Goal: Task Accomplishment & Management: Manage account settings

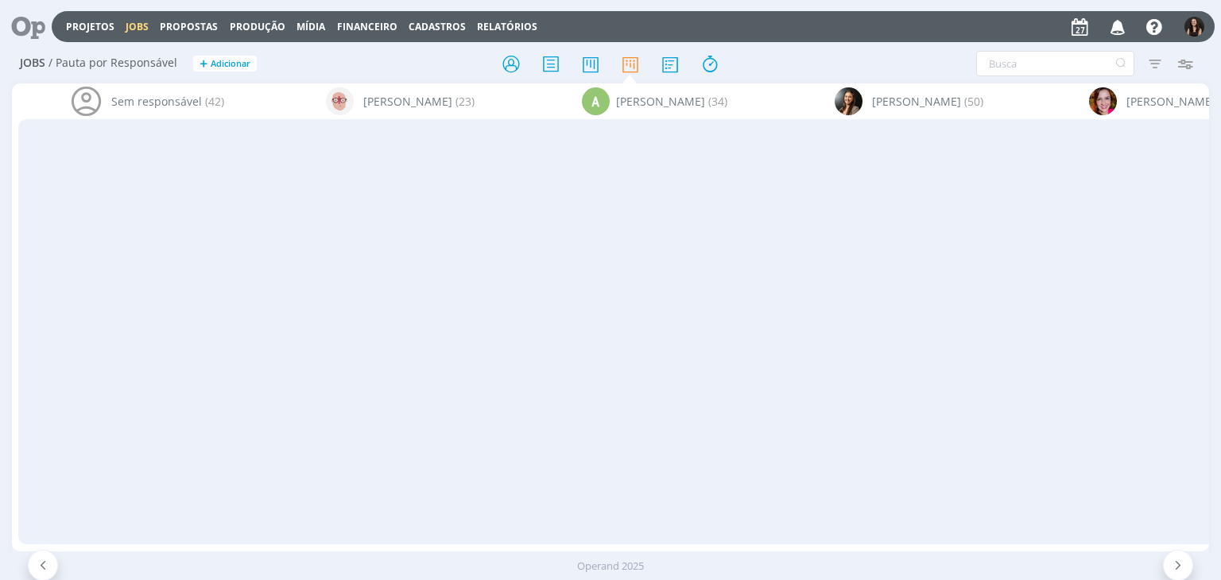
scroll to position [0, 2104]
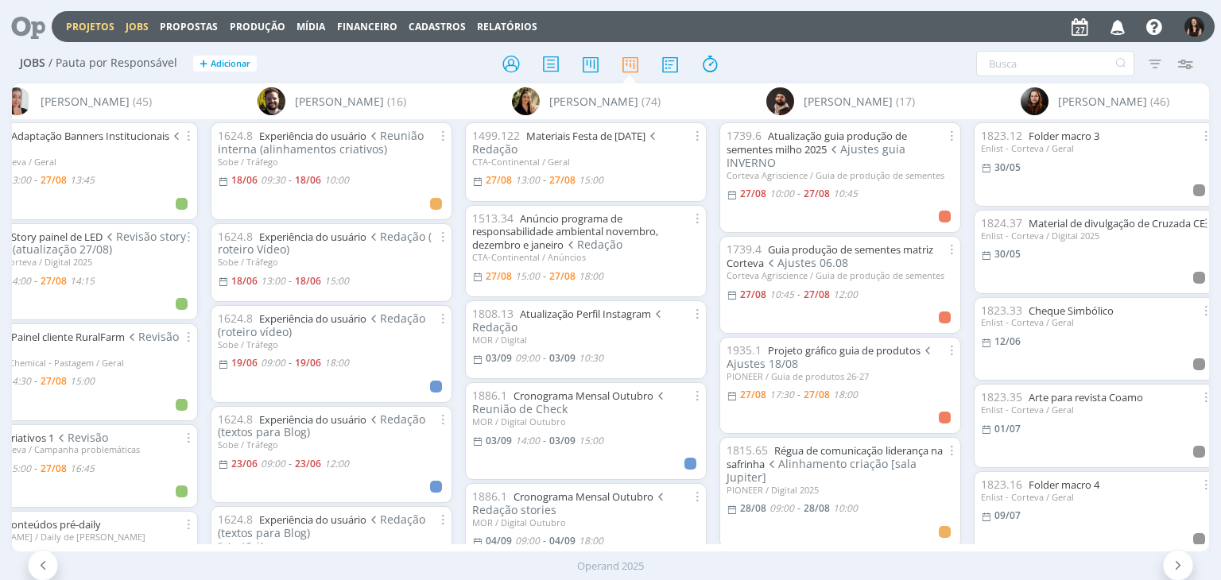
click at [90, 25] on link "Projetos" at bounding box center [90, 27] width 49 height 14
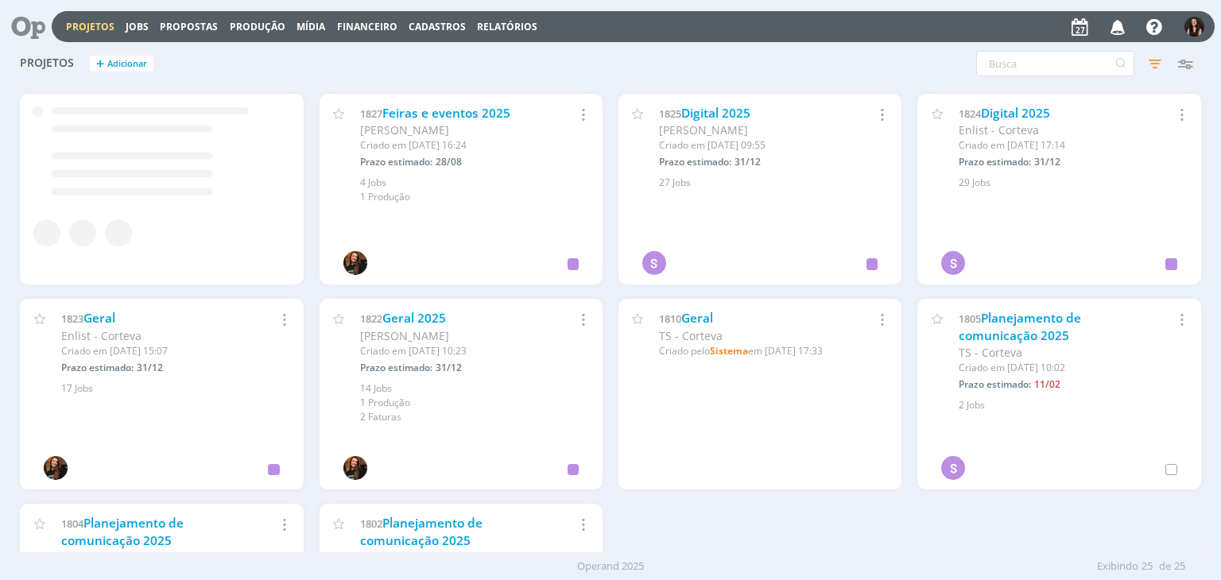
scroll to position [814, 0]
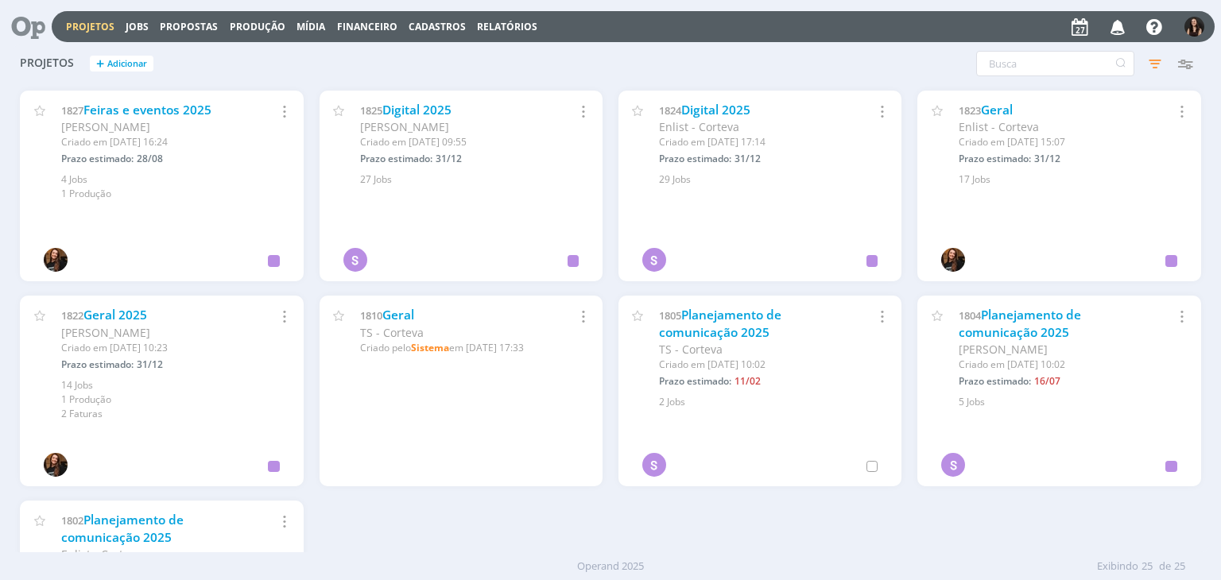
drag, startPoint x: 111, startPoint y: 305, endPoint x: 118, endPoint y: 325, distance: 22.1
click at [118, 325] on div "1822 Geral 2025 Cordius - Corteva Criado em 05/12/24 às 10:23 Prazo estimado: 3…" at bounding box center [161, 359] width 283 height 126
click at [114, 318] on link "Geral 2025" at bounding box center [115, 315] width 64 height 17
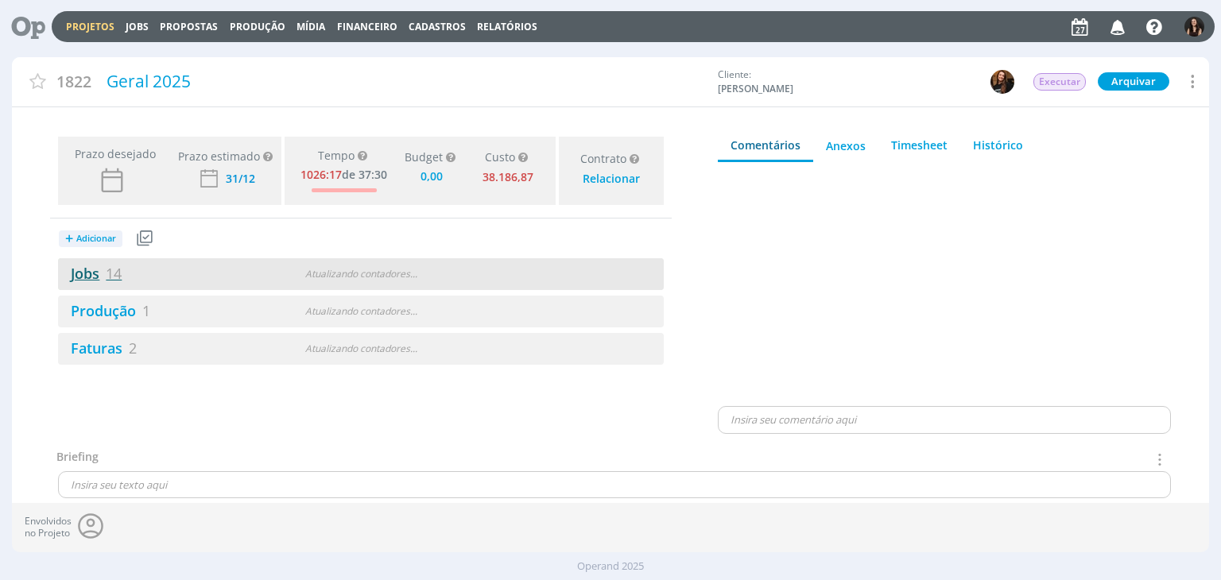
type input "0,00"
click at [100, 274] on link "Jobs 14" at bounding box center [90, 273] width 64 height 19
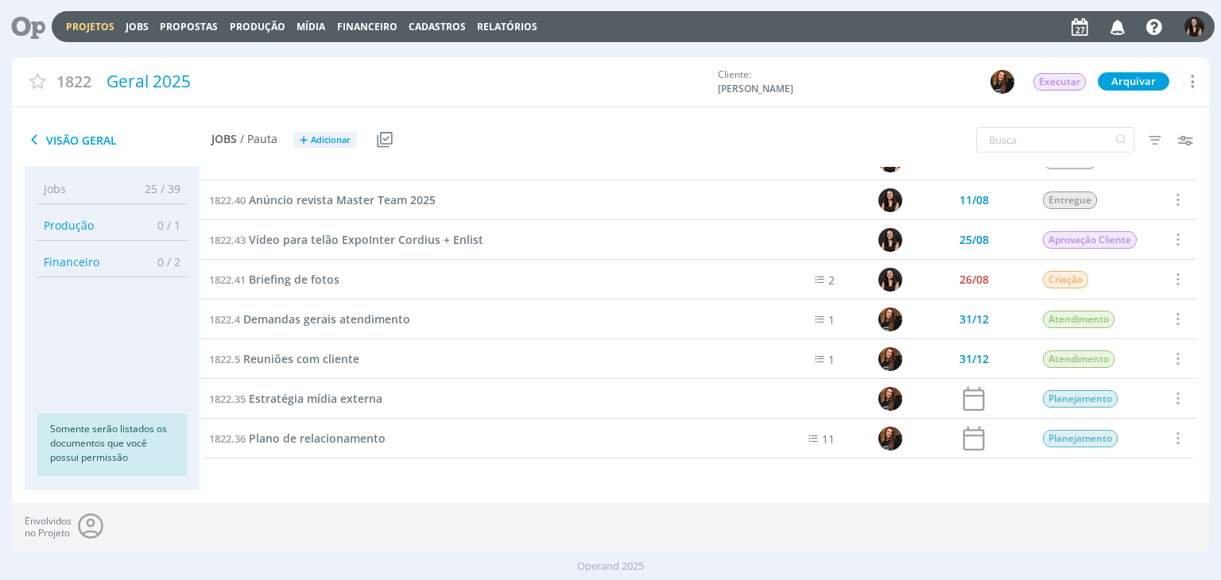
scroll to position [264, 0]
click at [364, 323] on span "Demandas gerais atendimento" at bounding box center [326, 319] width 167 height 15
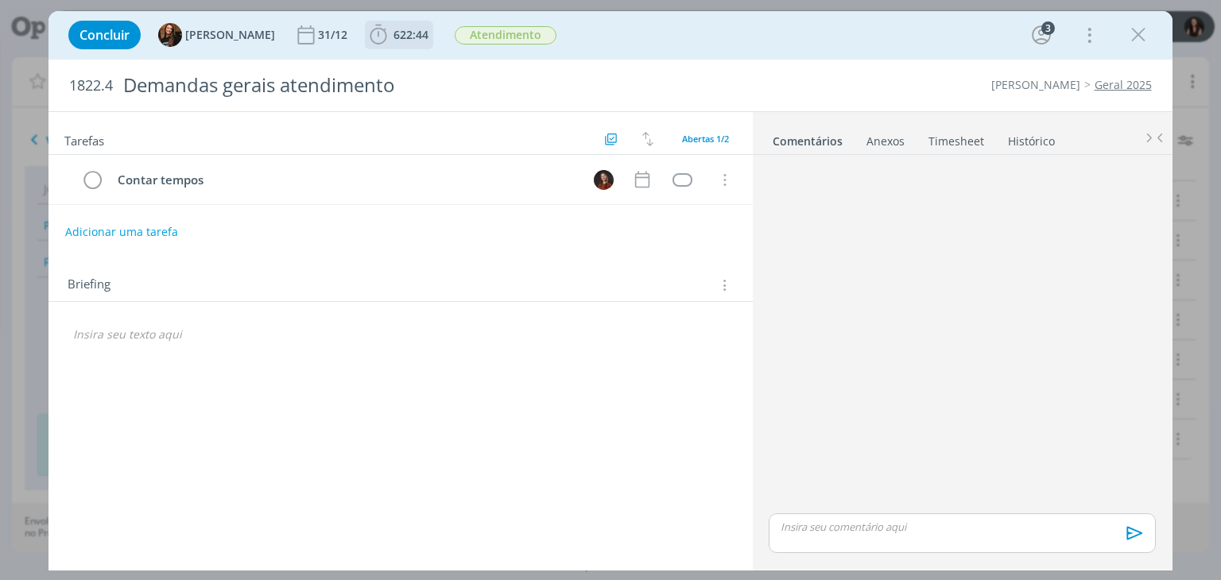
click at [375, 29] on icon "dialog" at bounding box center [379, 35] width 24 height 24
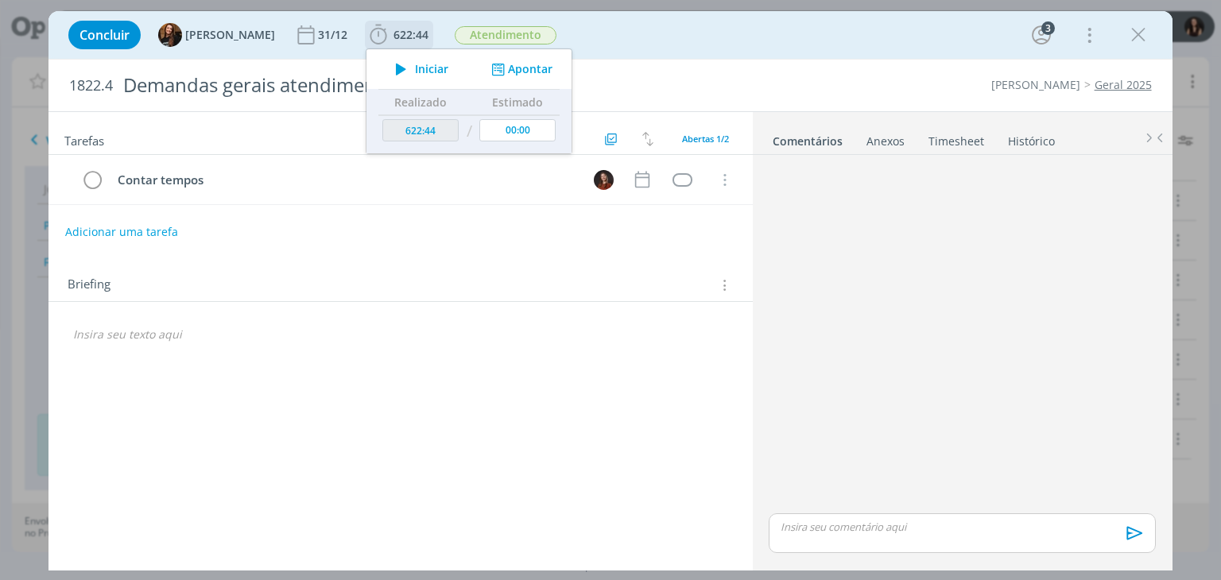
click at [415, 67] on span "Iniciar" at bounding box center [431, 69] width 33 height 11
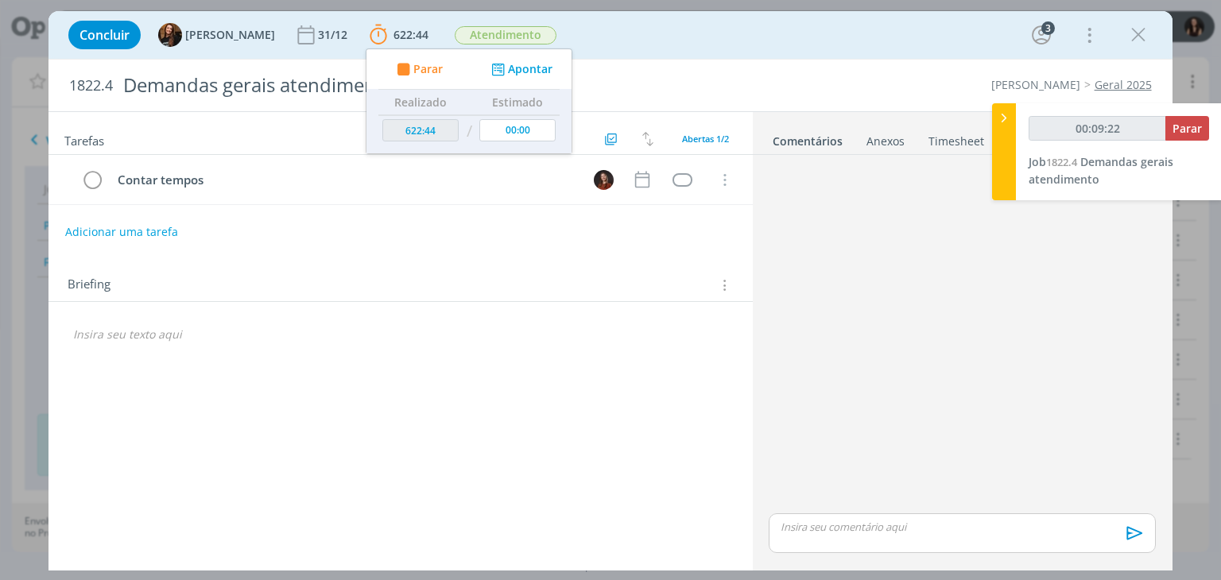
type input "00:09:23"
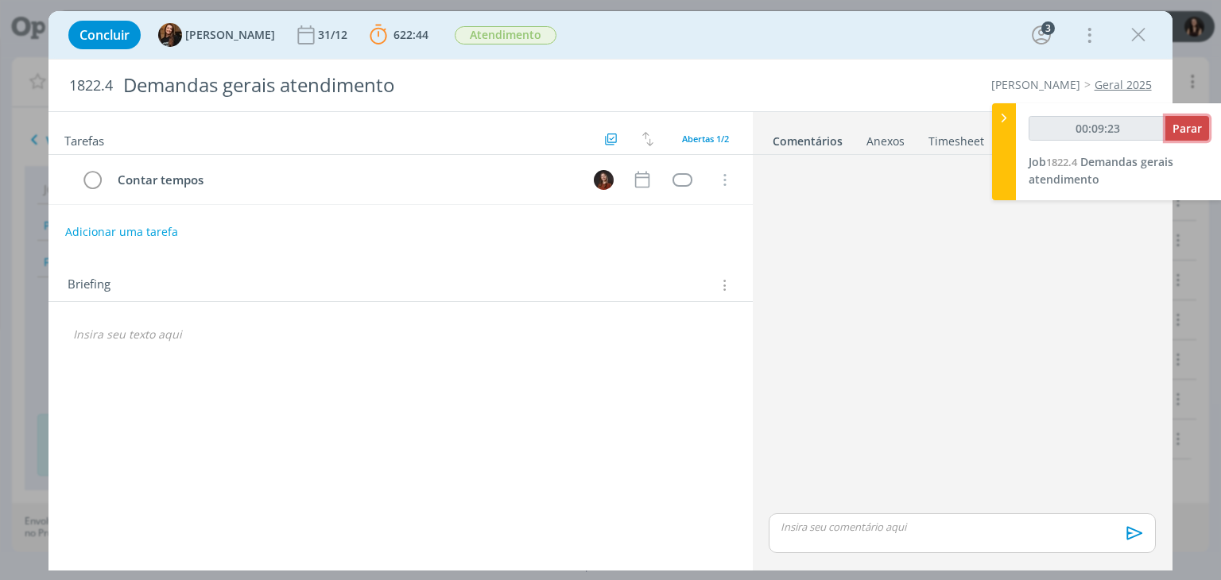
click at [1174, 125] on span "Parar" at bounding box center [1187, 128] width 29 height 15
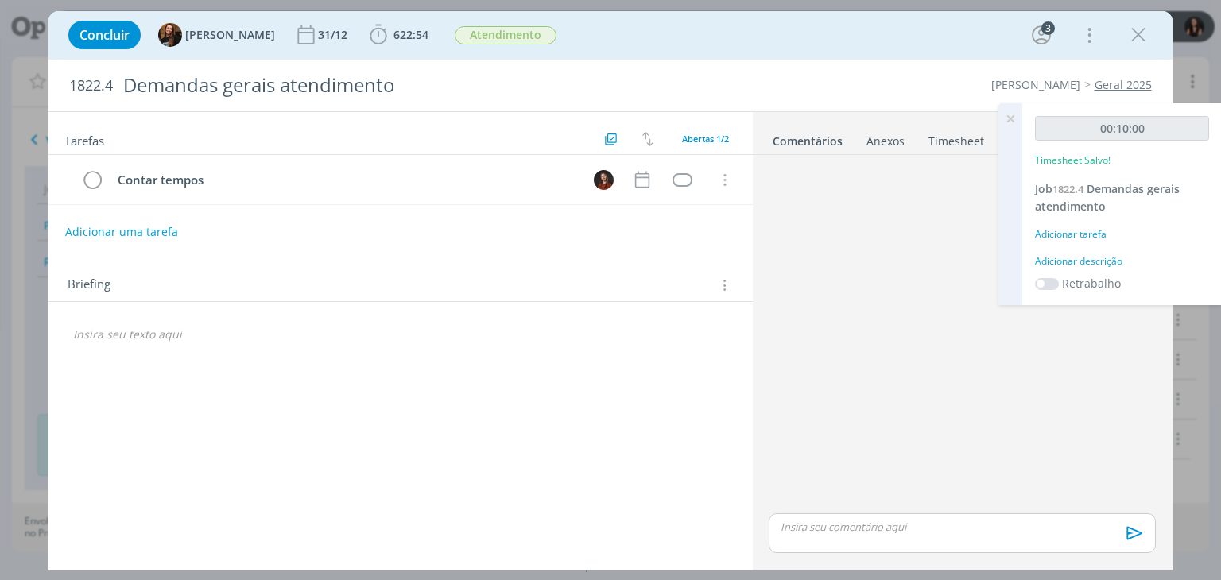
click at [1081, 258] on div "Adicionar descrição" at bounding box center [1122, 261] width 174 height 14
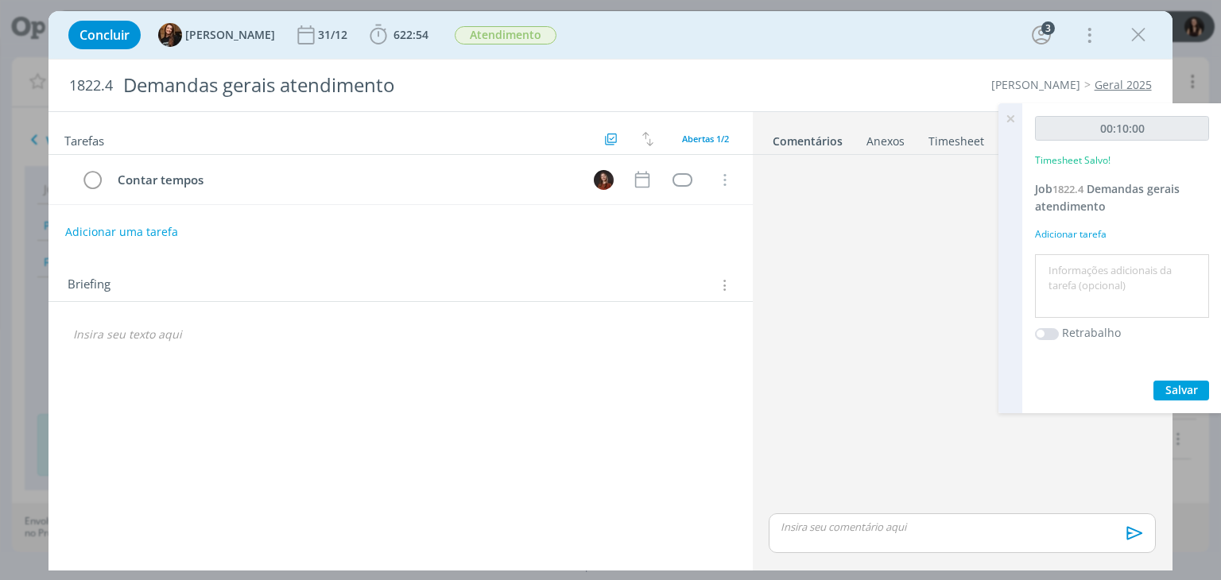
click at [1081, 258] on textarea at bounding box center [1122, 286] width 166 height 56
type textarea "Conferência pautas de revisão"
click at [1192, 386] on span "Salvar" at bounding box center [1182, 389] width 33 height 15
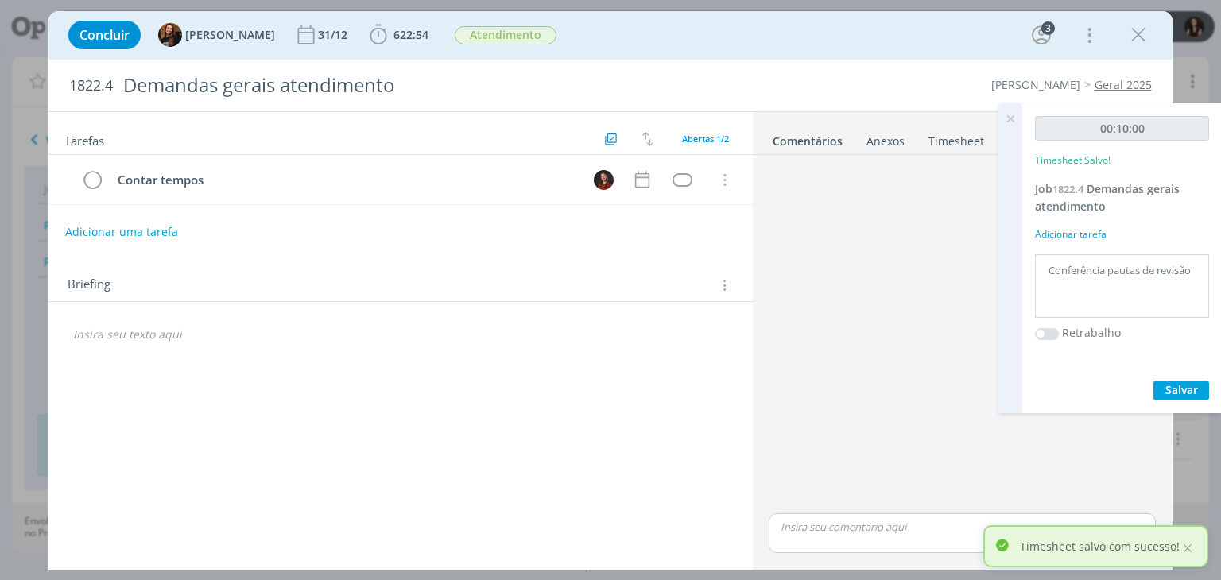
click at [1011, 118] on icon at bounding box center [1010, 118] width 29 height 31
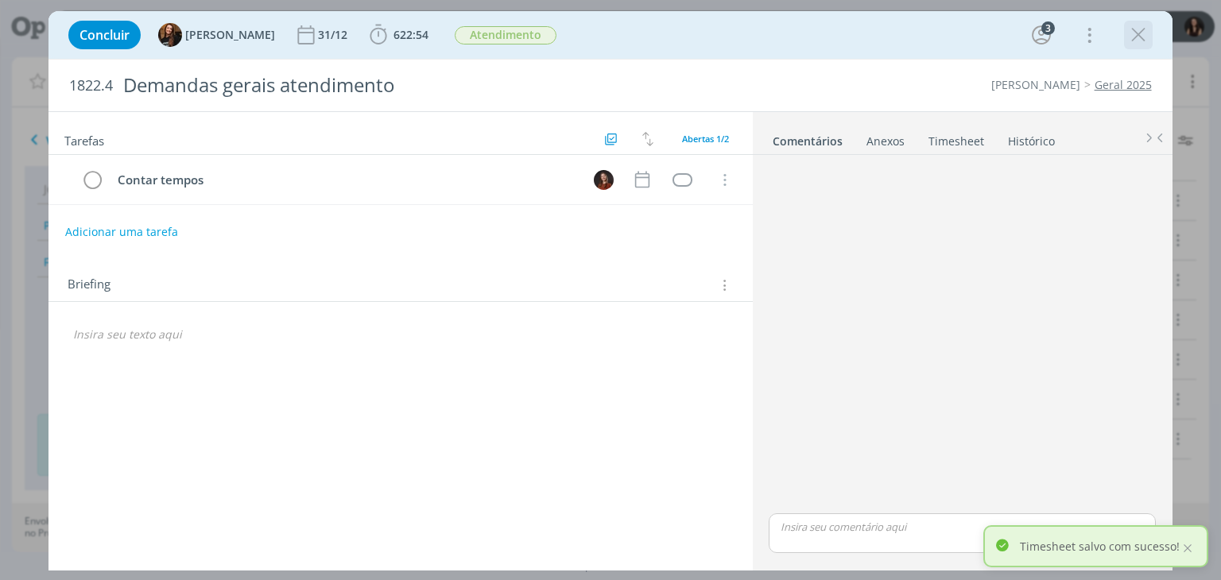
click at [1135, 42] on icon "dialog" at bounding box center [1139, 35] width 24 height 24
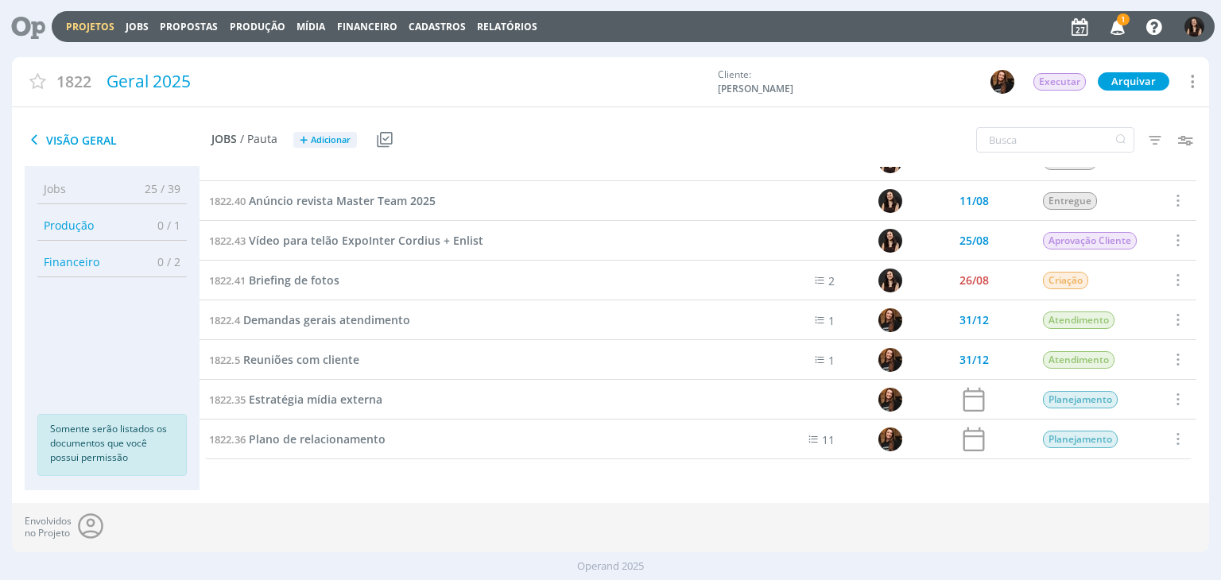
click at [1122, 25] on icon "button" at bounding box center [1118, 26] width 28 height 27
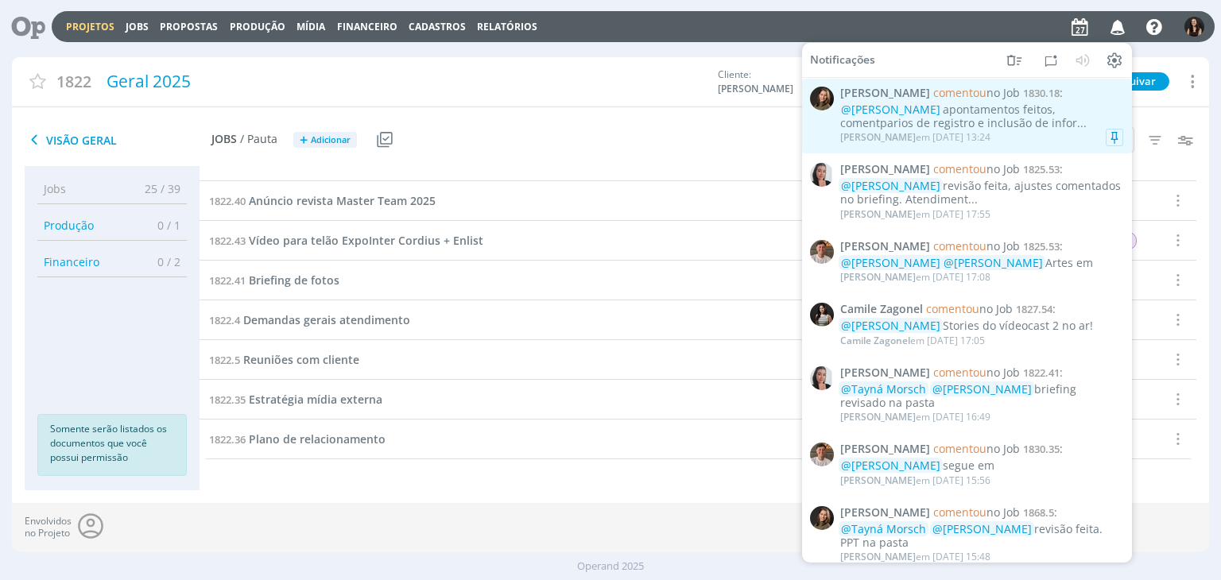
click at [1057, 126] on div "@Isabelle Silva apontamentos feitos, comentparios de registro e inclusão de inf…" at bounding box center [981, 116] width 283 height 27
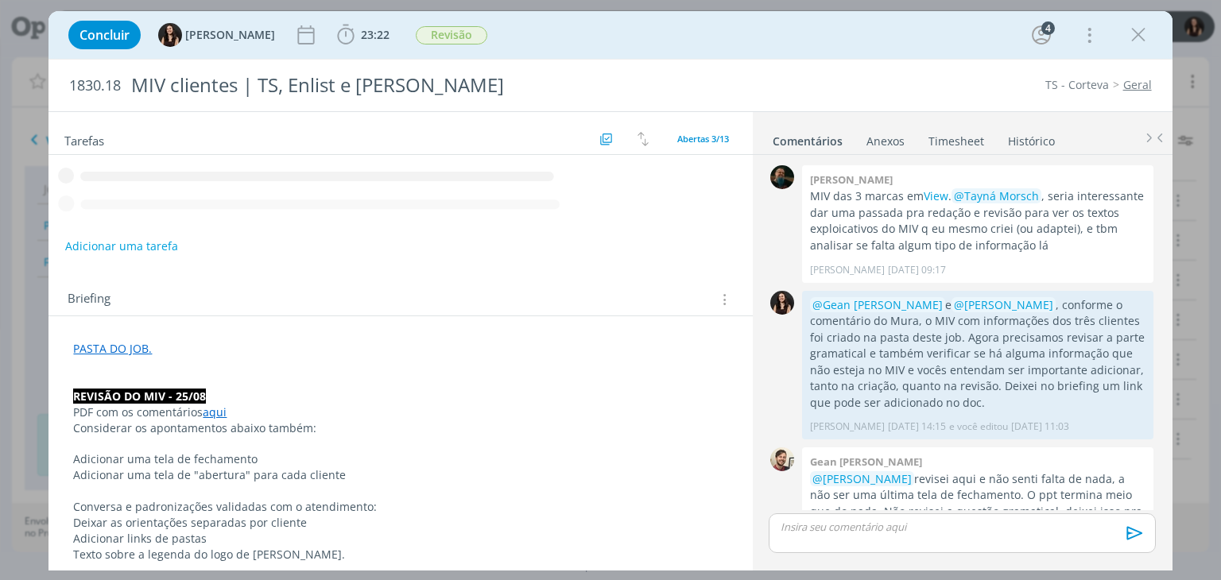
scroll to position [465, 0]
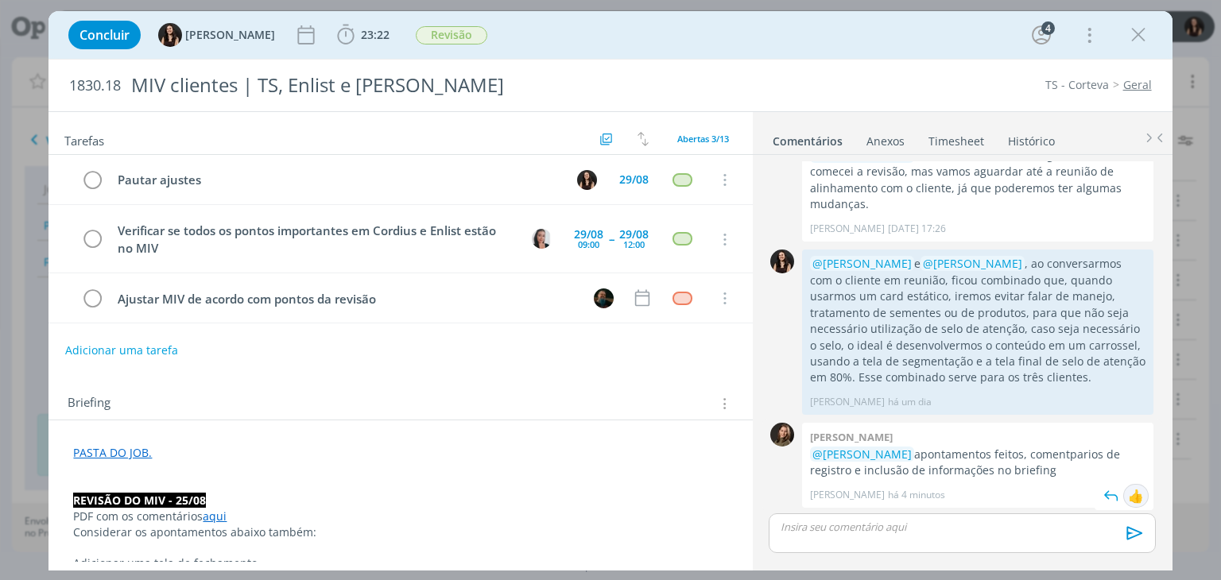
click at [1128, 493] on div "👍" at bounding box center [1136, 496] width 16 height 19
click at [805, 60] on div "1830.18 MIV clientes | TS, Enlist e Cordius TS - Corteva Geral" at bounding box center [610, 86] width 1123 height 52
click at [604, 53] on div "Concluir Isabelle Silva 23:22 Iniciar Apontar Data * 27/08/2025 Horas * 00:00 T…" at bounding box center [610, 35] width 1100 height 38
drag, startPoint x: 1129, startPoint y: 45, endPoint x: 1109, endPoint y: 61, distance: 25.5
click at [1129, 45] on icon "dialog" at bounding box center [1139, 35] width 24 height 24
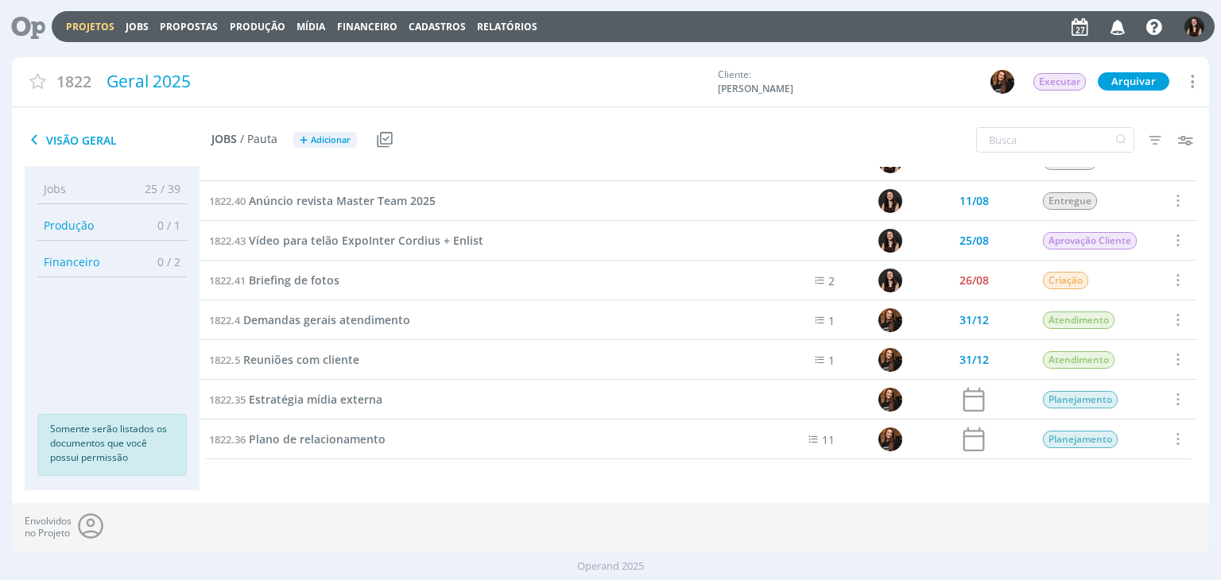
click at [32, 26] on icon at bounding box center [22, 26] width 33 height 31
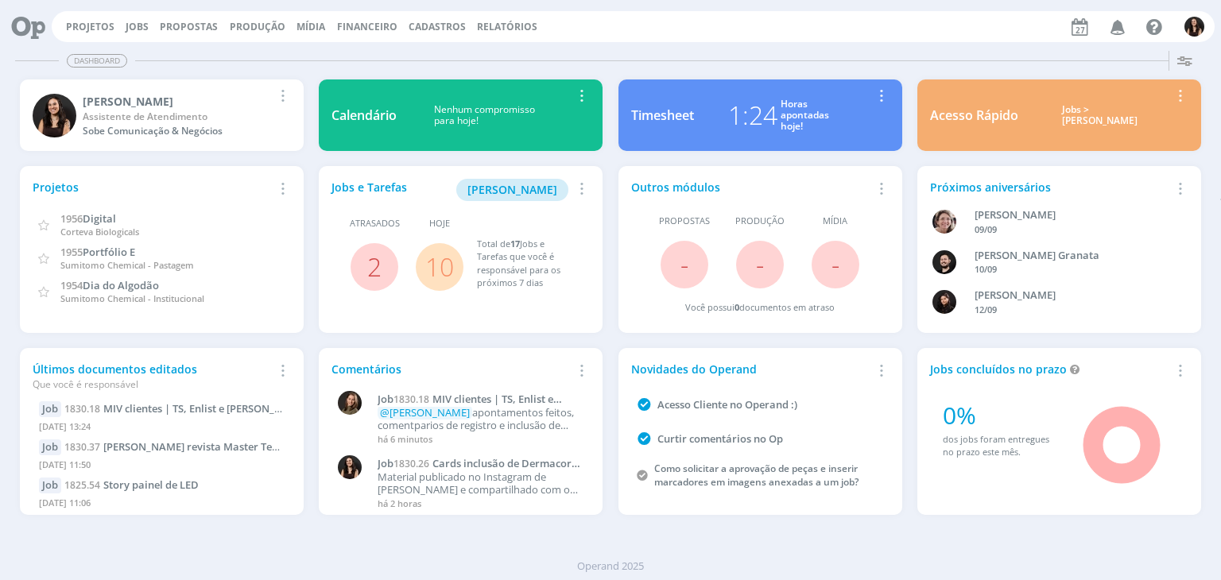
click at [442, 265] on link "10" at bounding box center [439, 267] width 29 height 34
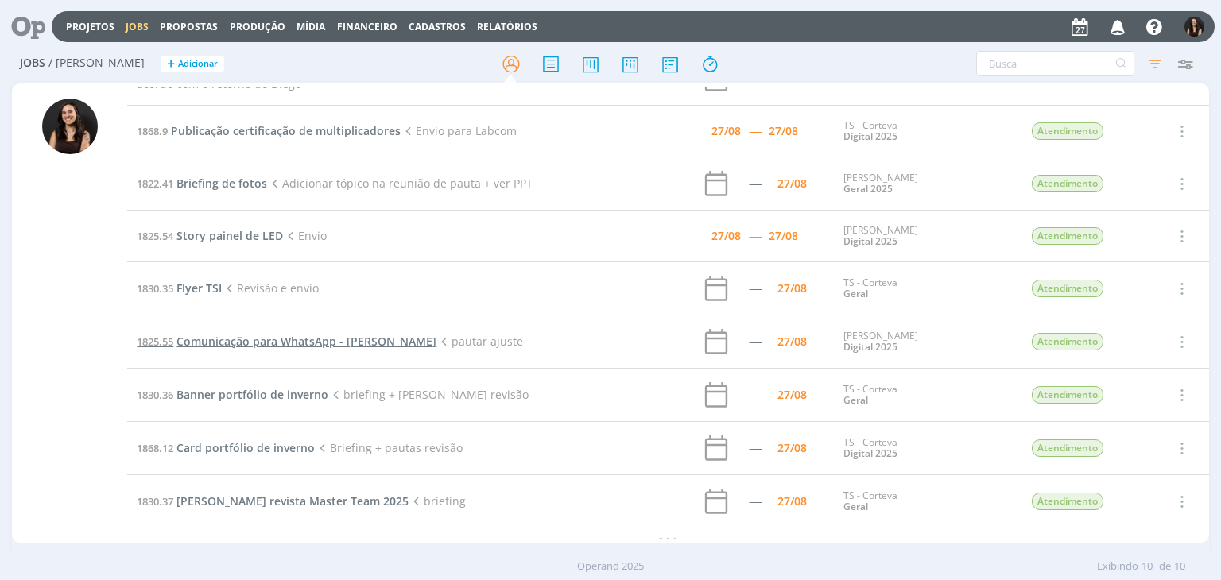
scroll to position [89, 0]
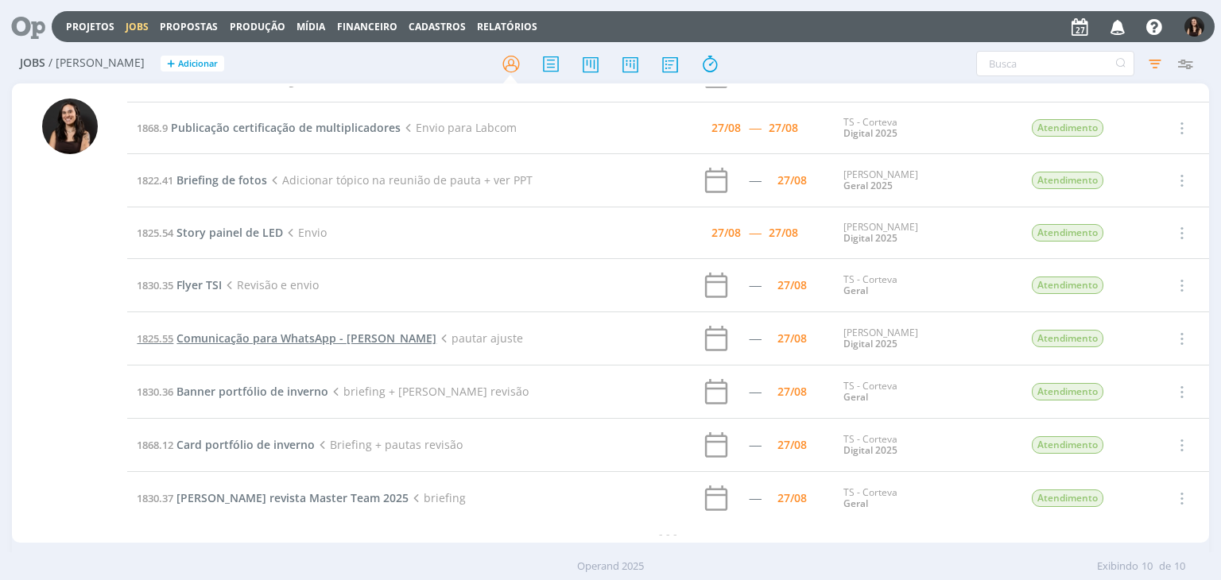
click at [296, 337] on span "Comunicação para WhatsApp - Siga Cordius" at bounding box center [307, 338] width 260 height 15
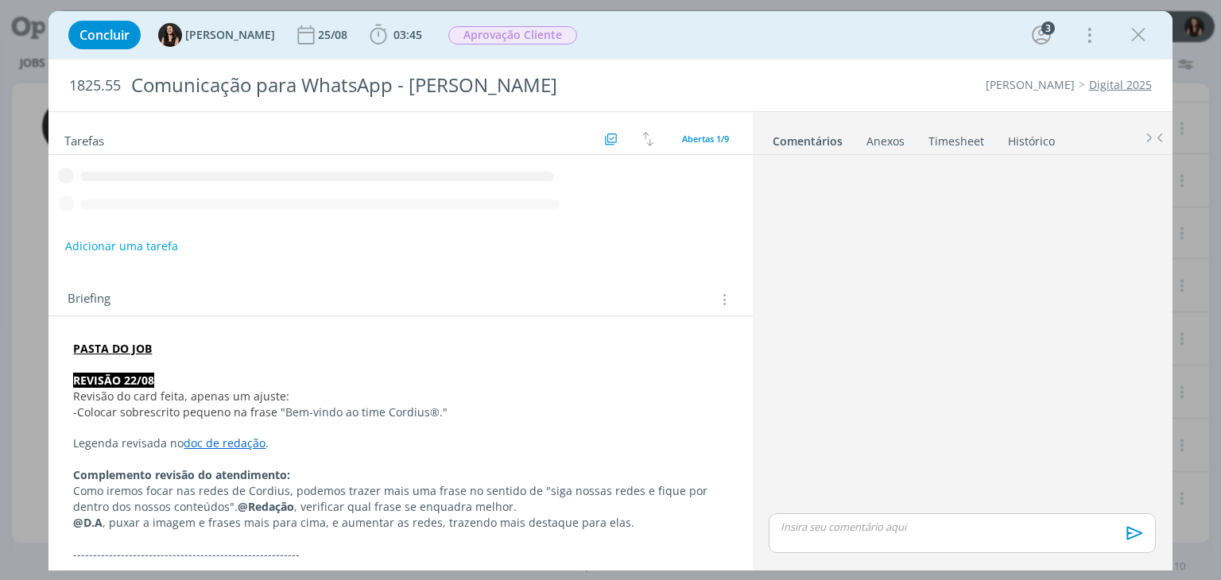
scroll to position [277, 0]
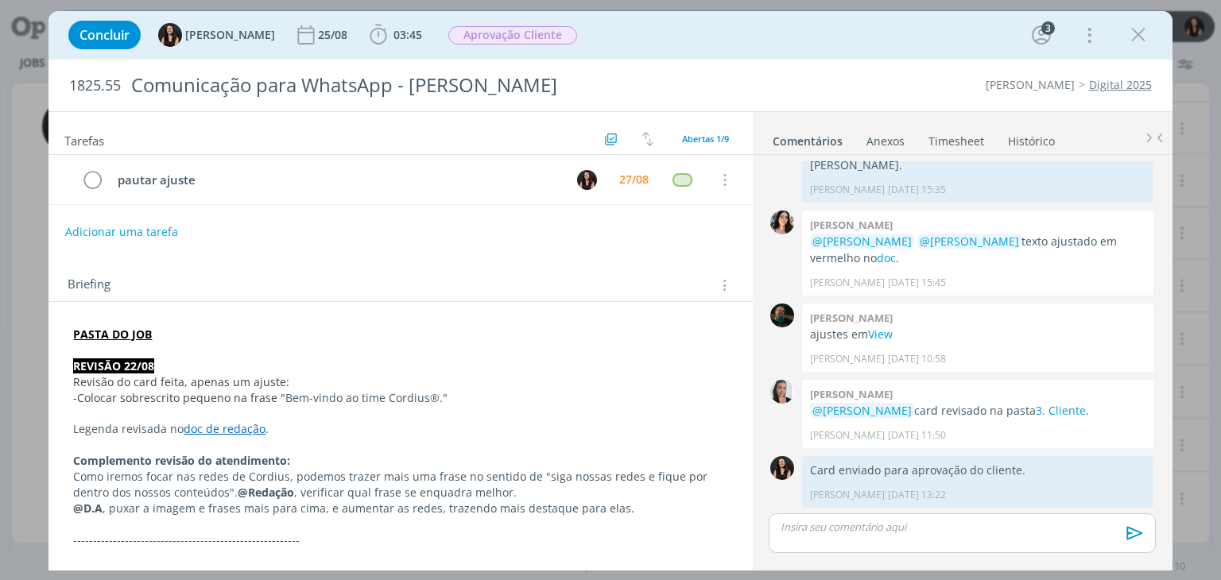
click at [369, 19] on div "Concluir Isabelle Silva 25/08 03:45 Iniciar Apontar Data * 27/08/2025 Horas * 0…" at bounding box center [610, 35] width 1100 height 38
click at [369, 20] on div "Concluir Isabelle Silva 25/08 03:45 Iniciar Apontar Data * 27/08/2025 Horas * 0…" at bounding box center [610, 35] width 1100 height 38
click at [369, 23] on icon "dialog" at bounding box center [379, 35] width 24 height 24
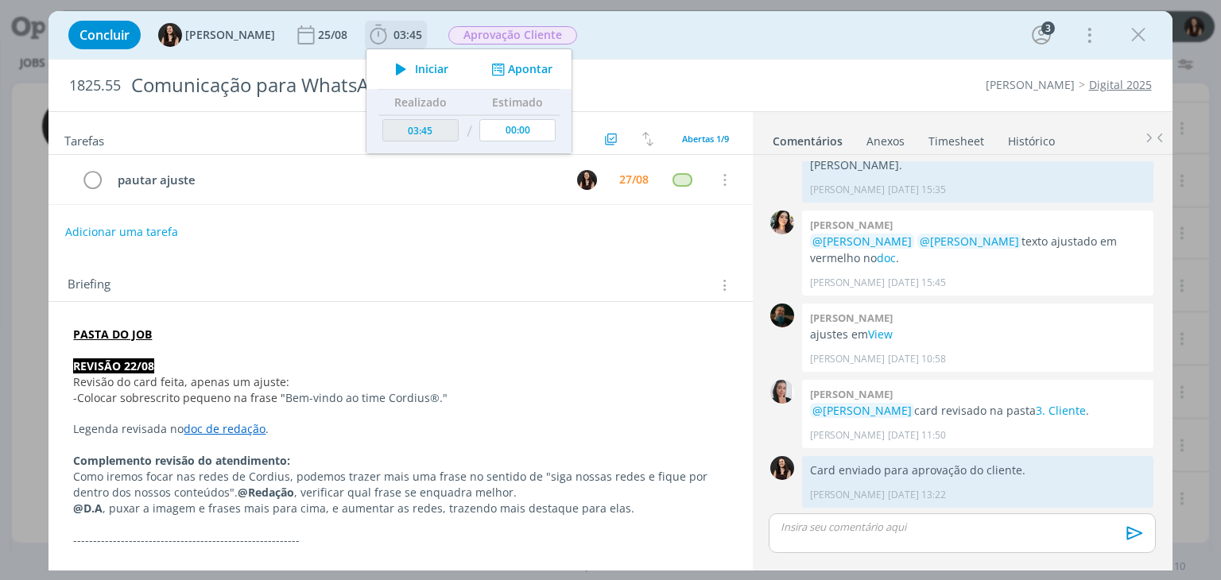
click at [387, 63] on icon "dialog" at bounding box center [401, 69] width 28 height 21
click at [159, 230] on button "Adicionar uma tarefa" at bounding box center [120, 231] width 113 height 27
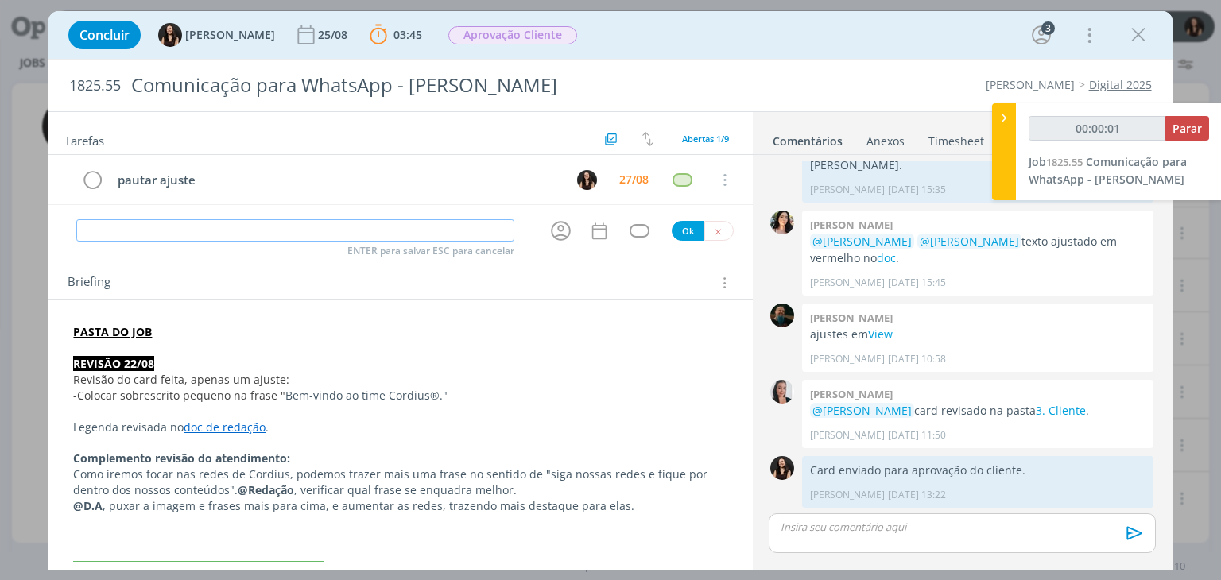
type input "00:00:02"
type input "A"
type input "00:00:03"
type input "Ajuste"
type input "00:00:04"
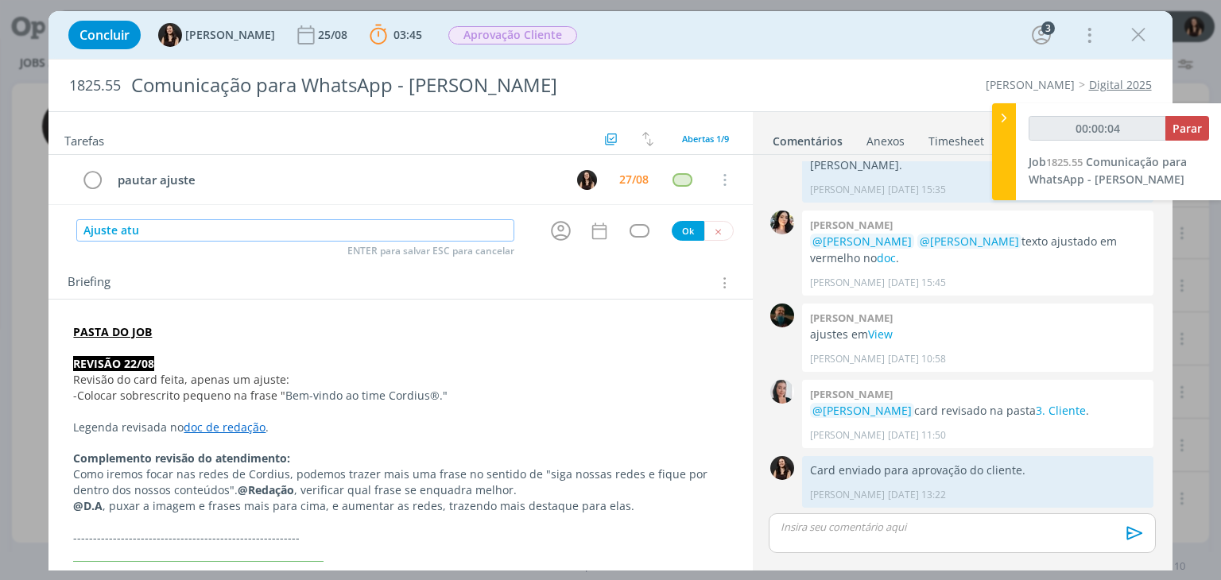
type input "Ajuste atua"
type input "00:00:05"
type input "Ajuste atualização"
type input "00:00:06"
type input "Ajuste atualização"
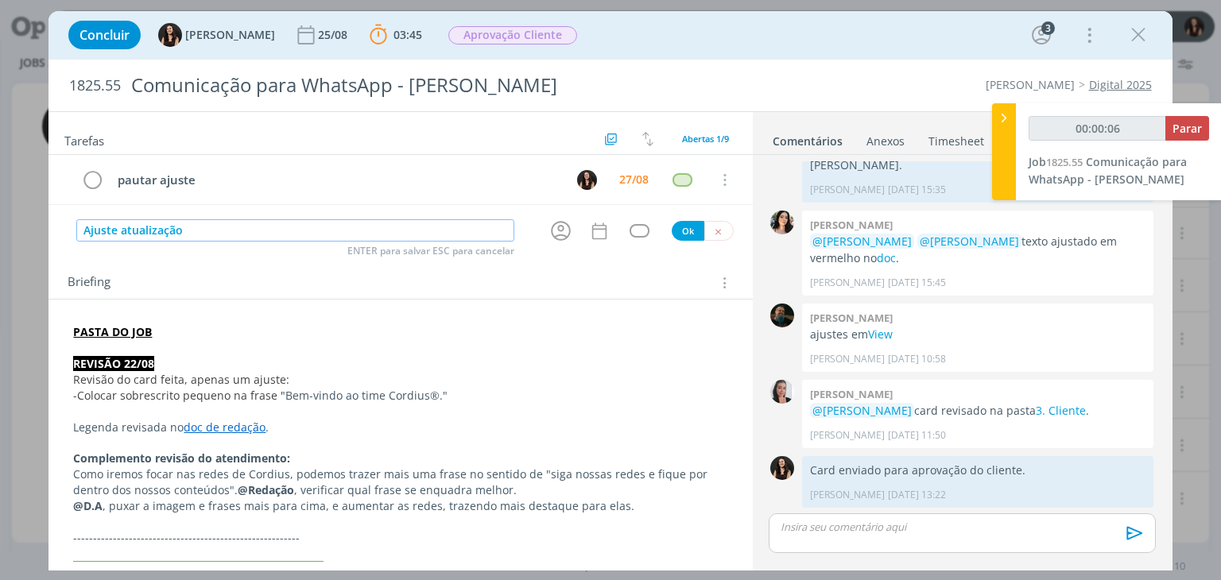
type input "00:00:07"
type input "/Ajuste atualização"
drag, startPoint x: 197, startPoint y: 237, endPoint x: 45, endPoint y: 226, distance: 153.1
click at [38, 229] on div "Concluir Isabelle Silva 25/08 03:45 Parar Apontar Data * 27/08/2025 Horas * 00:…" at bounding box center [610, 290] width 1221 height 580
type input "00:00:10"
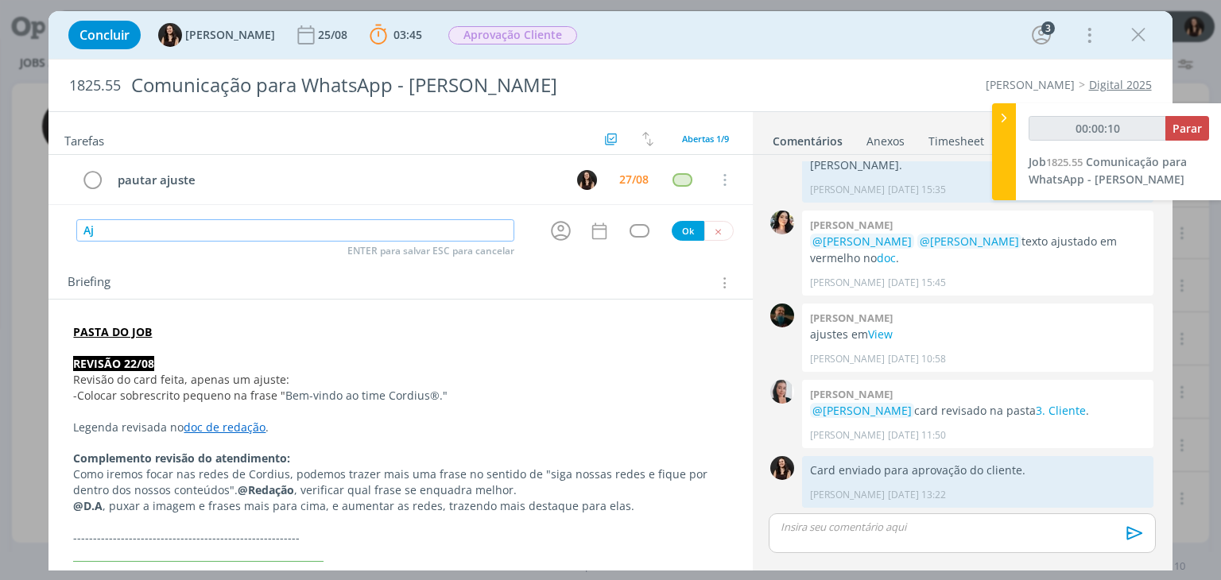
type input "Aju"
type input "00:00:11"
type input "Ajuste at"
type input "00:00:12"
type input "Ajuste atualizaç"
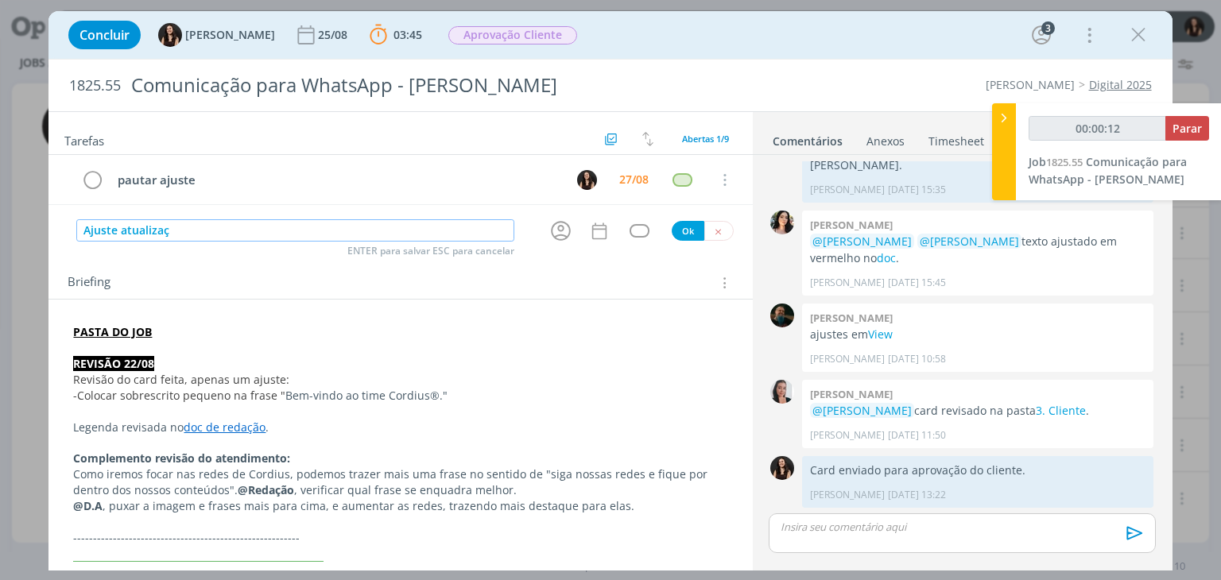
type input "00:00:13"
type input "Ajuste atualização"
type input "00:00:14"
type input "Ajuste atualização 27/08"
type input "00:00:16"
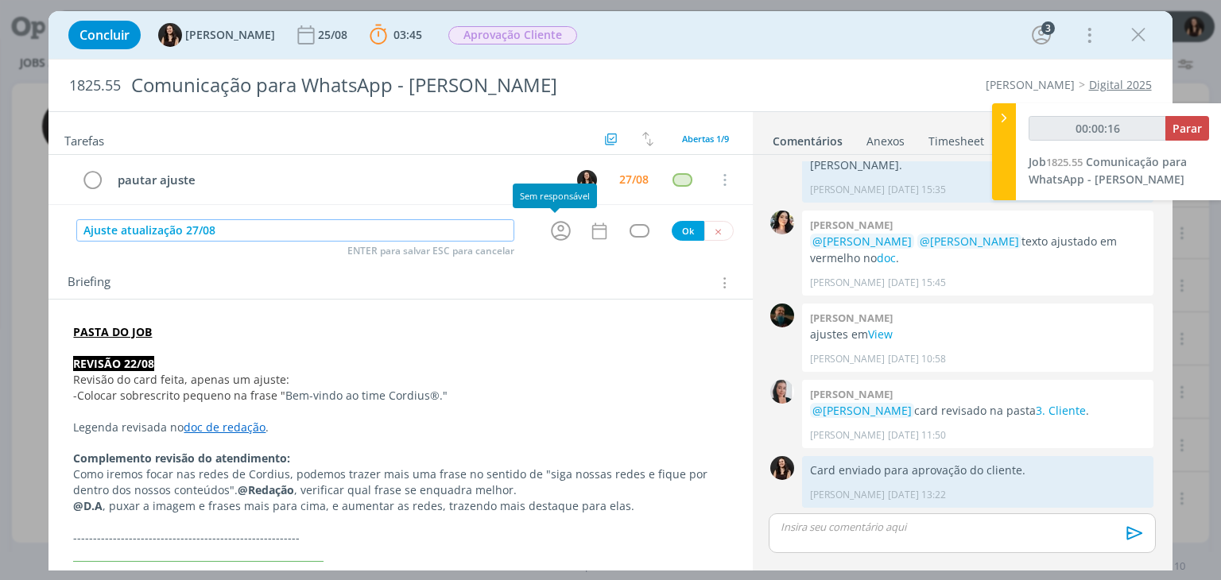
click at [549, 231] on icon "dialog" at bounding box center [561, 231] width 25 height 25
type input "Ajuste atualização 27/08"
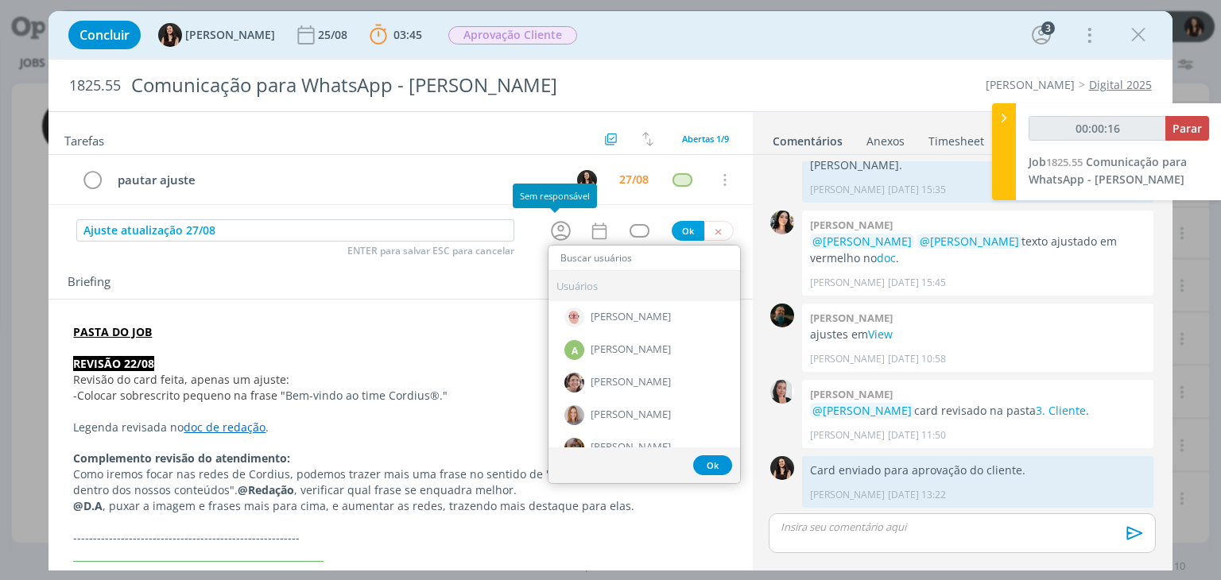
type input "c"
type input "00:00:17"
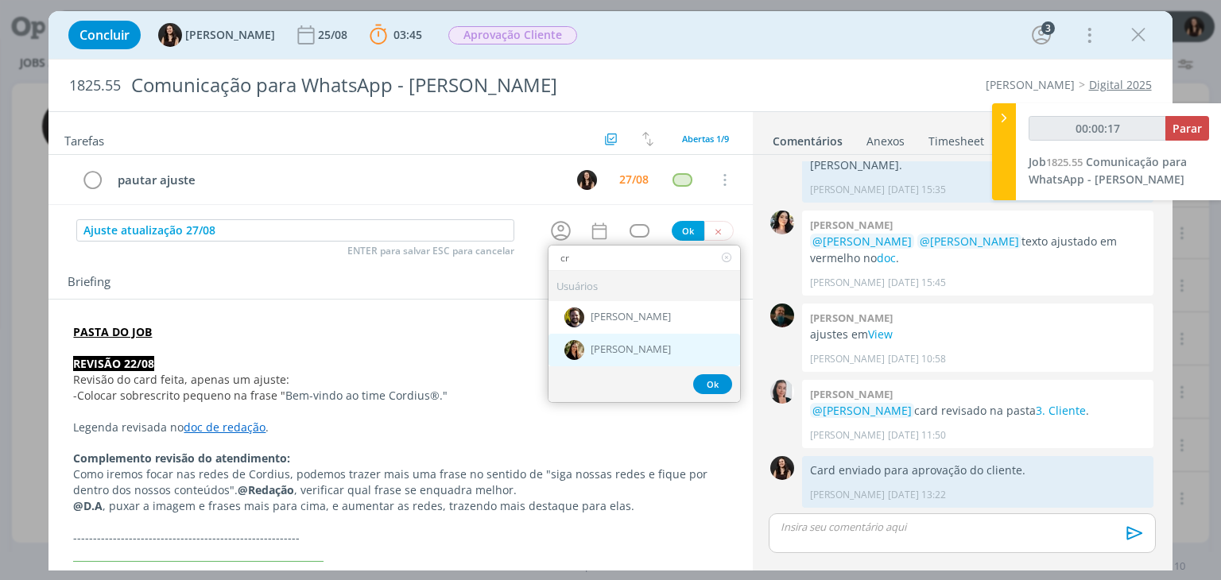
type input "cr"
click at [597, 335] on div "[PERSON_NAME]" at bounding box center [645, 350] width 192 height 33
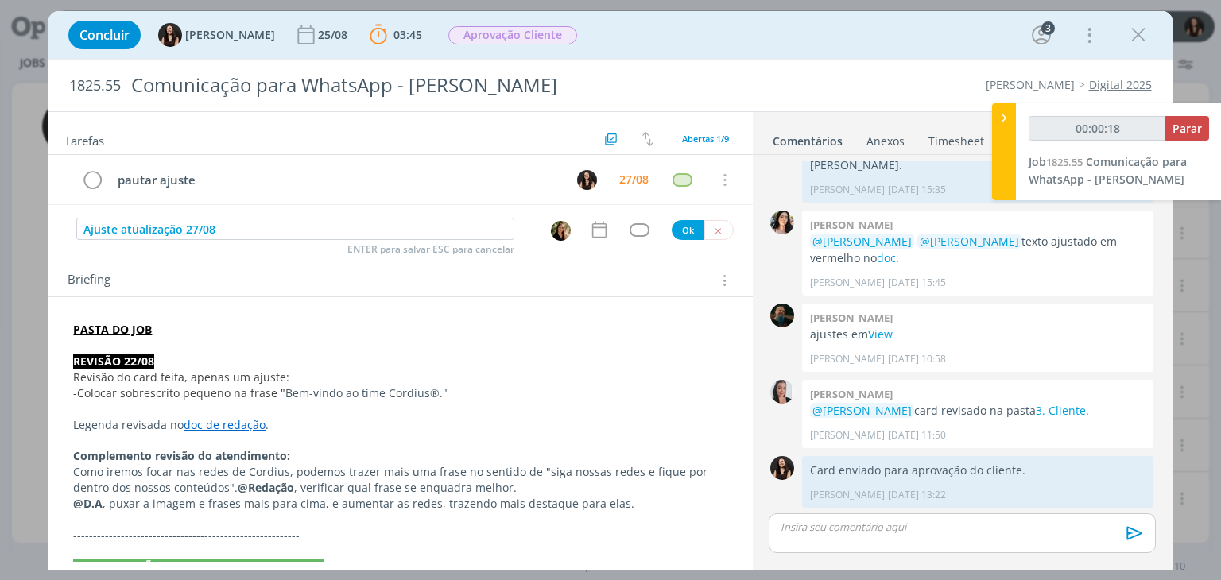
click at [589, 238] on icon "dialog" at bounding box center [599, 229] width 21 height 21
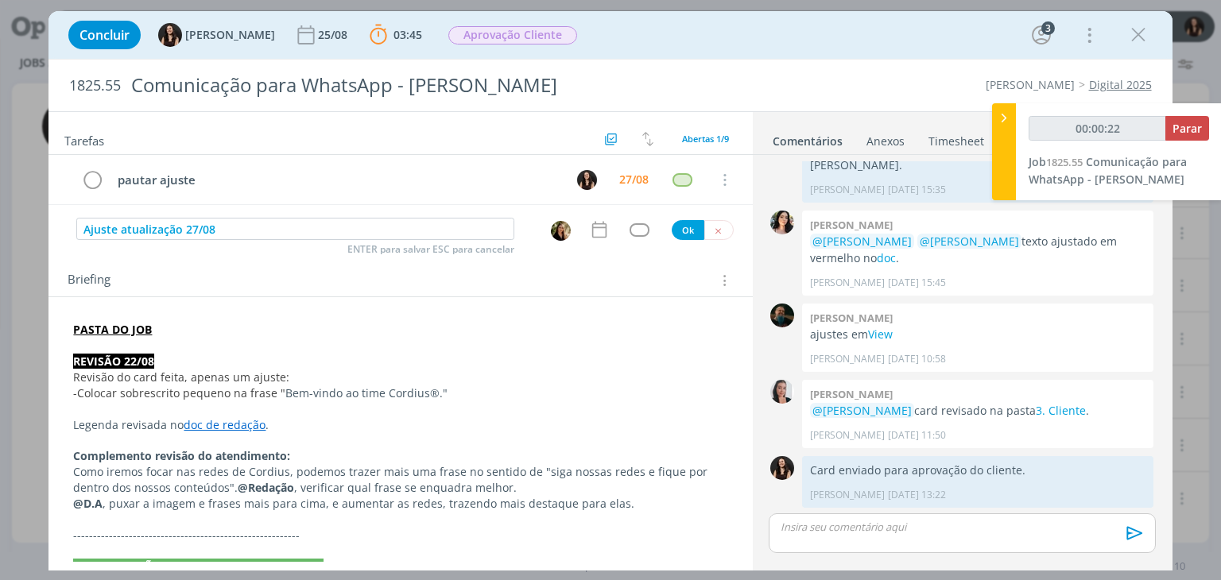
click at [188, 330] on p "PASTA DO JOB" at bounding box center [400, 330] width 654 height 16
click at [168, 341] on p "dialog" at bounding box center [400, 347] width 653 height 16
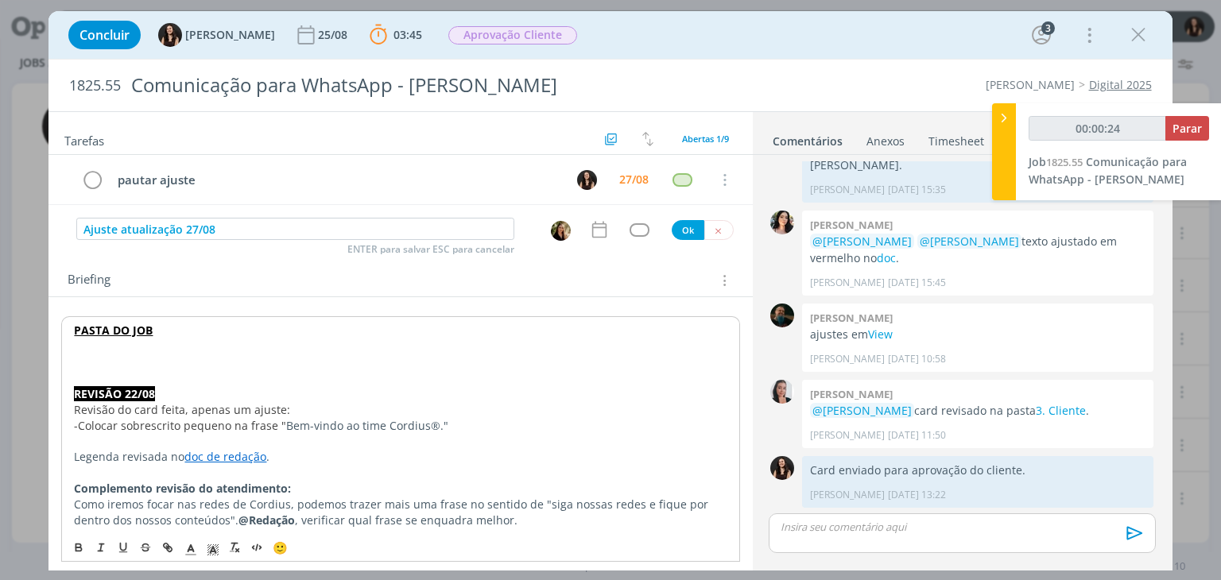
type input "00:00:25"
drag, startPoint x: 175, startPoint y: 363, endPoint x: 70, endPoint y: 360, distance: 105.0
click at [207, 552] on icon "dialog" at bounding box center [213, 550] width 14 height 14
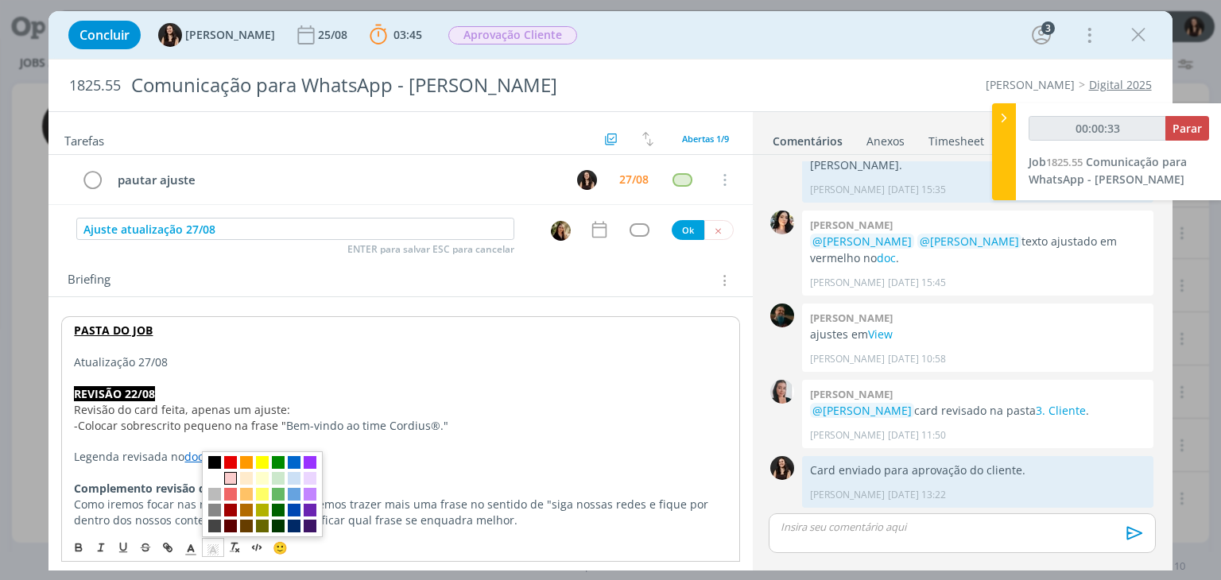
click at [234, 478] on span "dialog" at bounding box center [230, 478] width 13 height 13
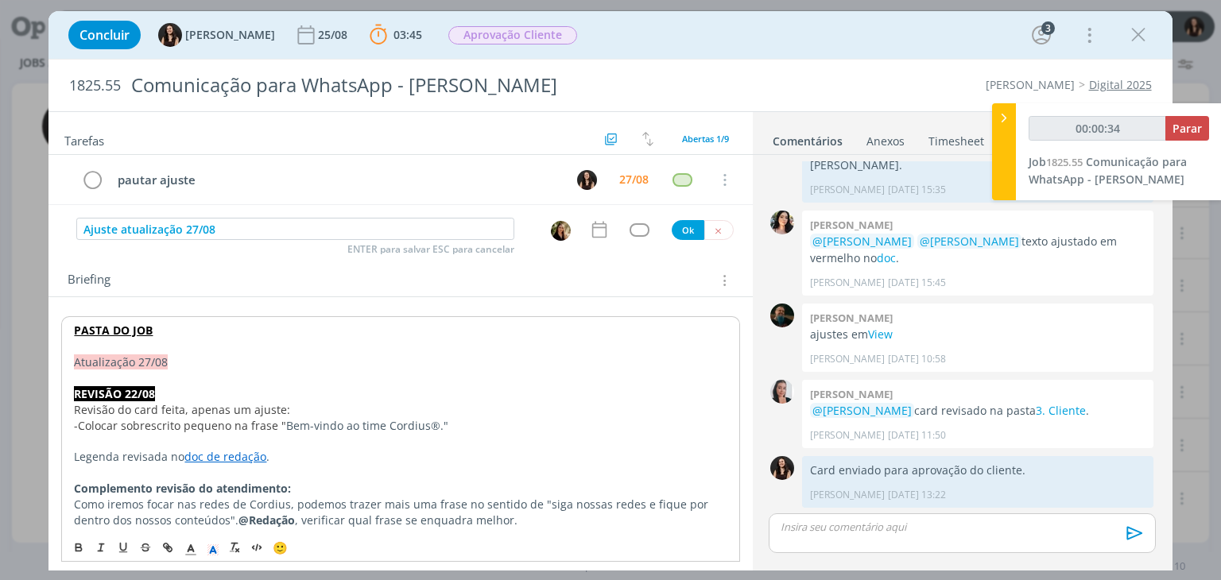
click at [202, 371] on p "dialog" at bounding box center [400, 379] width 653 height 16
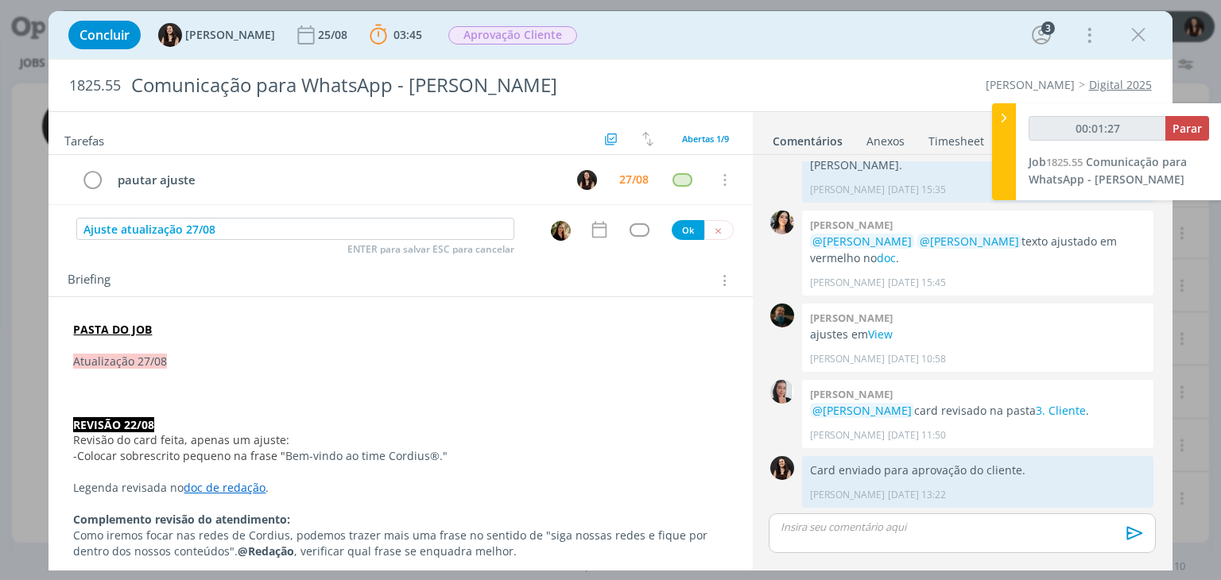
click at [378, 402] on p "dialog" at bounding box center [400, 410] width 654 height 16
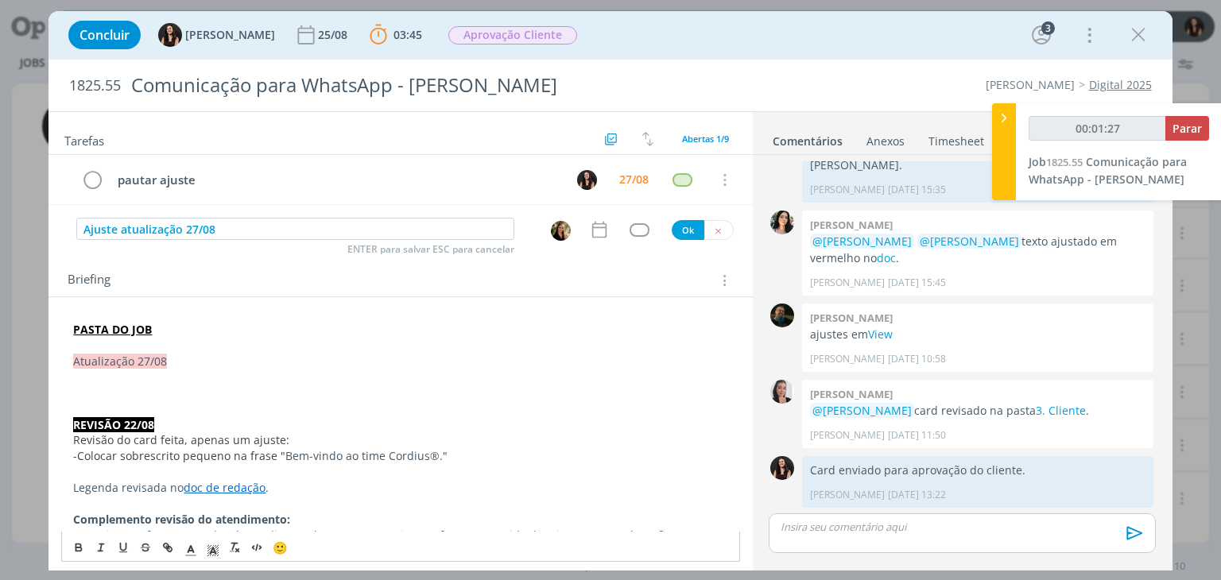
click at [376, 382] on p "dialog" at bounding box center [400, 378] width 654 height 16
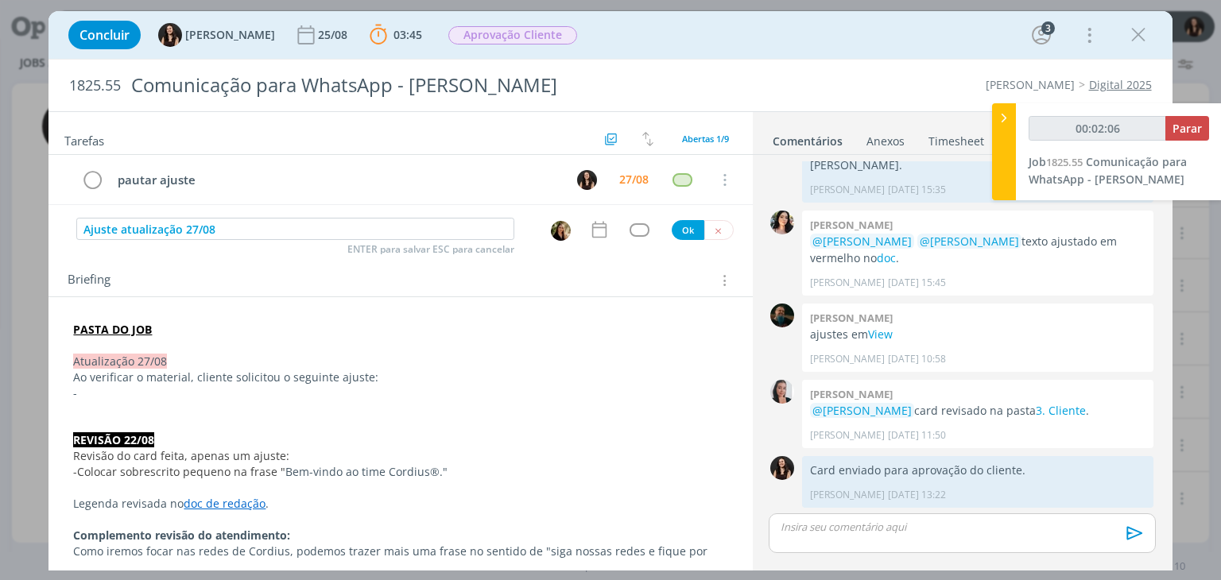
click at [260, 397] on p "-" at bounding box center [400, 394] width 654 height 16
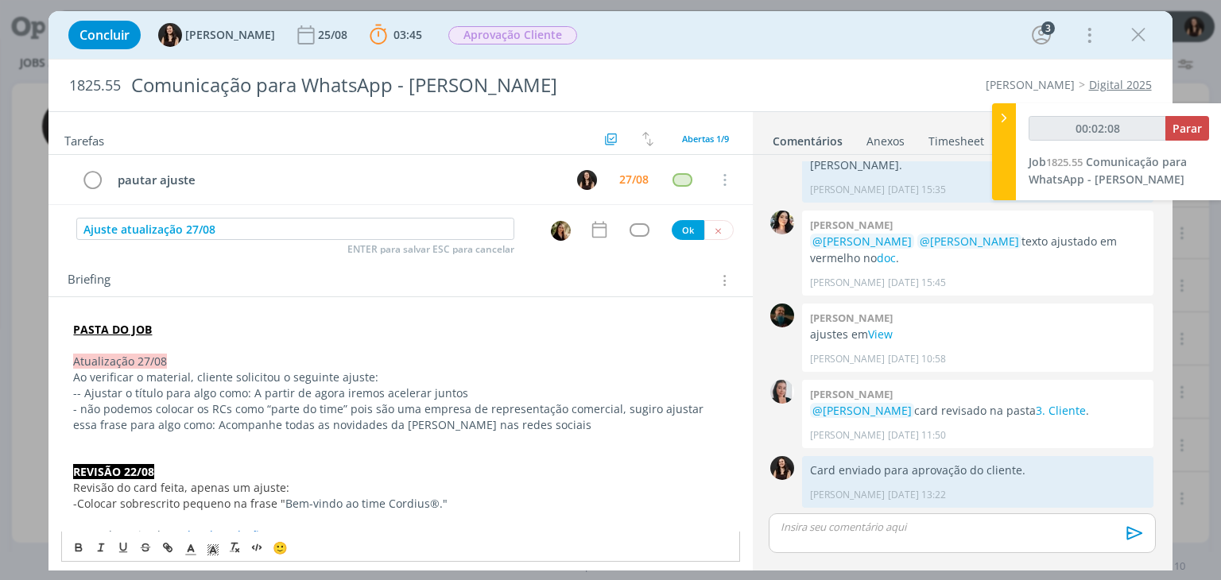
click at [91, 388] on span "- Ajustar o título para algo como: A partir de agora iremos acelerar juntos" at bounding box center [272, 393] width 391 height 15
drag, startPoint x: 157, startPoint y: 391, endPoint x: 82, endPoint y: 389, distance: 75.6
click at [82, 389] on p "- A justar o título para algo como: "A partir de agora iremos acelerar juntos."" at bounding box center [400, 394] width 654 height 16
click at [583, 392] on p "- Cliente sugeriu ajustarmos o título para algo como: "A partir de agora iremos…" at bounding box center [400, 394] width 654 height 16
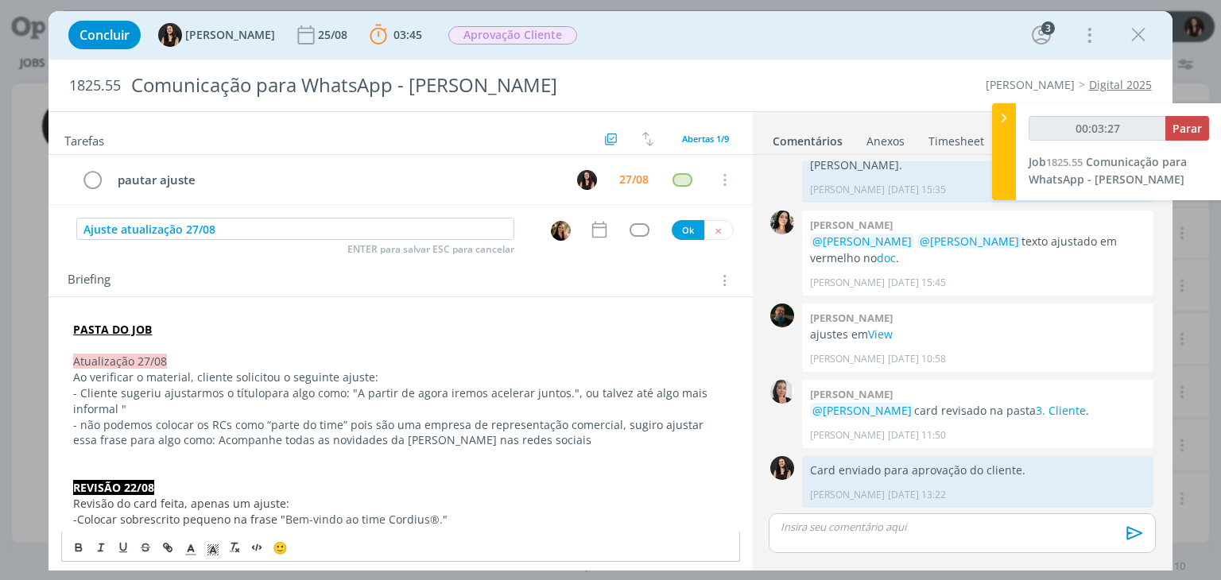
click at [122, 405] on p "- Cliente sugeriu ajustarmos o título para algo como: "A partir de agora iremos…" at bounding box center [400, 402] width 654 height 32
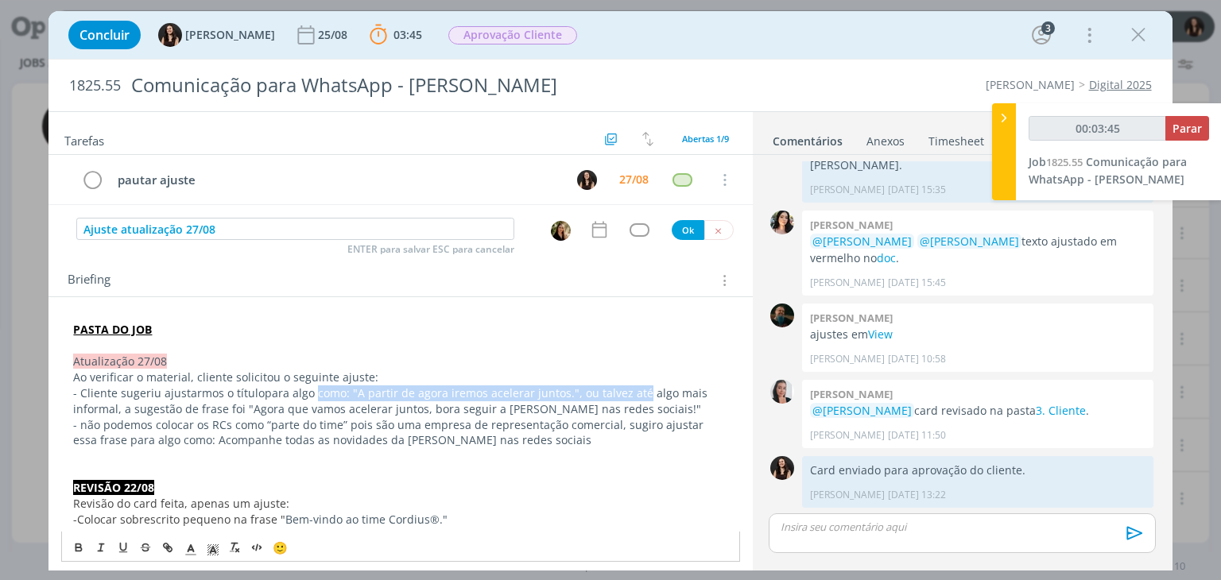
drag, startPoint x: 634, startPoint y: 389, endPoint x: 312, endPoint y: 389, distance: 322.0
click at [312, 389] on span "para algo como: "A partir de agora iremos acelerar juntos.", ou talvez até algo…" at bounding box center [392, 401] width 638 height 31
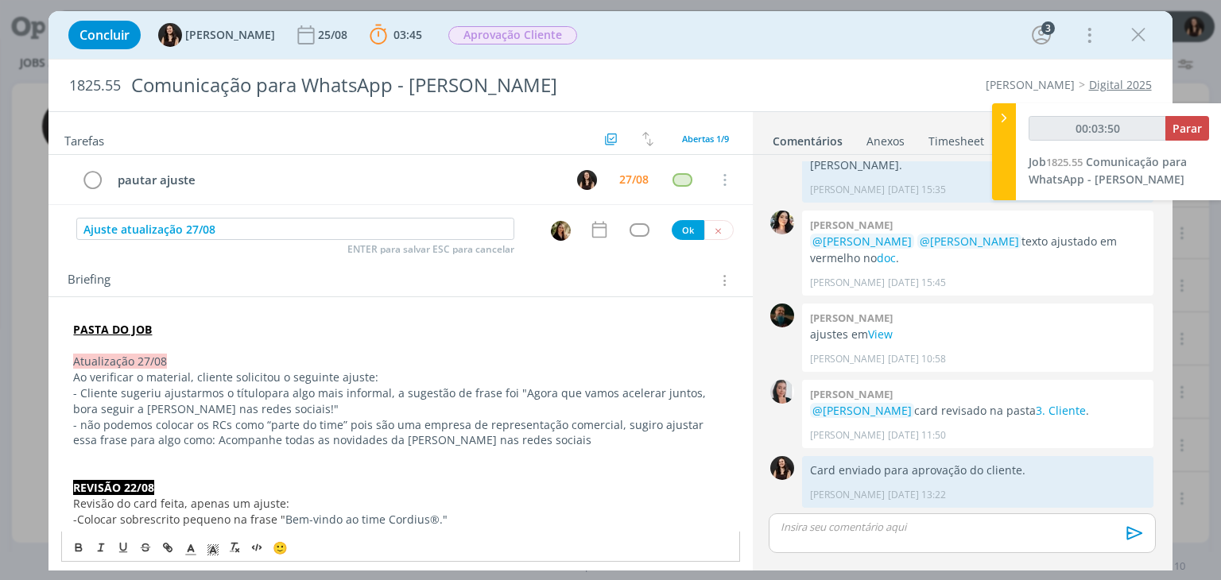
click at [342, 402] on p "- Cliente sugeriu ajustarmos o título para algo mais informal, a sugestão de fr…" at bounding box center [400, 402] width 654 height 32
drag, startPoint x: 266, startPoint y: 405, endPoint x: 319, endPoint y: 407, distance: 53.3
click at [319, 407] on p "- Cliente sugeriu ajustarmos o título para algo mais informal, a sugestão de fr…" at bounding box center [400, 402] width 654 height 32
click at [74, 550] on icon "dialog" at bounding box center [78, 547] width 13 height 13
click at [525, 457] on p "dialog" at bounding box center [400, 456] width 654 height 16
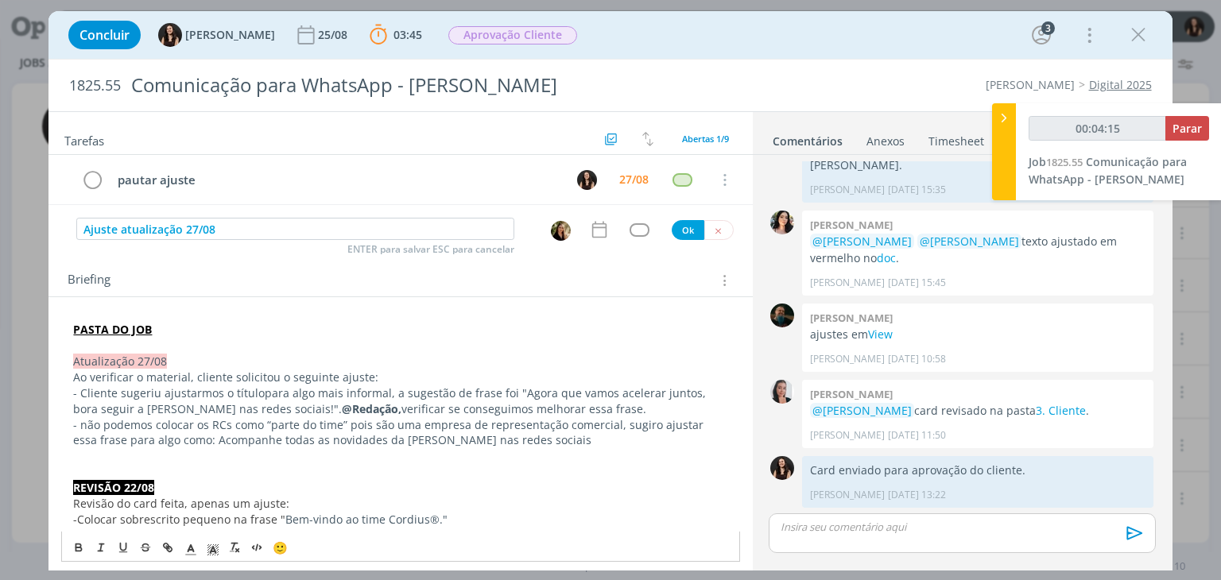
click at [88, 421] on span "- não podemos colocar os RCs como “parte do time” pois são uma empresa de repre…" at bounding box center [390, 432] width 634 height 31
click at [556, 406] on p "- Cliente sugeriu ajustarmos o título para algo mais informal, a sugestão de fr…" at bounding box center [400, 402] width 654 height 32
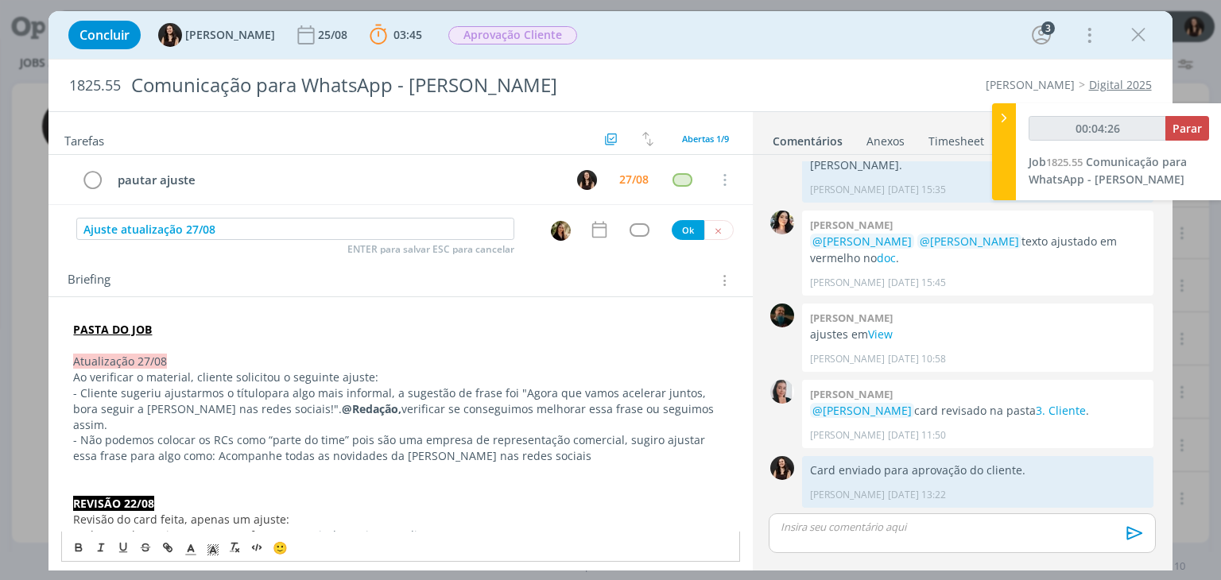
click at [306, 437] on span "- Não podemos colocar os RCs como “parte do time” pois são uma empresa de repre…" at bounding box center [390, 448] width 635 height 31
click at [1044, 415] on link "3. Cliente" at bounding box center [1061, 410] width 50 height 15
click at [102, 433] on span "- Não podemos colocar os RCs como “parte do time” pois são uma empresa de repre…" at bounding box center [390, 448] width 635 height 31
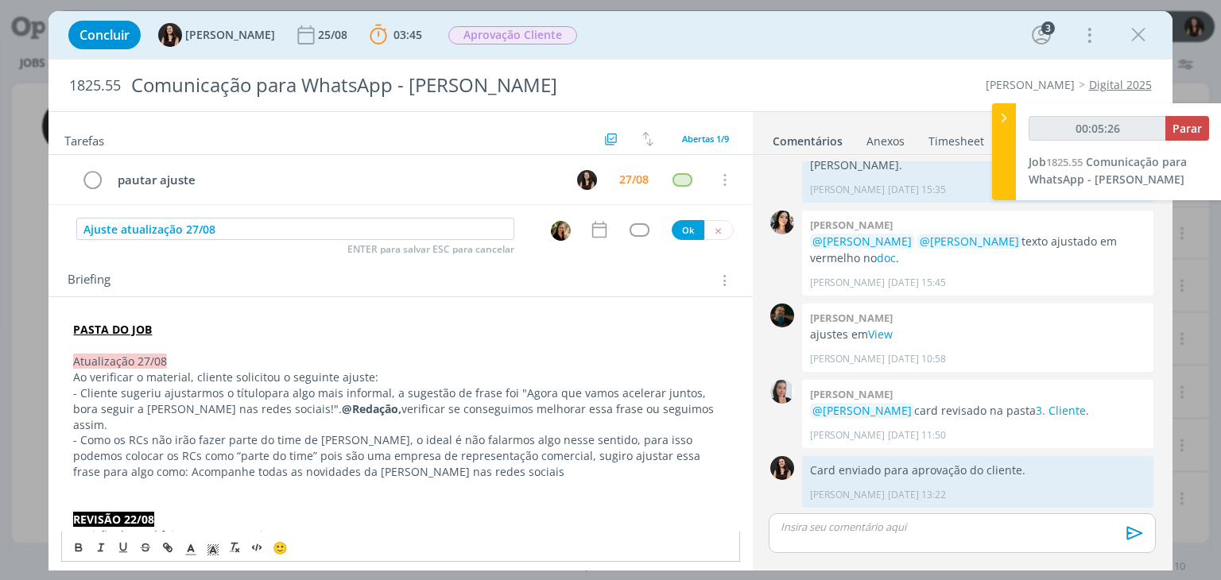
click at [358, 433] on span "- Como os RCs não irão fazer parte do time de Cordius, o ideal é não falarmos a…" at bounding box center [388, 456] width 631 height 47
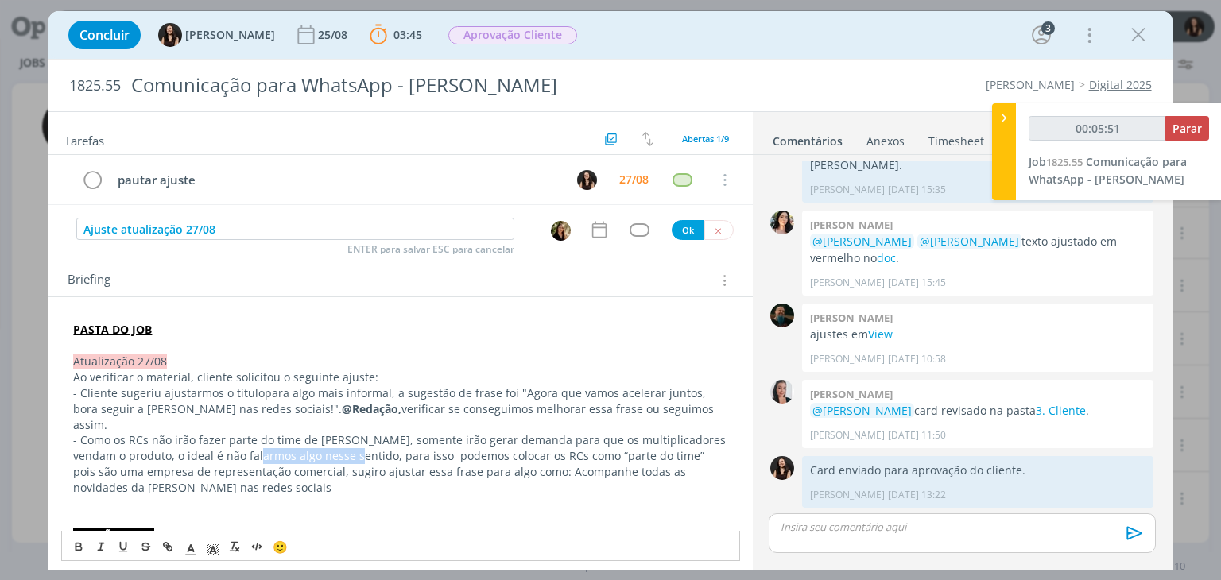
drag, startPoint x: 334, startPoint y: 437, endPoint x: 241, endPoint y: 440, distance: 93.1
click at [241, 440] on span "- Como os RCs não irão fazer parte do time de Cordius, somente irão gerar deman…" at bounding box center [401, 464] width 656 height 63
drag, startPoint x: 515, startPoint y: 439, endPoint x: 124, endPoint y: 443, distance: 391.2
click at [124, 443] on span "- Como os RCs não irão fazer parte do time de Cordius, somente irão gerar deman…" at bounding box center [401, 464] width 657 height 63
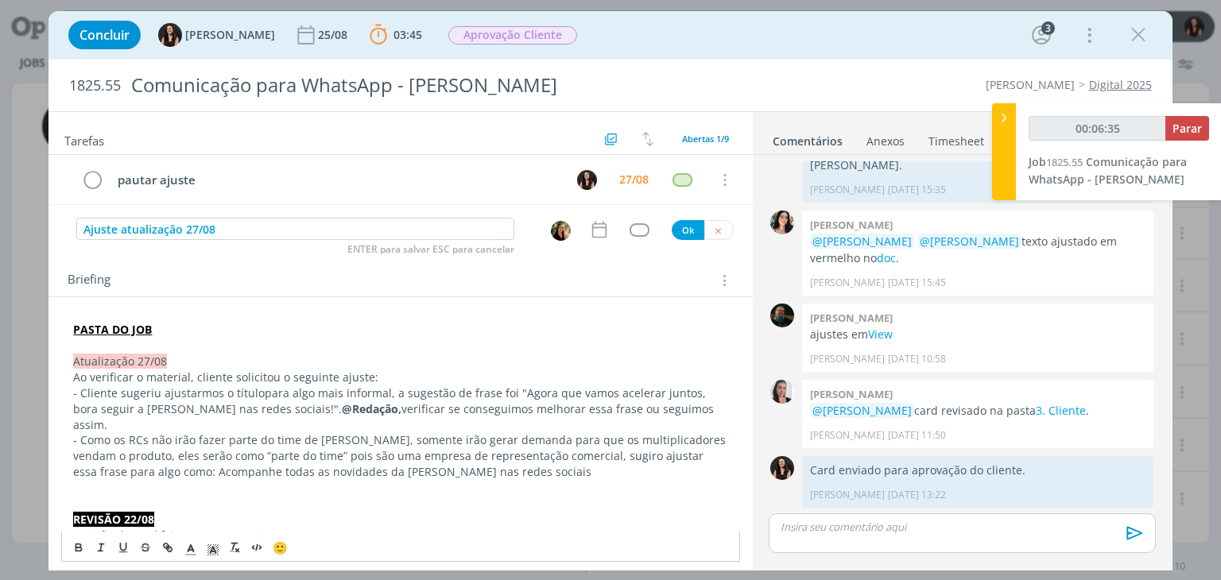
click at [286, 440] on span "- Como os RCs não irão fazer parte do time de Cordius, somente irão gerar deman…" at bounding box center [401, 456] width 656 height 47
click at [572, 444] on span "- Como os RCs não irão fazer parte do time de Cordius, somente irão gerar deman…" at bounding box center [401, 456] width 656 height 47
click at [575, 446] on span "- Como os RCs não irão fazer parte do time de Cordius, somente irão gerar deman…" at bounding box center [401, 456] width 656 height 47
drag, startPoint x: 260, startPoint y: 393, endPoint x: 671, endPoint y: 413, distance: 411.6
click at [671, 413] on p "- Cliente sugeriu ajustarmos o título para algo mais informal, a sugestão de fr…" at bounding box center [400, 410] width 654 height 48
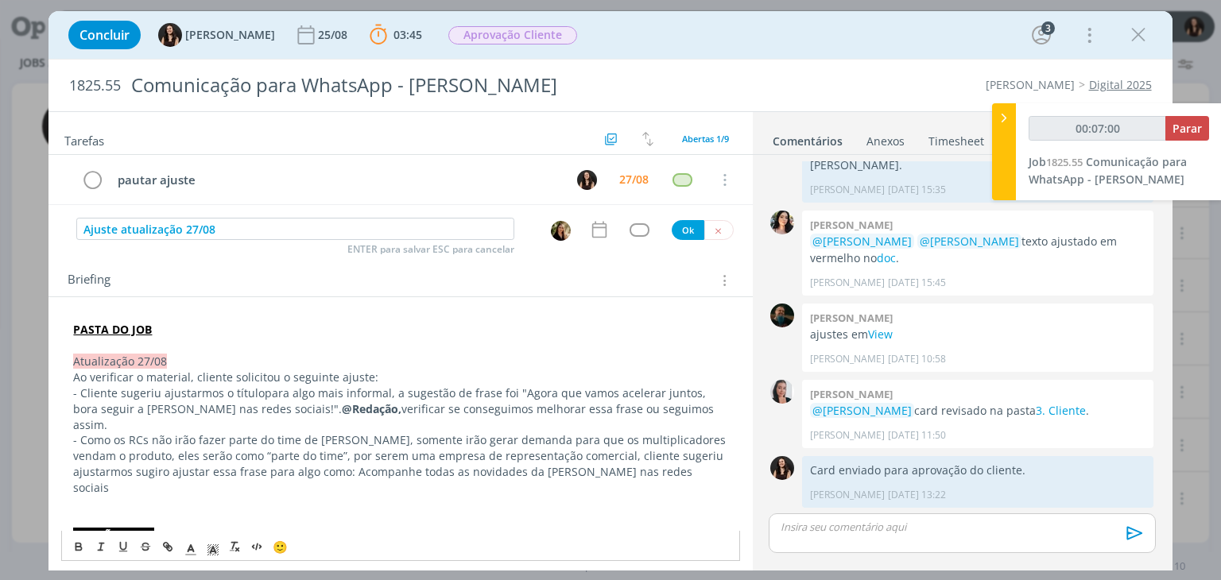
copy p "para algo mais informal, a sugestão de frase foi " Agora que vamos acelerar jun…"
click at [625, 460] on p "- Como os RCs não irão fazer parte do time de Cordius, somente irão gerar deman…" at bounding box center [400, 465] width 654 height 64
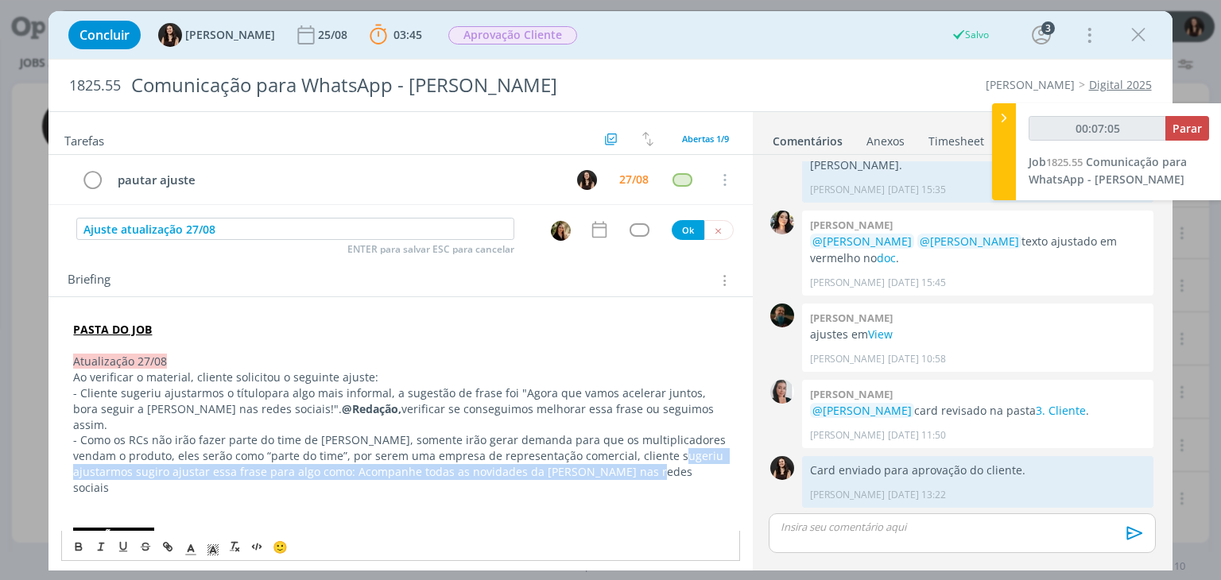
drag, startPoint x: 625, startPoint y: 460, endPoint x: 650, endPoint y: 440, distance: 31.7
click at [650, 440] on p "- Como os RCs não irão fazer parte do time de Cordius, somente irão gerar deman…" at bounding box center [400, 465] width 654 height 64
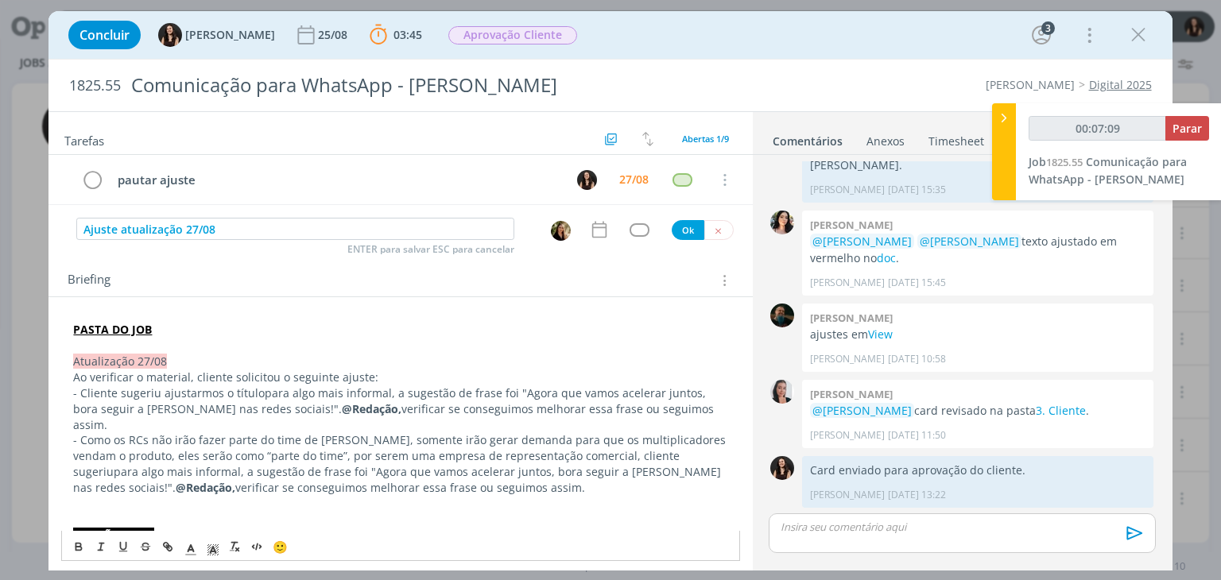
click at [376, 464] on span "para algo mais informal, a sugestão de frase foi "" at bounding box center [245, 471] width 262 height 15
drag, startPoint x: 666, startPoint y: 414, endPoint x: 73, endPoint y: 395, distance: 593.4
click at [73, 395] on p "- Cliente sugeriu ajustarmos o título para algo mais informal, a sugestão de fr…" at bounding box center [400, 410] width 654 height 48
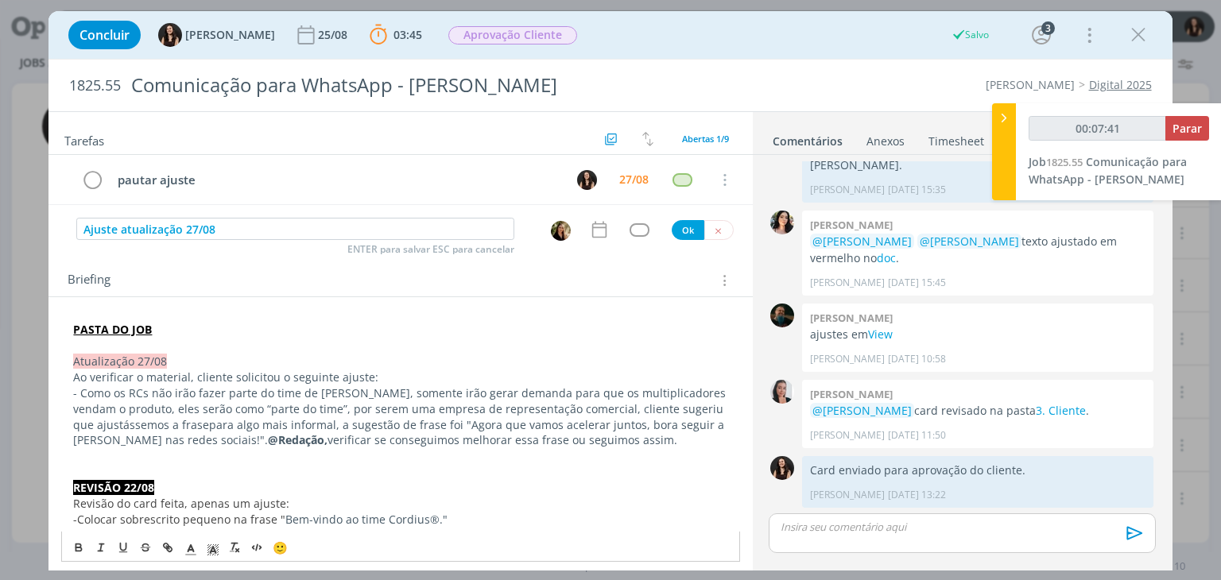
click at [353, 392] on span "- Como os RCs não irão fazer parte do time de Cordius, somente irão gerar deman…" at bounding box center [401, 409] width 656 height 47
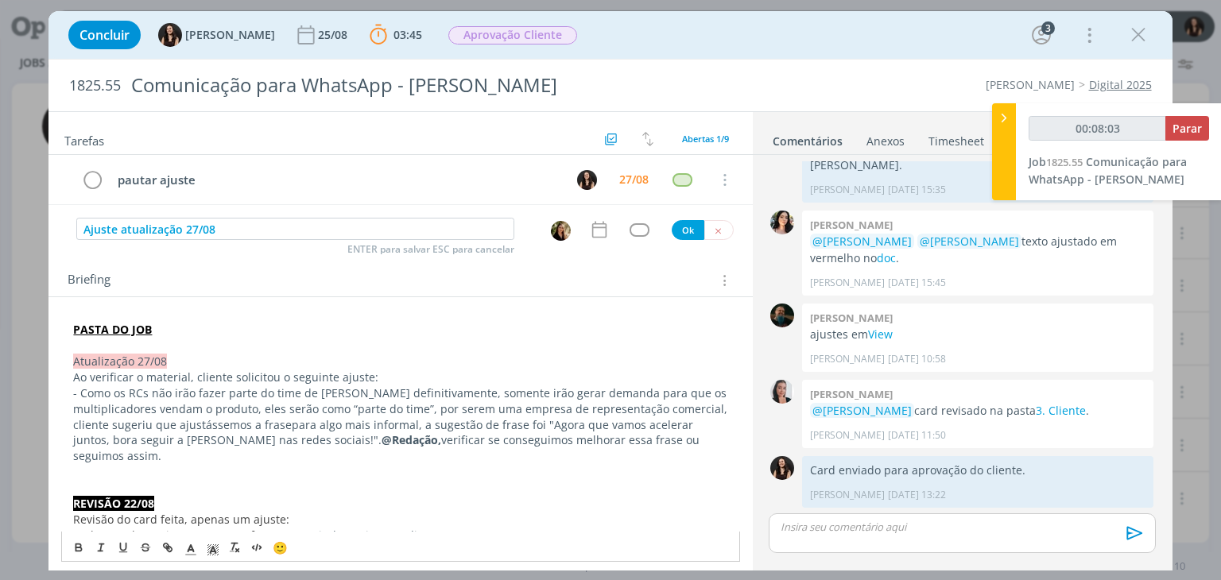
click at [481, 429] on span "para algo mais informal, a sugestão de frase foi "" at bounding box center [423, 424] width 262 height 15
click at [95, 424] on span "- Como os RCs não irão fazer parte do time de Cordius definitivamente, somente …" at bounding box center [402, 409] width 658 height 47
click at [712, 464] on p "dialog" at bounding box center [400, 472] width 654 height 16
click at [316, 429] on span "para algo mais informal, a sugestão de frase foi: "" at bounding box center [449, 424] width 266 height 15
click at [404, 478] on p "dialog" at bounding box center [400, 472] width 654 height 16
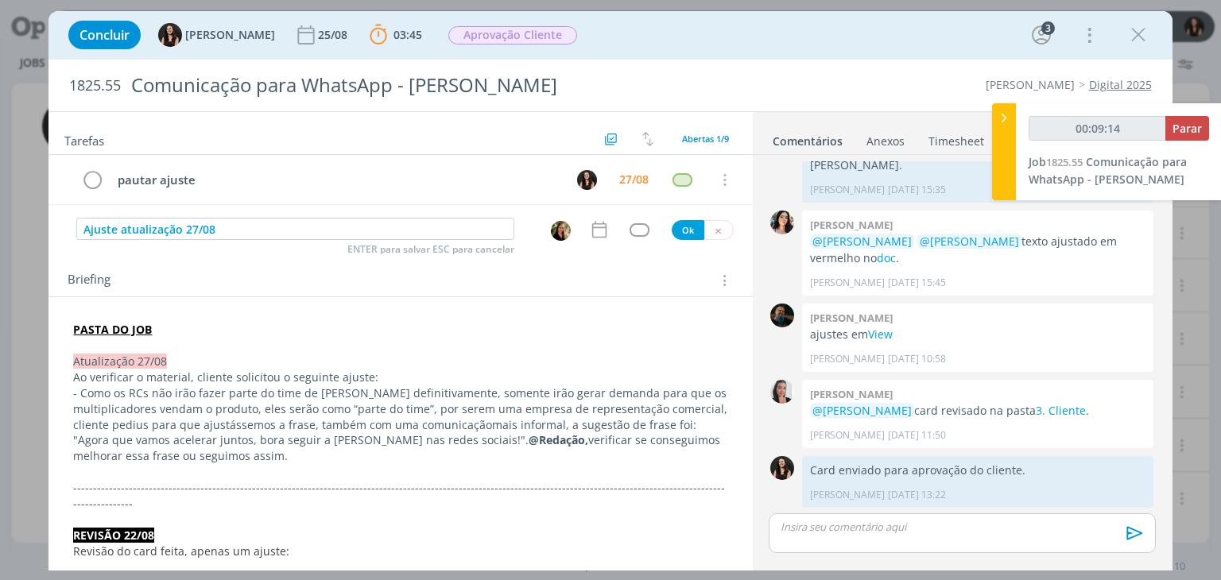
click at [94, 421] on span "- Como os RCs não irão fazer parte do time de Cordius definitivamente, somente …" at bounding box center [402, 409] width 658 height 47
click at [248, 424] on span "- Como os RCs não irão fazer parte do time de Cordius definitivamente, somente …" at bounding box center [402, 409] width 658 height 47
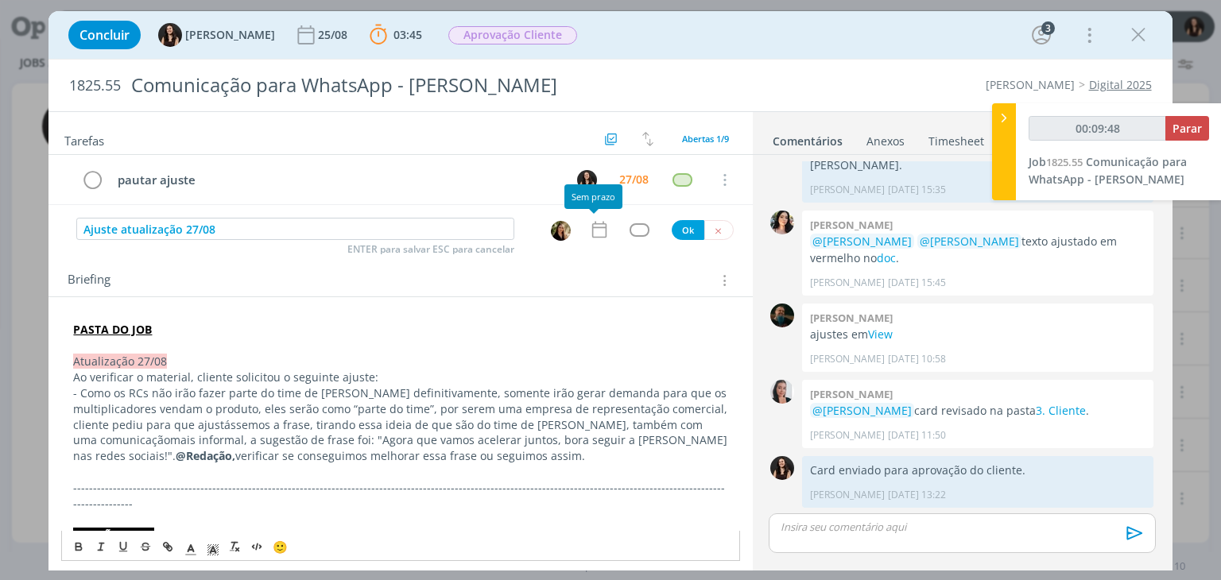
click at [592, 223] on icon "dialog" at bounding box center [599, 230] width 14 height 17
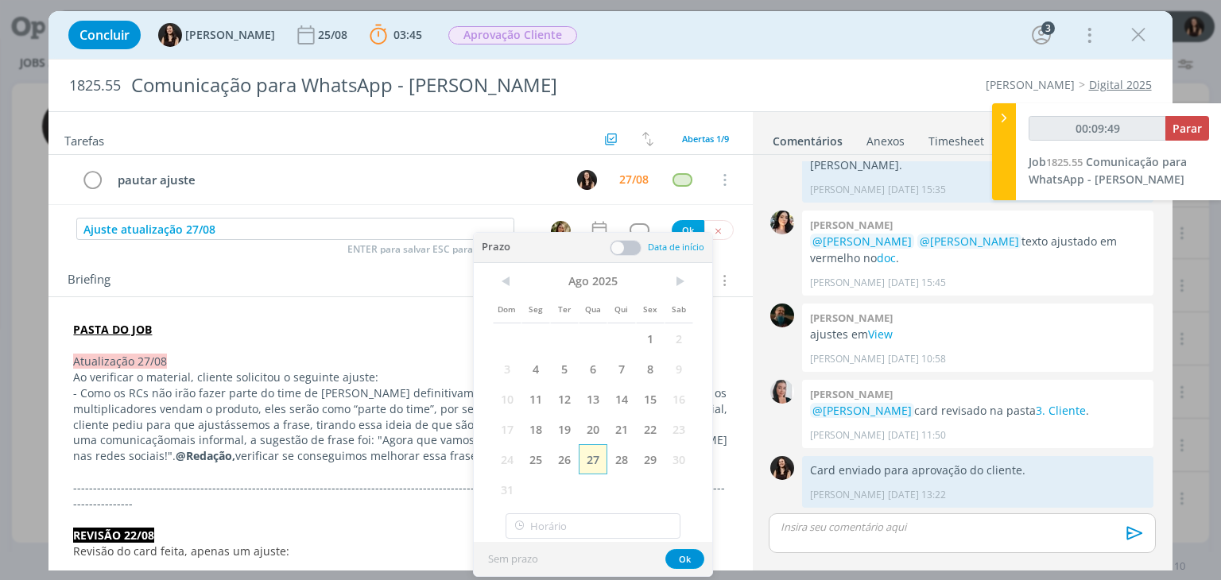
click at [597, 471] on span "27" at bounding box center [593, 459] width 29 height 30
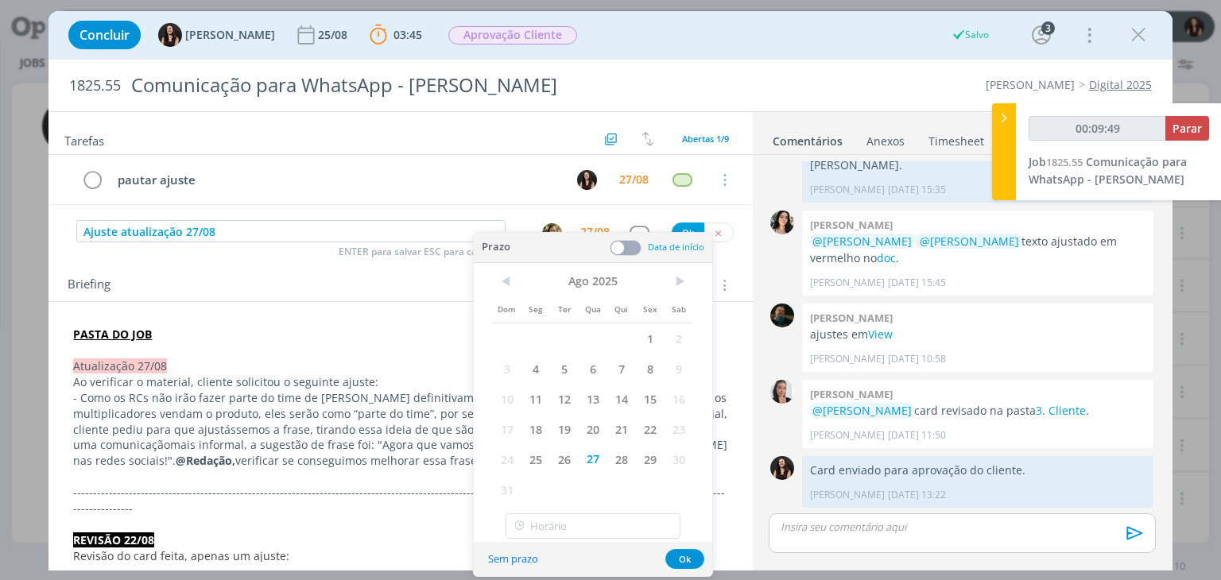
click at [622, 252] on span at bounding box center [626, 248] width 32 height 16
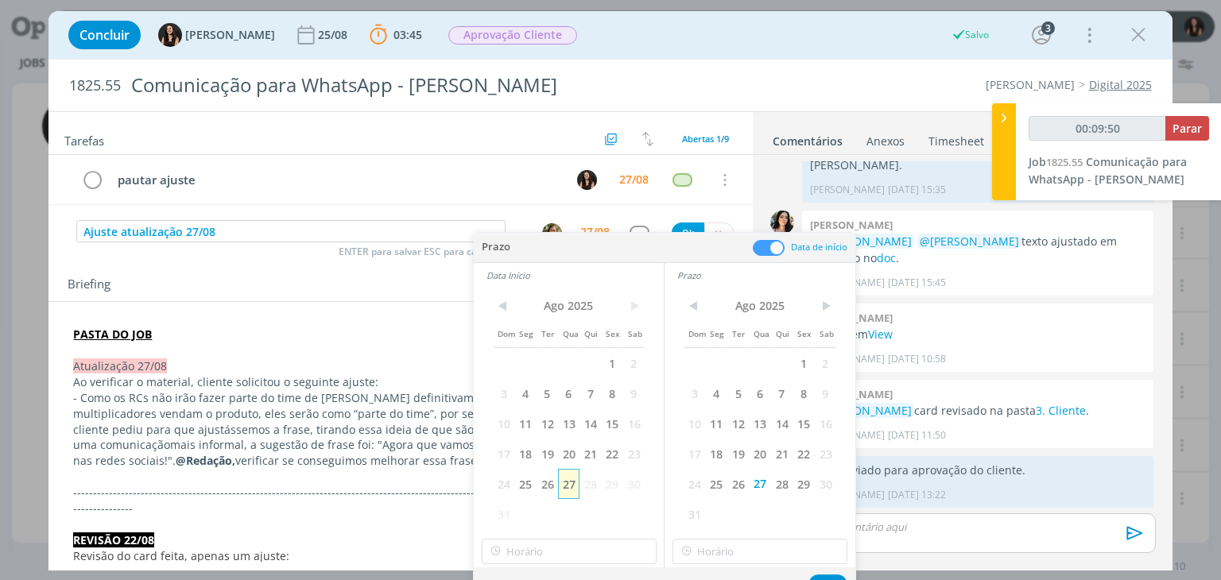
click at [572, 480] on span "27" at bounding box center [568, 484] width 21 height 30
type input "00:09:51"
type input "14:00"
click at [566, 549] on input "14:00" at bounding box center [569, 551] width 175 height 25
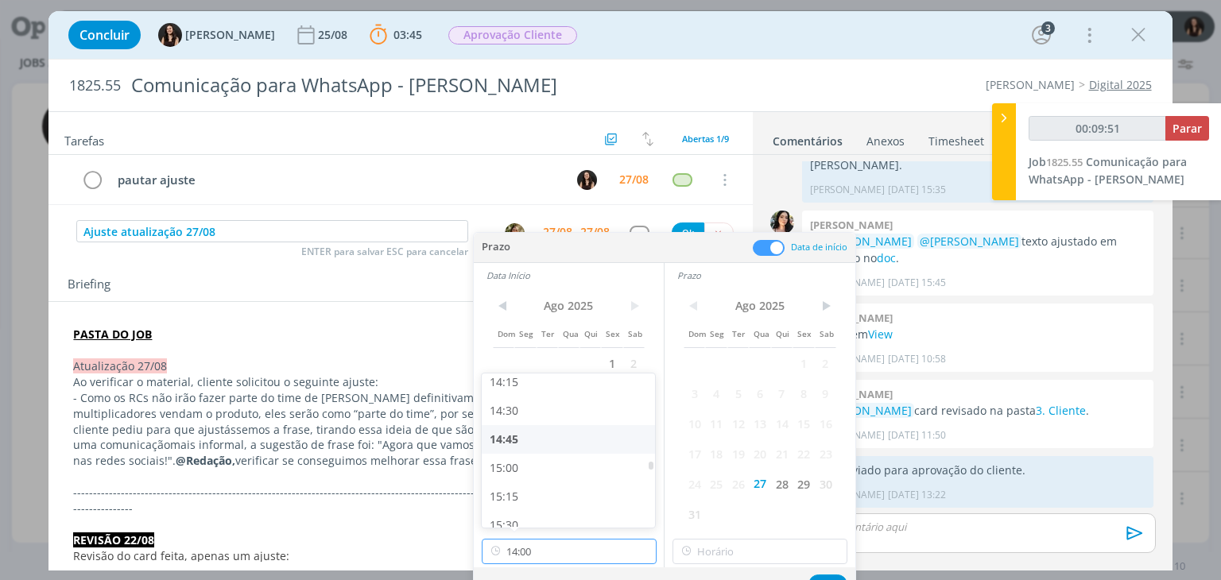
scroll to position [1641, 0]
type input "00:09:52"
click at [529, 467] on div "15:00" at bounding box center [571, 464] width 178 height 29
type input "15:00"
type input "00:09:53"
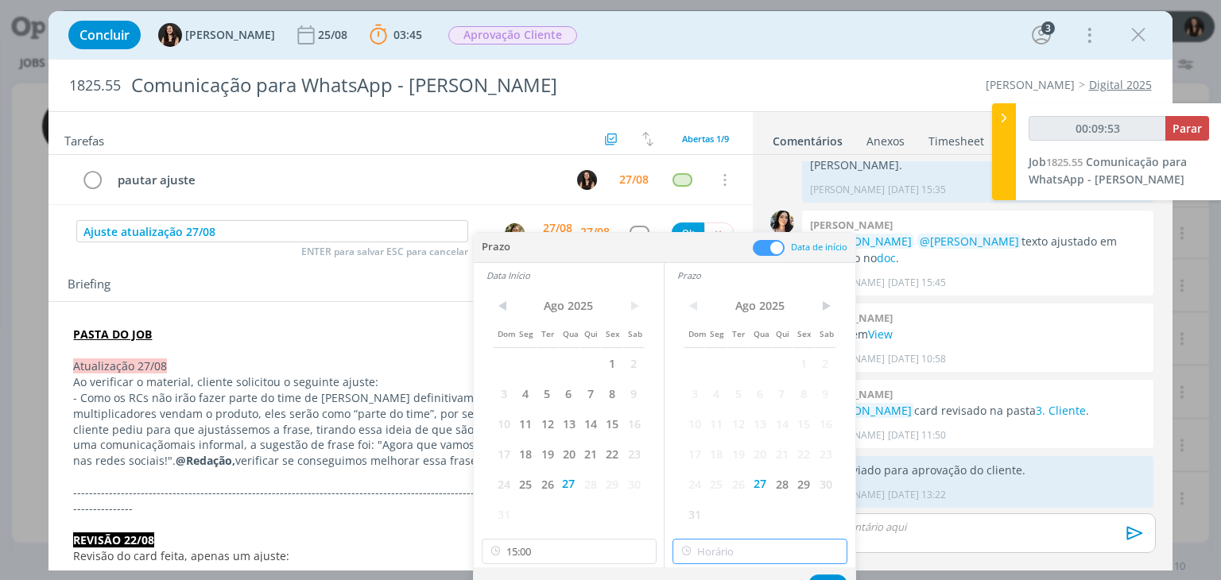
type input "15:00"
click at [751, 554] on input "15:00" at bounding box center [760, 551] width 175 height 25
type input "00:09:55"
click at [732, 484] on div "15:30" at bounding box center [762, 486] width 178 height 29
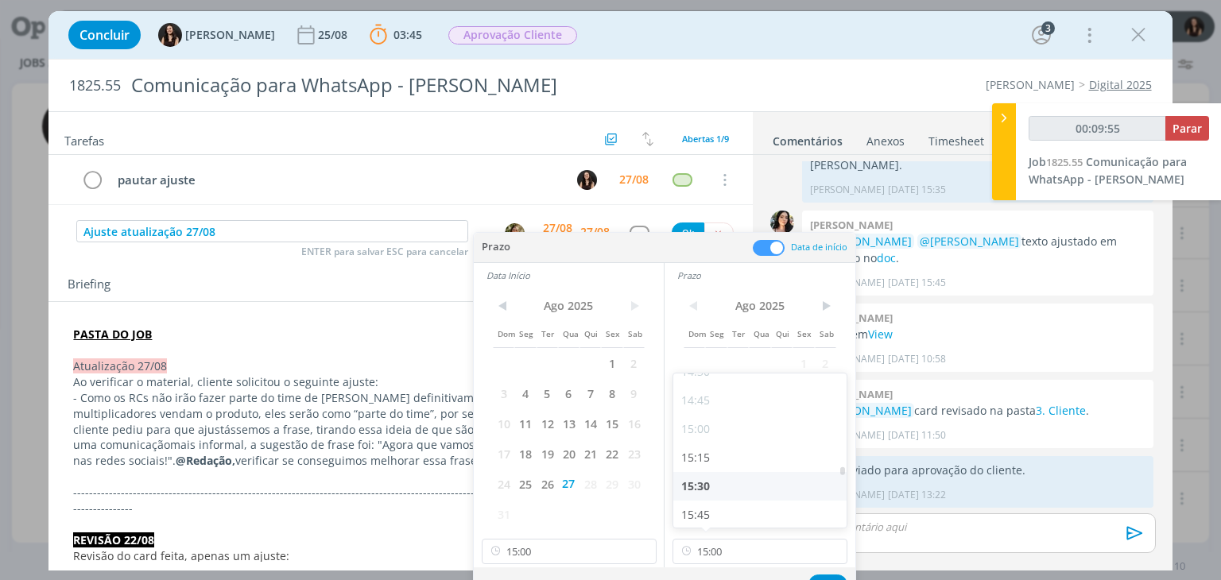
type input "15:30"
click at [828, 575] on button "Ok" at bounding box center [828, 585] width 39 height 20
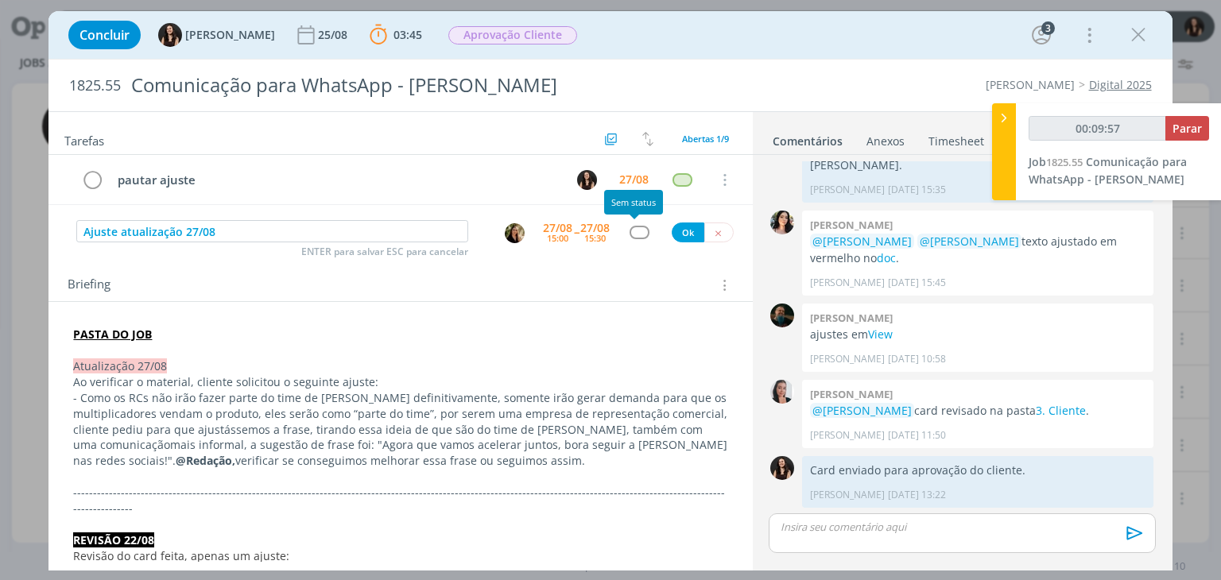
click at [634, 233] on div "dialog" at bounding box center [640, 233] width 20 height 14
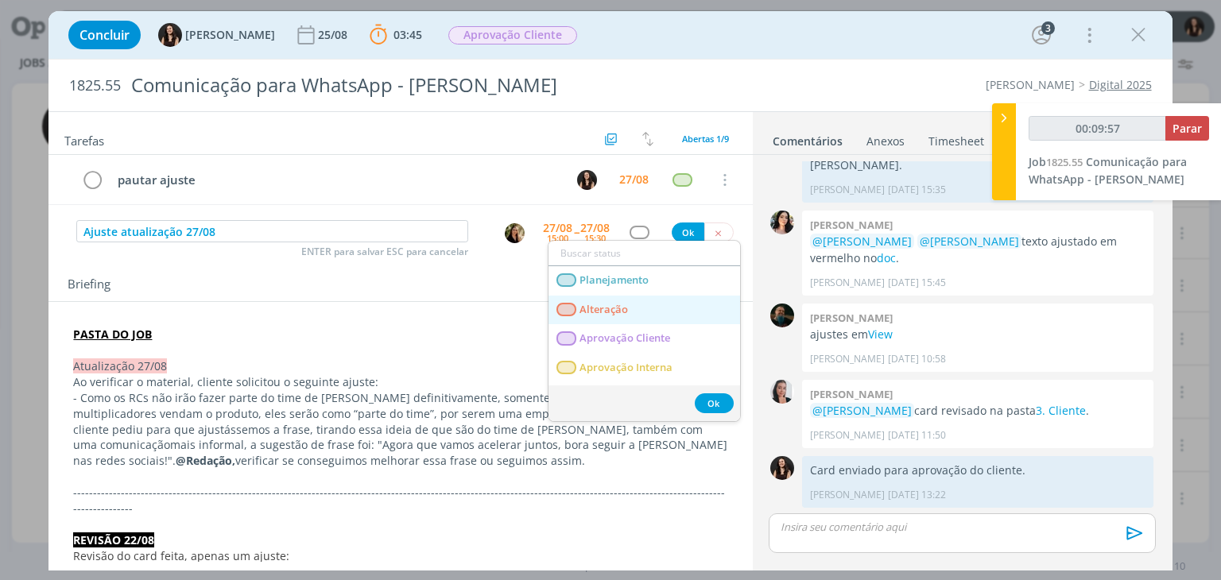
click at [619, 309] on span "Alteração" at bounding box center [604, 310] width 49 height 13
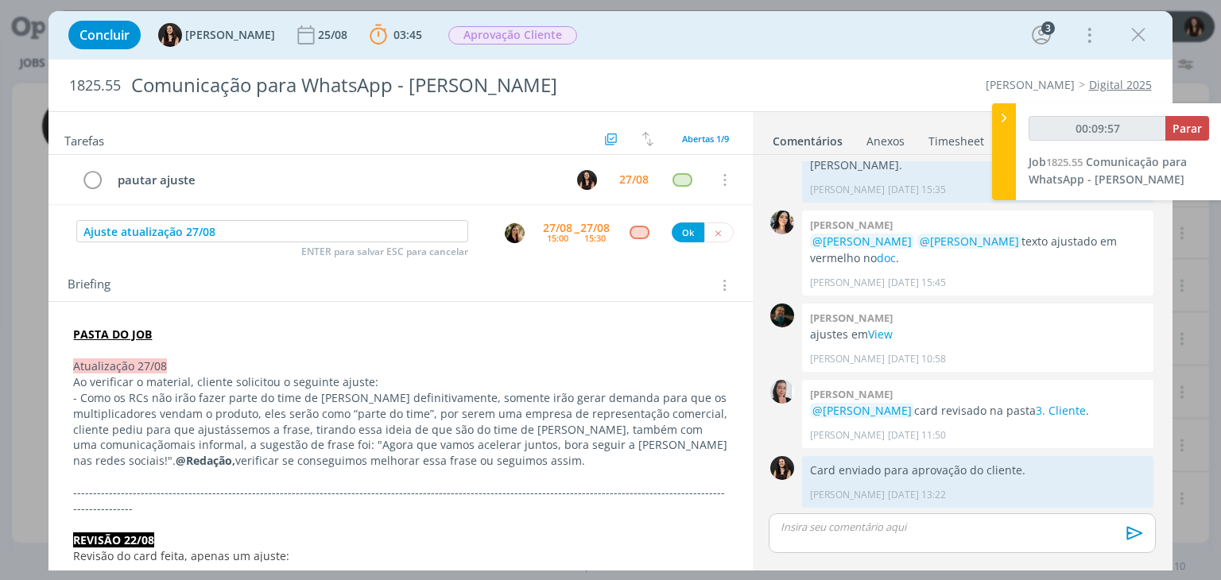
type input "00:09:58"
click at [677, 233] on button "Ok" at bounding box center [688, 233] width 33 height 20
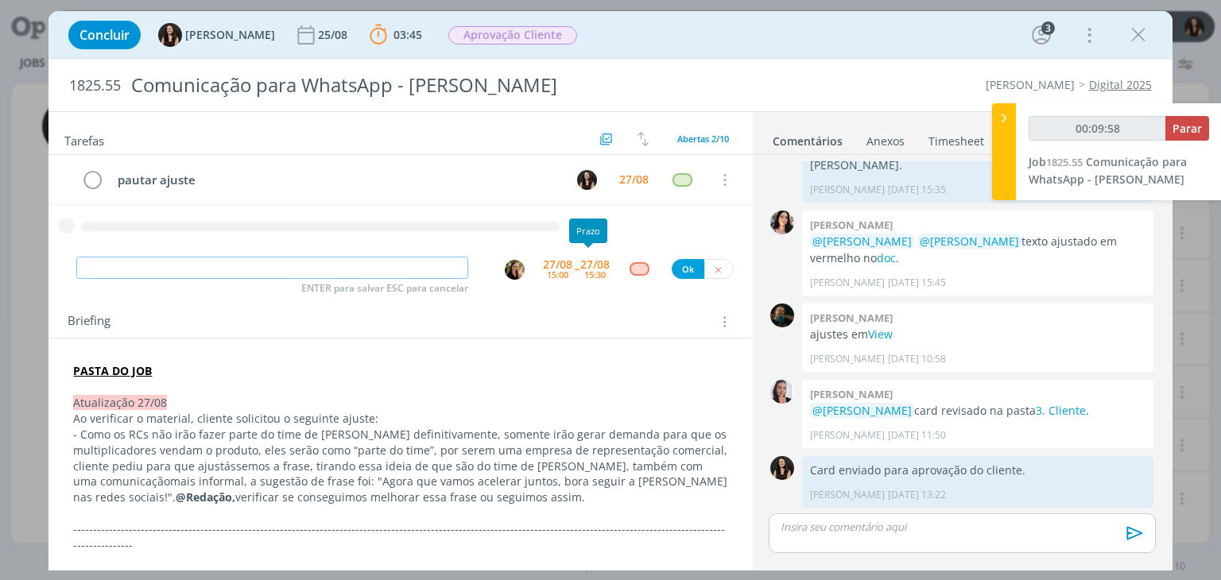
type input "00:09:59"
type input "Ajus"
type input "00:10:00"
type input "Ajuste atua"
type input "00:10:01"
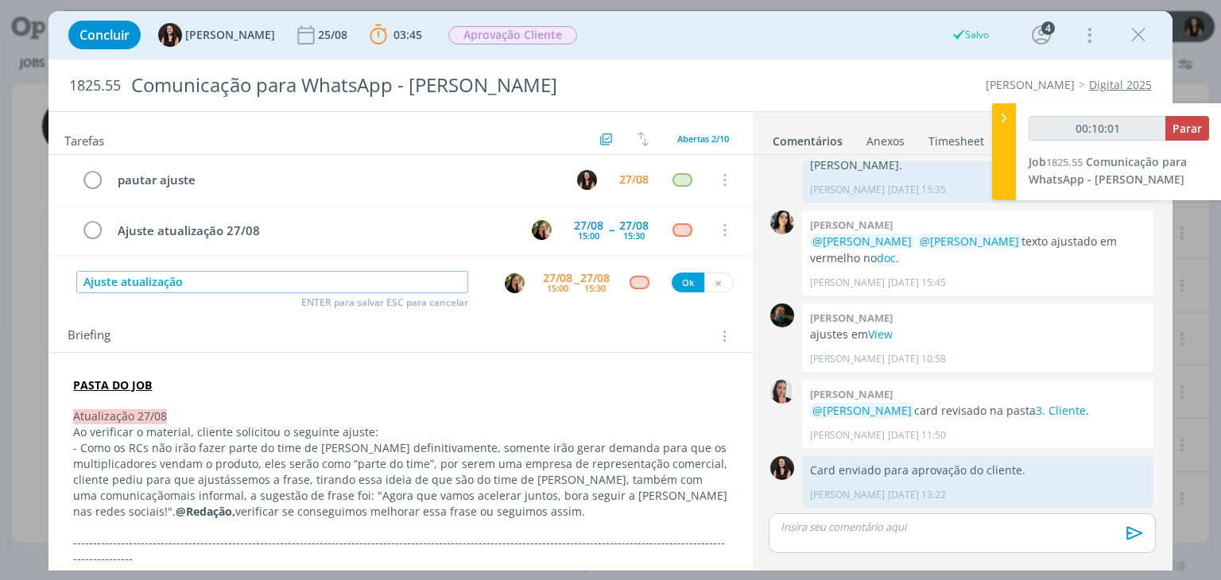
type input "Ajuste atualização"
type input "00:10:02"
type input "Ajuste atualização 24"
type input "00:10:03"
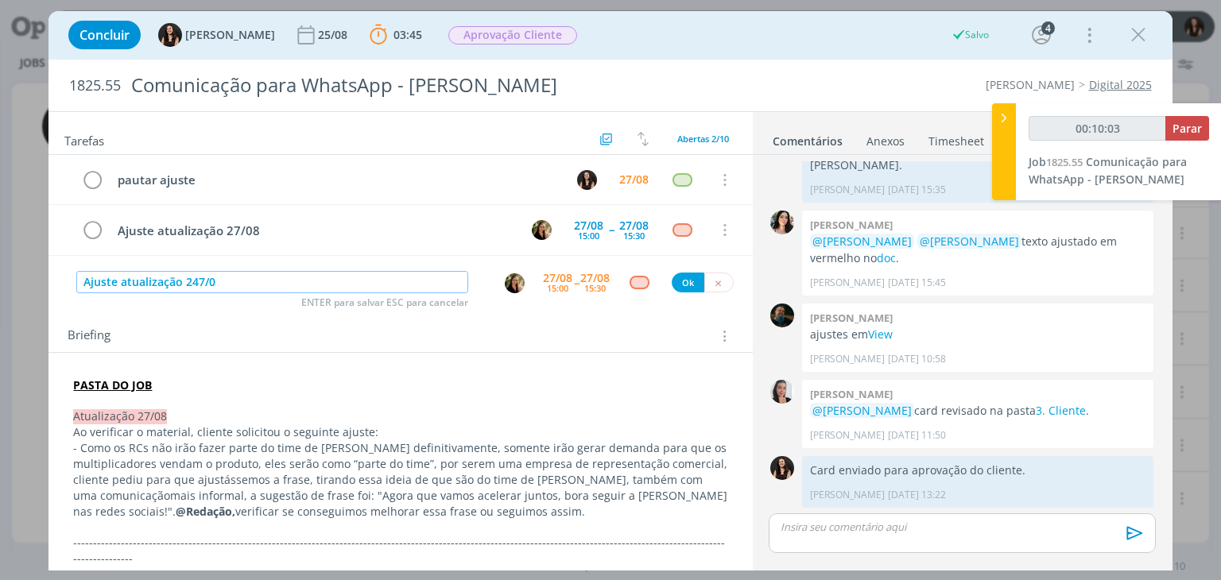
type input "Ajuste atualização 247/08"
type input "00:10:05"
click at [195, 279] on input "Ajuste atualização 247/08" at bounding box center [272, 282] width 392 height 22
type input "Ajuste atualização 27/08"
type input "00:10:07"
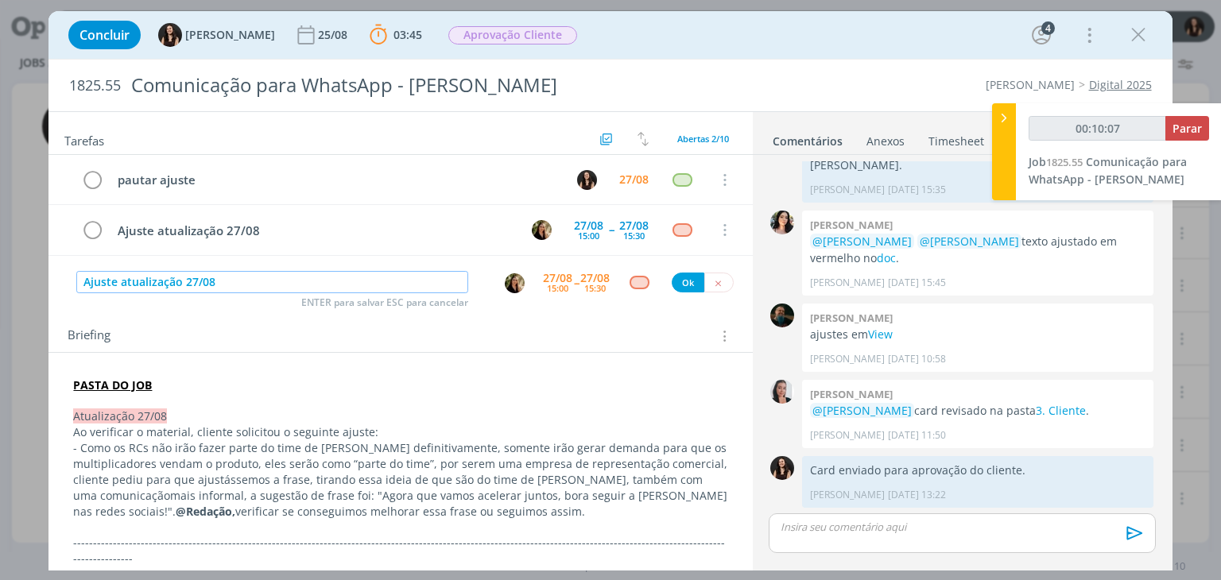
click at [512, 279] on img "dialog" at bounding box center [515, 284] width 20 height 20
type input "Ajuste atualização 27/08"
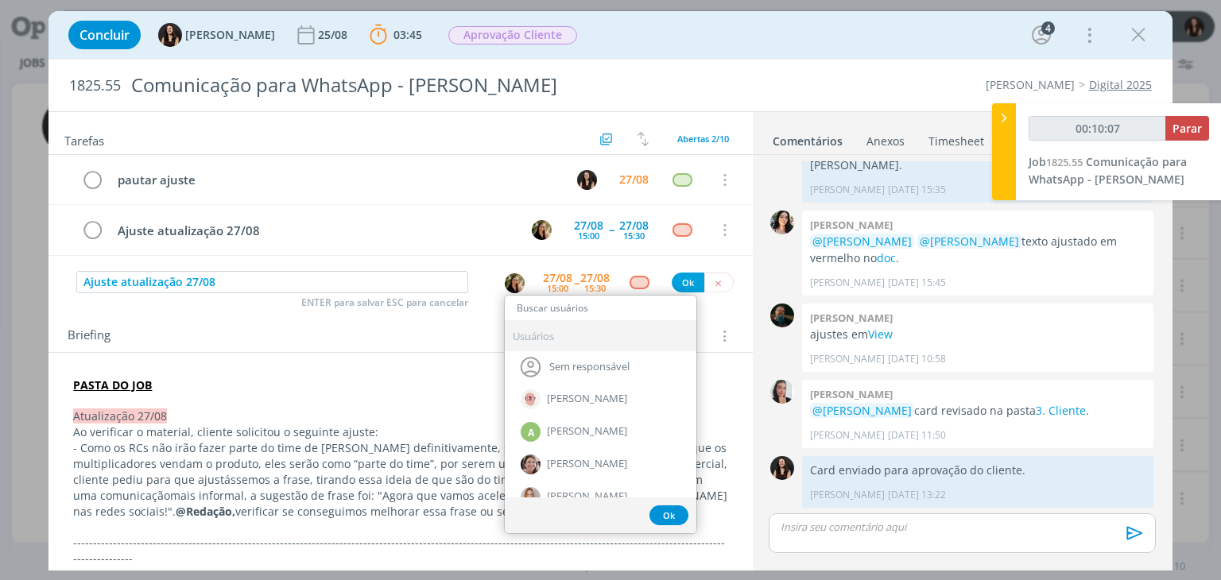
type input "00:10:08"
type input "mu"
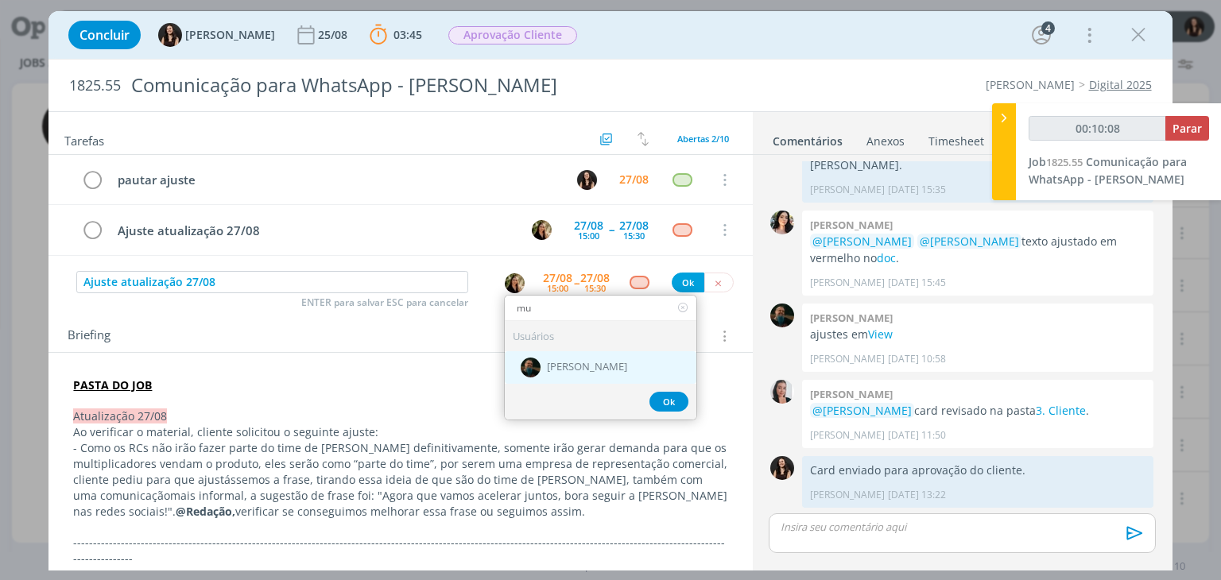
type input "00:10:09"
type input "mu"
click at [538, 352] on div "[PERSON_NAME]" at bounding box center [601, 367] width 192 height 33
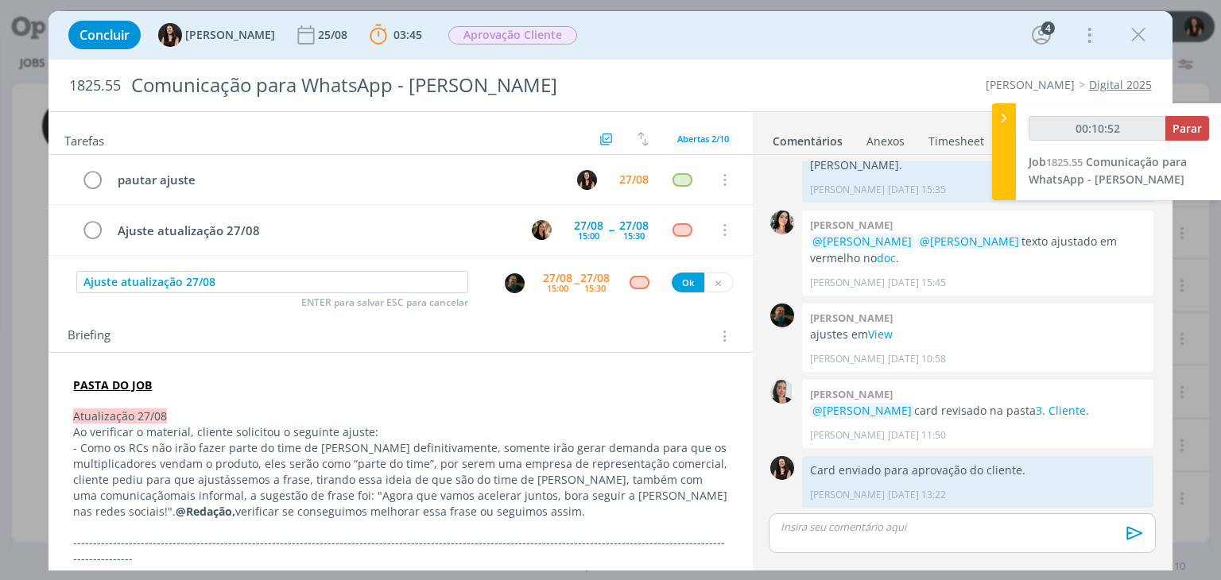
click at [566, 277] on div "27/08" at bounding box center [557, 278] width 29 height 11
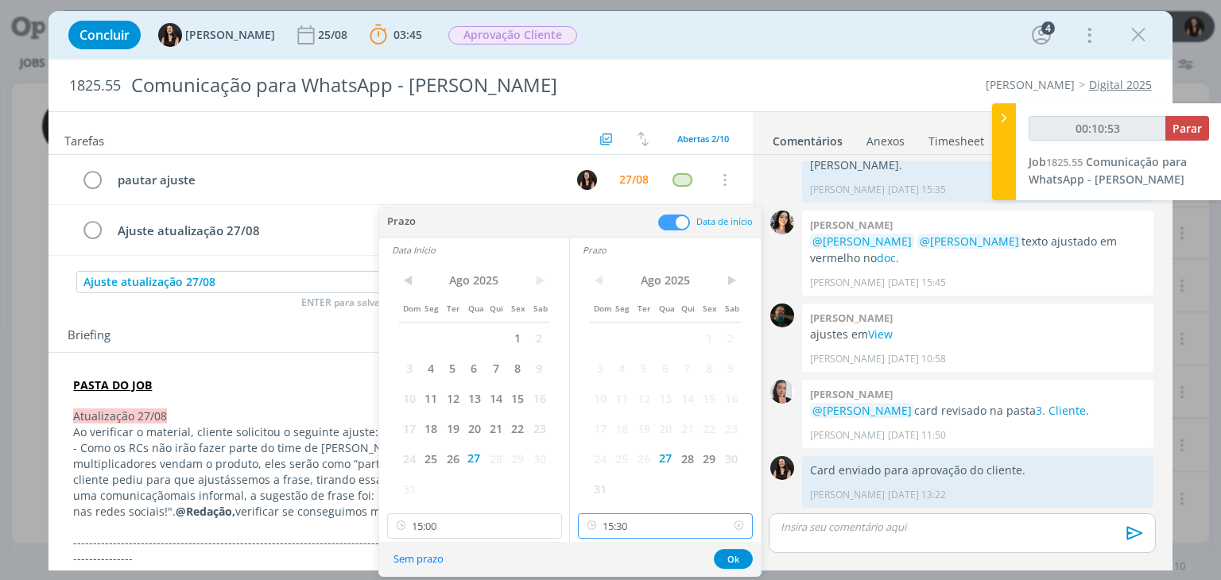
click at [642, 532] on input "15:30" at bounding box center [665, 526] width 175 height 25
type input "00:10:54"
click at [634, 370] on div "16:00" at bounding box center [668, 381] width 178 height 29
type input "16:00"
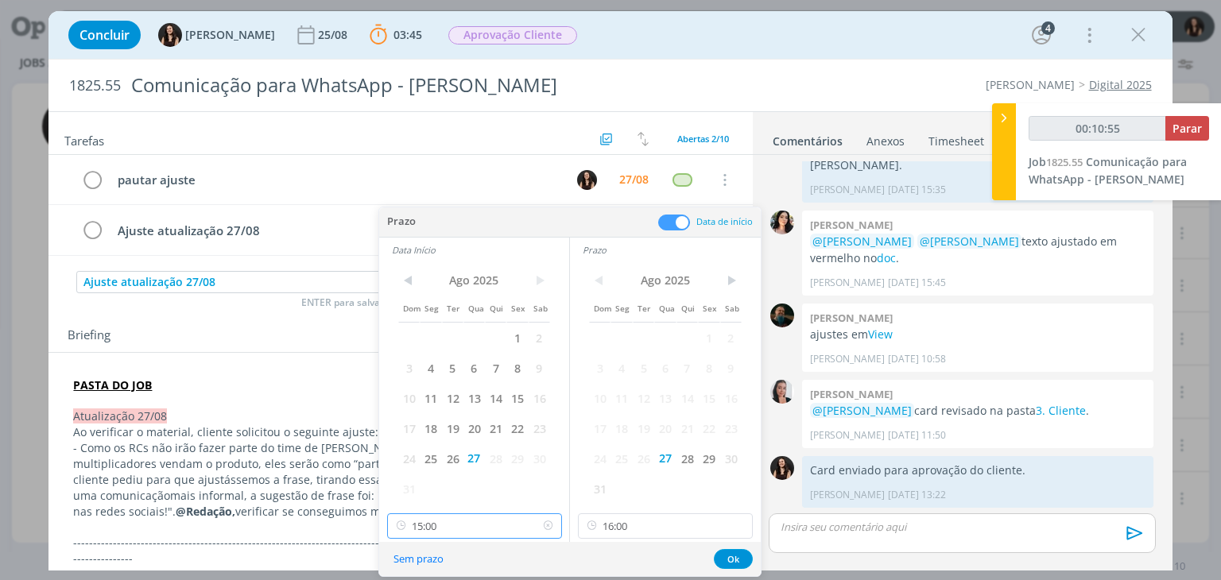
click at [504, 515] on input "15:00" at bounding box center [474, 526] width 175 height 25
type input "00:10:56"
click at [483, 437] on div "15:15" at bounding box center [476, 432] width 178 height 29
type input "15:15"
click at [474, 518] on input "15:15" at bounding box center [474, 526] width 175 height 25
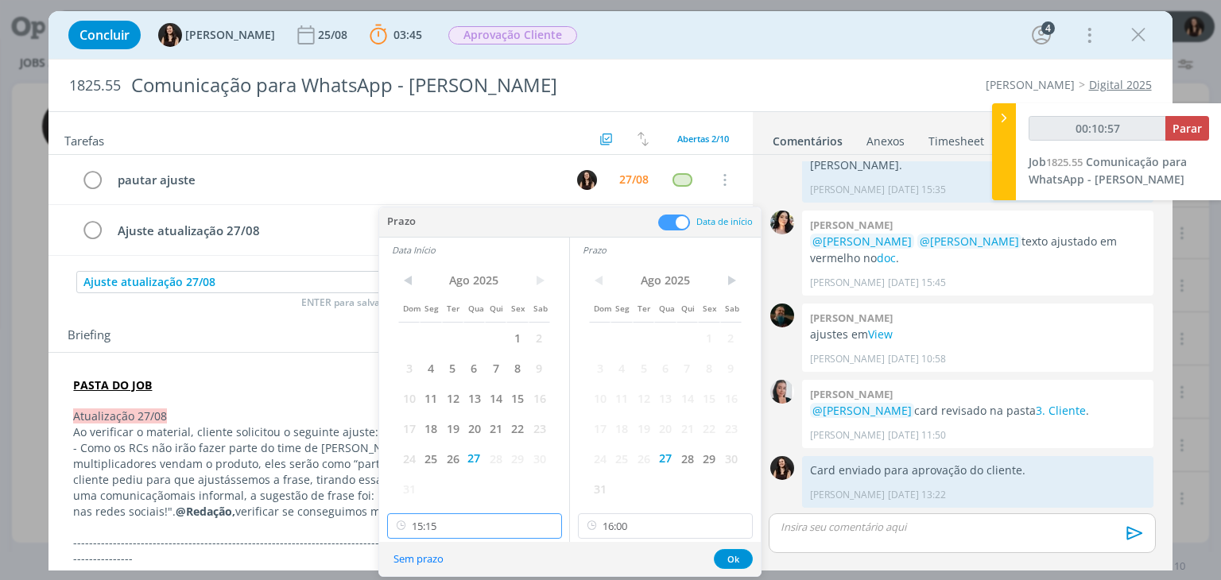
scroll to position [1625, 0]
type input "00:10:58"
click at [480, 443] on div "15:30" at bounding box center [476, 432] width 178 height 29
type input "15:30"
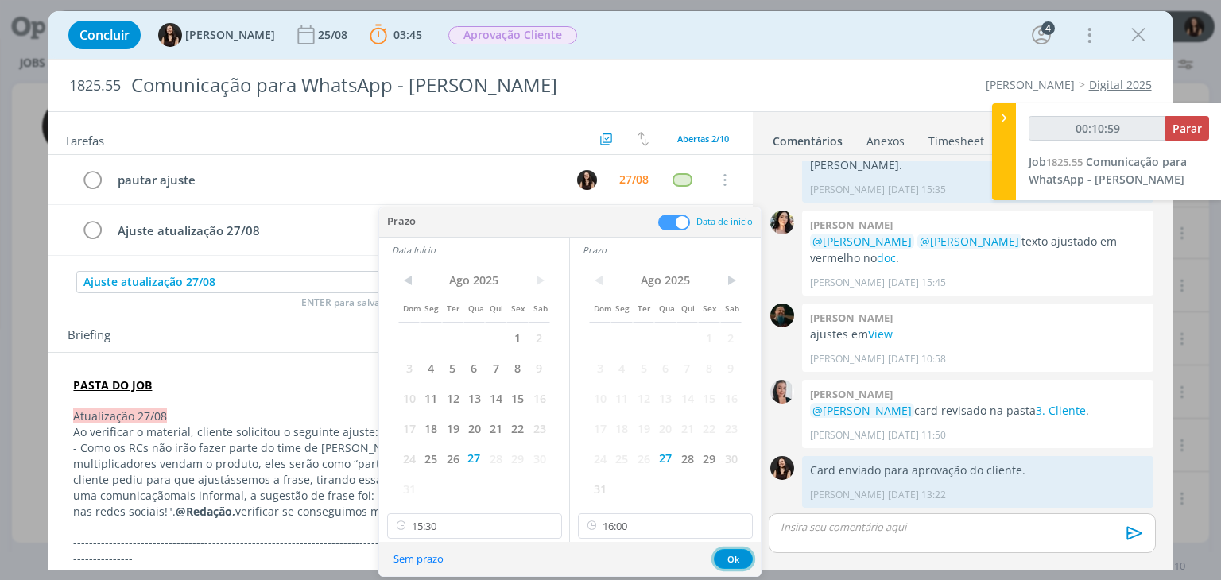
click at [743, 558] on button "Ok" at bounding box center [733, 559] width 39 height 20
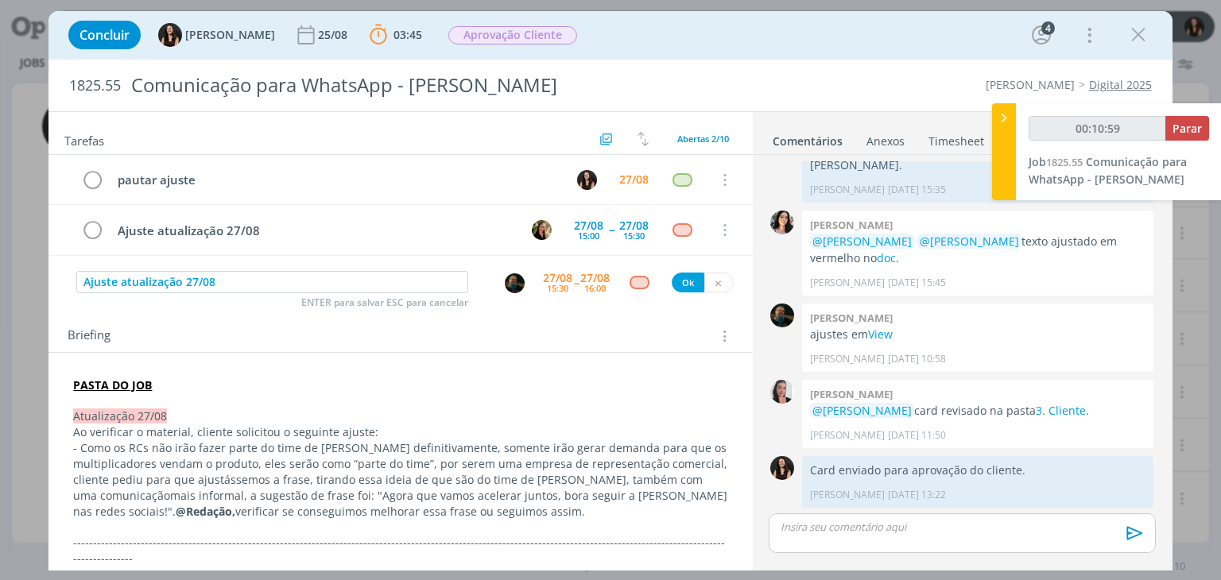
type input "00:11:00"
click at [633, 273] on div "Ajuste atualização 27/08 ENTER para salvar ESC para cancelar 27/08 15:30 -- 27/…" at bounding box center [401, 283] width 704 height 29
click at [672, 278] on button "Ok" at bounding box center [688, 283] width 33 height 20
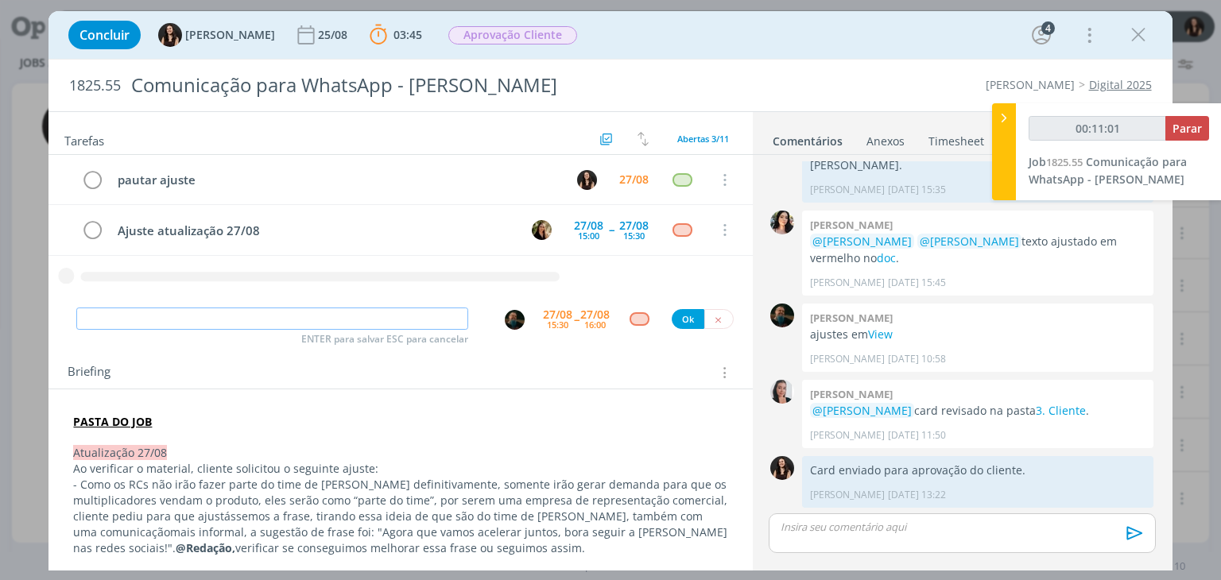
type input "00:11:02"
type input "R"
type input "00:11:03"
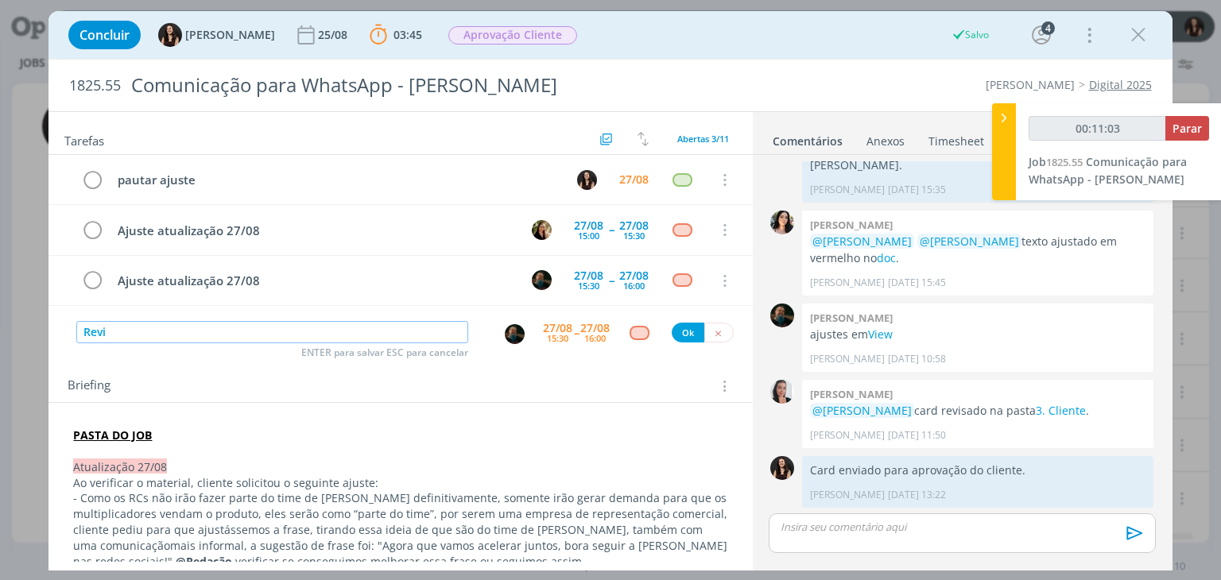
type input "Revis"
type input "00:11:04"
type input "Revisão"
type input "00:11:05"
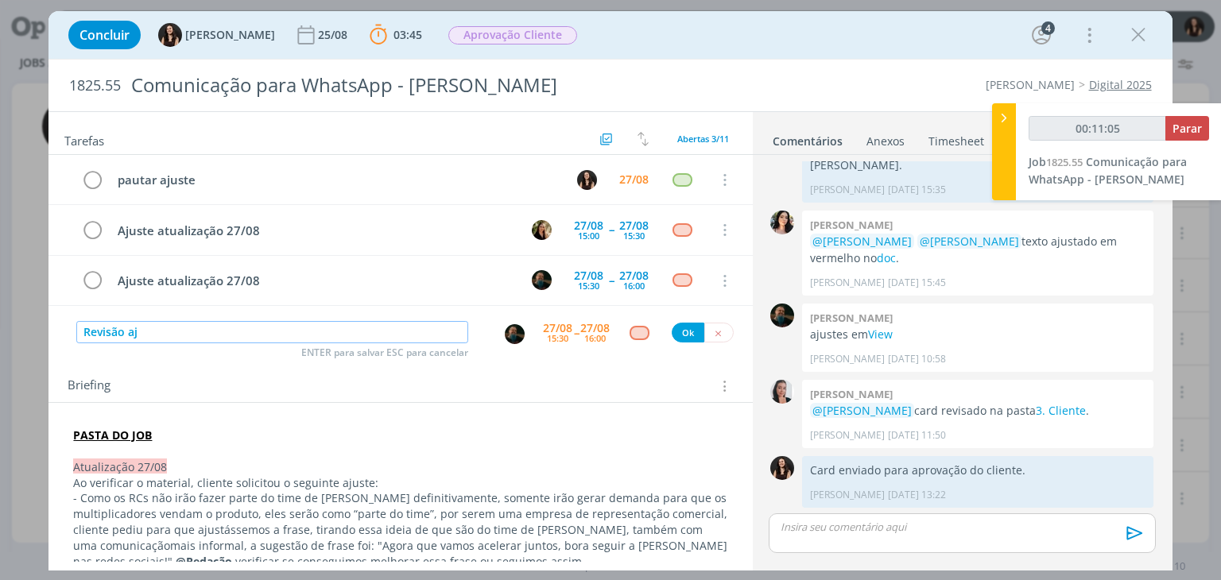
type input "Revisão aju"
type input "00:11:06"
type input "Revisão ajustes"
type input "00:11:07"
type input "Revisão ajustes atu"
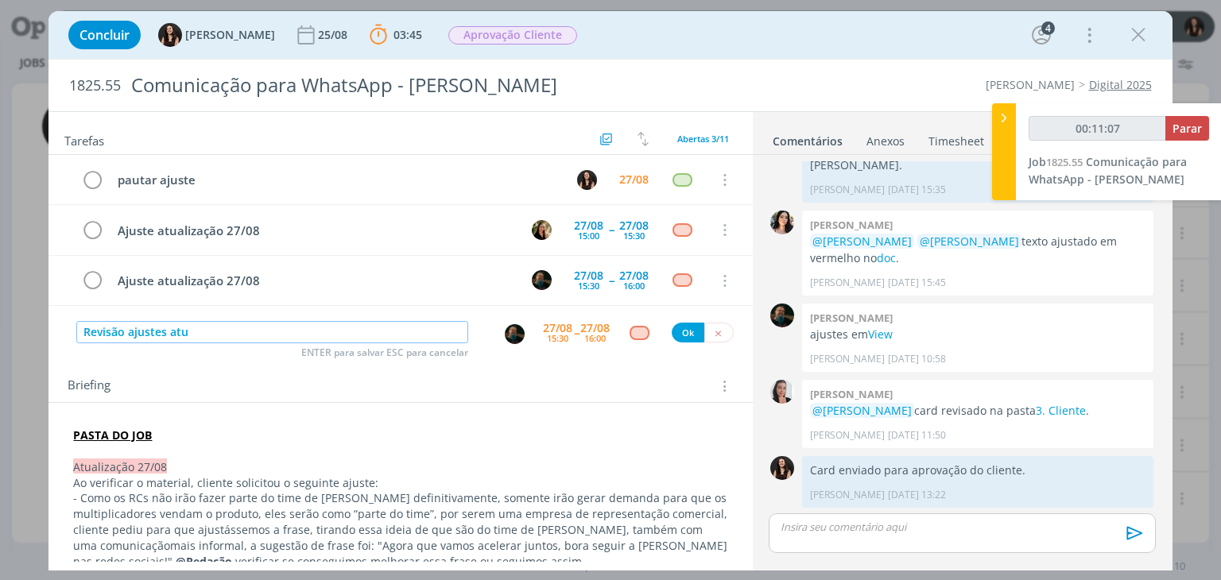
type input "00:11:08"
type input "Revisão ajustes atualização"
type input "00:11:09"
type input "Revisão ajustes atualização 2"
type input "00:11:10"
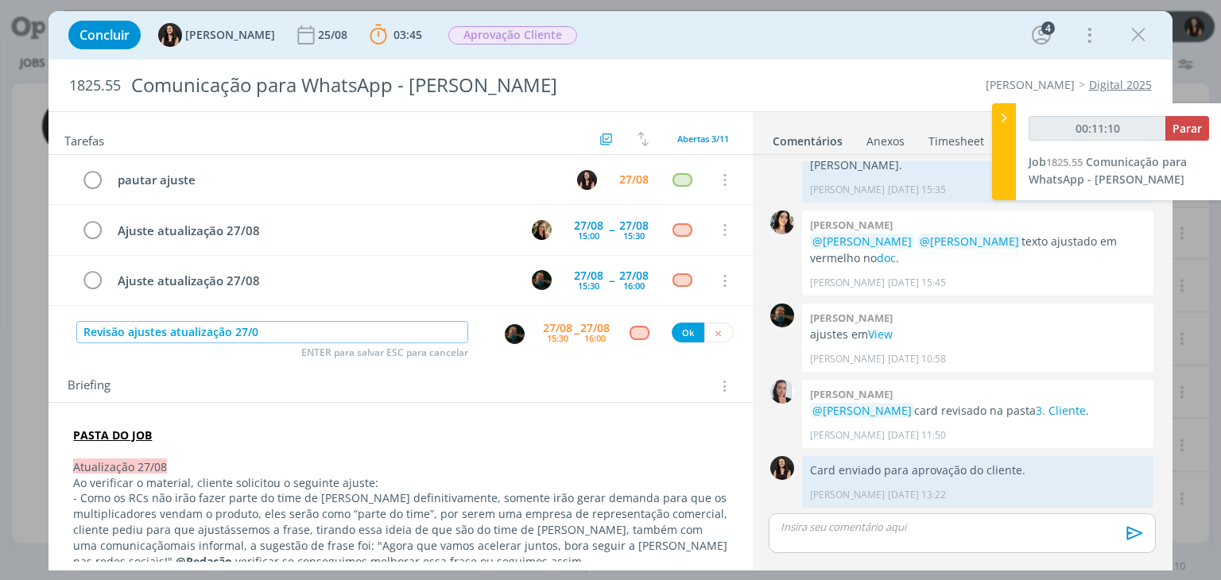
type input "Revisão ajustes atualização 27/08"
type input "00:11:11"
click at [509, 328] on img "dialog" at bounding box center [515, 334] width 20 height 20
type input "Revisão ajustes atualização 27/08"
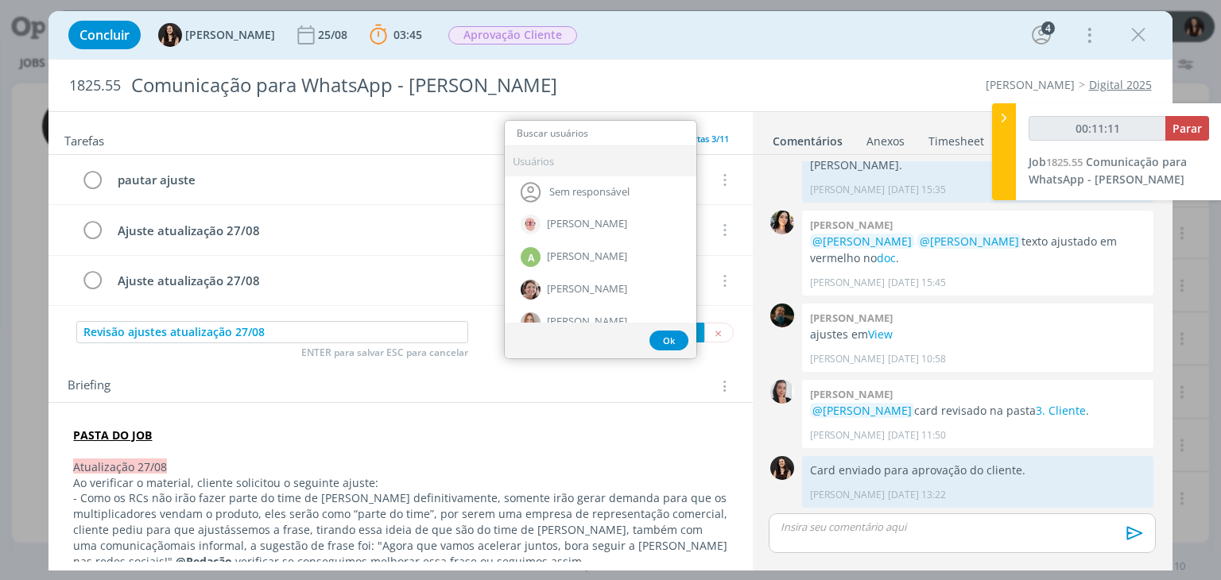
type input "c"
type input "00:11:12"
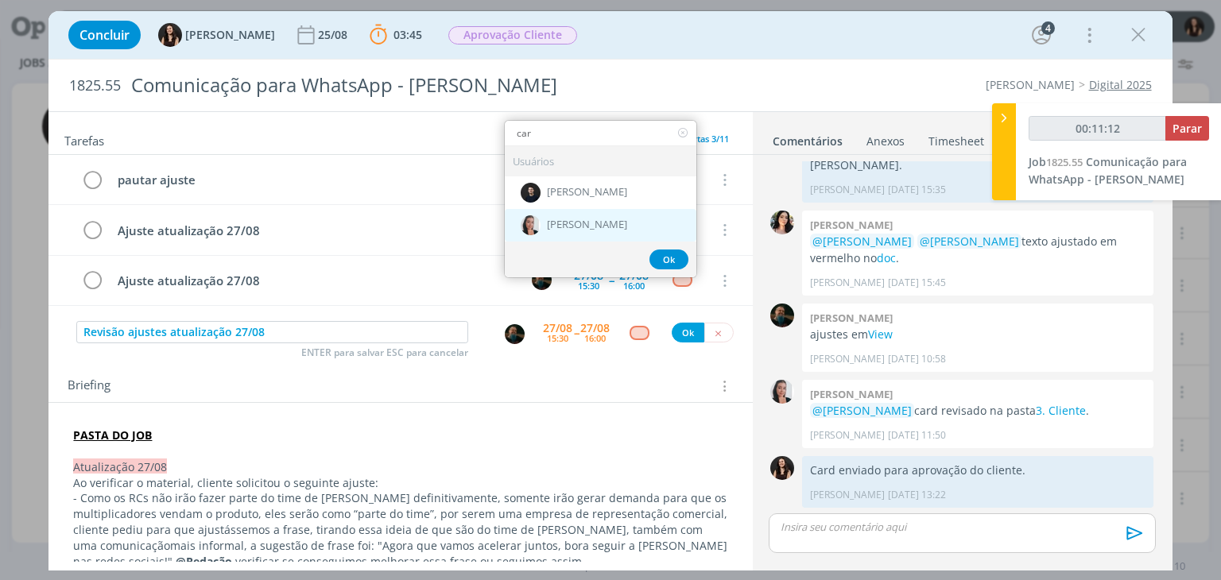
type input "car"
click at [544, 227] on div "[PERSON_NAME]" at bounding box center [601, 224] width 192 height 33
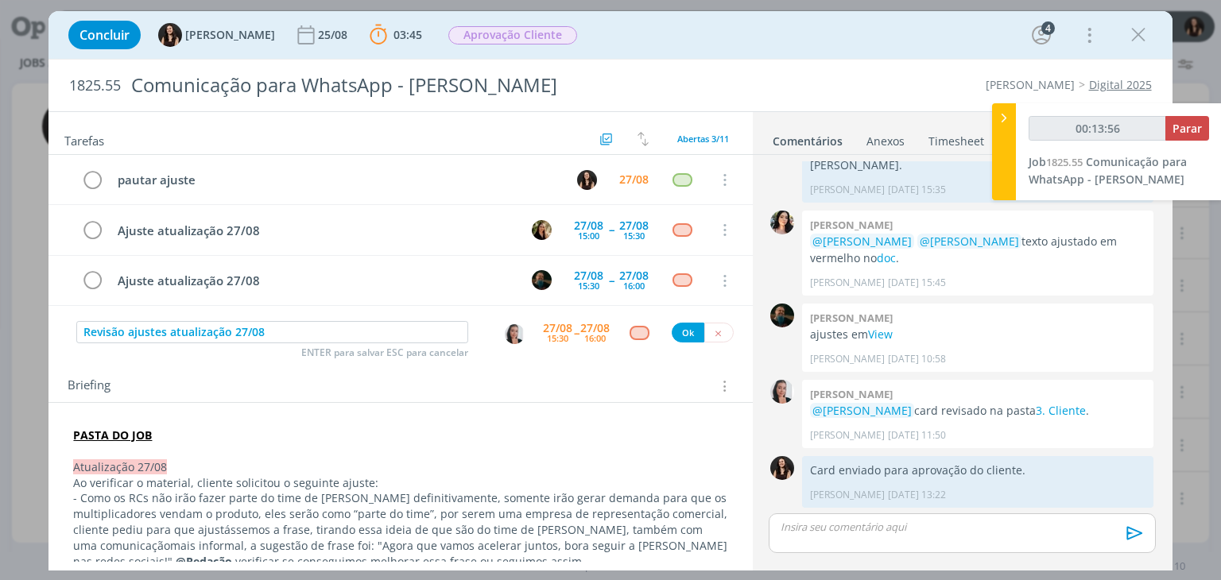
click at [557, 334] on div "15:30" at bounding box center [557, 338] width 21 height 9
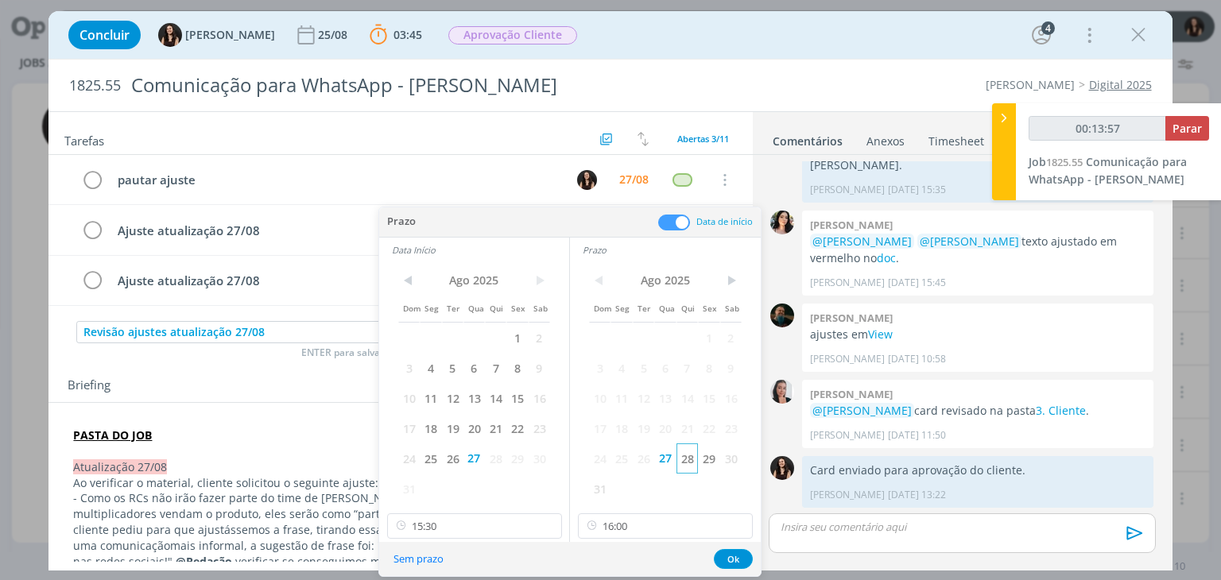
click at [685, 464] on span "28" at bounding box center [687, 459] width 21 height 30
click at [490, 452] on span "28" at bounding box center [495, 459] width 21 height 30
click at [488, 519] on input "15:30" at bounding box center [474, 526] width 175 height 25
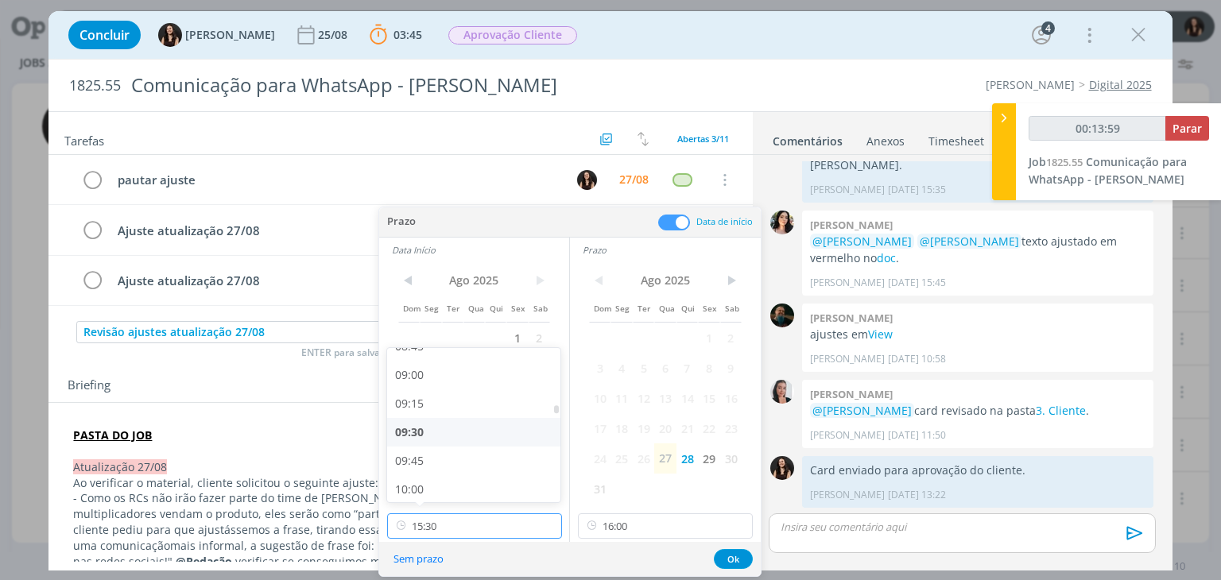
type input "00:14:00"
click at [470, 459] on div "10:30" at bounding box center [476, 467] width 178 height 29
type input "10:30"
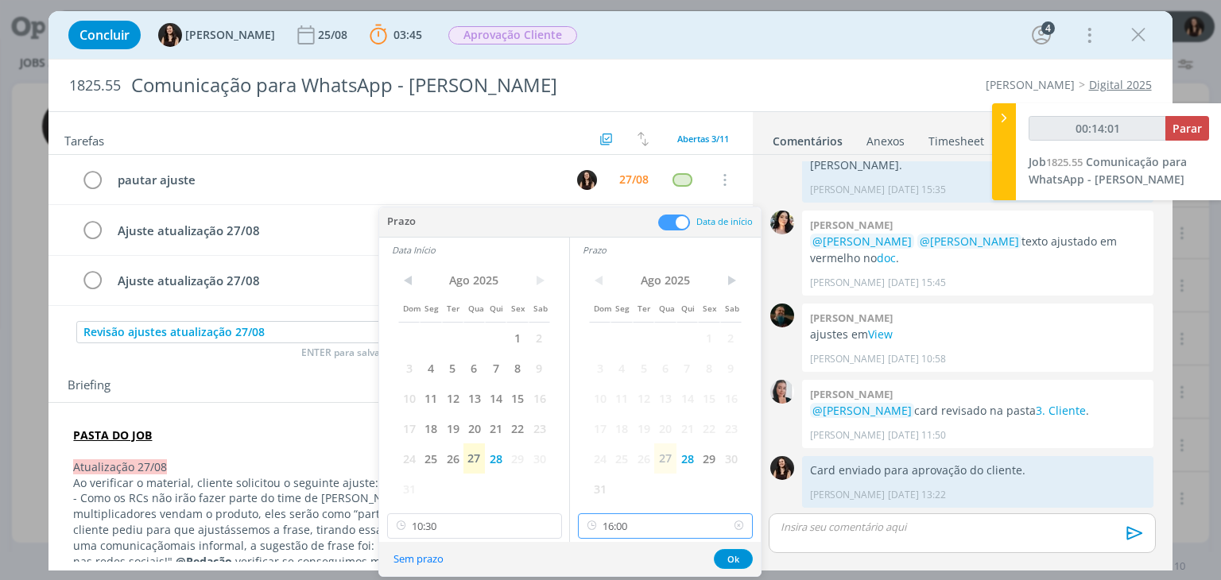
click at [656, 526] on input "16:00" at bounding box center [665, 526] width 175 height 25
type input "00:14:06"
click at [642, 391] on div "11:00" at bounding box center [668, 388] width 178 height 29
type input "11:00"
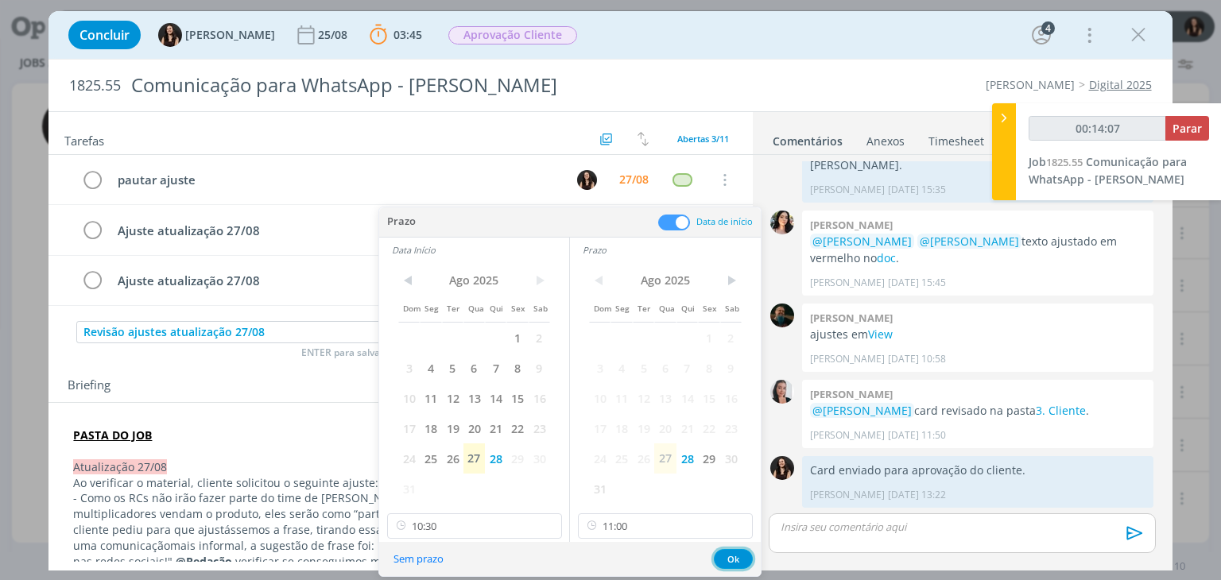
click at [719, 550] on button "Ok" at bounding box center [733, 559] width 39 height 20
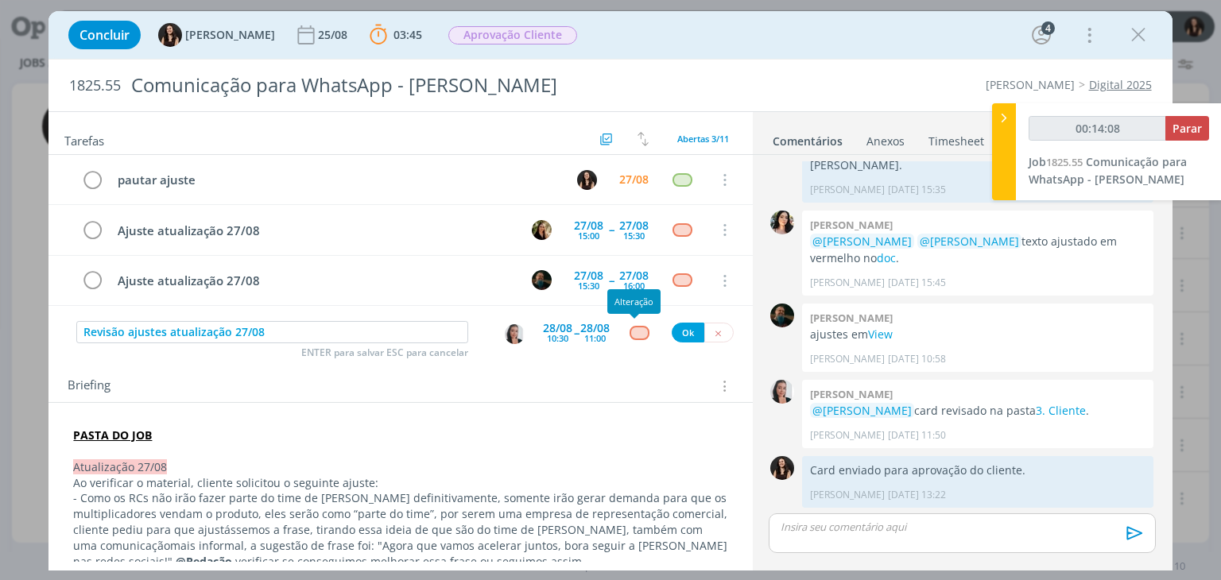
click at [634, 326] on div "dialog" at bounding box center [640, 333] width 20 height 14
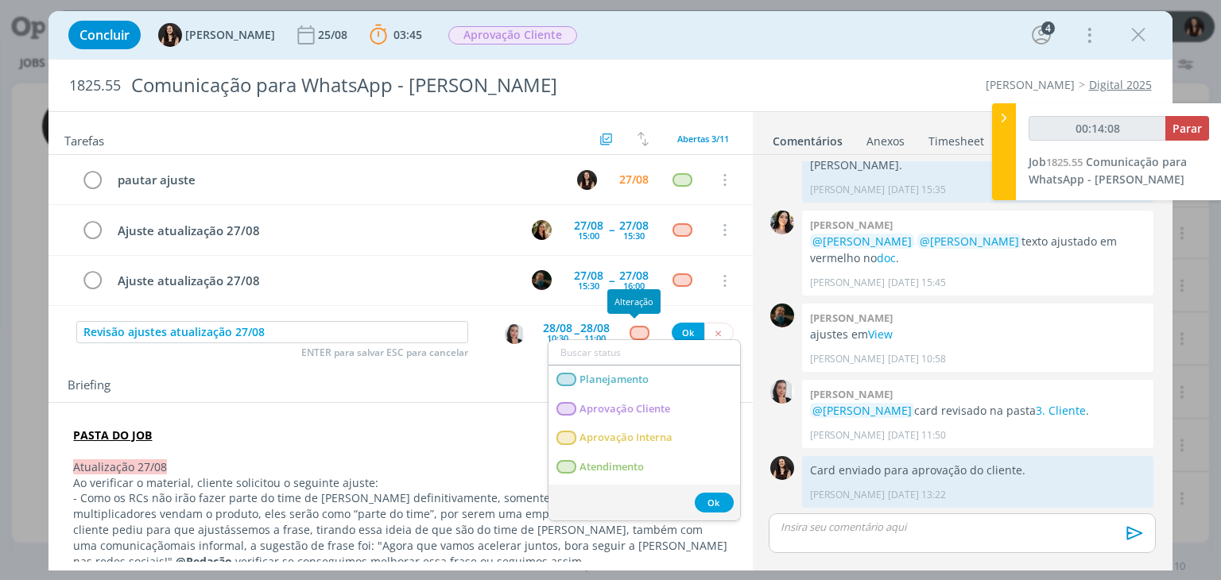
type input "00:14:09"
type input "rev"
type input "00:14:10"
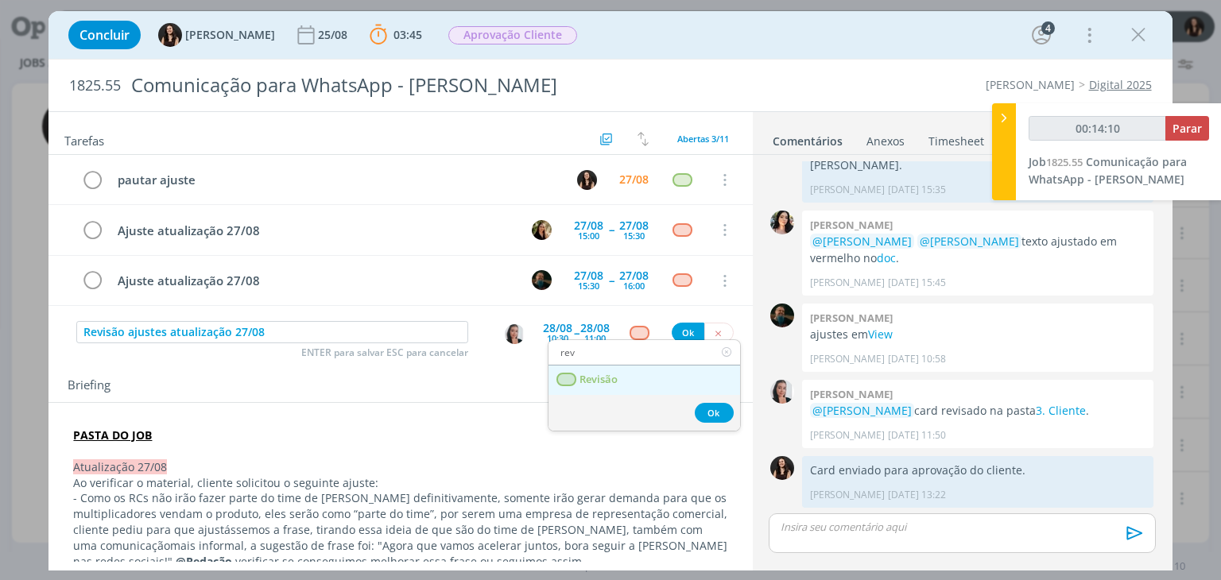
type input "rev"
click at [623, 379] on link "Revisão" at bounding box center [645, 380] width 192 height 29
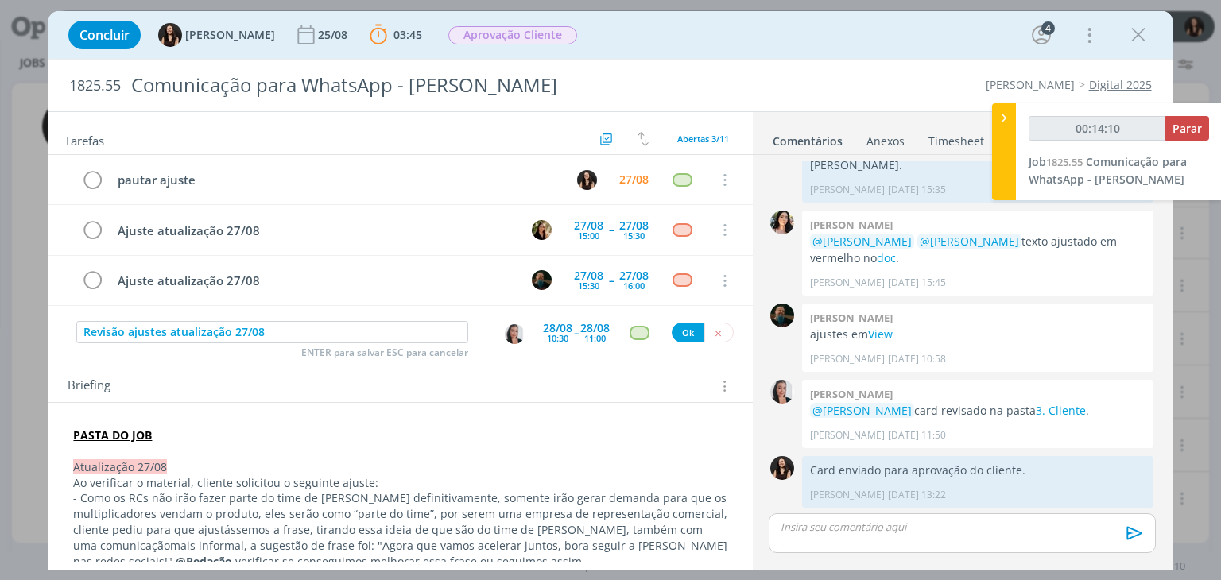
type input "00:14:11"
click at [676, 331] on button "Ok" at bounding box center [688, 333] width 33 height 20
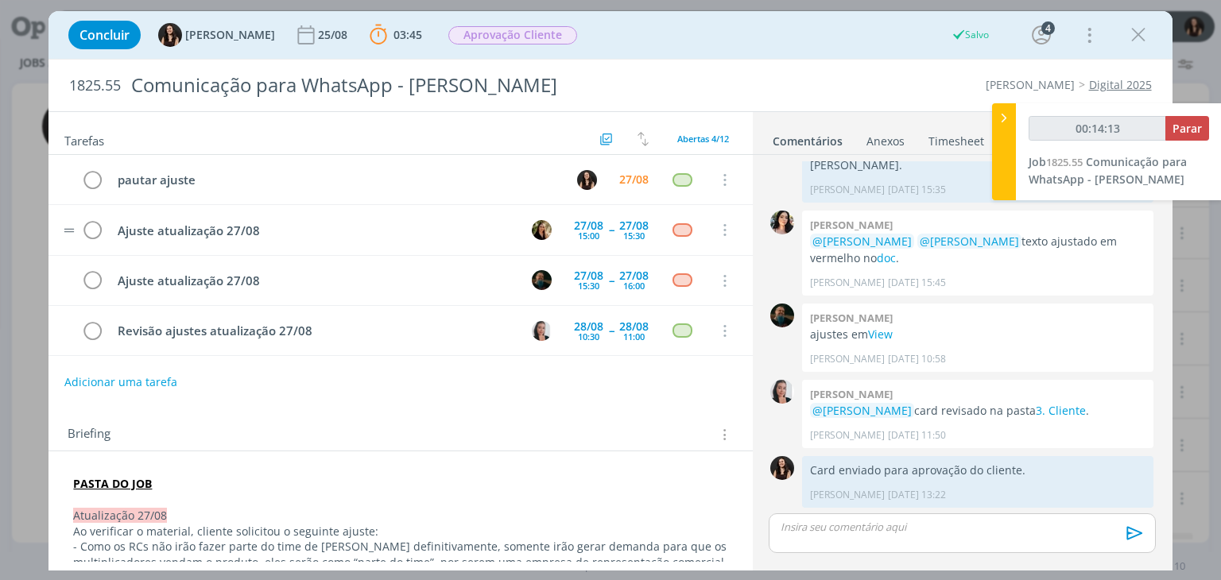
scroll to position [89, 0]
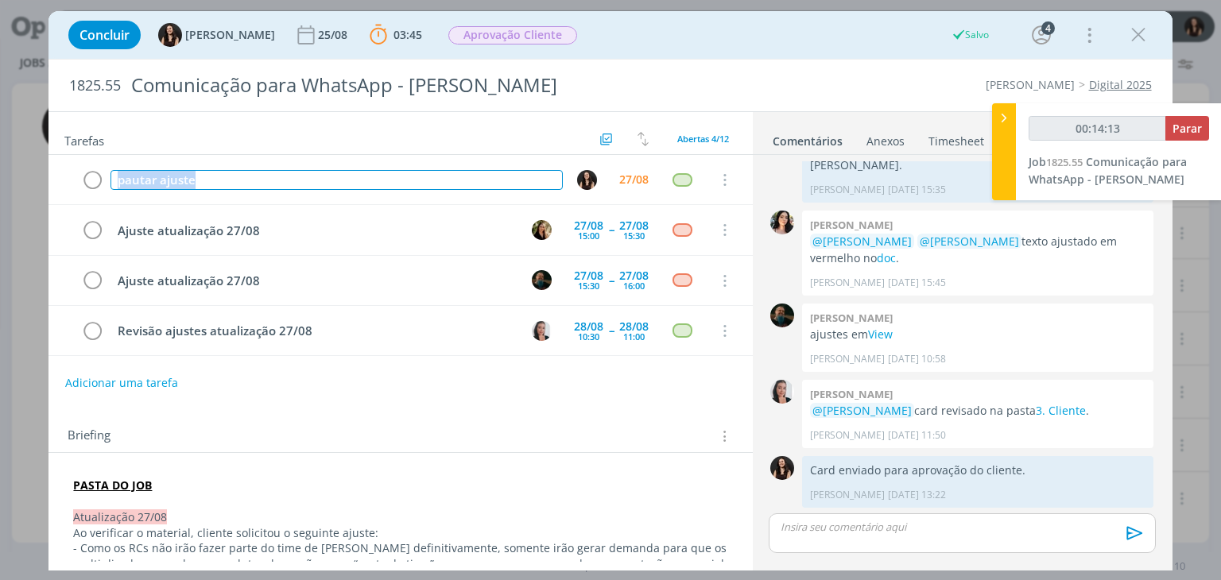
drag, startPoint x: 227, startPoint y: 186, endPoint x: 32, endPoint y: 173, distance: 195.3
click at [32, 173] on div "Concluir Isabelle Silva 25/08 03:45 Parar Apontar Data * 27/08/2025 Horas * 00:…" at bounding box center [610, 290] width 1221 height 580
type input "00:14:15"
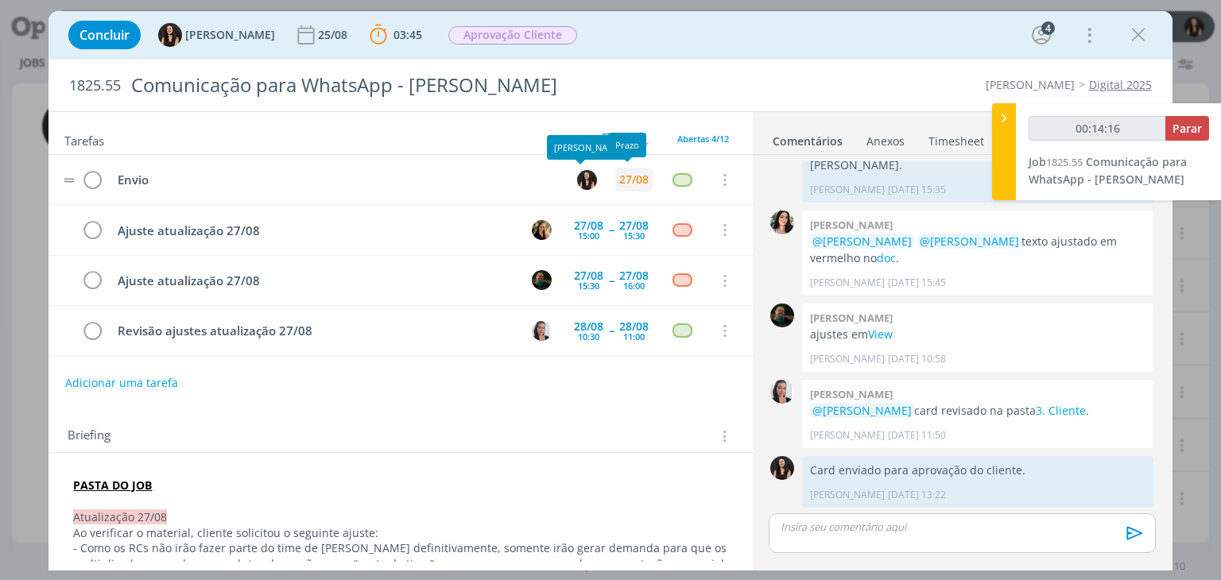
click at [635, 184] on div "27/08" at bounding box center [633, 179] width 29 height 11
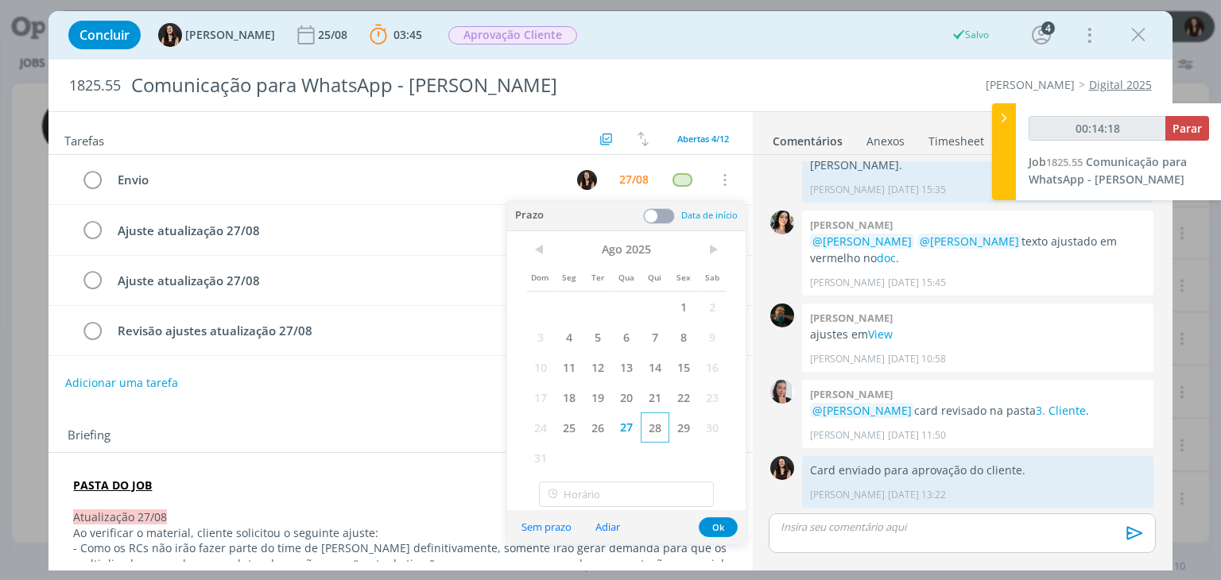
click at [643, 432] on span "28" at bounding box center [655, 428] width 29 height 30
click at [709, 522] on button "Ok" at bounding box center [718, 528] width 39 height 20
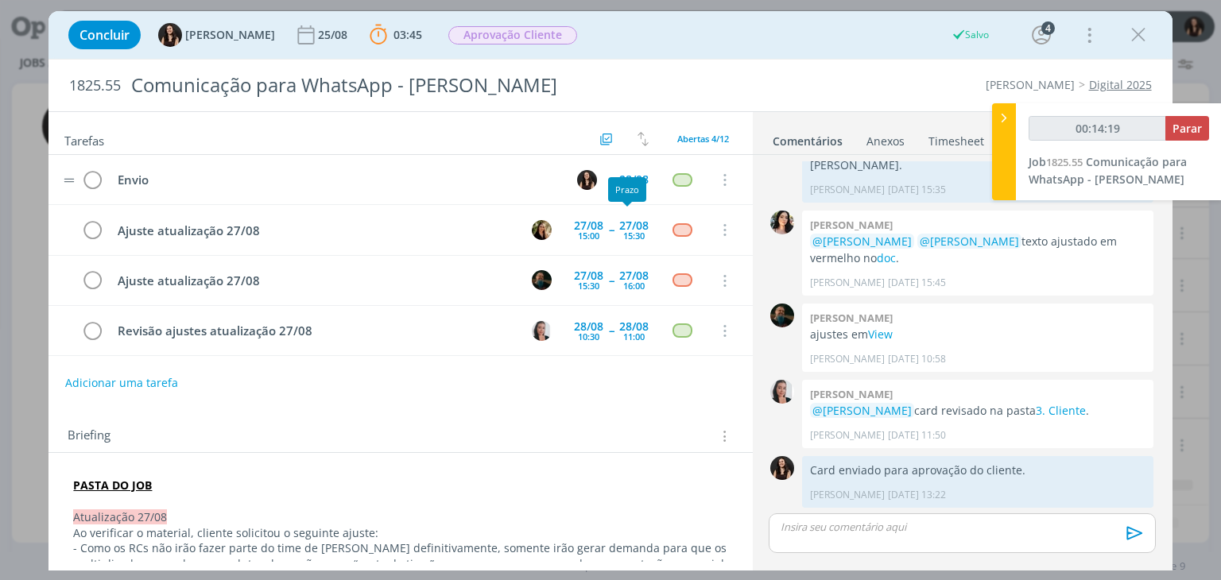
scroll to position [37, 0]
type input "00:14:22"
click at [796, 537] on div "dialog" at bounding box center [962, 534] width 386 height 40
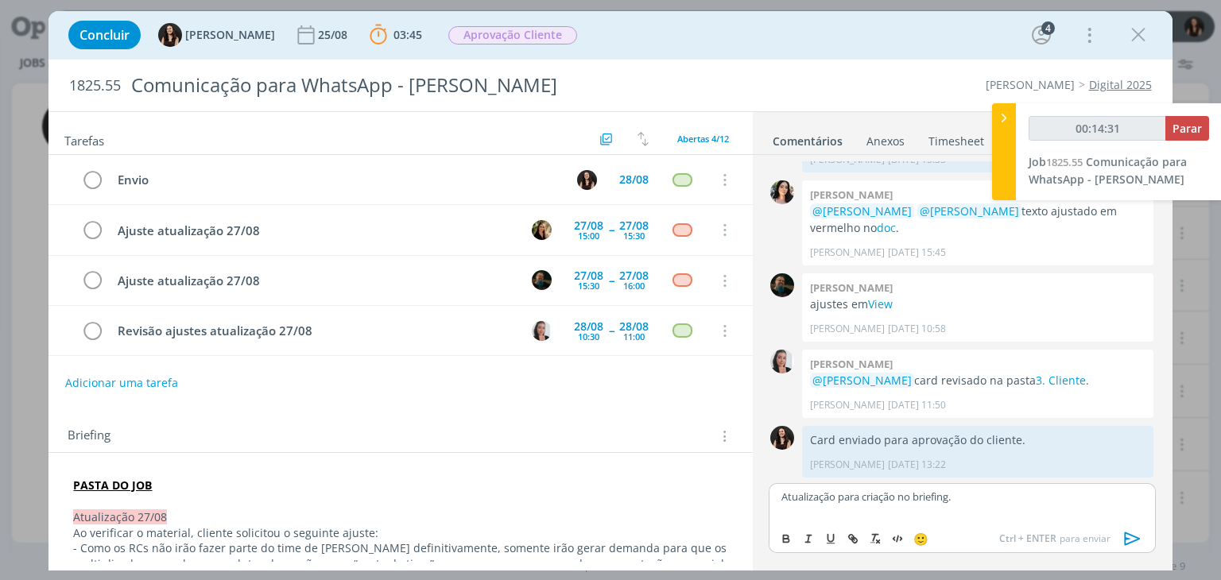
click at [1123, 538] on icon "dialog" at bounding box center [1133, 539] width 24 height 24
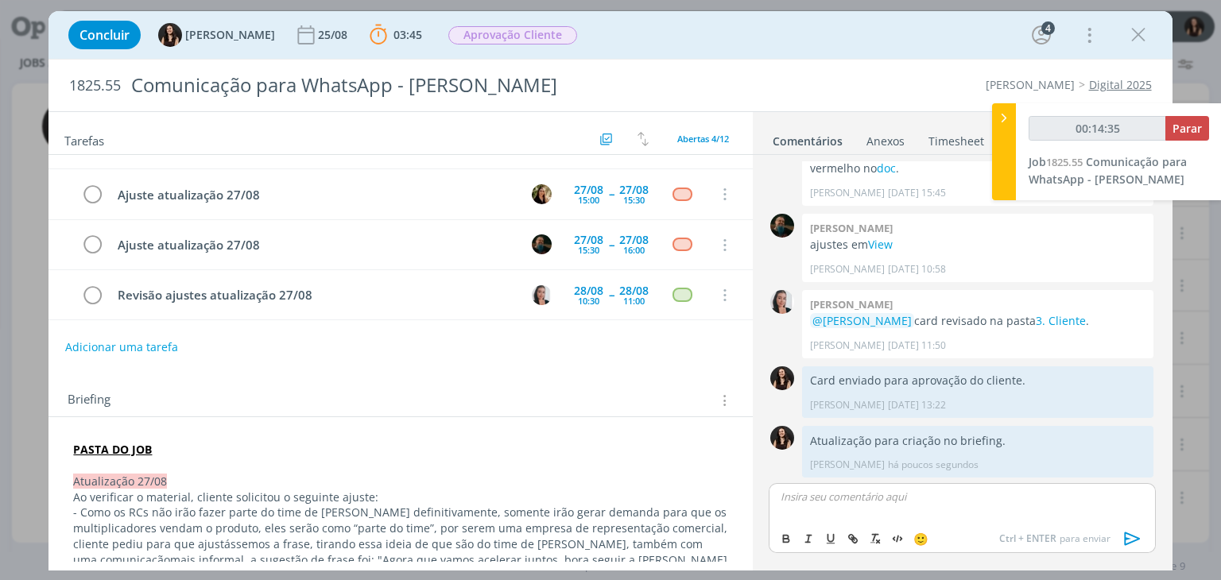
scroll to position [0, 0]
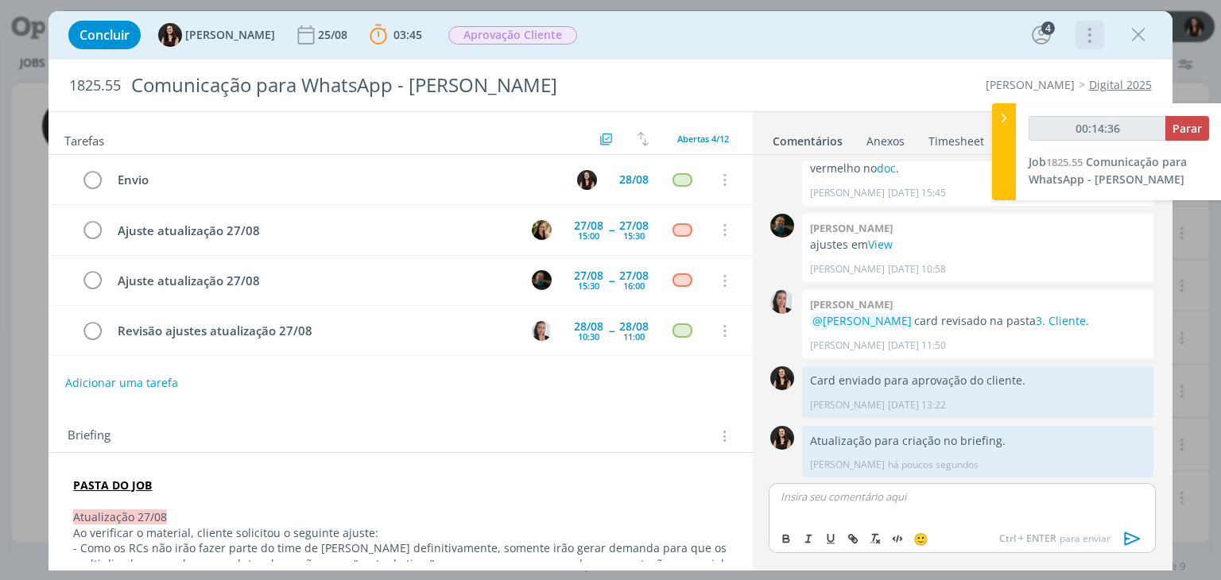
click at [1088, 48] on span "Mais Informações Copiar Link Duplicar Job Mover Job de Projeto Exportar/Imprimi…" at bounding box center [1088, 35] width 22 height 28
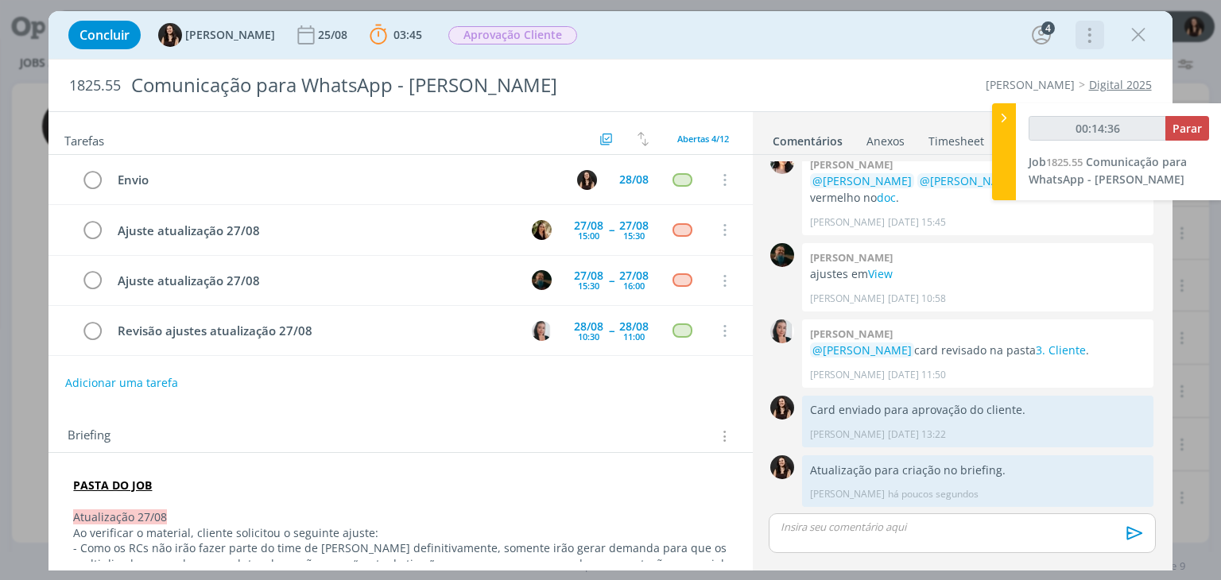
click at [1084, 42] on icon "dialog" at bounding box center [1088, 34] width 22 height 25
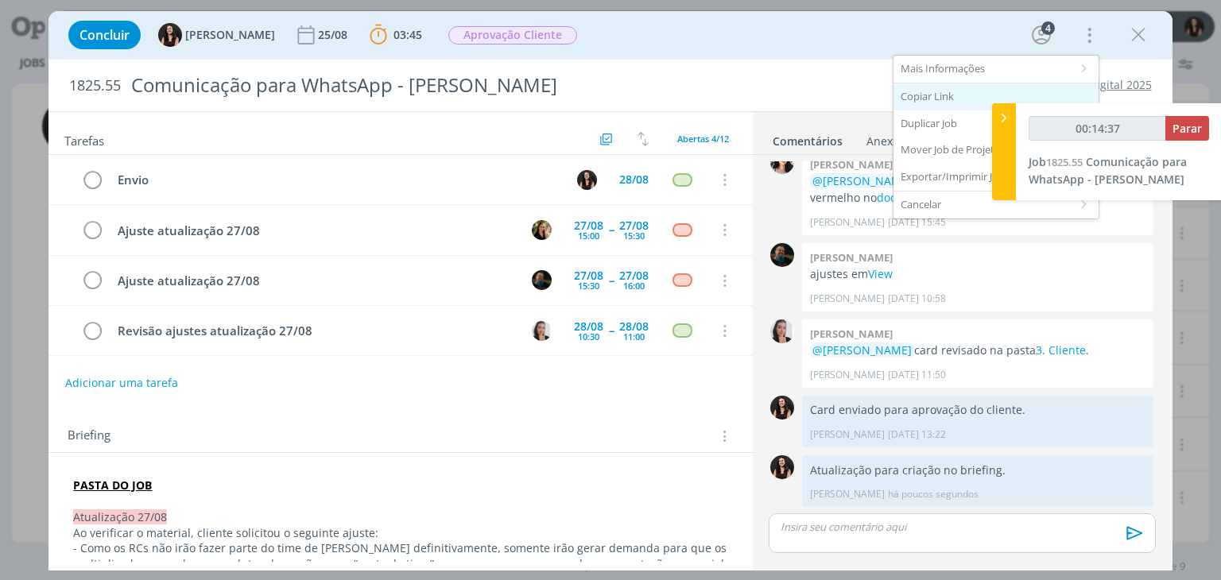
click at [938, 87] on div "Copiar Link" at bounding box center [996, 96] width 205 height 27
type input "00:18:30"
click at [1193, 122] on span "Parar" at bounding box center [1187, 128] width 29 height 15
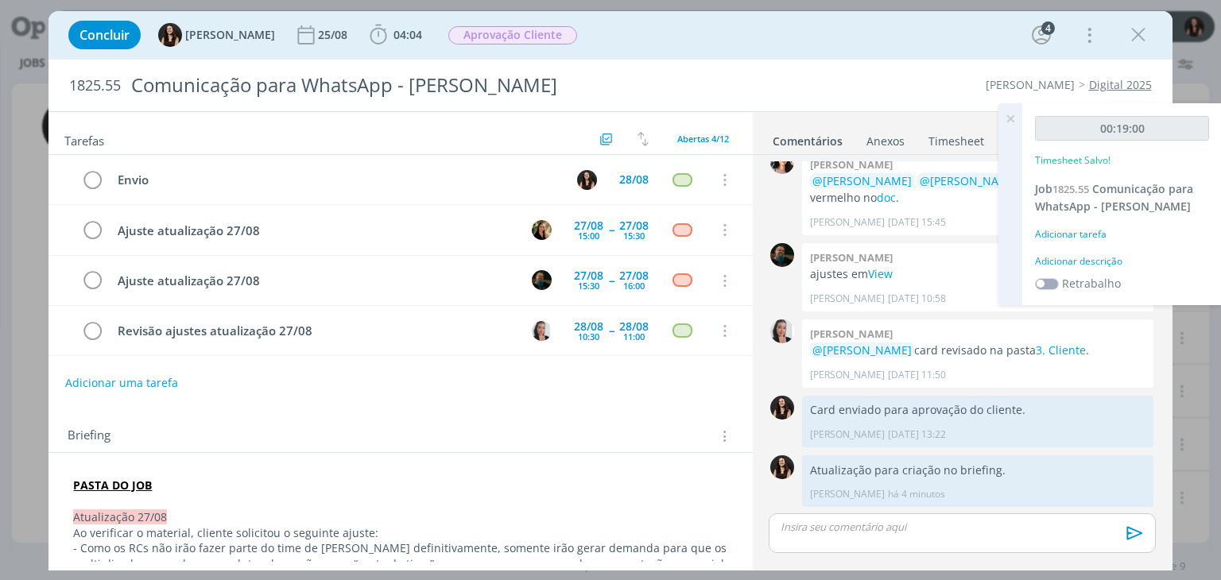
click at [1088, 254] on div "Adicionar descrição" at bounding box center [1122, 261] width 174 height 14
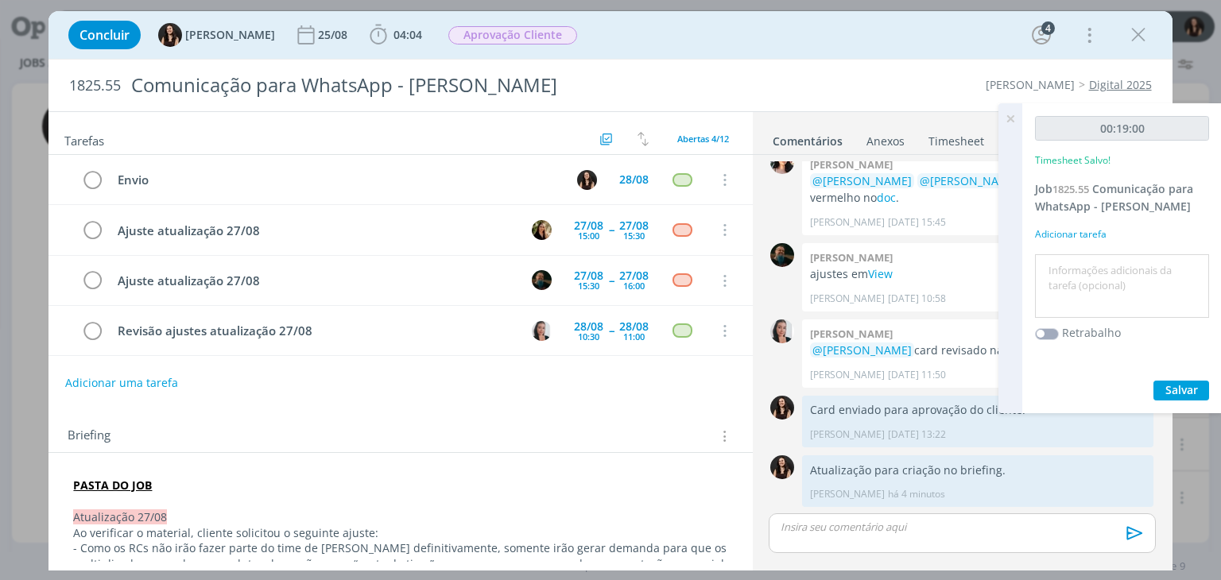
click at [1097, 273] on textarea at bounding box center [1122, 286] width 166 height 56
type textarea "Atualização pautas e briefing"
click at [1176, 389] on span "Salvar" at bounding box center [1182, 389] width 33 height 15
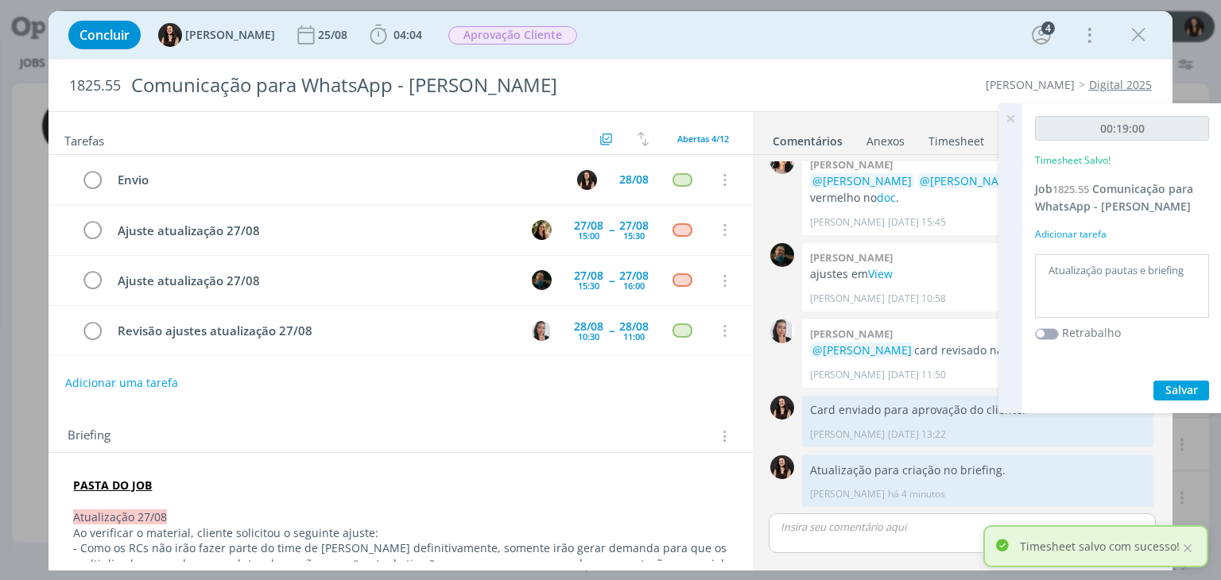
click at [1007, 119] on icon at bounding box center [1010, 118] width 29 height 31
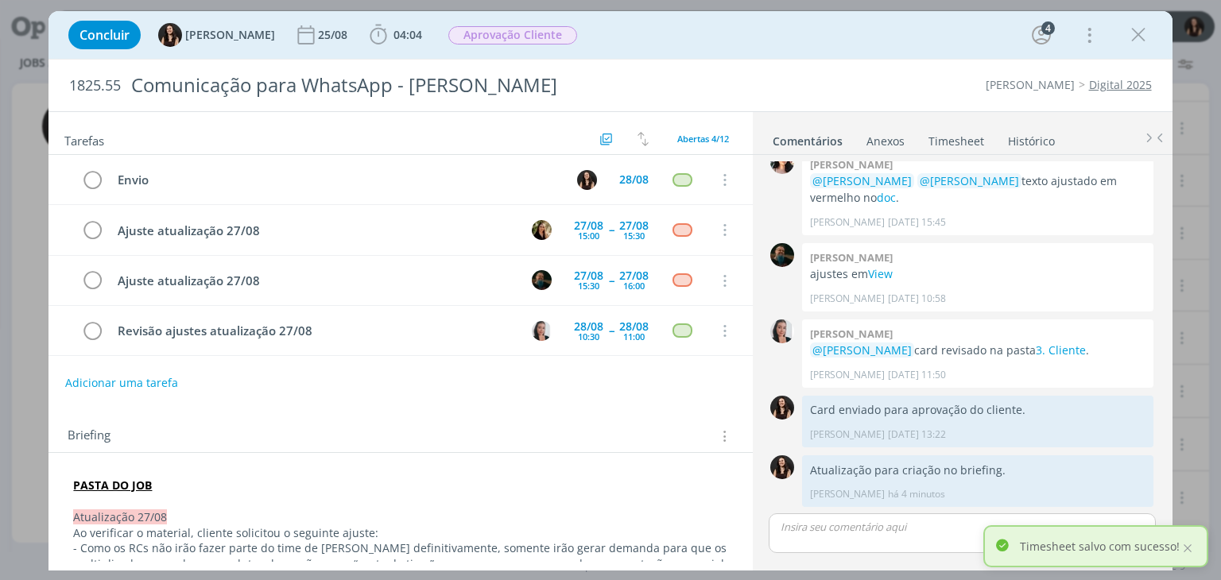
click at [811, 37] on div "Concluir Isabelle Silva 25/08 04:04 Iniciar Apontar Data * 27/08/2025 Horas * 0…" at bounding box center [610, 35] width 1100 height 38
click at [1189, 551] on div at bounding box center [1188, 548] width 14 height 14
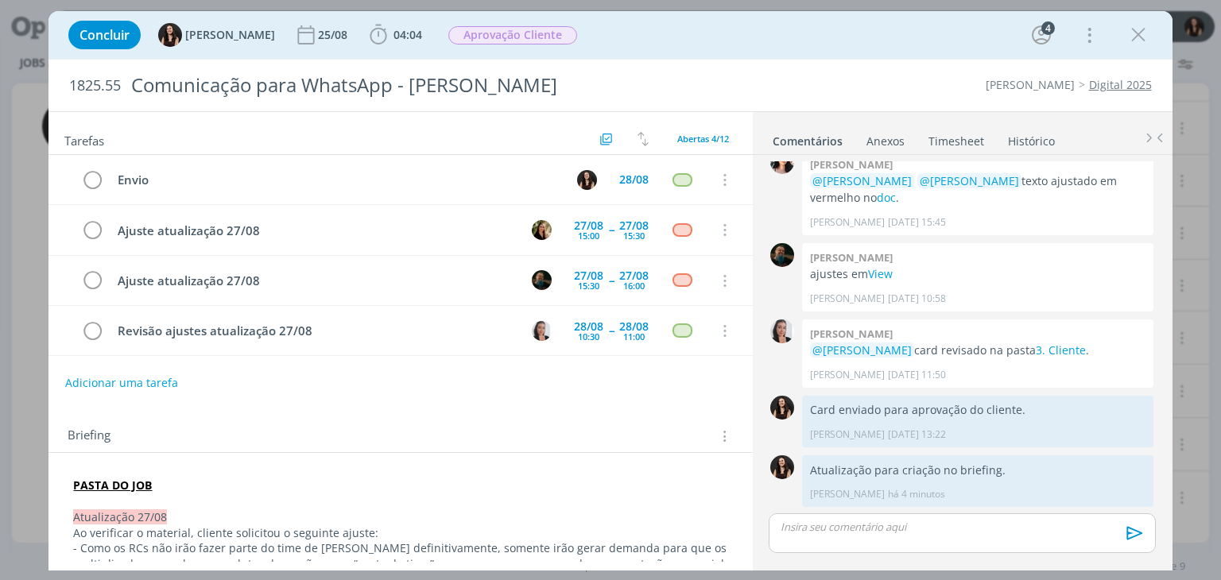
click at [889, 64] on div "1825.55 Comunicação para WhatsApp - Siga Cordius Cordius - Corteva Digital 2025" at bounding box center [610, 86] width 1123 height 52
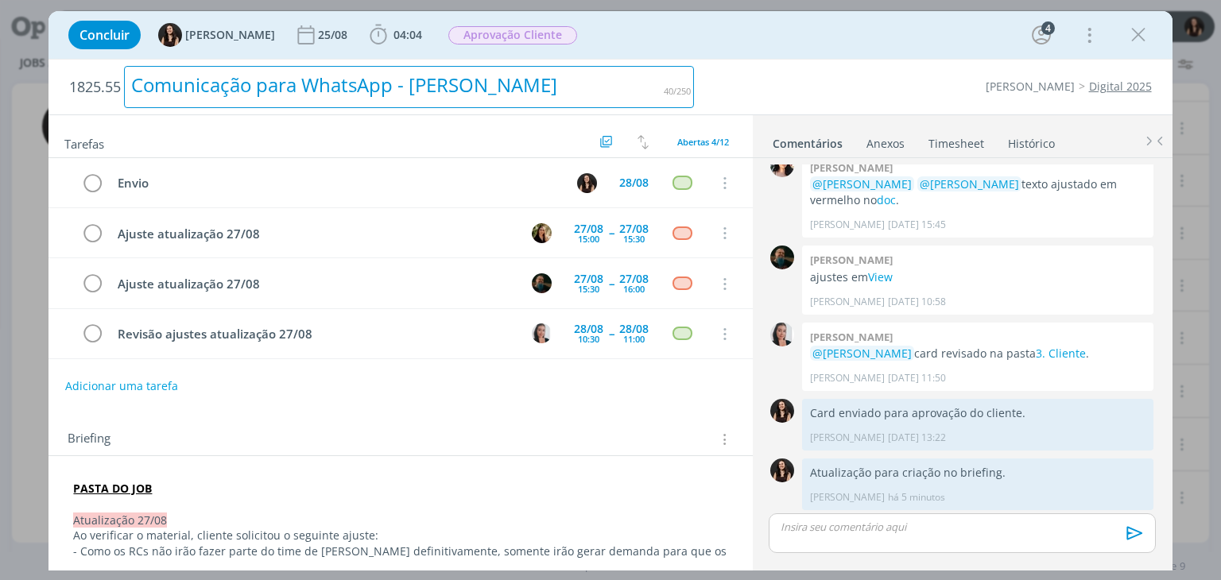
scroll to position [340, 0]
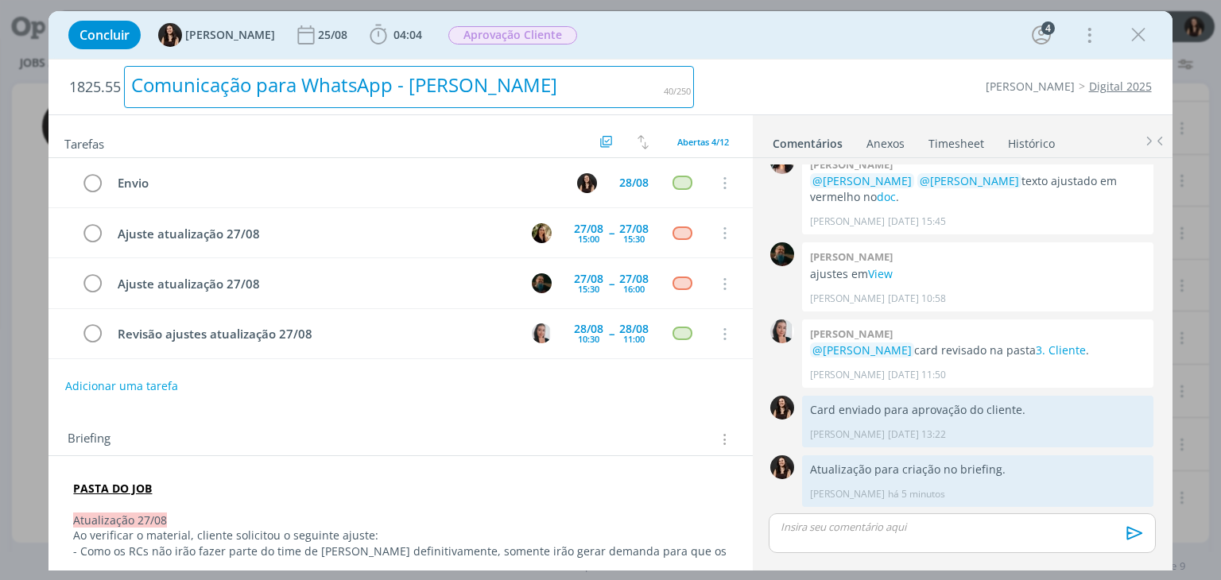
click at [654, 69] on div "Comunicação para WhatsApp - Siga Cordius" at bounding box center [409, 87] width 570 height 42
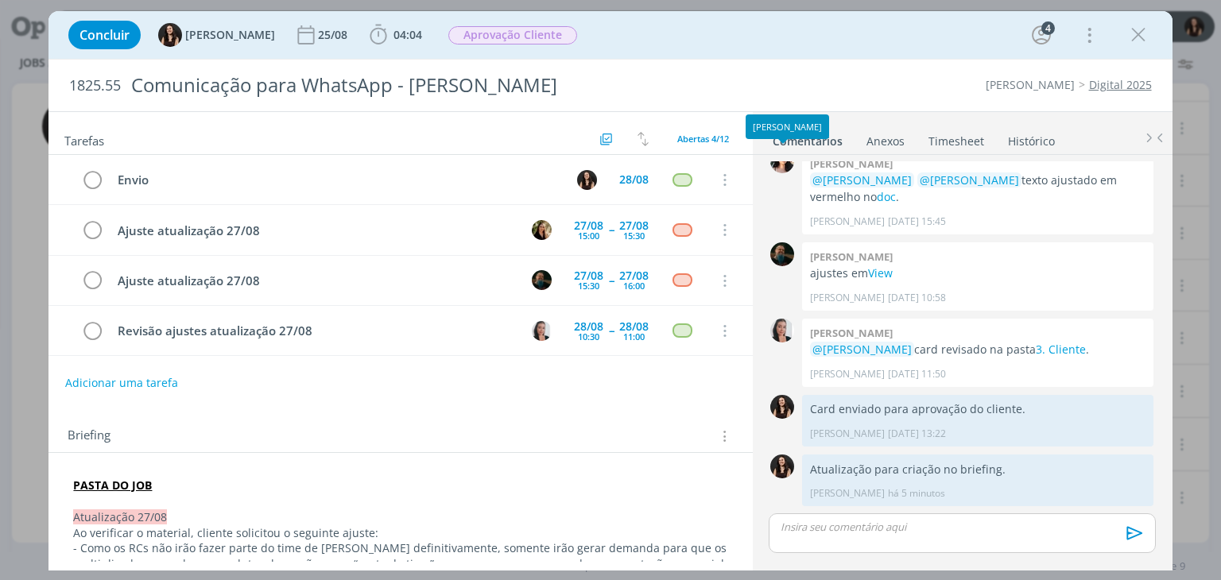
scroll to position [337, 0]
click at [800, 69] on div "1825.55 Comunicação para WhatsApp - Siga Cordius Cordius - Corteva Digital 2025" at bounding box center [610, 86] width 1123 height 52
click at [497, 34] on span "Aprovação Cliente" at bounding box center [512, 35] width 129 height 18
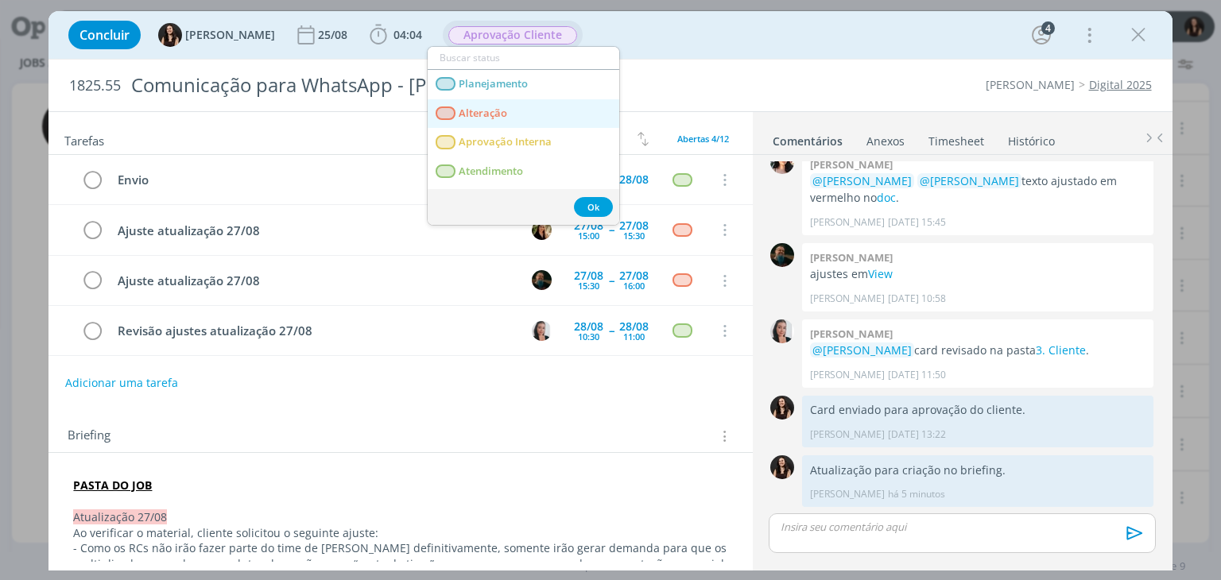
click at [463, 107] on span "Alteração" at bounding box center [484, 113] width 49 height 13
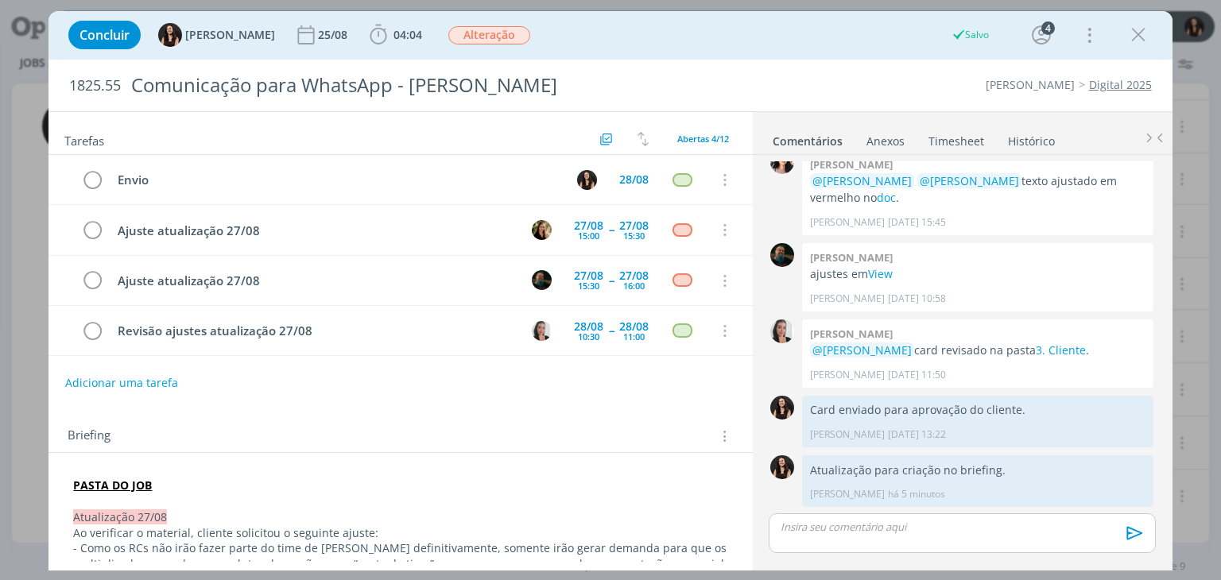
scroll to position [37, 0]
click at [294, 27] on icon "dialog" at bounding box center [306, 35] width 24 height 24
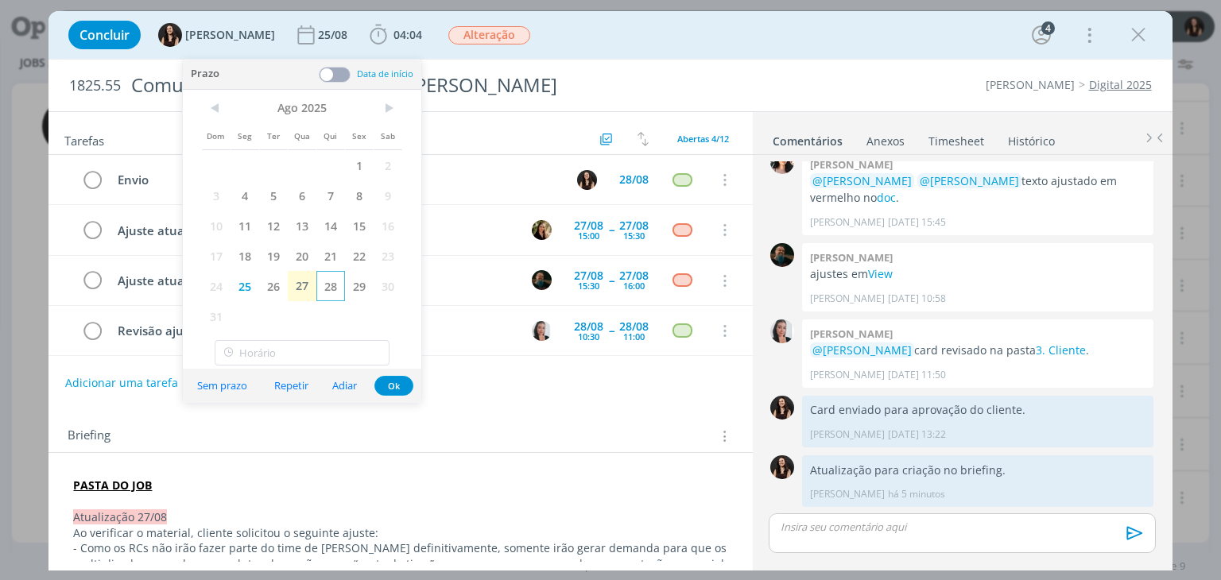
click at [326, 287] on span "28" at bounding box center [330, 286] width 29 height 30
click at [387, 386] on button "Ok" at bounding box center [393, 386] width 39 height 20
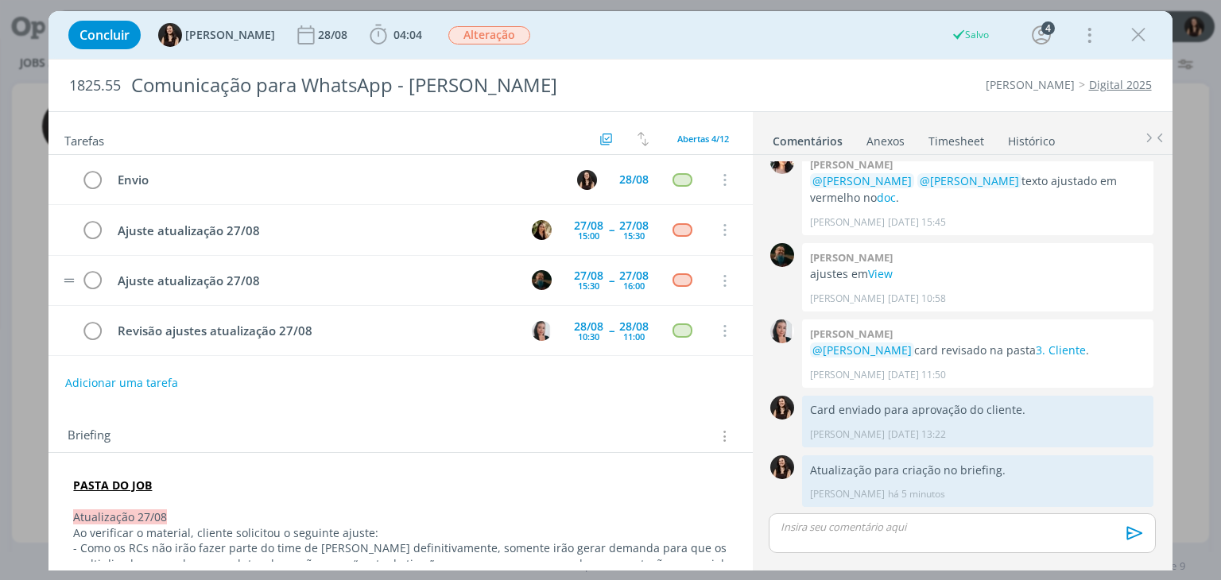
scroll to position [0, 0]
drag, startPoint x: 1138, startPoint y: 33, endPoint x: 740, endPoint y: 518, distance: 626.5
click at [1138, 33] on icon "dialog" at bounding box center [1139, 35] width 24 height 24
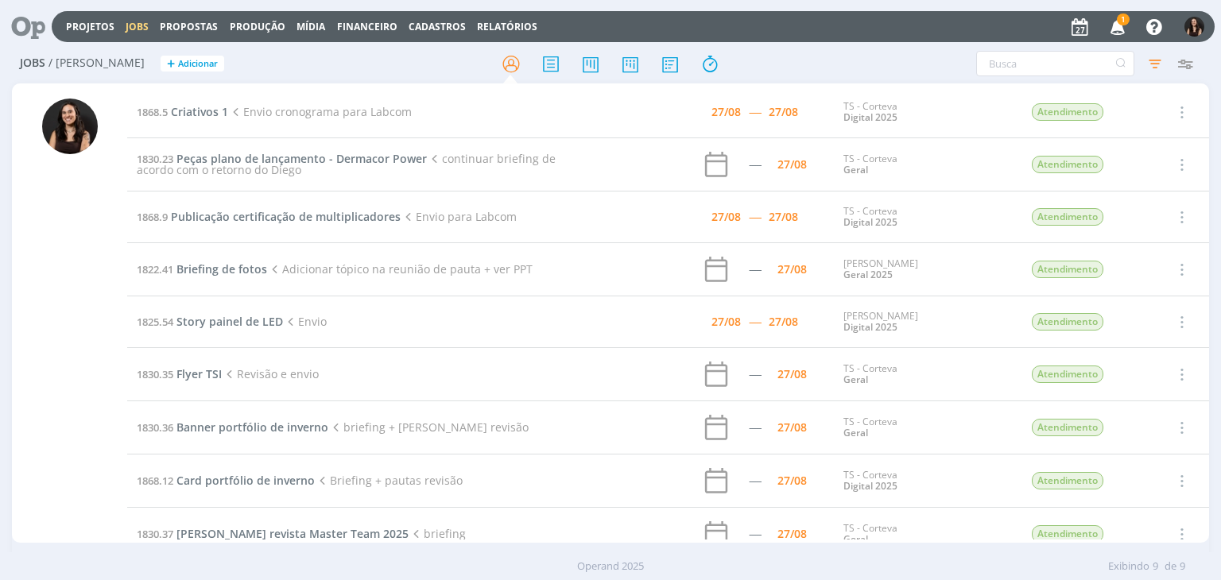
click at [45, 17] on div at bounding box center [28, 27] width 45 height 35
click at [36, 19] on icon at bounding box center [22, 26] width 33 height 31
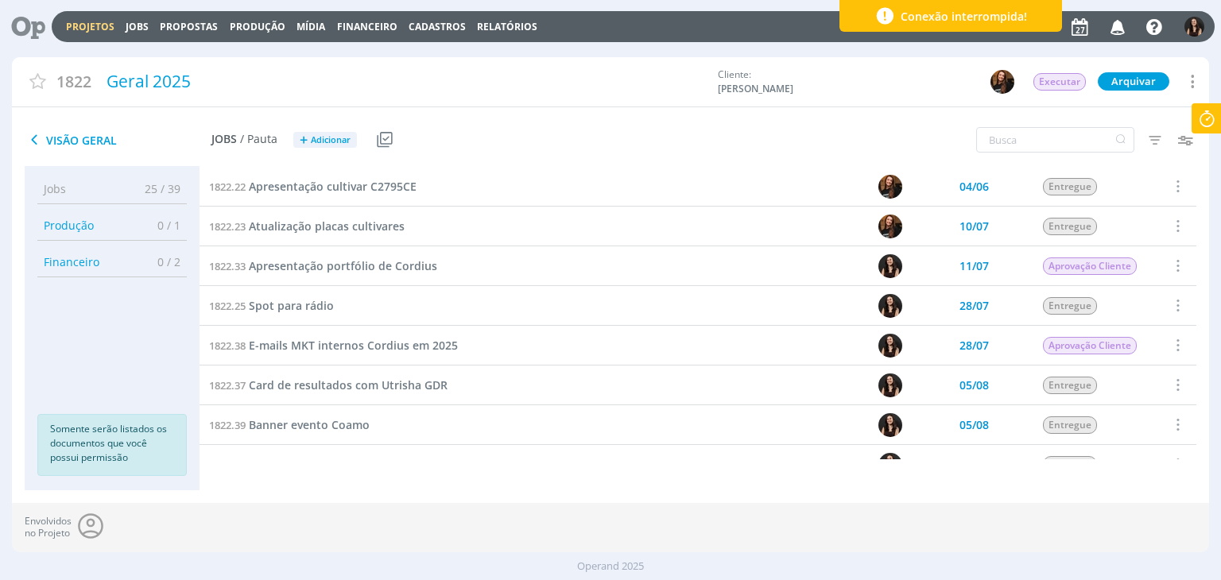
drag, startPoint x: 140, startPoint y: 20, endPoint x: 149, endPoint y: 20, distance: 9.5
click at [140, 20] on link "Jobs" at bounding box center [137, 27] width 23 height 14
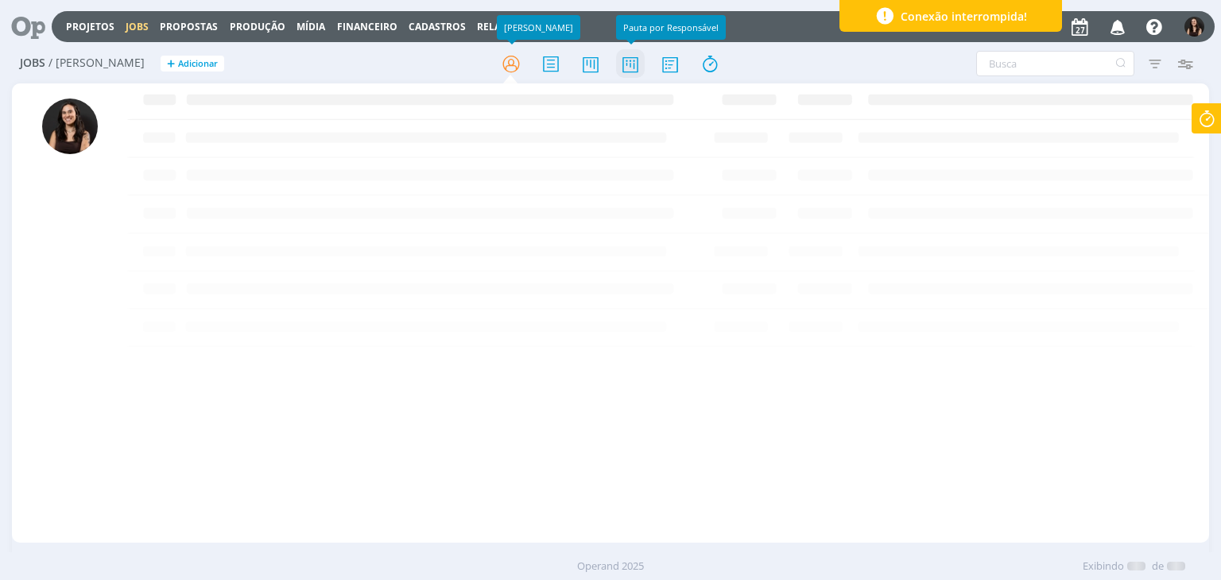
click at [633, 64] on icon at bounding box center [630, 64] width 29 height 31
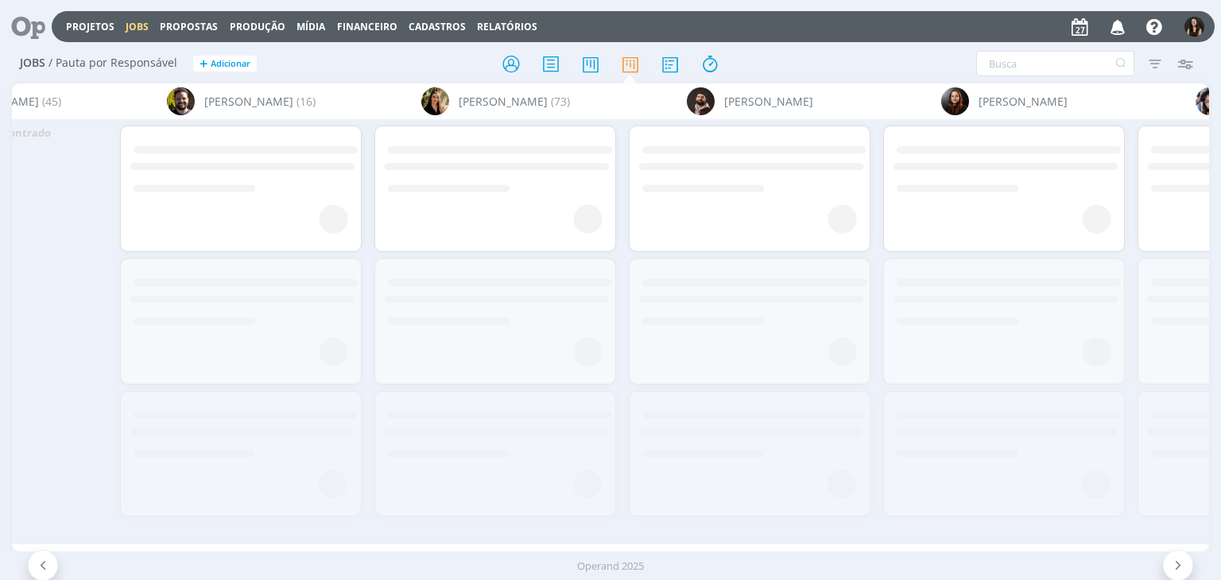
scroll to position [0, 2199]
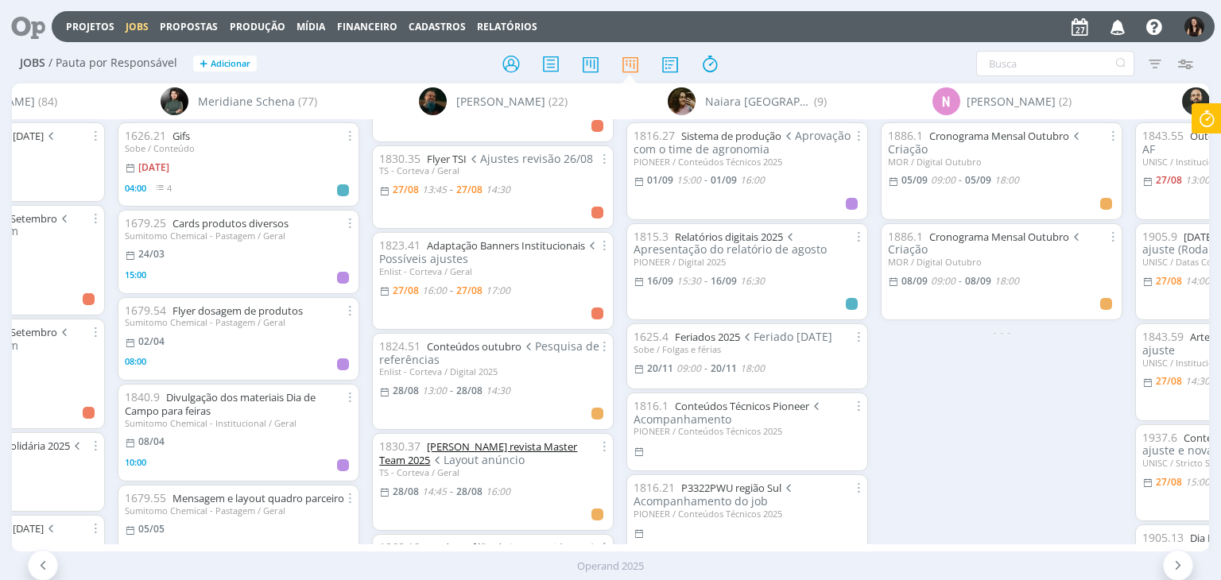
scroll to position [80, 0]
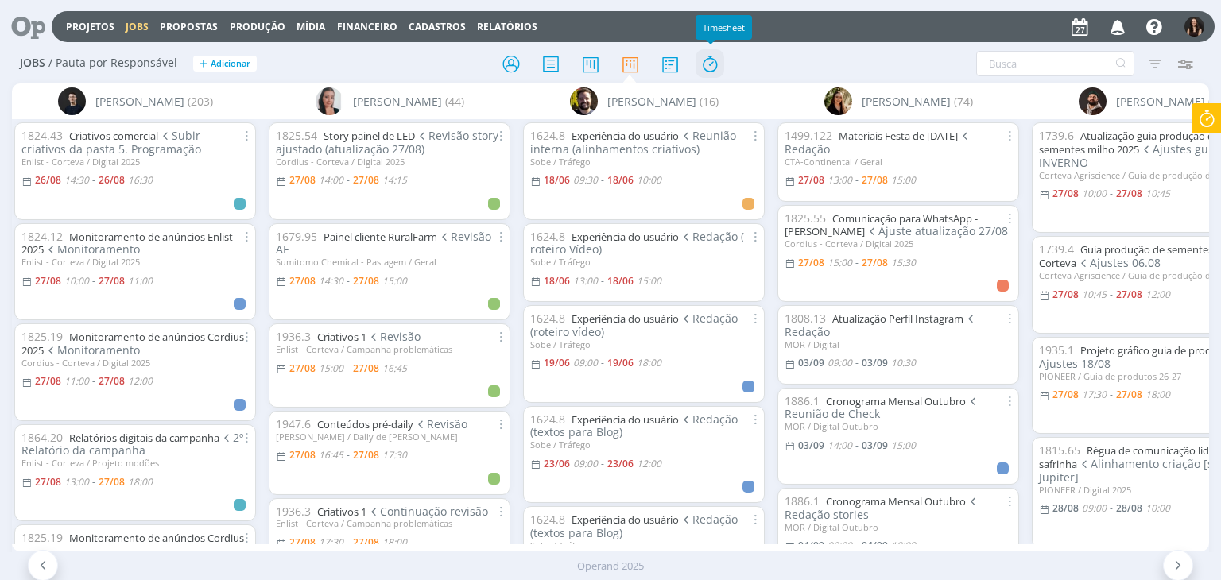
drag, startPoint x: 717, startPoint y: 74, endPoint x: 707, endPoint y: 76, distance: 10.6
click at [717, 74] on icon at bounding box center [710, 64] width 29 height 31
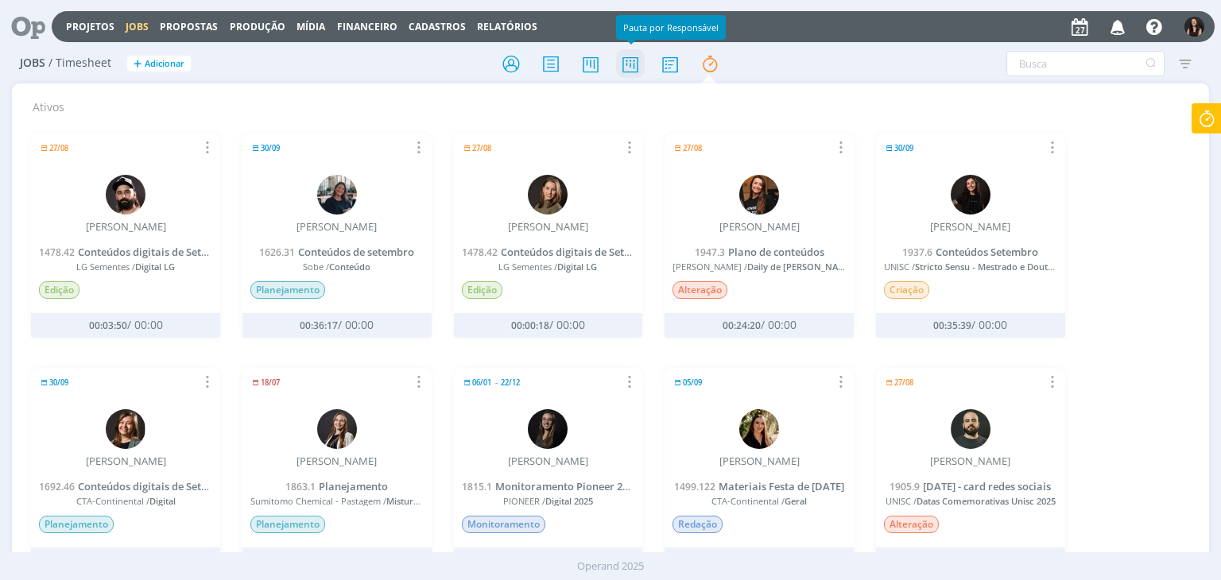
click at [629, 65] on icon at bounding box center [630, 64] width 29 height 31
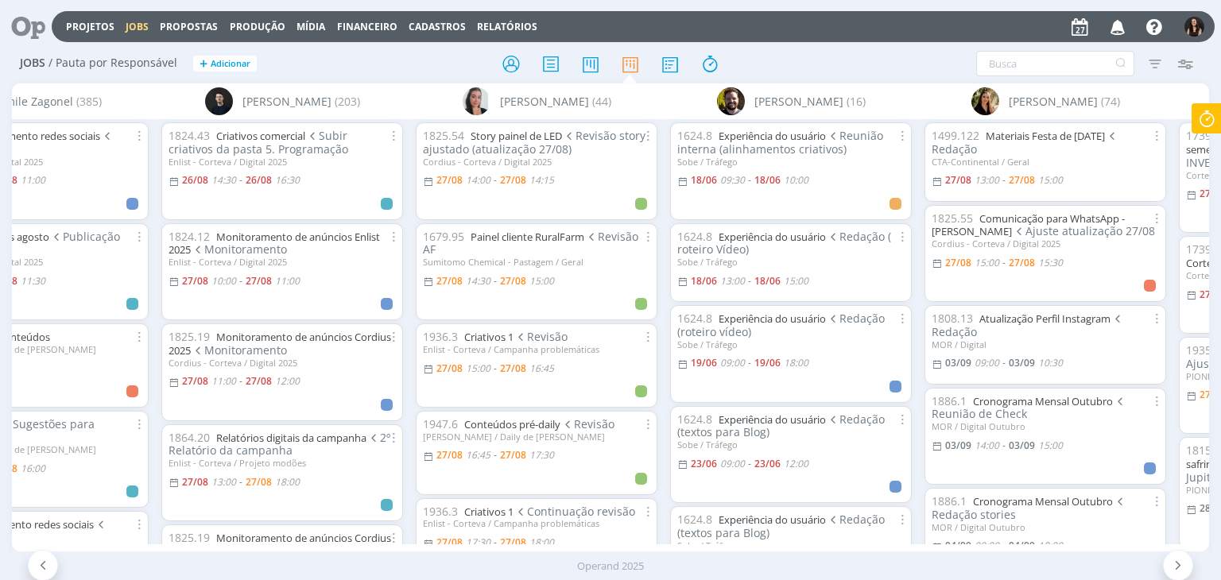
scroll to position [0, 1649]
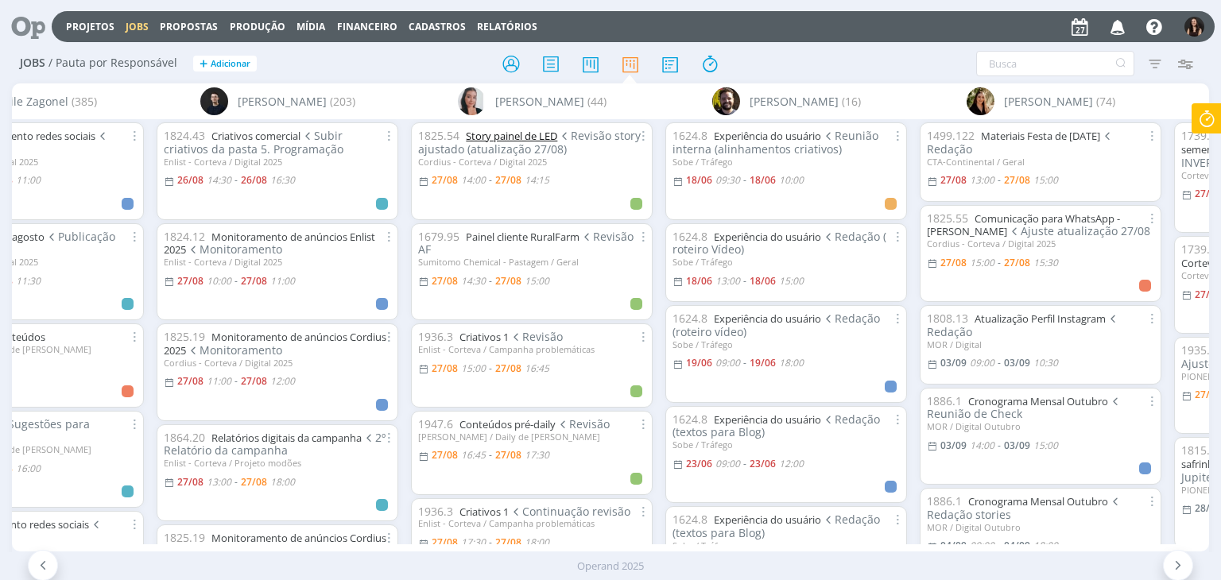
click at [525, 130] on link "Story painel de LED" at bounding box center [511, 136] width 91 height 14
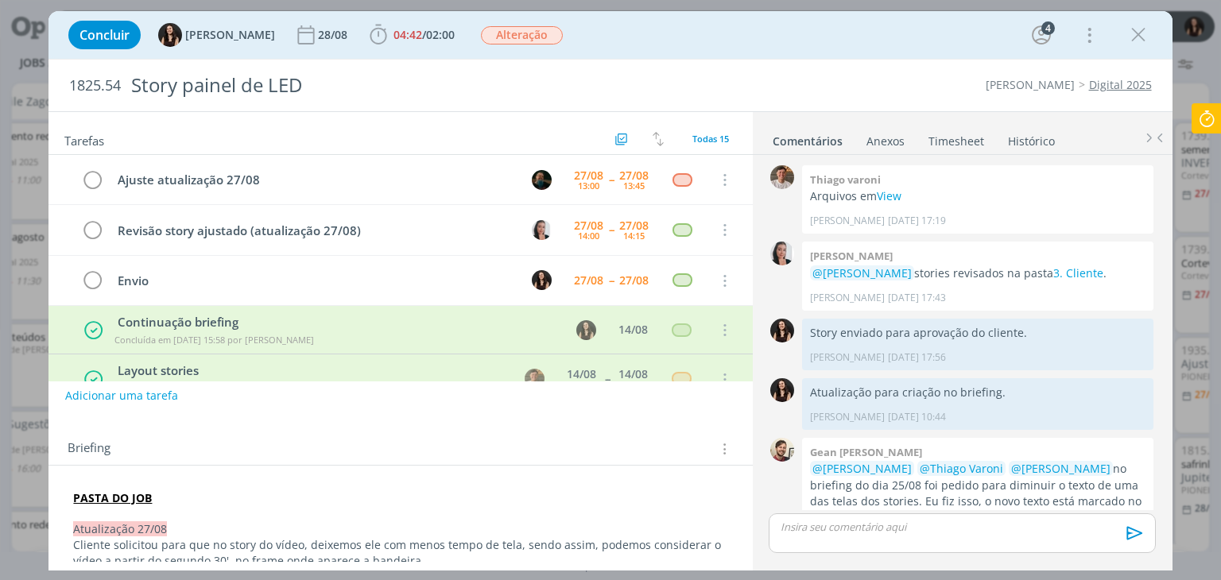
scroll to position [506, 0]
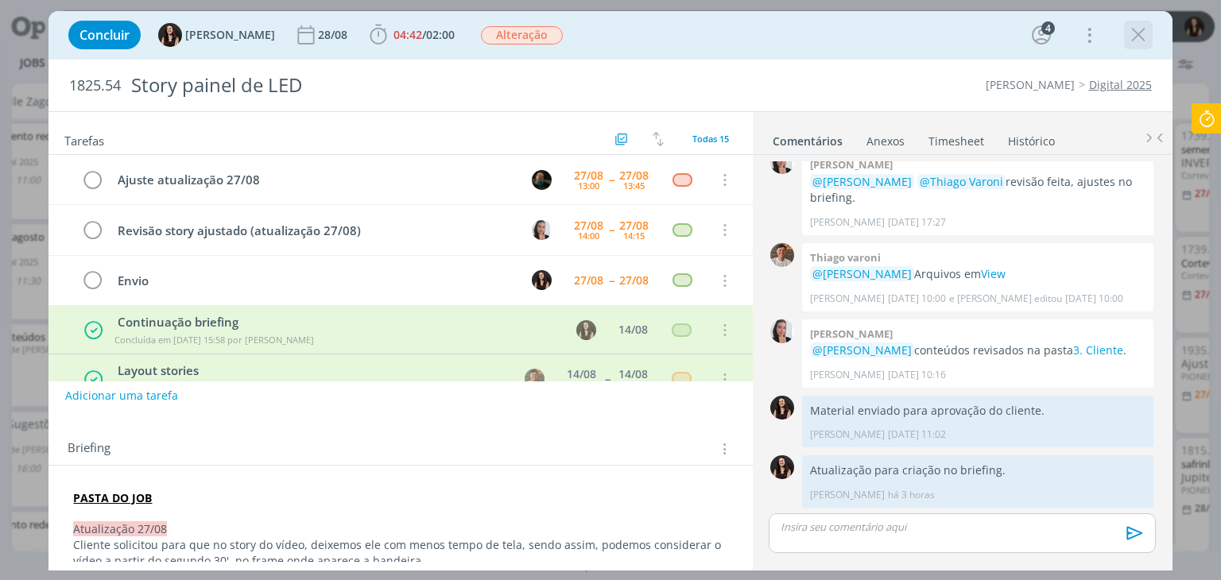
click at [1139, 36] on icon "dialog" at bounding box center [1139, 35] width 24 height 24
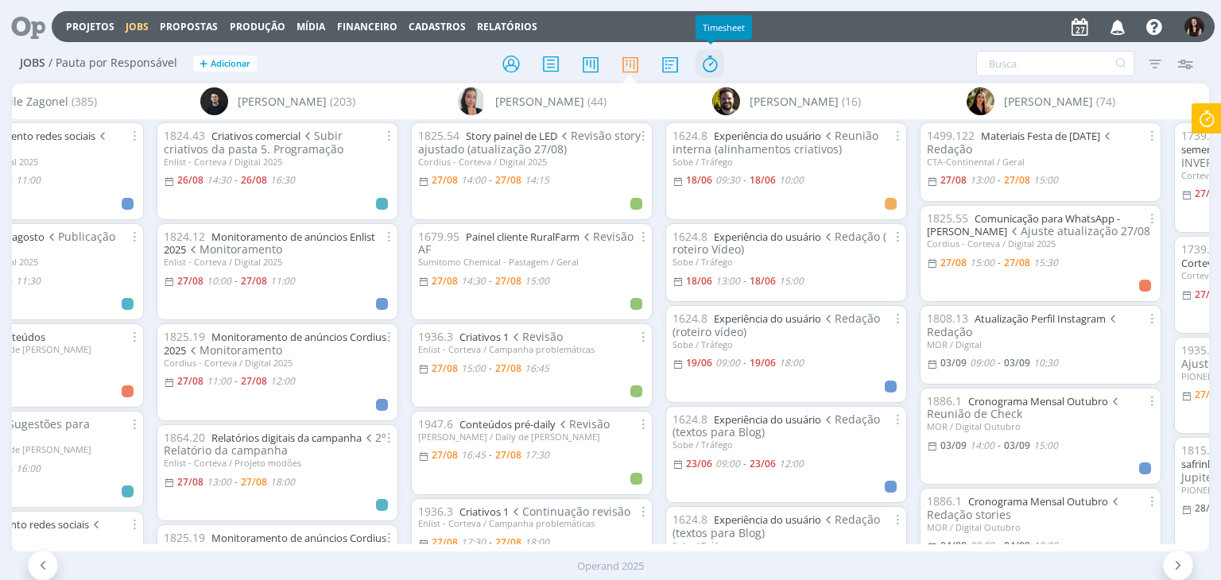
click at [715, 65] on icon at bounding box center [710, 64] width 29 height 31
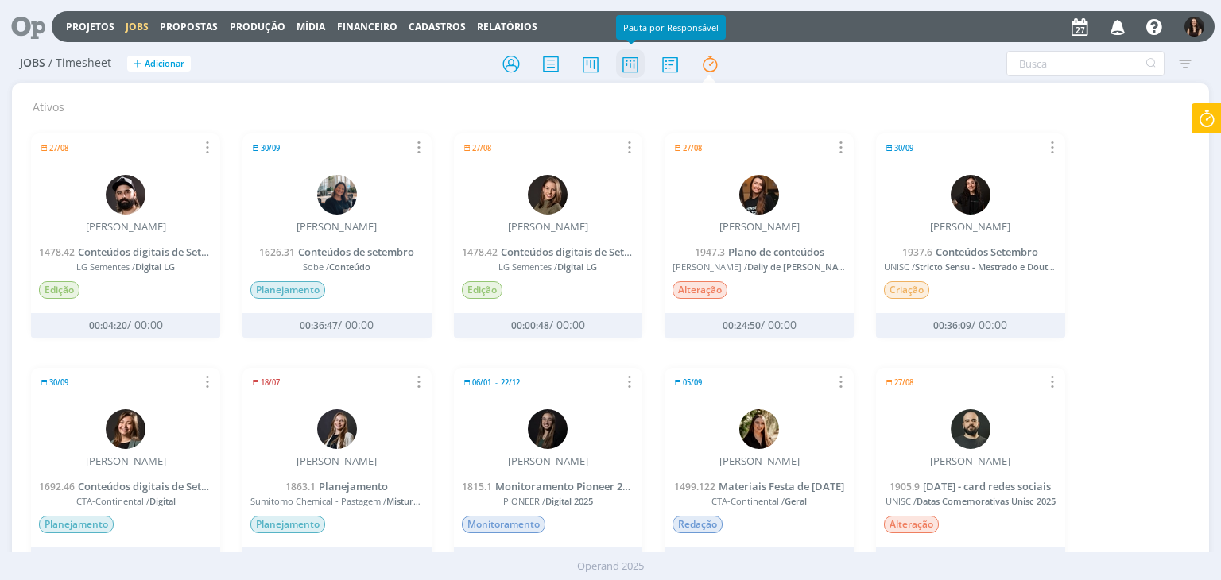
click at [633, 68] on icon at bounding box center [630, 64] width 29 height 31
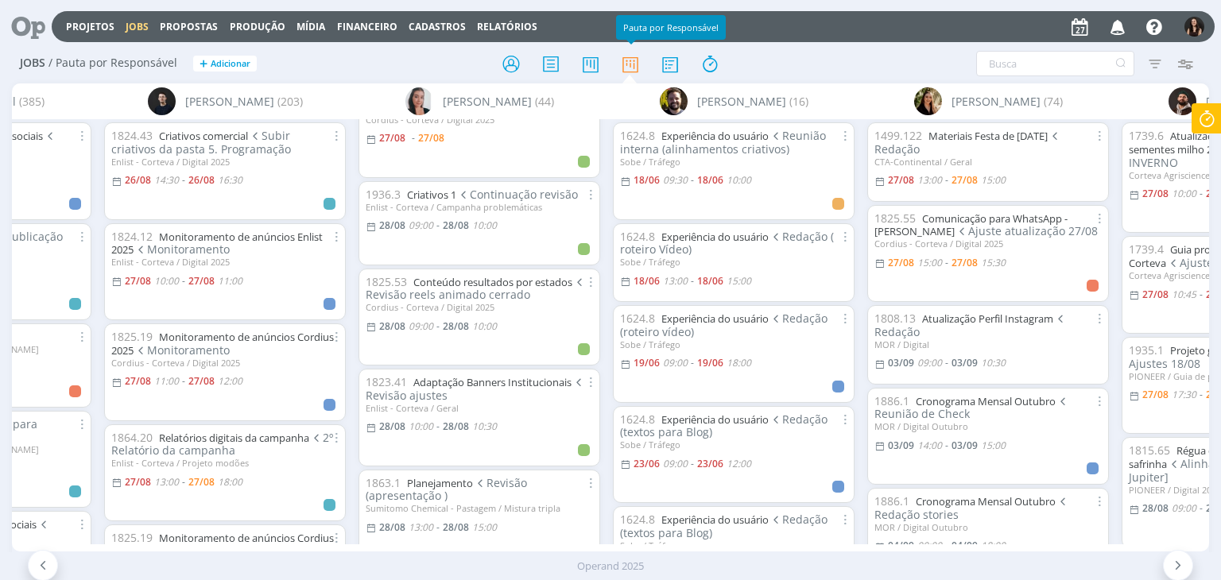
scroll to position [477, 0]
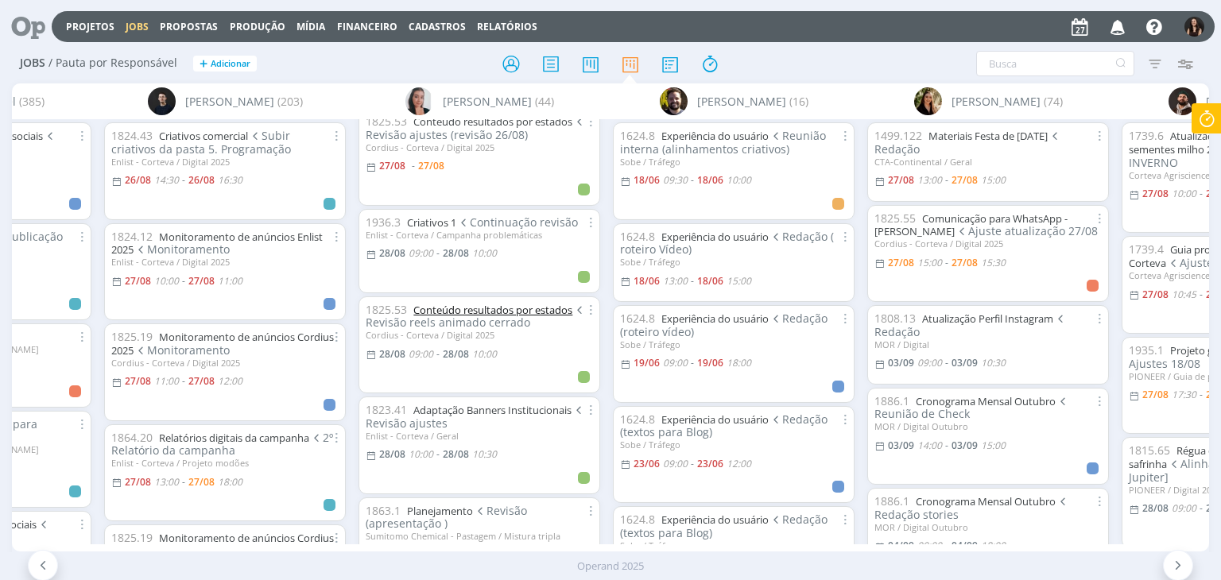
click at [514, 309] on link "Conteúdo resultados por estados" at bounding box center [492, 310] width 159 height 14
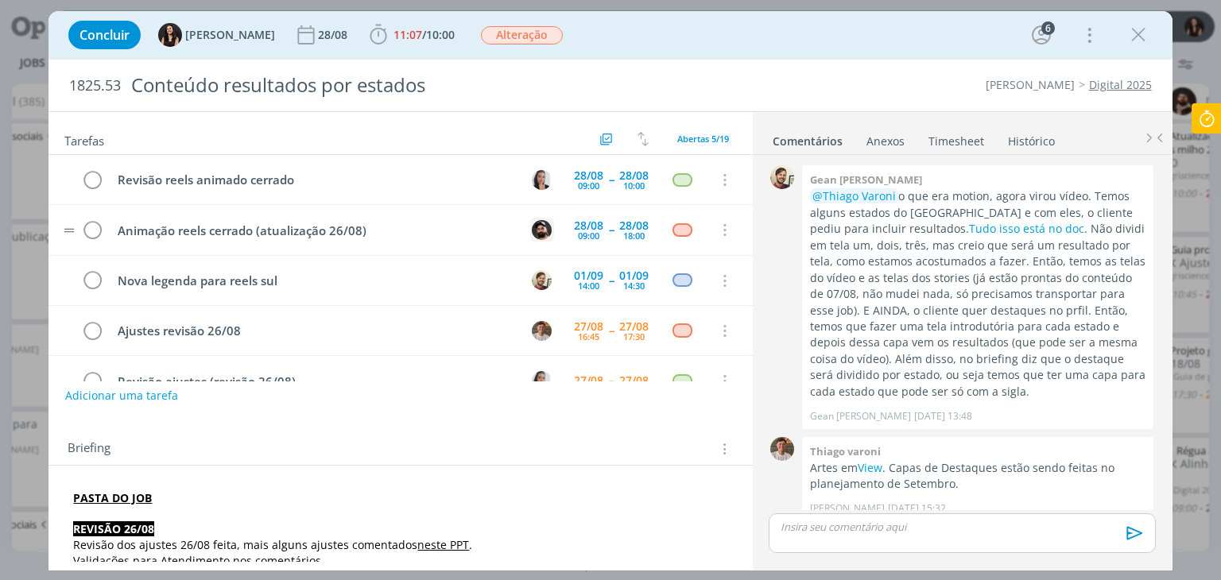
scroll to position [907, 0]
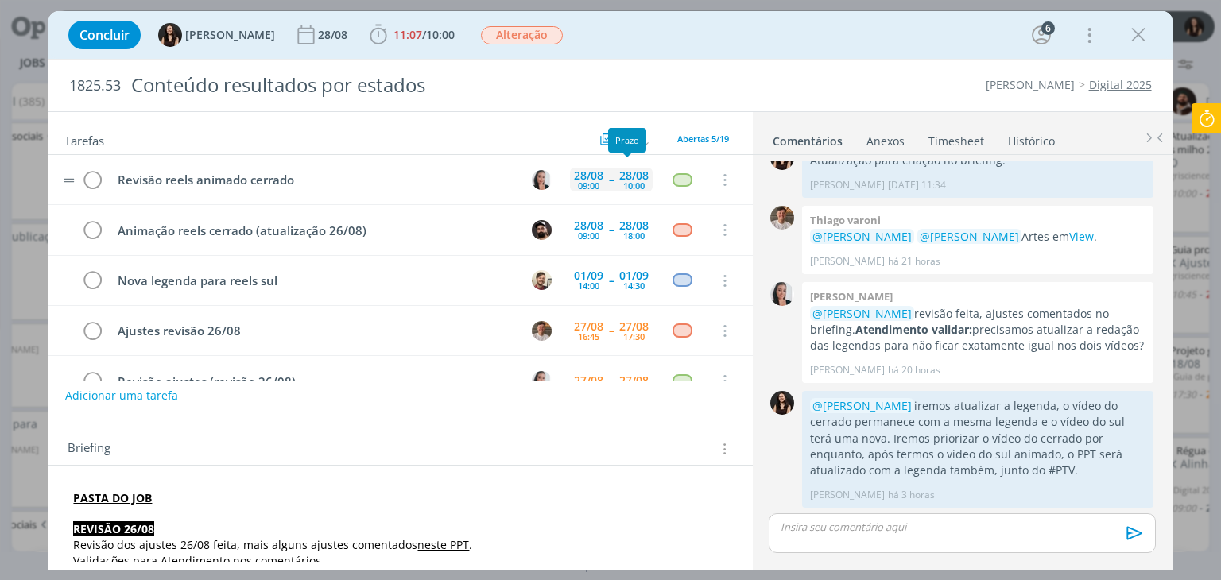
click at [628, 186] on div "10:00" at bounding box center [633, 185] width 21 height 9
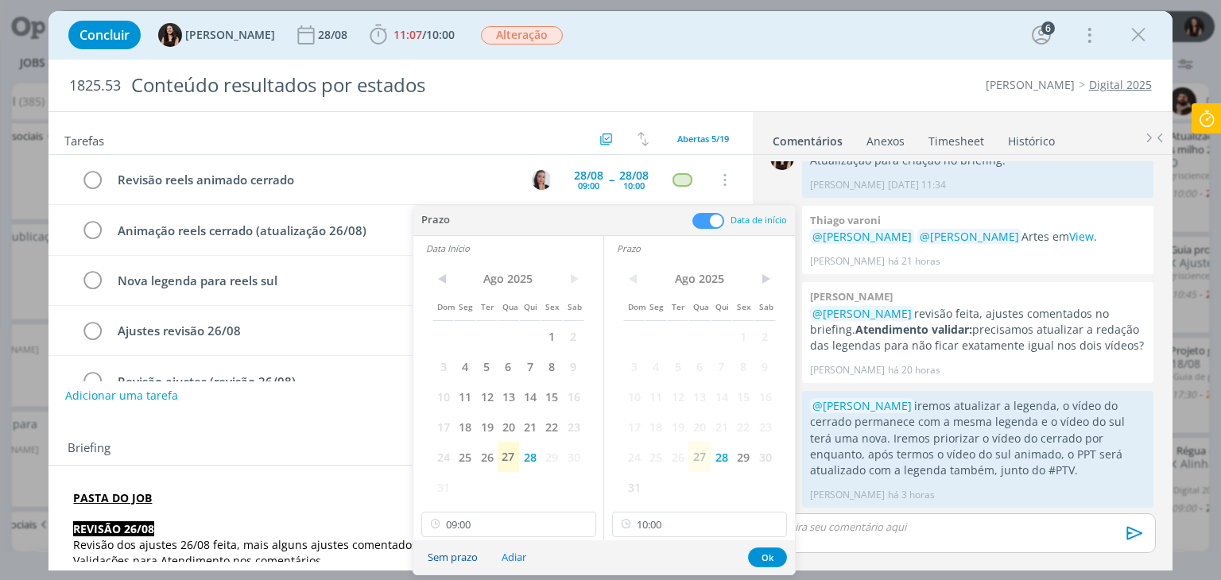
click at [464, 554] on button "Sem prazo" at bounding box center [452, 557] width 71 height 21
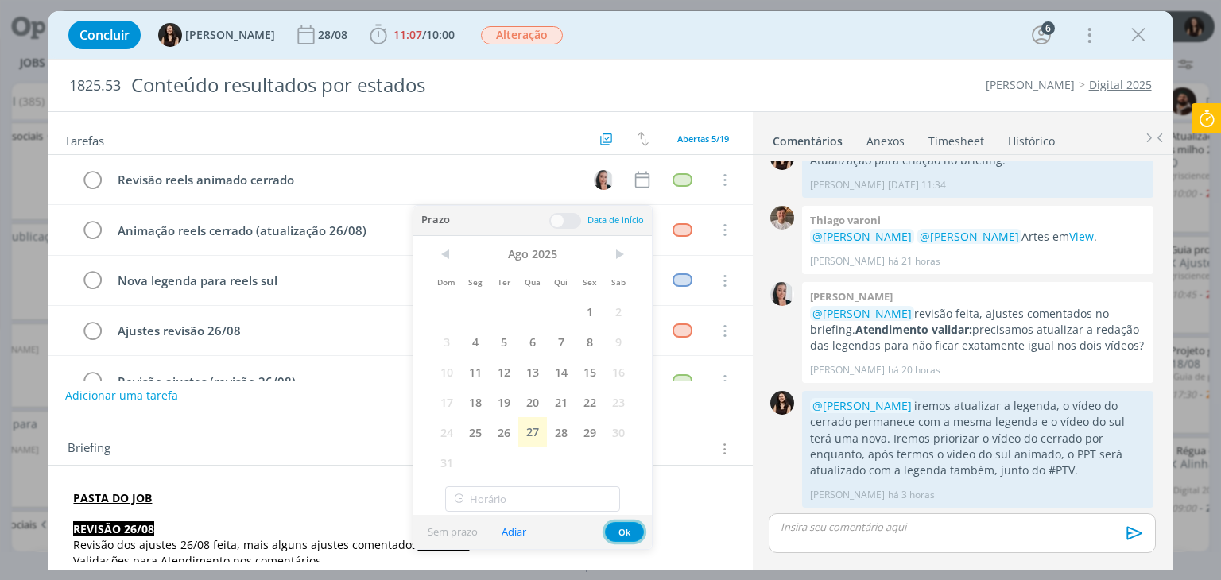
click at [611, 532] on button "Ok" at bounding box center [624, 532] width 39 height 20
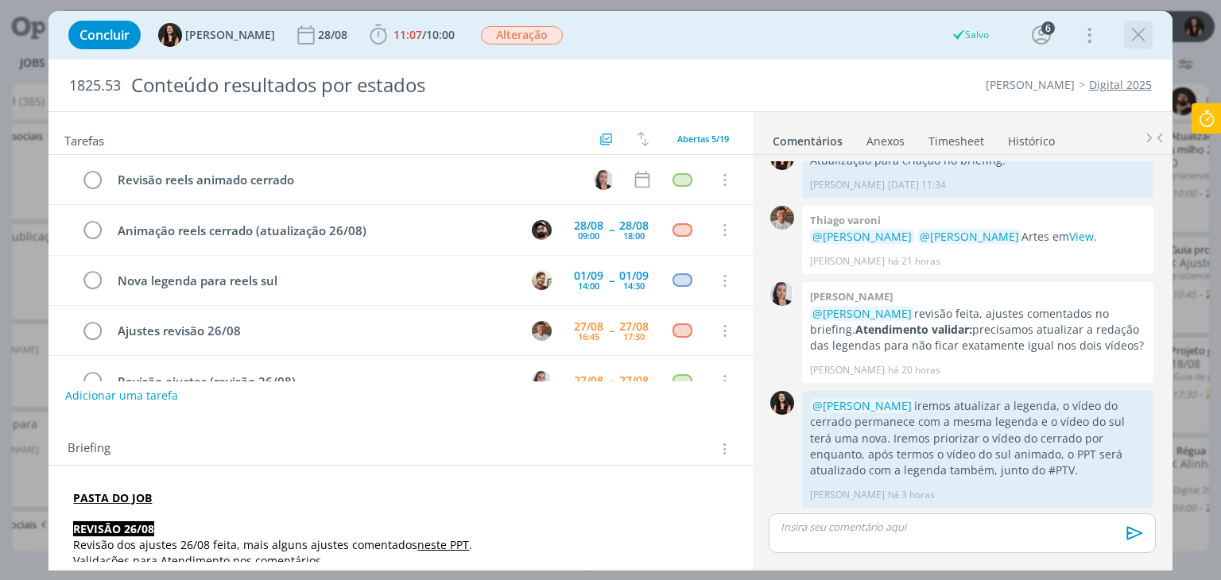
click at [1136, 28] on icon "dialog" at bounding box center [1139, 35] width 24 height 24
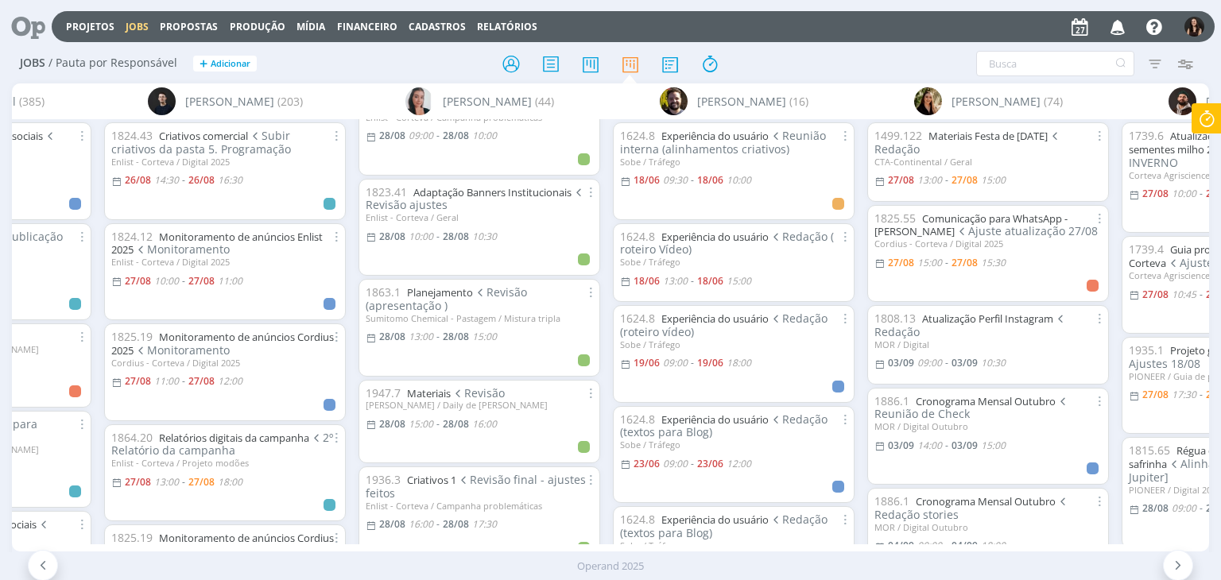
scroll to position [636, 0]
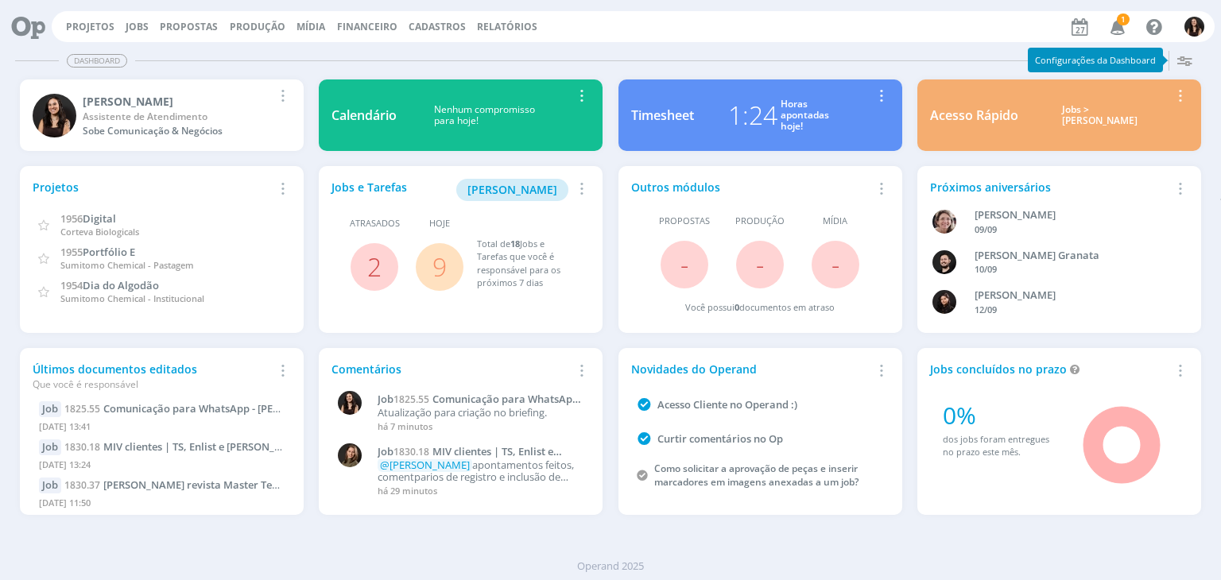
click at [1119, 19] on span "1" at bounding box center [1123, 20] width 13 height 12
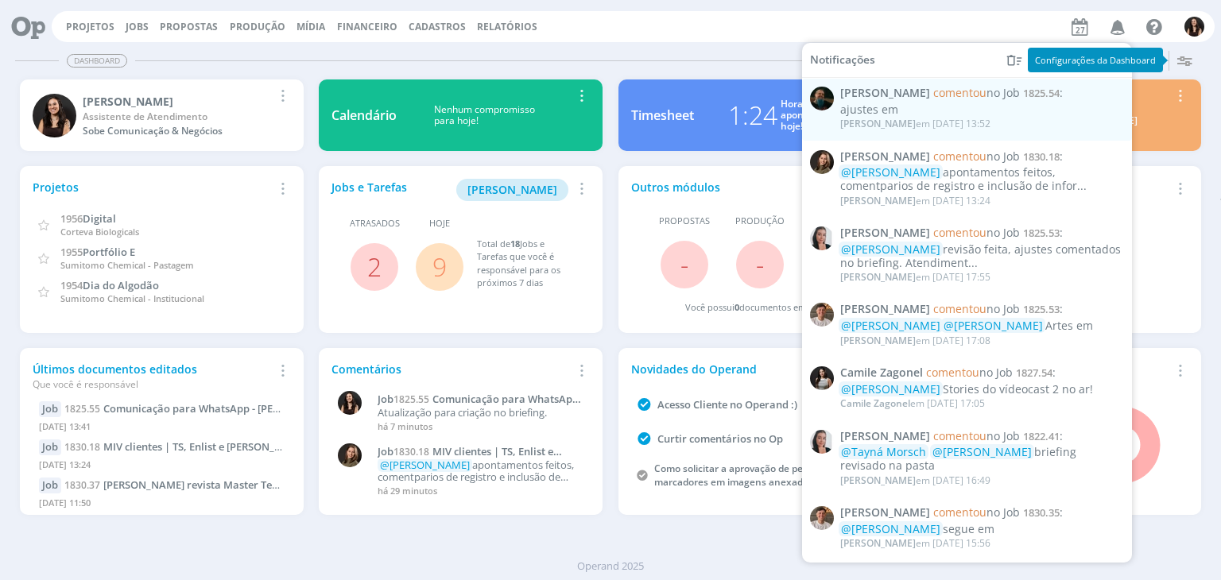
click at [1046, 112] on div "ajustes em" at bounding box center [981, 110] width 283 height 14
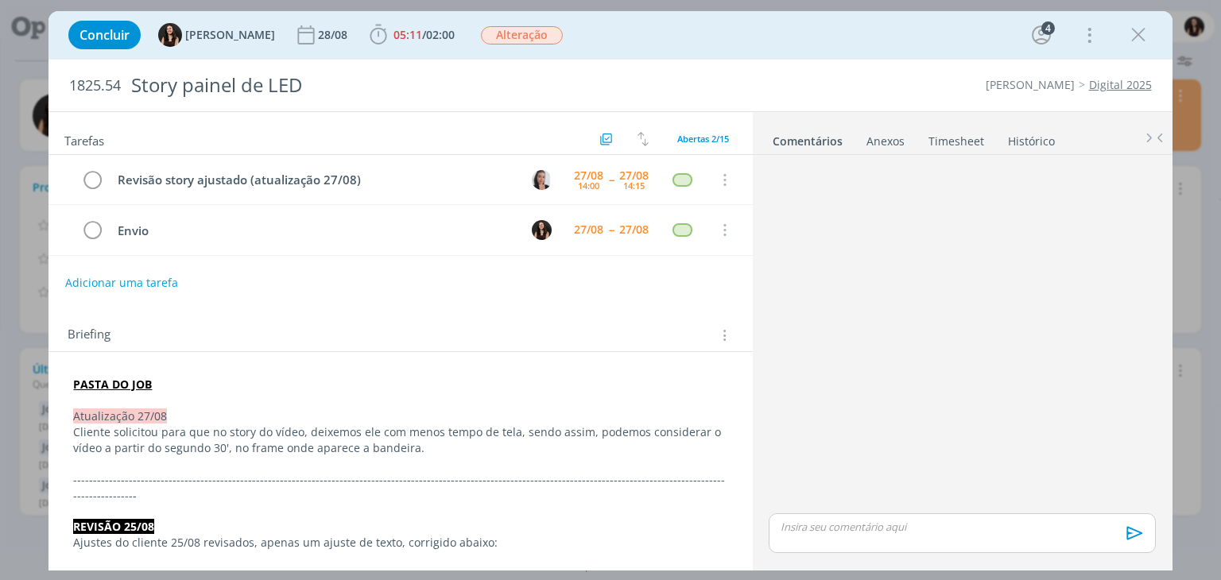
scroll to position [582, 0]
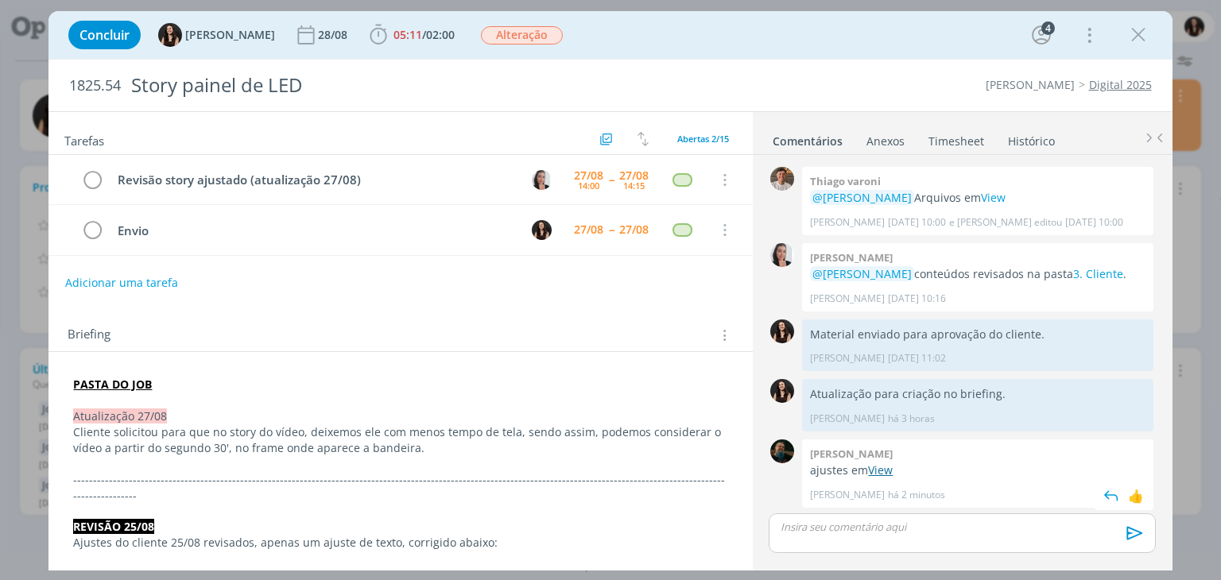
click at [881, 466] on link "View" at bounding box center [880, 470] width 25 height 15
click at [1091, 43] on icon "dialog" at bounding box center [1088, 34] width 22 height 25
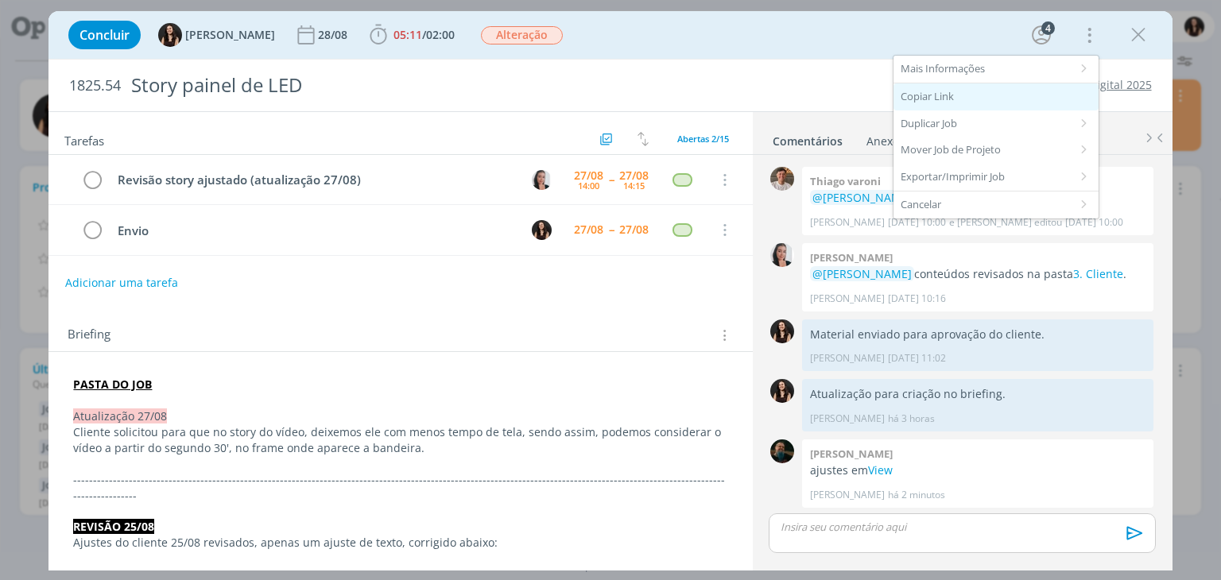
click at [942, 98] on div "Copiar Link" at bounding box center [996, 96] width 205 height 27
click at [394, 34] on span "05:11" at bounding box center [408, 34] width 29 height 15
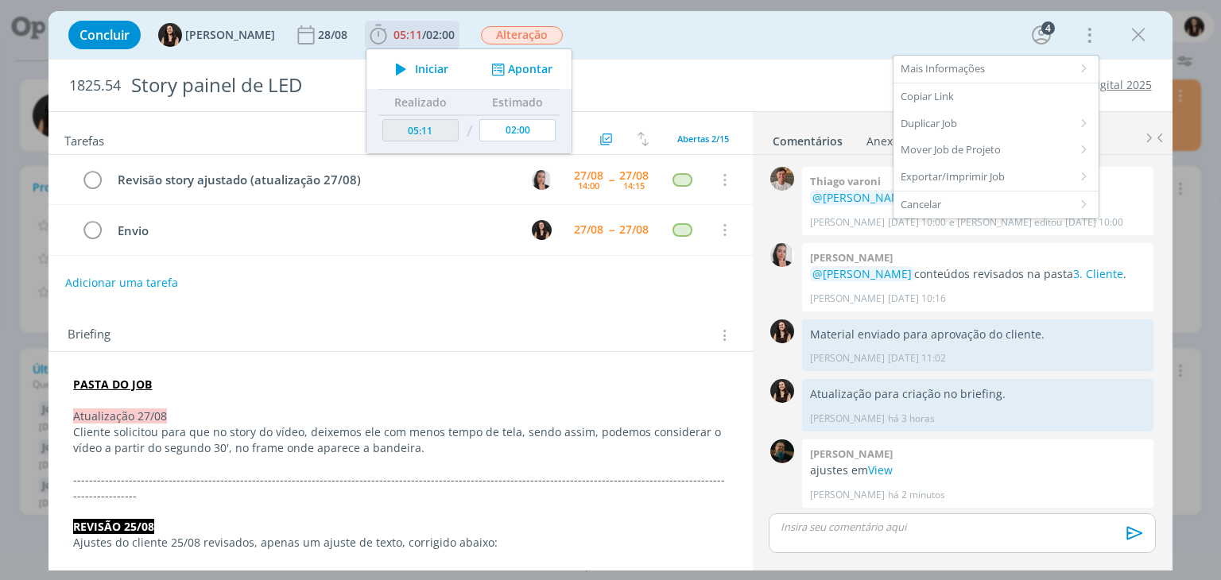
click at [413, 76] on button "Iniciar" at bounding box center [417, 69] width 63 height 22
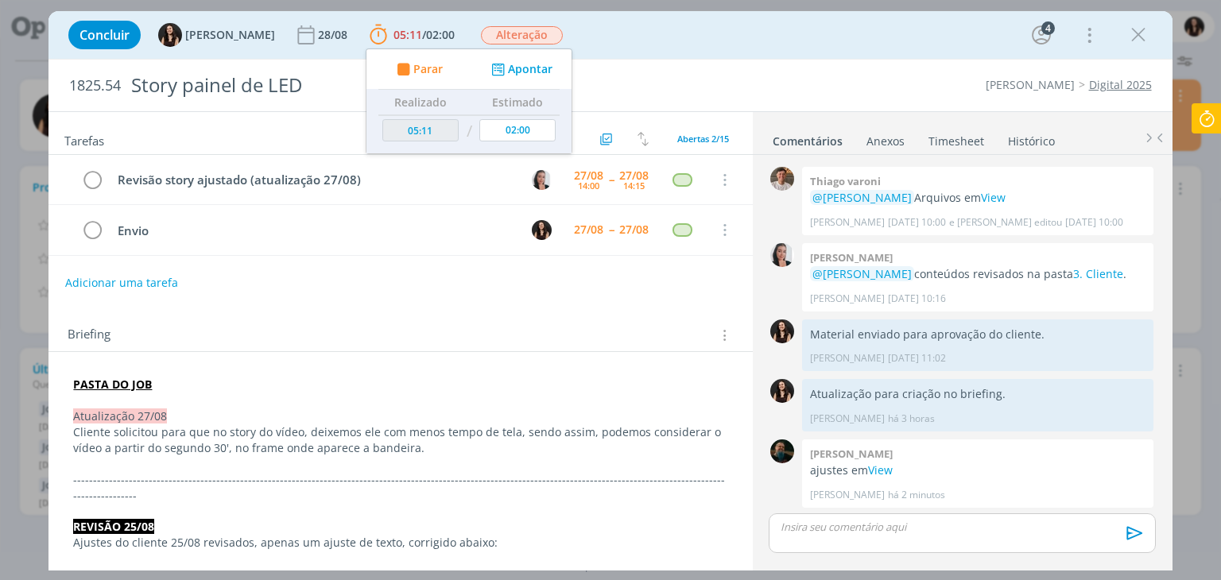
click at [1201, 115] on icon at bounding box center [1207, 118] width 29 height 31
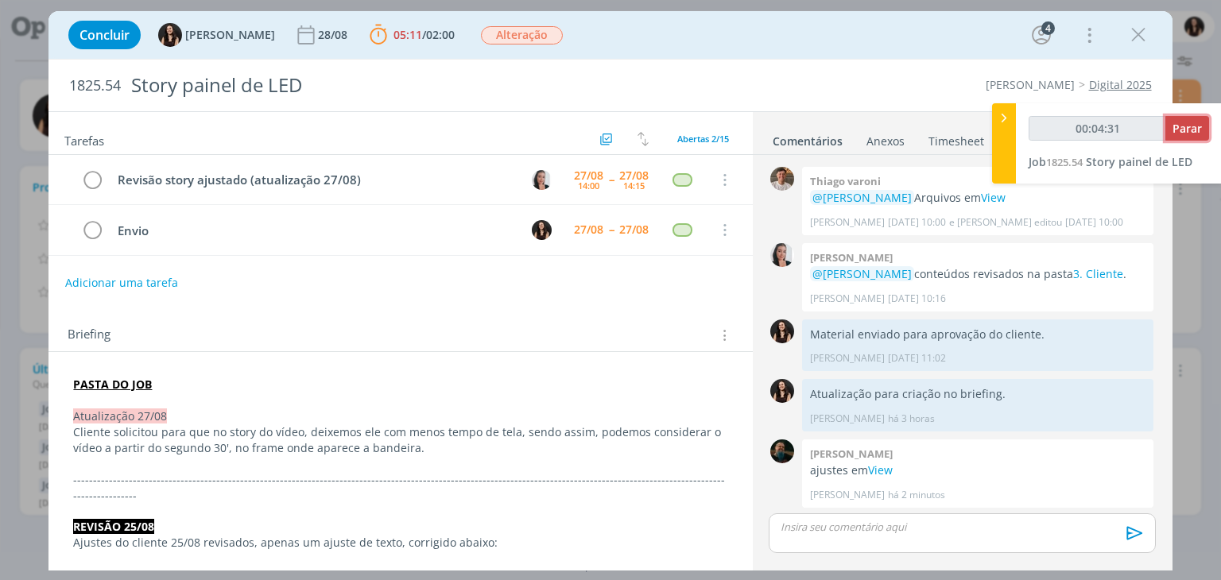
click at [1180, 138] on button "Parar" at bounding box center [1188, 128] width 44 height 25
click at [1190, 134] on span "Parar" at bounding box center [1187, 128] width 29 height 15
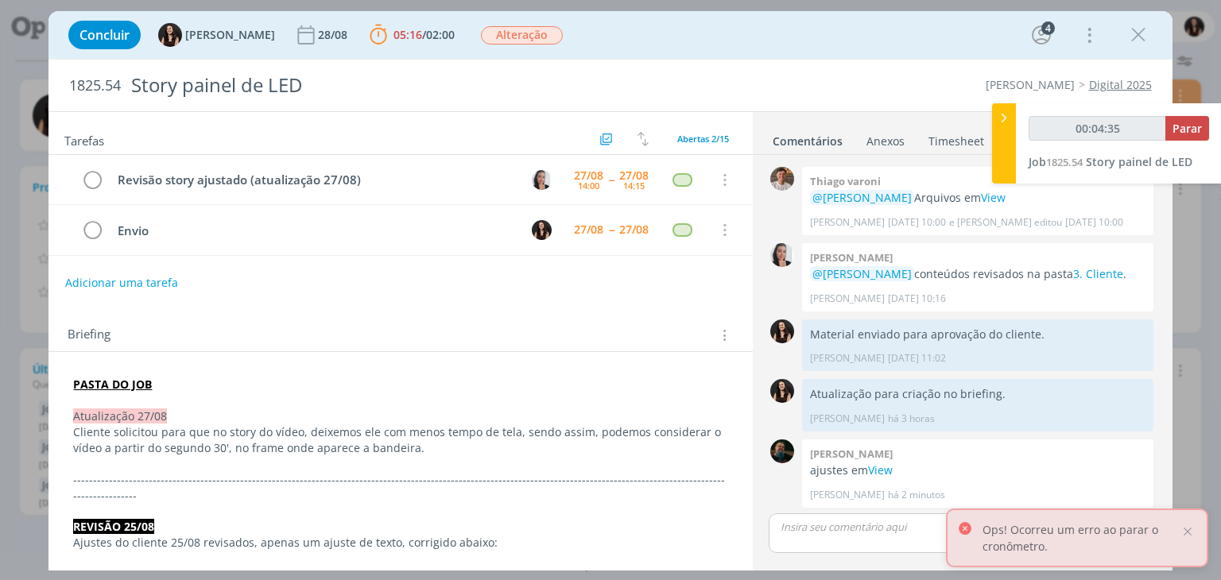
type input "00:05:00"
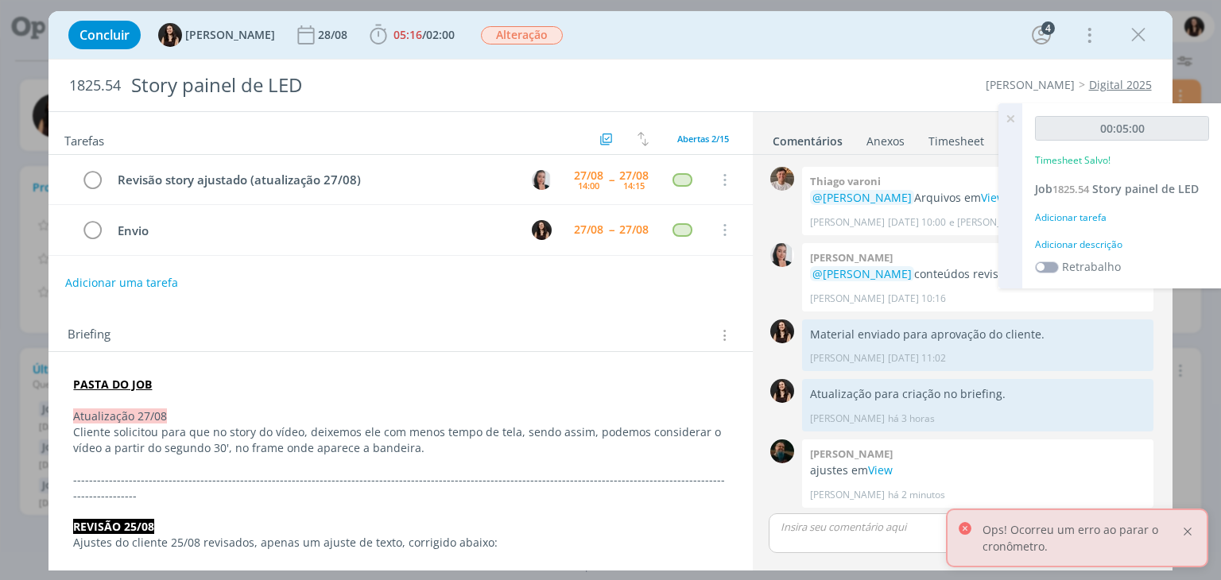
click at [1184, 532] on div at bounding box center [1188, 532] width 14 height 14
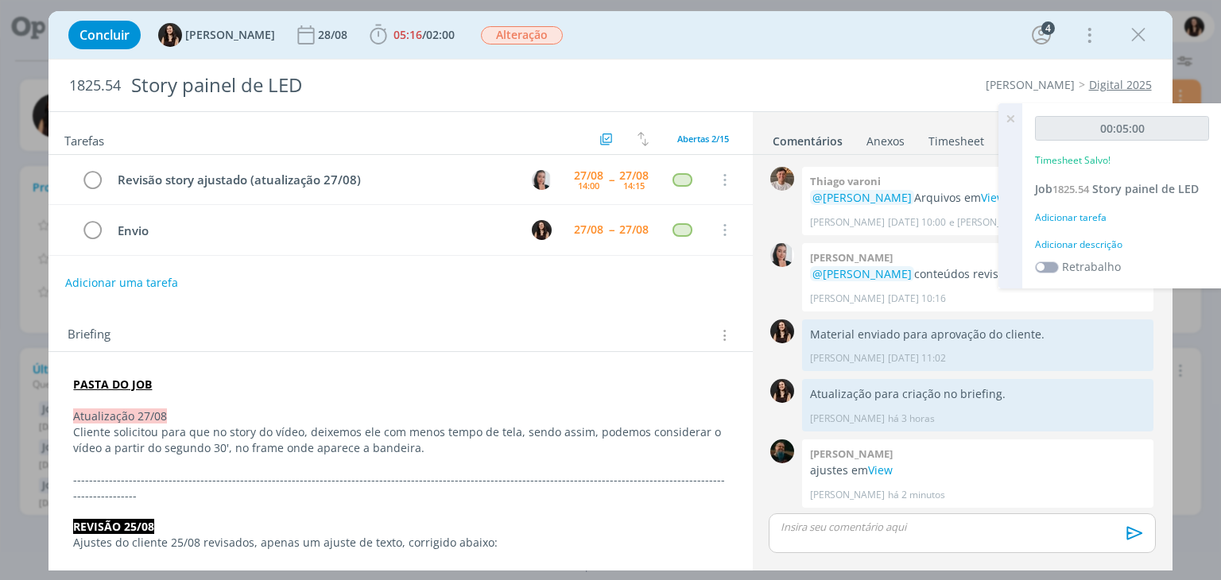
click at [1080, 248] on div "Adicionar descrição" at bounding box center [1122, 245] width 174 height 14
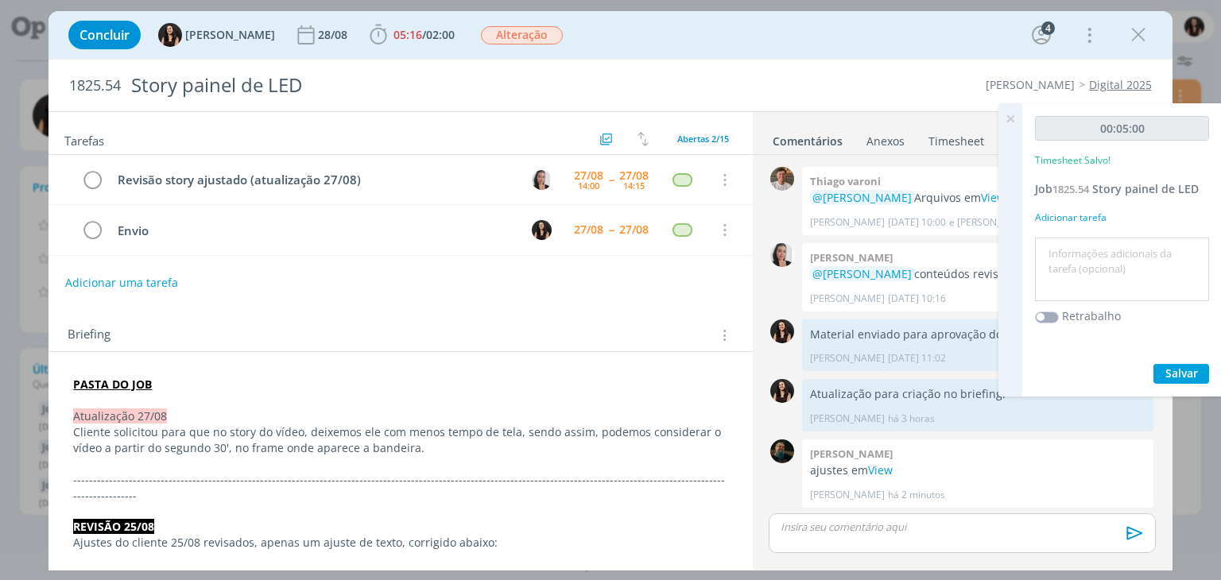
click at [1080, 248] on textarea at bounding box center [1122, 270] width 166 height 56
type textarea "Conferência ajuste com D.A"
click at [1174, 374] on span "Salvar" at bounding box center [1182, 373] width 33 height 15
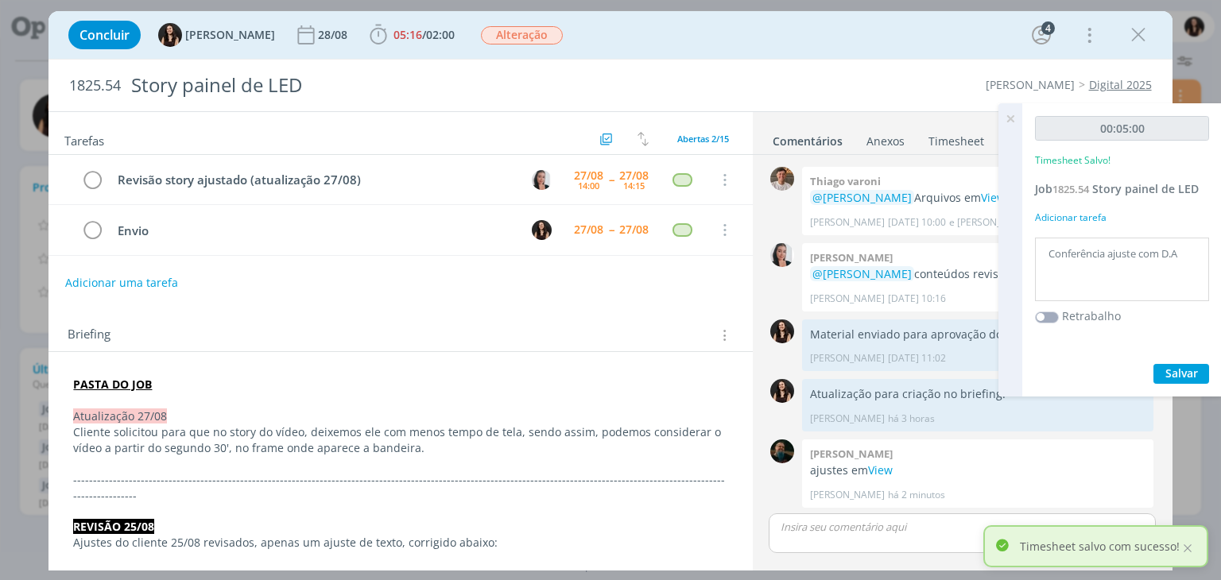
click at [1013, 118] on icon at bounding box center [1010, 118] width 29 height 31
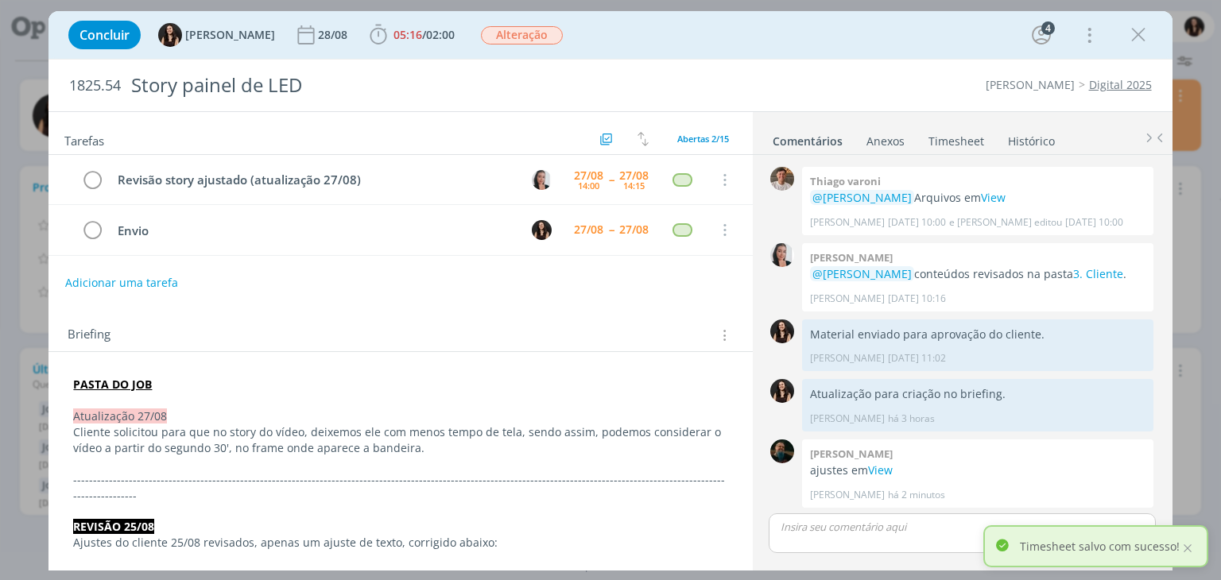
click at [884, 57] on div "Concluir Isabelle Silva 28/08 05:16 / 02:00 Iniciar Apontar Data * 27/08/2025 H…" at bounding box center [610, 35] width 1123 height 48
click at [954, 127] on link "Timesheet" at bounding box center [956, 137] width 57 height 23
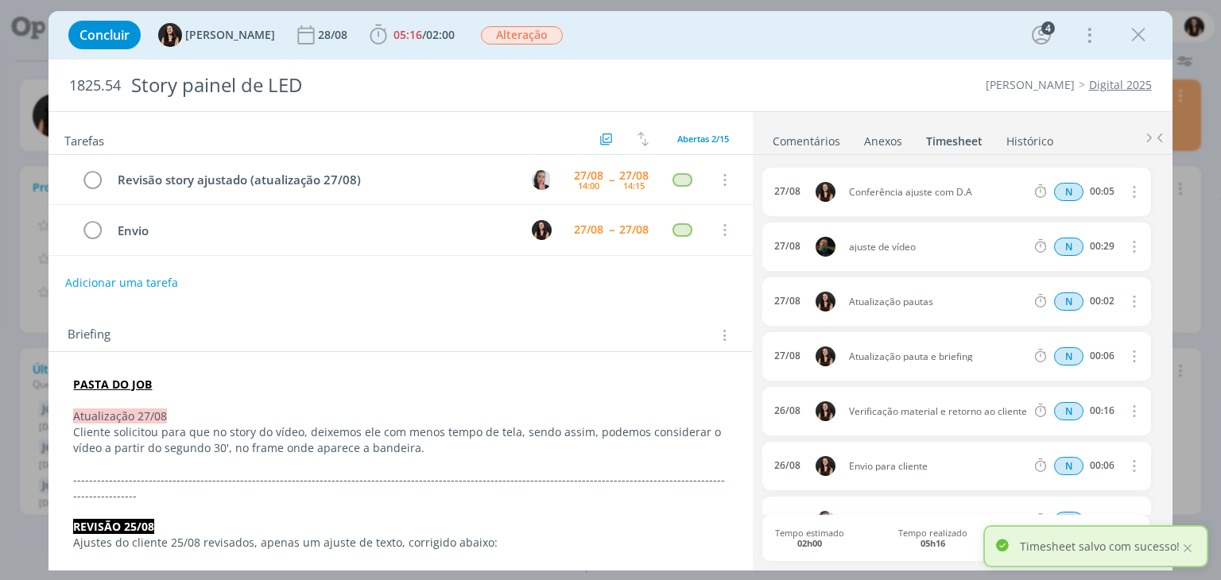
click at [821, 138] on link "Comentários" at bounding box center [806, 137] width 69 height 23
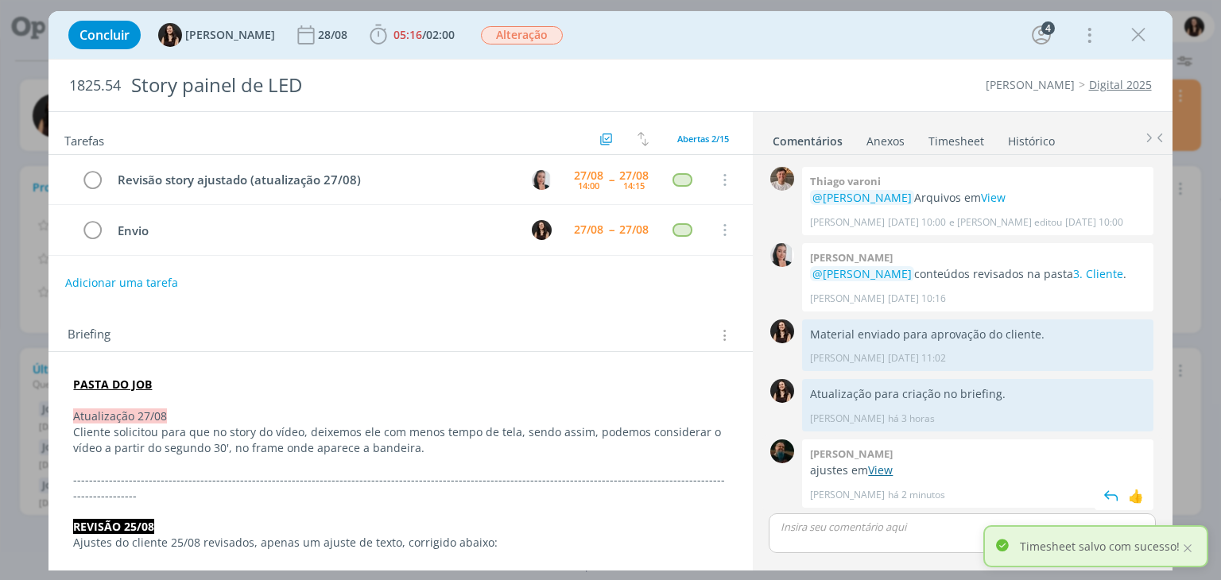
click at [889, 471] on link "View" at bounding box center [880, 470] width 25 height 15
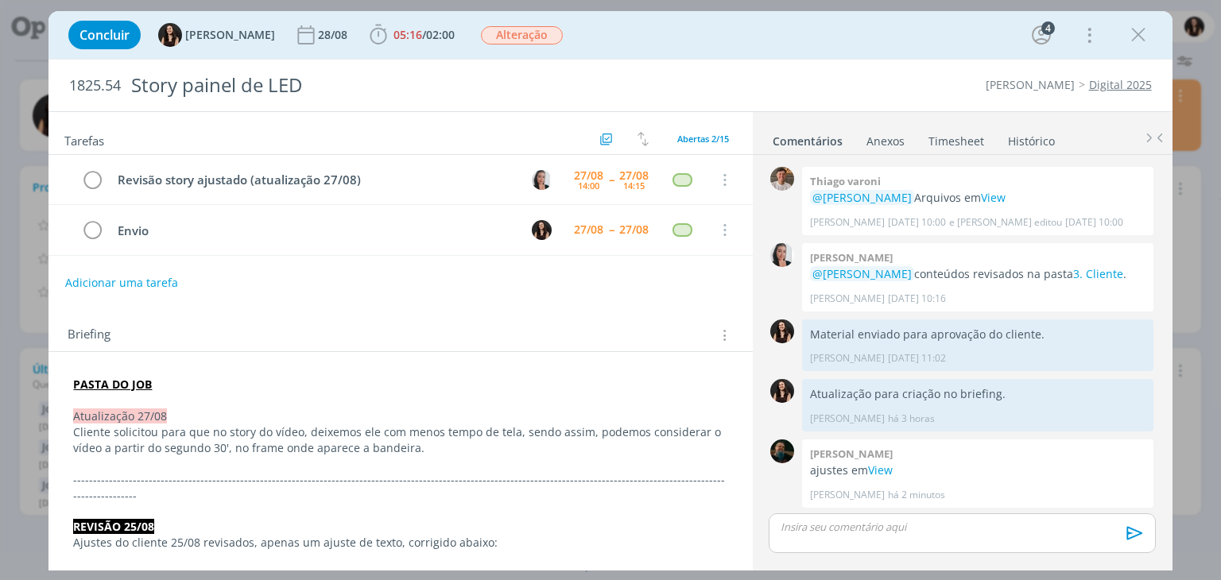
click at [500, 288] on div "Adicionar uma tarefa" at bounding box center [401, 283] width 704 height 29
click at [751, 106] on div "1825.54 Story painel de LED Cordius - Corteva Digital 2025" at bounding box center [610, 86] width 1123 height 52
click at [1150, 38] on div "dialog" at bounding box center [1138, 35] width 29 height 29
click at [1134, 29] on icon "dialog" at bounding box center [1139, 35] width 24 height 24
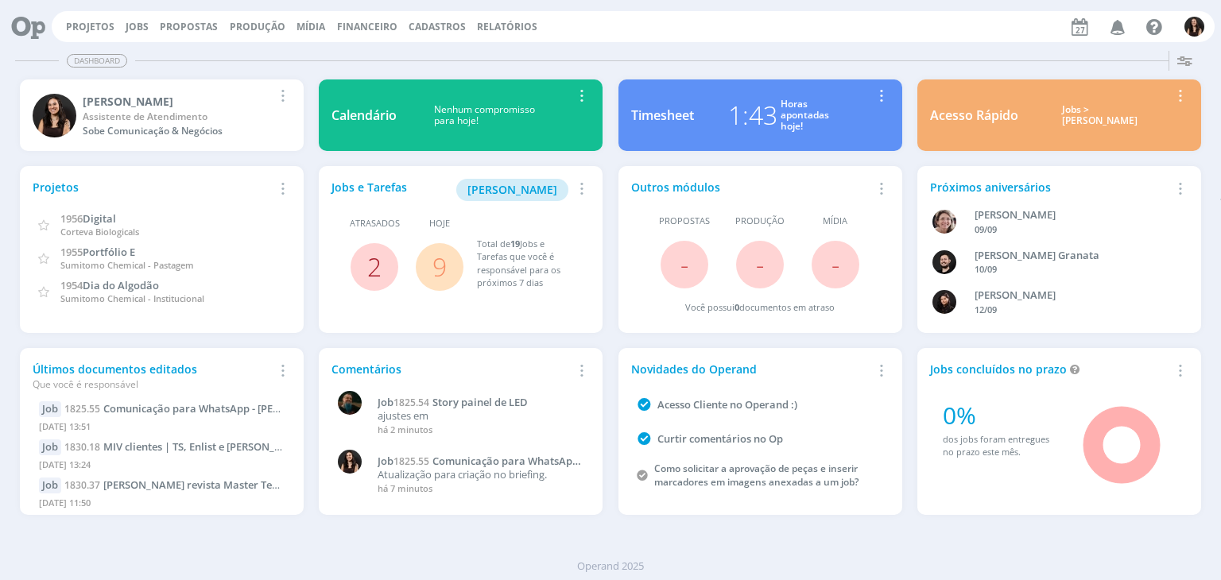
click at [372, 259] on link "2" at bounding box center [374, 267] width 14 height 34
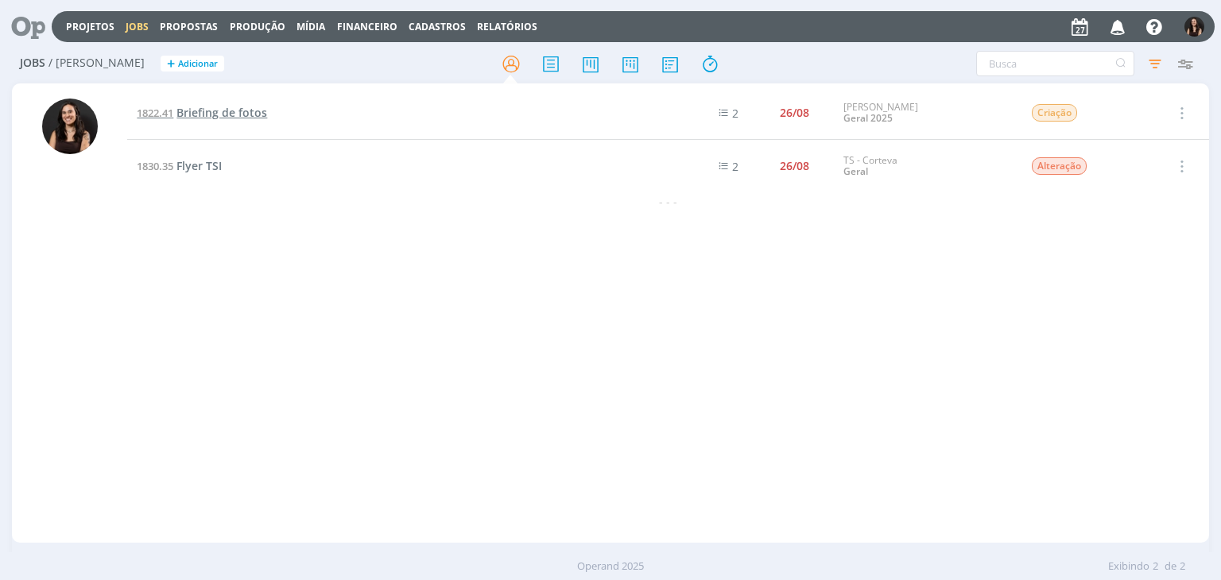
click at [207, 117] on span "Briefing de fotos" at bounding box center [222, 112] width 91 height 15
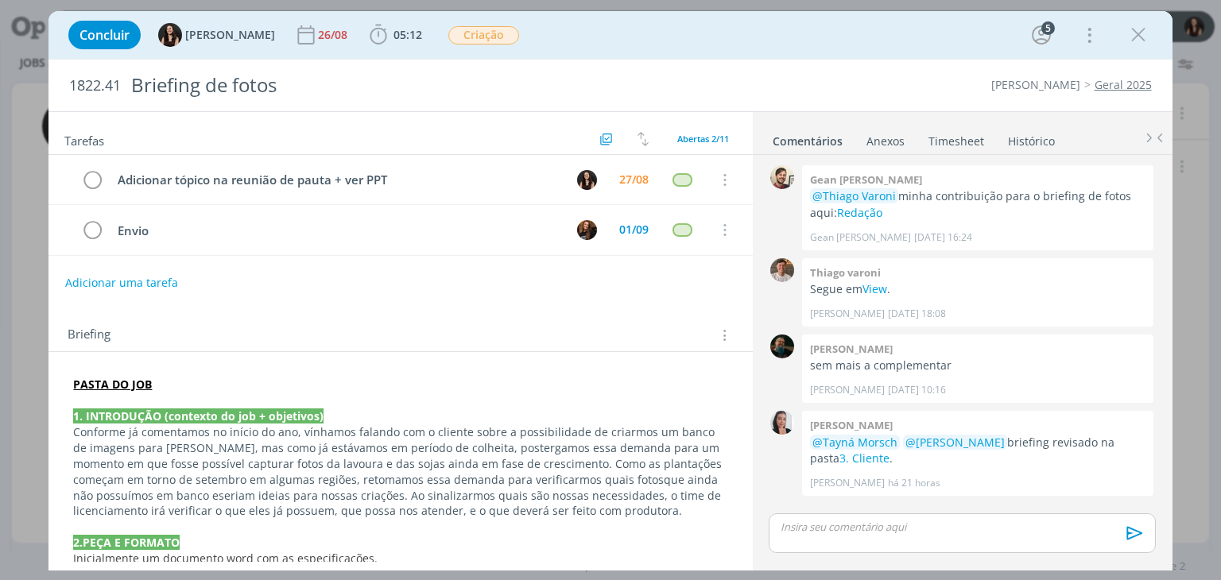
drag, startPoint x: 1138, startPoint y: 26, endPoint x: 175, endPoint y: 1, distance: 963.2
click at [1138, 26] on icon "dialog" at bounding box center [1139, 35] width 24 height 24
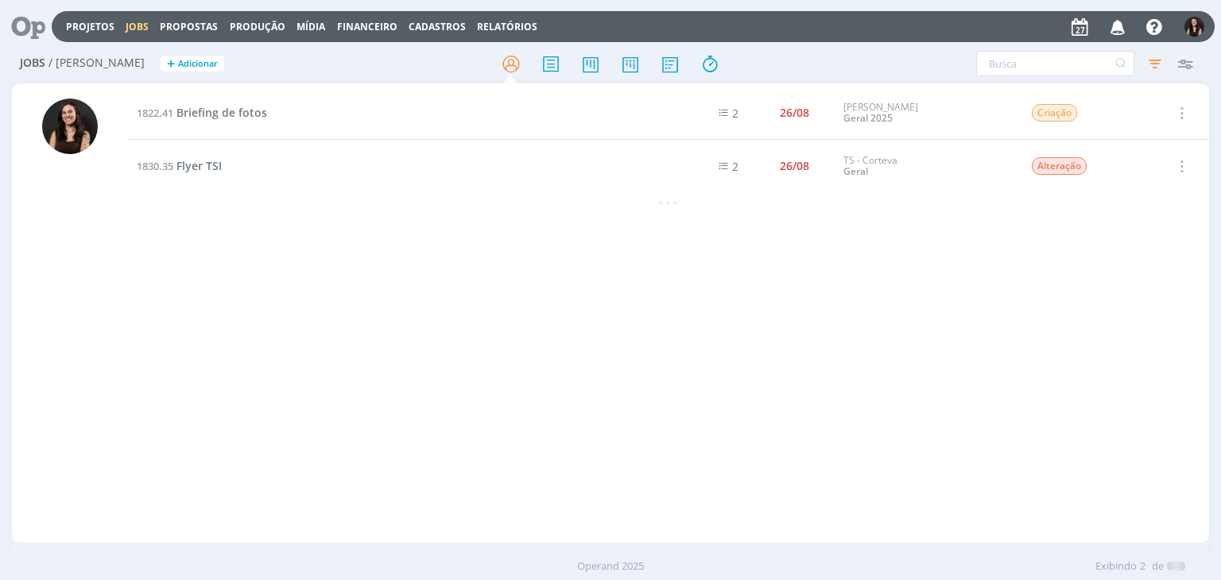
click at [29, 22] on div "Projetos Jobs Propostas Produção Mídia Financeiro Cadastros Relatórios Notifica…" at bounding box center [610, 290] width 1221 height 580
click at [6, 14] on icon at bounding box center [22, 26] width 33 height 31
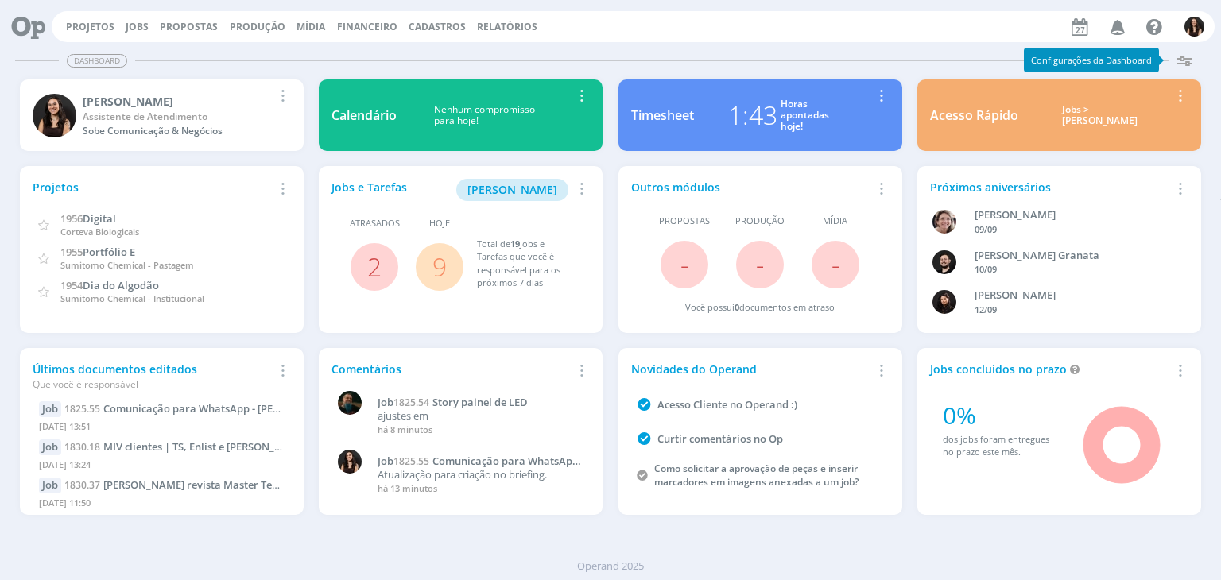
click at [442, 266] on link "9" at bounding box center [440, 267] width 14 height 34
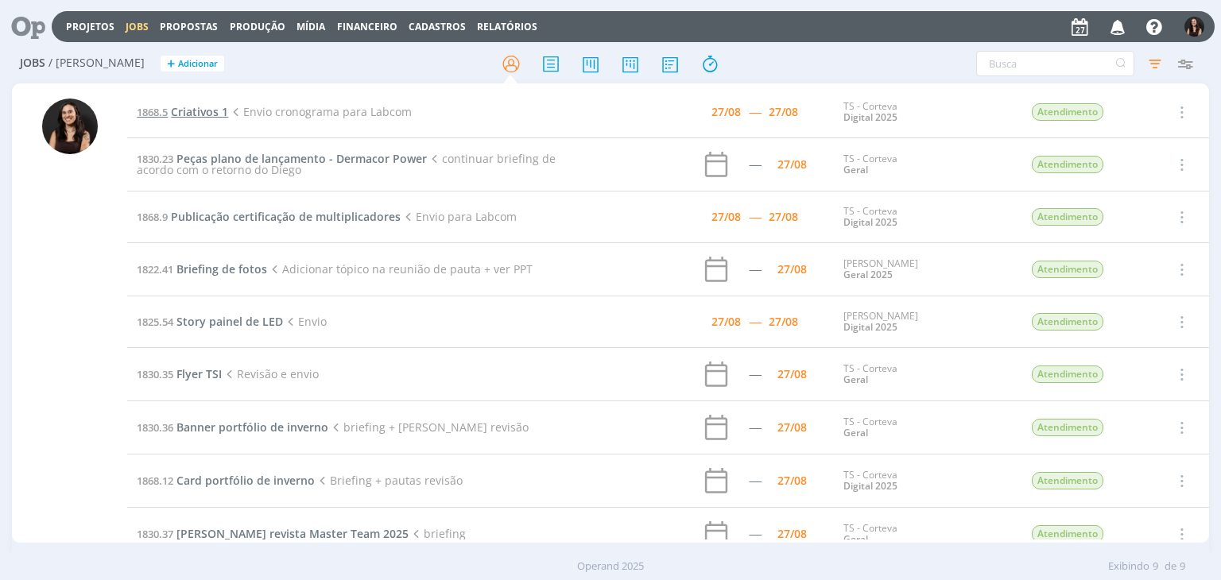
click at [204, 115] on span "Criativos 1" at bounding box center [199, 111] width 57 height 15
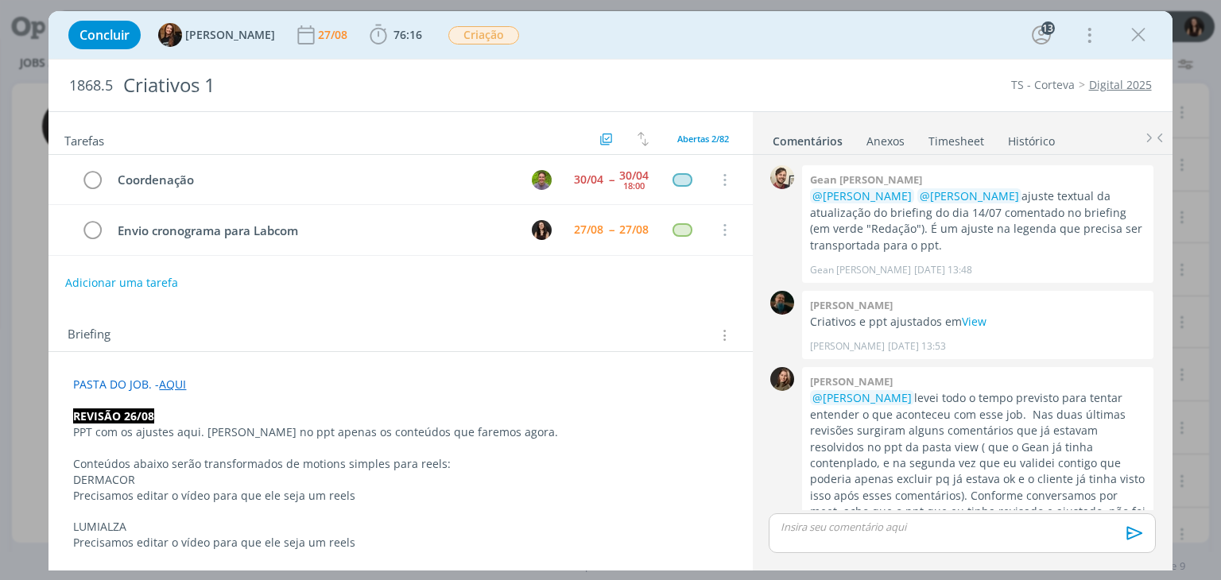
scroll to position [2226, 0]
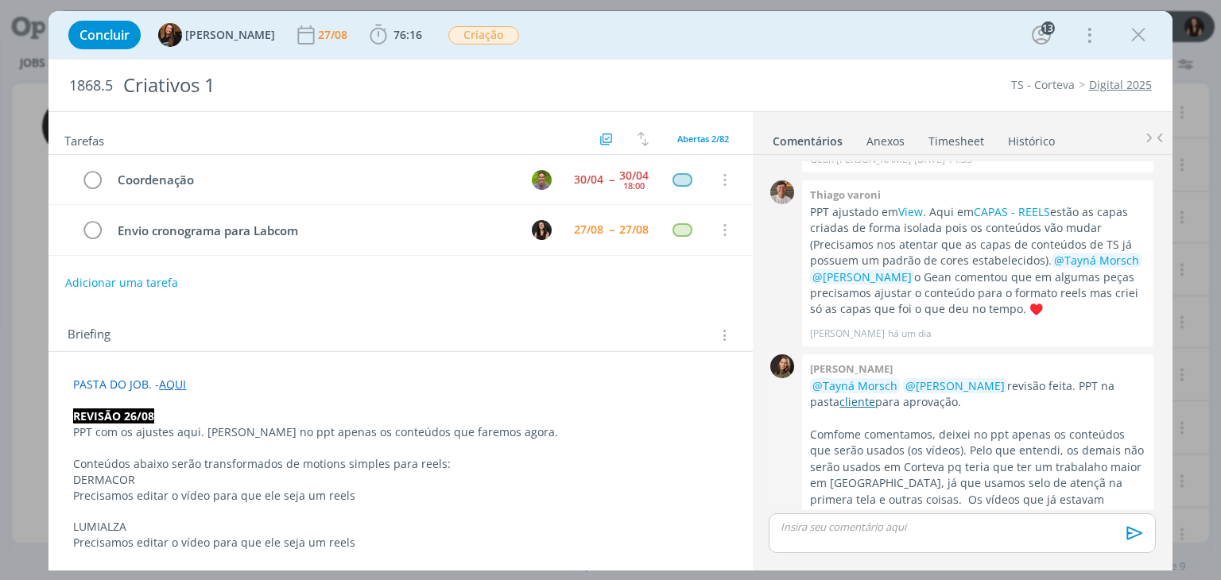
click at [833, 378] on p "@Tayná Morsch @Isabelle Silva revisão feita. PPT na pasta cliente para aprovaçã…" at bounding box center [978, 394] width 336 height 33
click at [840, 394] on link "cliente" at bounding box center [858, 401] width 36 height 15
click at [394, 27] on span "76:16" at bounding box center [408, 34] width 29 height 15
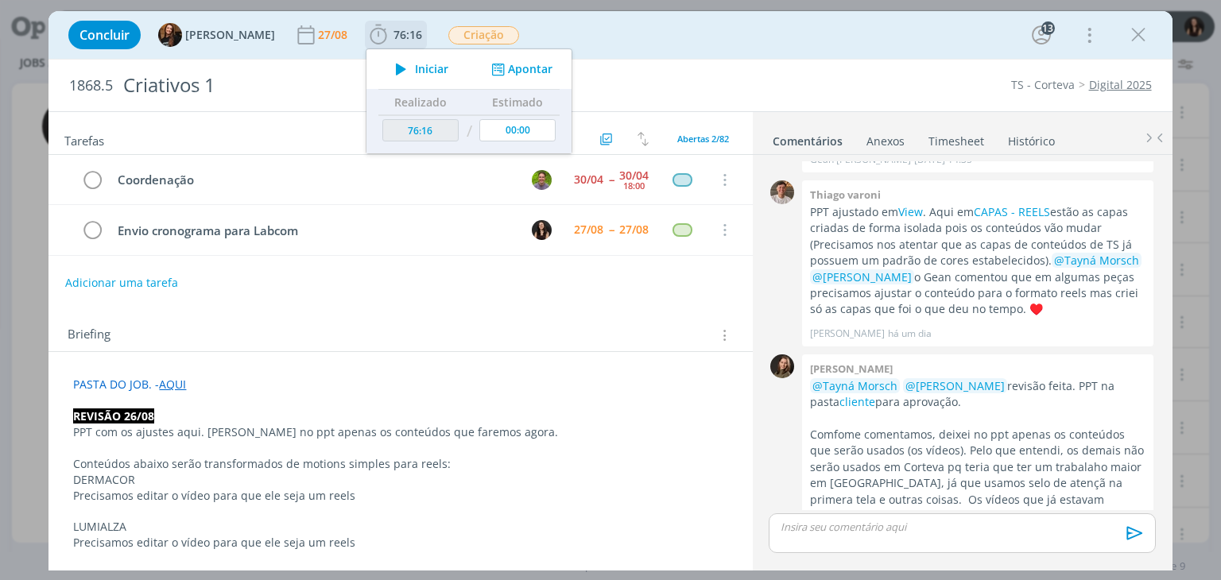
click at [398, 68] on icon "dialog" at bounding box center [401, 69] width 28 height 21
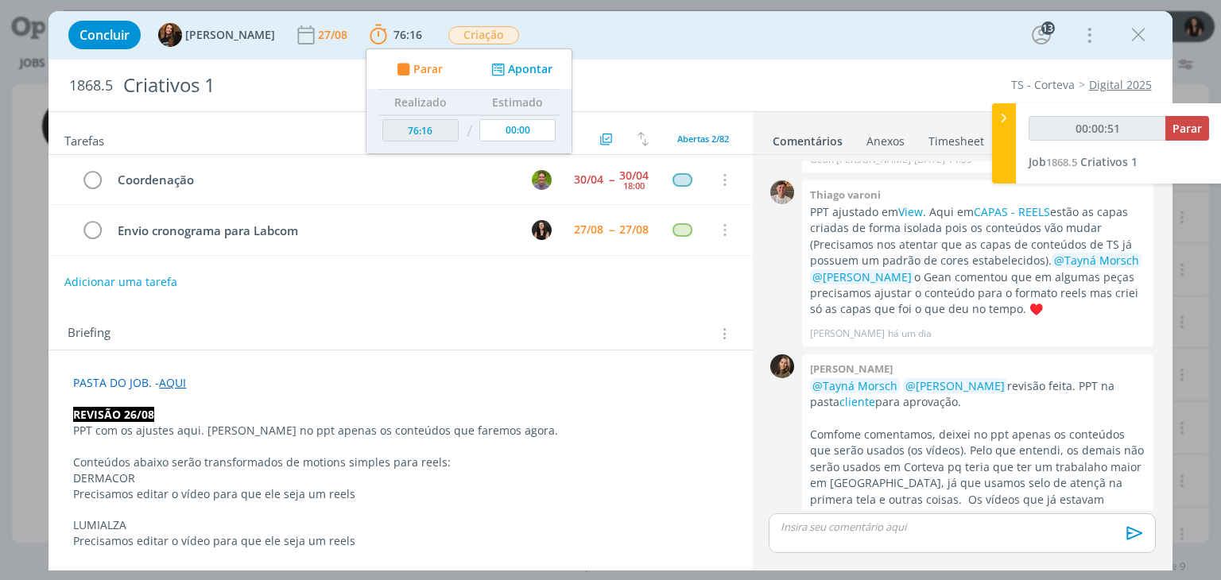
click at [136, 277] on button "Adicionar uma tarefa" at bounding box center [120, 282] width 113 height 27
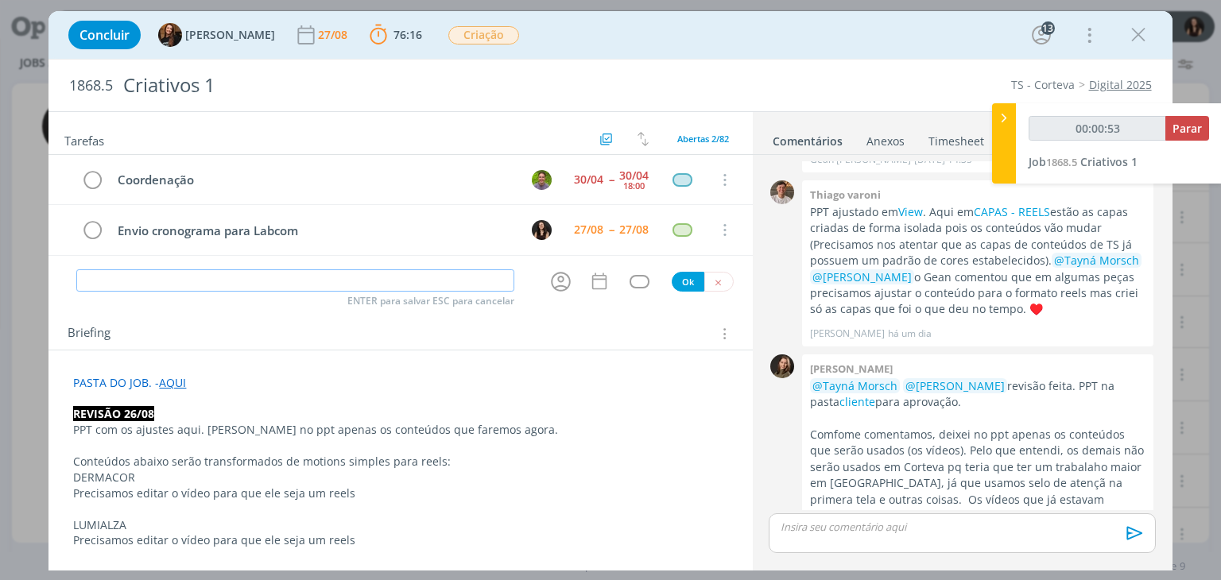
type input "00:00:54"
type input "Ajus"
type input "00:00:55"
type input "Ajustar"
type input "00:00:56"
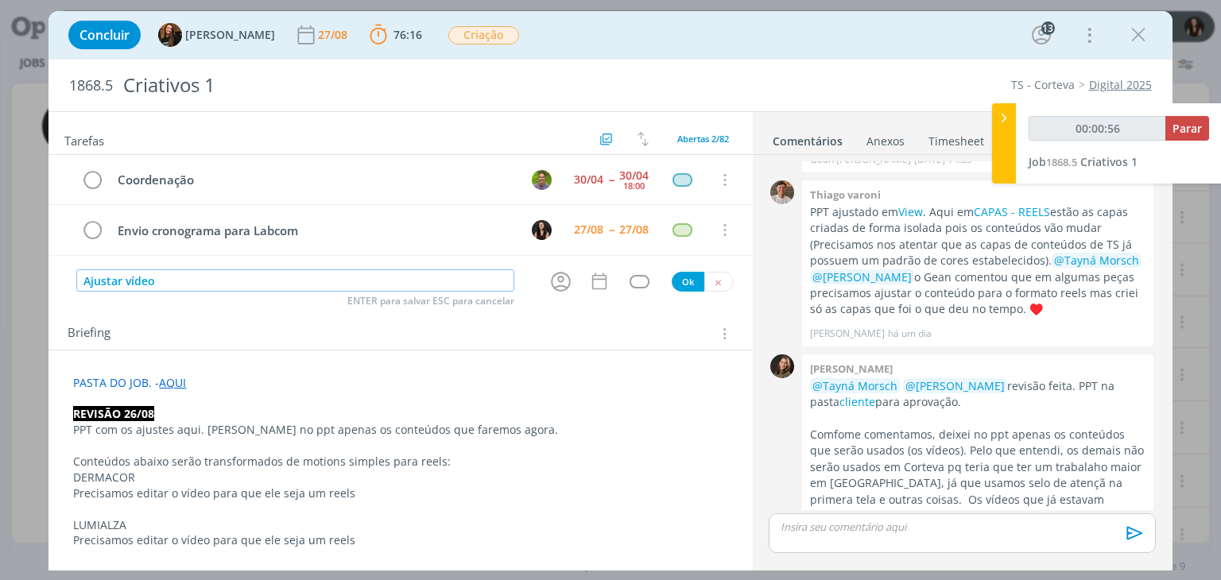
type input "Ajustar vídeos"
type input "00:00:57"
type input "Ajustar vídeos de"
type input "00:00:59"
type input "Ajustar vídeos de Derm"
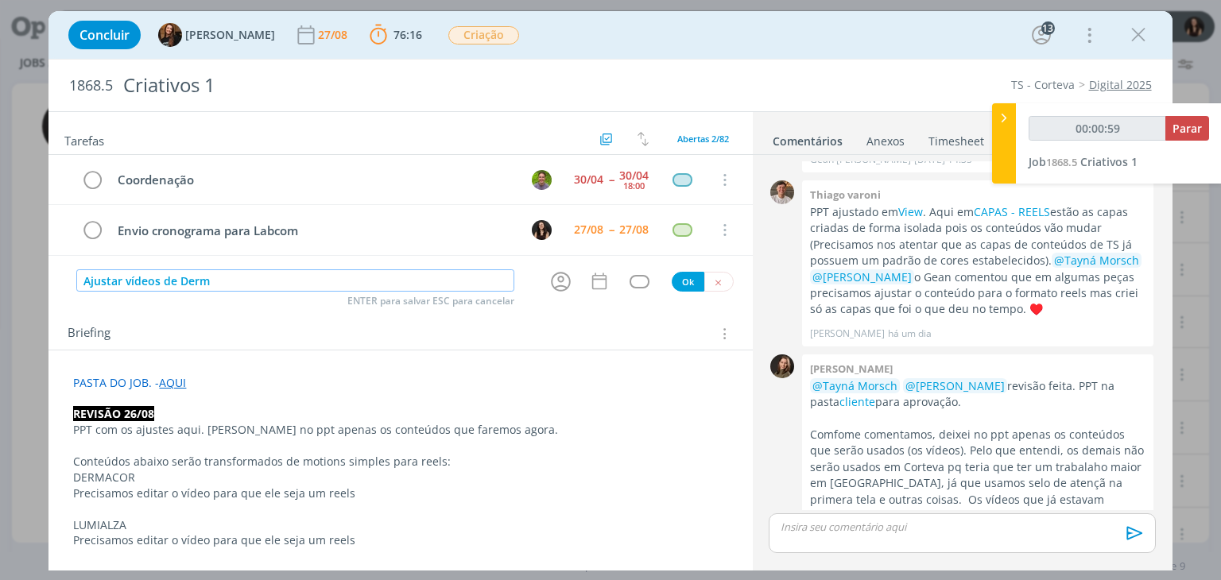
type input "00:01:00"
type input "Ajustar vídeos de Dermacor"
type input "00:01:01"
type input "Ajustar vídeos de Dermacor, Lu"
type input "00:01:02"
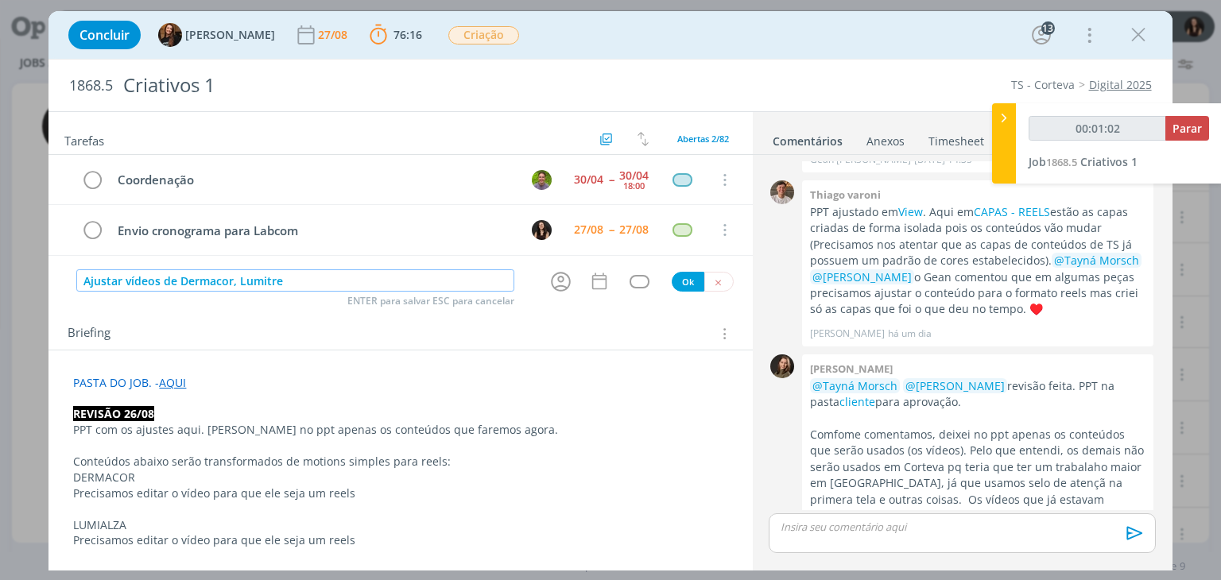
type input "Ajustar vídeos de Dermacor, Lumitreo"
type input "00:01:03"
type input "Ajustar vídeos de Dermacor, Lumitreo e"
type input "00:01:04"
type input "Ajustar vídeos de Dermacor, Lumitreo e L"
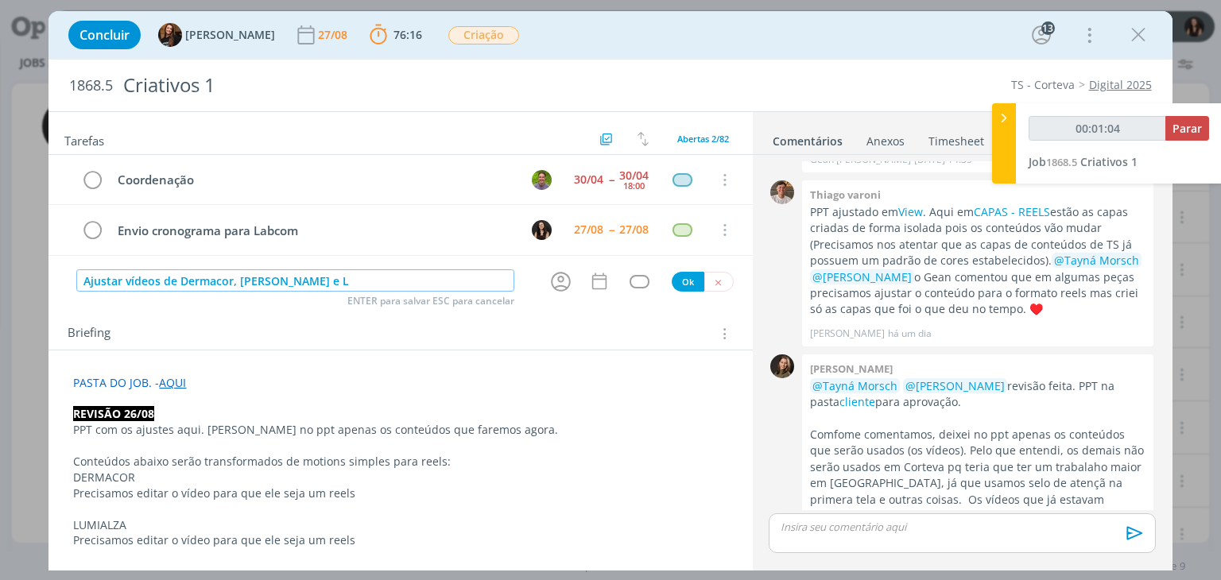
type input "00:01:05"
type input "Ajustar vídeos de Dermacor, Lumitreo e Lumial"
type input "00:01:06"
type input "Ajustar vídeos de Dermacor, Lumitreo e Lumialza n"
type input "00:01:07"
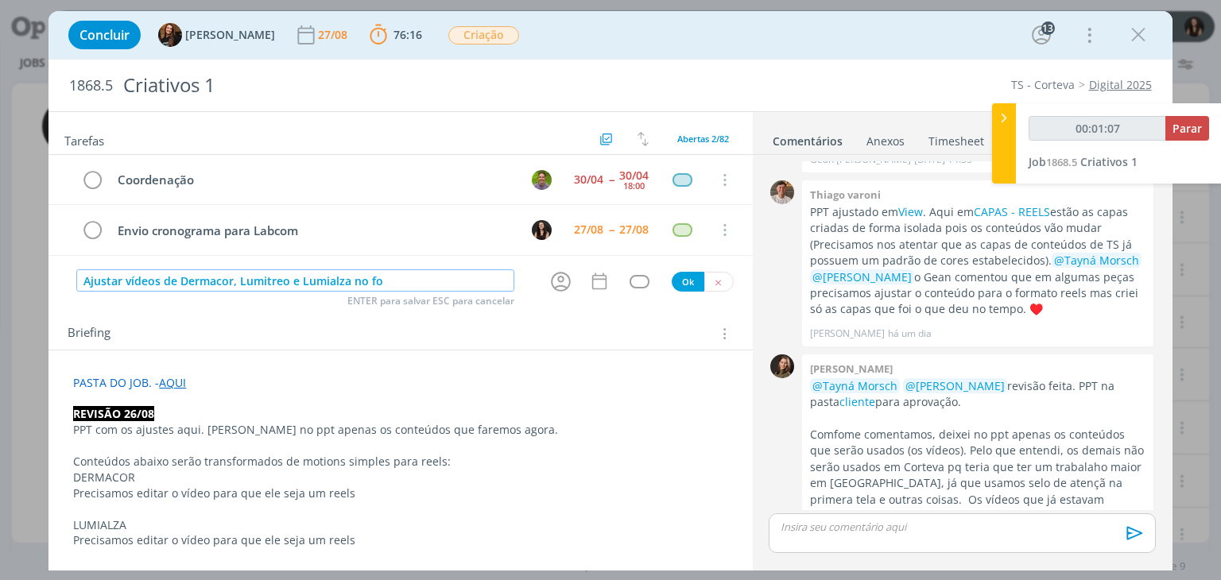
type input "Ajustar vídeos de Dermacor, Lumitreo e Lumialza no for"
type input "00:01:08"
type input "Ajustar vídeos de Dermacor, Lumitreo e Lumialza no formato de"
type input "00:01:09"
type input "Ajustar vídeos de Dermacor, Lumitreo e Lumialza no formato de ree"
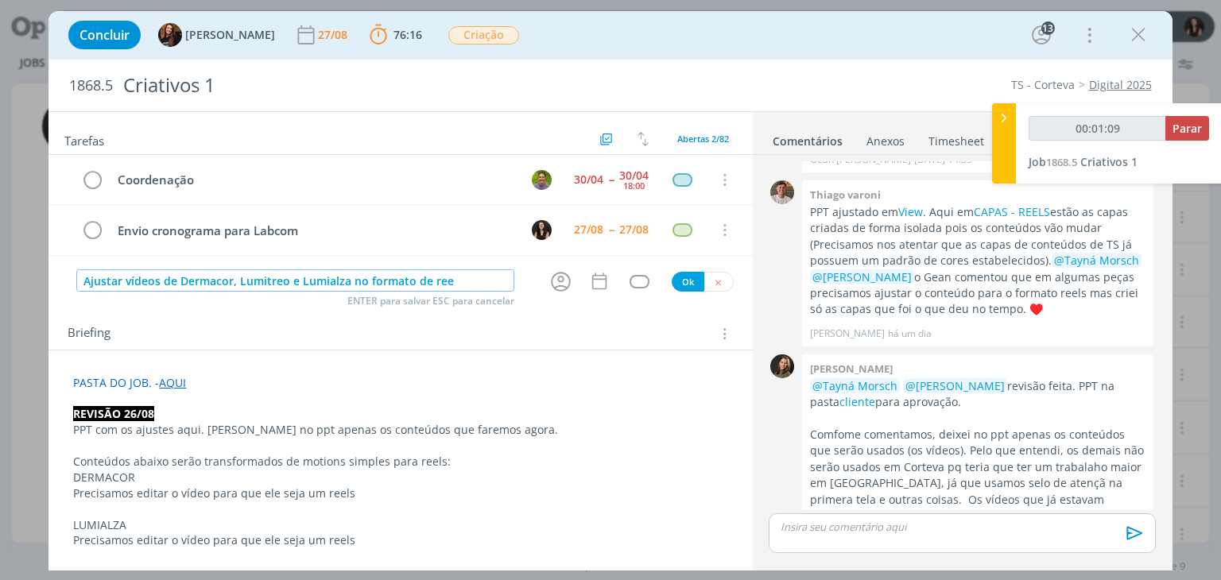
type input "00:01:10"
type input "Ajustar vídeos de Dermacor, Lumitreo e Lumialza no formato de reels"
type input "00:01:11"
click at [553, 281] on icon "dialog" at bounding box center [561, 282] width 25 height 25
type input "Ajustar vídeos de Dermacor, Lumitreo e Lumialza no formato de reels"
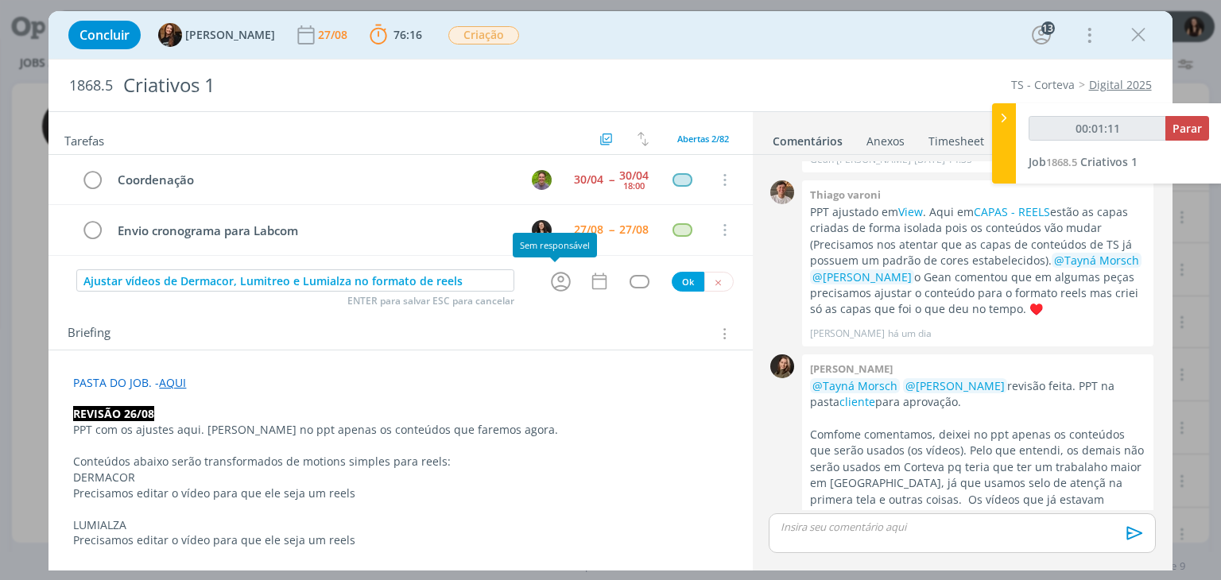
type input "00:01:12"
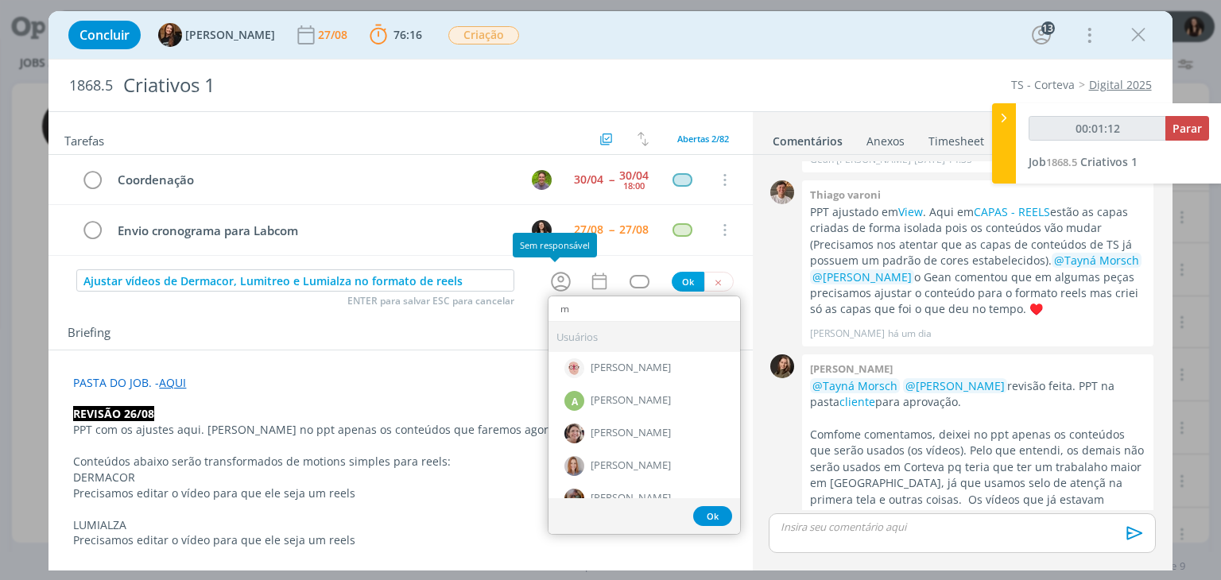
type input "mu"
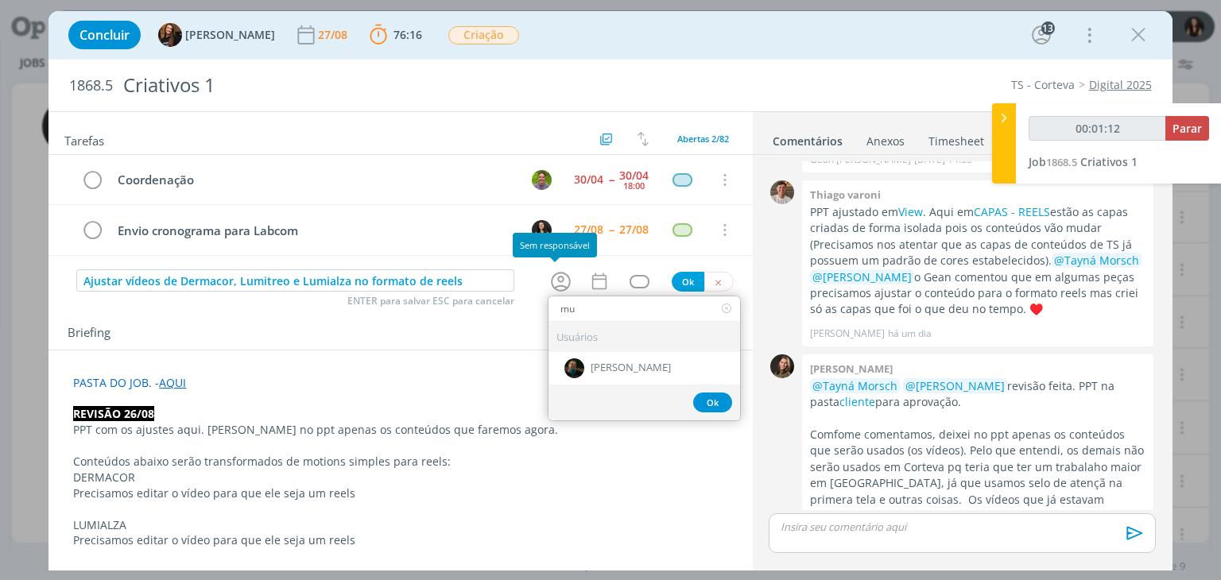
type input "00:01:13"
type input "mu"
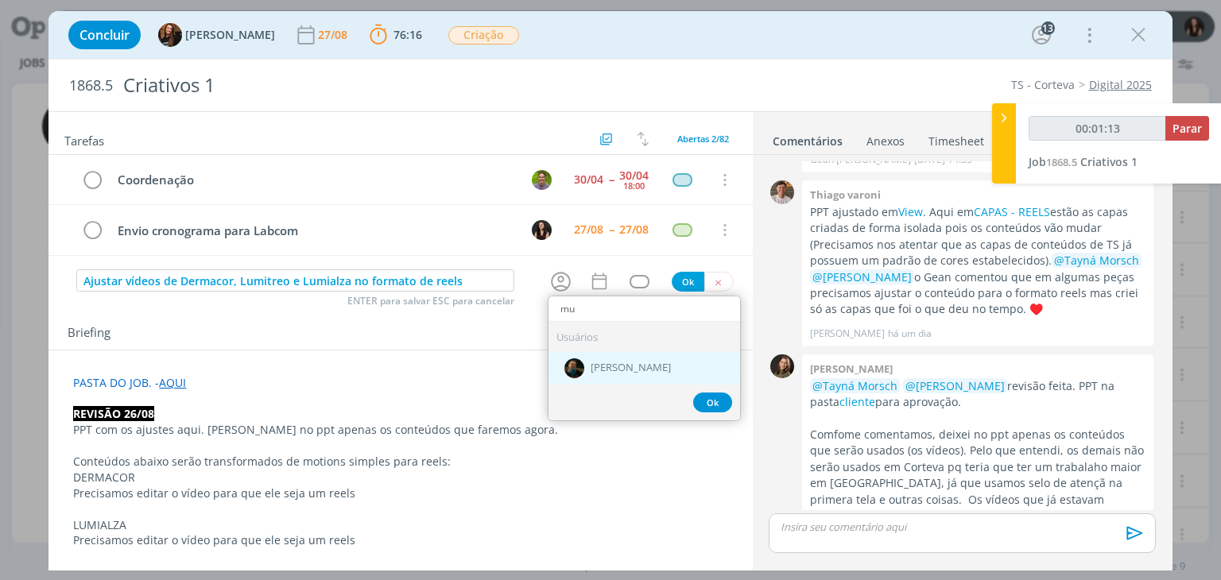
click at [583, 363] on div "[PERSON_NAME]" at bounding box center [645, 367] width 192 height 33
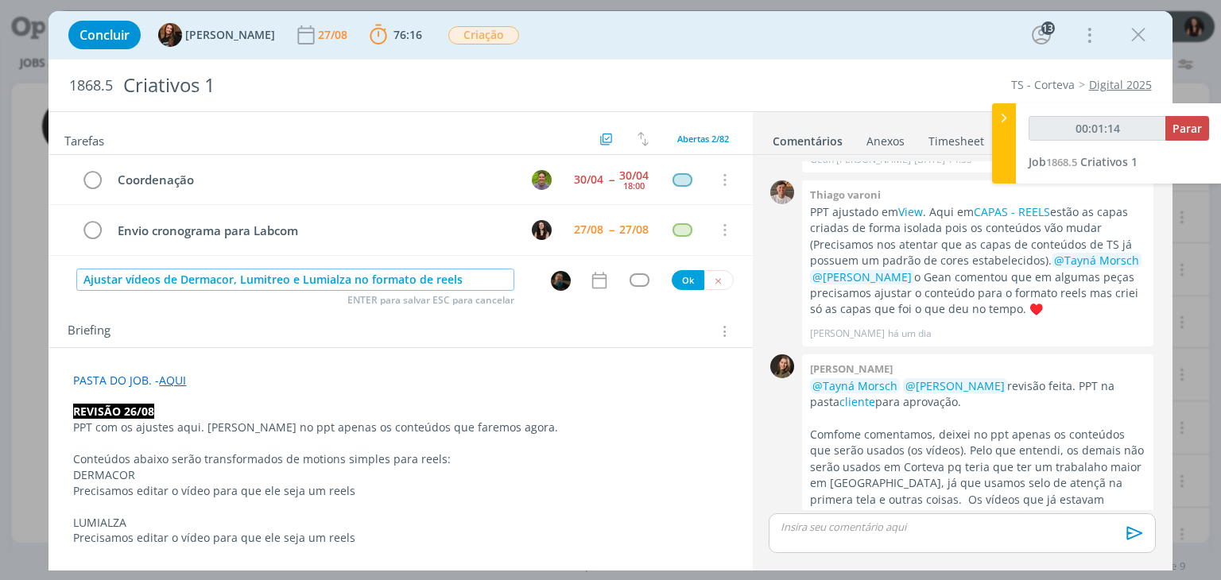
click at [426, 279] on input "Ajustar vídeos de Dermacor, Lumitreo e Lumialza no formato de reels" at bounding box center [295, 280] width 438 height 22
type input "00:01:17"
click at [363, 281] on input "Ajustar vídeos de Dermacor, Lumitreo e Lumialza no formato de reels" at bounding box center [295, 280] width 438 height 22
type input "Ajustar vídeos de Dermacor, Lumitreo e Lumialza formato de reels"
type input "00:01:18"
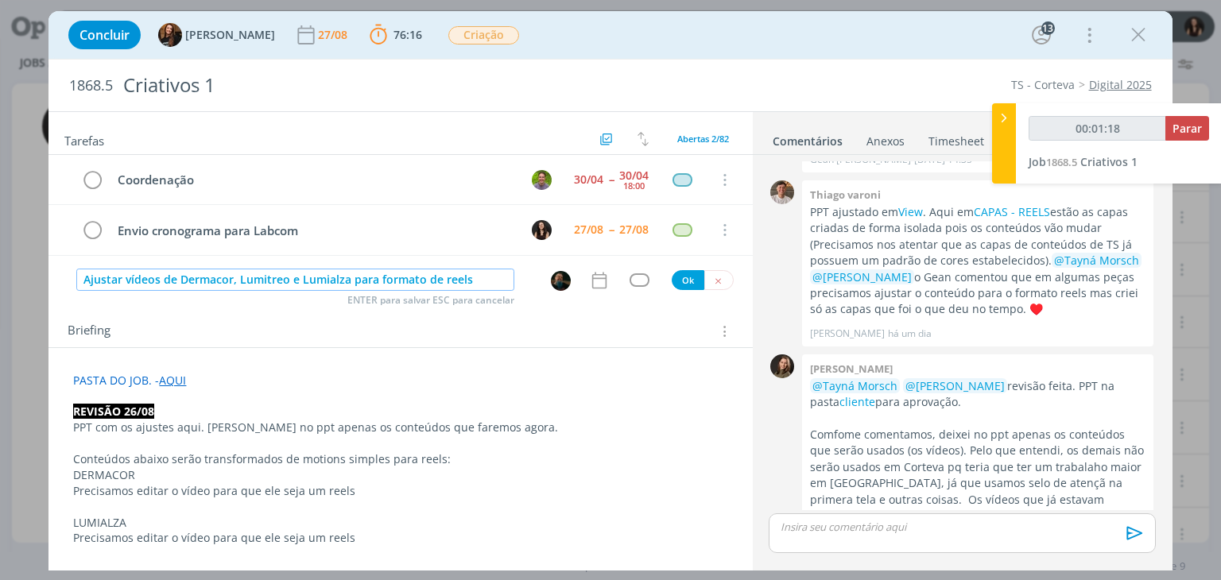
type input "Ajustar vídeos de Dermacor, Lumitreo e Lumialza para formato de reels"
type input "00:01:19"
type input "Ajustar vídeos de Dermacor, Lumitreo e Lumialza para o formato de reels"
type input "00:01:20"
click at [452, 277] on input "Ajustar vídeos de Dermacor, Lumitreo e Lumialza para o formato de reels" at bounding box center [295, 280] width 438 height 22
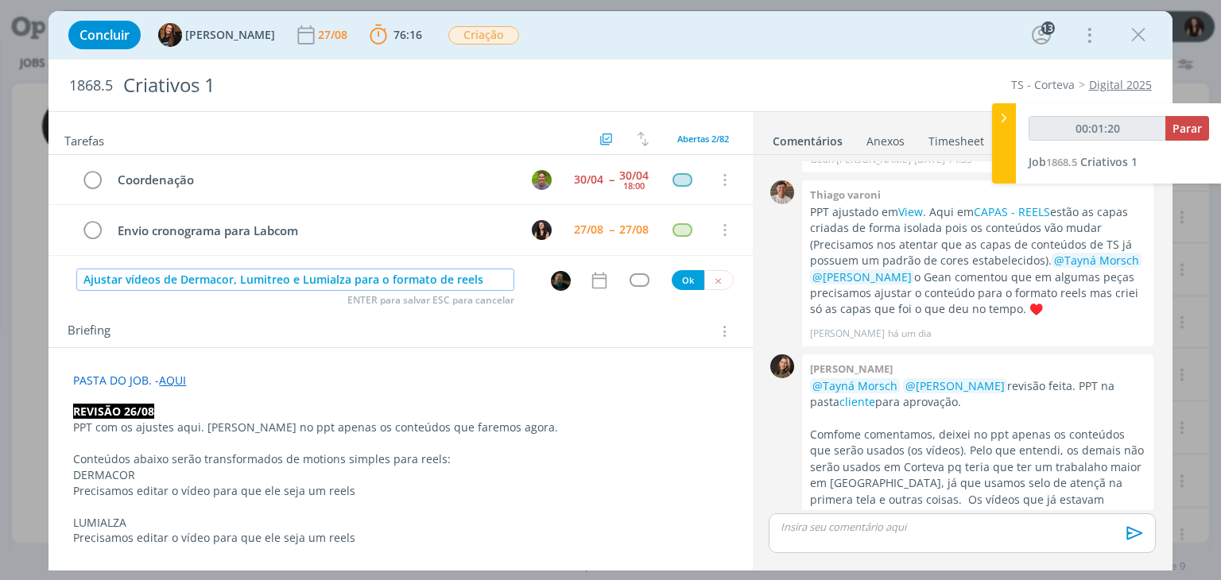
type input "Ajustar vídeos de Dermacor, Lumitreo e Lumialza para o formato dereels"
type input "00:01:21"
type input "Ajustar vídeos de Dermacor, Lumitreo e Lumialza para o formato reels"
type input "00:01:24"
type input "Ajustar vídeos de Dermacor, Lumitreo e Lumialza para o formato reels"
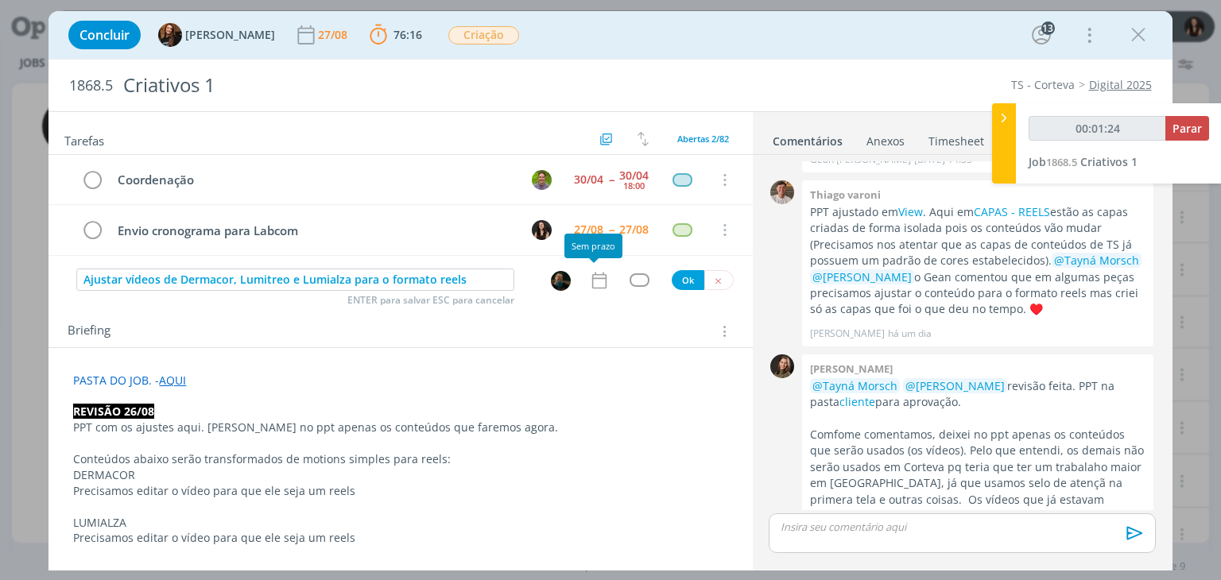
click at [594, 277] on icon "dialog" at bounding box center [599, 280] width 21 height 21
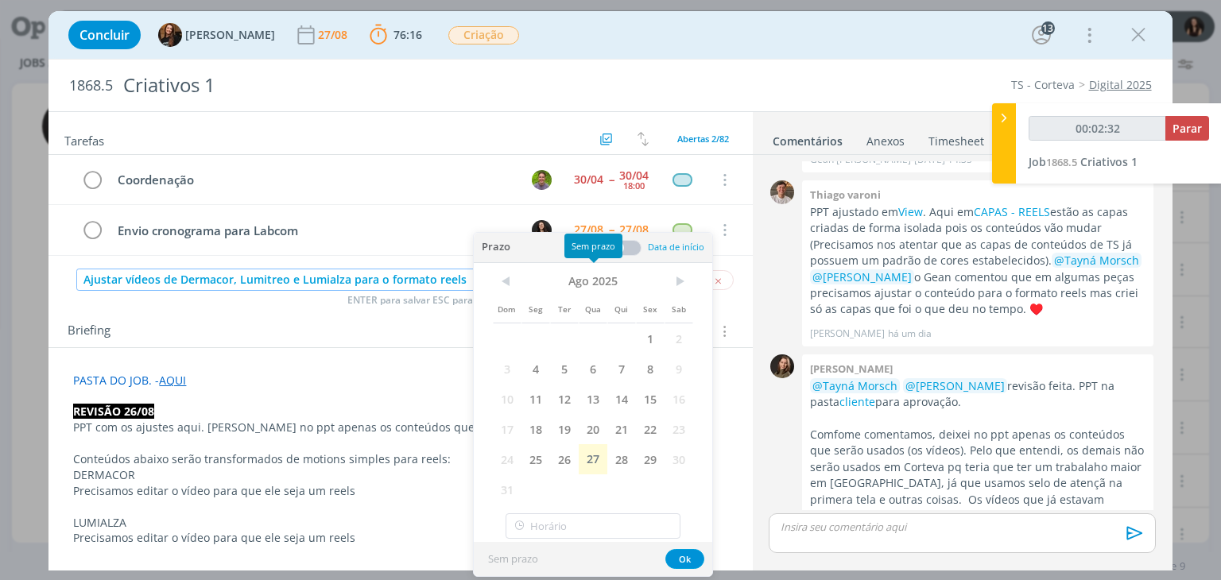
click at [445, 269] on input "Ajustar vídeos de Dermacor, Lumitreo e Lumialza para o formato reels" at bounding box center [295, 280] width 438 height 22
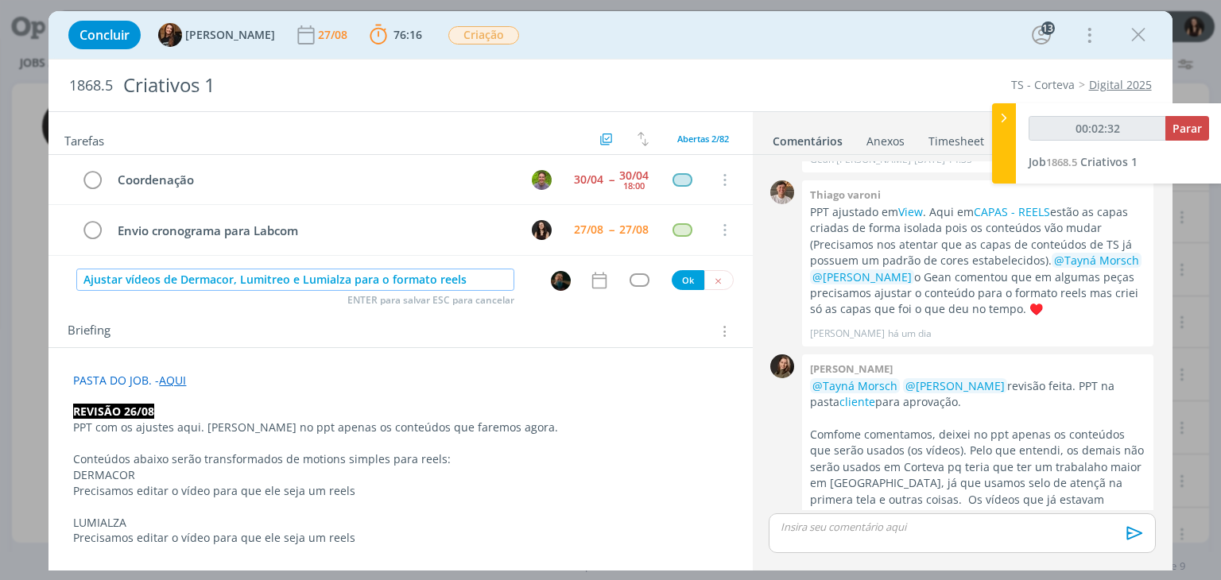
type input "00:02:33"
click at [468, 275] on input "Ajustar vídeos de Dermacor, Lumitreo e Lumialza para o formato reels" at bounding box center [295, 280] width 438 height 22
type input "Ajustar vídeos de Dermacor, Lumitreo e Lumialza para o formato reels +"
type input "00:02:34"
type input "Ajustar vídeos de Dermacor, Lumitreo e Lumialza para o formato reels + rea"
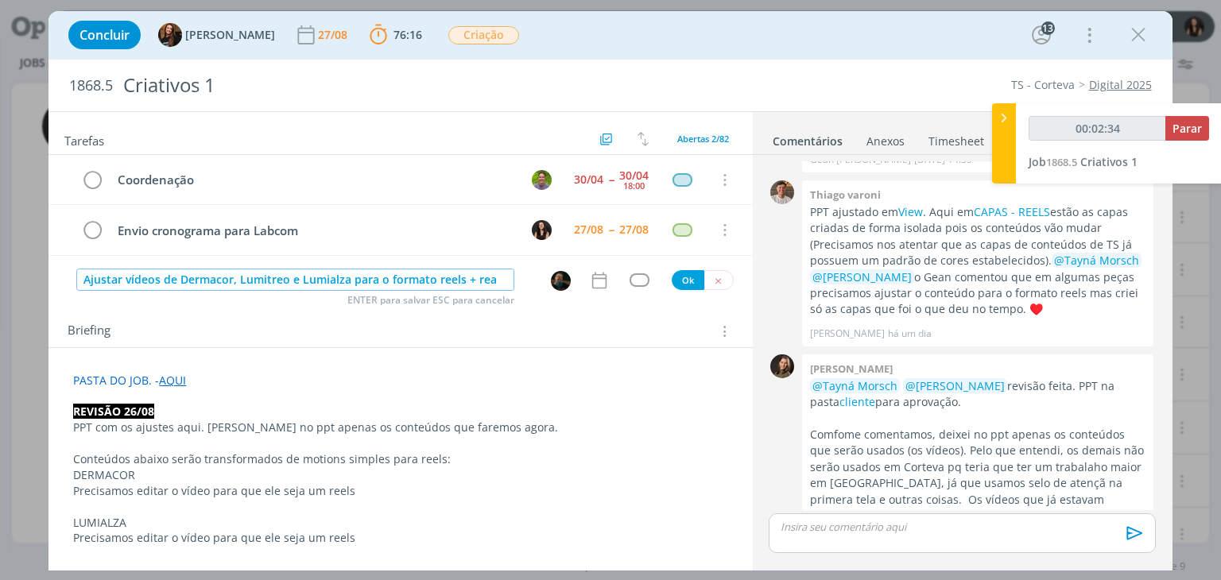
type input "00:02:35"
type input "Ajustar vídeos de Dermacor, Lumitreo e Lumialza para o formato reels + reanimar…"
type input "00:02:36"
type input "Ajustar vídeos de Dermacor, Lumitreo e Lumialza para o formato reels + reanimar…"
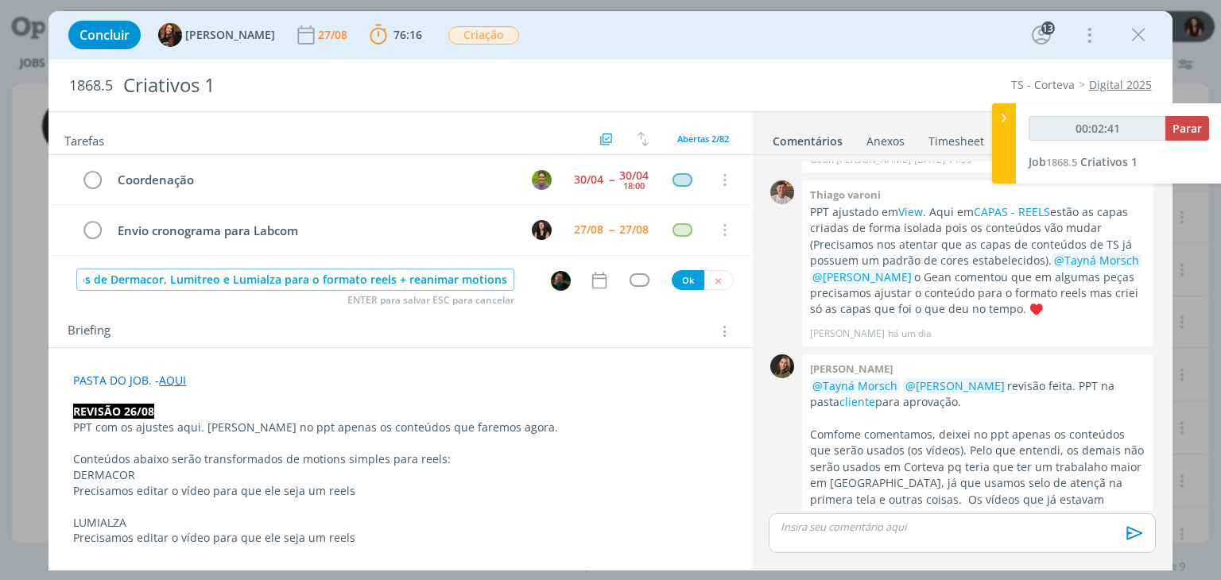
type input "00:02:42"
drag, startPoint x: 499, startPoint y: 278, endPoint x: 393, endPoint y: 277, distance: 105.7
click at [393, 277] on input "Ajustar vídeos de Dermacor, Lumitreo e Lumialza para o formato reels + reanimar…" at bounding box center [295, 280] width 438 height 22
type input "Ajustar vídeos de Dermacor, Lumitreo e Lumialza para o formato reels"
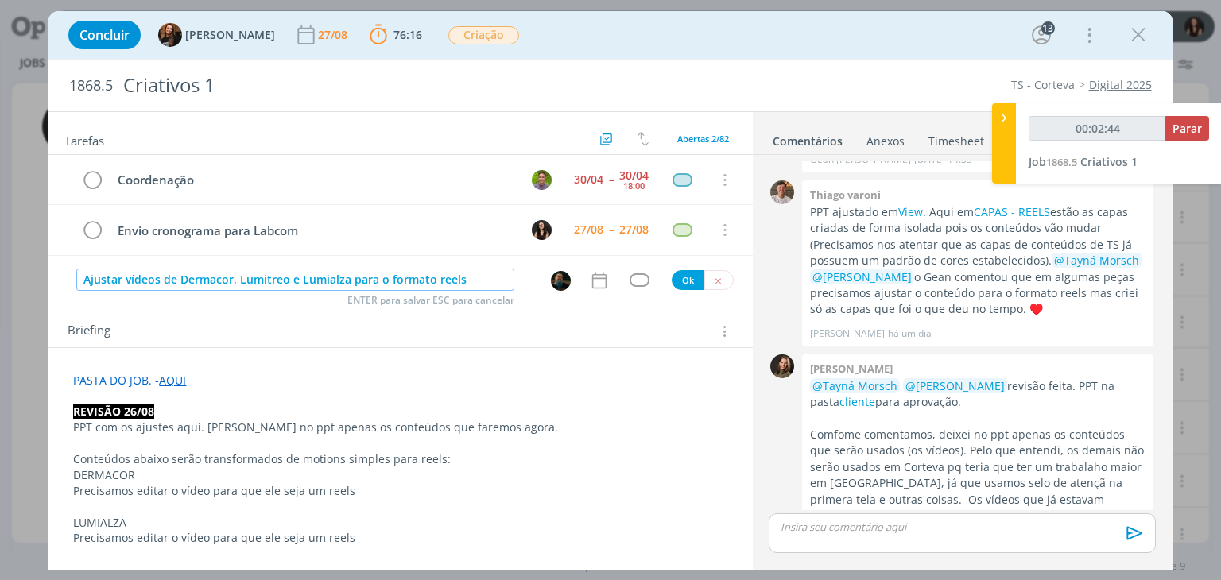
type input "00:02:45"
drag, startPoint x: 156, startPoint y: 276, endPoint x: 126, endPoint y: 275, distance: 30.2
click at [126, 275] on input "Ajustar vídeos de Dermacor, Lumitreo e Lumialza para o formato reels" at bounding box center [295, 280] width 438 height 22
type input "Ajustar mo de Dermacor, Lumitreo e Lumialza para o formato reels"
type input "00:02:46"
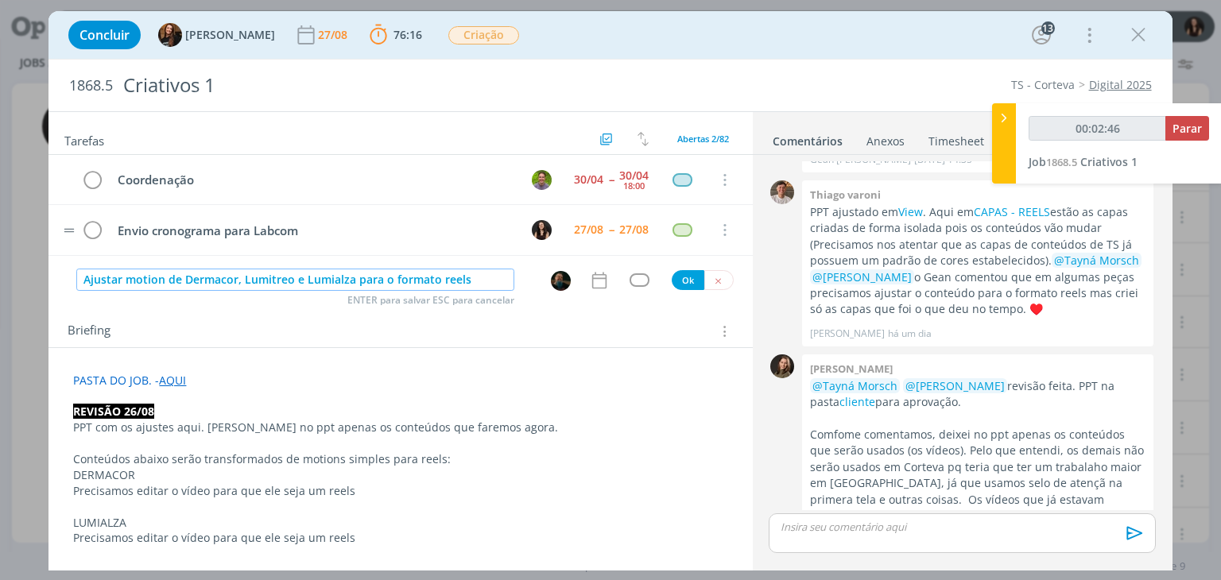
type input "Ajustar motions de Dermacor, Lumitreo e Lumialza para o formato reels"
click at [492, 283] on input "Ajustar motions de Dermacor, Lumitreo e Lumialza para o formato reels" at bounding box center [295, 280] width 438 height 22
type input "00:02:54"
type input "Ajustar motions de Dermacor, Lumitreo e Lumialza para o formato reels"
click at [840, 394] on link "cliente" at bounding box center [858, 401] width 36 height 15
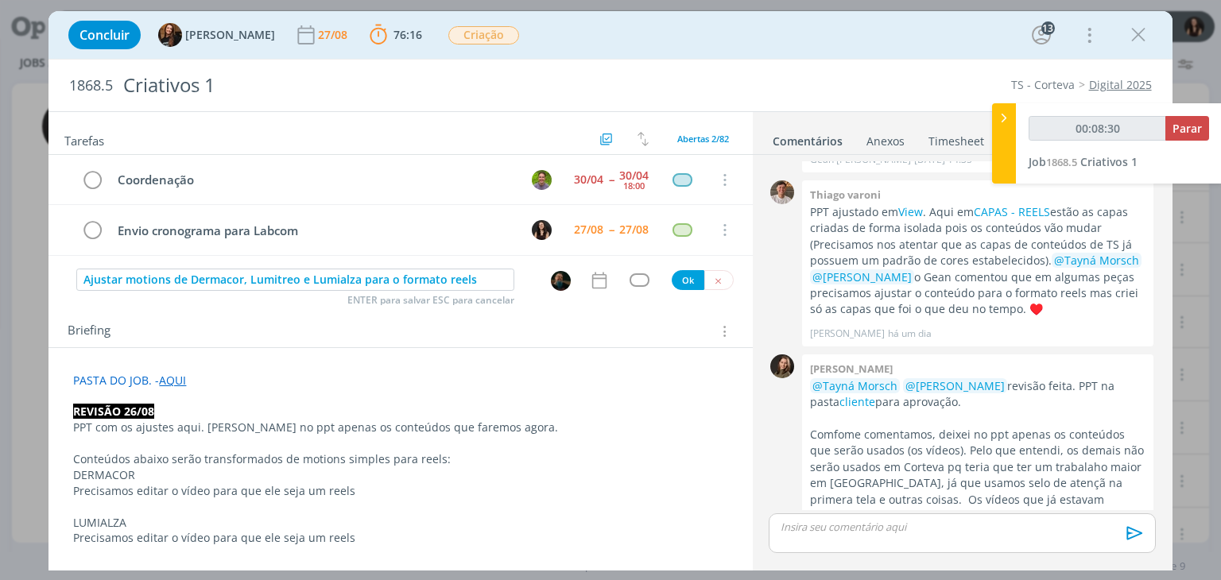
click at [475, 281] on input "Ajustar motions de Dermacor, Lumitreo e Lumialza para o formato reels" at bounding box center [295, 280] width 438 height 22
click at [589, 278] on icon "dialog" at bounding box center [599, 280] width 21 height 21
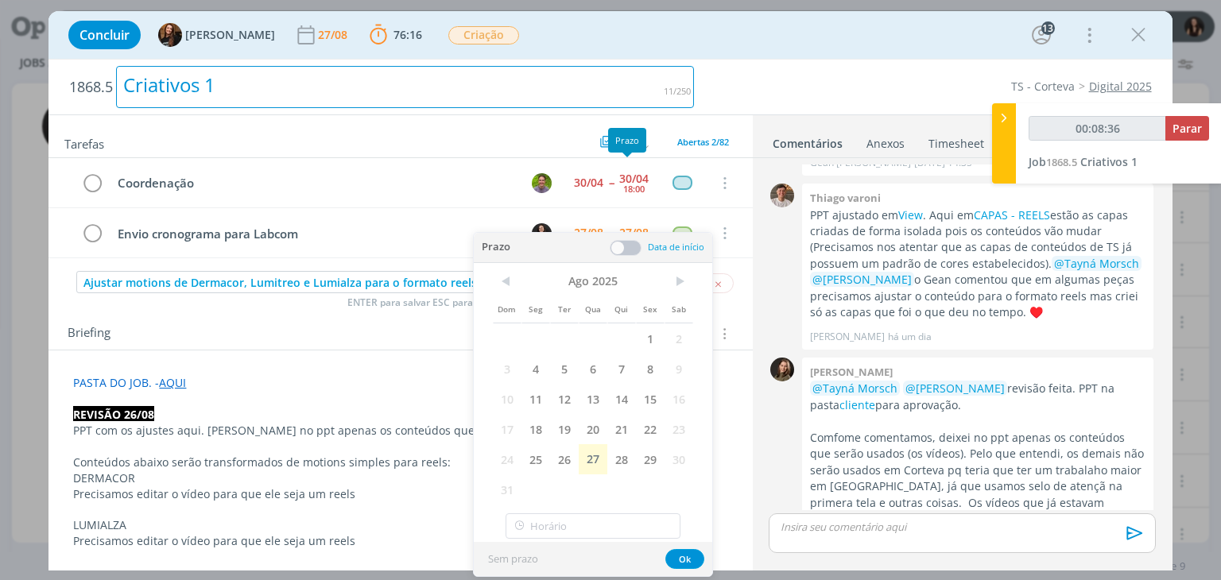
click at [598, 77] on div "Criativos 1" at bounding box center [405, 87] width 578 height 42
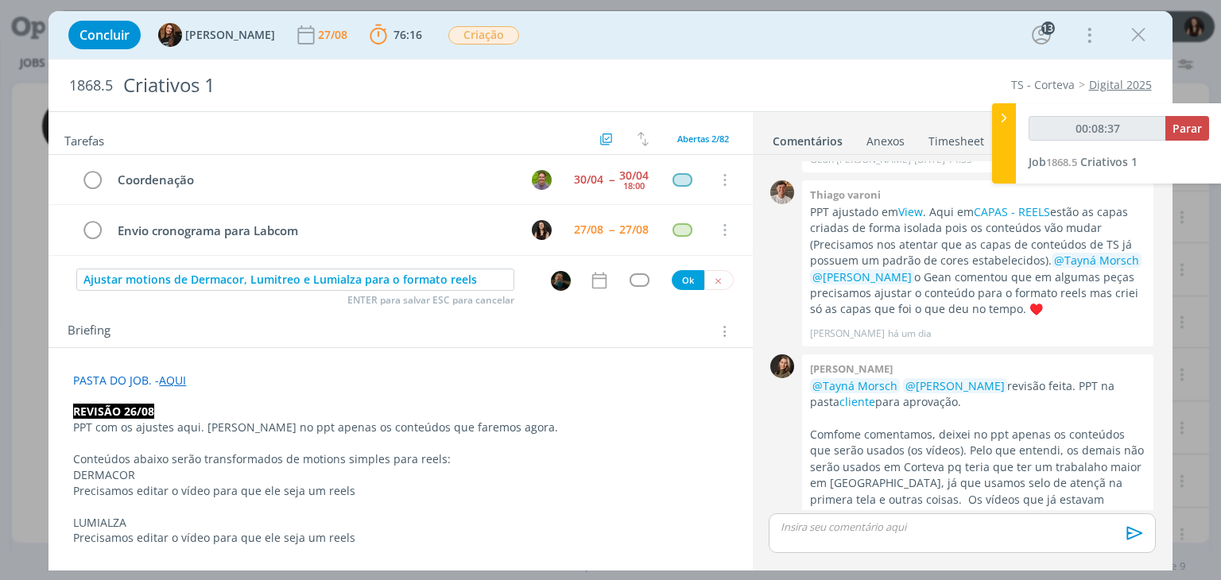
click at [751, 95] on div "1868.5 Criativos 1 TS - Corteva Digital 2025" at bounding box center [610, 86] width 1123 height 52
click at [762, 60] on div "1868.5 Criativos 1 TS - Corteva Digital 2025" at bounding box center [610, 86] width 1123 height 52
click at [768, 37] on div "Concluir Tayná Morsch 27/08 76:16 Parar Apontar Data * 27/08/2025 Horas * 00:00…" at bounding box center [610, 35] width 1100 height 38
click at [169, 281] on input "Ajustar motions de Dermacor, Lumitreo e Lumialza para o formato reels" at bounding box center [295, 280] width 438 height 22
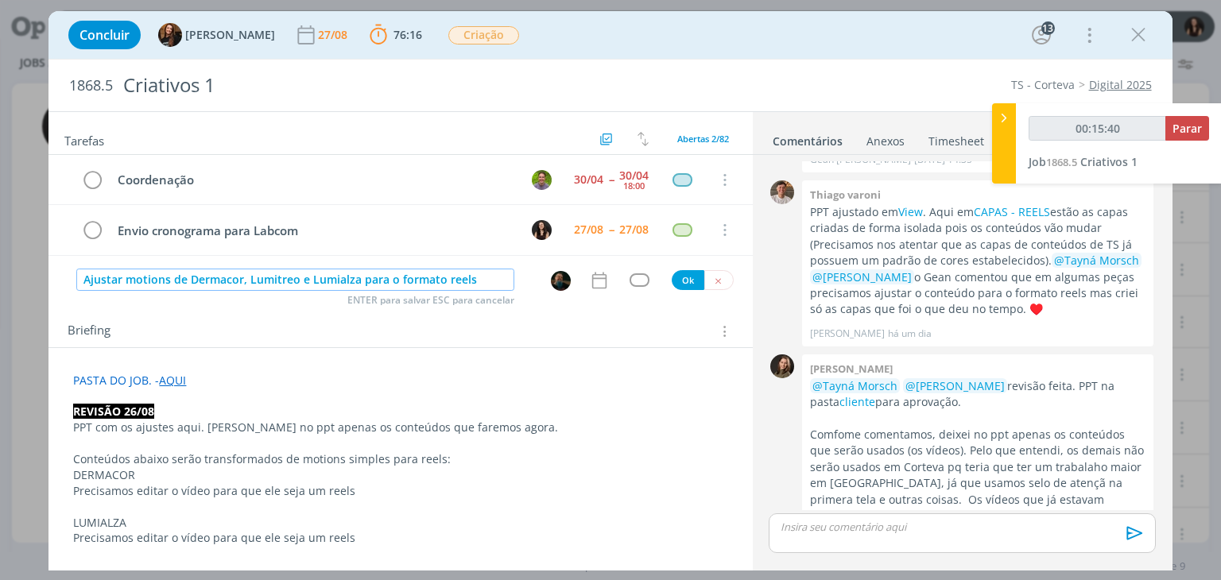
type input "00:15:41"
type input "Ajustar motion de Dermacor, Lumitreo e Lumialza para o formato reels"
drag, startPoint x: 235, startPoint y: 281, endPoint x: 355, endPoint y: 281, distance: 119.3
click at [355, 281] on input "Ajustar motion de Dermacor, Lumitreo e Lumialza para o formato reels" at bounding box center [295, 280] width 438 height 22
type input "00:15:47"
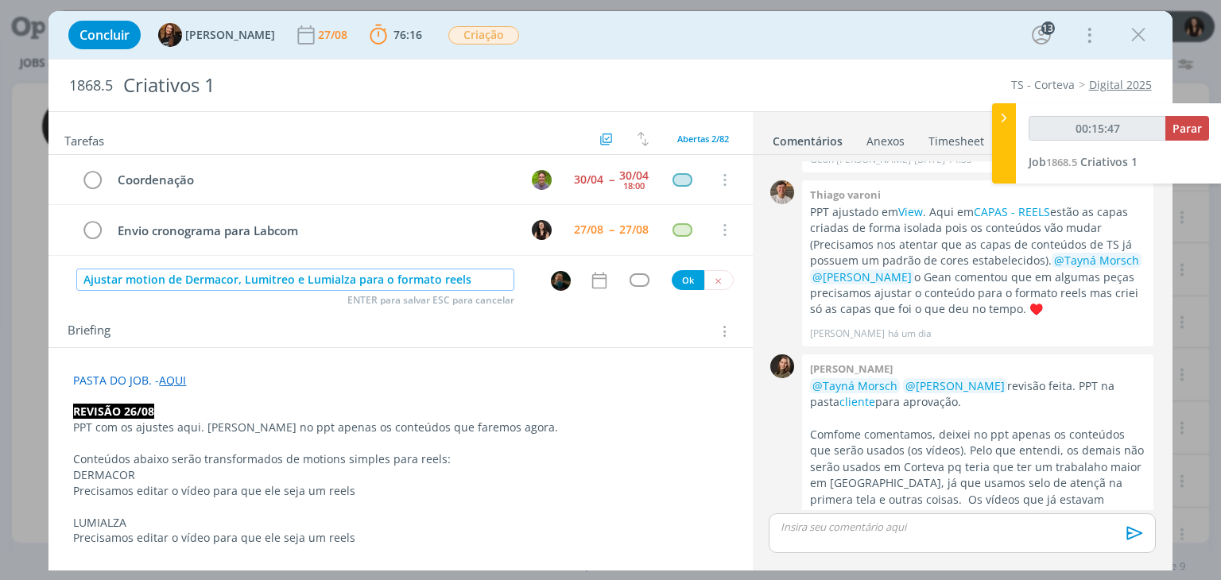
type input "Ajustar motion de Dermacorpara o formato reels"
type input "00:15:49"
type input "Ajustar motion de Dermacor para o formato reels"
type input "00:15:50"
type input "Ajustar motion de Dermacor para o formato reels"
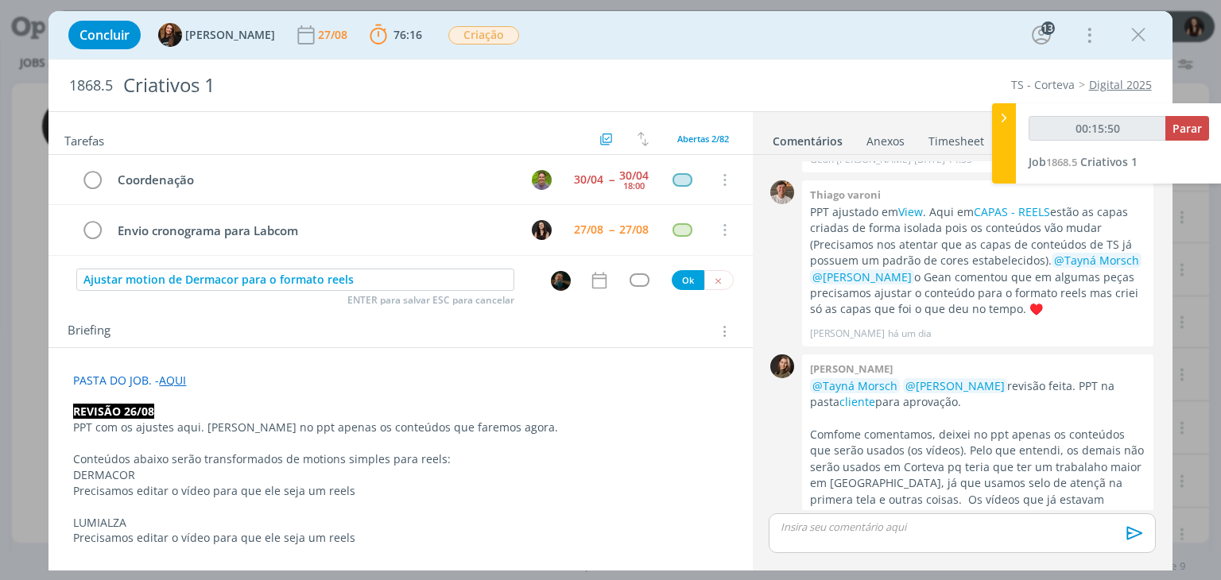
click at [593, 275] on icon "dialog" at bounding box center [599, 280] width 21 height 21
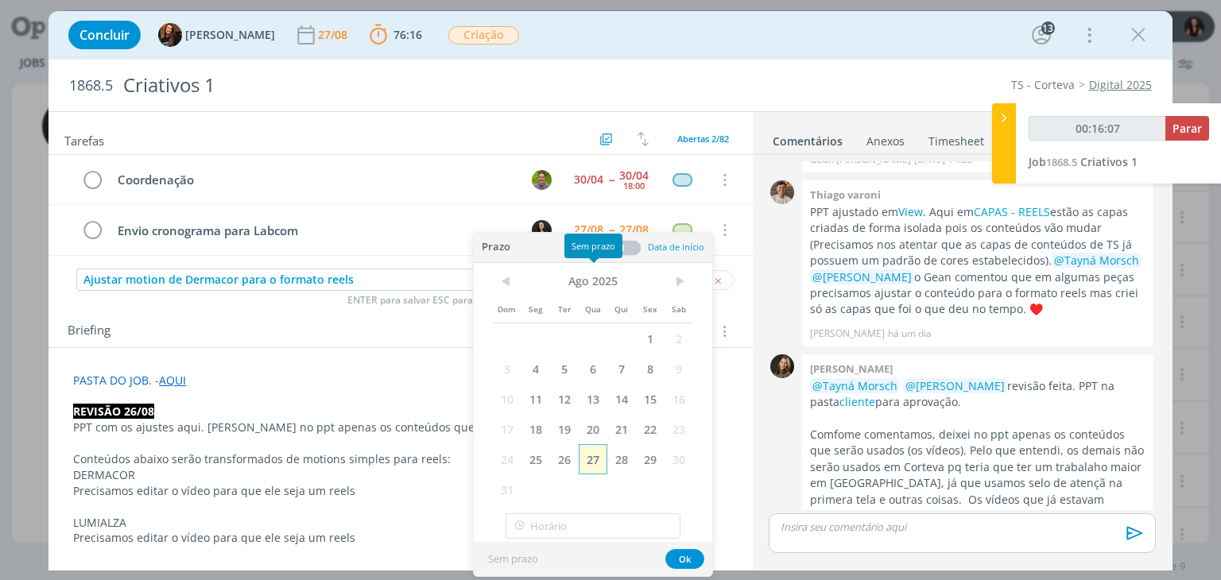
click at [592, 465] on span "27" at bounding box center [593, 459] width 29 height 30
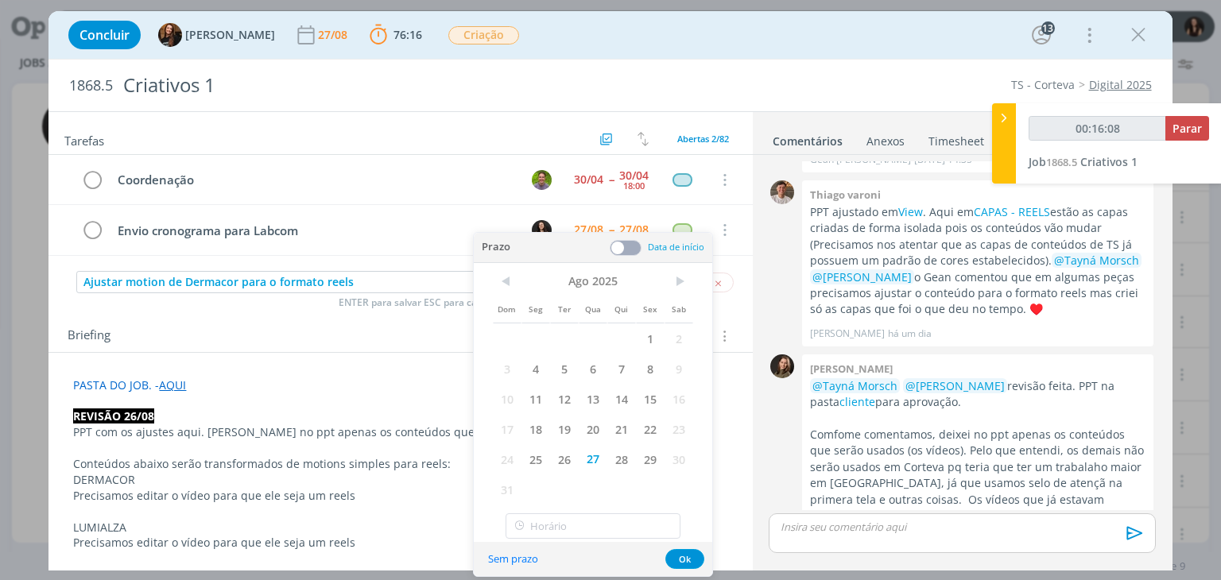
click at [622, 250] on span at bounding box center [626, 248] width 32 height 16
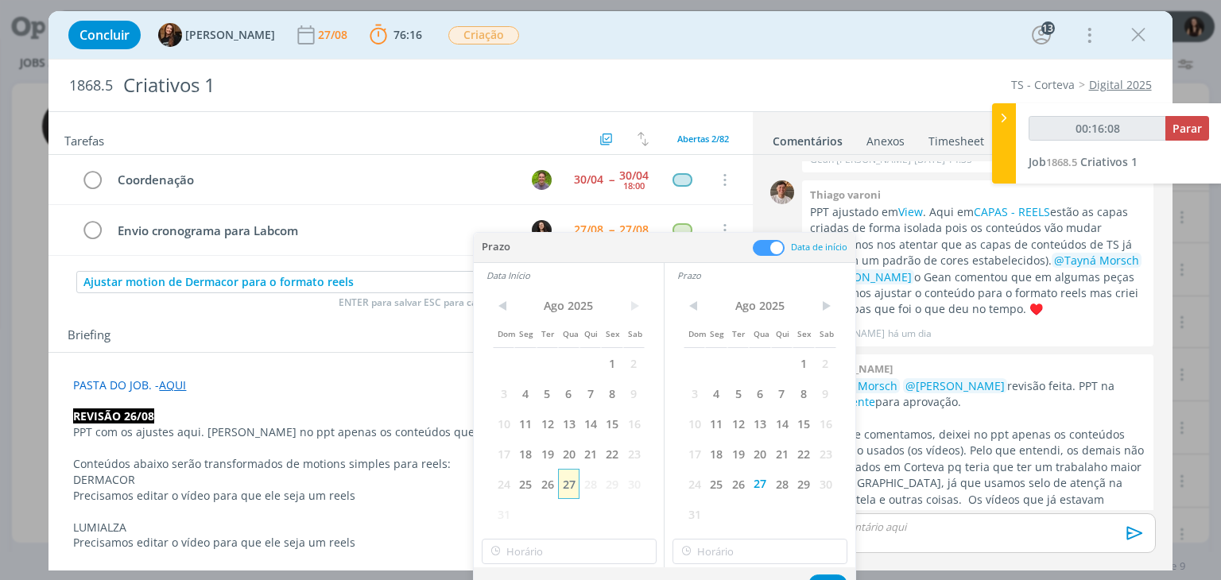
type input "00:16:09"
click at [565, 491] on span "27" at bounding box center [568, 484] width 21 height 30
type input "15:00"
click at [561, 544] on input "15:00" at bounding box center [569, 551] width 175 height 25
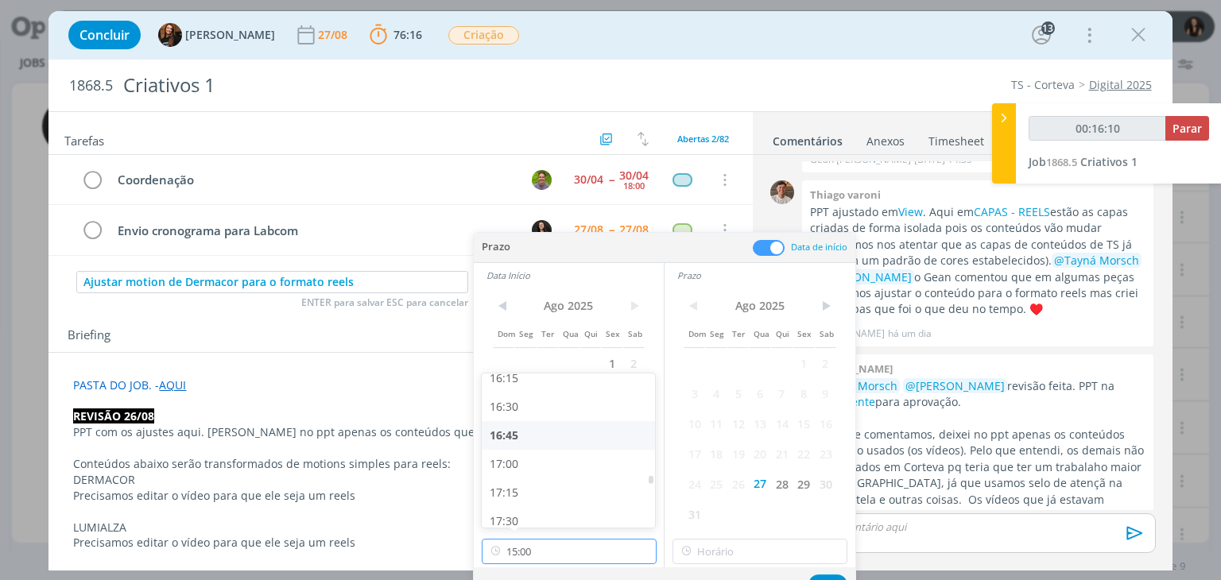
type input "00:16:11"
click at [500, 417] on div "17:00" at bounding box center [571, 419] width 178 height 29
type input "17:00"
type input "00:16:12"
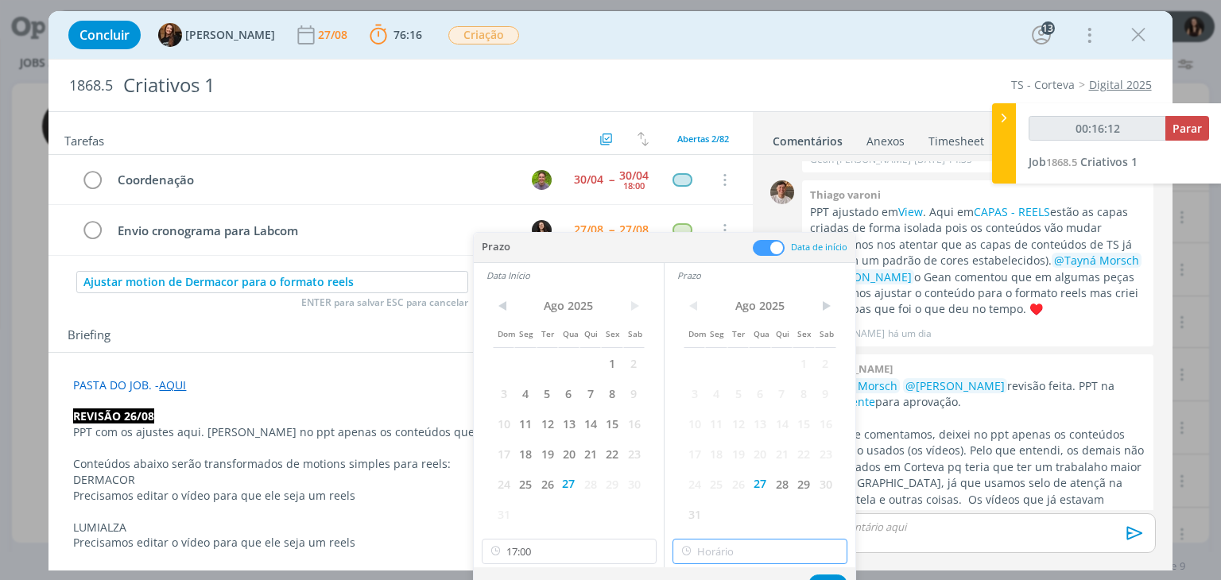
type input "17:00"
click at [738, 545] on input "17:00" at bounding box center [760, 551] width 175 height 25
type input "00:16:14"
click at [715, 465] on div "18:00" at bounding box center [762, 464] width 178 height 29
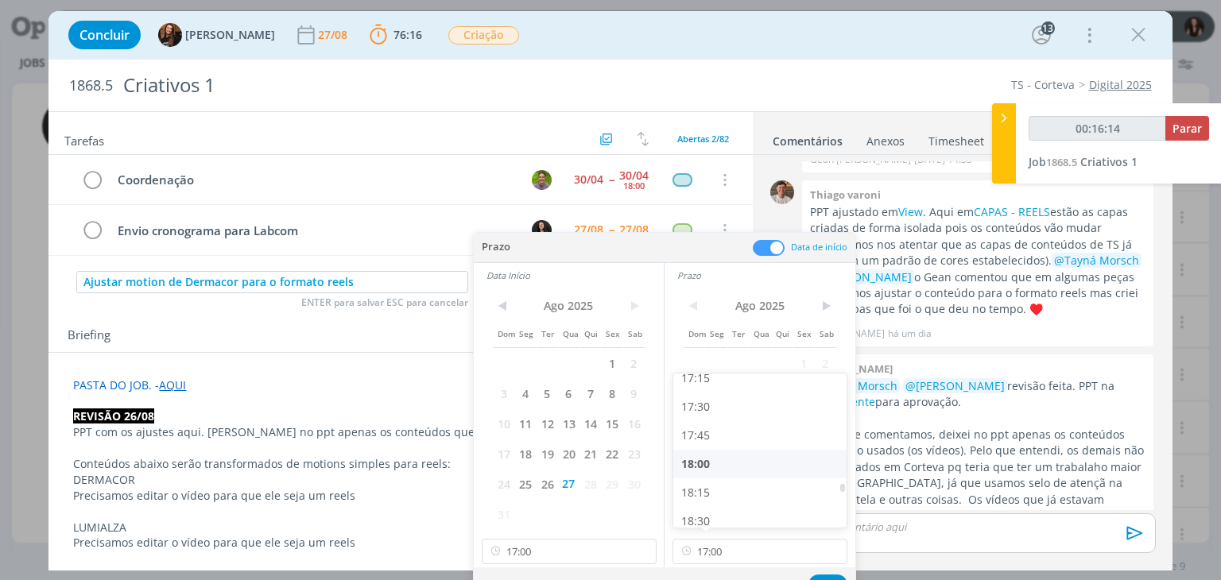
type input "18:00"
click at [834, 575] on button "Ok" at bounding box center [828, 585] width 39 height 20
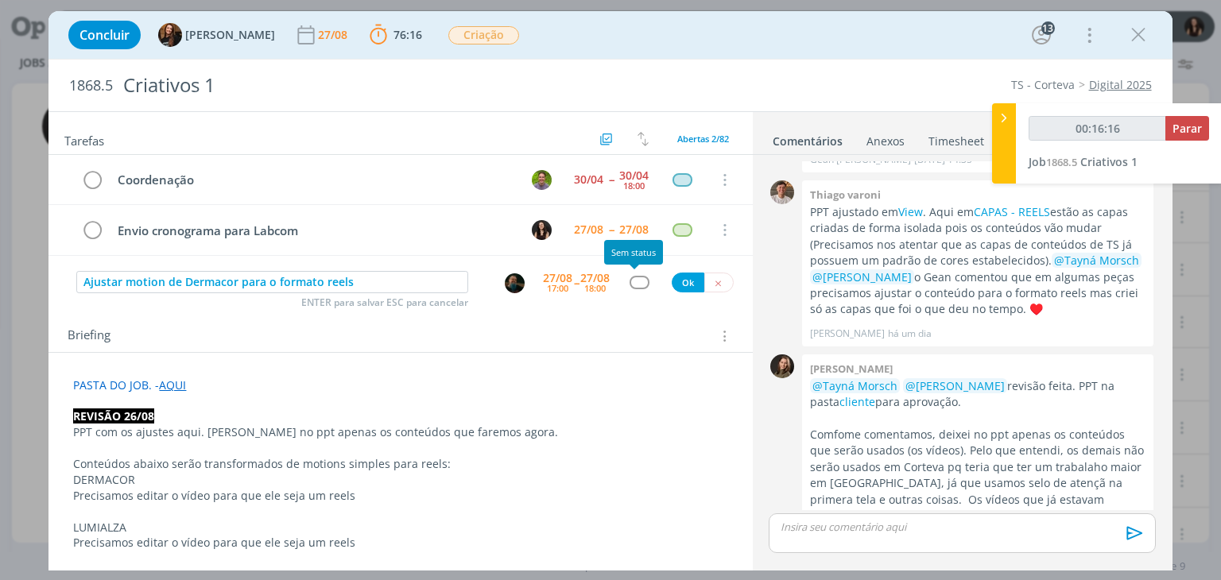
click at [634, 281] on div "dialog" at bounding box center [640, 283] width 20 height 14
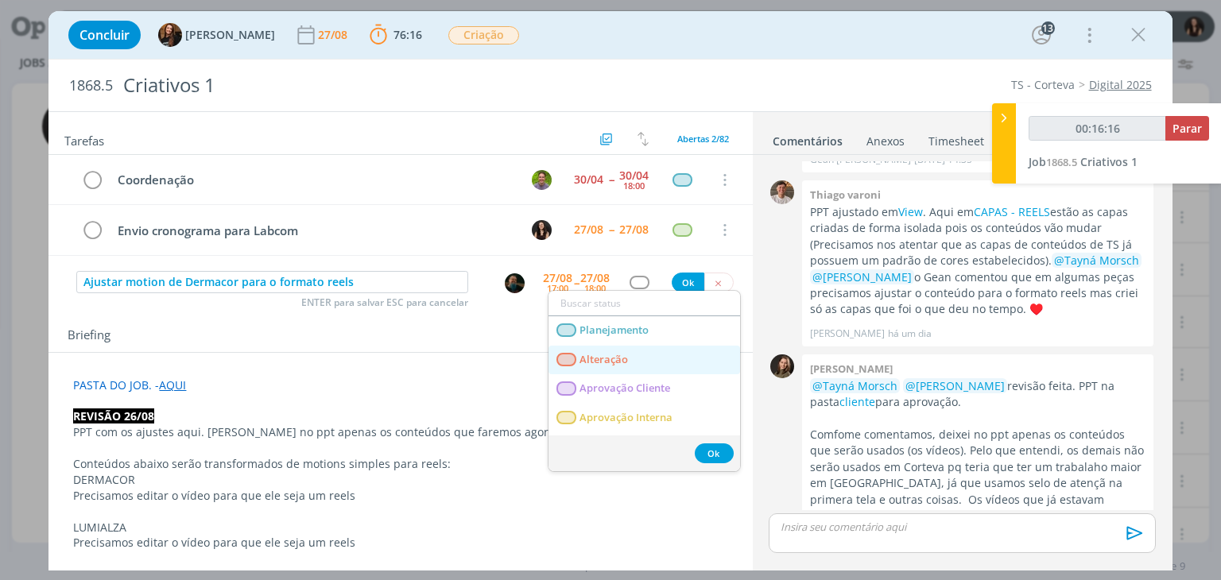
click at [639, 358] on link "Alteração" at bounding box center [645, 360] width 192 height 29
type input "00:16:17"
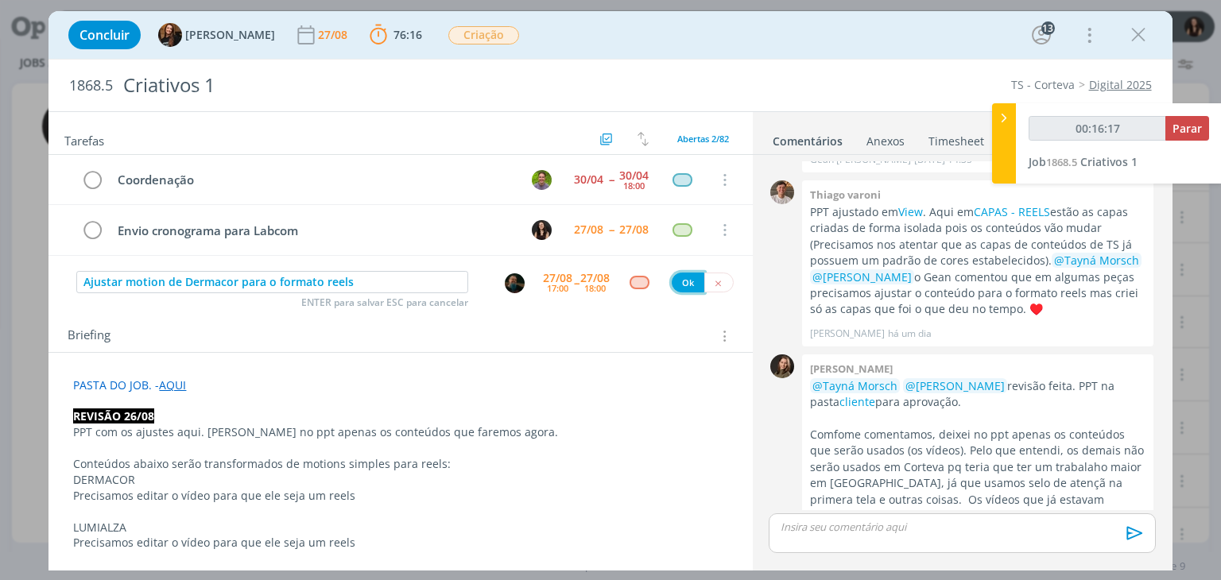
click at [681, 287] on button "Ok" at bounding box center [688, 283] width 33 height 20
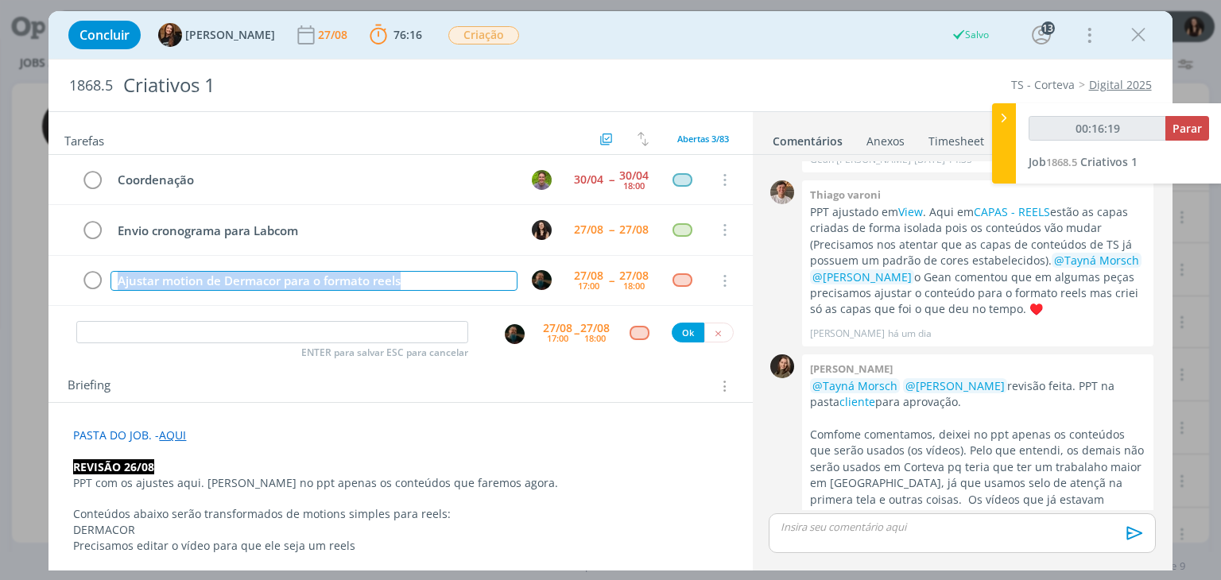
drag, startPoint x: 426, startPoint y: 277, endPoint x: 45, endPoint y: 252, distance: 381.7
click at [45, 252] on div "Concluir Tayná Morsch 27/08 76:16 Parar Apontar Data * 27/08/2025 Horas * 00:00…" at bounding box center [610, 290] width 1221 height 580
copy div "Ajustar motion de Dermacor para o formato reels"
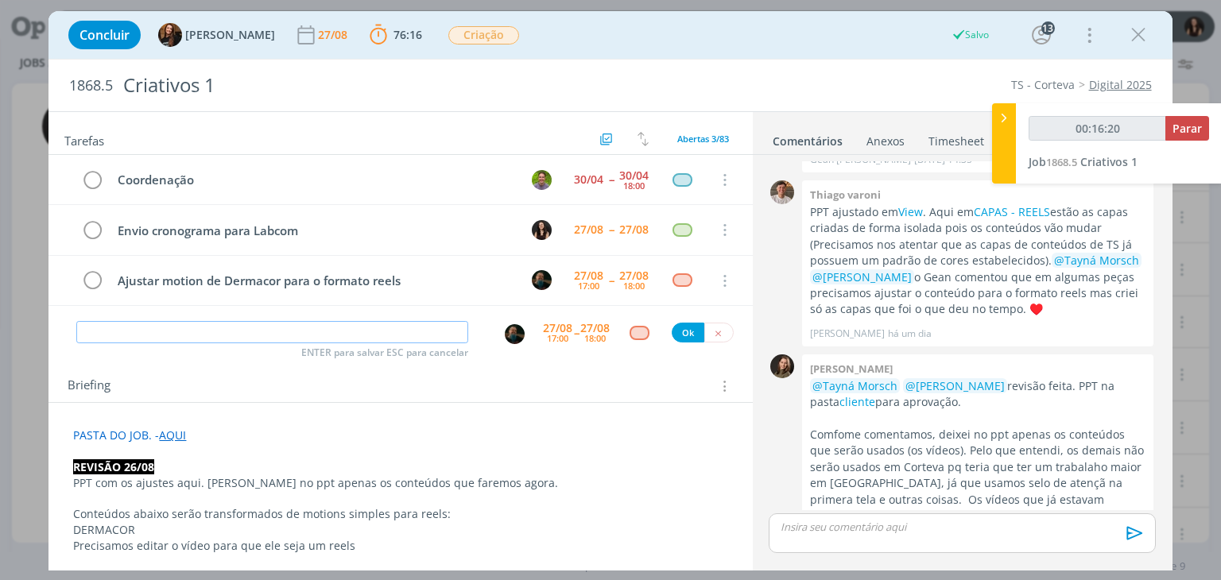
click at [175, 325] on input "dialog" at bounding box center [272, 332] width 392 height 22
type input "00:16:21"
paste input "Ajustar motion de Dermacor para o formato reels"
type input "Ajustar motion de Dermacor para o formato reels"
type input "00:16:22"
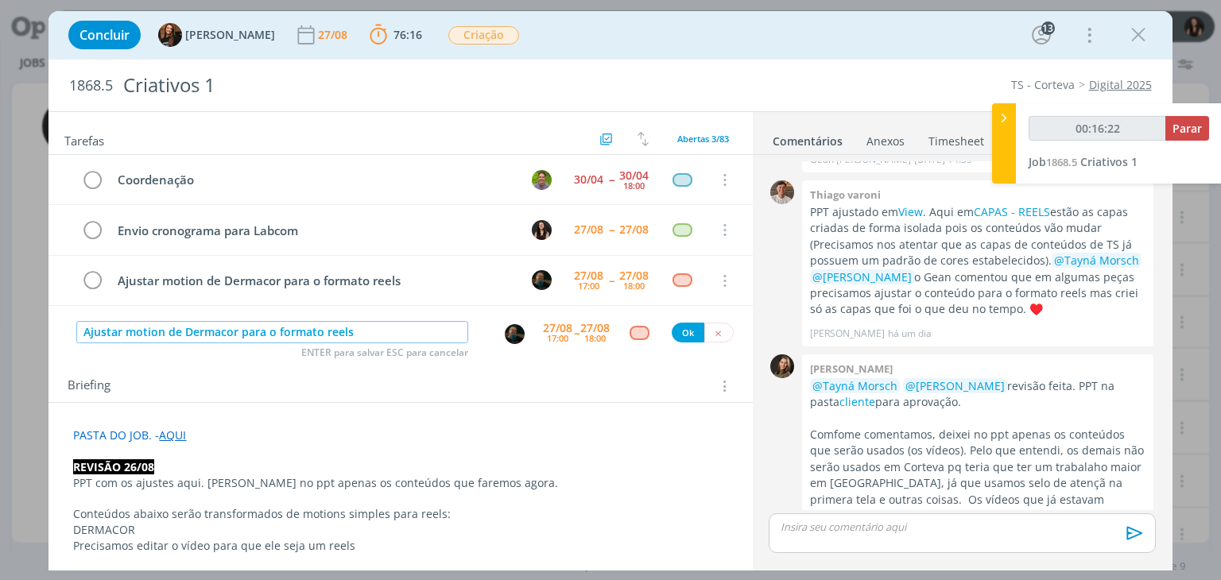
click at [234, 330] on input "Ajustar motion de Dermacor para o formato reels" at bounding box center [272, 332] width 392 height 22
type input "Ajustar motion de Dermaco para o formato reels"
type input "00:16:23"
type input "Ajustar motion de para o formato reels"
type input "00:16:24"
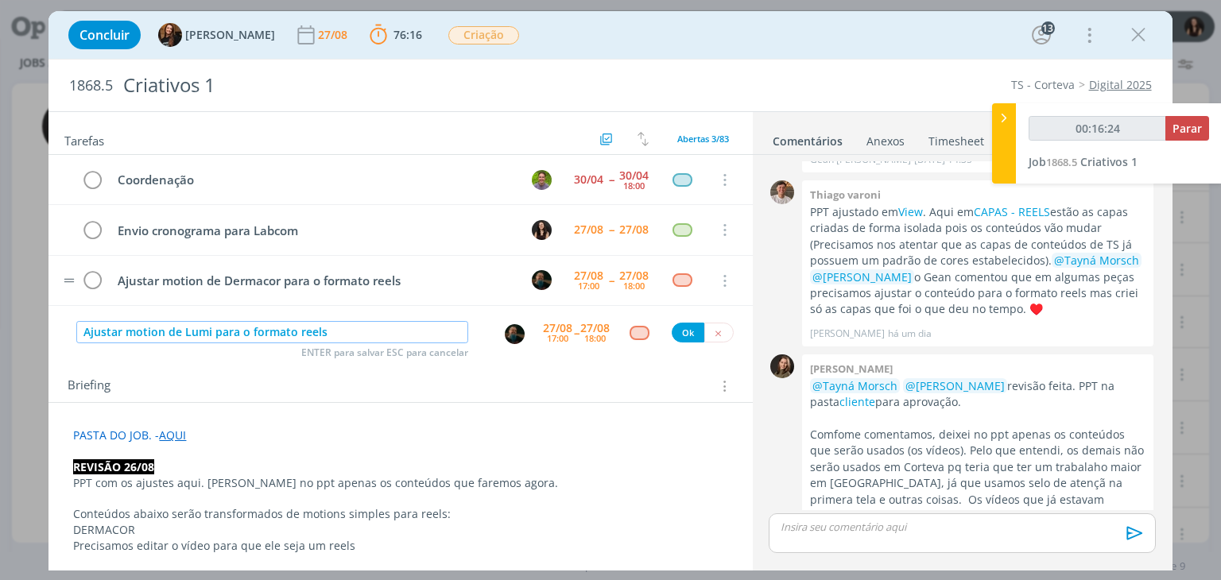
type input "Ajustar motion de Lumia para o formato reels"
type input "00:16:25"
type input "Ajustar motion de Lumialza para o formato reels"
type input "00:16:27"
type input "Ajustar motion de Lumialza para o formato reels"
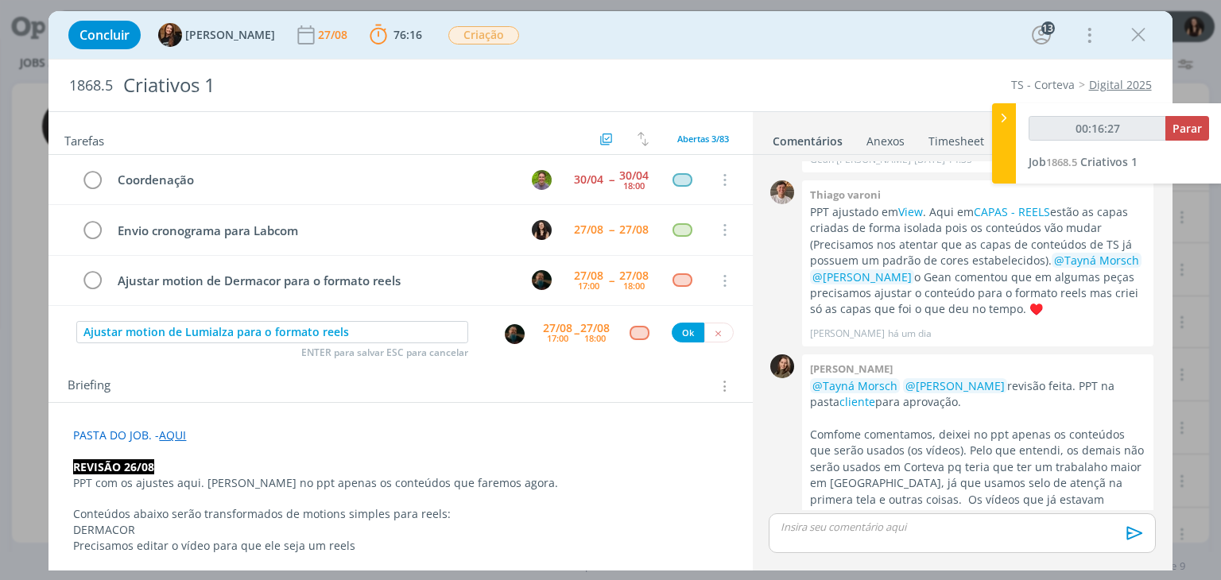
click at [547, 334] on div "17:00" at bounding box center [557, 338] width 21 height 9
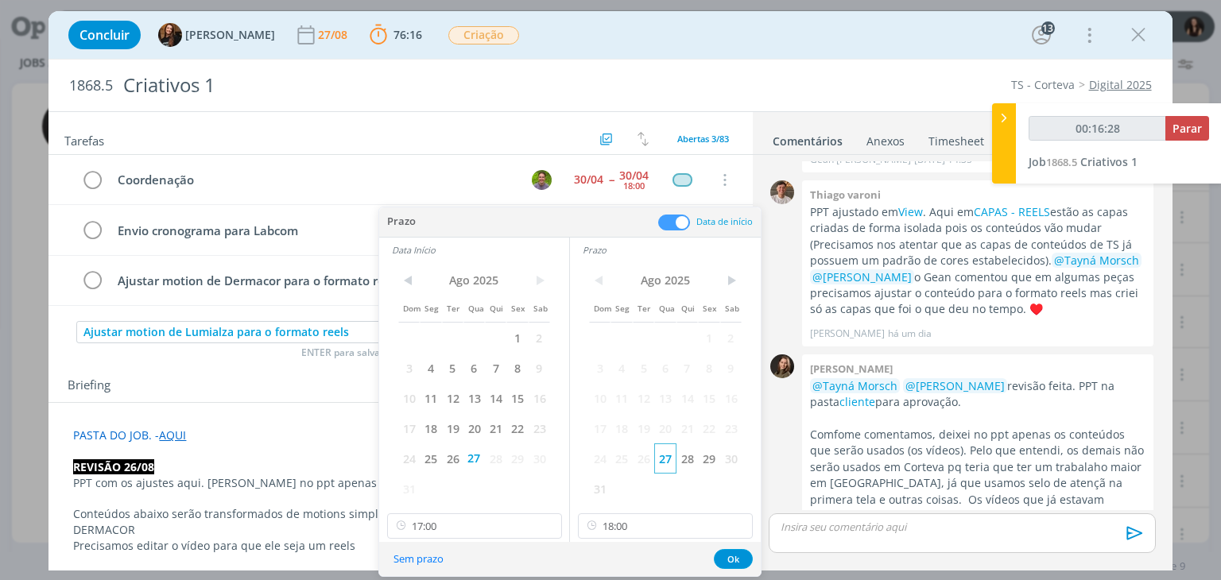
click at [681, 454] on span "28" at bounding box center [687, 459] width 21 height 30
click at [495, 452] on span "28" at bounding box center [495, 459] width 21 height 30
click at [480, 519] on input "17:00" at bounding box center [474, 526] width 175 height 25
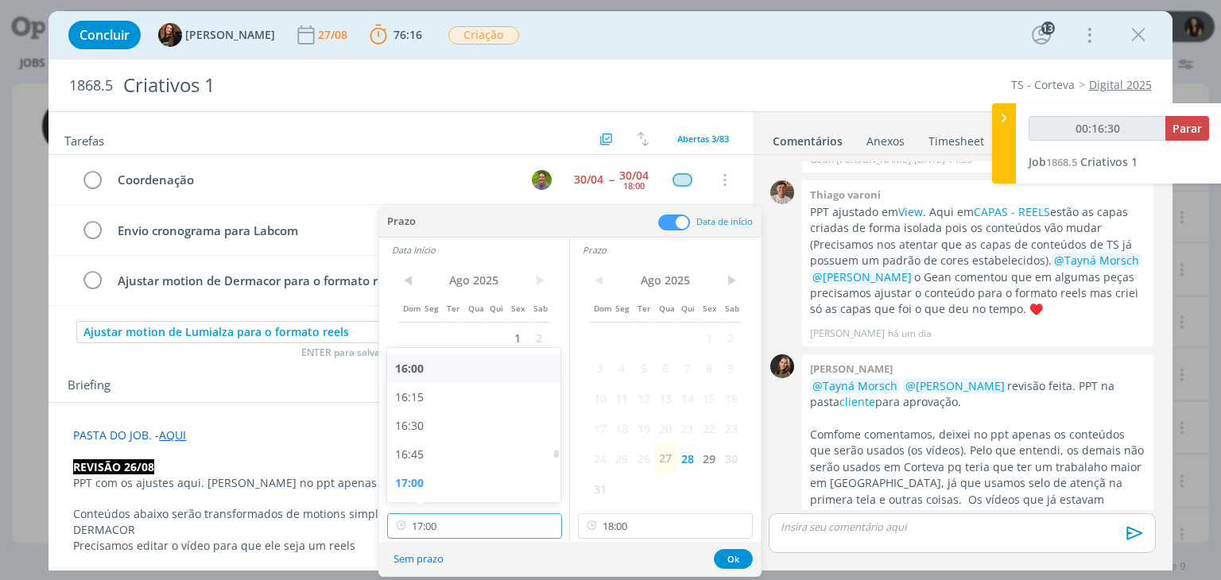
type input "00:16:31"
click at [472, 374] on div "16:00" at bounding box center [476, 369] width 178 height 29
type input "16:00"
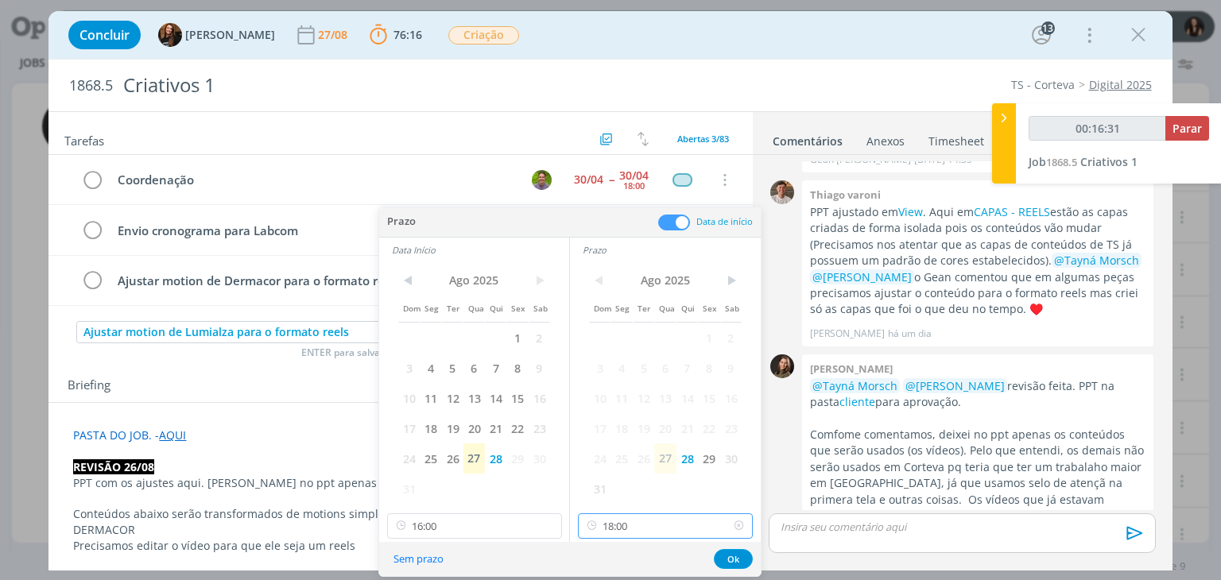
click at [632, 534] on input "18:00" at bounding box center [665, 526] width 175 height 25
type input "00:16:33"
click at [637, 373] on div "17:00" at bounding box center [668, 369] width 178 height 29
type input "17:00"
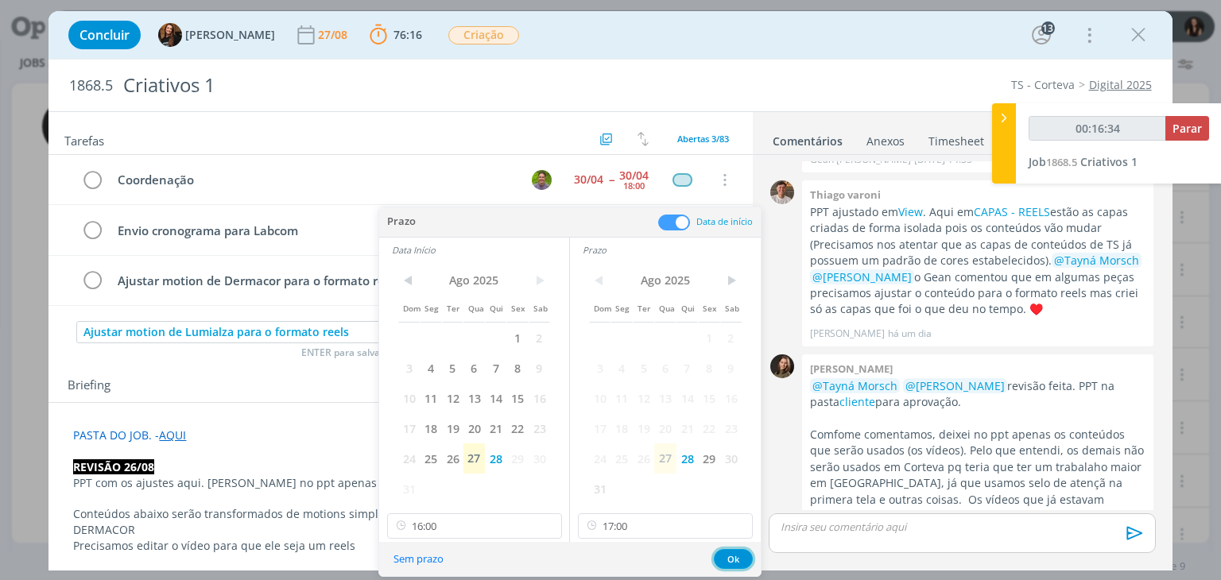
click at [728, 561] on button "Ok" at bounding box center [733, 559] width 39 height 20
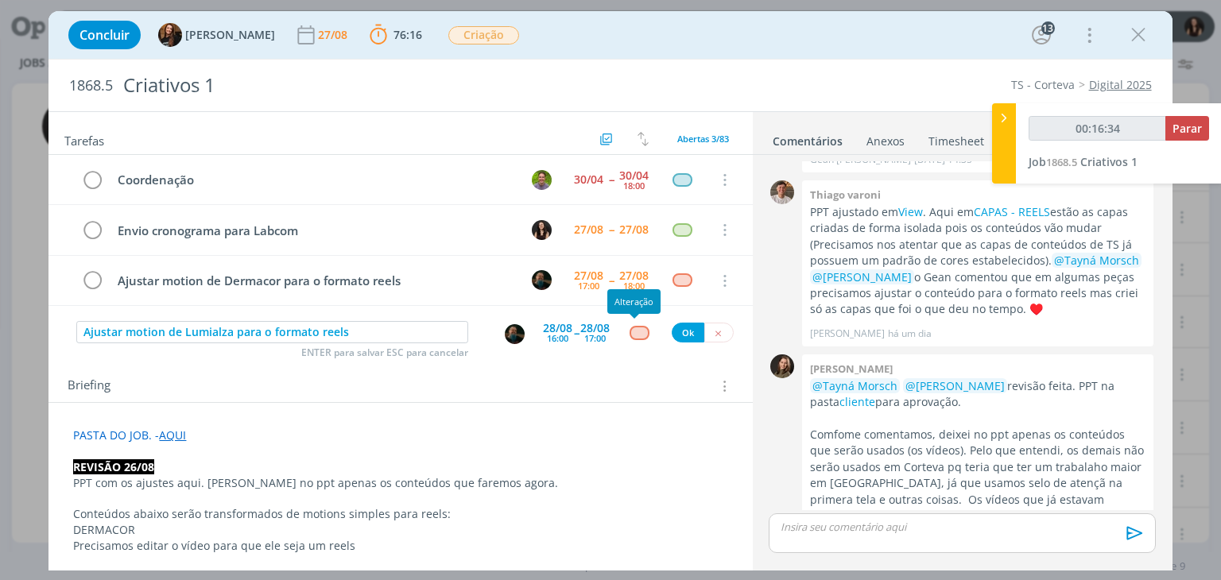
type input "00:16:35"
click at [675, 328] on button "Ok" at bounding box center [688, 333] width 33 height 20
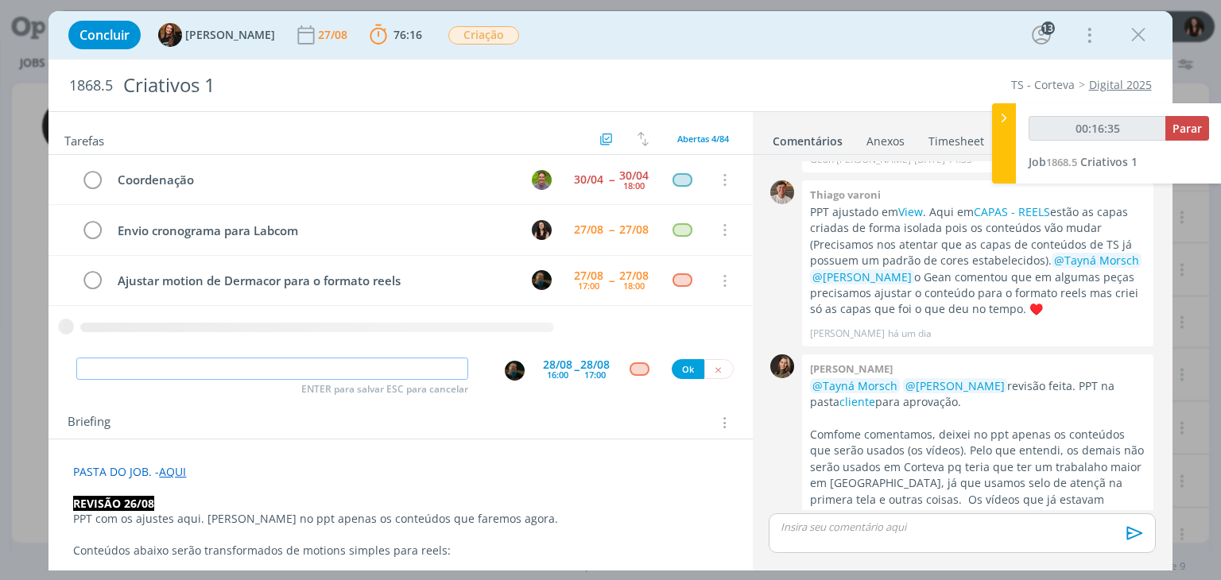
type input "00:16:36"
paste input "Ajustar motion de Dermacor para o formato reels"
type input "Ajustar motion de Dermacor para o formato reels"
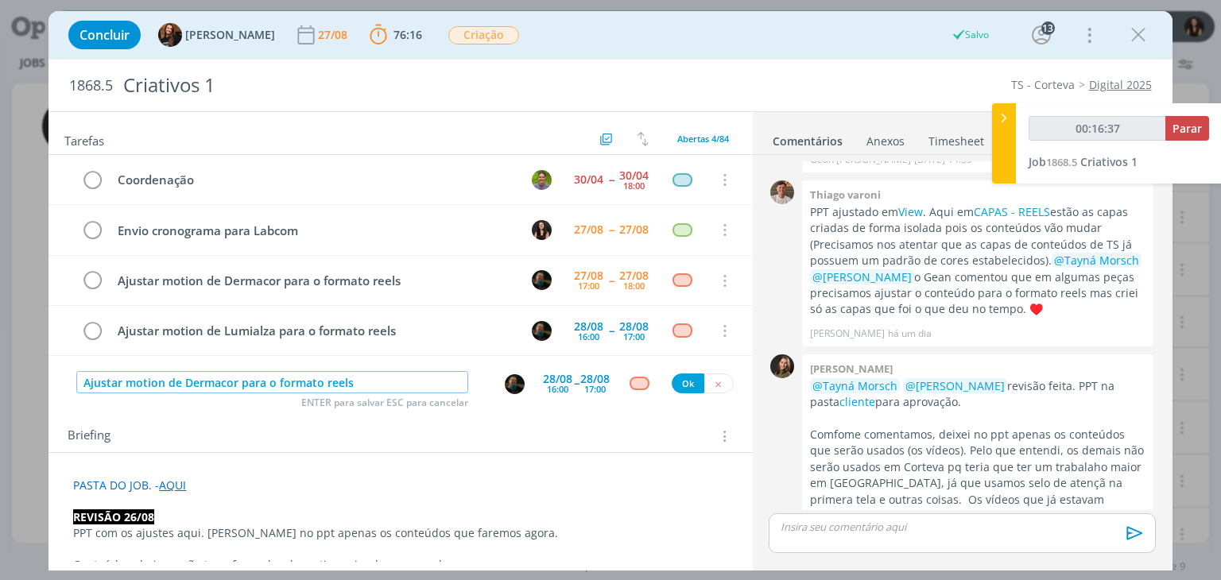
click at [234, 377] on input "Ajustar motion de Dermacor para o formato reels" at bounding box center [272, 382] width 392 height 22
type input "00:16:38"
type input "Ajustar motion de Der para o formato reels"
type input "00:16:39"
type input "Ajustar motion de L para o formato reels"
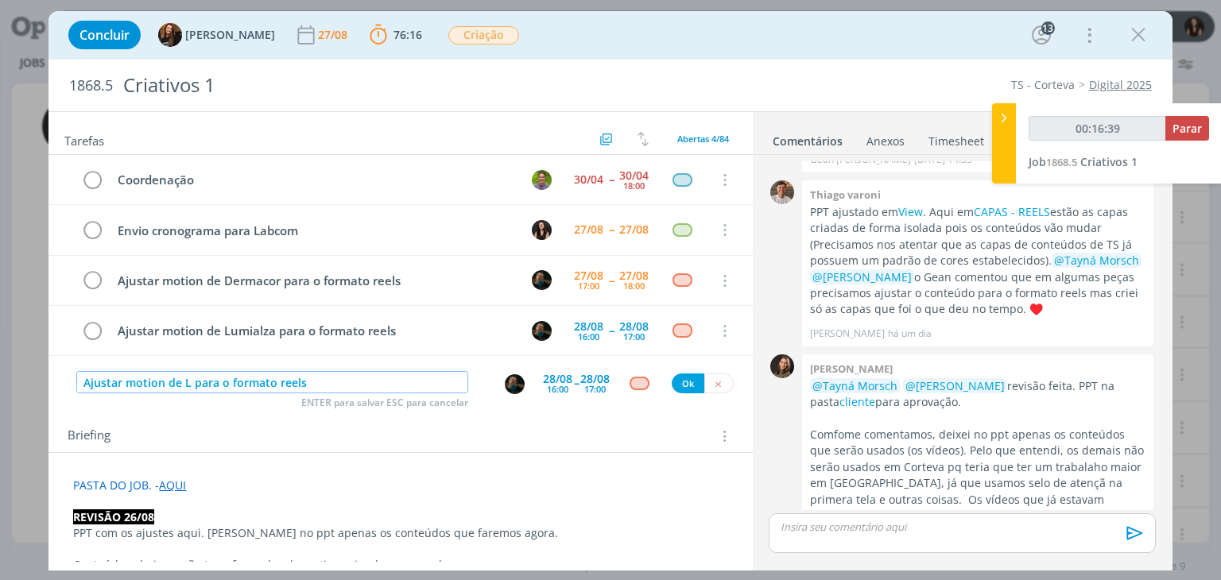
type input "00:16:40"
type input "Ajustar motion de Lumitre para o formato reels"
type input "00:16:41"
type input "Ajustar motion de Lumitreo para o formato reels"
type input "00:16:42"
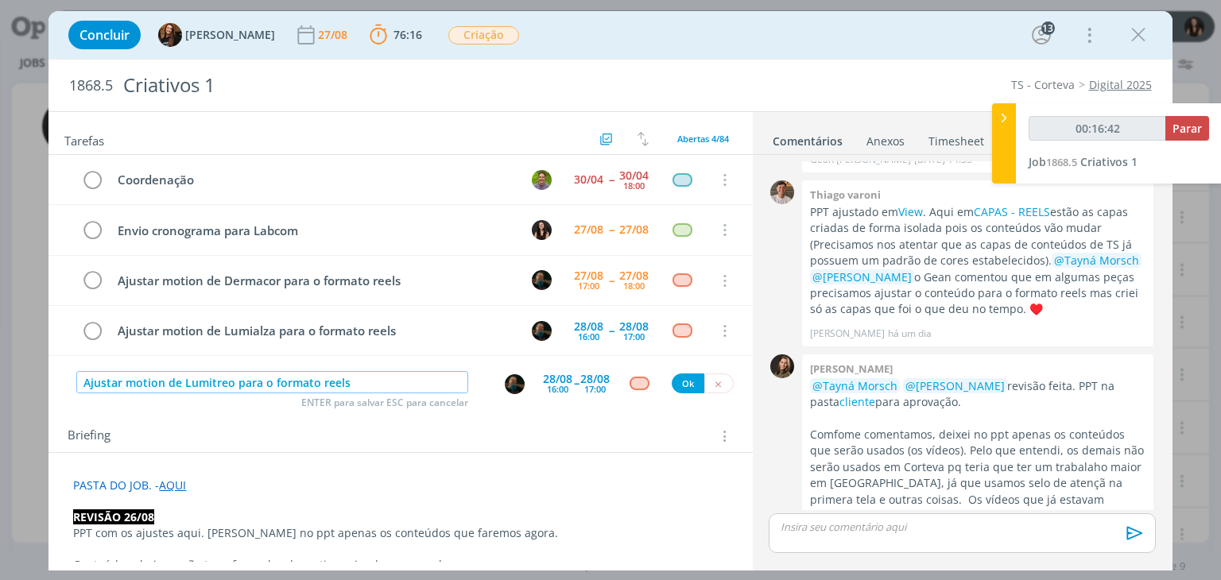
type input "Ajustar motion de Lumitreo para o formato reels"
click at [566, 376] on div "28/08" at bounding box center [557, 379] width 29 height 11
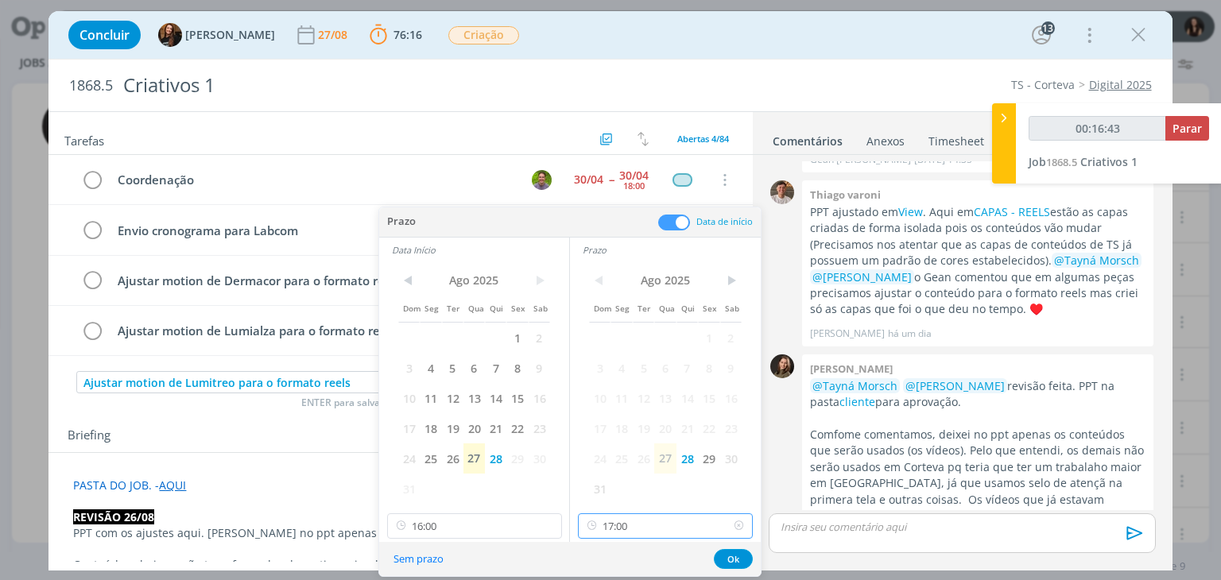
click at [632, 529] on input "17:00" at bounding box center [665, 526] width 175 height 25
type input "00:16:46"
click at [619, 440] on div "18:00" at bounding box center [668, 439] width 178 height 29
type input "18:00"
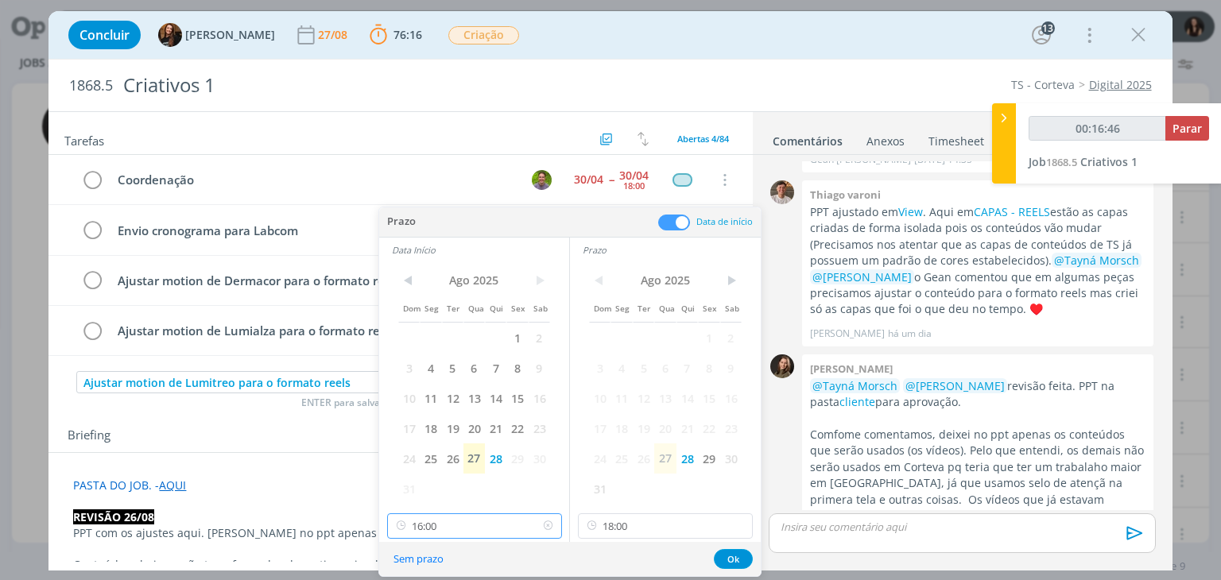
click at [474, 526] on input "16:00" at bounding box center [474, 526] width 175 height 25
type input "00:16:47"
click at [448, 440] on div "17:00" at bounding box center [476, 439] width 178 height 29
type input "17:00"
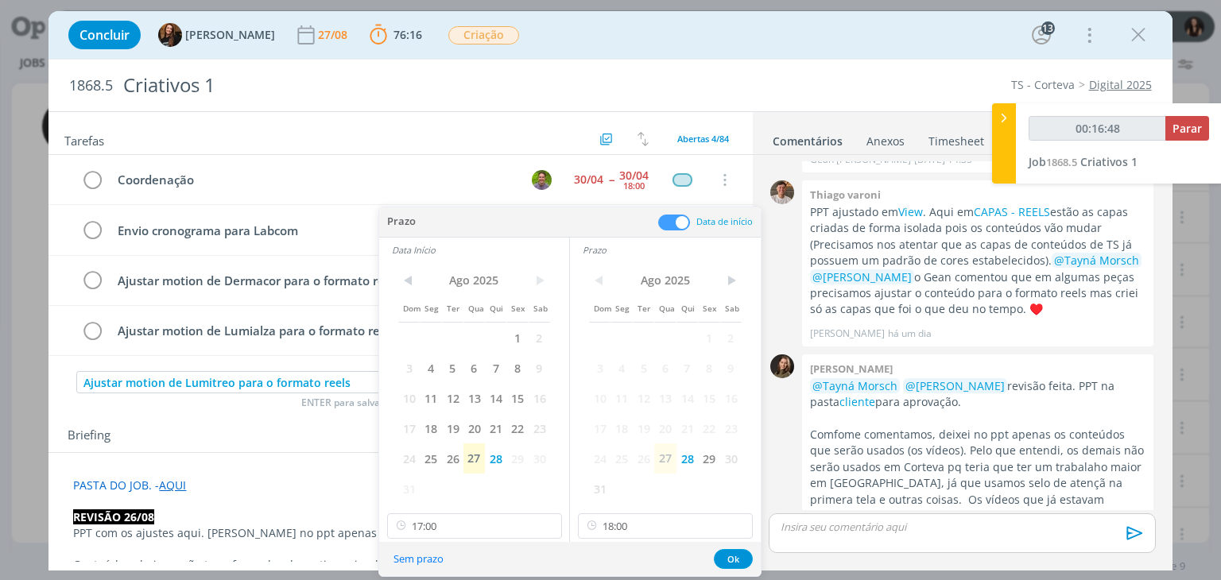
click at [712, 559] on div "Sem prazo Ok" at bounding box center [570, 559] width 382 height 34
click at [716, 559] on button "Ok" at bounding box center [733, 559] width 39 height 20
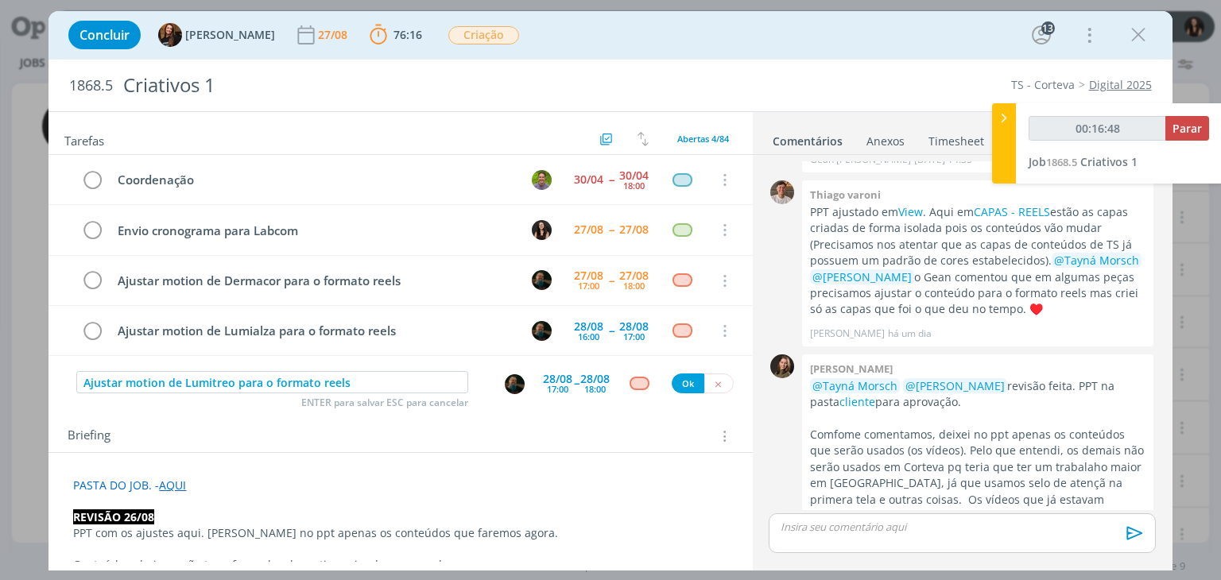
type input "00:16:49"
click at [672, 382] on button "Ok" at bounding box center [688, 384] width 33 height 20
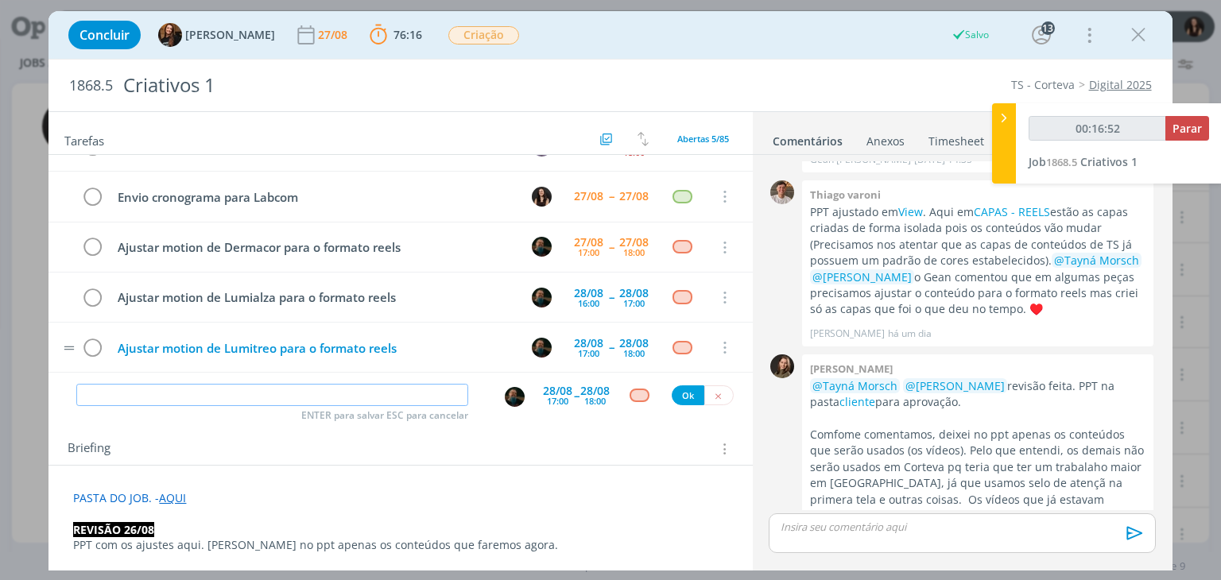
scroll to position [34, 0]
type input "00:16:54"
type input "M"
type input "00:16:55"
type input "Motion"
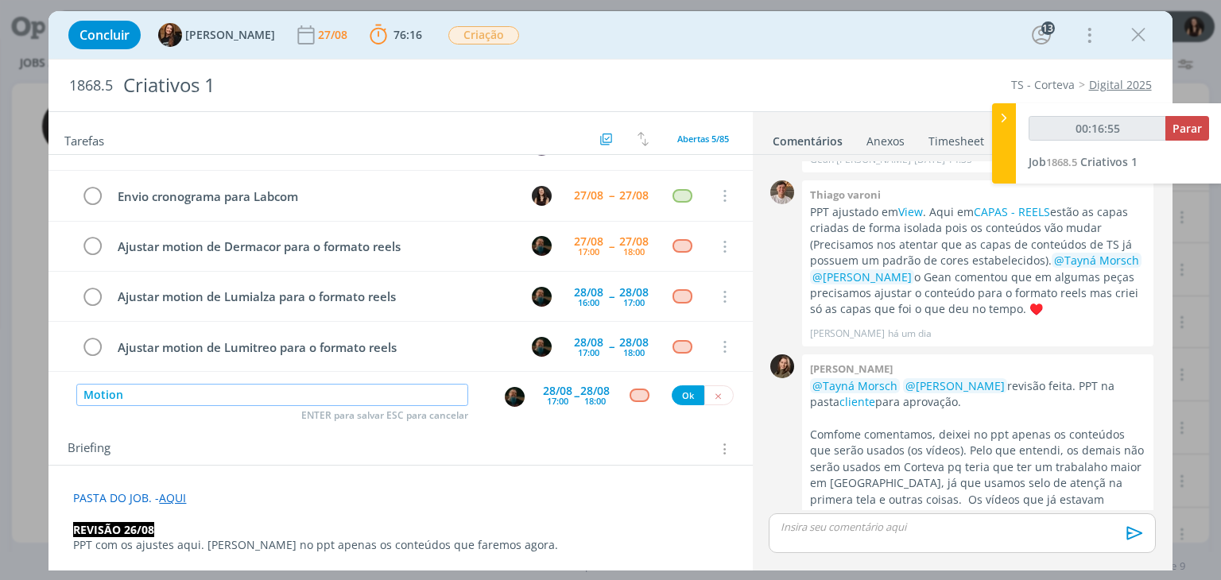
type input "00:16:56"
type input "M"
type input "00:16:57"
type input "Anim"
type input "00:16:58"
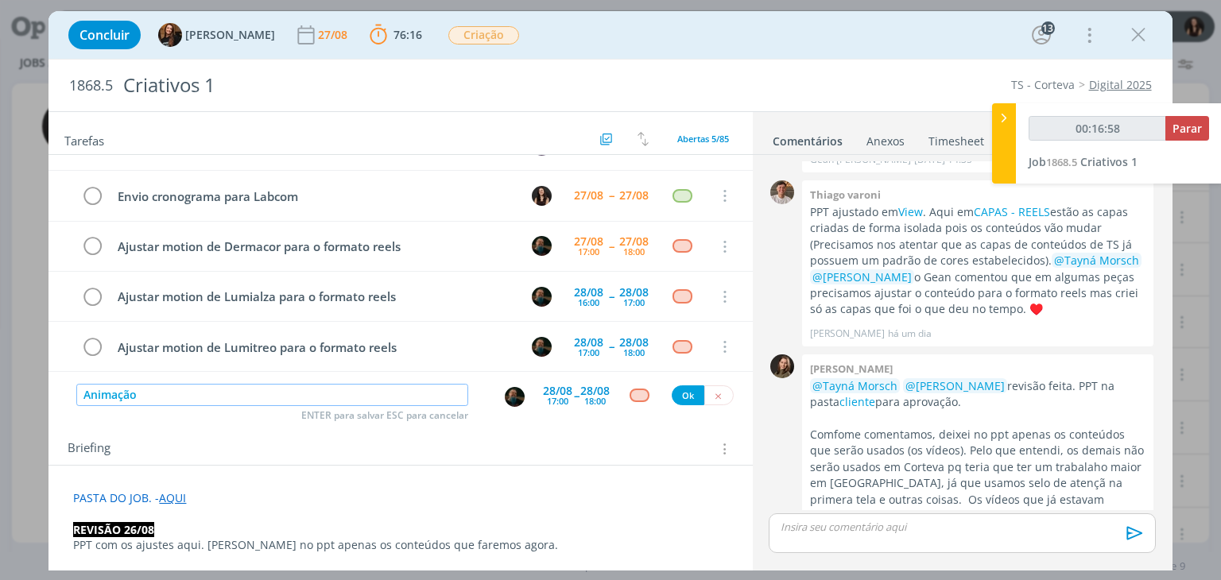
type input "Animação"
type input "00:16:59"
type input "Animação"
type input "00:17:00"
type input "Animação motion"
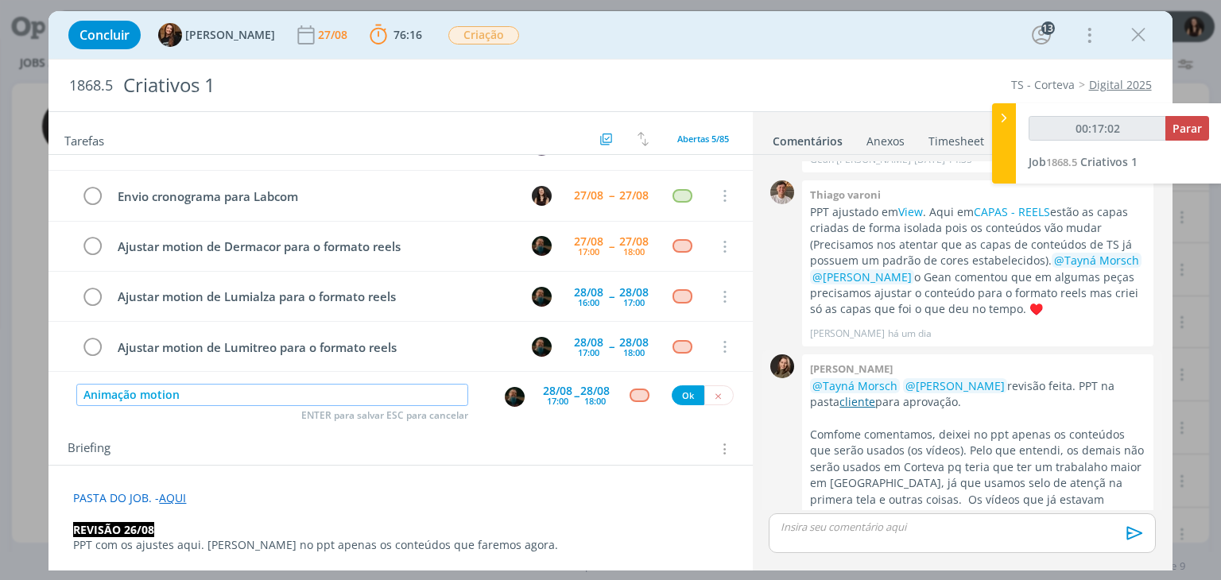
type input "00:17:03"
type input "Animação motion"
click at [840, 394] on link "cliente" at bounding box center [858, 401] width 36 height 15
type input "00:18:09"
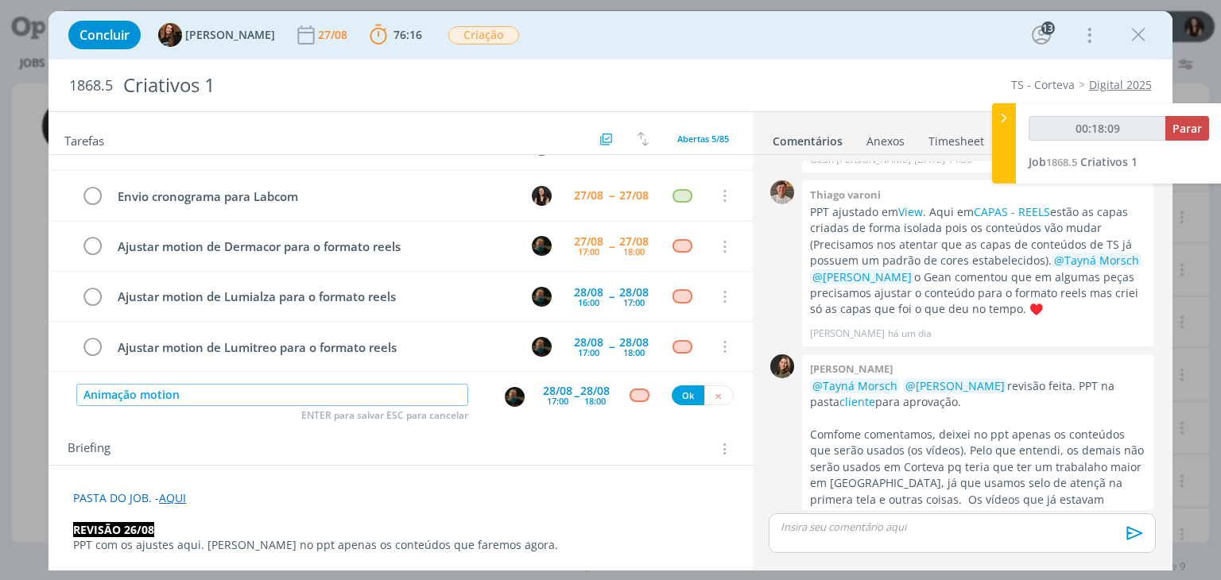
click at [308, 392] on input "Animação motion" at bounding box center [272, 395] width 392 height 22
type input "Animação motion v"
type input "00:18:10"
type input "Animação motion vídeo i"
type input "00:18:11"
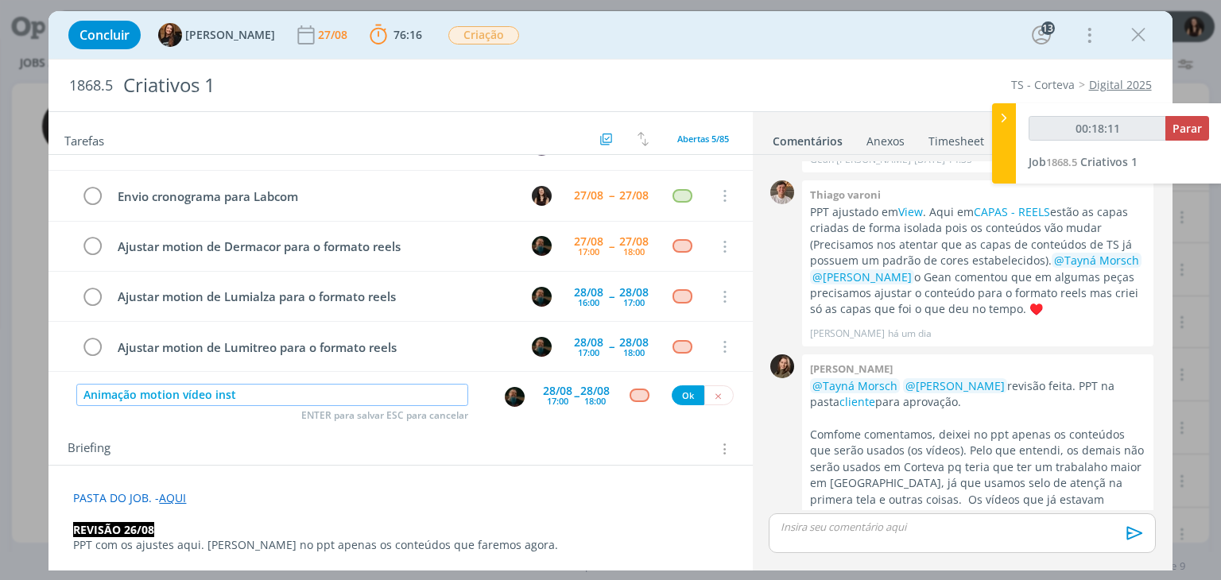
type input "Animação motion vídeo insti"
type input "00:18:12"
type input "Animação motion vídeo instituc"
type input "00:18:13"
type input "Animação motion vídeo instituciona"
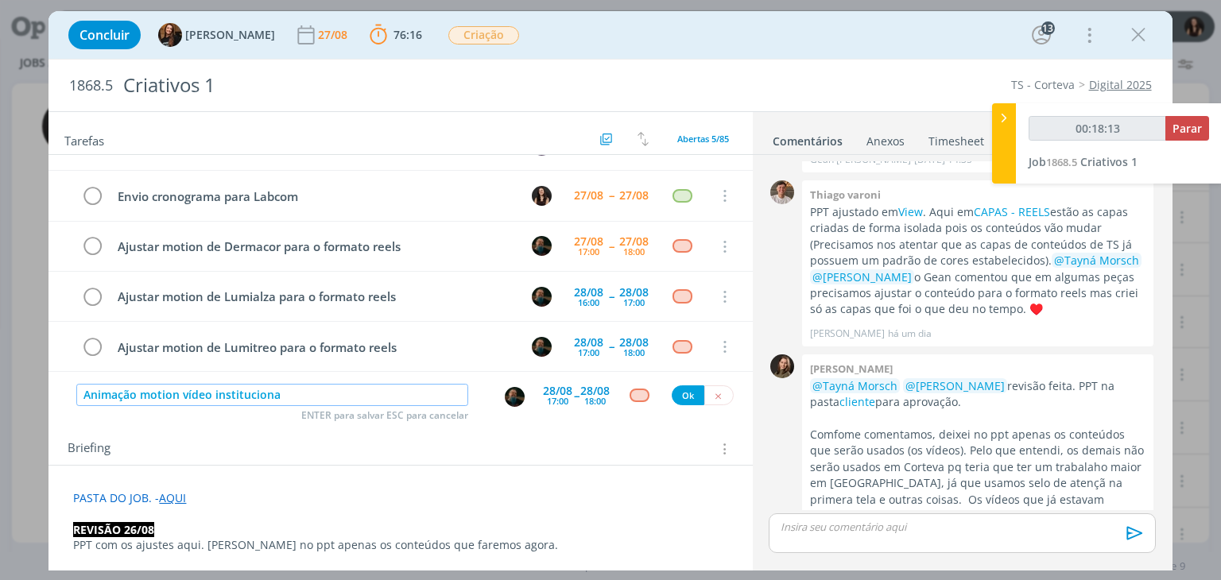
type input "00:18:14"
type input "Animação motion vídeo institucional"
type input "00:18:15"
type input "Animação motion vídeo institucional"
type input "00:18:17"
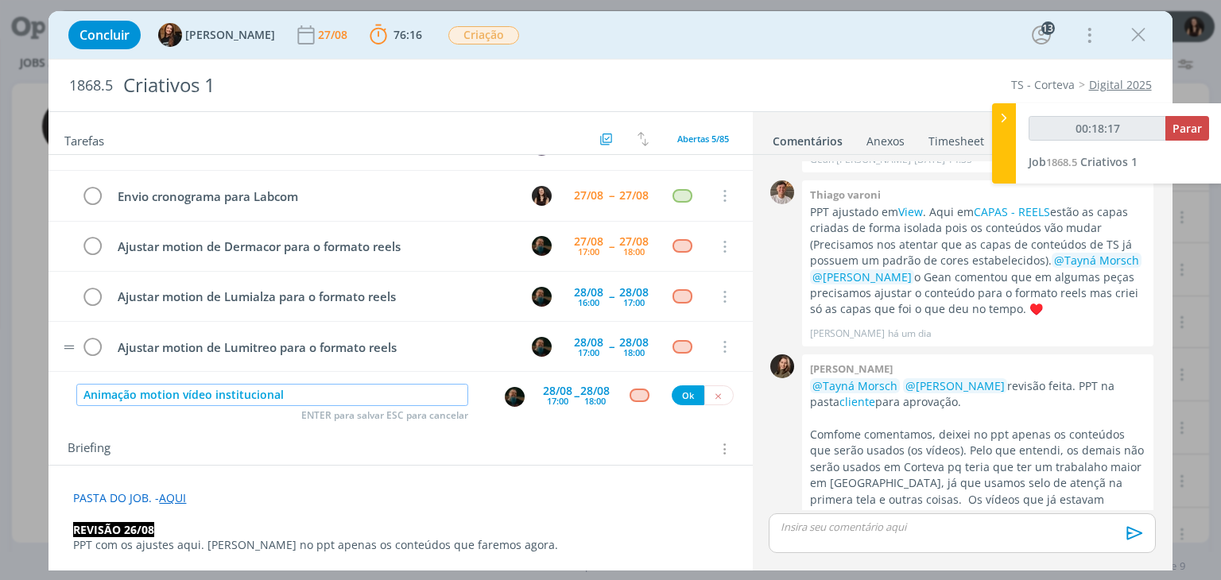
type input "Animação motion vídeo institucional"
type input "00:18:26"
type input "Animação motion vídeo institucional"
click at [572, 395] on div "28/08 17:00 -- 28/08 18:00" at bounding box center [576, 396] width 67 height 29
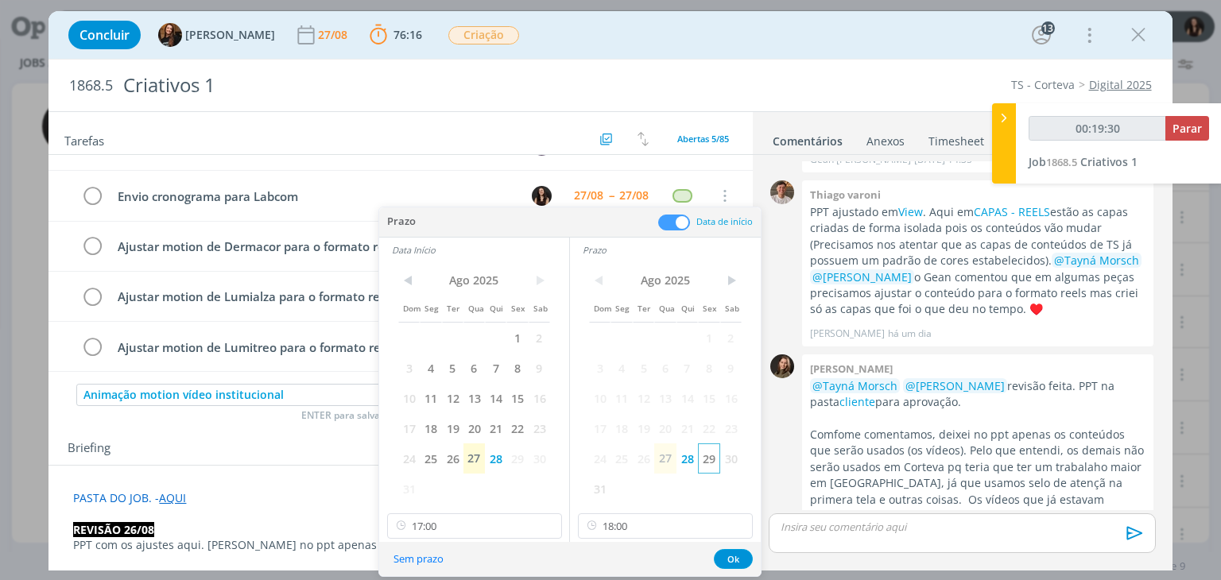
click at [700, 456] on span "29" at bounding box center [708, 459] width 21 height 30
click at [518, 456] on span "29" at bounding box center [516, 459] width 21 height 30
click at [509, 526] on input "17:00" at bounding box center [474, 526] width 175 height 25
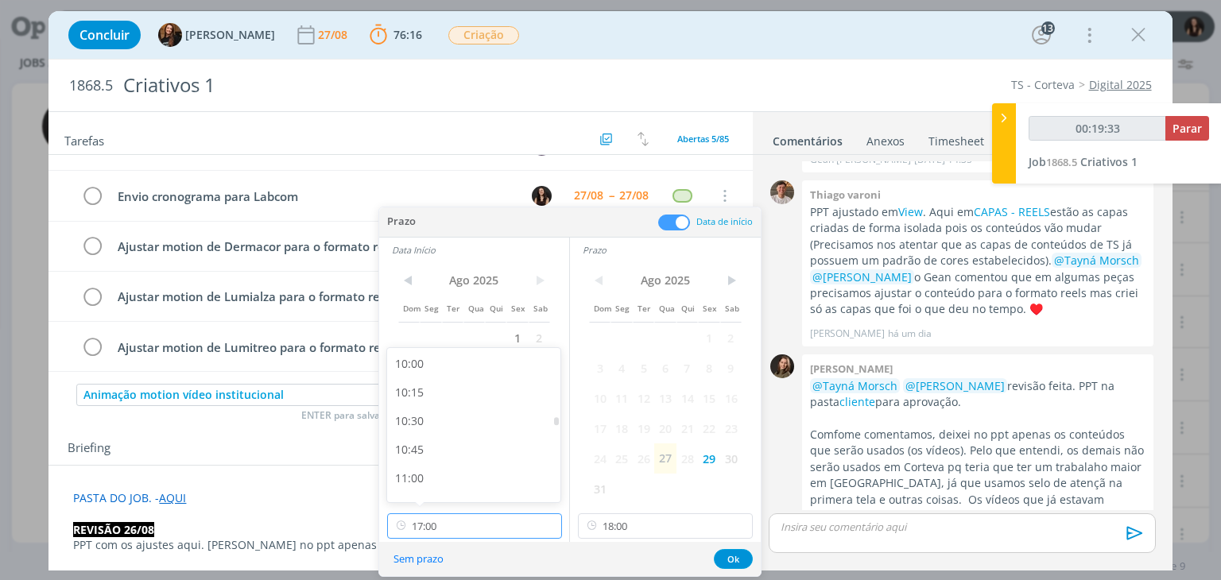
type input "00:19:34"
click at [458, 402] on div "10:00" at bounding box center [476, 397] width 178 height 29
type input "10:00"
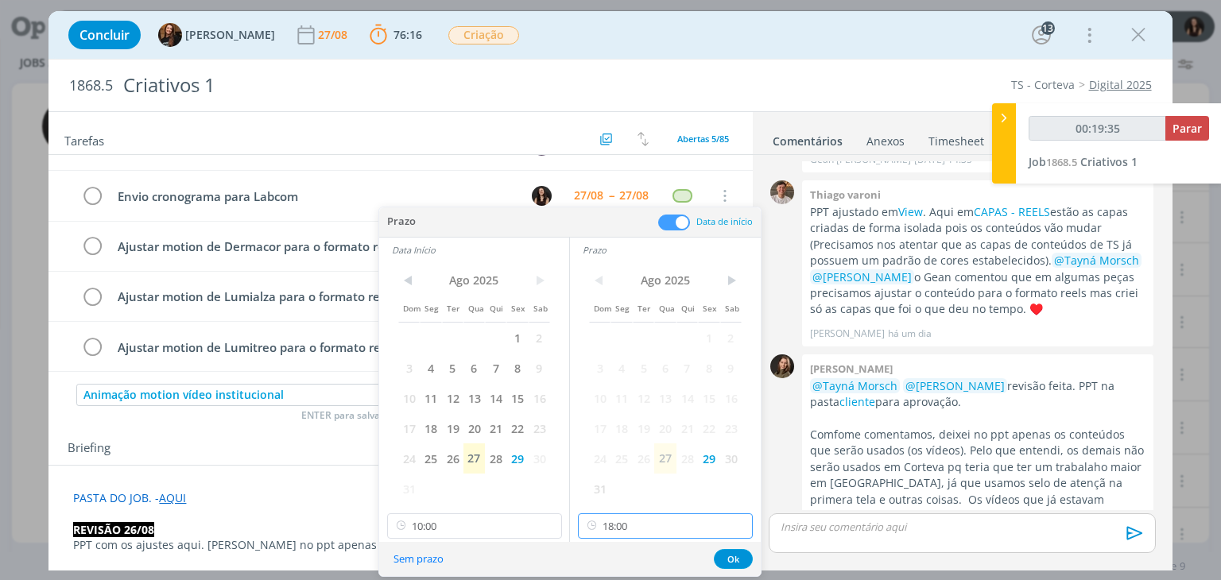
click at [640, 521] on input "18:00" at bounding box center [665, 526] width 175 height 25
type input "00:19:37"
click at [631, 410] on div "11:00" at bounding box center [668, 397] width 178 height 29
type input "11:00"
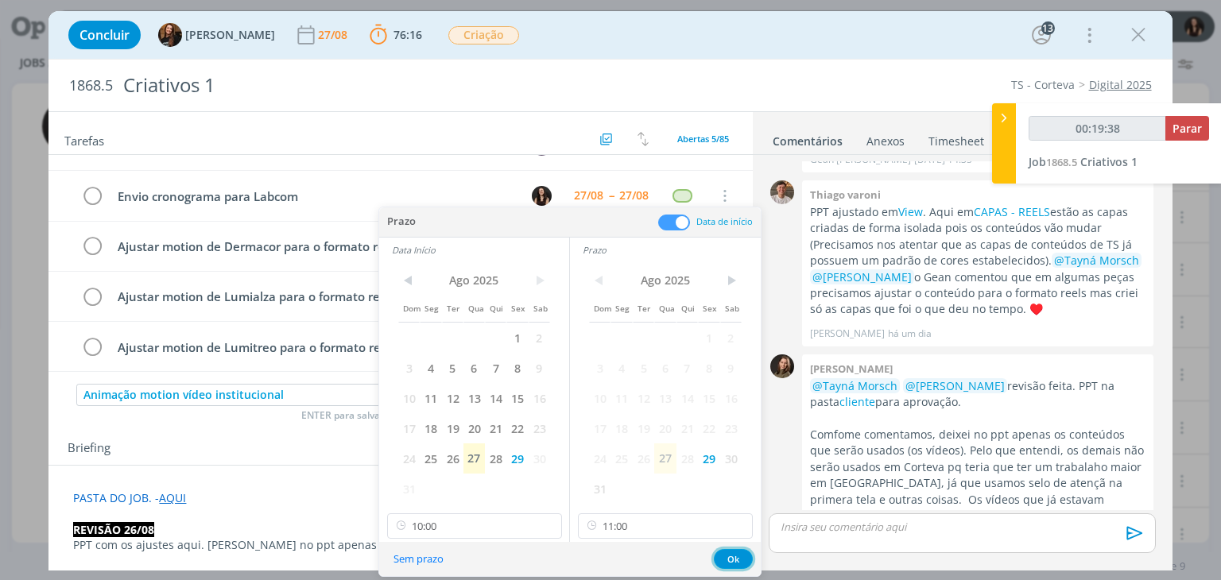
click at [725, 566] on button "Ok" at bounding box center [733, 559] width 39 height 20
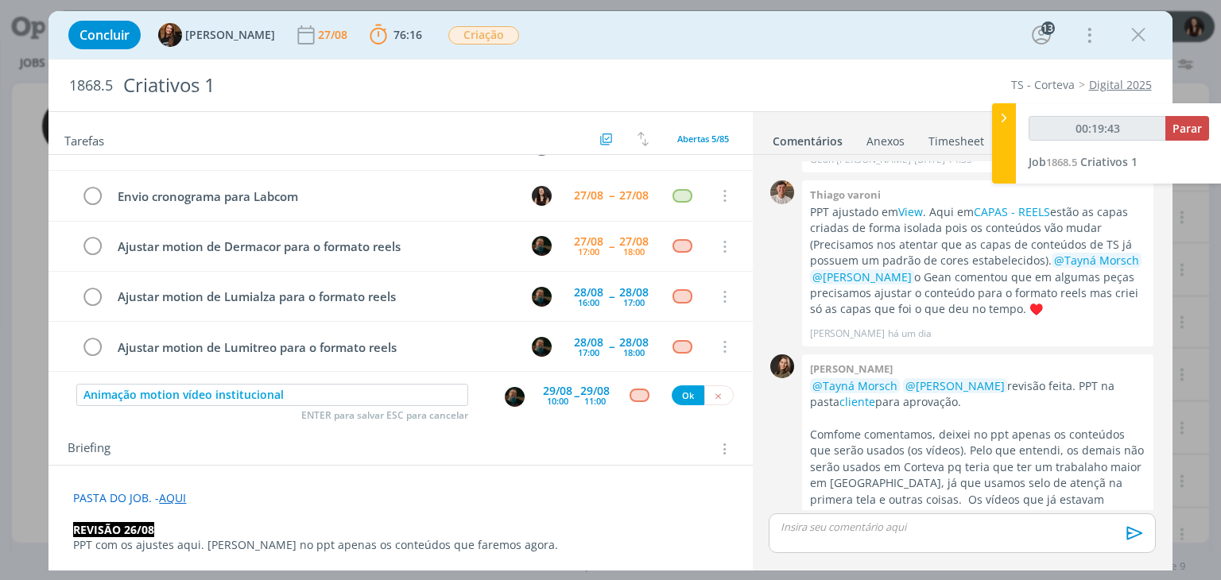
type input "00:19:44"
click at [630, 395] on div "dialog" at bounding box center [640, 396] width 20 height 14
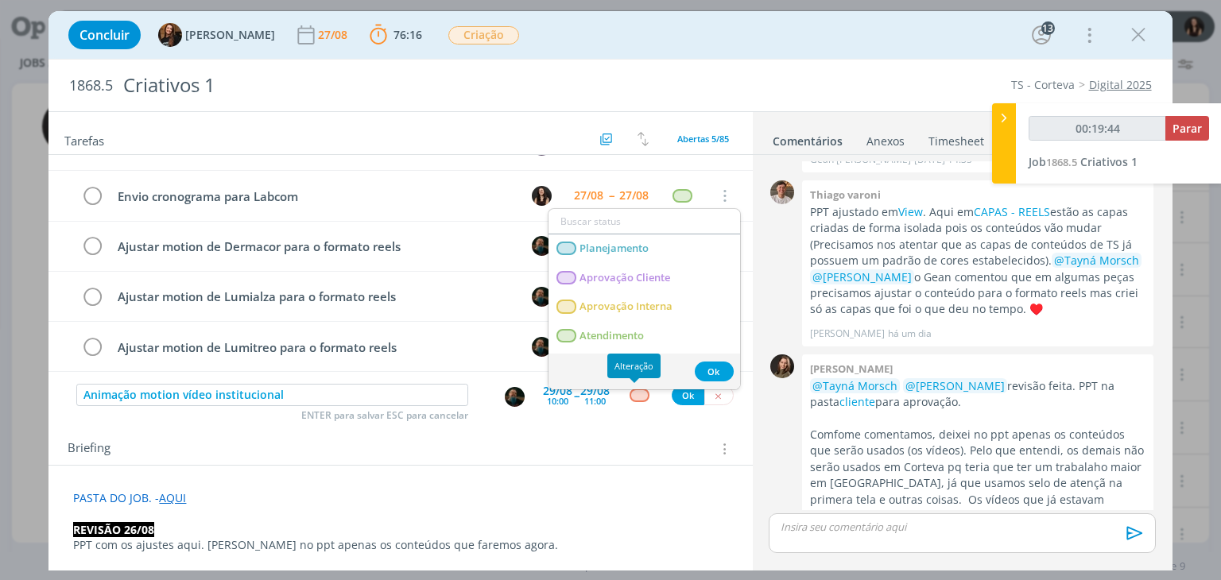
type input "e"
type input "00:19:45"
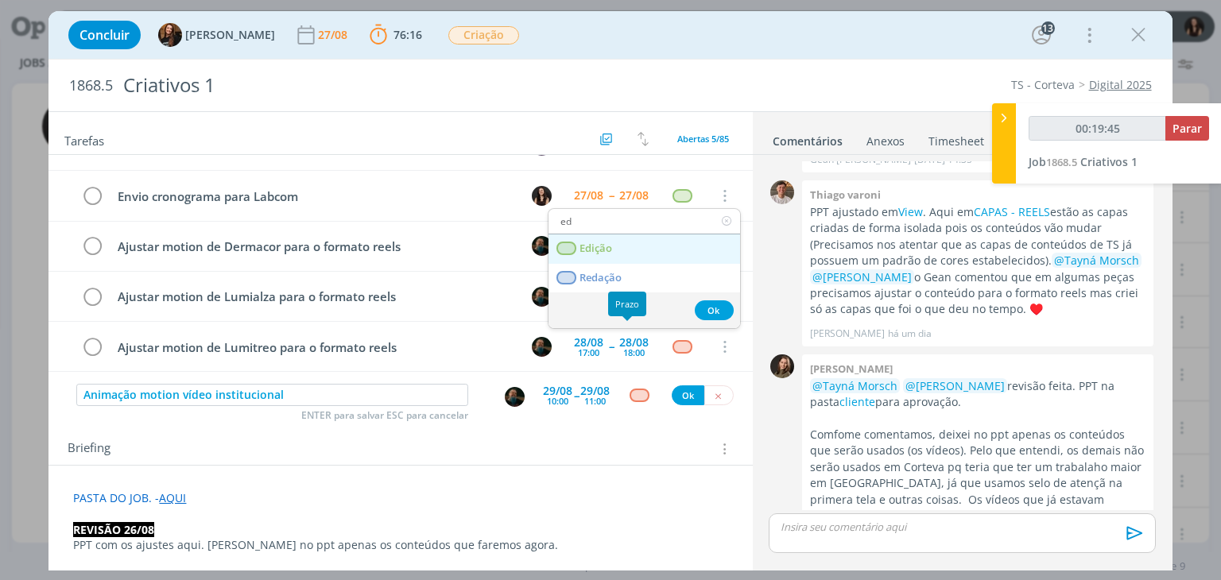
type input "ed"
click at [619, 249] on link "Edição" at bounding box center [645, 249] width 192 height 29
type input "00:19:46"
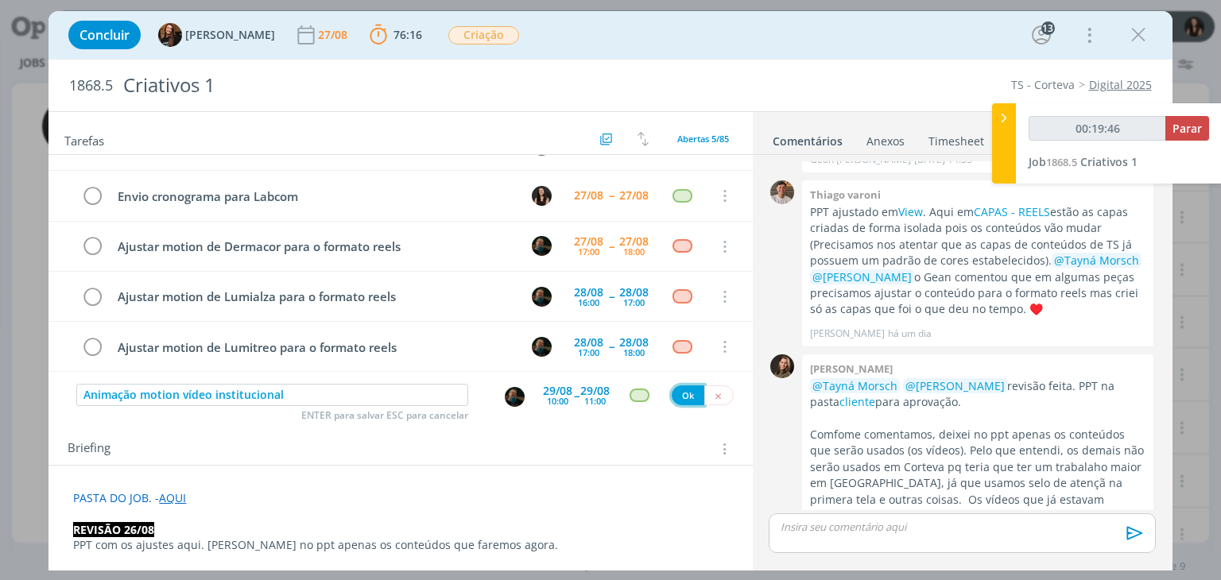
click at [684, 396] on button "Ok" at bounding box center [688, 396] width 33 height 20
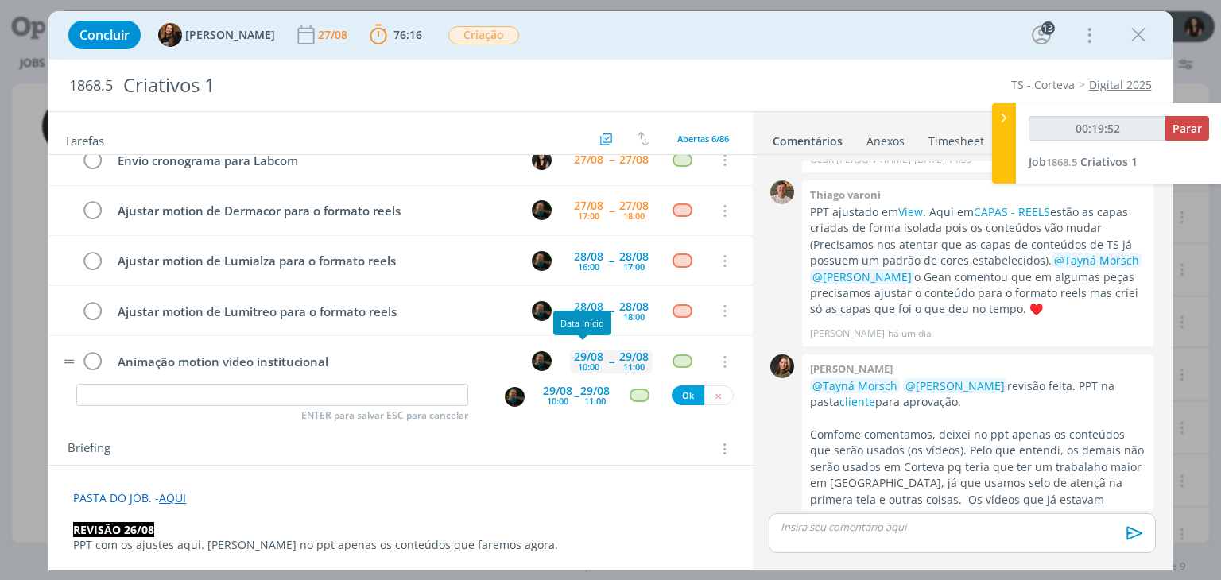
click at [600, 359] on div "29/08 10:00" at bounding box center [588, 362] width 37 height 24
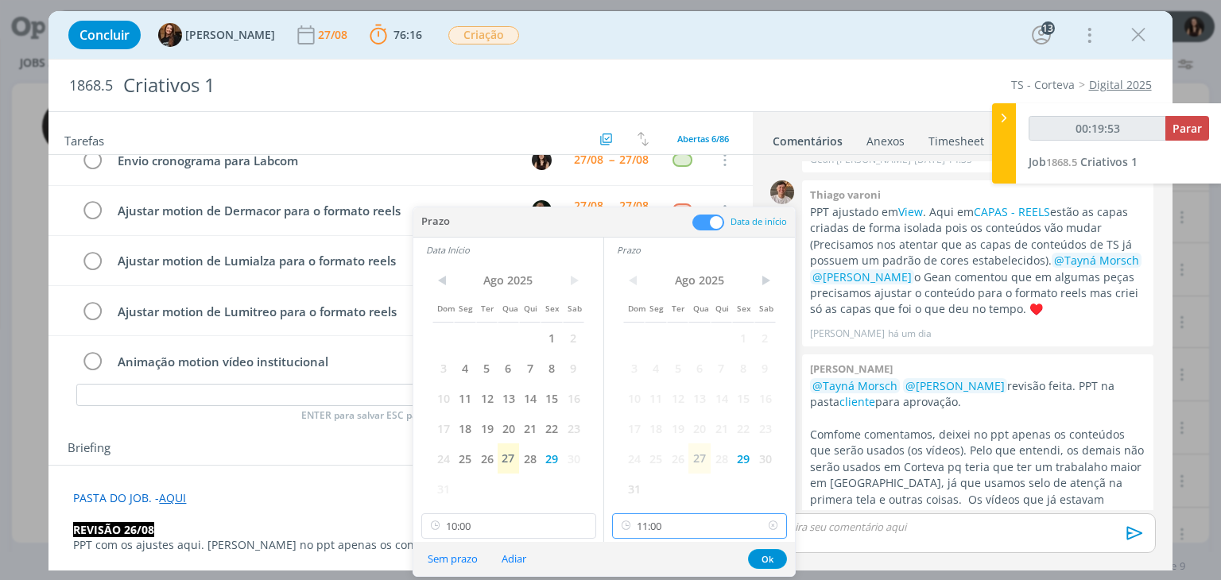
click at [688, 523] on input "11:00" at bounding box center [699, 526] width 175 height 25
type input "00:19:59"
click at [654, 436] on div "14:00" at bounding box center [702, 429] width 178 height 29
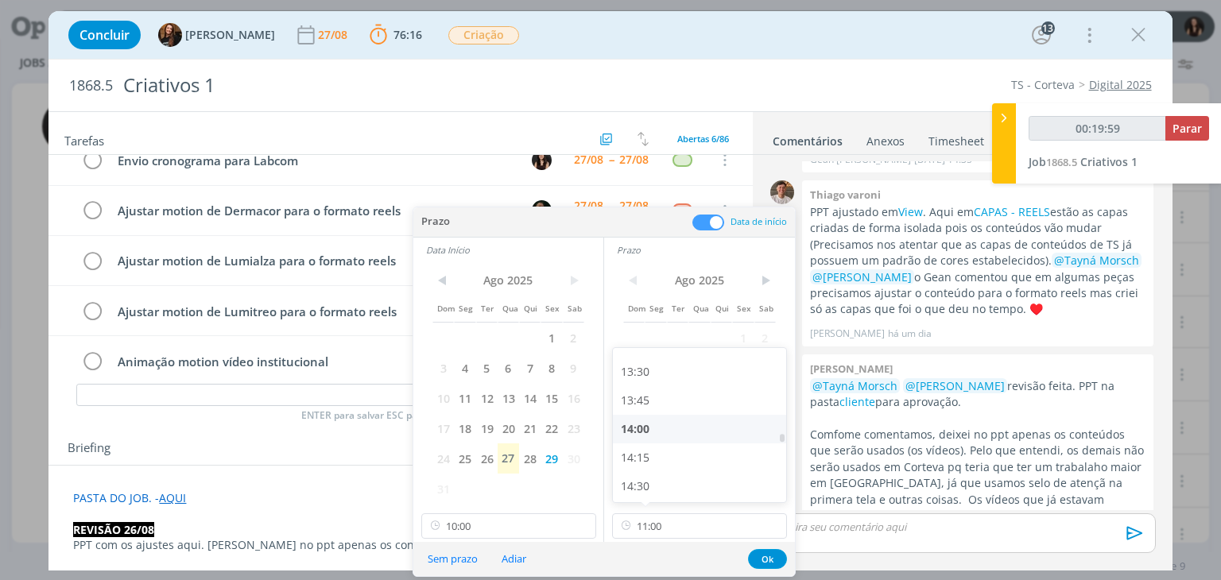
type input "14:00"
click at [723, 520] on input "14:00" at bounding box center [699, 526] width 175 height 25
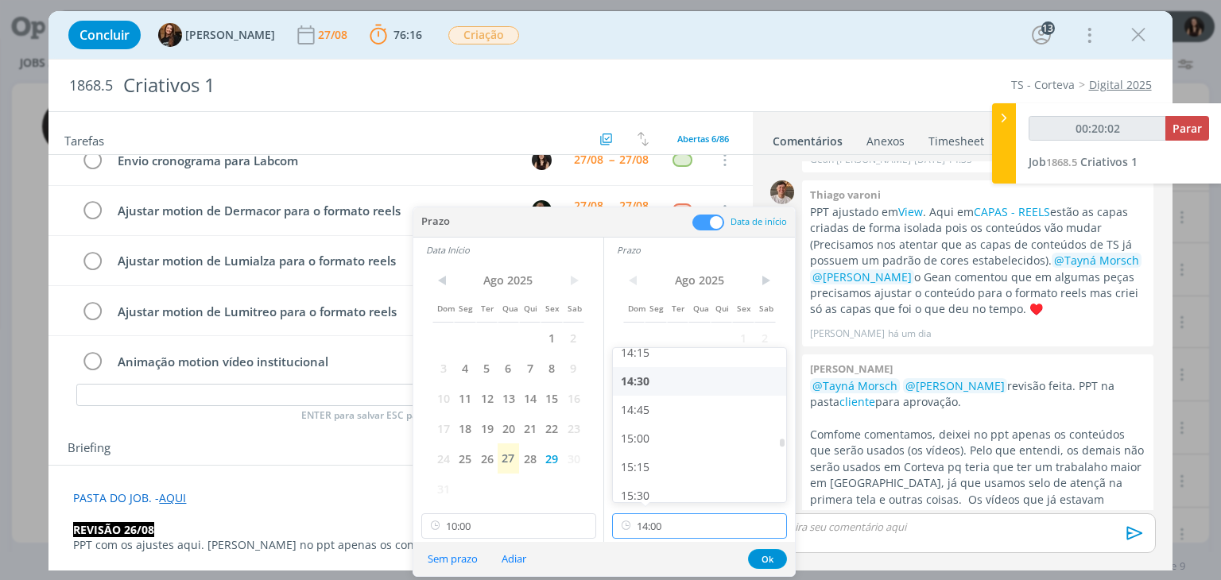
type input "00:20:03"
click at [662, 386] on div "14:30" at bounding box center [702, 381] width 178 height 29
type input "14:30"
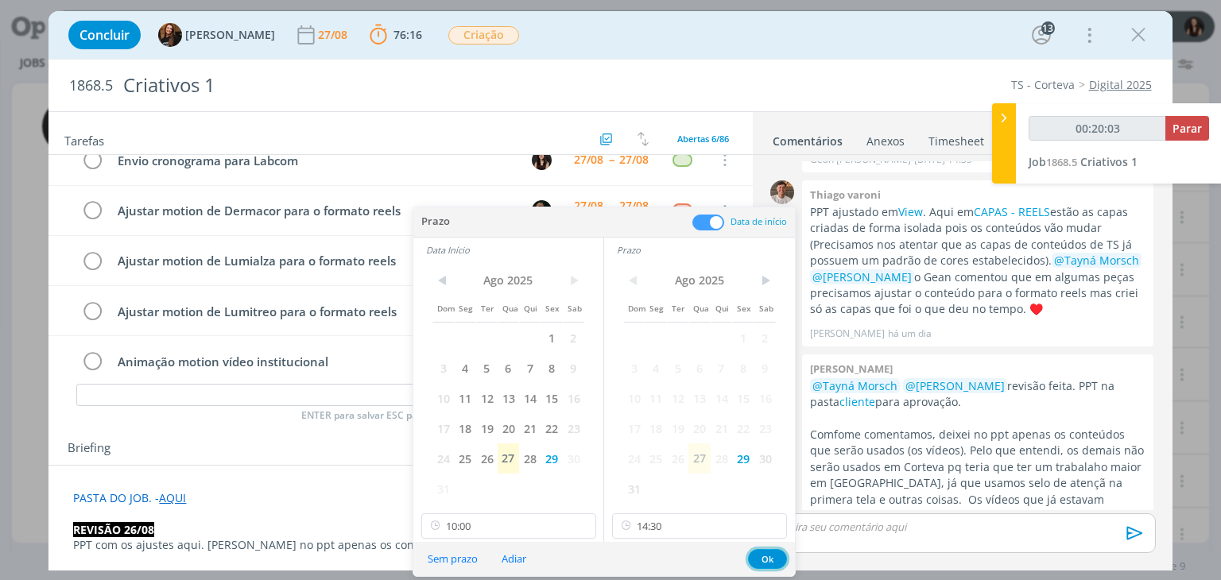
click at [757, 557] on button "Ok" at bounding box center [767, 559] width 39 height 20
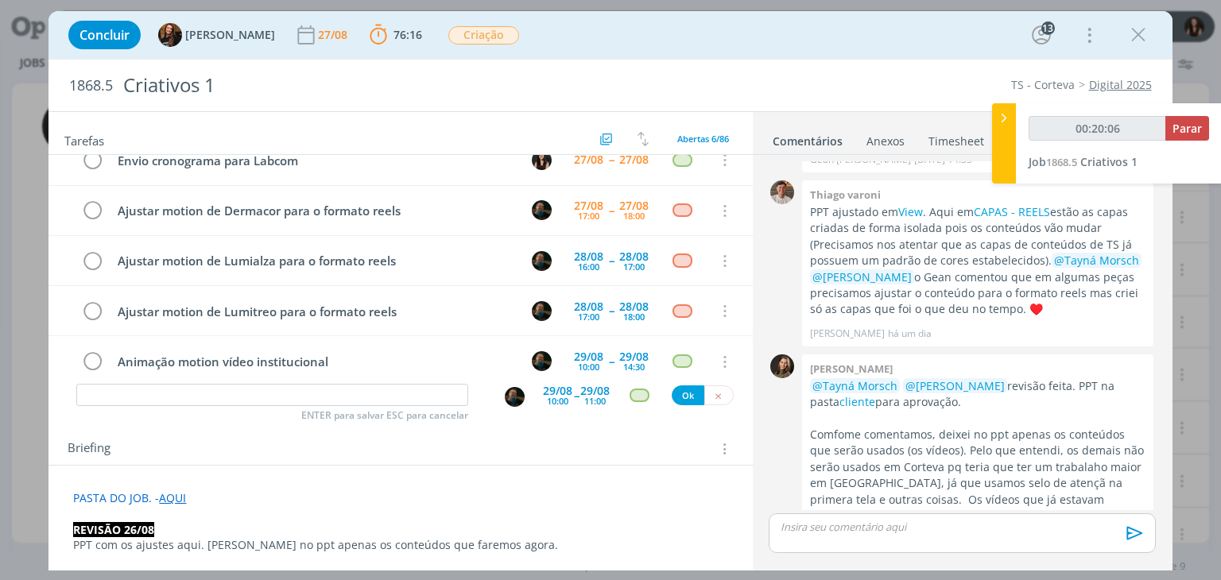
type input "00:20:07"
click at [405, 394] on input "dialog" at bounding box center [272, 395] width 392 height 22
type input "R"
type input "00:20:08"
type input "Revis"
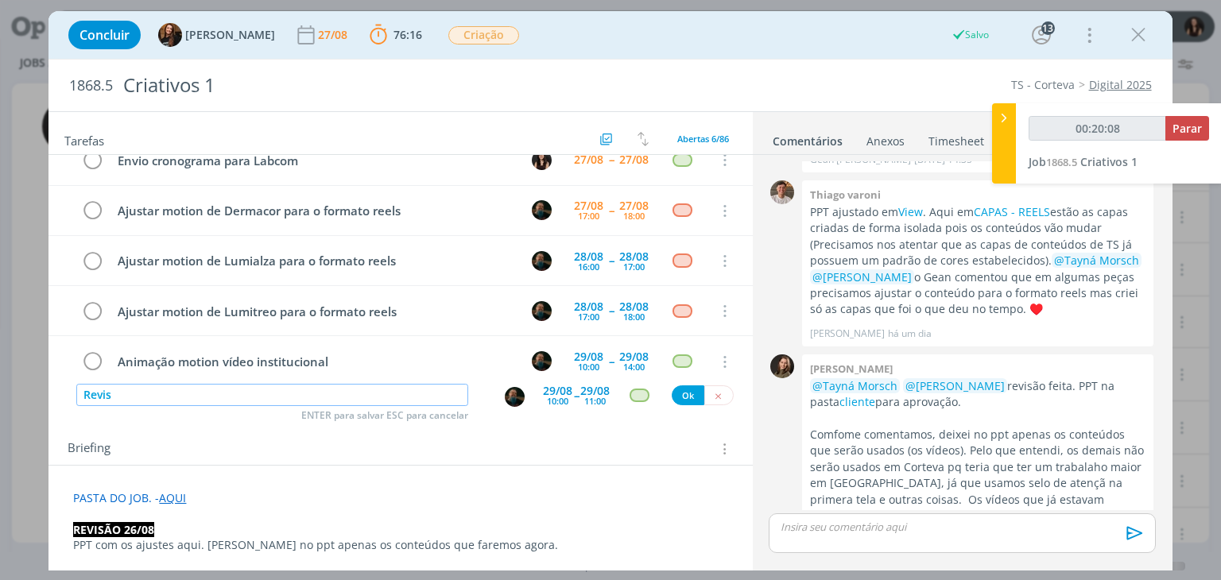
type input "00:20:09"
type input "Revisão"
type input "00:20:10"
type input "Revisão"
type input "00:20:11"
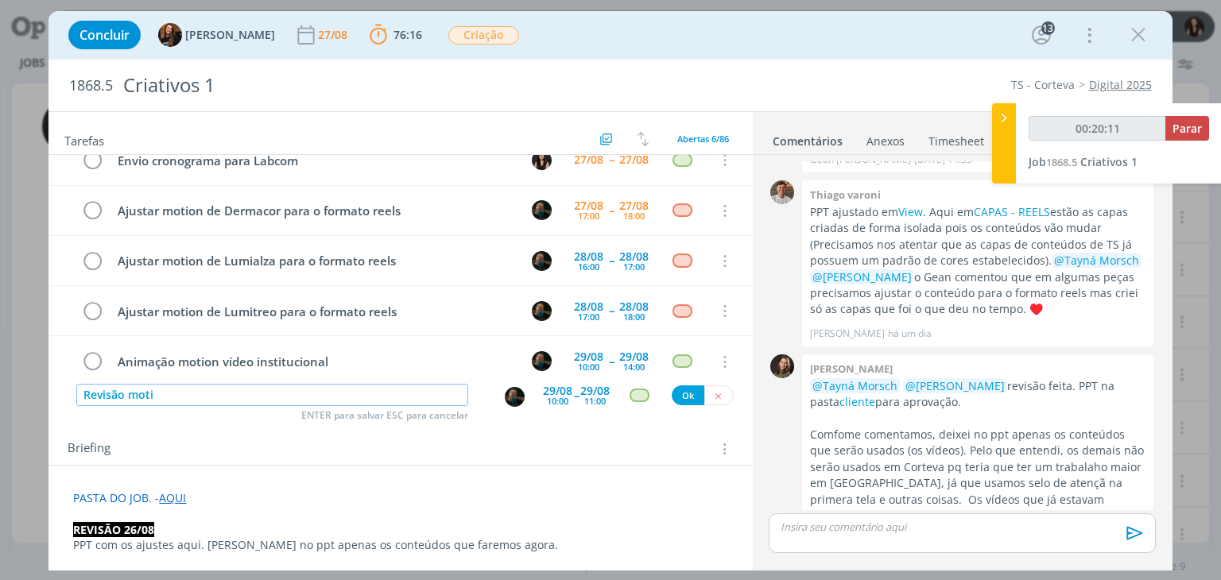
type input "Revisão motio"
type input "00:20:12"
type input "Revisão motions"
type input "00:20:14"
type input "Revisão motions i"
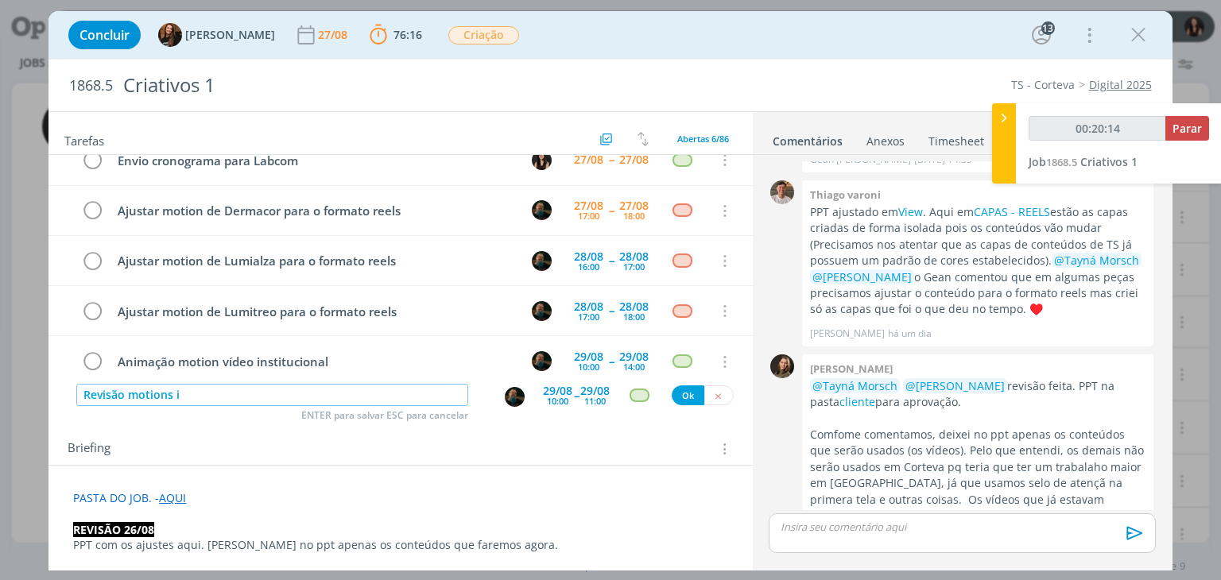
type input "00:20:15"
type input "Revisão motions intit"
type input "00:20:16"
type input "Revisão motions i"
type input "00:20:17"
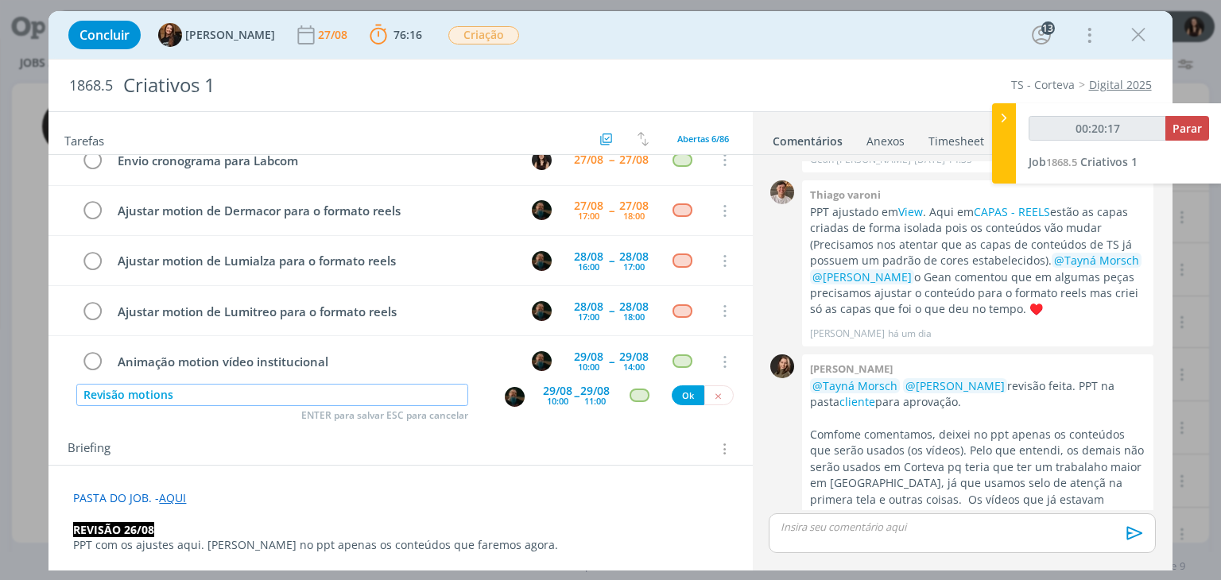
type input "Revisão motions ("
type input "00:20:18"
type input "Revisão motions (instit"
type input "00:20:19"
type input "Revisão motions (institu"
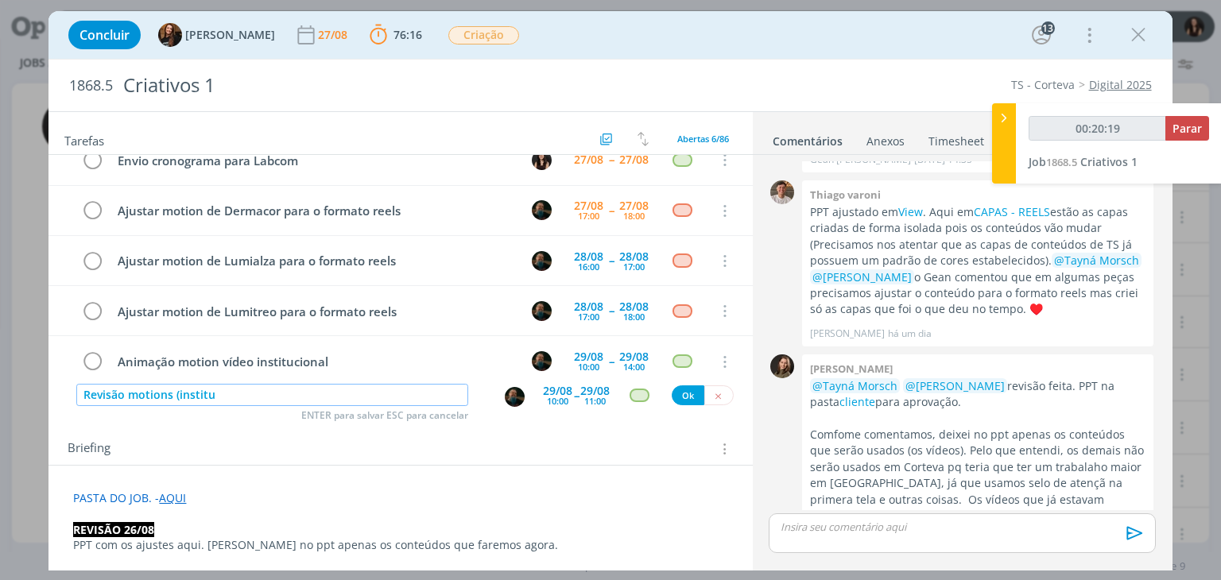
type input "00:20:20"
type input "Revisão motions (instituciona"
type input "00:20:21"
type input "Revisão motions (institucional,"
type input "00:20:22"
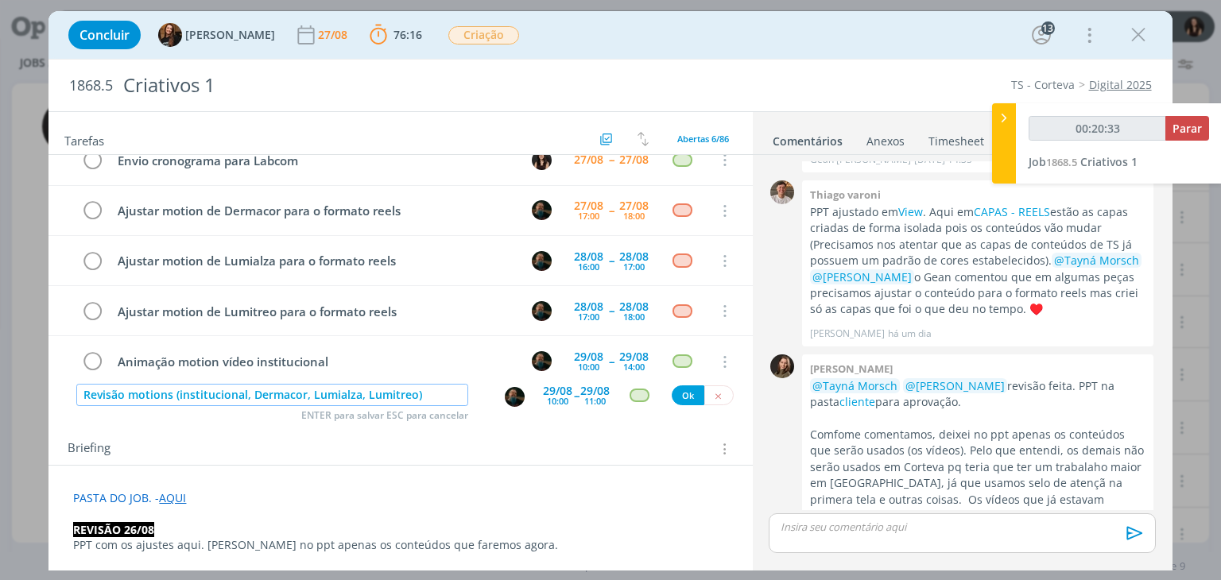
click at [172, 397] on input "Revisão motions (institucional, Dermacor, Lumialza, Lumitreo)" at bounding box center [272, 395] width 392 height 22
click at [505, 389] on img "dialog" at bounding box center [515, 397] width 20 height 20
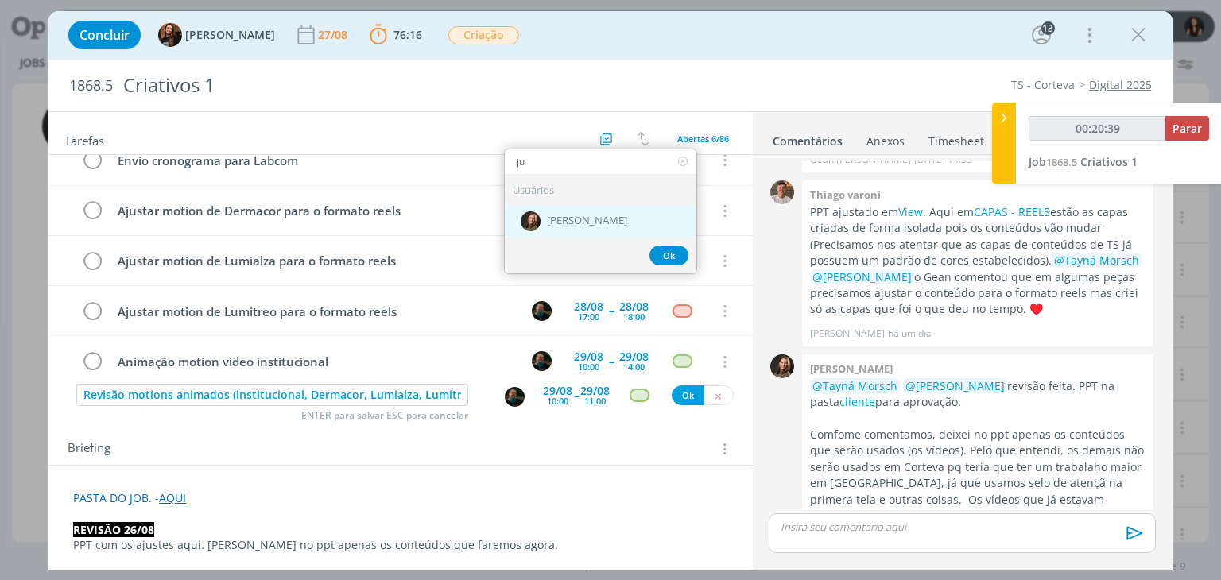
click at [580, 215] on span "[PERSON_NAME]" at bounding box center [587, 221] width 80 height 13
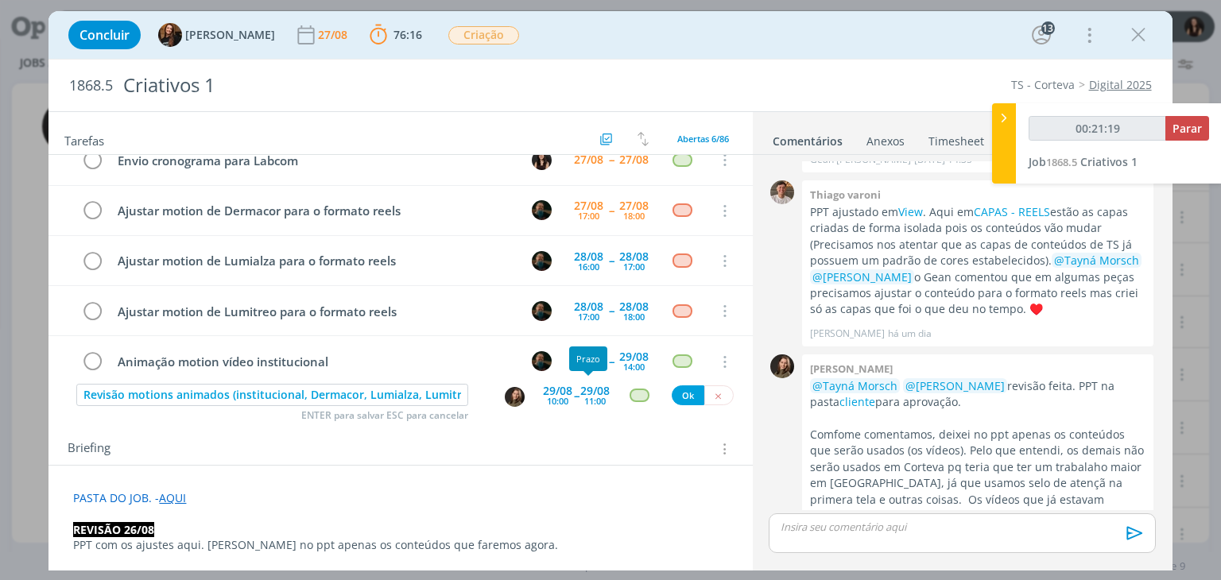
click at [592, 389] on div "29/08" at bounding box center [594, 391] width 29 height 11
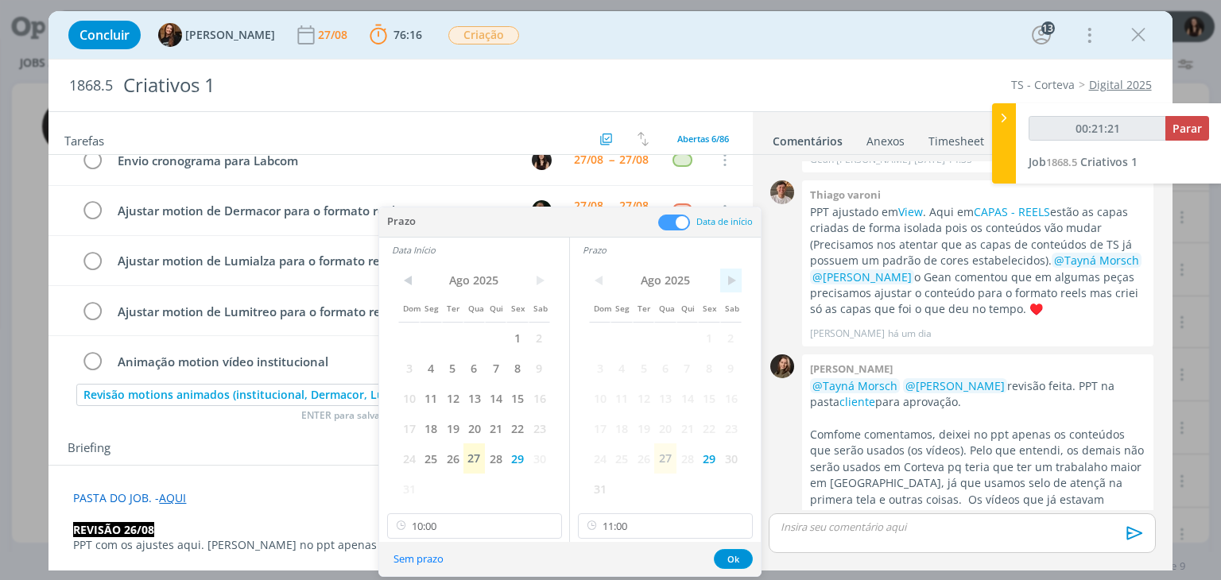
click at [732, 277] on span ">" at bounding box center [730, 281] width 21 height 24
click at [667, 338] on span "3" at bounding box center [664, 338] width 21 height 30
click at [535, 279] on span ">" at bounding box center [539, 281] width 21 height 24
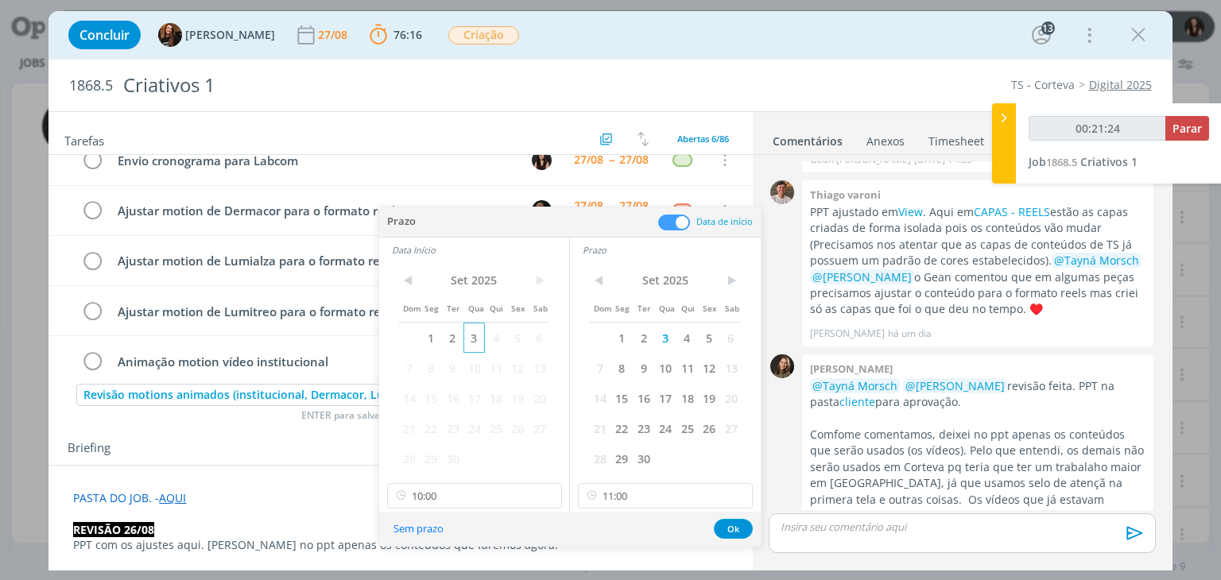
click at [469, 329] on span "3" at bounding box center [474, 338] width 21 height 30
click at [485, 502] on input "10:00" at bounding box center [474, 495] width 175 height 25
click at [463, 423] on div "10:30" at bounding box center [476, 431] width 178 height 29
click at [639, 498] on input "11:00" at bounding box center [665, 495] width 175 height 25
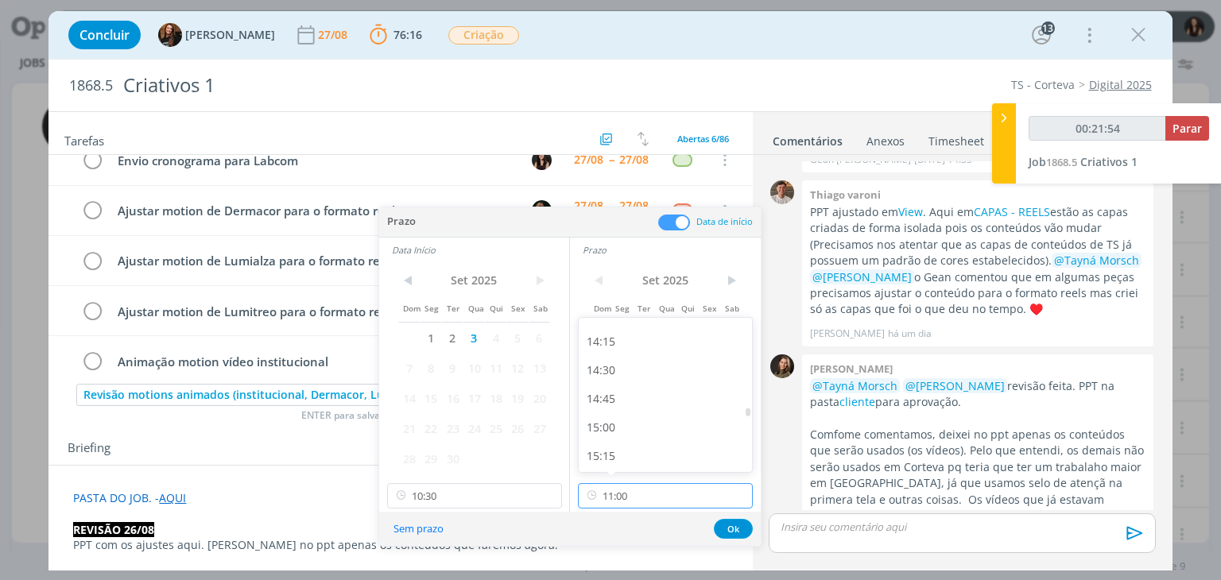
scroll to position [1616, 0]
click at [637, 326] on div "14:00" at bounding box center [668, 319] width 178 height 29
click at [731, 533] on button "Ok" at bounding box center [733, 529] width 39 height 20
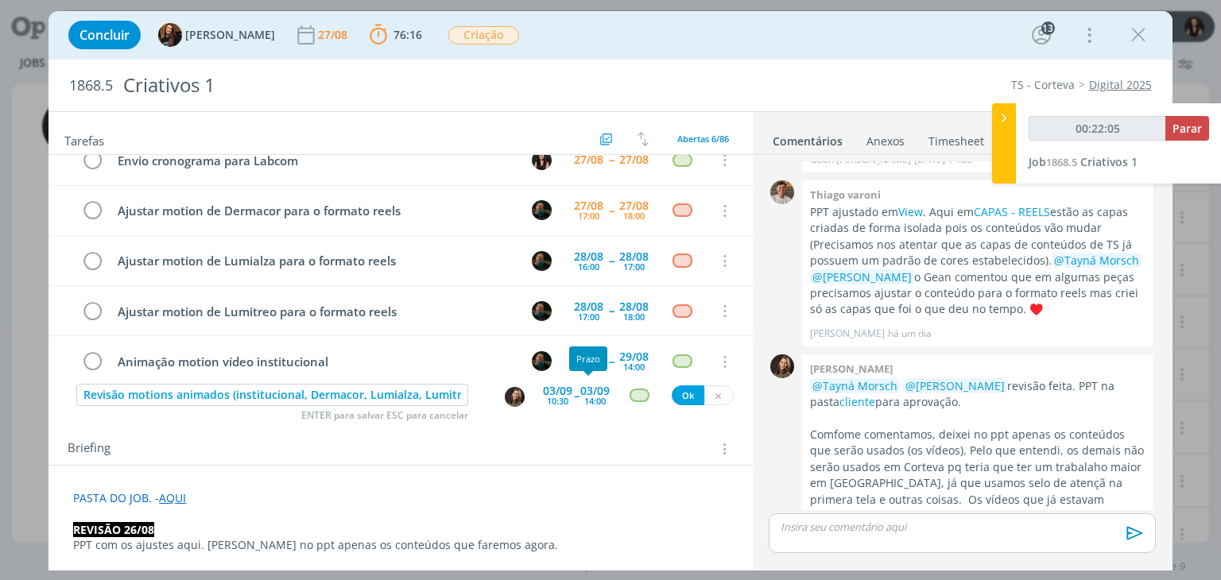
click at [592, 402] on div "14:00" at bounding box center [594, 401] width 21 height 9
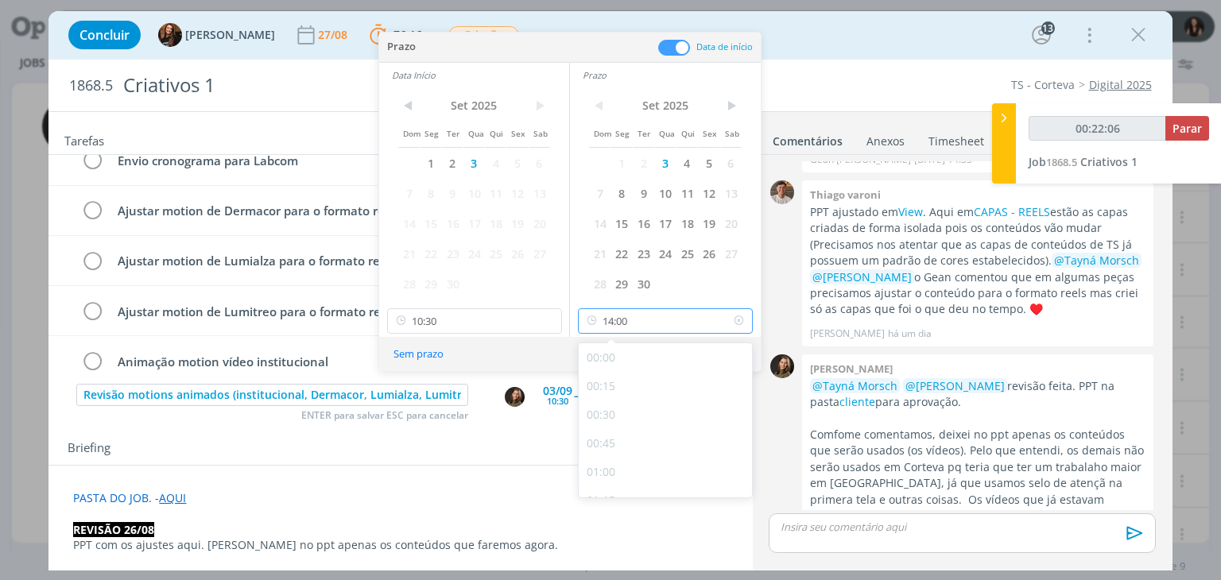
click at [645, 320] on input "14:00" at bounding box center [665, 320] width 175 height 25
click at [615, 410] on div "13:30" at bounding box center [668, 421] width 178 height 29
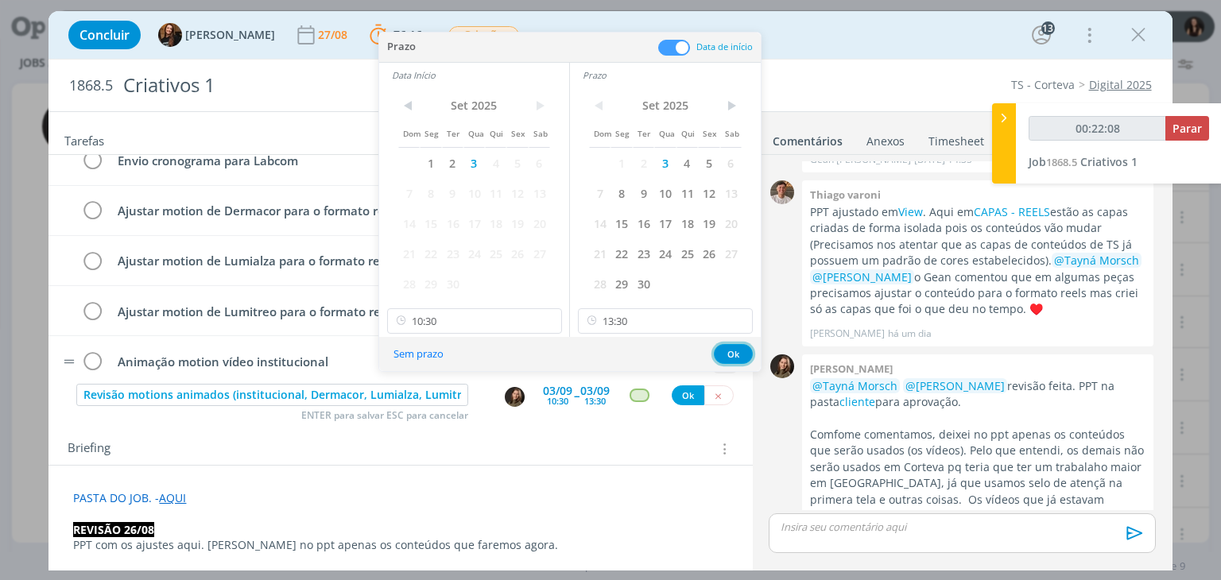
click at [720, 351] on button "Ok" at bounding box center [733, 354] width 39 height 20
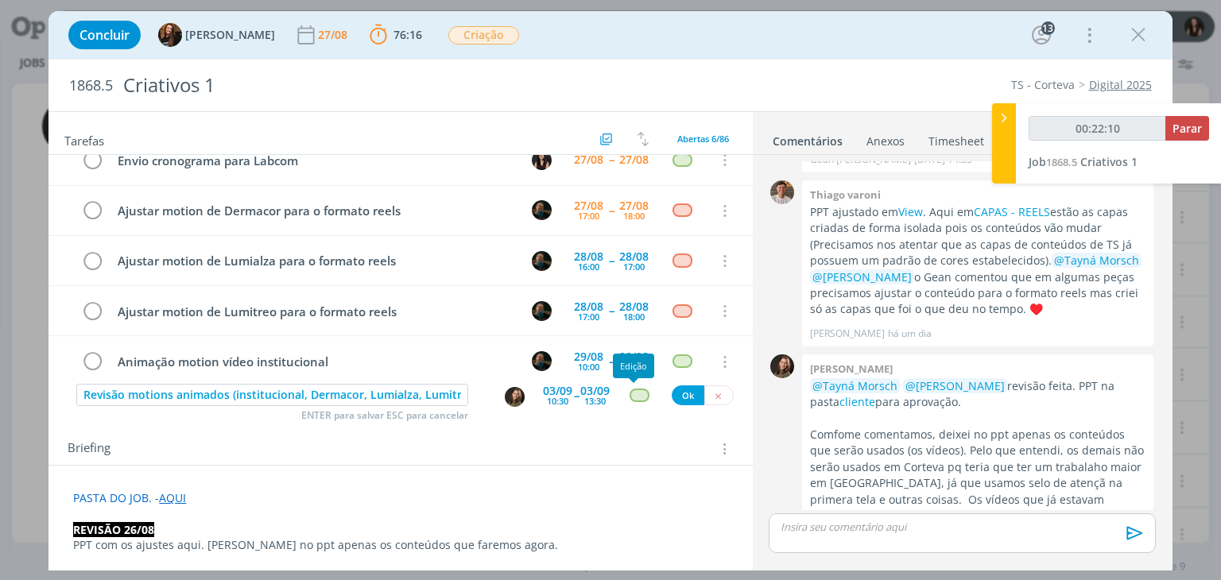
click at [633, 394] on div "dialog" at bounding box center [640, 396] width 20 height 14
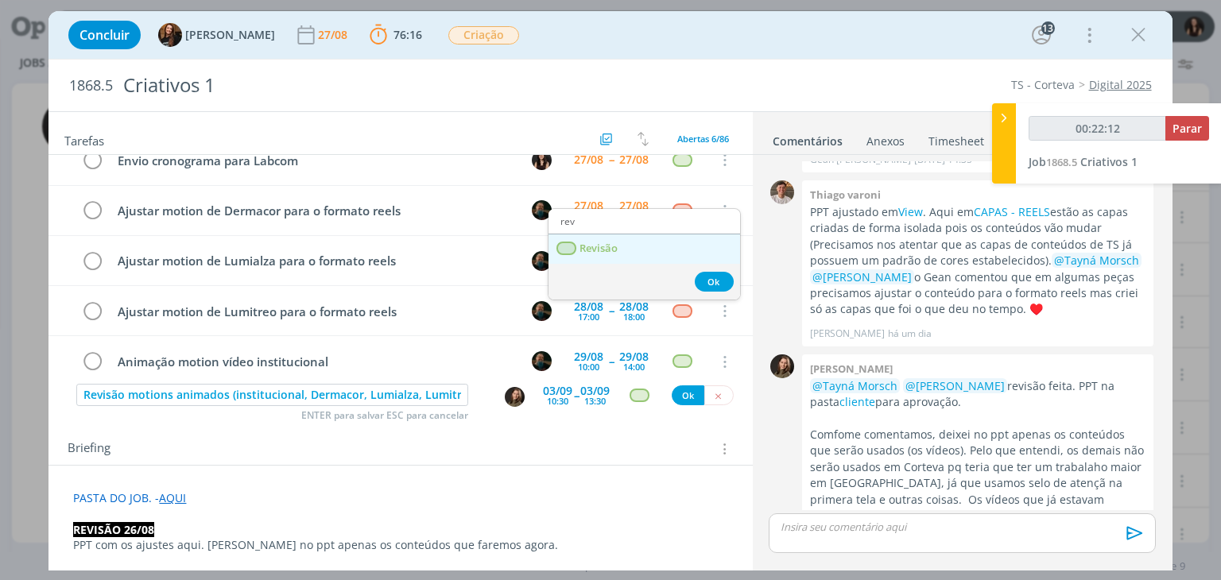
click at [644, 247] on link "Revisão" at bounding box center [645, 249] width 192 height 29
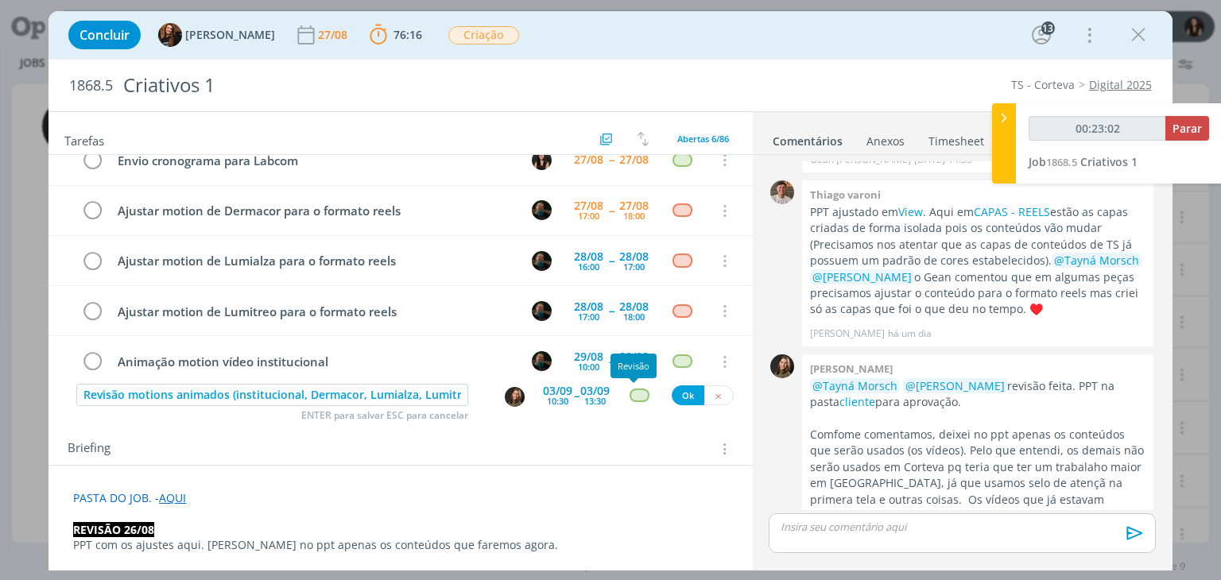
click at [632, 389] on div "dialog" at bounding box center [640, 396] width 20 height 14
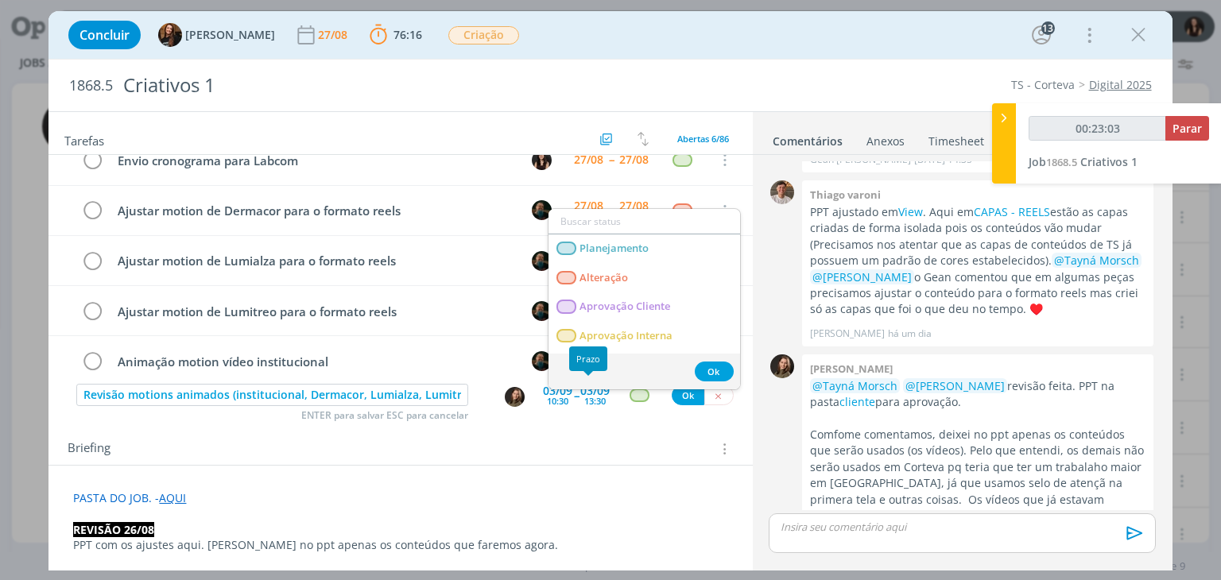
click at [601, 402] on div "03/09 13:30" at bounding box center [594, 396] width 29 height 29
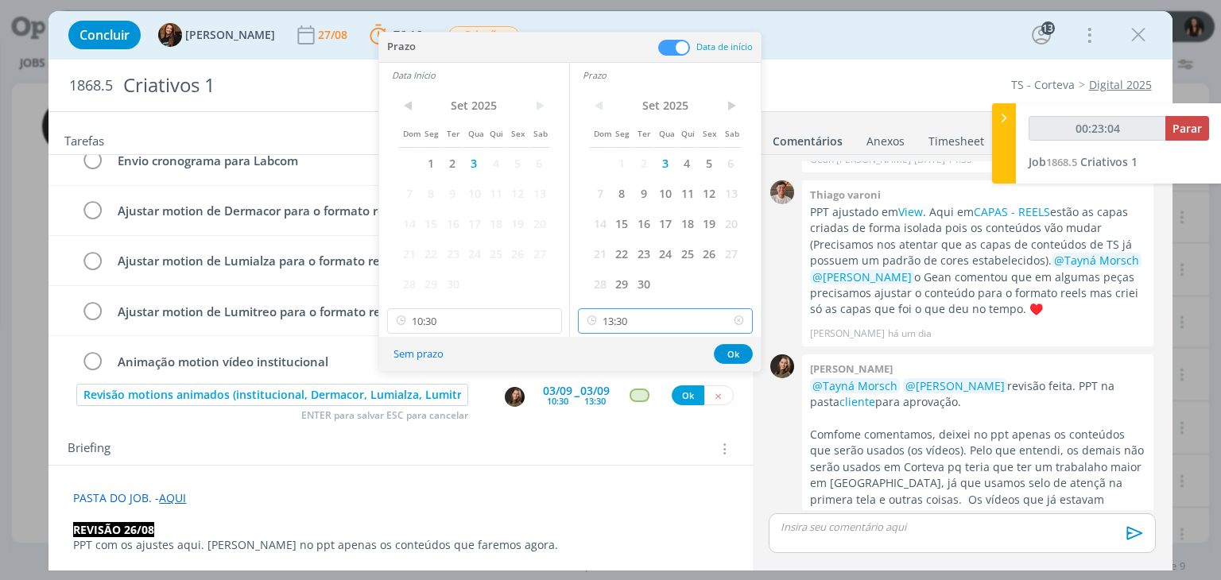
click at [662, 319] on input "13:30" at bounding box center [665, 320] width 175 height 25
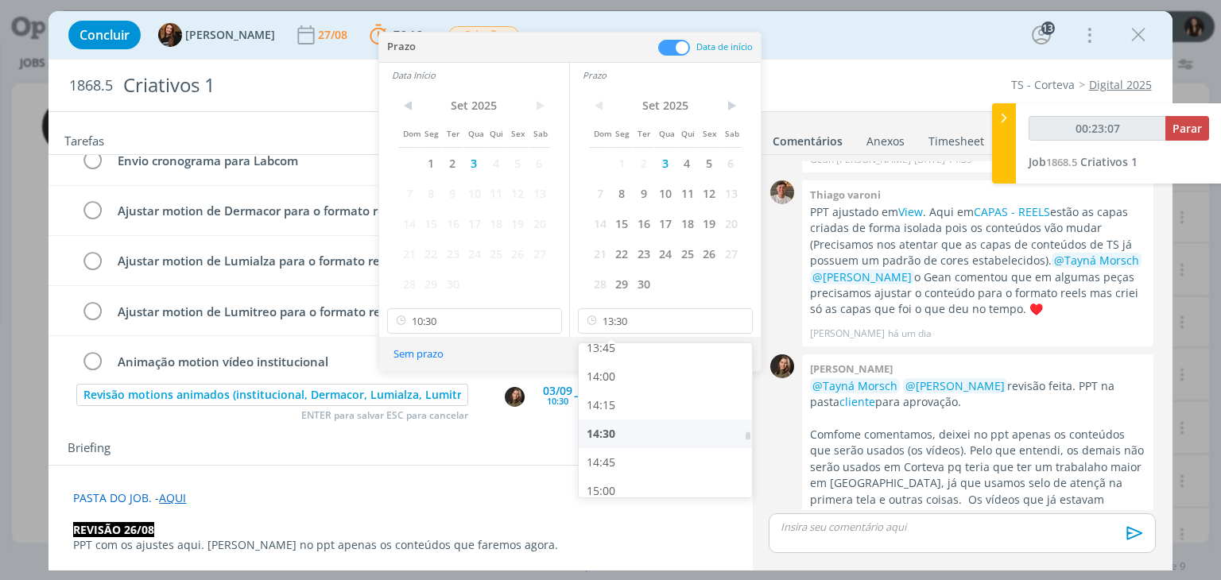
click at [633, 432] on div "14:30" at bounding box center [668, 434] width 178 height 29
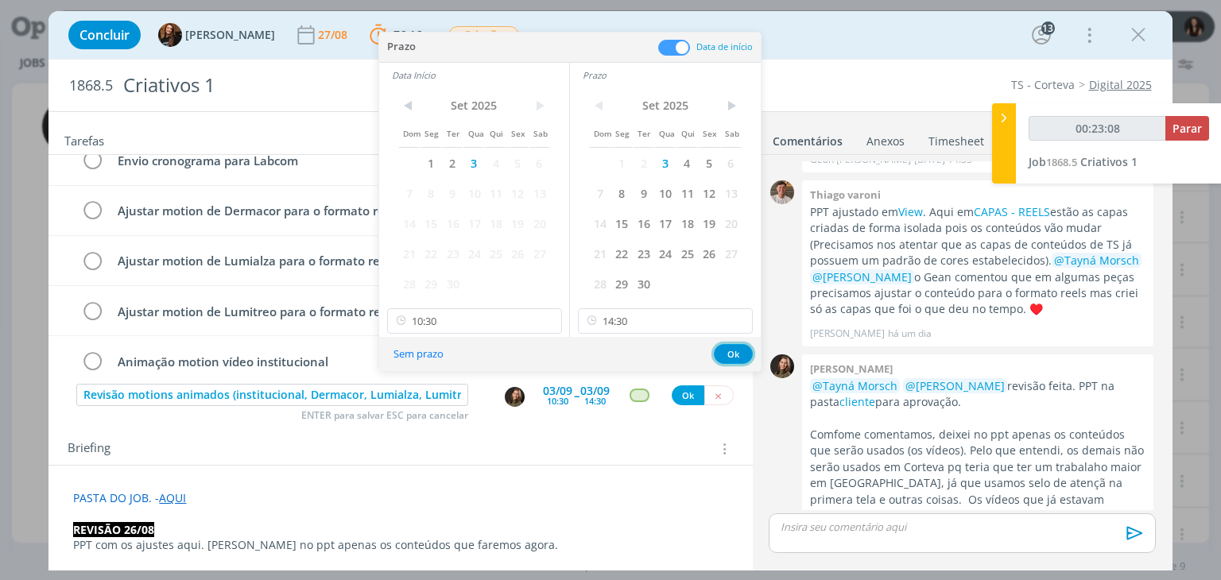
click at [721, 353] on button "Ok" at bounding box center [733, 354] width 39 height 20
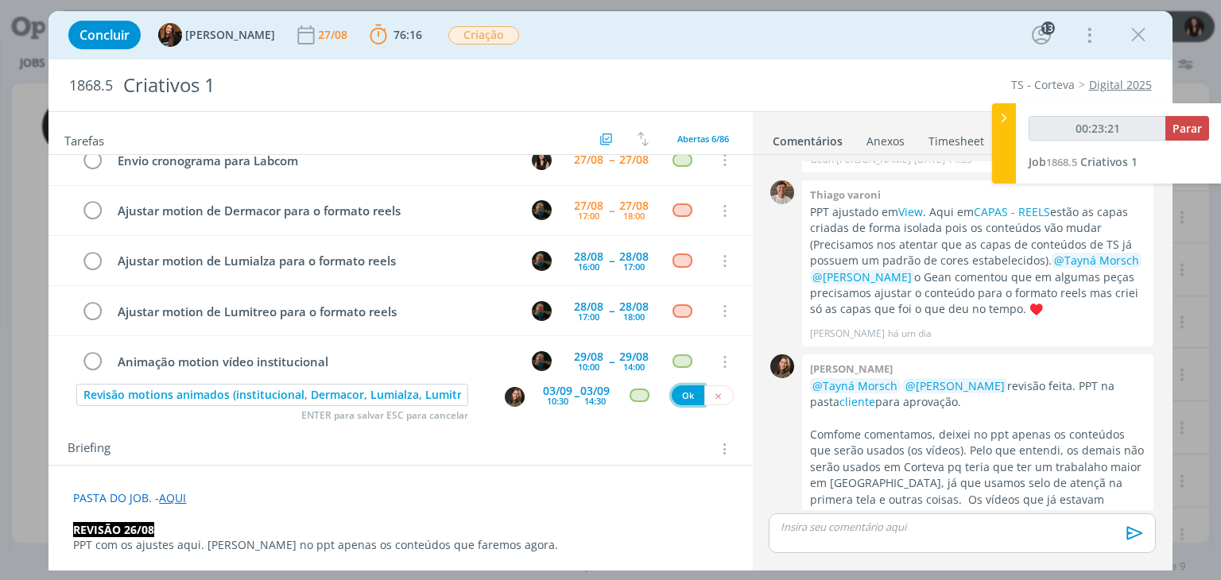
click at [673, 396] on button "Ok" at bounding box center [688, 396] width 33 height 20
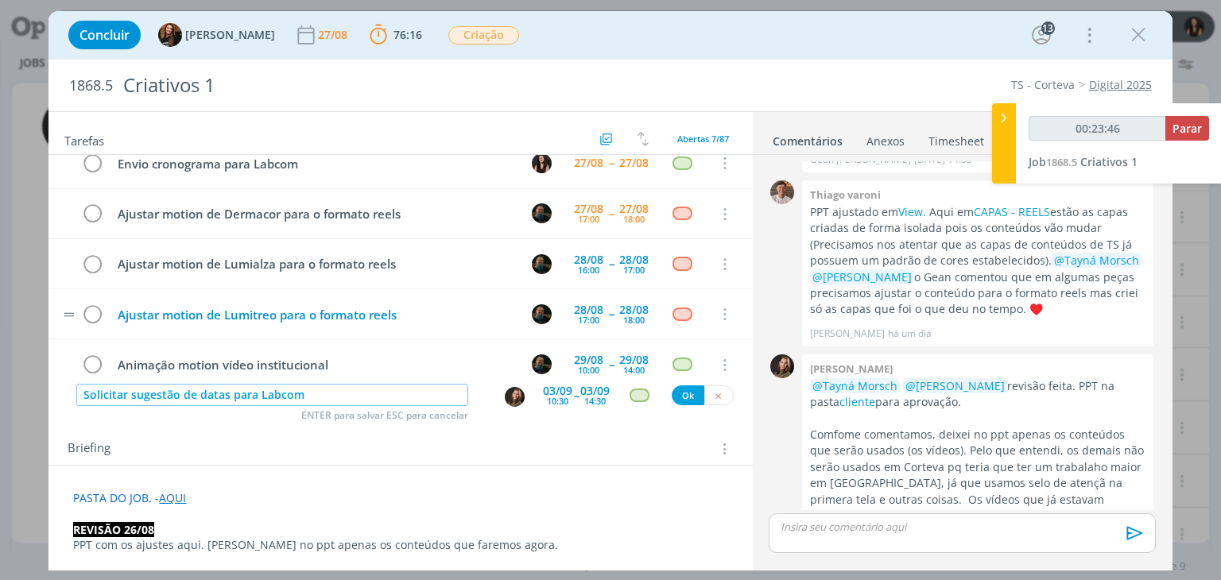
scroll to position [0, 0]
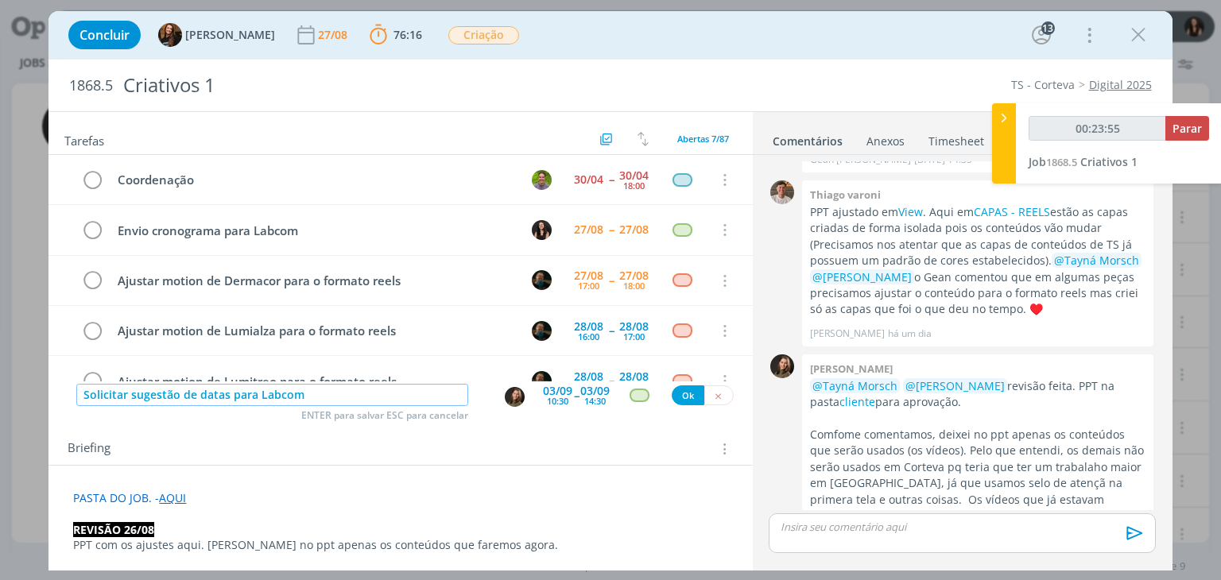
click at [515, 398] on img "dialog" at bounding box center [515, 397] width 20 height 20
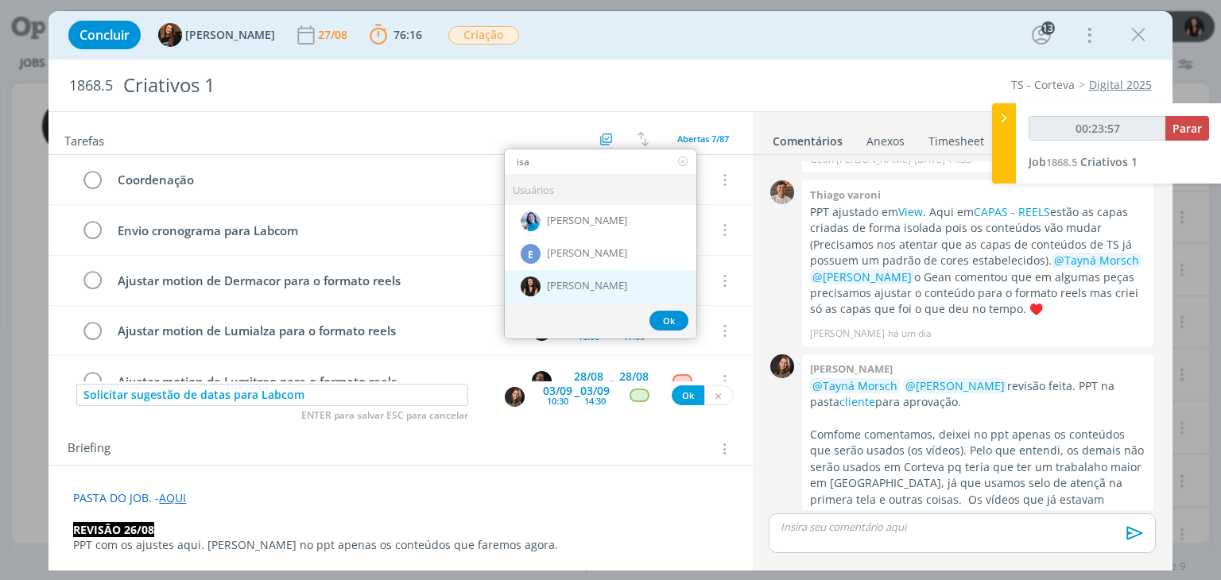
click at [561, 280] on span "[PERSON_NAME]" at bounding box center [587, 286] width 80 height 13
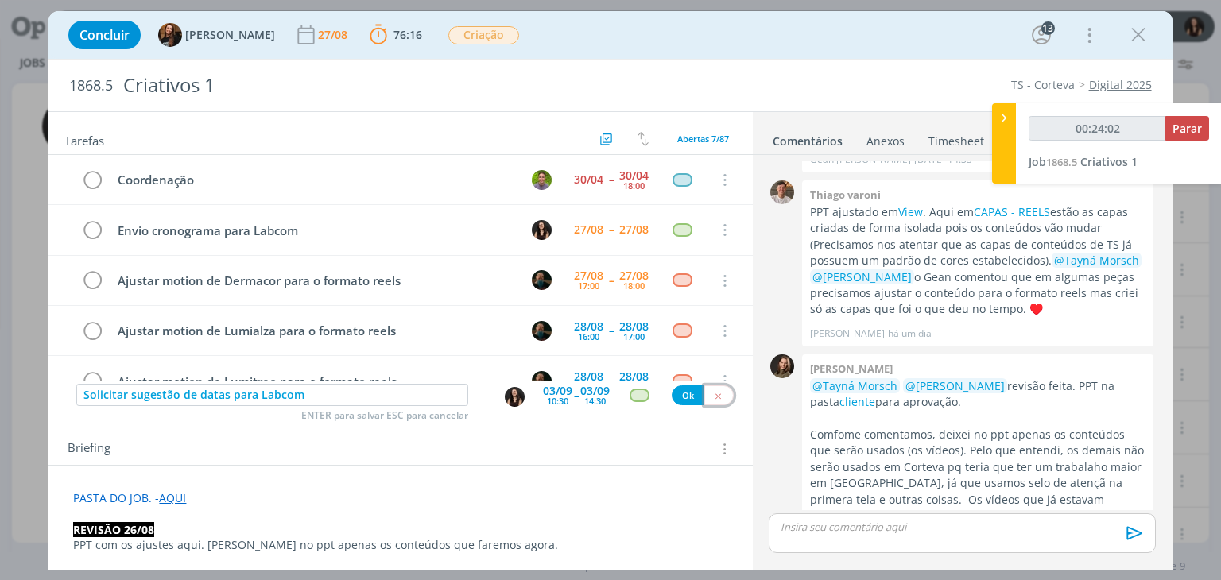
click at [713, 395] on icon "dialog" at bounding box center [718, 396] width 10 height 10
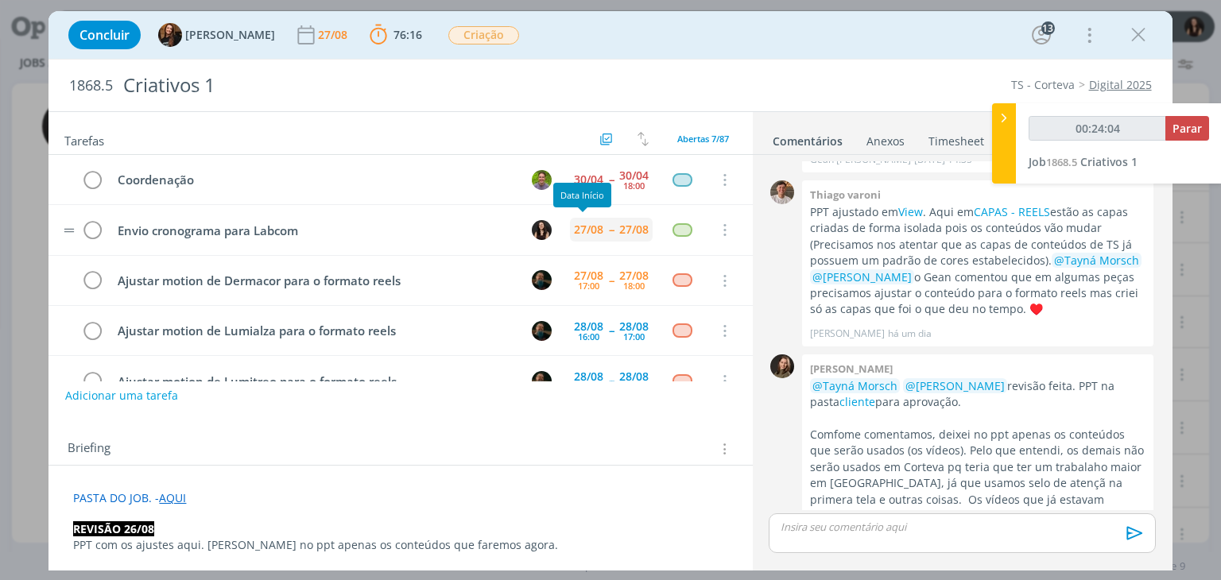
click at [584, 232] on div "27/08" at bounding box center [588, 229] width 29 height 11
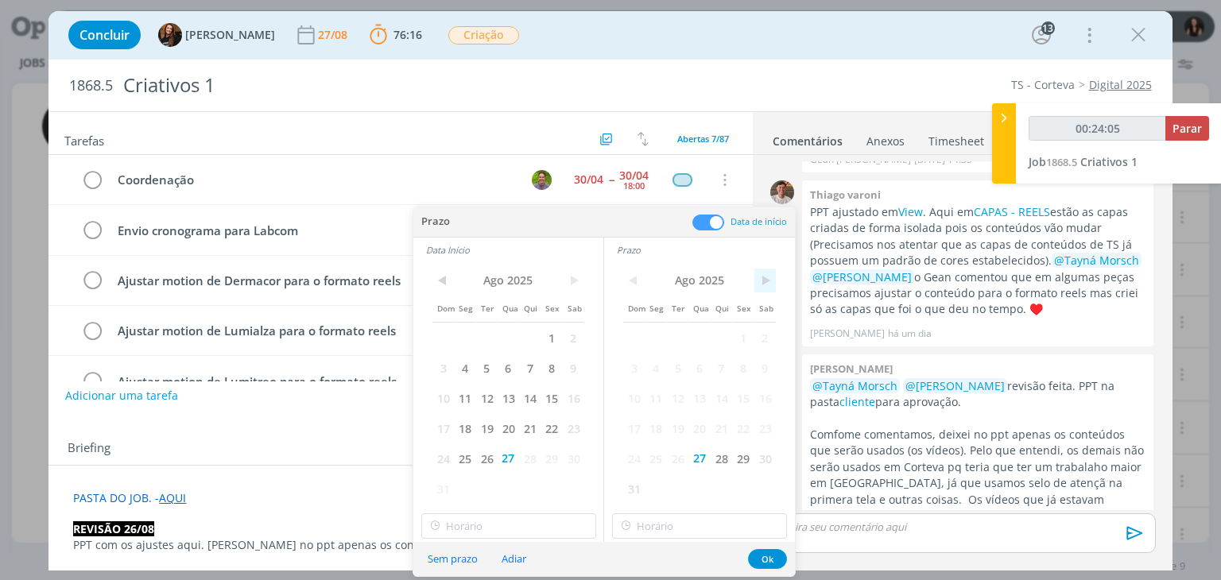
click at [763, 277] on span ">" at bounding box center [765, 281] width 21 height 24
click at [705, 328] on span "3" at bounding box center [699, 338] width 21 height 30
click at [584, 281] on span ">" at bounding box center [573, 281] width 21 height 24
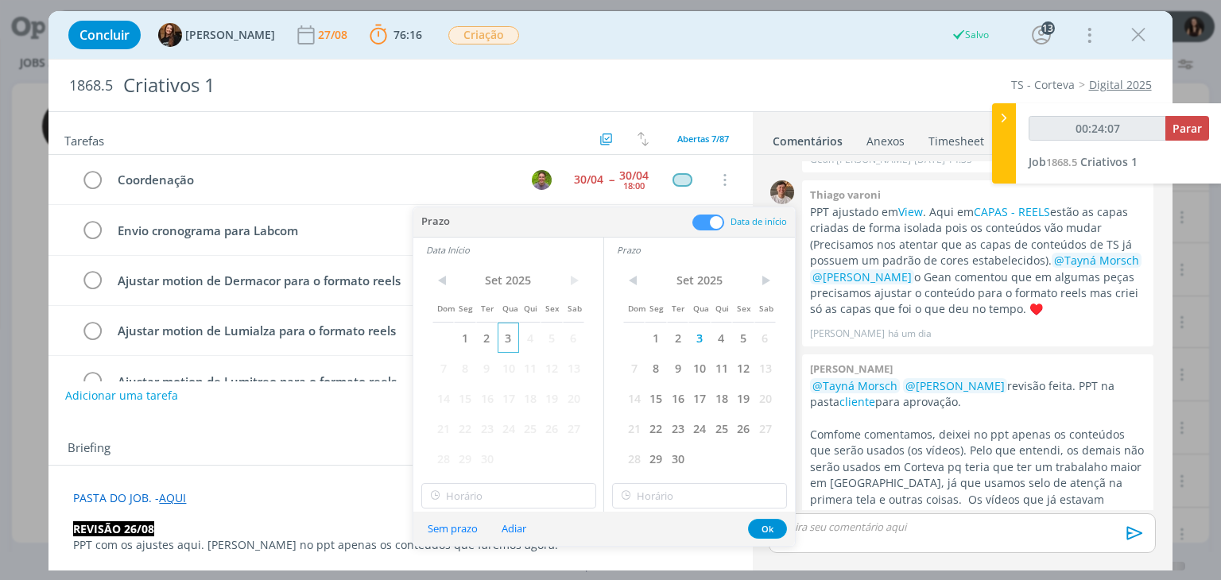
click at [506, 333] on span "3" at bounding box center [508, 338] width 21 height 30
click at [757, 532] on button "Ok" at bounding box center [767, 529] width 39 height 20
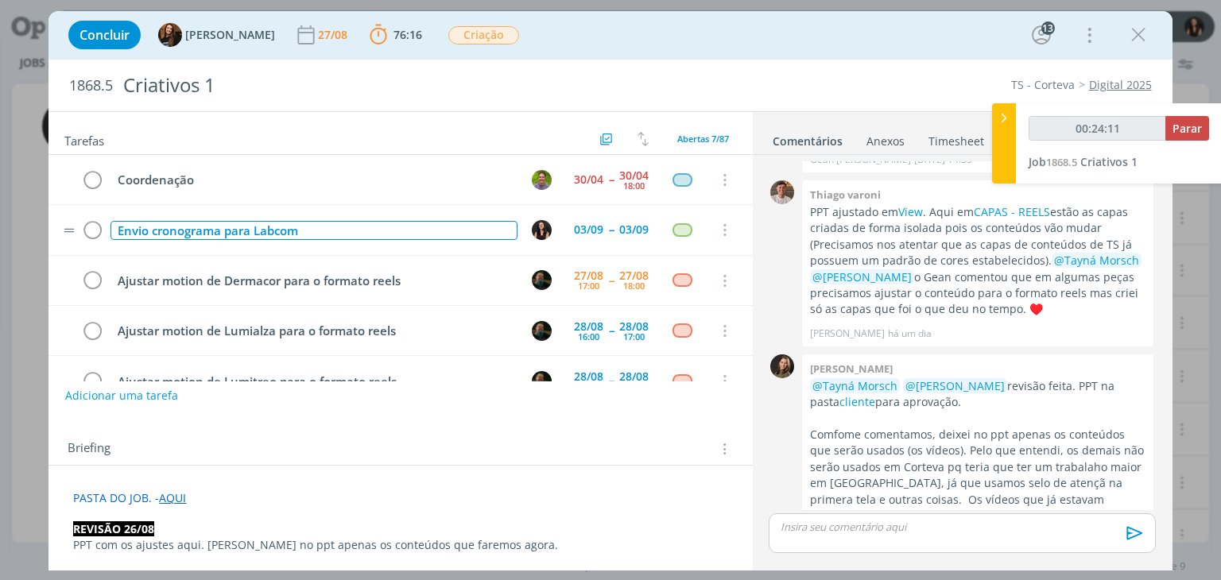
click at [367, 226] on div "Envio cronograma para Labcom" at bounding box center [314, 231] width 406 height 20
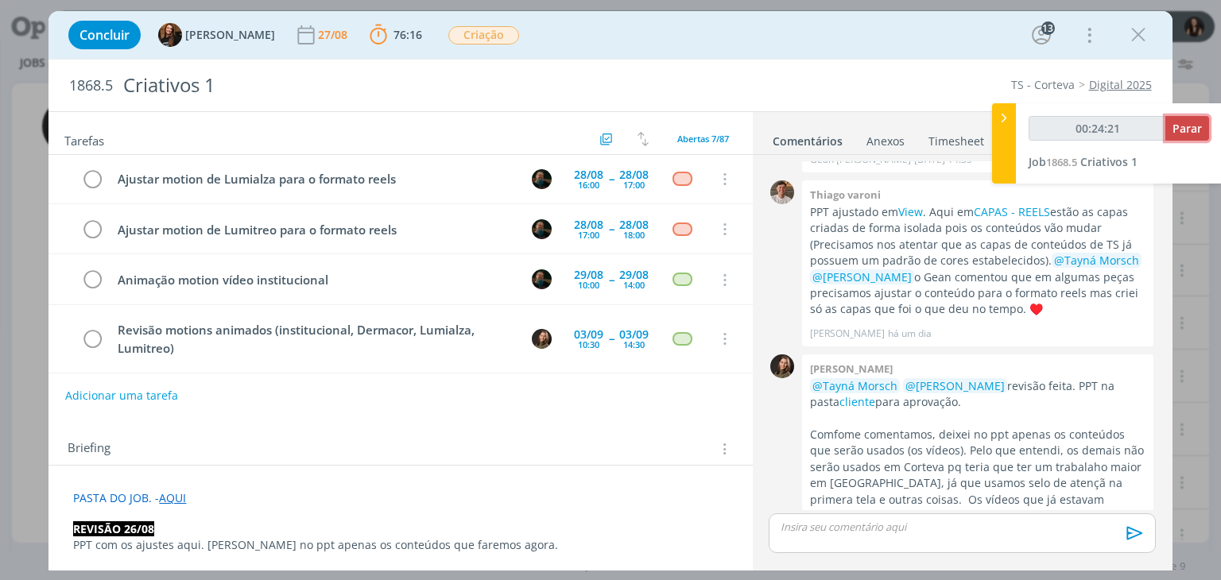
click at [1176, 127] on span "Parar" at bounding box center [1187, 128] width 29 height 15
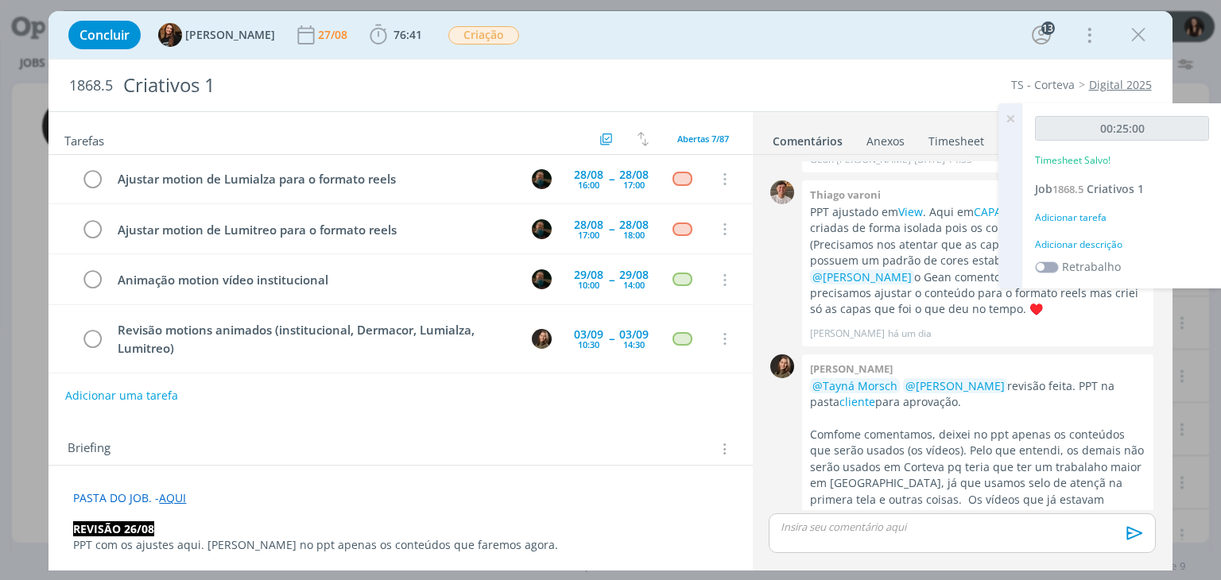
click at [1104, 246] on div "Adicionar descrição" at bounding box center [1122, 245] width 174 height 14
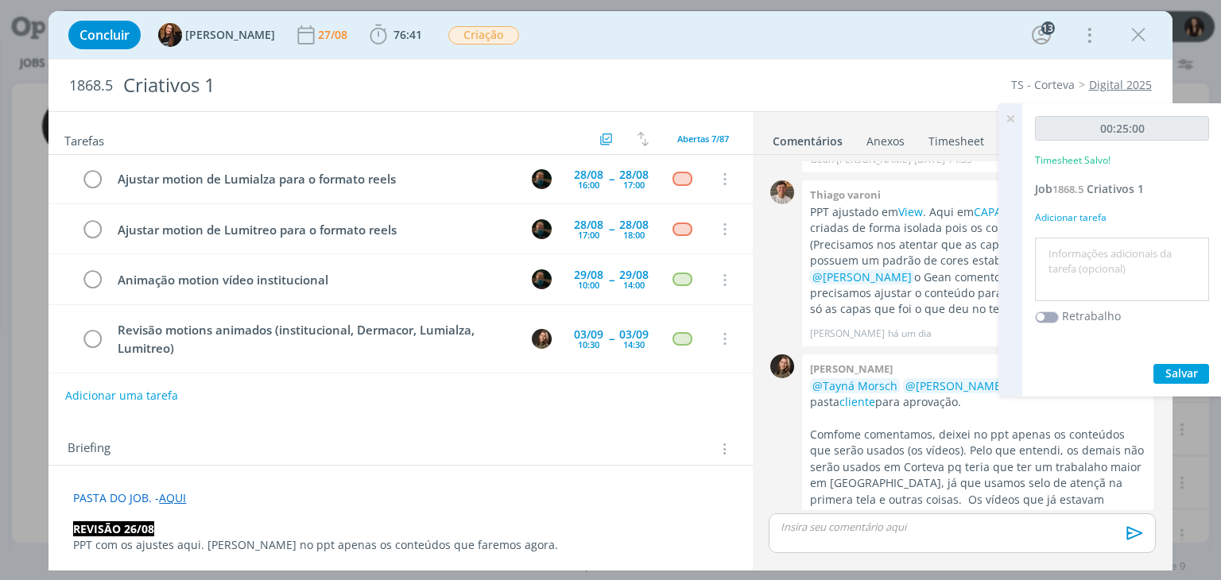
click at [1104, 246] on textarea at bounding box center [1122, 270] width 166 height 56
click at [1193, 370] on span "Salvar" at bounding box center [1182, 373] width 33 height 15
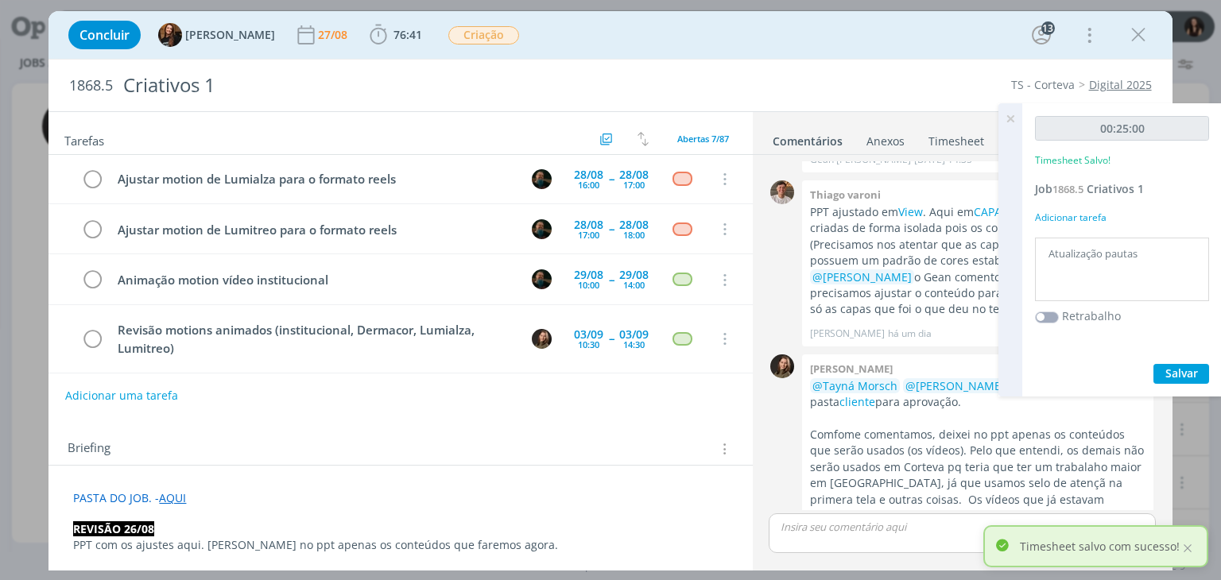
click at [1011, 118] on icon at bounding box center [1010, 118] width 29 height 31
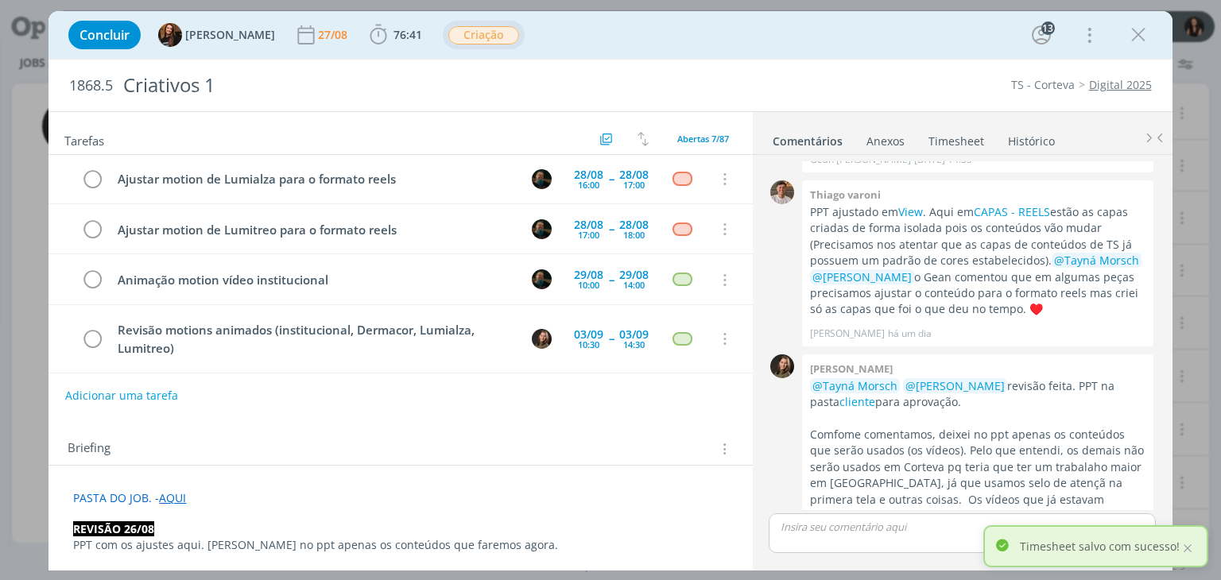
click at [460, 39] on span "Criação" at bounding box center [483, 35] width 71 height 18
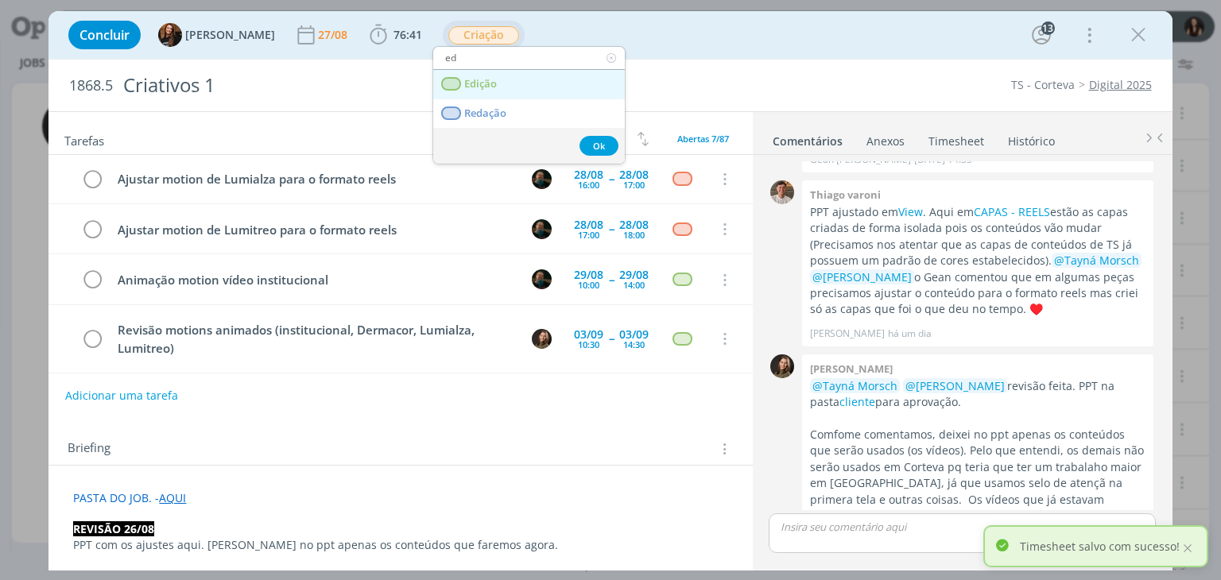
click at [471, 79] on span "Edição" at bounding box center [481, 84] width 33 height 13
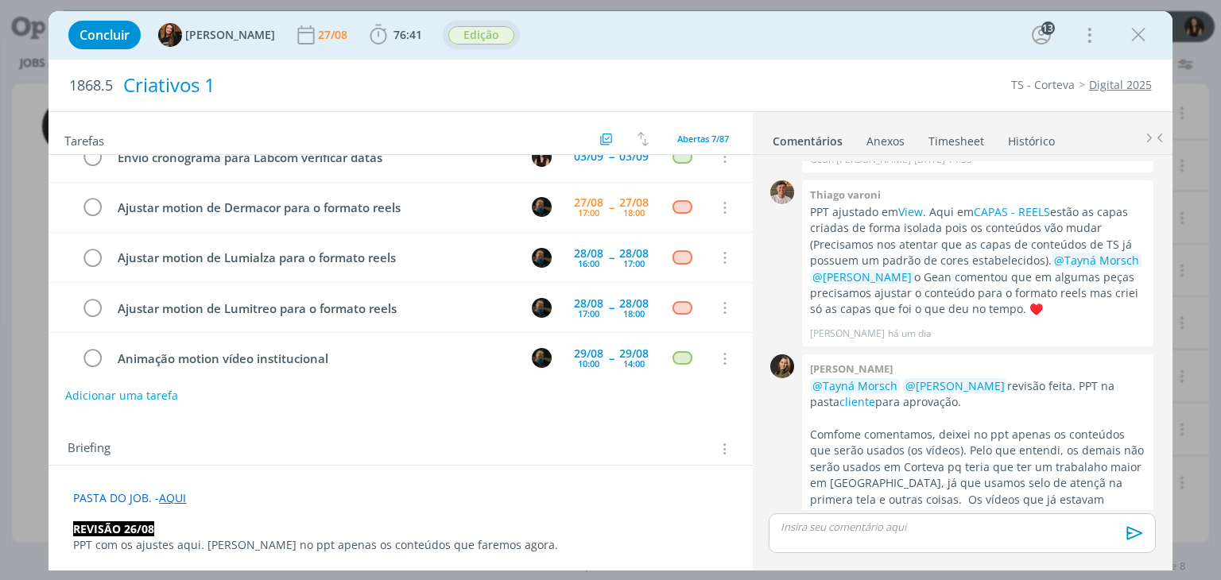
scroll to position [72, 0]
click at [1141, 33] on icon "dialog" at bounding box center [1139, 35] width 24 height 24
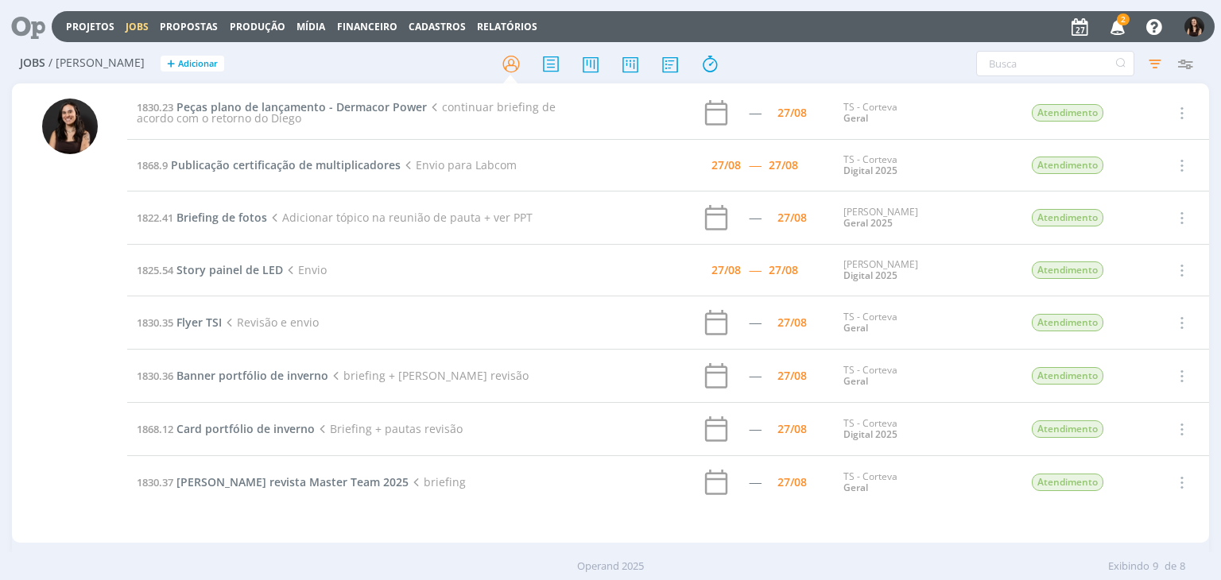
click at [1121, 25] on icon "button" at bounding box center [1118, 26] width 28 height 27
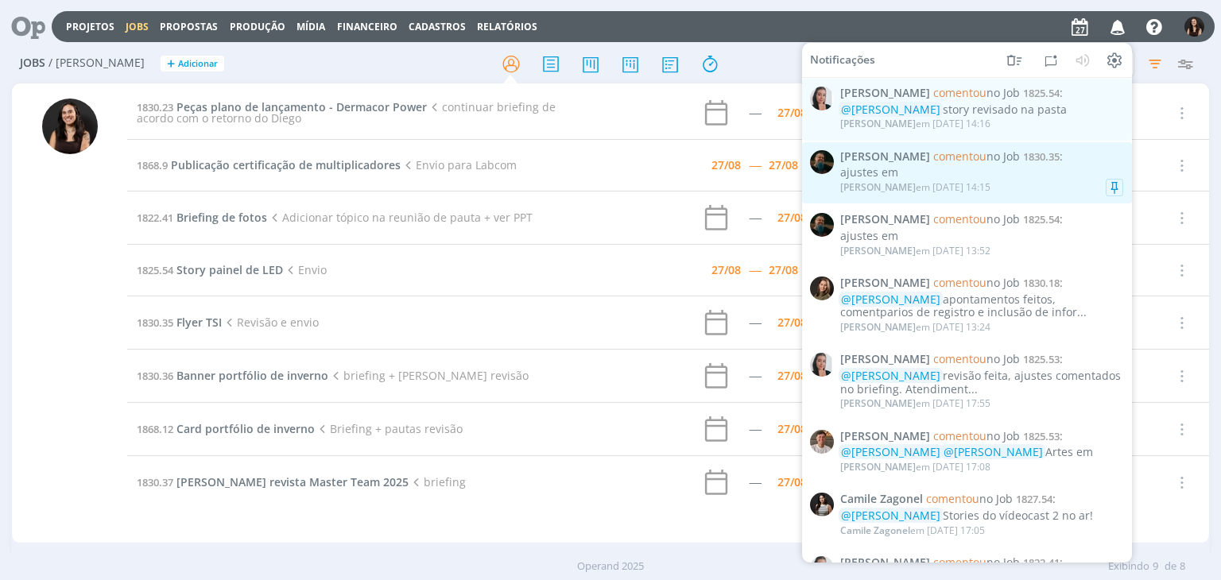
click at [1010, 173] on div "ajustes em" at bounding box center [981, 173] width 283 height 14
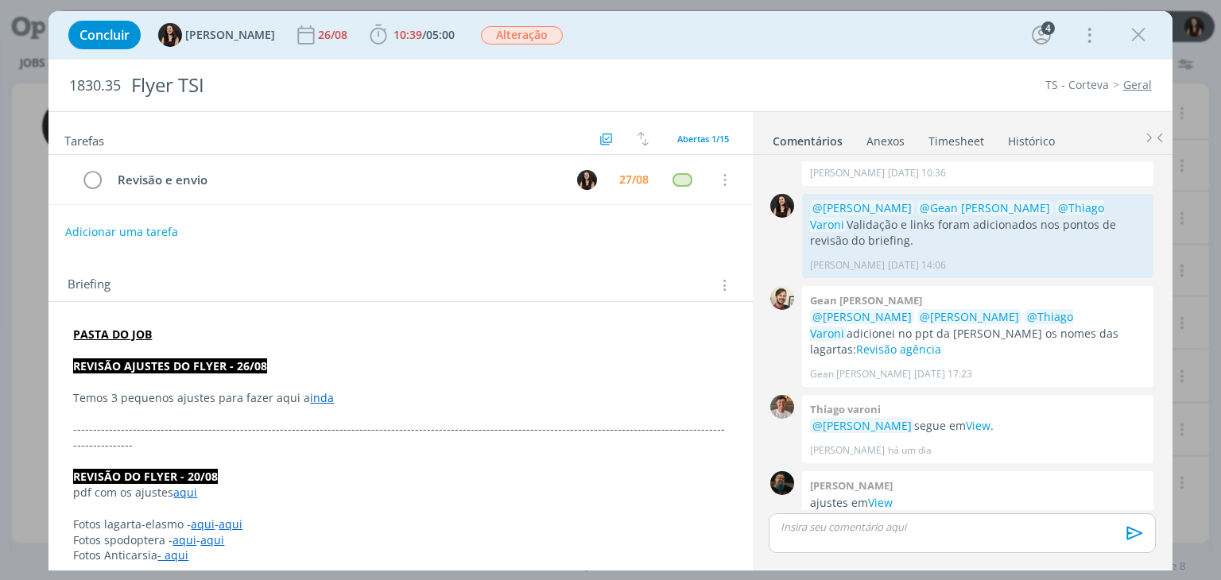
scroll to position [569, 0]
click at [1147, 39] on icon "dialog" at bounding box center [1139, 35] width 24 height 24
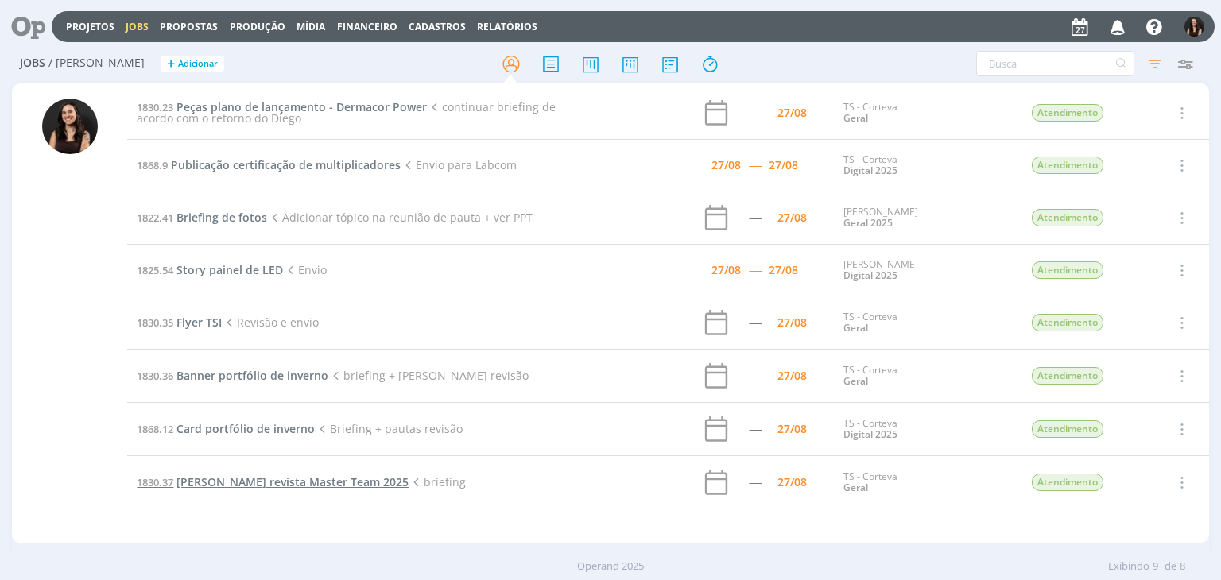
click at [245, 479] on span "[PERSON_NAME] revista Master Team 2025" at bounding box center [293, 482] width 232 height 15
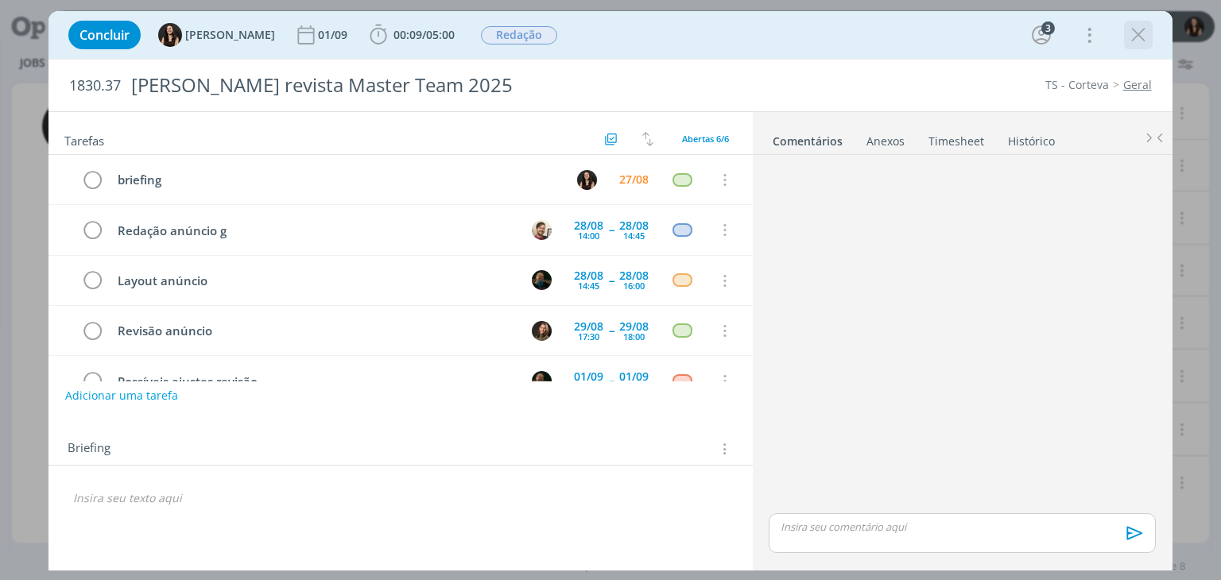
click at [1134, 27] on icon "dialog" at bounding box center [1139, 35] width 24 height 24
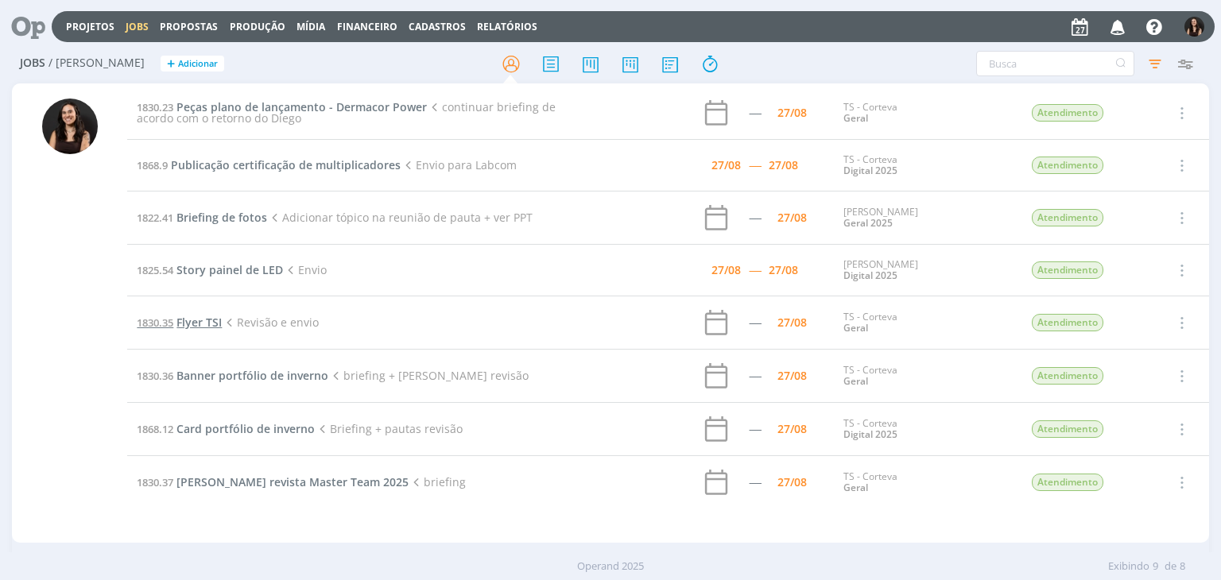
click at [204, 322] on span "Flyer TSI" at bounding box center [199, 322] width 45 height 15
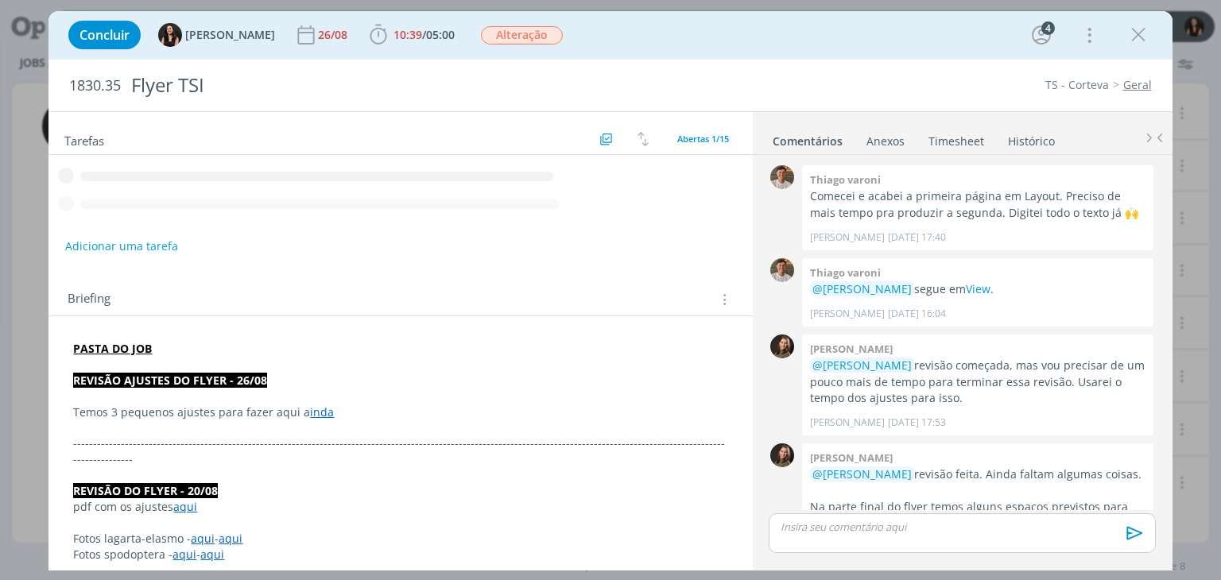
scroll to position [570, 0]
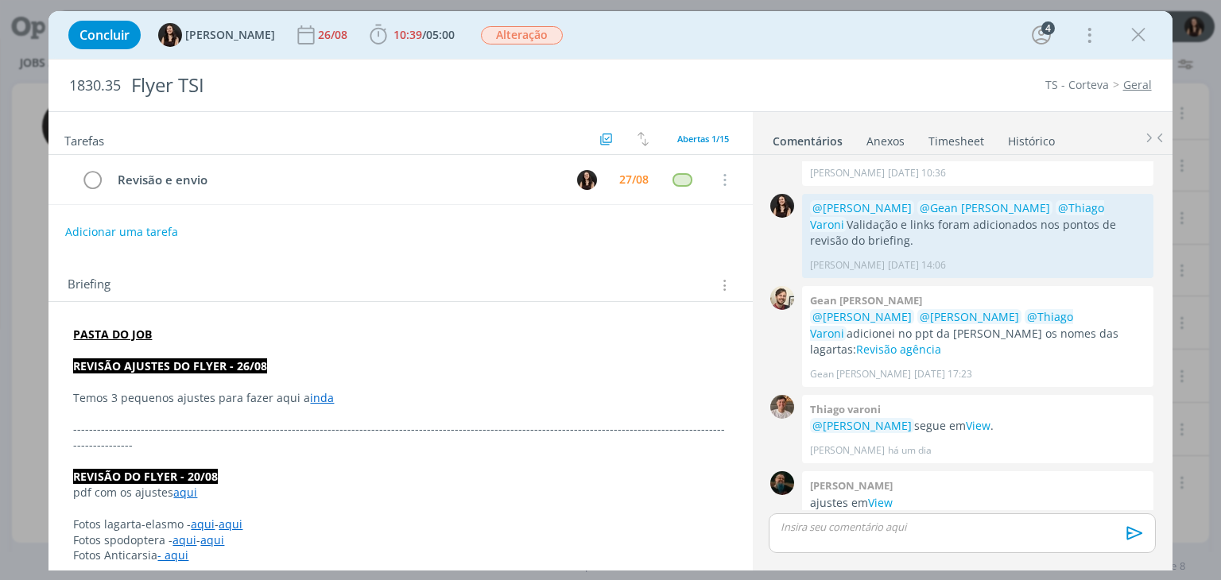
click at [1143, 35] on icon "dialog" at bounding box center [1139, 35] width 24 height 24
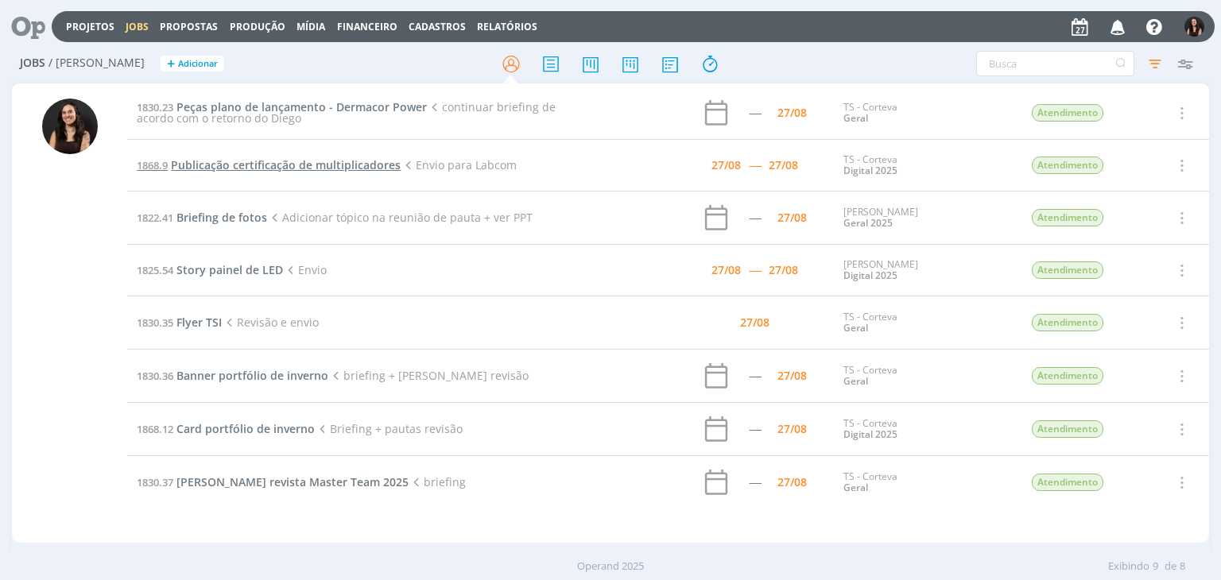
click at [236, 163] on span "Publicação certificação de multiplicadores" at bounding box center [286, 164] width 230 height 15
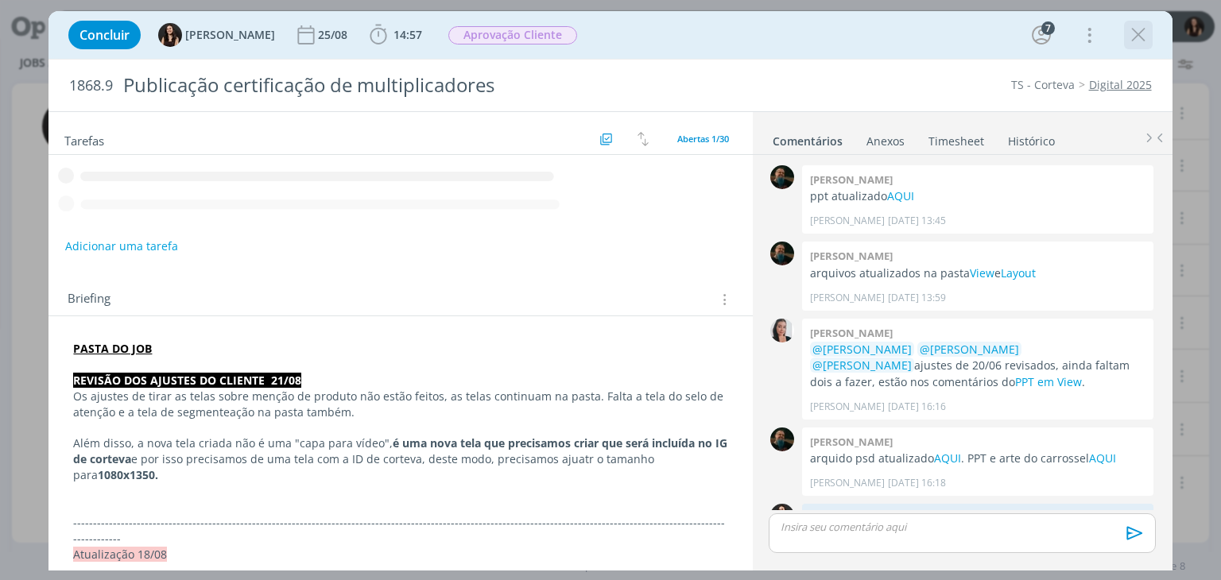
scroll to position [1552, 0]
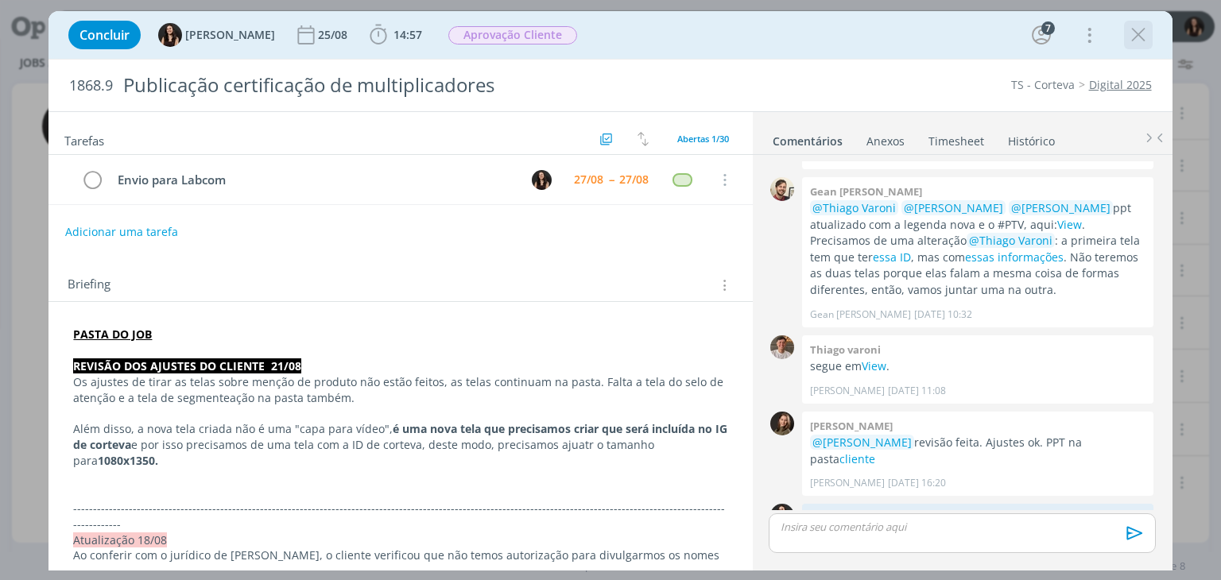
click at [1147, 33] on icon "dialog" at bounding box center [1139, 35] width 24 height 24
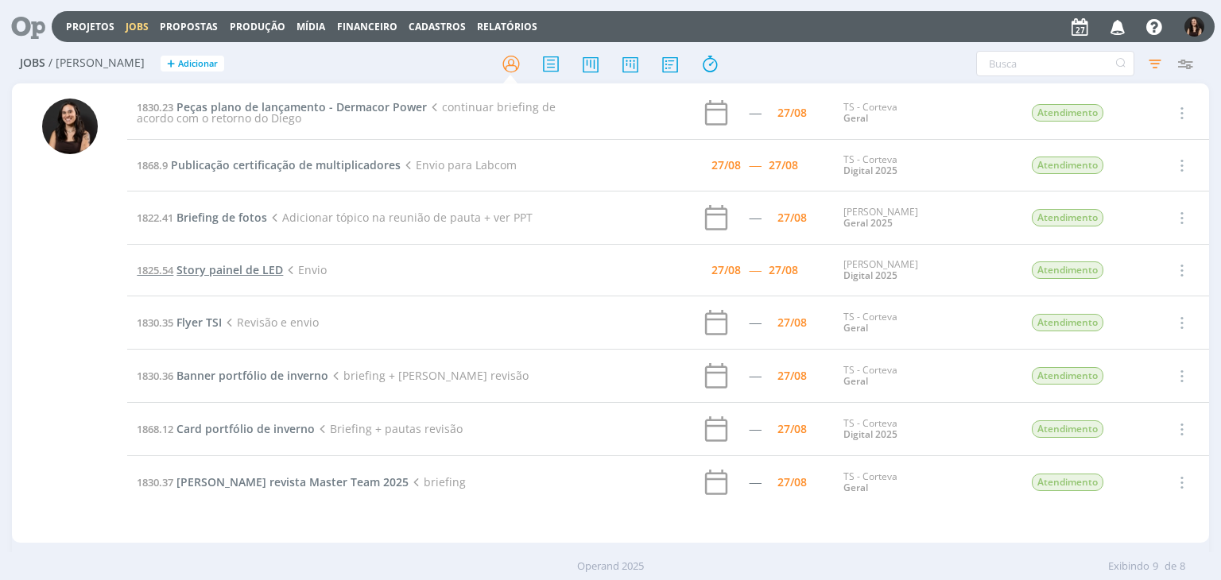
click at [255, 272] on span "Story painel de LED" at bounding box center [230, 269] width 107 height 15
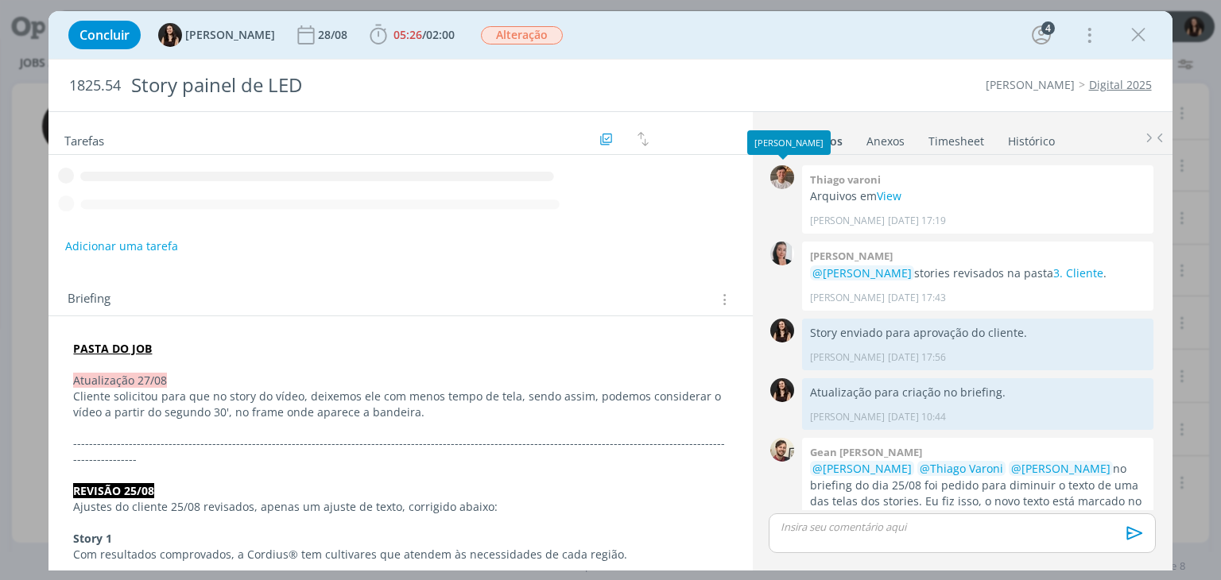
scroll to position [658, 0]
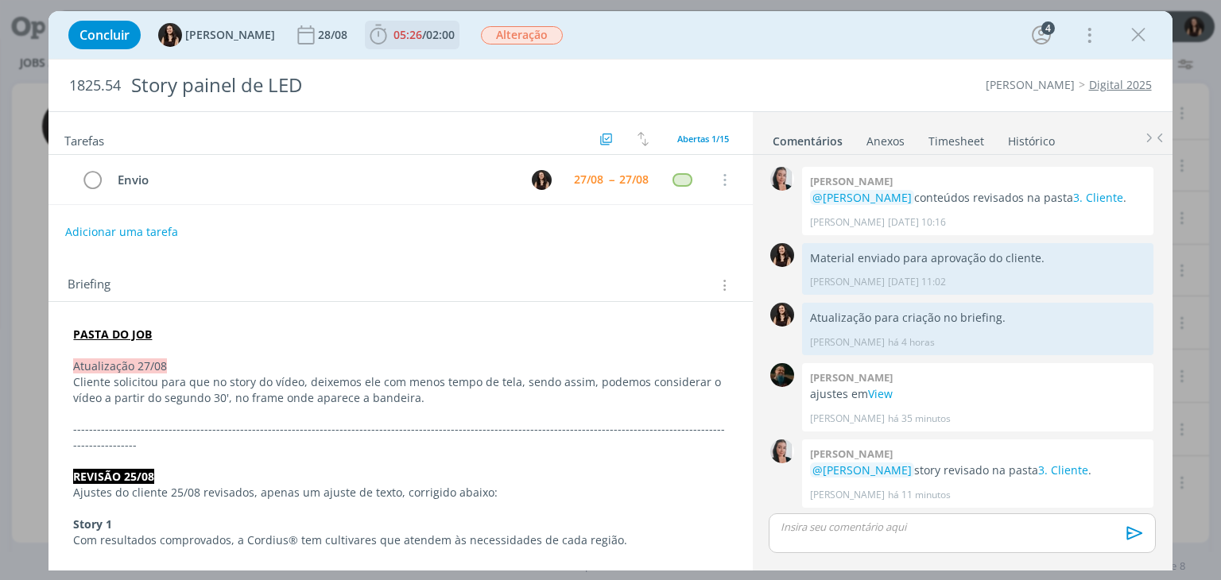
click at [390, 29] on b "05:26 / 02:00" at bounding box center [424, 34] width 68 height 11
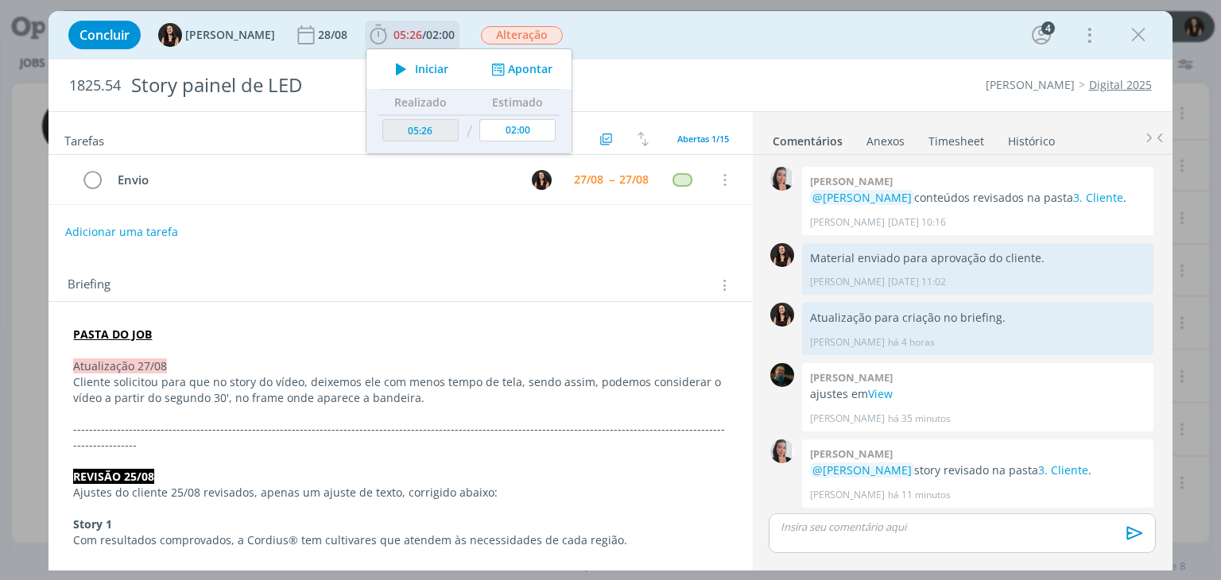
click at [387, 64] on icon "dialog" at bounding box center [401, 69] width 28 height 21
click at [1046, 468] on link "3. Cliente" at bounding box center [1063, 470] width 50 height 15
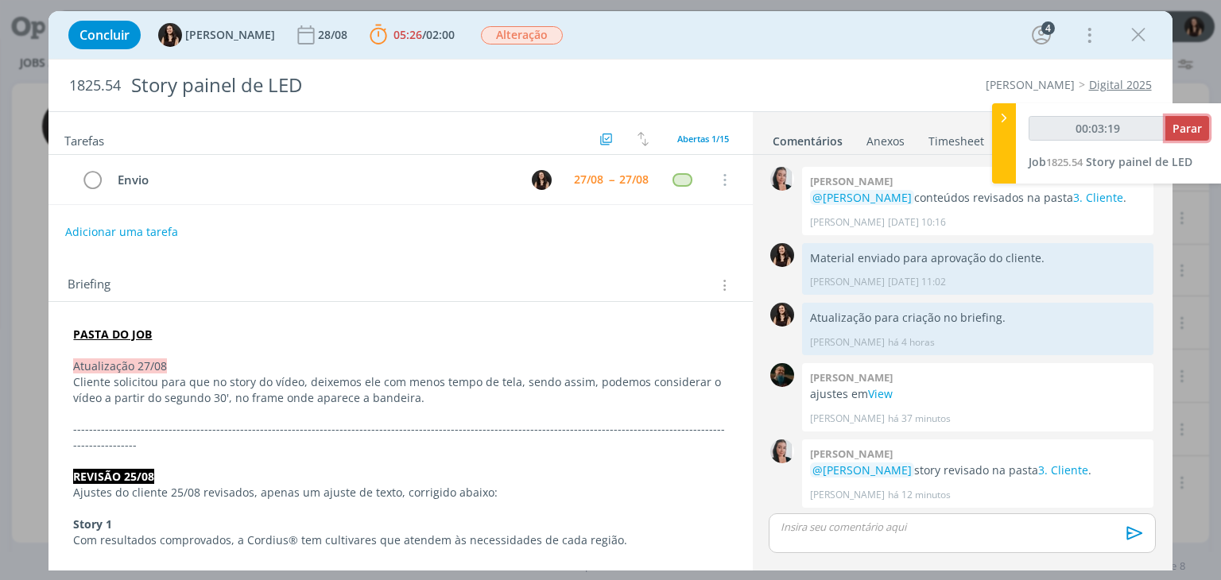
click at [1185, 130] on span "Parar" at bounding box center [1187, 128] width 29 height 15
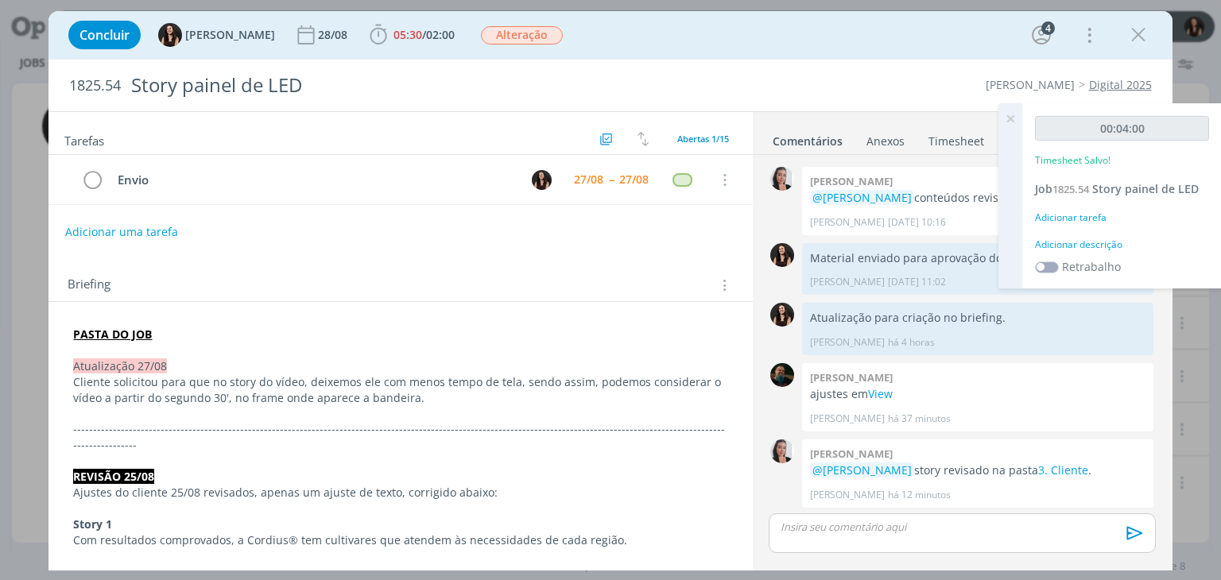
click at [1095, 242] on div "Adicionar descrição" at bounding box center [1122, 245] width 174 height 14
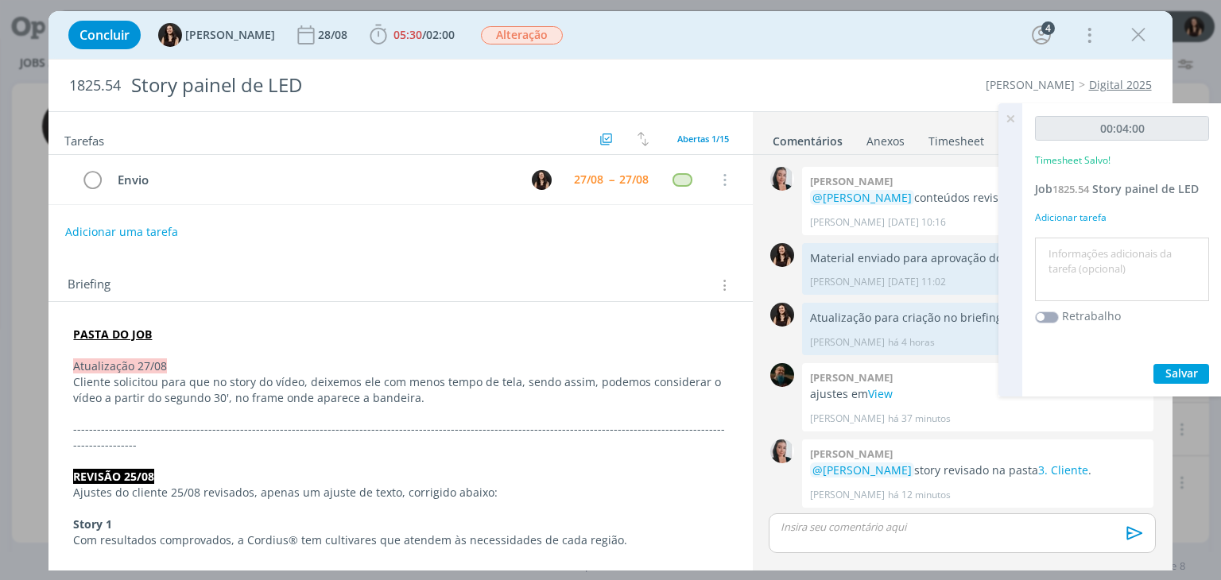
click at [1104, 253] on textarea at bounding box center [1122, 270] width 166 height 56
click at [1182, 364] on button "Salvar" at bounding box center [1182, 374] width 56 height 20
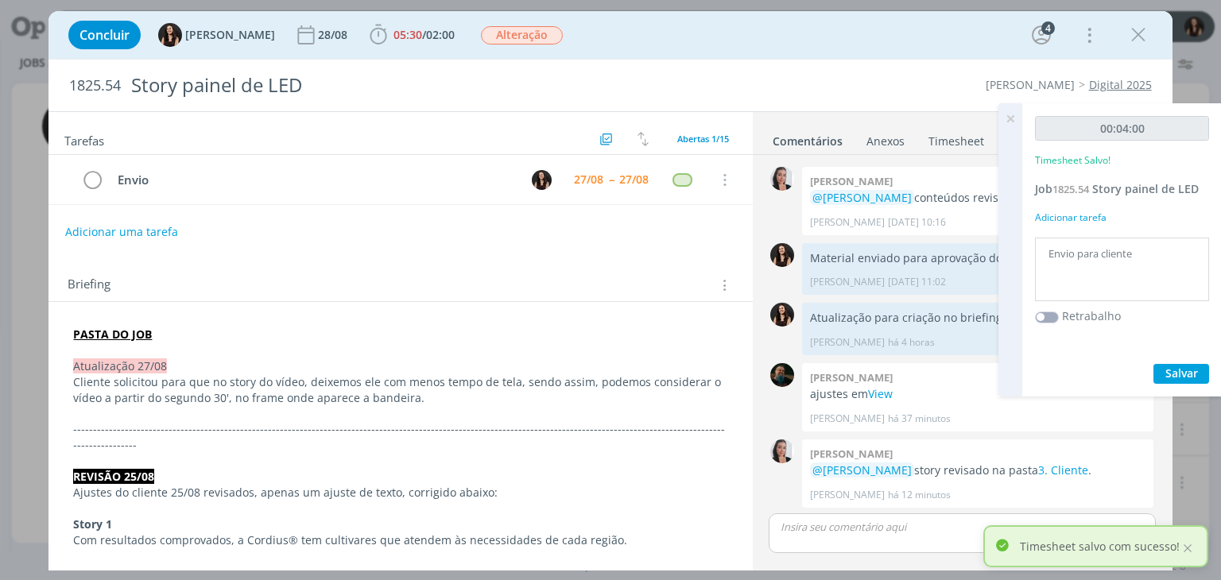
click at [1005, 119] on icon at bounding box center [1010, 118] width 29 height 31
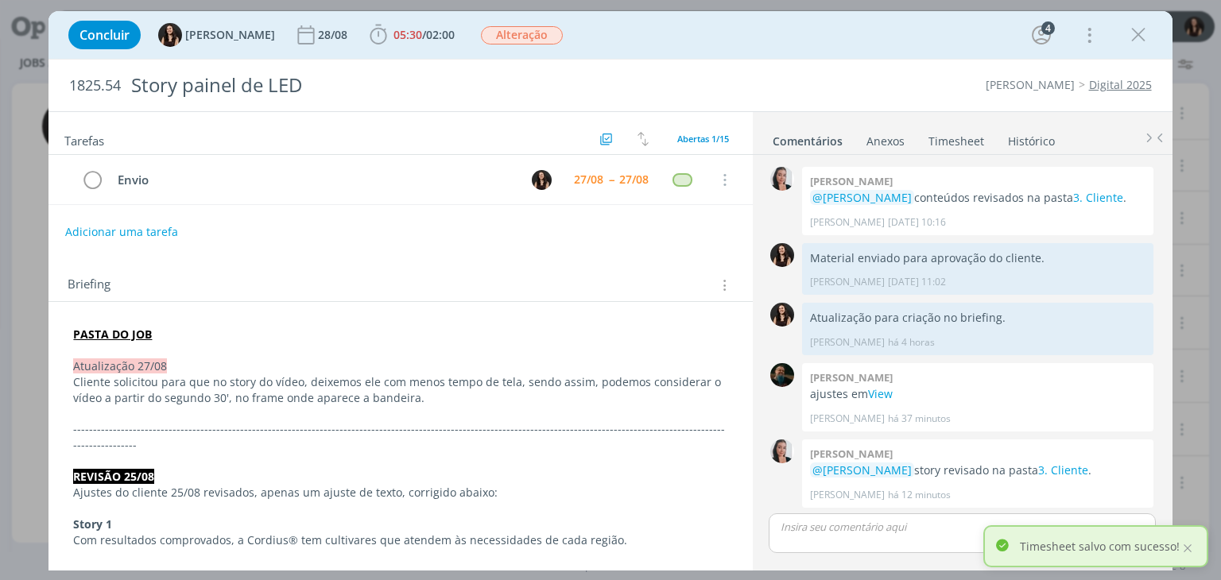
click at [910, 532] on p "dialog" at bounding box center [962, 527] width 361 height 14
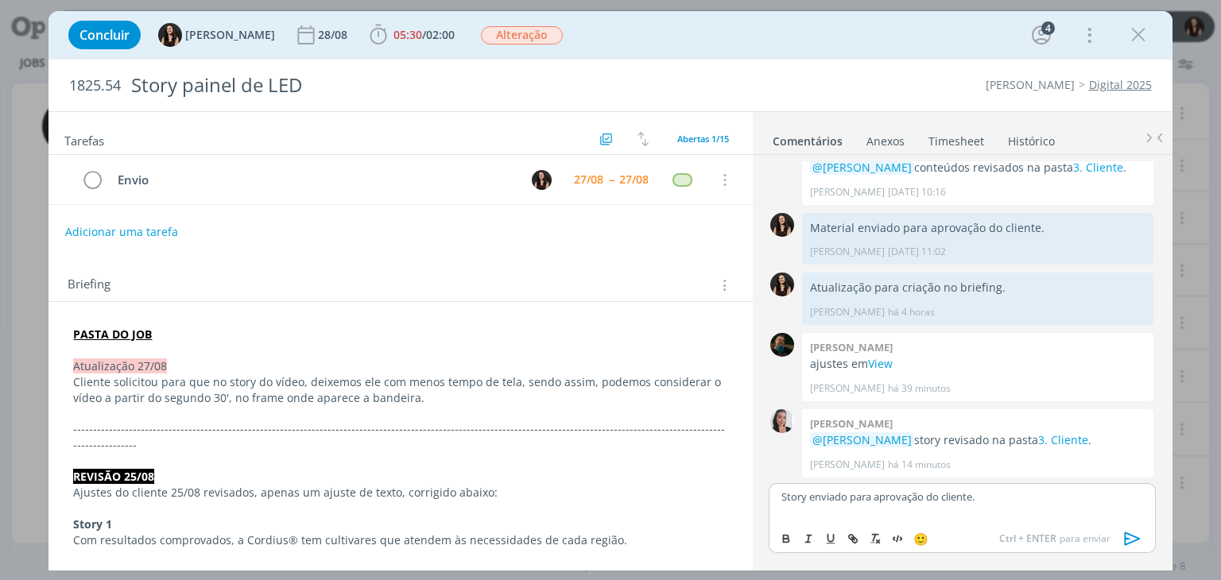
click at [1125, 533] on icon "dialog" at bounding box center [1132, 540] width 16 height 14
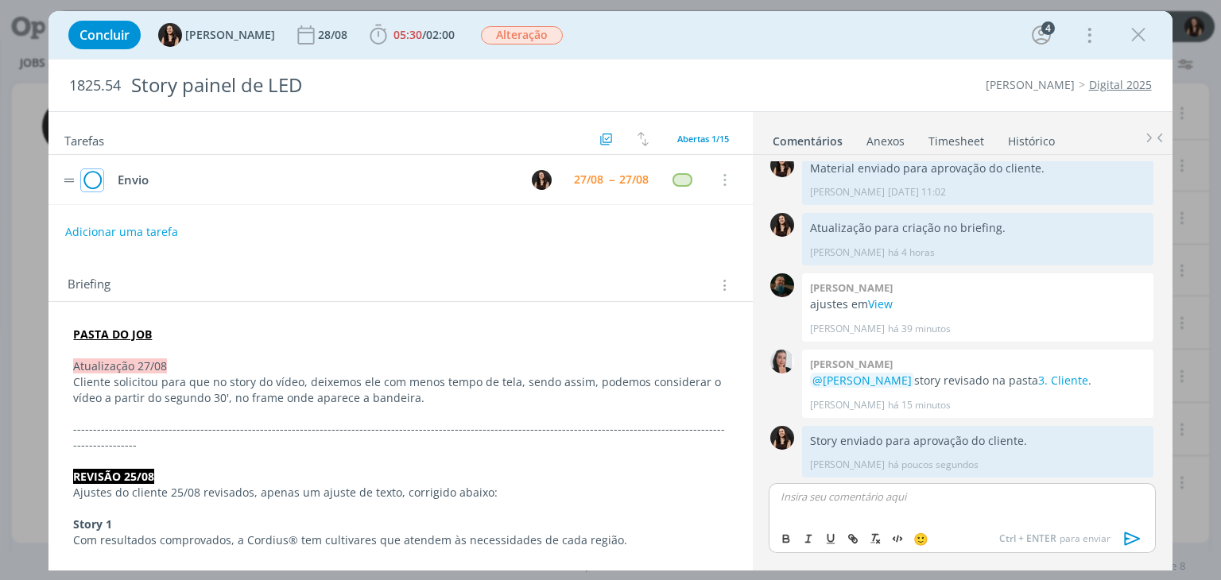
click at [99, 174] on icon "dialog" at bounding box center [92, 181] width 22 height 24
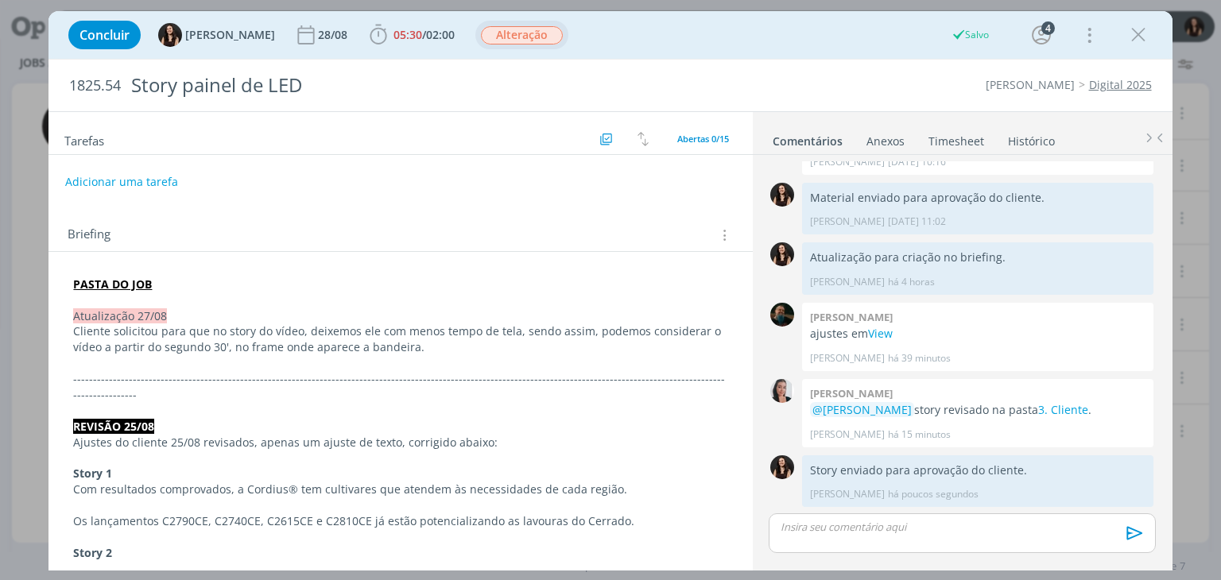
click at [491, 29] on span "Alteração" at bounding box center [522, 35] width 82 height 18
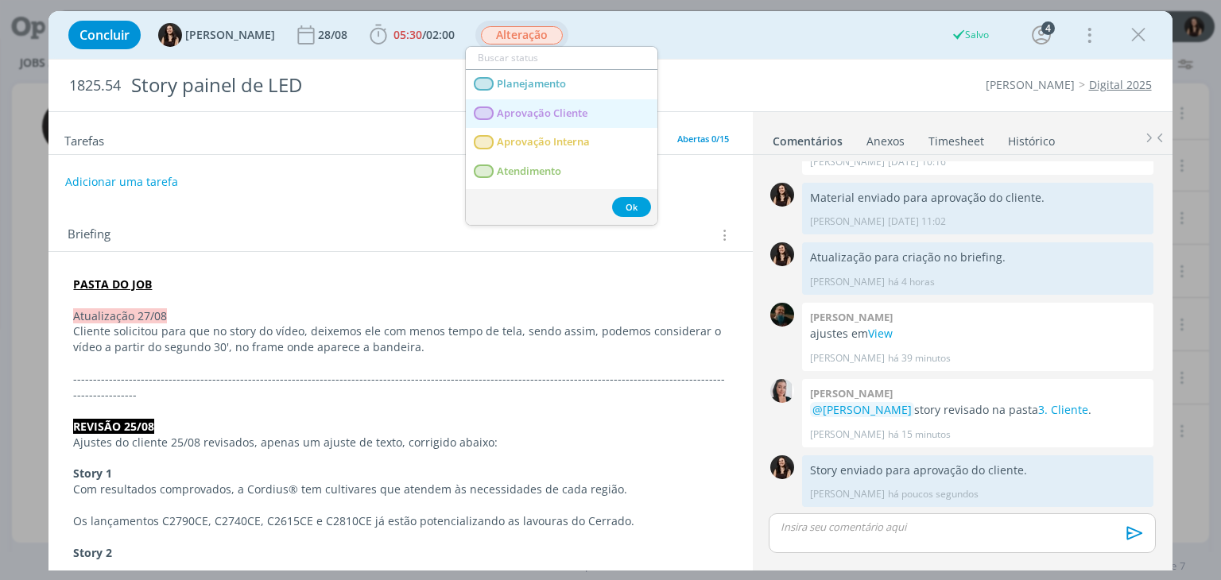
click at [512, 107] on span "Aprovação Cliente" at bounding box center [543, 113] width 91 height 13
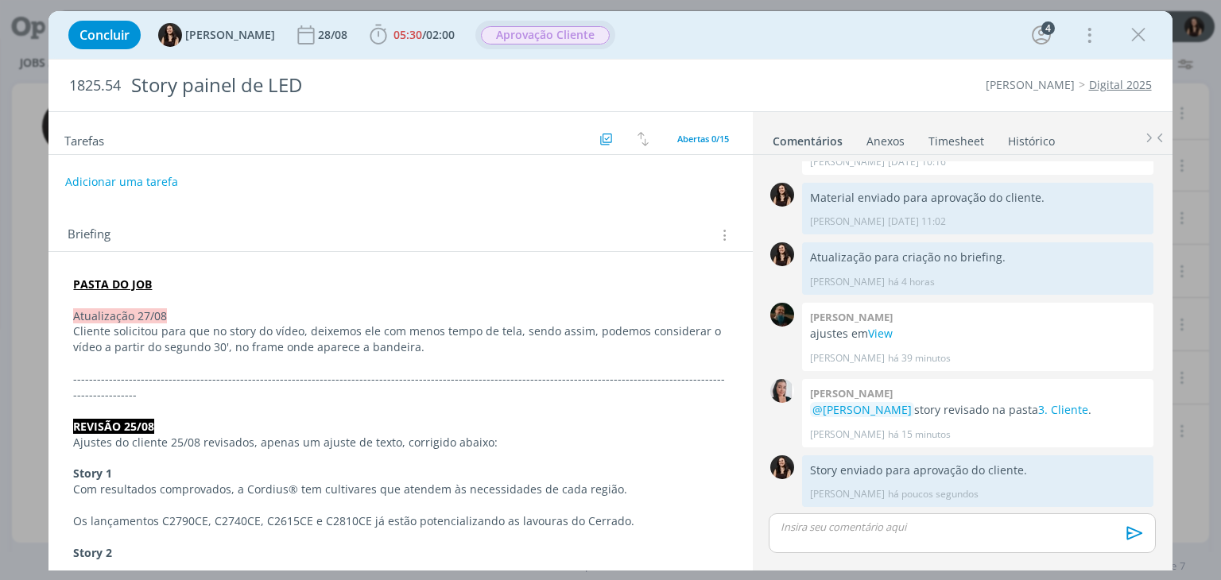
click at [1132, 32] on icon "dialog" at bounding box center [1139, 35] width 24 height 24
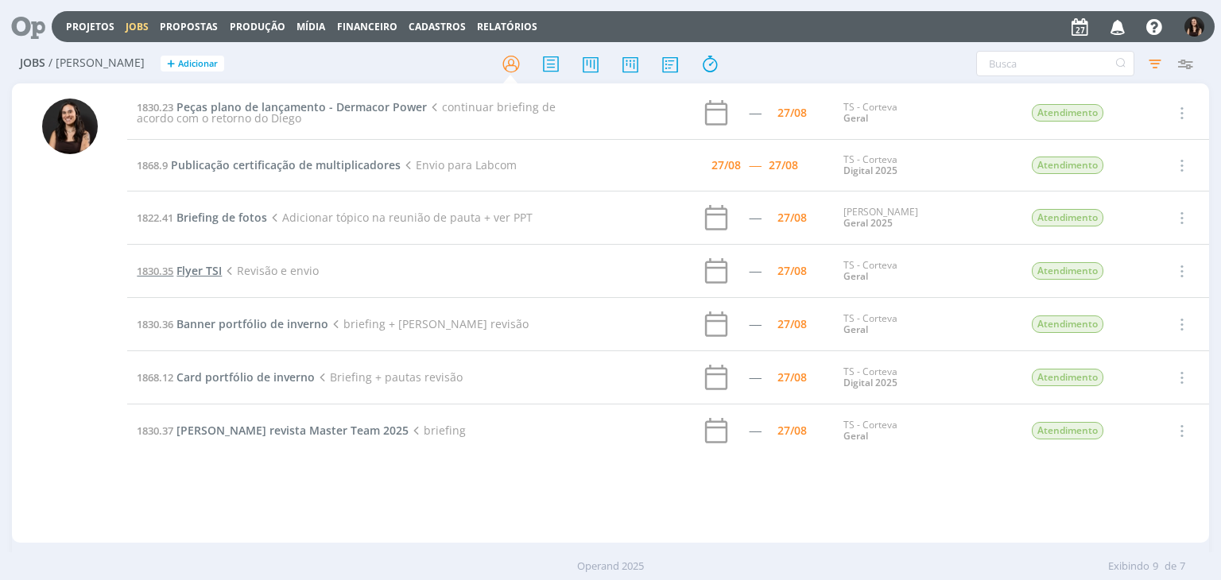
click at [183, 268] on span "Flyer TSI" at bounding box center [199, 270] width 45 height 15
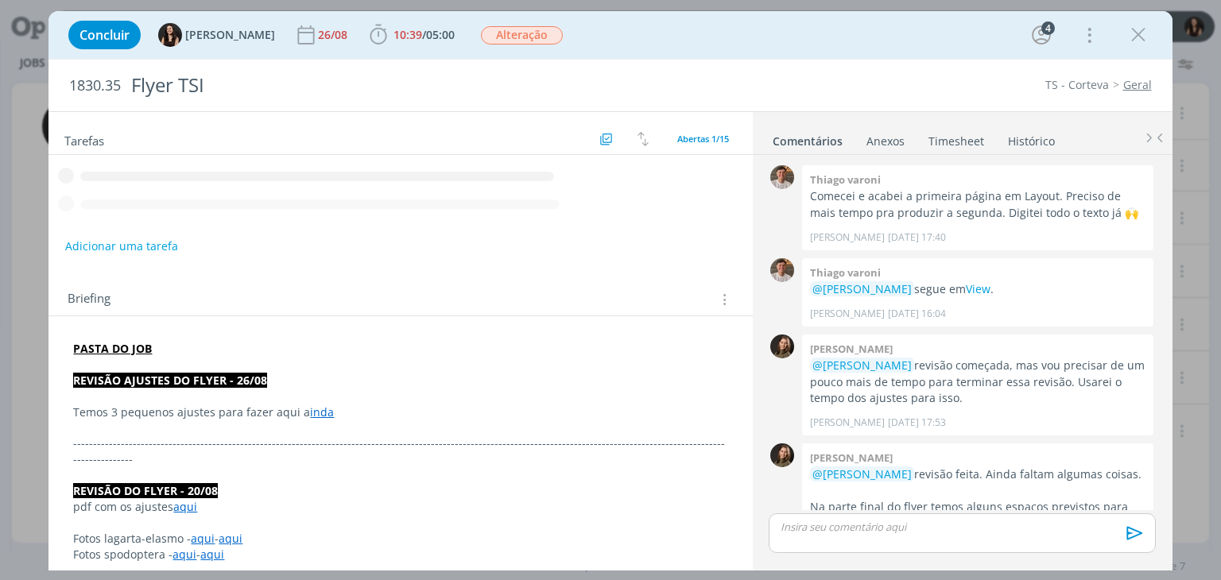
scroll to position [570, 0]
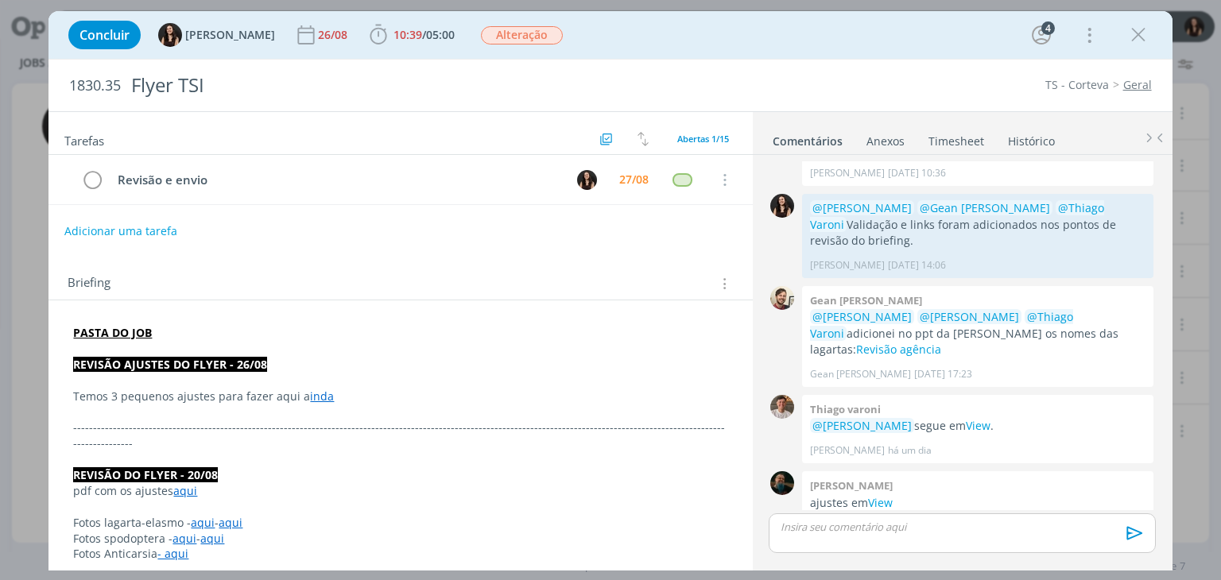
click at [146, 226] on button "Adicionar uma tarefa" at bounding box center [120, 231] width 113 height 27
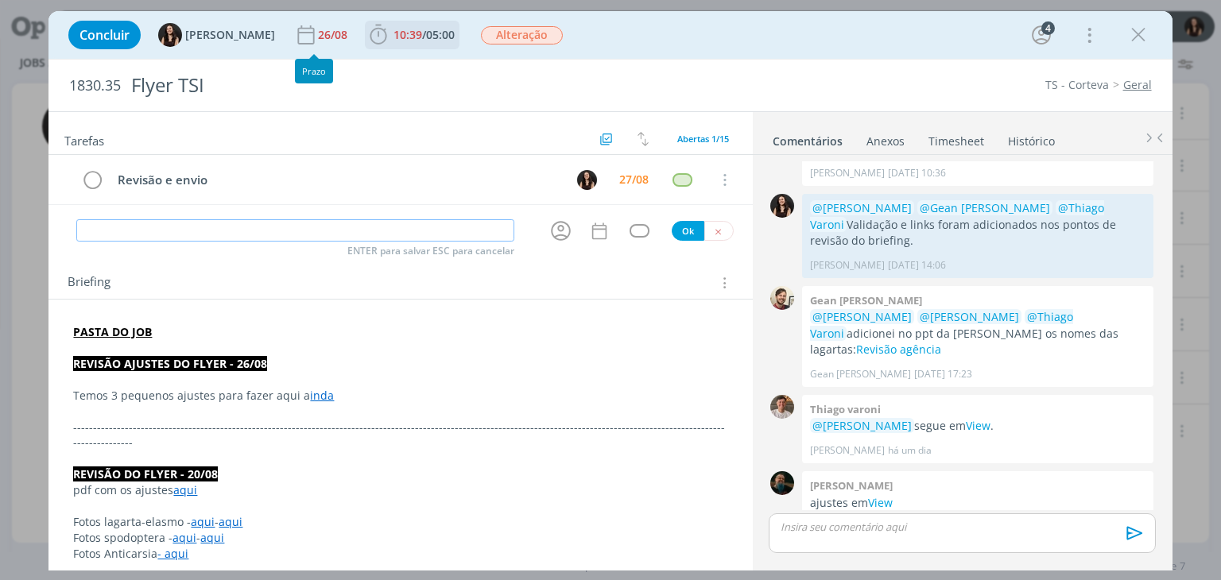
click at [394, 38] on span "10:39" at bounding box center [408, 34] width 29 height 15
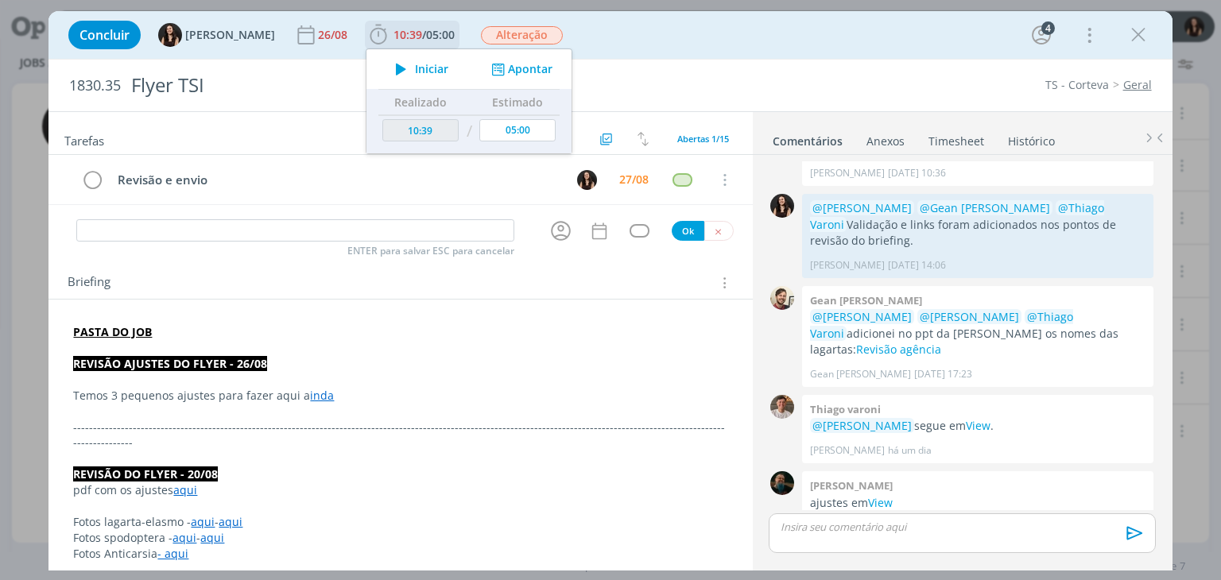
click at [415, 73] on span "Iniciar" at bounding box center [431, 69] width 33 height 11
click at [312, 233] on input "dialog" at bounding box center [295, 230] width 438 height 22
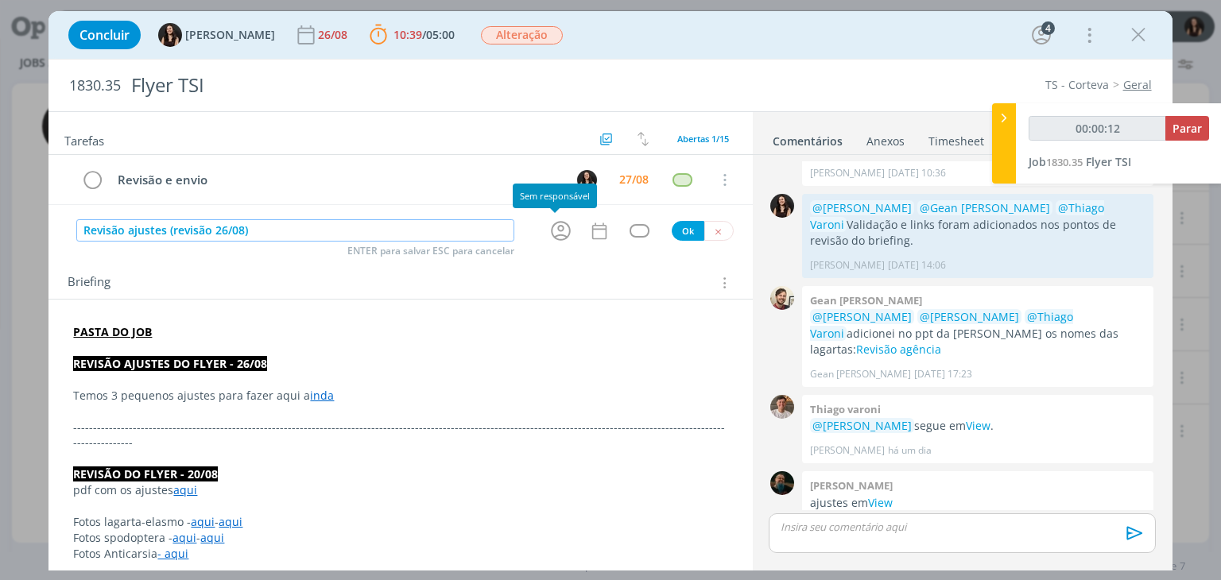
click at [556, 230] on icon "dialog" at bounding box center [561, 231] width 25 height 25
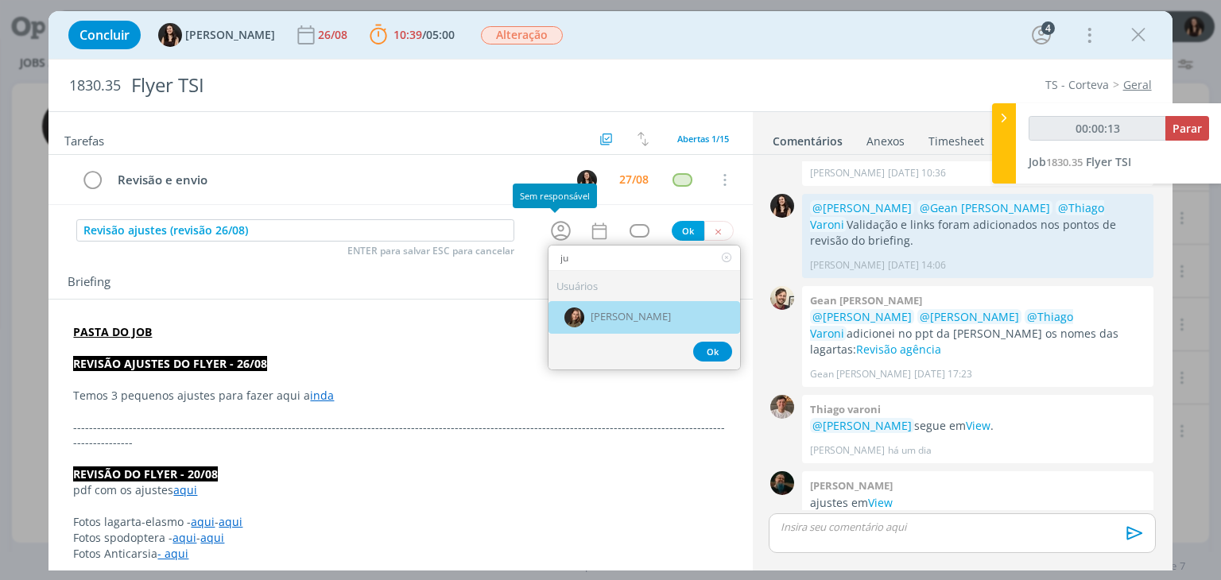
click at [584, 308] on div "[PERSON_NAME]" at bounding box center [645, 317] width 192 height 33
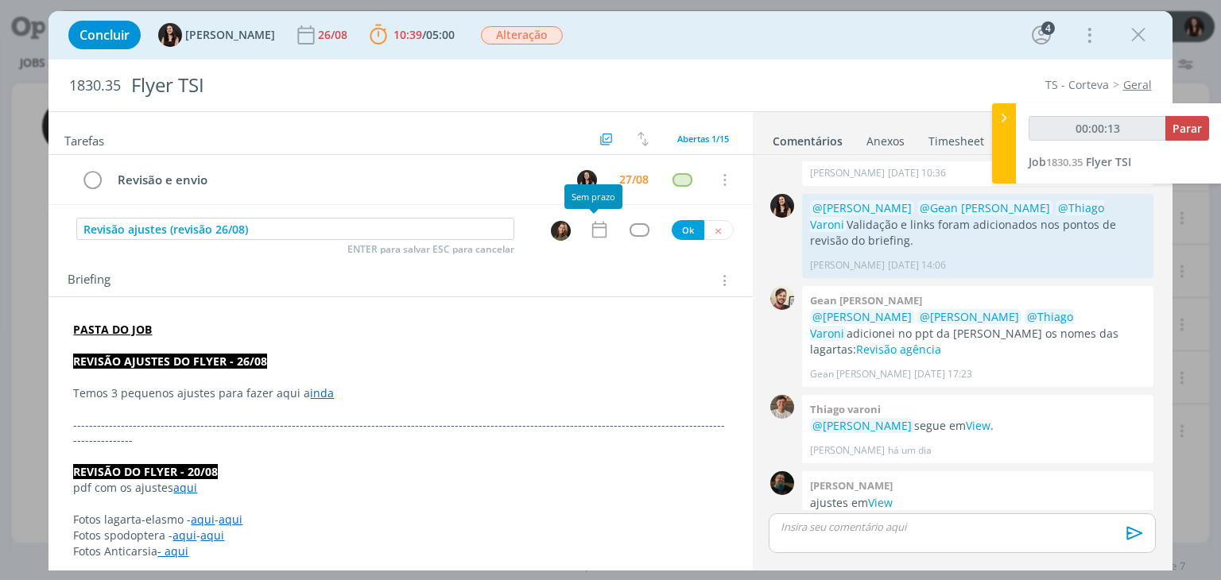
click at [589, 227] on icon "dialog" at bounding box center [599, 229] width 21 height 21
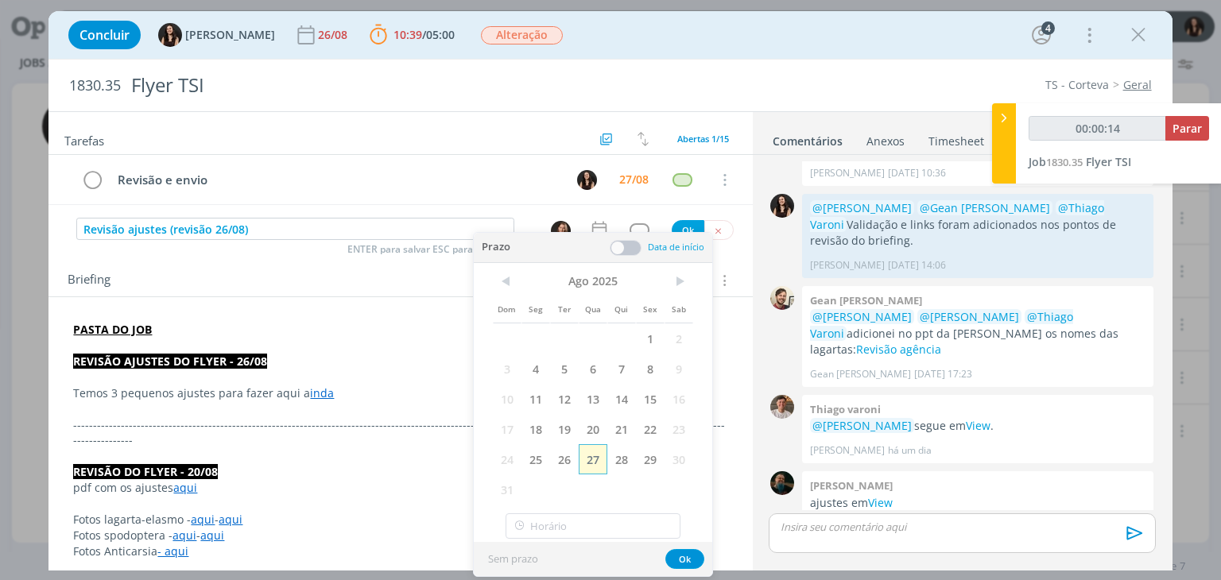
click at [590, 466] on span "27" at bounding box center [593, 459] width 29 height 30
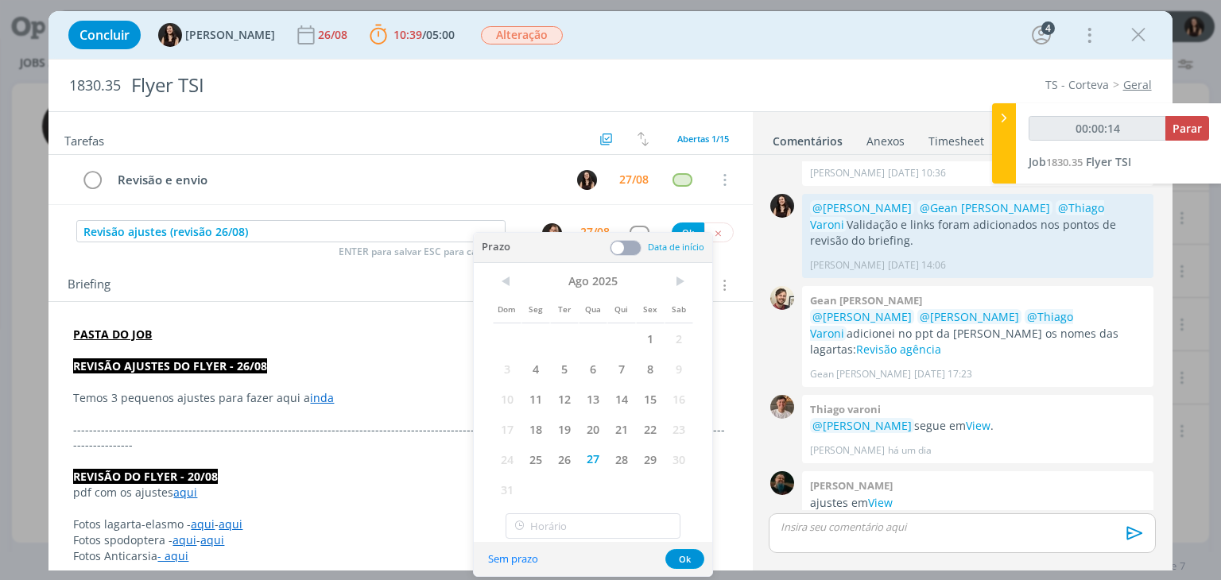
click at [619, 245] on span at bounding box center [626, 248] width 32 height 16
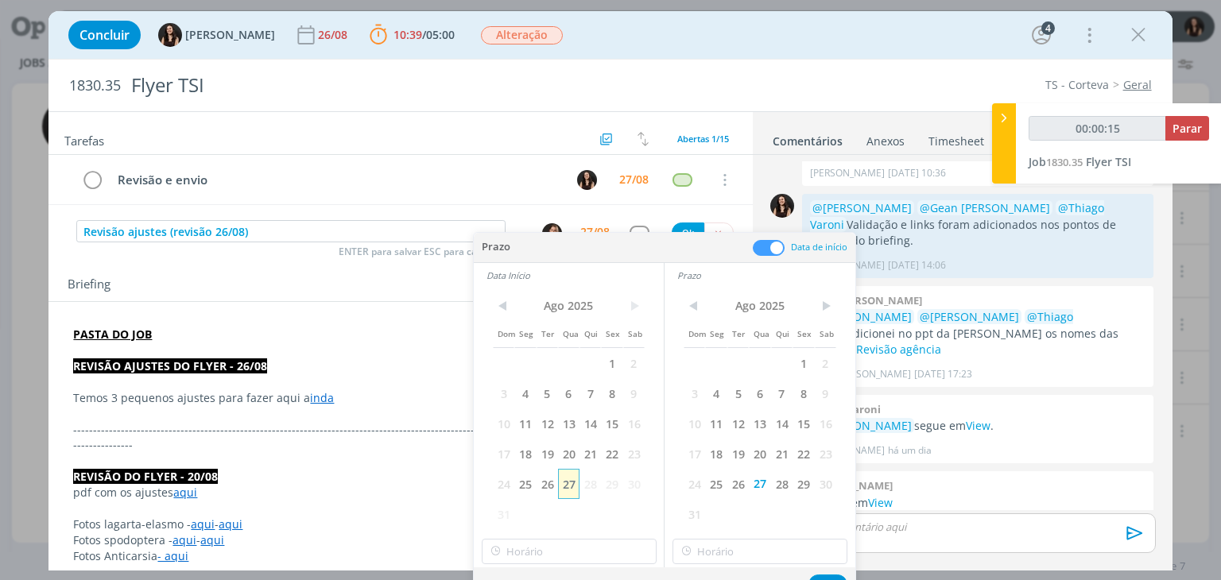
click at [566, 484] on span "27" at bounding box center [568, 484] width 21 height 30
click at [574, 549] on input "15:00" at bounding box center [569, 551] width 175 height 25
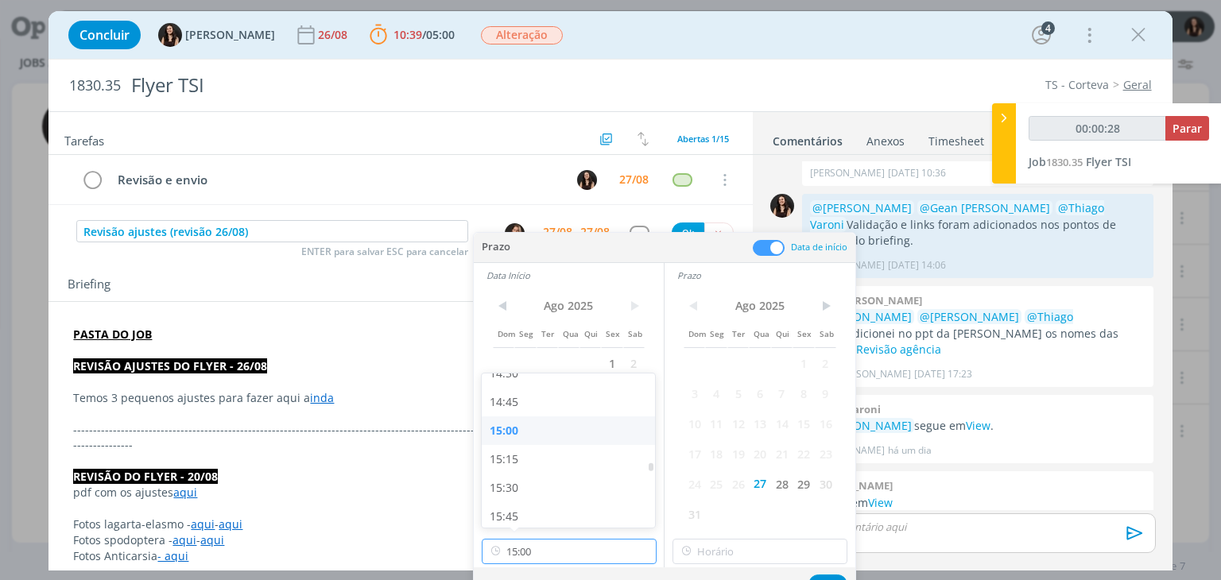
scroll to position [1676, 0]
click at [566, 458] on div "15:15" at bounding box center [571, 458] width 178 height 29
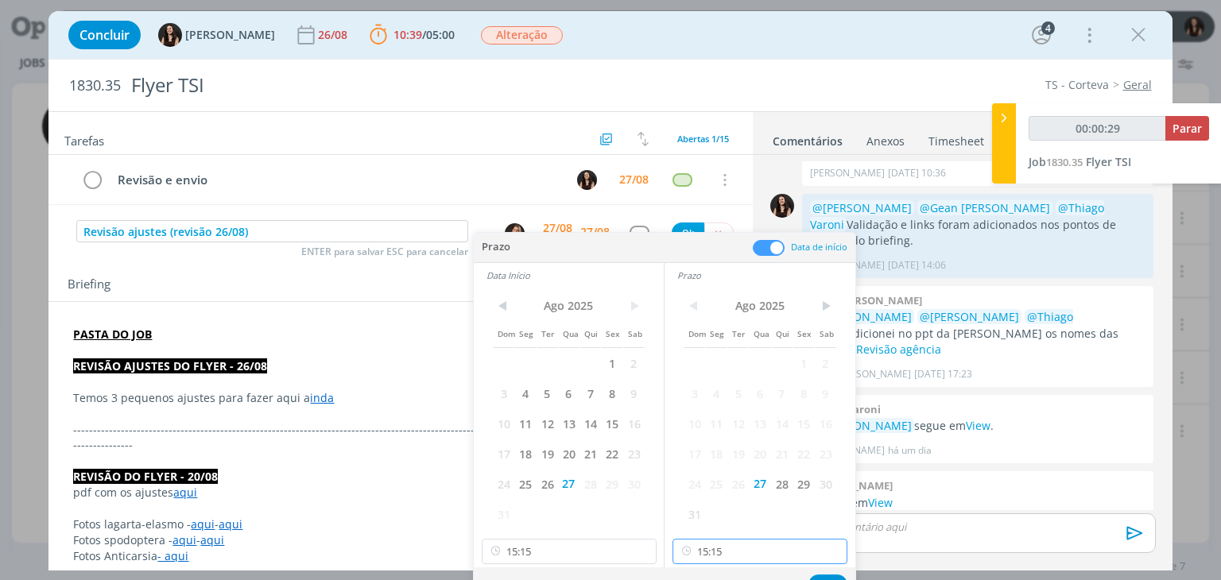
click at [763, 557] on input "15:15" at bounding box center [760, 551] width 175 height 25
click at [714, 455] on div "15:30" at bounding box center [762, 458] width 178 height 29
click at [828, 575] on button "Ok" at bounding box center [828, 585] width 39 height 20
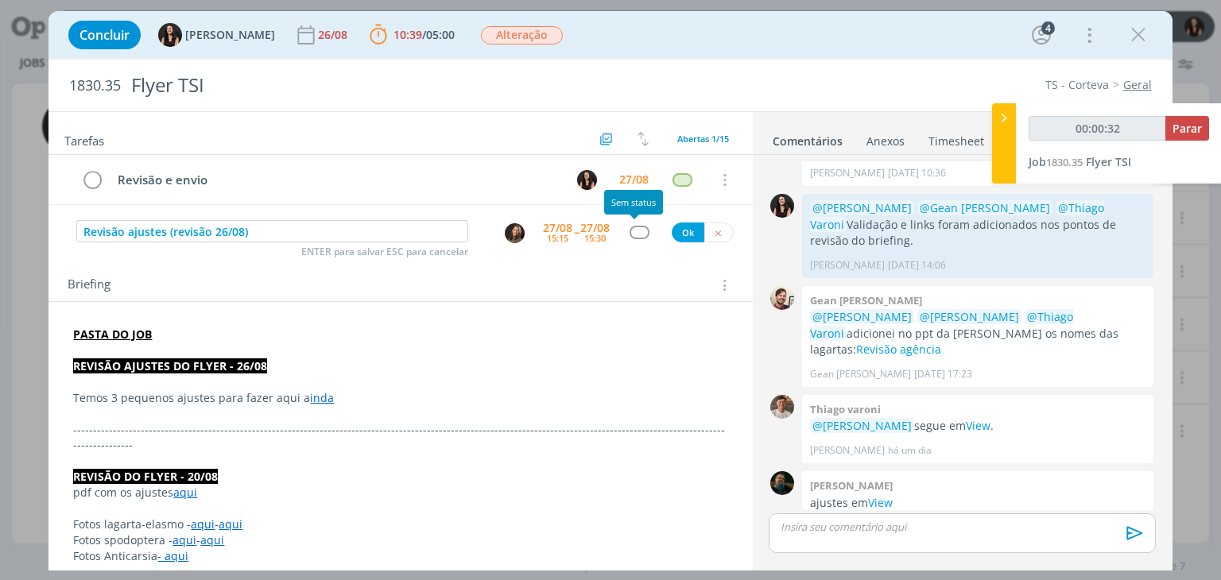
click at [638, 232] on div "dialog" at bounding box center [640, 233] width 20 height 14
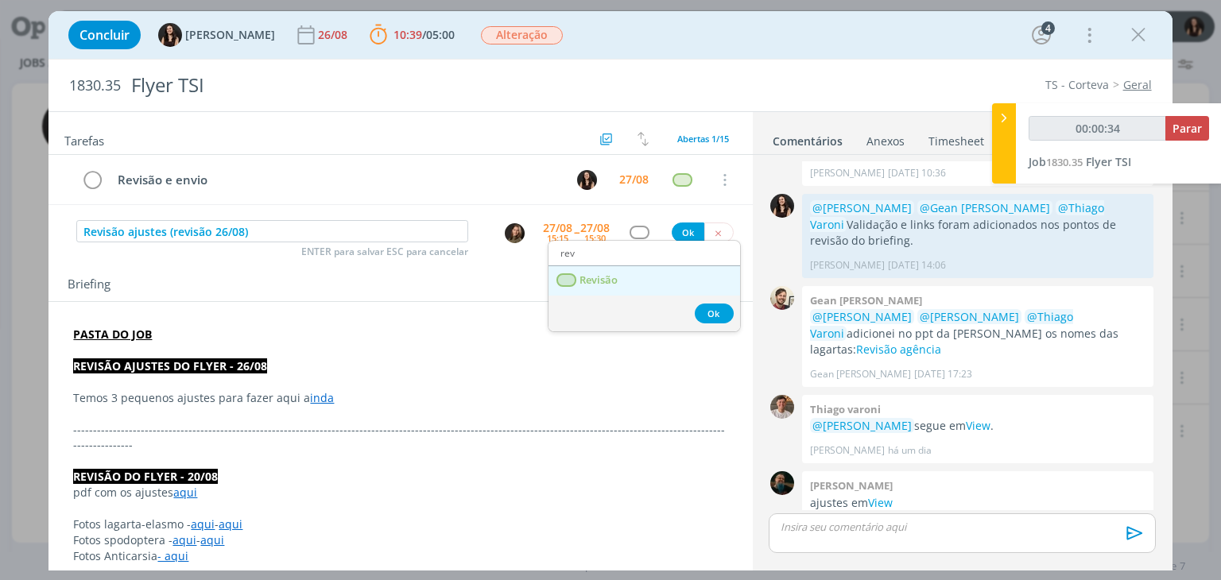
click at [619, 277] on link "Revisão" at bounding box center [645, 280] width 192 height 29
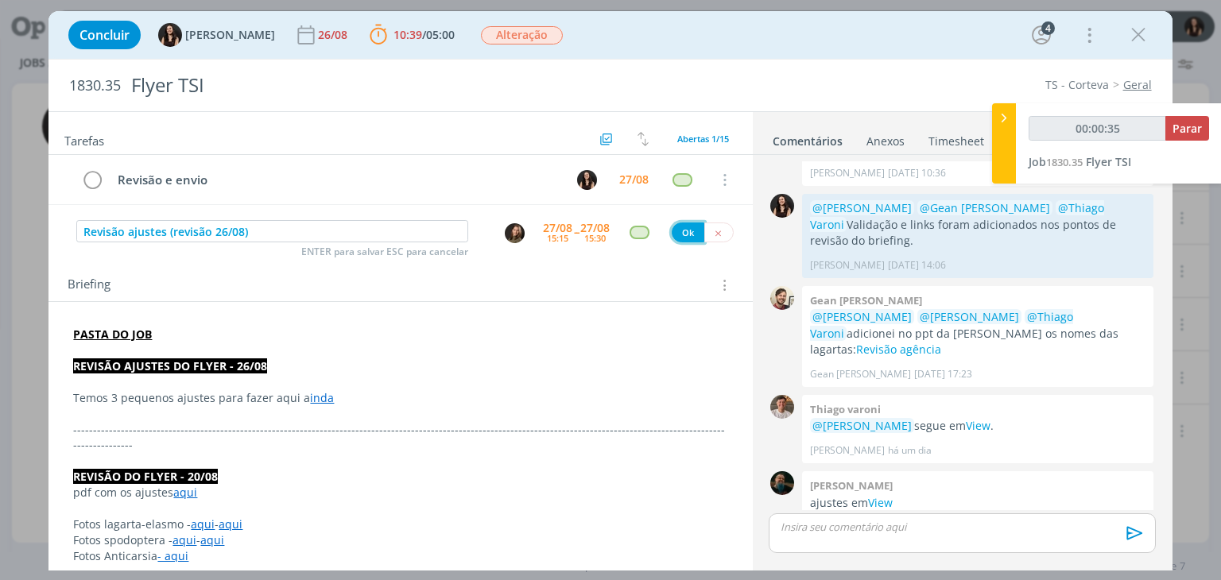
click at [672, 233] on button "Ok" at bounding box center [688, 233] width 33 height 20
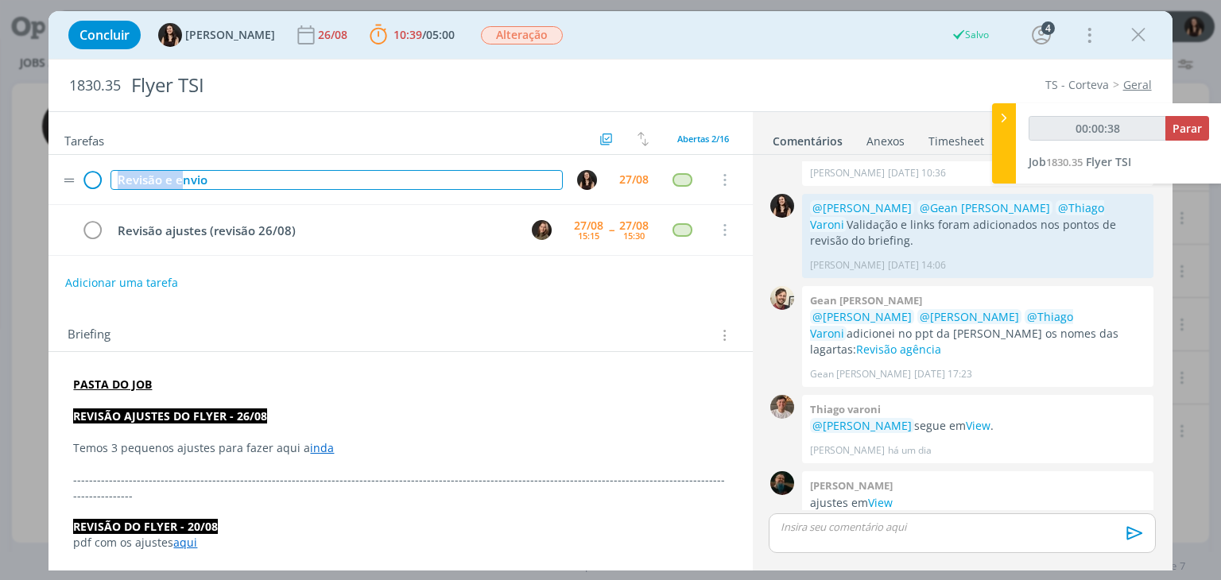
drag, startPoint x: 179, startPoint y: 179, endPoint x: 98, endPoint y: 174, distance: 81.2
click at [98, 174] on tr "Revisão e envio 27/08 Cancelar" at bounding box center [401, 180] width 704 height 50
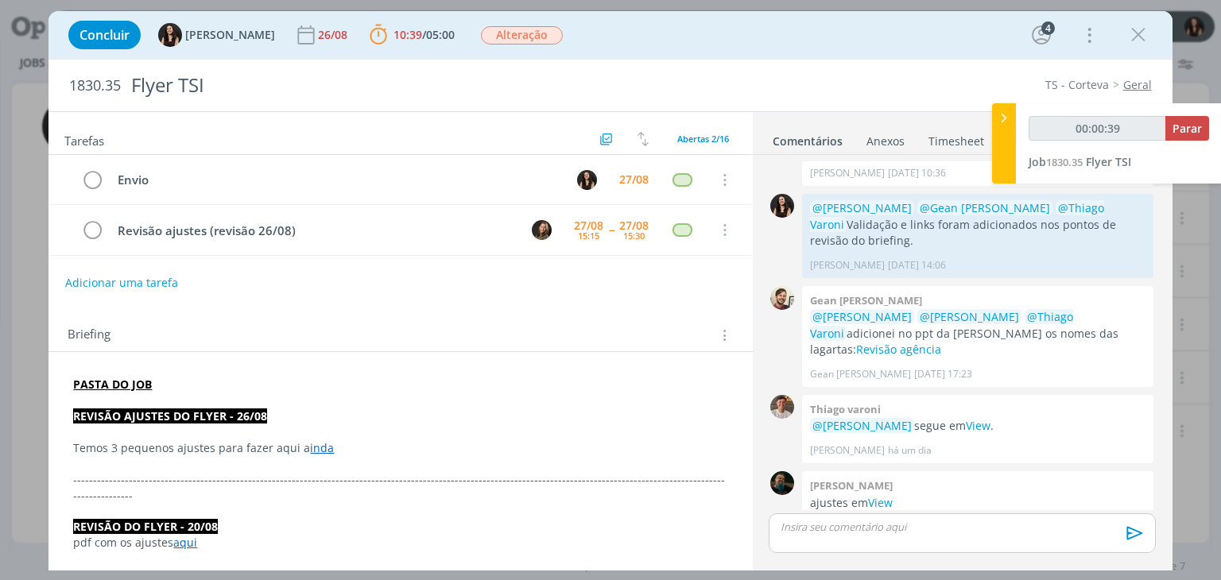
click at [347, 286] on div "Adicionar uma tarefa" at bounding box center [401, 283] width 704 height 29
click at [512, 39] on span "Alteração" at bounding box center [522, 35] width 82 height 18
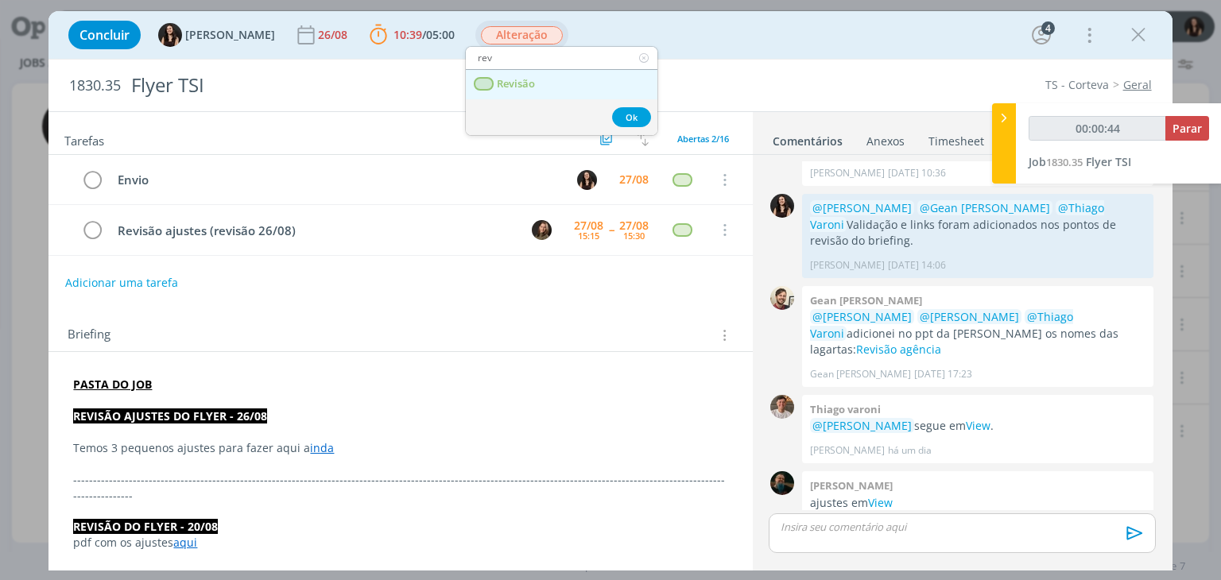
click at [515, 84] on span "Revisão" at bounding box center [517, 84] width 38 height 13
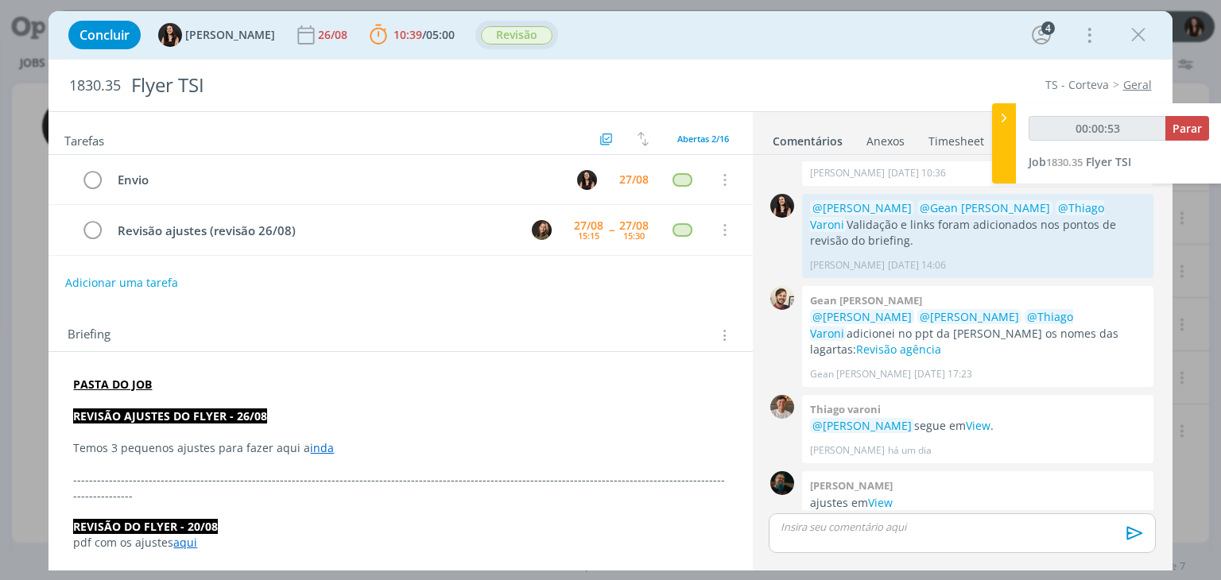
scroll to position [569, 0]
click at [1187, 125] on span "Parar" at bounding box center [1187, 128] width 29 height 15
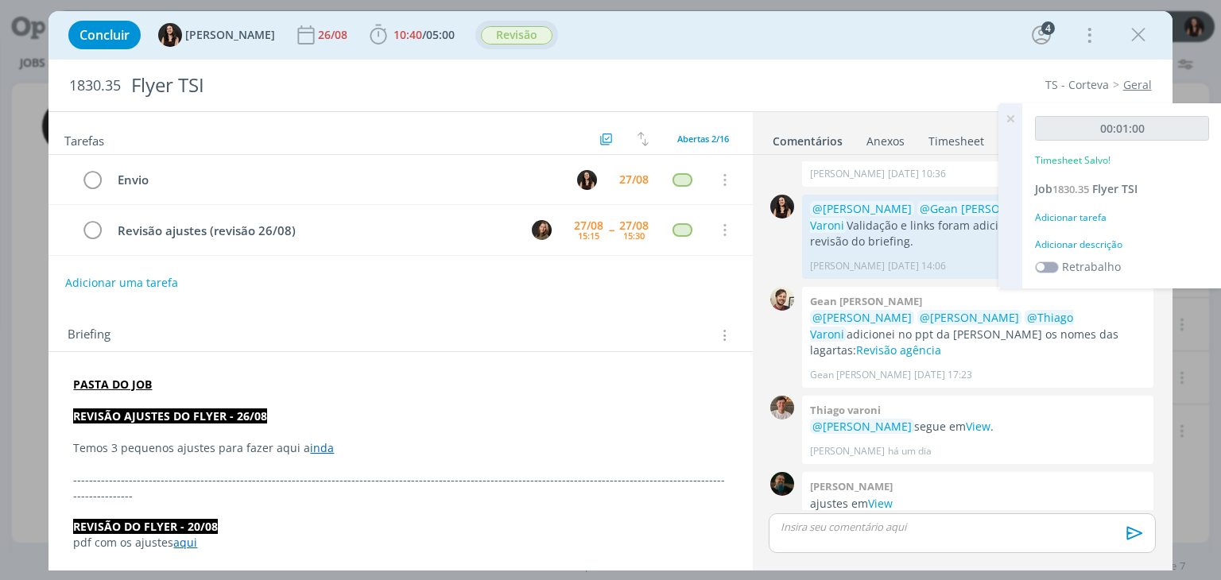
click at [1102, 244] on div "Adicionar descrição" at bounding box center [1122, 245] width 174 height 14
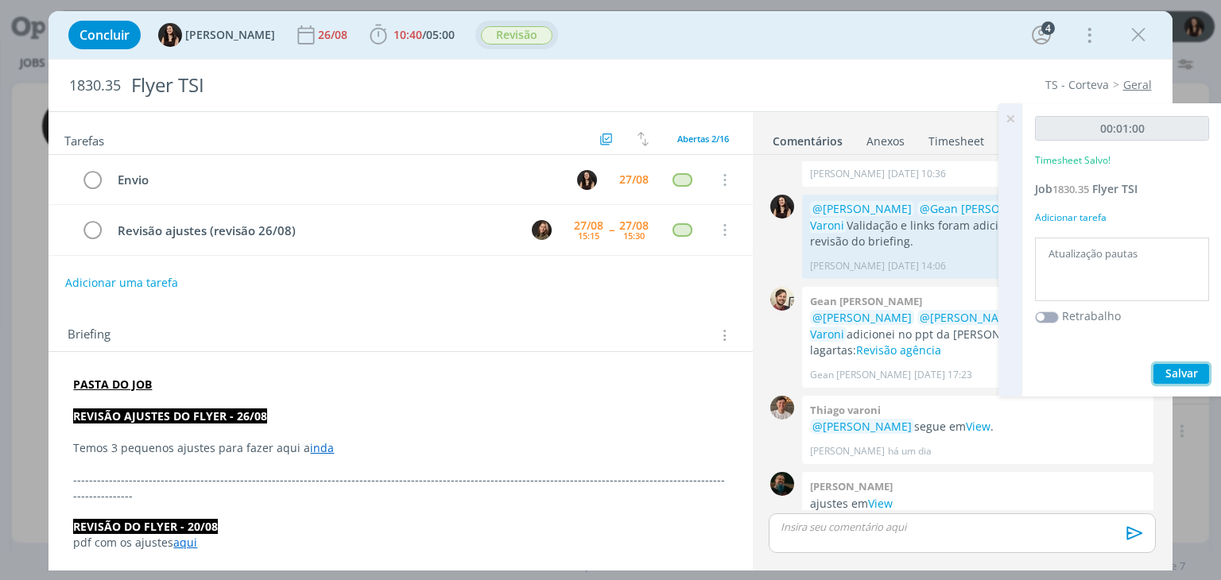
click at [1175, 369] on span "Salvar" at bounding box center [1182, 373] width 33 height 15
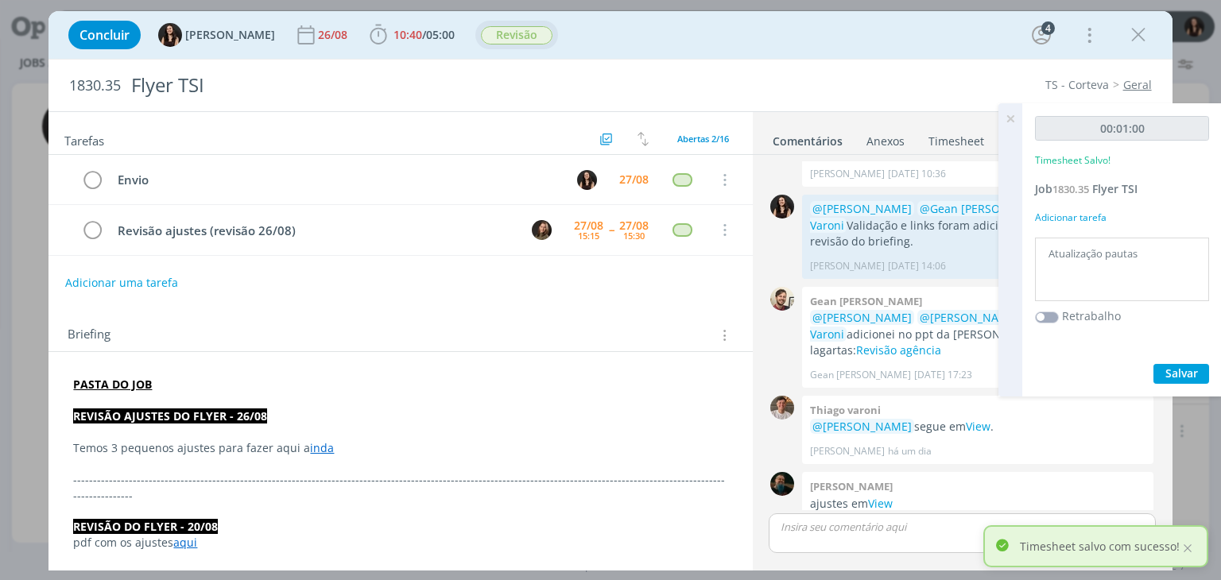
click at [1005, 122] on icon at bounding box center [1010, 118] width 29 height 31
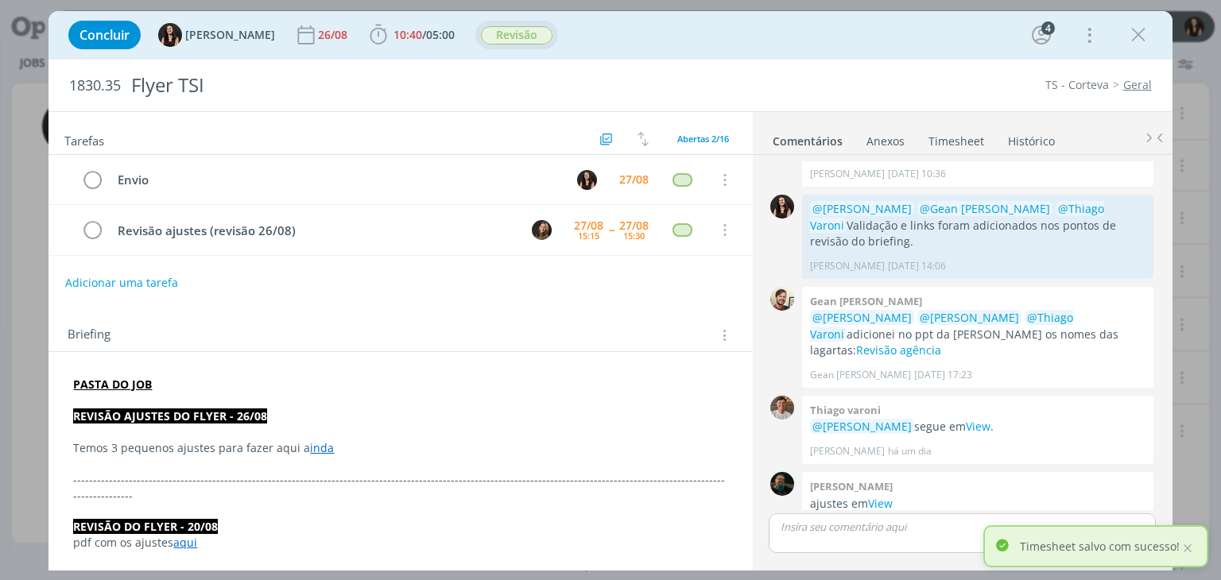
click at [980, 59] on div "1830.35 Flyer TSI TS - Corteva Geral Tarefas Usar Job de template Criar templat…" at bounding box center [610, 315] width 1123 height 512
click at [1129, 36] on icon "dialog" at bounding box center [1139, 35] width 24 height 24
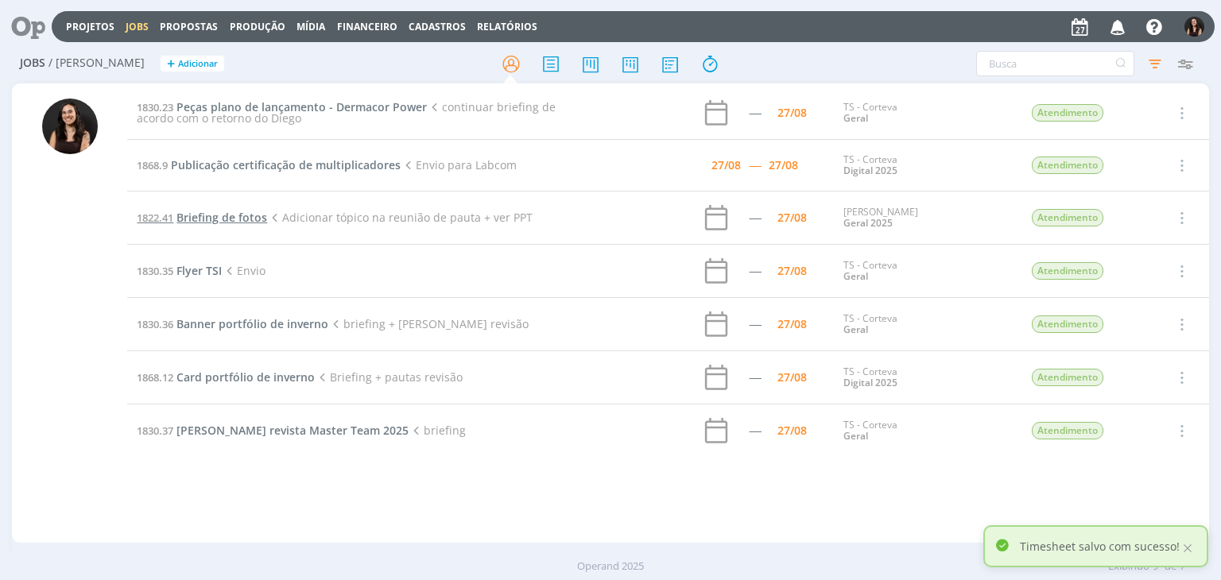
click at [190, 220] on span "Briefing de fotos" at bounding box center [222, 217] width 91 height 15
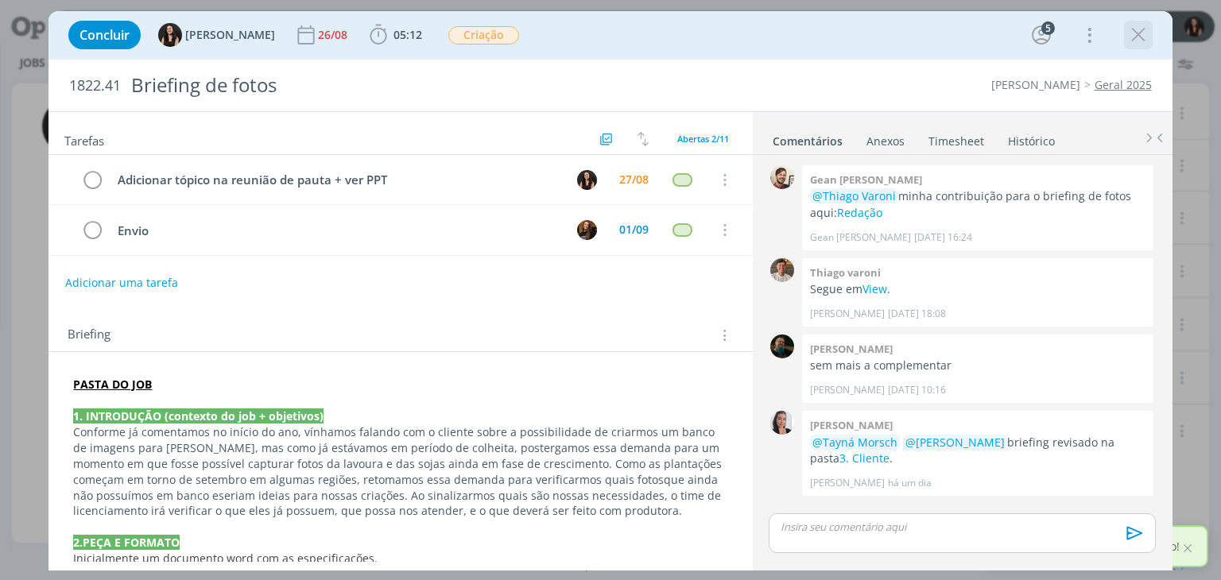
click at [1148, 33] on icon "dialog" at bounding box center [1139, 35] width 24 height 24
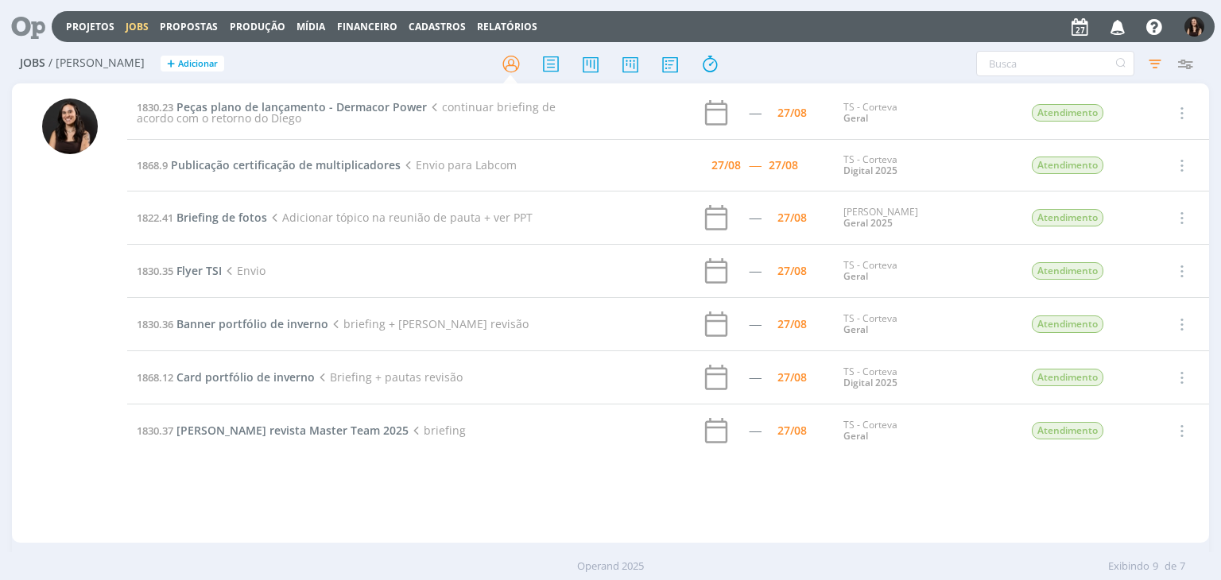
click at [598, 491] on div "1830.23 Peças plano de lançamento - Dermacor Power continuar briefing de acordo…" at bounding box center [667, 313] width 1081 height 453
click at [431, 74] on div at bounding box center [610, 63] width 399 height 29
click at [324, 104] on span "Peças plano de lançamento - Dermacor Power" at bounding box center [302, 106] width 250 height 15
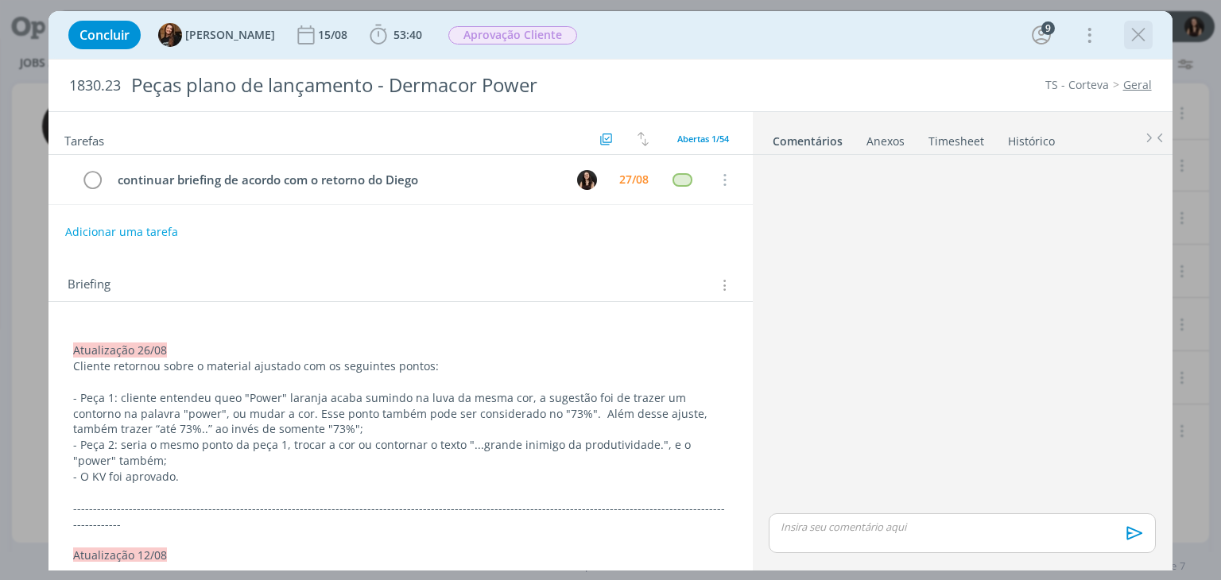
scroll to position [1501, 0]
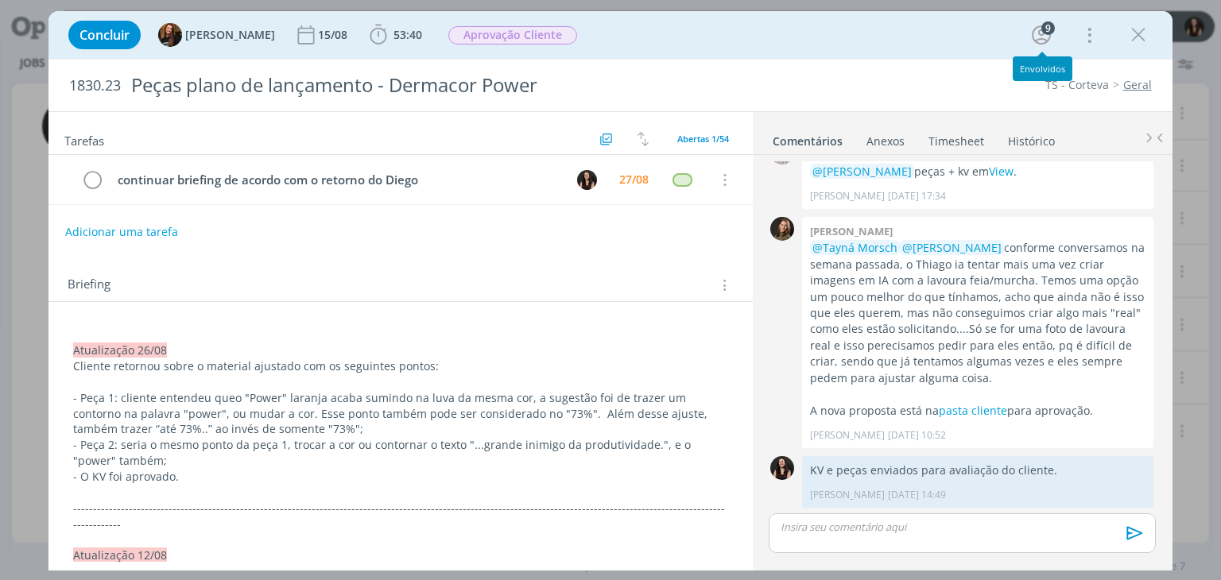
click at [950, 39] on div "Concluir Tayná Morsch 15/08 53:40 Iniciar Apontar Data * 27/08/2025 Horas * 00:…" at bounding box center [610, 35] width 1100 height 38
click at [738, 39] on div "Concluir Tayná Morsch 15/08 53:40 Iniciar Apontar Data * 27/08/2025 Horas * 00:…" at bounding box center [610, 35] width 1100 height 38
click at [716, 41] on div "Concluir Tayná Morsch 15/08 53:40 Iniciar Apontar Data * 27/08/2025 Horas * 00:…" at bounding box center [610, 35] width 1100 height 38
click at [716, 40] on div "Concluir Tayná Morsch 15/08 53:40 Iniciar Apontar Data * 27/08/2025 Horas * 00:…" at bounding box center [610, 35] width 1100 height 38
click at [745, 47] on div "Concluir Tayná Morsch 15/08 53:40 Iniciar Apontar Data * 27/08/2025 Horas * 00:…" at bounding box center [610, 35] width 1100 height 38
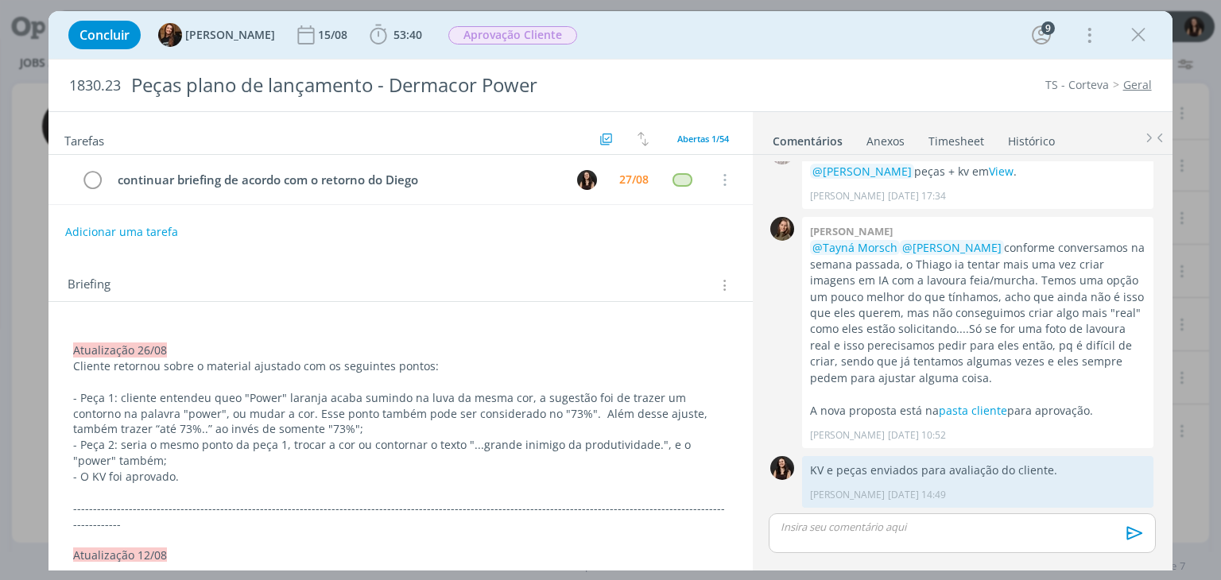
click at [633, 245] on div "Tarefas Usar Job de template Criar template a partir deste job Visualizar Templ…" at bounding box center [401, 337] width 704 height 450
click at [1145, 23] on icon "dialog" at bounding box center [1139, 35] width 24 height 24
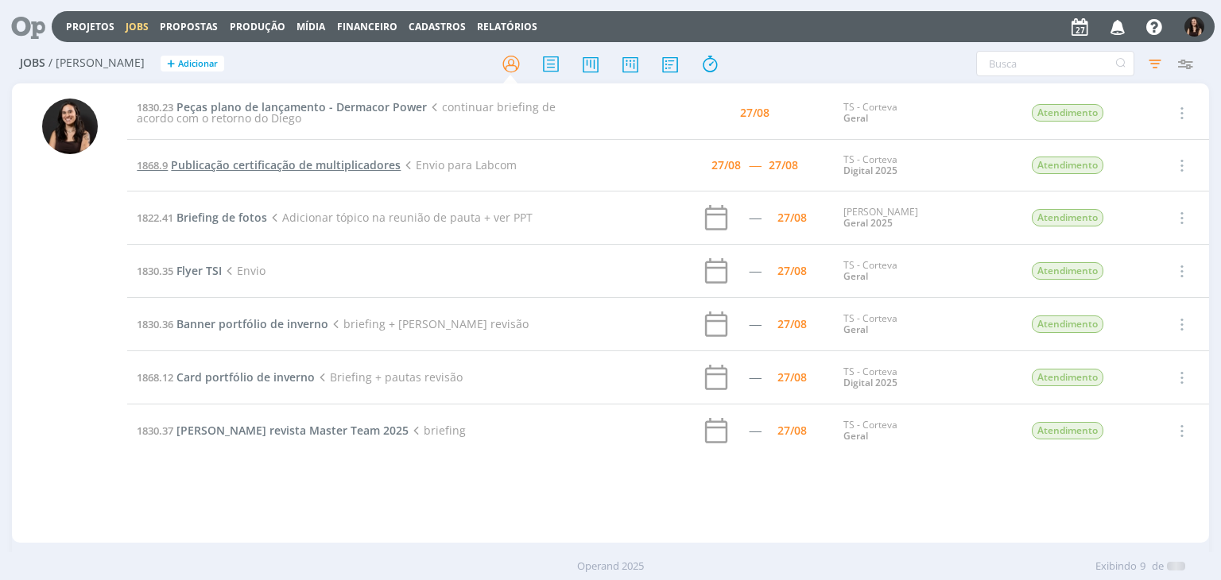
click at [296, 161] on span "Publicação certificação de multiplicadores" at bounding box center [286, 164] width 230 height 15
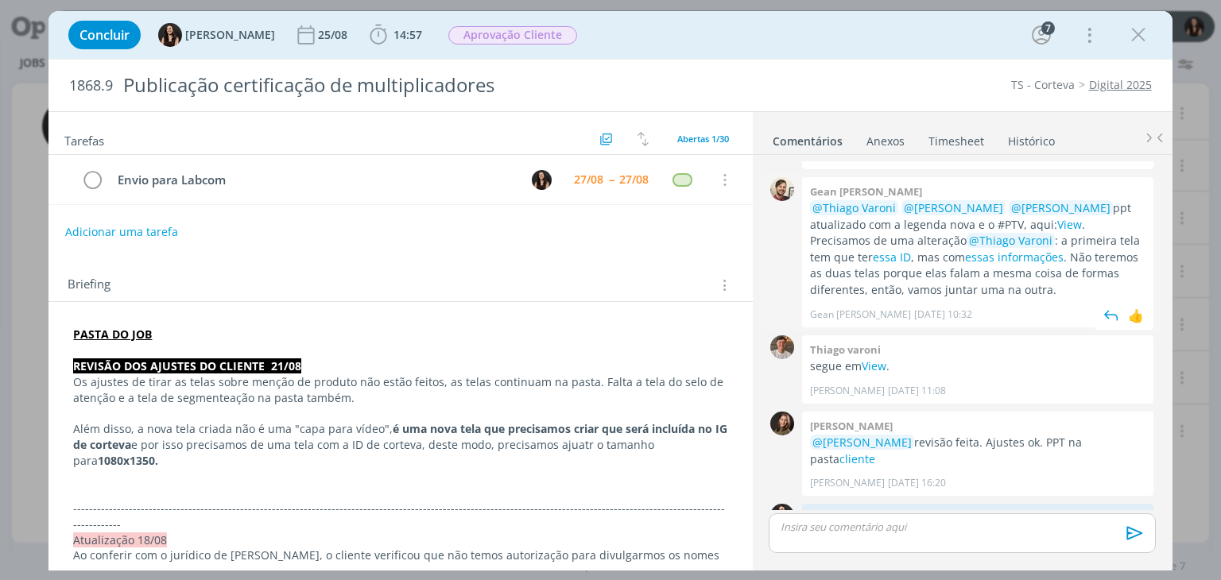
scroll to position [1551, 0]
click at [1140, 41] on icon "dialog" at bounding box center [1139, 35] width 24 height 24
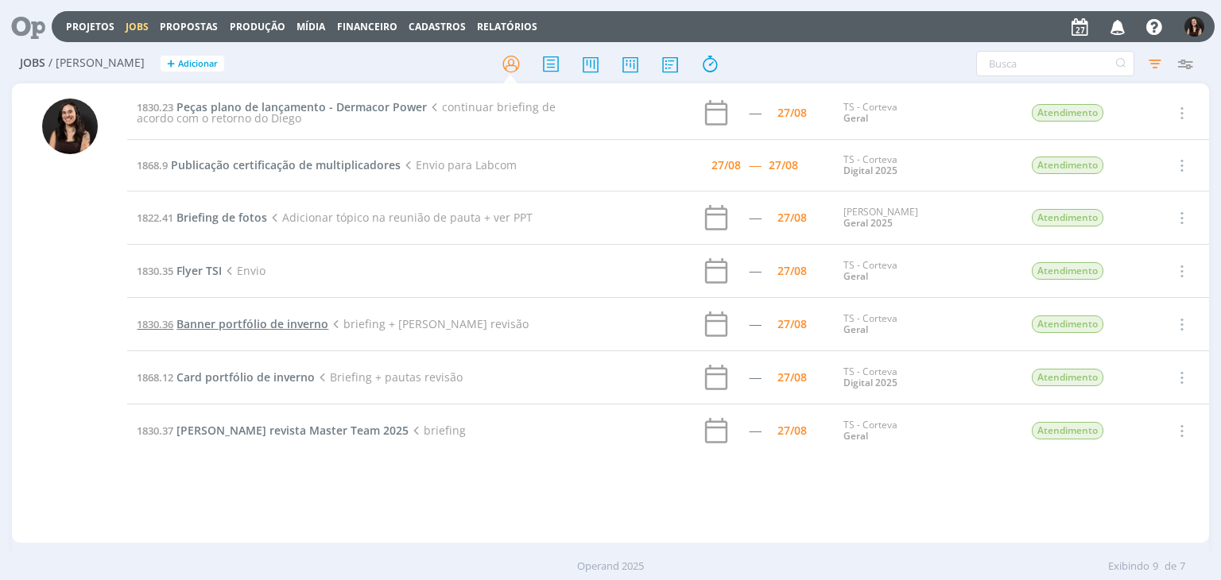
click at [258, 321] on span "Banner portfólio de inverno" at bounding box center [253, 323] width 152 height 15
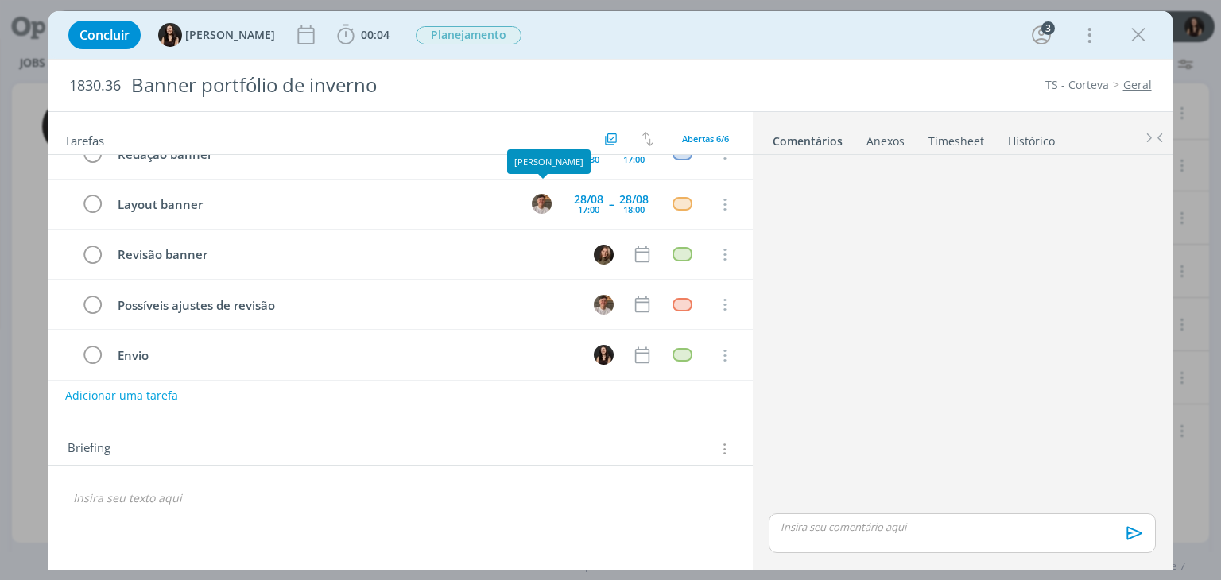
scroll to position [84, 0]
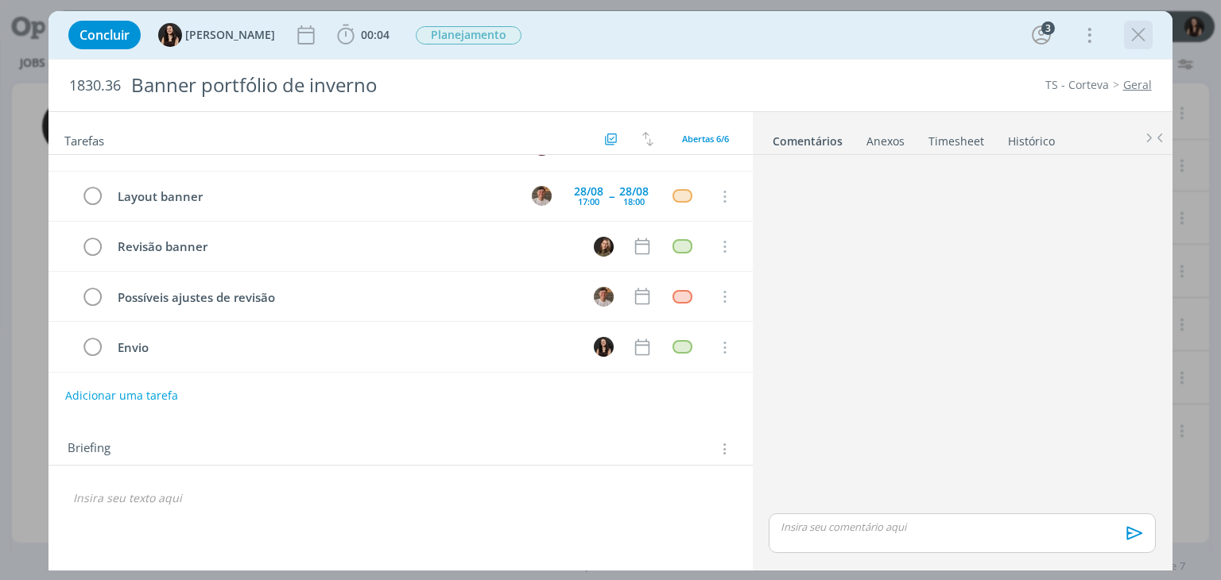
click at [1141, 40] on icon "dialog" at bounding box center [1139, 35] width 24 height 24
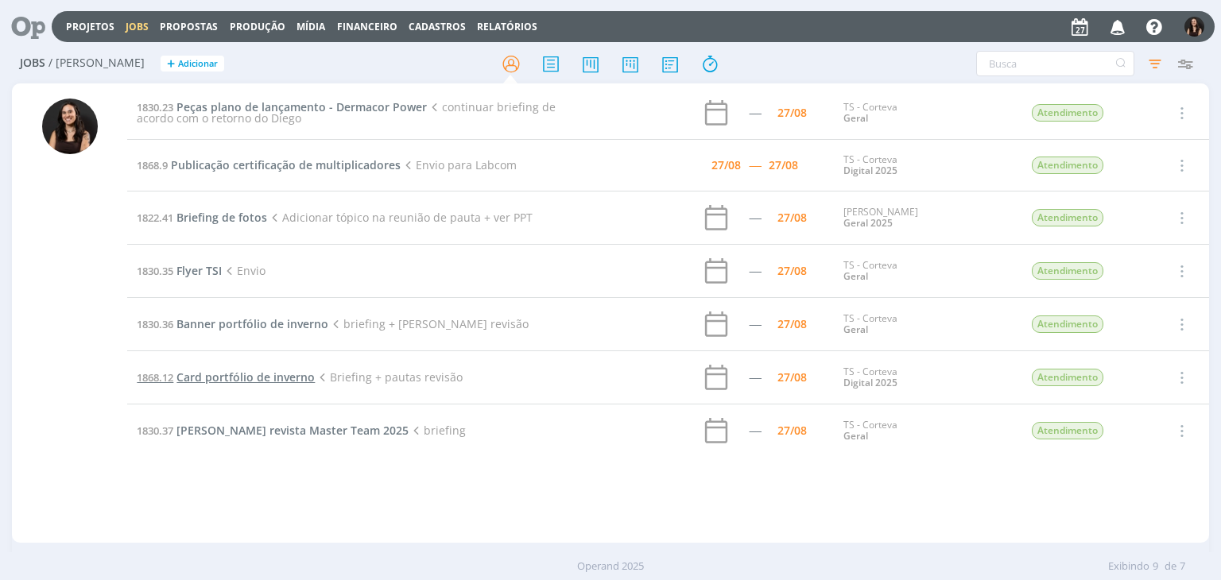
click at [245, 373] on span "Card portfólio de inverno" at bounding box center [246, 377] width 138 height 15
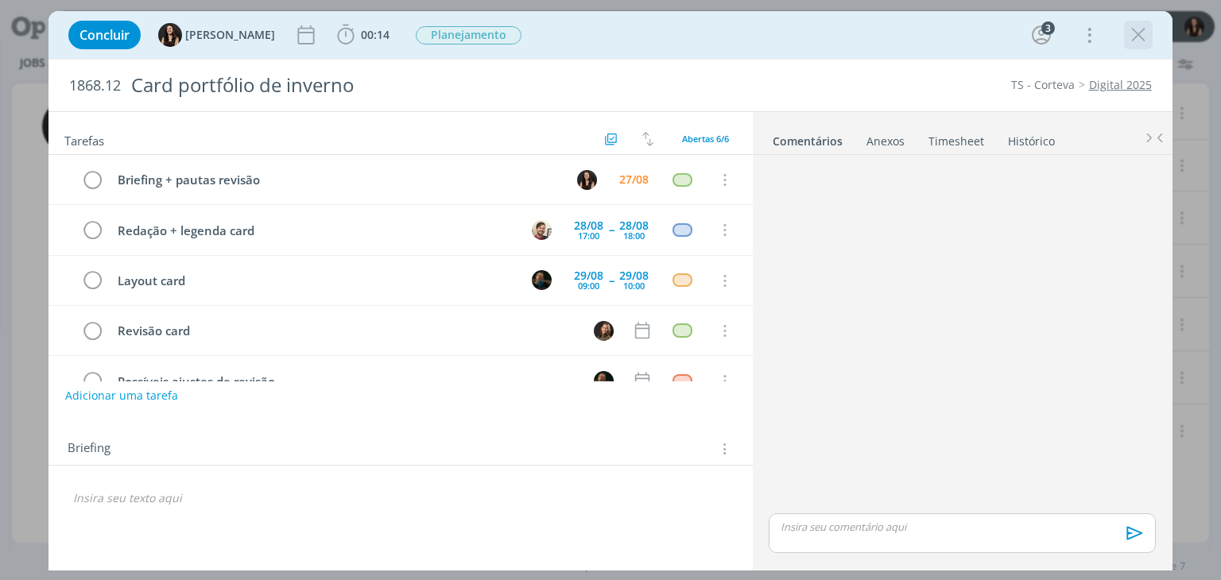
click at [1142, 48] on div "dialog" at bounding box center [1138, 35] width 29 height 29
click at [1144, 30] on icon "dialog" at bounding box center [1139, 35] width 24 height 24
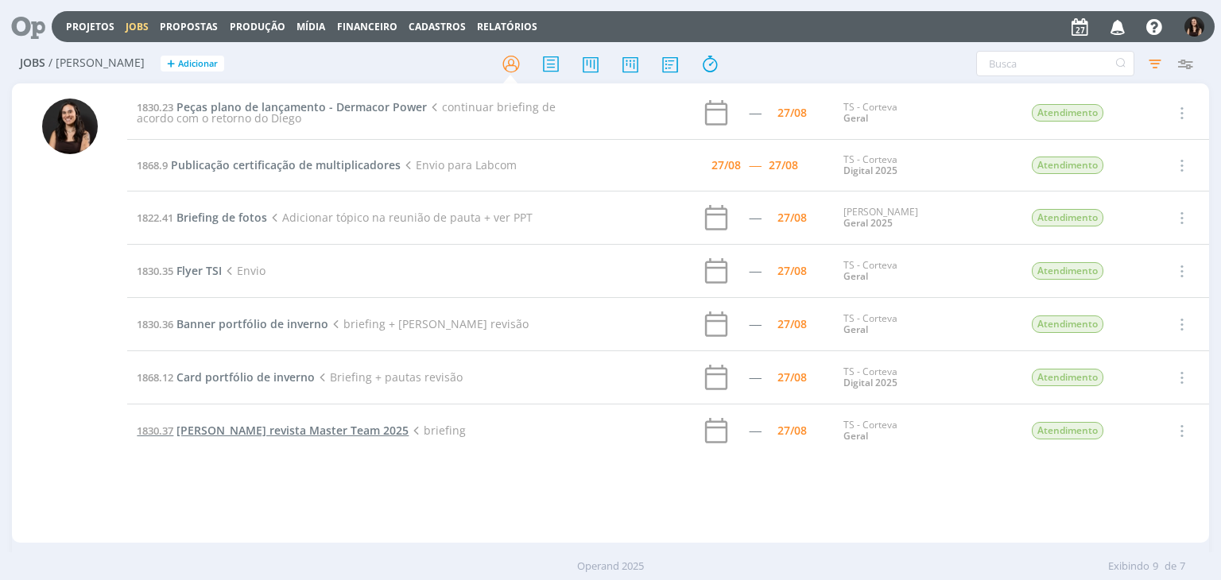
click at [272, 429] on span "[PERSON_NAME] revista Master Team 2025" at bounding box center [293, 430] width 232 height 15
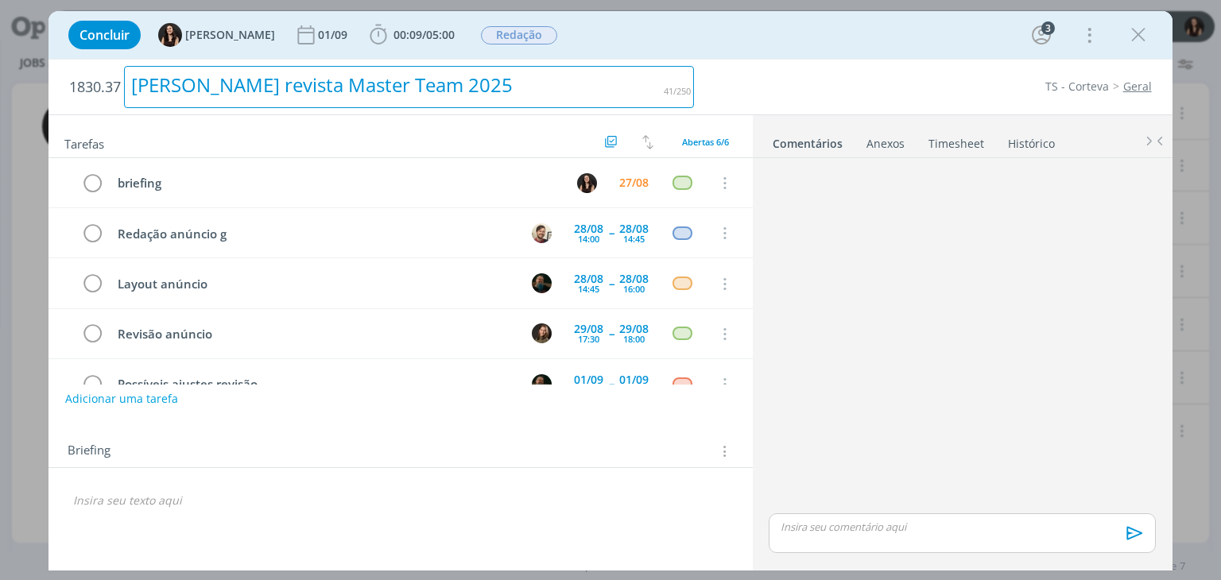
click at [661, 61] on h2 "1830.37 Anúncio Dermacor revista Master Team 2025" at bounding box center [381, 87] width 625 height 55
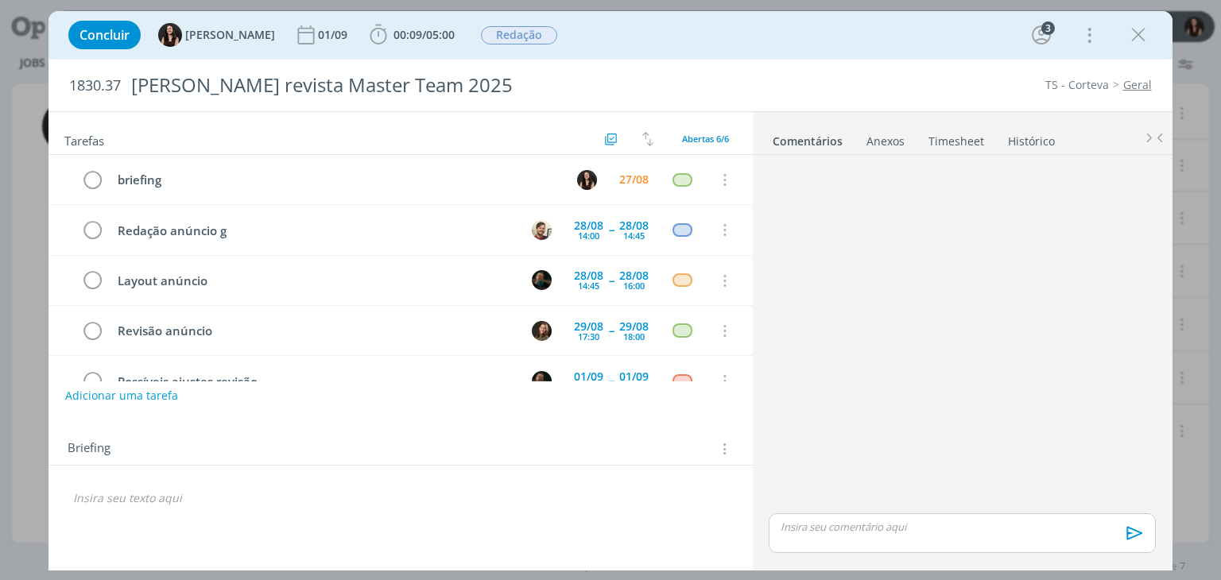
click at [662, 49] on div "Concluir Isabelle Silva 01/09 00:09 / 05:00 Iniciar Apontar Data * 27/08/2025 H…" at bounding box center [610, 35] width 1100 height 38
click at [422, 38] on span "/" at bounding box center [424, 34] width 4 height 15
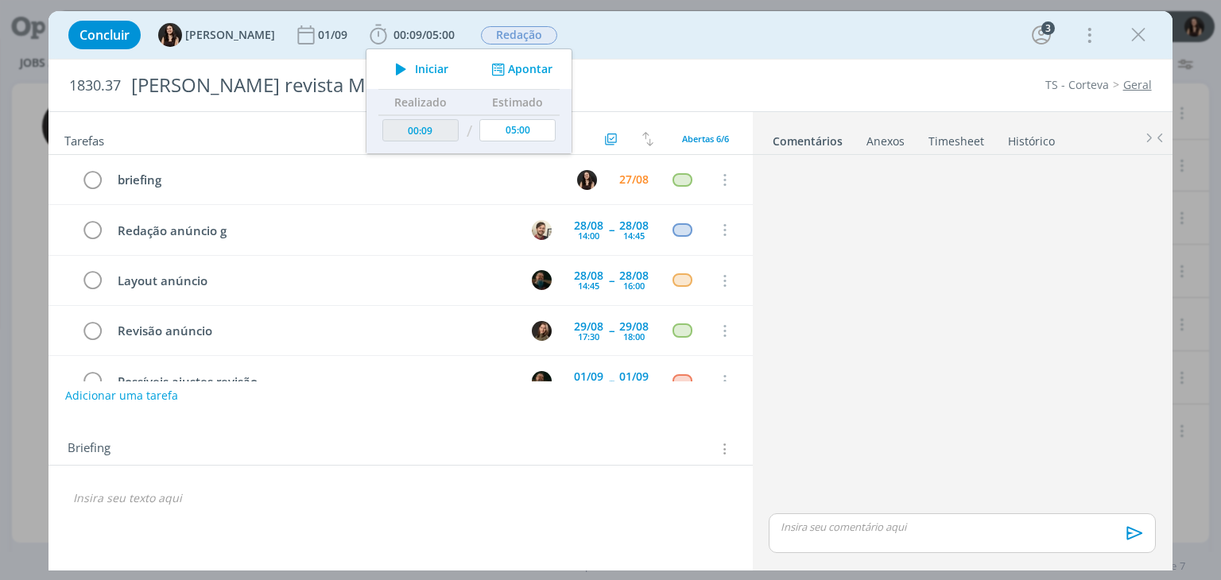
click at [586, 45] on div "Concluir Isabelle Silva 01/09 00:09 / 05:00 Iniciar Apontar Data * 27/08/2025 H…" at bounding box center [610, 35] width 1100 height 38
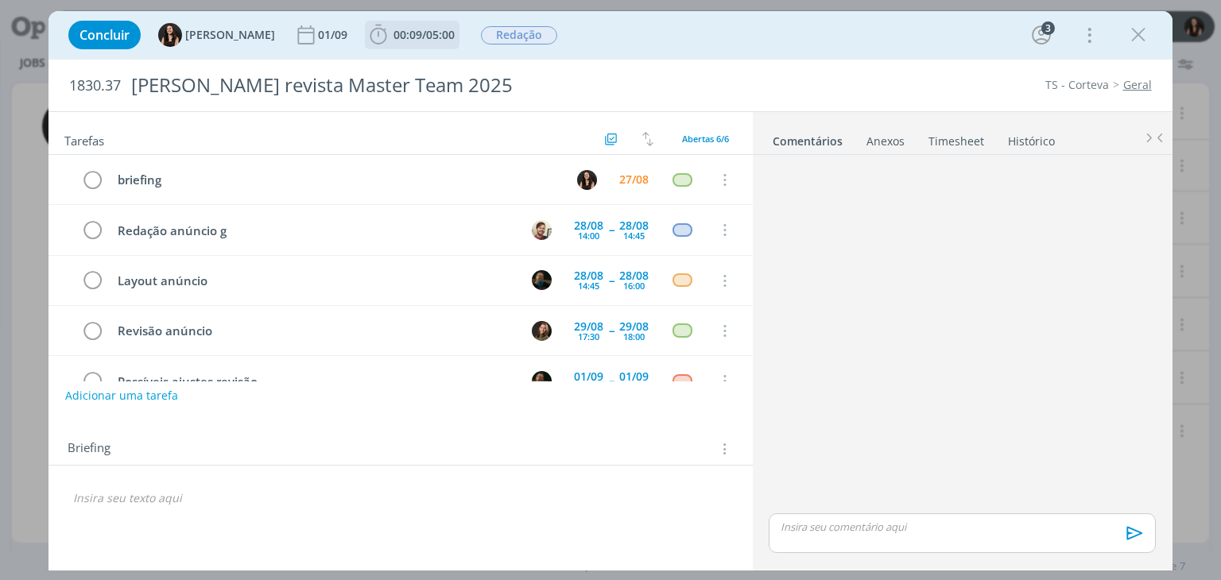
click at [394, 33] on span "00:09" at bounding box center [408, 34] width 29 height 15
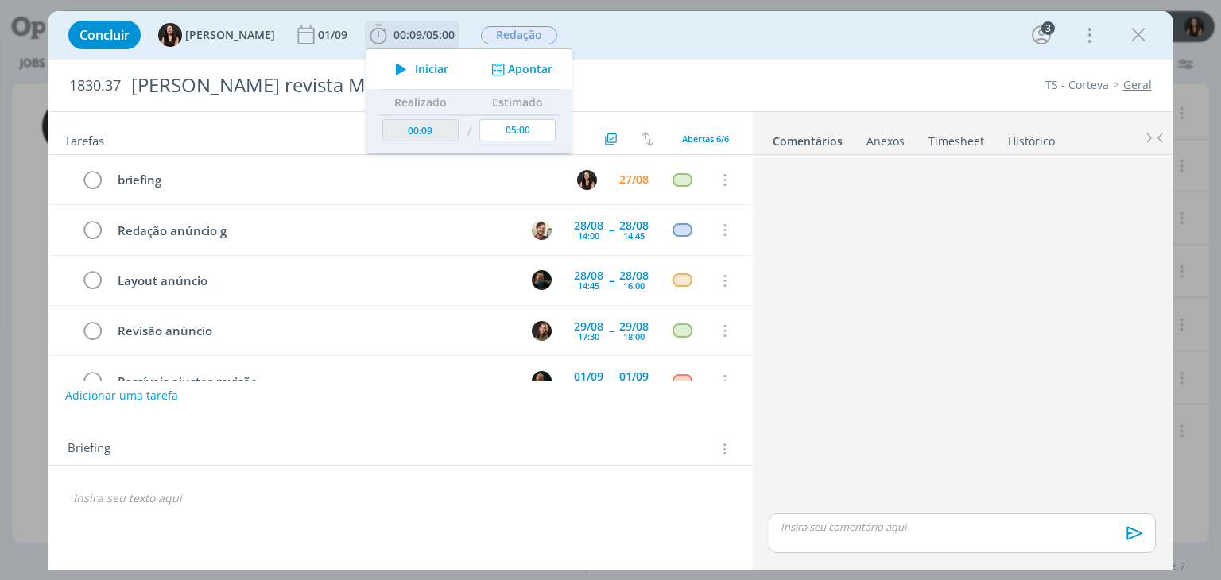
click at [428, 63] on button "Iniciar" at bounding box center [417, 69] width 63 height 22
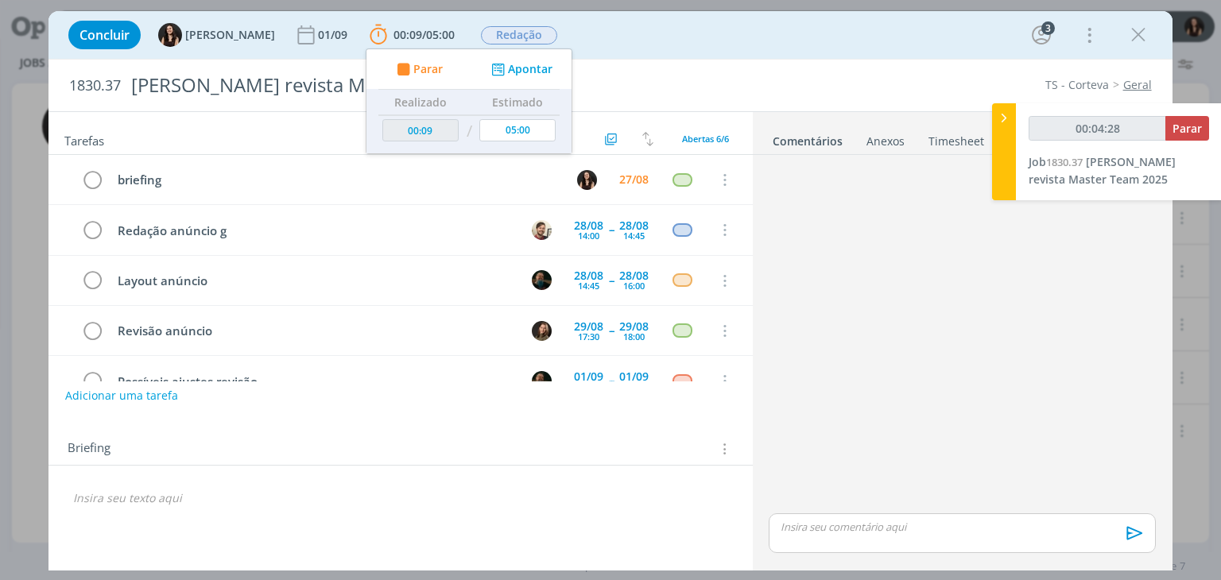
click at [813, 29] on div "Concluir Isabelle Silva 01/09 00:09 / 05:00 Parar Apontar Data * 27/08/2025 Hor…" at bounding box center [610, 35] width 1100 height 38
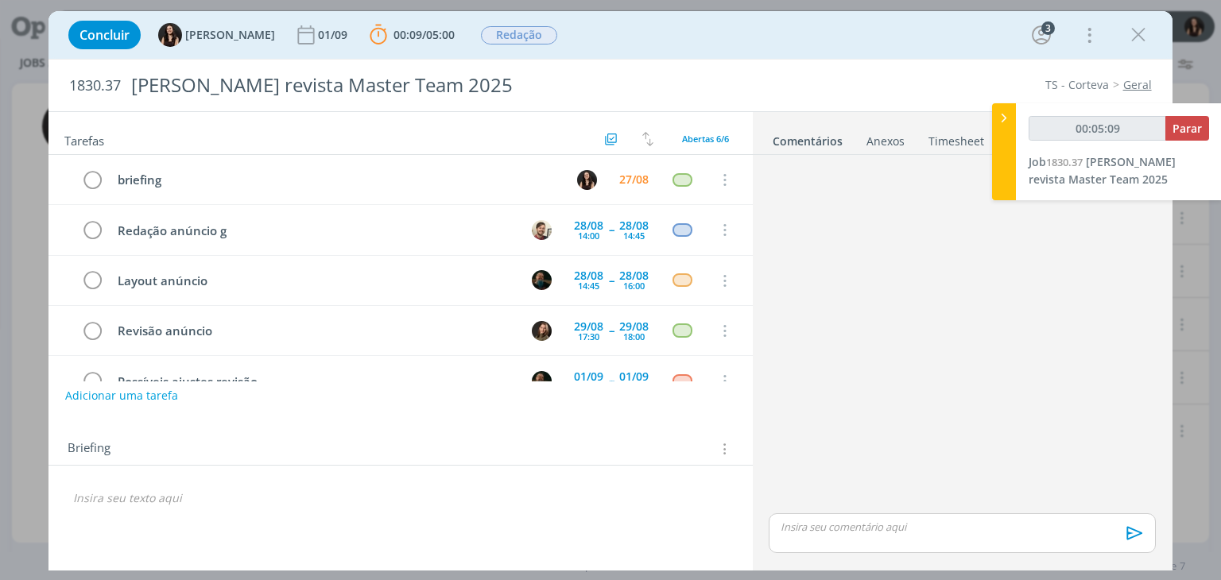
click at [255, 479] on div "🙂" at bounding box center [401, 492] width 704 height 52
click at [277, 507] on div "dialog" at bounding box center [400, 498] width 678 height 27
click at [731, 451] on icon "dialog" at bounding box center [723, 448] width 15 height 17
click at [592, 371] on div "Briefings Predefinidos" at bounding box center [628, 366] width 205 height 27
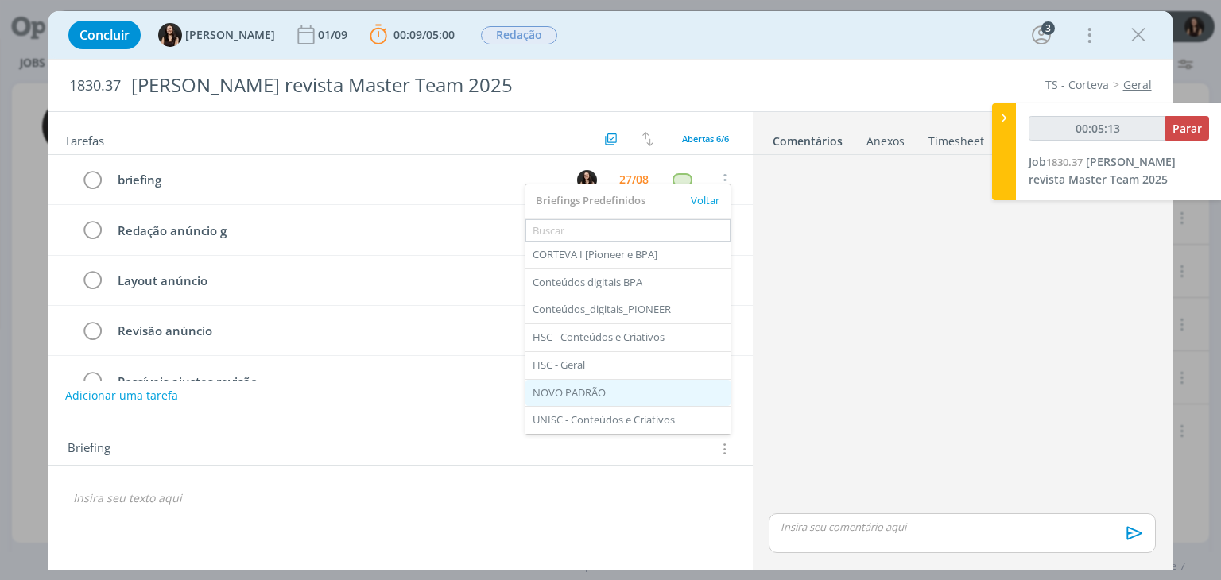
click at [584, 392] on div "NOVO PADRÃO" at bounding box center [628, 393] width 205 height 27
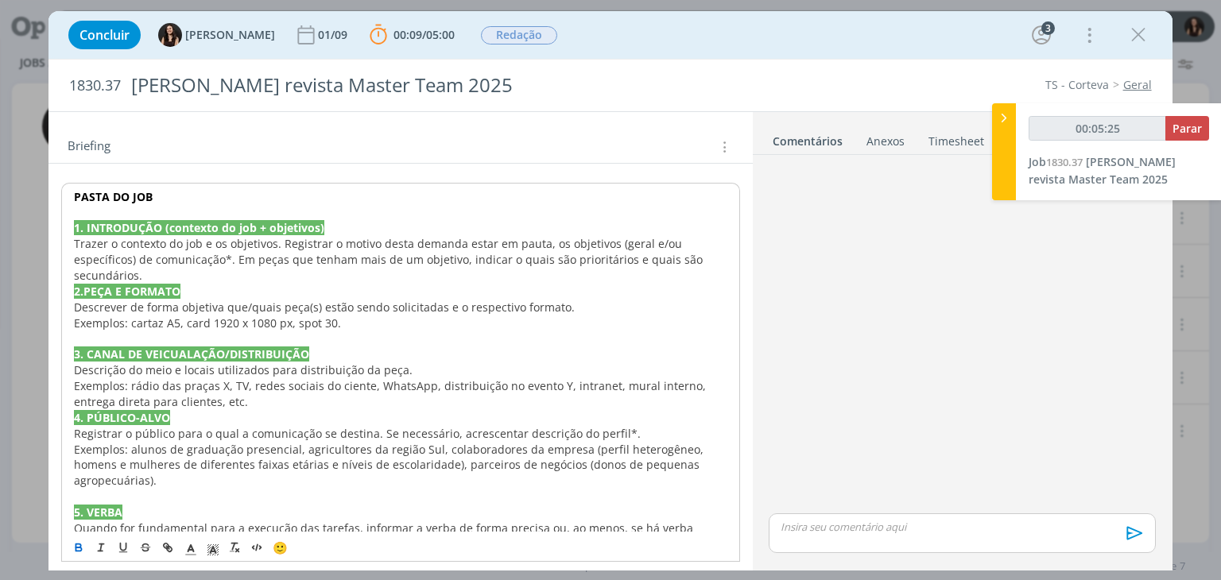
scroll to position [267, 0]
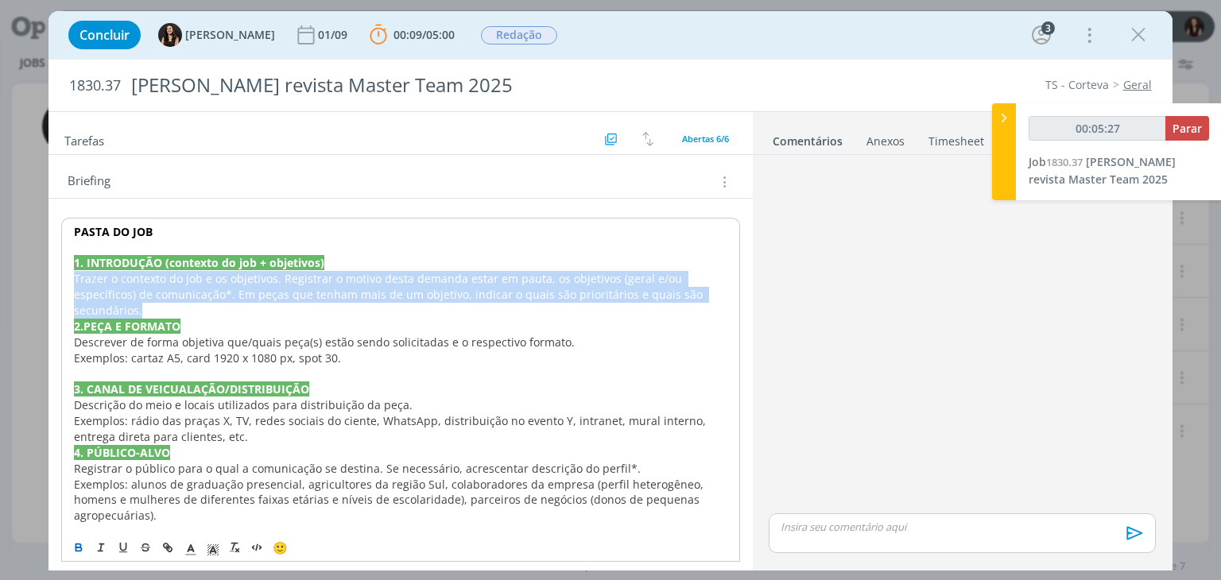
drag, startPoint x: 711, startPoint y: 293, endPoint x: 76, endPoint y: 274, distance: 634.7
click at [76, 274] on p "Trazer o contexto do job e os objetivos. Registrar o motivo desta demanda estar…" at bounding box center [400, 295] width 653 height 48
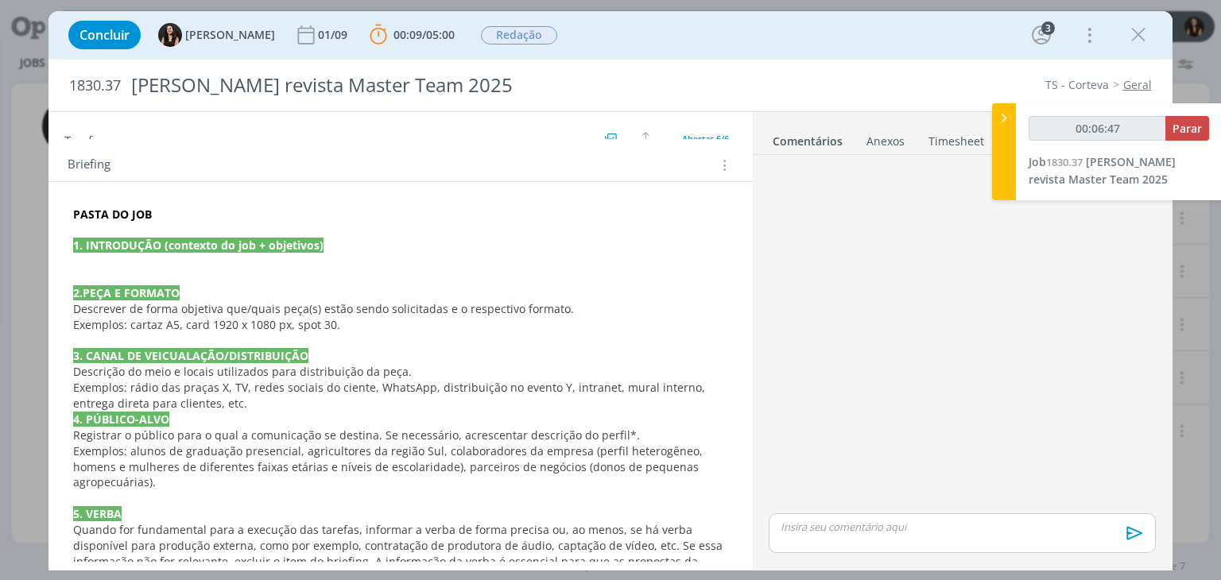
scroll to position [398, 0]
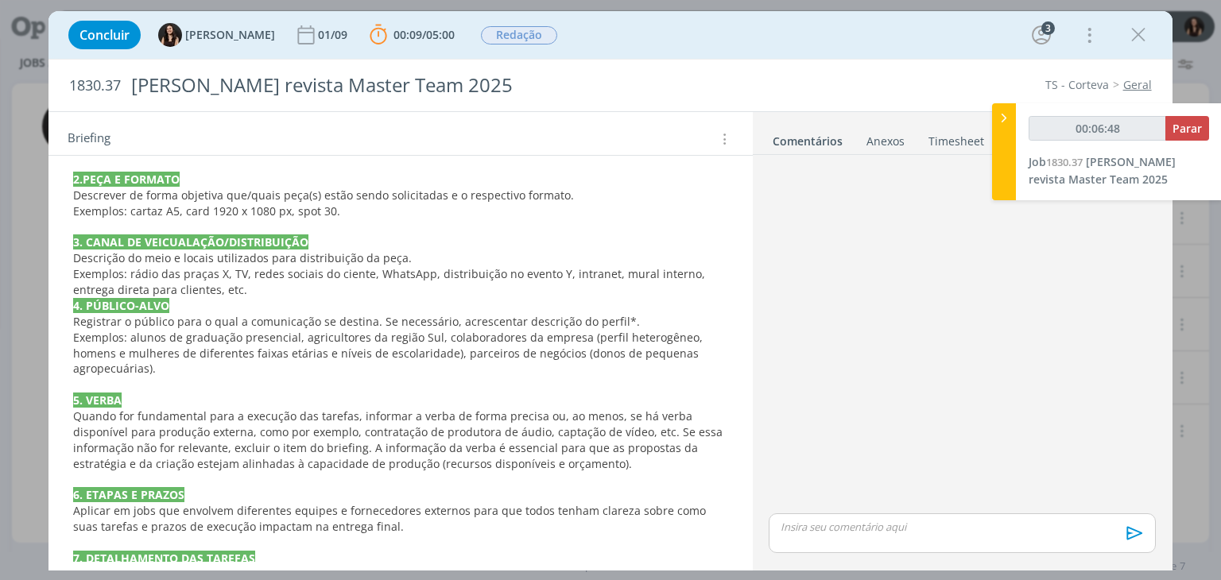
drag, startPoint x: 570, startPoint y: 455, endPoint x: 210, endPoint y: 437, distance: 360.6
click at [225, 440] on p "Quando for fundamental para a execução das tarefas, informar a verba de forma p…" at bounding box center [400, 441] width 654 height 64
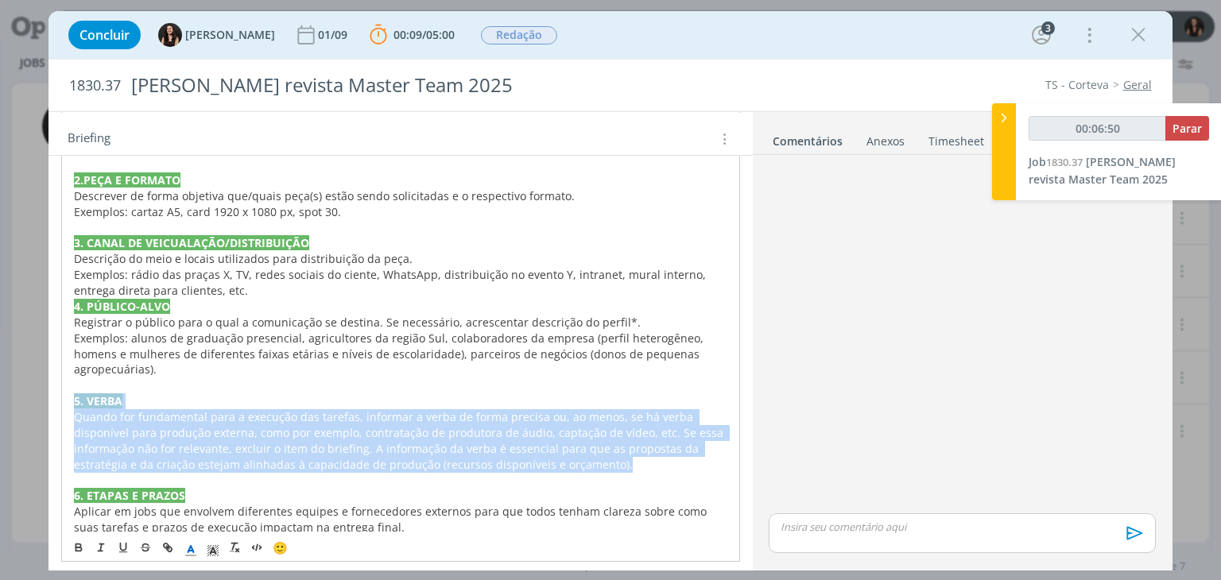
drag, startPoint x: 71, startPoint y: 397, endPoint x: 540, endPoint y: 460, distance: 473.4
click at [540, 460] on div "PASTA DO JOB 1. INTRODUÇÃO (contexto do job + objetivos) 2.PEÇA E FORMATO Descr…" at bounding box center [400, 488] width 678 height 802
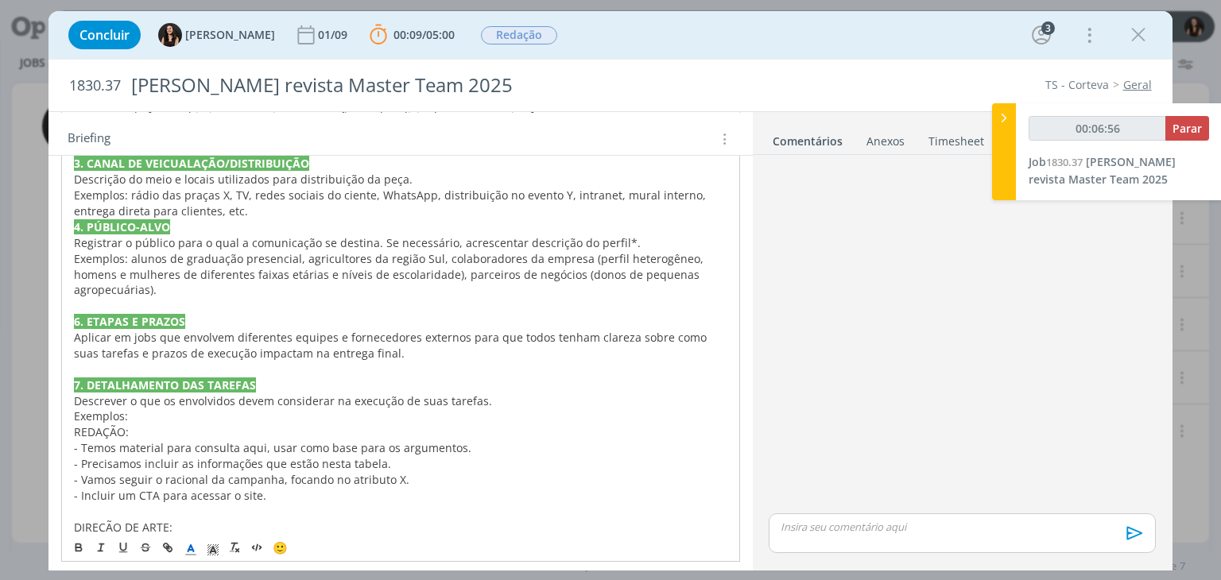
scroll to position [159, 0]
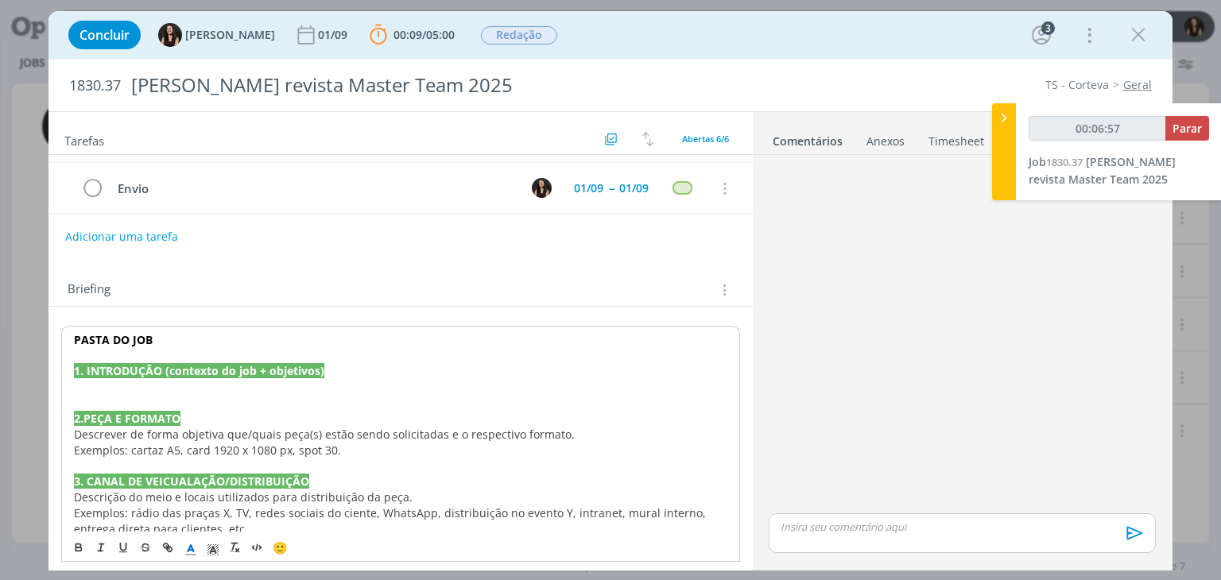
click at [348, 382] on p "dialog" at bounding box center [400, 387] width 653 height 16
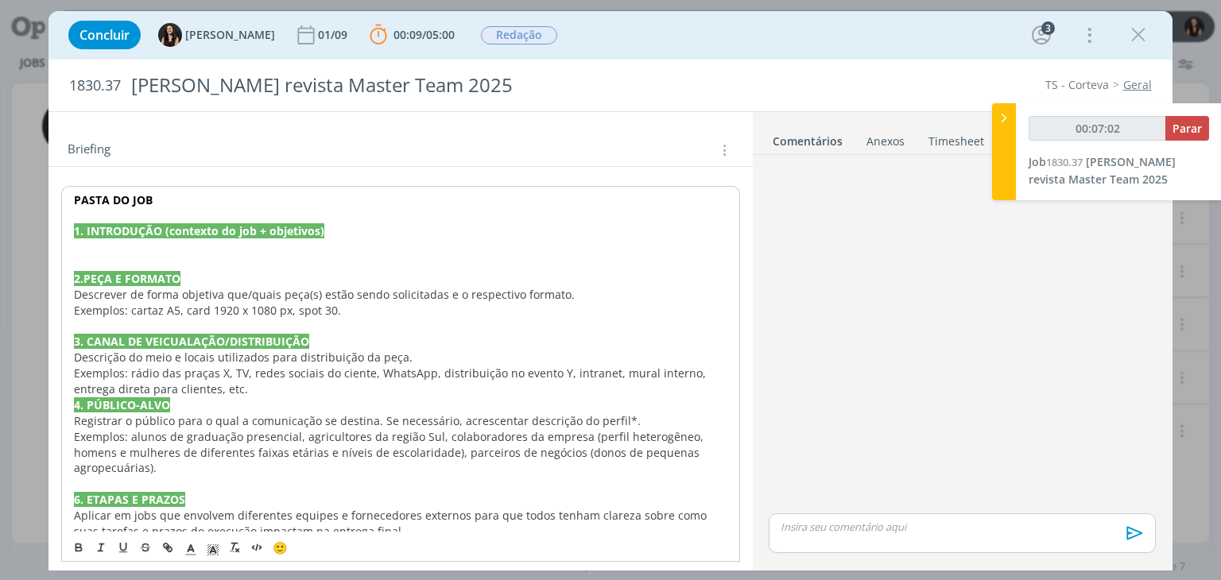
scroll to position [318, 0]
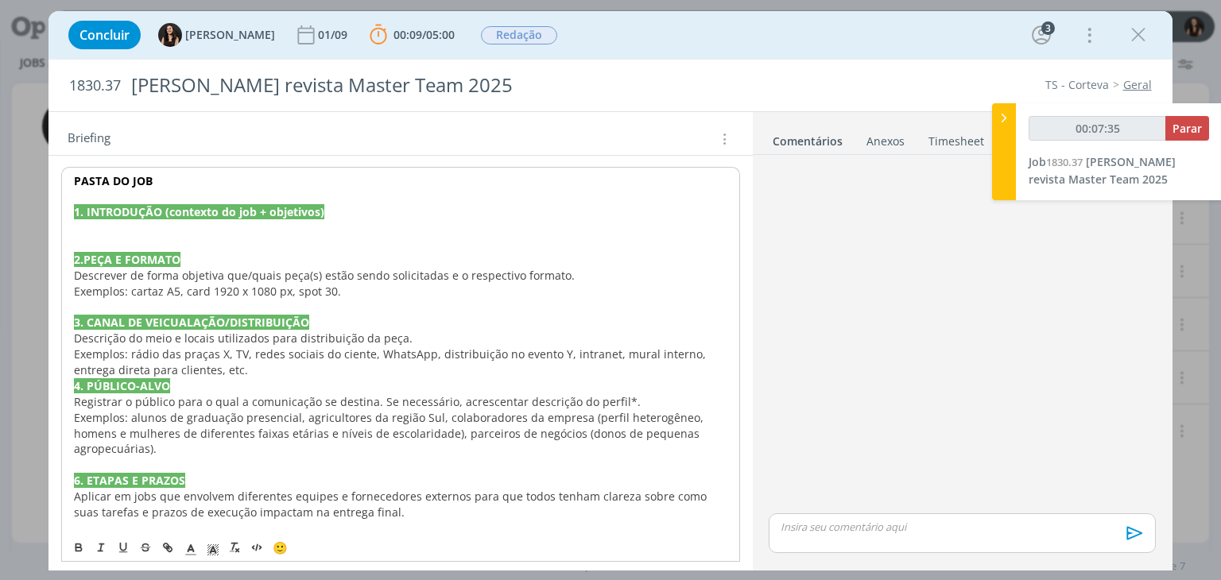
click at [302, 227] on p "dialog" at bounding box center [400, 228] width 653 height 16
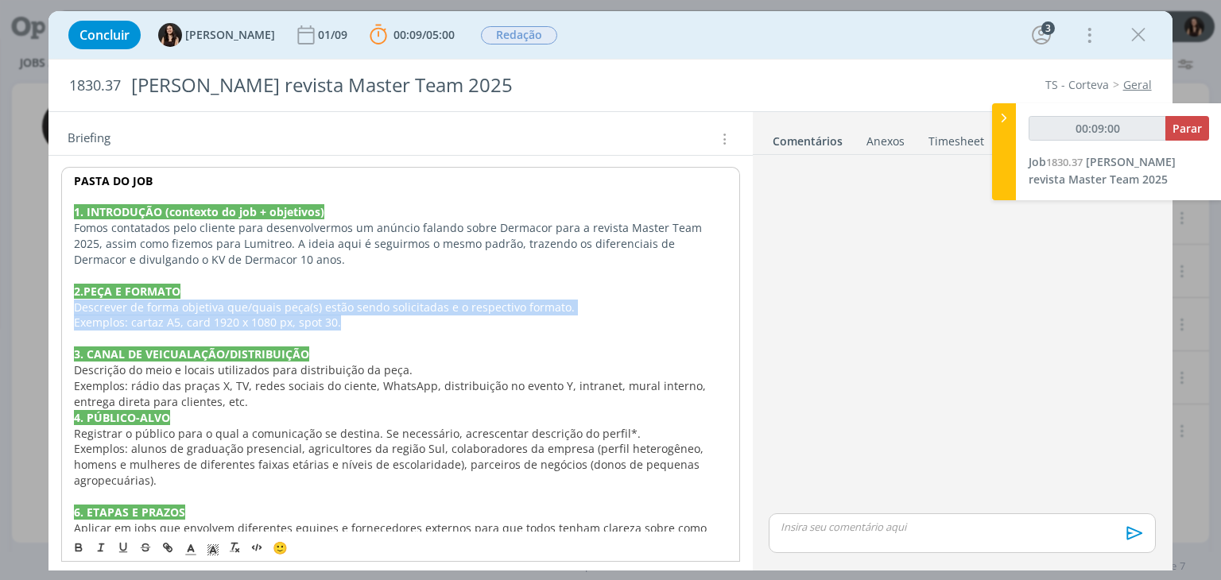
drag, startPoint x: 356, startPoint y: 320, endPoint x: 77, endPoint y: 303, distance: 279.6
click at [77, 303] on div "PASTA DO JOB 1. INTRODUÇÃO (contexto do job + objetivos) Fomos contatados pelo …" at bounding box center [400, 536] width 678 height 739
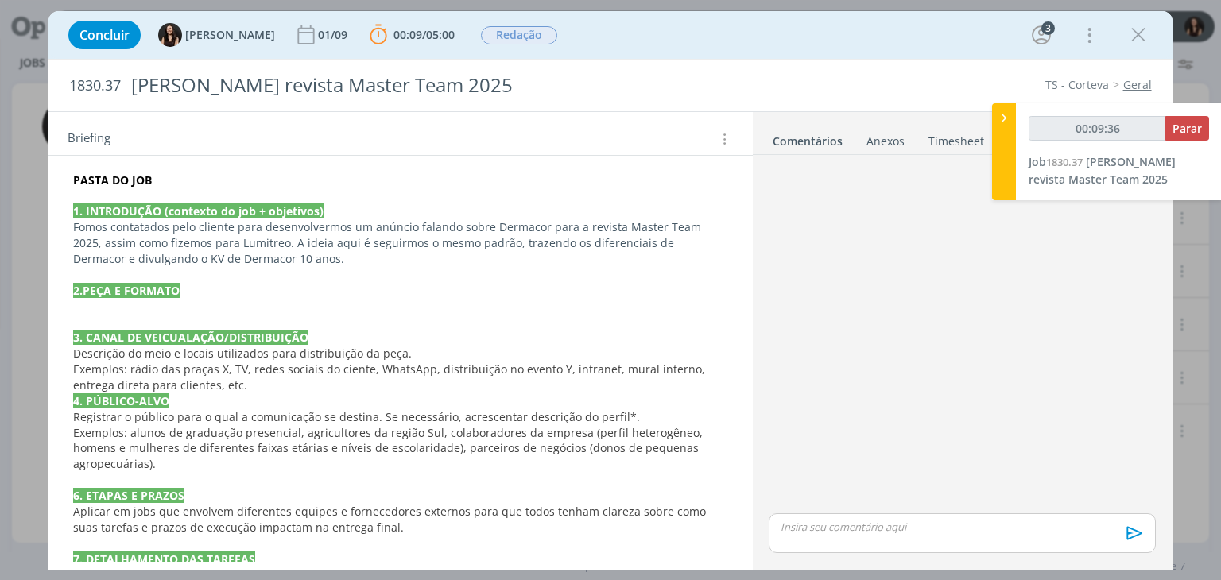
click at [307, 262] on p "Fomos contatados pelo cliente para desenvolvermos um anúncio falando sobre Derm…" at bounding box center [400, 243] width 654 height 48
click at [384, 271] on p "dialog" at bounding box center [400, 275] width 654 height 16
click at [353, 301] on p "dialog" at bounding box center [400, 307] width 654 height 16
click at [175, 308] on p "dialog" at bounding box center [400, 307] width 654 height 16
click at [679, 243] on p "Fomos contatados pelo cliente para desenvolvermos um anúncio falando sobre Derm…" at bounding box center [400, 243] width 654 height 48
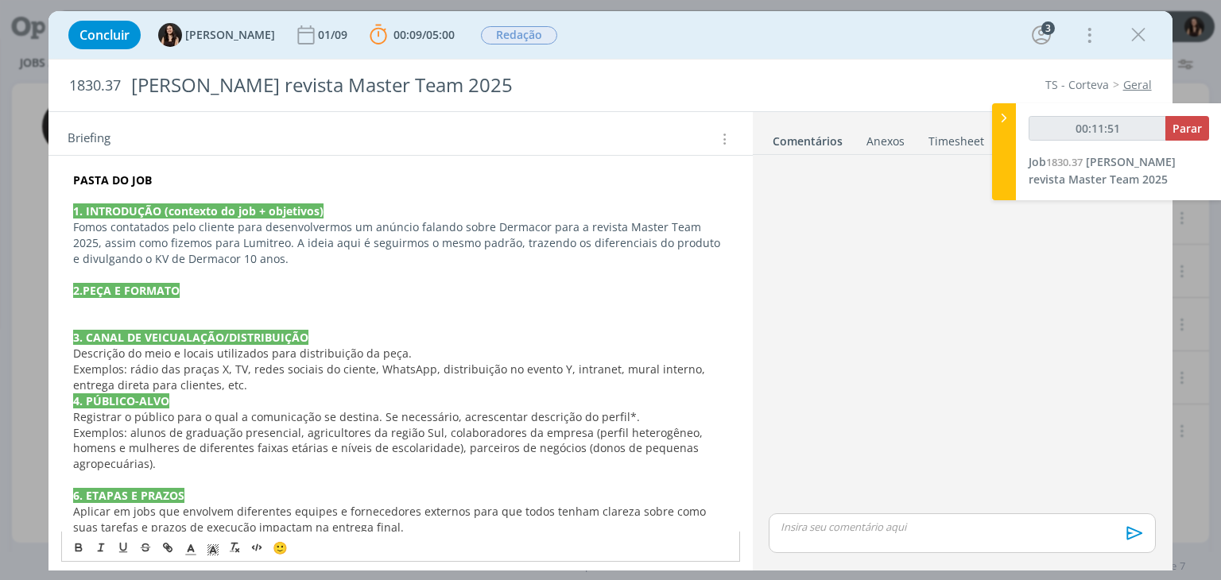
click at [571, 259] on p "Fomos contatados pelo cliente para desenvolvermos um anúncio falando sobre Derm…" at bounding box center [400, 243] width 654 height 48
click at [337, 285] on p "2.PEÇA E FORMATO" at bounding box center [400, 291] width 654 height 16
click at [332, 308] on p "dialog" at bounding box center [400, 307] width 654 height 16
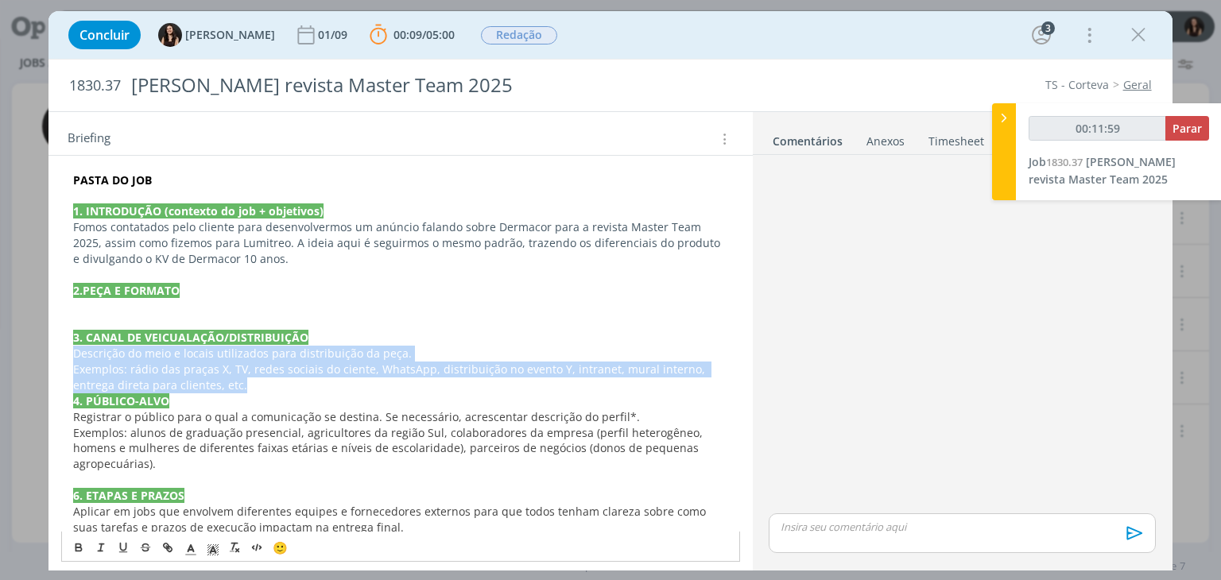
drag, startPoint x: 233, startPoint y: 386, endPoint x: 76, endPoint y: 352, distance: 160.3
click at [76, 352] on div "PASTA DO JOB 1. INTRODUÇÃO (contexto do job + objetivos) Fomos contatados pelo …" at bounding box center [400, 528] width 678 height 722
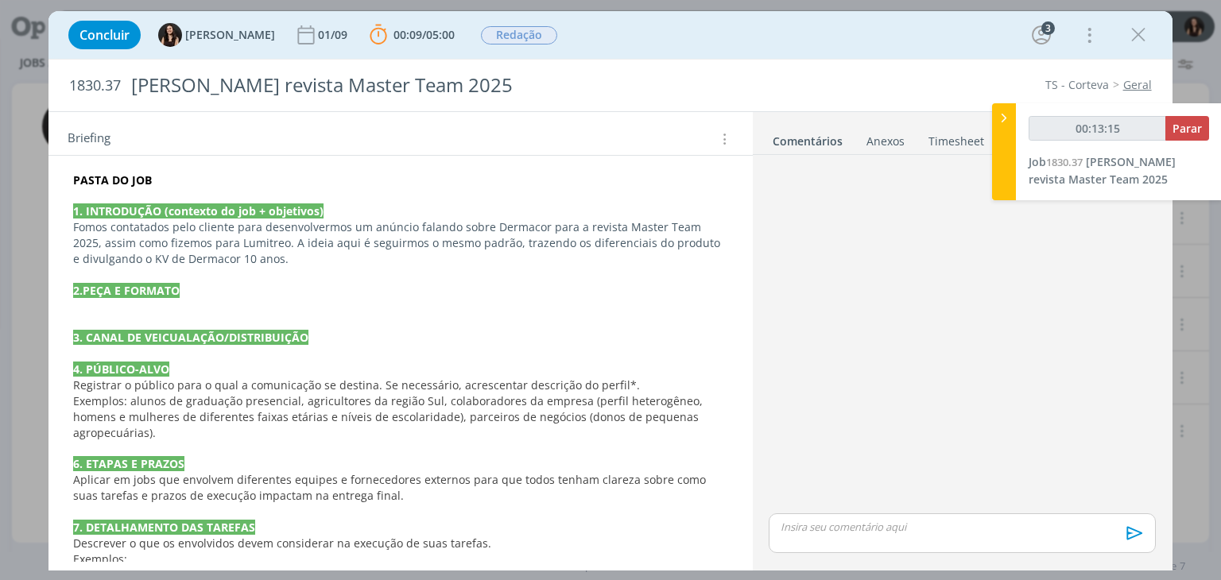
click at [103, 310] on p "dialog" at bounding box center [400, 307] width 654 height 16
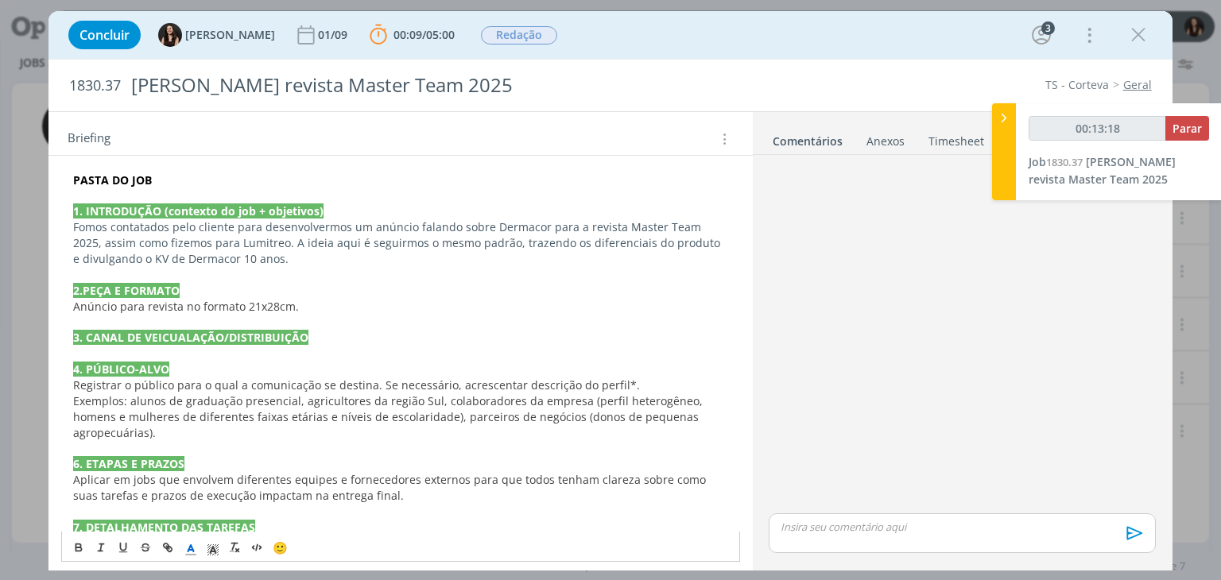
click at [173, 351] on p "dialog" at bounding box center [400, 354] width 654 height 16
click at [184, 339] on strong "3. CANAL DE VEICUALAÇÃO/DISTRIBUIÇÃO" at bounding box center [190, 337] width 235 height 15
click at [206, 347] on p "dialog" at bounding box center [400, 354] width 654 height 16
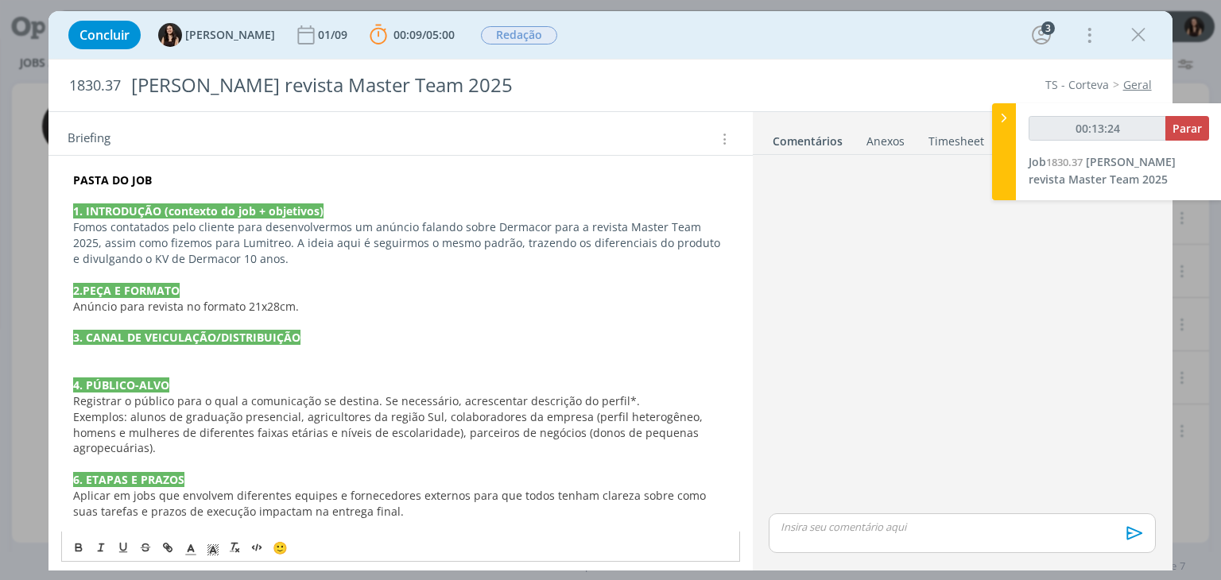
click at [173, 351] on p "dialog" at bounding box center [400, 354] width 654 height 16
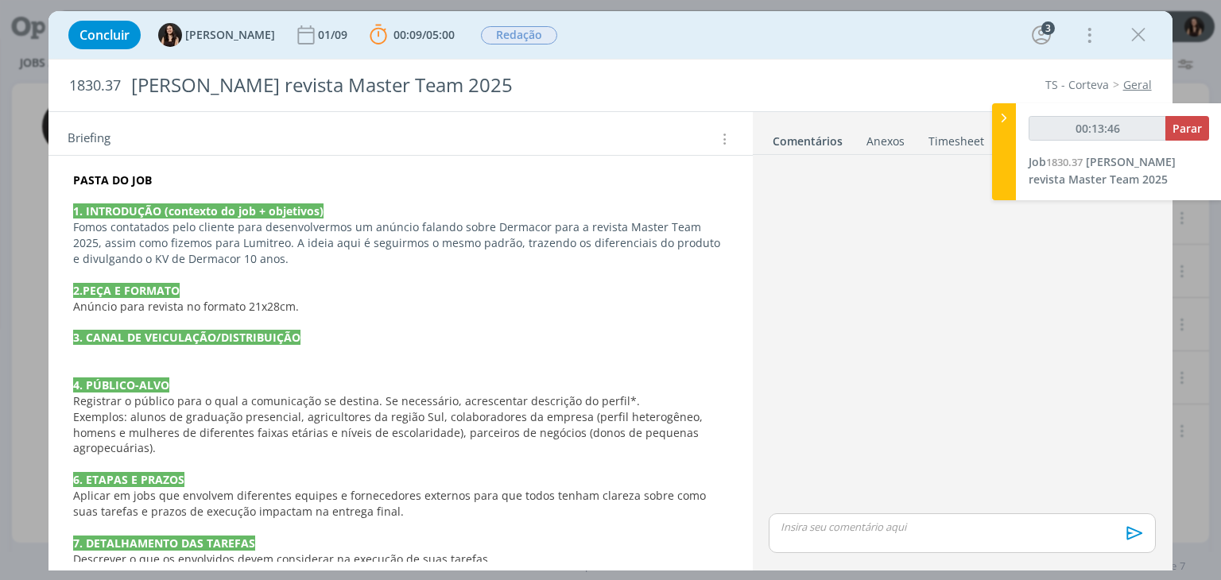
click at [215, 240] on p "Fomos contatados pelo cliente para desenvolvermos um anúncio falando sobre Derm…" at bounding box center [400, 243] width 654 height 48
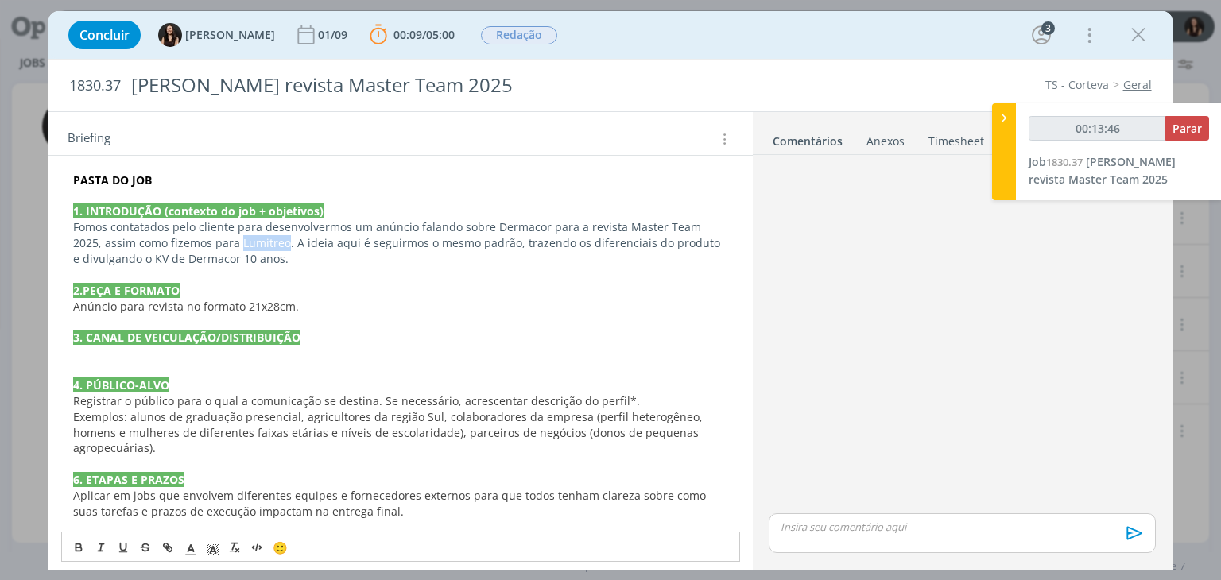
click at [215, 240] on p "Fomos contatados pelo cliente para desenvolvermos um anúncio falando sobre Derm…" at bounding box center [400, 243] width 654 height 48
click at [173, 552] on icon "dialog" at bounding box center [167, 547] width 13 height 13
paste input "https://app4.operand.com.br/jobs/14365"
click at [308, 271] on link "dialog" at bounding box center [308, 273] width 45 height 15
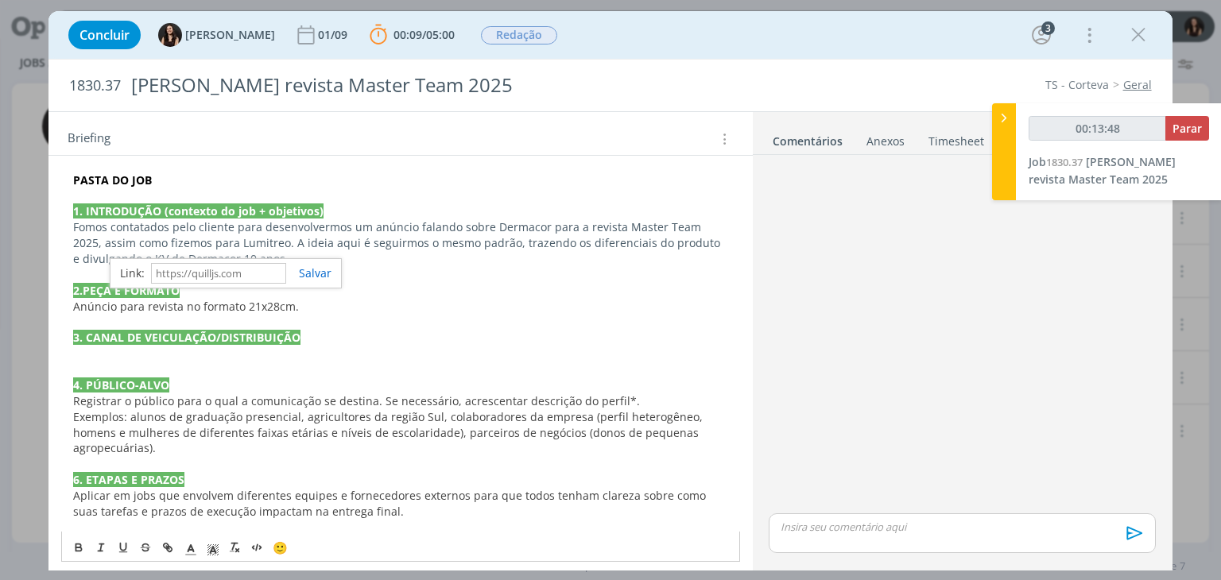
scroll to position [0, 0]
click at [301, 316] on p "dialog" at bounding box center [400, 322] width 654 height 16
click at [274, 263] on p "Fomos contatados pelo cliente para desenvolvermos um anúncio falando sobre Derm…" at bounding box center [400, 243] width 654 height 48
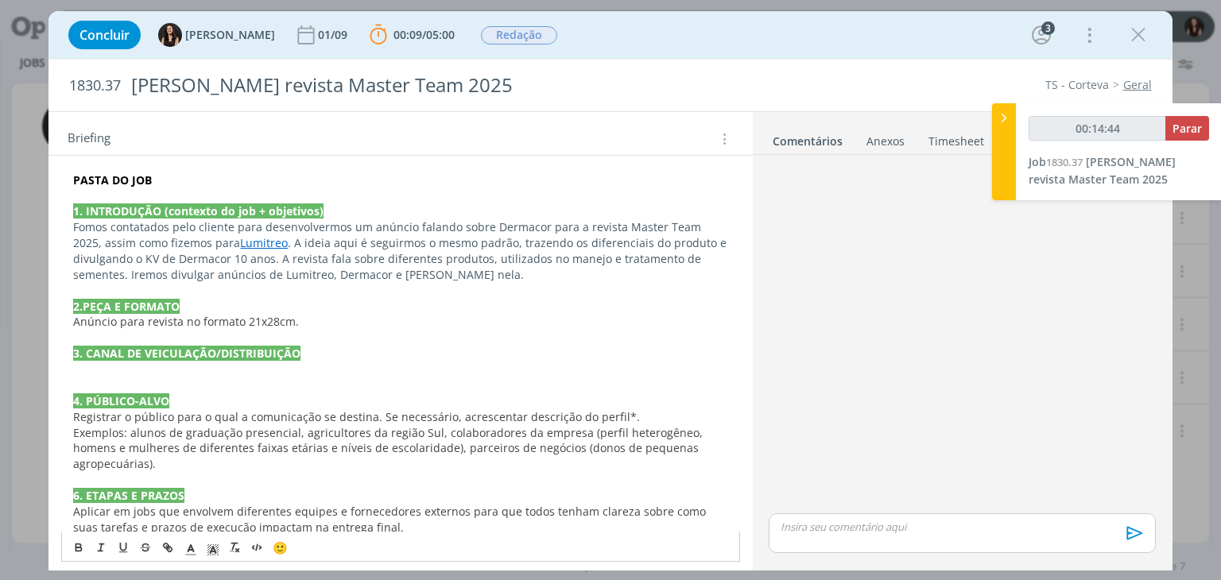
click at [76, 277] on p "Fomos contatados pelo cliente para desenvolvermos um anúncio falando sobre Derm…" at bounding box center [400, 251] width 654 height 64
click at [343, 296] on p "dialog" at bounding box center [400, 291] width 654 height 16
click at [337, 316] on p "Anúncio para revista no formato 21x28cm." at bounding box center [400, 322] width 654 height 16
click at [271, 367] on p "dialog" at bounding box center [400, 370] width 654 height 16
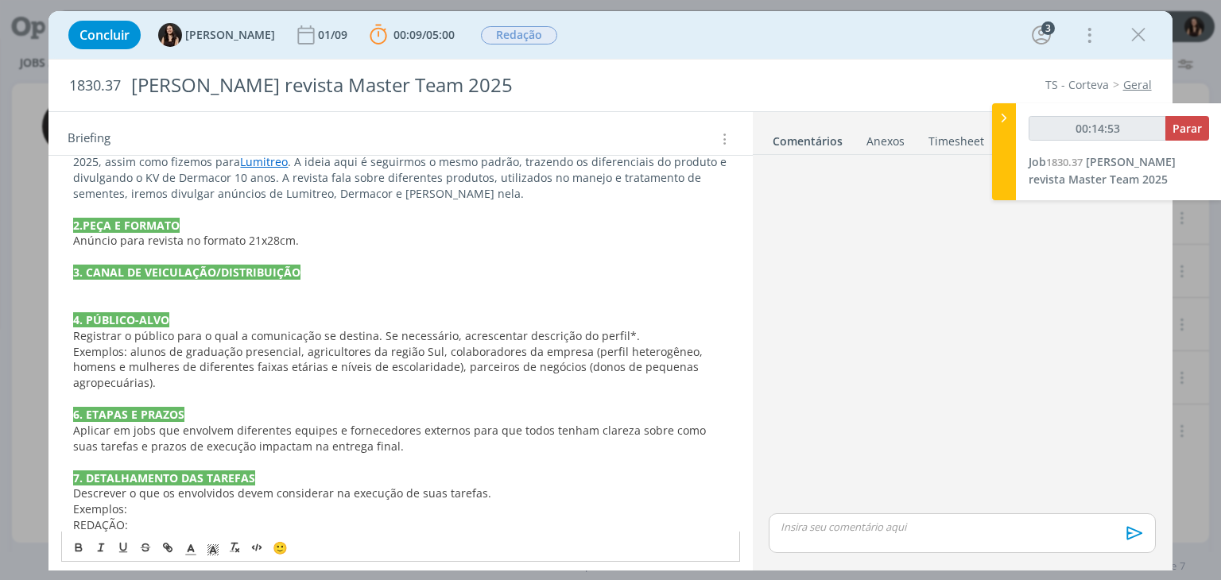
scroll to position [398, 0]
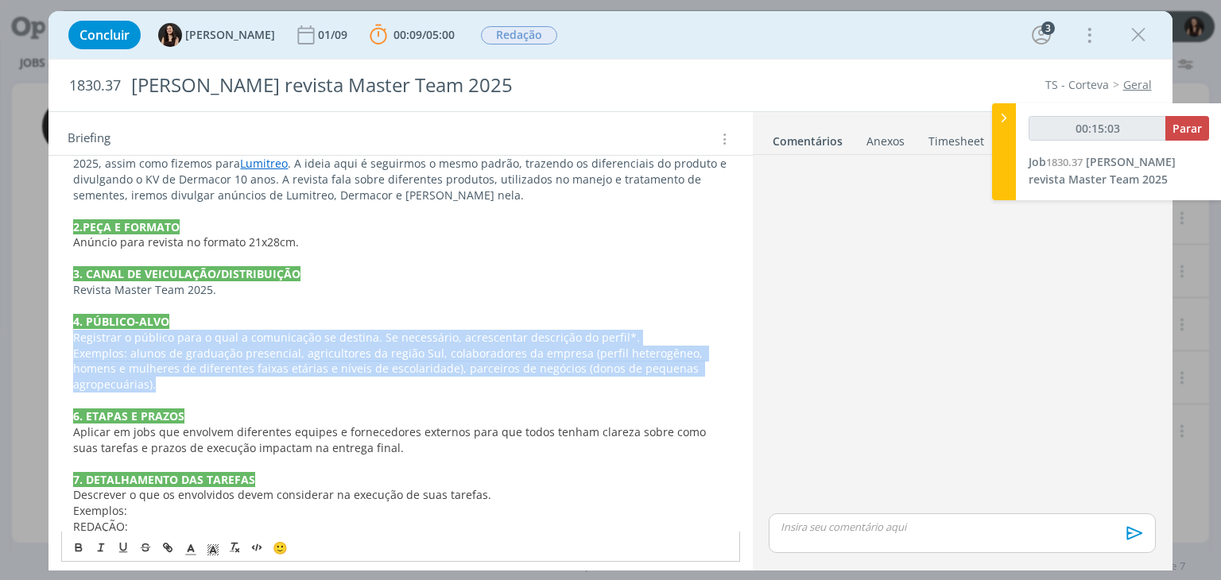
drag, startPoint x: 158, startPoint y: 383, endPoint x: 72, endPoint y: 342, distance: 95.3
click at [72, 342] on div "PASTA DO JOB 1. INTRODUÇÃO (contexto do job + objetivos) Fomos contatados pelo …" at bounding box center [400, 448] width 678 height 722
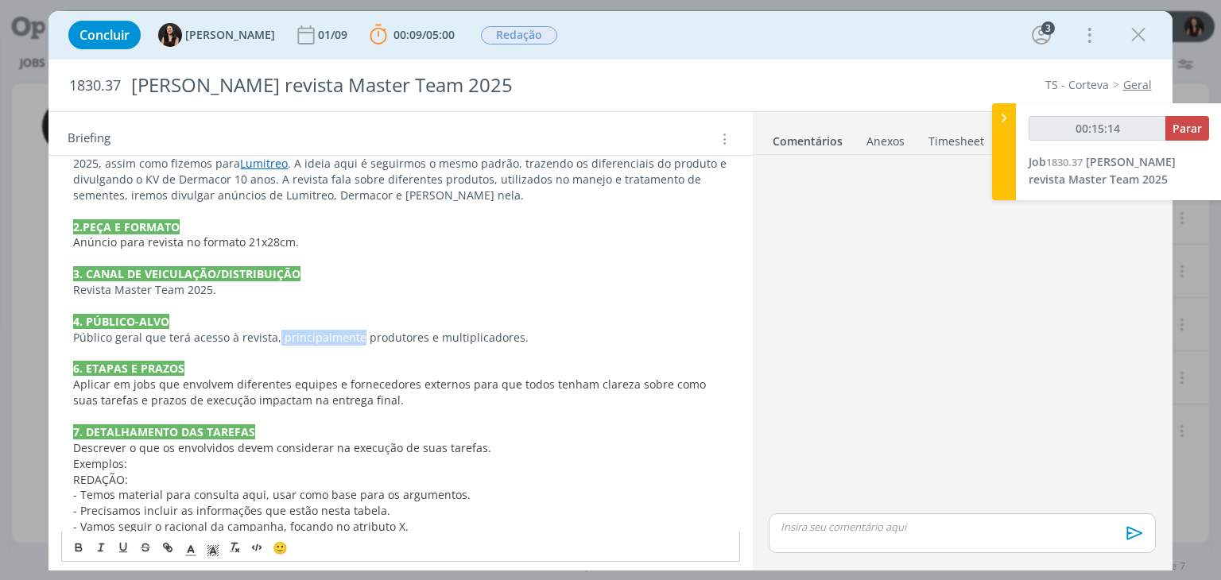
drag, startPoint x: 355, startPoint y: 337, endPoint x: 274, endPoint y: 336, distance: 81.1
click at [274, 336] on span "Público geral que terá acesso à revista, principalmente produtores e multiplica…" at bounding box center [301, 337] width 456 height 15
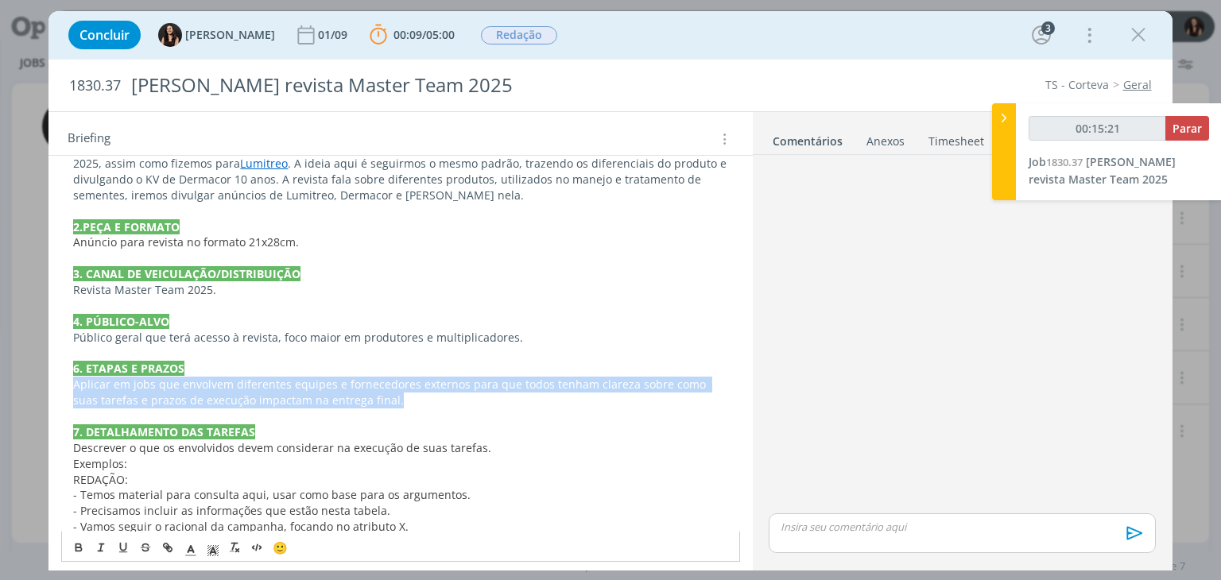
drag, startPoint x: 371, startPoint y: 400, endPoint x: 72, endPoint y: 390, distance: 299.1
click at [72, 390] on div "PASTA DO JOB 1. INTRODUÇÃO (contexto do job + objetivos) Fomos contatados pelo …" at bounding box center [400, 424] width 678 height 675
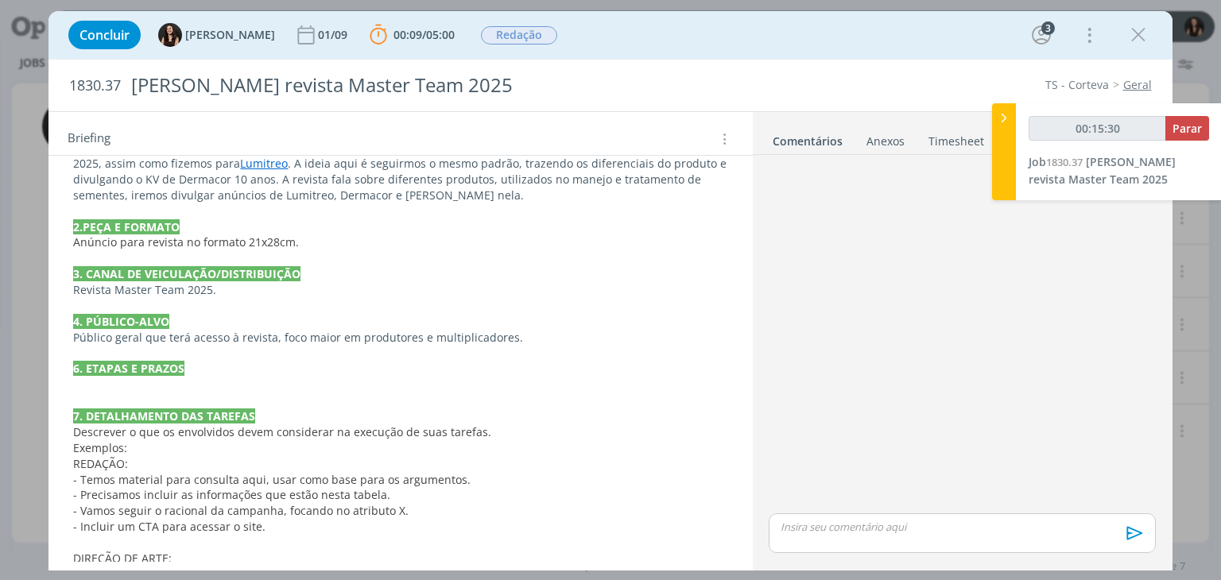
click at [136, 388] on p "dialog" at bounding box center [400, 385] width 654 height 16
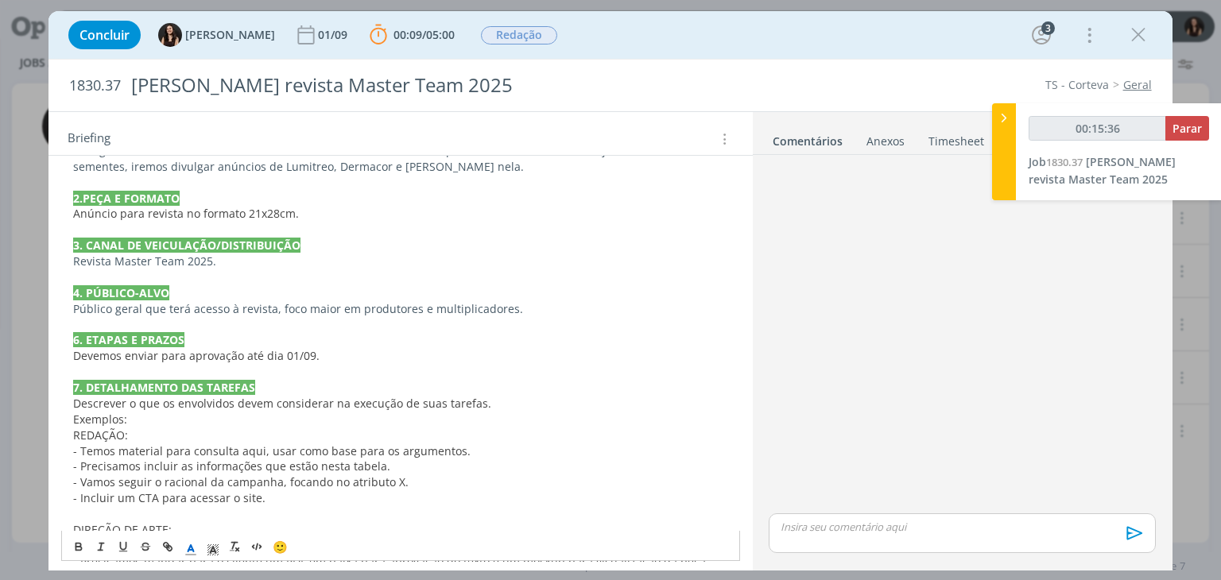
scroll to position [601, 0]
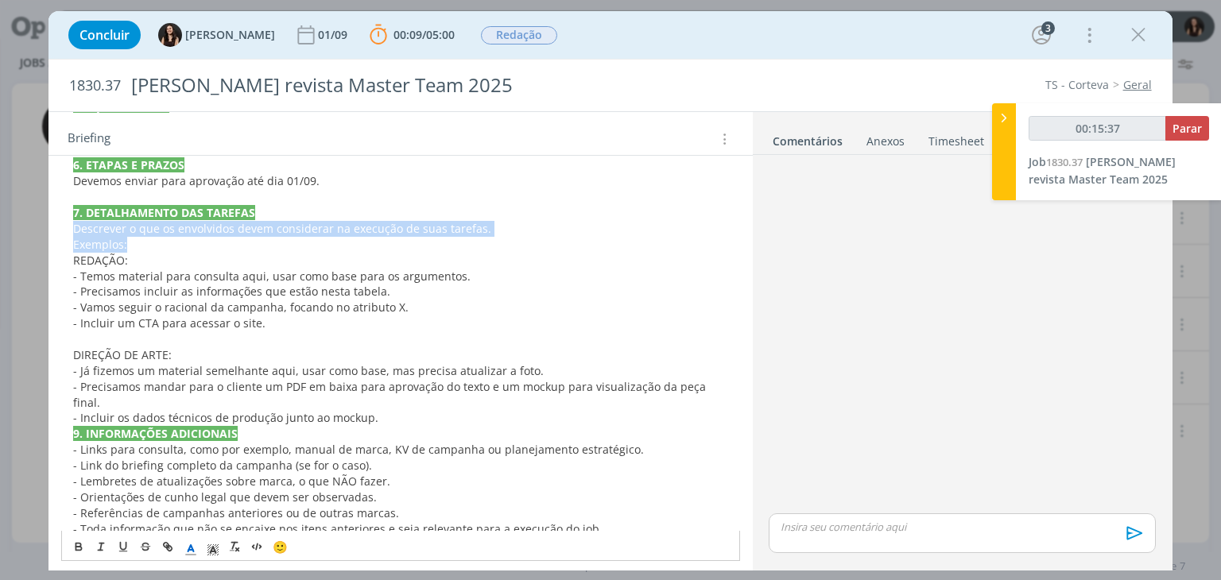
drag, startPoint x: 135, startPoint y: 241, endPoint x: 53, endPoint y: 230, distance: 82.6
click at [53, 230] on div "PASTA DO JOB 1. INTRODUÇÃO (contexto do job + objetivos) Fomos contatados pelo …" at bounding box center [401, 222] width 704 height 715
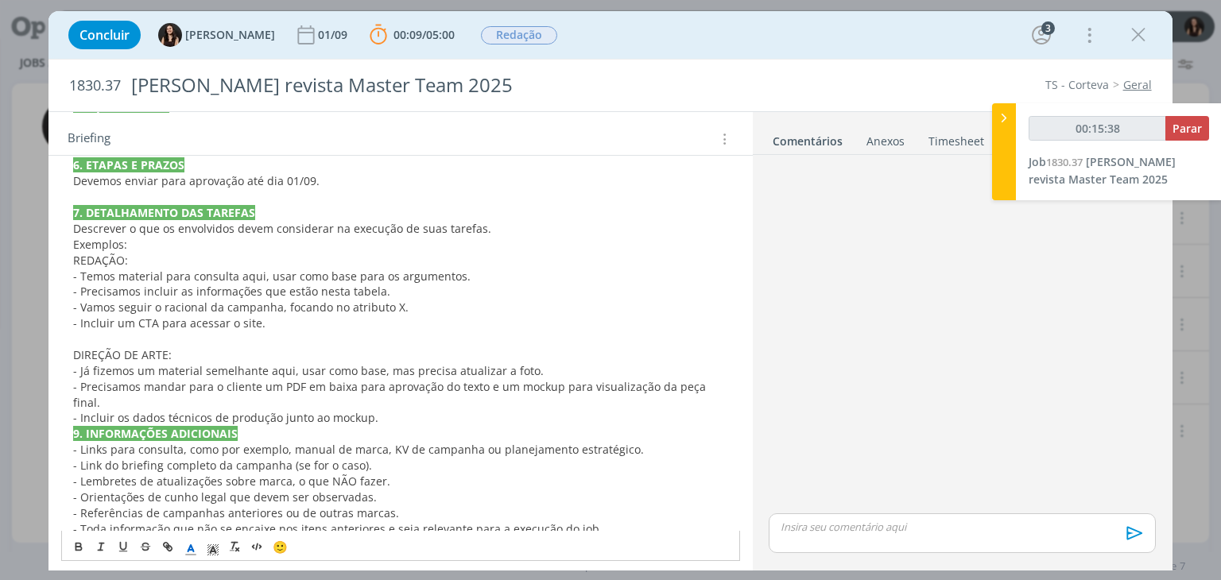
scroll to position [585, 0]
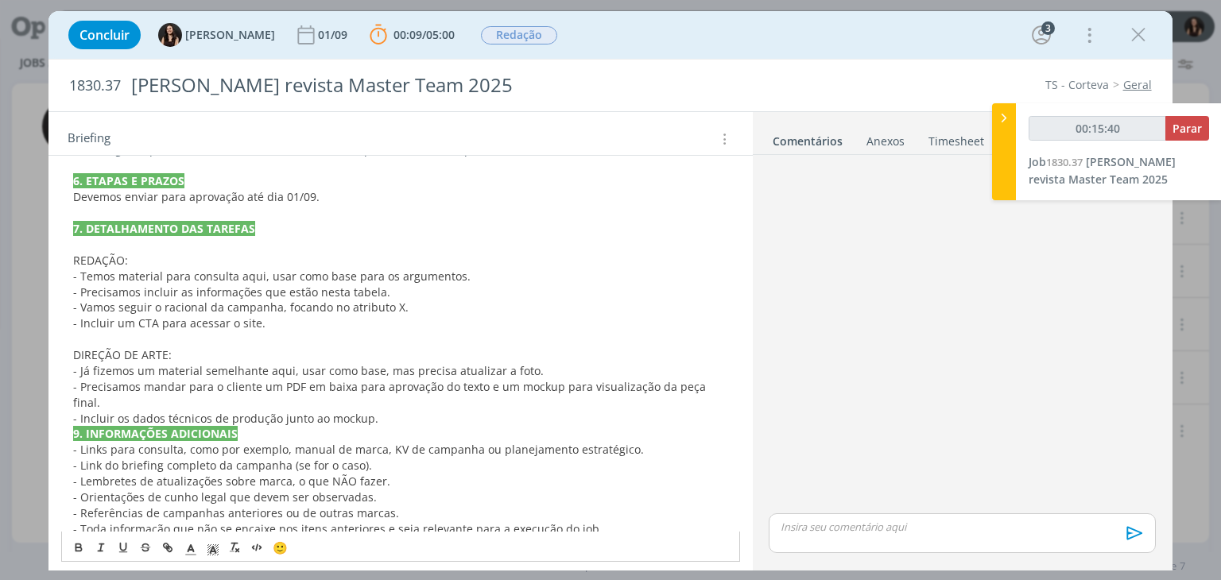
click at [382, 411] on p "- Incluir os dados técnicos de produção junto ao mockup." at bounding box center [400, 419] width 654 height 16
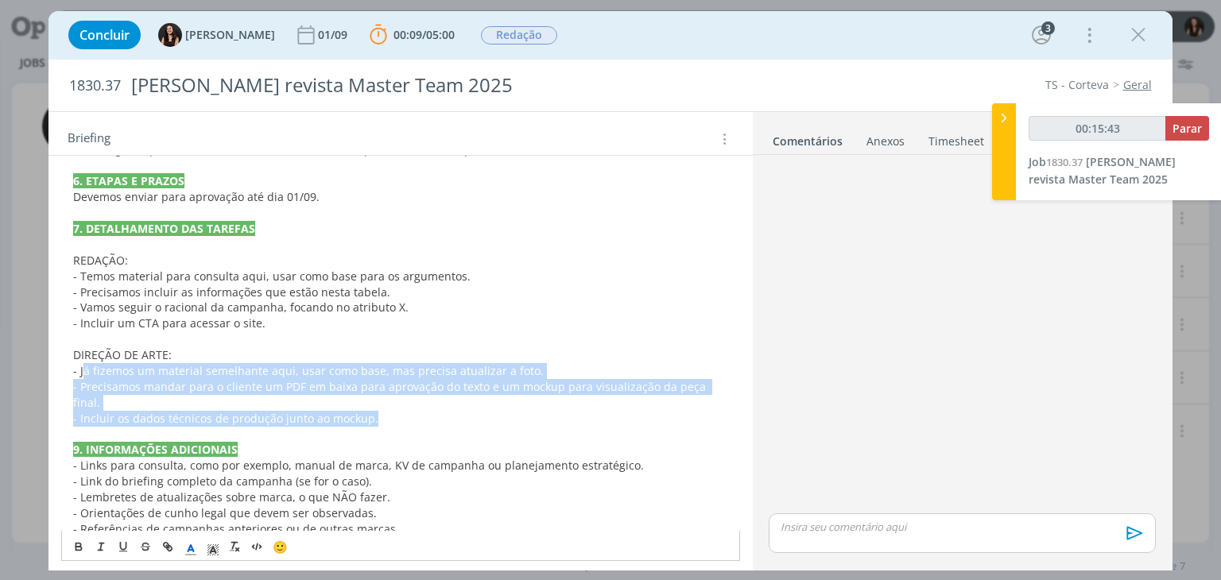
drag, startPoint x: 389, startPoint y: 400, endPoint x: 82, endPoint y: 372, distance: 308.2
click at [82, 372] on div "PASTA DO JOB 1. INTRODUÇÃO (contexto do job + objetivos) Fomos contatados pelo …" at bounding box center [400, 229] width 678 height 659
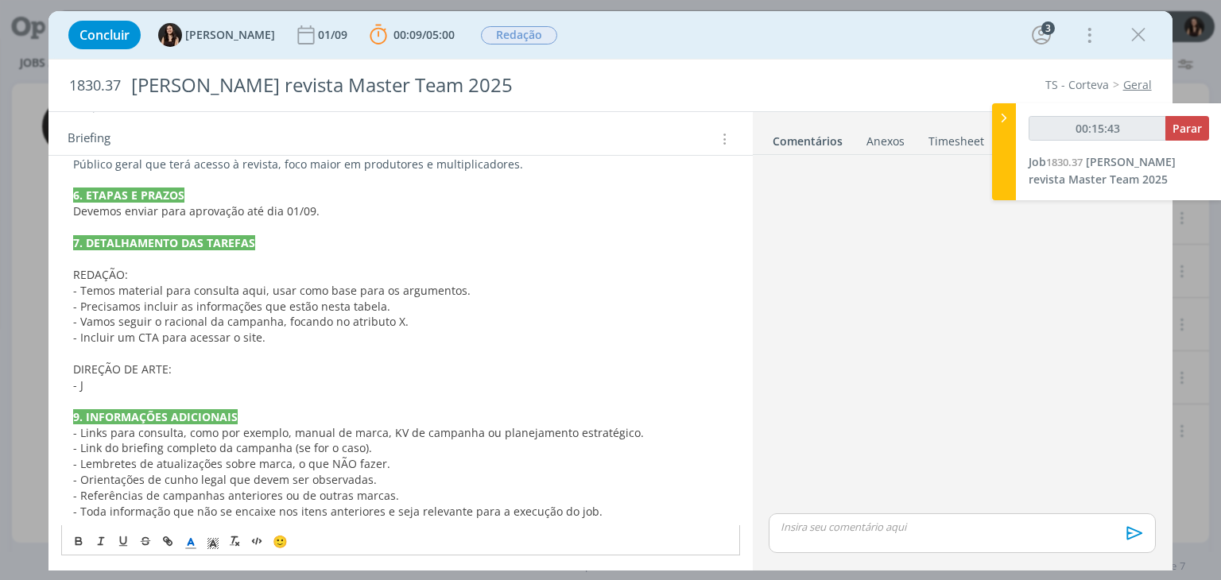
scroll to position [569, 0]
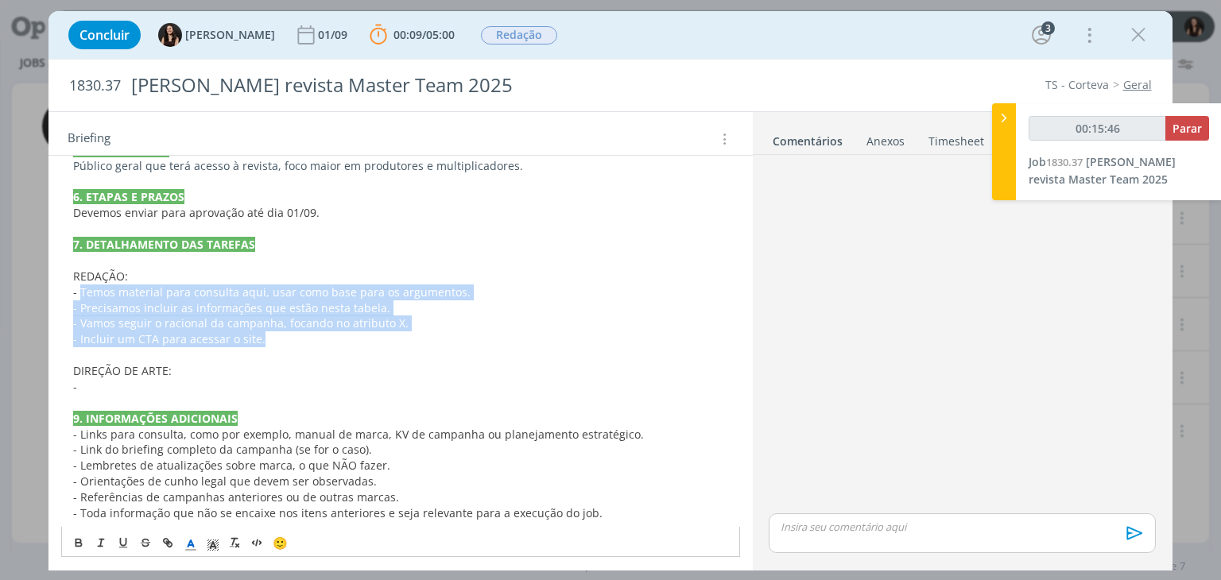
drag, startPoint x: 264, startPoint y: 332, endPoint x: 81, endPoint y: 291, distance: 187.5
click at [81, 291] on div "PASTA DO JOB 1. INTRODUÇÃO (contexto do job + objetivos) Fomos contatados pelo …" at bounding box center [400, 221] width 678 height 611
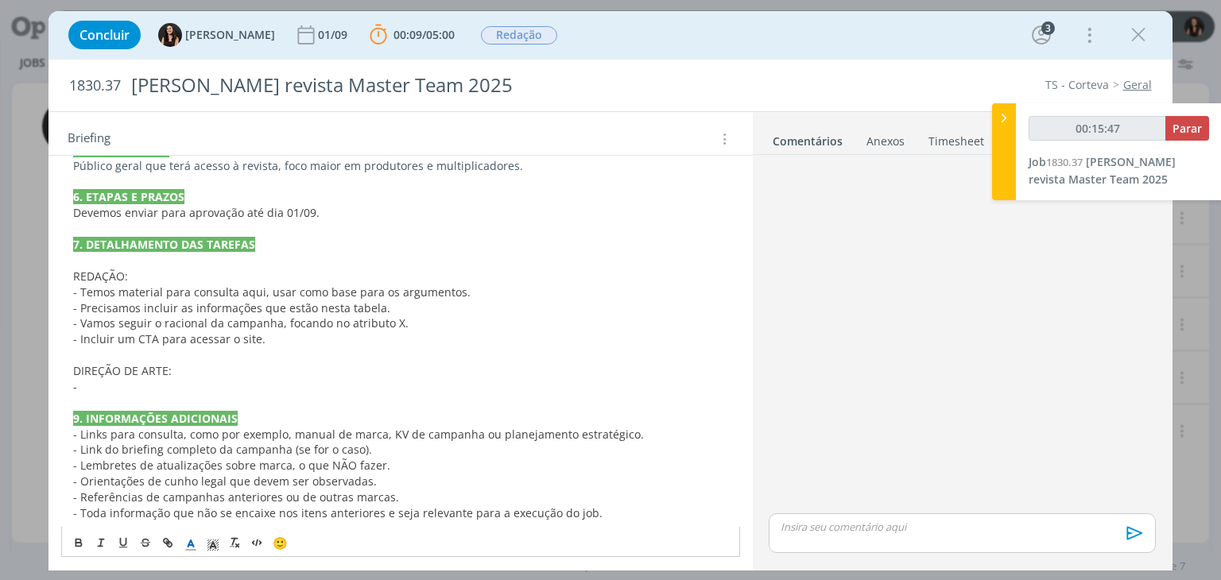
scroll to position [522, 0]
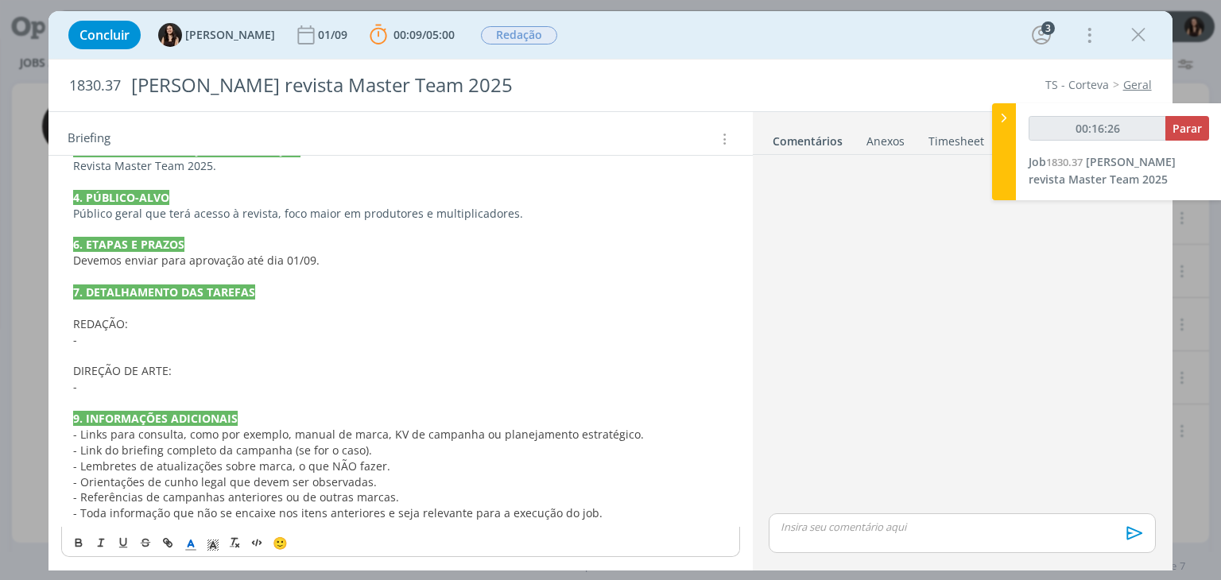
click at [126, 332] on p "-" at bounding box center [400, 340] width 654 height 16
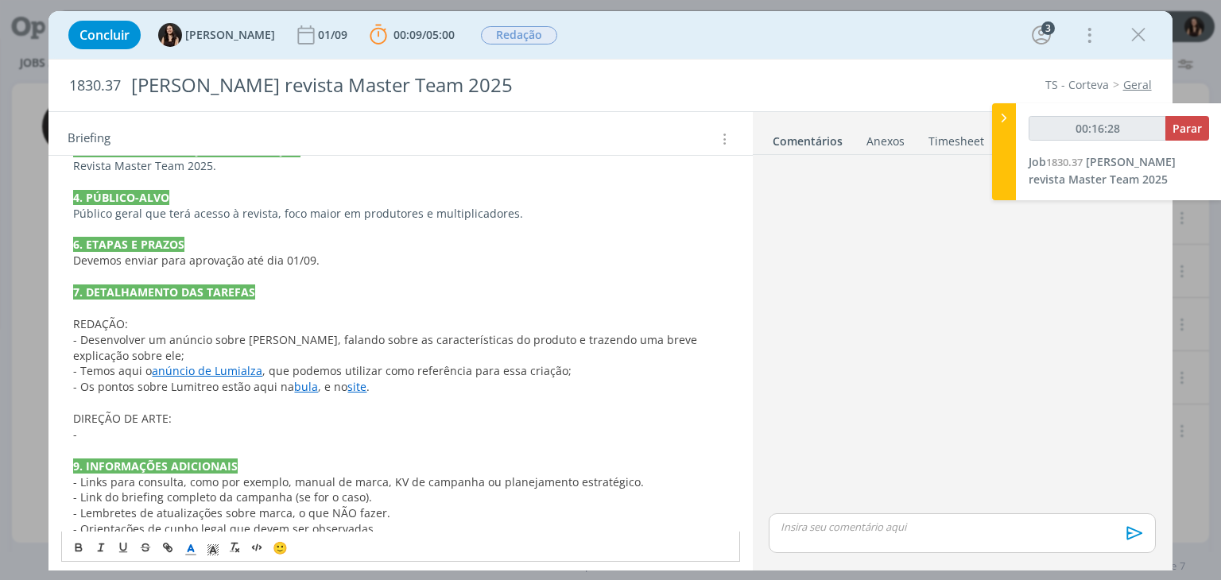
click at [177, 354] on p "- Desenvolver um anúncio sobre Lumitreo, falando sobre as características do pr…" at bounding box center [400, 348] width 654 height 32
click at [291, 341] on span "- Desenvolver um anúncio sobre Lumitreo, falando sobre as características do pr…" at bounding box center [386, 347] width 627 height 31
click at [239, 373] on link "anúncio de Lumialza" at bounding box center [207, 370] width 111 height 15
click at [343, 402] on link "dialog" at bounding box center [315, 401] width 53 height 15
click at [262, 373] on span ", que podemos utilizar como referência para essa criação;" at bounding box center [416, 370] width 309 height 15
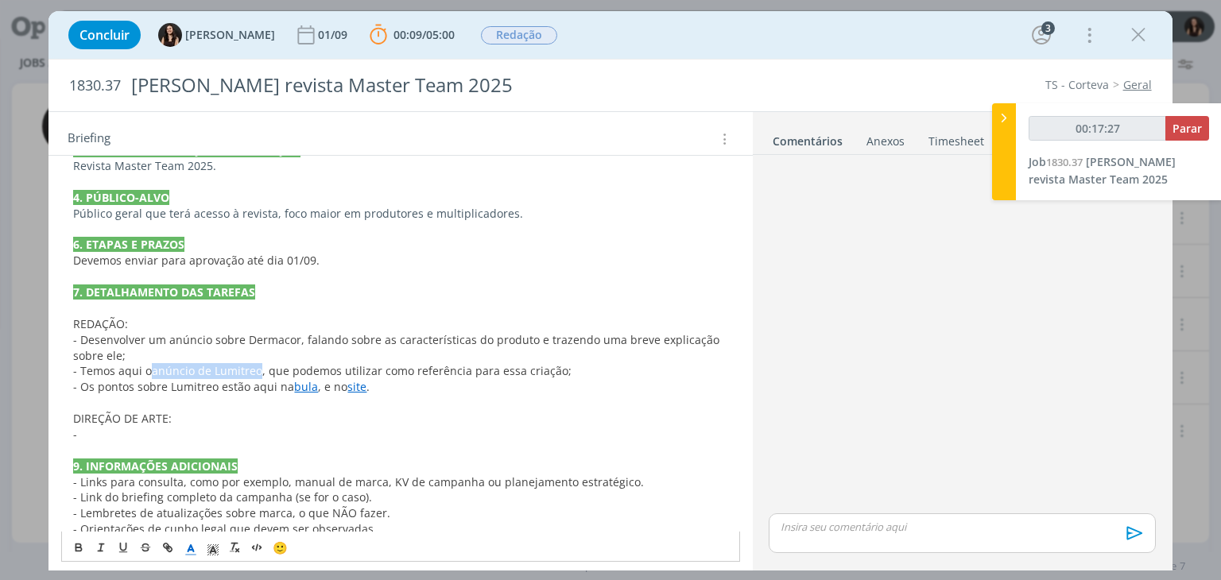
drag, startPoint x: 153, startPoint y: 368, endPoint x: 258, endPoint y: 371, distance: 104.2
click at [258, 371] on span "anúncio de Lumitreo" at bounding box center [207, 370] width 111 height 15
click at [171, 542] on icon "dialog" at bounding box center [167, 547] width 13 height 13
paste input "https://sobeae.sharepoint.com/:b:/s/SOBEAE/EXq1B7YFqEhKn42elzzaOcgBYbgJ8cpJ-NAf…"
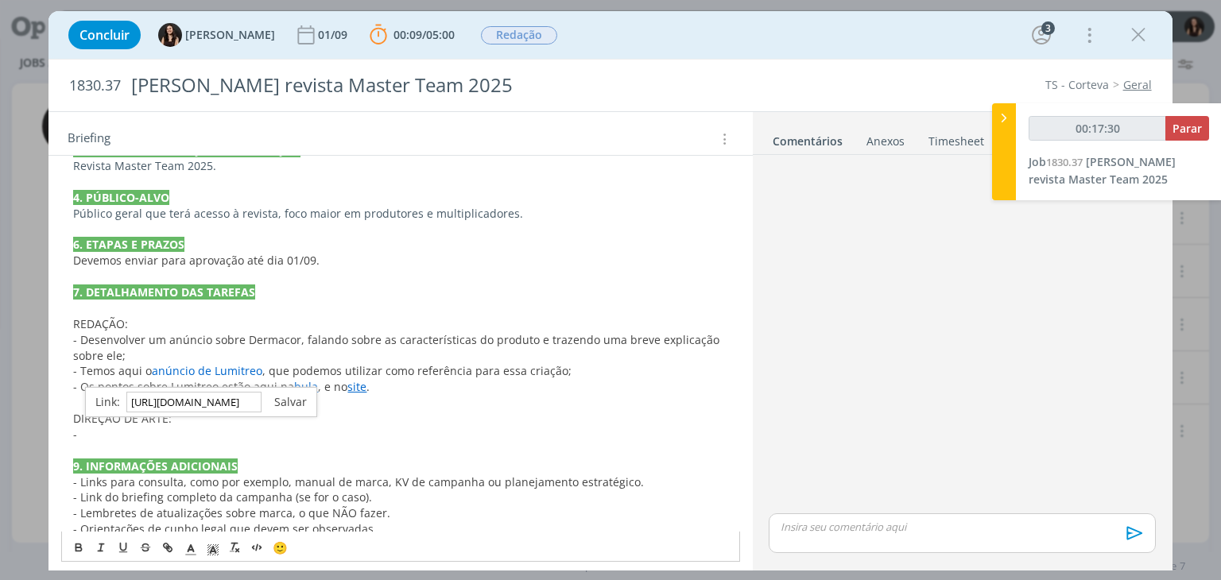
click at [281, 401] on link "dialog" at bounding box center [284, 401] width 45 height 15
click at [324, 359] on p "- Desenvolver um anúncio sobre Dermacor, falando sobre as características do pr…" at bounding box center [400, 348] width 654 height 32
click at [304, 384] on link "bula" at bounding box center [306, 386] width 24 height 15
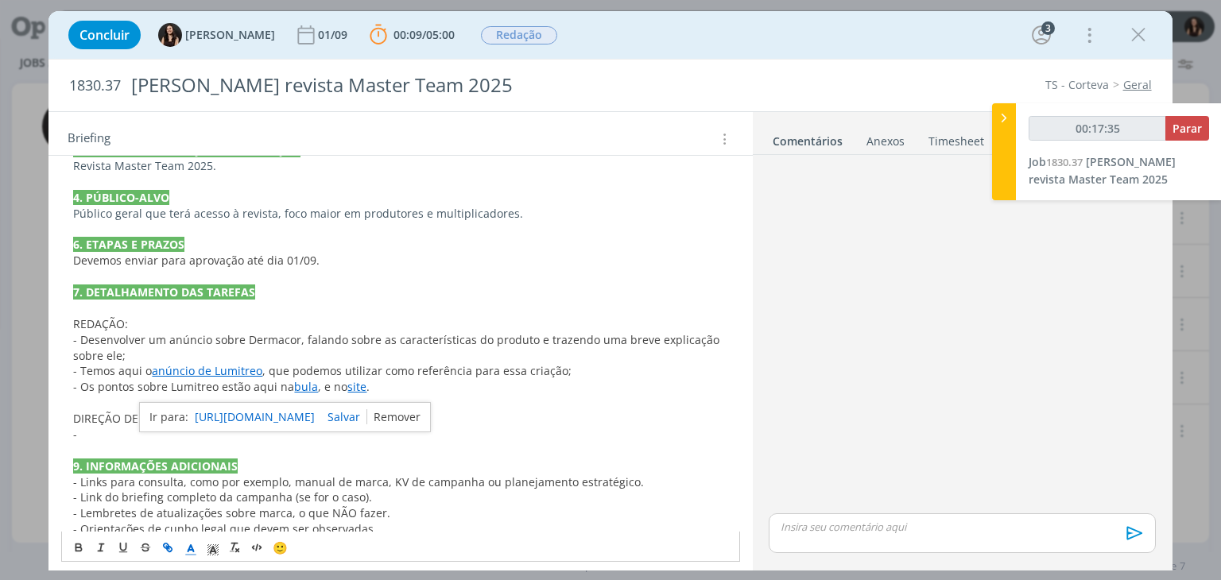
click at [419, 410] on link "dialog" at bounding box center [393, 416] width 53 height 15
click at [350, 389] on link "site" at bounding box center [356, 386] width 19 height 15
click at [460, 413] on link "dialog" at bounding box center [445, 416] width 53 height 15
click at [354, 387] on span "site" at bounding box center [356, 386] width 19 height 15
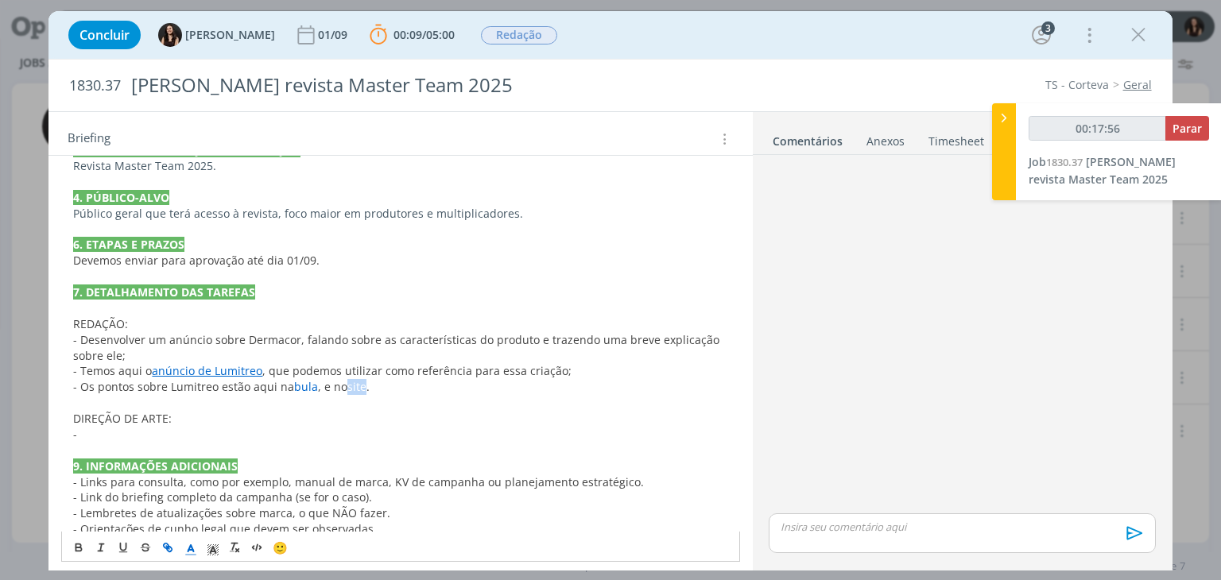
click at [172, 546] on icon "dialog" at bounding box center [167, 547] width 13 height 13
paste input "https://www.corteva.com.br/produtos-e-servicos/protecao-de-cultivos/dermacor.ht…"
click at [429, 413] on link "dialog" at bounding box center [431, 416] width 45 height 15
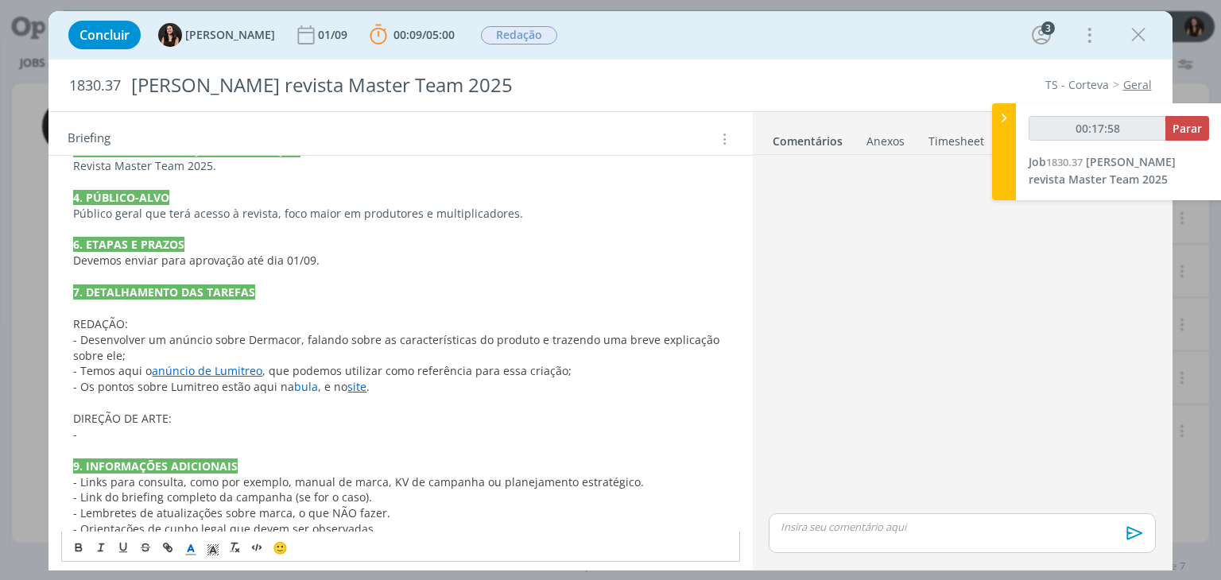
click at [427, 392] on p "- Os pontos sobre Lumitreo estão aqui na bula , e no site ." at bounding box center [400, 387] width 654 height 16
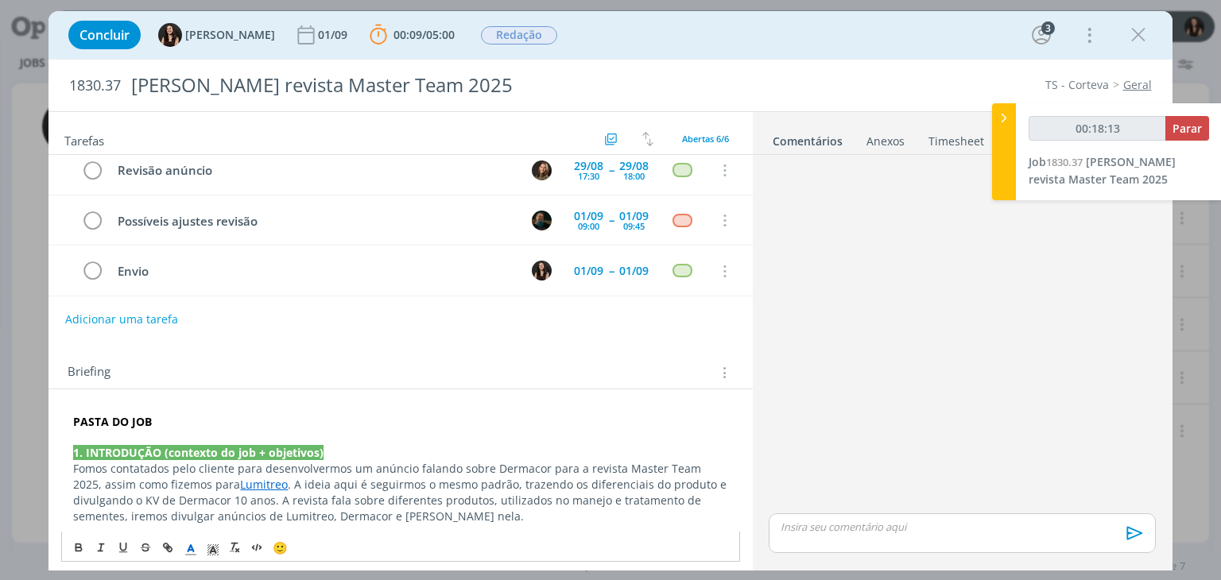
scroll to position [45, 0]
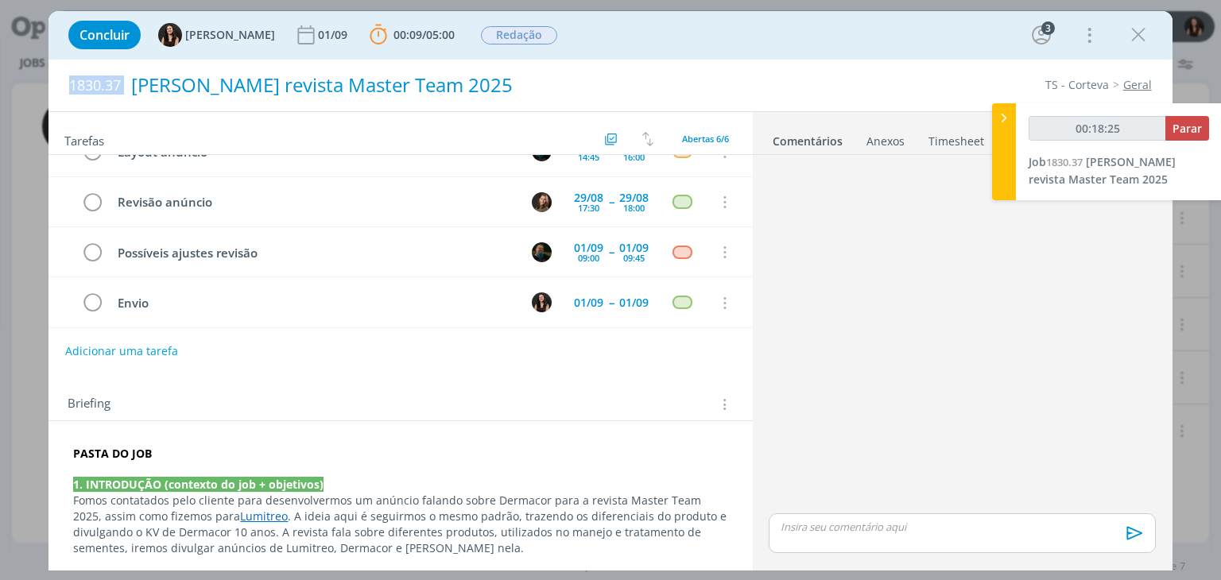
drag, startPoint x: 56, startPoint y: 79, endPoint x: 175, endPoint y: 98, distance: 120.8
click at [175, 98] on div "1830.37 Anúncio Dermacor revista Master Team 2025 TS - Corteva Geral" at bounding box center [610, 86] width 1123 height 52
copy span "1830.37"
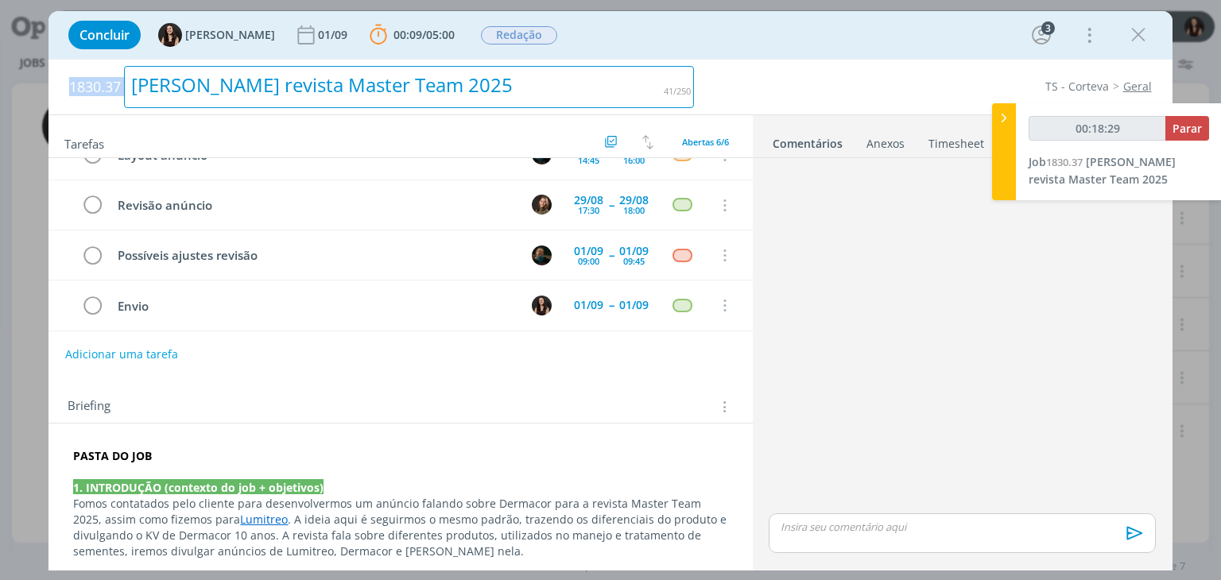
drag, startPoint x: 584, startPoint y: 83, endPoint x: 107, endPoint y: 68, distance: 476.5
click at [107, 68] on h2 "1830.37 Anúncio Dermacor revista Master Team 2025" at bounding box center [381, 87] width 625 height 55
copy div "[PERSON_NAME] revista Master Team 2025"
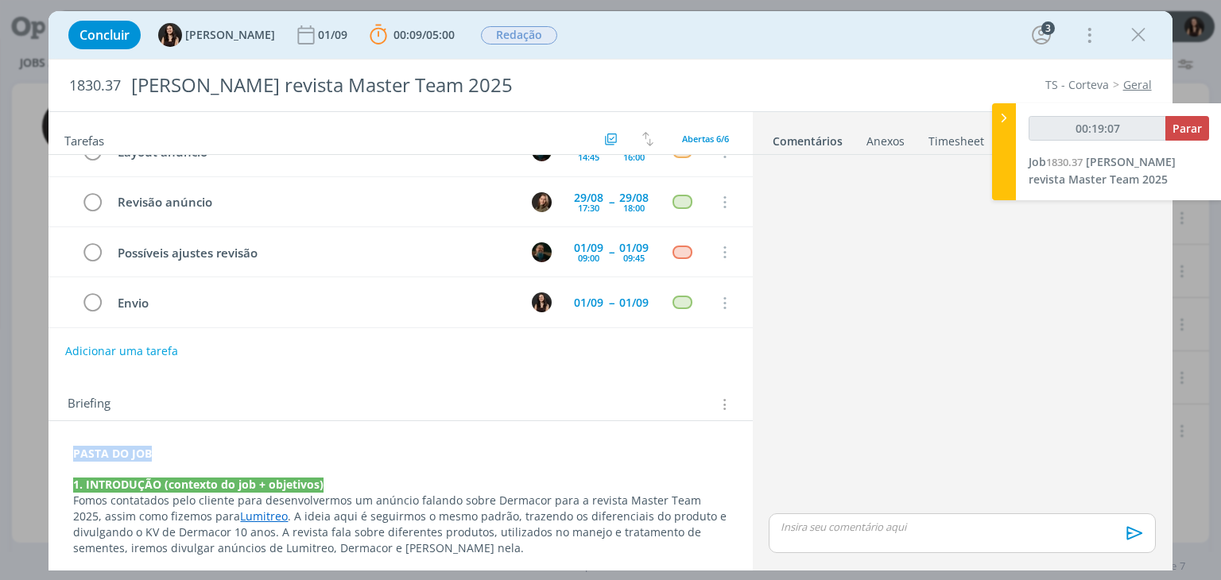
drag, startPoint x: 159, startPoint y: 451, endPoint x: 61, endPoint y: 443, distance: 98.1
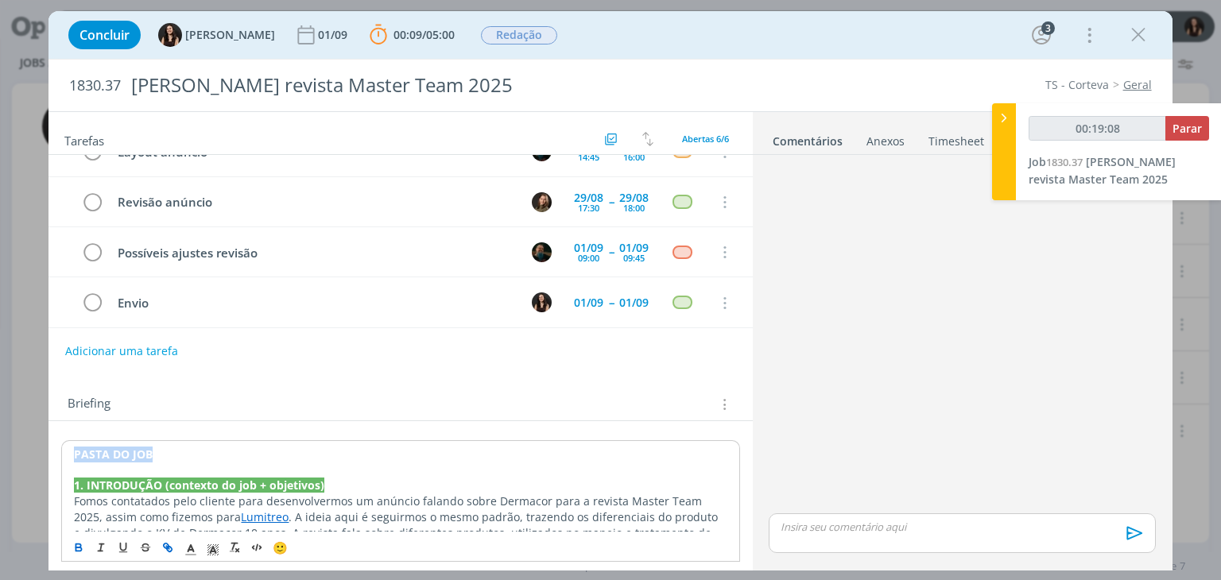
click at [173, 545] on icon "dialog" at bounding box center [167, 547] width 13 height 13
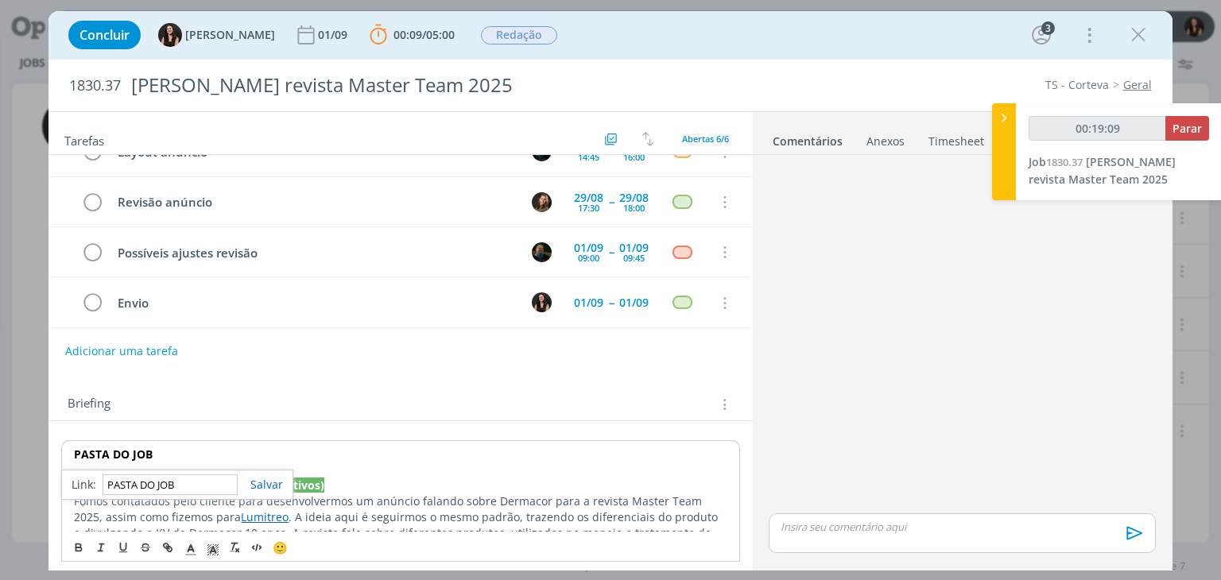
paste input "https://sobeae.sharepoint.com/:f:/s/SOBEAE/EjzB9Pyvi-pAhAR2eZbViocB0PEDlT_yYRp4…"
click at [257, 484] on link "dialog" at bounding box center [260, 484] width 45 height 15
click at [250, 459] on p "PASTA DO JOB" at bounding box center [400, 455] width 653 height 16
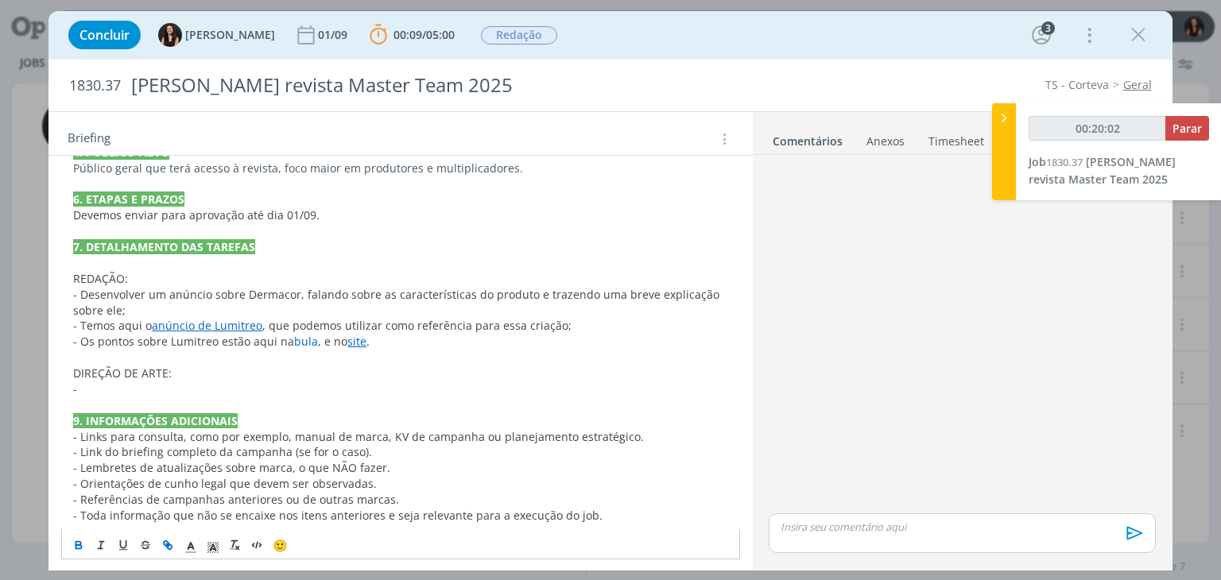
scroll to position [569, 0]
click at [302, 342] on span "bula" at bounding box center [306, 339] width 24 height 15
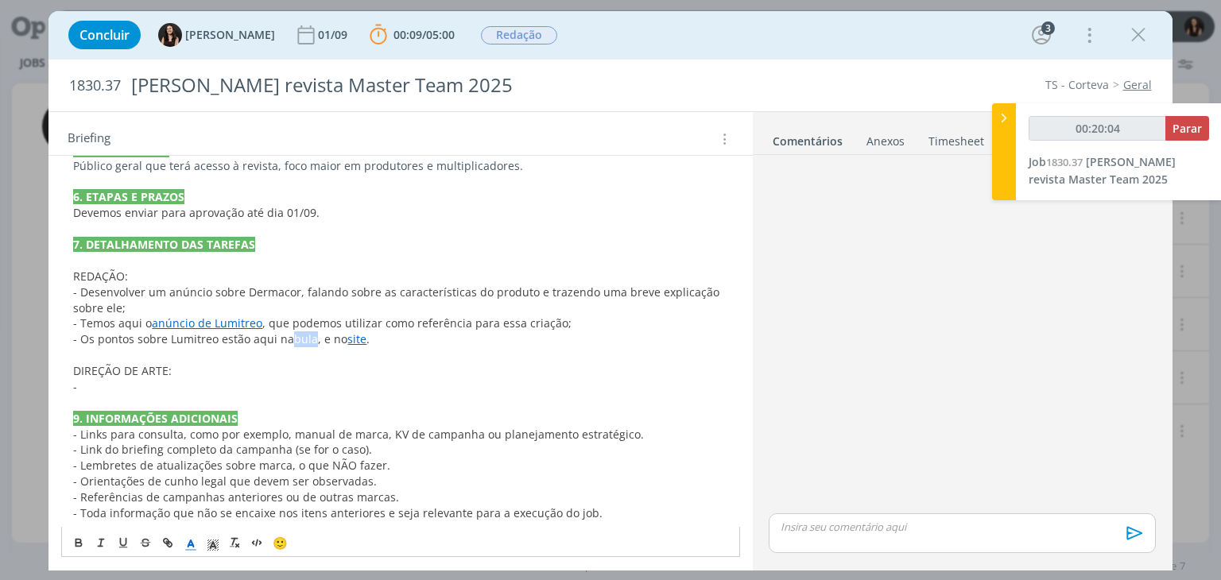
click at [302, 342] on span "bula" at bounding box center [306, 339] width 24 height 15
click at [173, 541] on icon "dialog" at bounding box center [167, 543] width 13 height 13
paste input "https://sobeae.sharepoint.com/:b:/s/SOBEAE/ESiBR-a_EvtLvAOL7A1t06sBDPOwHuTp6xfM…"
click at [387, 367] on link "dialog" at bounding box center [386, 369] width 45 height 15
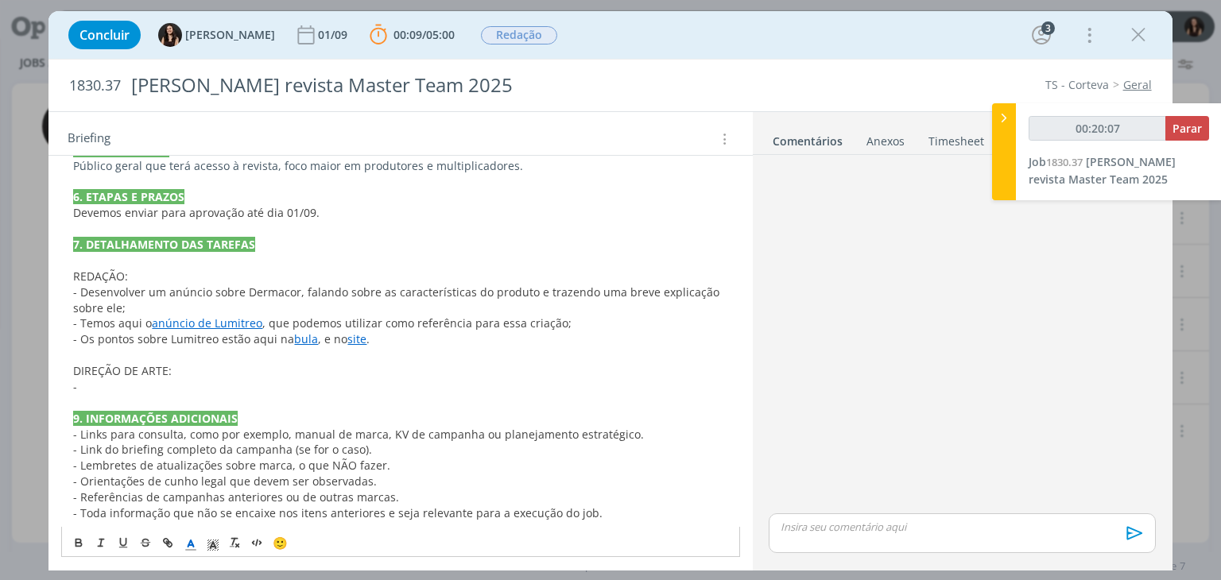
scroll to position [569, 0]
click at [374, 395] on p "dialog" at bounding box center [400, 403] width 654 height 16
click at [142, 379] on p "-" at bounding box center [400, 387] width 654 height 16
click at [293, 370] on p "DIREÇÃO DE ARTE:" at bounding box center [400, 371] width 654 height 16
click at [292, 379] on p "-" at bounding box center [400, 387] width 654 height 16
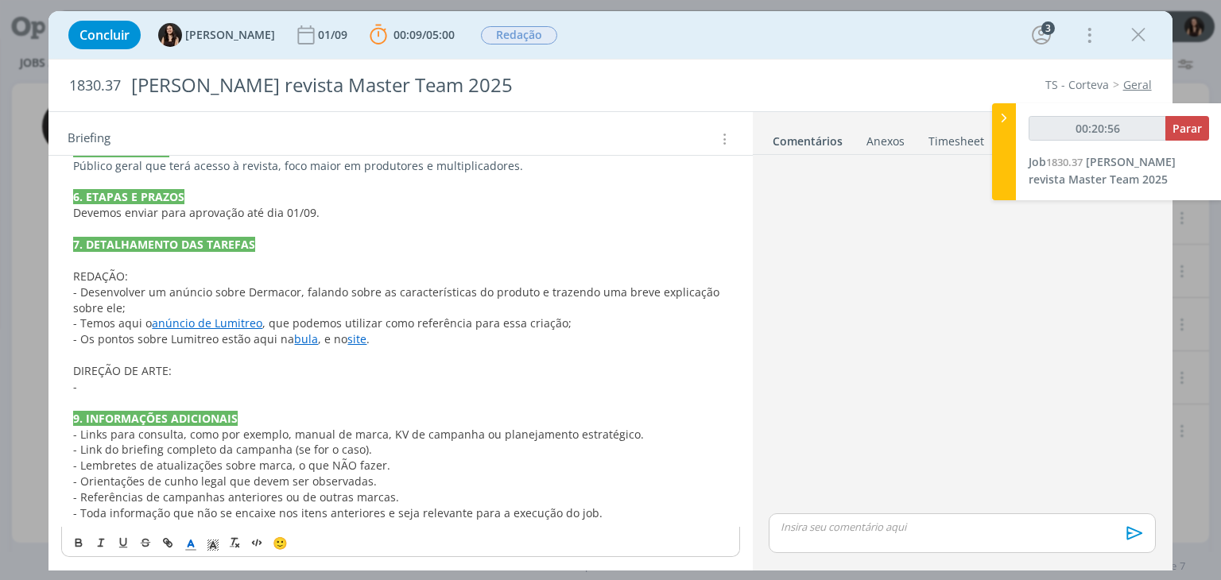
click at [102, 386] on p "-" at bounding box center [400, 387] width 654 height 16
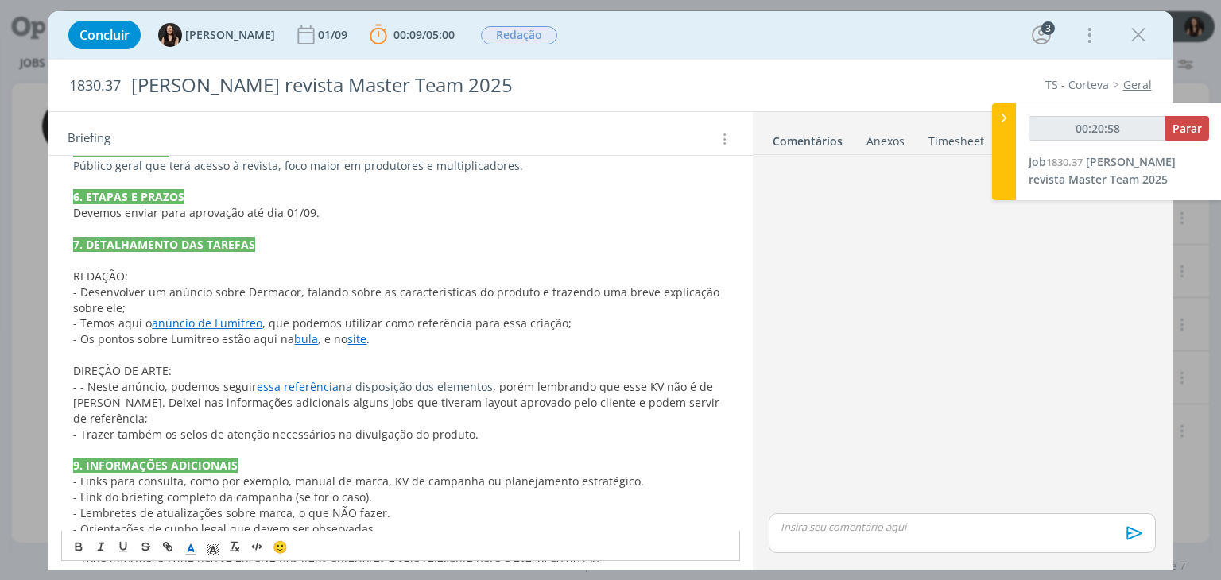
click at [85, 386] on span "- - Neste anúncio, podemos seguir" at bounding box center [165, 386] width 184 height 15
click at [194, 412] on p "- Neste anúncio, podemos seguir essa referência na disposição dos elementos , p…" at bounding box center [400, 403] width 654 height 48
click at [363, 360] on p "dialog" at bounding box center [400, 355] width 654 height 16
click at [219, 409] on p "- Neste anúncio, podemos seguir essa referência na disposição dos elementos , p…" at bounding box center [400, 403] width 654 height 48
click at [271, 380] on link "essa referência" at bounding box center [291, 386] width 82 height 15
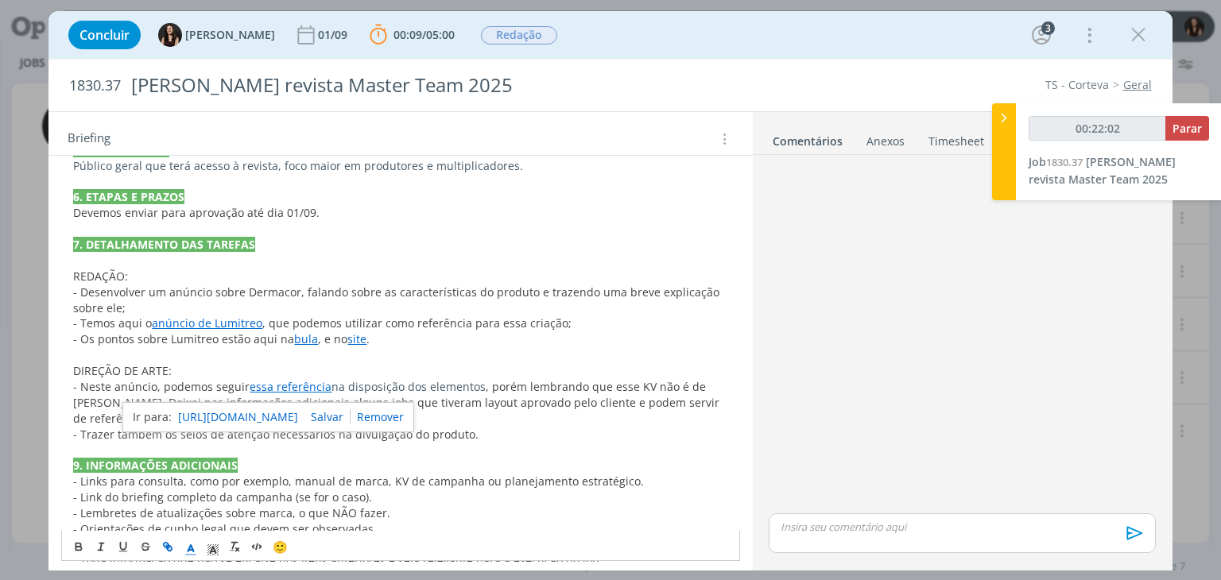
click at [262, 419] on link "https://sobeae.sharepoint.com/:b:/s/SOBEAE/Ec2yOnAo9lVAkhmiBiY_avUBAoUUE5BBK8U9…" at bounding box center [238, 417] width 120 height 21
click at [366, 455] on p "dialog" at bounding box center [400, 450] width 654 height 16
click at [183, 414] on p "- Neste anúncio, podemos seguir essa referência na disposição dos elementos , p…" at bounding box center [400, 403] width 654 height 48
click at [523, 385] on span ", porém lembrando que esse KV não é de Lumitreo. Deixei nas informações adicion…" at bounding box center [398, 402] width 650 height 47
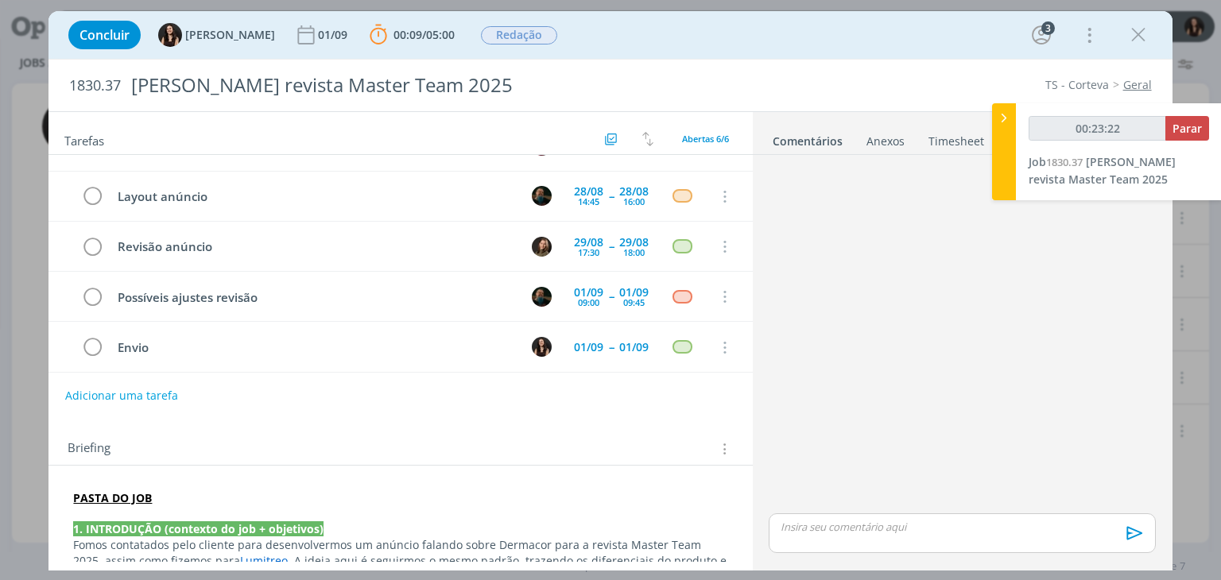
scroll to position [601, 0]
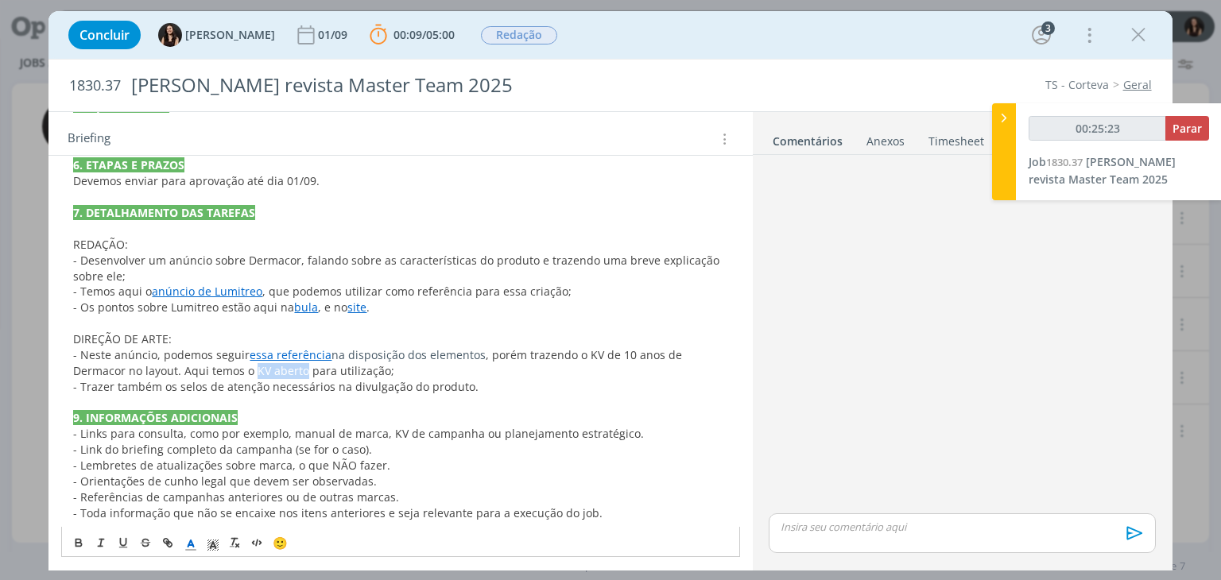
drag, startPoint x: 218, startPoint y: 369, endPoint x: 266, endPoint y: 369, distance: 48.5
click at [266, 369] on span ", porém trazendo o KV de 10 anos de Dermacor no layout. Aqui temos o KV aberto …" at bounding box center [379, 362] width 612 height 31
click at [270, 371] on span ", porém trazendo o KV de 10 anos de Dermacor no layout. Aqui temos o KV aberto …" at bounding box center [379, 362] width 612 height 31
drag, startPoint x: 221, startPoint y: 370, endPoint x: 382, endPoint y: 371, distance: 160.6
click at [382, 371] on span ", porém trazendo o KV de 10 anos de Dermacor no layout. Aqui temos o KV aberto …" at bounding box center [379, 362] width 612 height 31
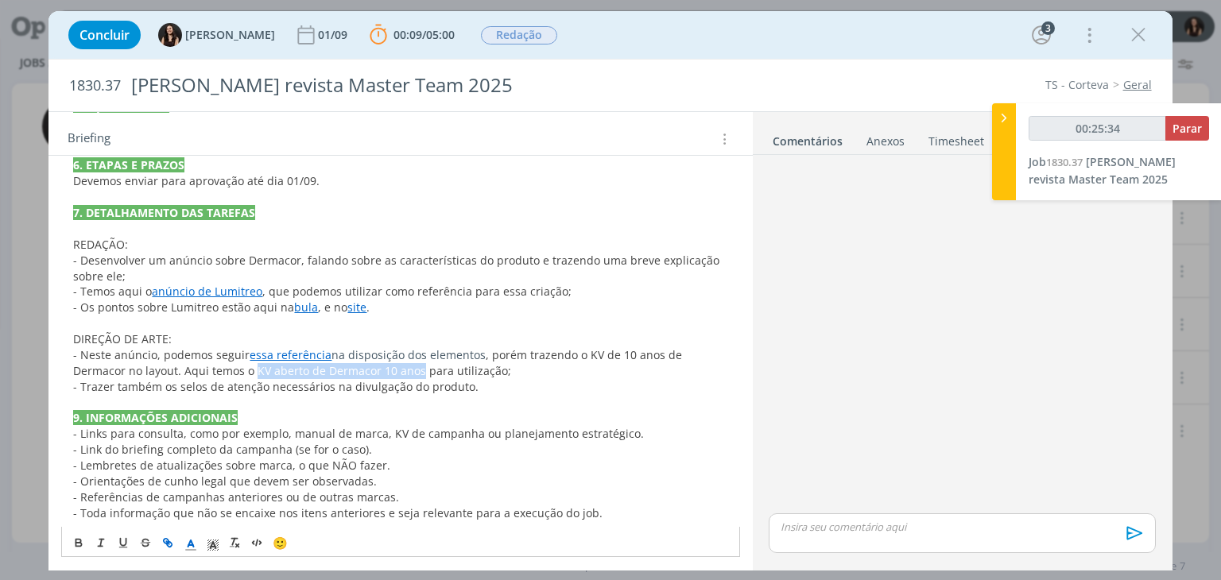
click at [163, 541] on icon "dialog" at bounding box center [167, 543] width 13 height 13
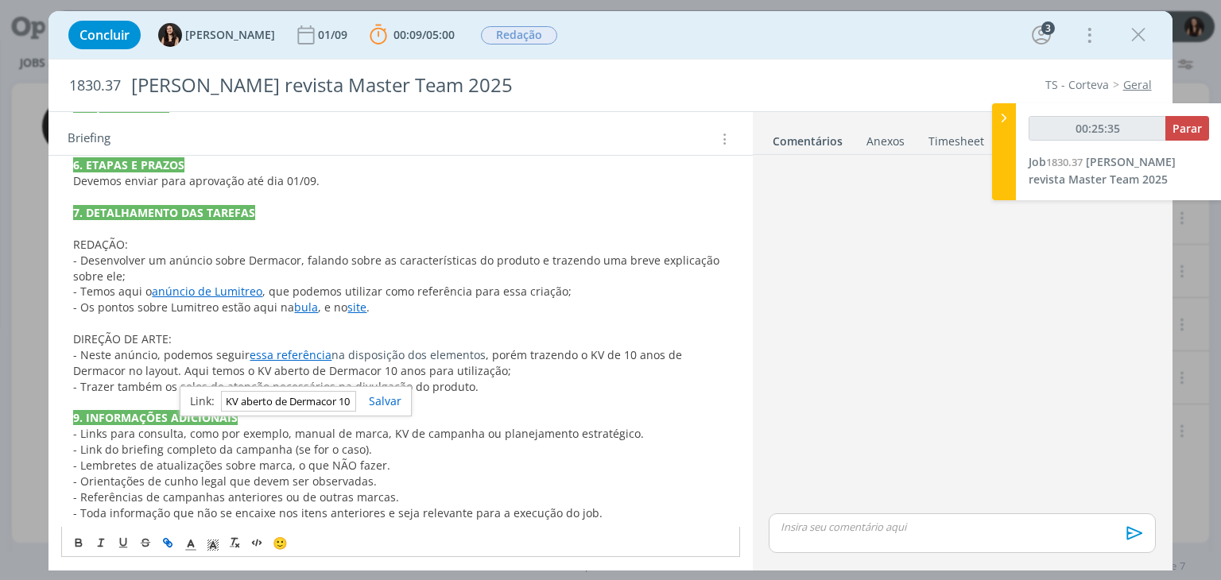
paste input "https://sobeae.sharepoint.com/:f:/s/SOBEAE/EtaM9-pw01pNr872PvcaMk4BHX1XzBIi4BzI…"
click at [378, 405] on link "dialog" at bounding box center [378, 401] width 45 height 15
click at [372, 407] on p "dialog" at bounding box center [400, 403] width 654 height 16
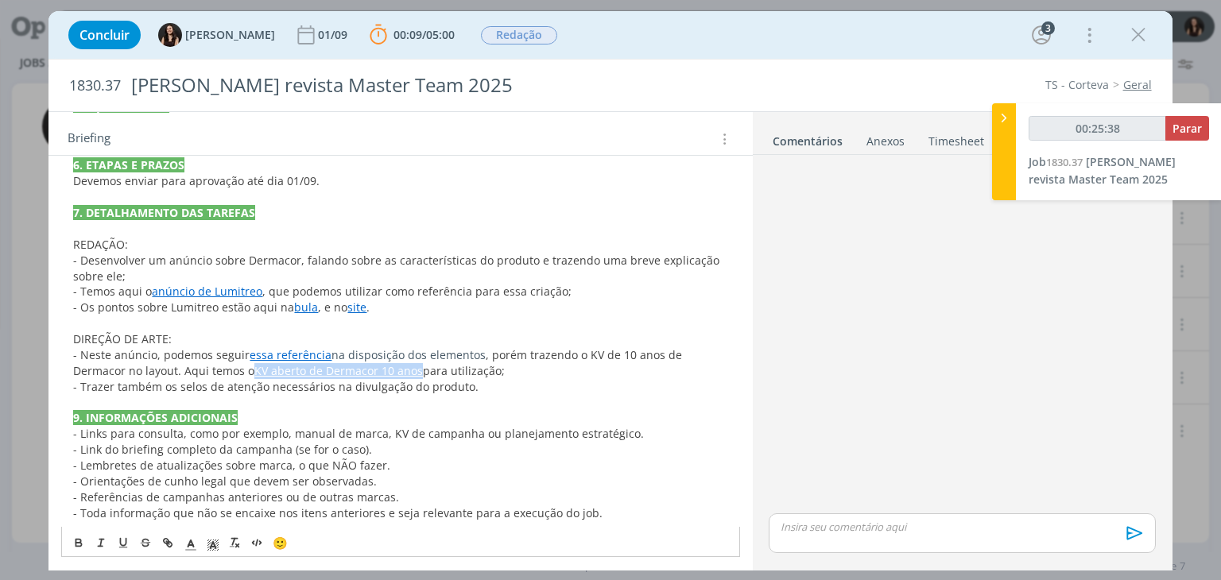
drag, startPoint x: 383, startPoint y: 371, endPoint x: 219, endPoint y: 369, distance: 163.8
click at [219, 369] on p "- Neste anúncio, podemos seguir essa referência na disposição dos elementos , p…" at bounding box center [400, 363] width 654 height 32
click at [194, 540] on span "dialog" at bounding box center [191, 543] width 22 height 19
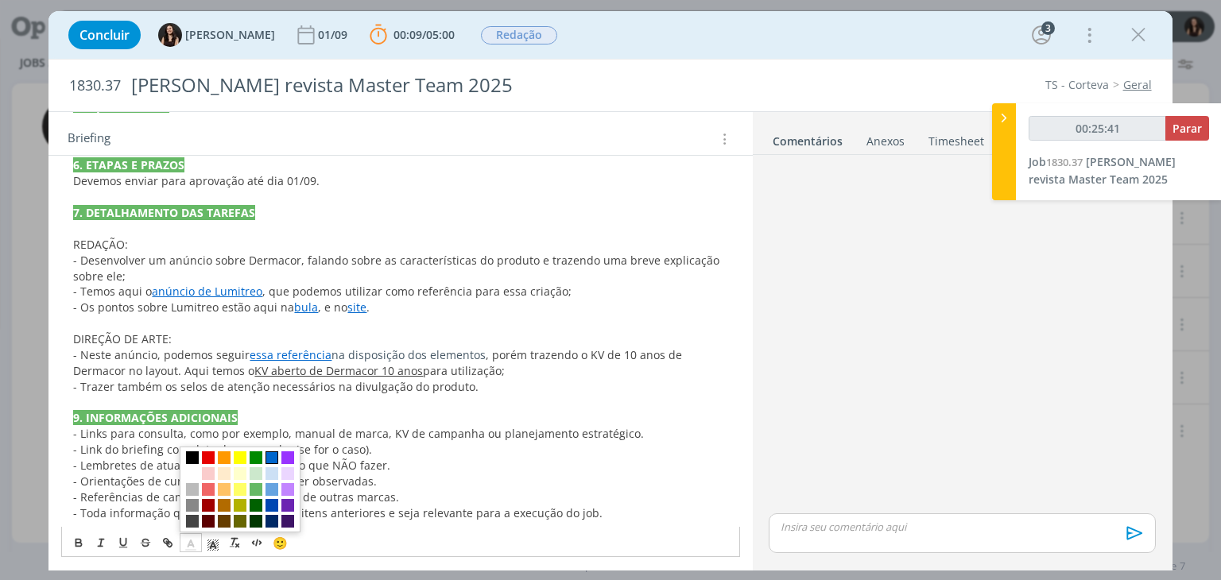
click at [270, 456] on span "dialog" at bounding box center [272, 458] width 13 height 13
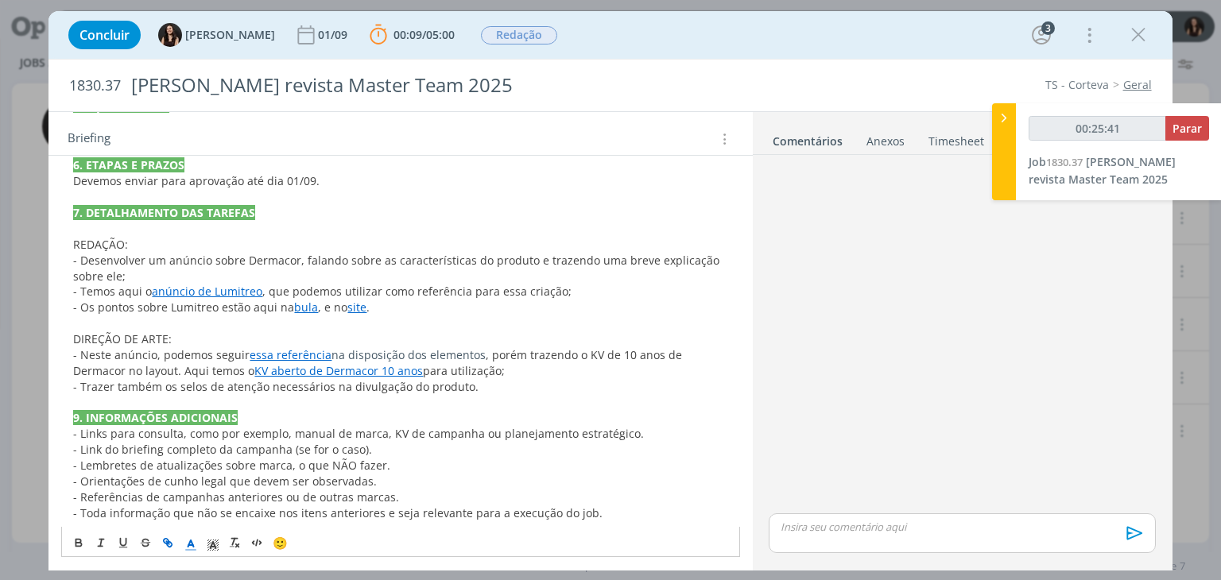
click at [353, 379] on span "- Trazer também os selos de atenção necessários na divulgação do produto." at bounding box center [275, 386] width 405 height 15
click at [422, 343] on p "DIREÇÃO DE ARTE:" at bounding box center [400, 340] width 654 height 16
click at [395, 309] on p "- Os pontos sobre Lumitreo estão aqui na bula , e no site ." at bounding box center [400, 308] width 654 height 16
click at [331, 397] on p "dialog" at bounding box center [400, 403] width 654 height 16
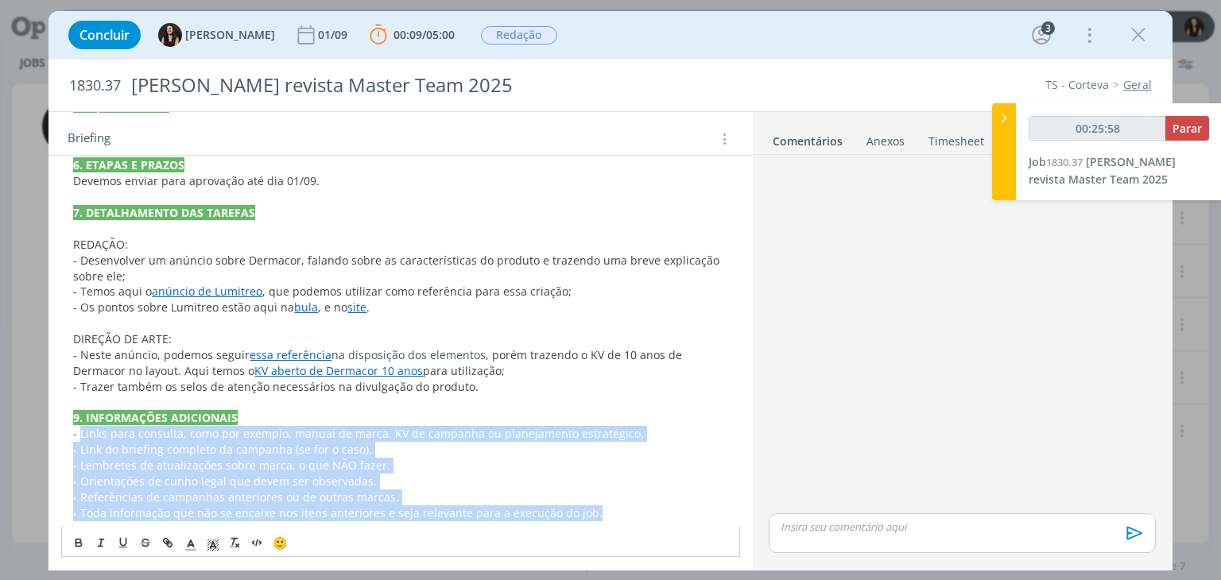
drag, startPoint x: 598, startPoint y: 518, endPoint x: 81, endPoint y: 437, distance: 523.1
click at [81, 437] on div "PASTA DO JOB 1. INTRODUÇÃO (contexto do job + objetivos) Fomos contatados pelo …" at bounding box center [400, 205] width 678 height 643
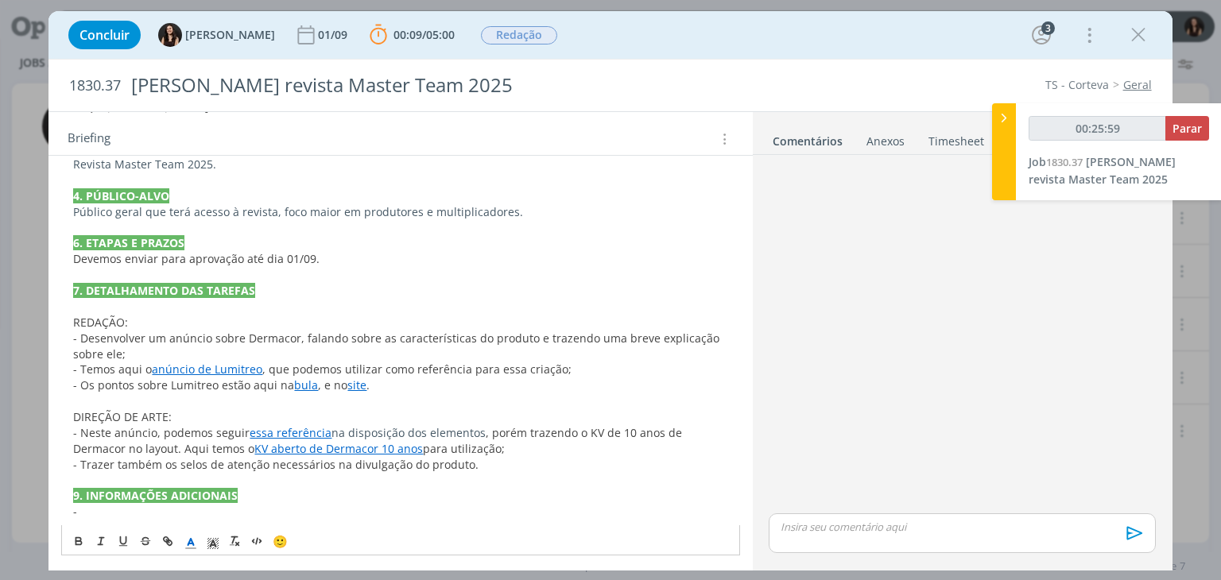
scroll to position [522, 0]
drag, startPoint x: 111, startPoint y: 515, endPoint x: 64, endPoint y: 500, distance: 49.3
click at [64, 500] on div "PASTA DO JOB 1. INTRODUÇÃO (contexto do job + objetivos) Fomos contatados pelo …" at bounding box center [400, 245] width 678 height 565
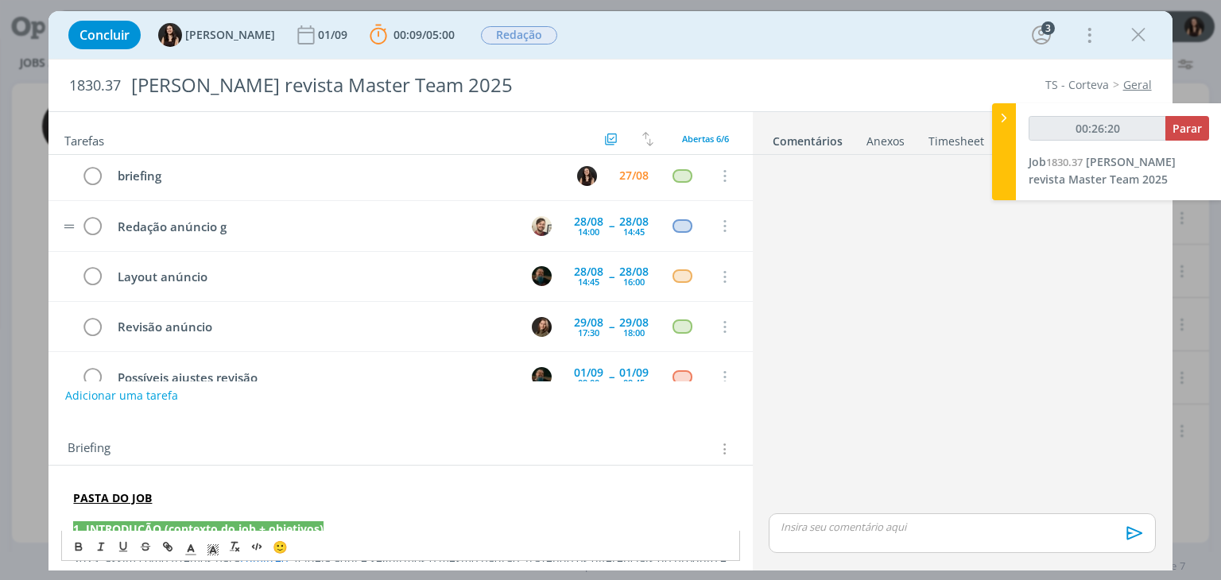
scroll to position [0, 0]
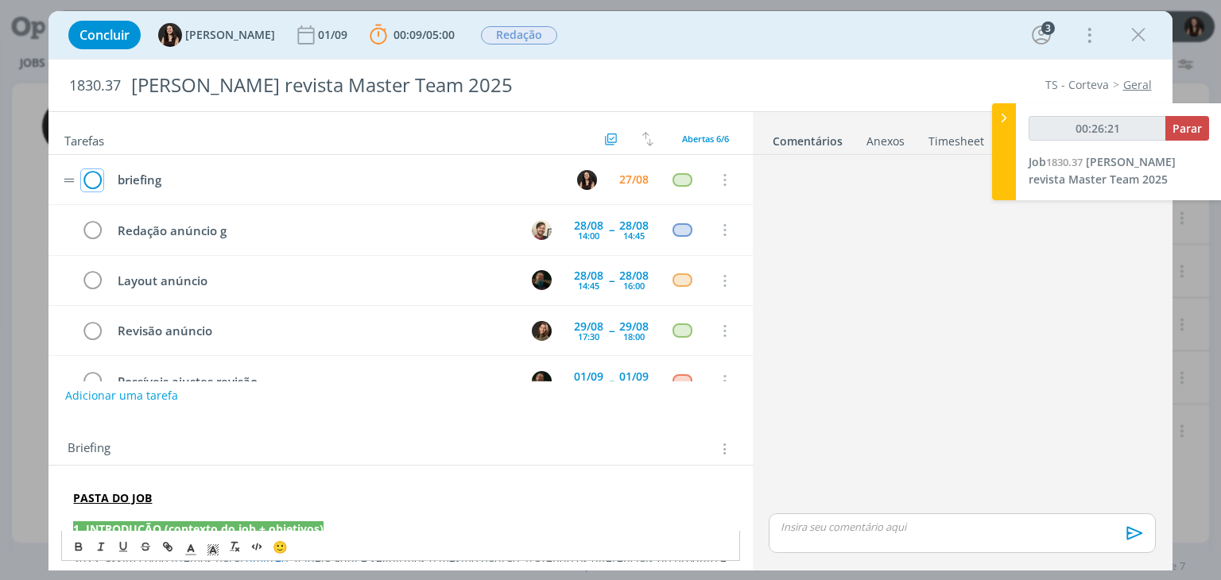
click at [98, 178] on icon "dialog" at bounding box center [92, 181] width 22 height 24
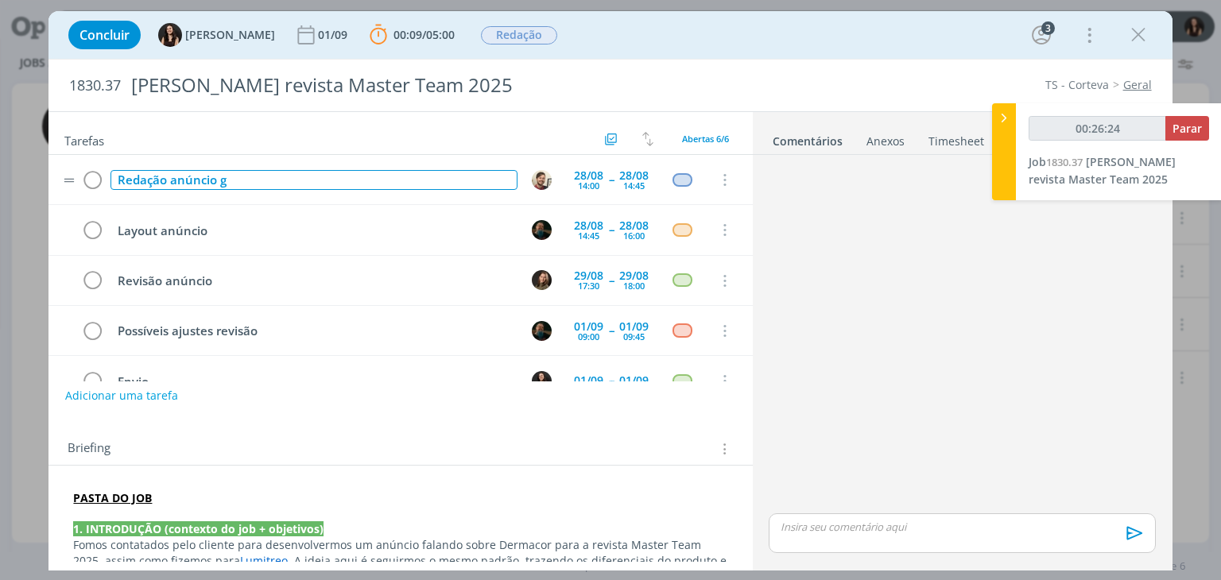
click at [289, 177] on div "Redação anúncio g" at bounding box center [314, 180] width 406 height 20
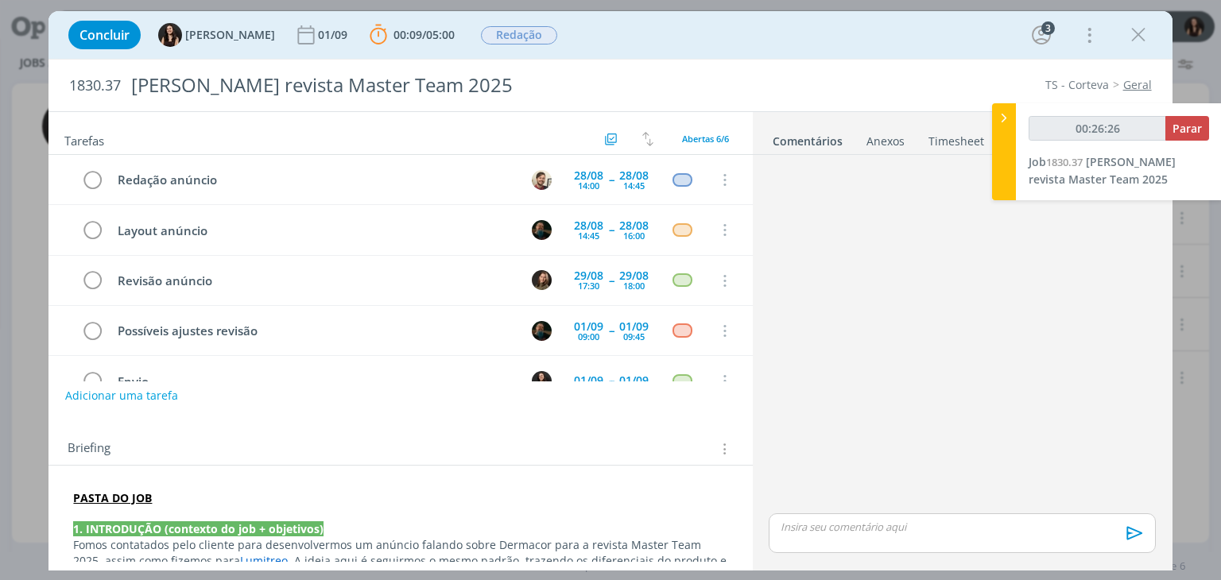
click at [382, 432] on div "Briefing" at bounding box center [401, 444] width 704 height 43
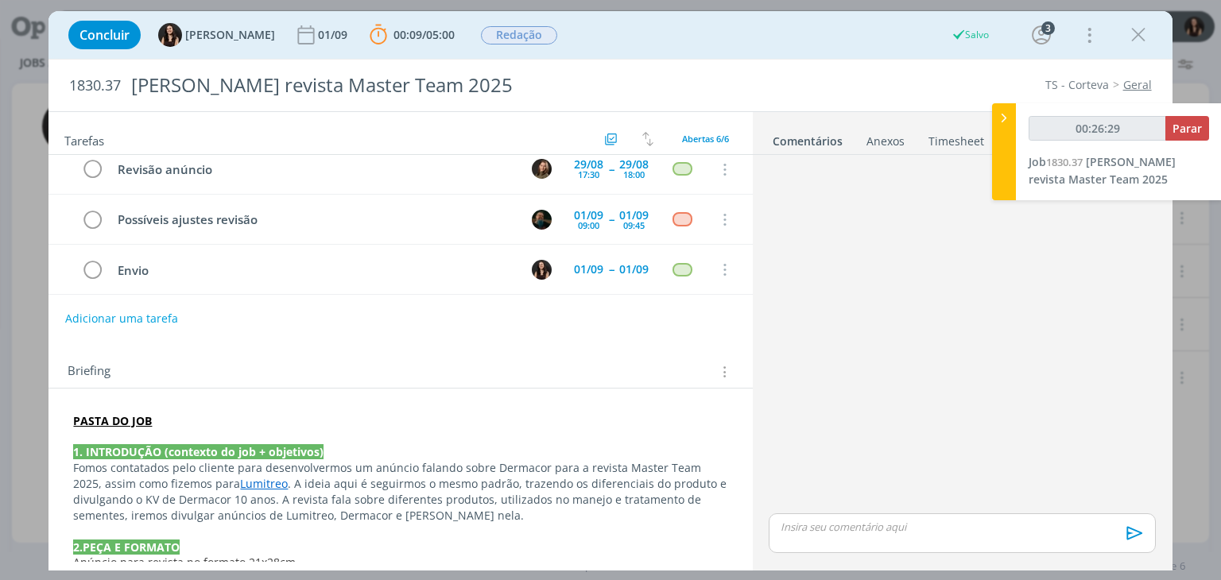
scroll to position [80, 0]
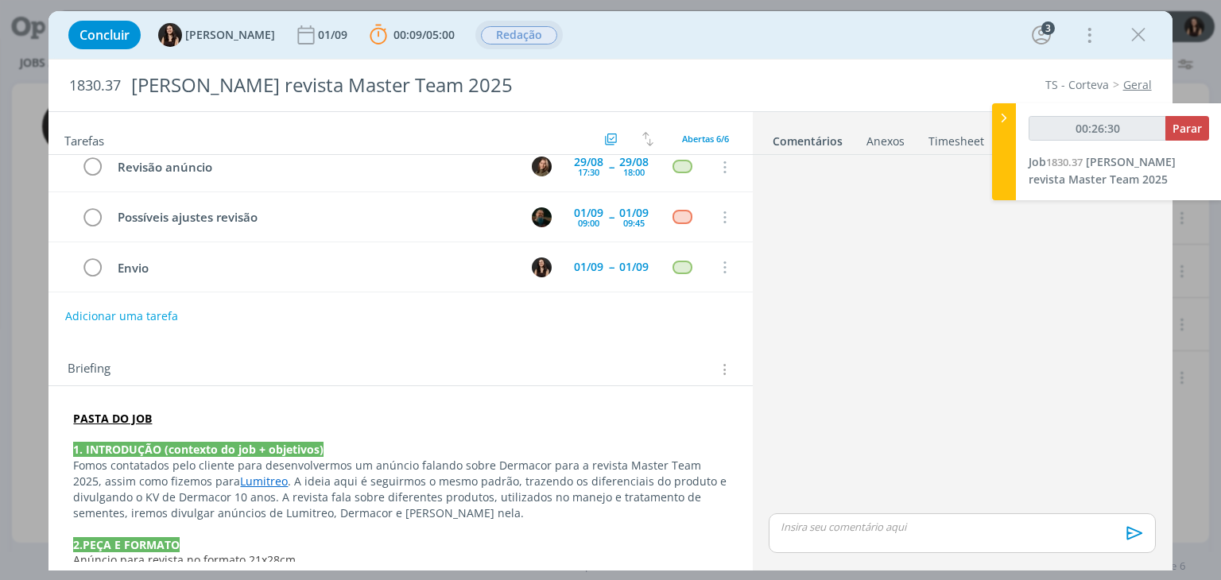
click at [492, 34] on span "Redação" at bounding box center [519, 35] width 76 height 18
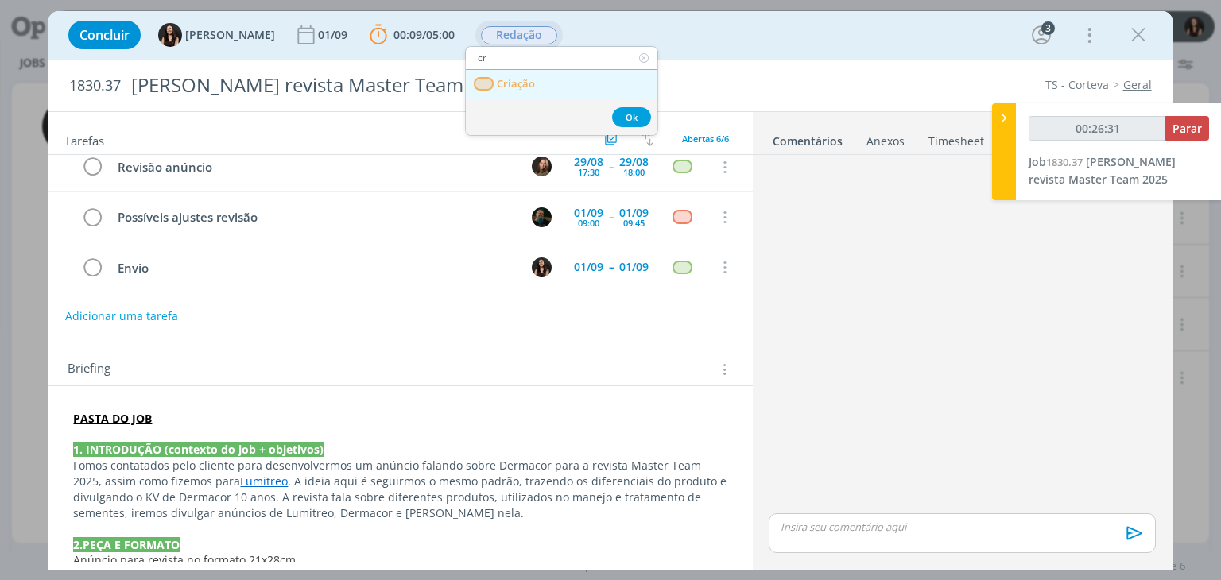
click at [493, 76] on link "Criação" at bounding box center [562, 84] width 192 height 29
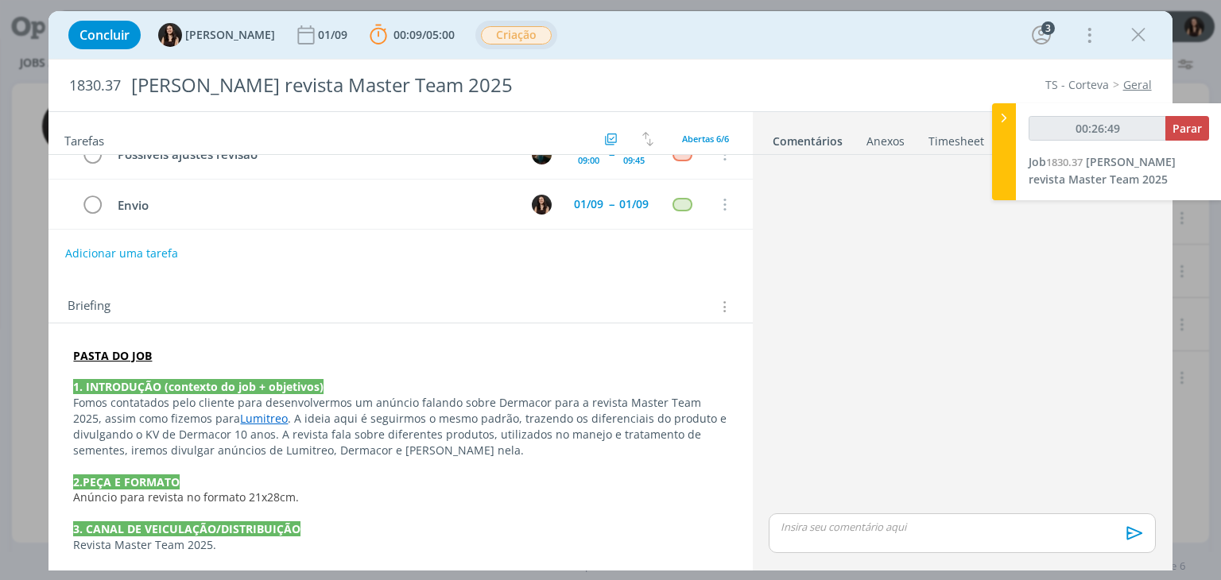
scroll to position [460, 0]
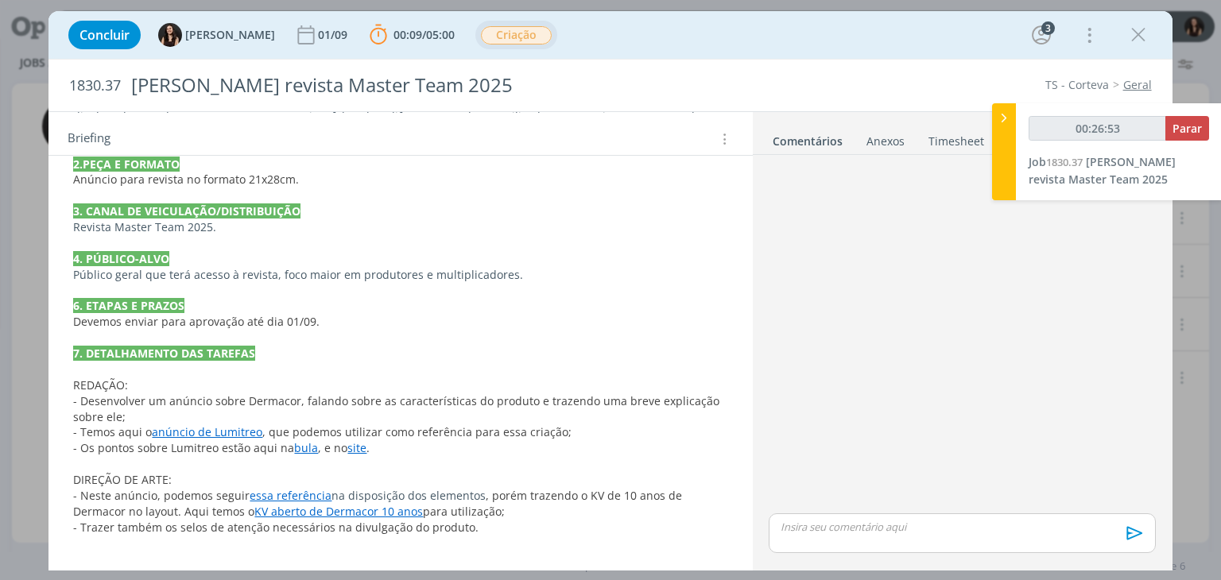
click at [153, 415] on p "- Desenvolver um anúncio sobre Dermacor, falando sobre as características do pr…" at bounding box center [400, 410] width 654 height 32
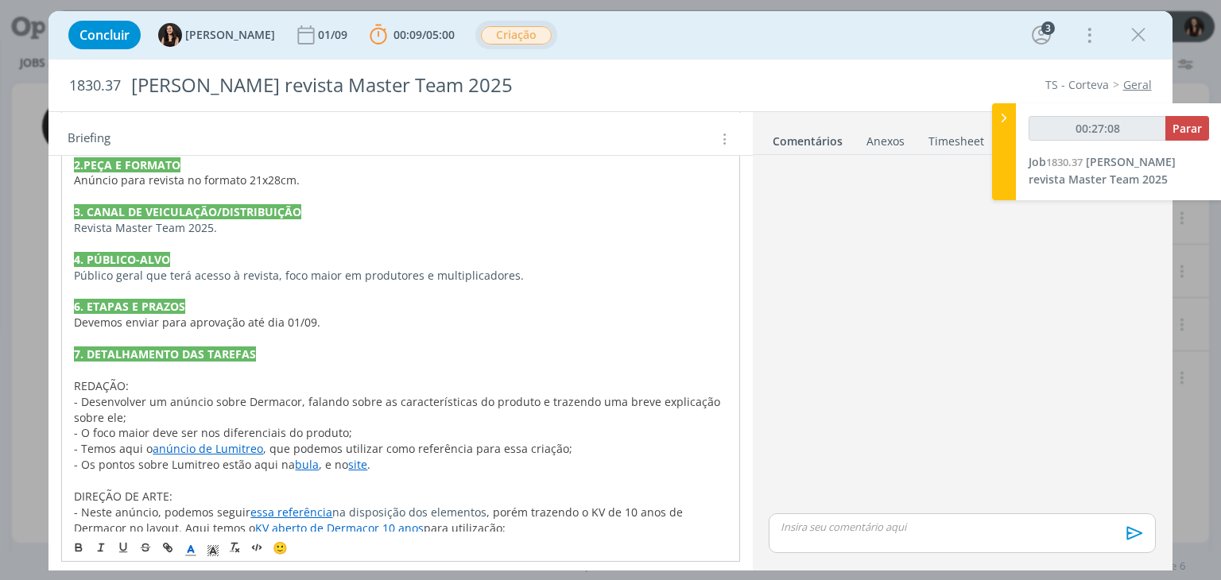
click at [1209, 133] on div "00:27:08 Parar Job 1830.37 Anúncio Dermacor revista Master Team 2025" at bounding box center [1119, 151] width 206 height 97
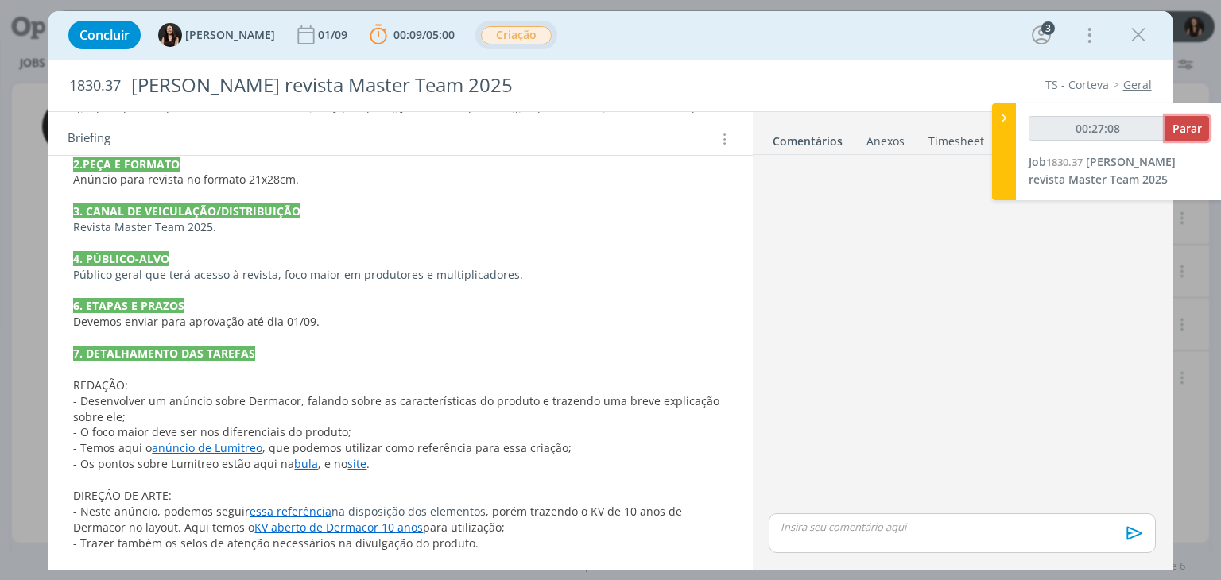
click at [1198, 133] on span "Parar" at bounding box center [1187, 128] width 29 height 15
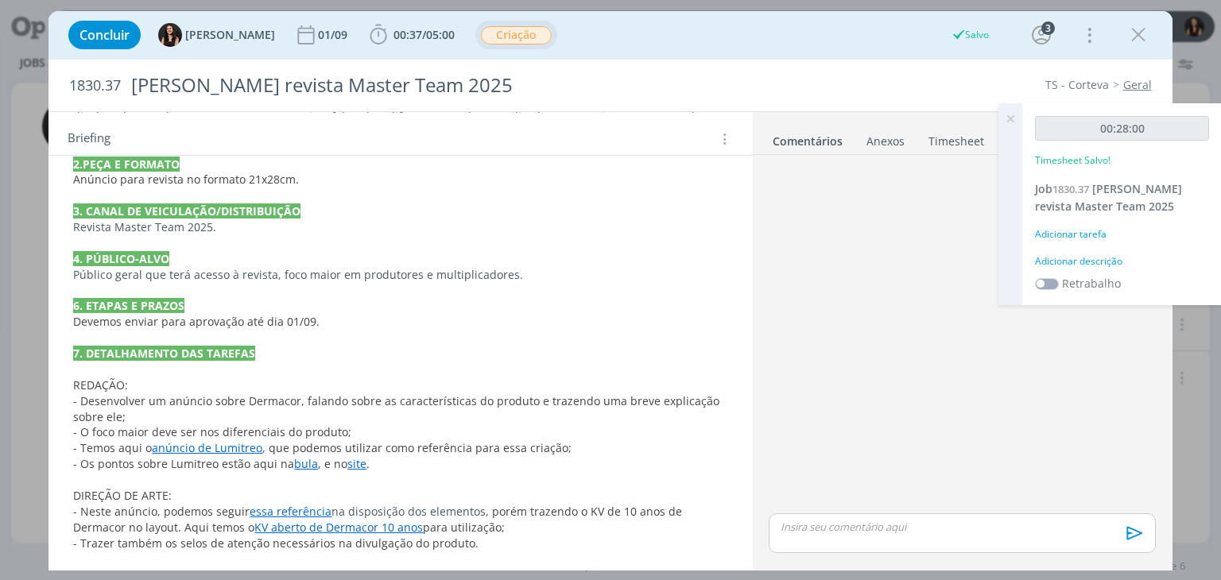
click at [1082, 266] on div "Adicionar descrição" at bounding box center [1122, 261] width 174 height 14
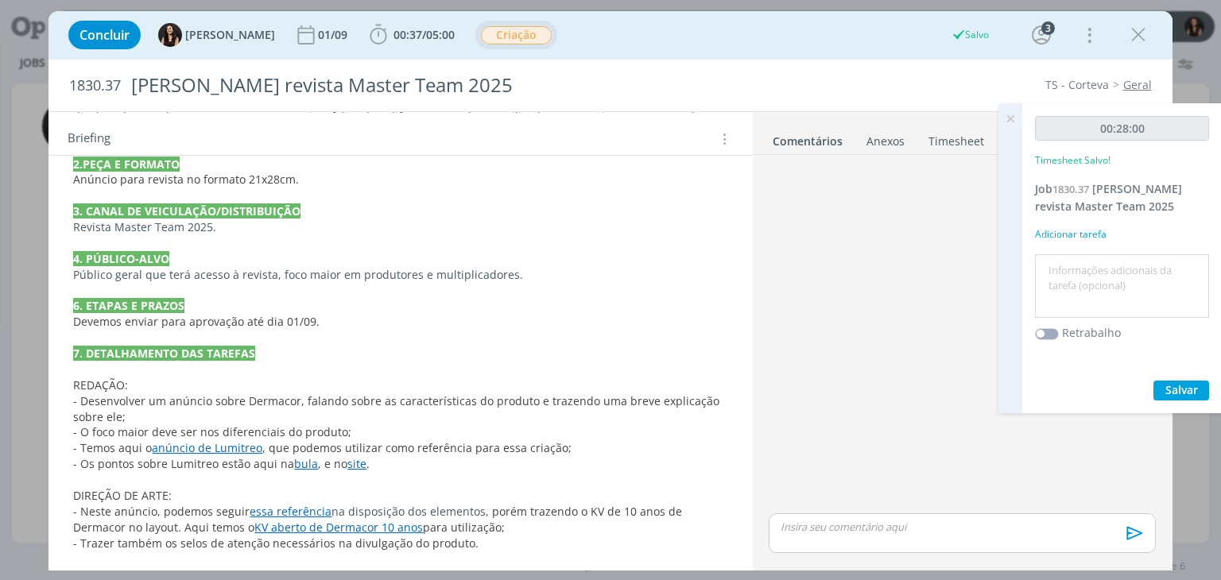
click at [1082, 266] on textarea at bounding box center [1122, 286] width 166 height 56
click at [1174, 393] on span "Salvar" at bounding box center [1182, 389] width 33 height 15
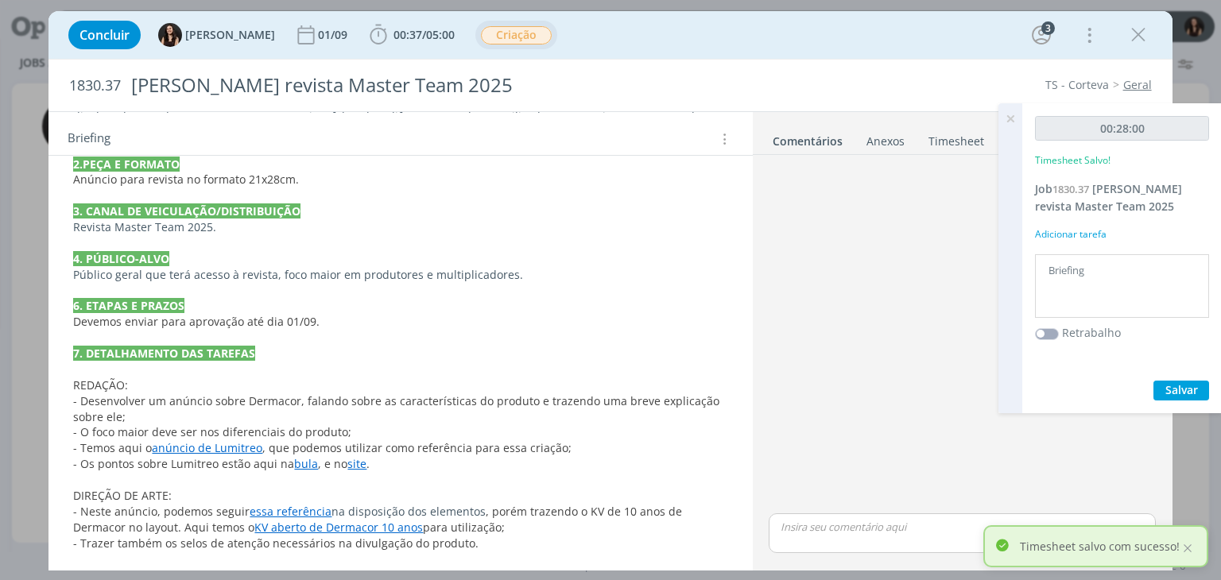
click at [1011, 117] on icon at bounding box center [1010, 118] width 29 height 31
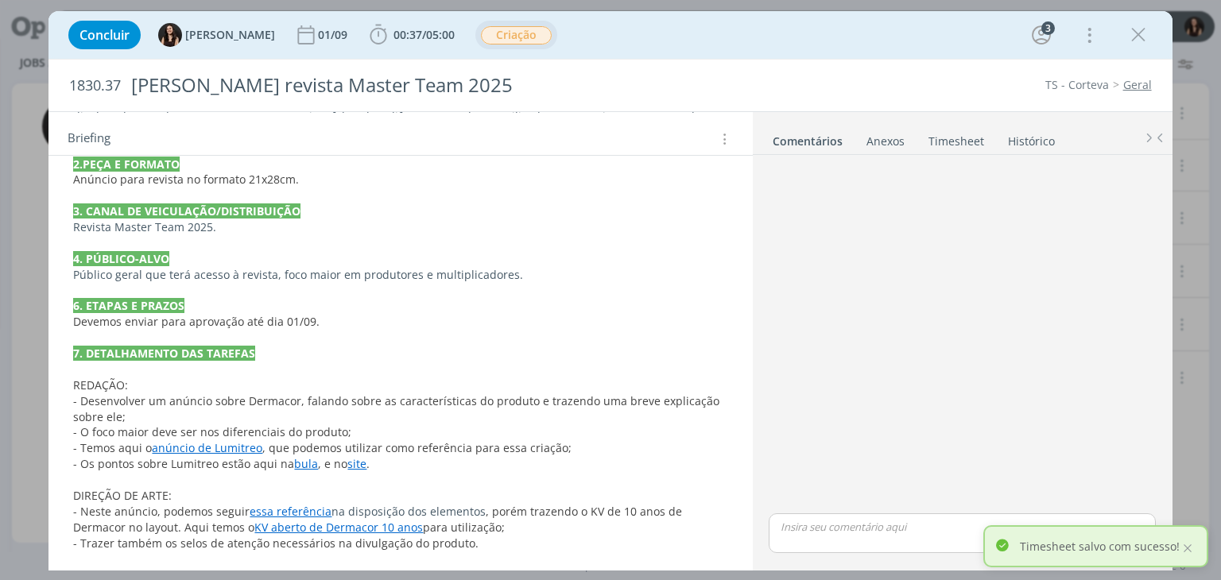
click at [945, 141] on link "Timesheet" at bounding box center [956, 137] width 57 height 23
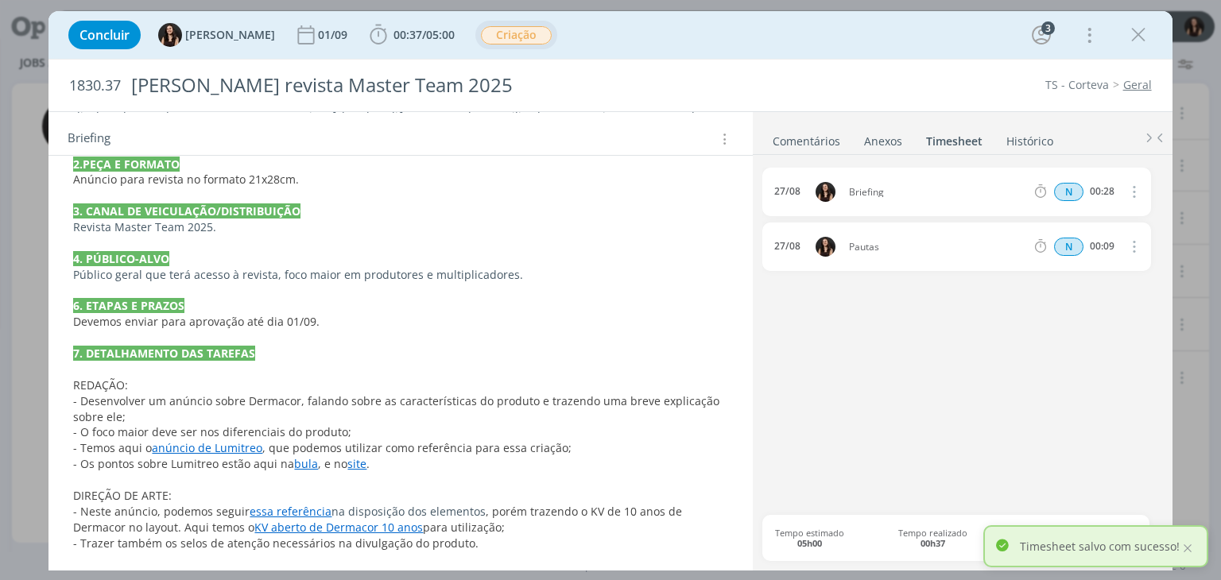
click at [820, 138] on link "Comentários" at bounding box center [806, 137] width 69 height 23
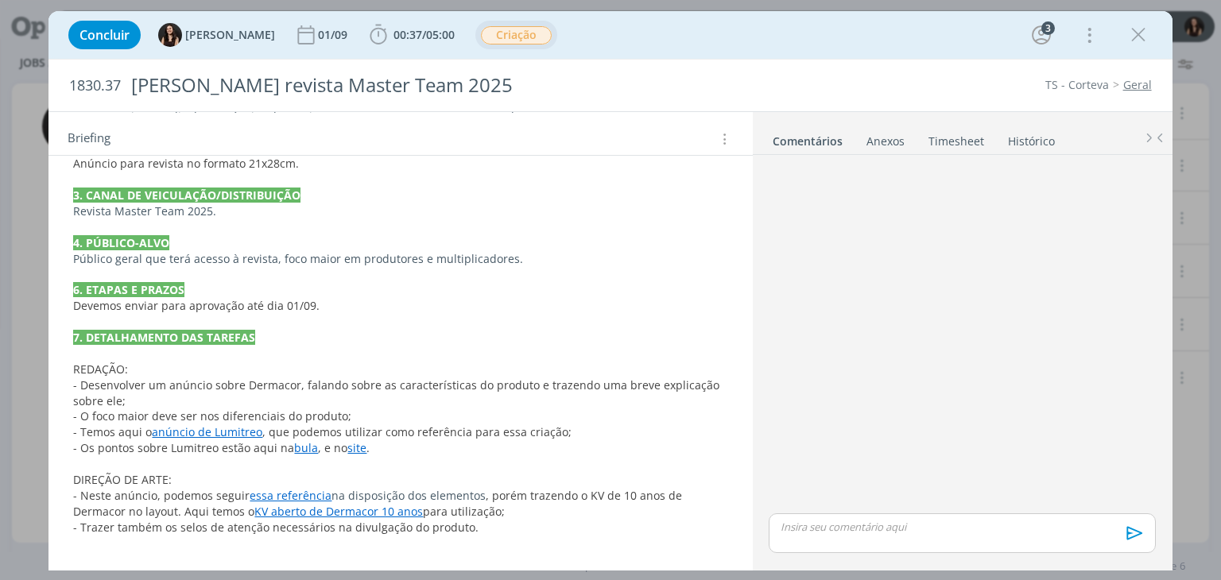
scroll to position [0, 0]
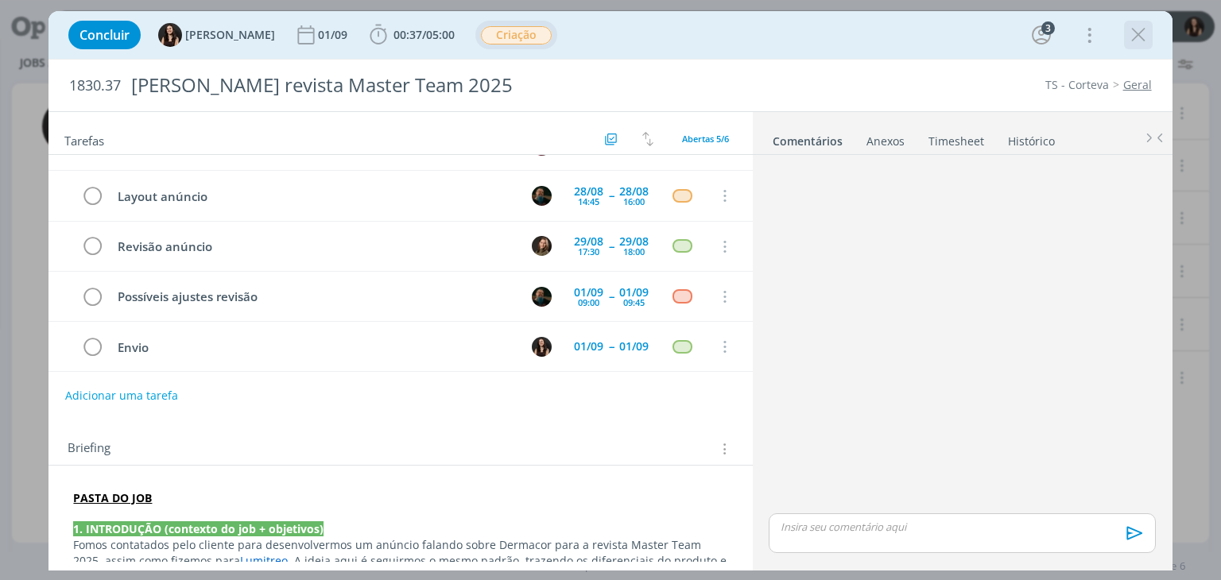
click at [1138, 25] on icon "dialog" at bounding box center [1139, 35] width 24 height 24
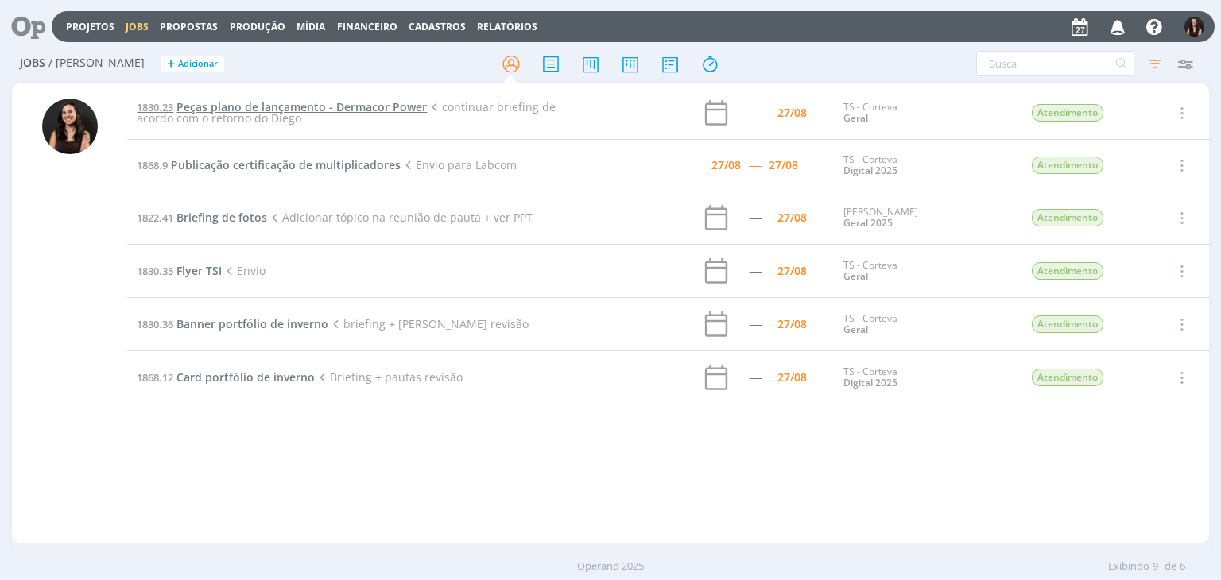
click at [273, 104] on span "Peças plano de lançamento - Dermacor Power" at bounding box center [302, 106] width 250 height 15
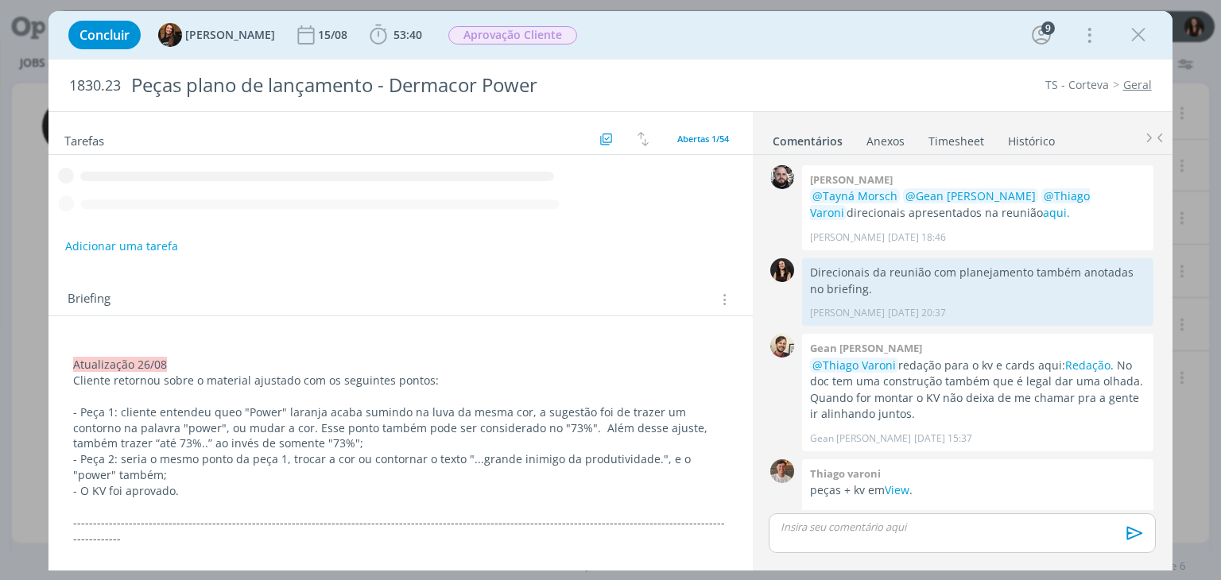
scroll to position [1501, 0]
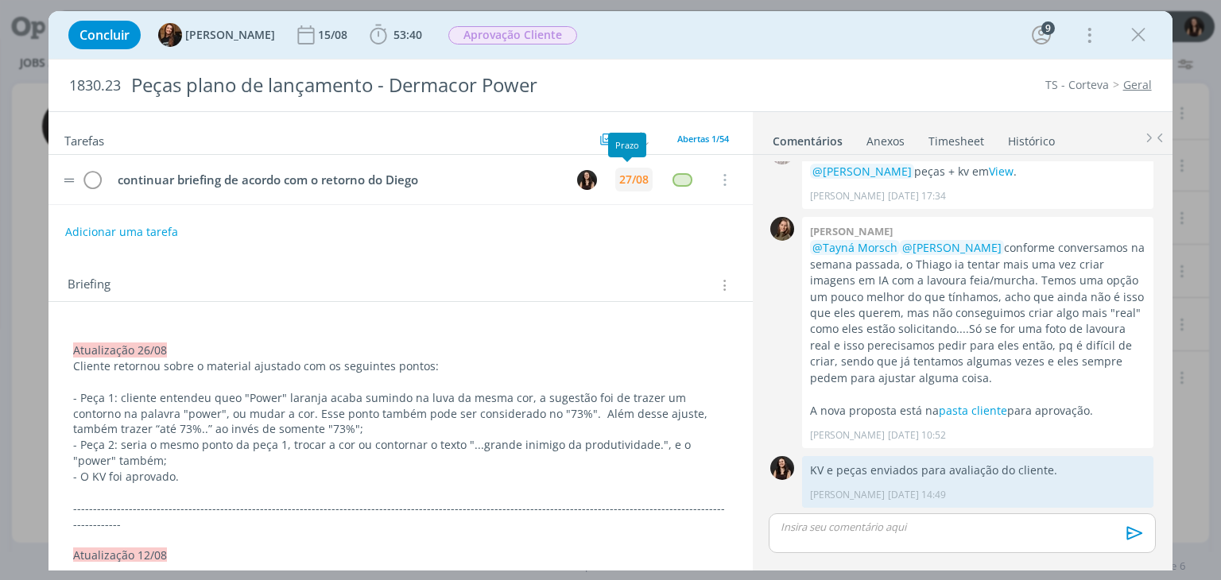
click at [630, 178] on div "27/08" at bounding box center [633, 179] width 29 height 11
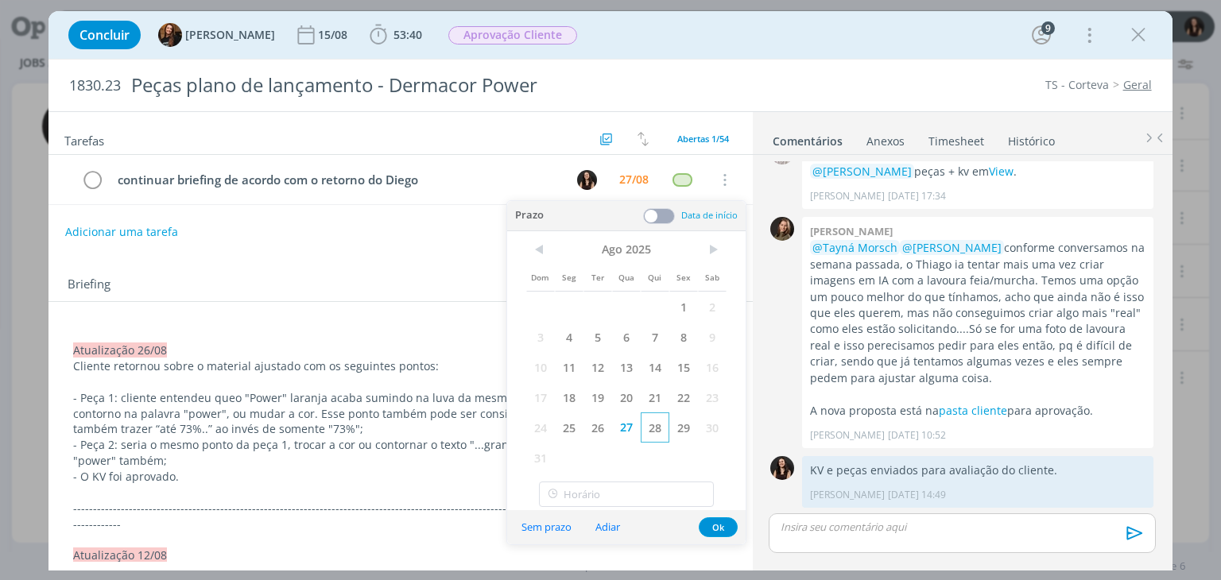
click at [646, 428] on span "28" at bounding box center [655, 428] width 29 height 30
drag, startPoint x: 728, startPoint y: 516, endPoint x: 712, endPoint y: 522, distance: 17.9
click at [712, 522] on button "Ok" at bounding box center [718, 528] width 39 height 20
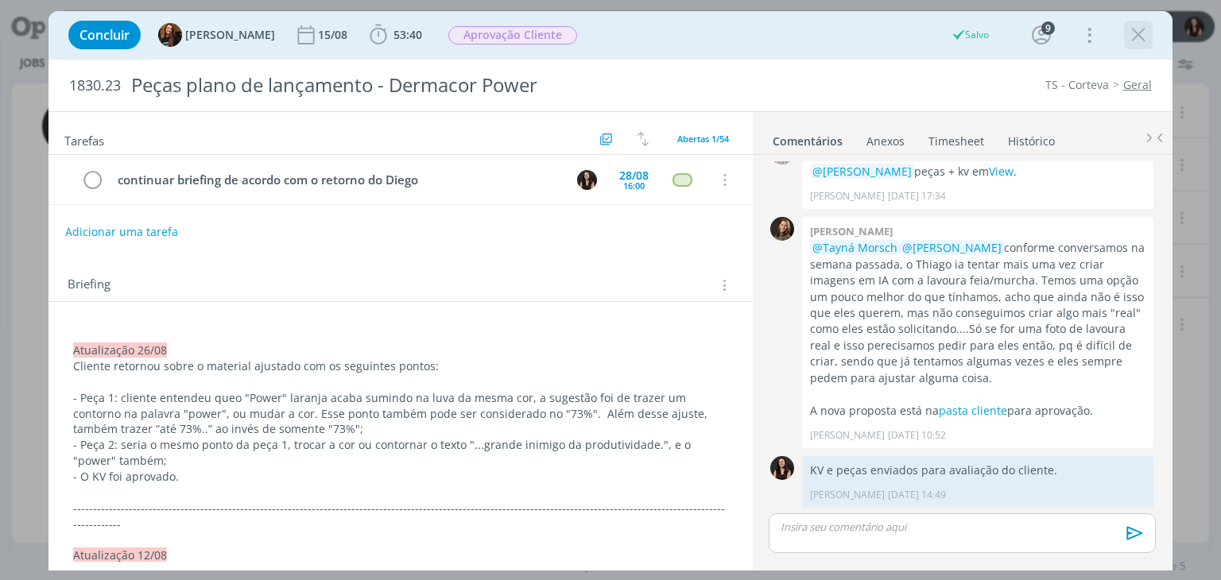
click at [1129, 36] on icon "dialog" at bounding box center [1139, 35] width 24 height 24
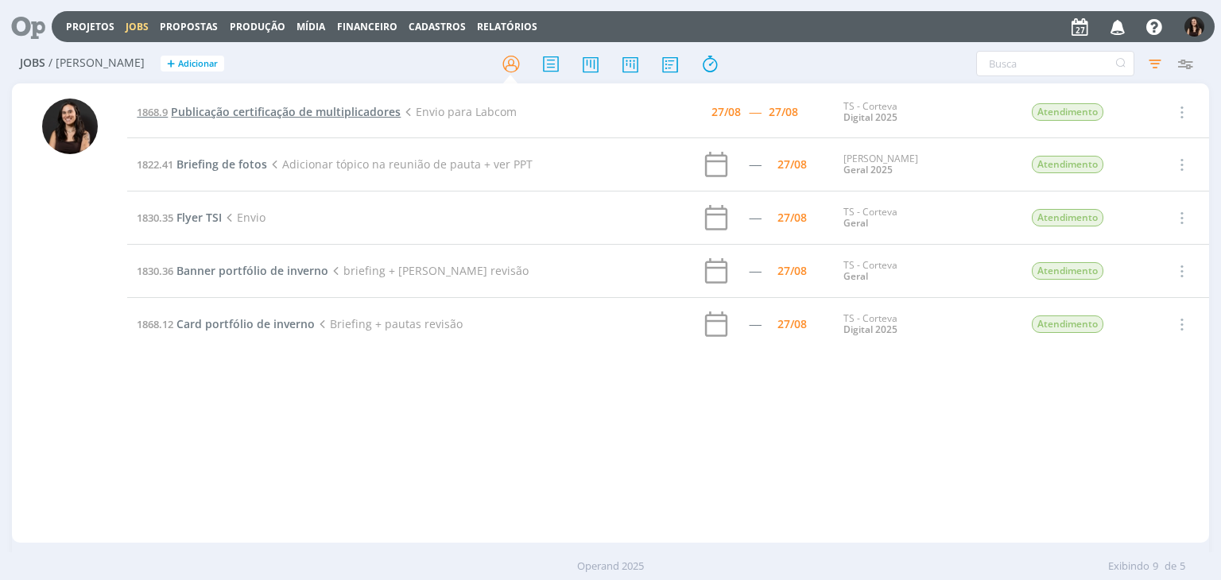
click at [237, 115] on span "Publicação certificação de multiplicadores" at bounding box center [286, 111] width 230 height 15
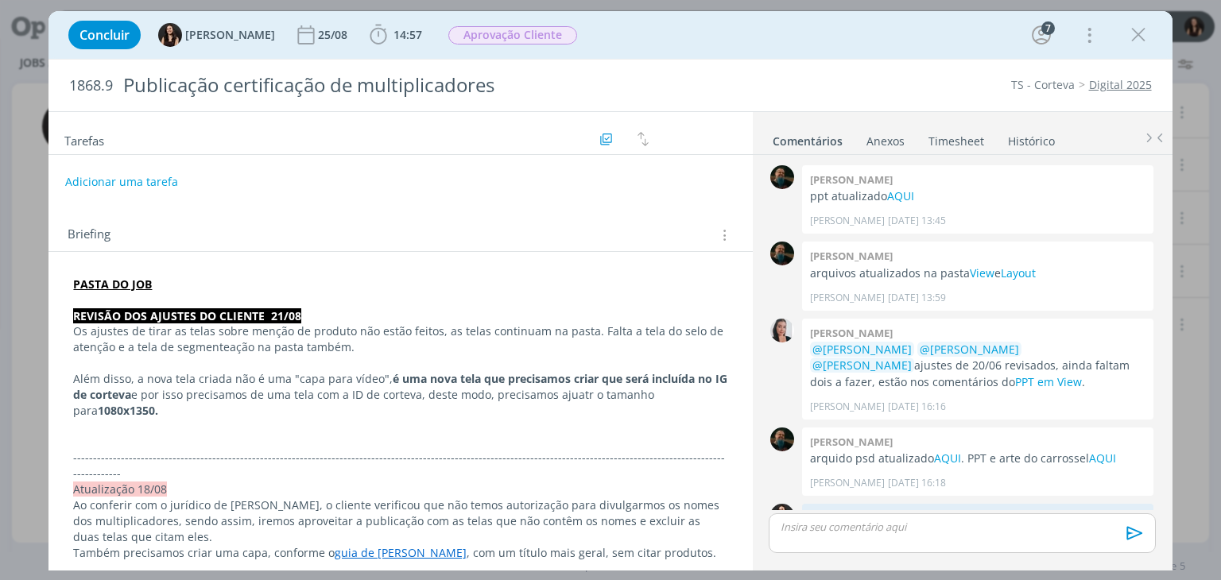
scroll to position [1552, 0]
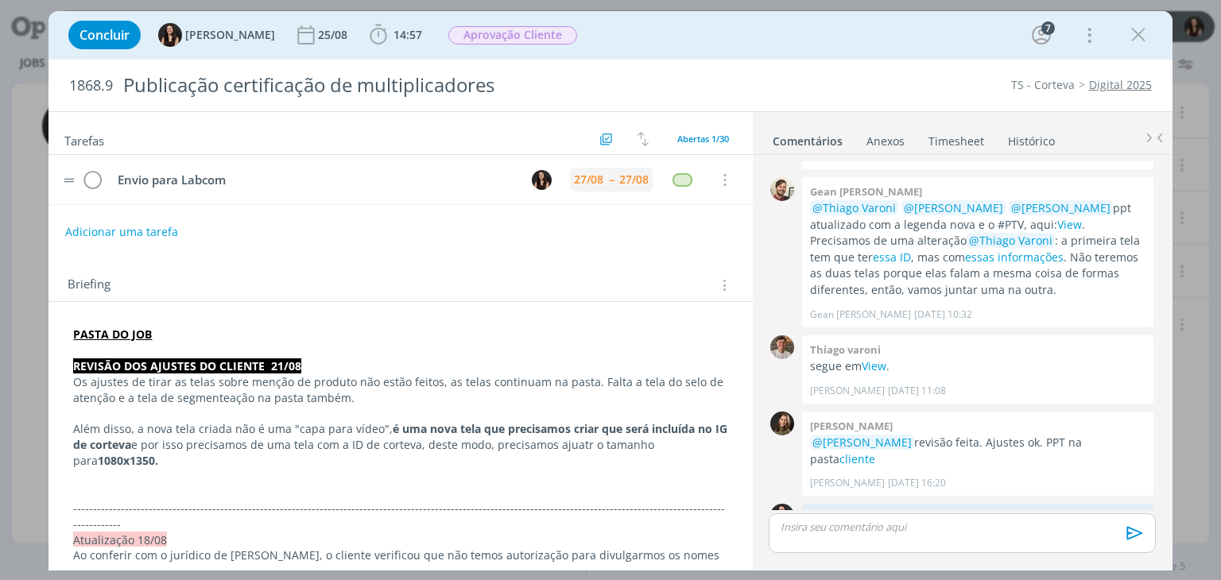
click at [588, 188] on div "27/08 -- 27/08" at bounding box center [611, 180] width 83 height 24
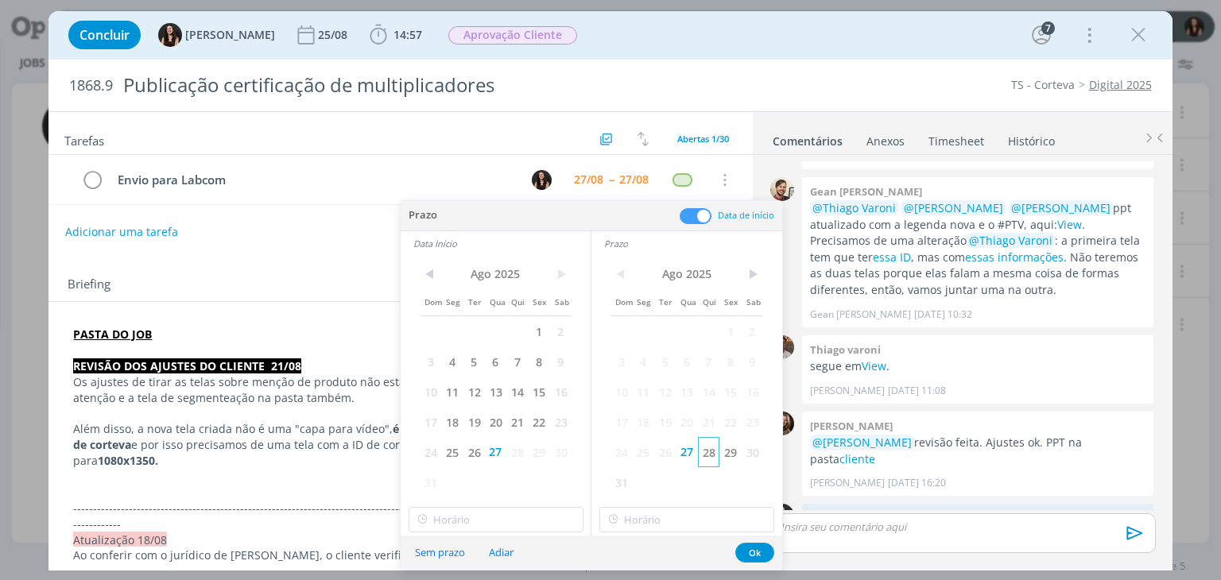
click at [704, 440] on span "28" at bounding box center [708, 452] width 21 height 30
click at [514, 444] on span "28" at bounding box center [516, 452] width 21 height 30
click at [747, 553] on button "Ok" at bounding box center [754, 553] width 39 height 20
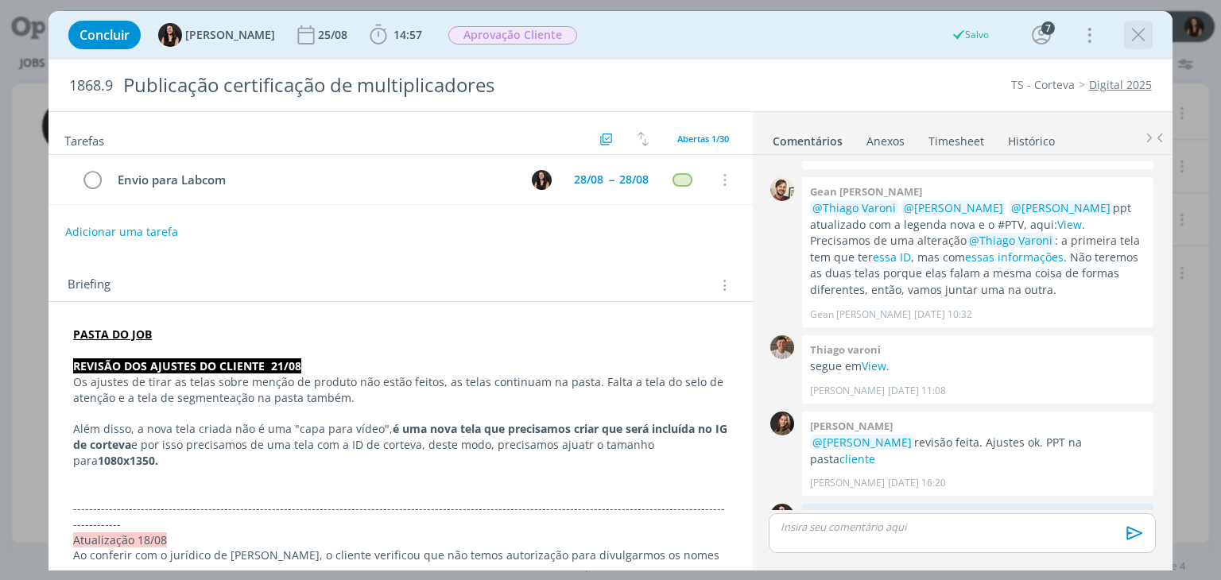
click at [1132, 34] on icon "dialog" at bounding box center [1139, 35] width 24 height 24
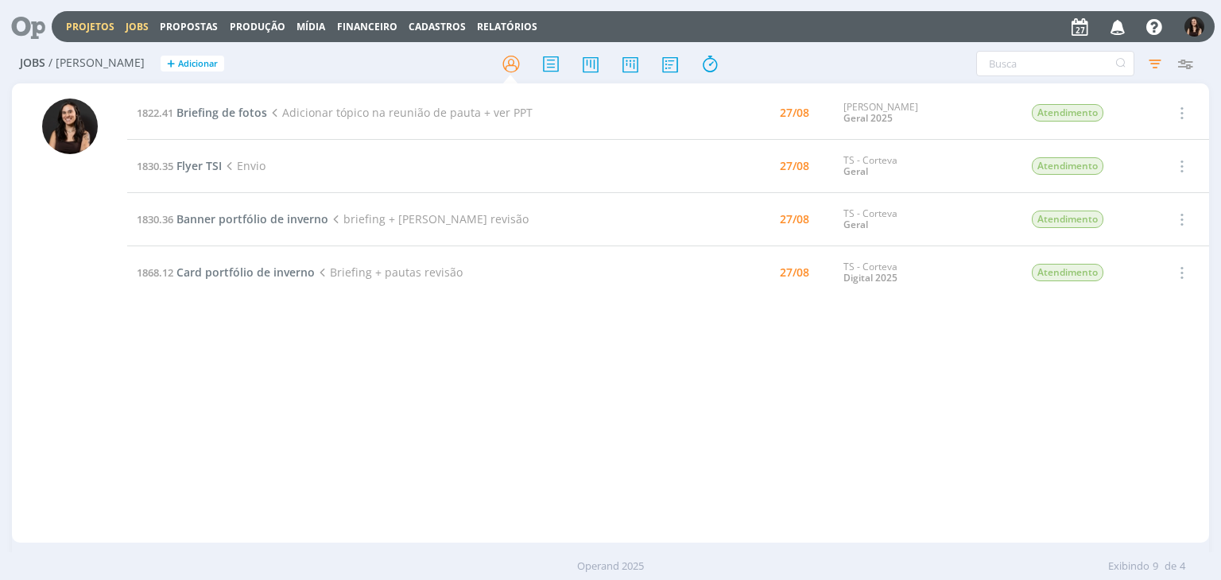
click at [72, 27] on link "Projetos" at bounding box center [90, 27] width 49 height 14
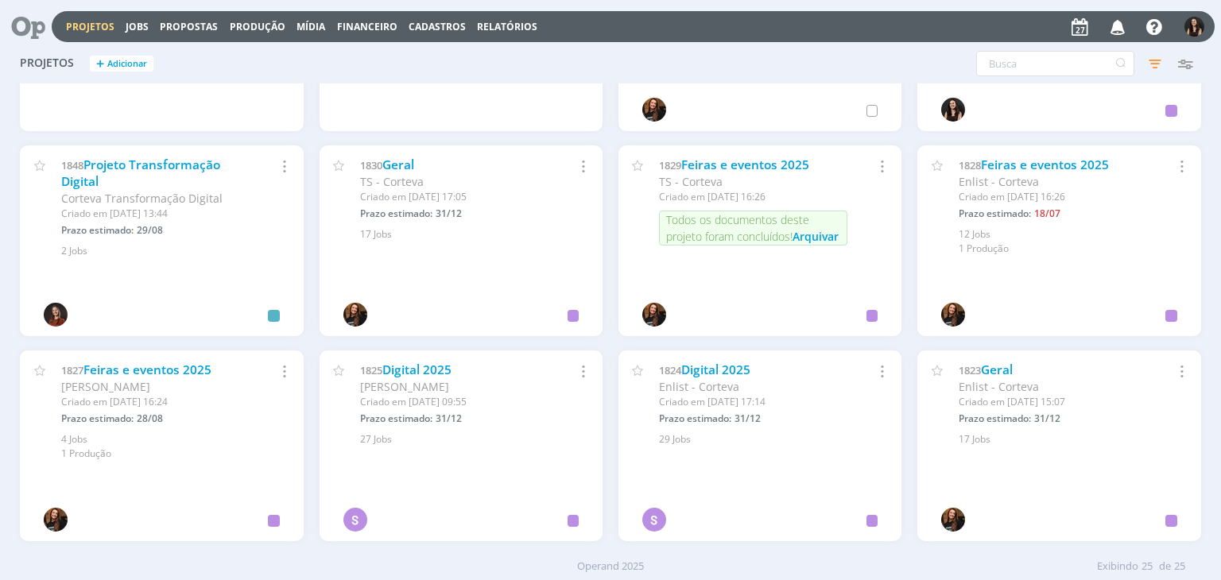
scroll to position [557, 0]
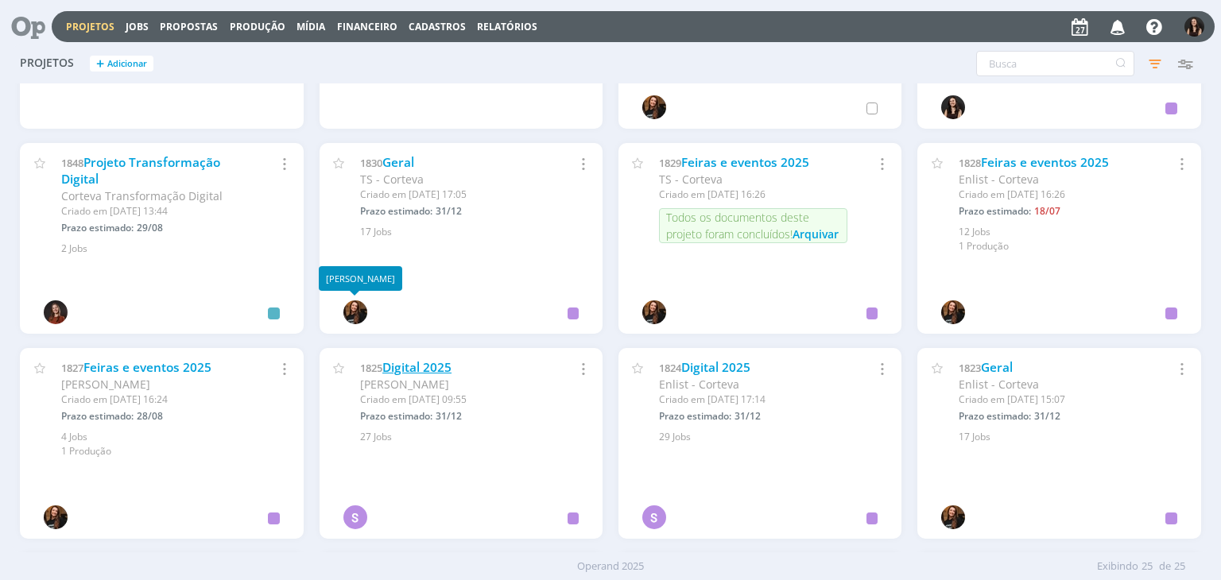
click at [440, 370] on link "Digital 2025" at bounding box center [416, 367] width 69 height 17
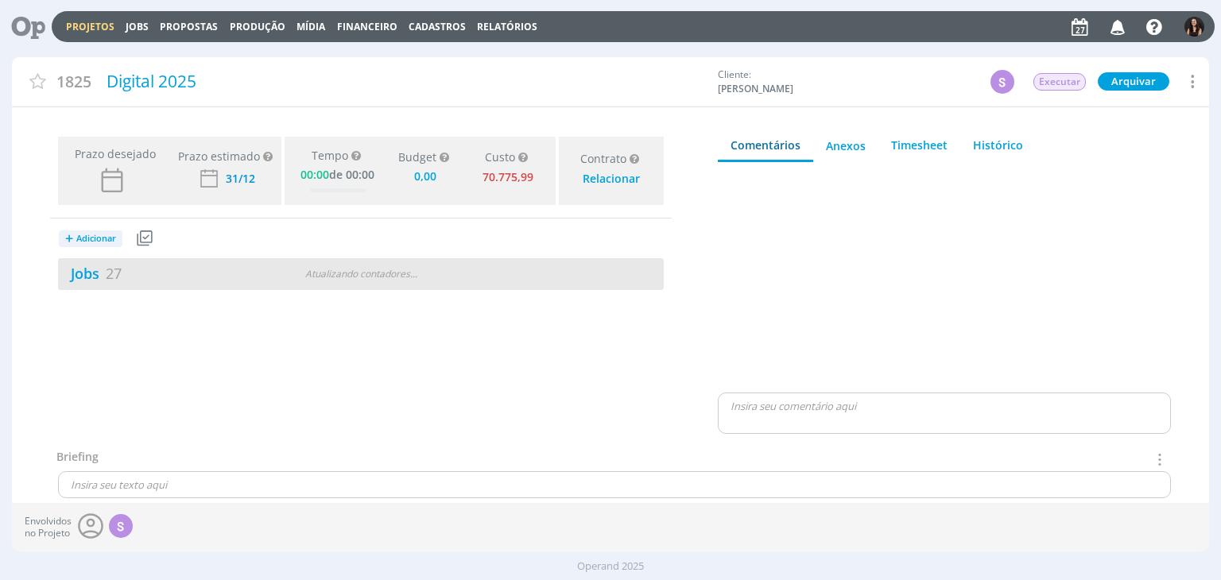
click at [70, 262] on div "Jobs 27 Atualizando contadores . . ." at bounding box center [361, 274] width 606 height 32
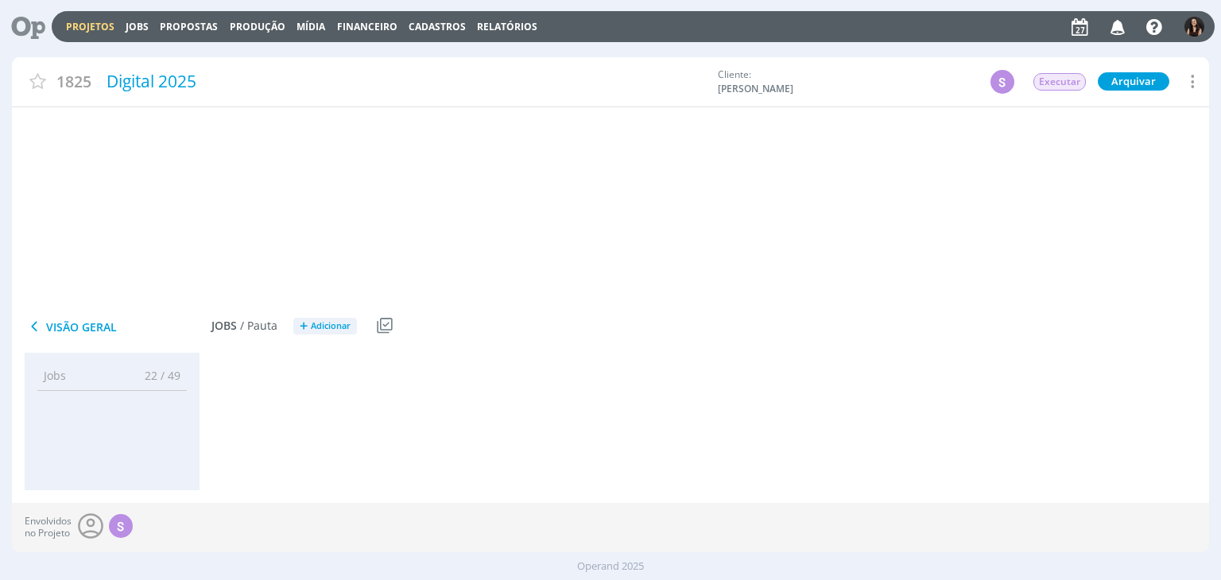
click at [81, 273] on link "Jobs 27" at bounding box center [90, 273] width 64 height 19
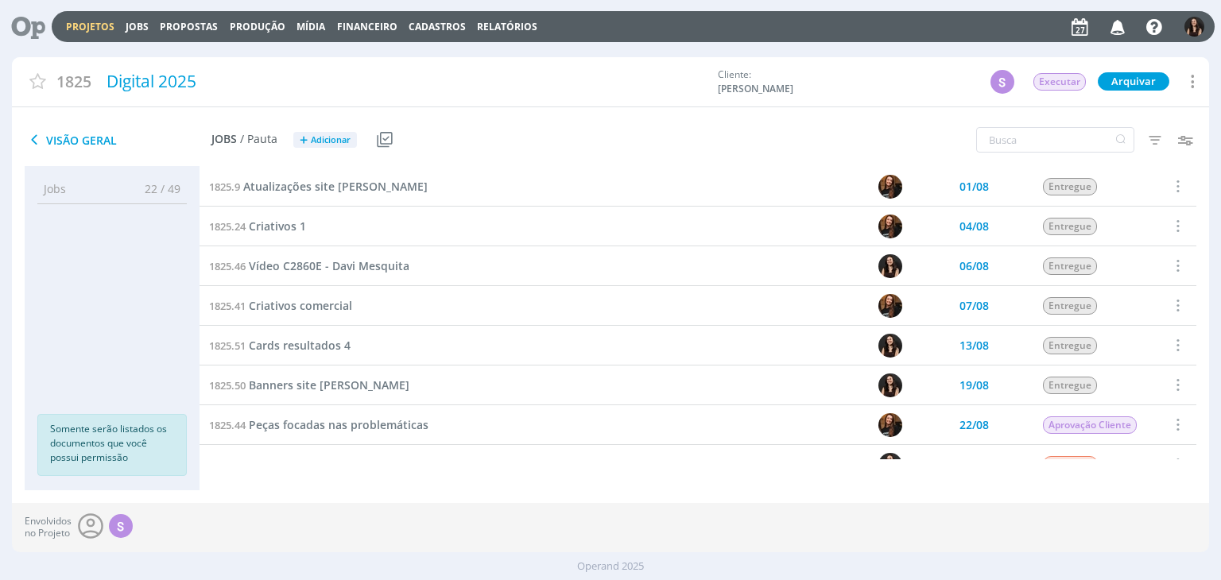
scroll to position [398, 0]
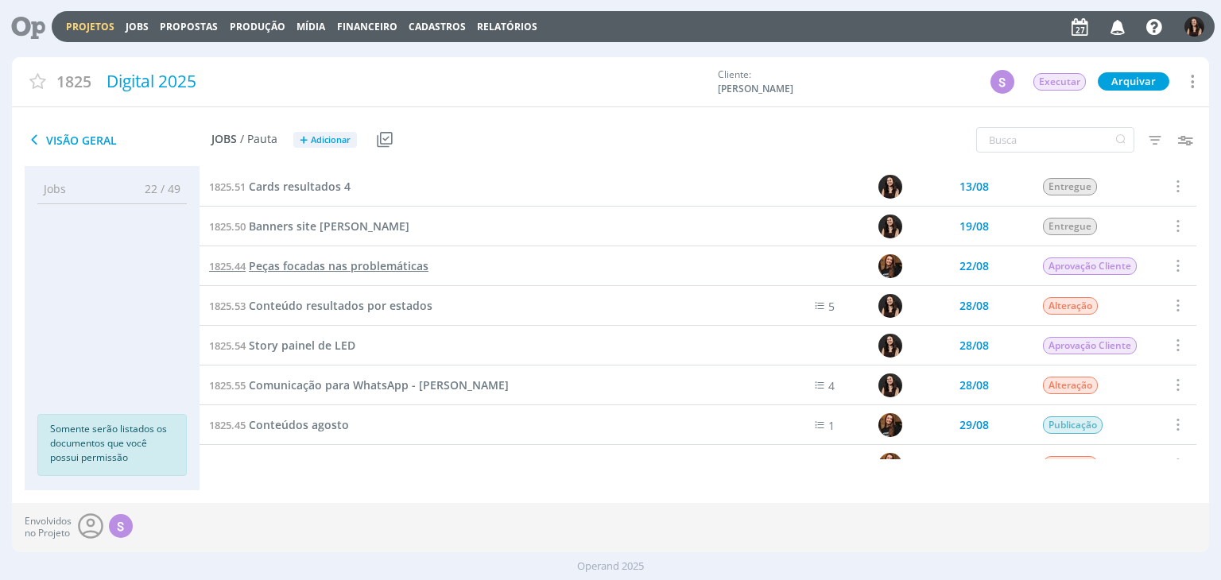
click at [359, 268] on span "Peças focadas nas problemáticas" at bounding box center [339, 265] width 180 height 15
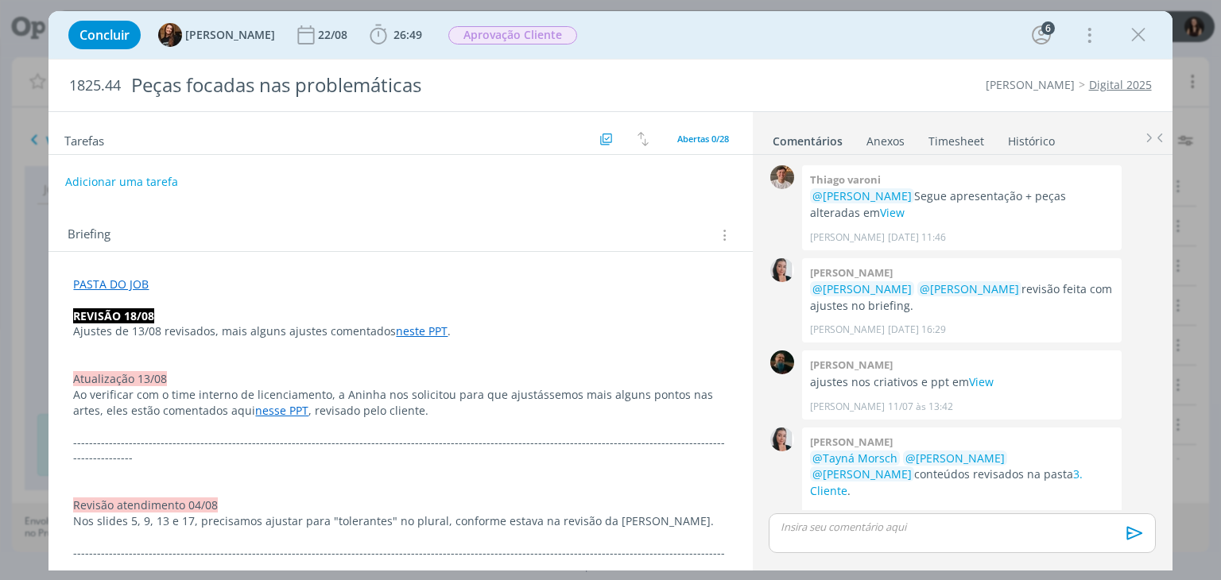
scroll to position [1485, 0]
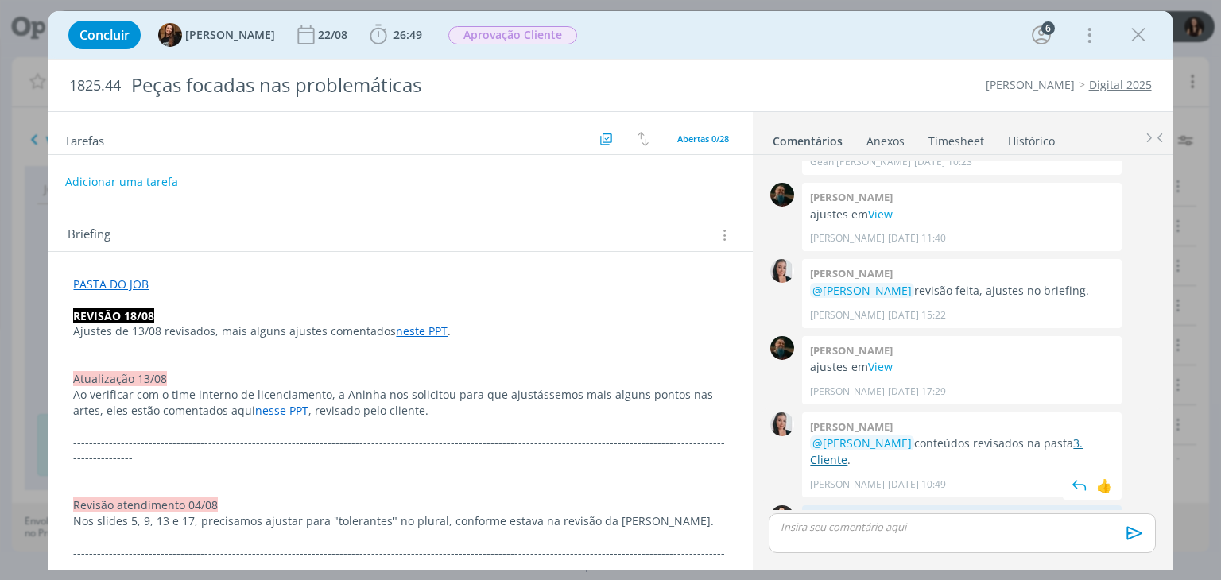
click at [1065, 436] on link "3. Cliente" at bounding box center [946, 451] width 273 height 31
click at [144, 182] on button "Adicionar uma tarefa" at bounding box center [120, 181] width 113 height 27
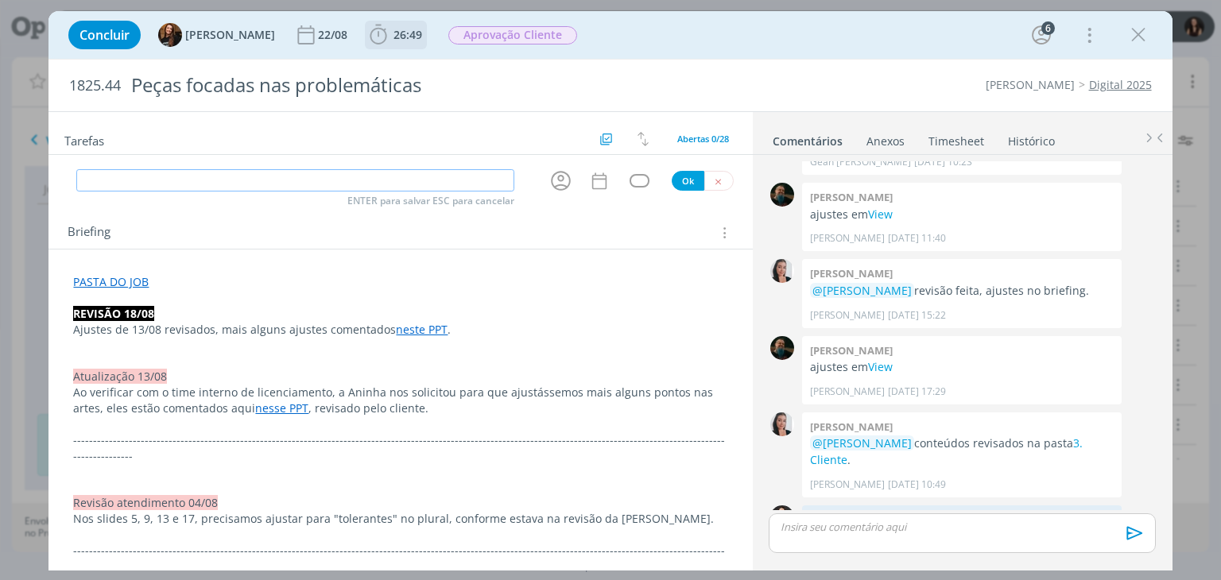
click at [380, 26] on span "26:49" at bounding box center [396, 35] width 59 height 24
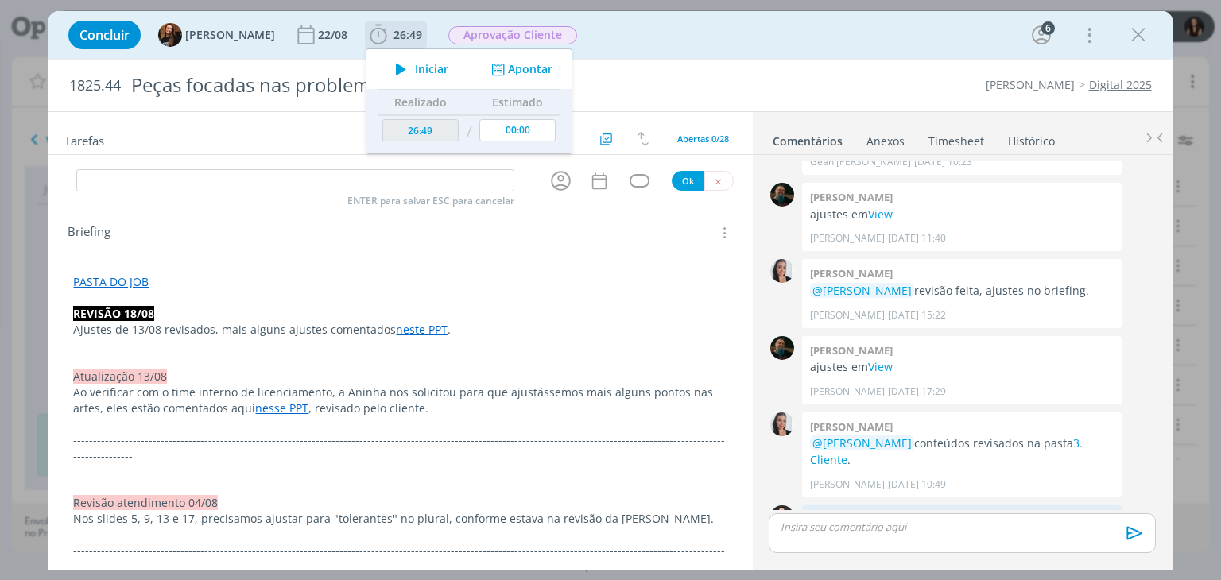
click at [388, 64] on icon "dialog" at bounding box center [401, 69] width 28 height 21
click at [278, 161] on div "dialog" at bounding box center [401, 161] width 704 height 13
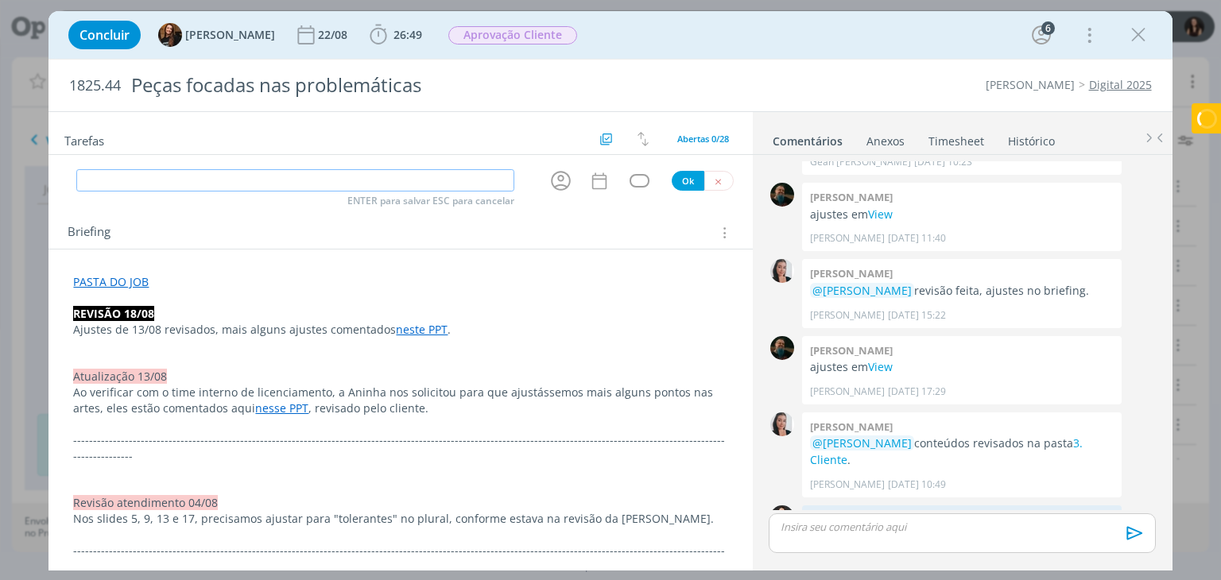
click at [277, 185] on input "dialog" at bounding box center [295, 180] width 438 height 22
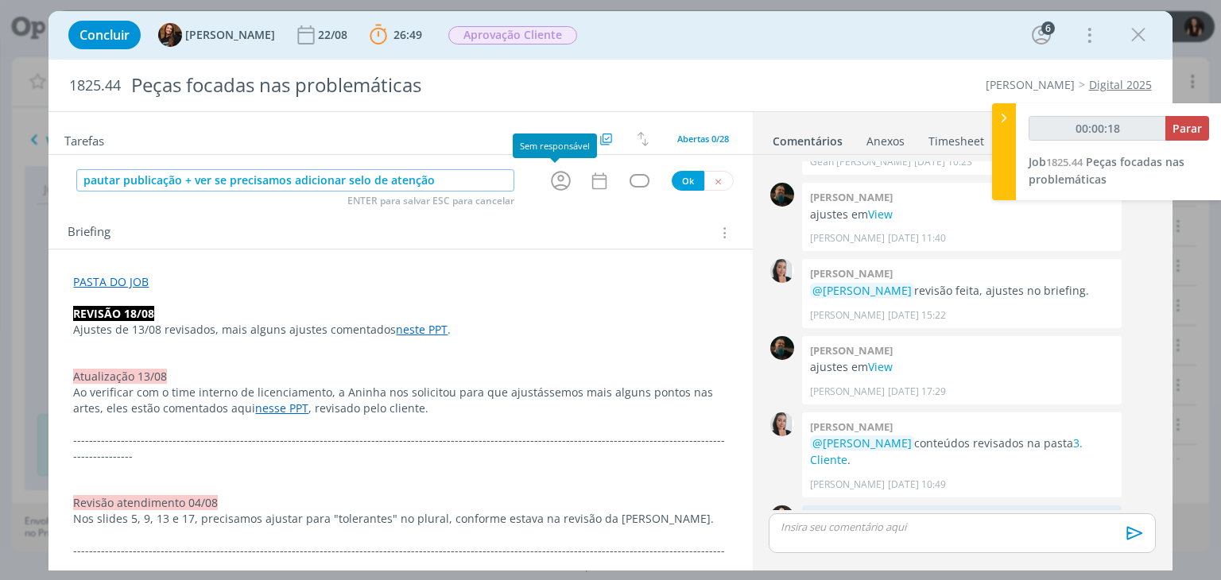
click at [549, 177] on icon "dialog" at bounding box center [561, 181] width 25 height 25
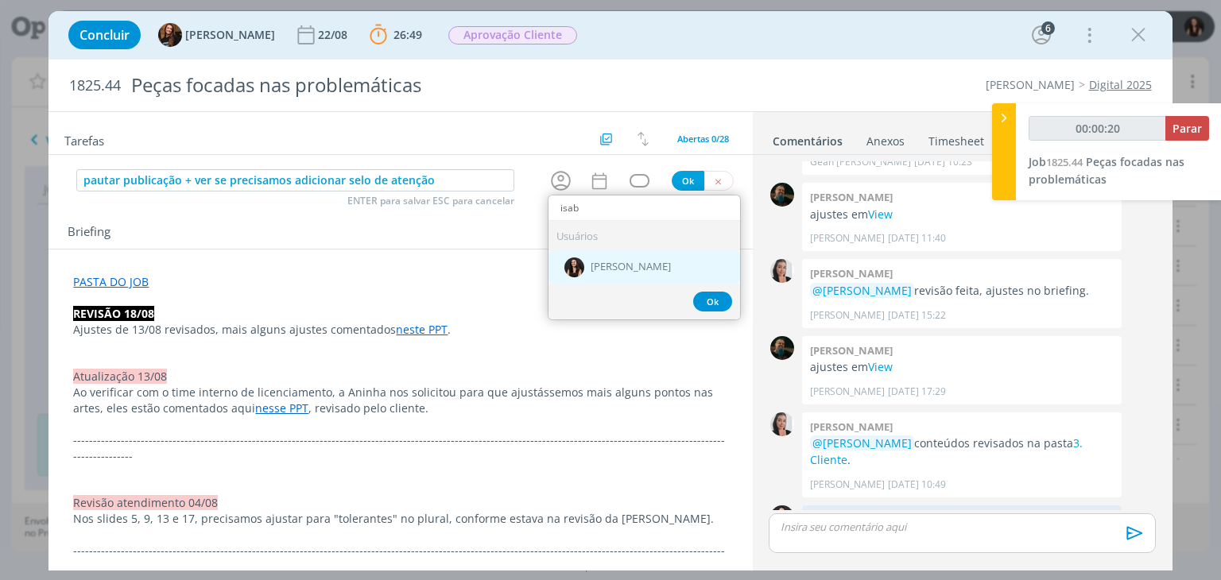
click at [593, 262] on span "[PERSON_NAME]" at bounding box center [631, 268] width 80 height 13
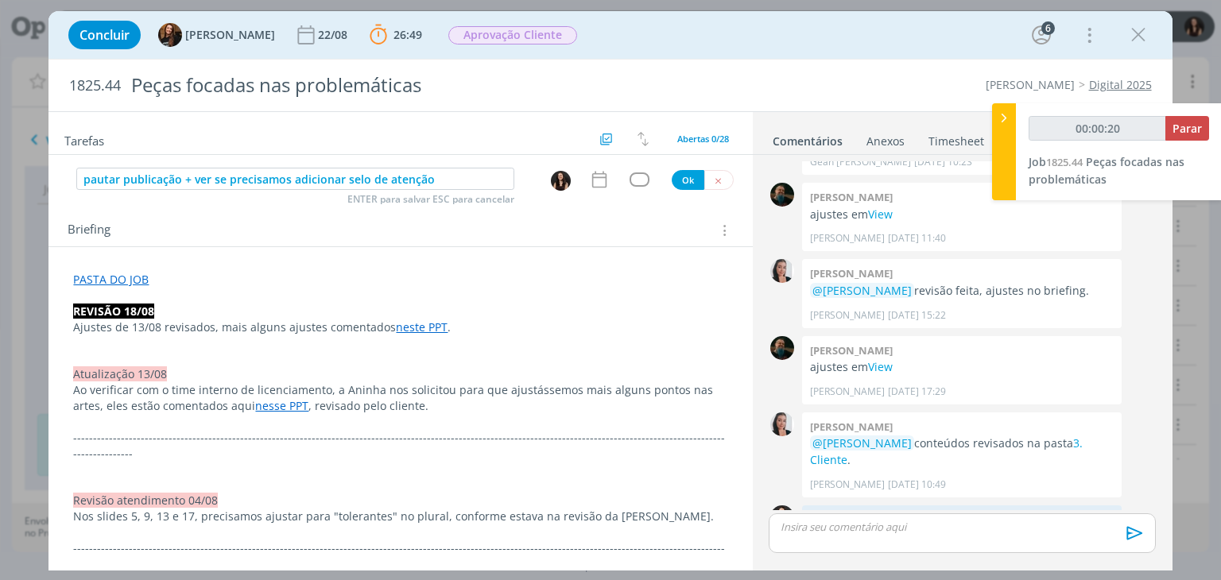
click at [599, 180] on icon "dialog" at bounding box center [599, 180] width 14 height 17
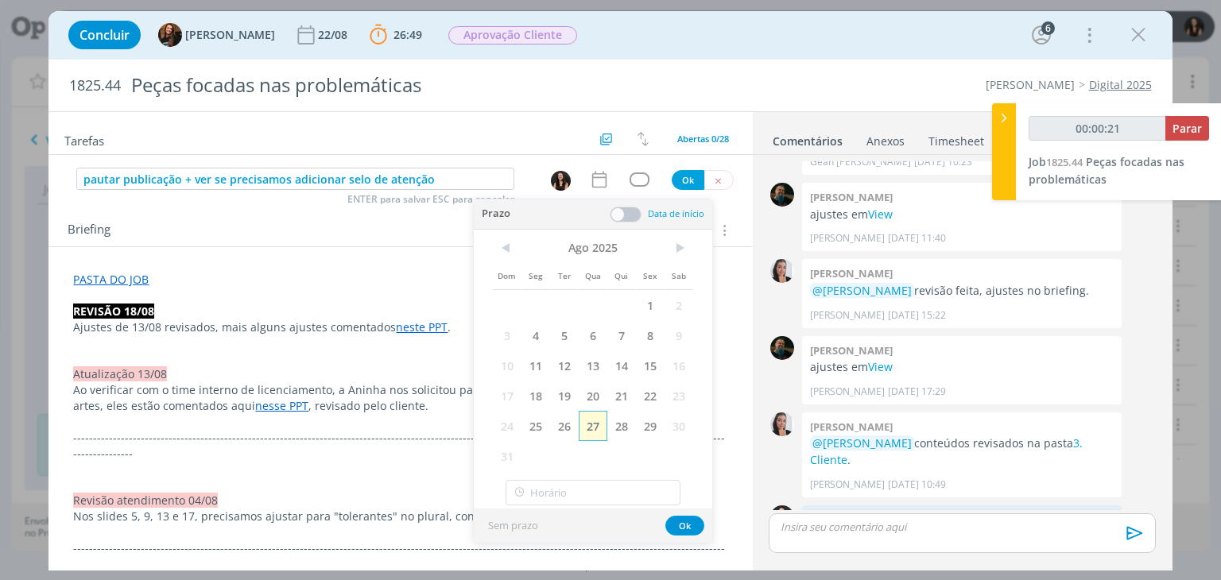
click at [596, 417] on span "27" at bounding box center [593, 426] width 29 height 30
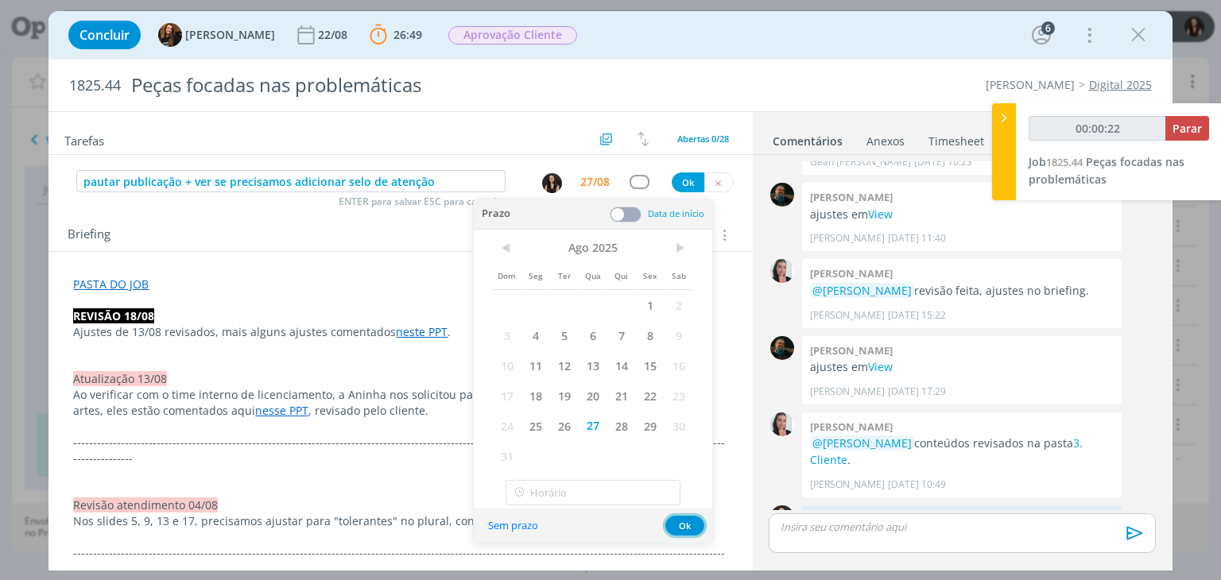
click at [677, 529] on button "Ok" at bounding box center [684, 526] width 39 height 20
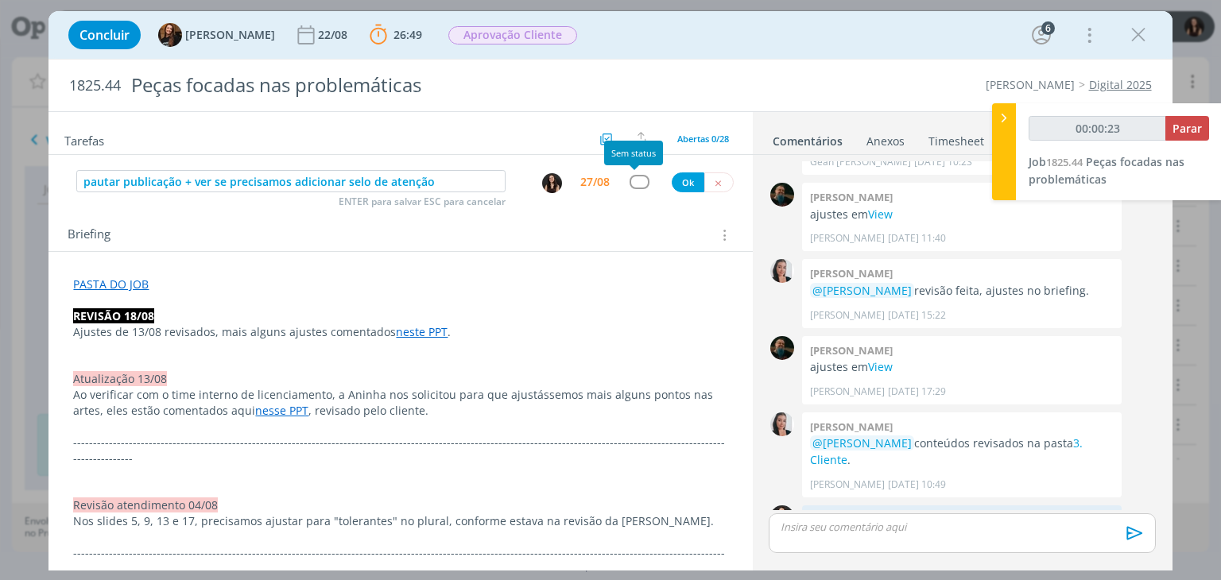
click at [634, 185] on div "dialog" at bounding box center [640, 182] width 20 height 14
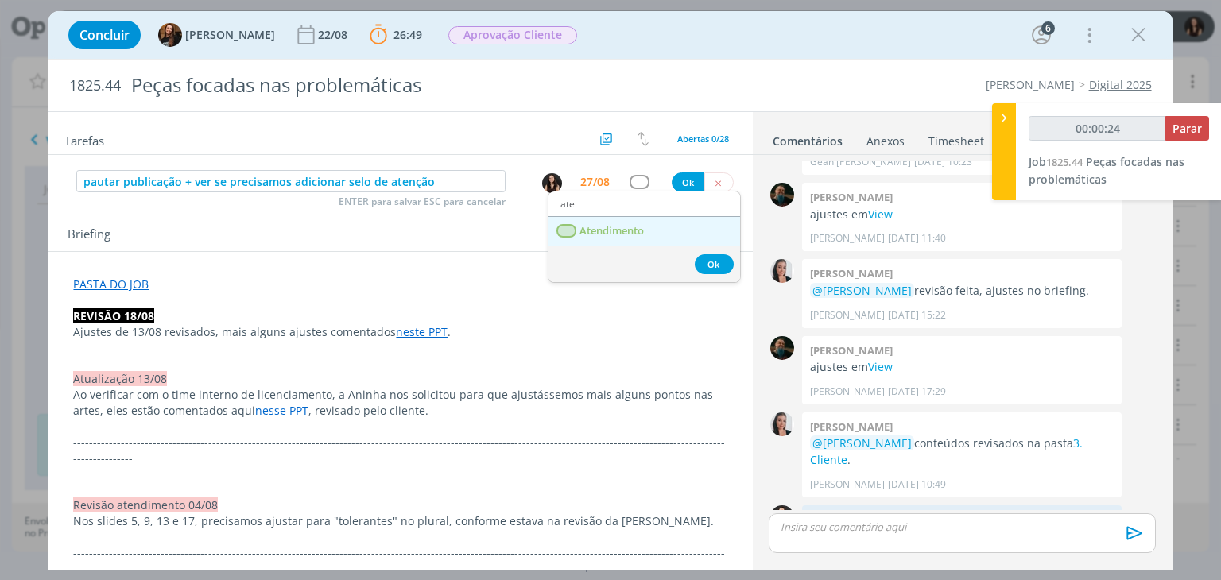
click at [634, 236] on link "Atendimento" at bounding box center [645, 231] width 192 height 29
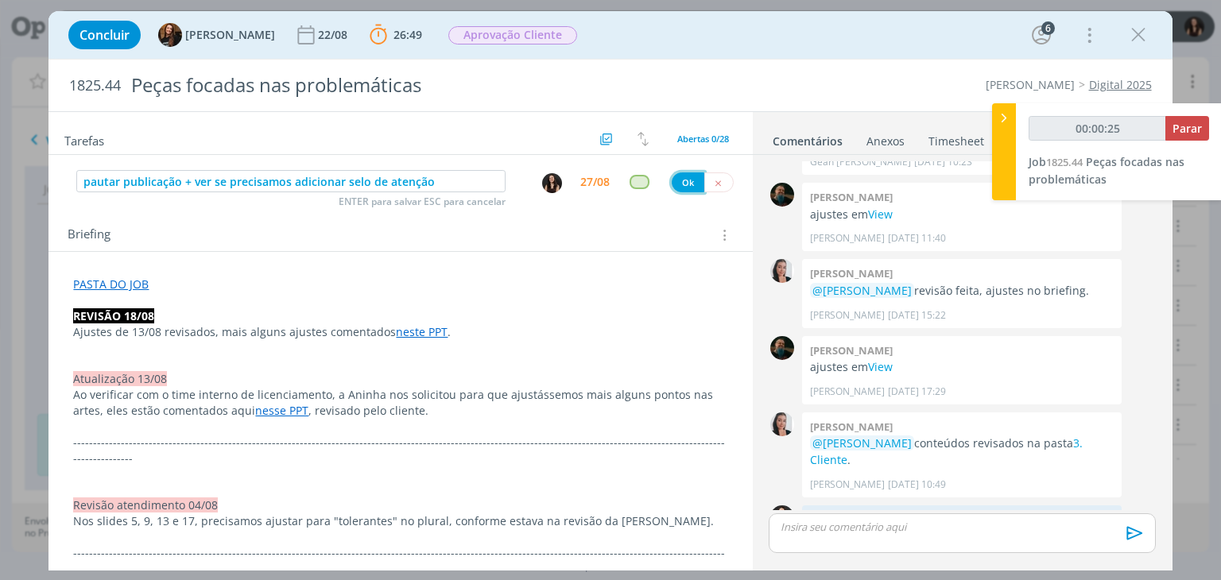
click at [682, 188] on button "Ok" at bounding box center [688, 183] width 33 height 20
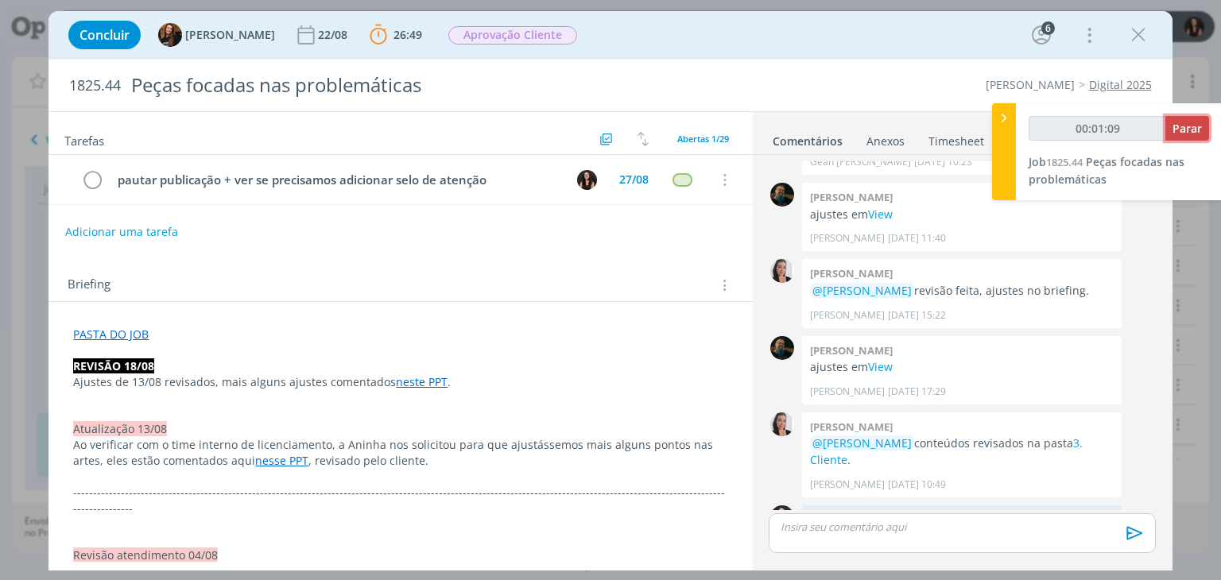
click at [1197, 129] on span "Parar" at bounding box center [1187, 128] width 29 height 15
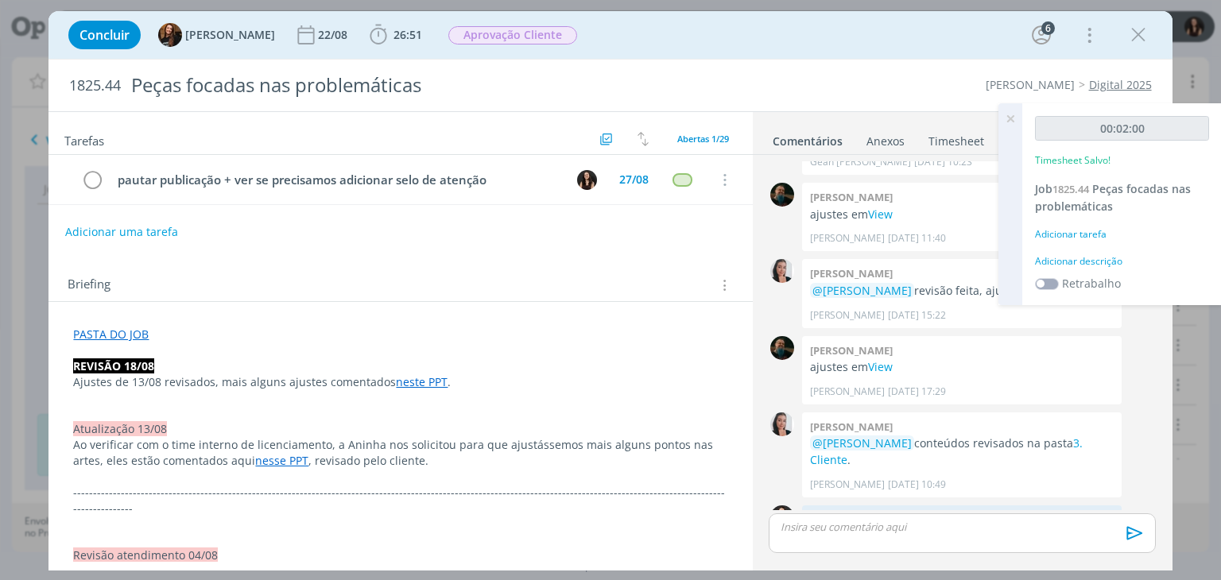
click at [1102, 269] on div "00:02:00 Timesheet Salvo! Job 1825.44 Peças focadas nas problemáticas Adicionar…" at bounding box center [1122, 204] width 200 height 202
click at [1104, 266] on div "Adicionar descrição" at bounding box center [1122, 261] width 174 height 14
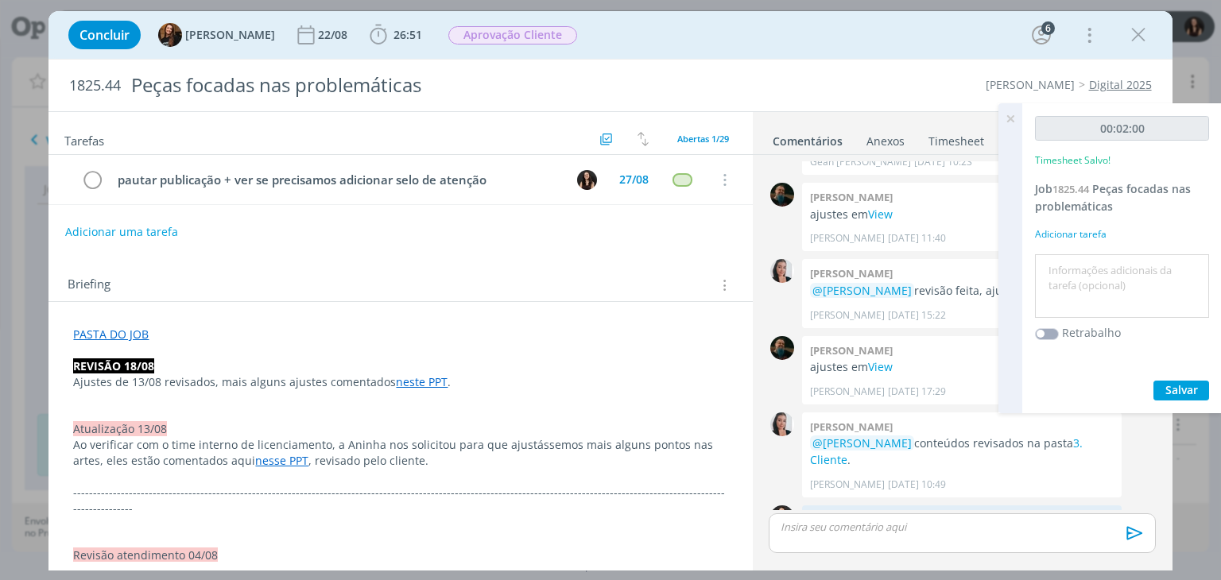
click at [1104, 266] on textarea at bounding box center [1122, 286] width 166 height 56
click at [1162, 381] on button "Salvar" at bounding box center [1182, 391] width 56 height 20
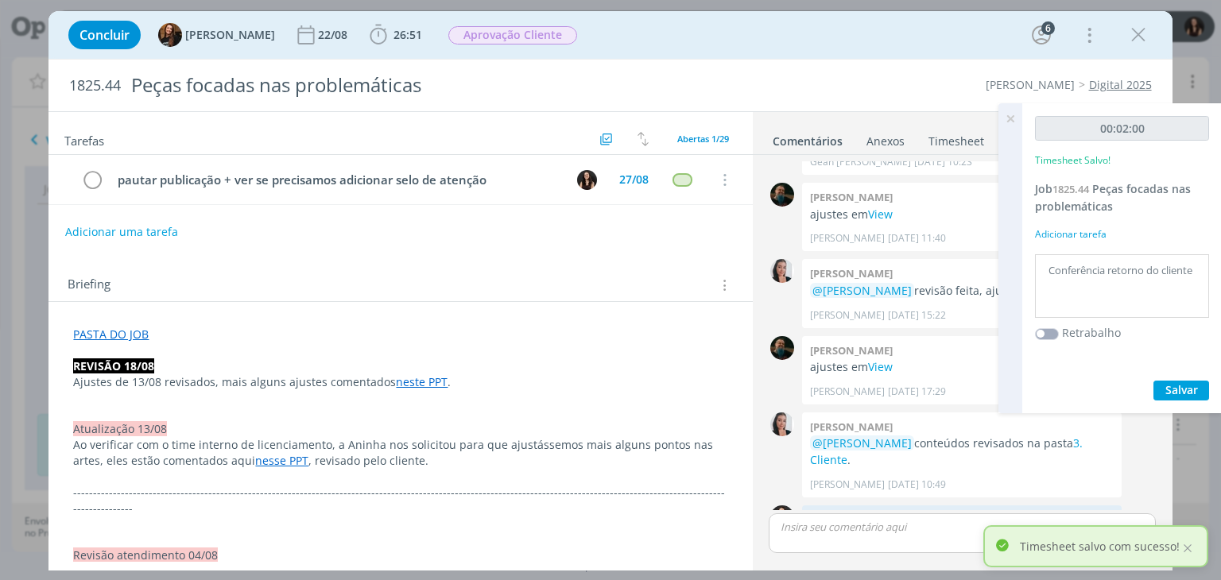
click at [1007, 118] on icon at bounding box center [1010, 118] width 29 height 31
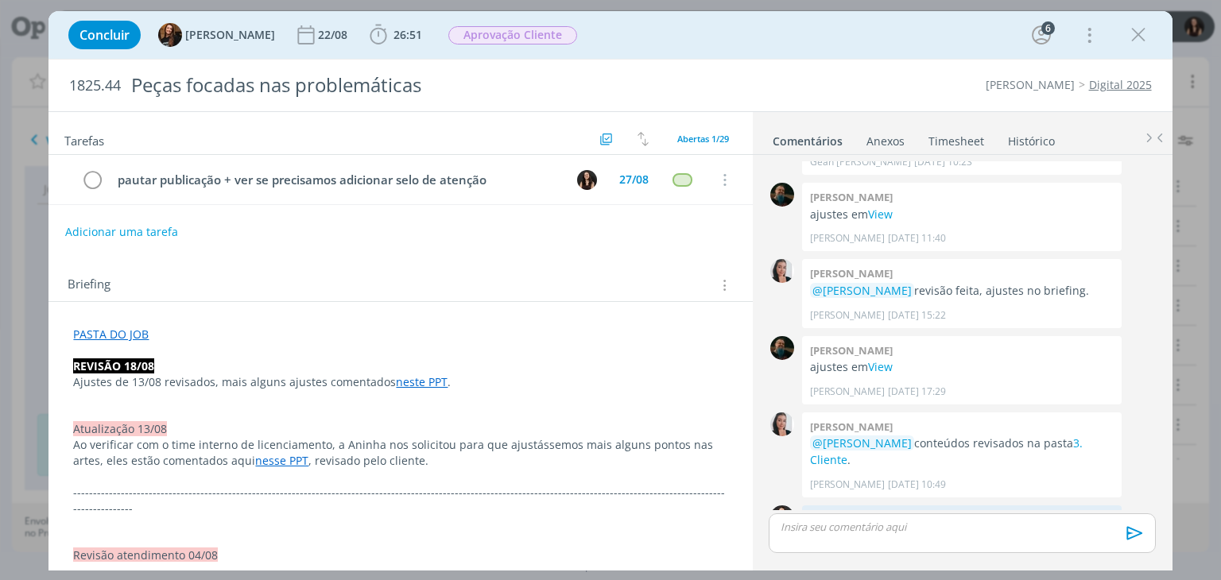
click at [623, 252] on div "Tarefas Usar Job de template Criar template a partir deste job Visualizar Templ…" at bounding box center [401, 337] width 704 height 450
drag, startPoint x: 1143, startPoint y: 40, endPoint x: 623, endPoint y: 127, distance: 526.5
click at [1142, 40] on icon "dialog" at bounding box center [1139, 35] width 24 height 24
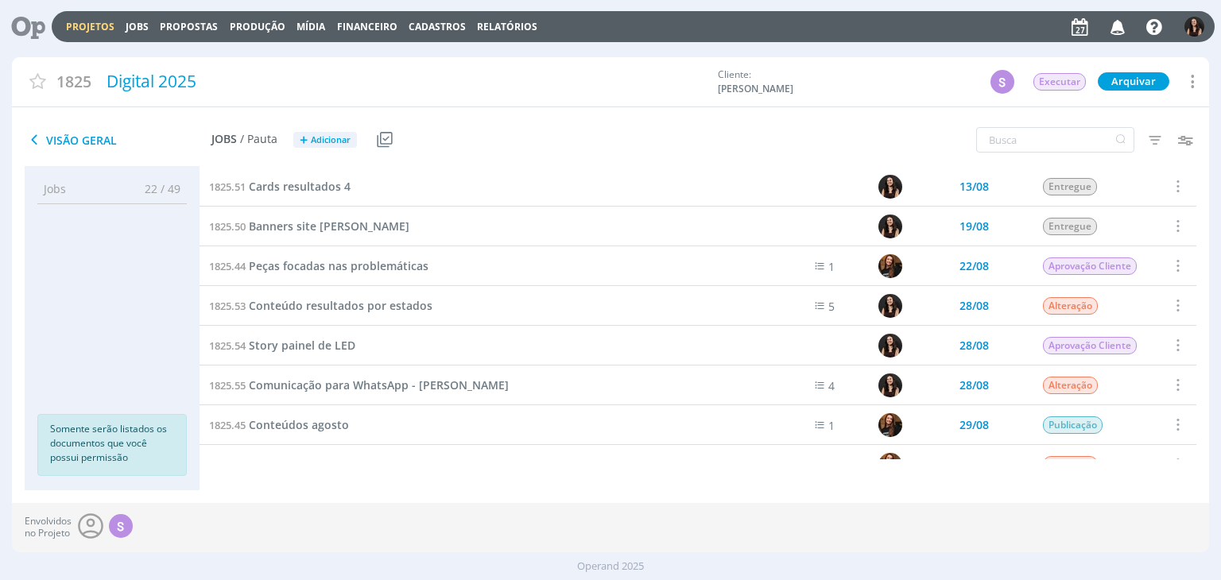
click at [15, 12] on icon at bounding box center [22, 26] width 33 height 31
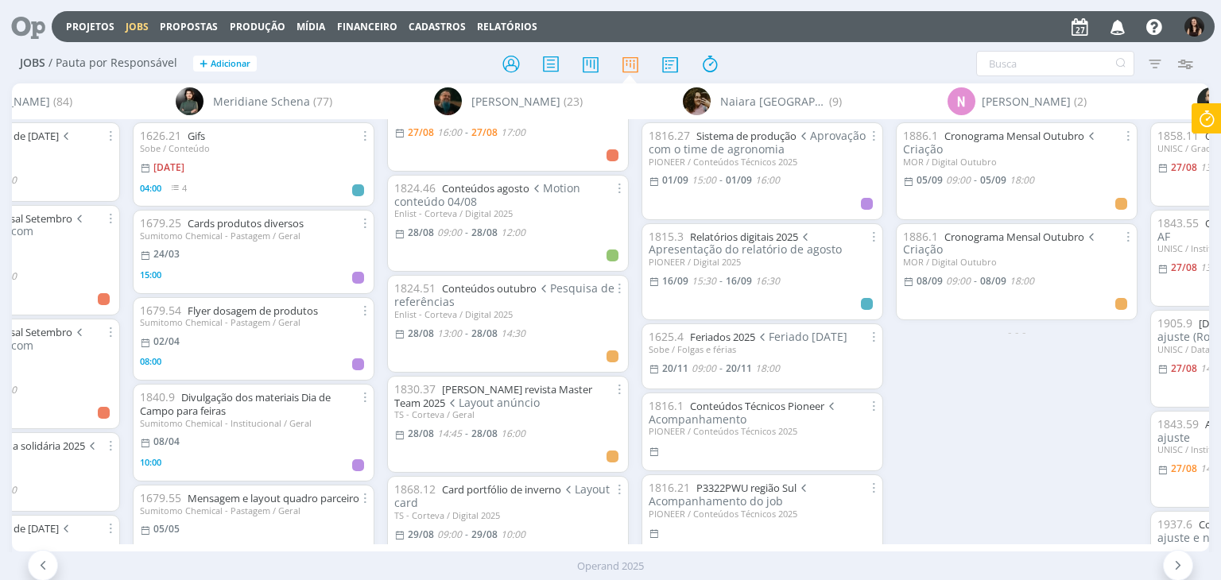
scroll to position [239, 0]
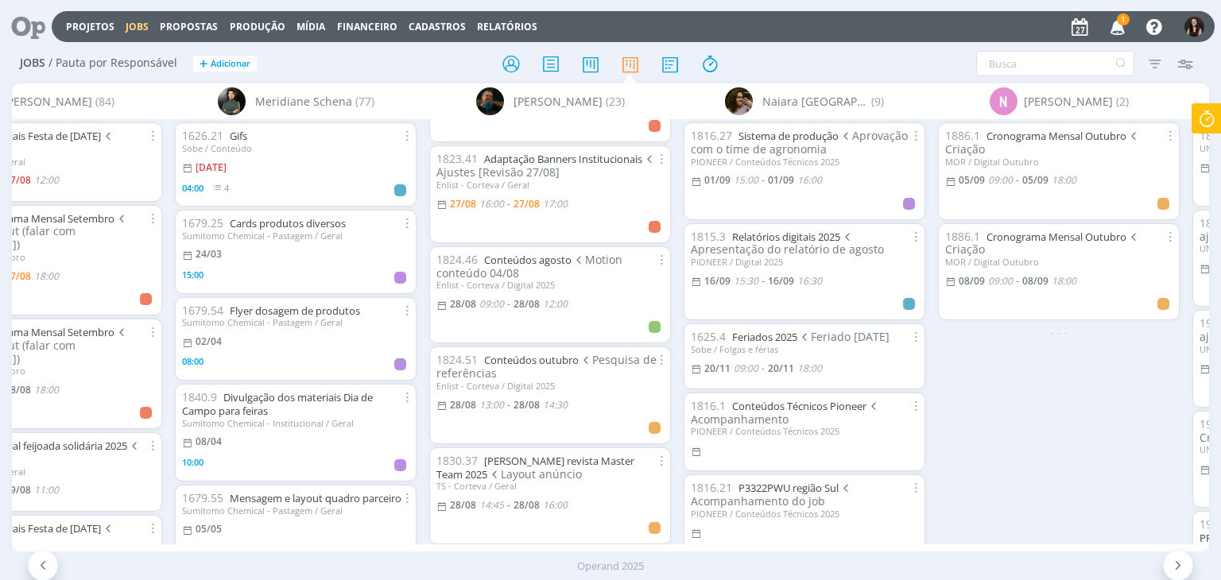
scroll to position [159, 0]
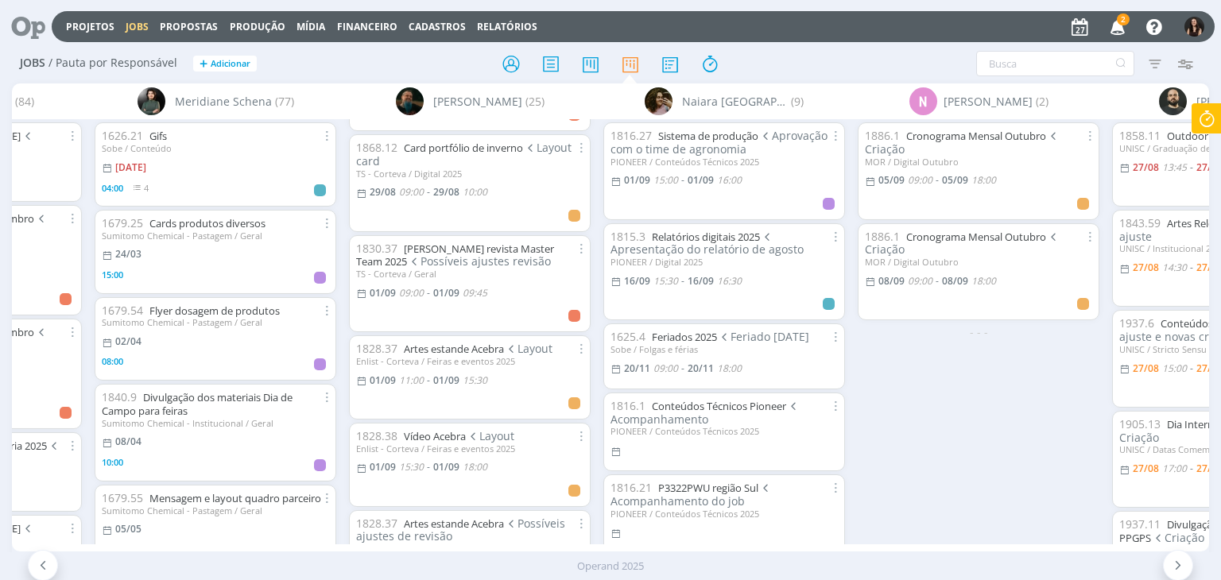
scroll to position [795, 0]
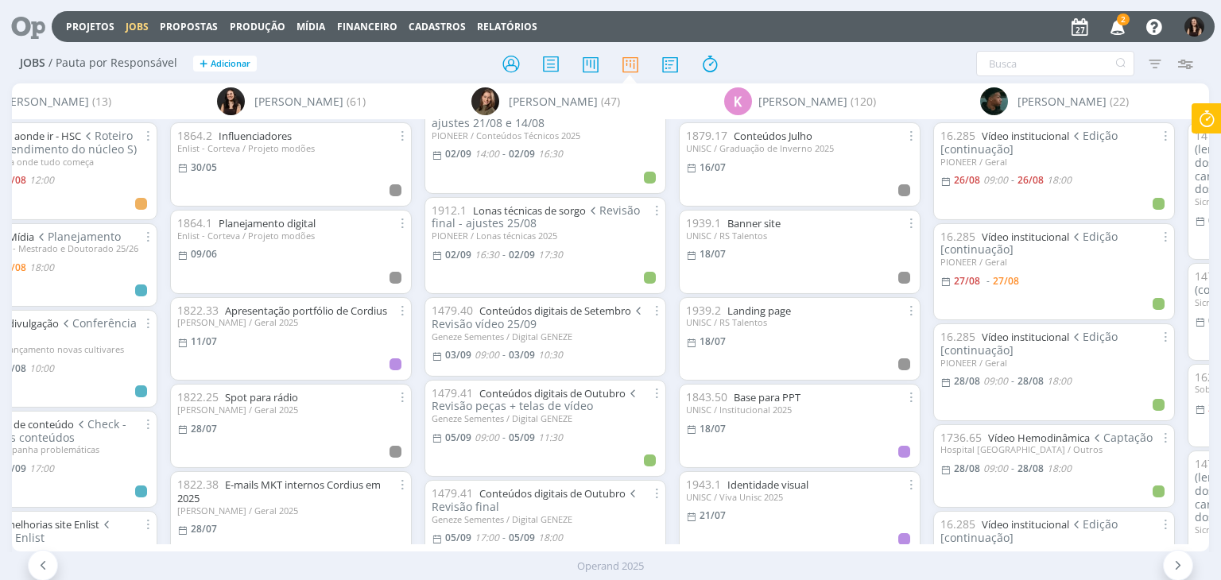
scroll to position [2624, 0]
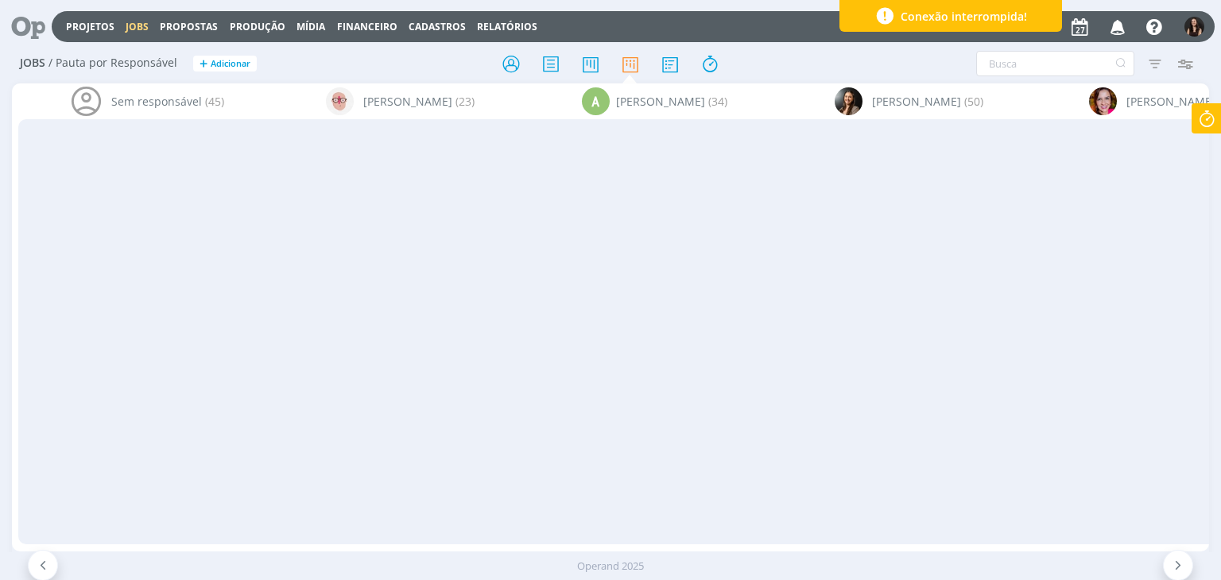
scroll to position [0, 4176]
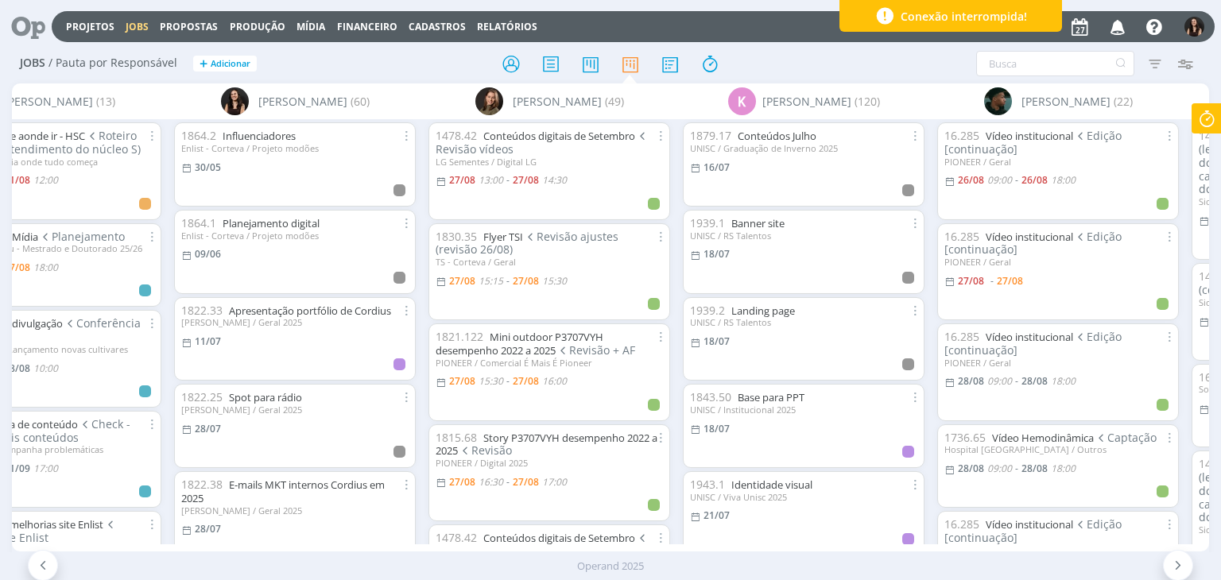
click at [92, 35] on div "Projetos Jobs Propostas Produção Mídia Financeiro Cadastros Relatórios Notifica…" at bounding box center [633, 26] width 1163 height 31
click at [92, 27] on link "Projetos" at bounding box center [90, 27] width 49 height 14
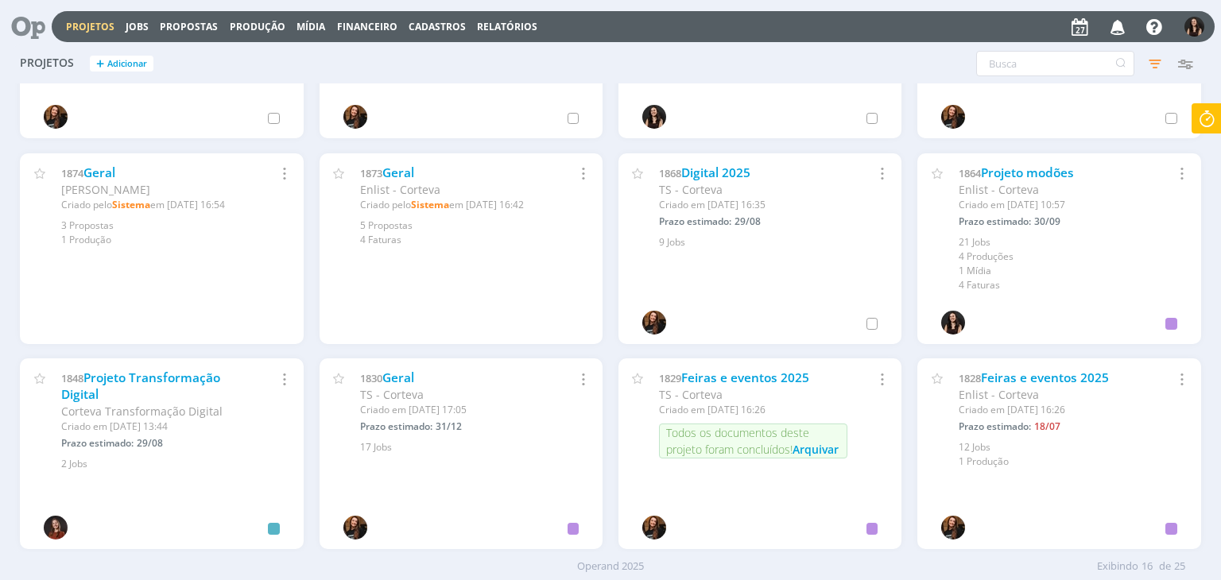
scroll to position [398, 0]
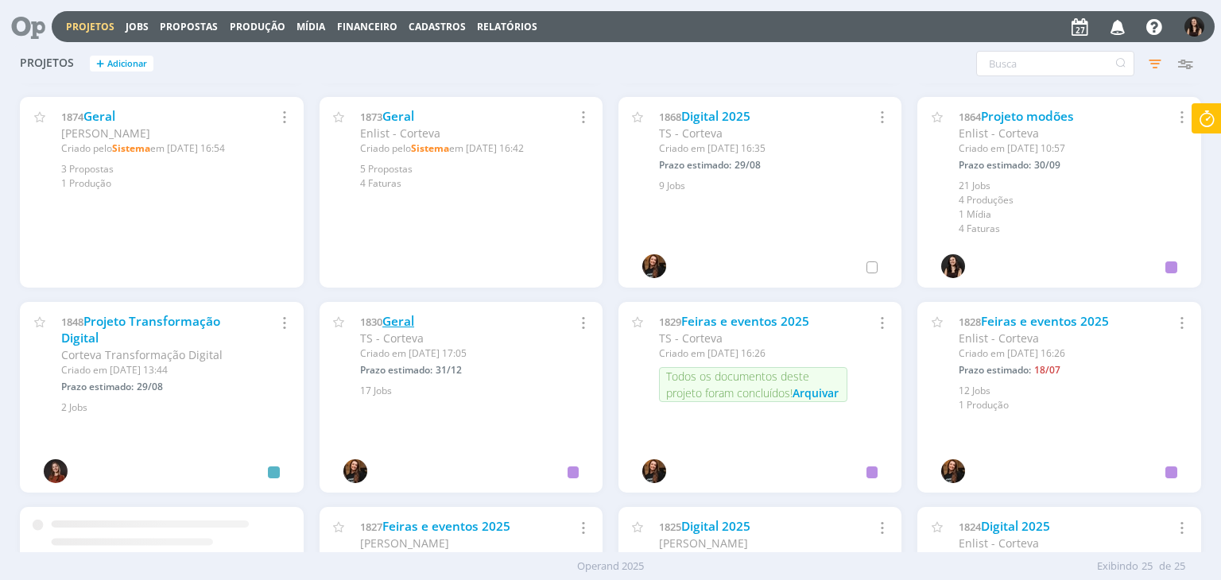
click at [386, 319] on link "Geral" at bounding box center [398, 321] width 32 height 17
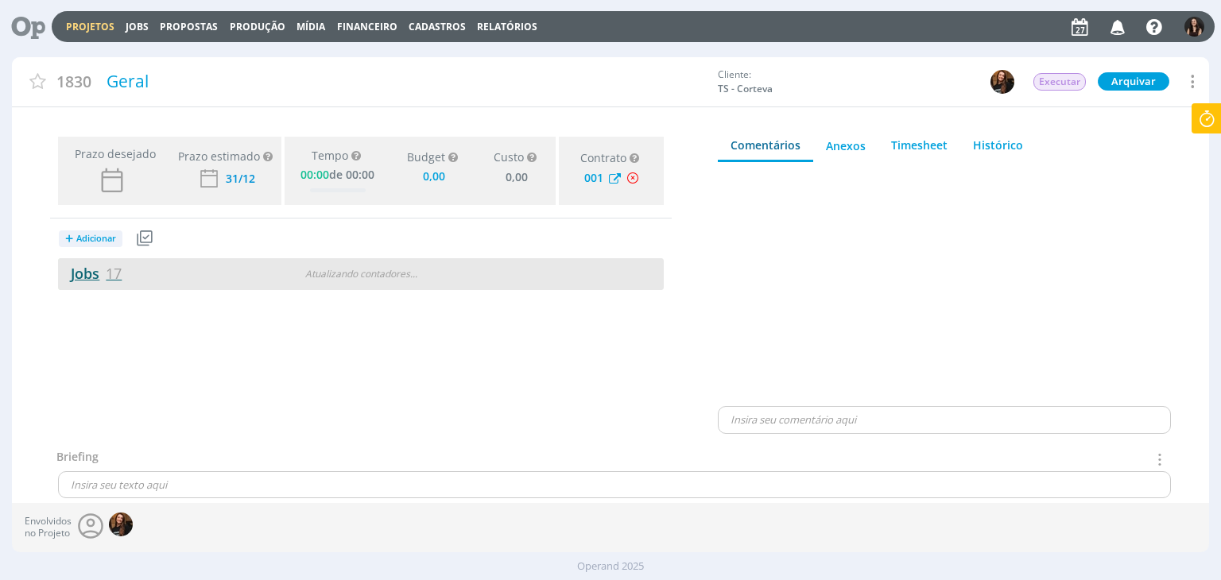
click at [105, 270] on link "Jobs 17" at bounding box center [90, 273] width 64 height 19
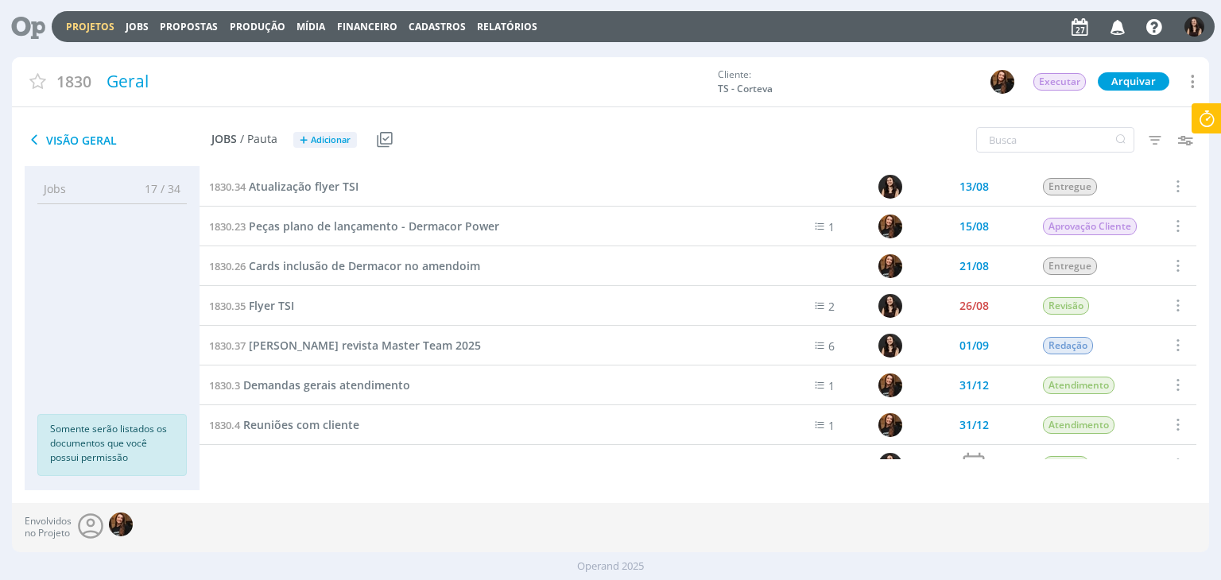
scroll to position [383, 0]
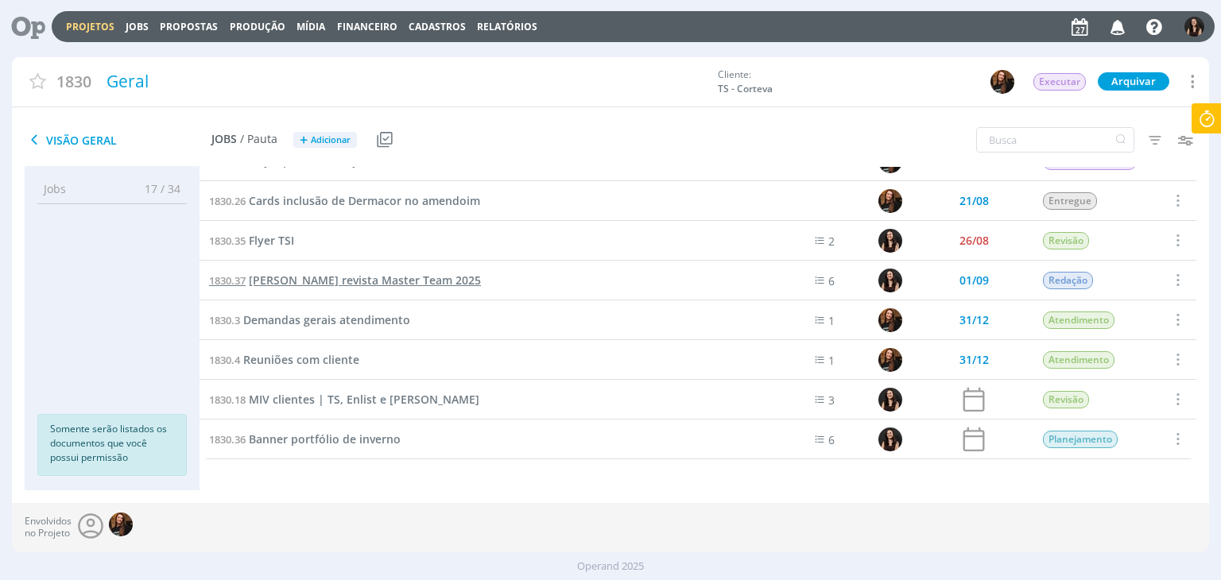
click at [436, 281] on span "[PERSON_NAME] revista Master Team 2025" at bounding box center [365, 280] width 232 height 15
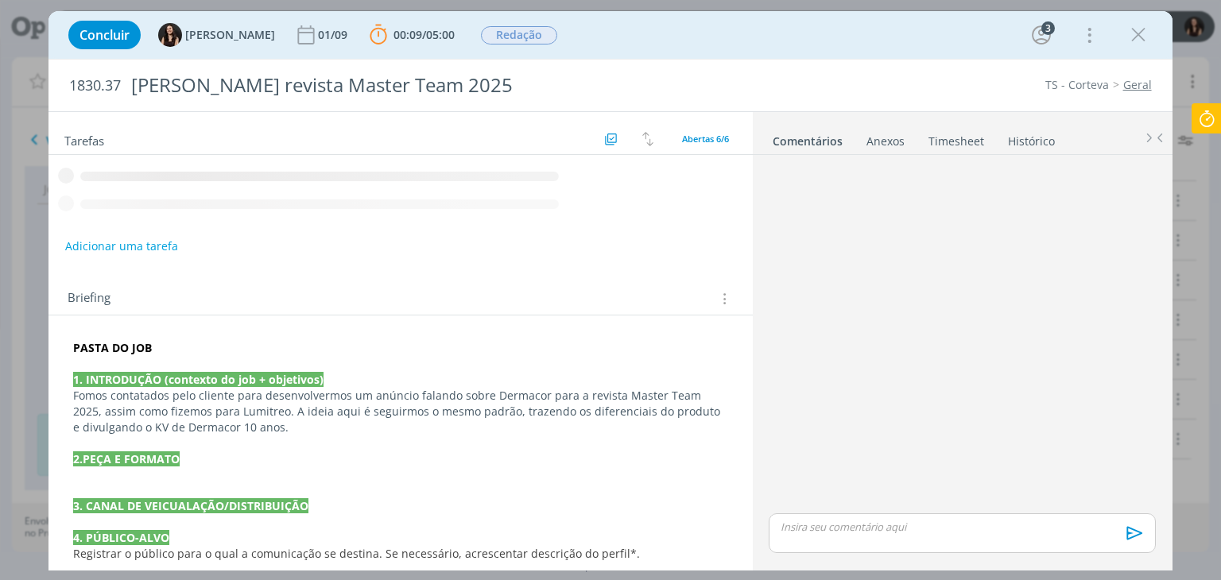
click at [1139, 37] on icon "dialog" at bounding box center [1139, 35] width 24 height 24
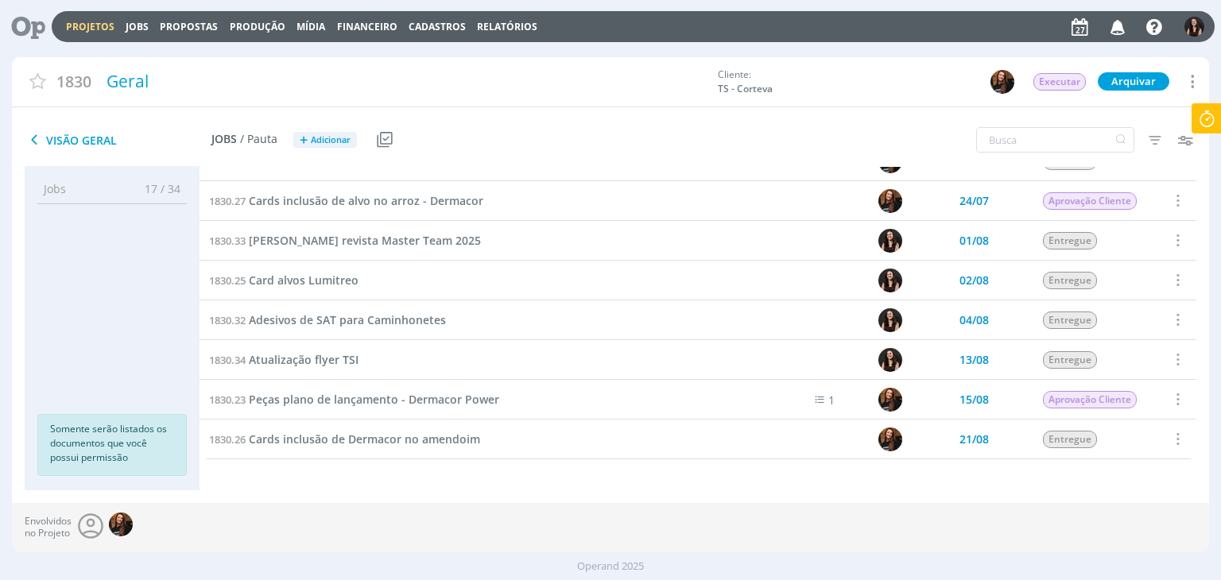
scroll to position [65, 0]
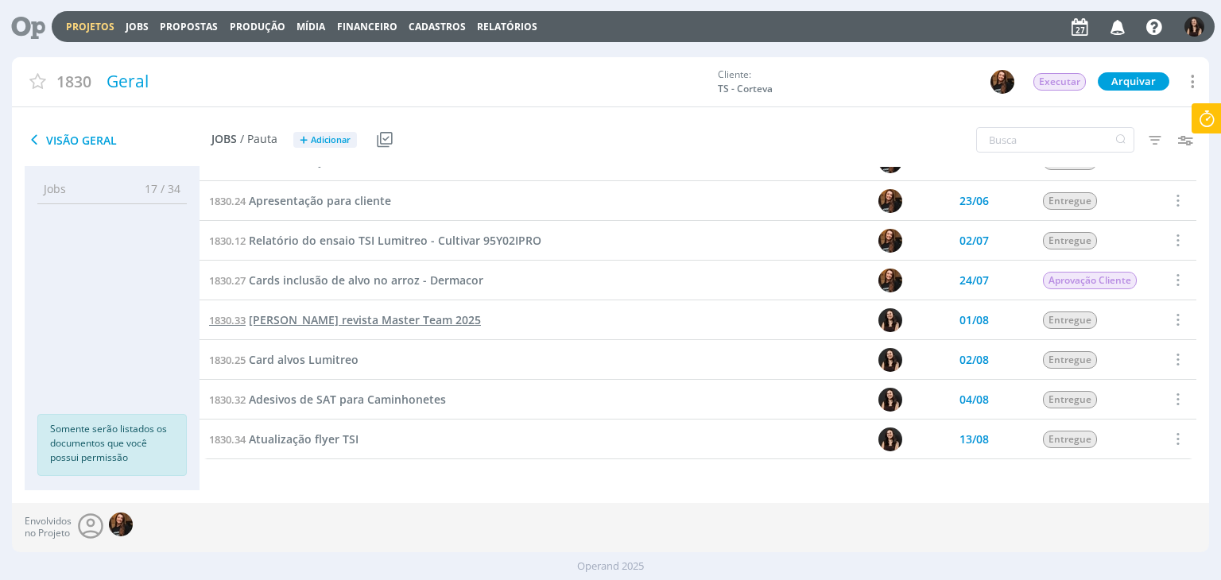
click at [385, 319] on span "Anúncio Lumitreo revista Master Team 2025" at bounding box center [365, 319] width 232 height 15
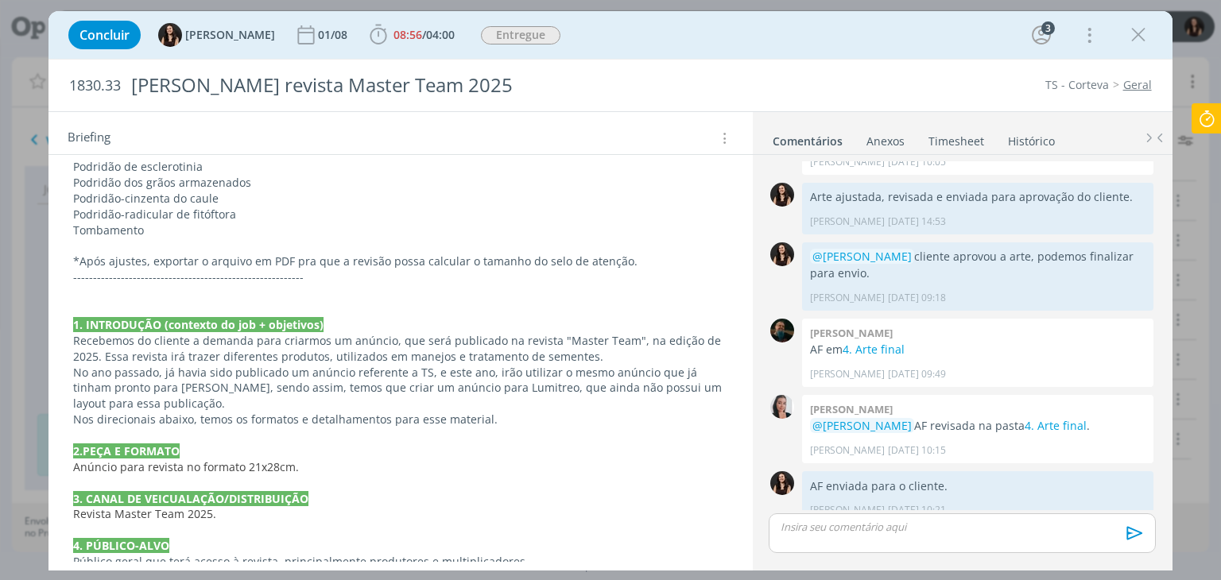
scroll to position [1113, 0]
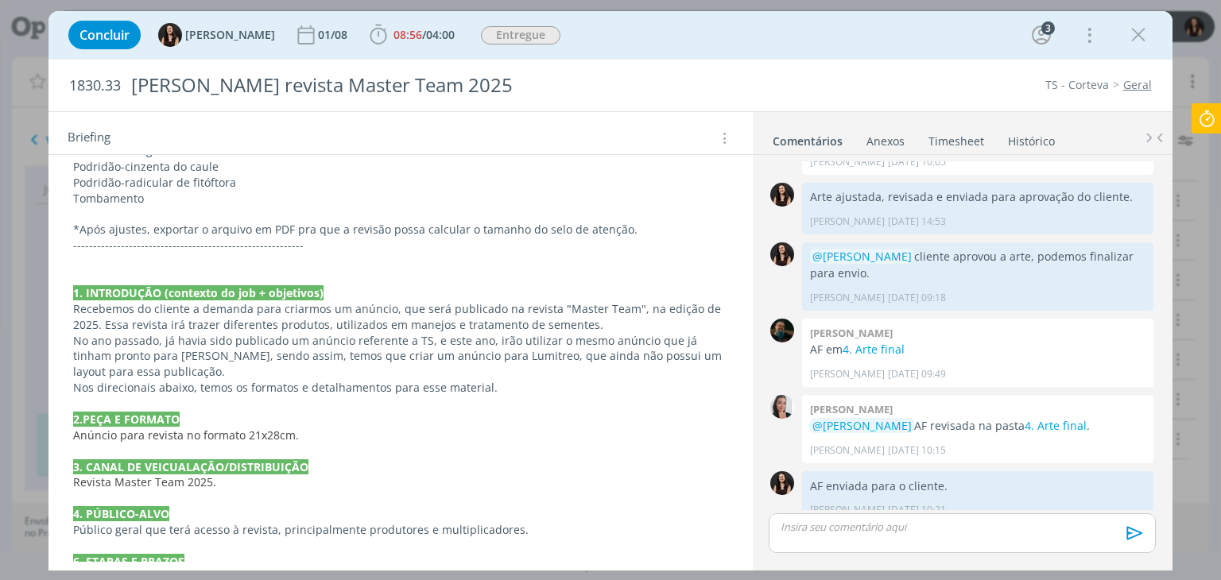
click at [346, 285] on p "1. INTRODUÇÃO (contexto do job + objetivos)" at bounding box center [400, 293] width 654 height 16
click at [343, 270] on p "dialog" at bounding box center [400, 278] width 653 height 16
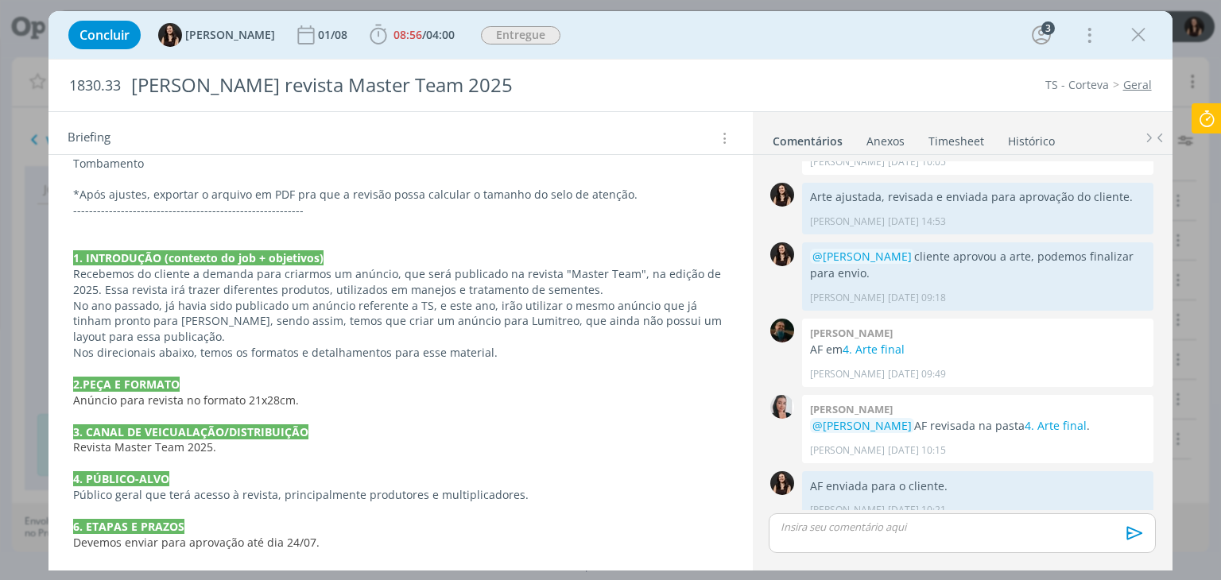
scroll to position [1193, 0]
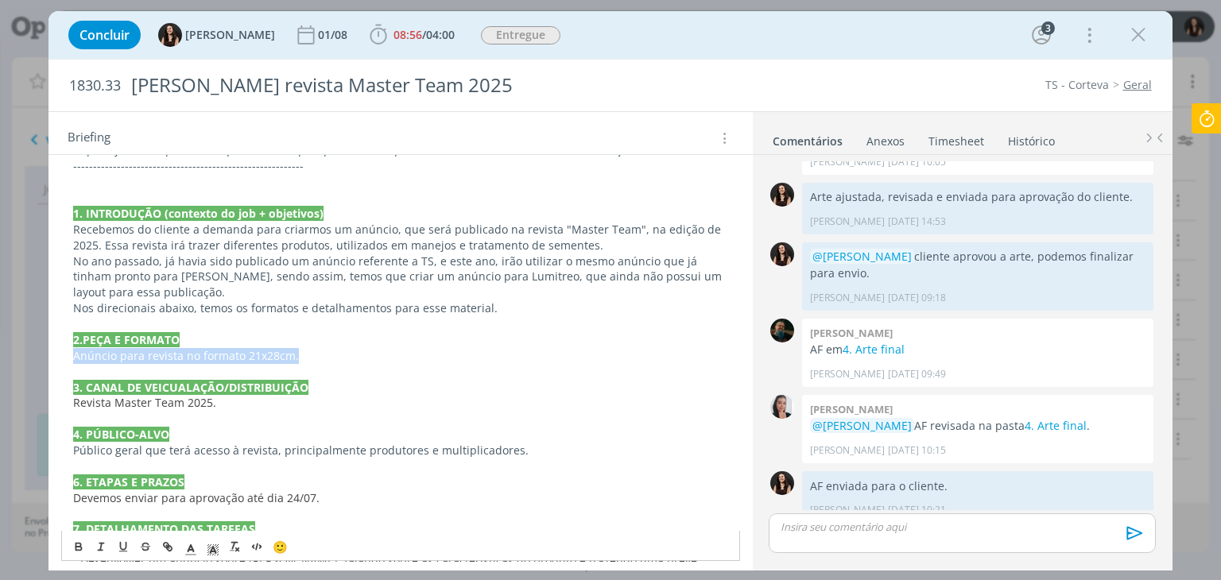
drag, startPoint x: 309, startPoint y: 322, endPoint x: 66, endPoint y: 318, distance: 243.3
copy span "Anúncio para revista no formato 21x28cm."
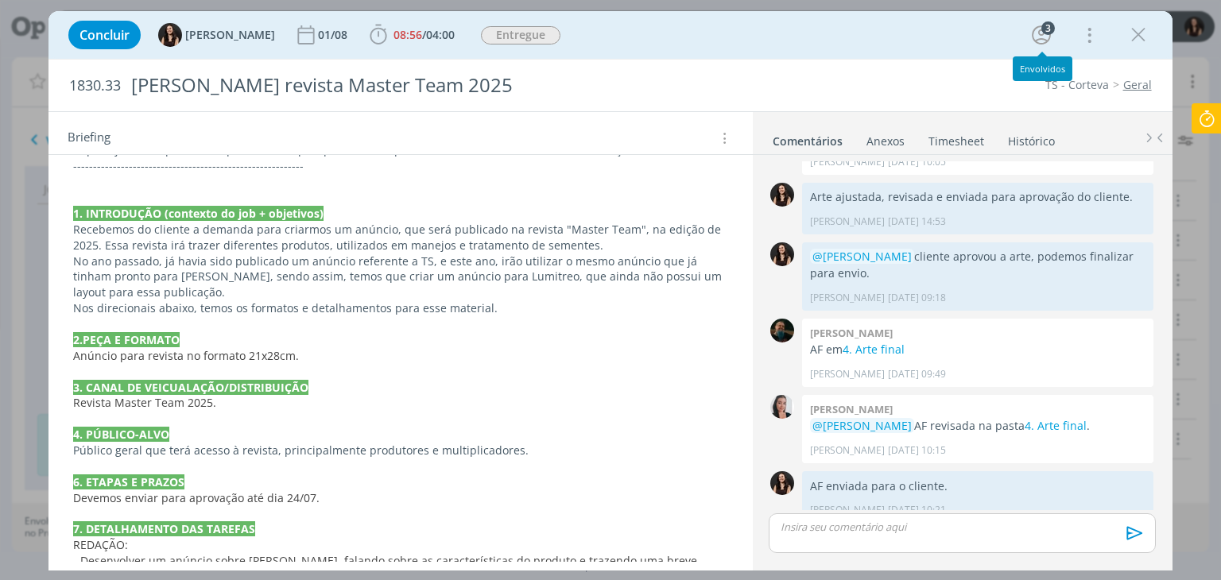
click at [802, 77] on div "TS - Corteva Geral" at bounding box center [930, 85] width 457 height 16
click at [1090, 33] on icon "dialog" at bounding box center [1088, 34] width 22 height 25
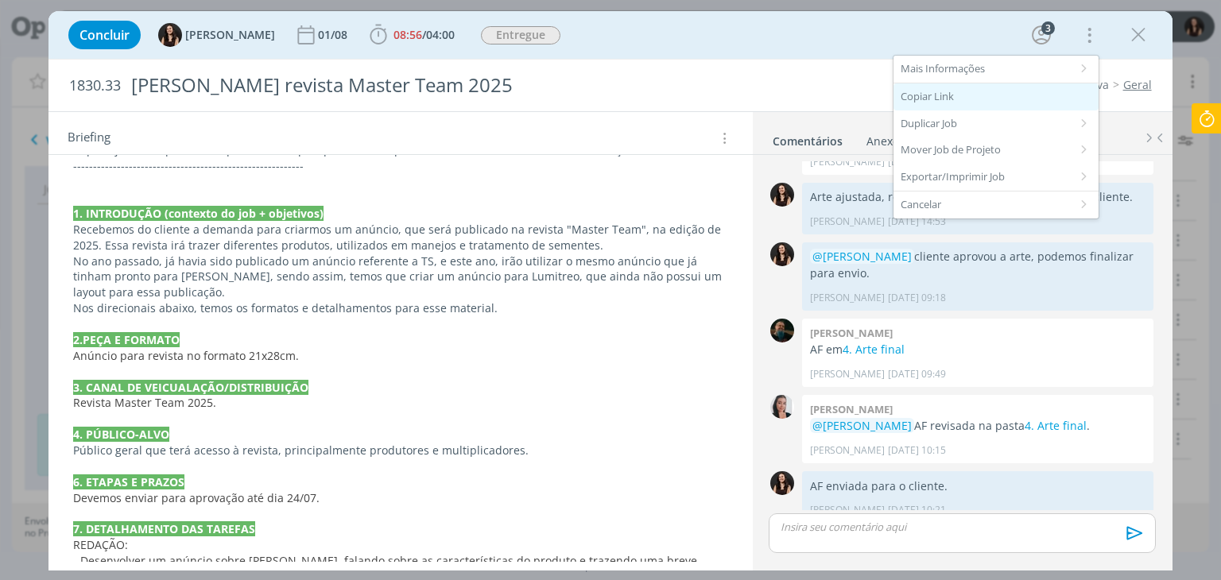
click at [931, 91] on div "Copiar Link" at bounding box center [996, 96] width 205 height 27
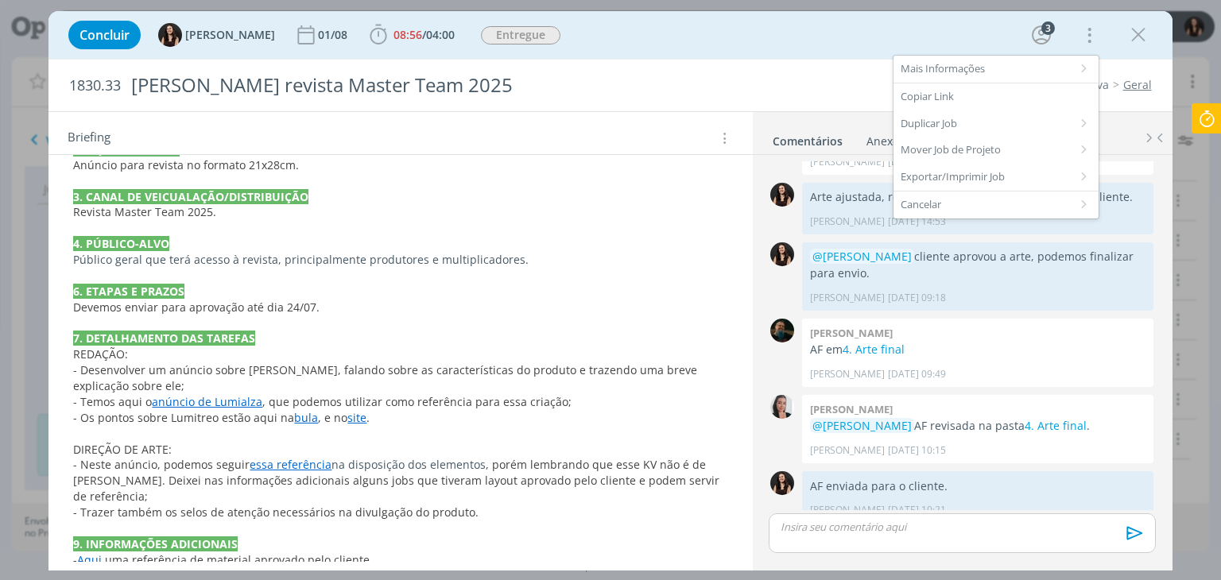
scroll to position [1384, 0]
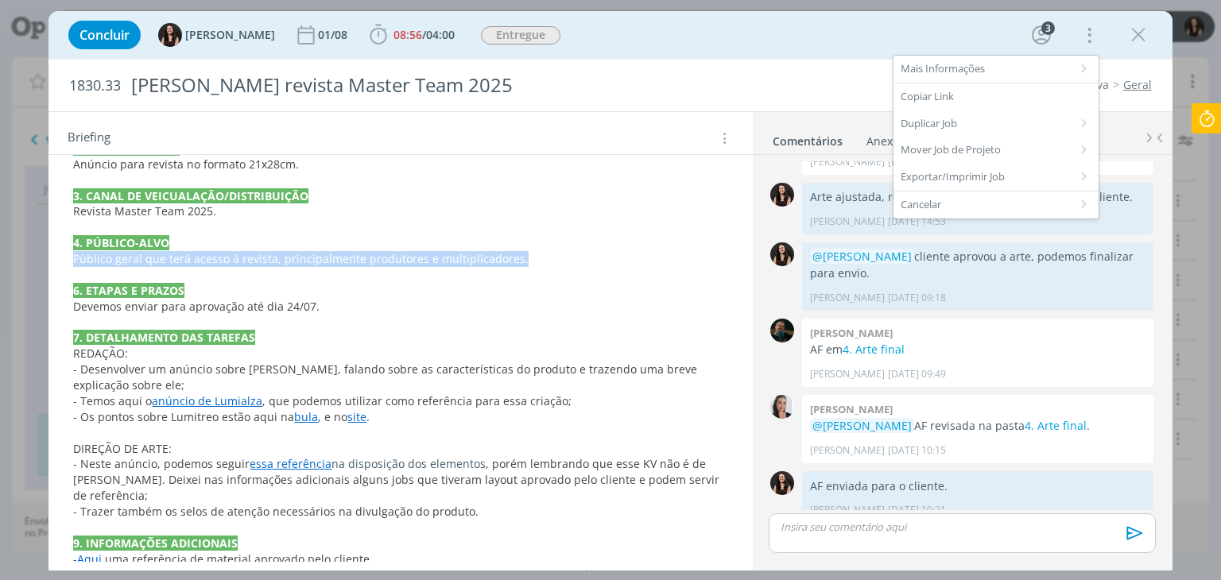
drag, startPoint x: 527, startPoint y: 223, endPoint x: 17, endPoint y: 221, distance: 509.7
click at [17, 221] on div "Concluir Isabelle Silva 01/08 08:56 / 04:00 Iniciar Apontar Data * 27/08/2025 H…" at bounding box center [610, 290] width 1221 height 580
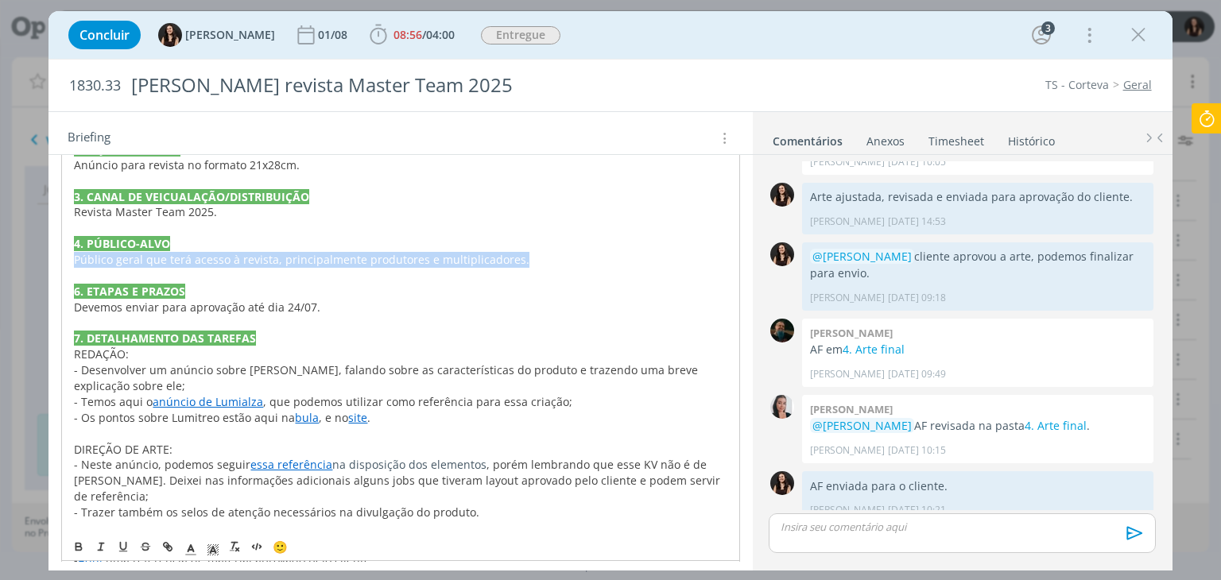
copy p "Público geral que terá acesso à revista, principalmente produtores e multiplica…"
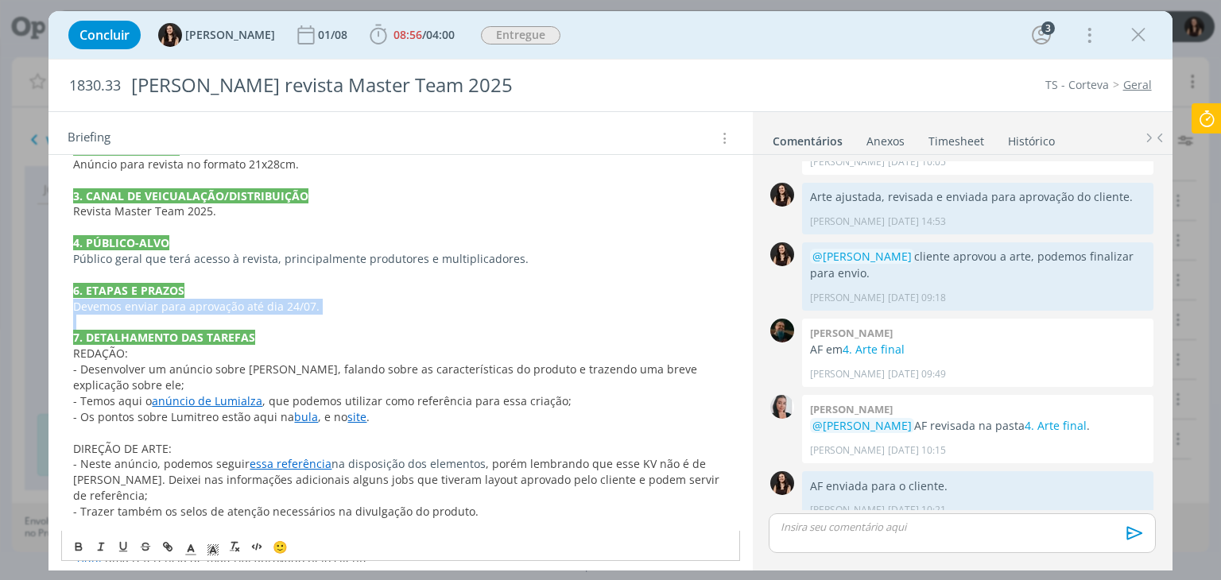
drag, startPoint x: 72, startPoint y: 272, endPoint x: 323, endPoint y: 283, distance: 250.7
copy span "Devemos enviar para aprovação até dia 24/07."
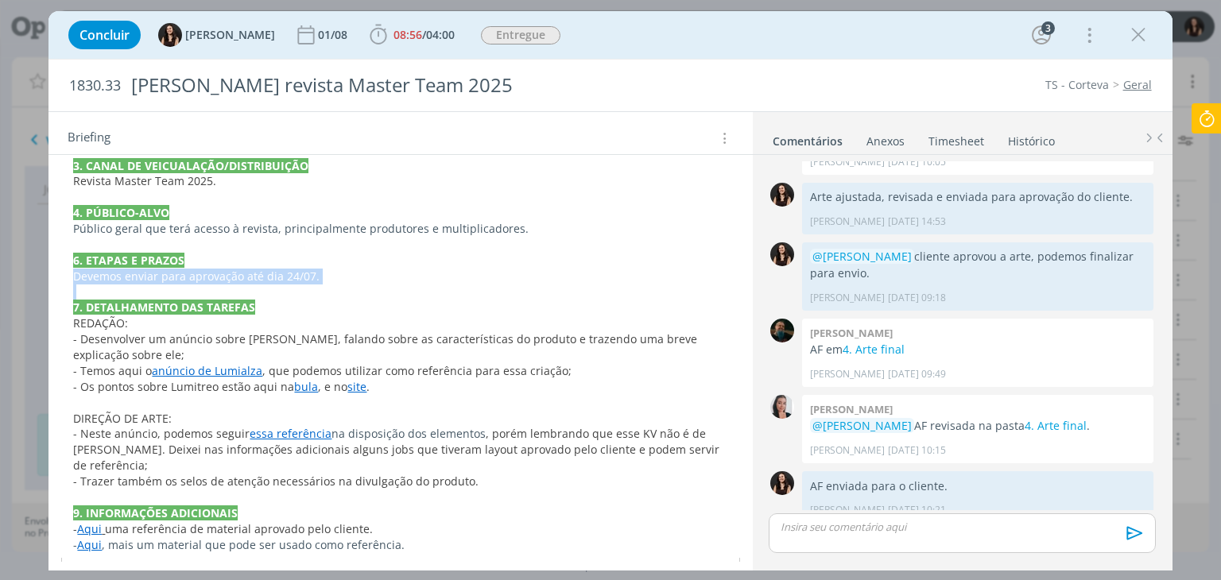
scroll to position [1415, 0]
click at [281, 315] on p "REDAÇÃO:" at bounding box center [400, 323] width 654 height 16
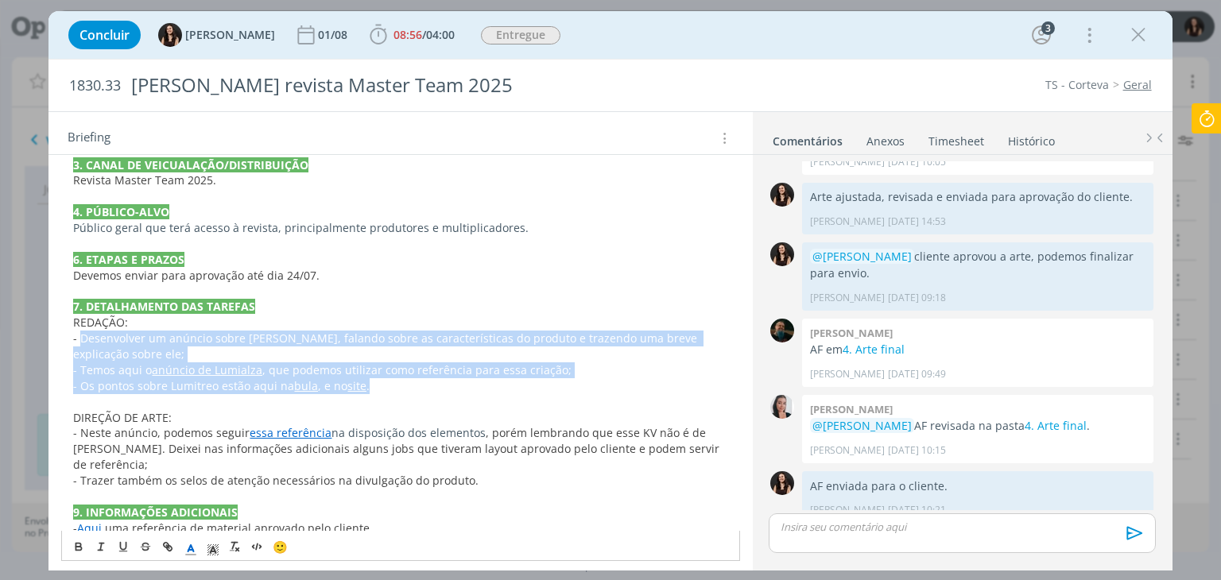
drag, startPoint x: 409, startPoint y: 354, endPoint x: 80, endPoint y: 312, distance: 331.0
copy div "Desenvolver um anúncio sobre Lumitreo, falando sobre as características do prod…"
click at [509, 268] on p "Devemos enviar para aprovação até dia 24/07." at bounding box center [400, 276] width 654 height 16
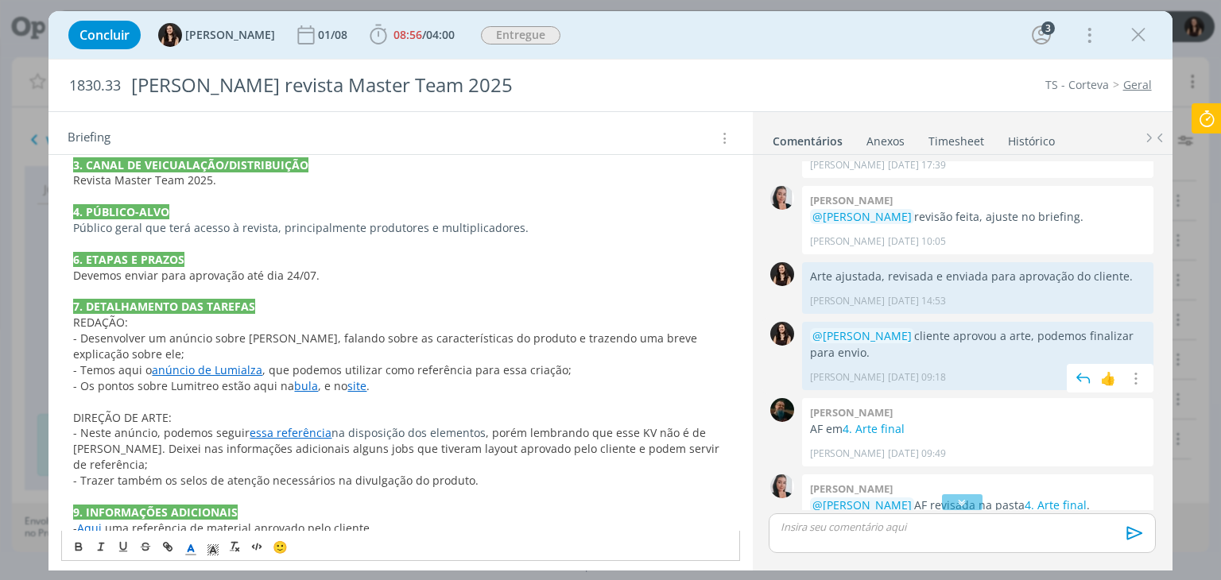
scroll to position [1018, 0]
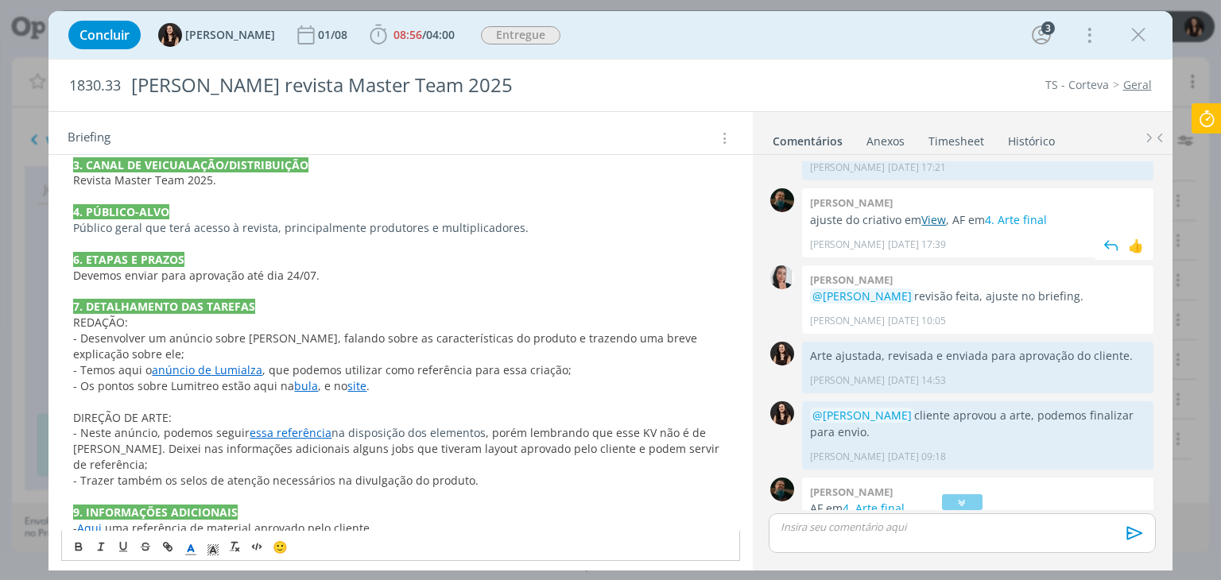
click at [937, 212] on link "View" at bounding box center [934, 219] width 25 height 15
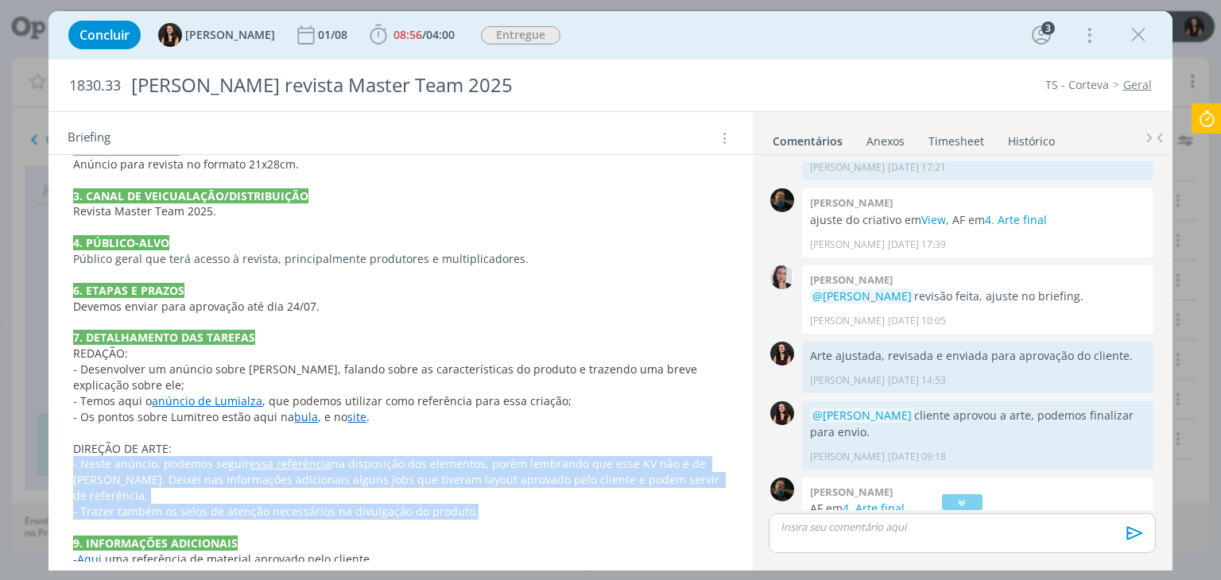
drag, startPoint x: 487, startPoint y: 481, endPoint x: 70, endPoint y: 439, distance: 418.8
copy div "- Neste anúncio, podemos seguir essa referência na disposição dos elementos , p…"
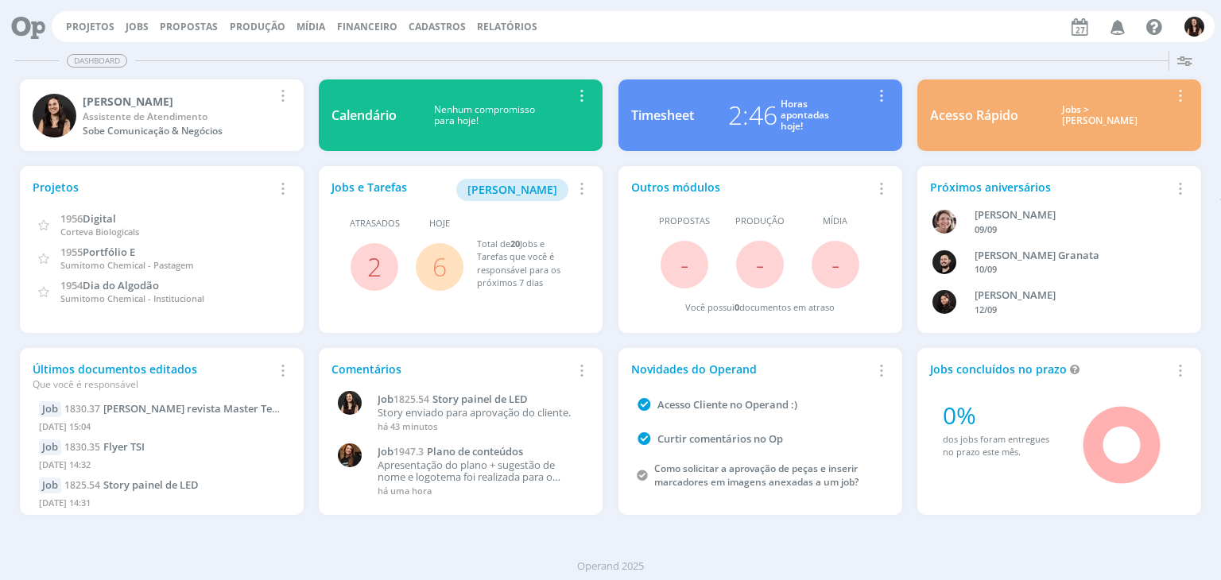
click at [435, 270] on link "6" at bounding box center [440, 267] width 14 height 34
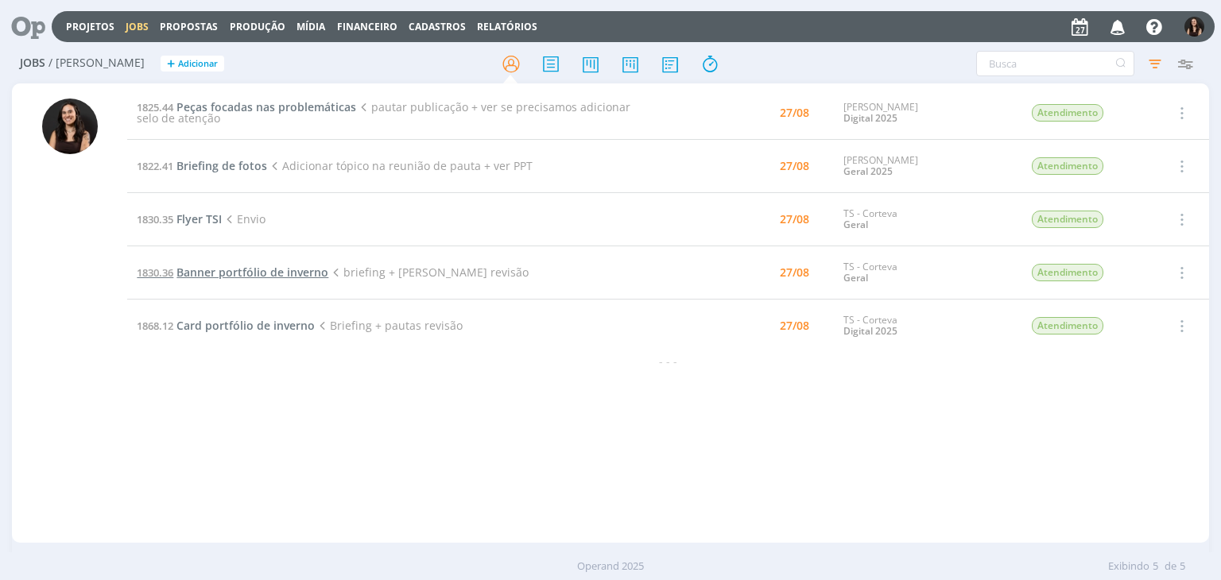
click at [226, 277] on span "Banner portfólio de inverno" at bounding box center [253, 272] width 152 height 15
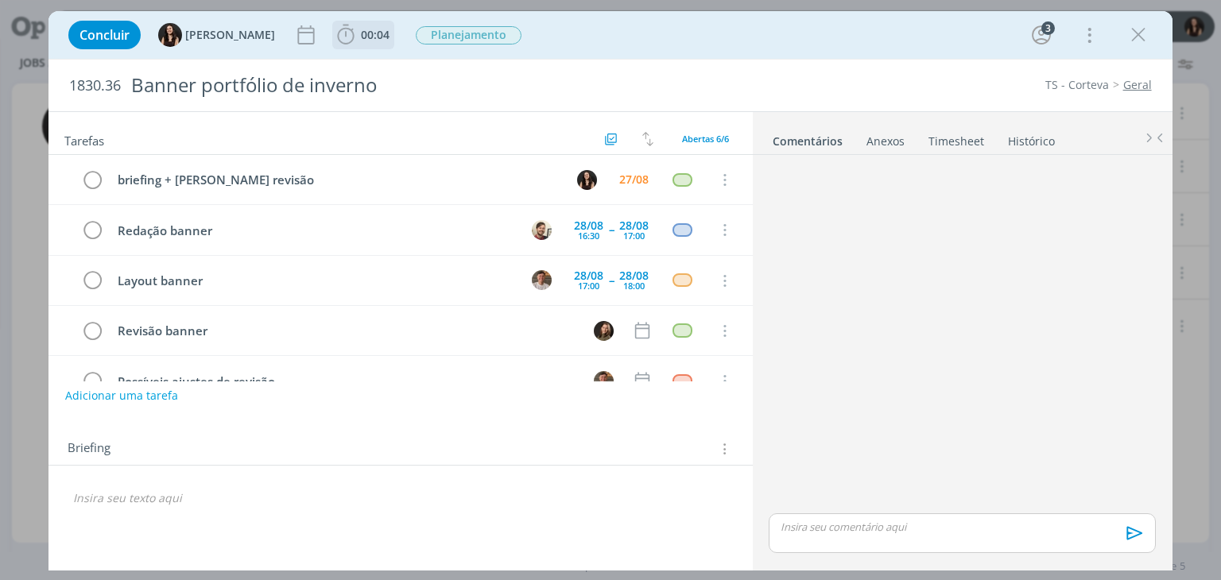
click at [363, 38] on span "00:04" at bounding box center [375, 34] width 29 height 15
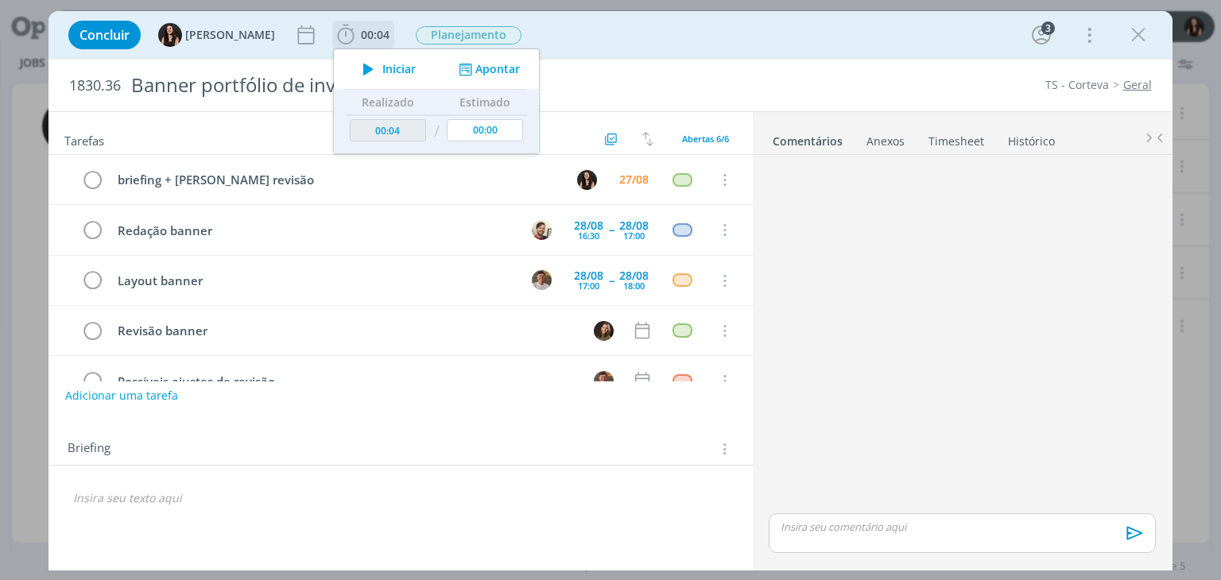
click at [382, 64] on span "Iniciar" at bounding box center [398, 69] width 33 height 11
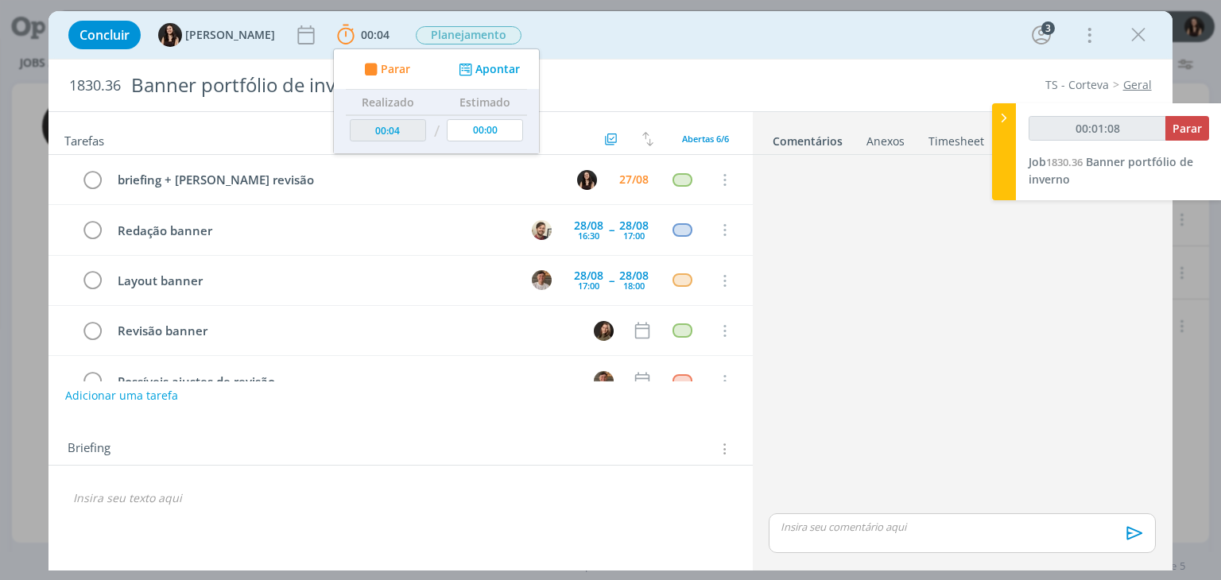
click at [215, 491] on p "dialog" at bounding box center [400, 499] width 654 height 16
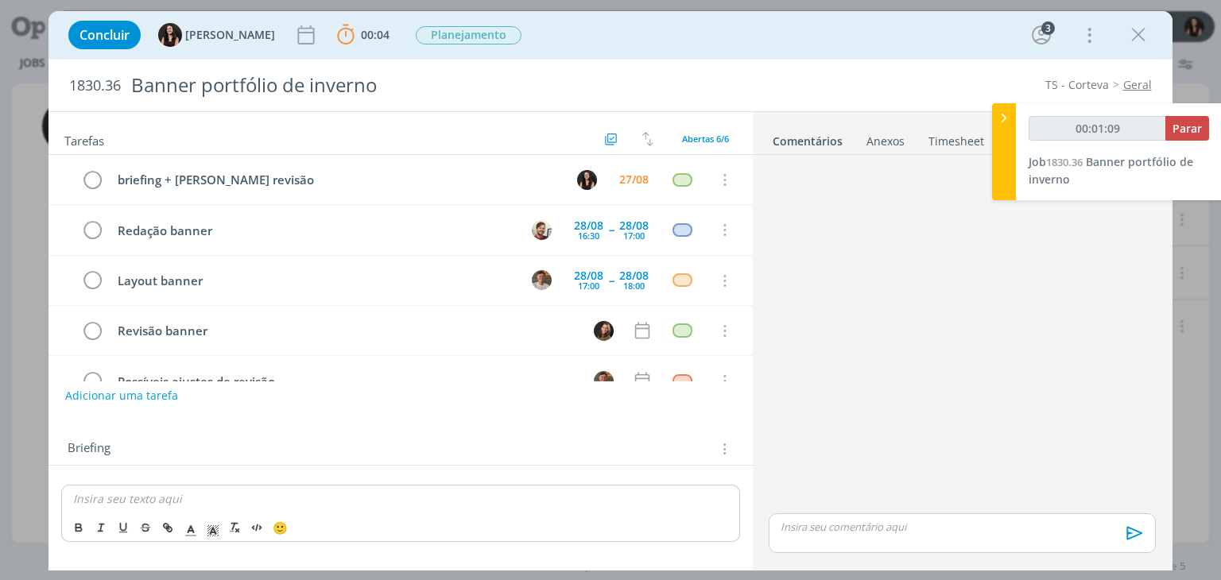
click at [721, 449] on icon "dialog" at bounding box center [723, 448] width 15 height 17
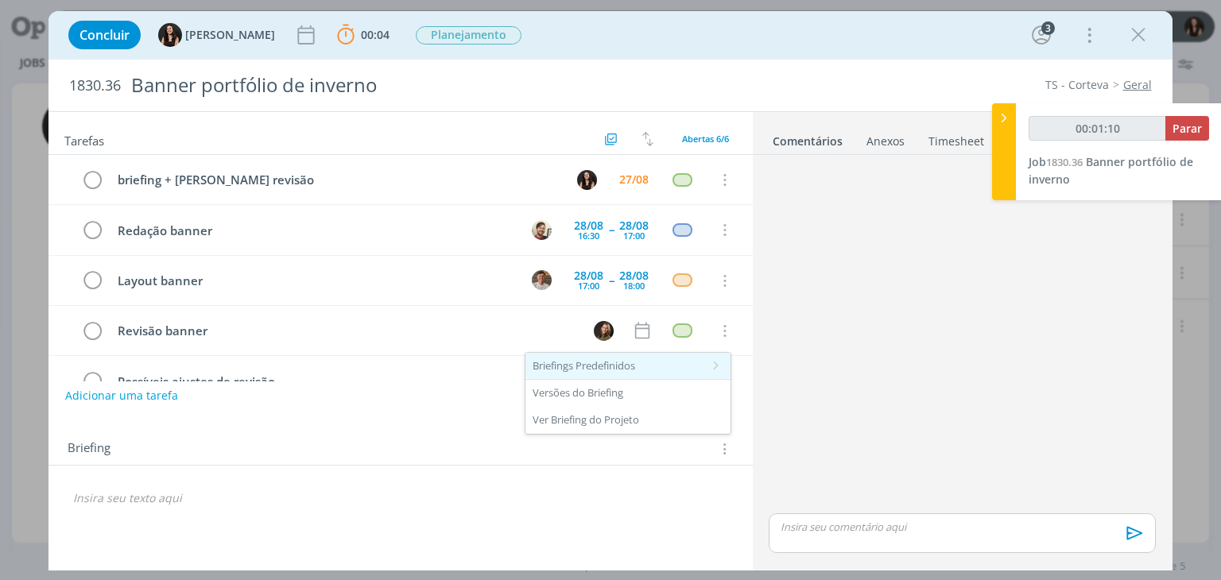
click at [627, 358] on div "Briefings Predefinidos" at bounding box center [628, 366] width 205 height 27
type input "00:01:46"
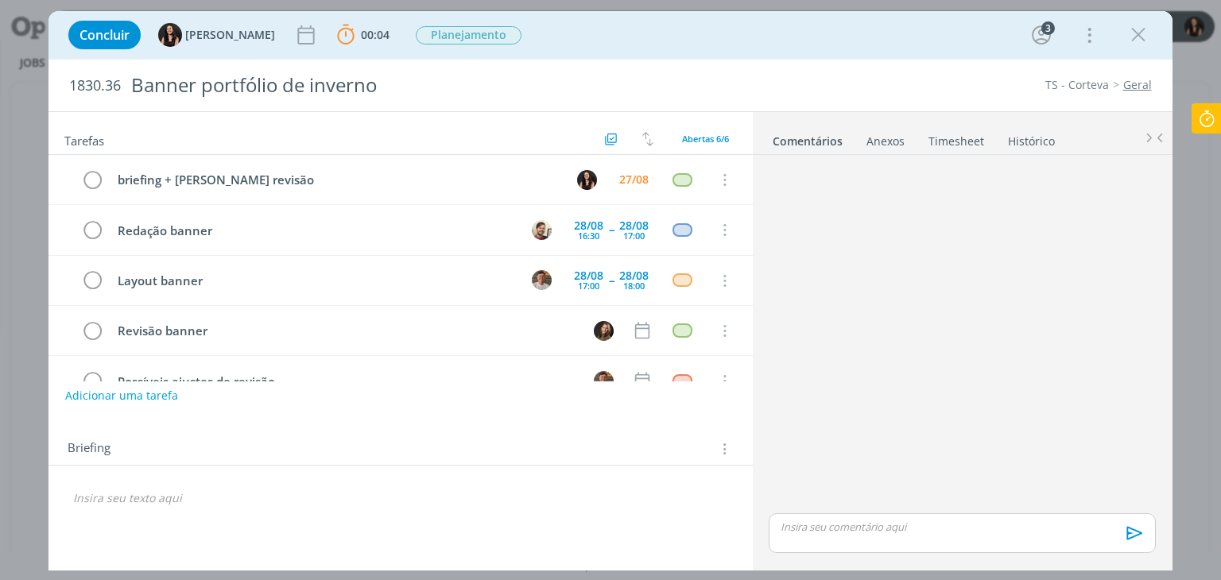
click at [393, 487] on div "dialog" at bounding box center [400, 498] width 678 height 27
click at [722, 448] on icon "dialog" at bounding box center [723, 448] width 15 height 17
click at [599, 366] on div "Briefings Predefinidos" at bounding box center [628, 366] width 205 height 27
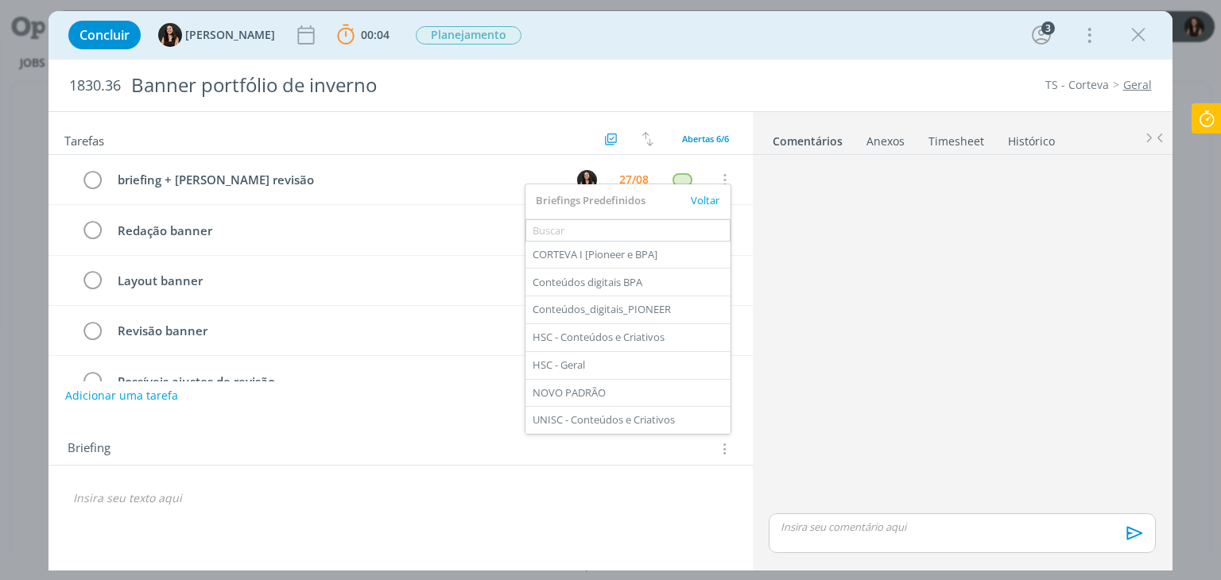
click at [727, 52] on div "Concluir [PERSON_NAME] 00:04 Parar Apontar Data * [DATE] Horas * 00:00 Tarefa S…" at bounding box center [610, 35] width 1100 height 38
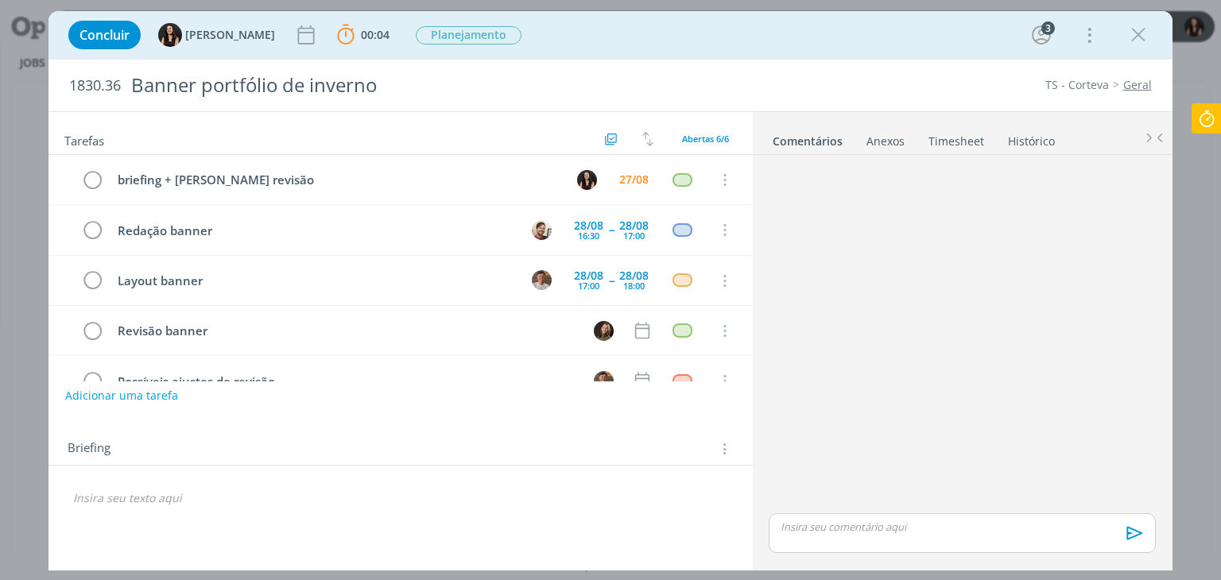
click at [715, 436] on div "Briefing" at bounding box center [401, 444] width 704 height 43
click at [725, 452] on icon "dialog" at bounding box center [723, 448] width 15 height 17
click at [627, 358] on div "Briefings Predefinidos" at bounding box center [628, 366] width 205 height 27
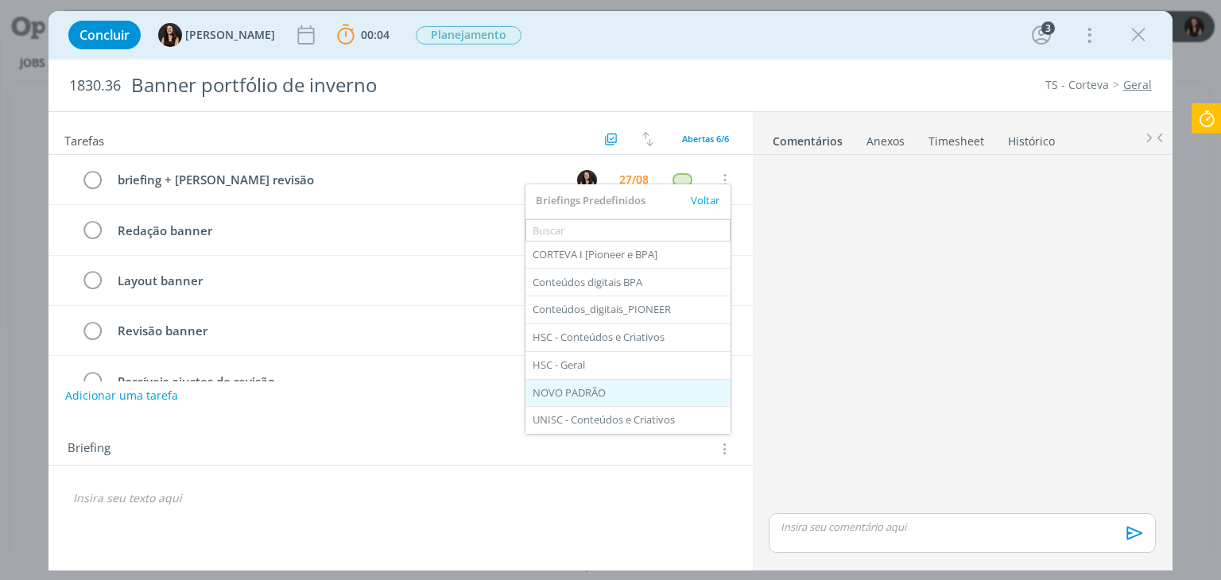
click at [596, 391] on div "NOVO PADRÃO" at bounding box center [628, 393] width 205 height 27
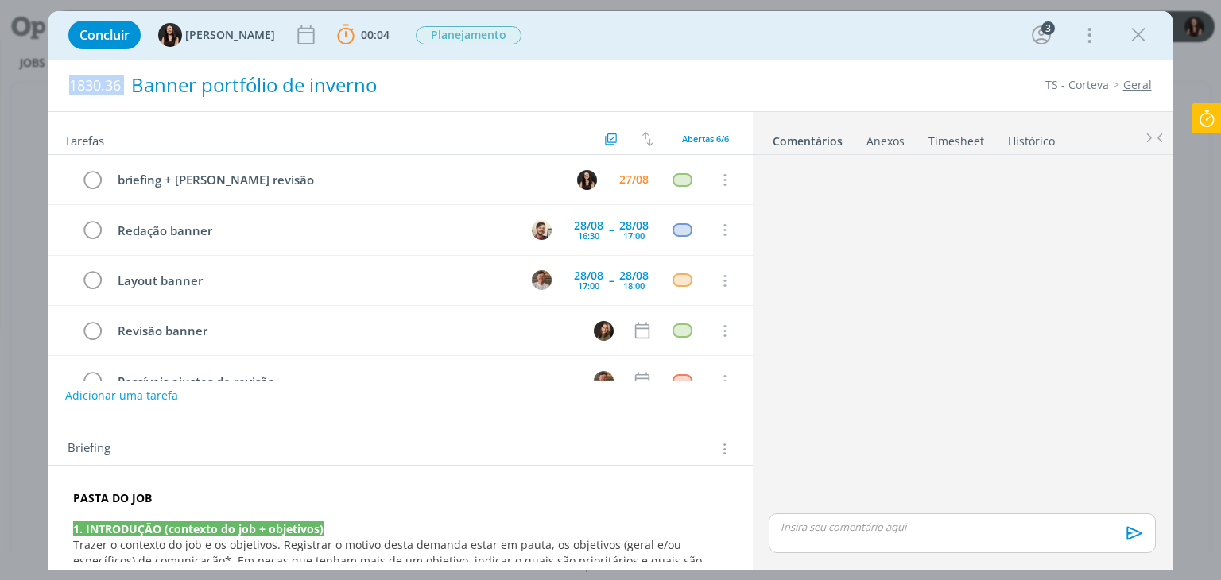
drag, startPoint x: 67, startPoint y: 77, endPoint x: 129, endPoint y: 87, distance: 62.7
click at [129, 87] on div "1830.36 Banner portfólio de inverno" at bounding box center [381, 86] width 641 height 52
copy span "1830.36"
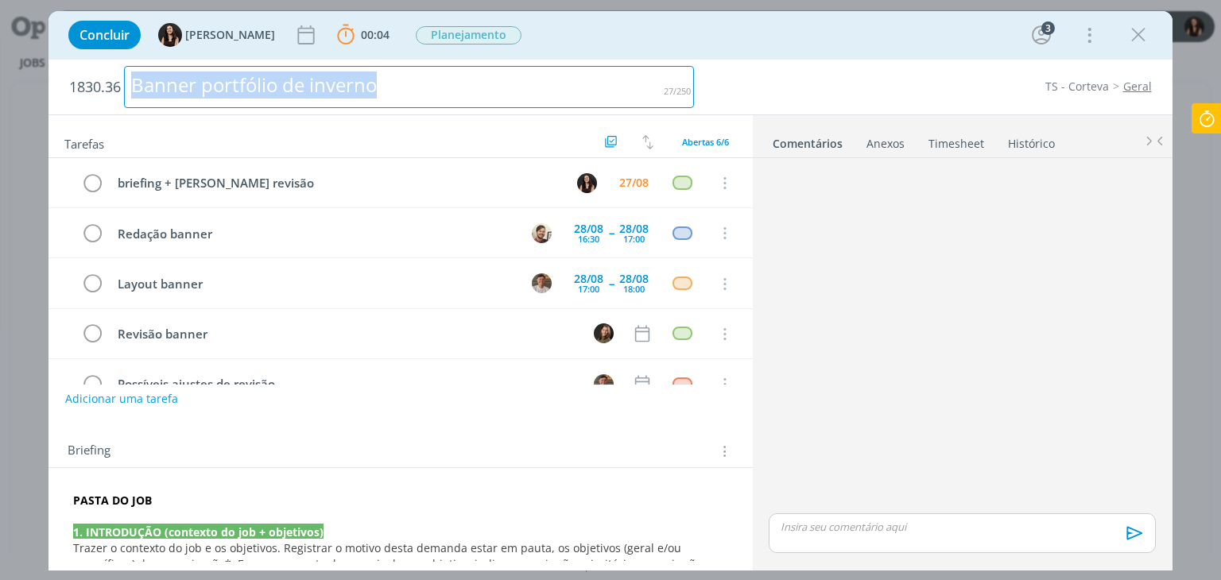
drag, startPoint x: 367, startPoint y: 83, endPoint x: 77, endPoint y: 81, distance: 290.2
click at [77, 81] on h2 "1830.36 Banner portfólio de inverno" at bounding box center [381, 87] width 625 height 55
copy div "Banner portfólio de inverno"
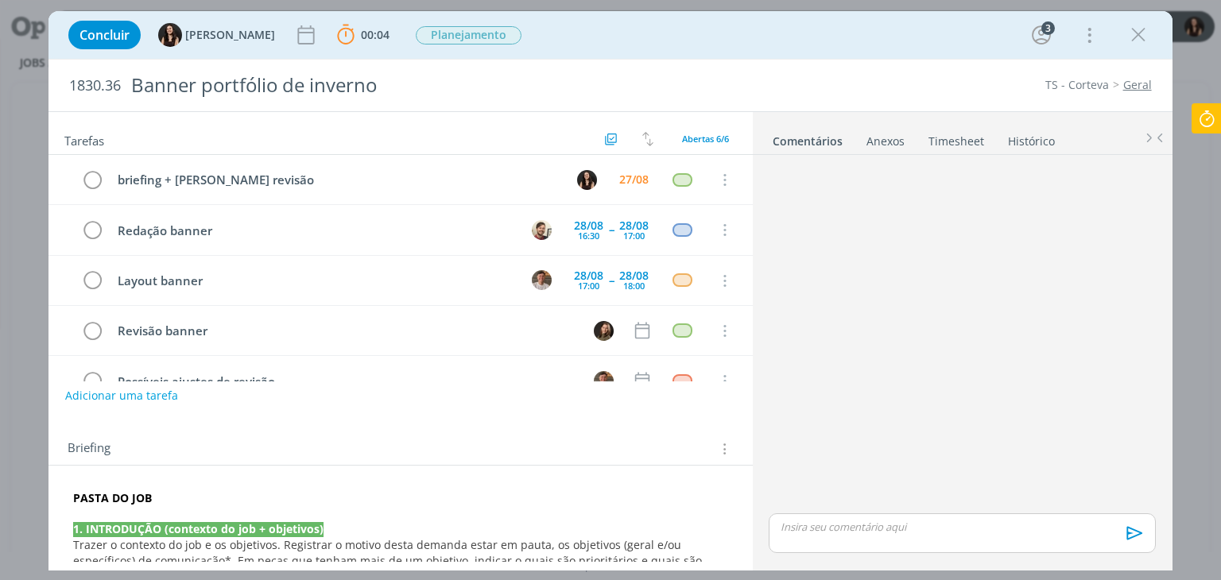
click at [305, 149] on div "Tarefas Usar Job de template Criar template a partir deste job Visualizar Templ…" at bounding box center [401, 133] width 704 height 43
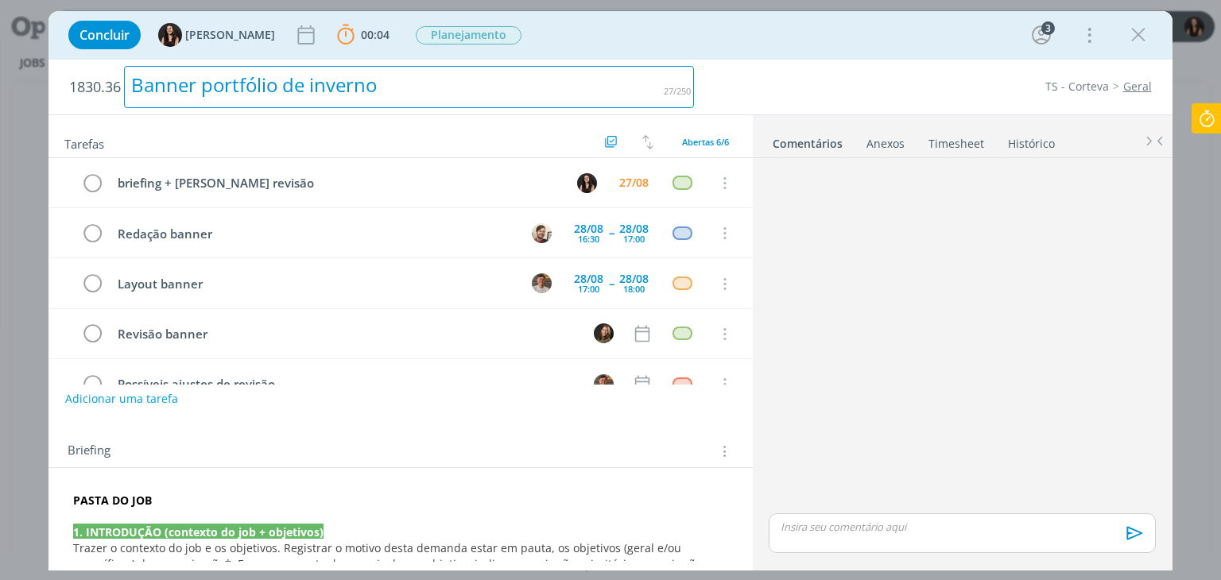
click at [284, 91] on div "Banner portfólio de inverno" at bounding box center [409, 87] width 570 height 42
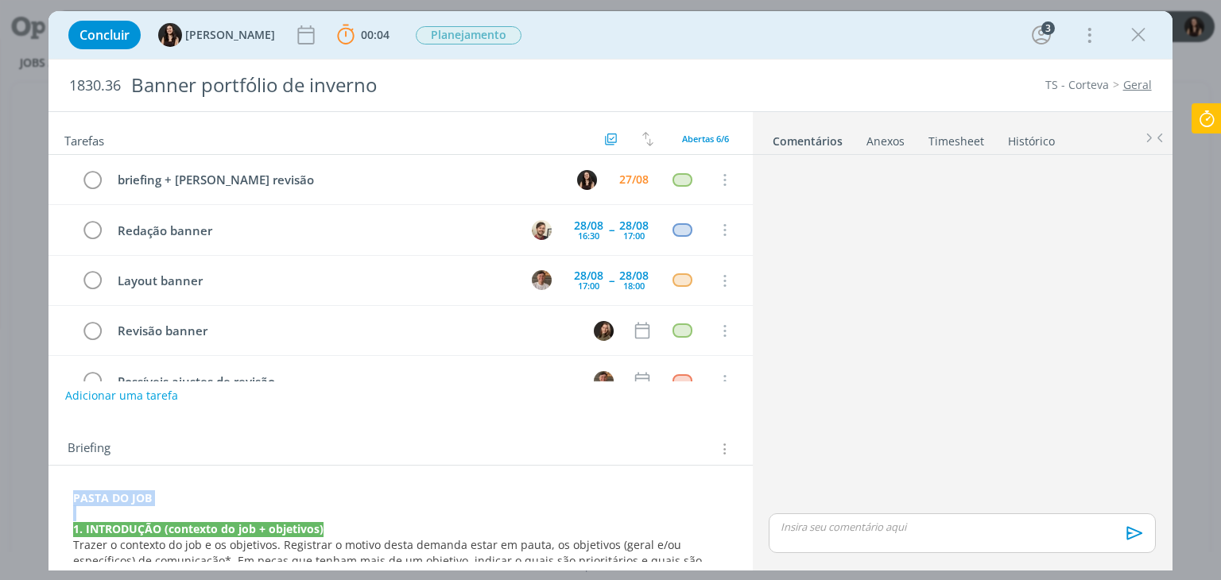
drag, startPoint x: 160, startPoint y: 510, endPoint x: 73, endPoint y: 502, distance: 87.0
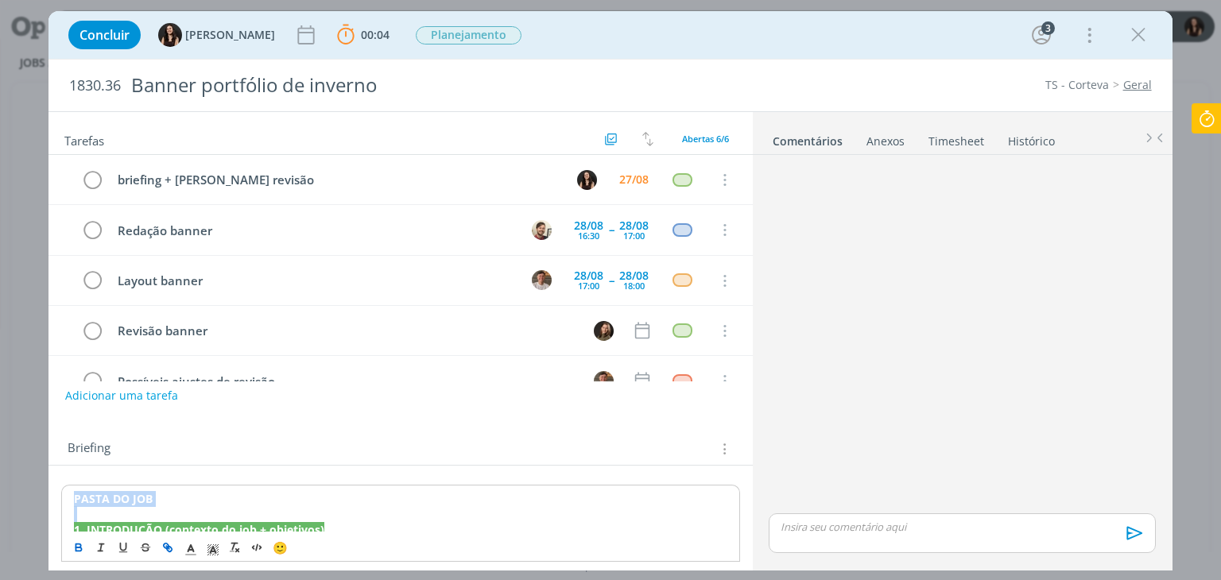
click at [170, 549] on icon "dialog" at bounding box center [167, 547] width 13 height 13
paste input "https://sobeae.sharepoint.com/:f:/s/SOBEAE/Etw9O_Dgu3RDtZnPYEbmNoAB3QccN3Evd6vU…"
type input "https://sobeae.sharepoint.com/:f:/s/SOBEAE/Etw9O_Dgu3RDtZnPYEbmNoAB3QccN3Evd6vU…"
click at [251, 525] on link "dialog" at bounding box center [260, 529] width 45 height 15
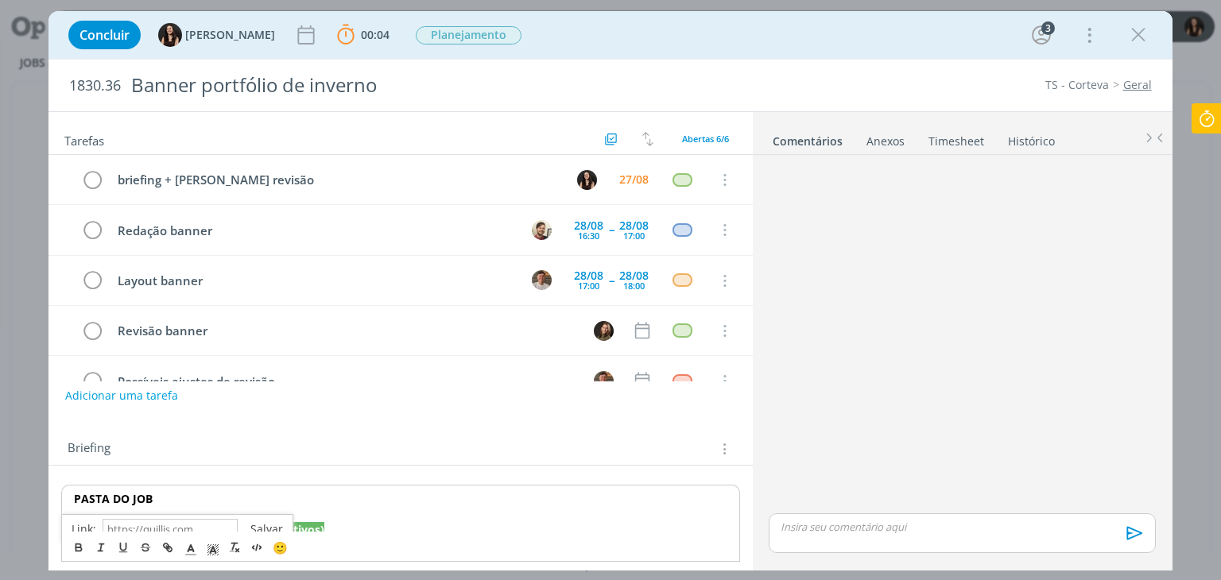
scroll to position [0, 0]
click at [235, 500] on p "PASTA DO JOB" at bounding box center [400, 499] width 653 height 16
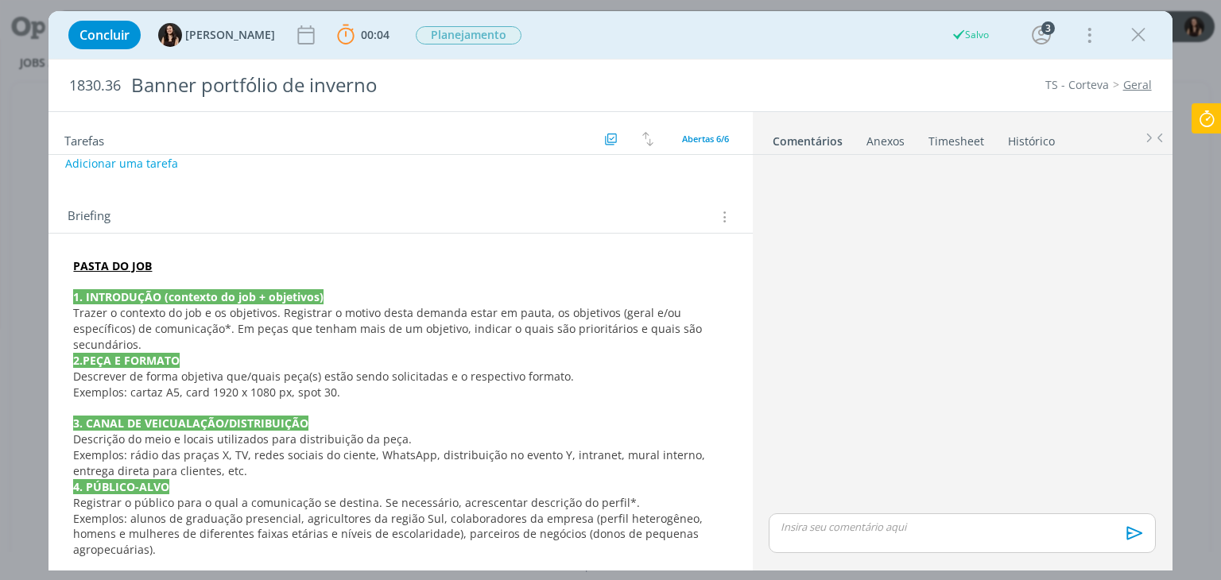
scroll to position [239, 0]
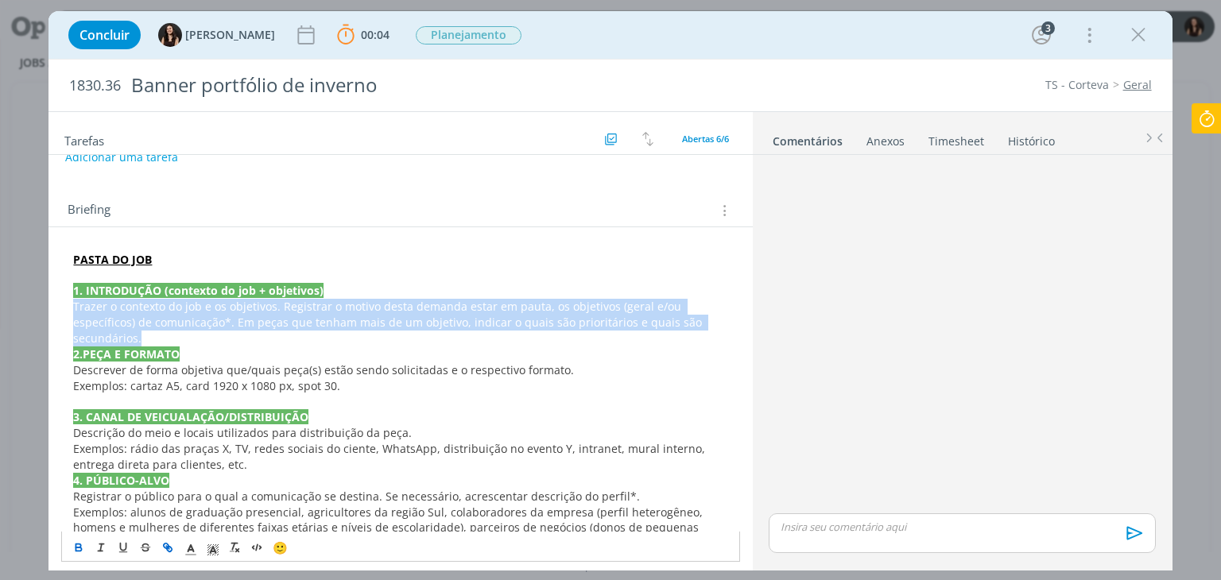
drag, startPoint x: 661, startPoint y: 320, endPoint x: 64, endPoint y: 312, distance: 597.2
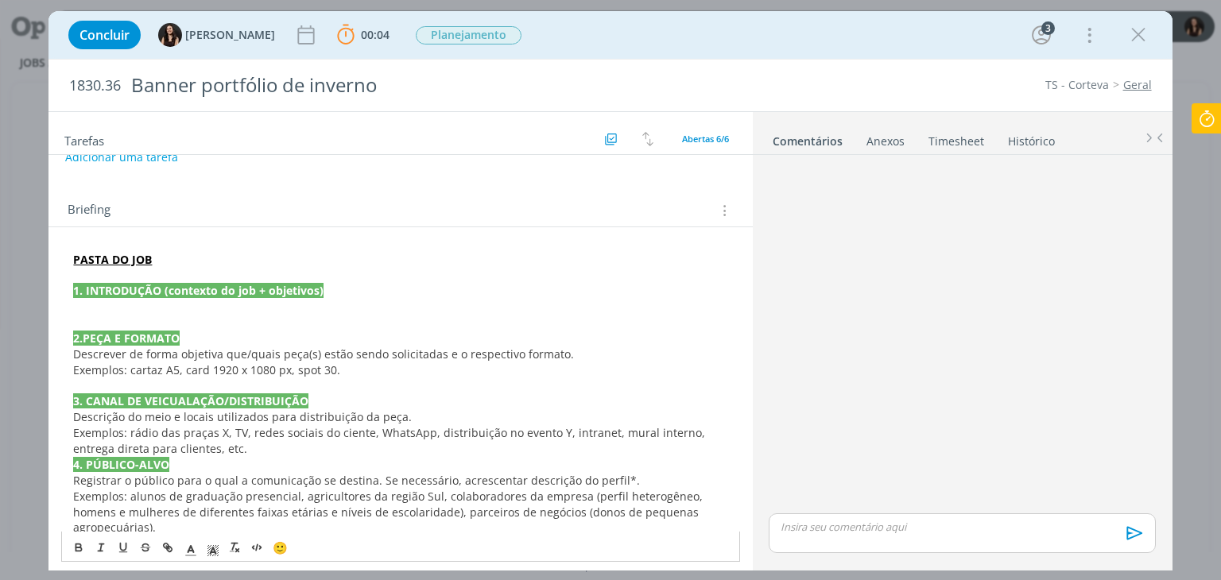
scroll to position [0, 0]
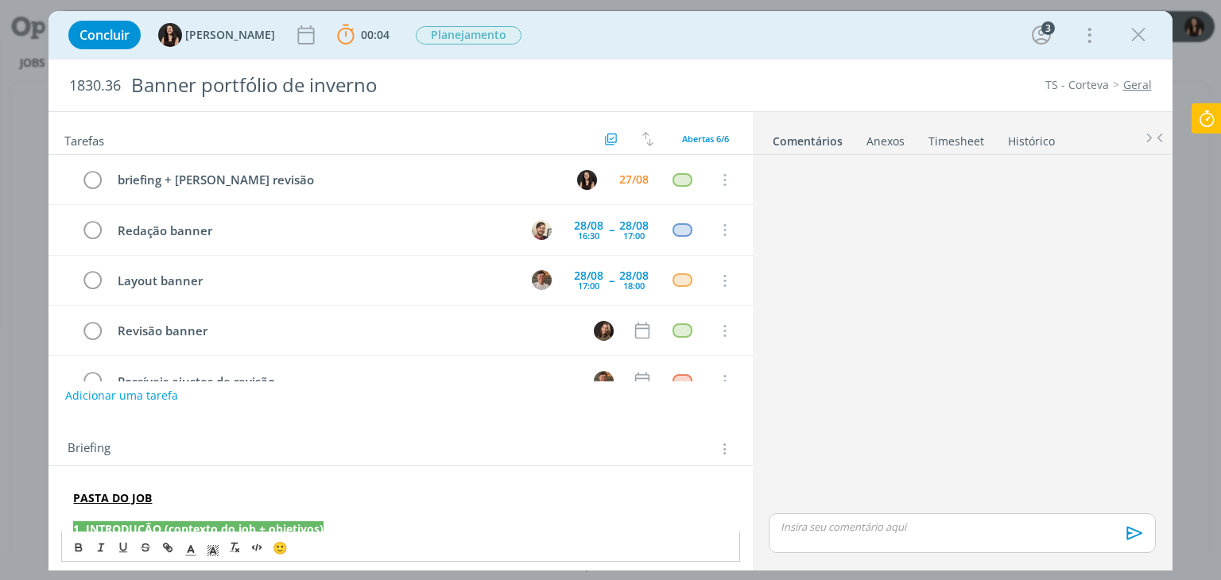
click at [104, 503] on strong "PASTA DO JOB" at bounding box center [112, 498] width 79 height 15
click at [114, 517] on div "https://sobeae.sharepoint.com/:f:/s/SOBEAE/Etw9O_Dgu3RDtZnPYEbmNoAB3QccN3Evd6vU…" at bounding box center [207, 529] width 292 height 30
click at [573, 50] on div "Concluir Isabelle Silva 00:04 Parar Apontar Data * 27/08/2025 Horas * 00:00 Tar…" at bounding box center [610, 35] width 1100 height 38
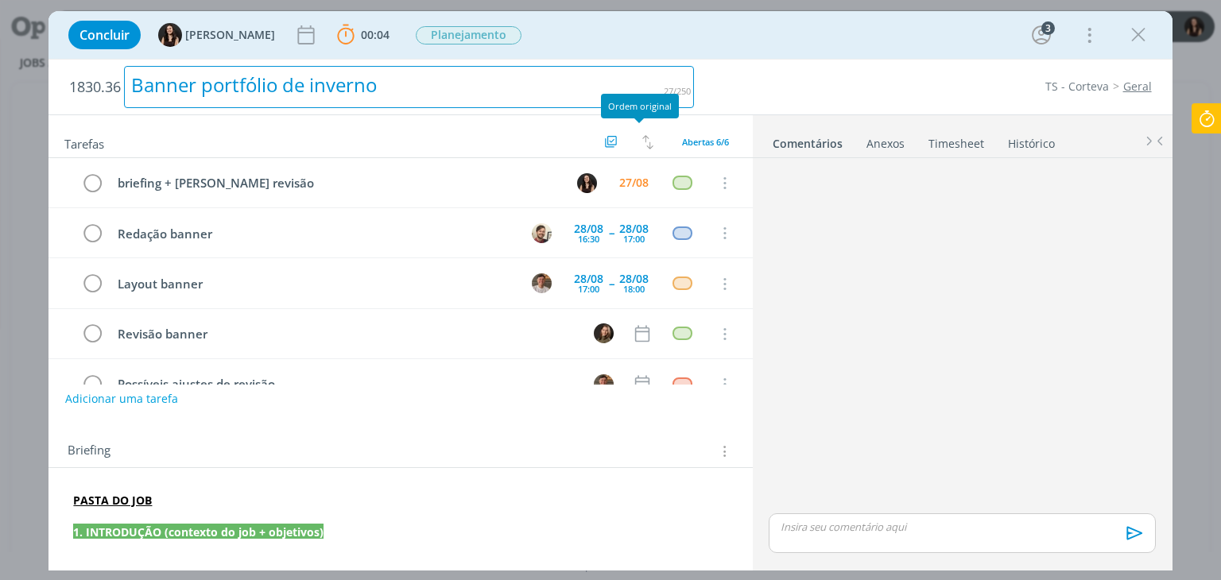
click at [619, 59] on div "1830.36 Banner portfólio de inverno TS - Corteva Geral Tarefas Usar Job de temp…" at bounding box center [610, 315] width 1123 height 512
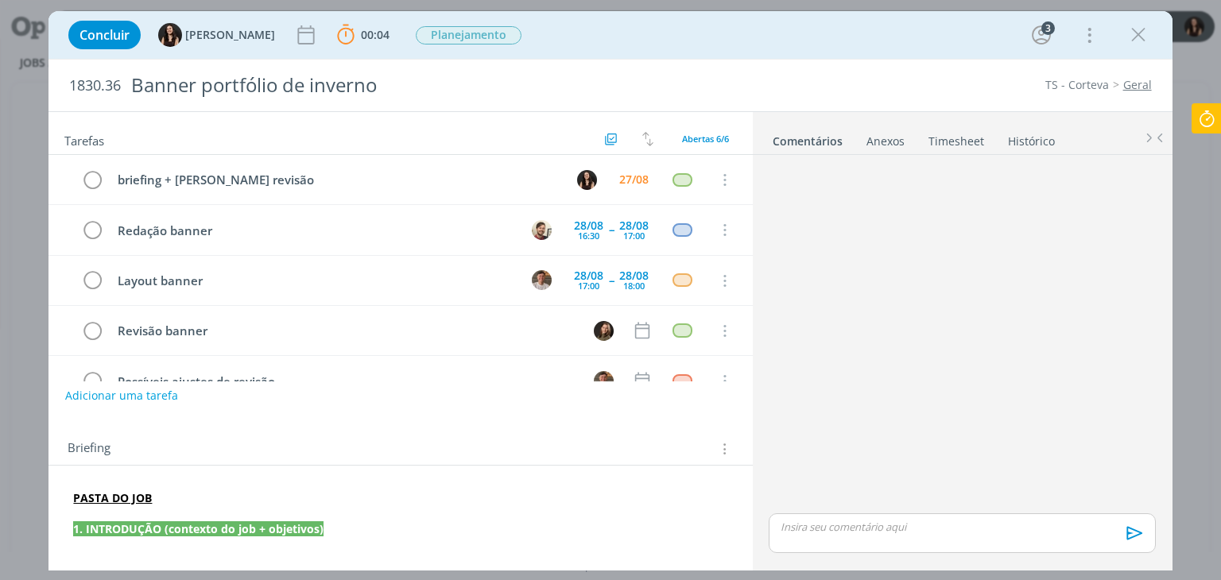
click at [624, 45] on div "Concluir Isabelle Silva 00:04 Parar Apontar Data * 27/08/2025 Horas * 00:00 Tar…" at bounding box center [610, 35] width 1100 height 38
click at [689, 49] on div "Concluir Isabelle Silva 00:04 Parar Apontar Data * 27/08/2025 Horas * 00:00 Tar…" at bounding box center [610, 35] width 1100 height 38
click at [698, 51] on div "Concluir Isabelle Silva 00:04 Parar Apontar Data * 27/08/2025 Horas * 00:00 Tar…" at bounding box center [610, 35] width 1100 height 38
click at [735, 56] on div "Concluir Isabelle Silva 00:04 Parar Apontar Data * 27/08/2025 Horas * 00:00 Tar…" at bounding box center [610, 35] width 1123 height 48
click at [826, 10] on div "Concluir Isabelle Silva 00:04 Parar Apontar Data * 27/08/2025 Horas * 00:00 Tar…" at bounding box center [610, 290] width 1221 height 580
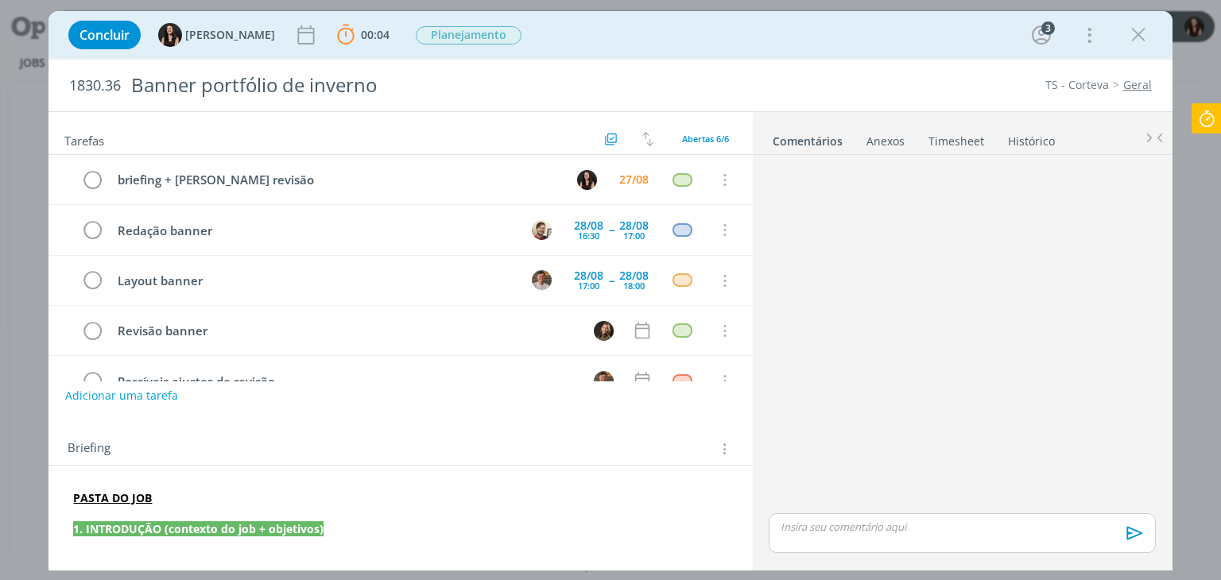
click at [809, 33] on div "Concluir Isabelle Silva 00:04 Parar Apontar Data * 27/08/2025 Horas * 00:00 Tar…" at bounding box center [610, 35] width 1100 height 38
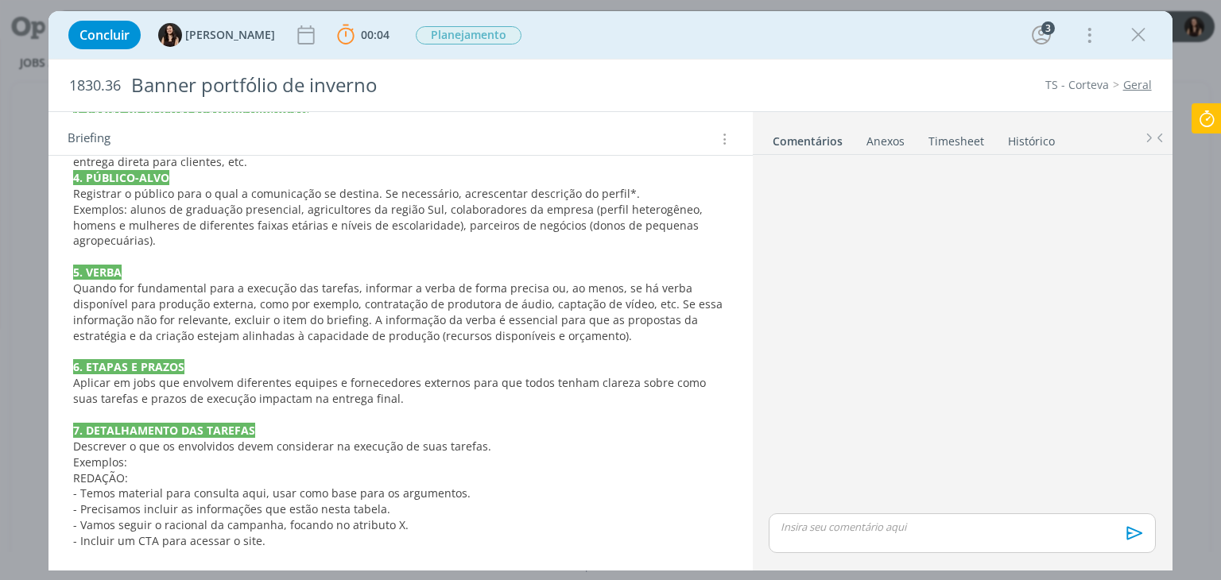
scroll to position [557, 0]
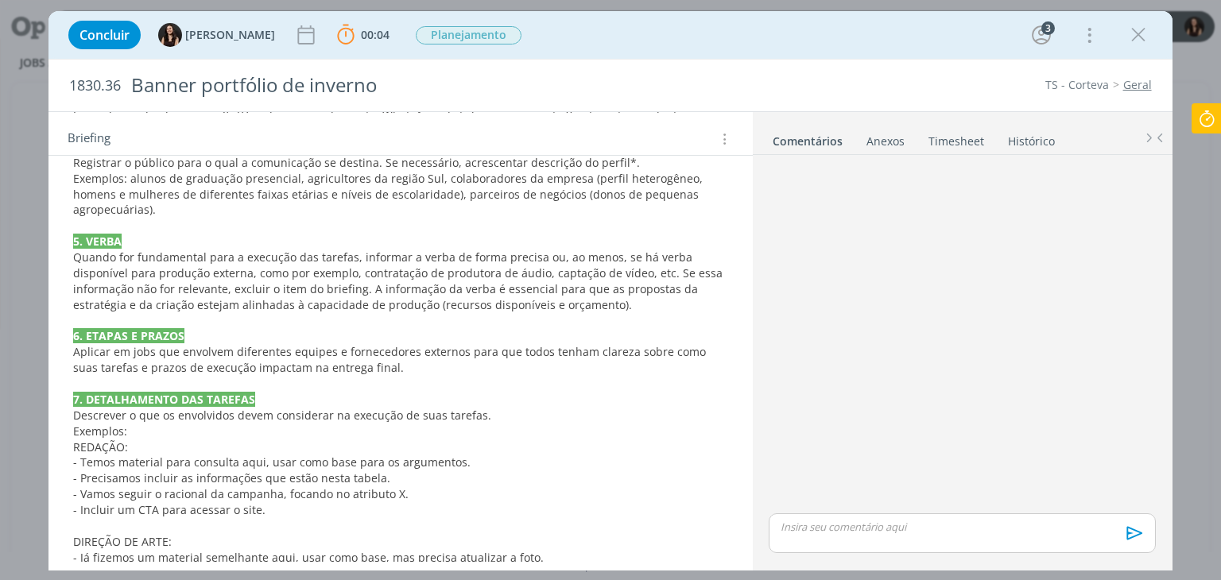
click at [1202, 110] on icon at bounding box center [1207, 118] width 29 height 31
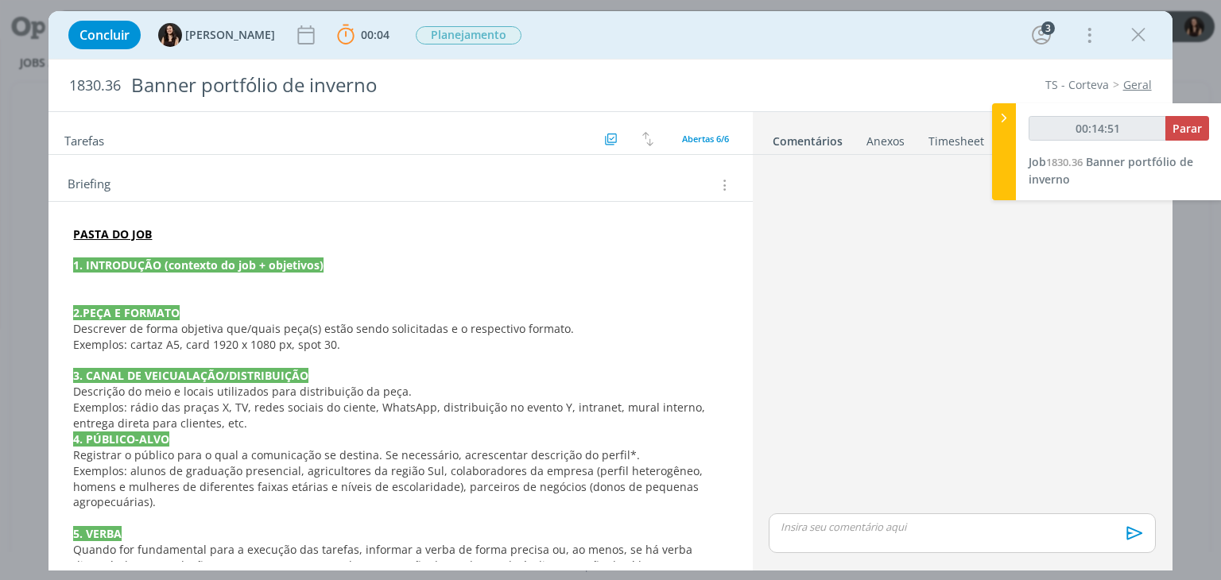
scroll to position [239, 0]
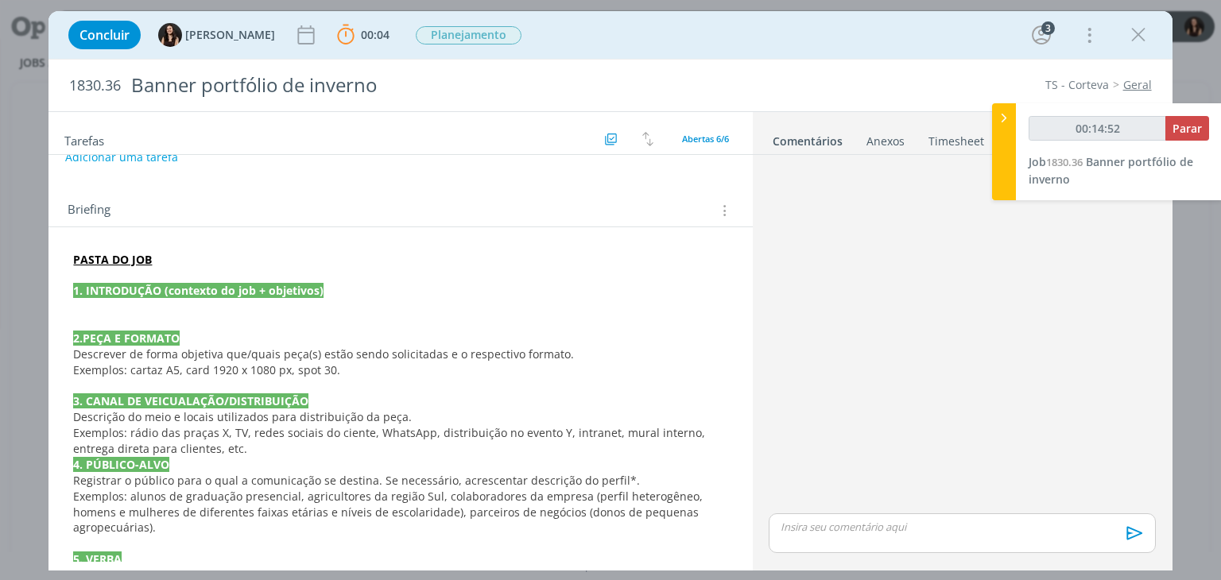
type input "00:14:53"
click at [1202, 128] on button "Parar" at bounding box center [1188, 128] width 44 height 25
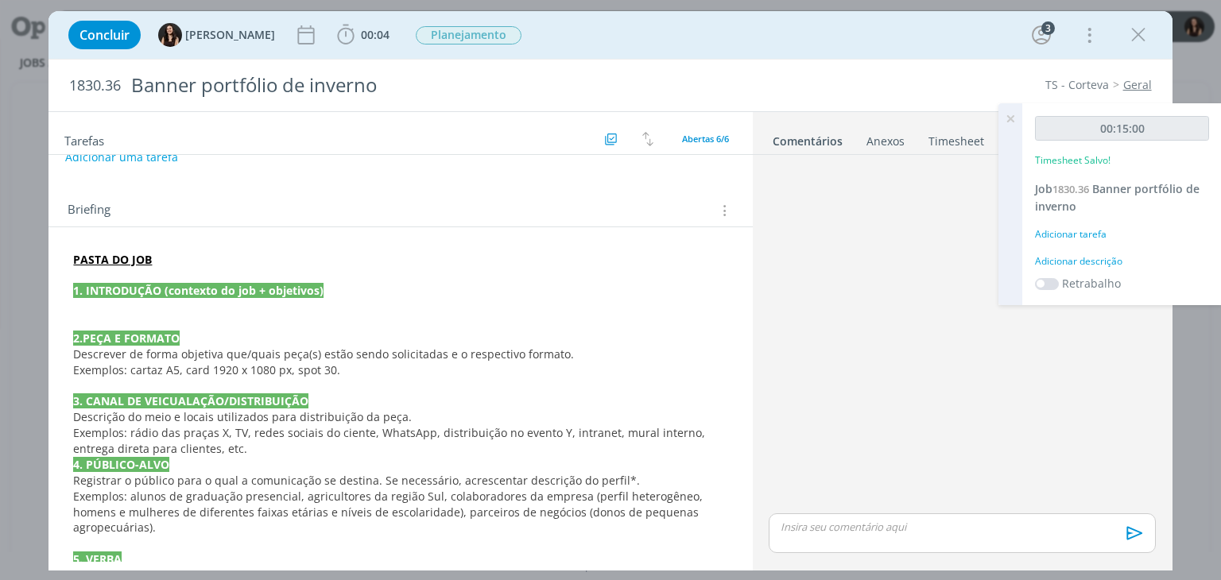
click at [301, 305] on p "dialog" at bounding box center [400, 307] width 654 height 16
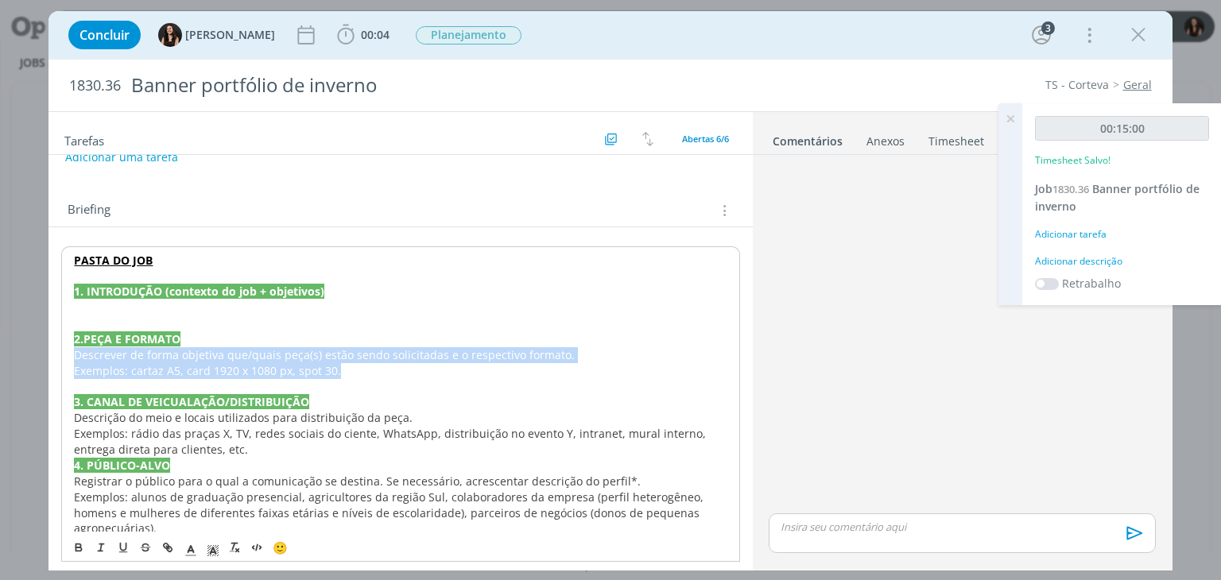
drag, startPoint x: 364, startPoint y: 367, endPoint x: 71, endPoint y: 351, distance: 293.9
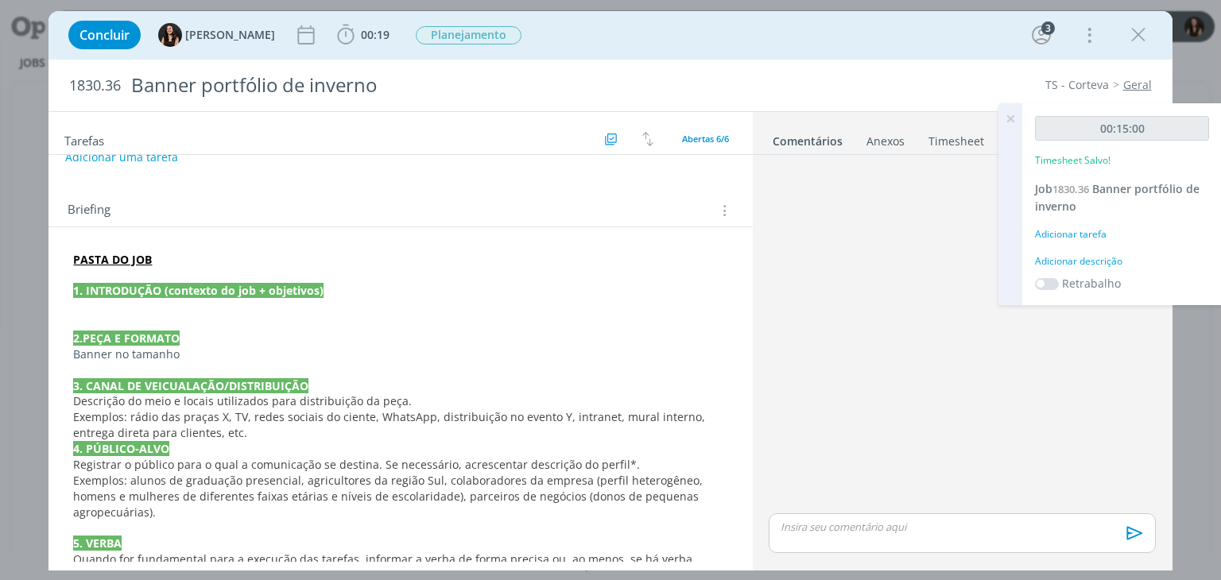
click at [243, 348] on p "Banner no tamanho" at bounding box center [400, 355] width 654 height 16
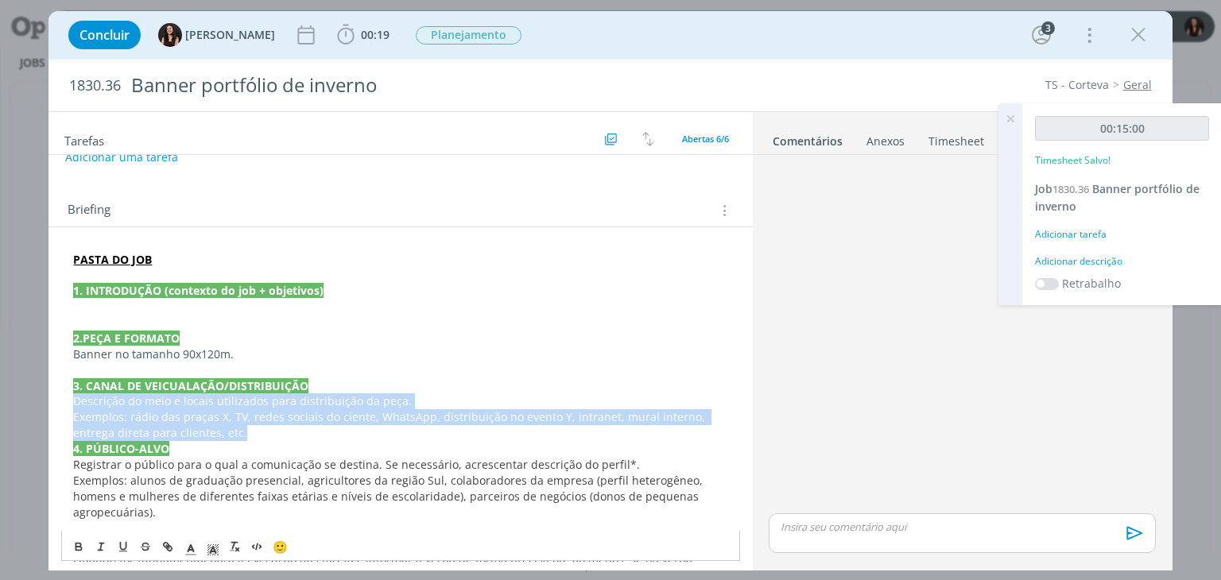
drag, startPoint x: 261, startPoint y: 429, endPoint x: 73, endPoint y: 402, distance: 189.7
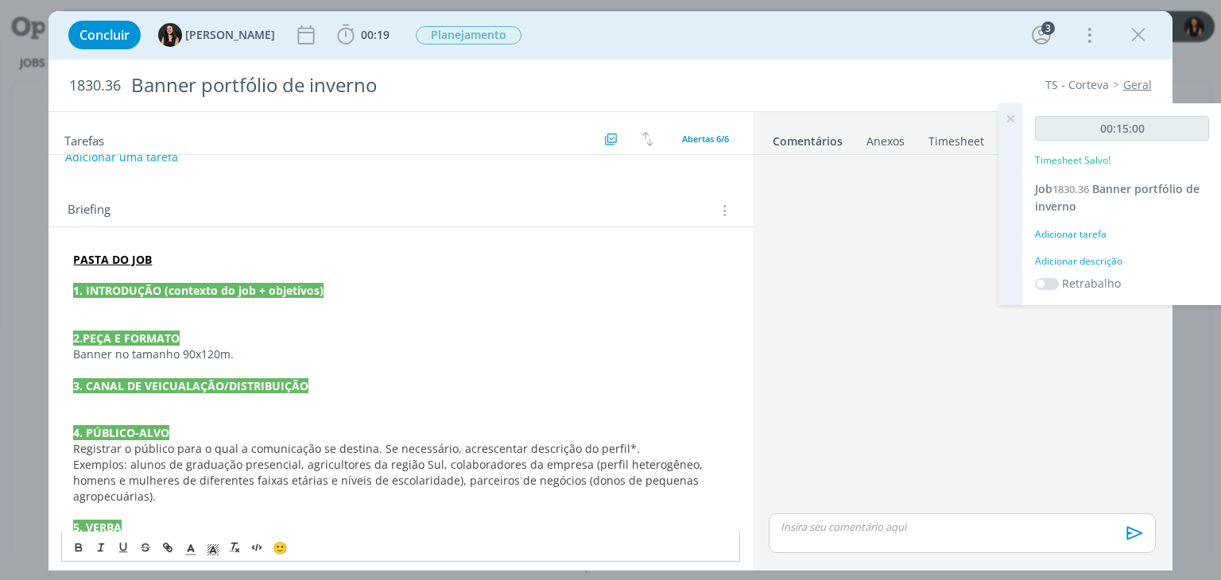
click at [191, 315] on p "dialog" at bounding box center [400, 323] width 654 height 16
click at [193, 304] on p "dialog" at bounding box center [400, 307] width 654 height 16
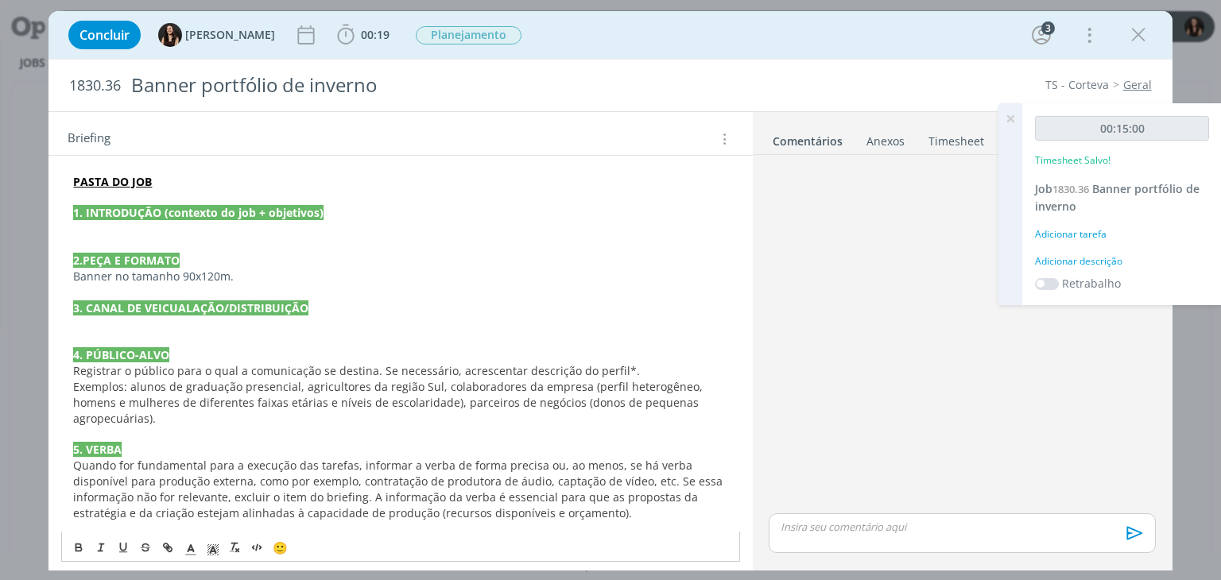
scroll to position [318, 0]
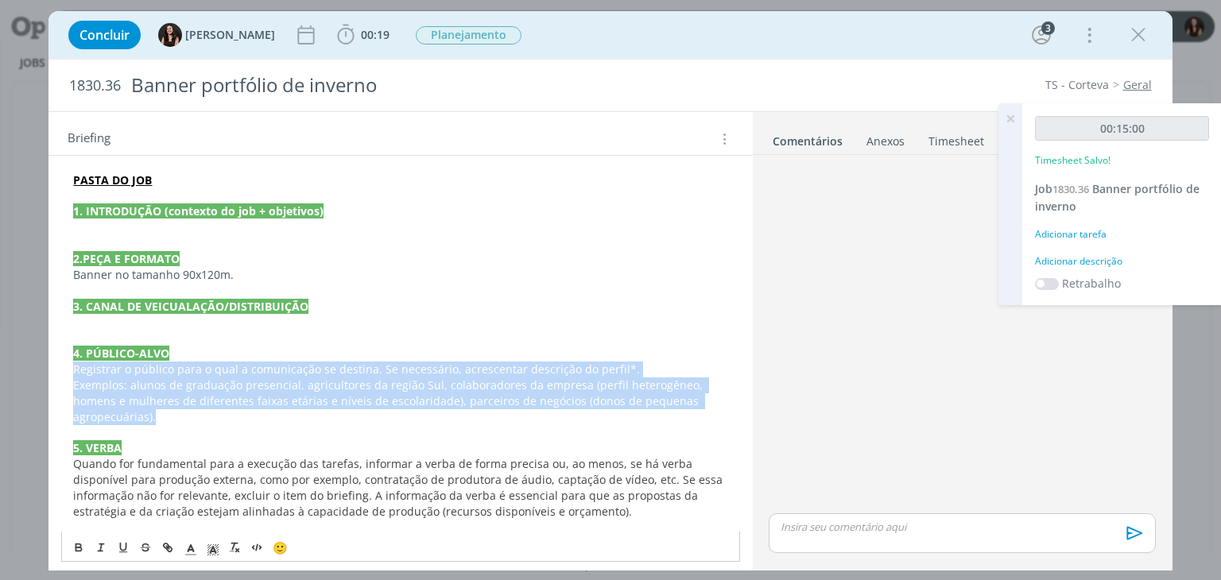
drag, startPoint x: 157, startPoint y: 417, endPoint x: 65, endPoint y: 371, distance: 103.5
click at [65, 371] on div "PASTA DO JOB 1. INTRODUÇÃO (contexto do job + objetivos) 2.PEÇA E FORMATO Banne…" at bounding box center [400, 552] width 678 height 770
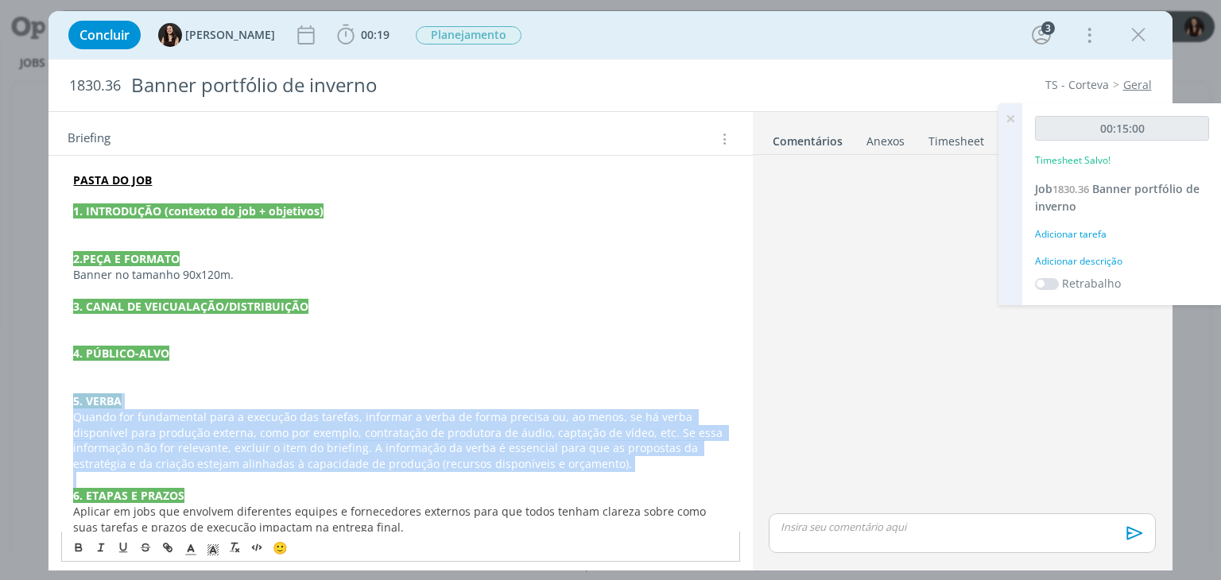
drag, startPoint x: 573, startPoint y: 471, endPoint x: 57, endPoint y: 395, distance: 521.5
click at [57, 395] on div "PASTA DO JOB 1. INTRODUÇÃO (contexto do job + objetivos) 2.PEÇA E FORMATO Banne…" at bounding box center [401, 537] width 704 height 778
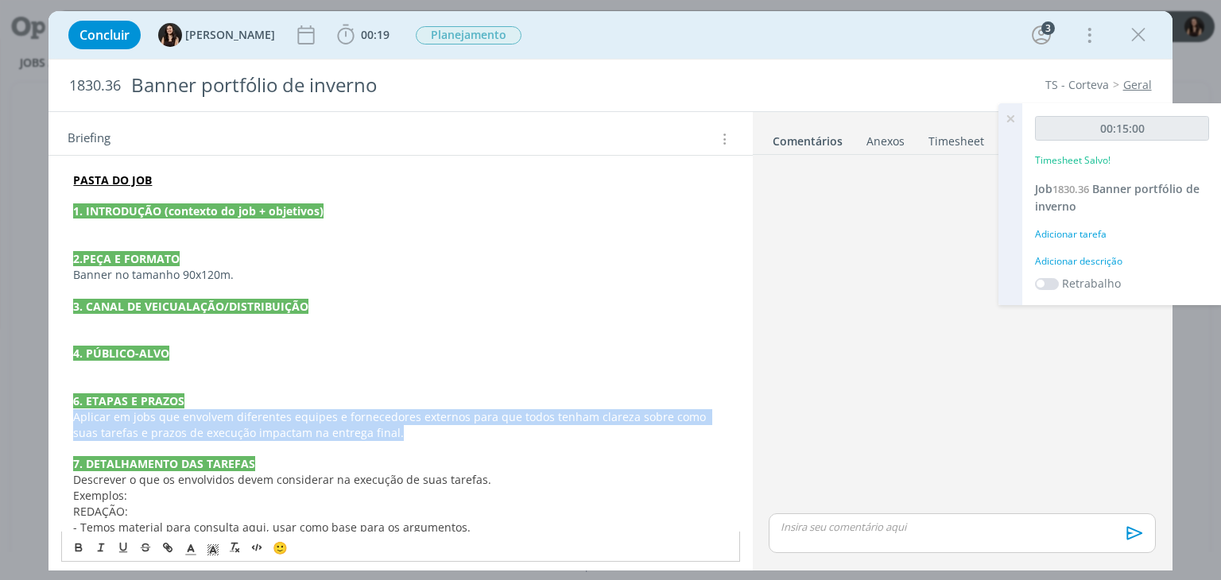
drag, startPoint x: 404, startPoint y: 429, endPoint x: 60, endPoint y: 421, distance: 344.4
click at [60, 421] on div "PASTA DO JOB 1. INTRODUÇÃO (contexto do job + objetivos) 2.PEÇA E FORMATO Banne…" at bounding box center [401, 489] width 704 height 683
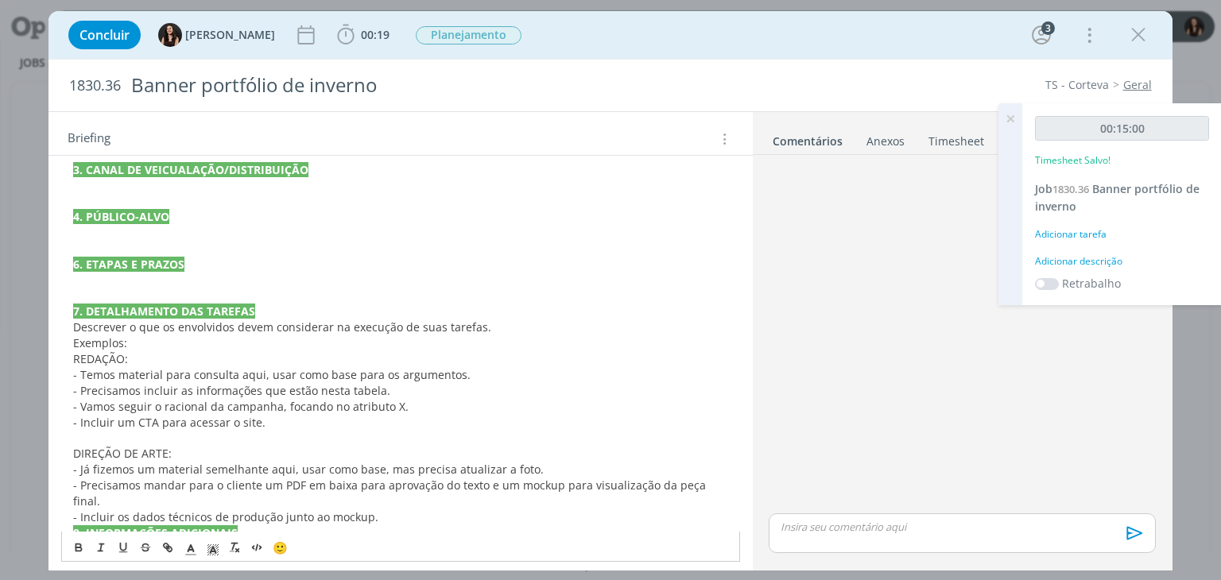
scroll to position [477, 0]
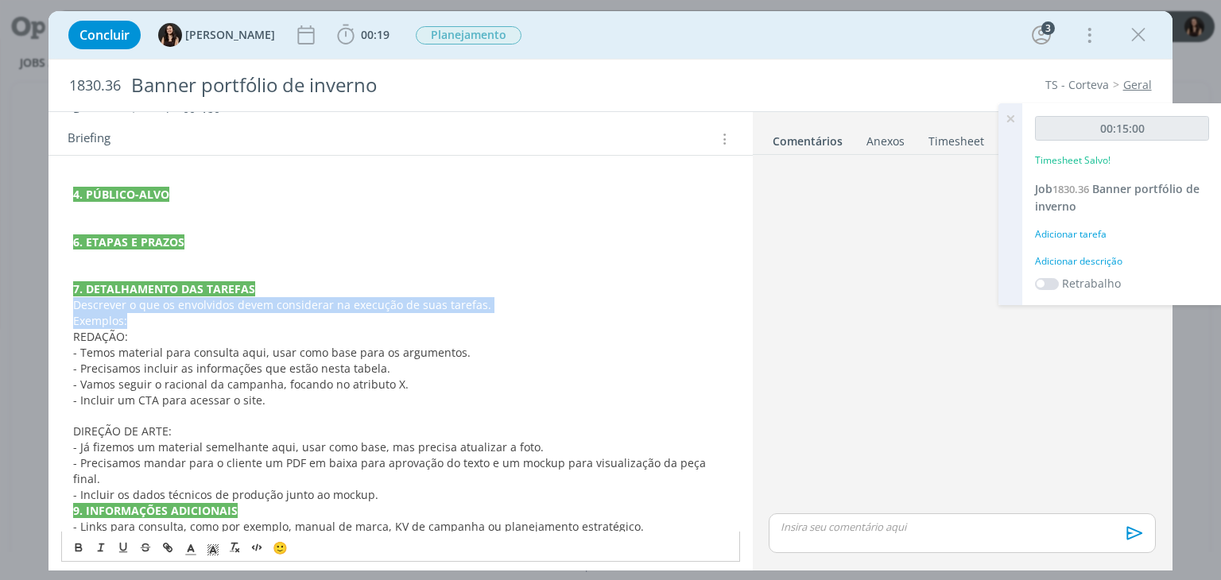
drag, startPoint x: 143, startPoint y: 326, endPoint x: 64, endPoint y: 309, distance: 80.5
click at [64, 309] on div "PASTA DO JOB 1. INTRODUÇÃO (contexto do job + objetivos) 2.PEÇA E FORMATO Banne…" at bounding box center [400, 313] width 678 height 611
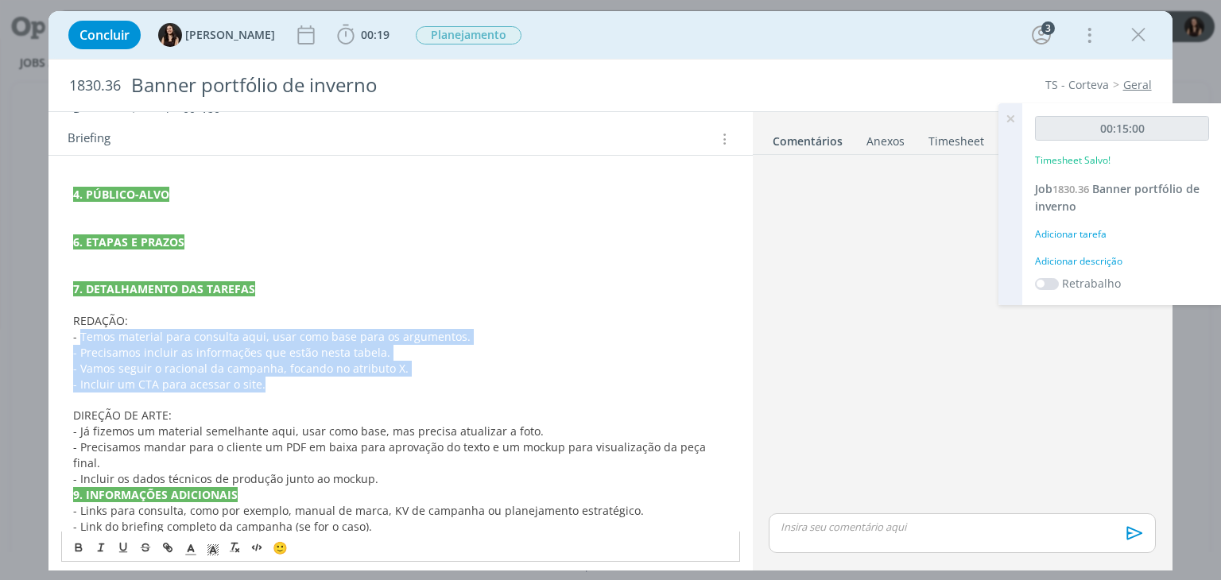
drag, startPoint x: 293, startPoint y: 383, endPoint x: 82, endPoint y: 341, distance: 214.9
click at [82, 341] on div "PASTA DO JOB 1. INTRODUÇÃO (contexto do job + objetivos) 2.PEÇA E FORMATO Banne…" at bounding box center [400, 306] width 678 height 596
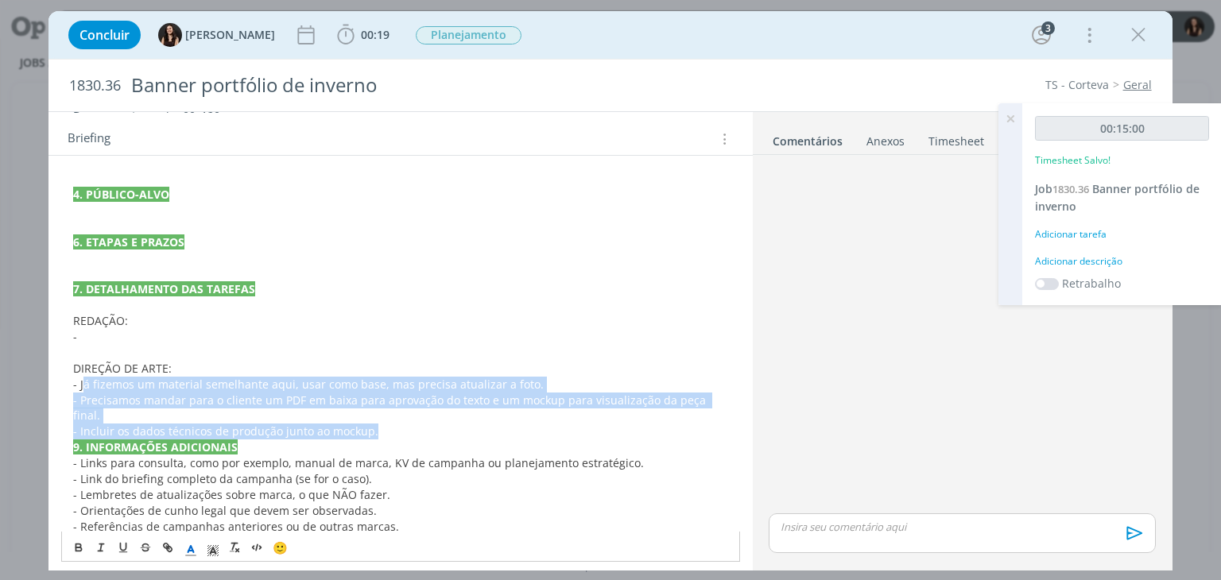
drag, startPoint x: 372, startPoint y: 414, endPoint x: 82, endPoint y: 384, distance: 291.8
click at [82, 384] on div "PASTA DO JOB 1. INTRODUÇÃO (contexto do job + objetivos) 2.PEÇA E FORMATO Banne…" at bounding box center [400, 282] width 678 height 549
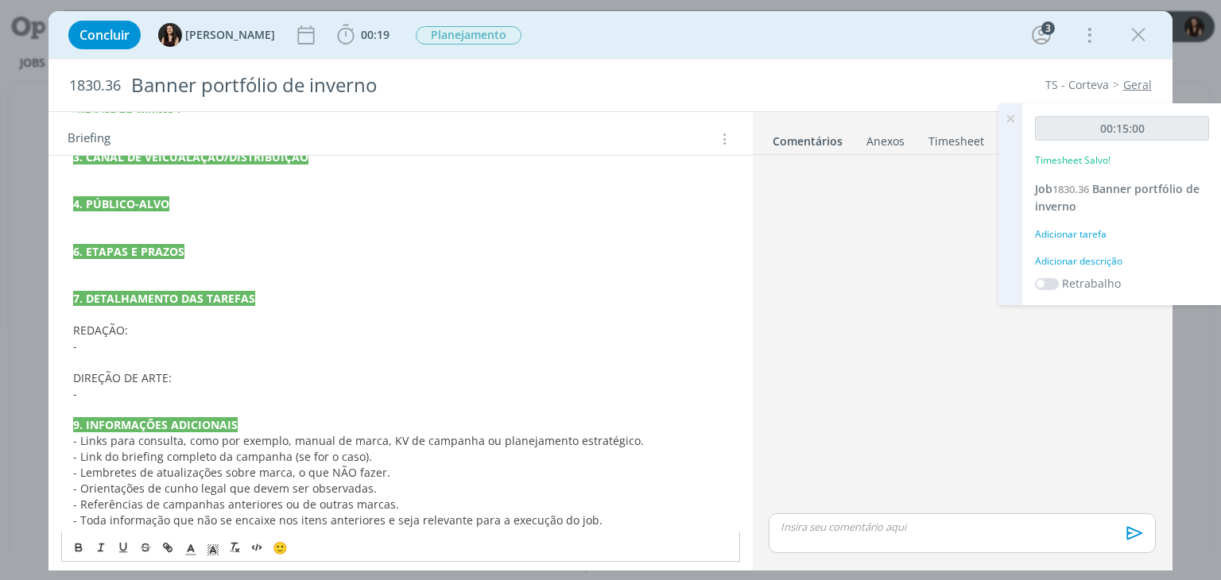
scroll to position [475, 0]
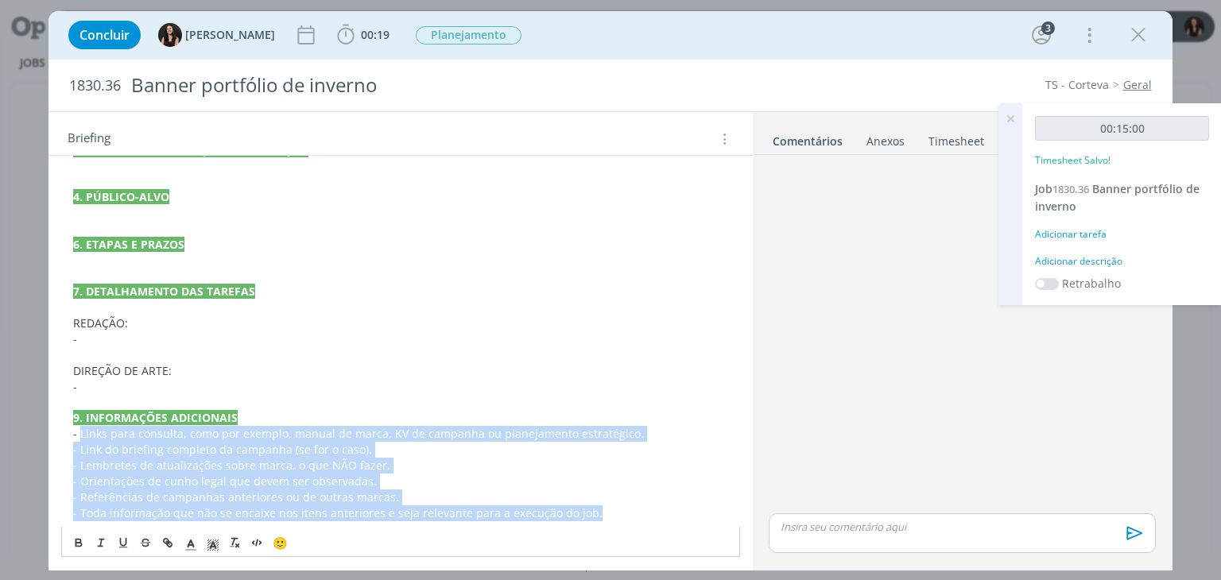
drag, startPoint x: 613, startPoint y: 519, endPoint x: 80, endPoint y: 437, distance: 539.1
click at [80, 437] on div "PASTA DO JOB 1. INTRODUÇÃO (contexto do job + objetivos) 2.PEÇA E FORMATO Banne…" at bounding box center [400, 268] width 678 height 517
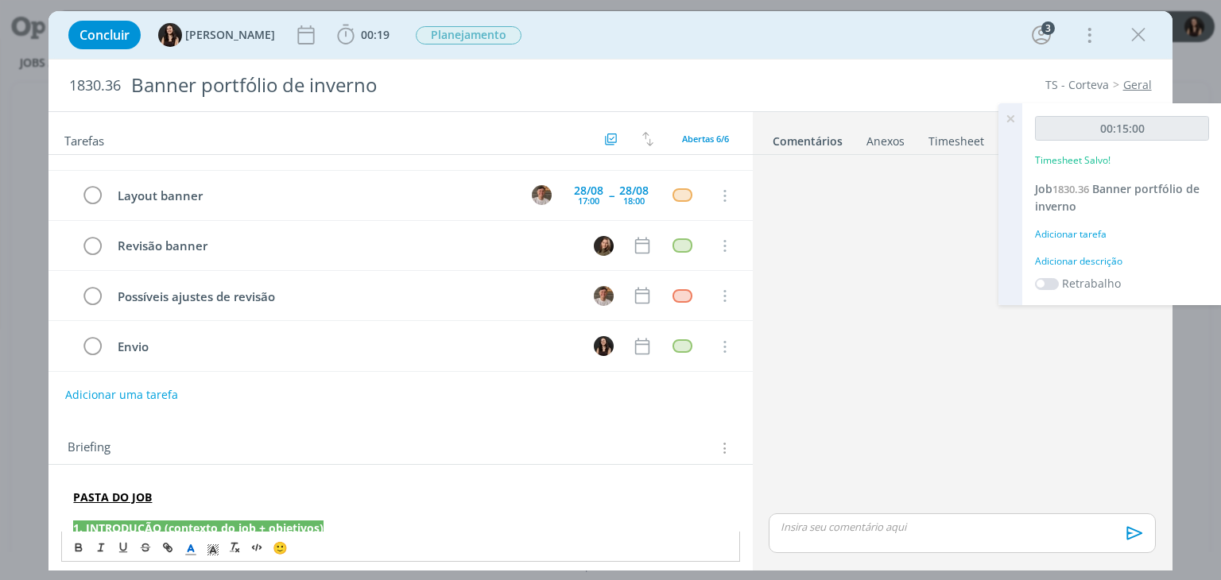
scroll to position [0, 0]
click at [658, 44] on div "Concluir Isabelle Silva 00:19 Iniciar Apontar Data * 27/08/2025 Horas * 00:00 T…" at bounding box center [610, 35] width 1100 height 38
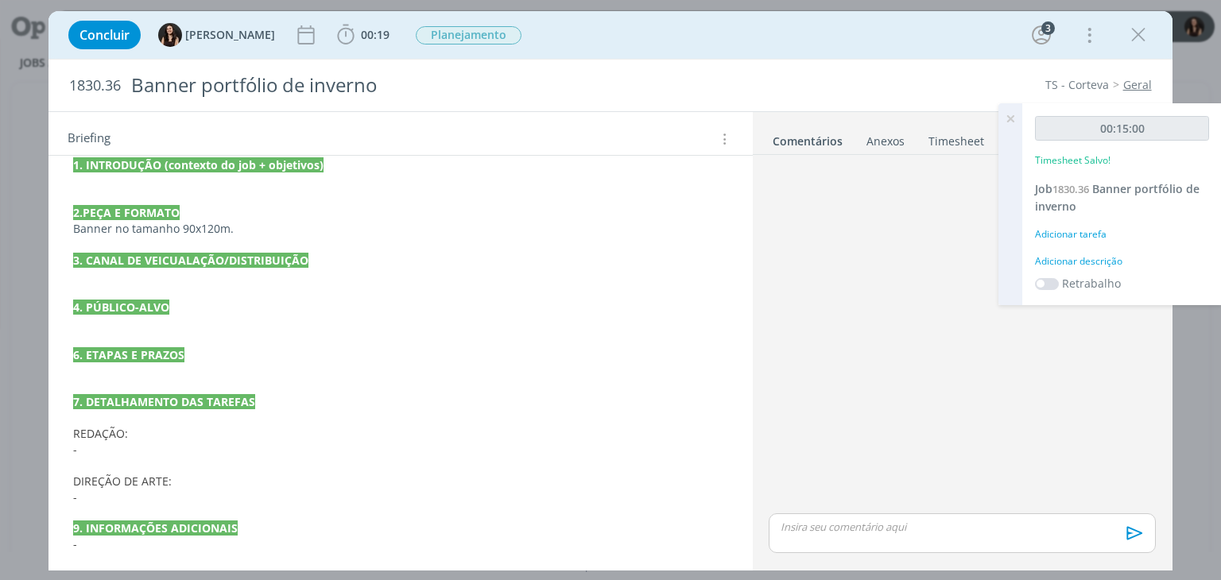
scroll to position [366, 0]
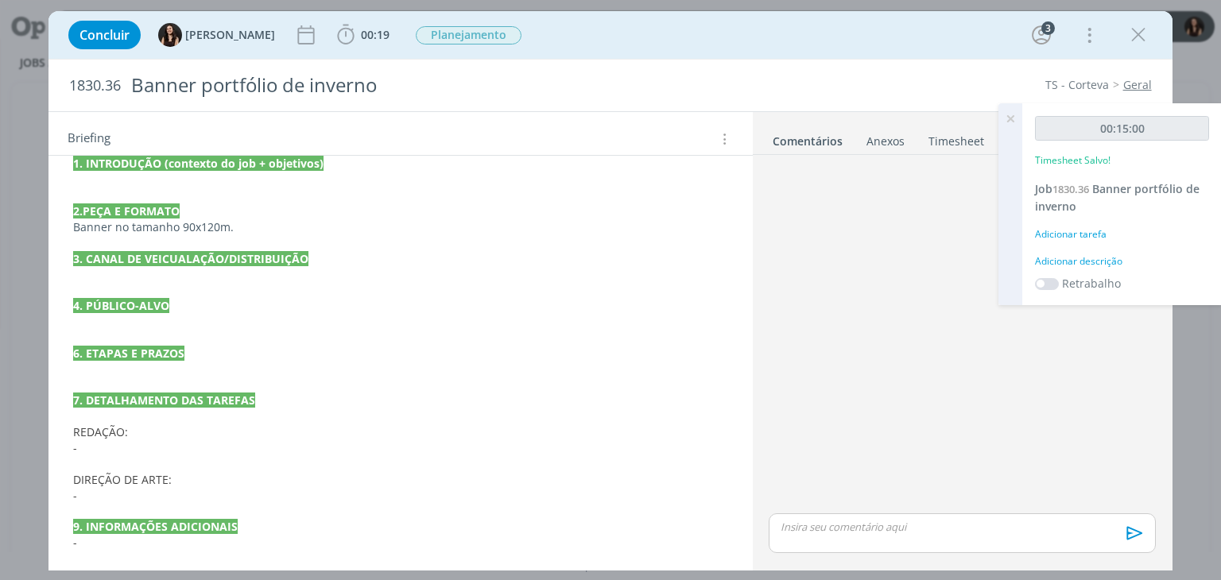
click at [332, 495] on p "-" at bounding box center [400, 496] width 654 height 16
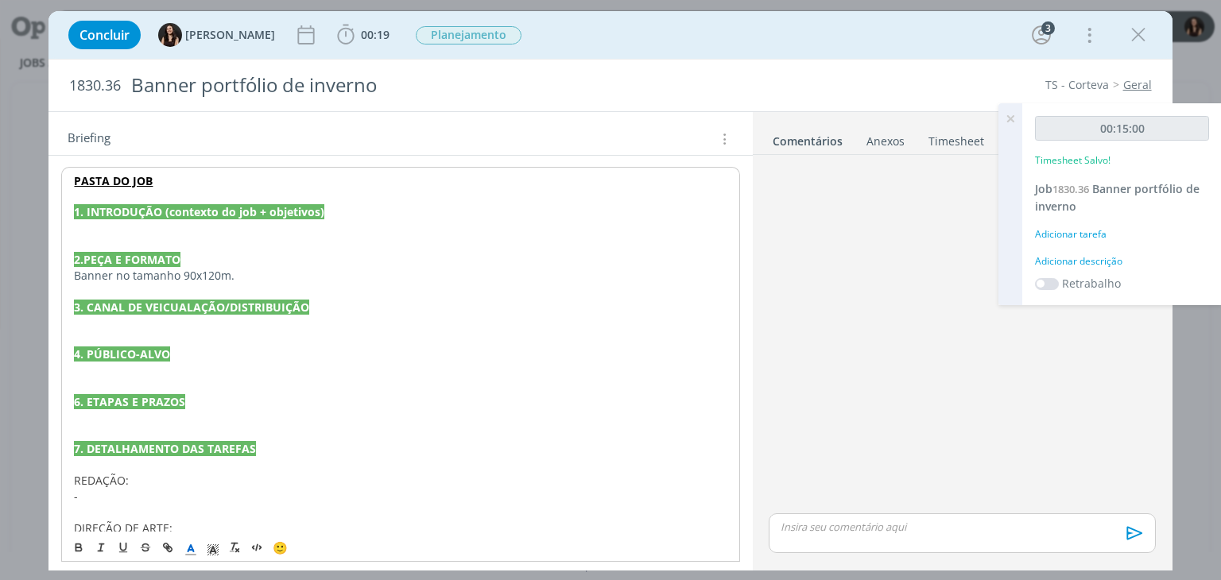
scroll to position [316, 0]
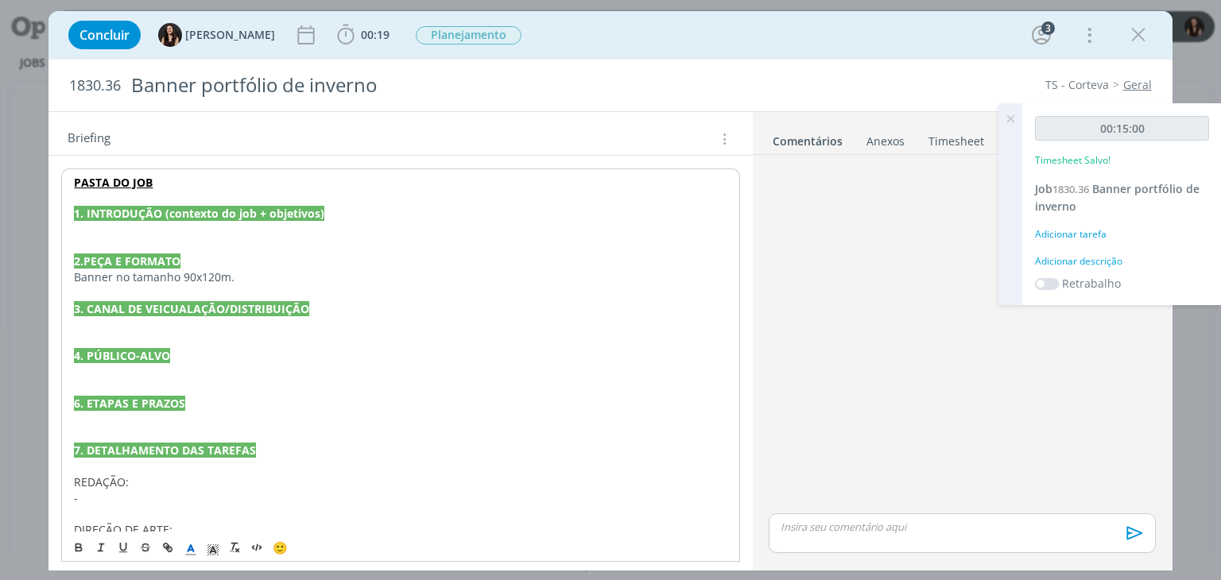
click at [315, 233] on p "dialog" at bounding box center [400, 230] width 653 height 16
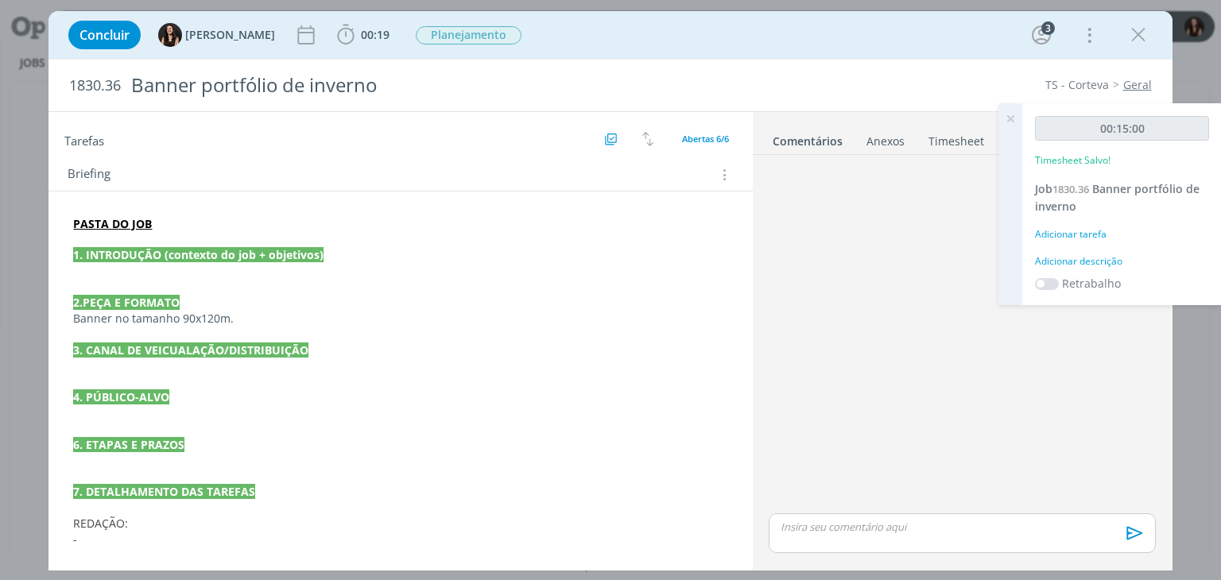
scroll to position [318, 0]
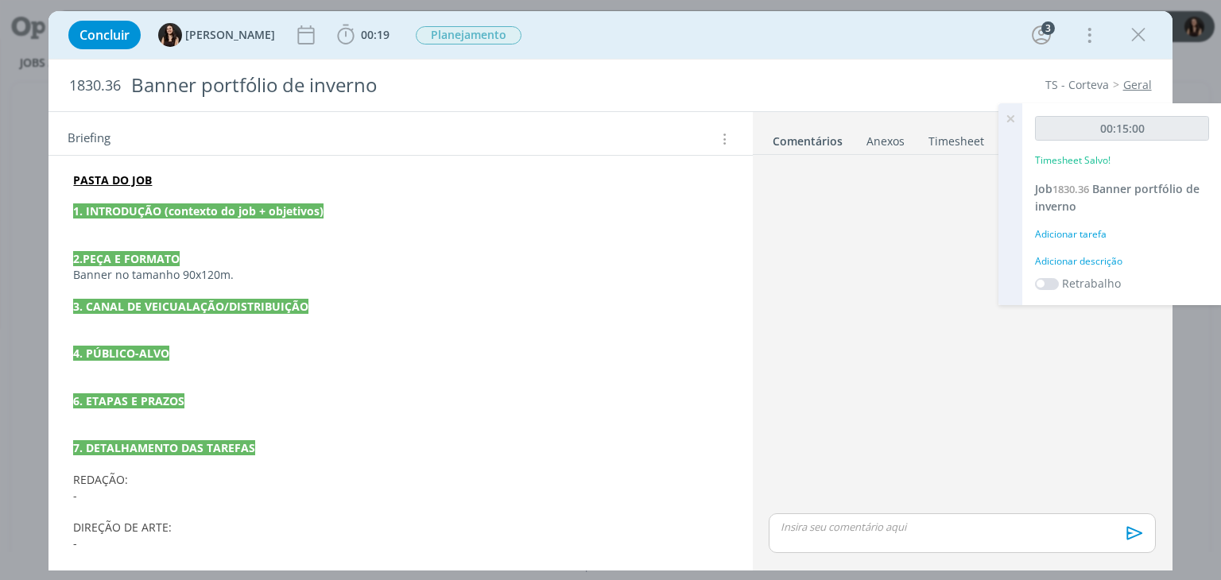
click at [279, 229] on p "dialog" at bounding box center [400, 227] width 654 height 16
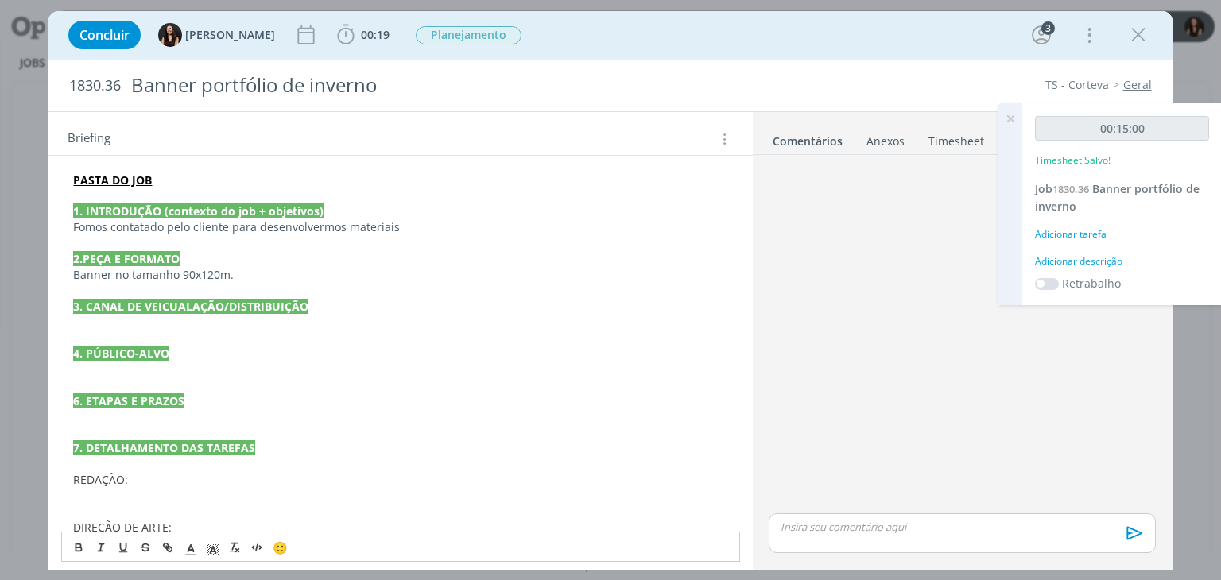
click at [164, 227] on p "Fomos contatado pelo cliente para desenvolvermos materiais" at bounding box center [400, 227] width 654 height 16
click at [439, 223] on p "Fomos contatados pelo cliente para desenvolvermos materiais" at bounding box center [400, 227] width 654 height 16
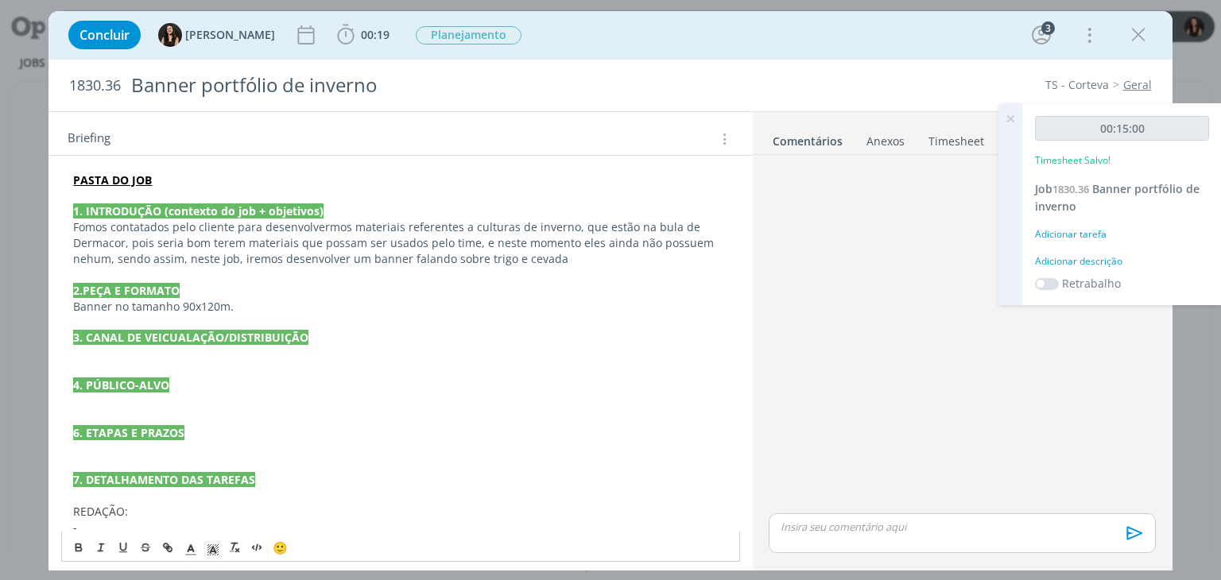
click at [435, 258] on p "Fomos contatados pelo cliente para desenvolvermos materiais referentes a cultur…" at bounding box center [400, 243] width 654 height 48
click at [603, 262] on p "Fomos contatados pelo cliente para desenvolvermos materiais referentes a cultur…" at bounding box center [400, 243] width 654 height 48
click at [544, 252] on p "Fomos contatados pelo cliente para desenvolvermos materiais referentes a cultur…" at bounding box center [400, 243] width 654 height 48
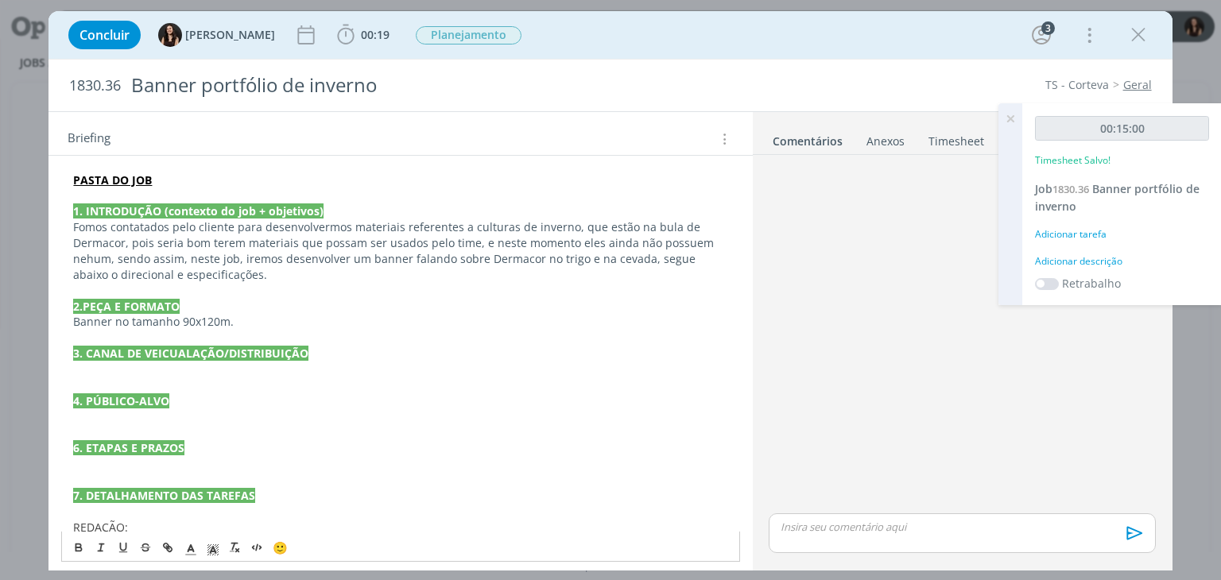
click at [238, 371] on p "dialog" at bounding box center [400, 370] width 654 height 16
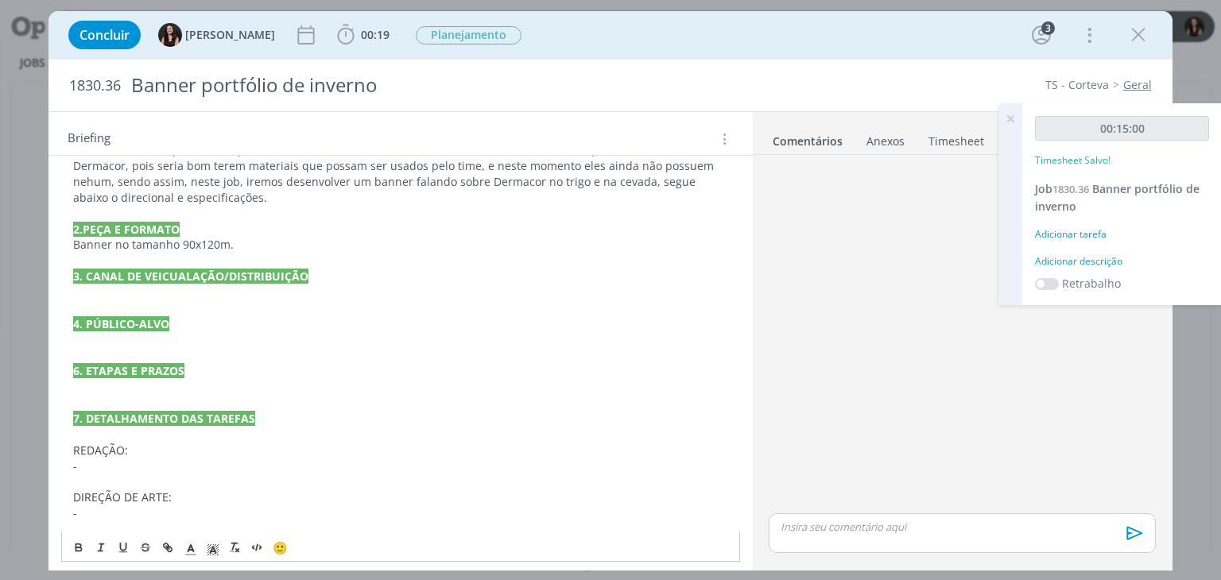
scroll to position [398, 0]
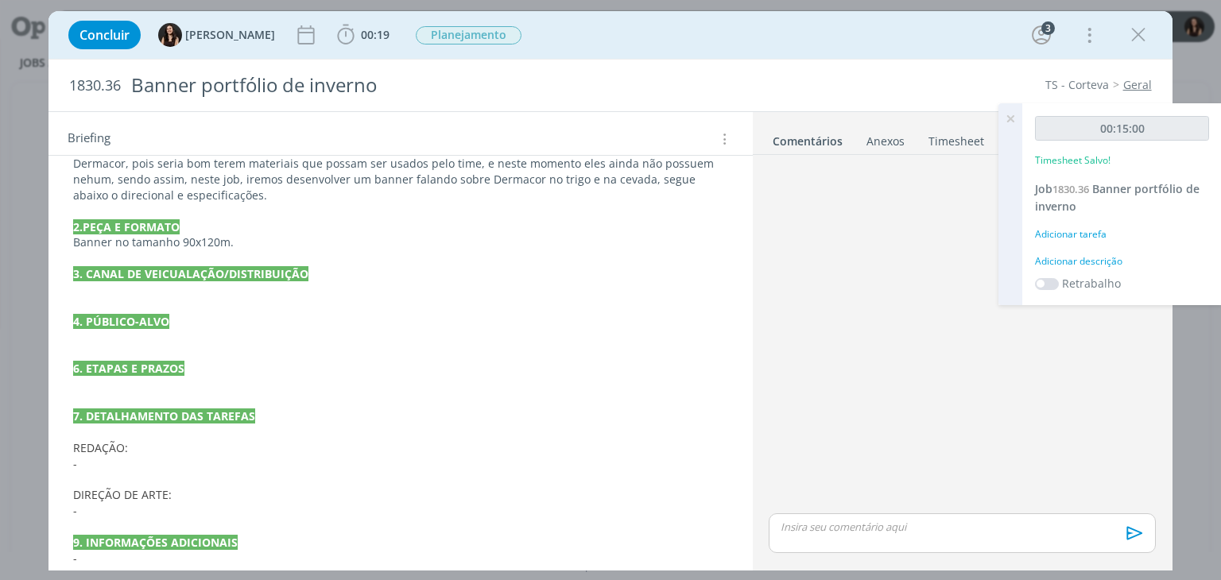
click at [1005, 122] on icon at bounding box center [1010, 118] width 29 height 31
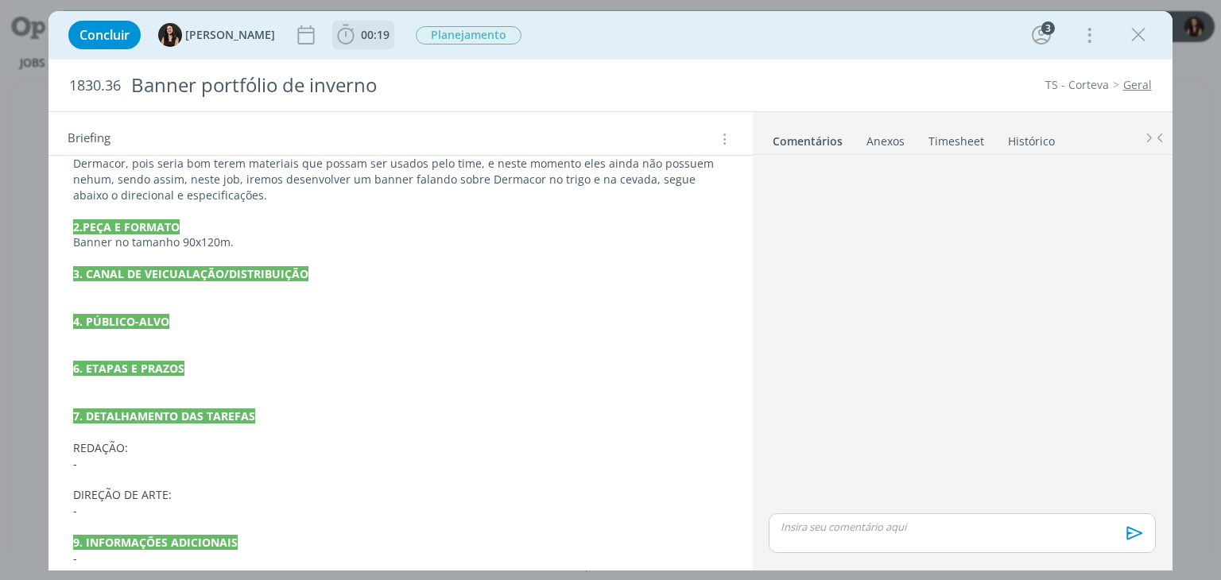
click at [361, 39] on span "00:19" at bounding box center [375, 34] width 29 height 15
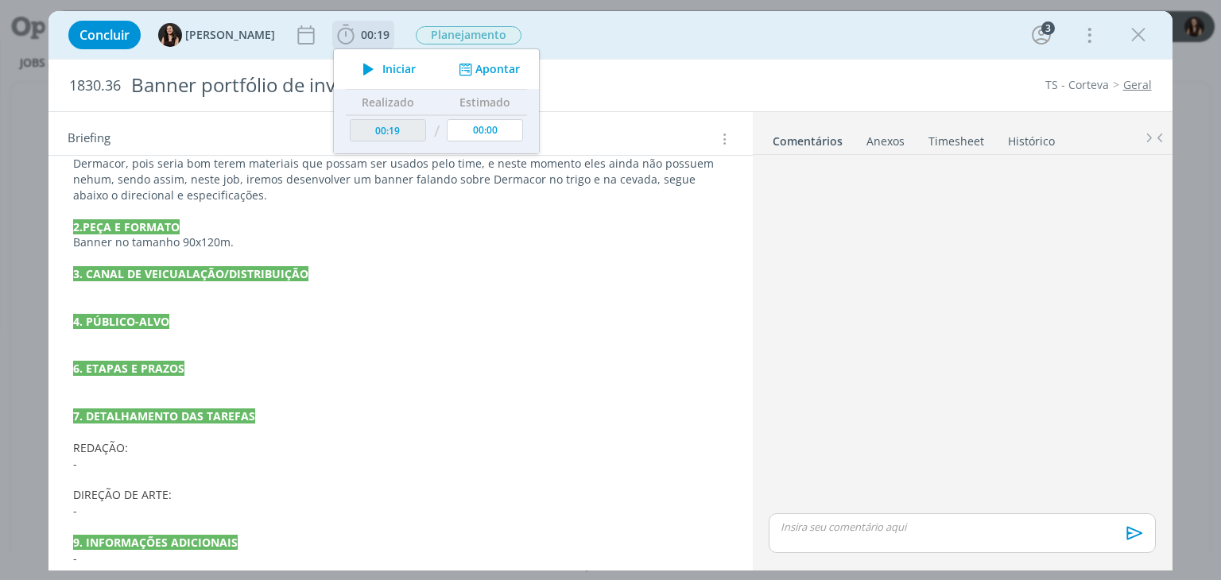
click at [382, 66] on span "Iniciar" at bounding box center [398, 69] width 33 height 11
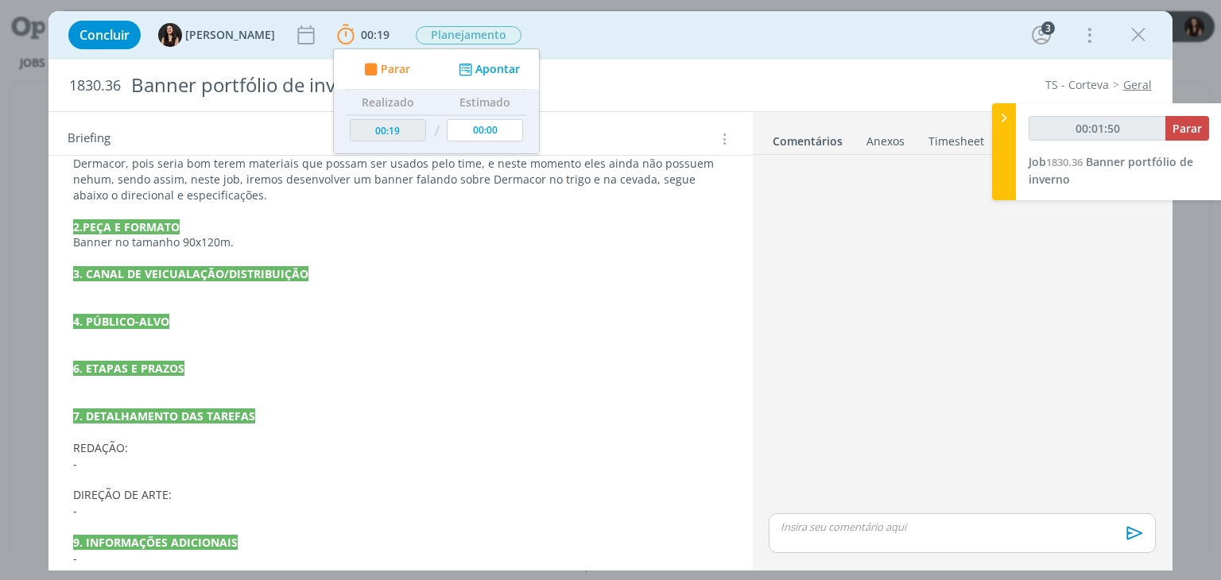
click at [519, 539] on p "9. INFORMAÇÕES ADICIONAIS" at bounding box center [400, 543] width 654 height 16
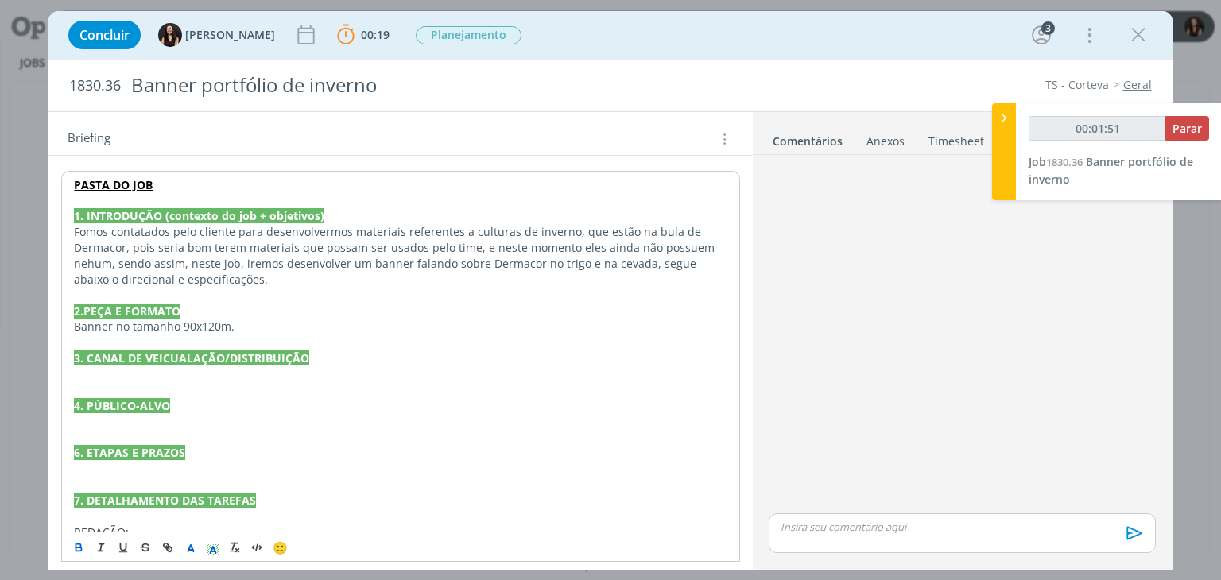
scroll to position [318, 0]
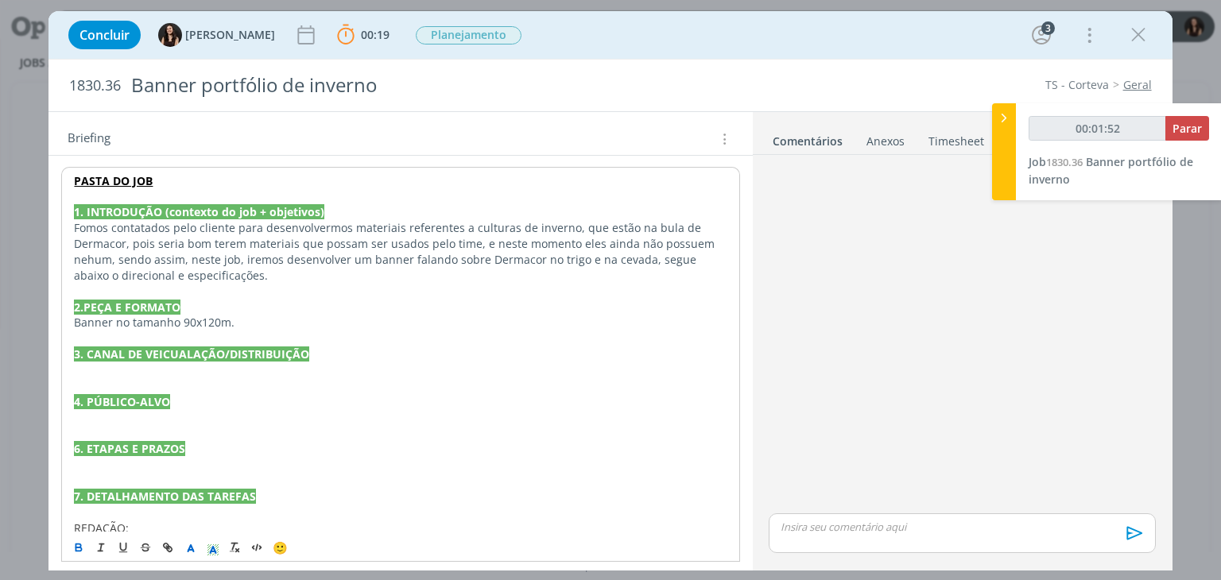
click at [162, 376] on p "dialog" at bounding box center [400, 371] width 653 height 16
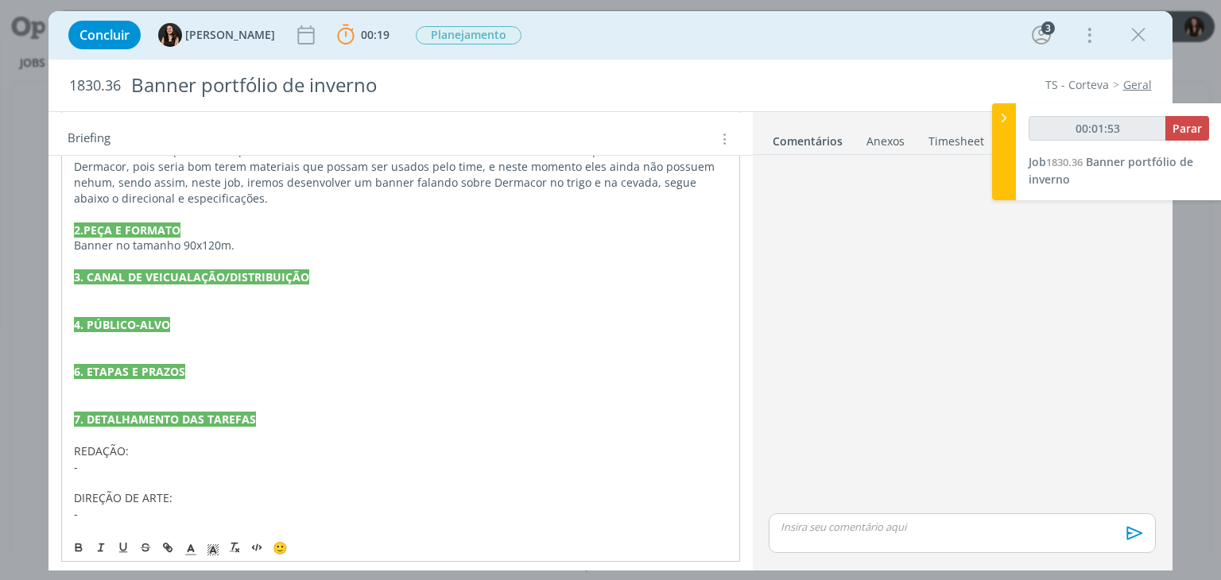
scroll to position [398, 0]
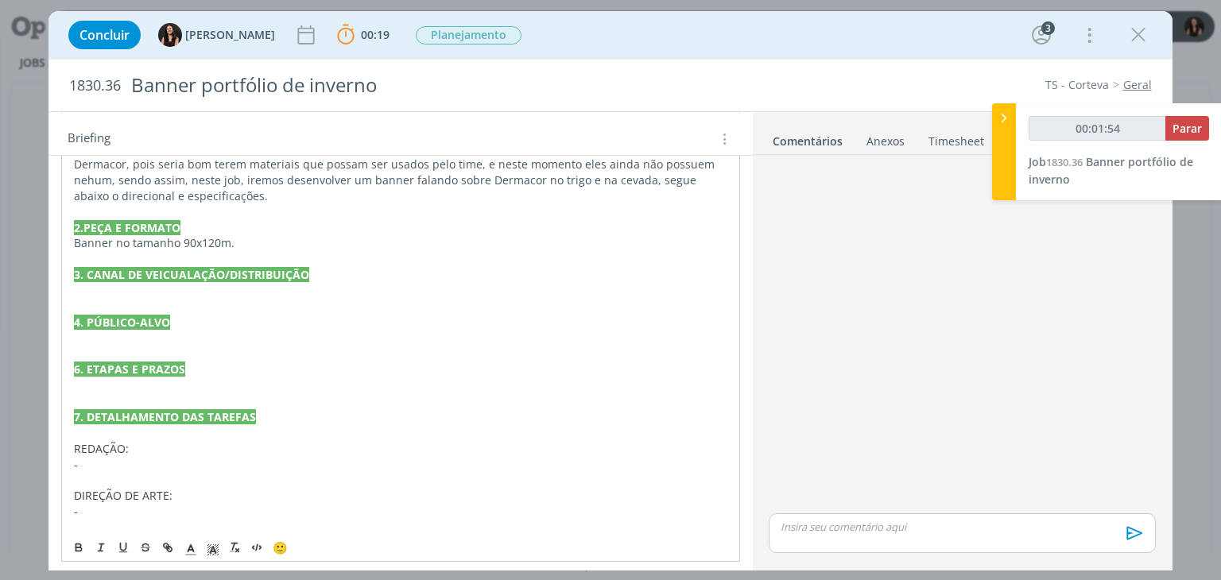
click at [132, 463] on p "-" at bounding box center [400, 465] width 653 height 16
click at [293, 456] on p "- A" at bounding box center [400, 464] width 654 height 16
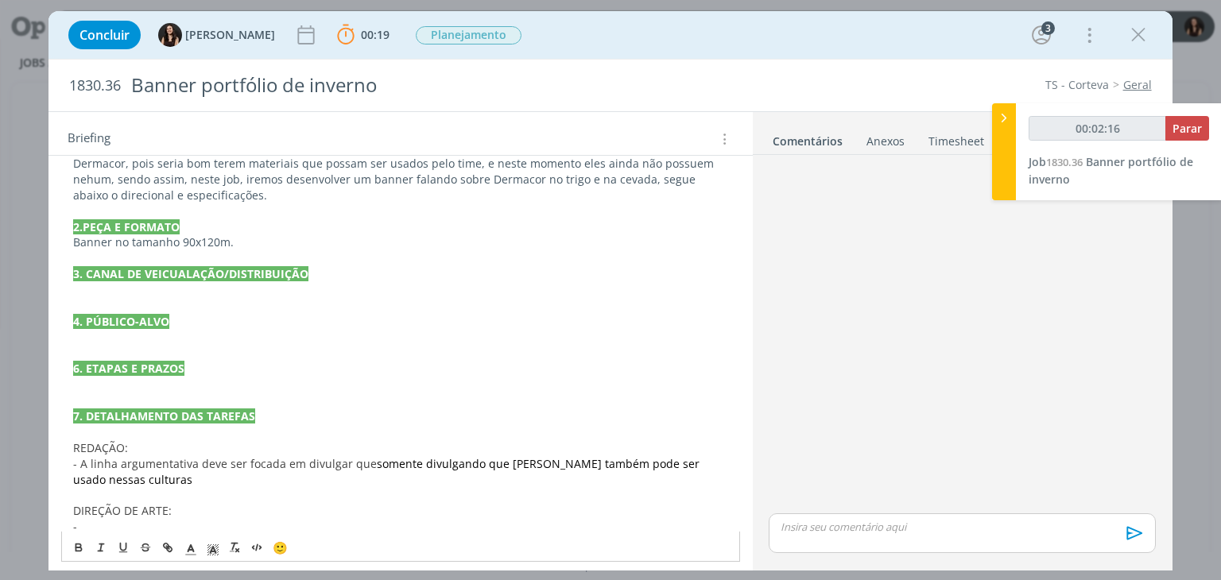
click at [369, 461] on span "somente divulgando que Dermacor também pode ser usado nessas culturas" at bounding box center [388, 471] width 630 height 31
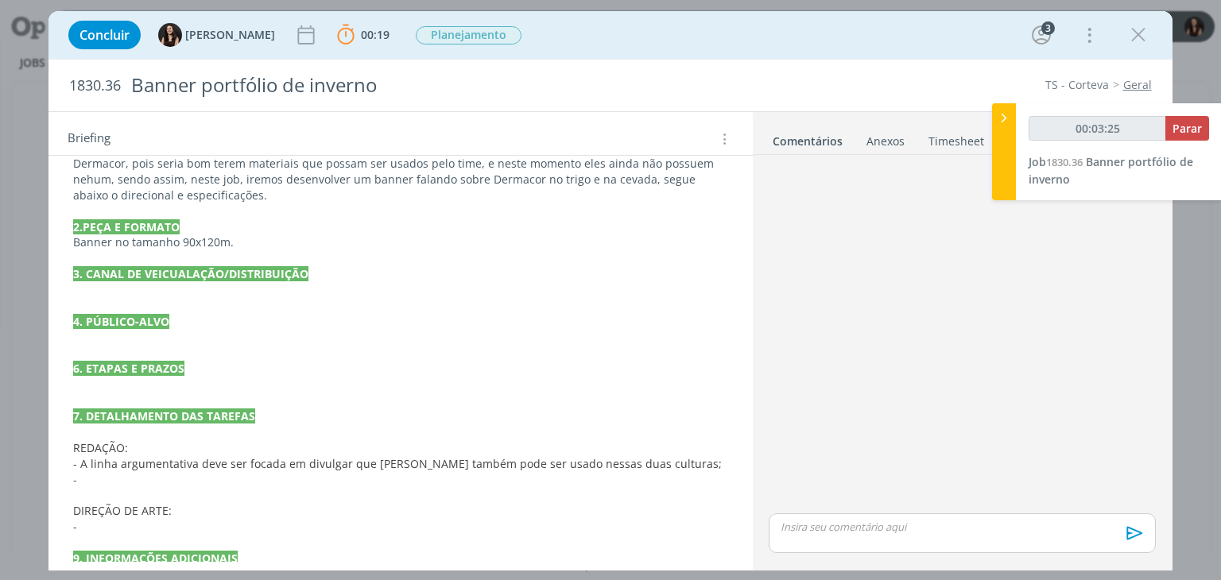
click at [555, 533] on div "PASTA DO JOB 1. INTRODUÇÃO (contexto do job + objetivos) Fomos contatados pelo …" at bounding box center [400, 352] width 678 height 531
click at [208, 478] on p "-" at bounding box center [400, 480] width 654 height 16
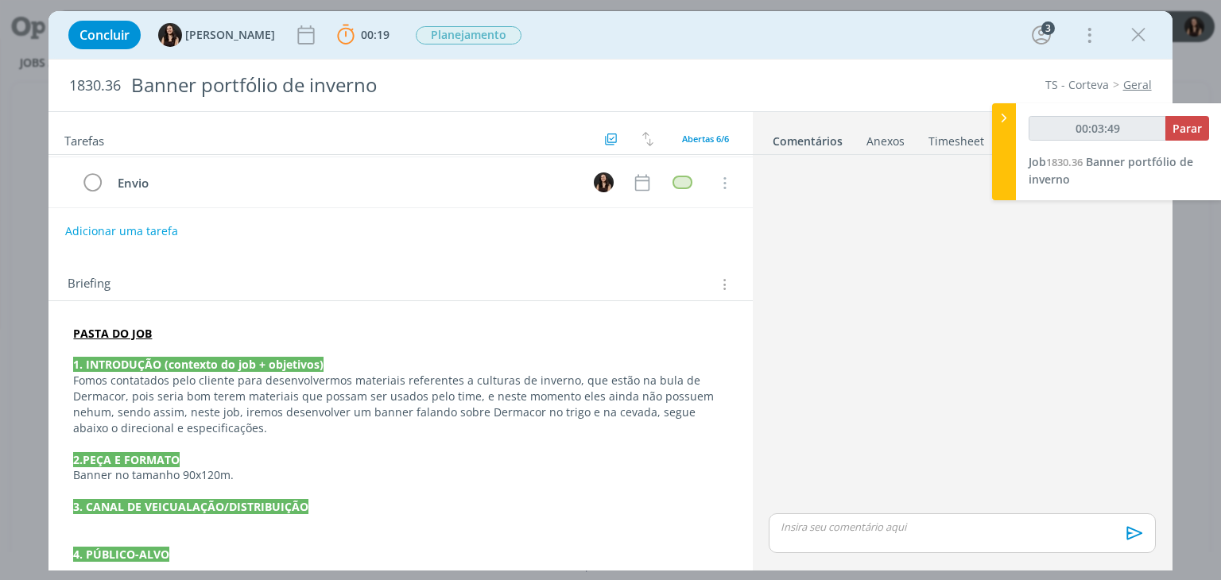
scroll to position [159, 0]
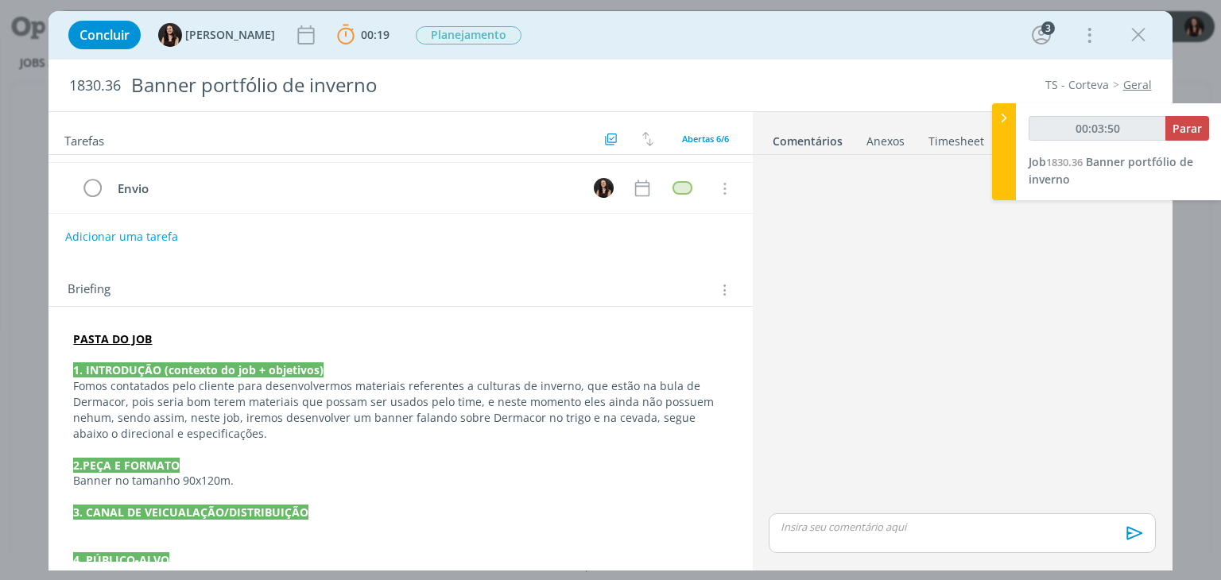
click at [136, 335] on strong "PASTA DO JOB" at bounding box center [112, 339] width 79 height 15
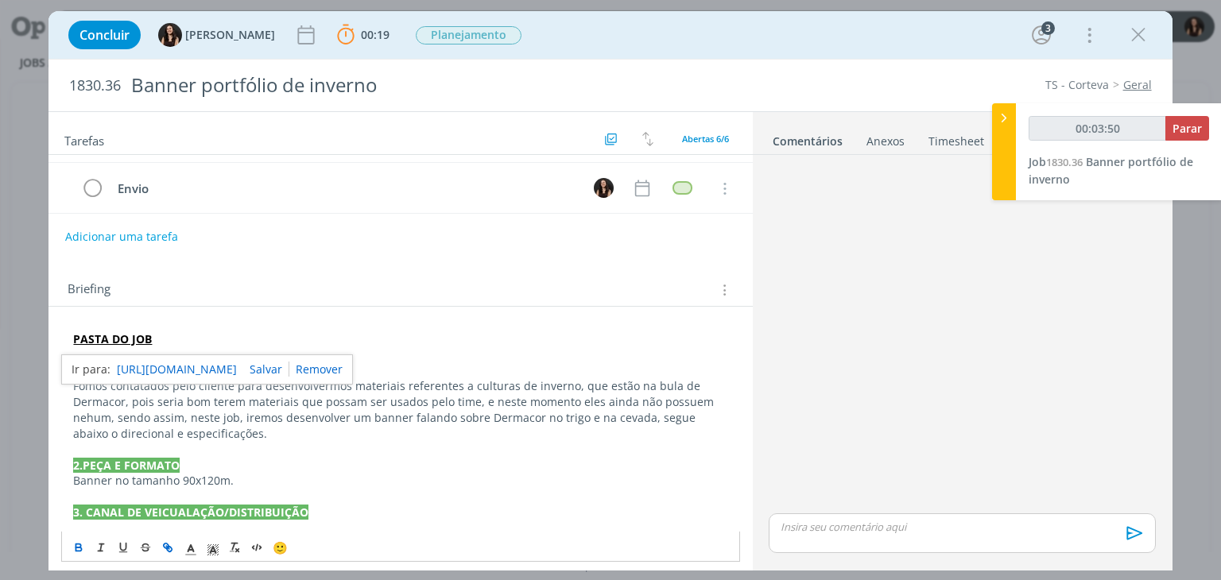
click at [163, 369] on link "https://sobeae.sharepoint.com/:f:/s/SOBEAE/Etw9O_Dgu3RDtZnPYEbmNoAB3QccN3Evd6vU…" at bounding box center [177, 369] width 120 height 21
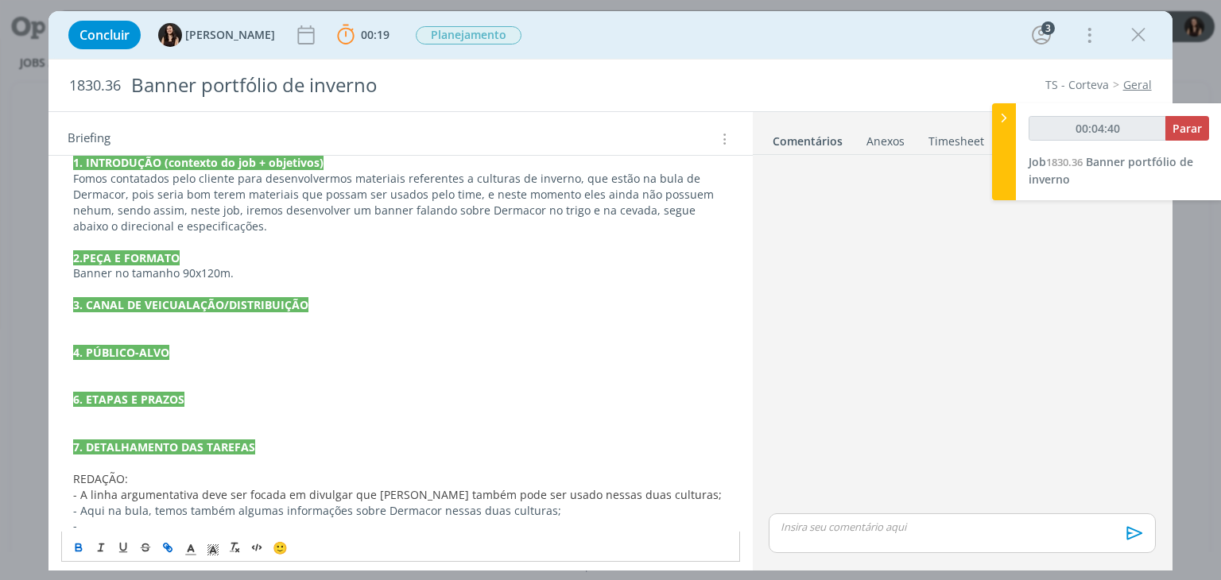
scroll to position [475, 0]
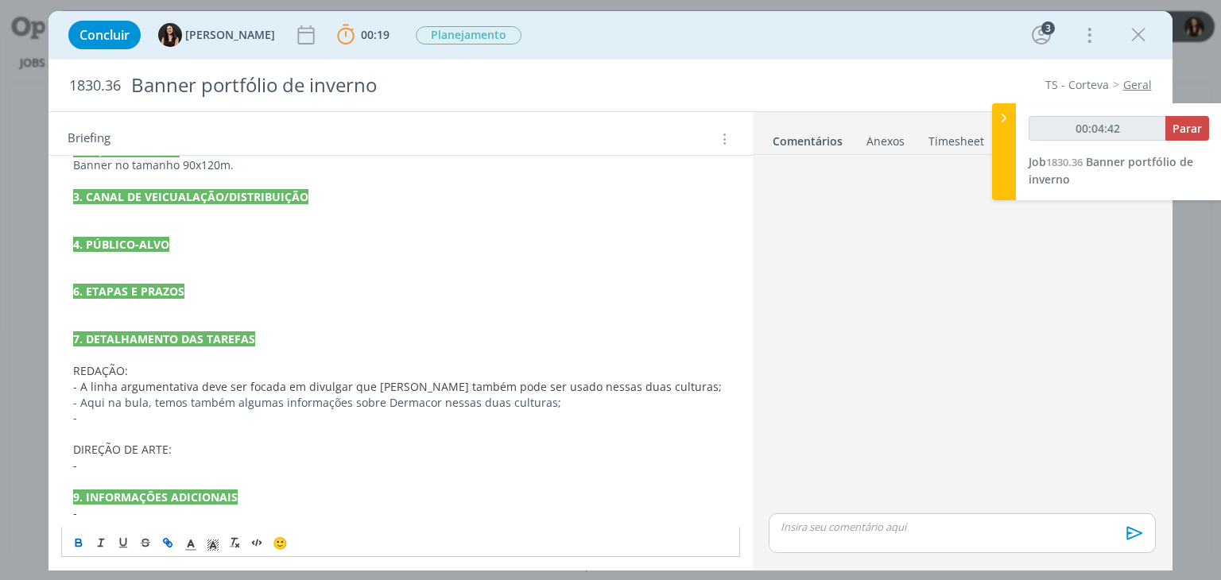
click at [126, 398] on p "- Aqui na bula, temos também algumas informações sobre Dermacor nessas duas cul…" at bounding box center [400, 403] width 654 height 16
type input "00:04:43"
click at [162, 538] on icon "dialog" at bounding box center [167, 543] width 13 height 13
paste input "[URL][DOMAIN_NAME]"
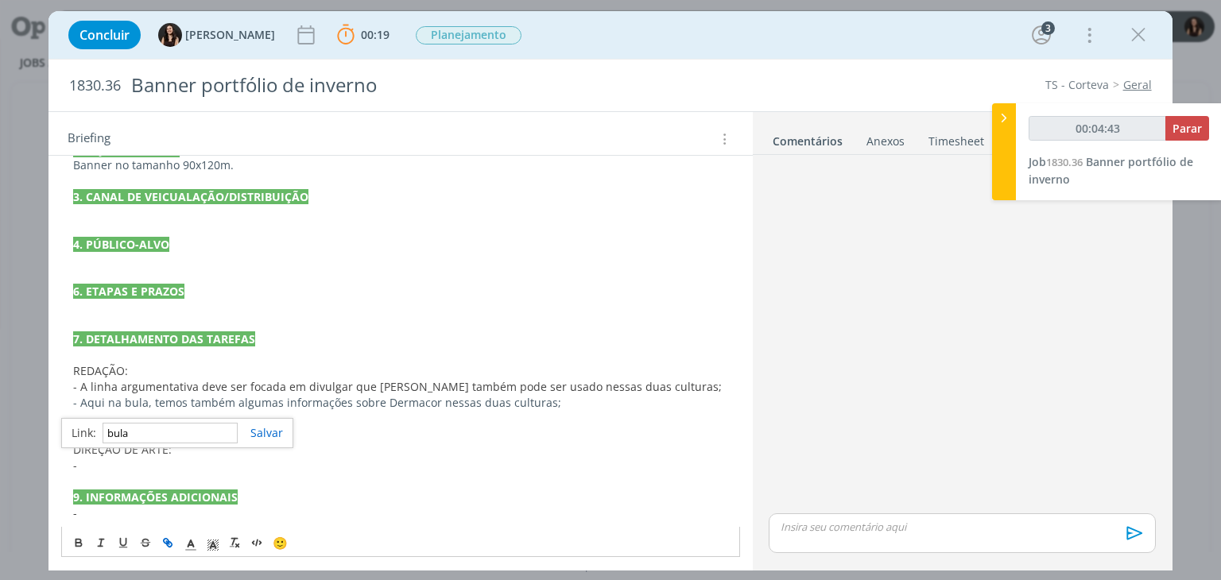
type input "[URL][DOMAIN_NAME]"
type input "00:04:44"
type input "[URL][DOMAIN_NAME]"
click at [256, 433] on link "dialog" at bounding box center [260, 432] width 45 height 15
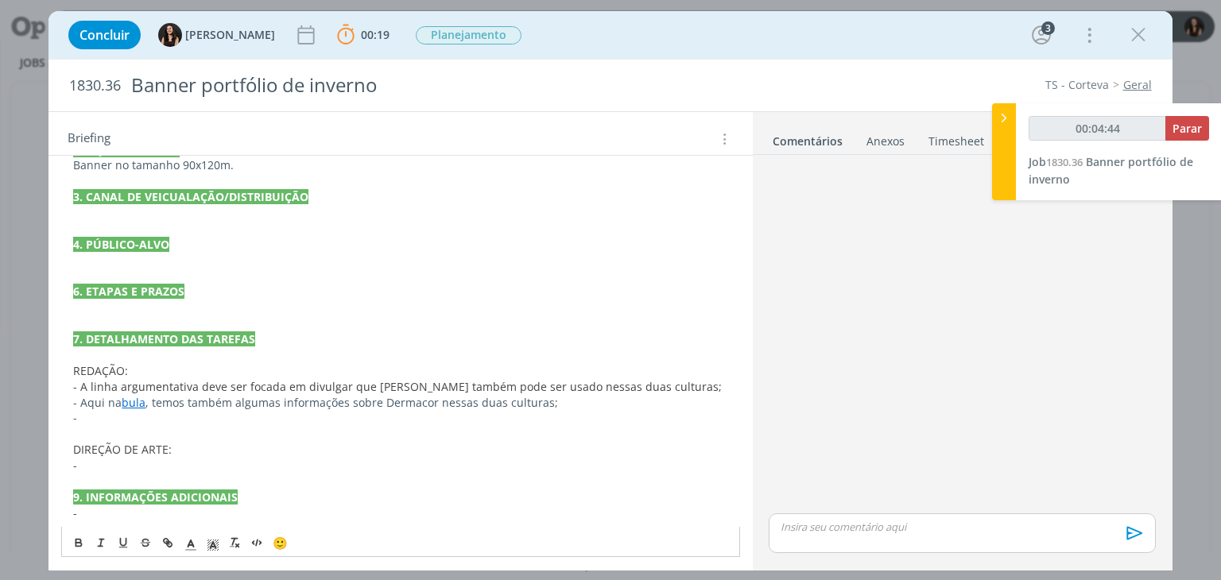
scroll to position [475, 0]
click at [251, 459] on p "-" at bounding box center [400, 466] width 654 height 16
click at [131, 426] on p "dialog" at bounding box center [400, 434] width 654 height 16
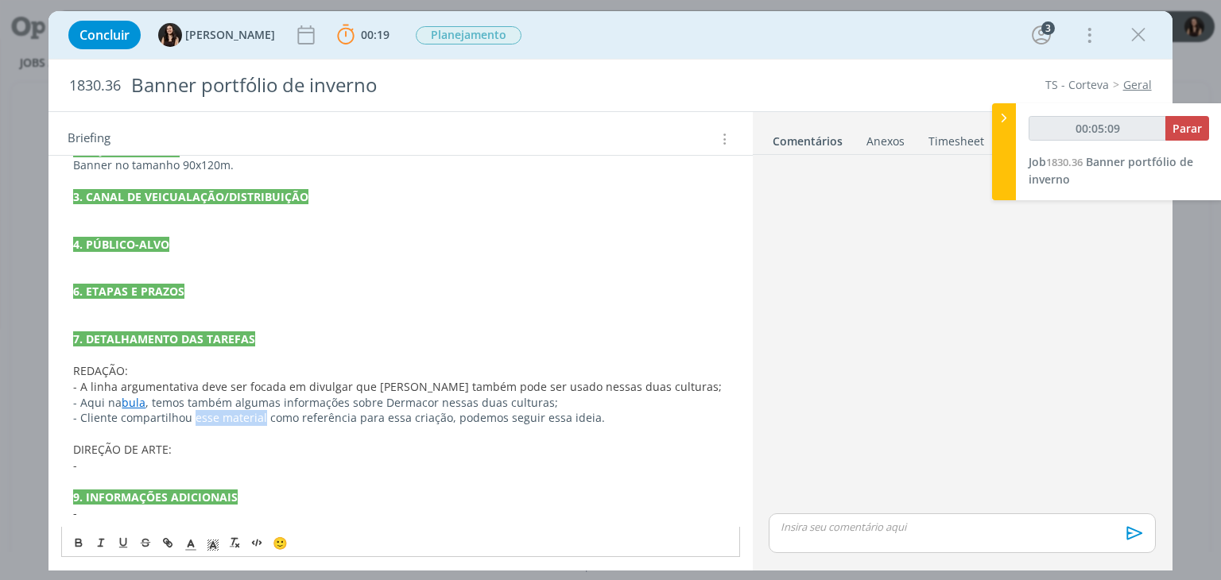
drag, startPoint x: 192, startPoint y: 417, endPoint x: 259, endPoint y: 417, distance: 66.8
click at [259, 417] on p "- Cliente compartilhou esse material como referência para essa criação, podemos…" at bounding box center [400, 418] width 654 height 16
type input "00:05:19"
click at [164, 538] on icon "dialog" at bounding box center [166, 540] width 5 height 5
type input "esse material"
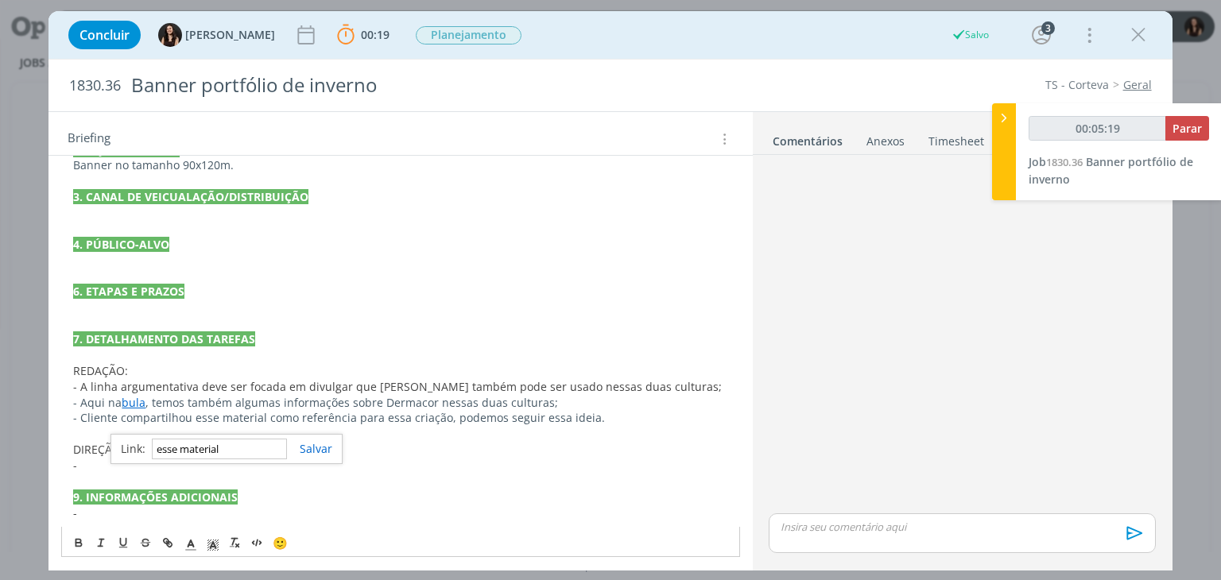
type input "00:05:20"
paste input "[URL][DOMAIN_NAME]"
type input "[URL][DOMAIN_NAME]"
click at [313, 446] on link "dialog" at bounding box center [309, 448] width 45 height 15
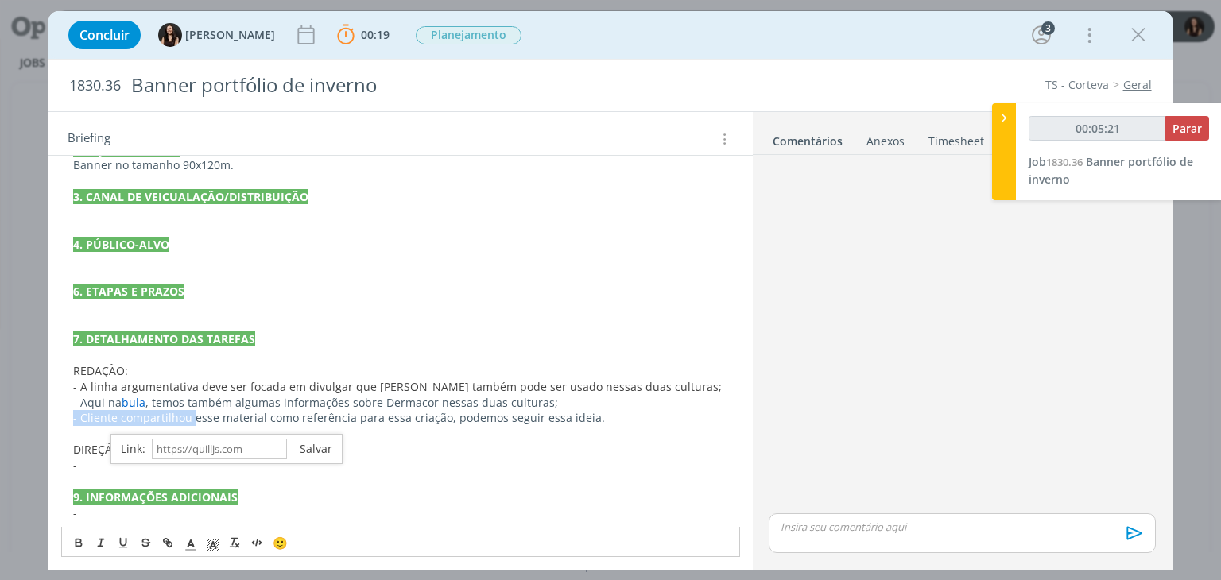
scroll to position [475, 0]
click at [289, 445] on p "DIREÇÃO DE ARTE:" at bounding box center [400, 450] width 654 height 16
click at [231, 431] on p "dialog" at bounding box center [400, 434] width 654 height 16
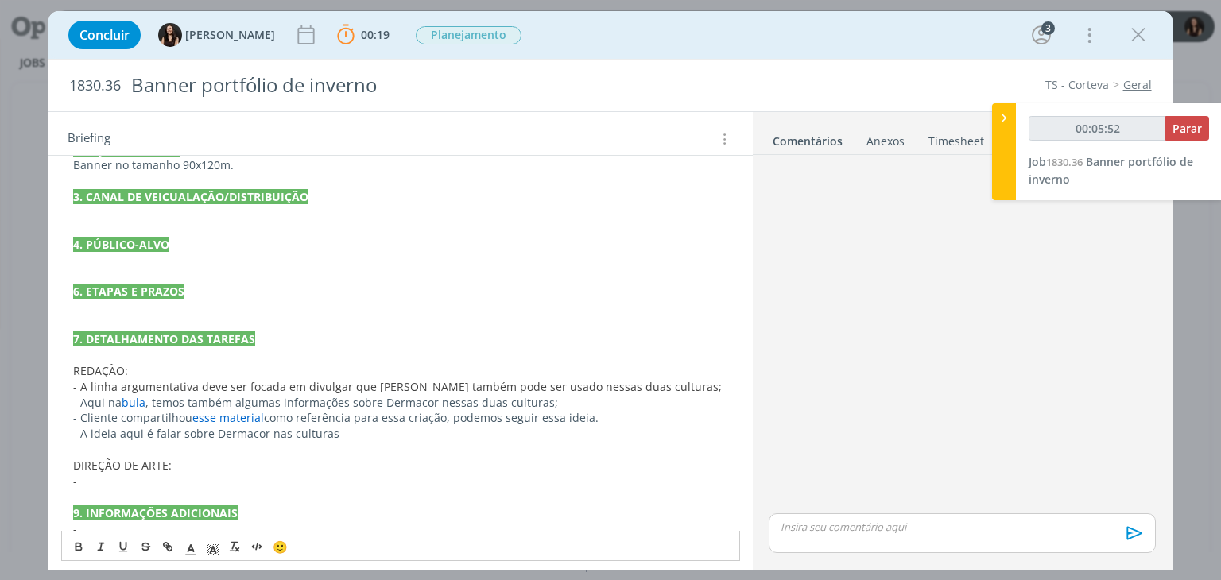
click at [363, 436] on p "- A ideia aqui é falar sobre Dermacor nas culturas" at bounding box center [400, 434] width 654 height 16
click at [403, 429] on p "- A ideia aqui é falar sobre Dermacor nas culturas como algo já consolidado"" at bounding box center [400, 434] width 654 height 16
click at [401, 429] on p "- A ideia aqui é falar sobre Dermacor nas culturas como algo já consolidado"" at bounding box center [400, 434] width 654 height 16
click at [490, 433] on p "- A ideia aqui é falar sobre Dermacor nas culturas como algo já "consolidado"" at bounding box center [400, 434] width 654 height 16
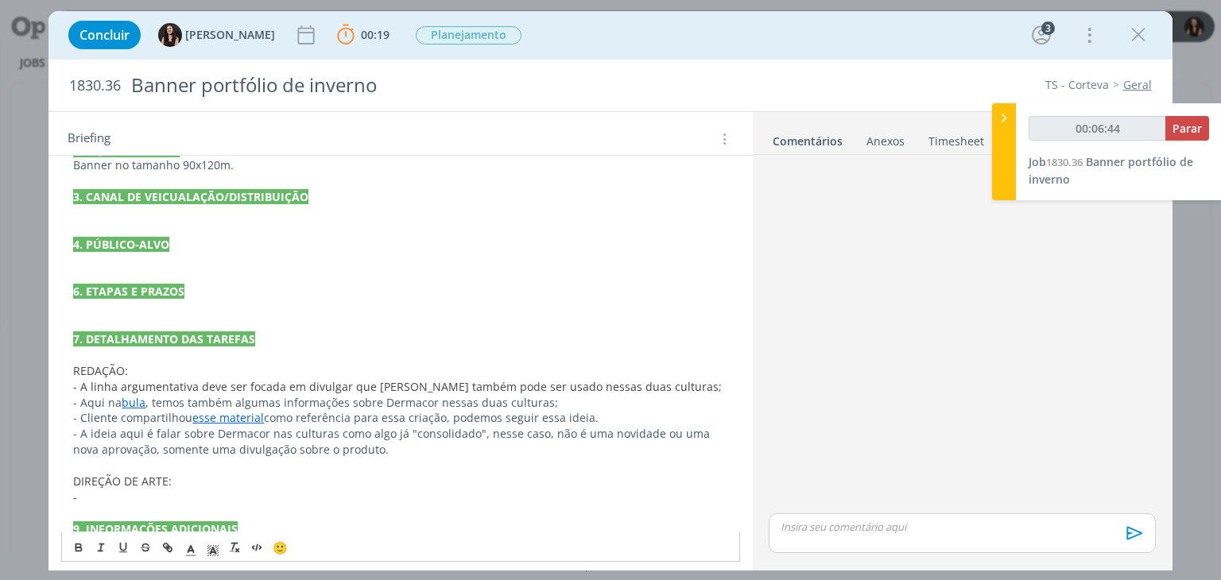
click at [151, 495] on p "-" at bounding box center [400, 498] width 654 height 16
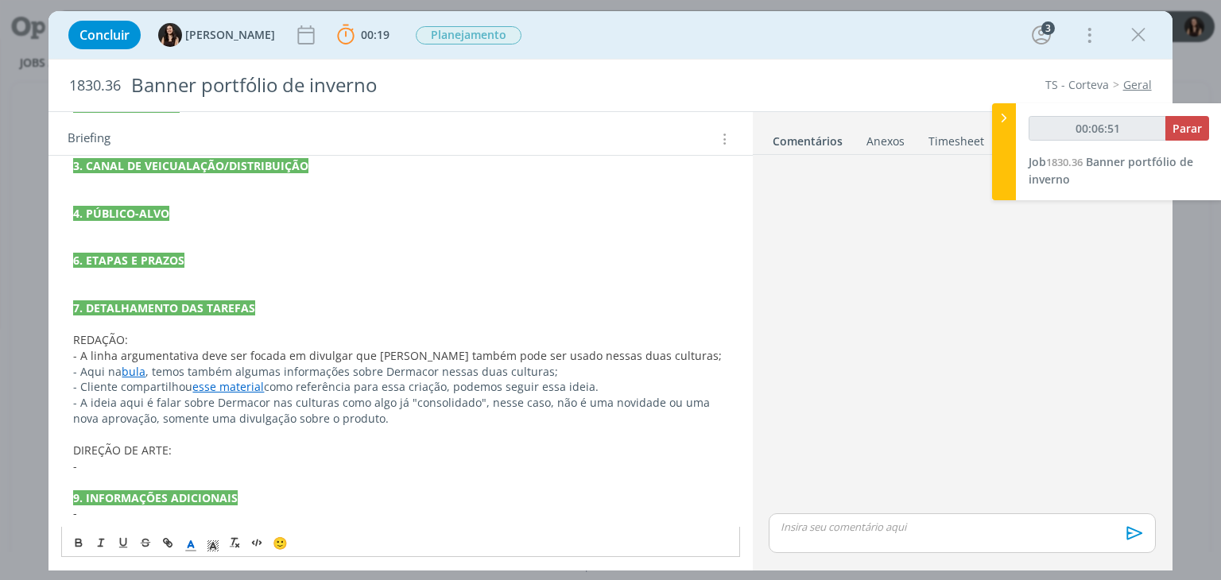
click at [157, 513] on p "-" at bounding box center [400, 514] width 654 height 16
click at [145, 456] on p "DIREÇÃO DE ARTE:" at bounding box center [400, 451] width 654 height 16
click at [137, 463] on p "-" at bounding box center [400, 467] width 654 height 16
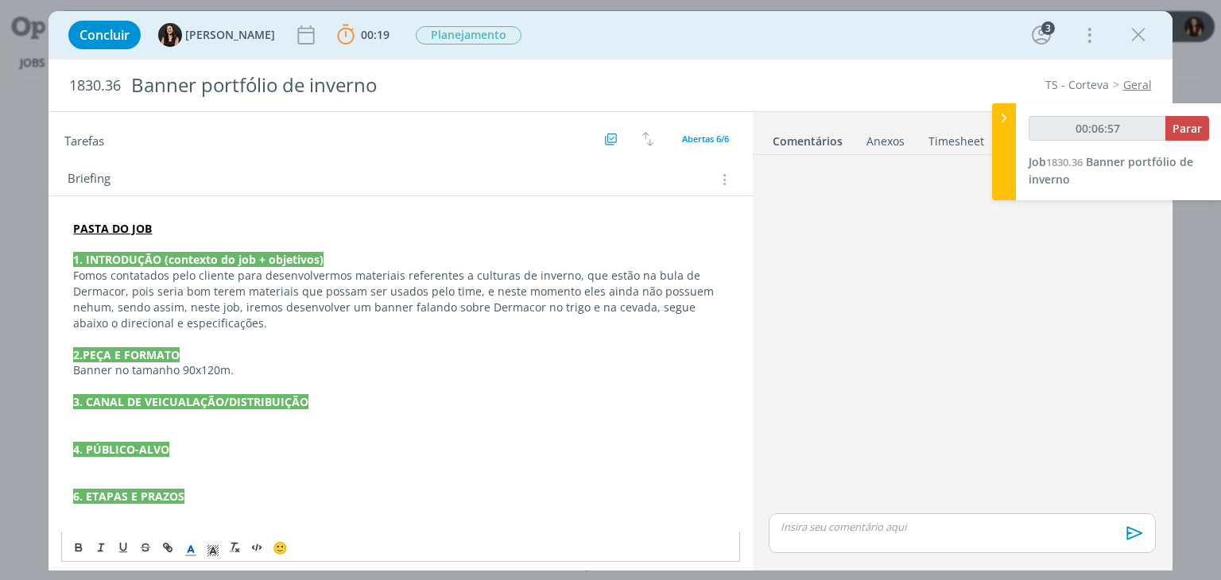
scroll to position [239, 0]
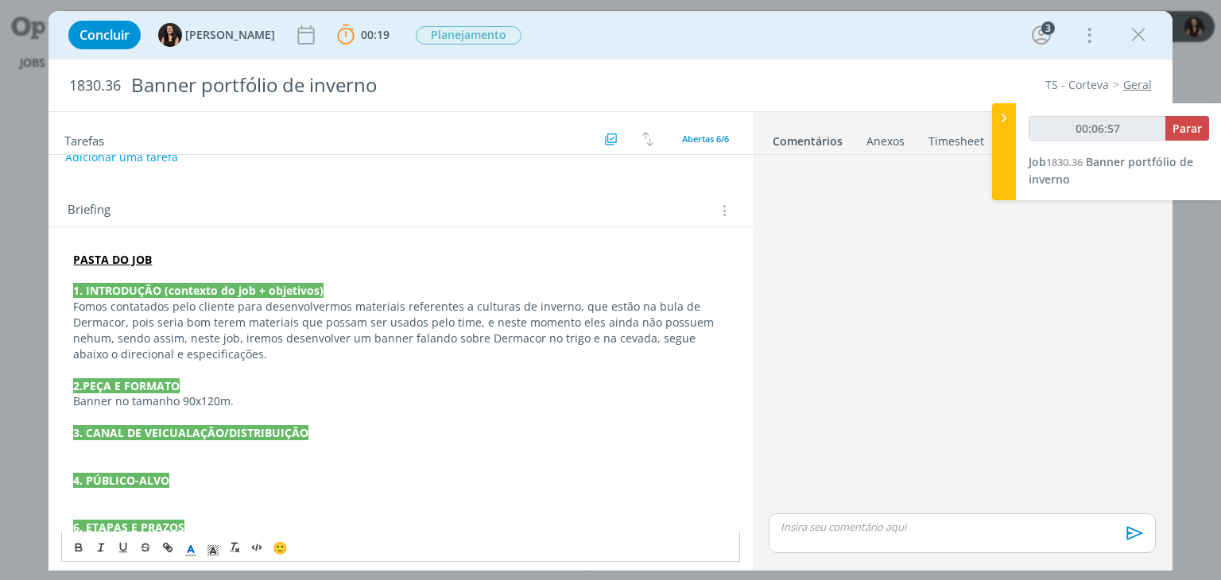
click at [195, 440] on p "3. CANAL DE VEICUALAÇÃO/DISTRIBUIÇÃO" at bounding box center [400, 433] width 654 height 16
click at [189, 444] on p "dialog" at bounding box center [400, 449] width 654 height 16
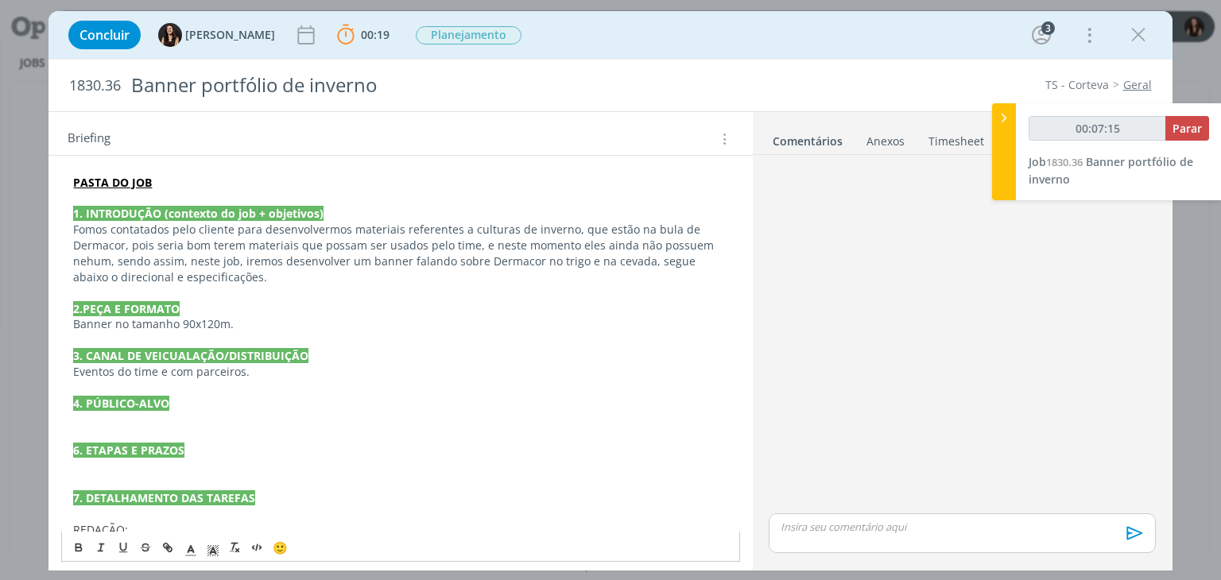
scroll to position [318, 0]
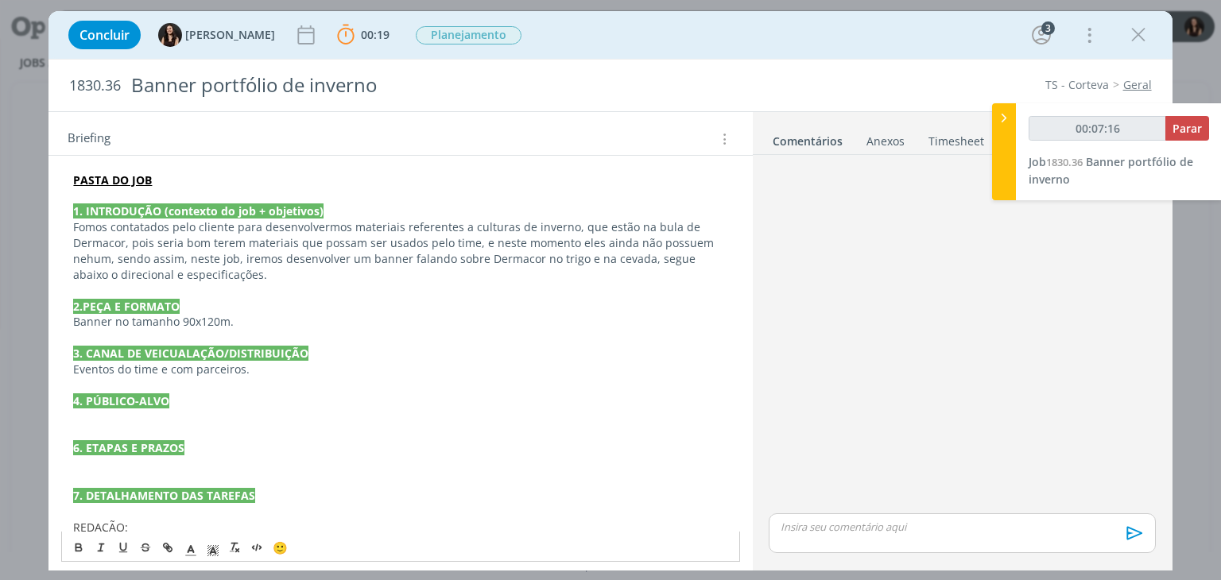
click at [143, 414] on p "dialog" at bounding box center [400, 417] width 654 height 16
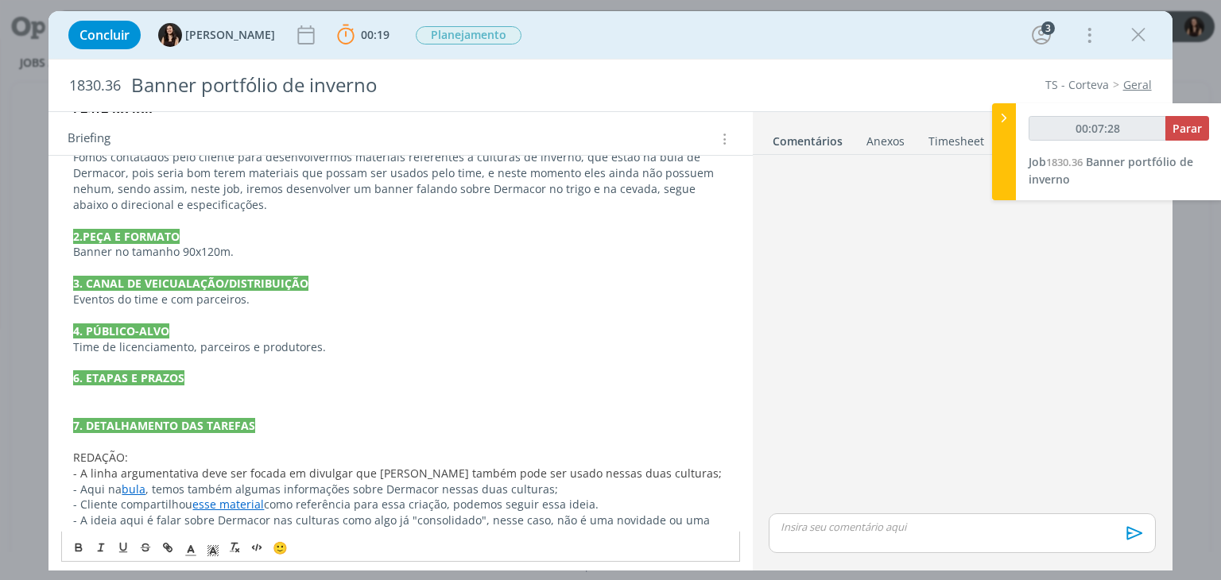
scroll to position [477, 0]
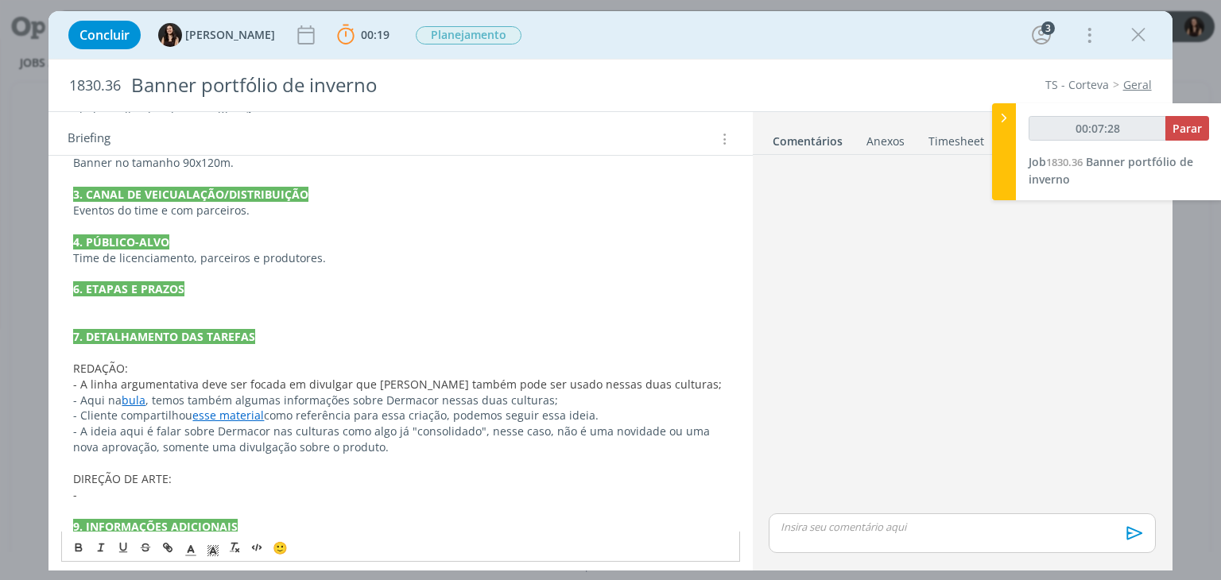
click at [147, 308] on p "dialog" at bounding box center [400, 305] width 654 height 16
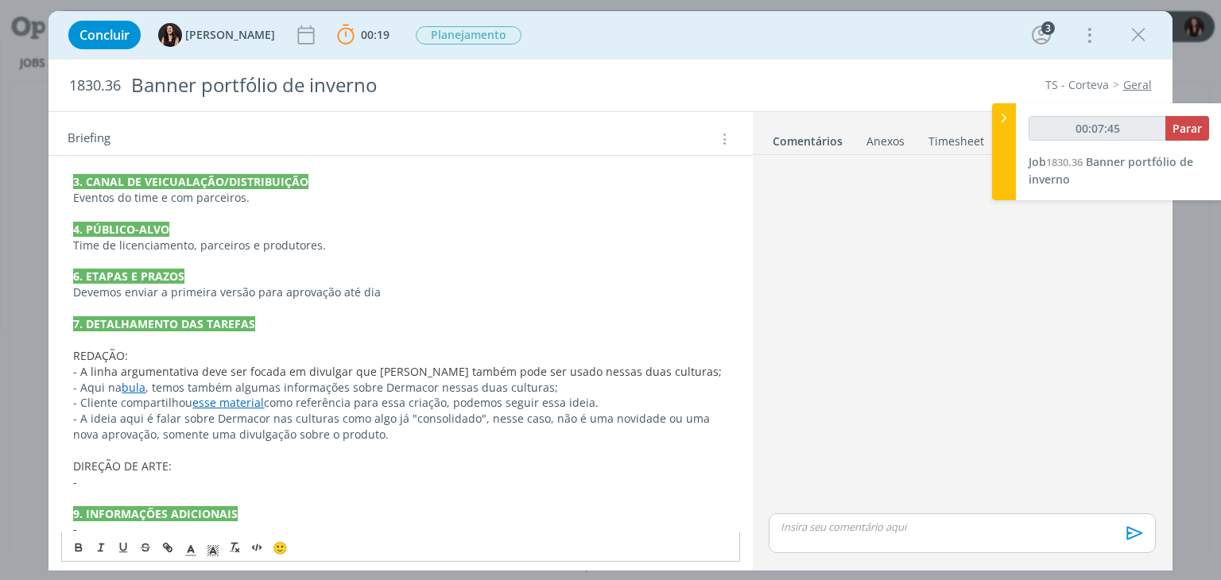
scroll to position [506, 0]
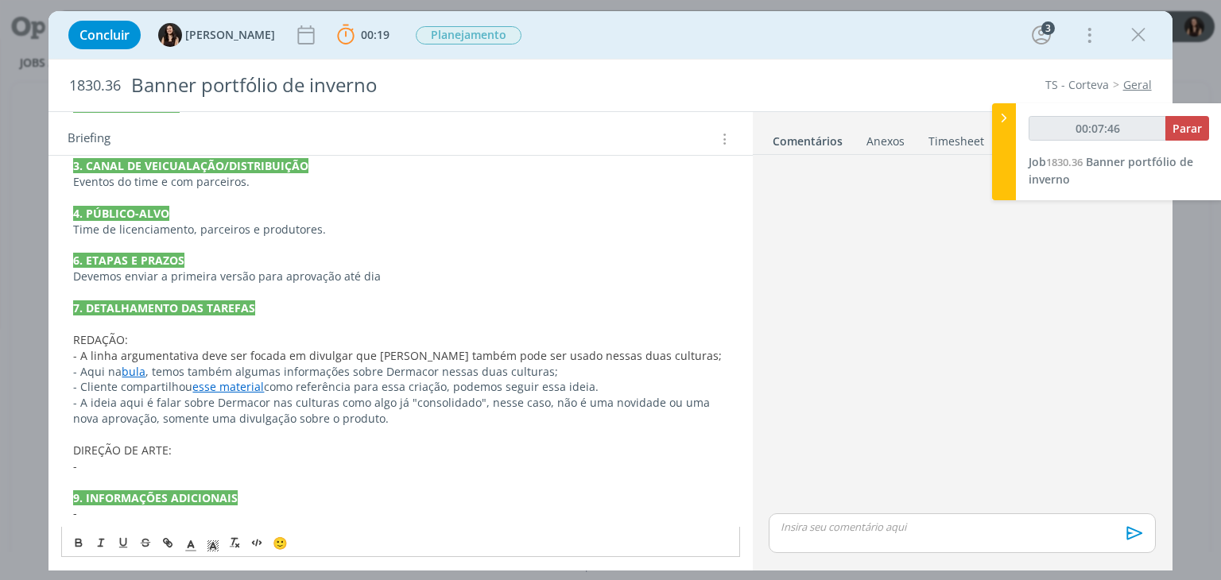
click at [188, 475] on p "dialog" at bounding box center [400, 483] width 654 height 16
click at [174, 475] on p "dialog" at bounding box center [400, 483] width 654 height 16
click at [175, 464] on p "-" at bounding box center [400, 467] width 654 height 16
click at [177, 516] on p "-" at bounding box center [400, 514] width 654 height 16
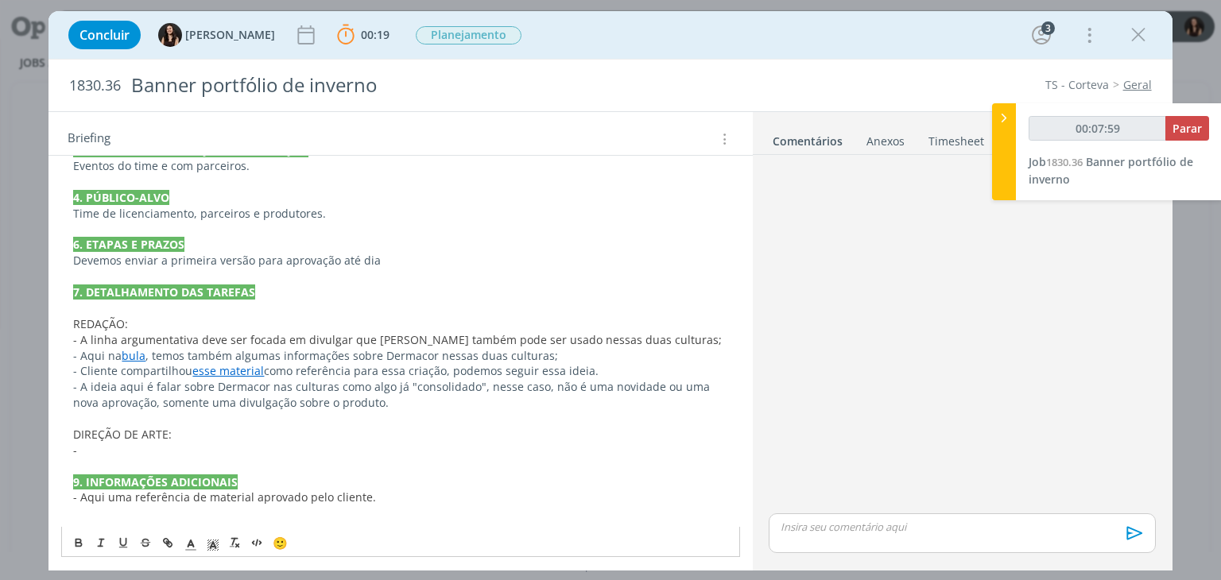
click at [177, 516] on p "dialog" at bounding box center [400, 514] width 654 height 16
click at [182, 447] on p "-" at bounding box center [400, 451] width 654 height 16
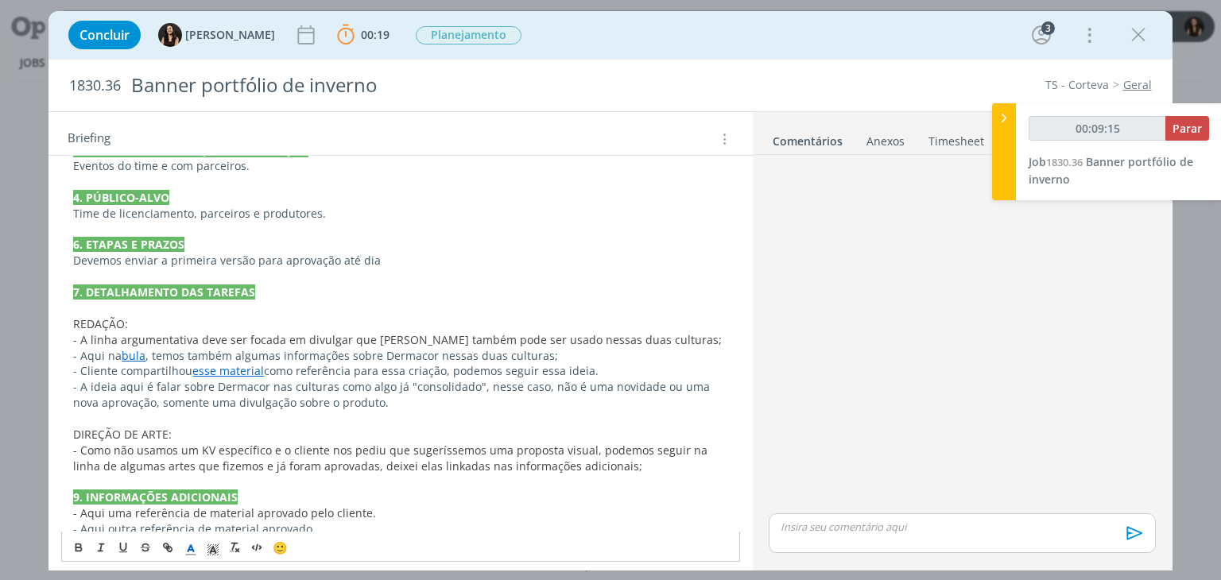
click at [194, 427] on p "DIREÇÃO DE ARTE:" at bounding box center [400, 435] width 654 height 16
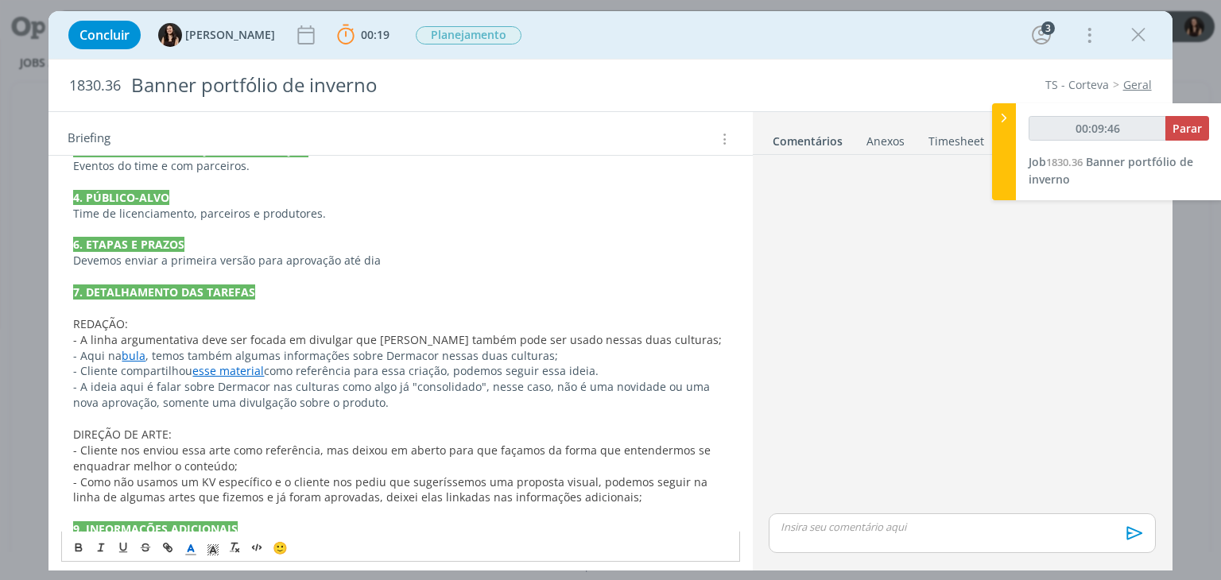
click at [227, 364] on link "esse material" at bounding box center [228, 370] width 72 height 15
click at [242, 387] on div "[URL][DOMAIN_NAME]" at bounding box center [209, 402] width 292 height 30
click at [239, 394] on link "[URL][DOMAIN_NAME]" at bounding box center [178, 402] width 120 height 21
type input "00:10:02"
drag, startPoint x: 178, startPoint y: 448, endPoint x: 223, endPoint y: 448, distance: 44.5
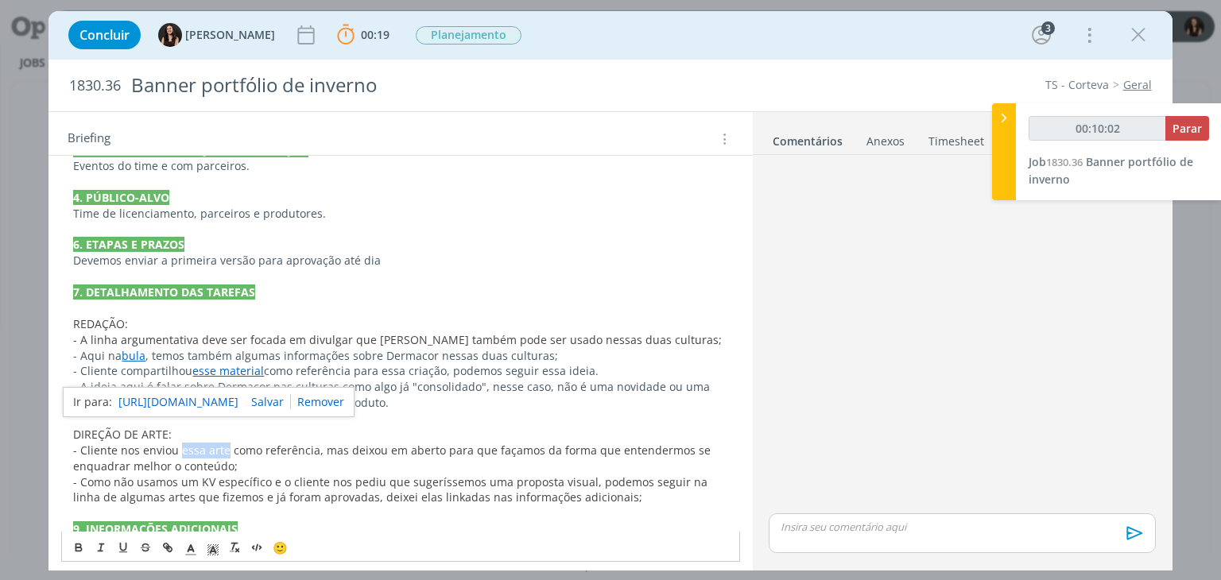
click at [223, 448] on span "- Cliente nos enviou essa arte como referência, mas deixou em aberto para que f…" at bounding box center [393, 458] width 641 height 31
click at [165, 544] on icon "dialog" at bounding box center [166, 546] width 5 height 5
type input "essa arte"
type input "00:10:03"
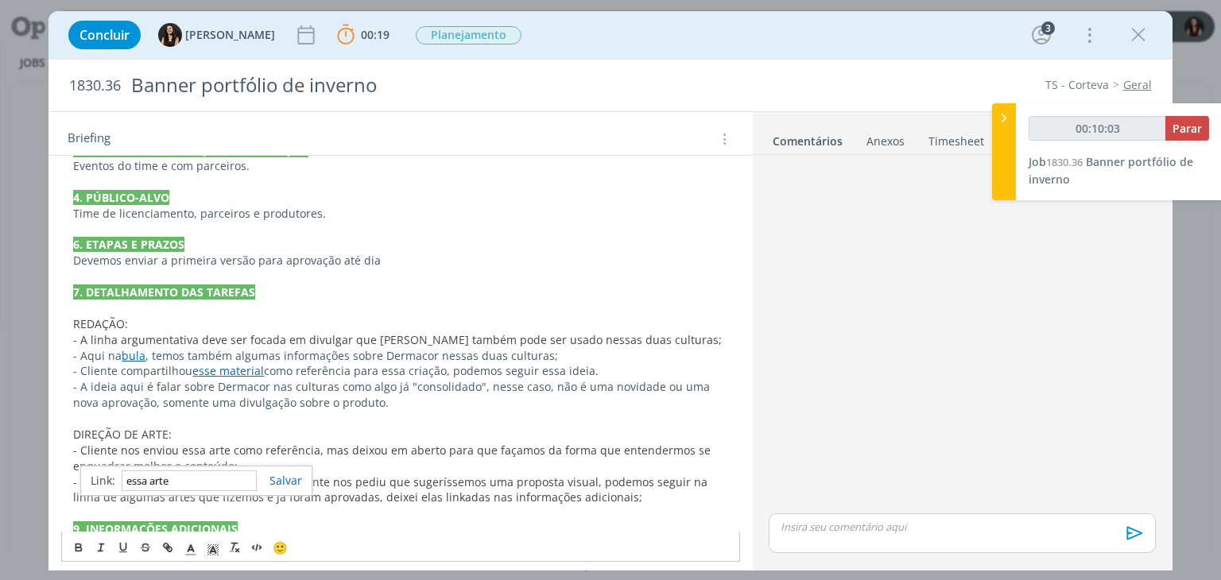
paste input "[URL][DOMAIN_NAME]"
type input "[URL][DOMAIN_NAME]"
type input "00:10:04"
type input "[URL][DOMAIN_NAME]"
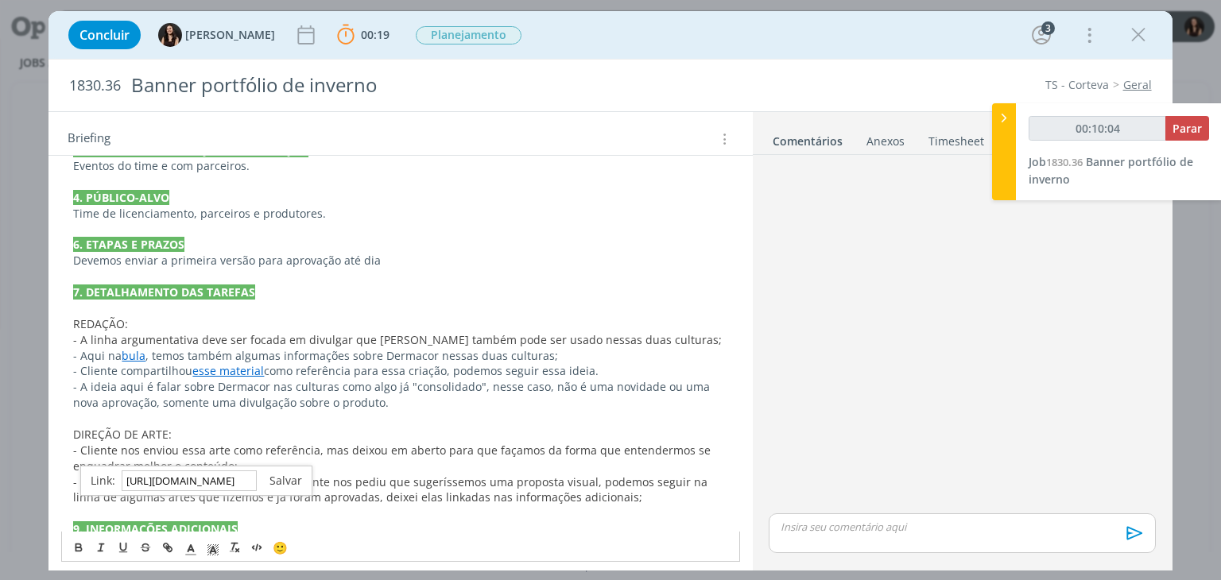
click at [275, 473] on link "dialog" at bounding box center [279, 480] width 45 height 15
click at [283, 424] on p "dialog" at bounding box center [400, 419] width 654 height 16
drag, startPoint x: 220, startPoint y: 452, endPoint x: 192, endPoint y: 446, distance: 28.4
click at [192, 446] on link "essa arte" at bounding box center [203, 450] width 49 height 15
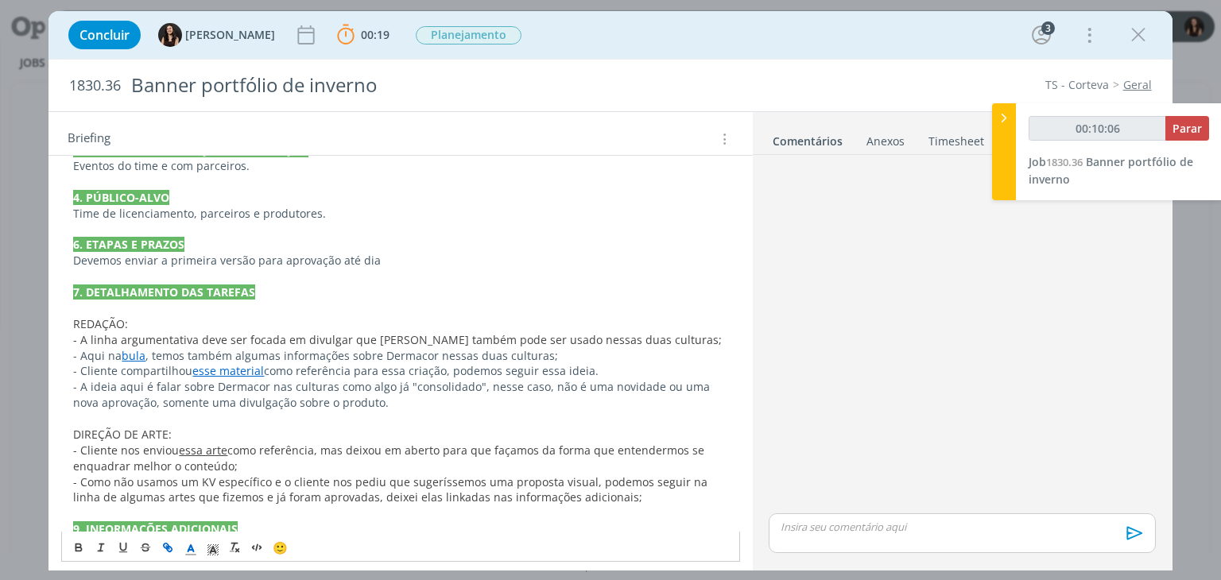
click at [184, 446] on link "essa arte" at bounding box center [203, 450] width 49 height 15
click at [183, 446] on link "essa arte" at bounding box center [203, 450] width 49 height 15
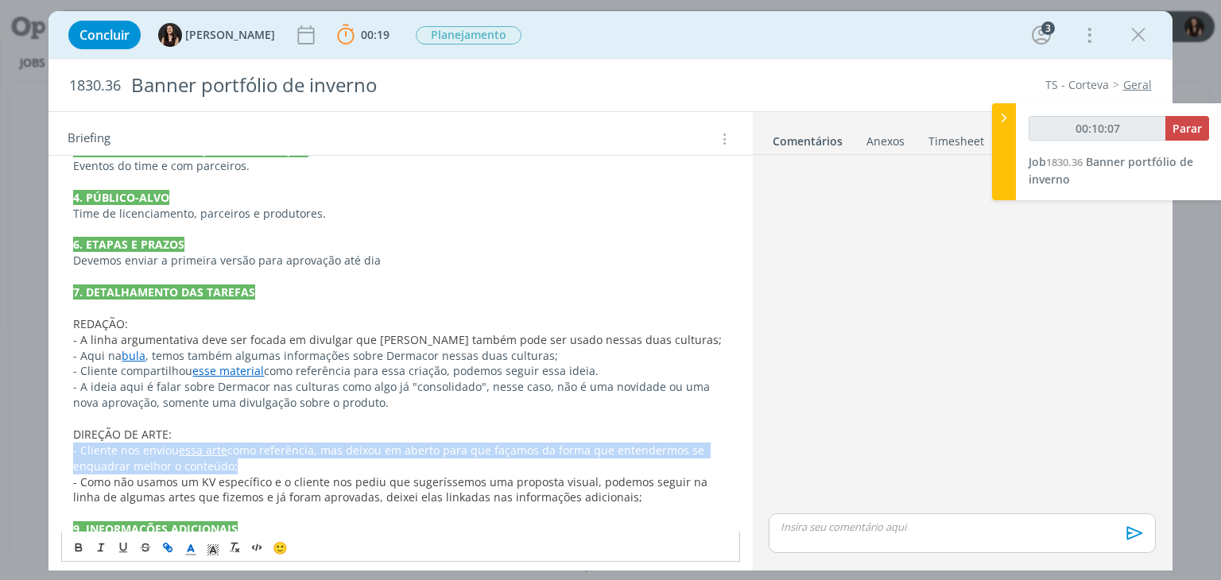
click at [183, 446] on link "essa arte" at bounding box center [203, 450] width 49 height 15
click at [182, 446] on link "essa arte" at bounding box center [203, 450] width 49 height 15
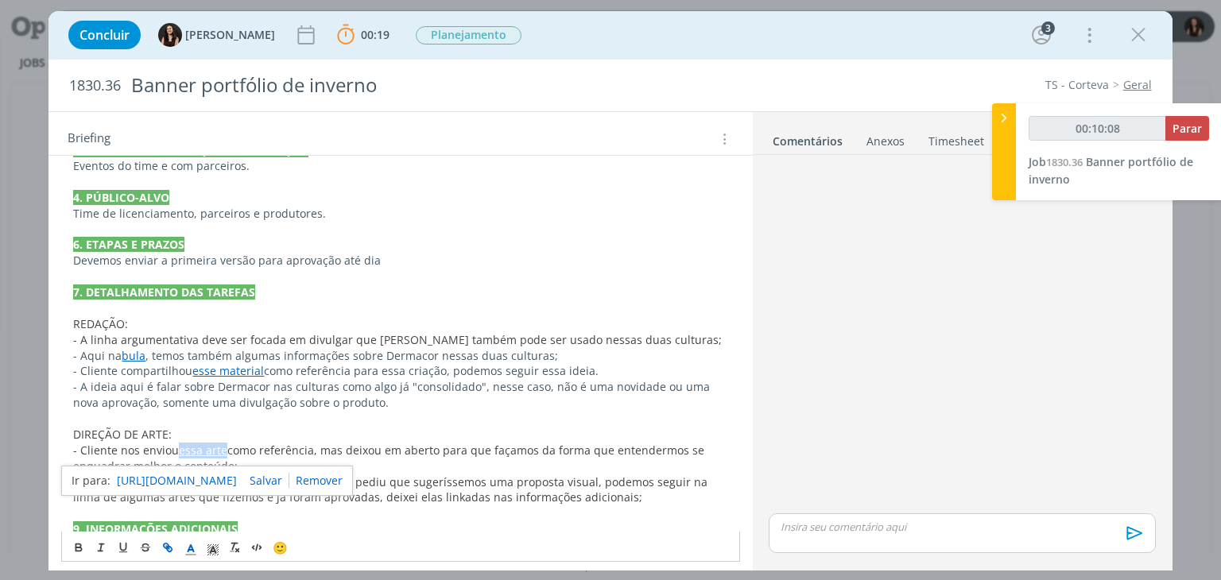
drag, startPoint x: 180, startPoint y: 448, endPoint x: 226, endPoint y: 449, distance: 46.1
click at [226, 449] on p "- Cliente nos enviou essa arte como referência, mas deixou em aberto para que f…" at bounding box center [400, 459] width 654 height 32
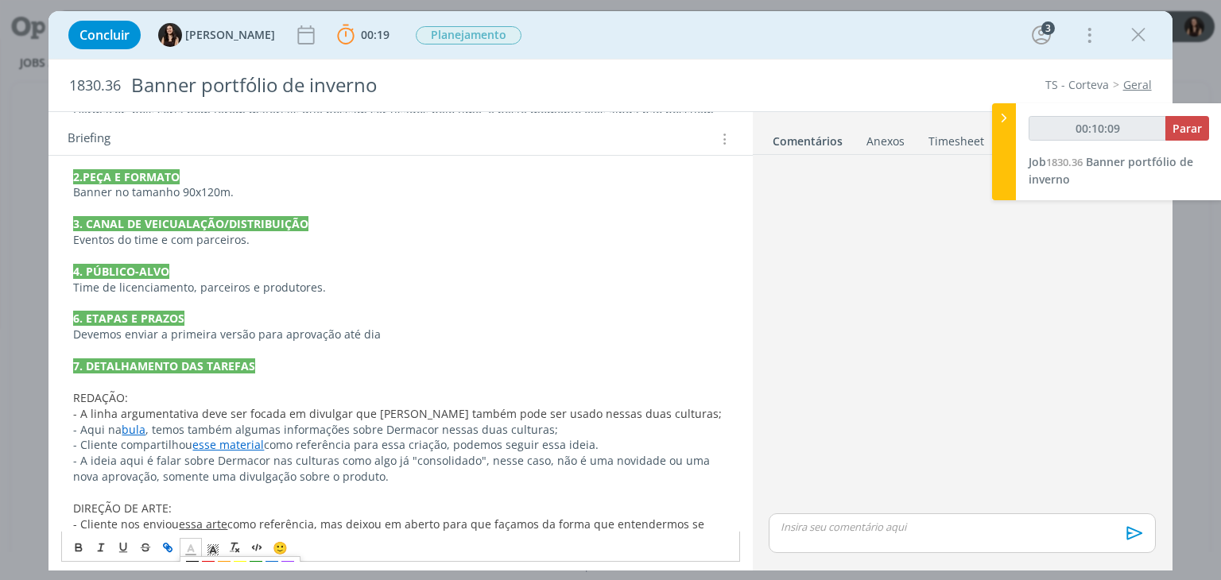
drag, startPoint x: 197, startPoint y: 551, endPoint x: 196, endPoint y: 536, distance: 15.2
click at [196, 551] on icon "dialog" at bounding box center [191, 550] width 14 height 14
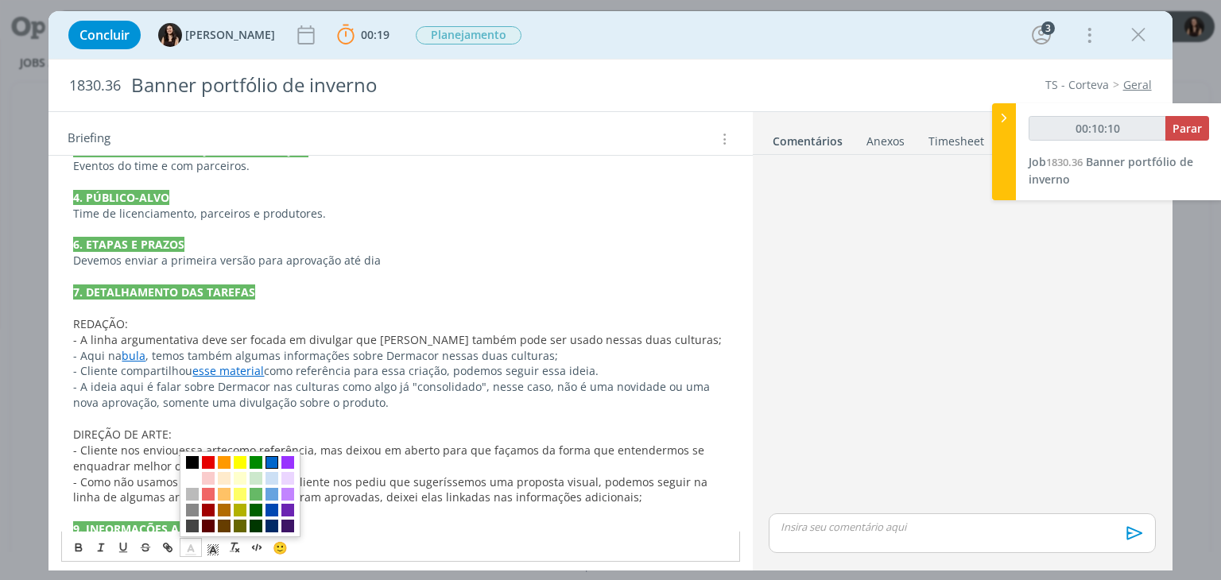
click at [268, 460] on span "dialog" at bounding box center [272, 462] width 13 height 13
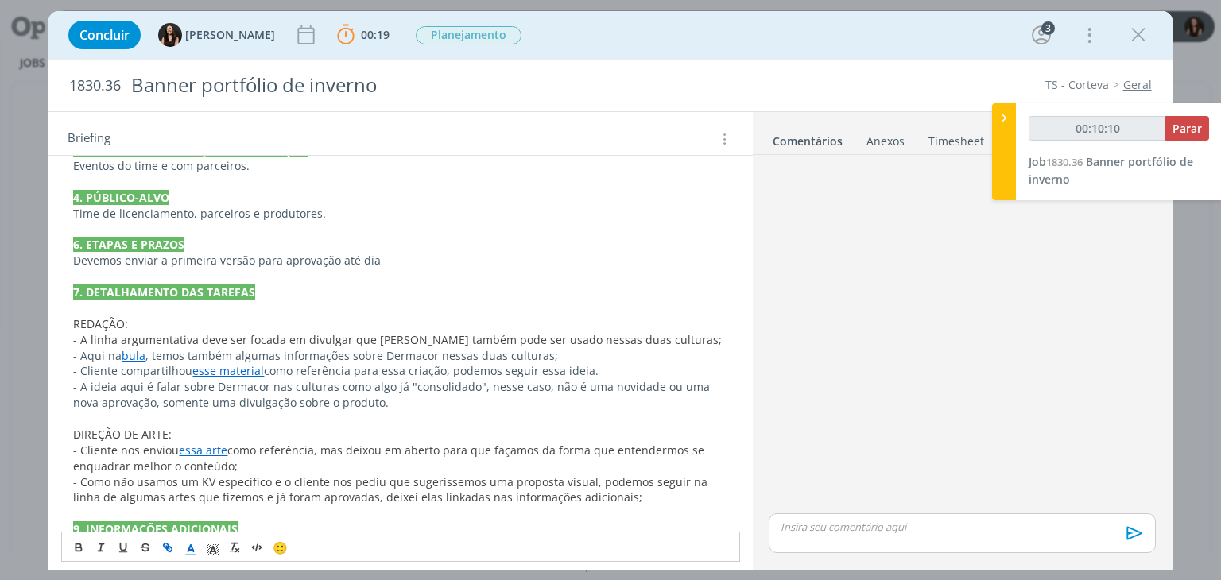
click at [266, 447] on span "como referência, mas deixou em aberto para que façamos da forma que entendermos…" at bounding box center [390, 458] width 634 height 31
click at [256, 469] on p "- Cliente nos enviou essa arte como referência, mas deixou em aberto para que f…" at bounding box center [400, 459] width 654 height 32
click at [682, 452] on span "como referência, mas deixou em aberto para que façamos da forma que entendermos…" at bounding box center [390, 458] width 634 height 31
click at [215, 465] on span "como referência, mas deixou em aberto para que façamos da forma que entendermos…" at bounding box center [390, 458] width 634 height 31
click at [270, 479] on span "- Como não usamos um KV específico e o cliente nos pediu que sugeríssemos uma p…" at bounding box center [392, 490] width 638 height 31
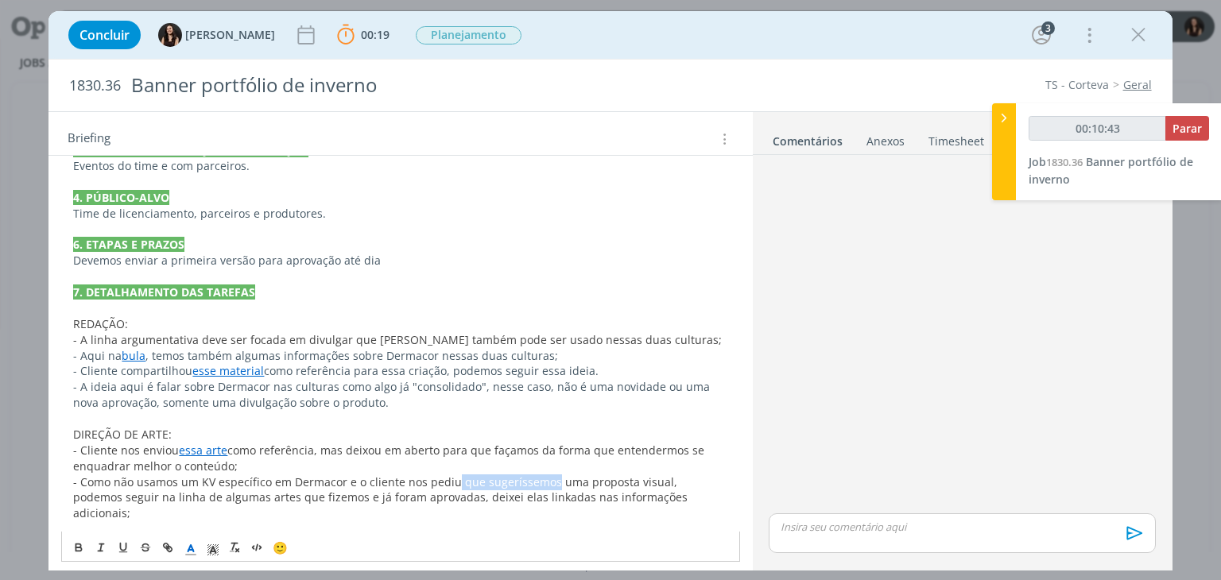
drag, startPoint x: 546, startPoint y: 479, endPoint x: 452, endPoint y: 483, distance: 94.7
click at [452, 483] on span "- Como não usamos um KV específico em Dermacor e o cliente nos pediu que sugerí…" at bounding box center [382, 498] width 618 height 47
click at [477, 476] on span "- Como não usamos um KV específico em Dermacor e o cliente nos pediu para uma p…" at bounding box center [395, 490] width 644 height 31
click at [480, 481] on span "- Como não usamos um KV específico em Dermacor e o cliente nos pediu para uma p…" at bounding box center [395, 490] width 644 height 31
click at [550, 455] on span "como referência, mas deixou em aberto para que façamos da forma que entendermos…" at bounding box center [390, 458] width 634 height 31
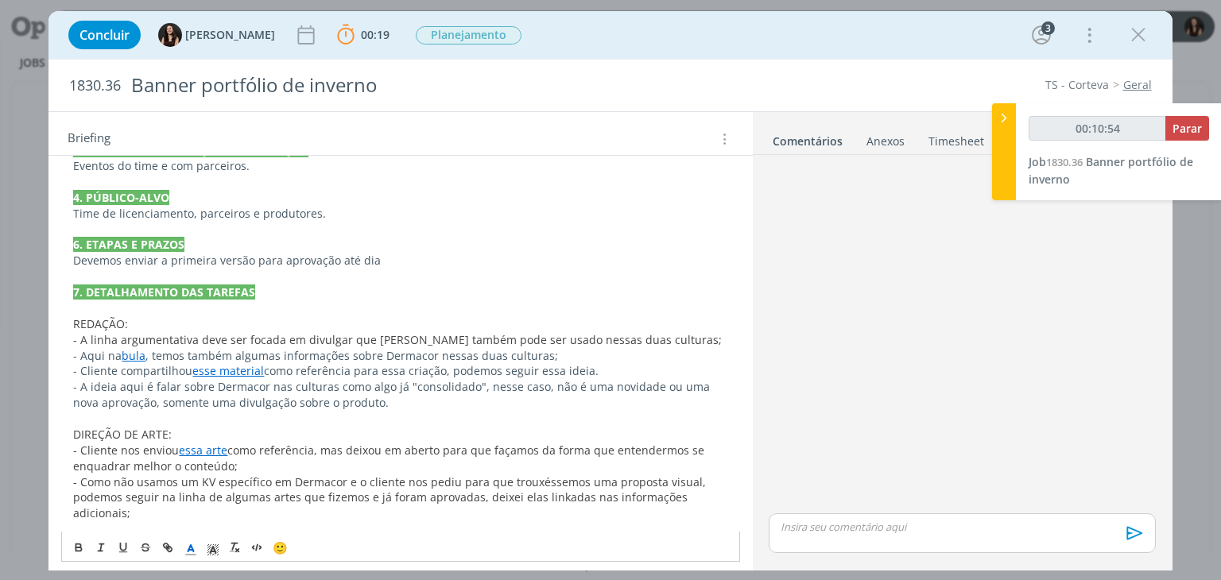
click at [146, 502] on span "- Como não usamos um KV específico em Dermacor e o cliente nos pediu para que t…" at bounding box center [391, 498] width 636 height 47
click at [269, 522] on p "dialog" at bounding box center [400, 530] width 654 height 16
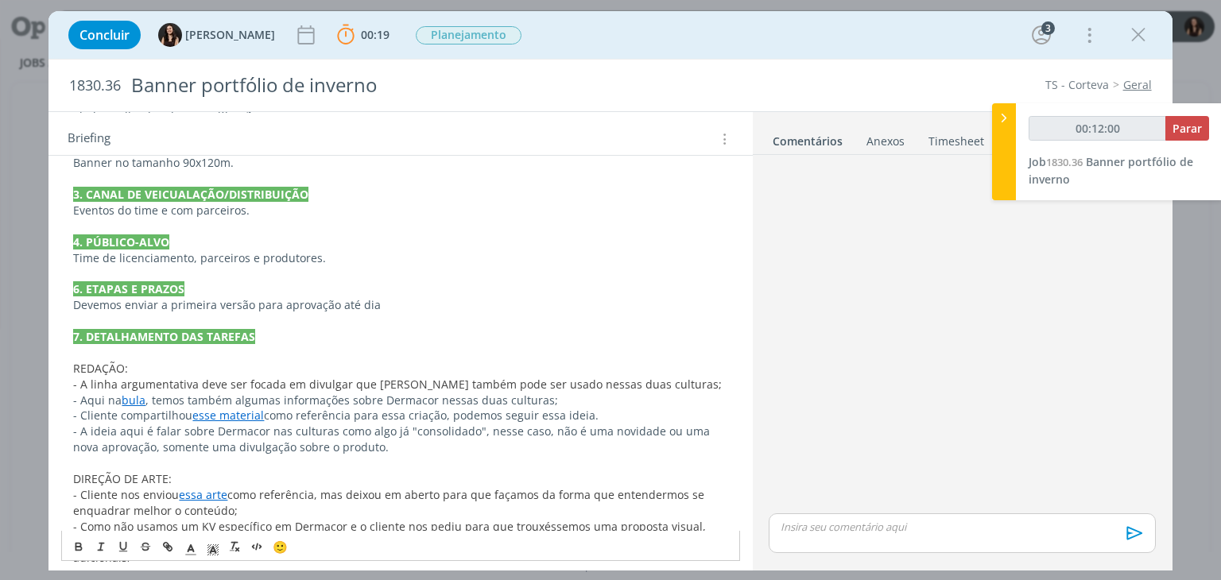
scroll to position [601, 0]
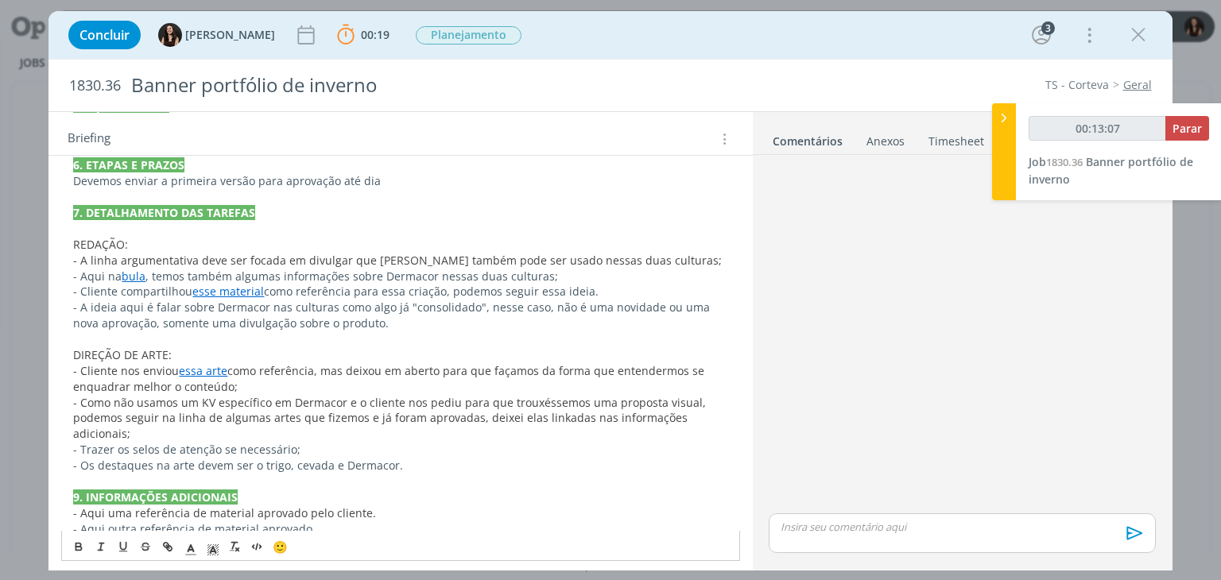
click at [549, 253] on span "- A linha argumentativa deve ser focada em divulgar que [PERSON_NAME] também po…" at bounding box center [397, 260] width 649 height 15
click at [407, 474] on p "dialog" at bounding box center [400, 482] width 654 height 16
click at [401, 522] on p "- Aqui outra referência de material aprovado." at bounding box center [400, 530] width 654 height 16
click at [94, 506] on span "- Aqui uma referência de material aprovado pelo cliente." at bounding box center [224, 513] width 303 height 15
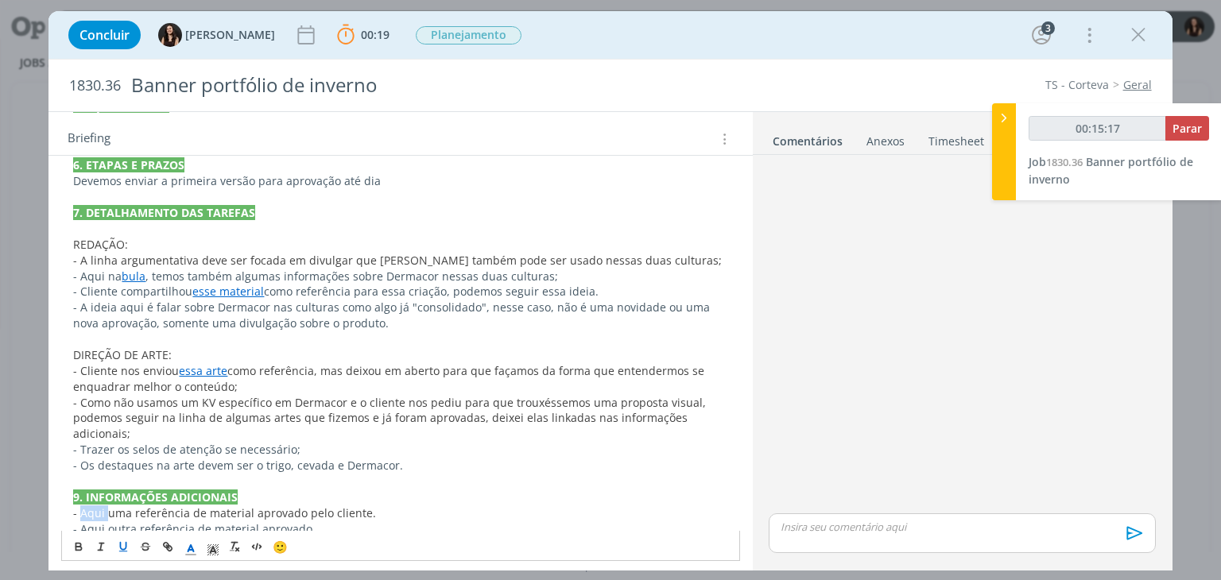
type input "00:15:18"
click at [172, 541] on icon "dialog" at bounding box center [167, 547] width 13 height 13
type input "Aqui"
type input "00:15:19"
paste input "https://sobeae.sharepoint.com/:f:/s/SOBEAE/Ev_RYp4VcZhBtW_83RNX5OwB70UuXZTe7L4i…"
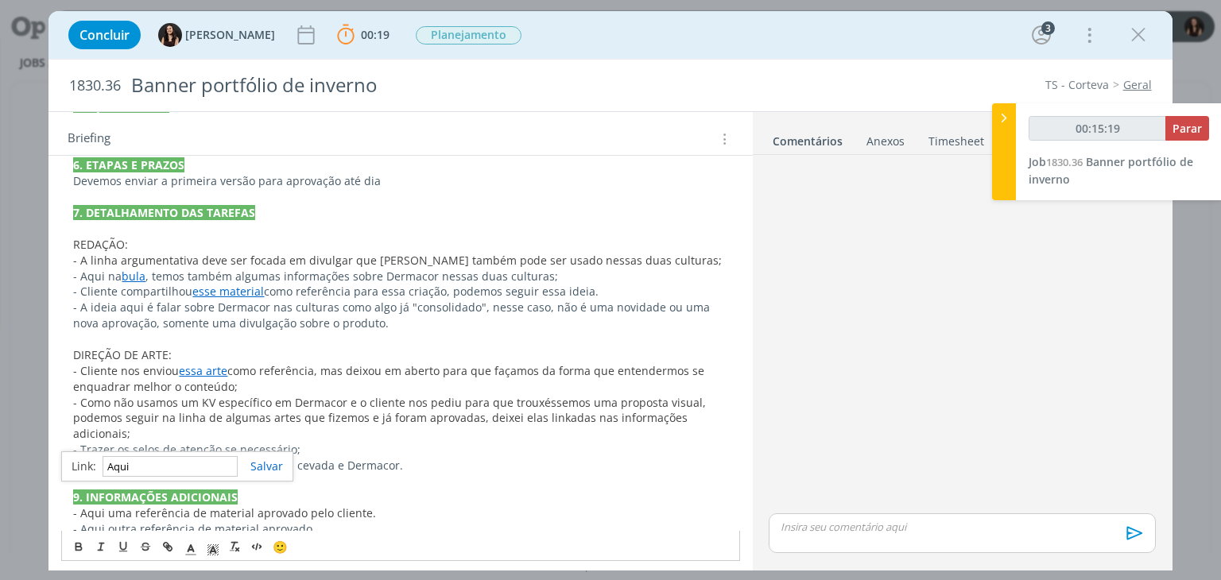
type input "https://sobeae.sharepoint.com/:f:/s/SOBEAE/Ev_RYp4VcZhBtW_83RNX5OwB70UuXZTe7L4i…"
type input "00:15:20"
type input "https://sobeae.sharepoint.com/:f:/s/SOBEAE/Ev_RYp4VcZhBtW_83RNX5OwB70UuXZTe7L4i…"
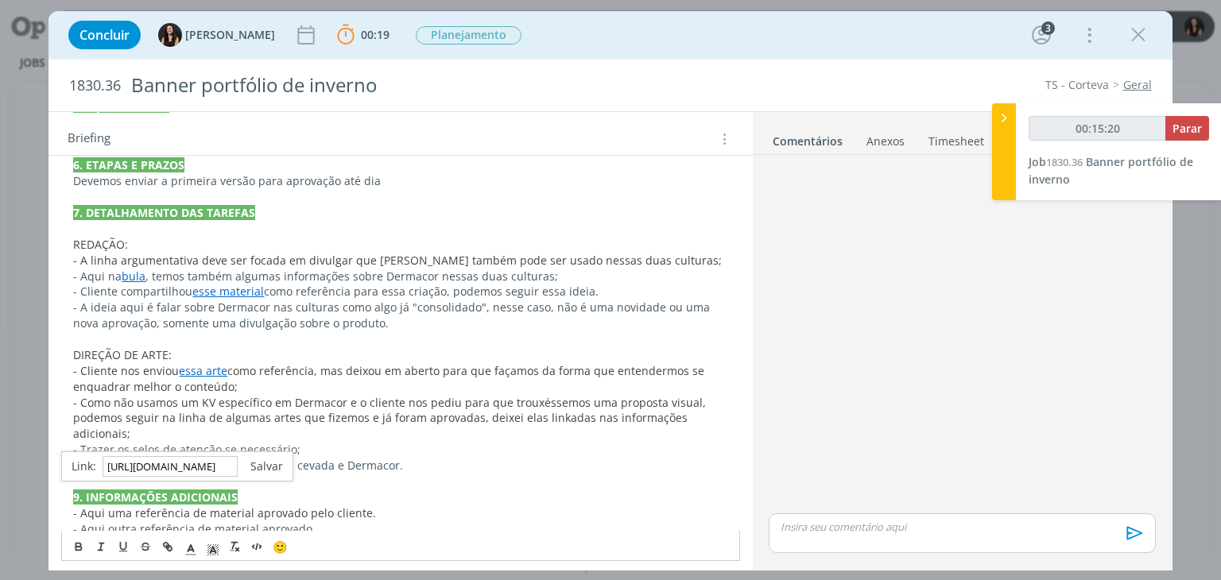
click at [254, 465] on link "dialog" at bounding box center [260, 466] width 45 height 15
click at [183, 506] on span "uma referência de material aprovado pelo cliente." at bounding box center [236, 513] width 268 height 15
drag, startPoint x: 104, startPoint y: 497, endPoint x: 80, endPoint y: 494, distance: 24.9
click at [80, 506] on link "Aqui" at bounding box center [89, 513] width 25 height 15
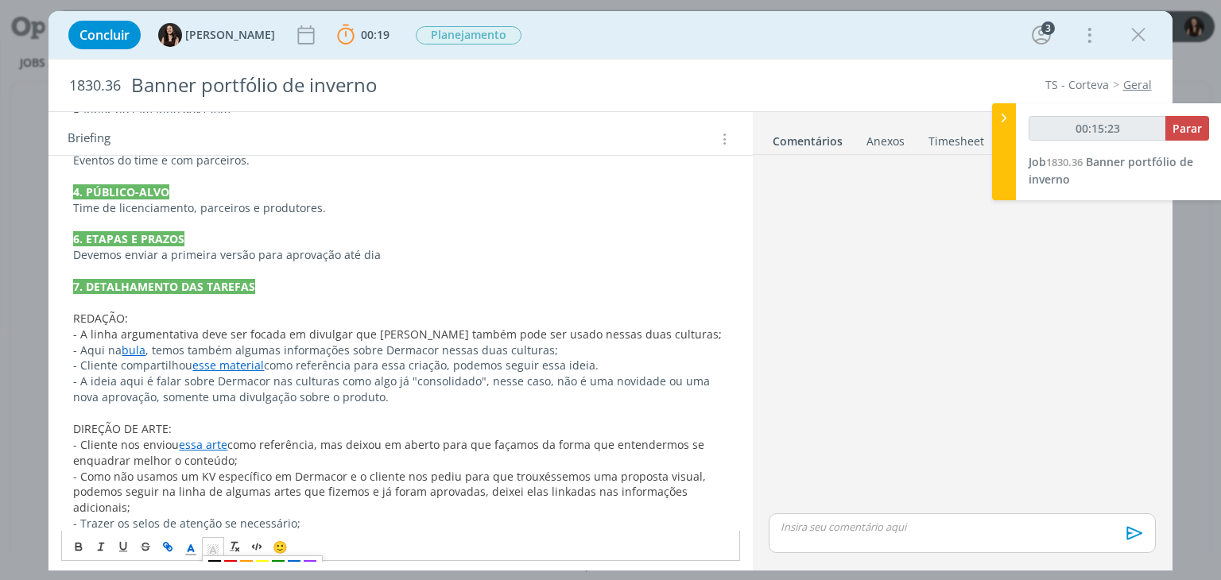
click at [210, 543] on icon "dialog" at bounding box center [213, 550] width 14 height 14
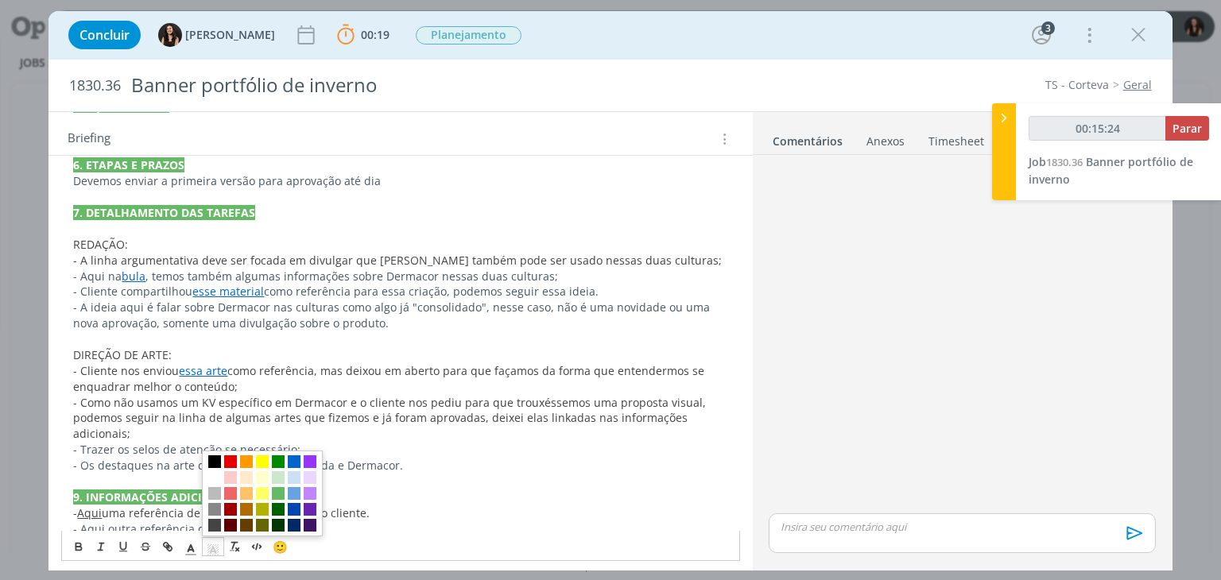
click at [207, 543] on icon "dialog" at bounding box center [213, 550] width 14 height 14
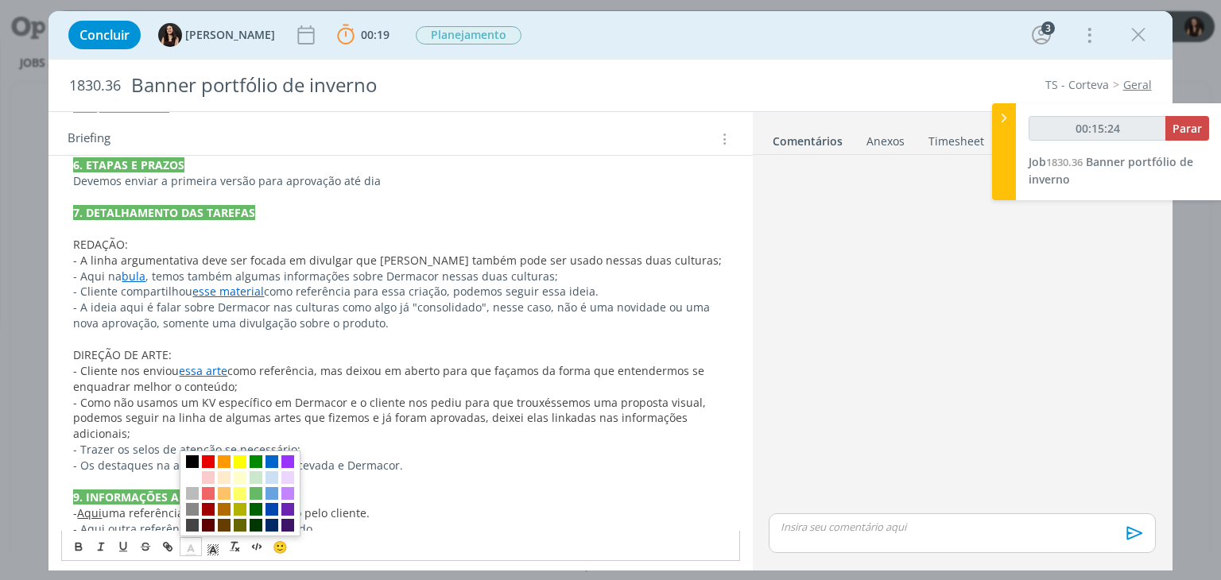
click at [197, 543] on icon "dialog" at bounding box center [191, 550] width 14 height 14
click at [270, 456] on span "dialog" at bounding box center [272, 462] width 13 height 13
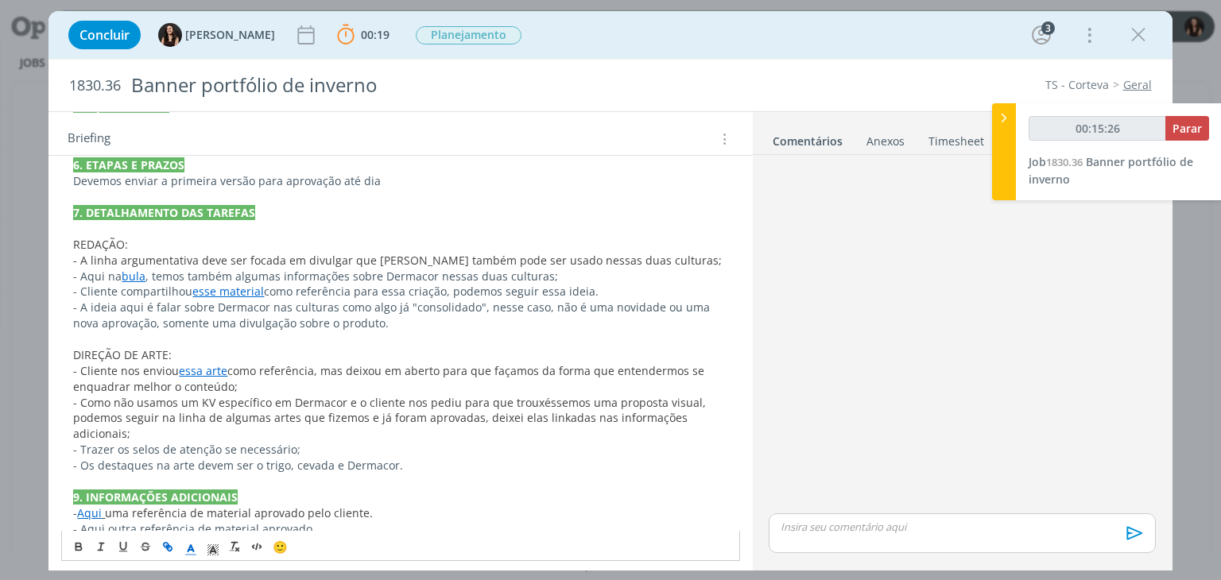
click at [161, 522] on p "- Aqui outra referência de material aprovado." at bounding box center [400, 530] width 654 height 16
click at [92, 506] on link "Aqui" at bounding box center [89, 513] width 25 height 15
click at [157, 466] on link "https://sobeae.sharepoint.com/:f:/s/SOBEAE/Ev_RYp4VcZhBtW_83RNX5OwB70UuXZTe7L4i…" at bounding box center [177, 466] width 120 height 21
type input "00:18:32"
click at [95, 522] on p "- Aqui outra referência de material aprovado." at bounding box center [400, 530] width 654 height 16
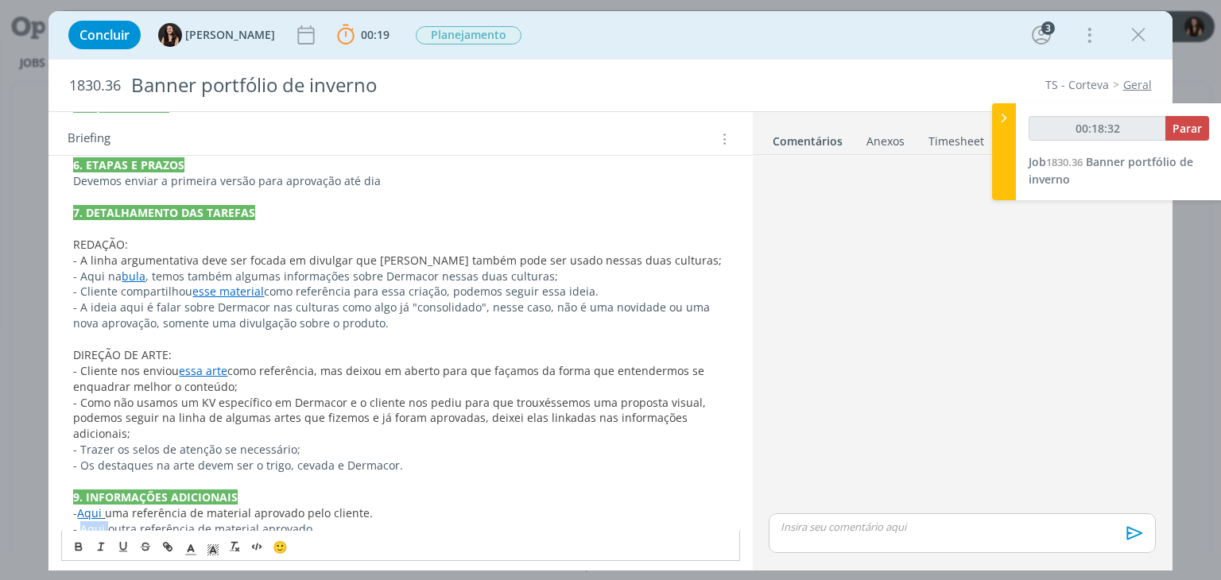
click at [95, 522] on p "- Aqui outra referência de material aprovado." at bounding box center [400, 530] width 654 height 16
click at [171, 547] on icon "dialog" at bounding box center [170, 549] width 5 height 5
type input "Aqui"
type input "00:18:34"
paste input "https://sobeae.sharepoint.com/:p:/s/SOBEAE/ERZTq6qLO8dLkDhwTDr3XuYBRJ1YKLy3Imsv…"
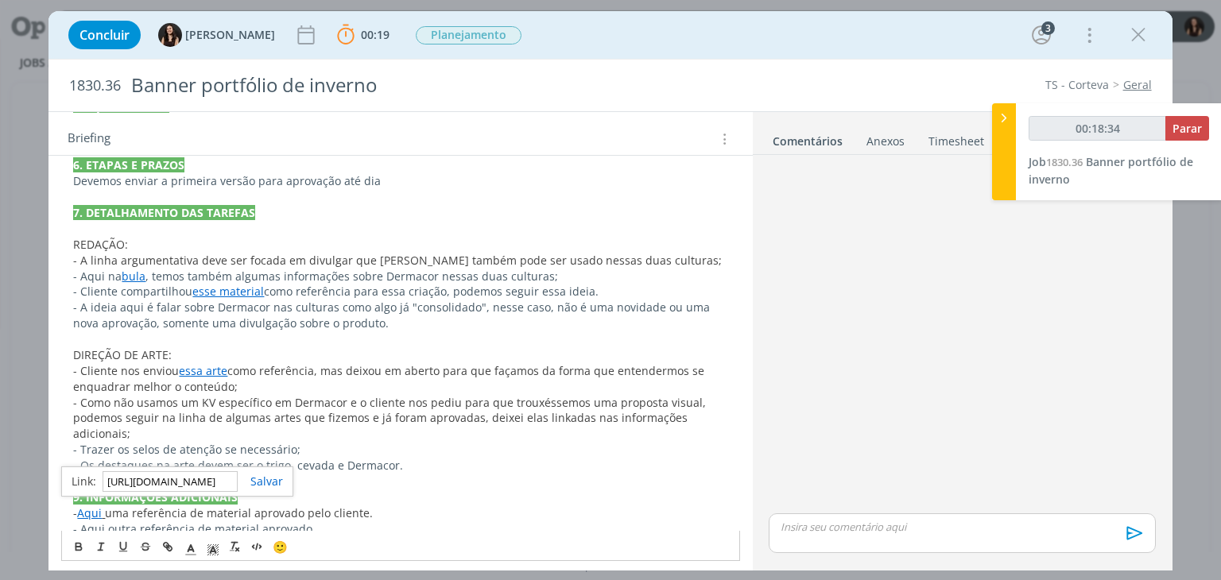
scroll to position [0, 413]
type input "https://sobeae.sharepoint.com/:p:/s/SOBEAE/ERZTq6qLO8dLkDhwTDr3XuYBRJ1YKLy3Imsv…"
click at [258, 484] on link "dialog" at bounding box center [260, 481] width 45 height 15
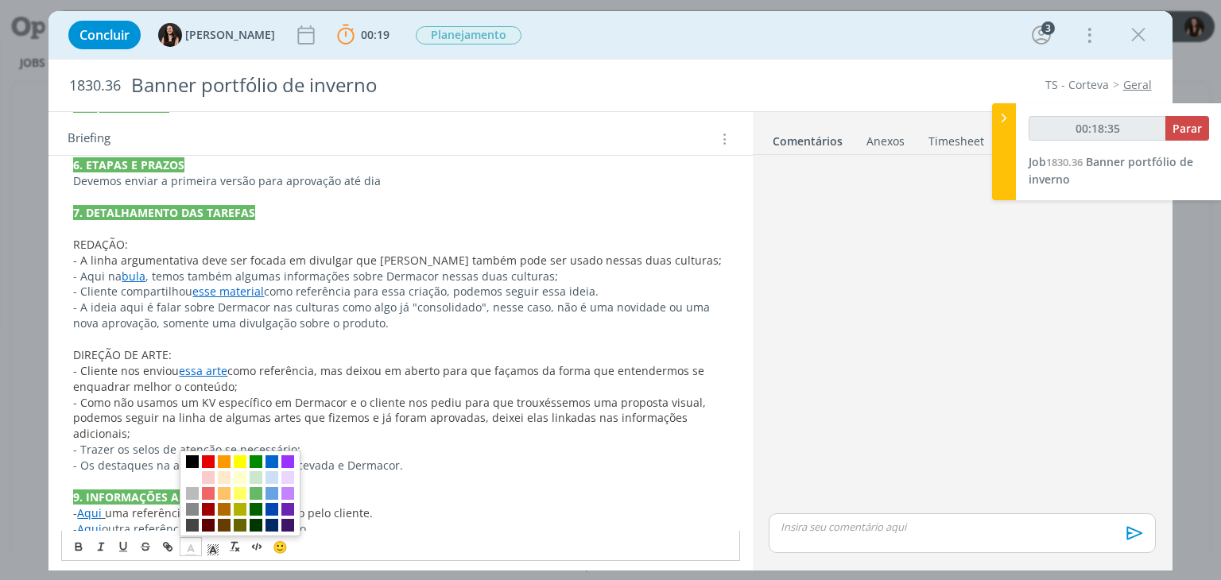
click at [196, 543] on icon "dialog" at bounding box center [191, 550] width 14 height 14
click at [274, 456] on span "dialog" at bounding box center [272, 462] width 13 height 13
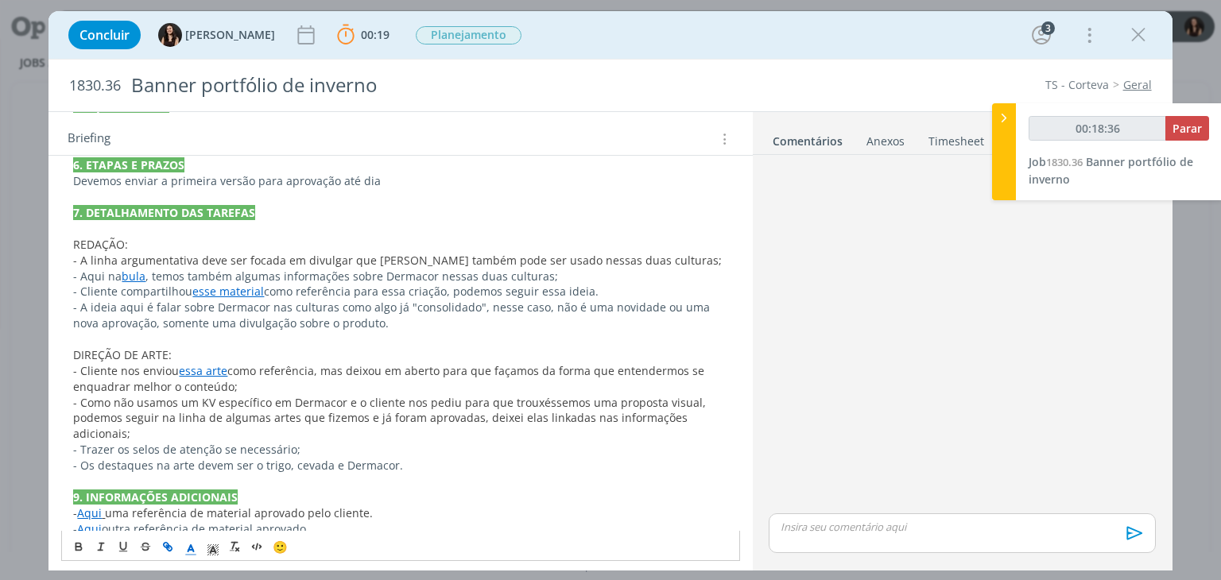
click at [258, 442] on p "- Trazer os selos de atenção se necessário;" at bounding box center [400, 450] width 654 height 16
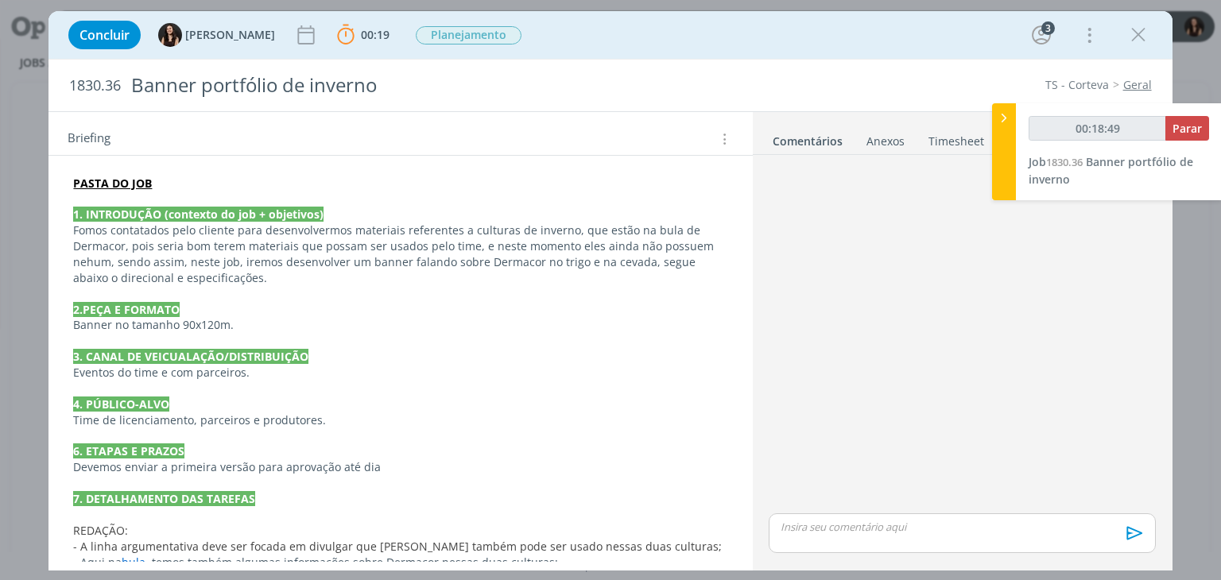
scroll to position [318, 0]
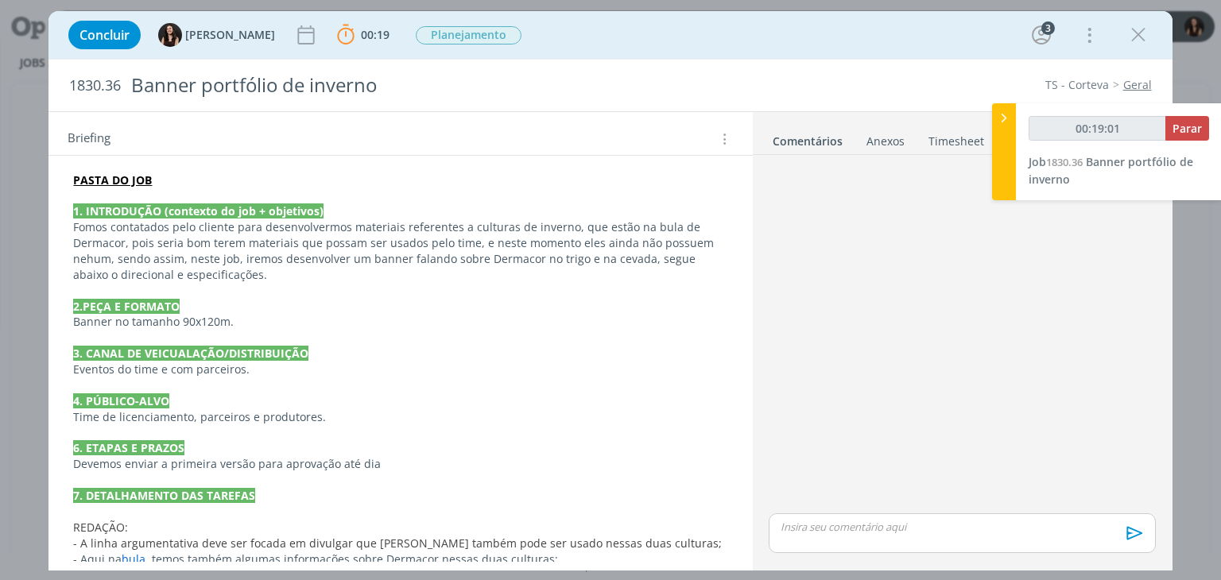
click at [693, 246] on p "Fomos contatados pelo cliente para desenvolvermos materiais referentes a cultur…" at bounding box center [400, 251] width 654 height 64
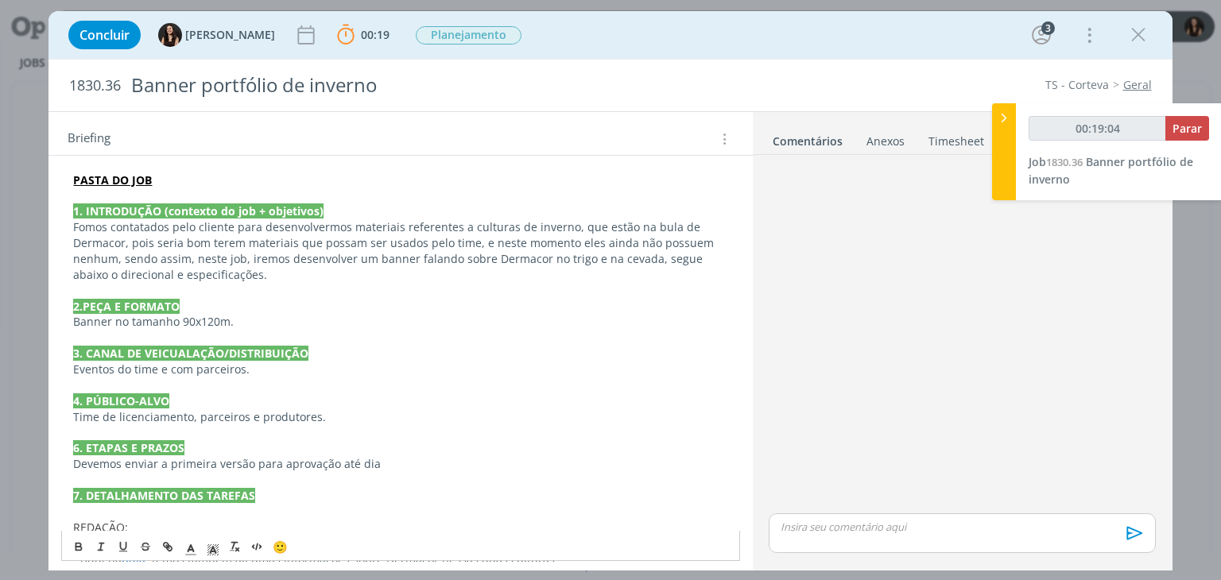
click at [105, 258] on p "Fomos contatados pelo cliente para desenvolvermos materiais referentes a cultur…" at bounding box center [400, 251] width 654 height 64
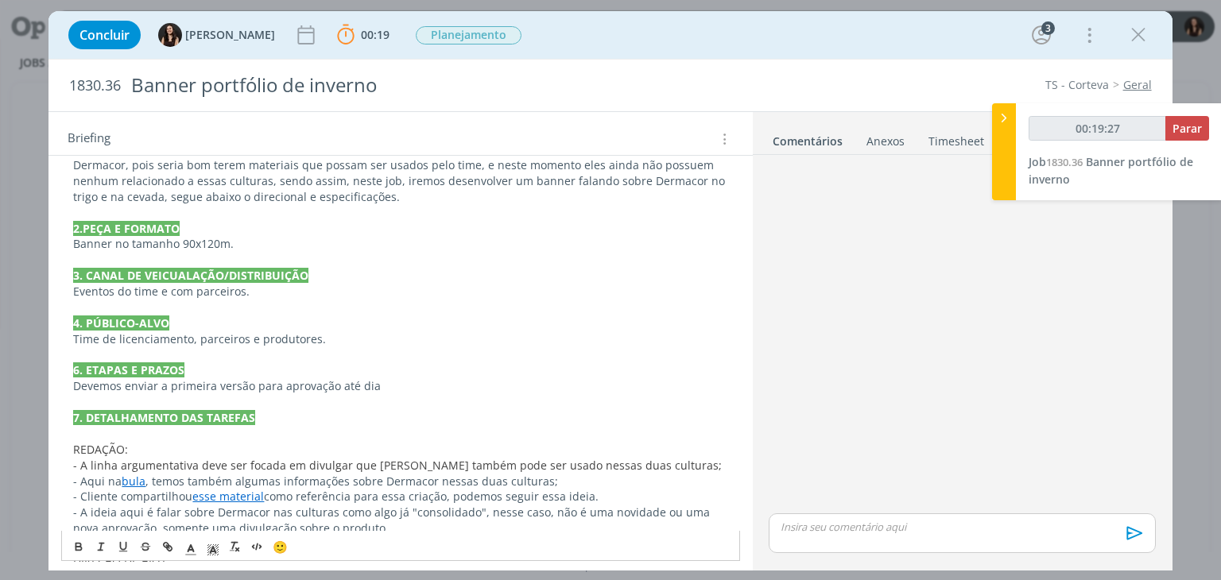
scroll to position [398, 0]
click at [282, 289] on p "Eventos do time e com parceiros." at bounding box center [400, 290] width 654 height 16
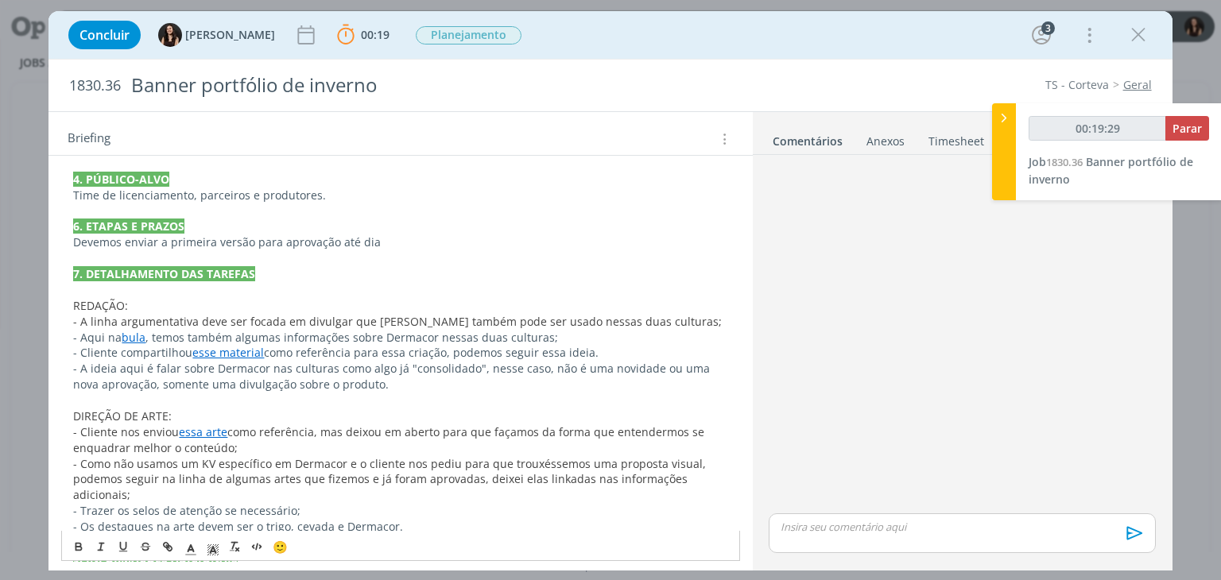
scroll to position [557, 0]
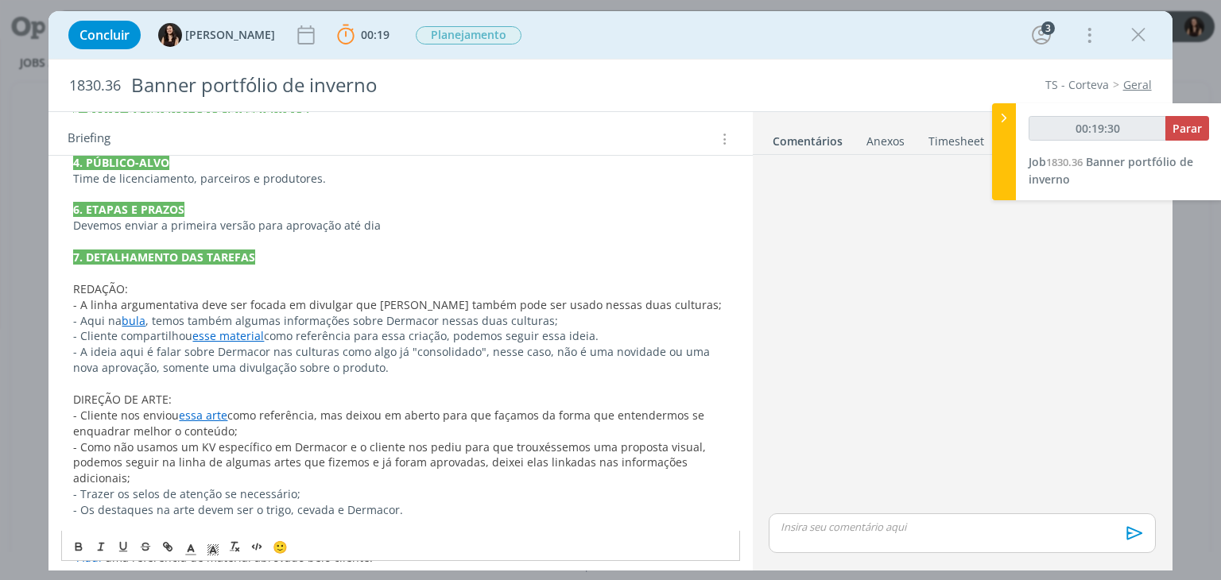
click at [172, 181] on p "Time de licenciamento, parceiros e produtores." at bounding box center [400, 179] width 654 height 16
click at [342, 194] on p "dialog" at bounding box center [400, 195] width 654 height 16
click at [322, 239] on p "dialog" at bounding box center [400, 242] width 654 height 16
click at [415, 227] on p "Devemos enviar a primeira versão para aprovação até dia" at bounding box center [400, 226] width 654 height 16
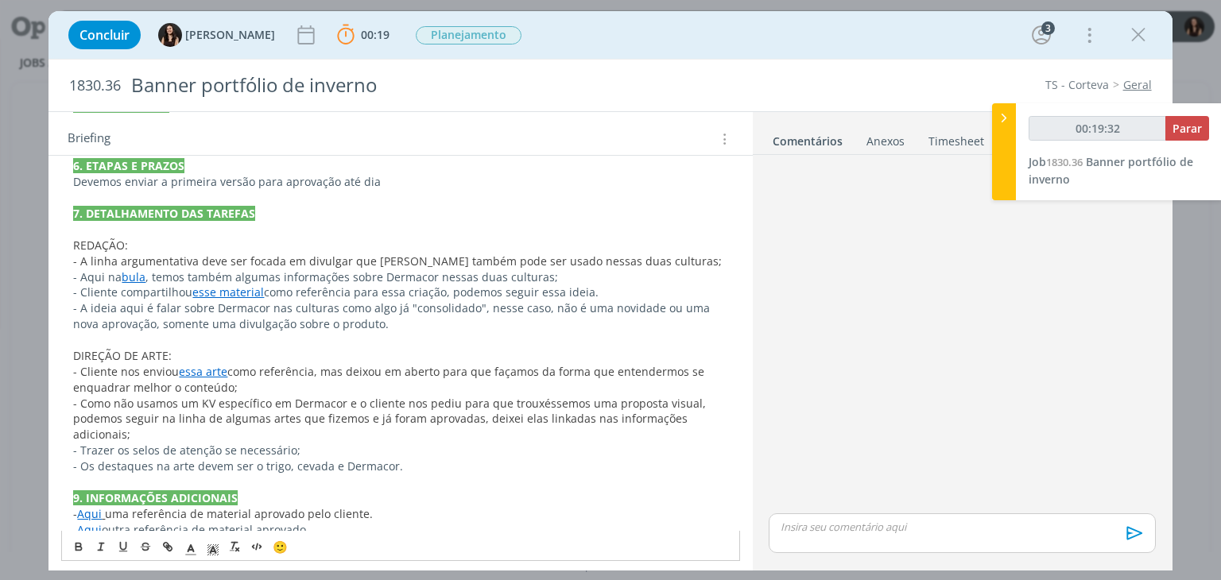
scroll to position [601, 0]
click at [175, 309] on p "- A ideia aqui é falar sobre Dermacor nas culturas como algo já "consolidado", …" at bounding box center [400, 316] width 654 height 32
click at [400, 327] on p "- A ideia aqui é falarmos sobre Dermacor nas culturas como algo já "consolidado…" at bounding box center [400, 316] width 654 height 32
click at [302, 352] on p "DIREÇÃO DE ARTE:" at bounding box center [400, 355] width 654 height 16
click at [264, 384] on p "- Cliente nos enviou essa arte como referência, mas deixou em aberto para que f…" at bounding box center [400, 379] width 654 height 32
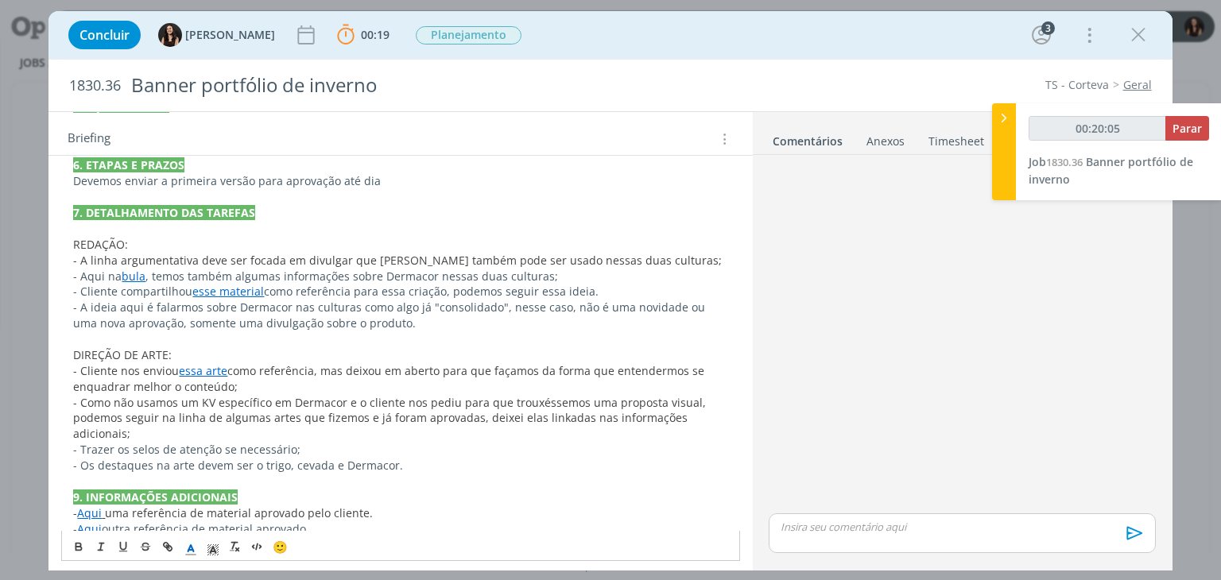
click at [214, 385] on span "como referência, mas deixou em aberto para que façamos da forma que entendermos…" at bounding box center [390, 378] width 634 height 31
click at [325, 442] on p "- Trazer os selos de atenção se necessário;" at bounding box center [400, 450] width 654 height 16
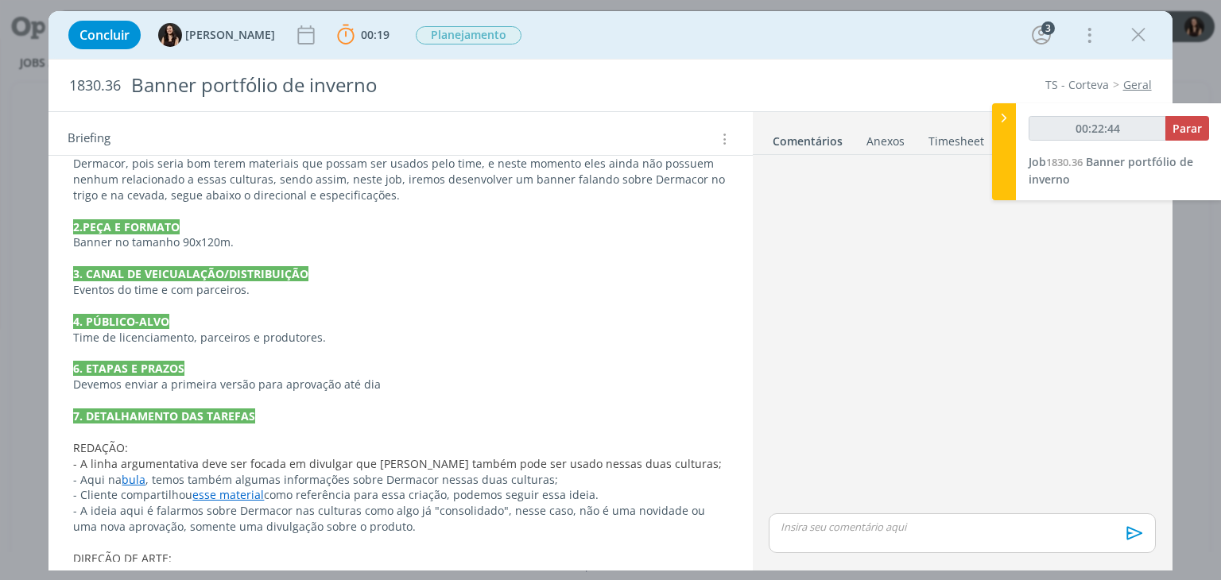
scroll to position [239, 0]
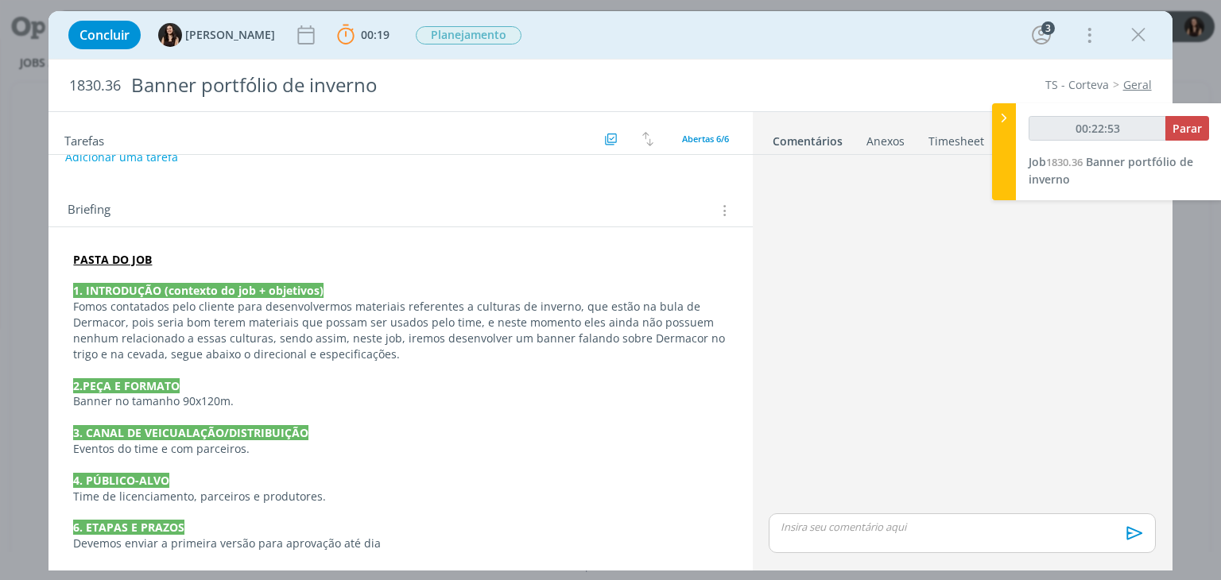
click at [922, 317] on div "dialog" at bounding box center [961, 335] width 399 height 349
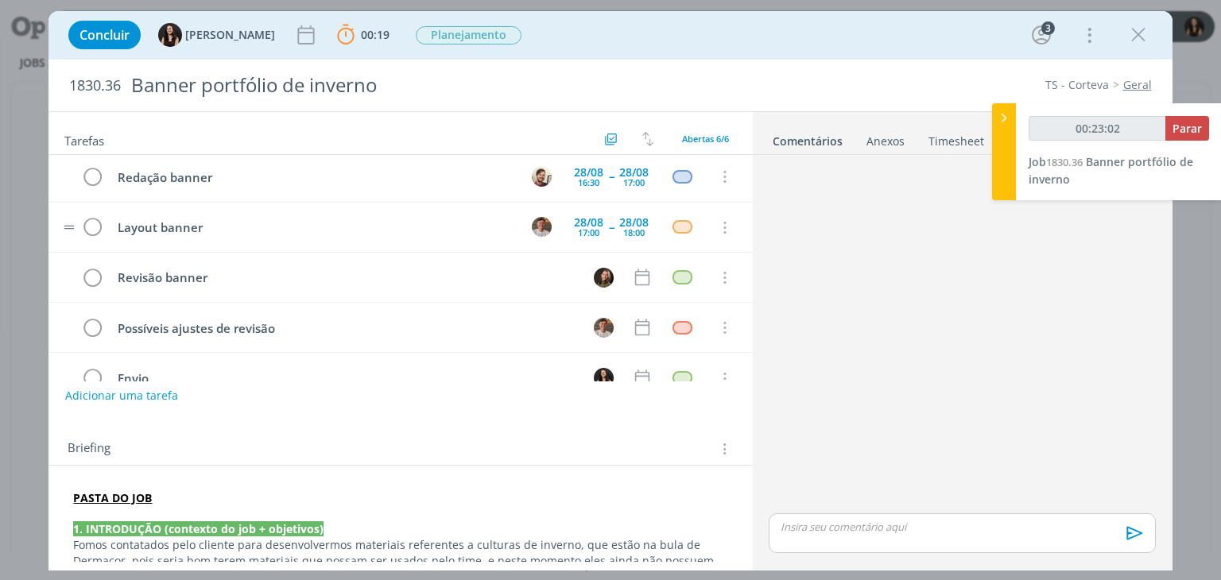
scroll to position [0, 0]
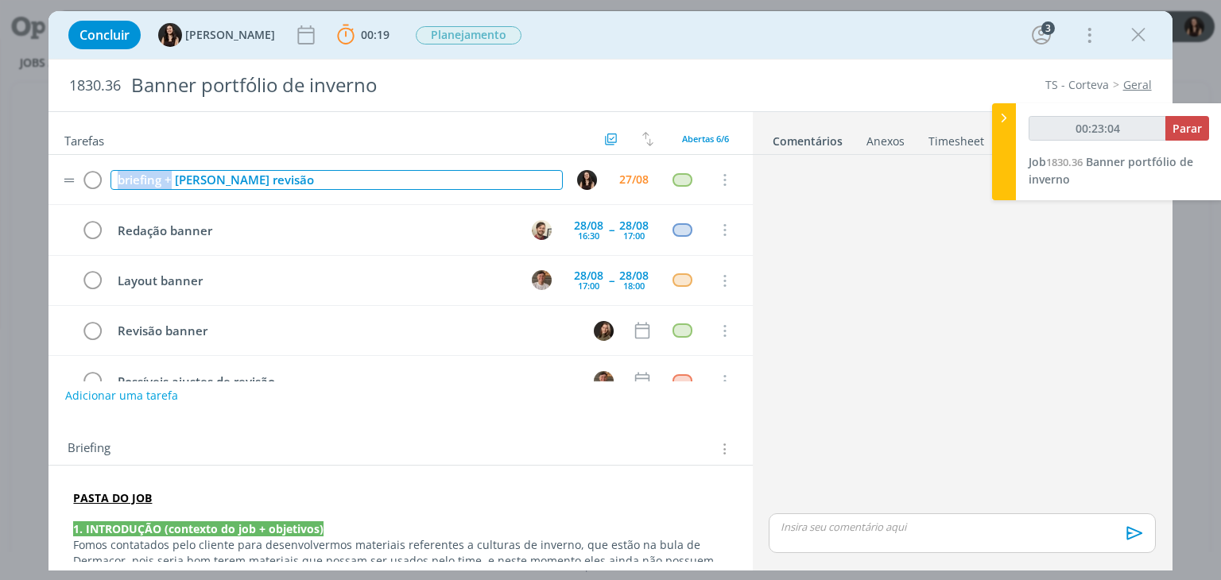
drag, startPoint x: 170, startPoint y: 180, endPoint x: 105, endPoint y: 169, distance: 66.0
click at [105, 169] on tr "briefing + pautas revisão 27/08 Cancelar" at bounding box center [401, 180] width 704 height 50
type input "00:23:05"
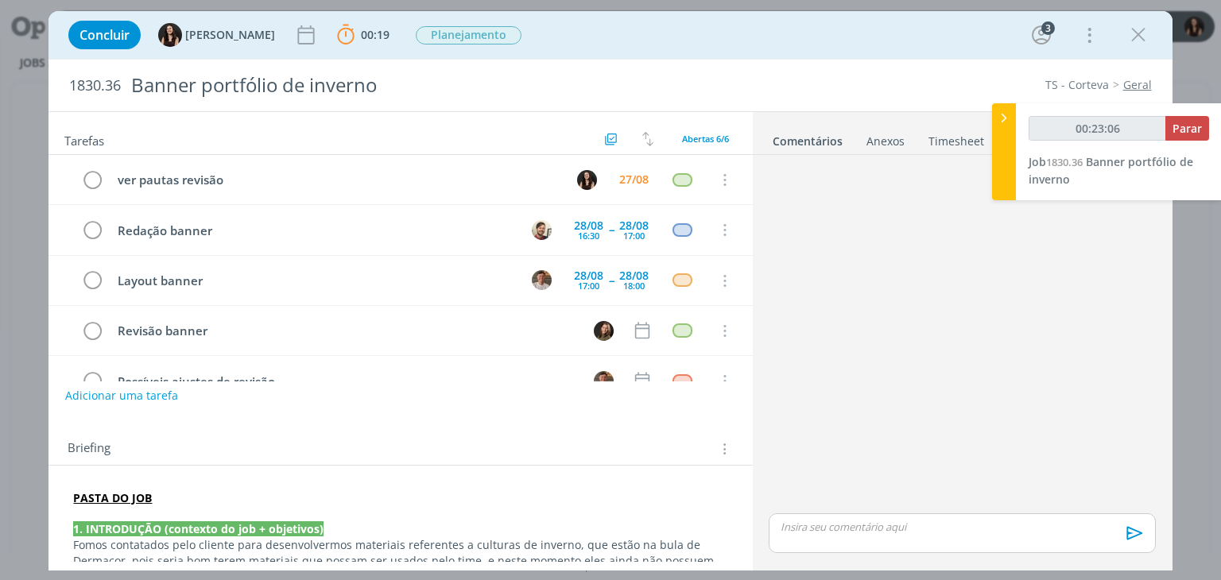
click at [375, 130] on h2 "Tarefas" at bounding box center [332, 139] width 536 height 21
click at [479, 39] on span "Planejamento" at bounding box center [469, 35] width 106 height 18
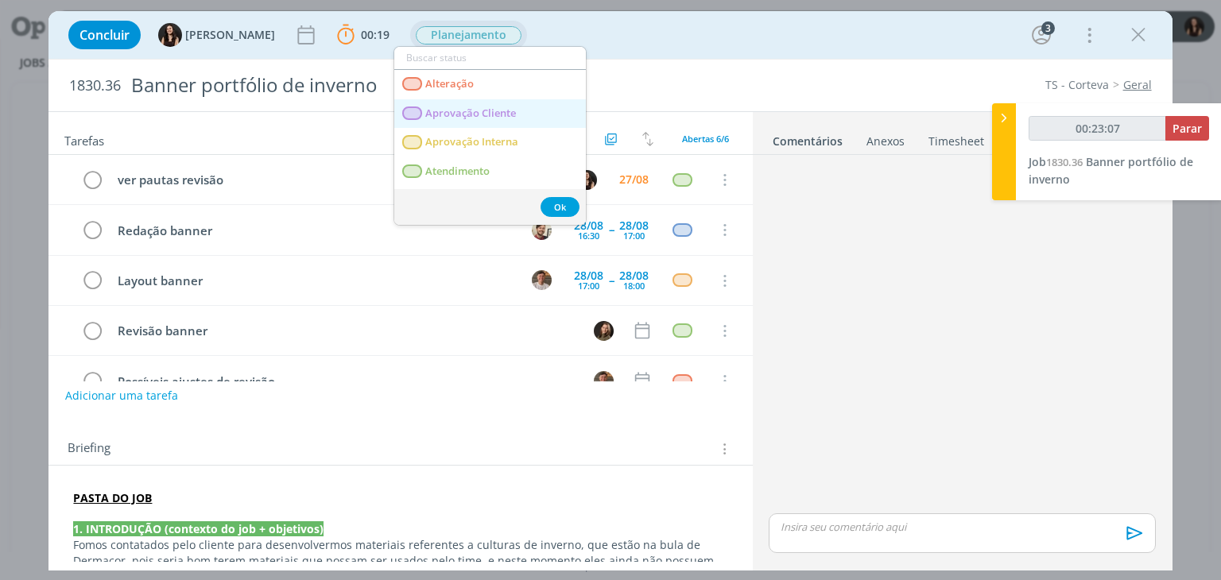
type input "00:23:08"
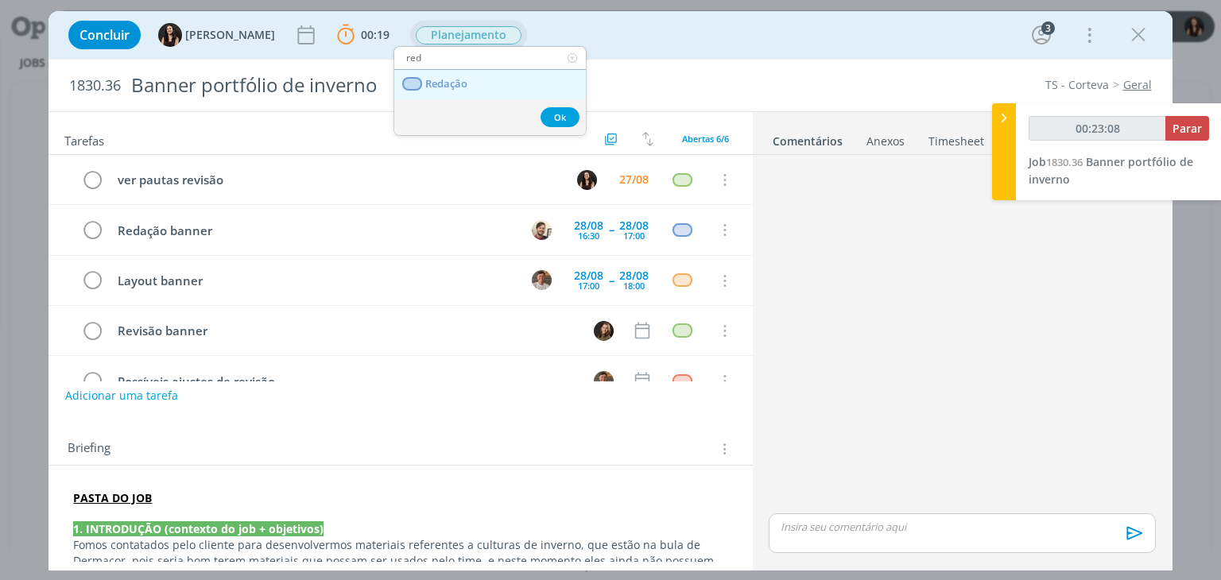
type input "red"
click at [465, 86] on span "Redação" at bounding box center [447, 84] width 42 height 13
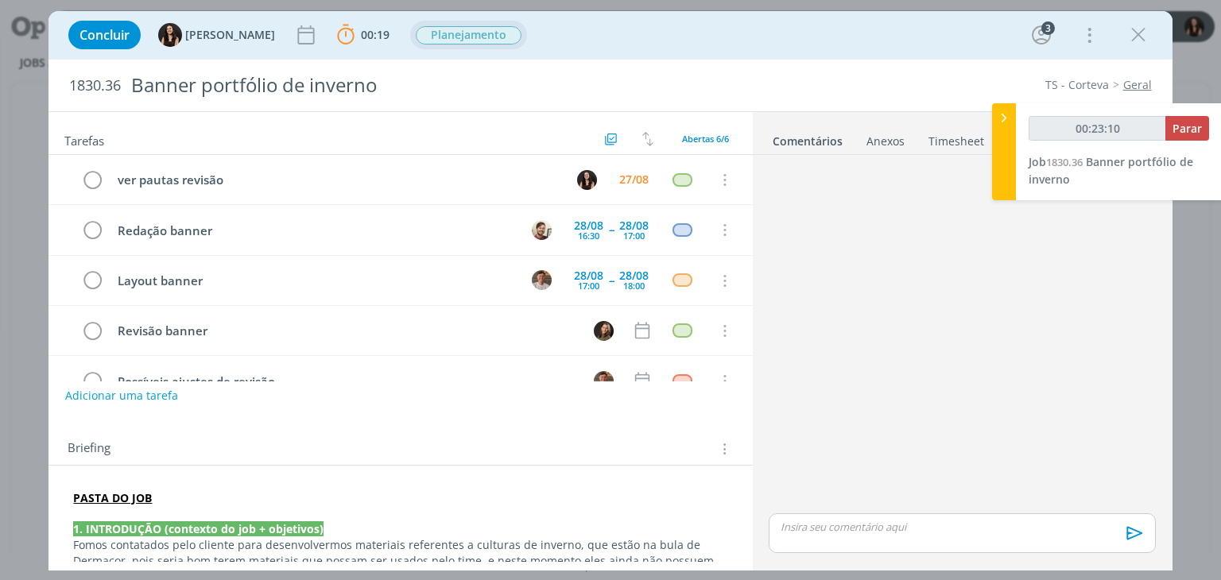
type input "00:23:11"
click at [1185, 122] on span "Parar" at bounding box center [1187, 128] width 29 height 15
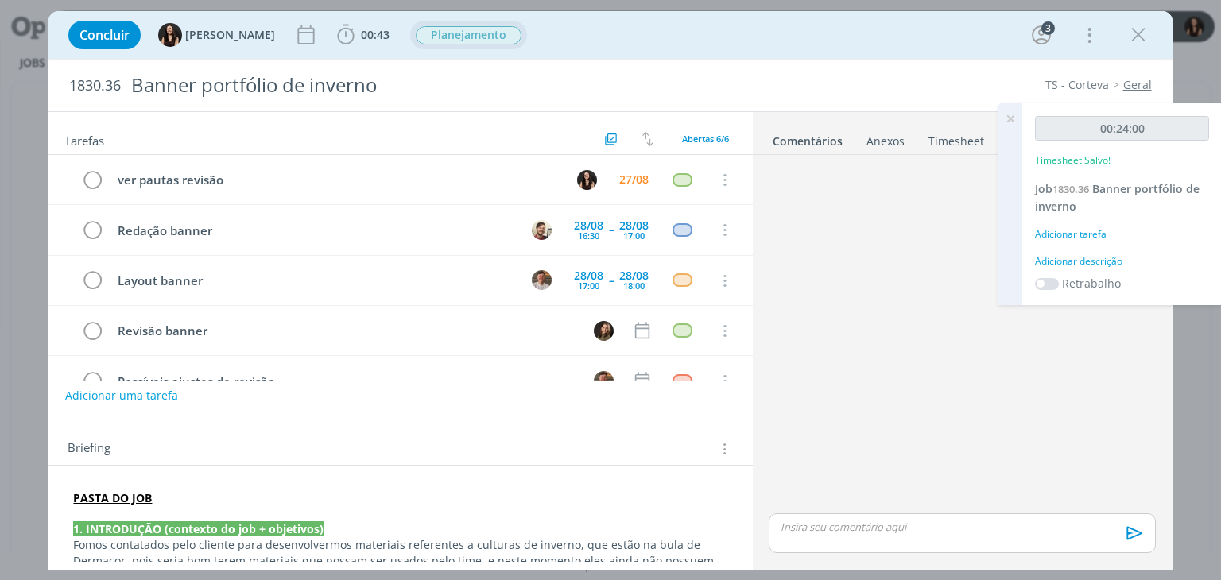
click at [1050, 266] on div "Adicionar descrição" at bounding box center [1122, 261] width 174 height 14
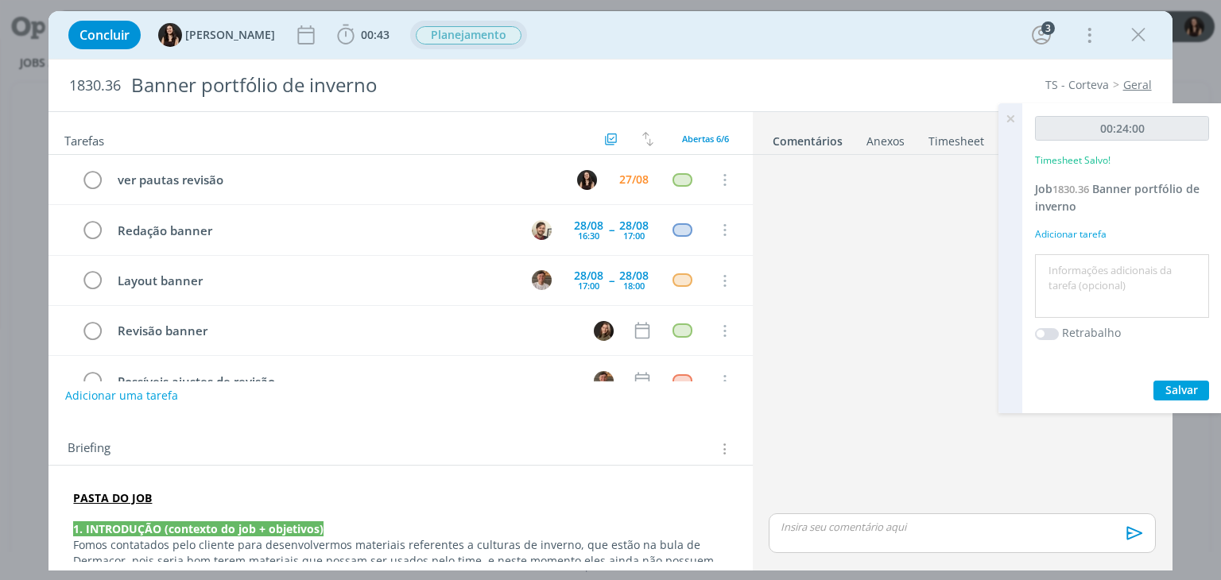
click at [1050, 266] on textarea at bounding box center [1122, 286] width 166 height 56
type textarea "Briefing"
click at [1193, 390] on span "Salvar" at bounding box center [1182, 389] width 33 height 15
click at [1174, 389] on span "Salvar" at bounding box center [1182, 389] width 33 height 15
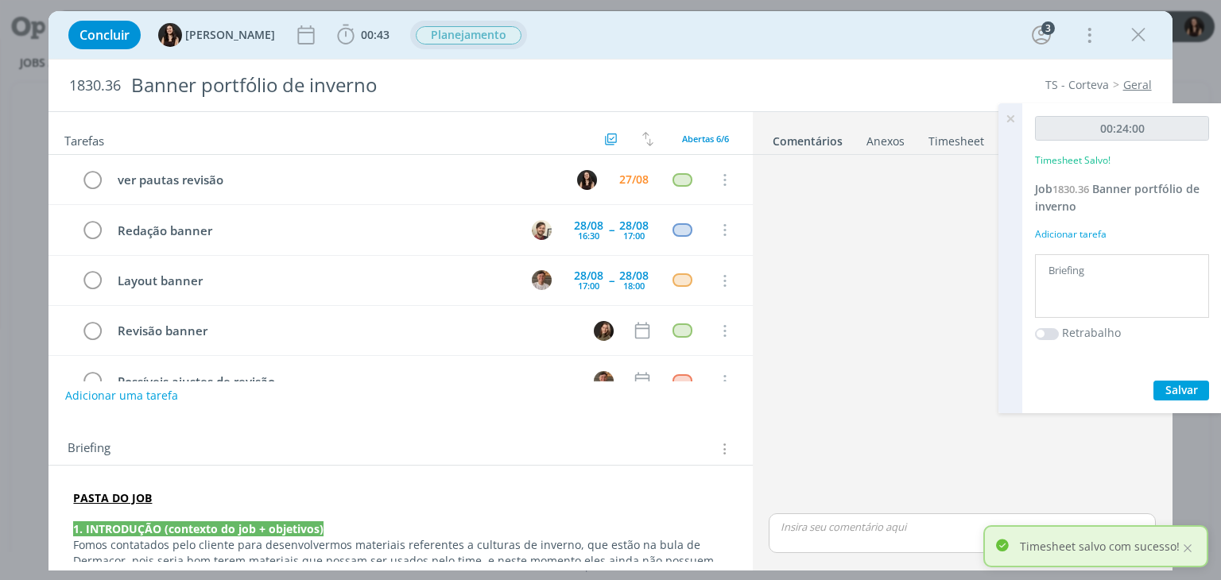
click at [1005, 124] on icon at bounding box center [1010, 118] width 29 height 31
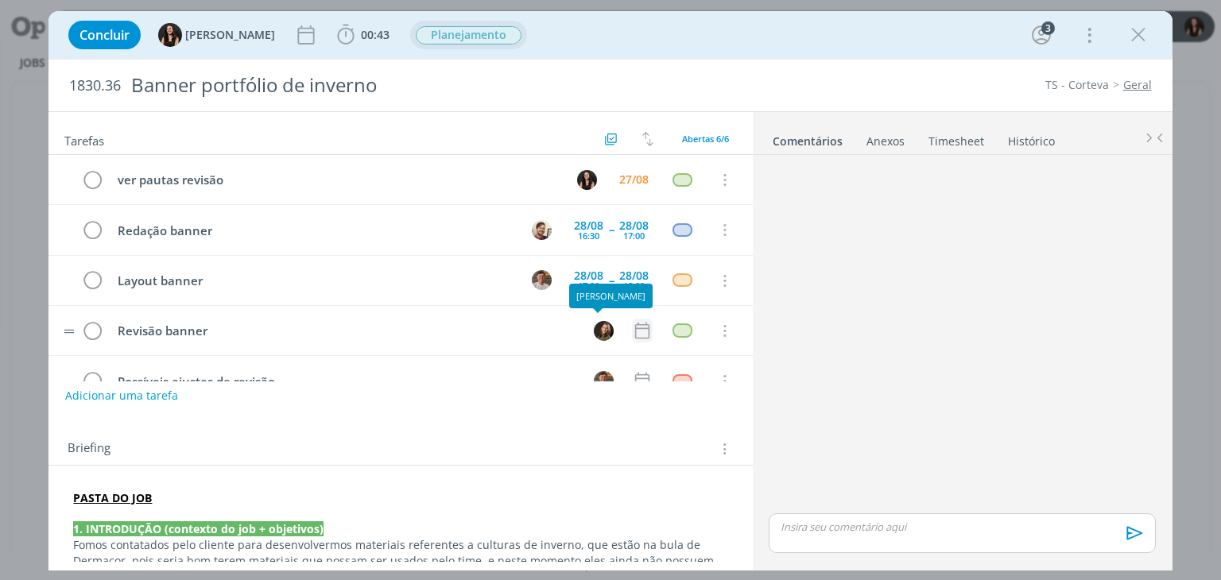
click at [632, 323] on icon "dialog" at bounding box center [642, 330] width 21 height 21
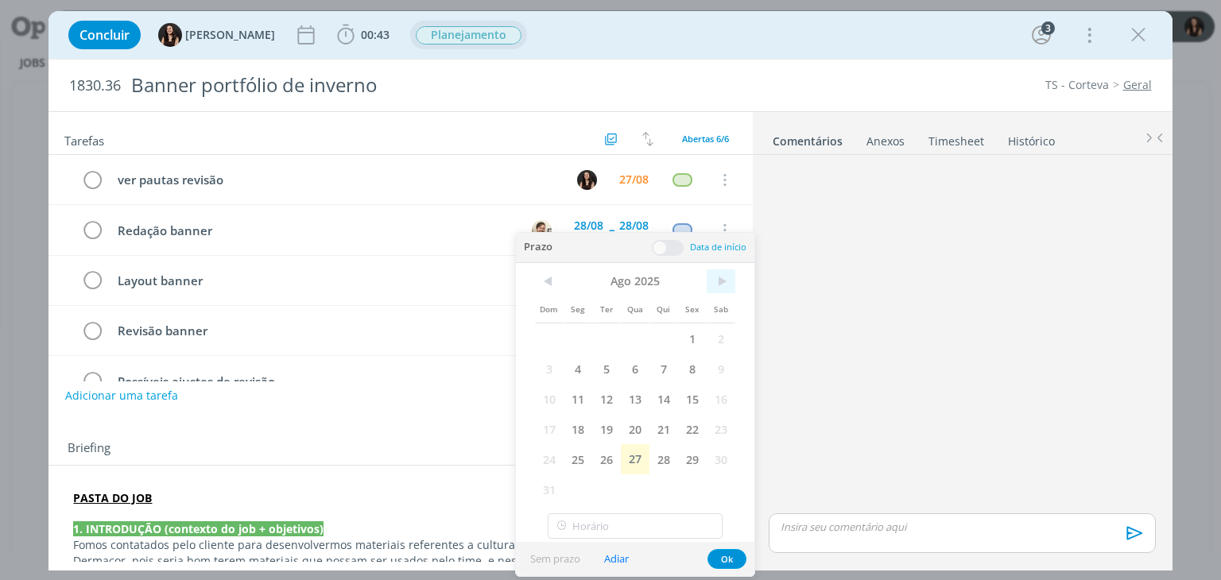
click at [717, 281] on span ">" at bounding box center [721, 282] width 29 height 24
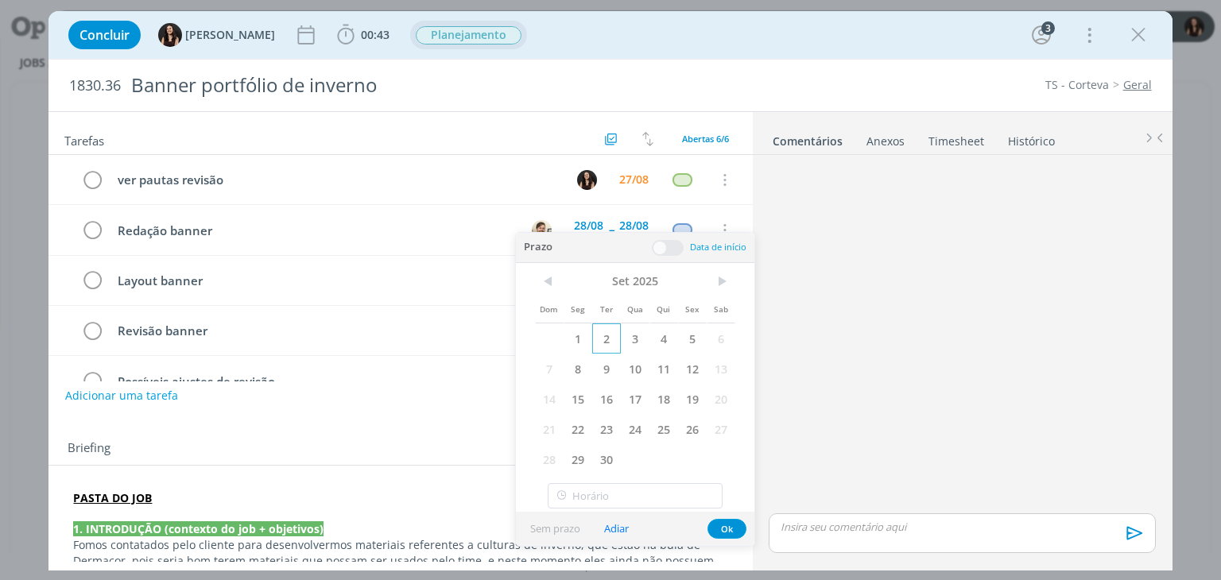
click at [610, 338] on span "2" at bounding box center [606, 339] width 29 height 30
click at [668, 253] on span at bounding box center [668, 248] width 32 height 16
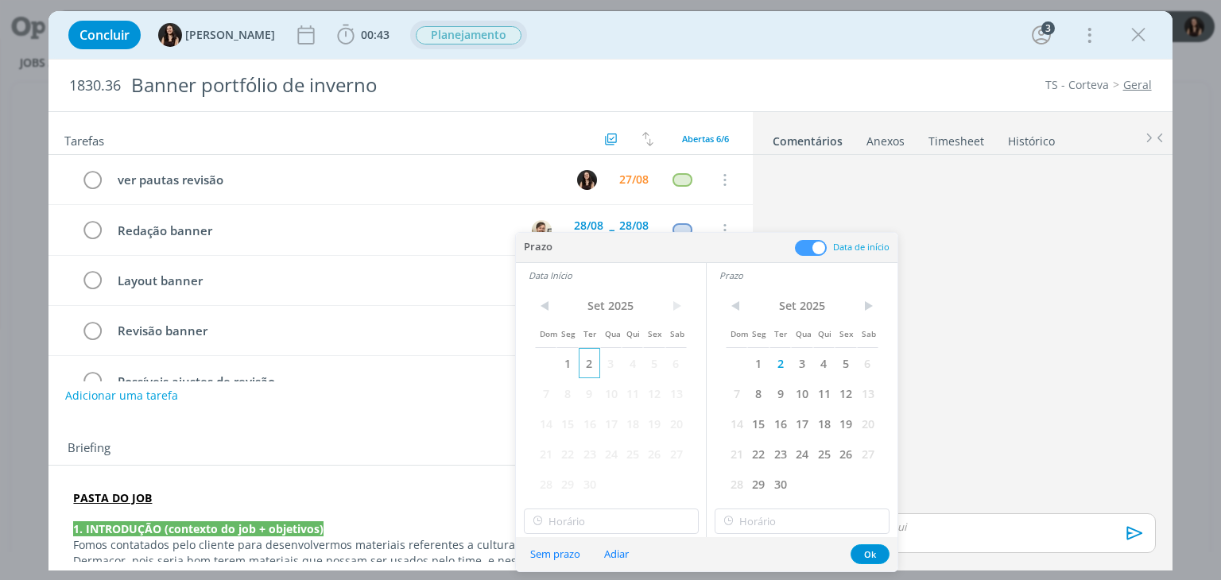
click at [585, 367] on span "2" at bounding box center [589, 363] width 21 height 30
click at [588, 521] on input "17:00" at bounding box center [611, 521] width 175 height 25
click at [569, 452] on div "17:30" at bounding box center [613, 456] width 178 height 29
type input "17:30"
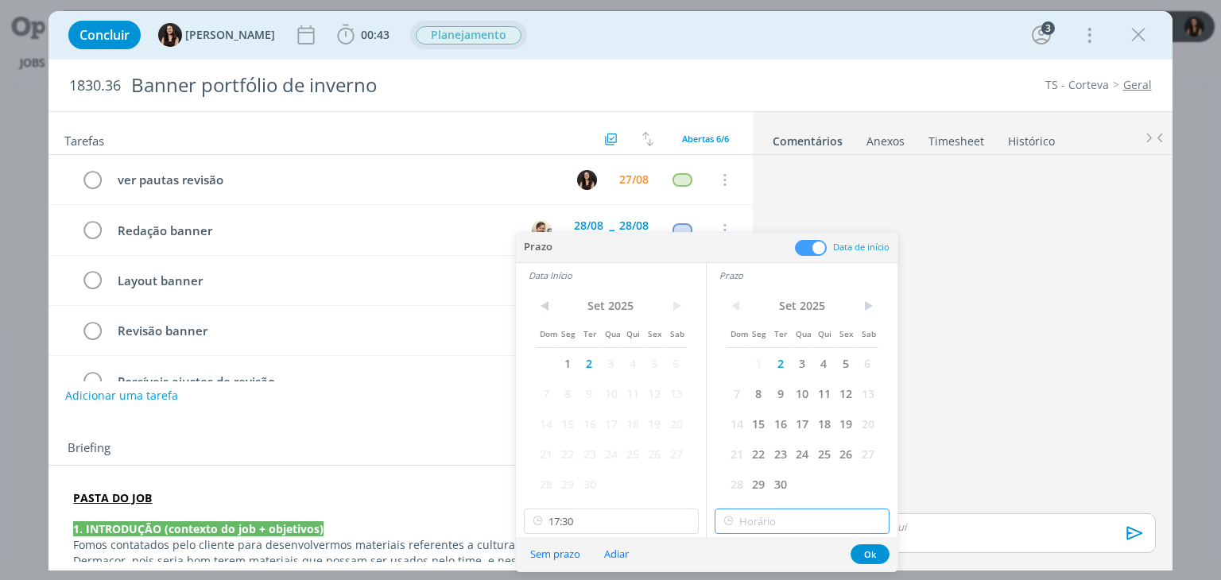
type input "17:30"
click at [761, 517] on input "17:30" at bounding box center [802, 521] width 175 height 25
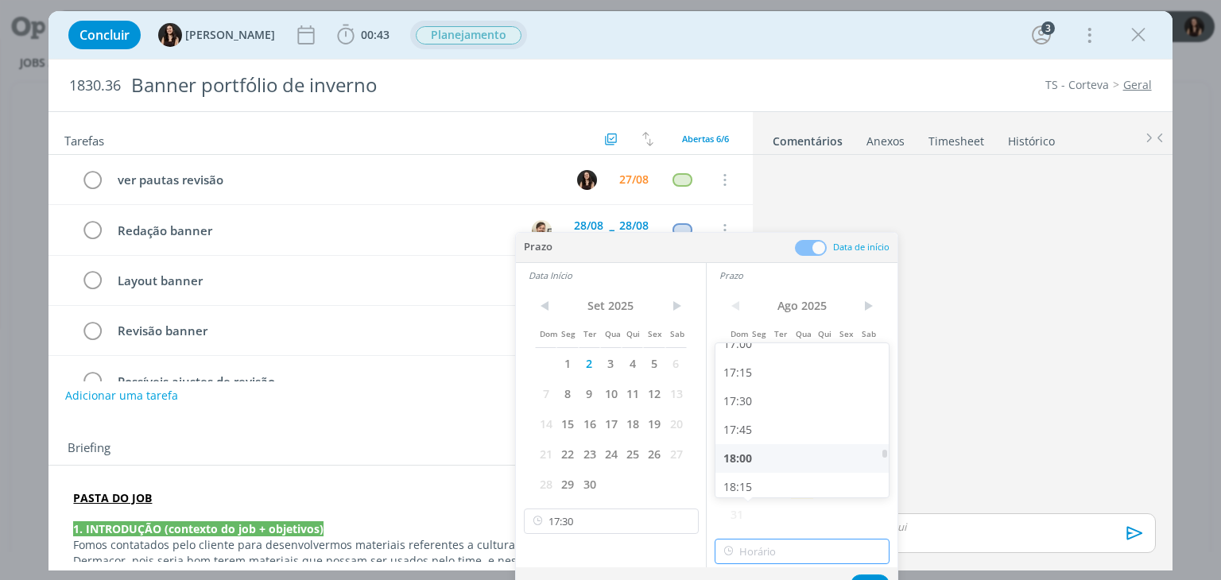
scroll to position [1962, 0]
click at [761, 455] on div "18:00" at bounding box center [805, 456] width 178 height 29
type input "18:00"
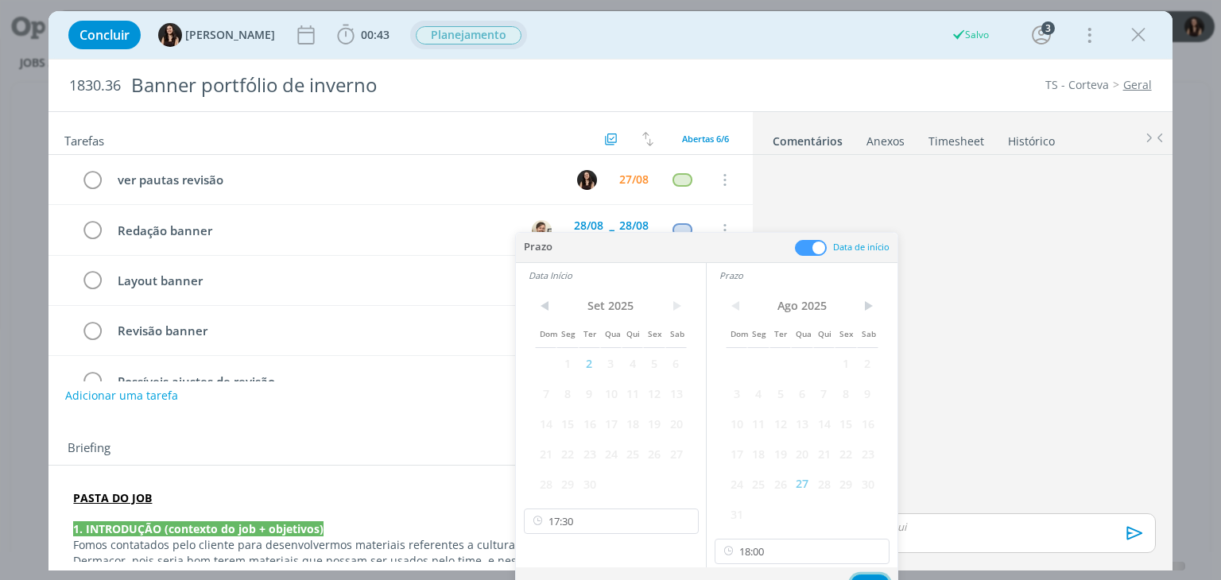
click at [867, 576] on button "Ok" at bounding box center [870, 585] width 39 height 20
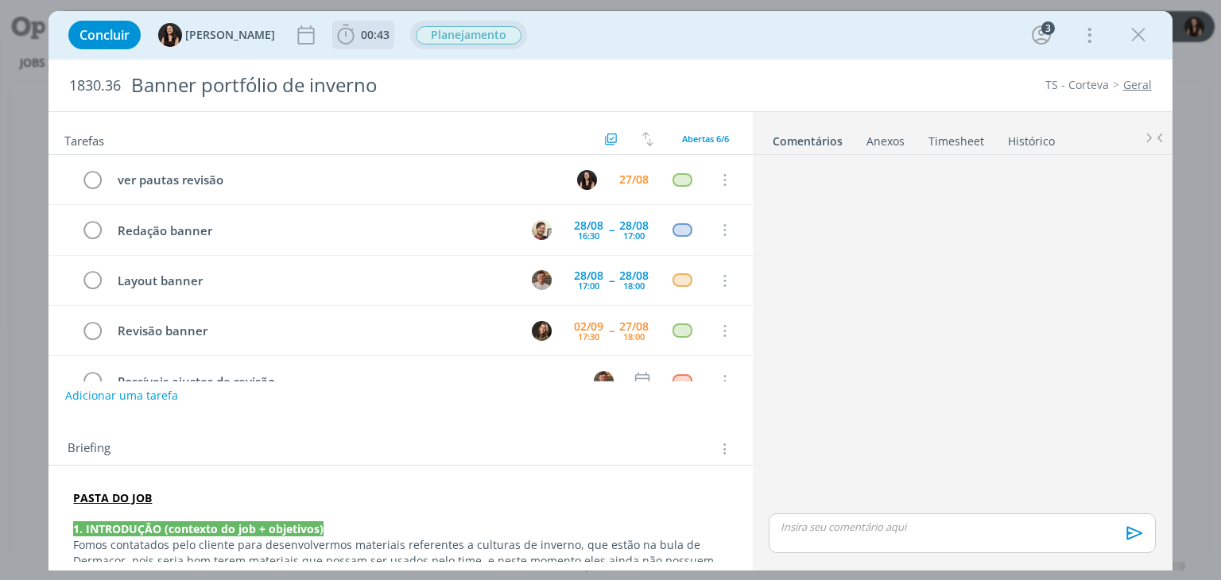
click at [334, 39] on icon "dialog" at bounding box center [346, 35] width 24 height 24
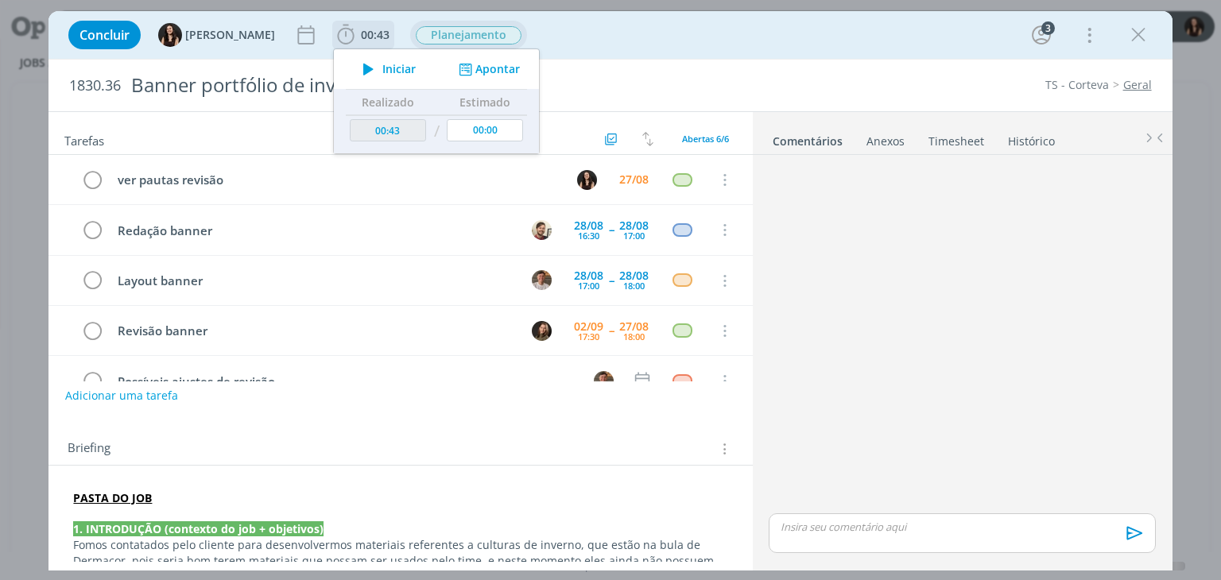
click at [382, 65] on span "Iniciar" at bounding box center [398, 69] width 33 height 11
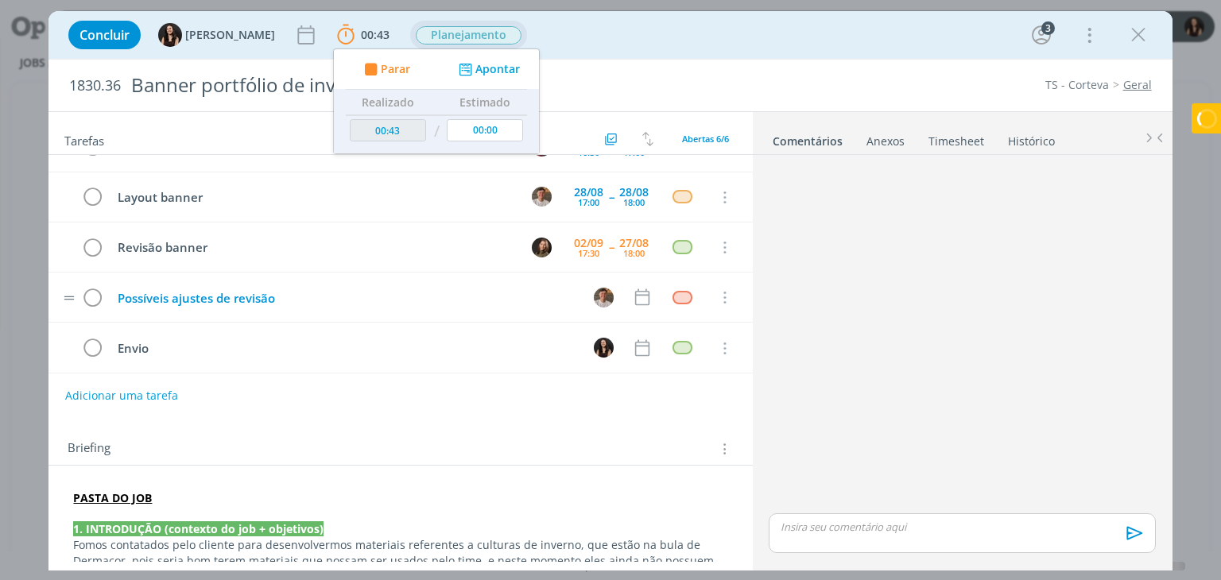
scroll to position [84, 0]
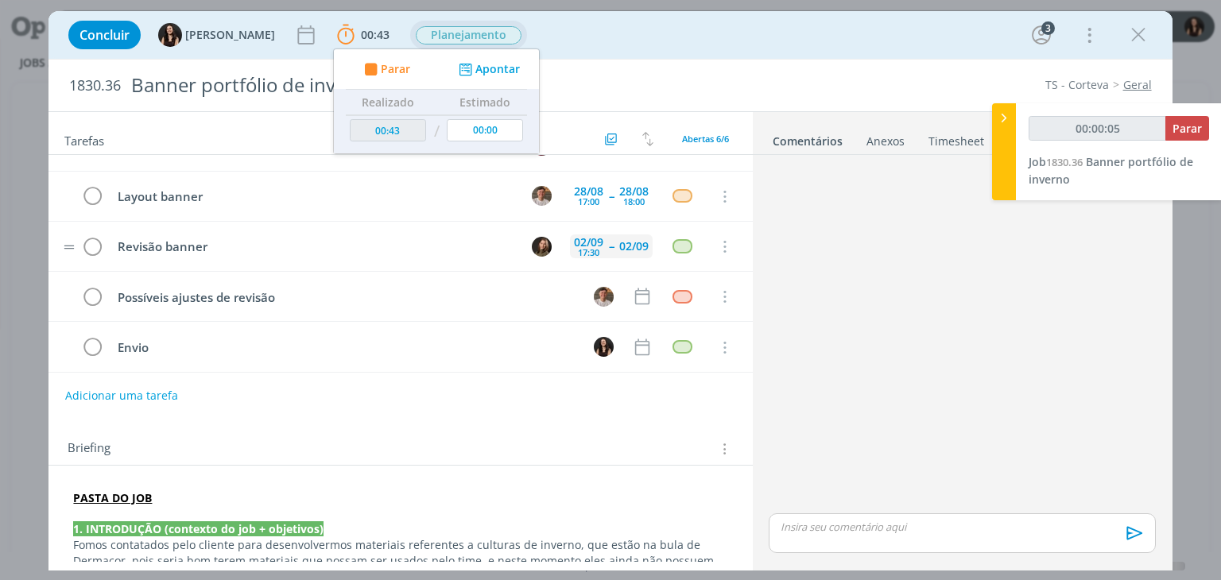
click at [625, 243] on div "02/09" at bounding box center [633, 246] width 29 height 11
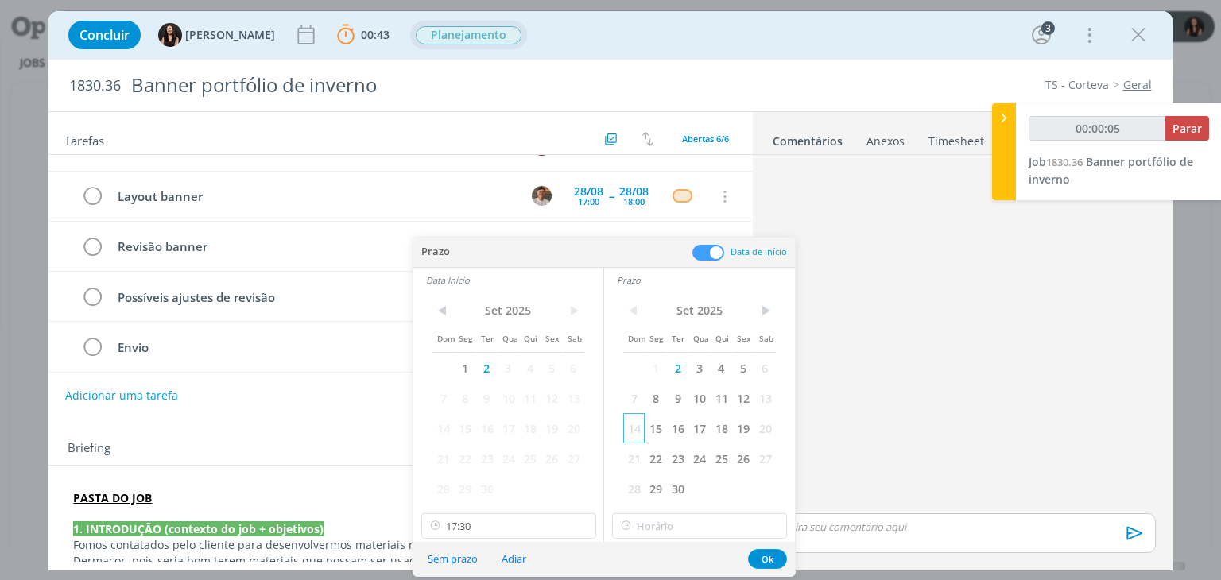
type input "00:00:06"
type input "17:30"
click at [668, 535] on input "17:30" at bounding box center [699, 526] width 175 height 25
type input "00:00:07"
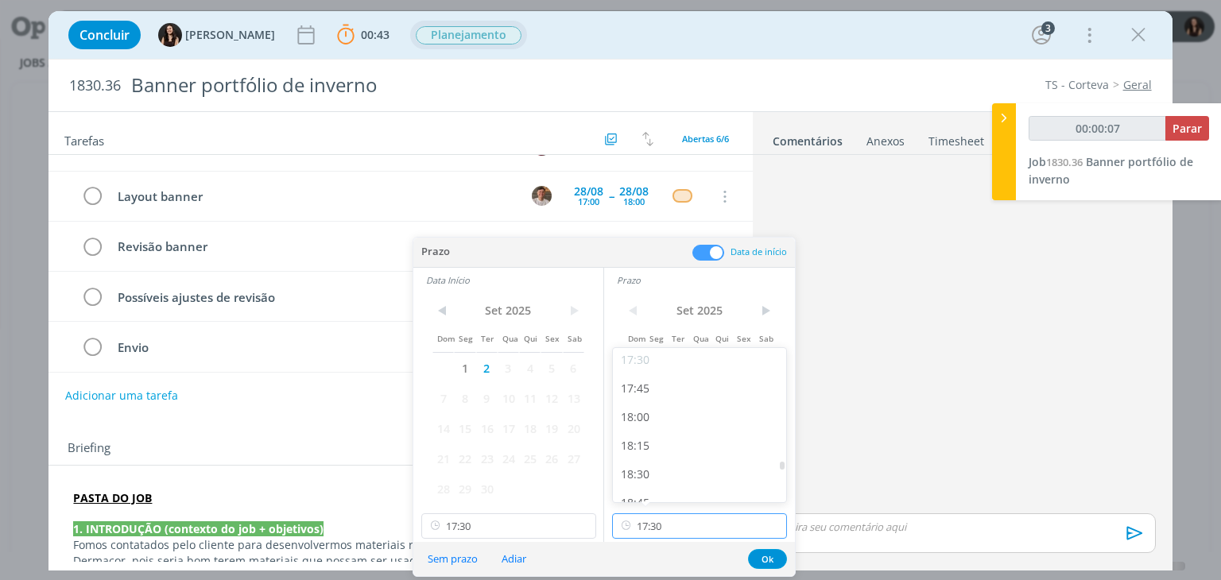
scroll to position [2042, 0]
click at [652, 382] on div "18:00" at bounding box center [702, 381] width 178 height 29
type input "18:00"
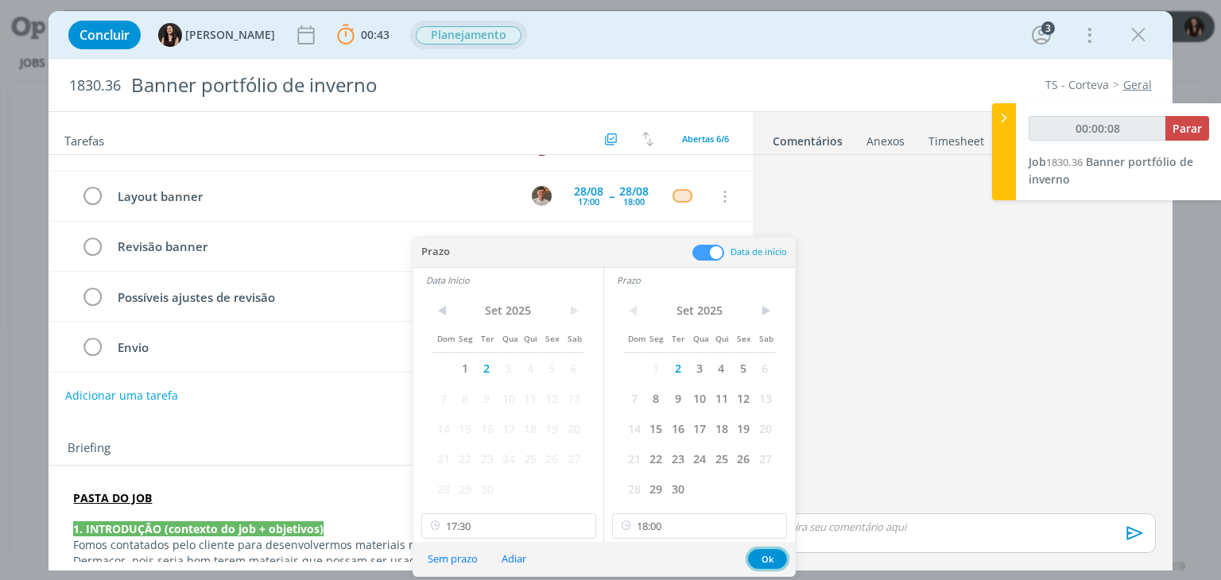
click at [761, 559] on button "Ok" at bounding box center [767, 559] width 39 height 20
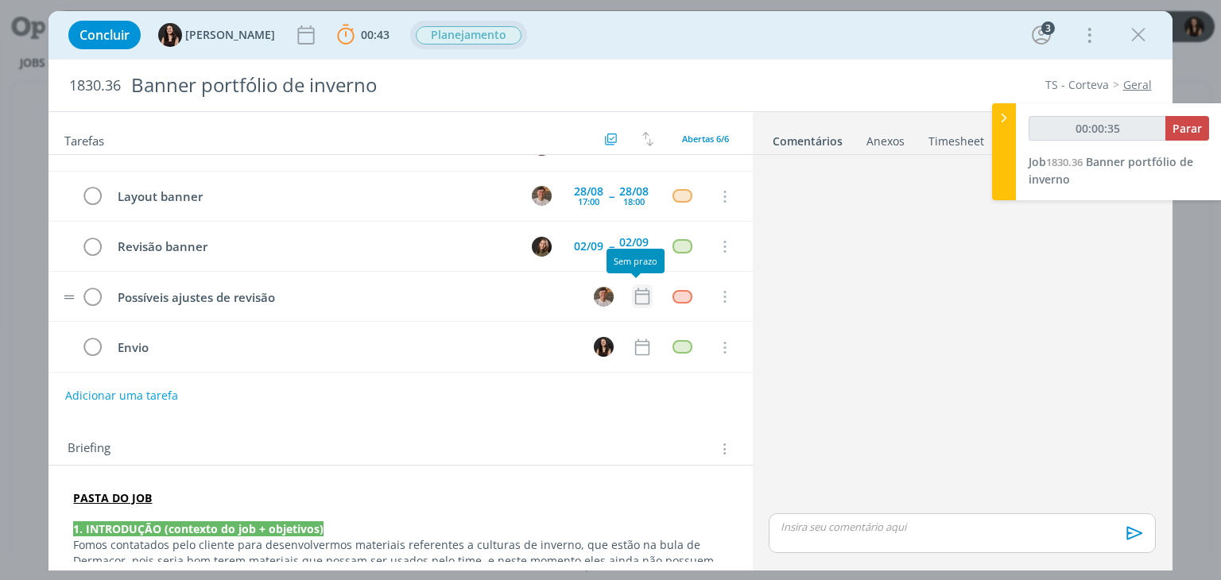
click at [634, 294] on icon "dialog" at bounding box center [642, 296] width 21 height 21
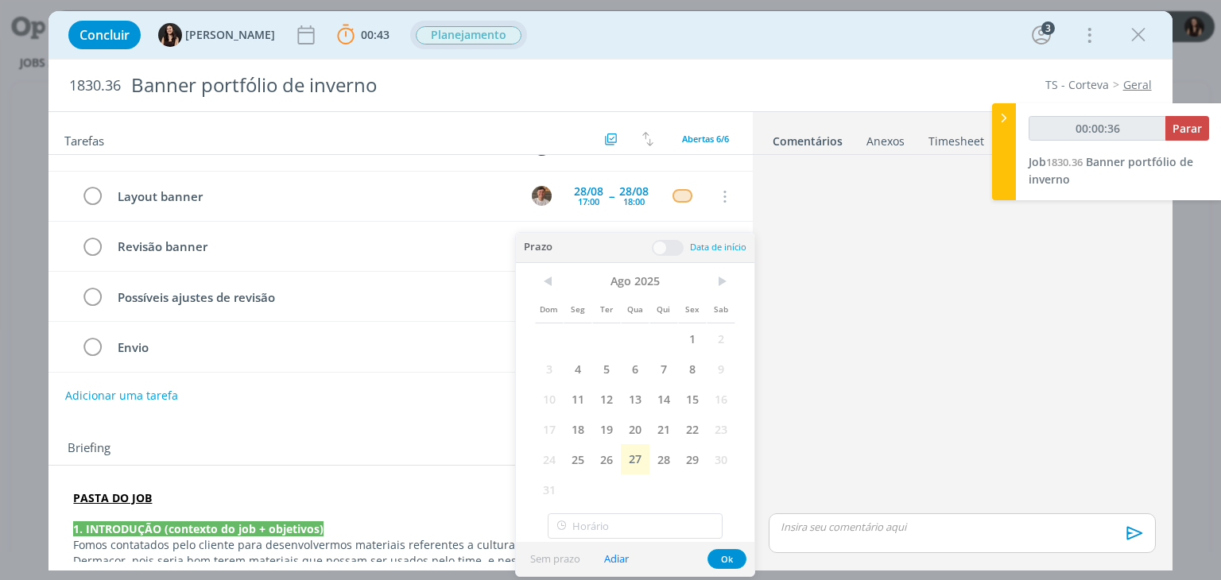
click at [721, 267] on div "< Ago 2025 > Dom Seg Ter Qua Qui Sex Sab 1 2 3 4 5 6 7 8 9 10 11 12 13 14 15 16…" at bounding box center [635, 385] width 239 height 245
click at [719, 274] on span ">" at bounding box center [721, 282] width 29 height 24
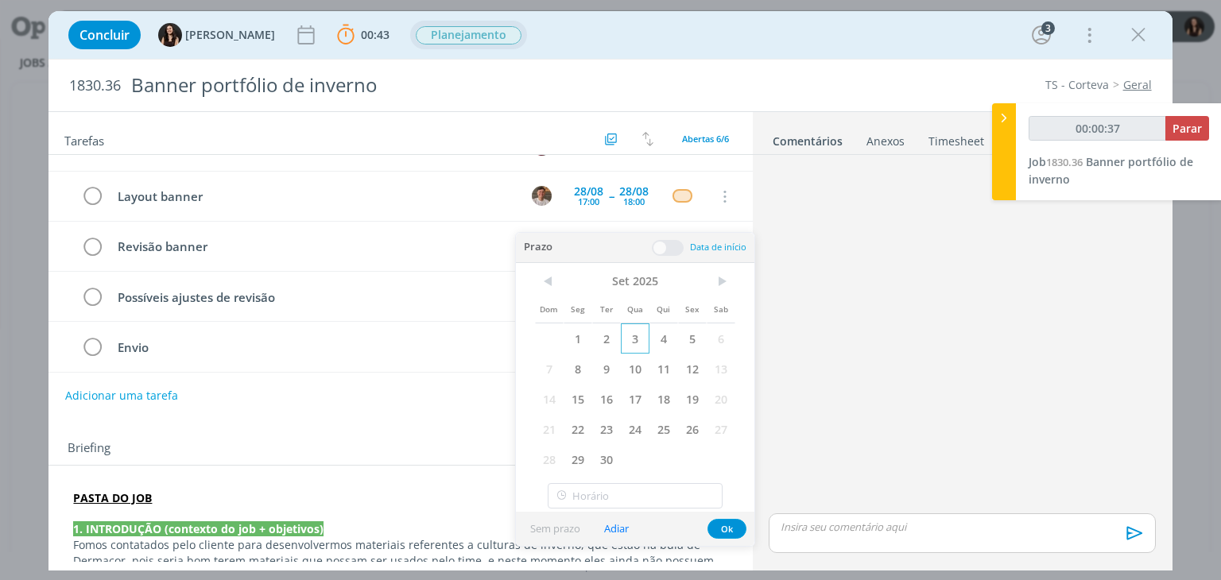
click at [639, 344] on span "3" at bounding box center [635, 339] width 29 height 30
click at [662, 243] on span at bounding box center [668, 248] width 32 height 16
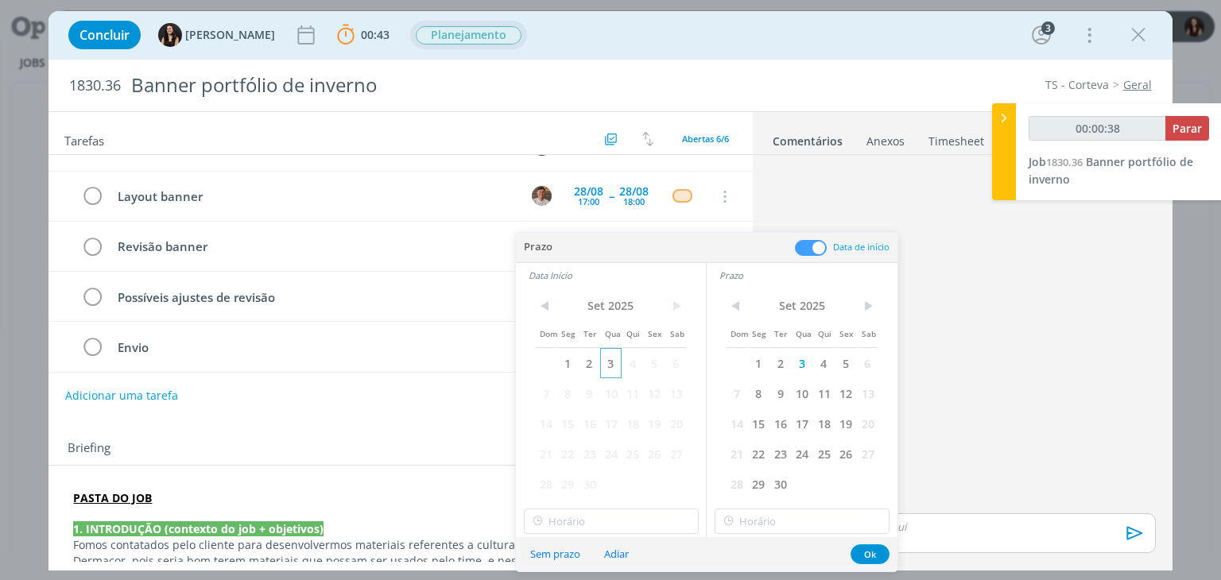
click at [609, 367] on span "3" at bounding box center [610, 363] width 21 height 30
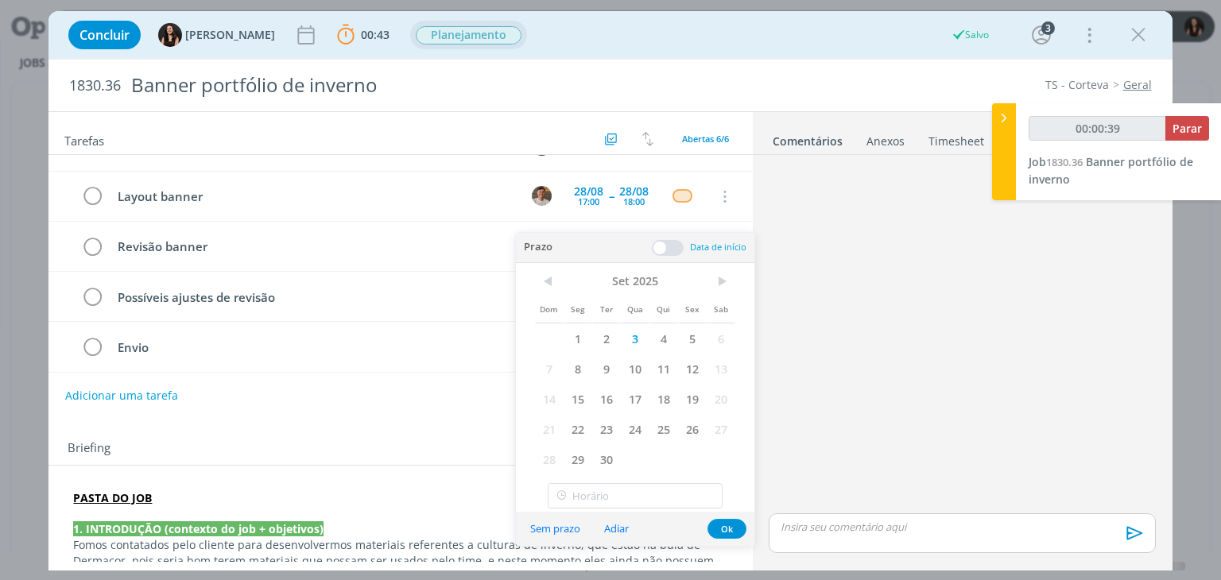
click at [604, 519] on button "Adiar" at bounding box center [616, 528] width 45 height 21
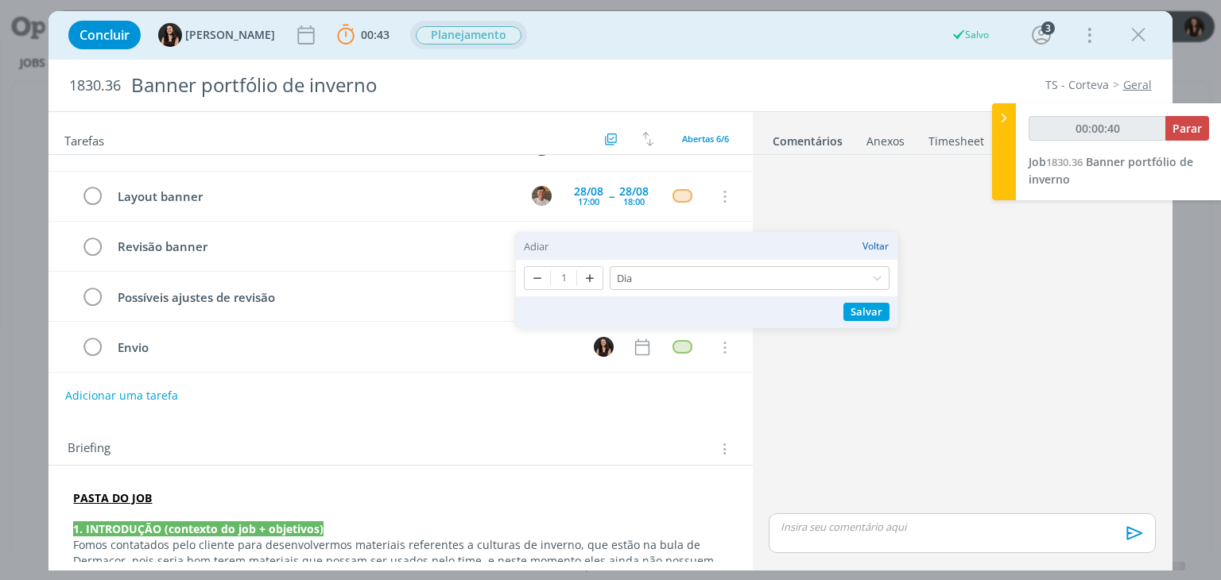
click at [871, 242] on button "Voltar" at bounding box center [876, 246] width 28 height 11
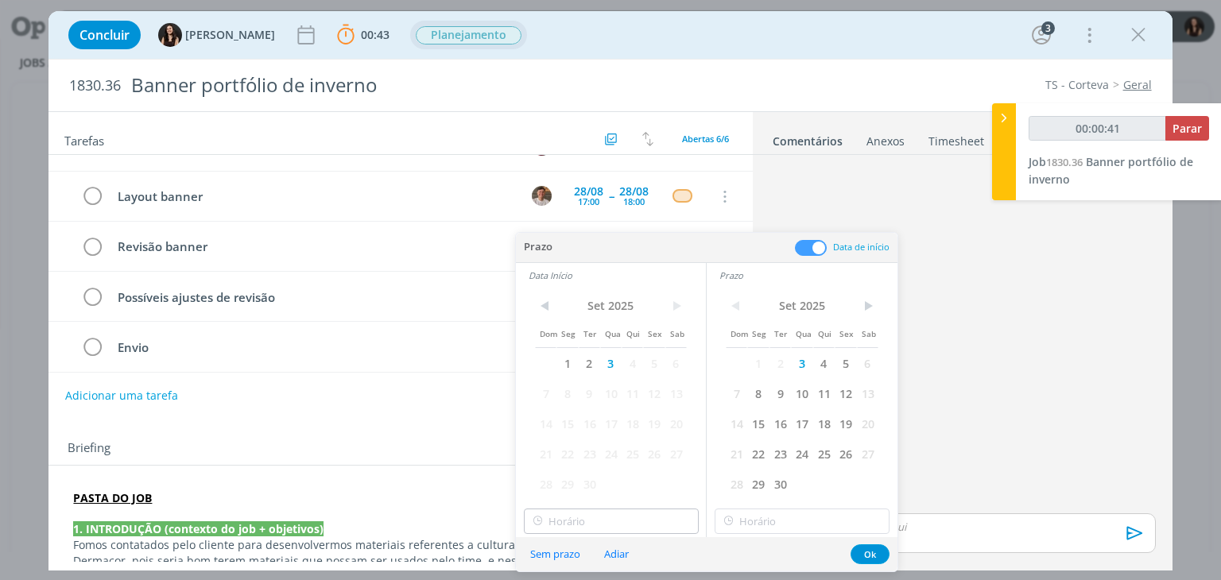
type input "00:00:42"
type input "17:00"
click at [619, 520] on input "17:00" at bounding box center [611, 521] width 175 height 25
type input "00:00:44"
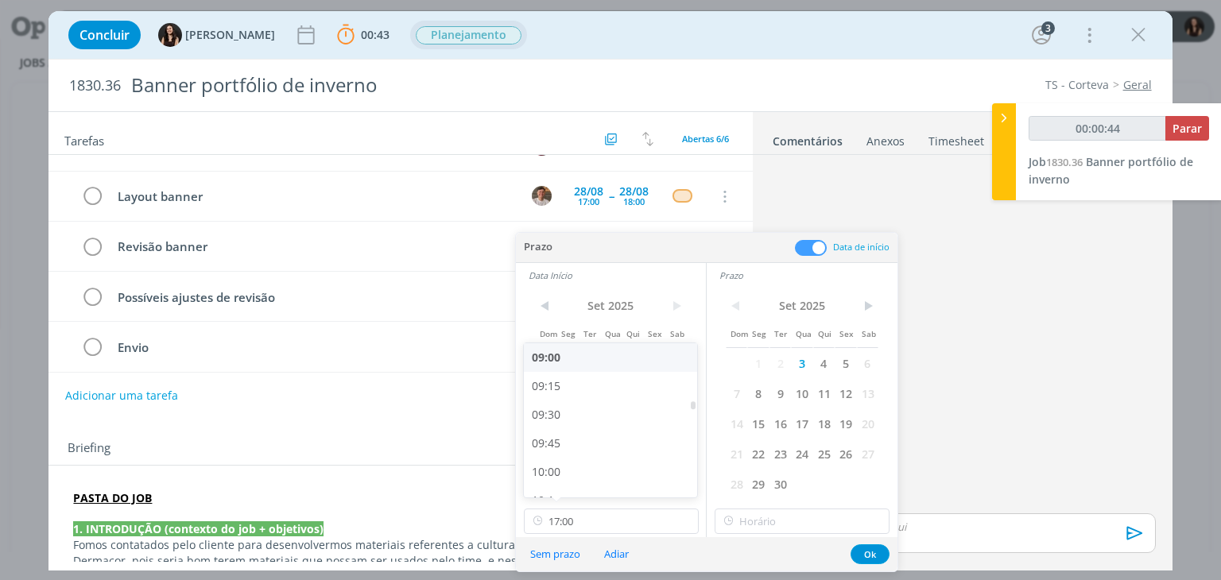
click at [553, 349] on div "09:00" at bounding box center [613, 357] width 178 height 29
type input "09:00"
type input "00:00:45"
type input "17:00"
click at [808, 521] on input "17:00" at bounding box center [802, 521] width 175 height 25
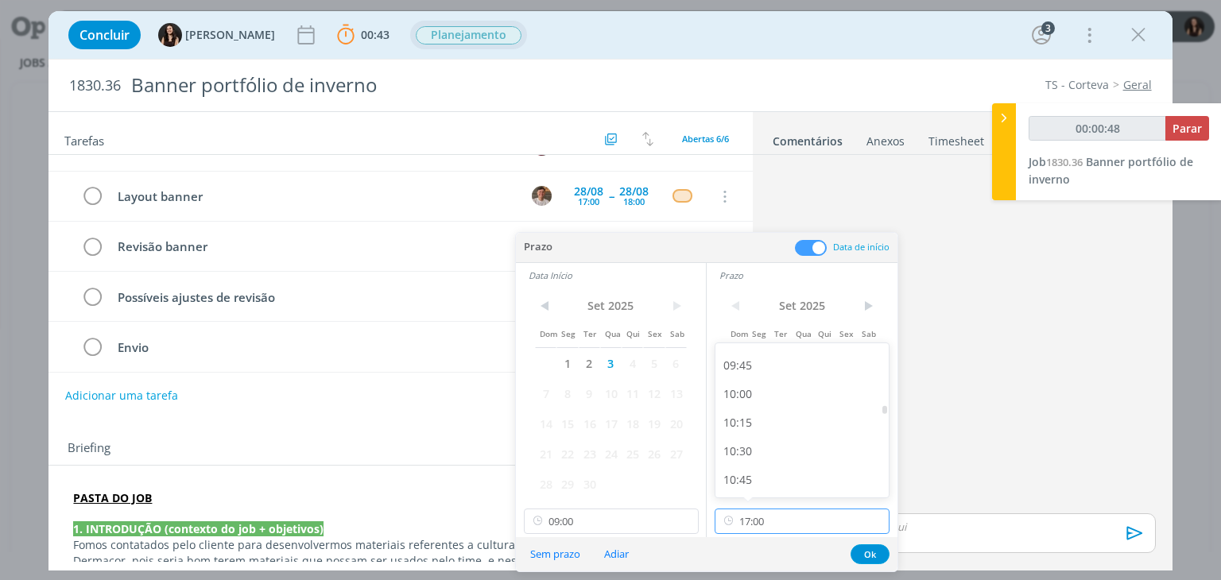
scroll to position [1110, 0]
type input "00:00:49"
click at [766, 367] on div "09:45" at bounding box center [805, 364] width 178 height 29
type input "09:45"
click at [871, 557] on button "Ok" at bounding box center [870, 555] width 39 height 20
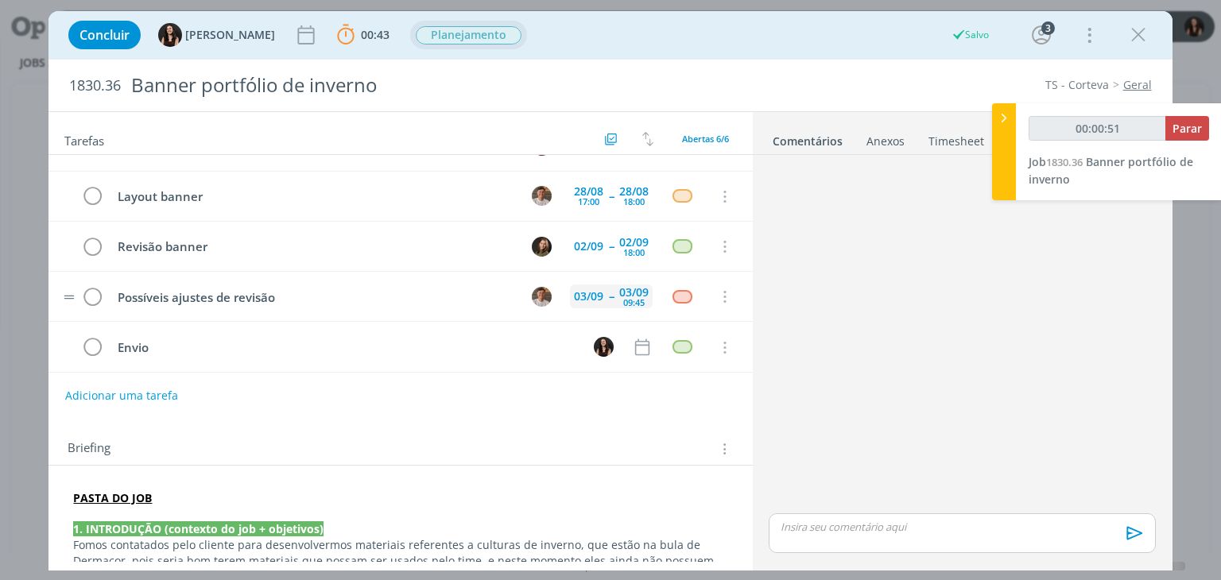
click at [576, 295] on div "03/09" at bounding box center [588, 296] width 29 height 11
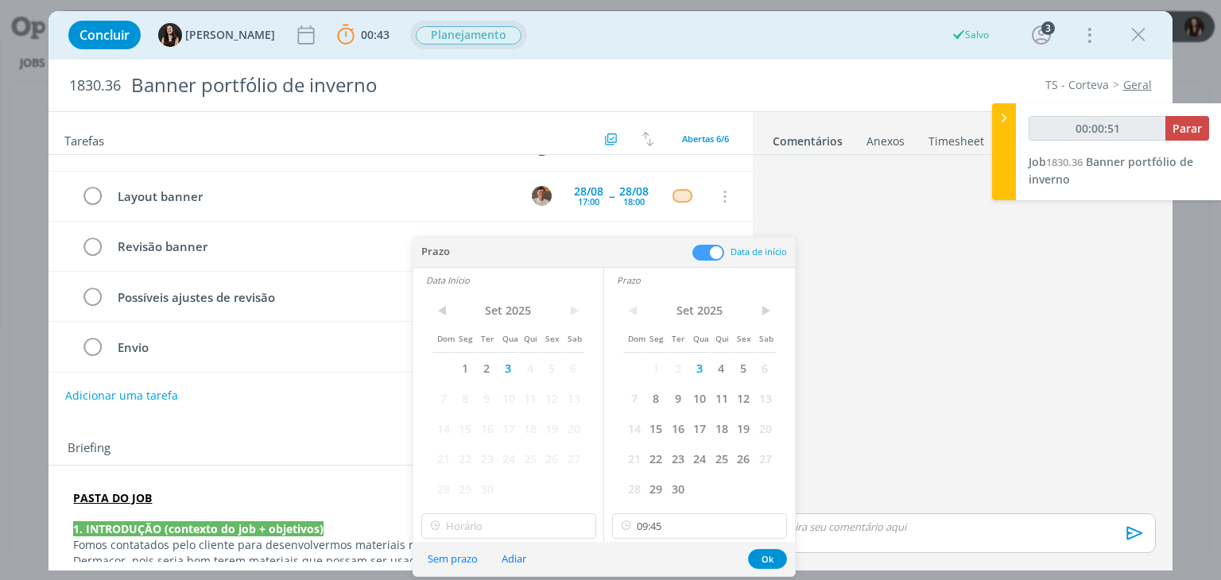
type input "00:00:52"
type input "09:45"
click at [526, 524] on input "09:45" at bounding box center [508, 526] width 175 height 25
type input "00:00:53"
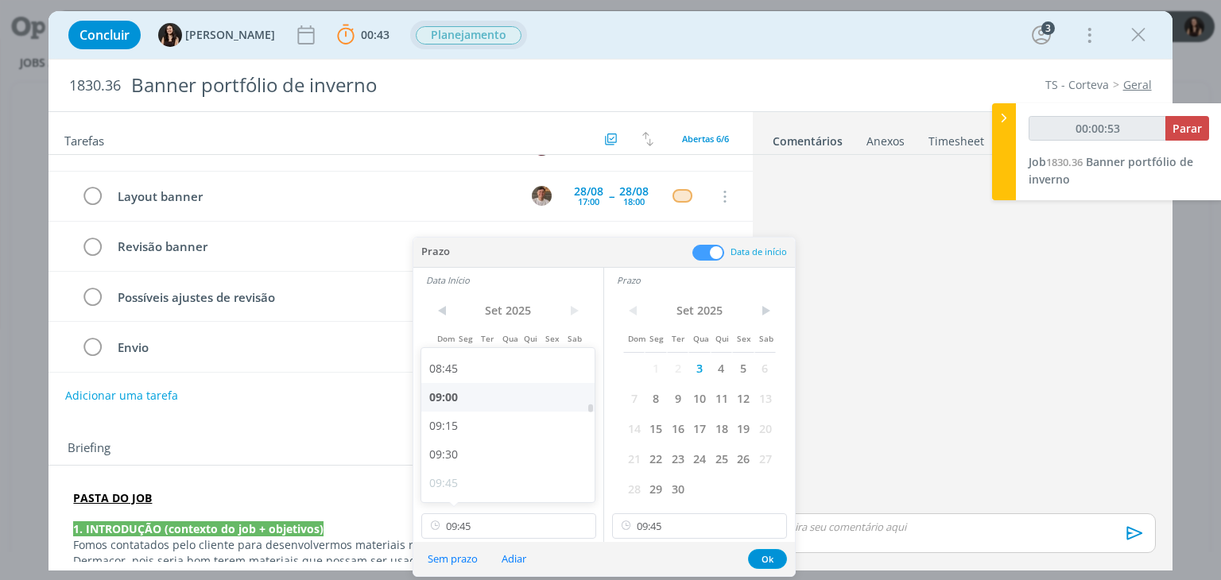
click at [464, 392] on div "09:00" at bounding box center [510, 397] width 178 height 29
type input "09:00"
click at [755, 564] on button "Ok" at bounding box center [767, 559] width 39 height 20
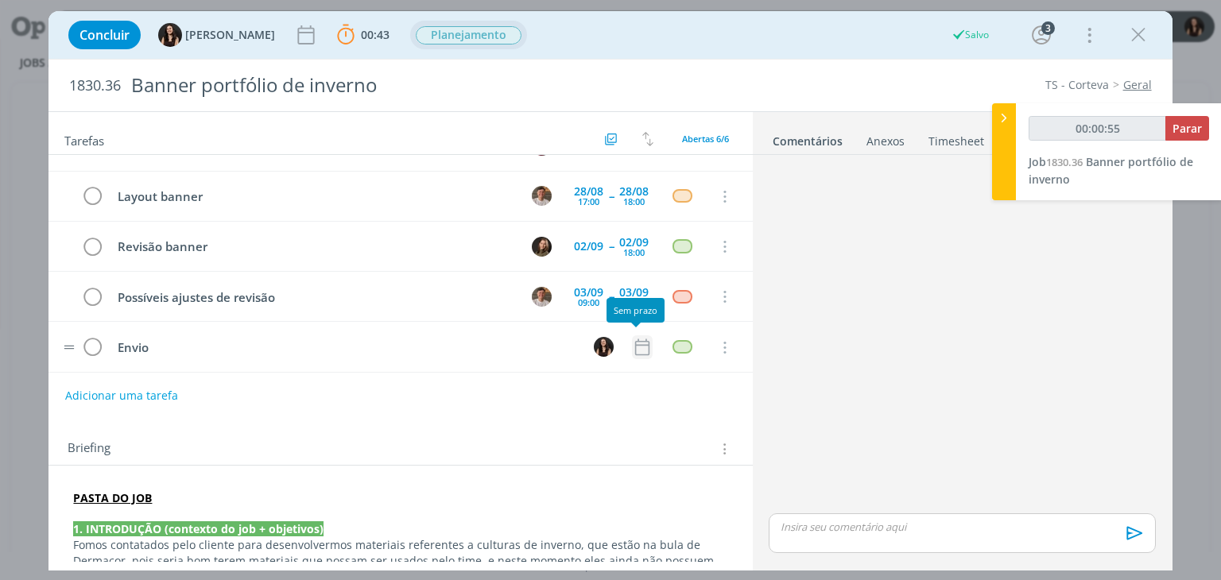
click at [634, 341] on icon "dialog" at bounding box center [641, 347] width 14 height 17
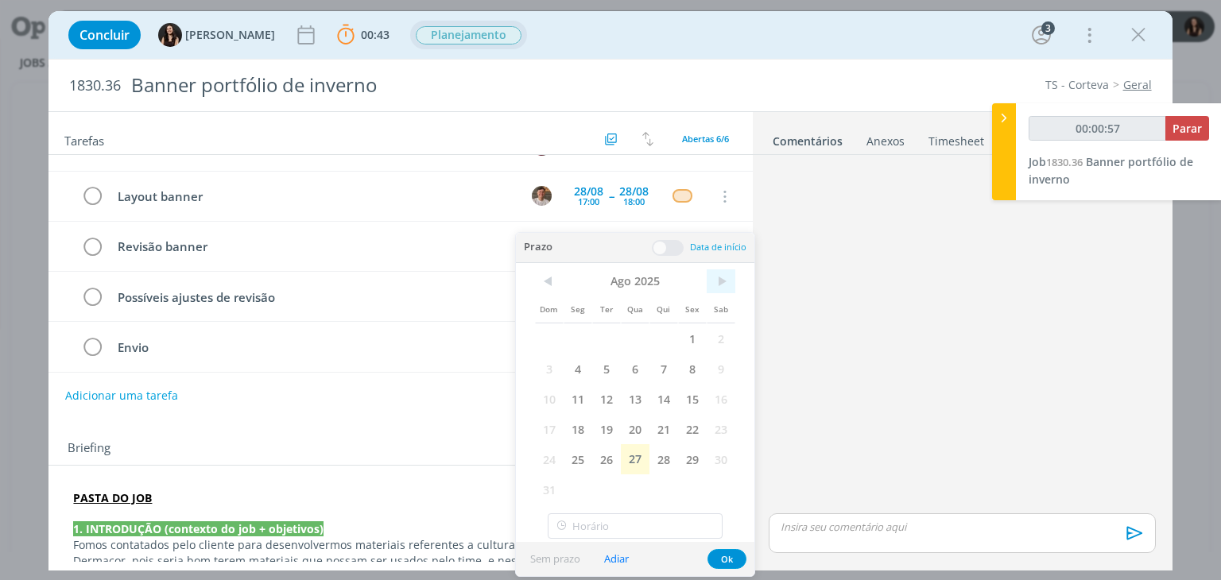
click at [717, 291] on span ">" at bounding box center [721, 282] width 29 height 24
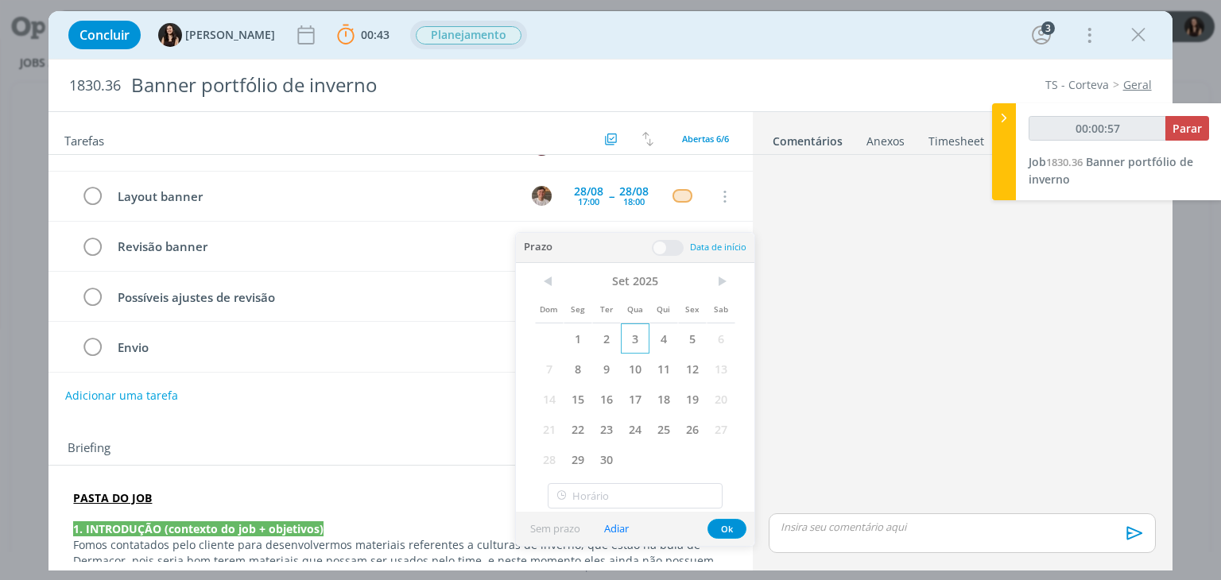
click at [630, 335] on span "3" at bounding box center [635, 339] width 29 height 30
click at [713, 528] on button "Ok" at bounding box center [727, 529] width 39 height 20
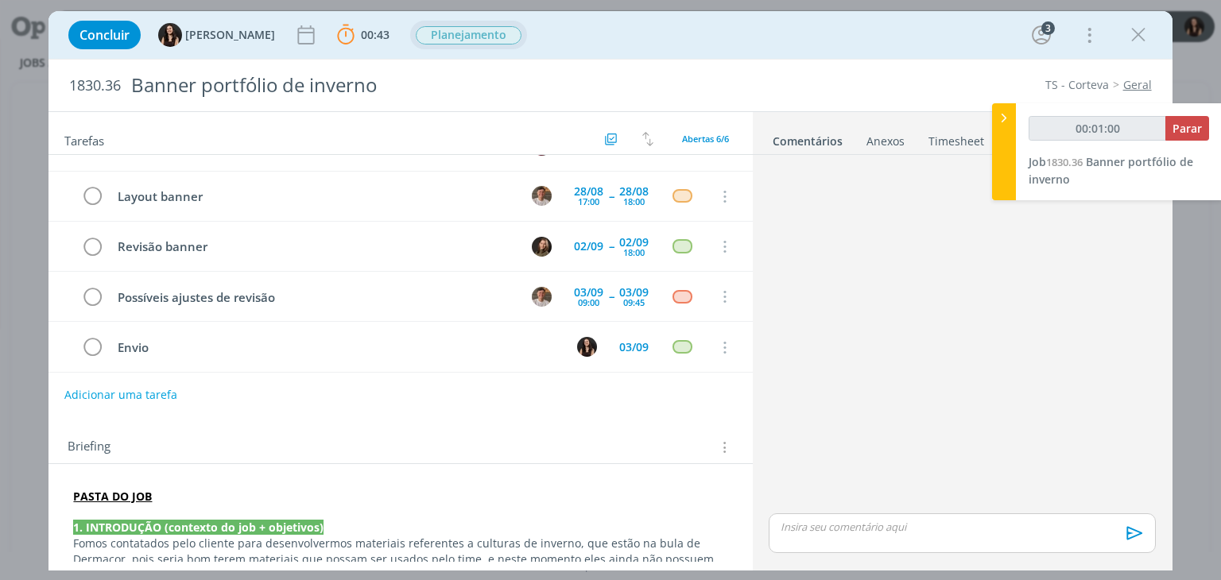
click at [147, 390] on button "Adicionar uma tarefa" at bounding box center [120, 395] width 113 height 27
type input "00:01:01"
type input "Re"
type input "00:01:02"
type input "Revisão a"
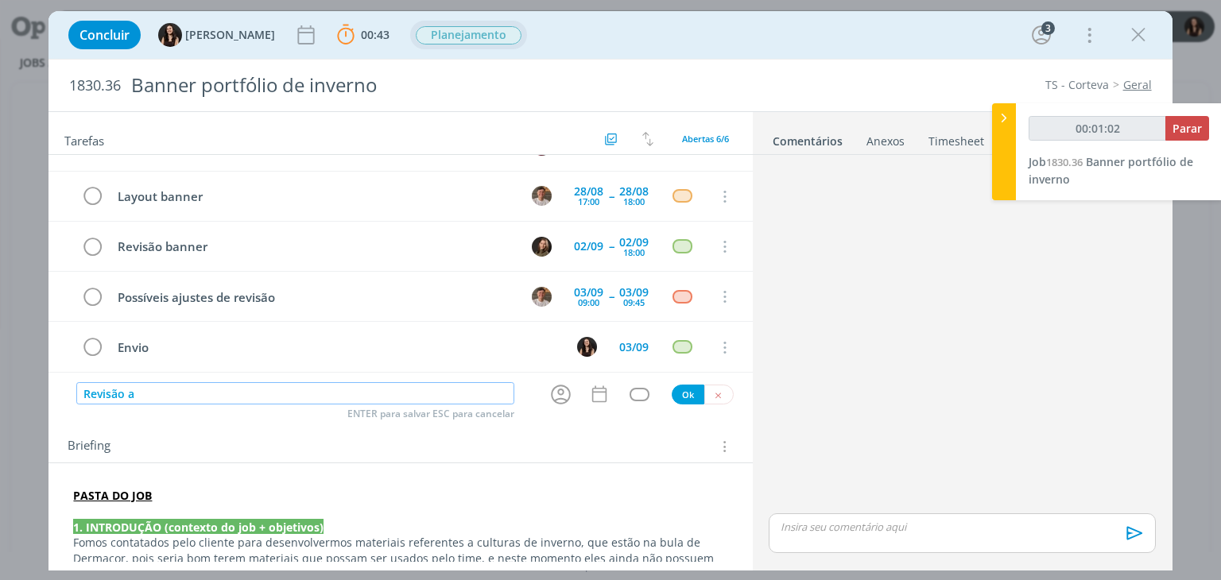
type input "00:01:03"
type input "Revisão ajsutes"
click at [140, 398] on input "Revisão ajsutes" at bounding box center [295, 393] width 438 height 22
type input "00:01:07"
type input "Revisão ajustes"
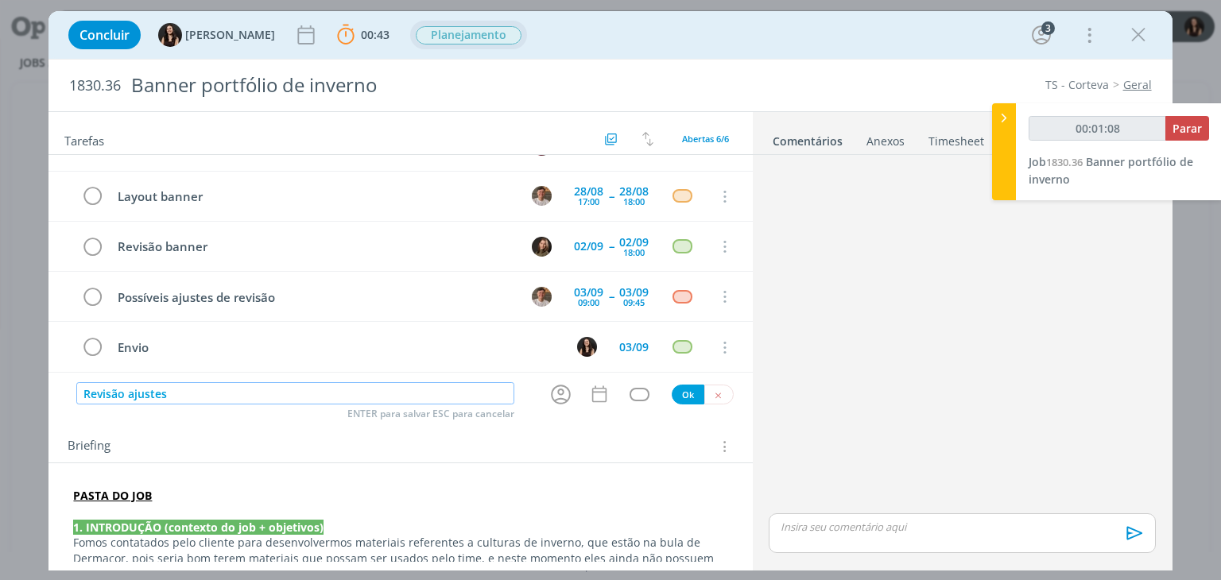
click at [120, 391] on input "Revisão ajustes" at bounding box center [295, 393] width 438 height 22
click at [126, 393] on input "Revisão ajustes" at bounding box center [295, 393] width 438 height 22
type input "00:01:10"
click at [551, 400] on icon "dialog" at bounding box center [561, 395] width 20 height 20
type input "Revisão ajustes"
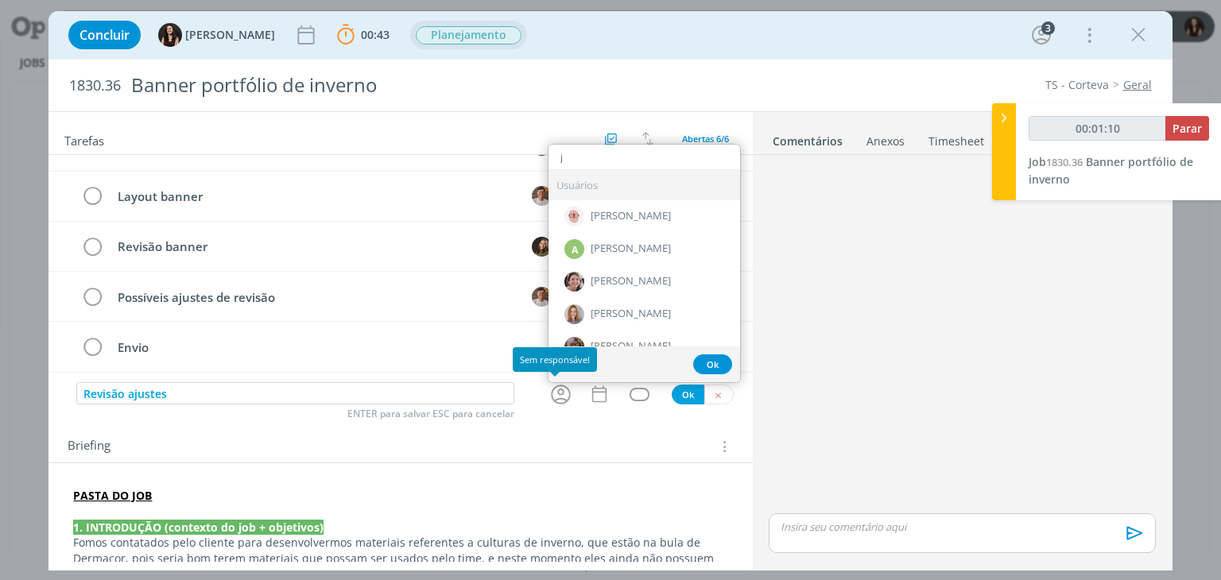
type input "ju"
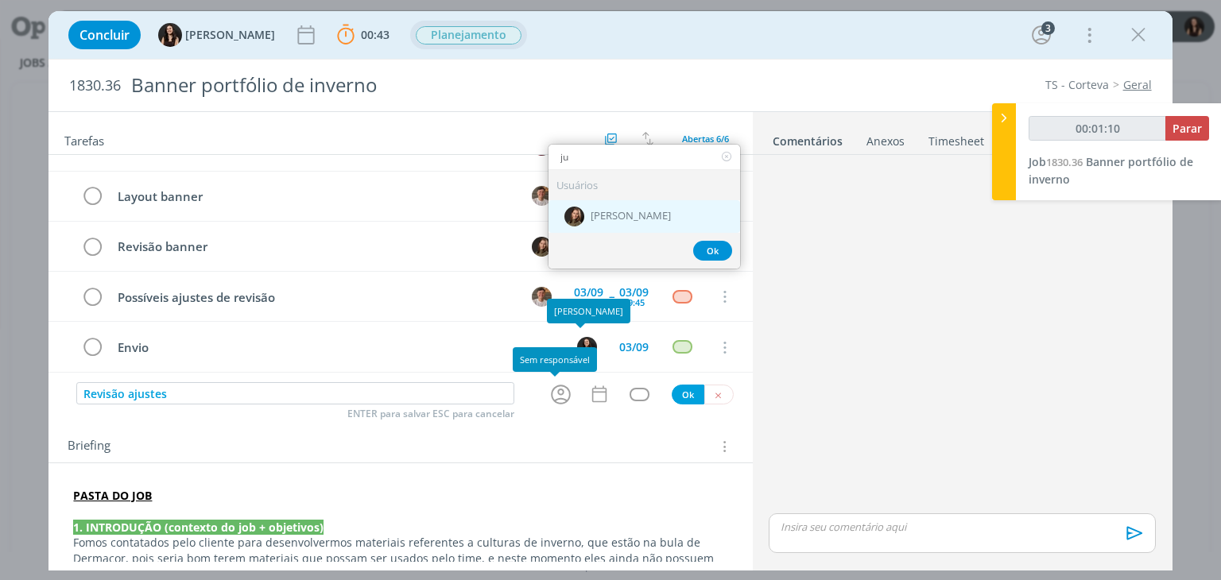
type input "00:01:11"
type input "ju"
click at [591, 206] on div "[PERSON_NAME]" at bounding box center [645, 216] width 192 height 33
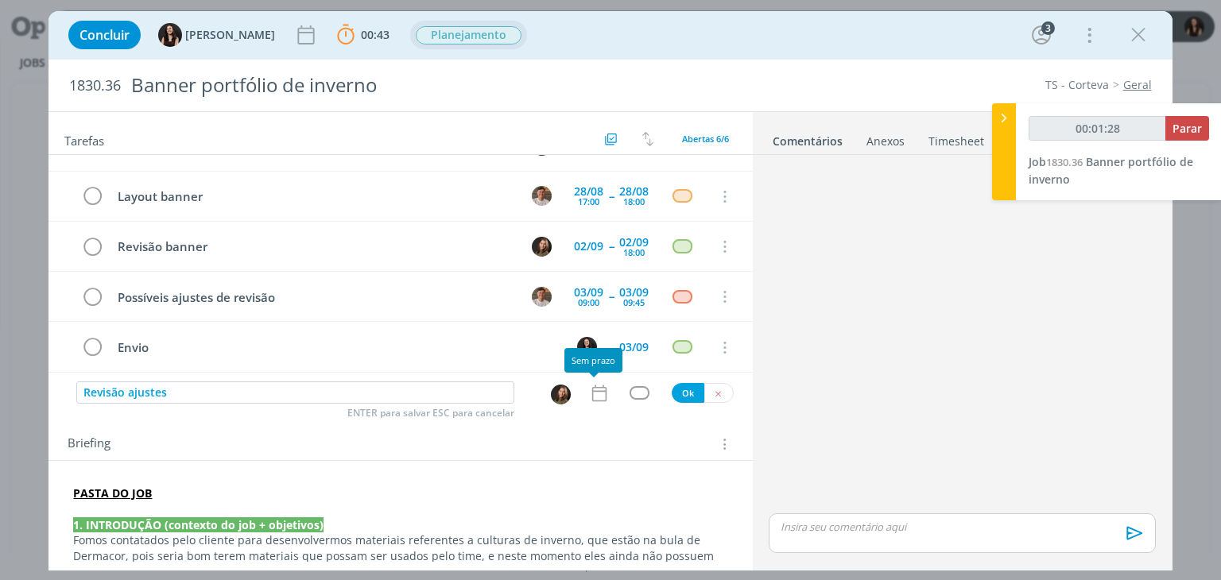
click at [590, 391] on icon "dialog" at bounding box center [599, 393] width 21 height 21
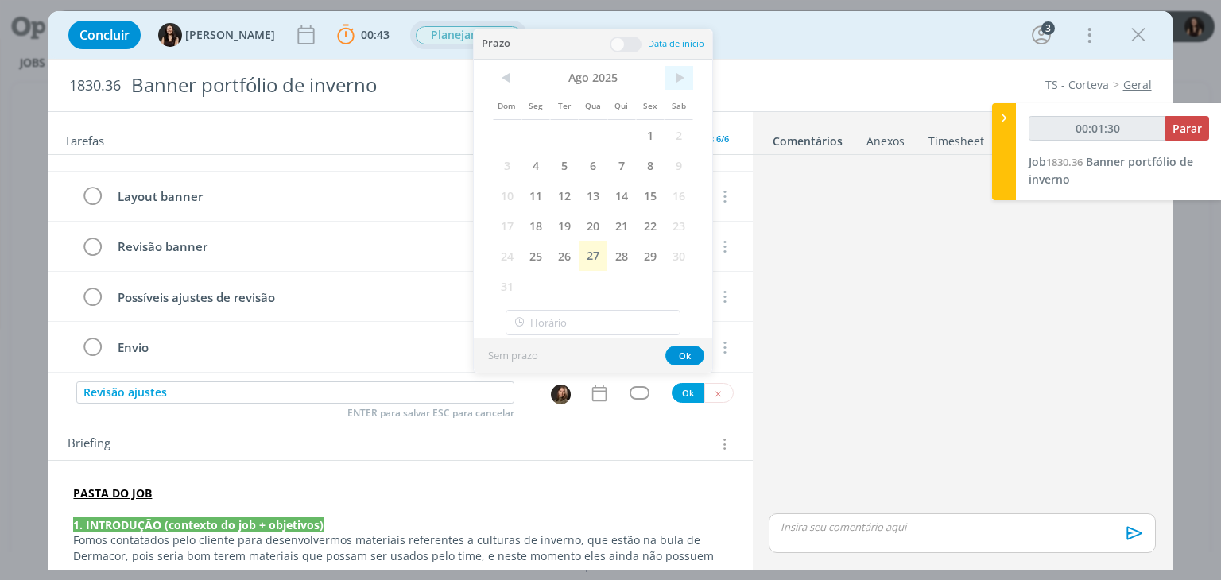
click at [674, 83] on span ">" at bounding box center [679, 78] width 29 height 24
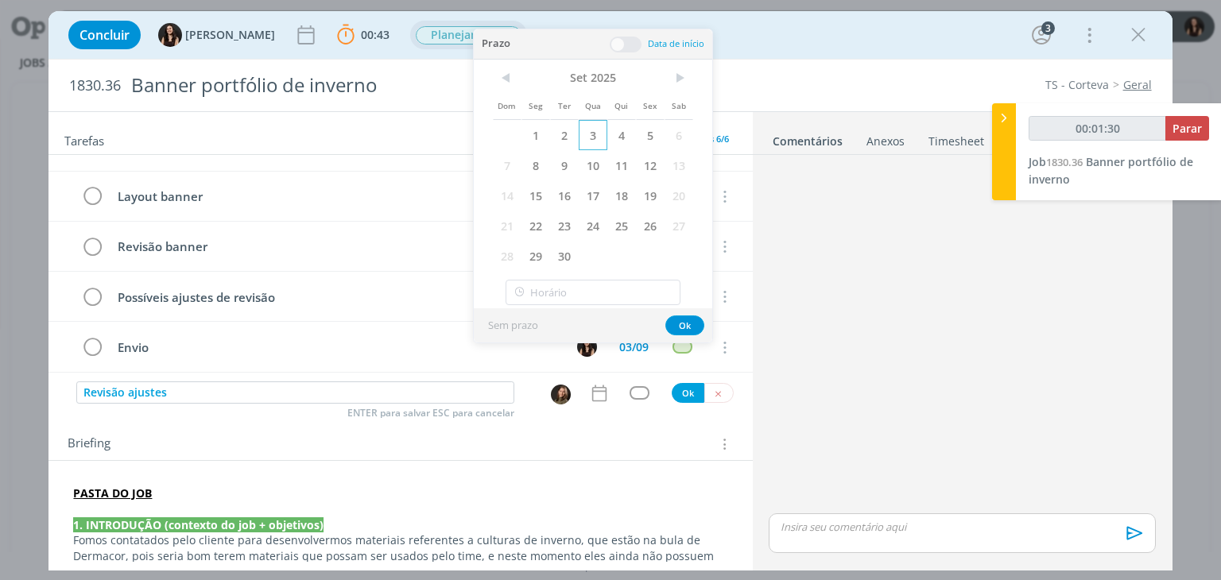
click at [598, 138] on span "3" at bounding box center [593, 135] width 29 height 30
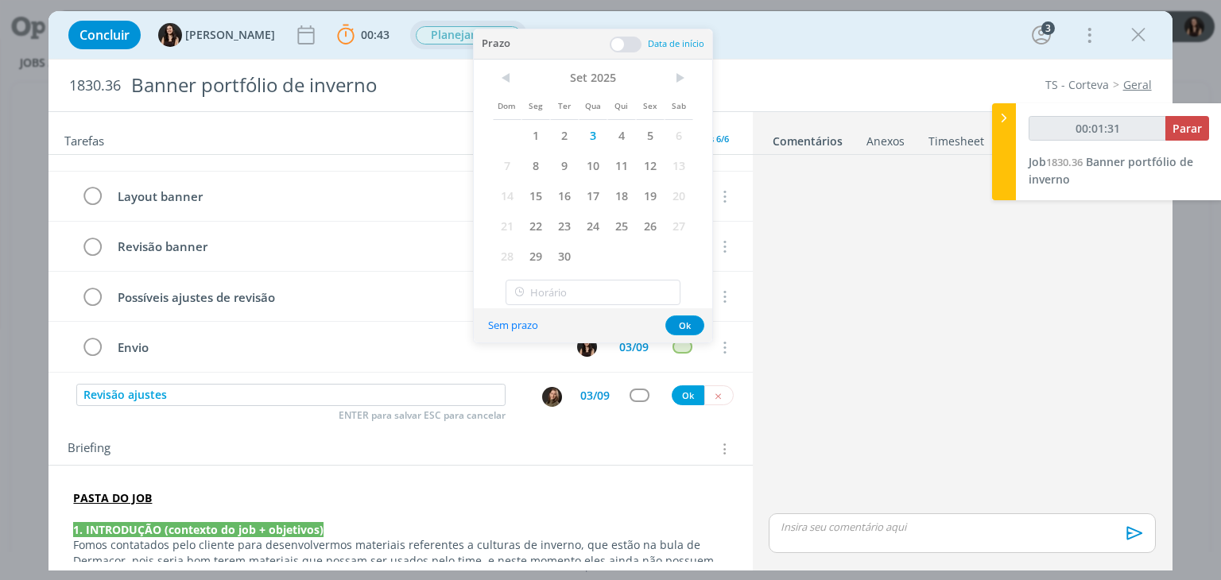
click at [623, 46] on span at bounding box center [626, 45] width 32 height 16
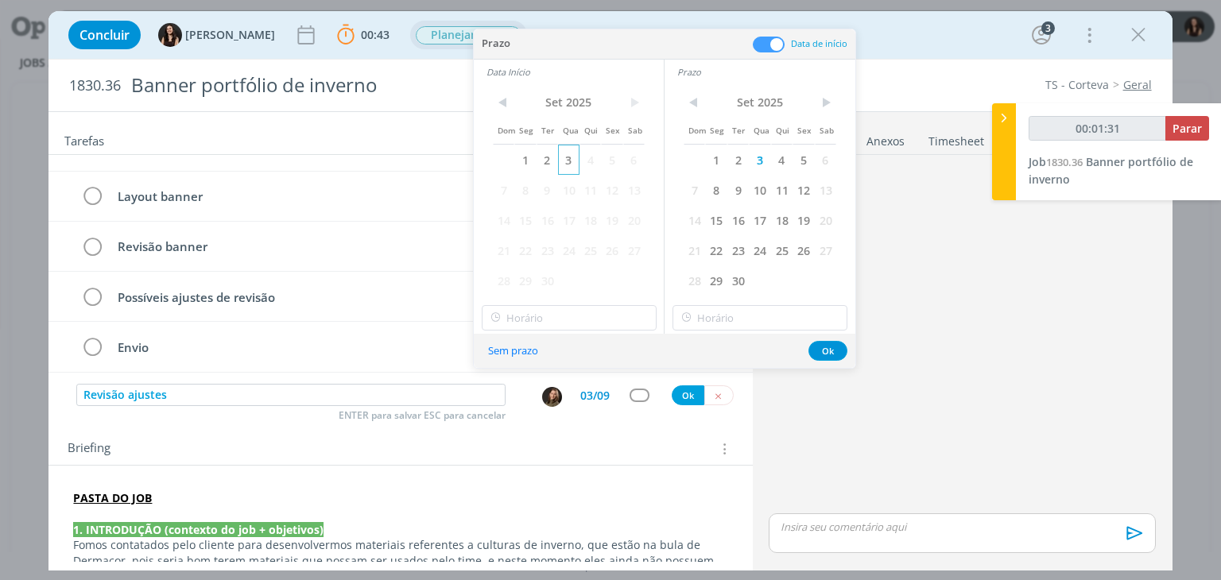
type input "00:01:32"
click at [569, 165] on span "3" at bounding box center [568, 160] width 21 height 30
type input "17:00"
click at [572, 319] on input "17:00" at bounding box center [569, 317] width 175 height 25
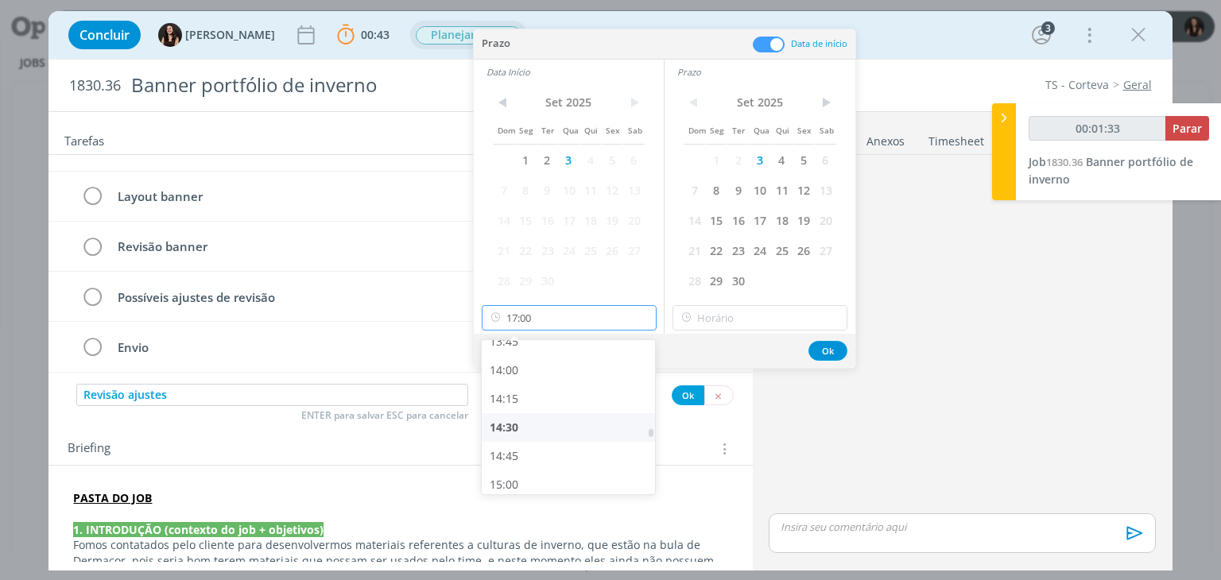
type input "00:01:34"
click at [512, 421] on div "14:30" at bounding box center [571, 427] width 178 height 29
type input "14:30"
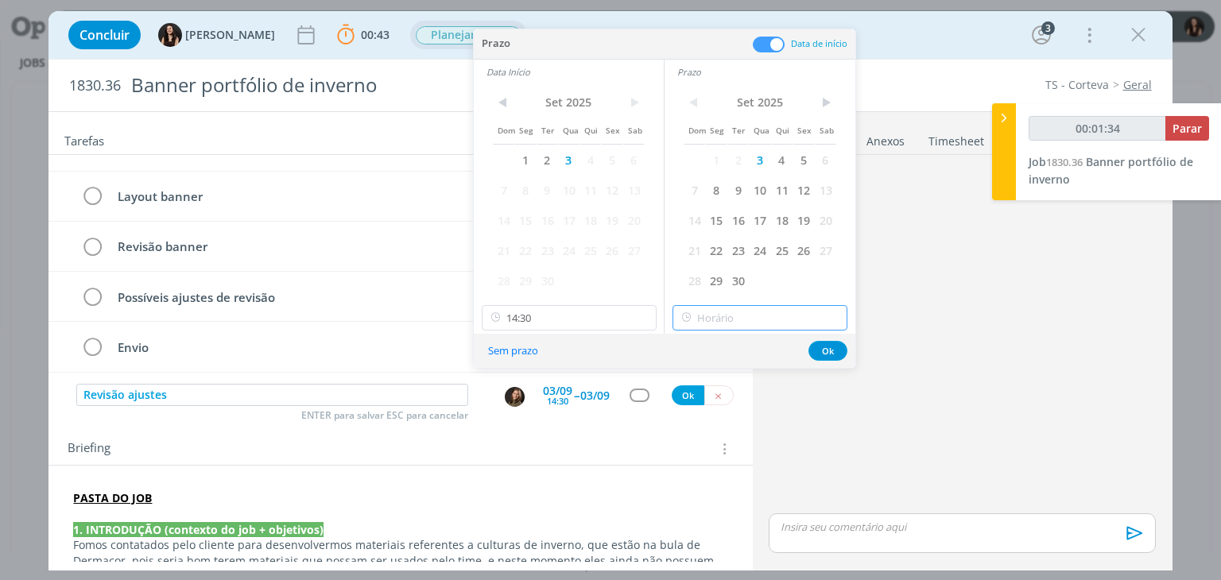
type input "17:00"
click at [725, 327] on input "17:00" at bounding box center [760, 317] width 175 height 25
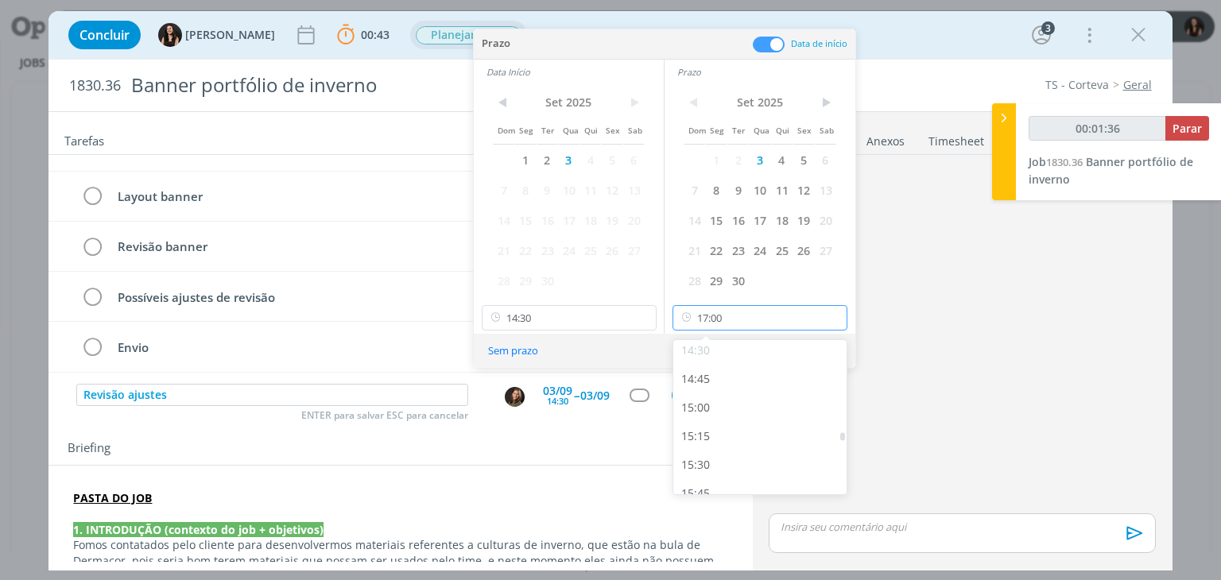
type input "00:01:37"
click at [716, 407] on div "15:00" at bounding box center [762, 405] width 178 height 29
type input "15:00"
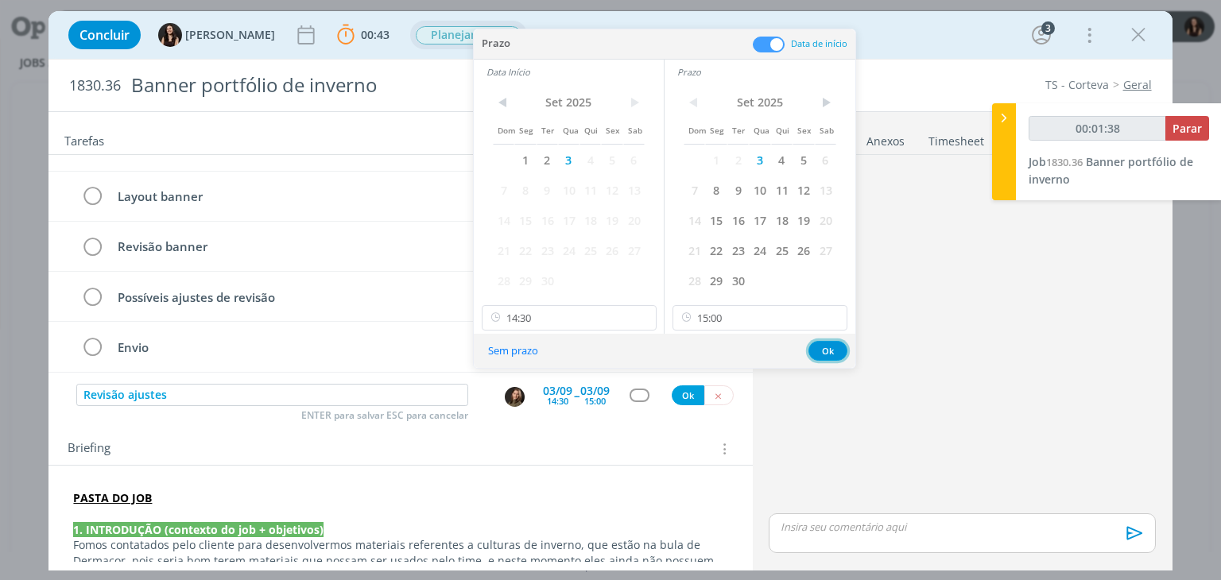
click at [821, 351] on button "Ok" at bounding box center [828, 351] width 39 height 20
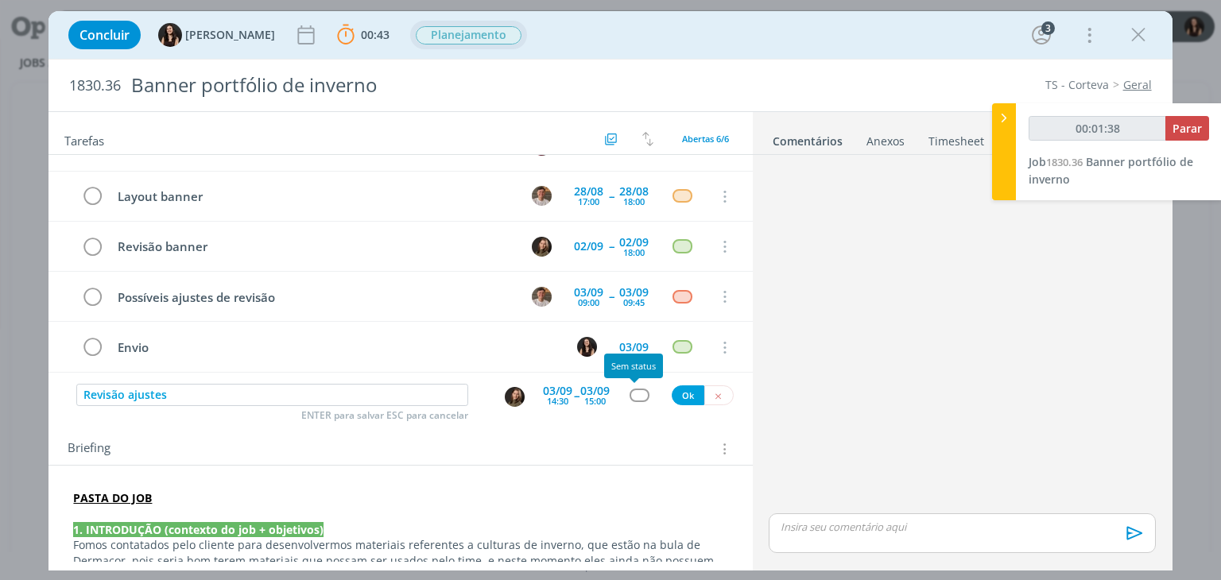
click at [634, 394] on div "dialog" at bounding box center [640, 396] width 20 height 14
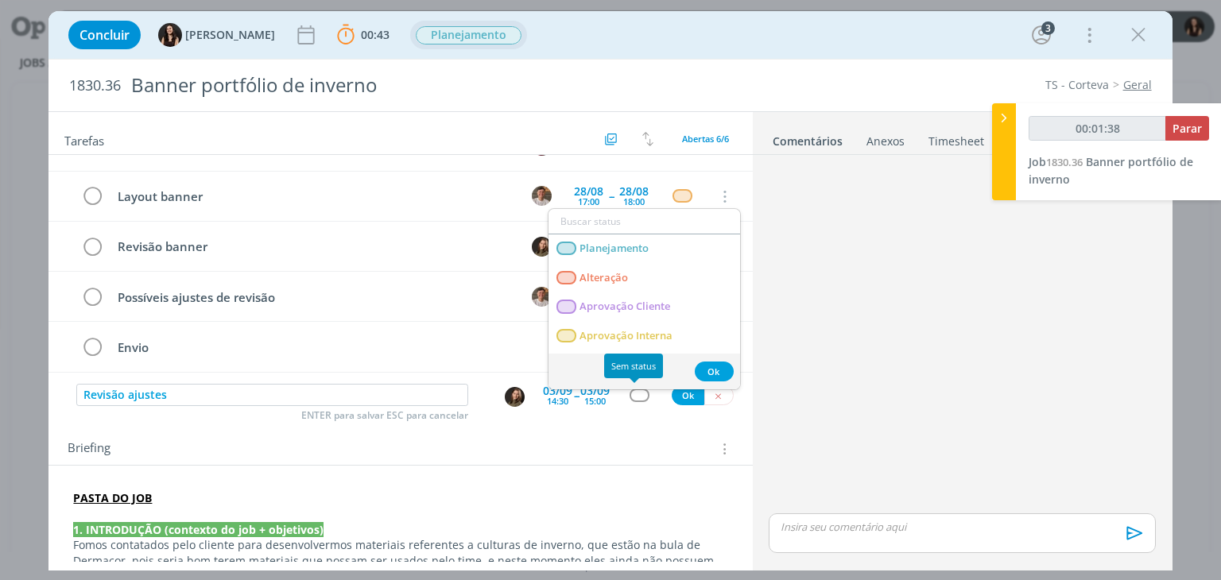
type input "00:01:39"
type input "rev"
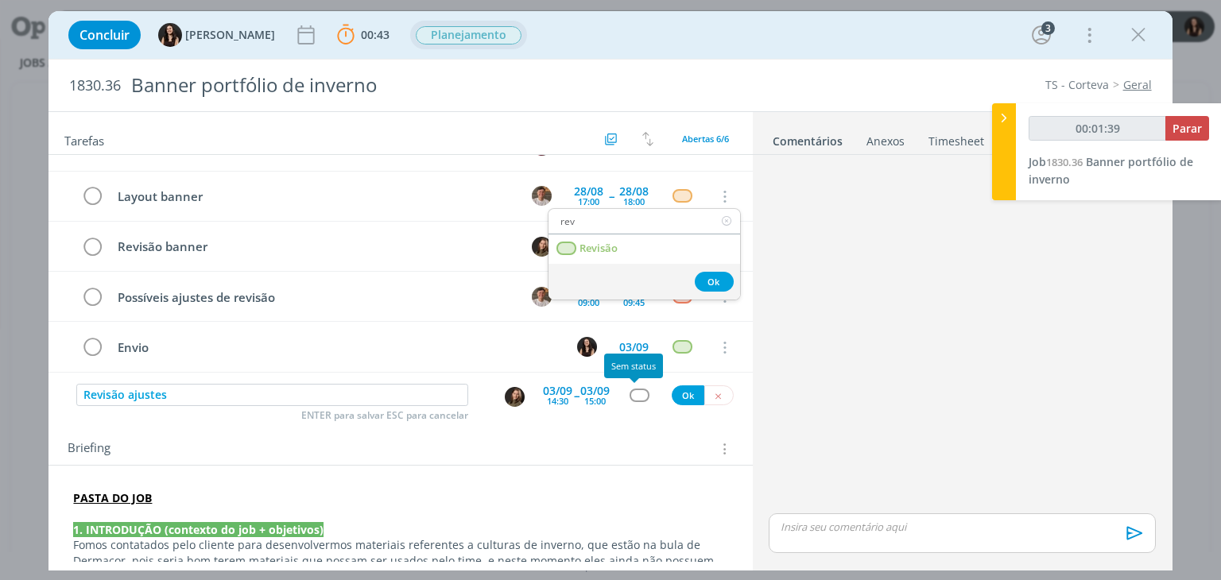
type input "00:01:40"
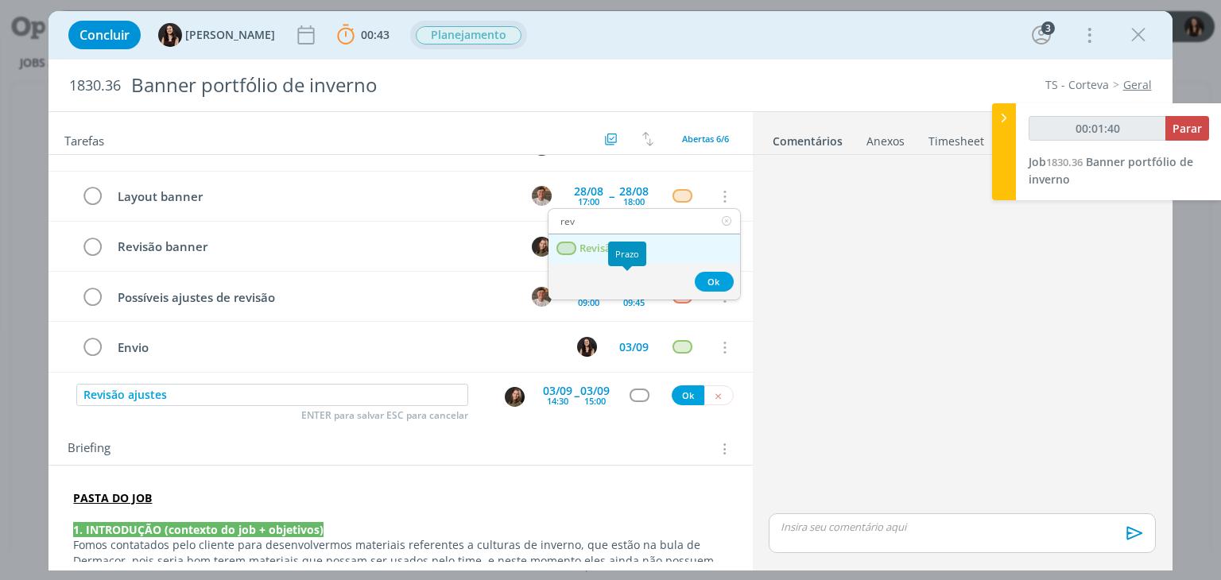
type input "rev"
click at [655, 244] on link "Revisão" at bounding box center [645, 249] width 192 height 29
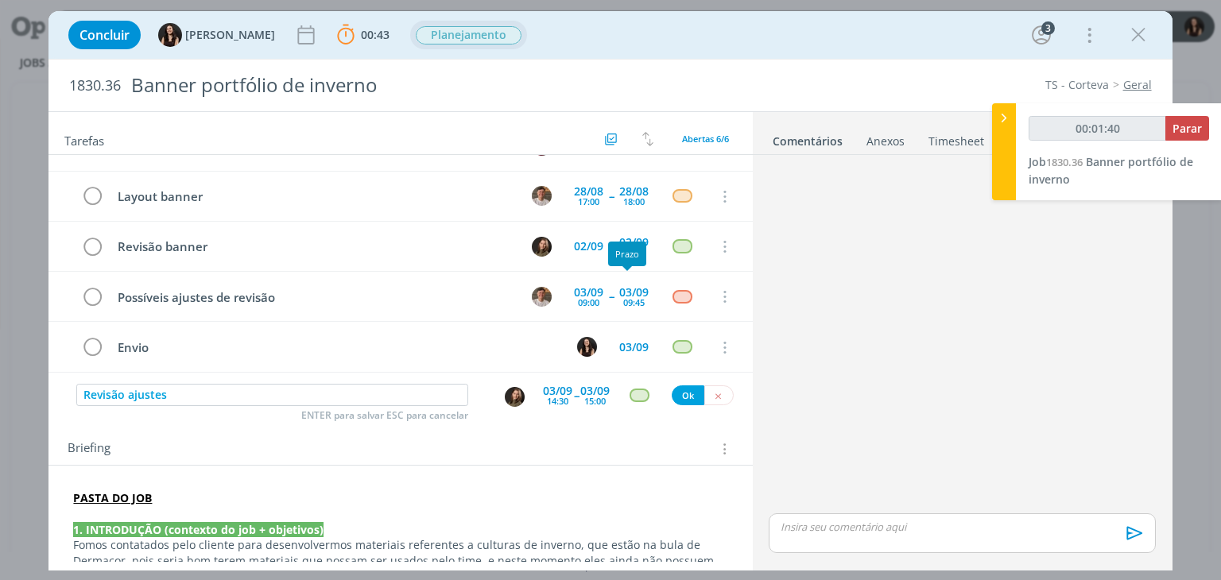
type input "00:01:41"
click at [673, 401] on button "Ok" at bounding box center [688, 396] width 33 height 20
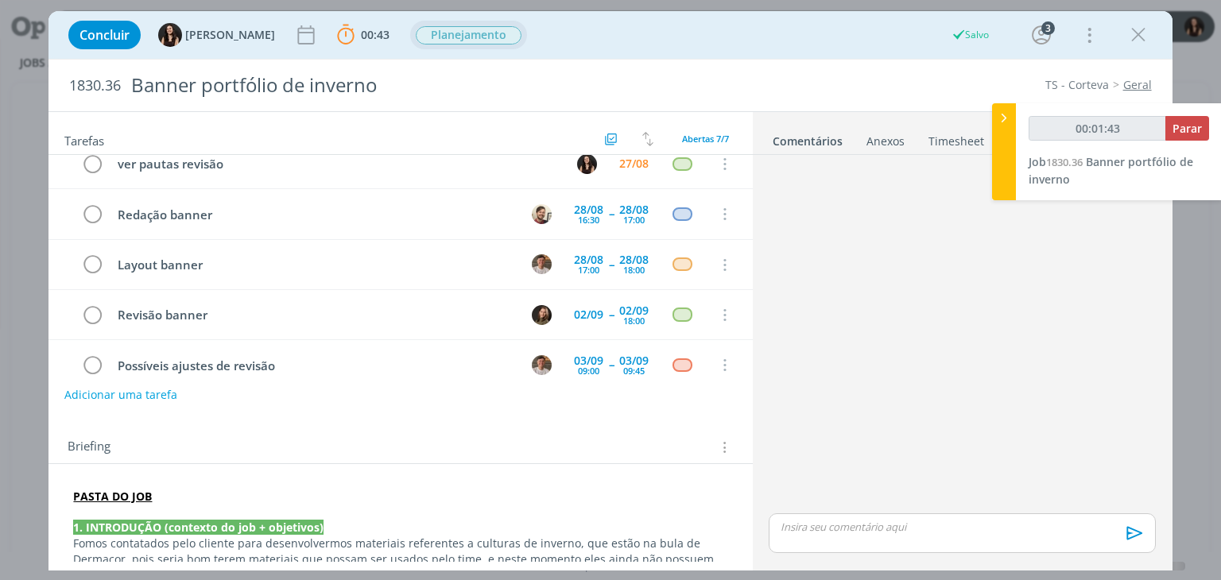
scroll to position [0, 0]
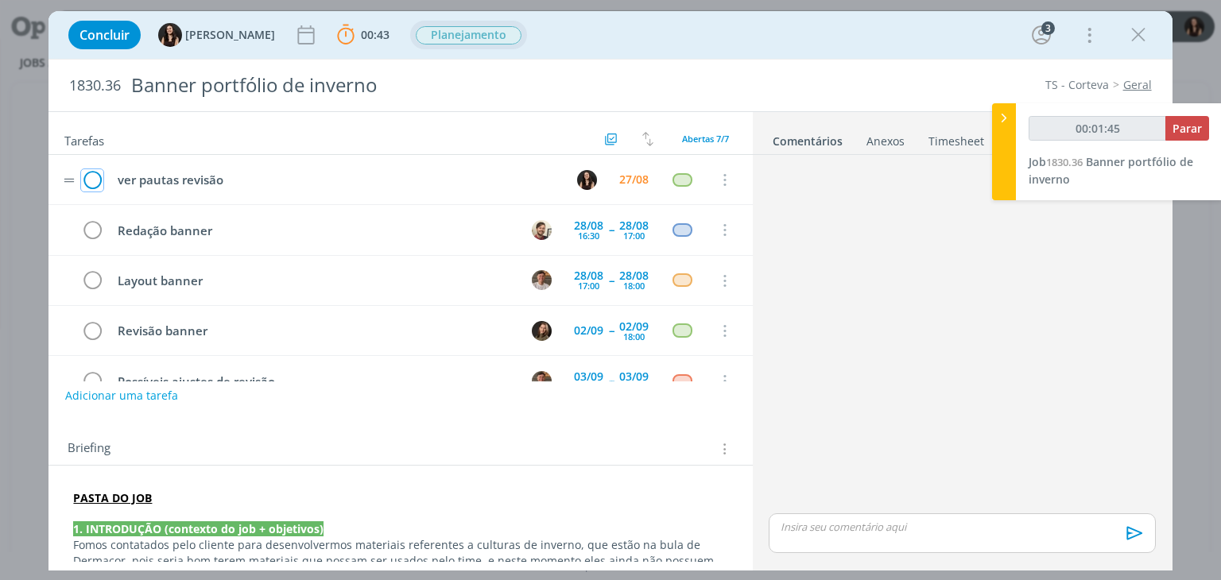
click at [89, 173] on icon "dialog" at bounding box center [92, 181] width 22 height 24
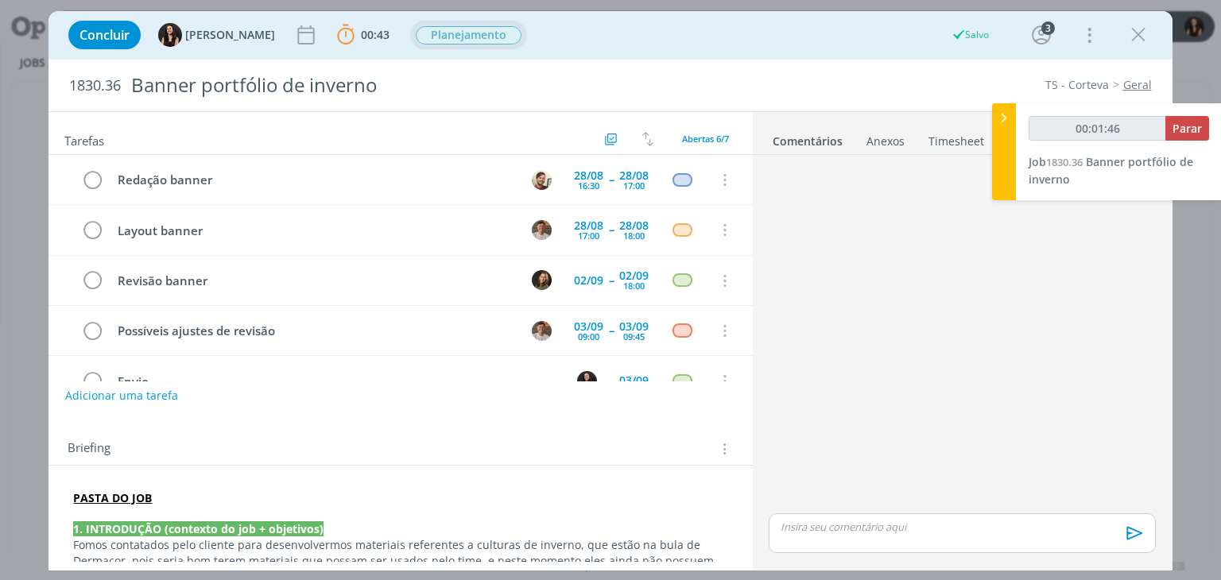
click at [471, 45] on div "Planejamento" at bounding box center [468, 35] width 107 height 20
click at [468, 41] on span "Planejamento" at bounding box center [469, 35] width 106 height 18
type input "00:01:47"
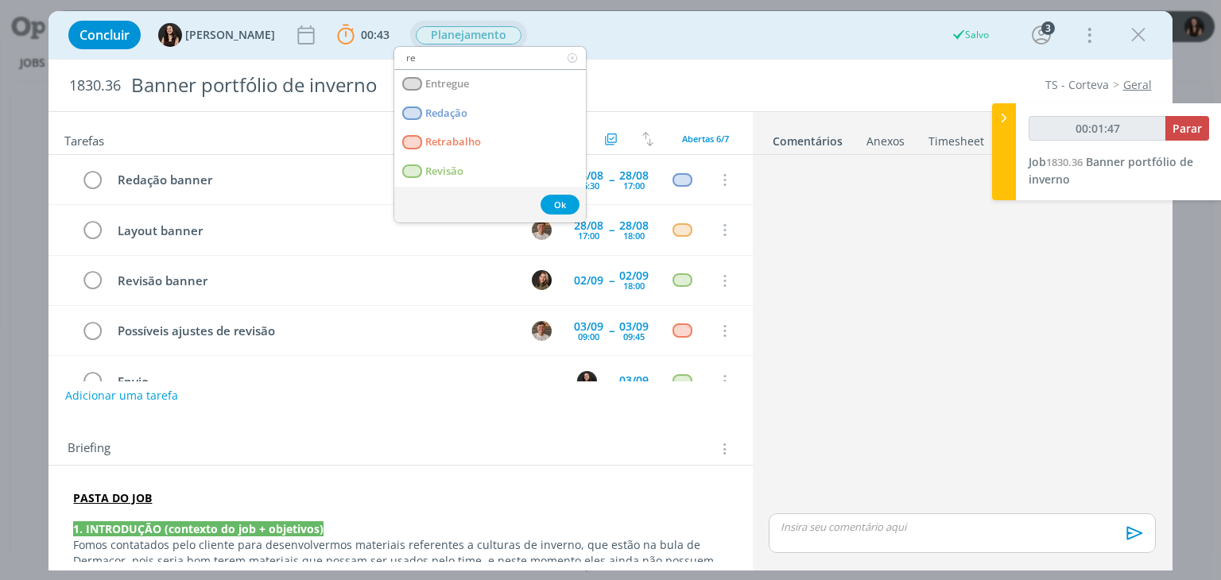
type input "red"
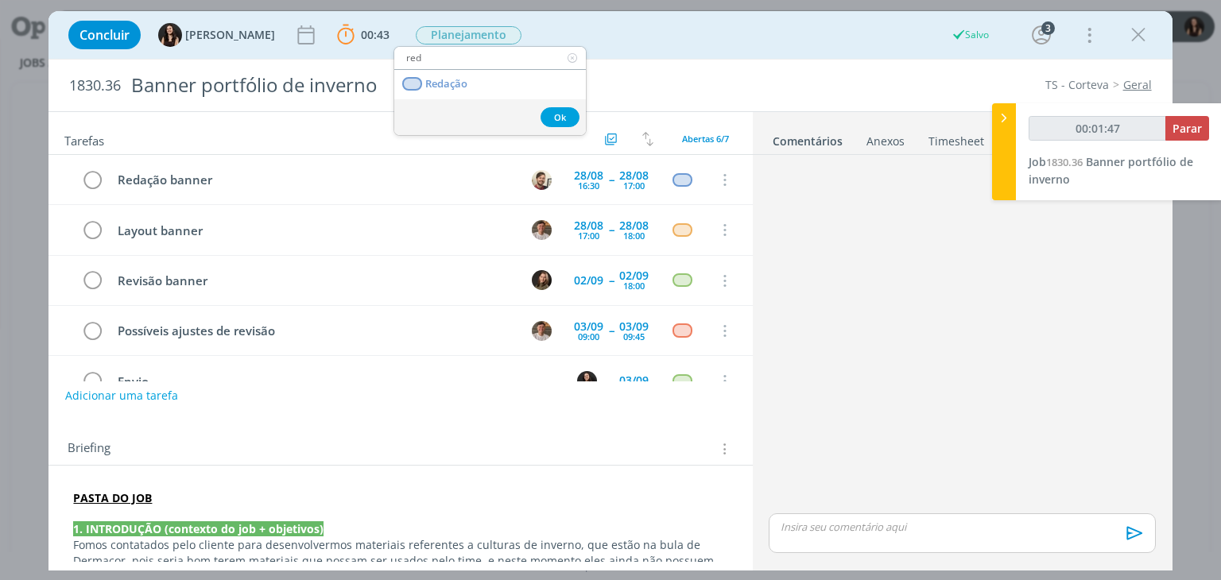
type input "00:01:48"
type input "red"
click at [477, 85] on link "Redação" at bounding box center [490, 84] width 192 height 29
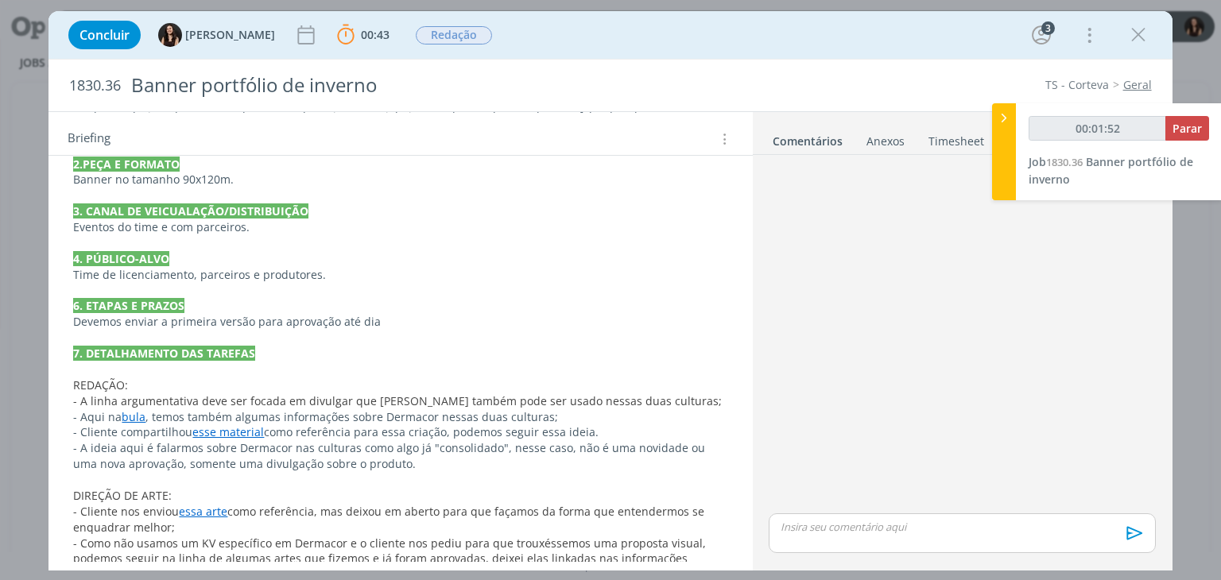
scroll to position [477, 0]
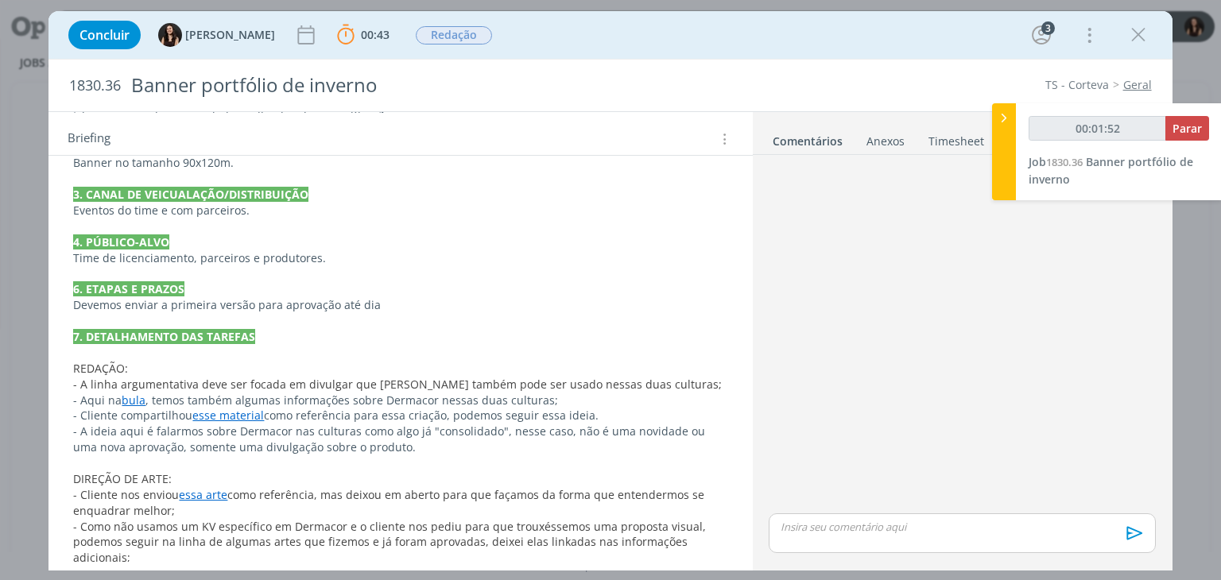
click at [436, 297] on p "Devemos enviar a primeira versão para aprovação até dia" at bounding box center [400, 305] width 654 height 16
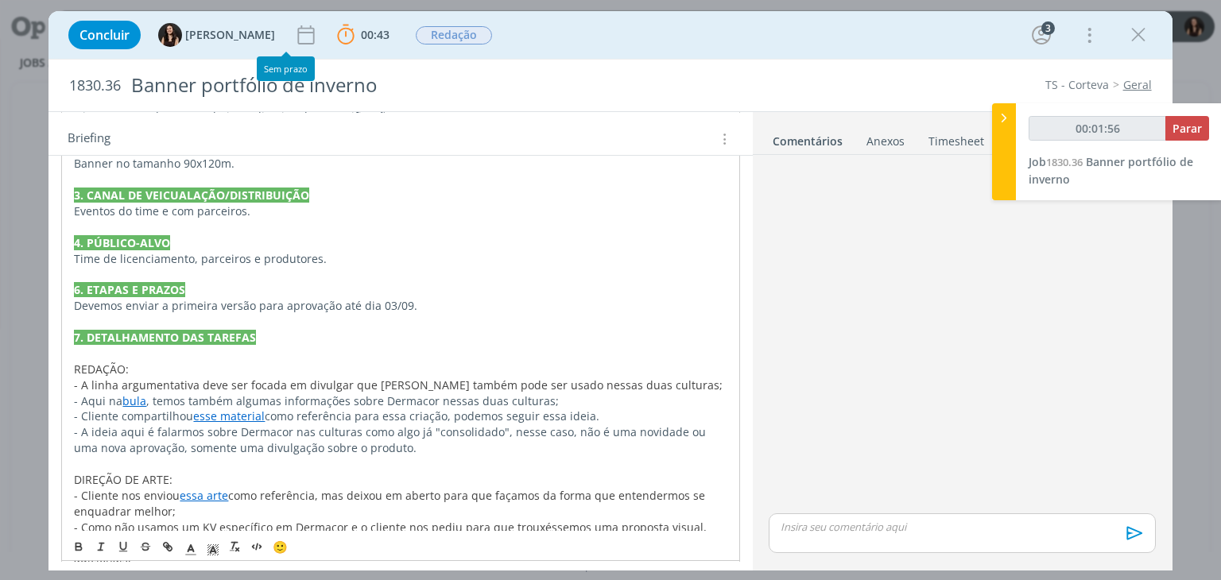
click at [256, 18] on div "Concluir Isabelle Silva 00:43 Parar Apontar Data * 27/08/2025 Horas * 00:00 Tar…" at bounding box center [610, 35] width 1100 height 38
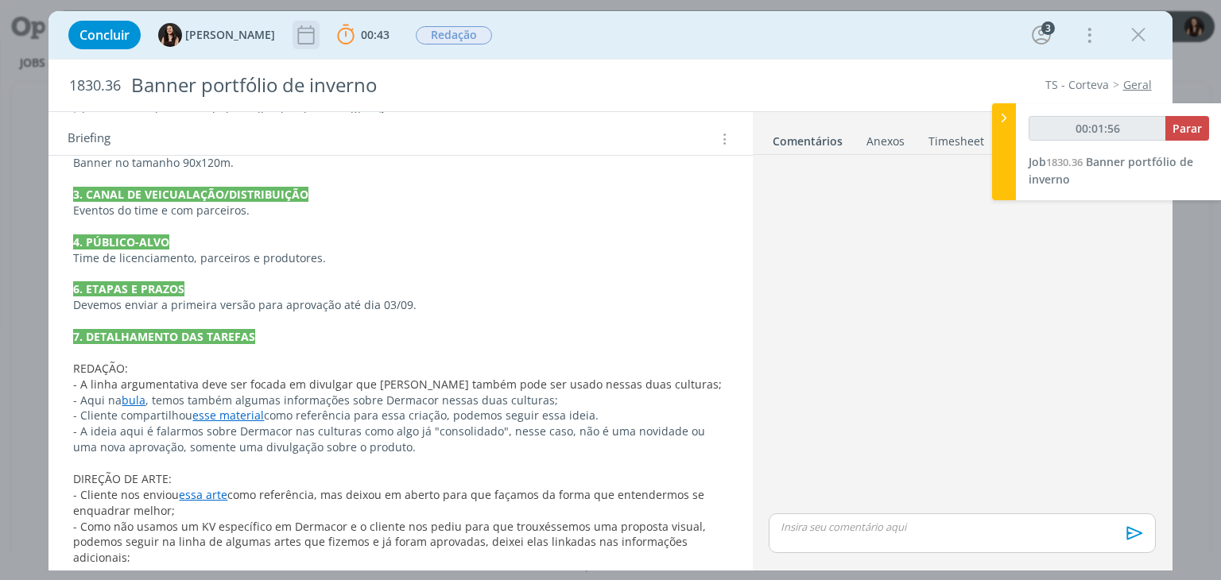
click at [294, 28] on icon "dialog" at bounding box center [306, 35] width 24 height 24
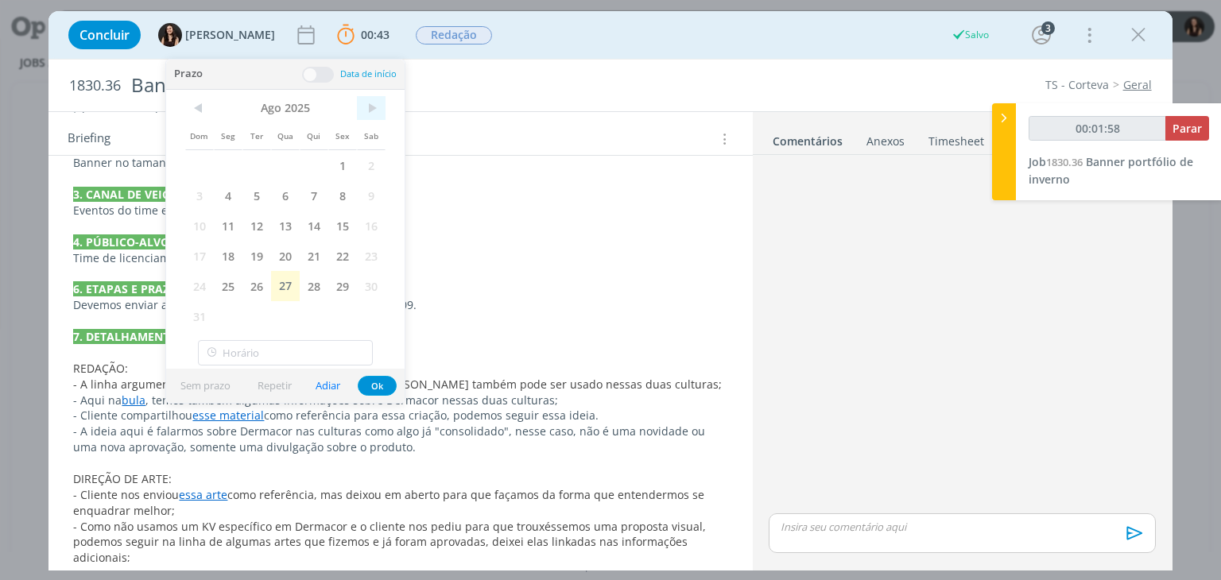
click at [369, 111] on span ">" at bounding box center [371, 108] width 29 height 24
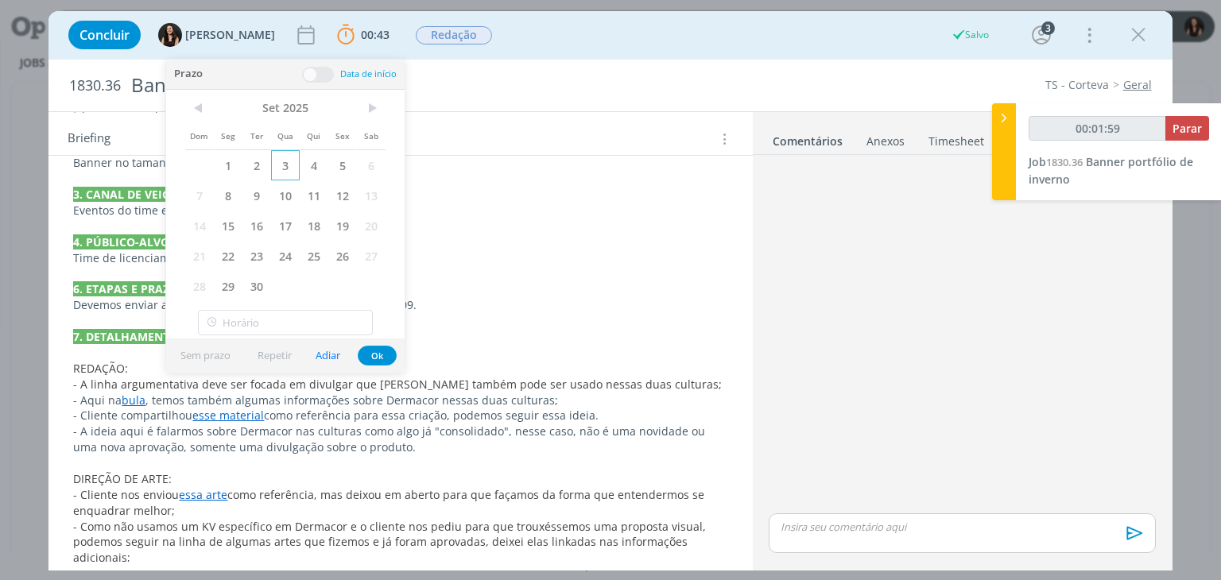
click at [282, 163] on span "3" at bounding box center [285, 165] width 29 height 30
click at [376, 353] on button "Ok" at bounding box center [377, 356] width 39 height 20
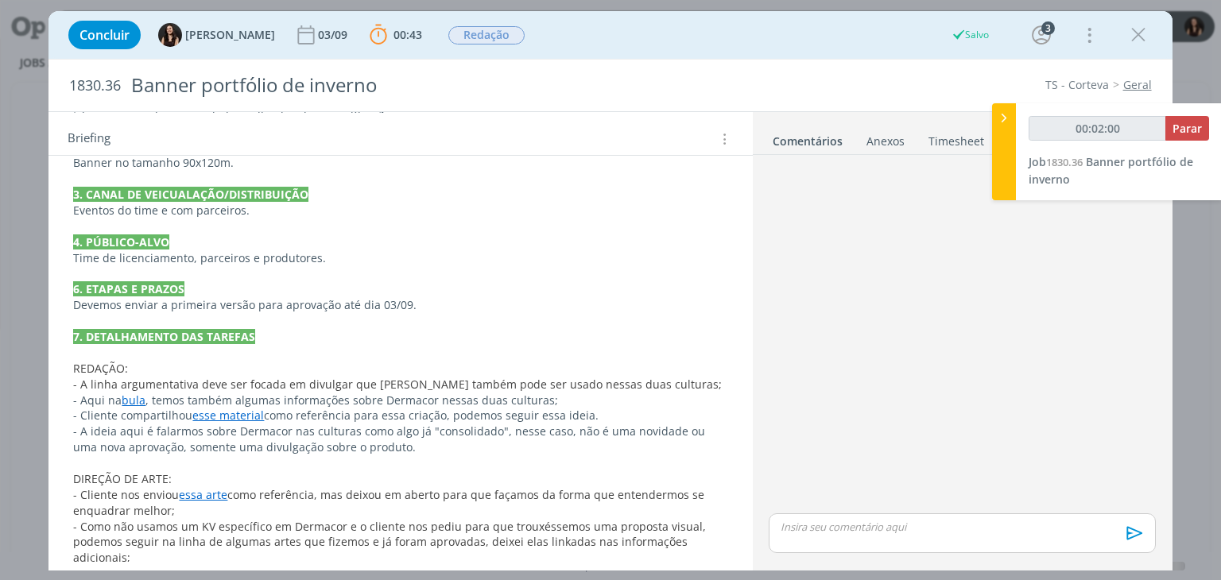
click at [502, 306] on p "Devemos enviar a primeira versão para aprovação até dia 03/09." at bounding box center [400, 305] width 654 height 16
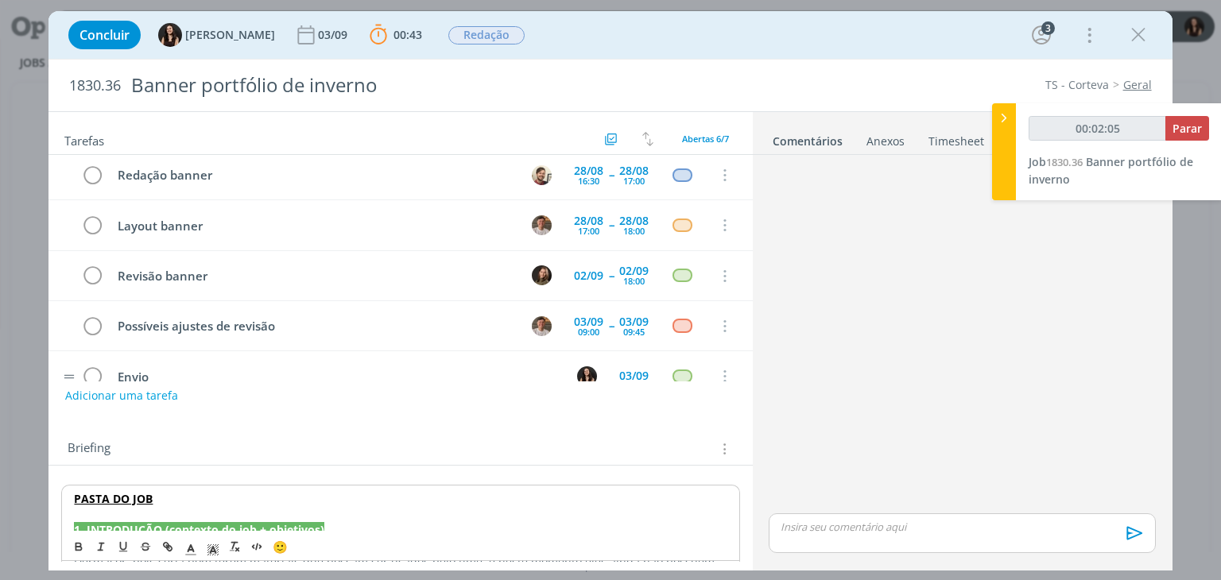
scroll to position [0, 0]
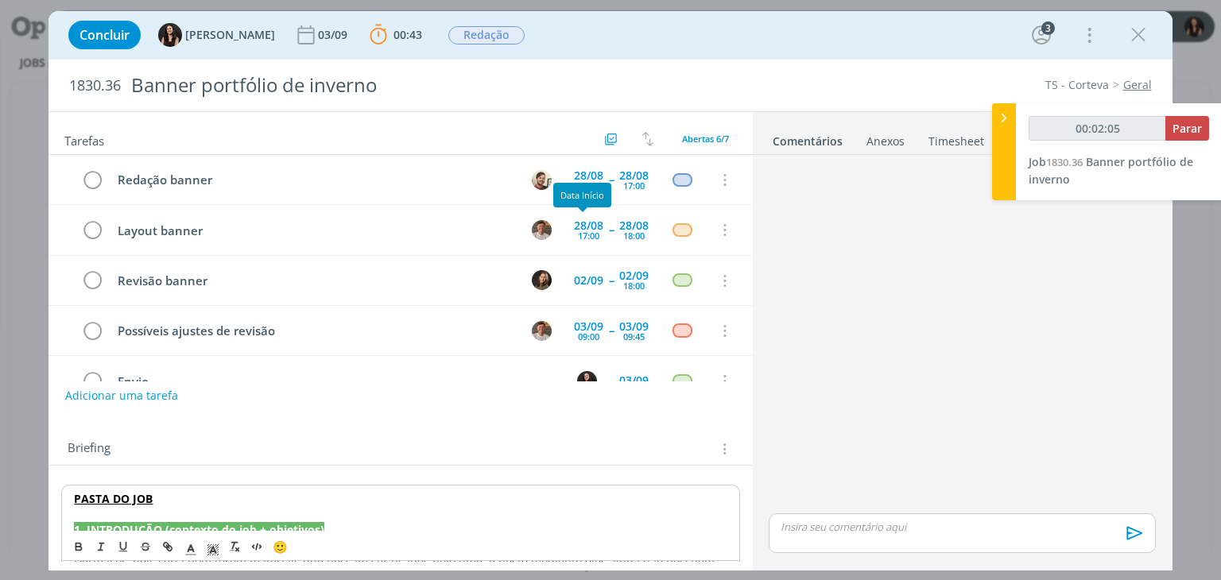
type input "00:02:06"
click at [1189, 122] on span "Parar" at bounding box center [1187, 128] width 29 height 15
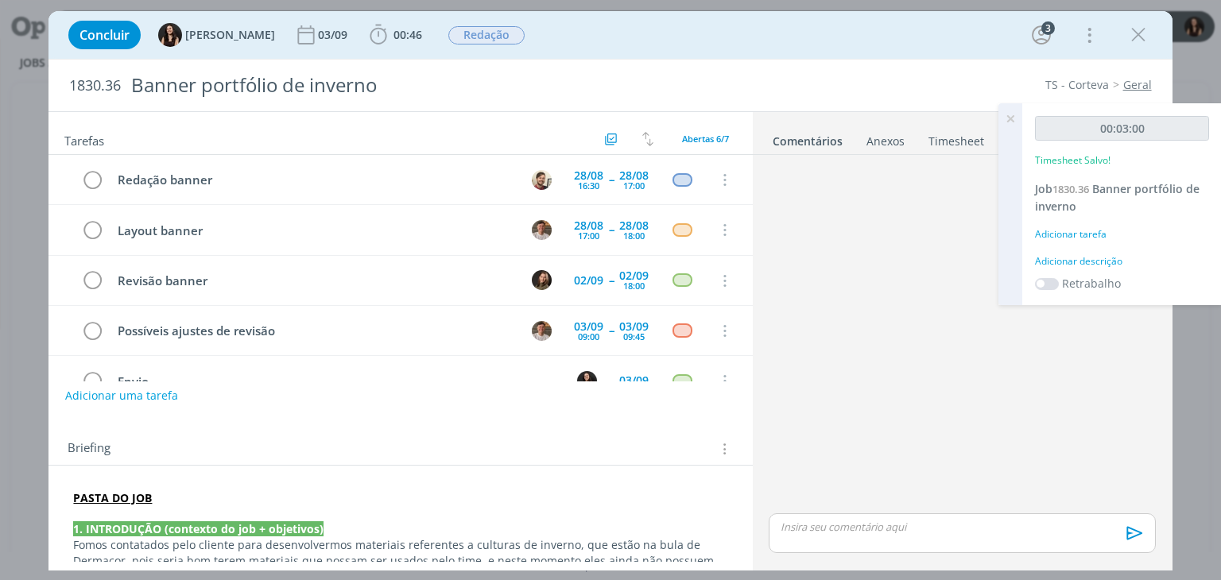
click at [1076, 262] on div "Adicionar descrição" at bounding box center [1122, 261] width 174 height 14
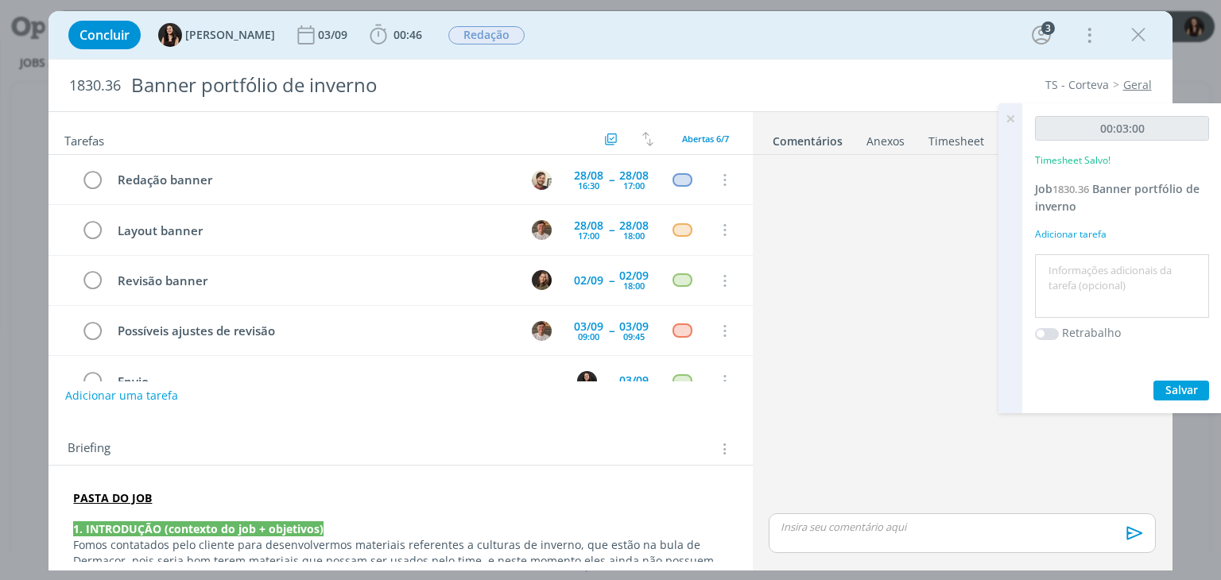
click at [1076, 262] on textarea at bounding box center [1122, 286] width 166 height 56
type textarea "Atualização pautas"
click at [1189, 394] on span "Salvar" at bounding box center [1182, 389] width 33 height 15
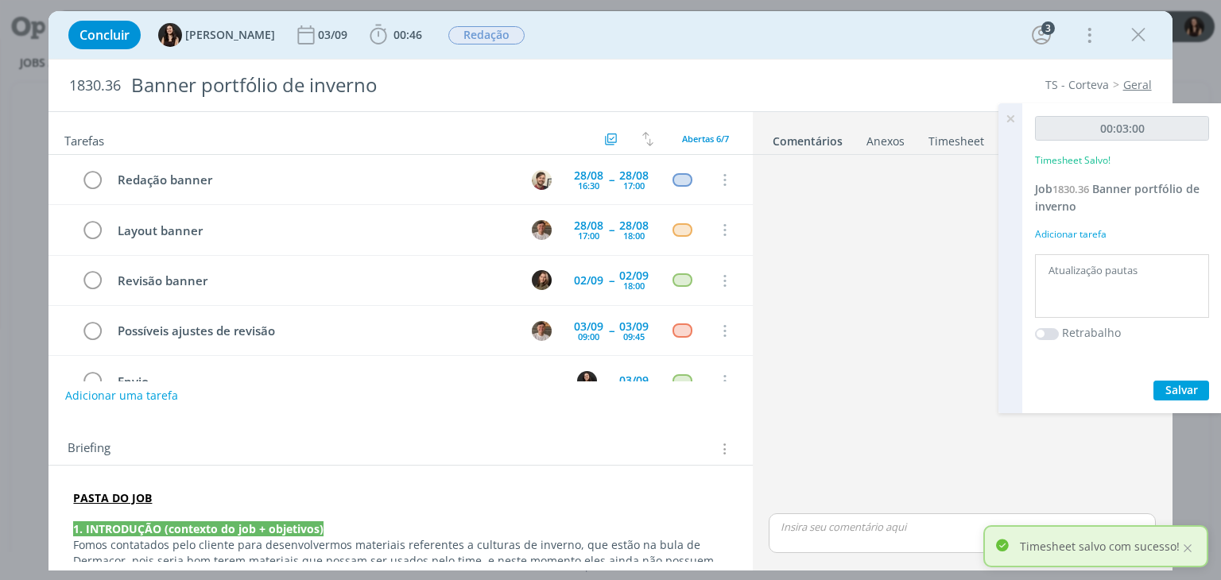
drag, startPoint x: 1014, startPoint y: 120, endPoint x: 1000, endPoint y: 125, distance: 14.3
click at [1013, 120] on icon at bounding box center [1010, 118] width 29 height 31
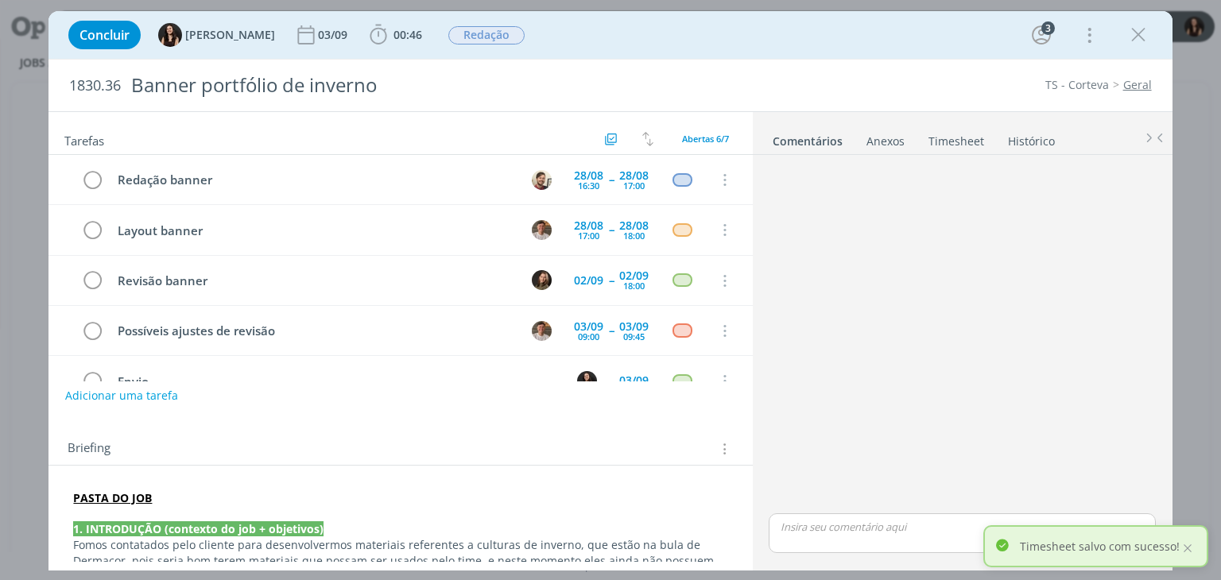
drag, startPoint x: 1132, startPoint y: 32, endPoint x: 745, endPoint y: 43, distance: 387.4
click at [1132, 31] on icon "dialog" at bounding box center [1139, 35] width 24 height 24
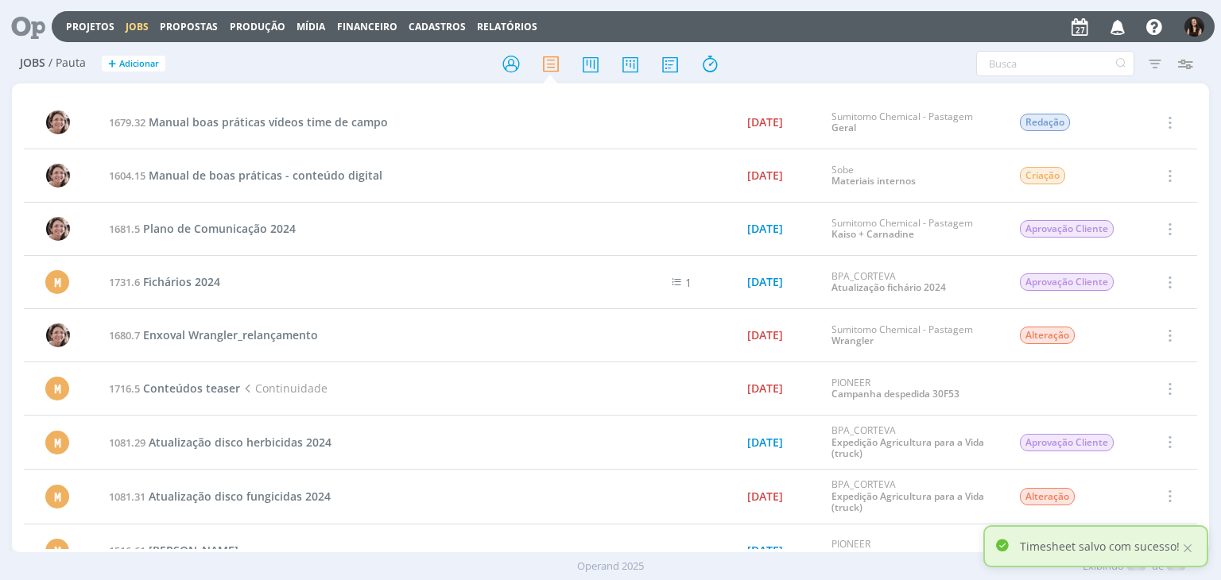
click at [21, 13] on icon at bounding box center [22, 26] width 33 height 31
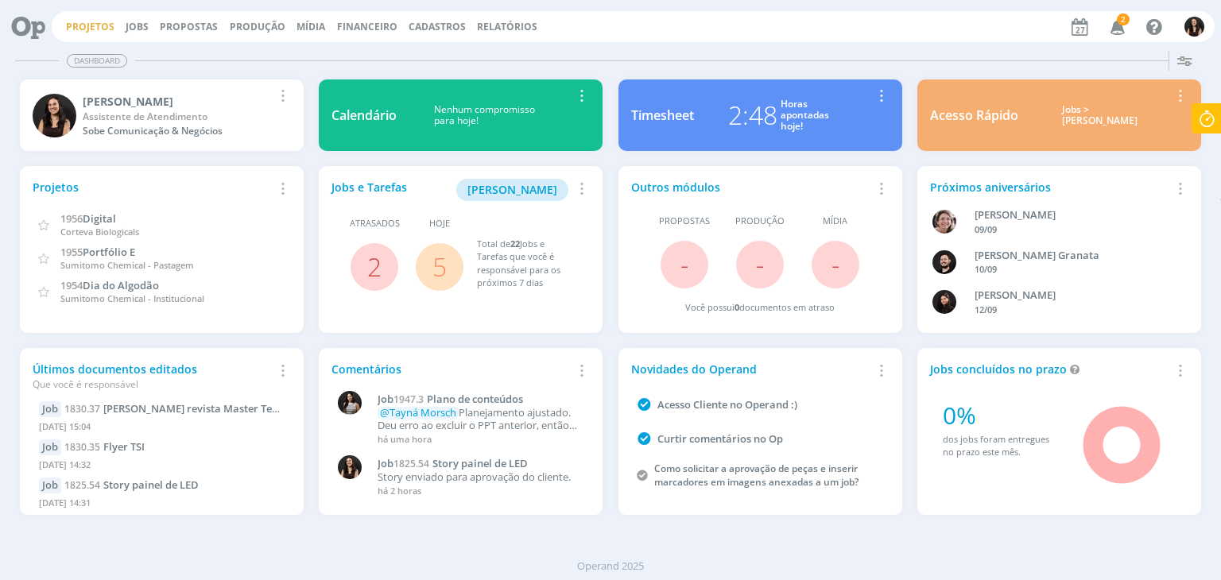
click at [101, 23] on link "Projetos" at bounding box center [90, 27] width 49 height 14
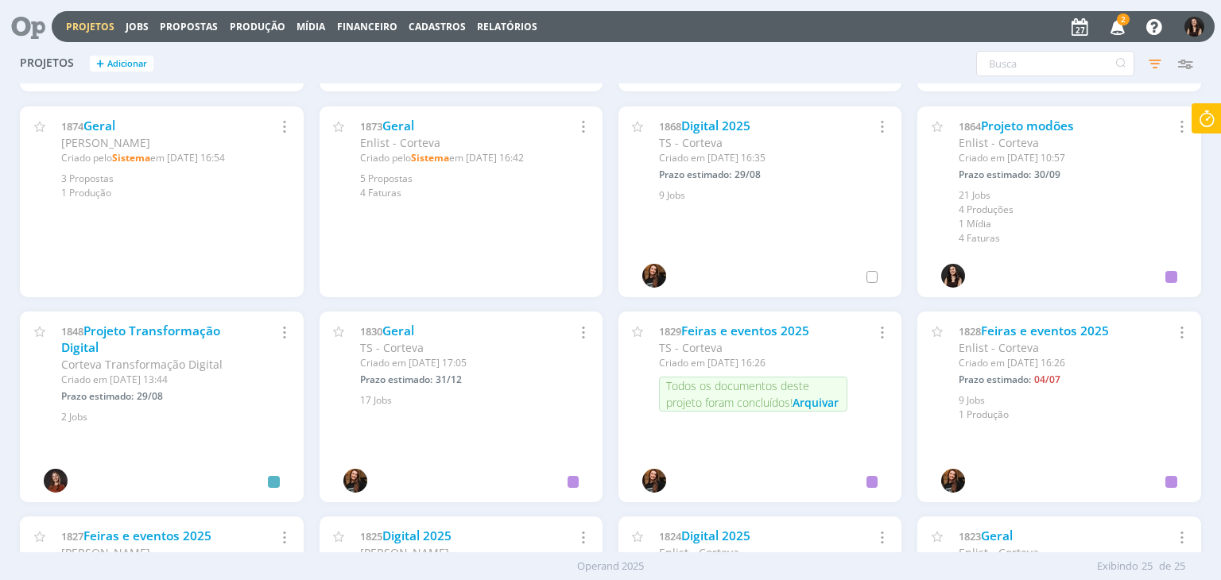
scroll to position [398, 0]
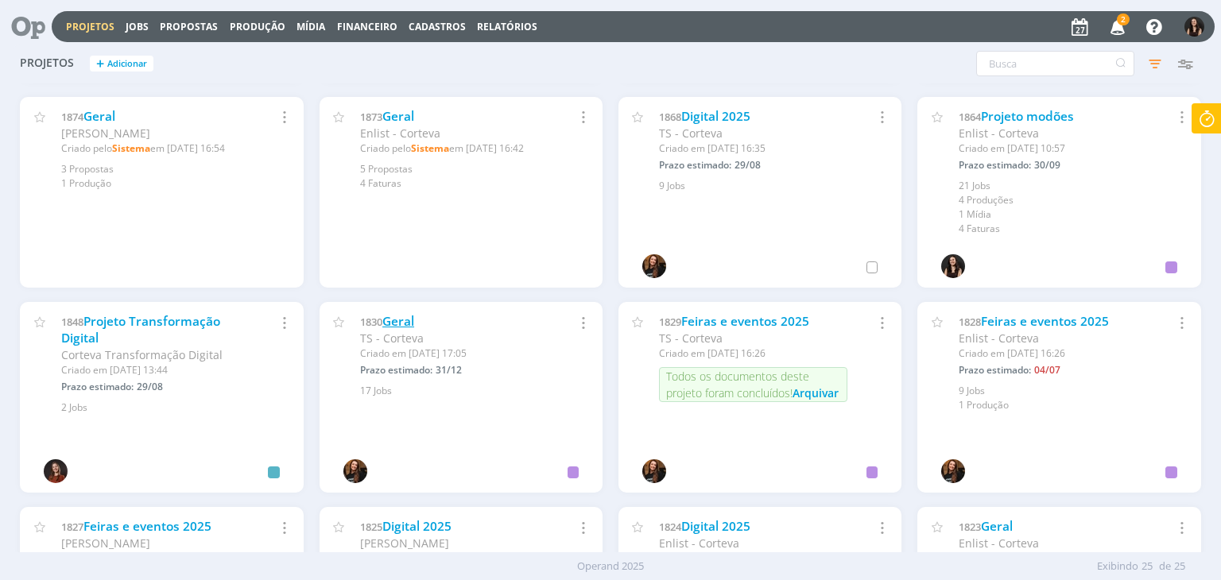
click at [406, 319] on link "Geral" at bounding box center [398, 321] width 32 height 17
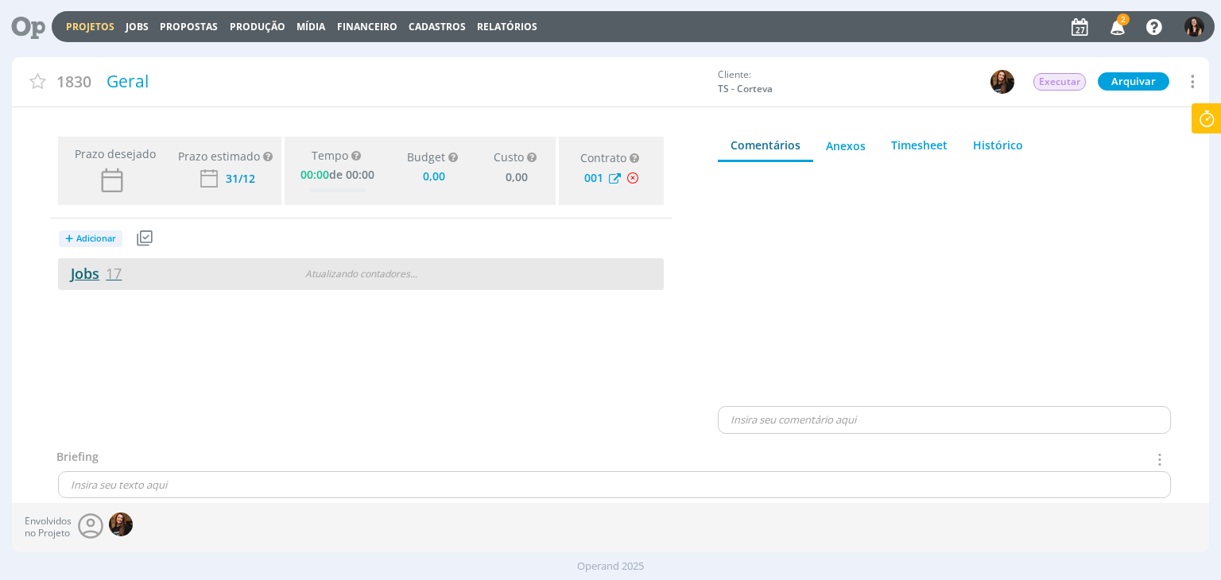
click at [95, 264] on link "Jobs 17" at bounding box center [90, 273] width 64 height 19
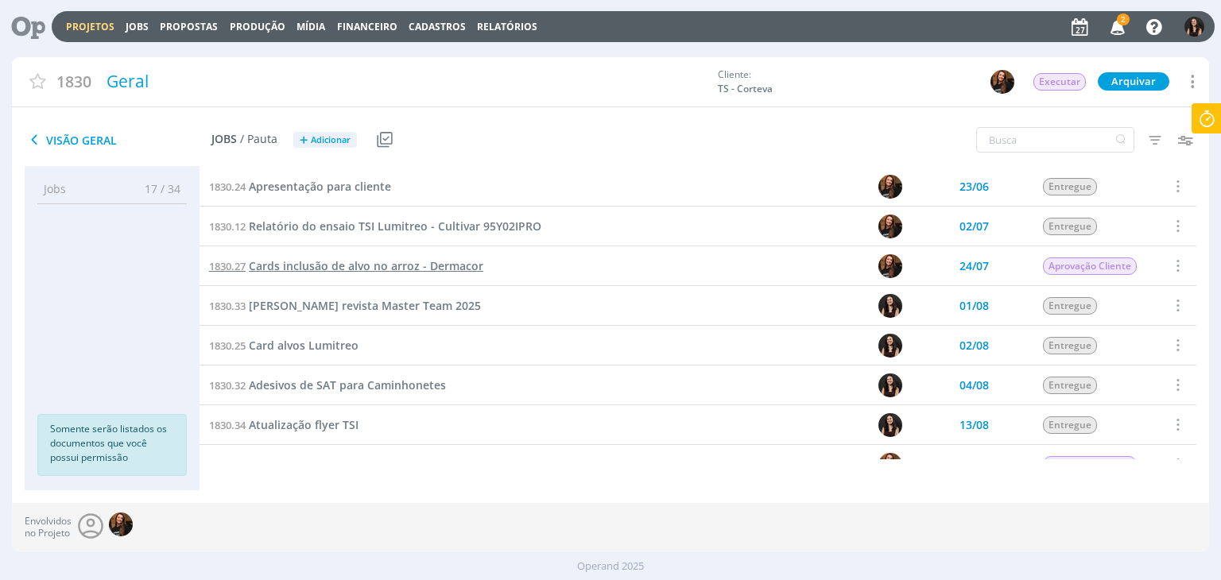
scroll to position [159, 0]
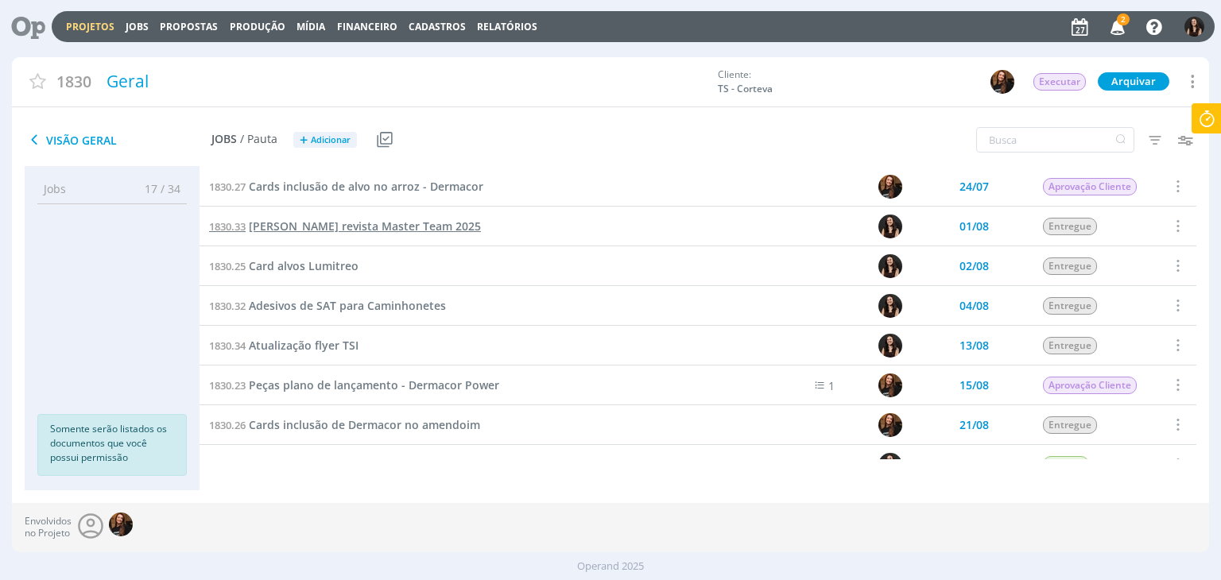
click at [348, 222] on span "[PERSON_NAME] revista Master Team 2025" at bounding box center [365, 226] width 232 height 15
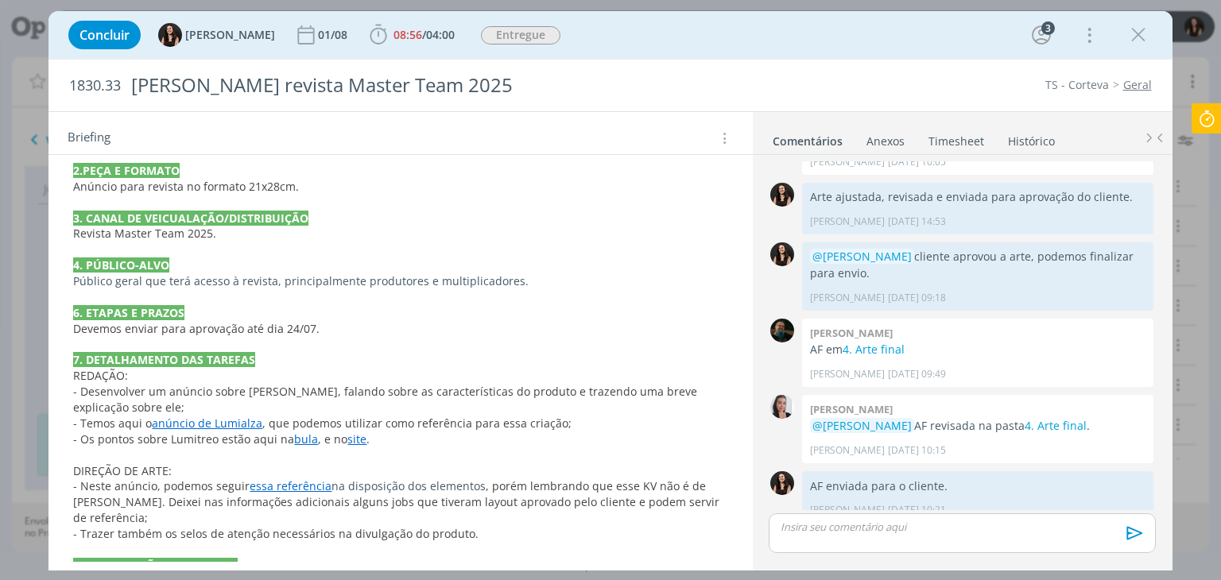
scroll to position [1384, 0]
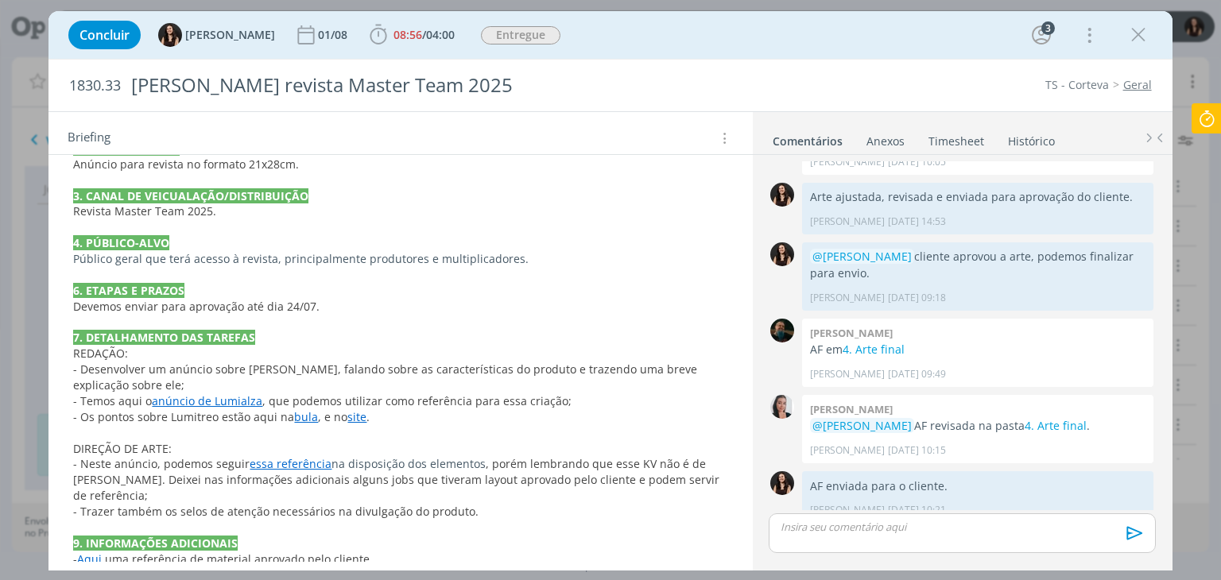
click at [92, 552] on link "Aqui" at bounding box center [89, 559] width 25 height 15
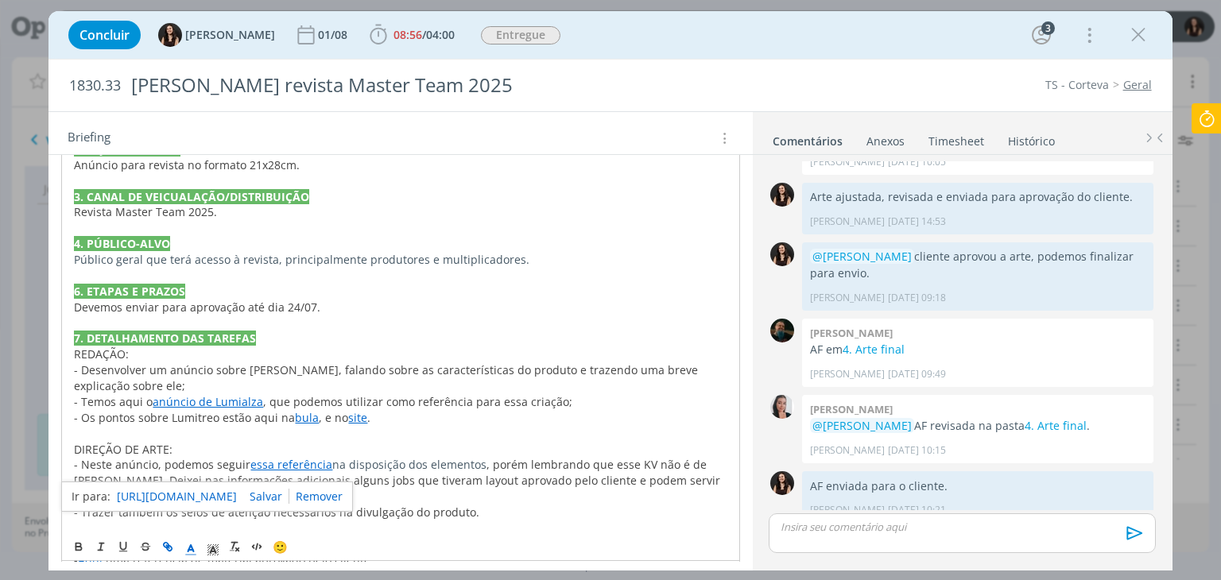
click at [162, 502] on link "[URL][DOMAIN_NAME]" at bounding box center [177, 497] width 120 height 21
click at [92, 553] on link "Aqui" at bounding box center [90, 560] width 25 height 15
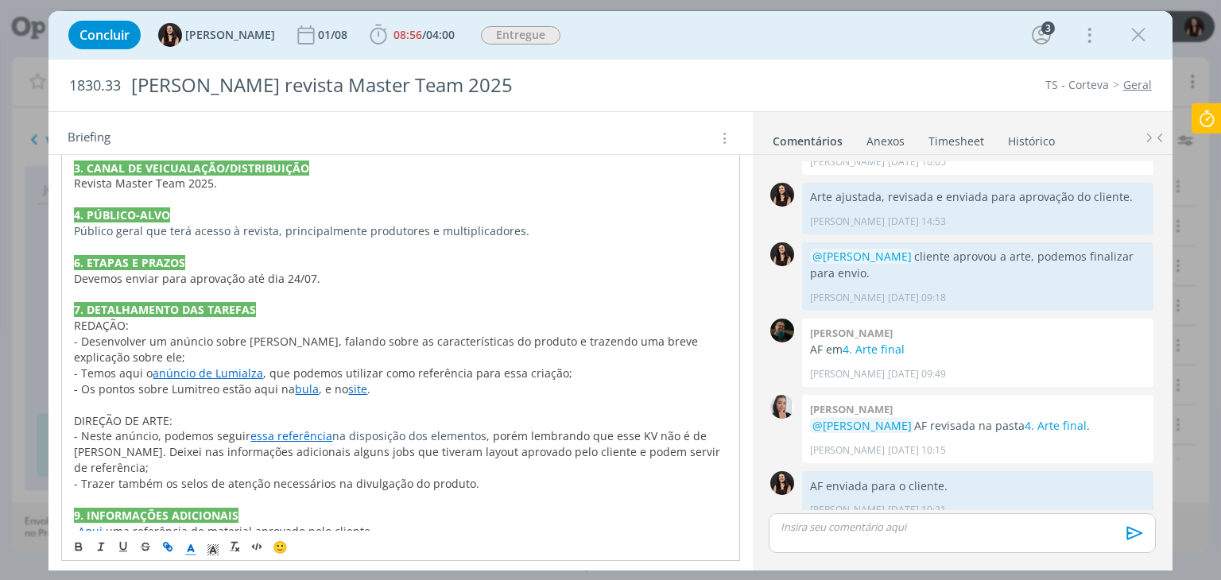
scroll to position [1415, 0]
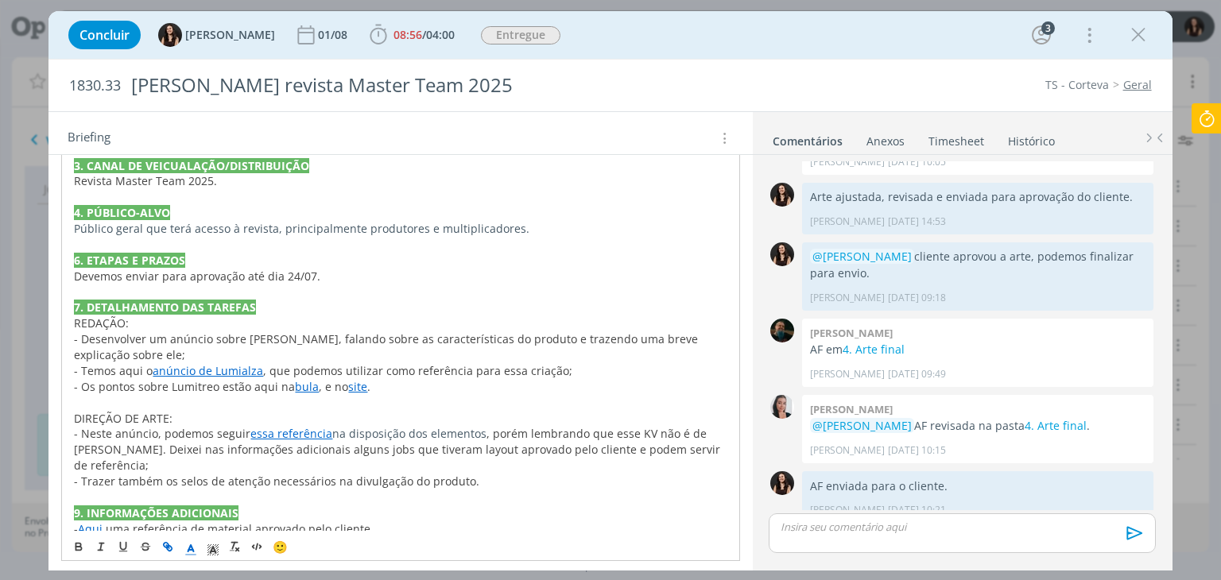
click at [87, 537] on link "Aqui" at bounding box center [90, 544] width 25 height 15
click at [160, 478] on link "[URL][DOMAIN_NAME]" at bounding box center [177, 482] width 120 height 21
click at [1143, 35] on icon "dialog" at bounding box center [1139, 35] width 24 height 24
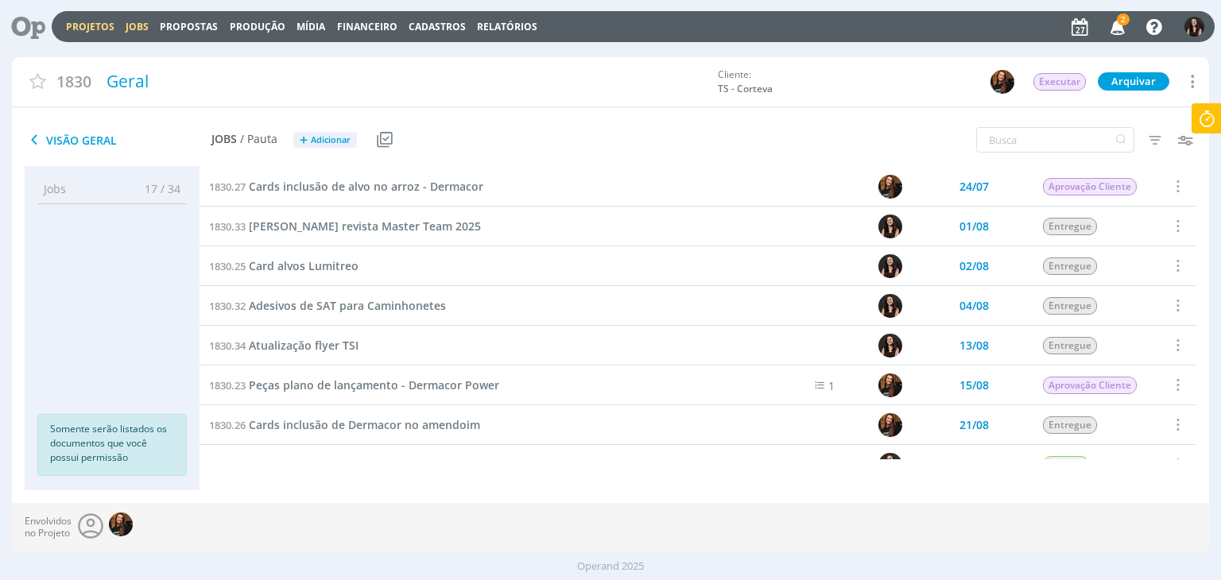
click at [139, 25] on link "Jobs" at bounding box center [137, 27] width 23 height 14
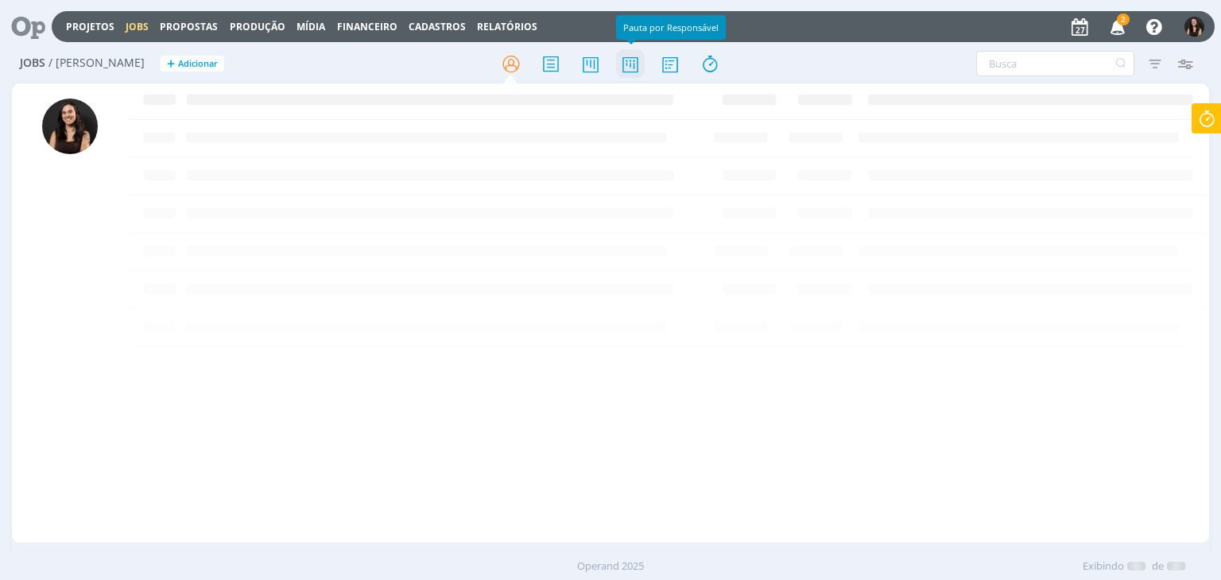
click at [637, 62] on icon at bounding box center [630, 64] width 29 height 31
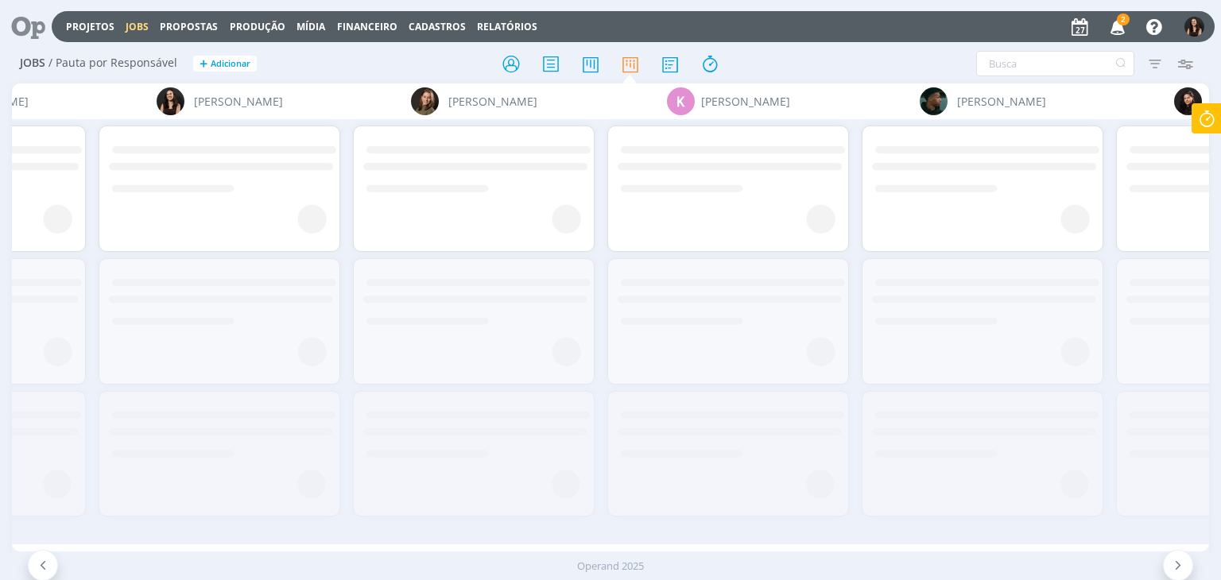
scroll to position [0, 4256]
click at [751, 75] on div at bounding box center [610, 63] width 399 height 29
click at [518, 130] on span at bounding box center [469, 189] width 242 height 126
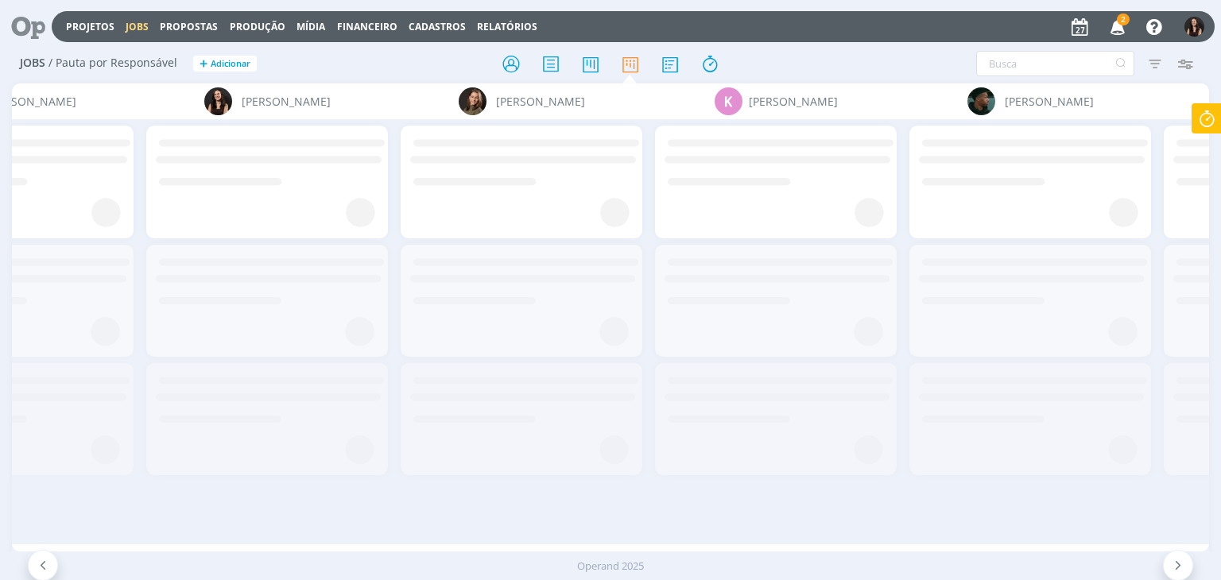
scroll to position [0, 4179]
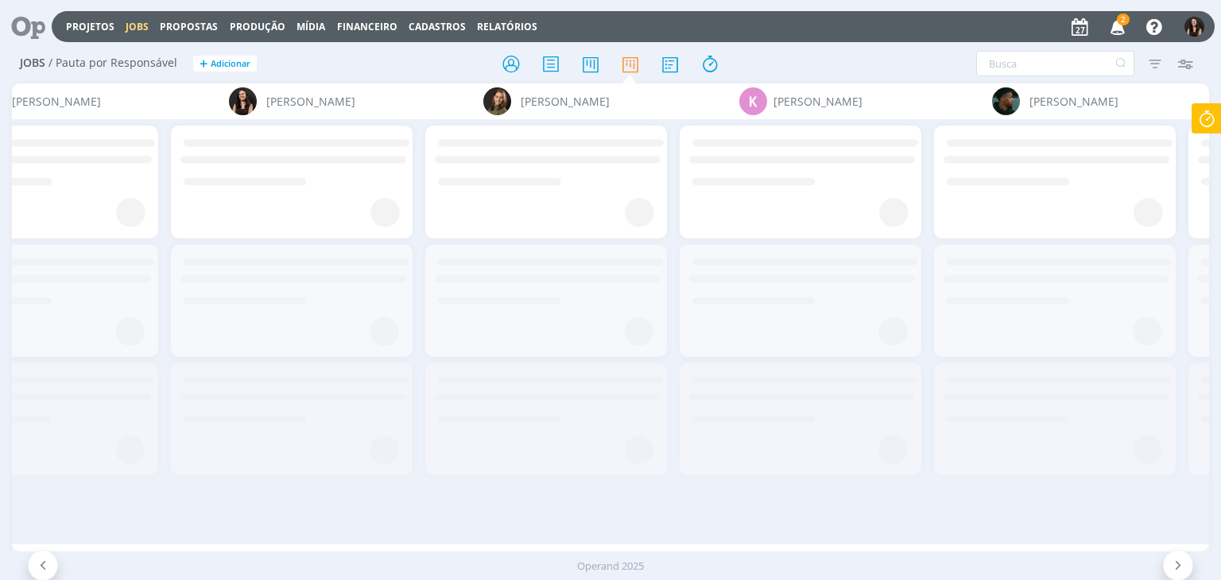
click at [1111, 24] on icon "button" at bounding box center [1118, 26] width 28 height 27
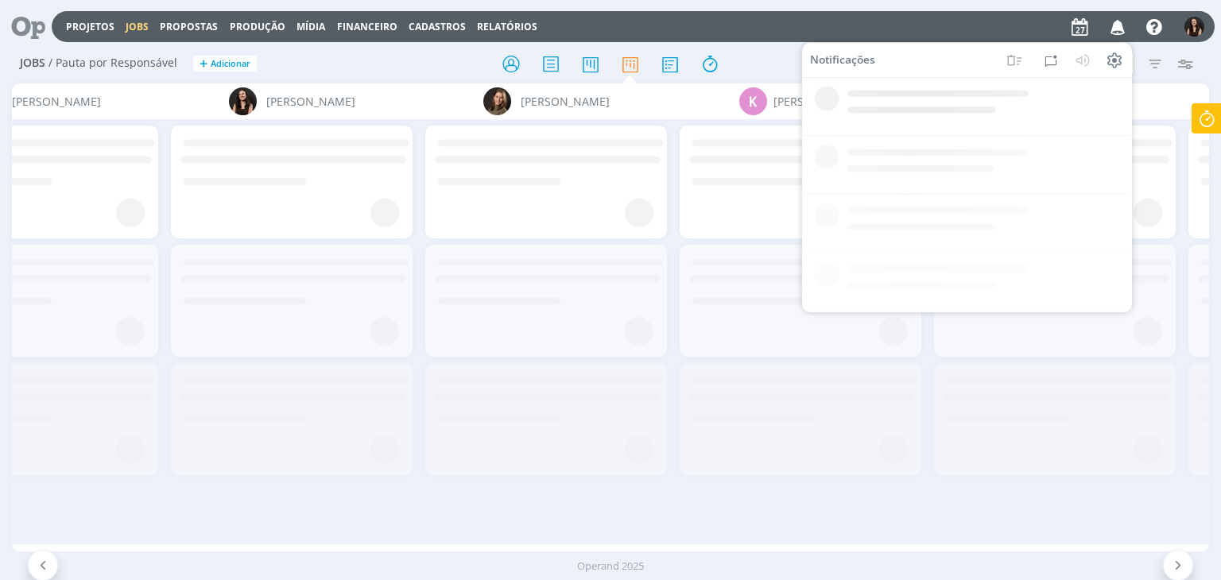
click at [568, 190] on icon at bounding box center [546, 182] width 242 height 112
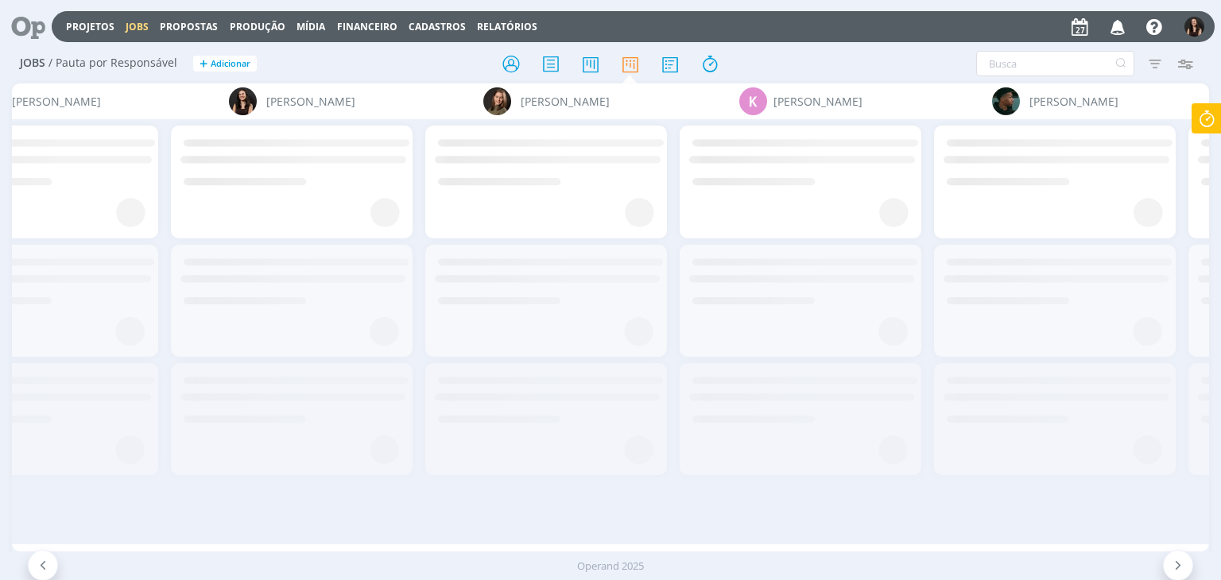
click at [566, 101] on span "[PERSON_NAME]" at bounding box center [565, 101] width 89 height 17
click at [511, 97] on img at bounding box center [497, 101] width 28 height 28
click at [593, 179] on icon at bounding box center [546, 182] width 242 height 112
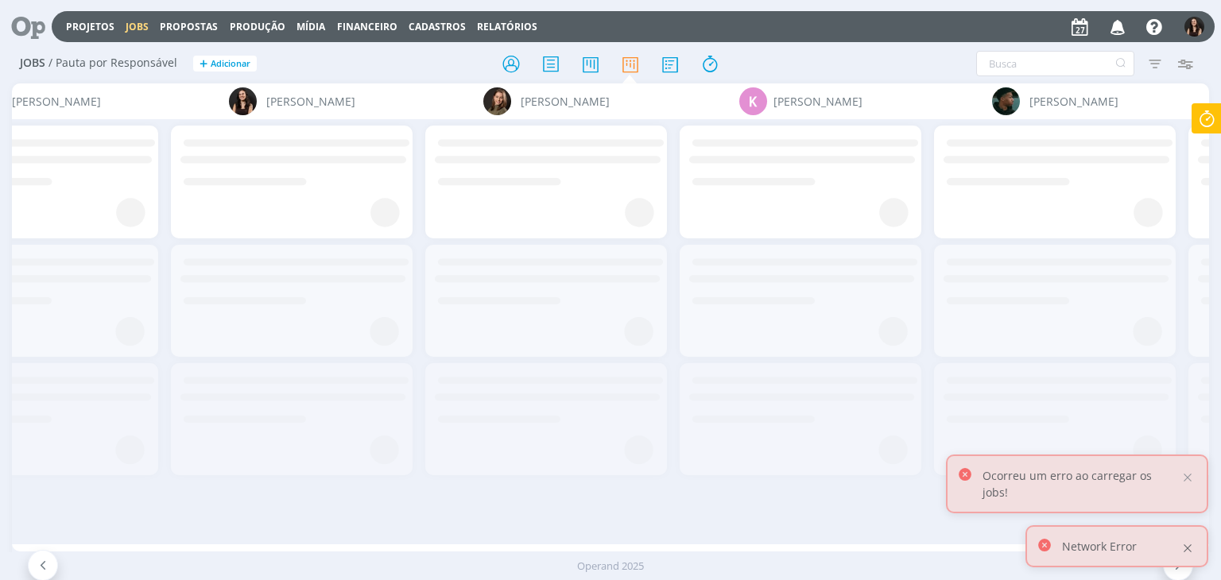
click at [1189, 553] on div at bounding box center [1188, 548] width 14 height 14
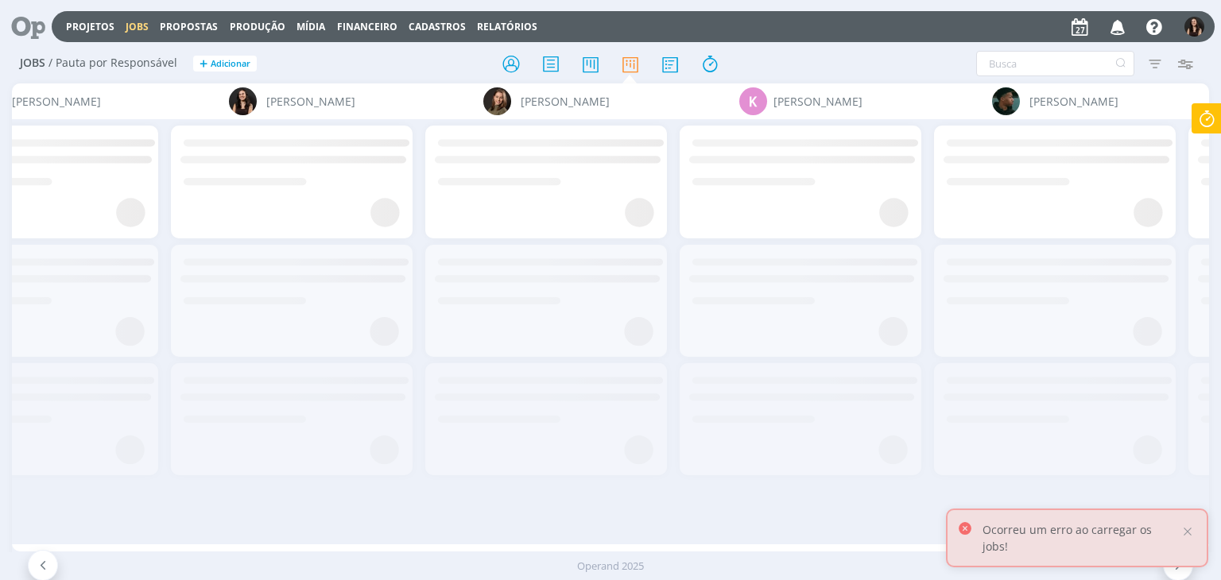
click at [1189, 539] on div at bounding box center [1188, 532] width 14 height 14
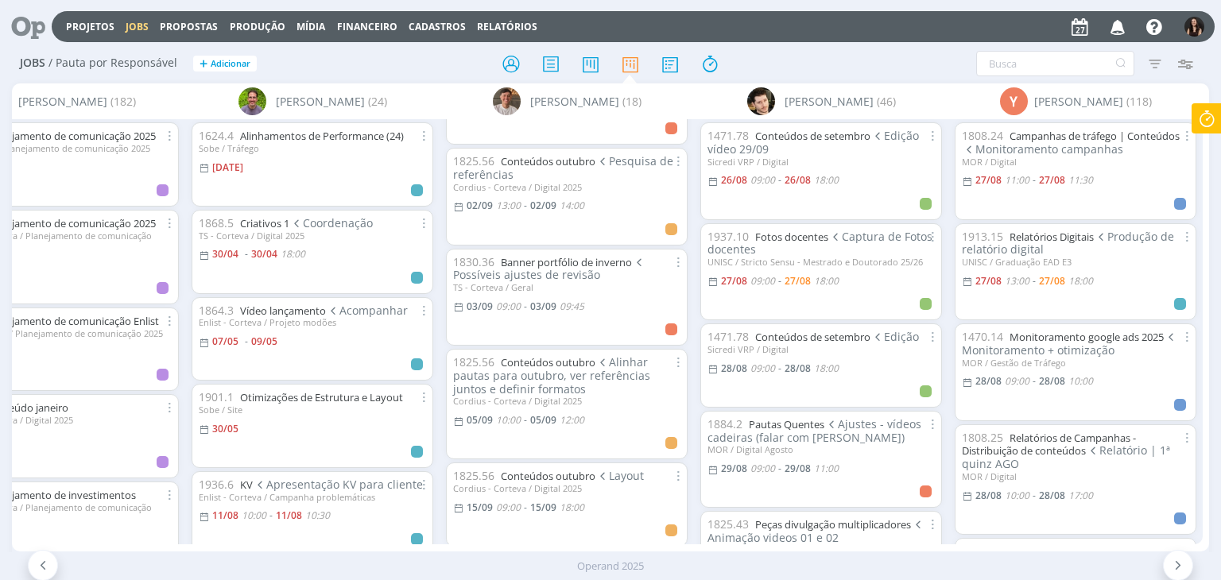
scroll to position [0, 7019]
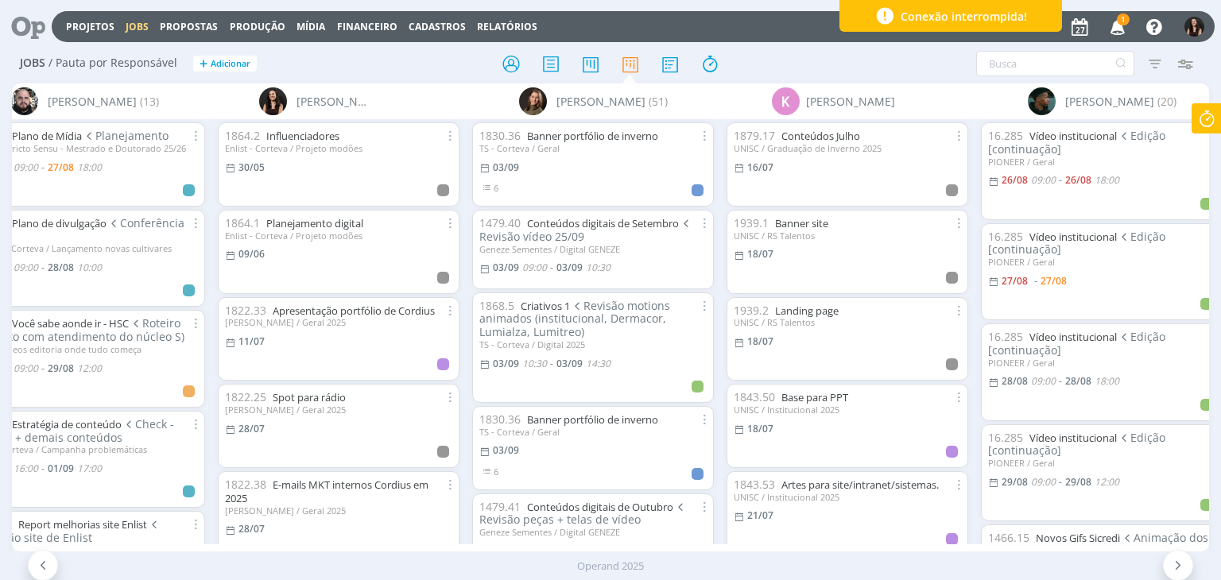
scroll to position [2849, 0]
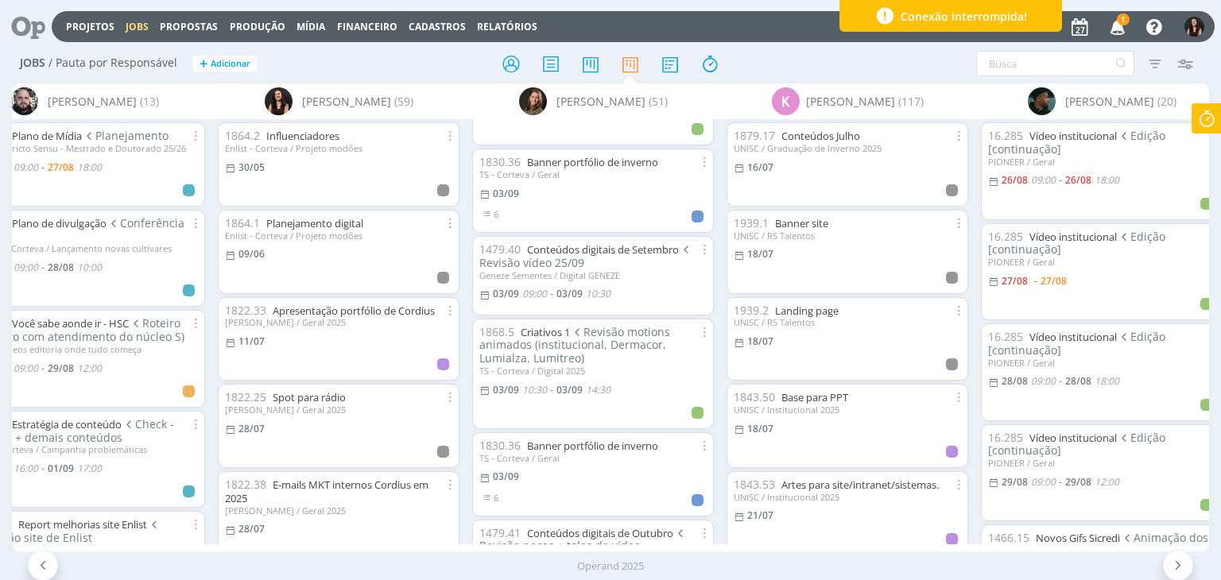
click at [30, 21] on icon at bounding box center [22, 26] width 33 height 31
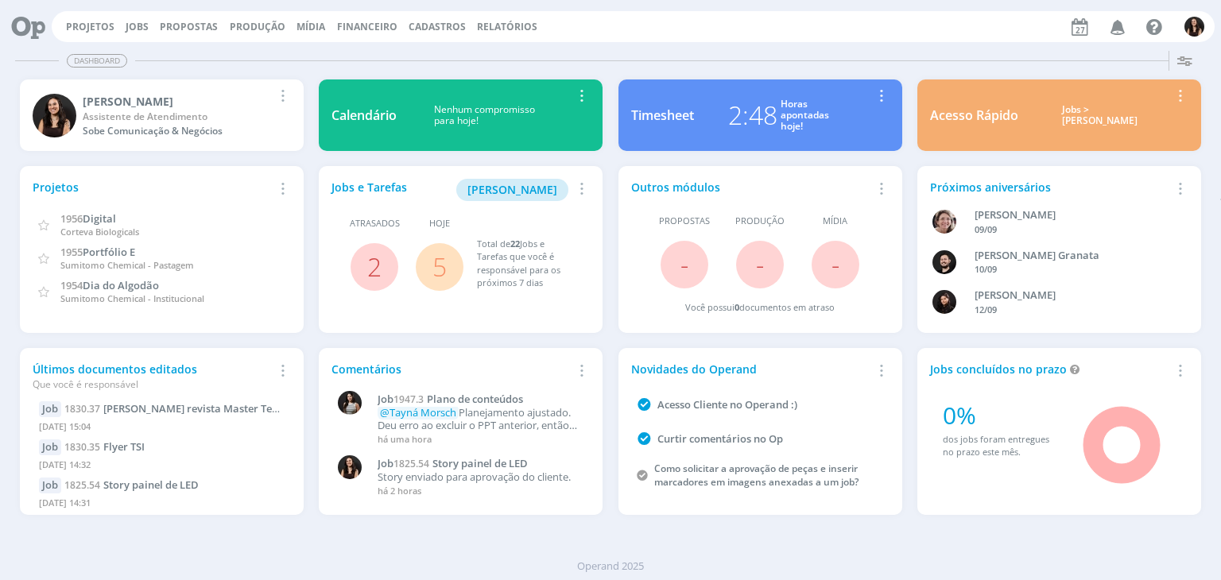
click at [439, 268] on link "5" at bounding box center [440, 267] width 14 height 34
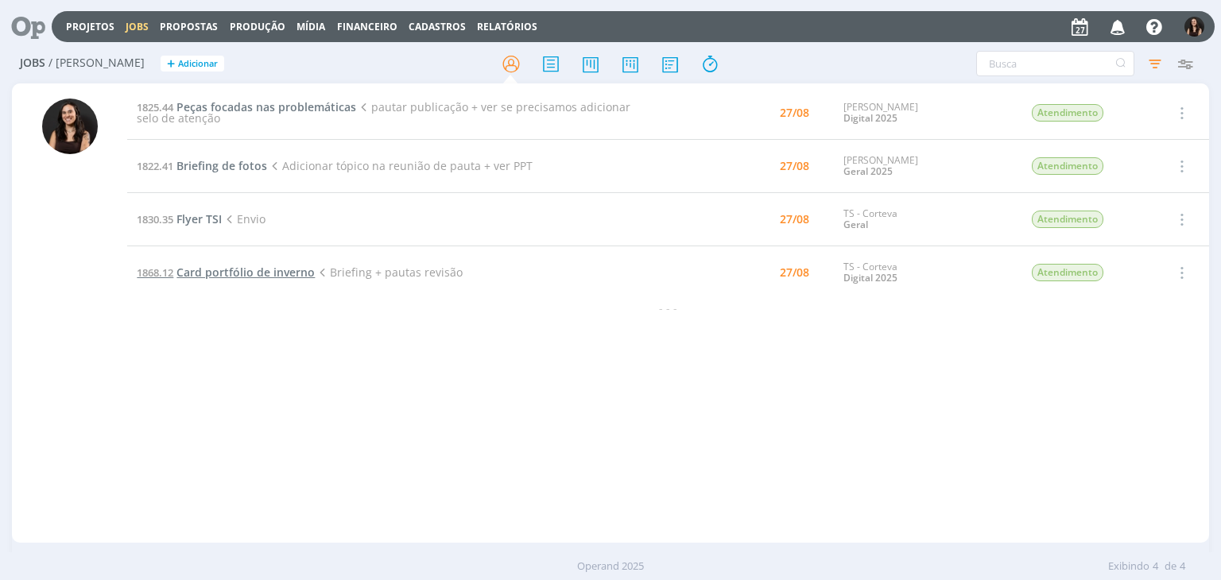
click at [223, 271] on span "Card portfólio de inverno" at bounding box center [246, 272] width 138 height 15
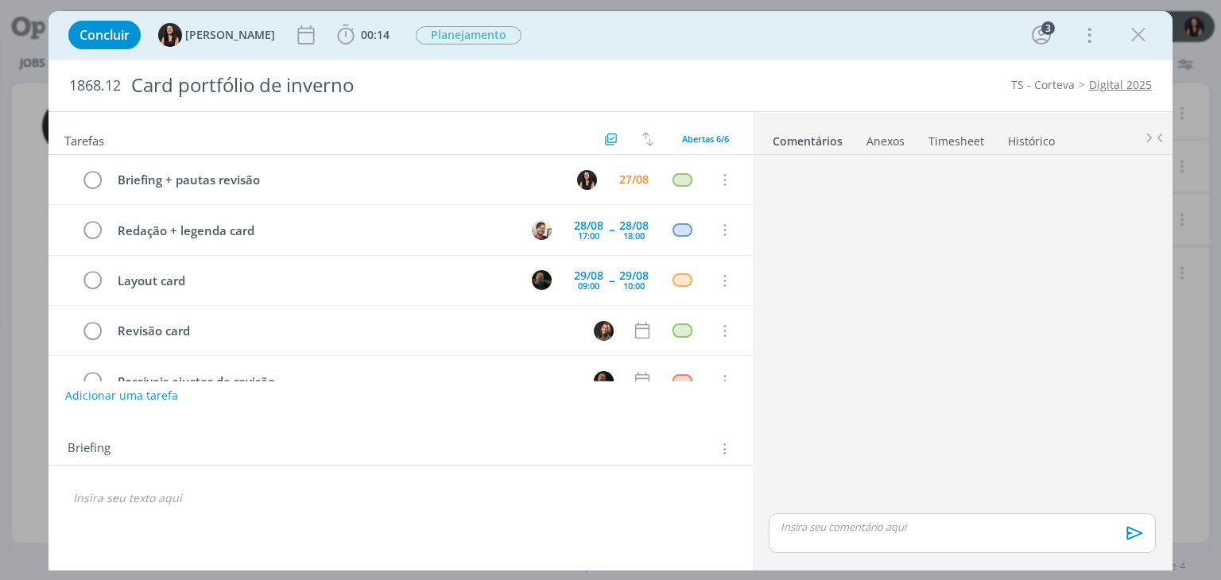
click at [578, 23] on div "Concluir [PERSON_NAME] 00:14 Iniciar Apontar Data * [DATE] Horas * 00:00 Tarefa…" at bounding box center [610, 35] width 1100 height 38
click at [362, 29] on span "00:14" at bounding box center [375, 34] width 29 height 15
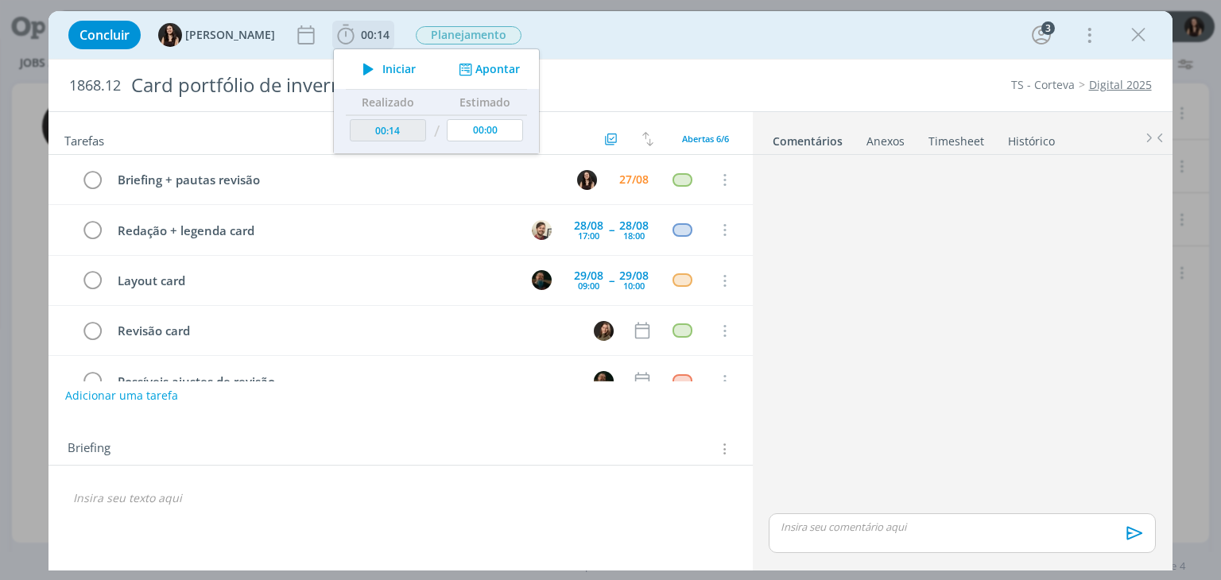
click at [382, 67] on span "Iniciar" at bounding box center [398, 69] width 33 height 11
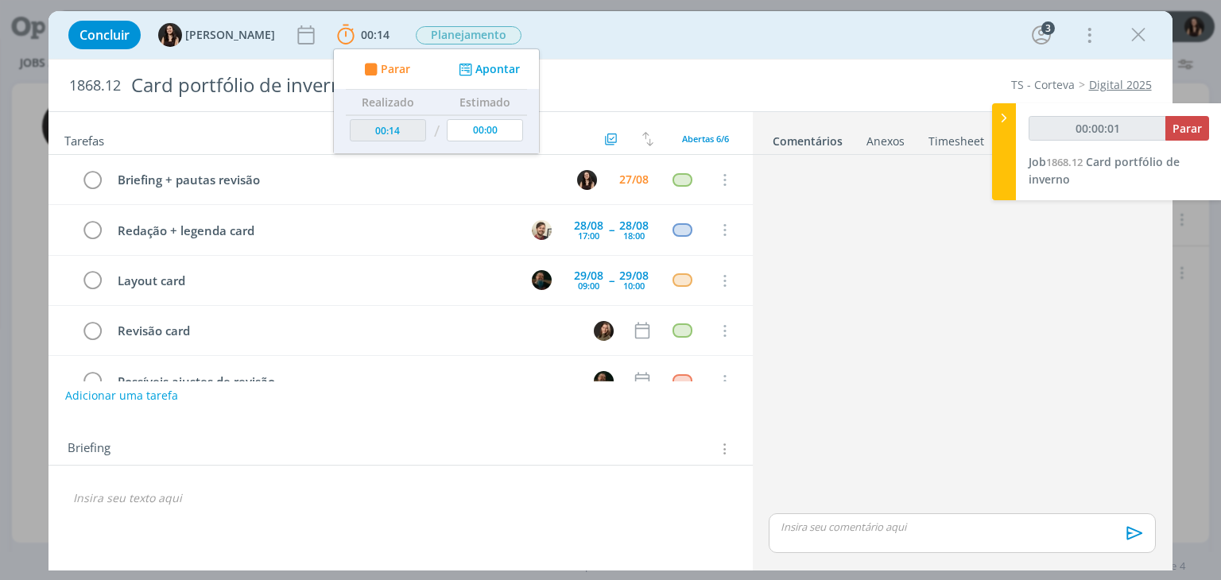
click at [592, 49] on div "Concluir [PERSON_NAME] 00:14 Parar Apontar Data * [DATE] Horas * 00:00 Tarefa S…" at bounding box center [610, 35] width 1100 height 38
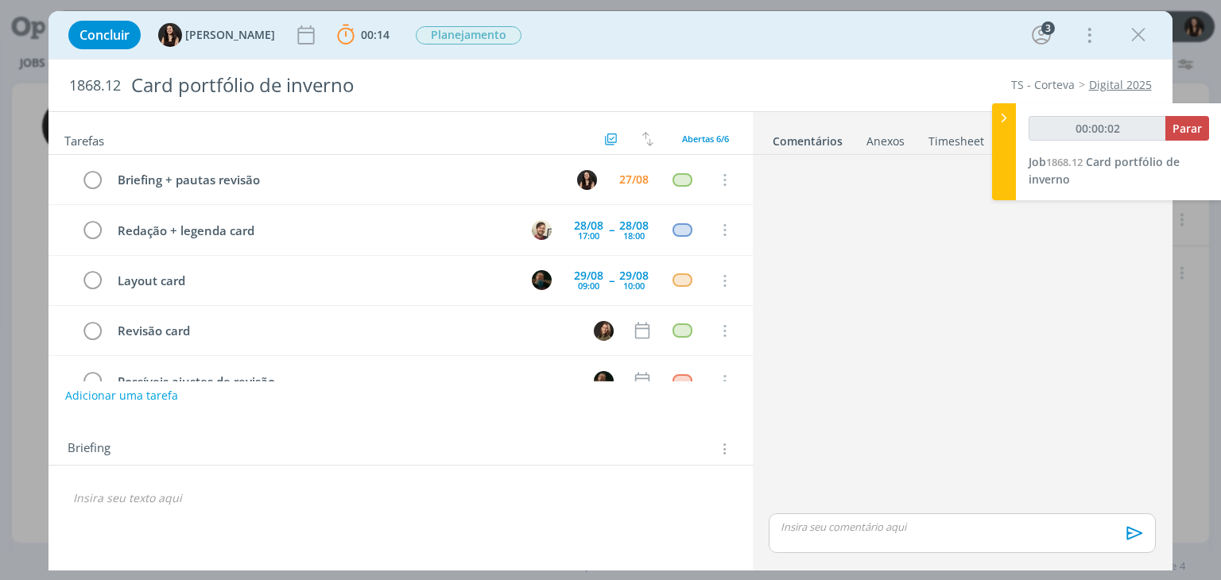
click at [227, 463] on div "Briefing Briefings Predefinidos Versões do Briefing Ver Briefing do Projeto" at bounding box center [401, 444] width 704 height 43
click at [227, 481] on div "🙂" at bounding box center [401, 492] width 704 height 52
click at [230, 487] on div "dialog" at bounding box center [400, 498] width 678 height 27
click at [722, 449] on icon "dialog" at bounding box center [723, 448] width 15 height 17
click at [594, 363] on div "Briefings Predefinidos" at bounding box center [628, 366] width 205 height 27
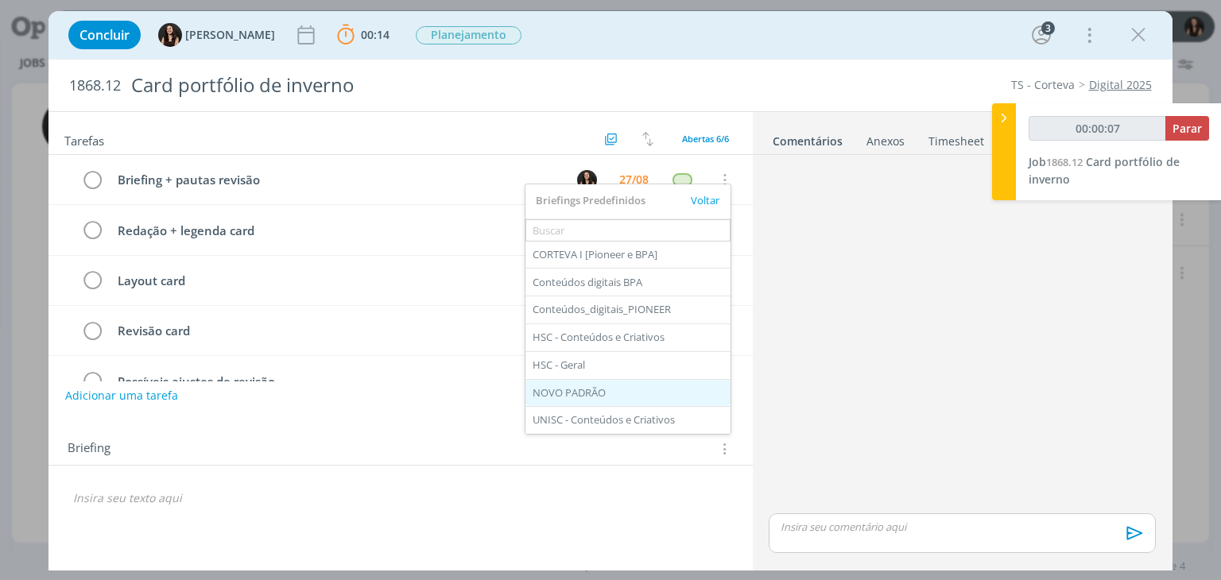
click at [578, 390] on div "NOVO PADRÃO" at bounding box center [628, 393] width 205 height 27
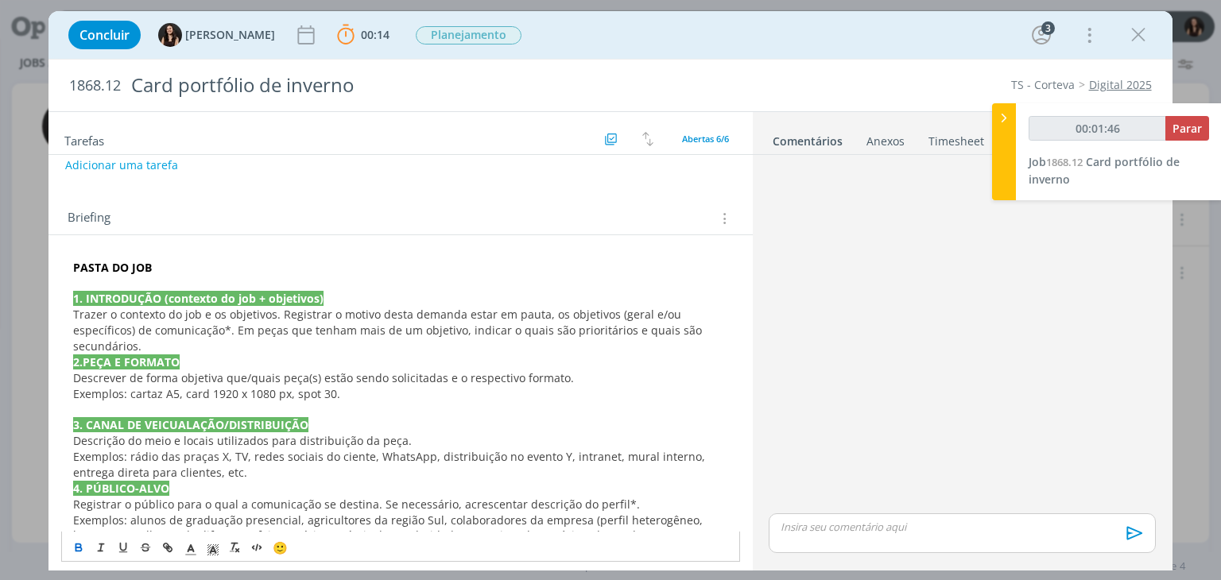
scroll to position [239, 0]
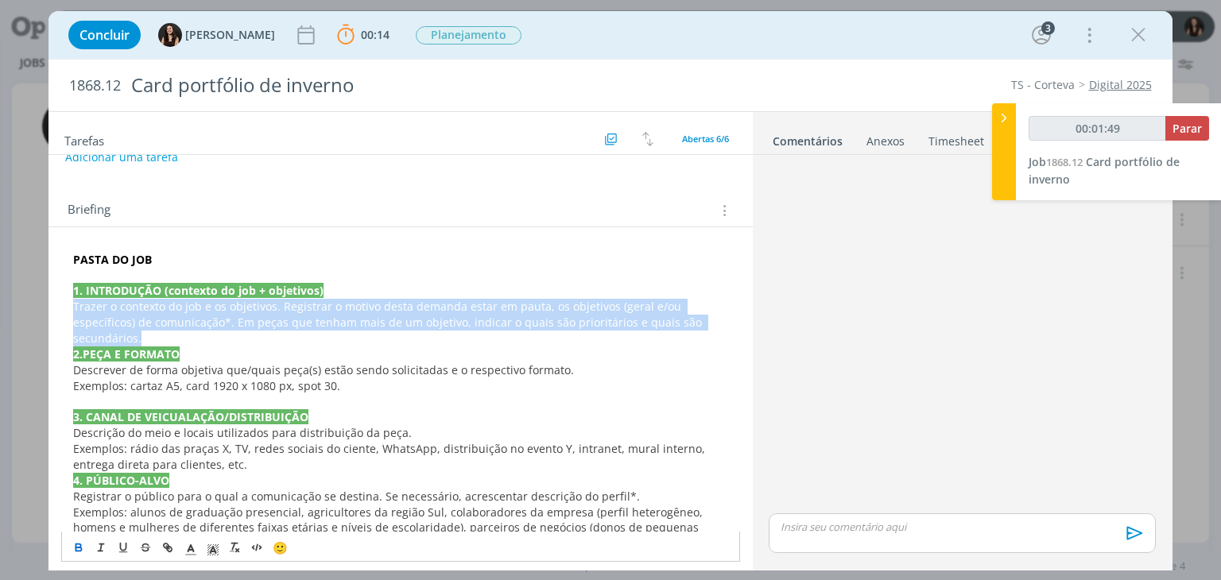
drag, startPoint x: 716, startPoint y: 325, endPoint x: 72, endPoint y: 306, distance: 644.3
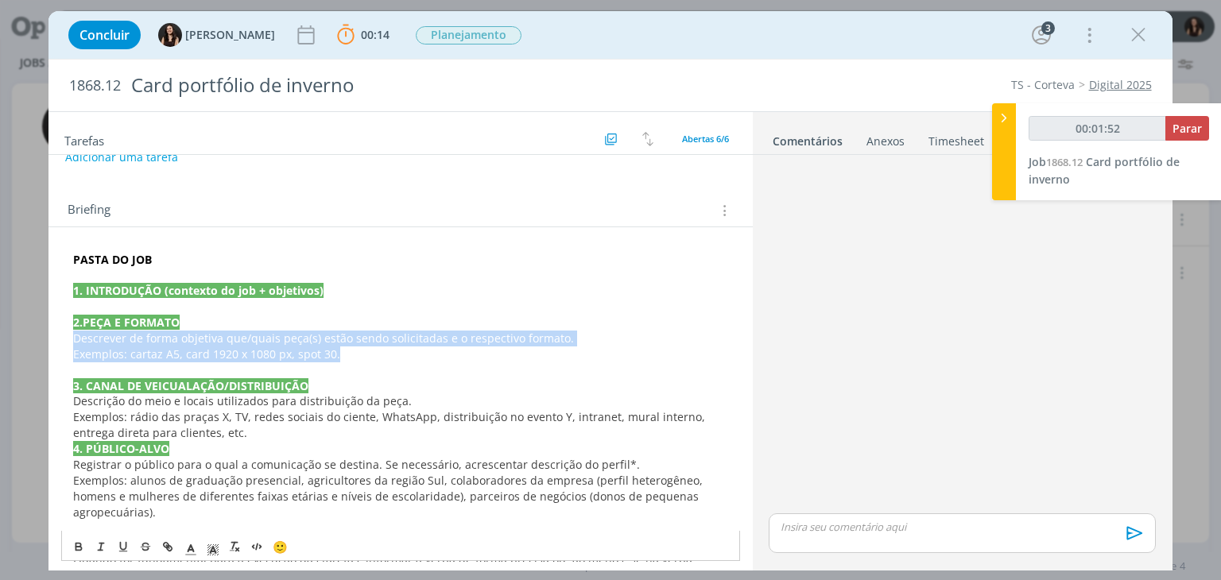
drag, startPoint x: 362, startPoint y: 350, endPoint x: 60, endPoint y: 335, distance: 301.7
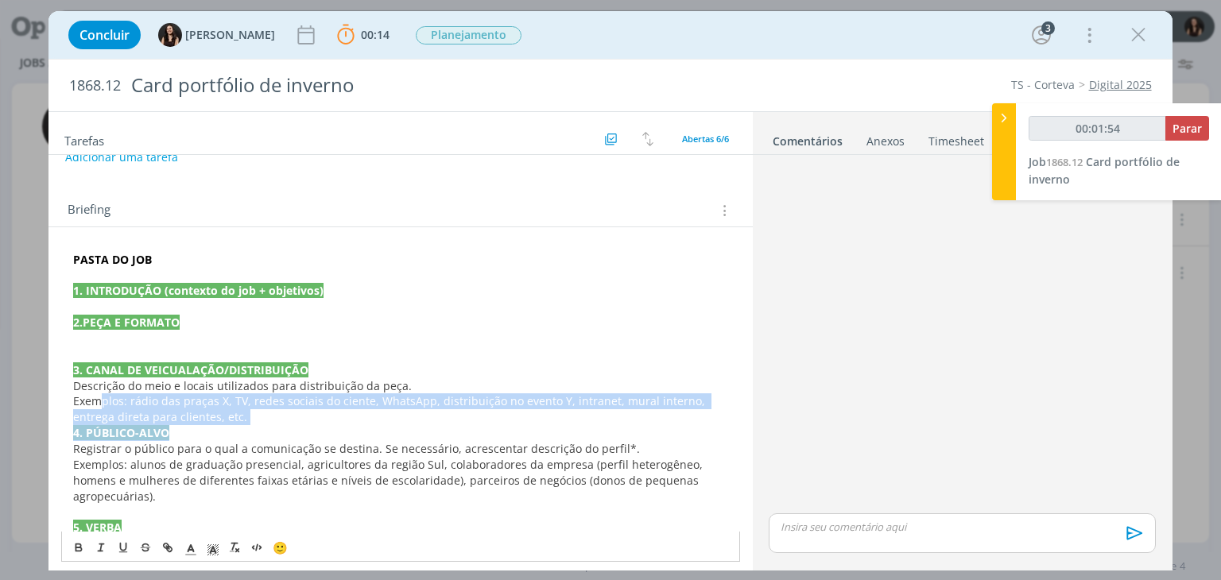
drag, startPoint x: 249, startPoint y: 424, endPoint x: 97, endPoint y: 398, distance: 154.1
click at [97, 398] on span "Exemplos: rádio das praças X, TV, redes sociais do ciente, WhatsApp, distribuiç…" at bounding box center [390, 409] width 635 height 31
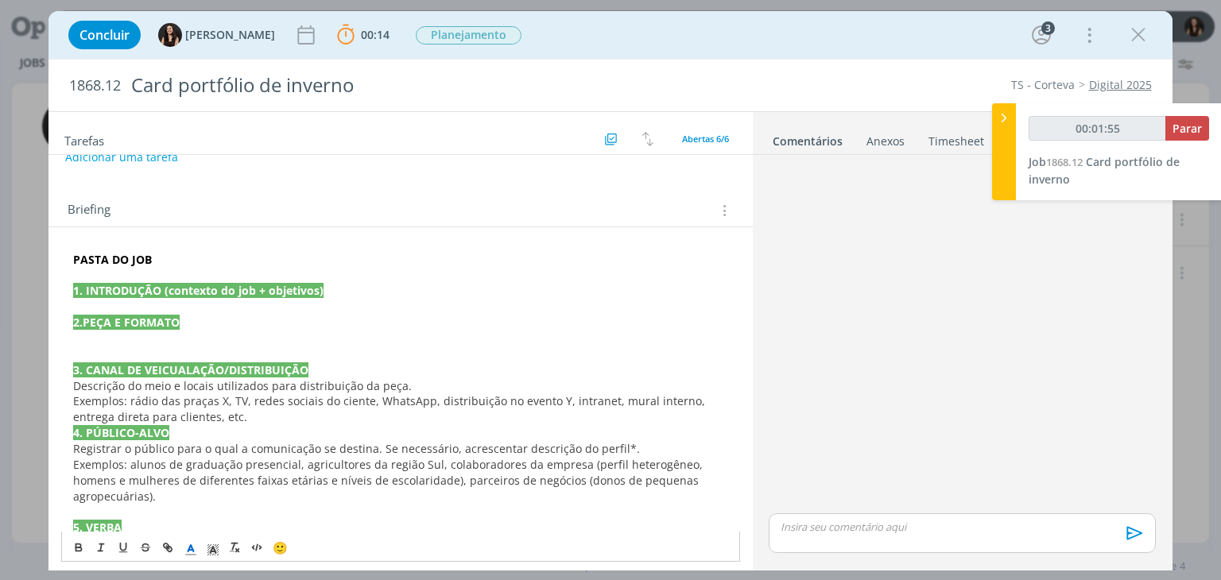
drag, startPoint x: 210, startPoint y: 412, endPoint x: 253, endPoint y: 415, distance: 43.1
click at [229, 414] on p "Exemplos: rádio das praças X, TV, redes sociais do ciente, WhatsApp, distribuiç…" at bounding box center [400, 410] width 654 height 32
click at [158, 401] on span "Exemplos: rádio das praças X, TV, redes sociais do ciente, WhatsApp, distribuiç…" at bounding box center [390, 409] width 635 height 31
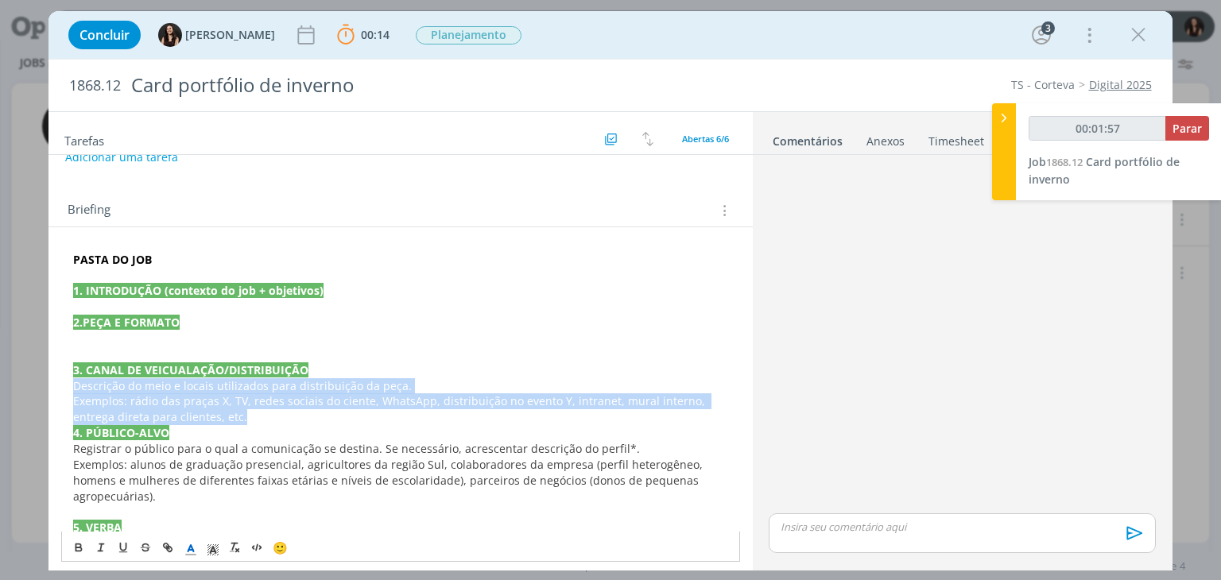
drag, startPoint x: 239, startPoint y: 421, endPoint x: 73, endPoint y: 387, distance: 168.7
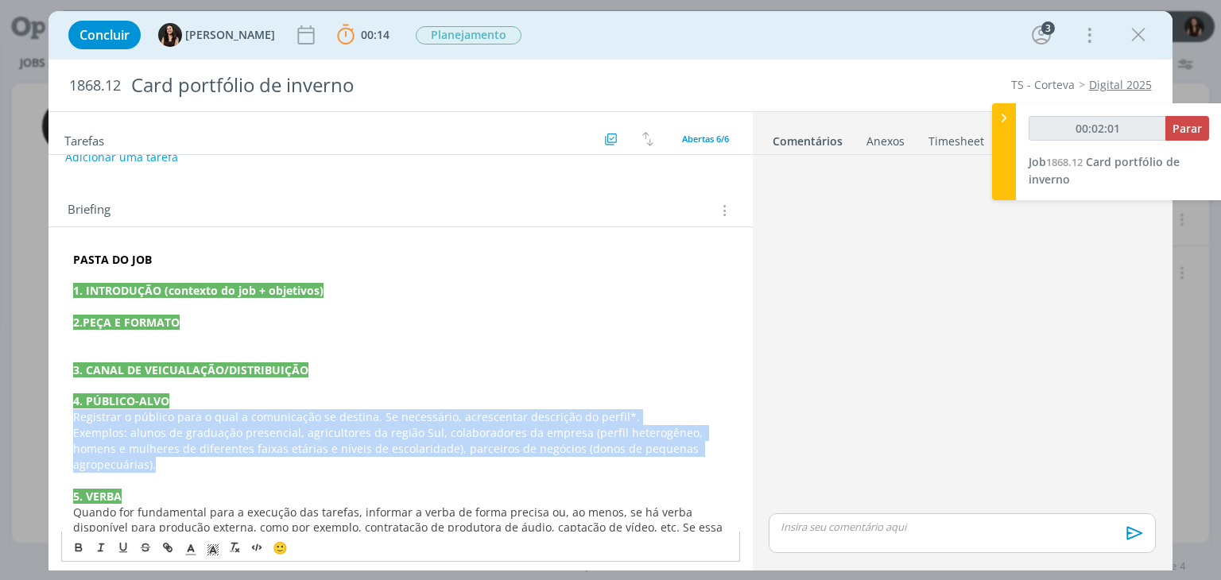
drag, startPoint x: 165, startPoint y: 469, endPoint x: 64, endPoint y: 424, distance: 111.4
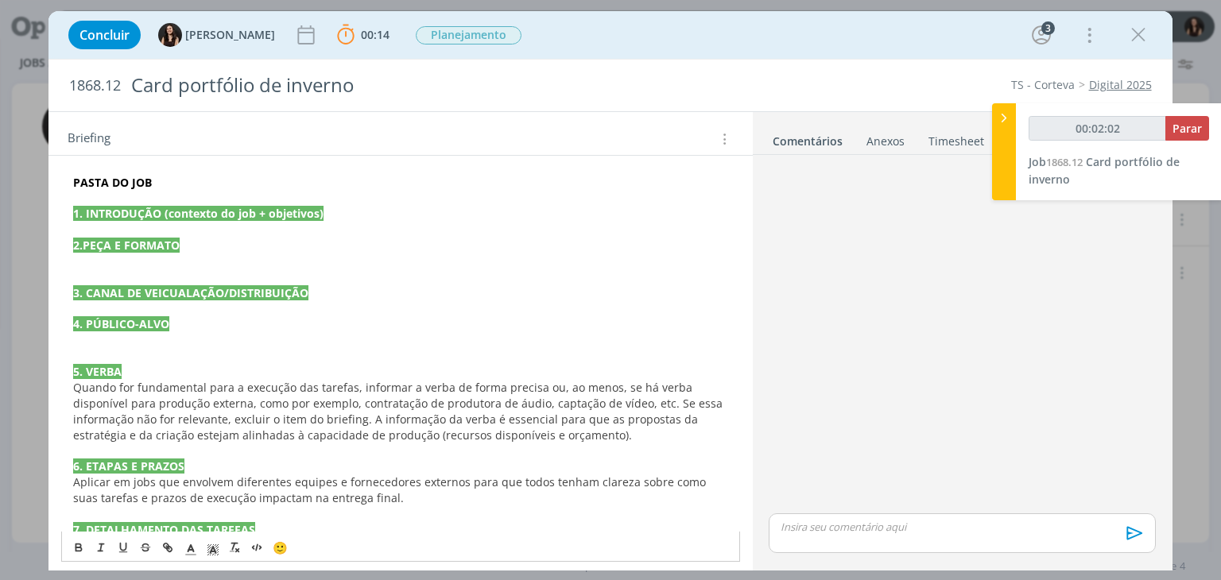
scroll to position [318, 0]
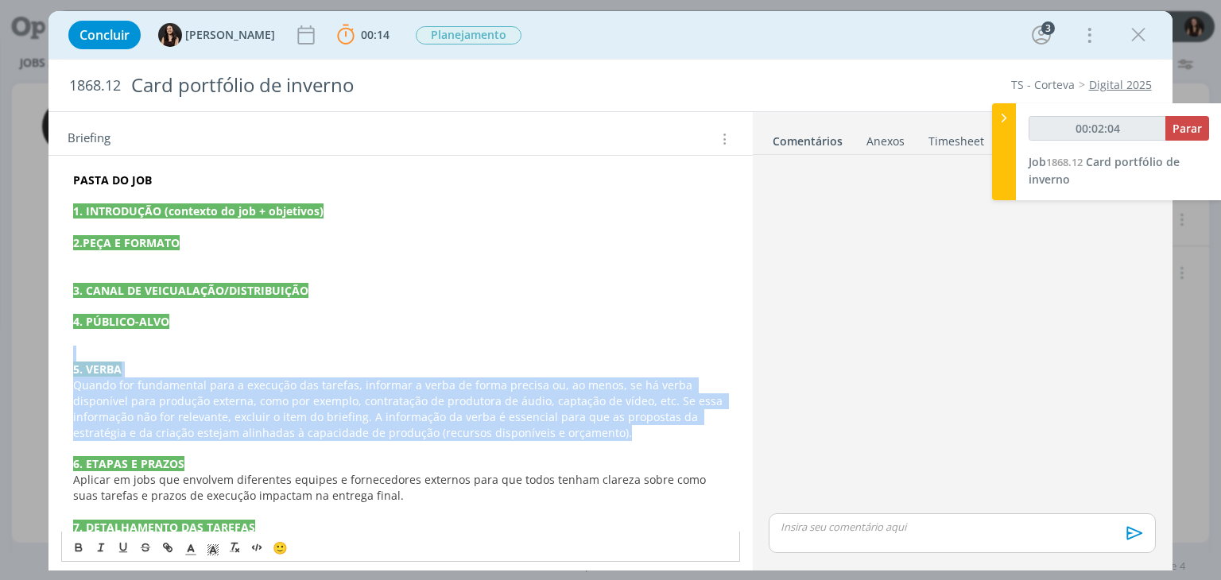
drag, startPoint x: 547, startPoint y: 433, endPoint x: 66, endPoint y: 354, distance: 487.6
click at [66, 354] on div "PASTA DO JOB 1. INTRODUÇÃO (contexto do job + objetivos) 2.PEÇA E FORMATO 3. CA…" at bounding box center [400, 512] width 678 height 691
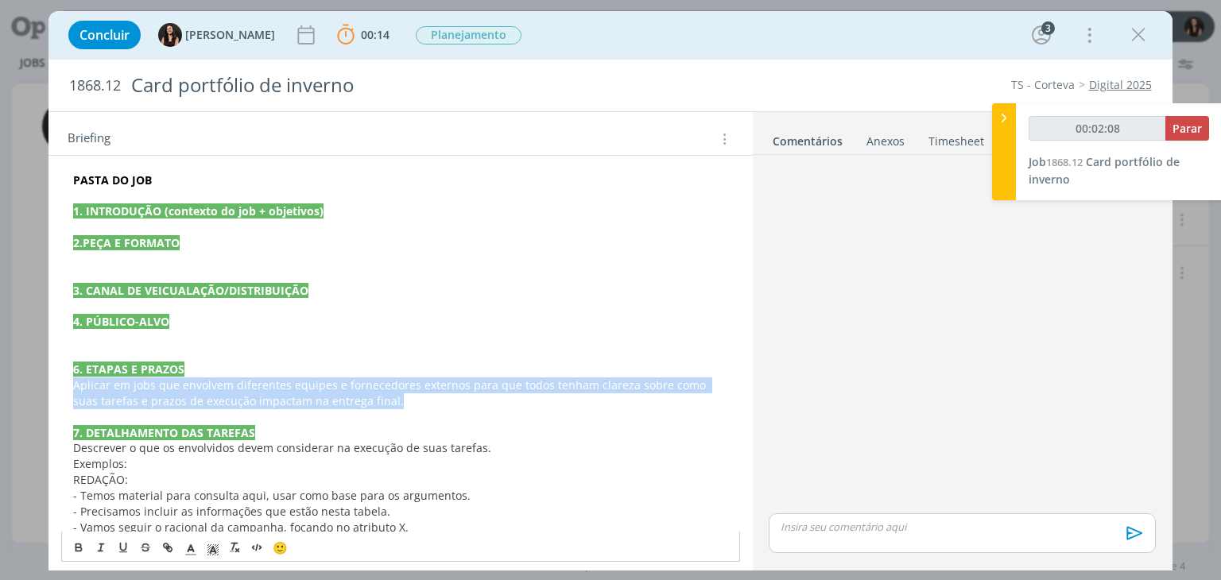
drag, startPoint x: 403, startPoint y: 402, endPoint x: 59, endPoint y: 379, distance: 345.0
click at [59, 379] on div "PASTA DO JOB 1. INTRODUÇÃO (contexto do job + objetivos) 2.PEÇA E FORMATO 3. CA…" at bounding box center [401, 473] width 704 height 651
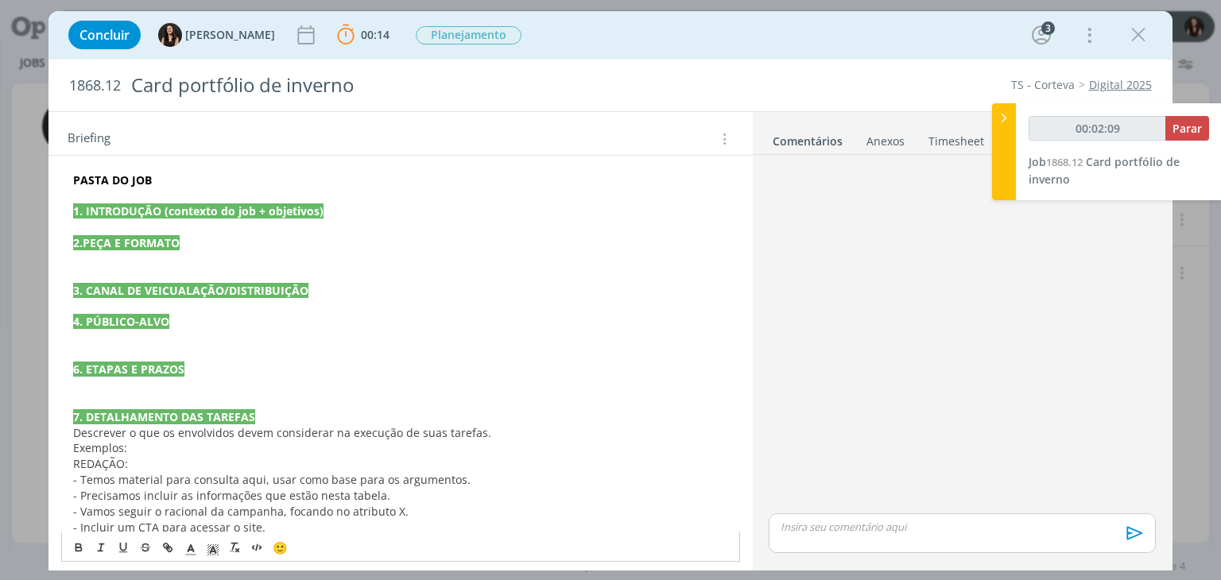
type input "00:02:10"
click at [183, 290] on strong "3. CANAL DE VEICUALAÇÃO/DISTRIBUIÇÃO" at bounding box center [190, 290] width 235 height 15
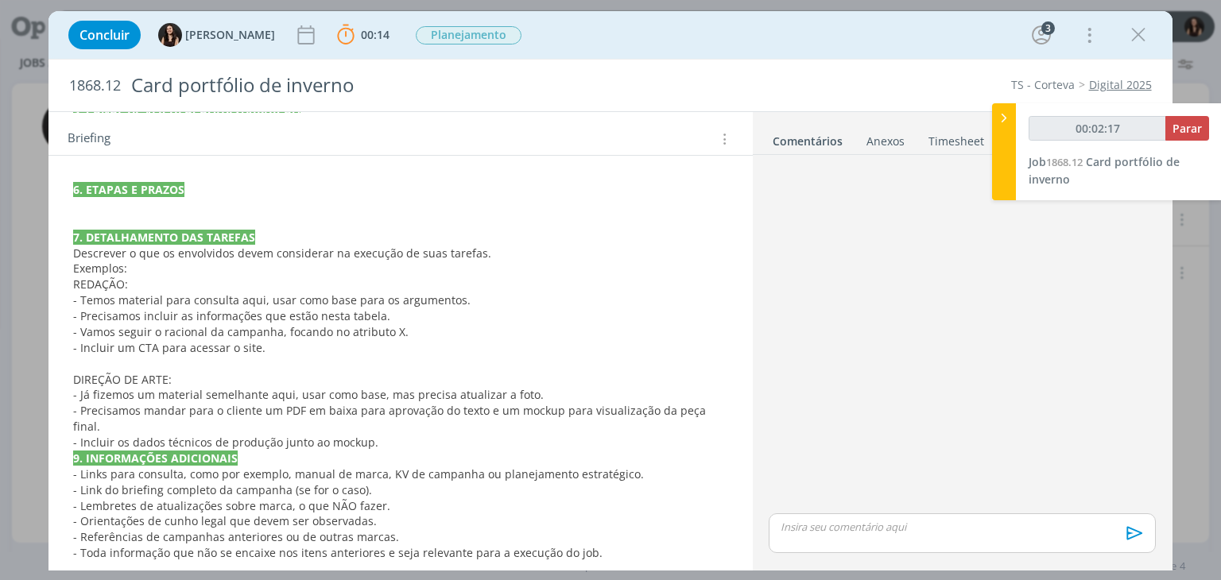
scroll to position [522, 0]
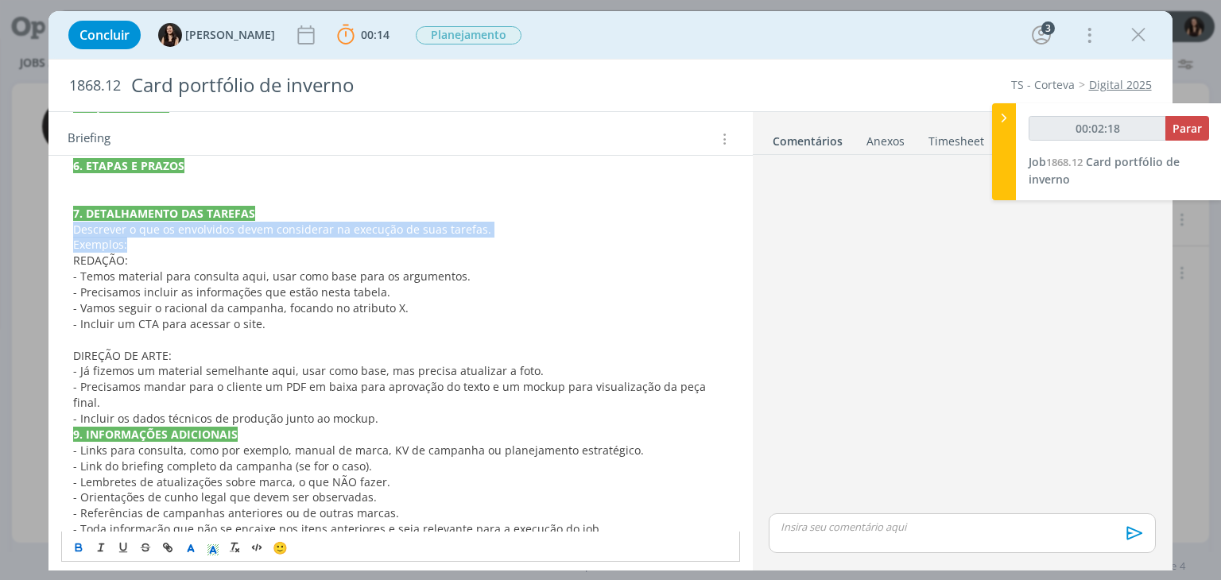
drag, startPoint x: 165, startPoint y: 243, endPoint x: 60, endPoint y: 221, distance: 108.1
click at [60, 221] on div "PASTA DO JOB 1. INTRODUÇÃO (contexto do job + objetivos) 2.PEÇA E FORMATO 3. CA…" at bounding box center [401, 262] width 704 height 636
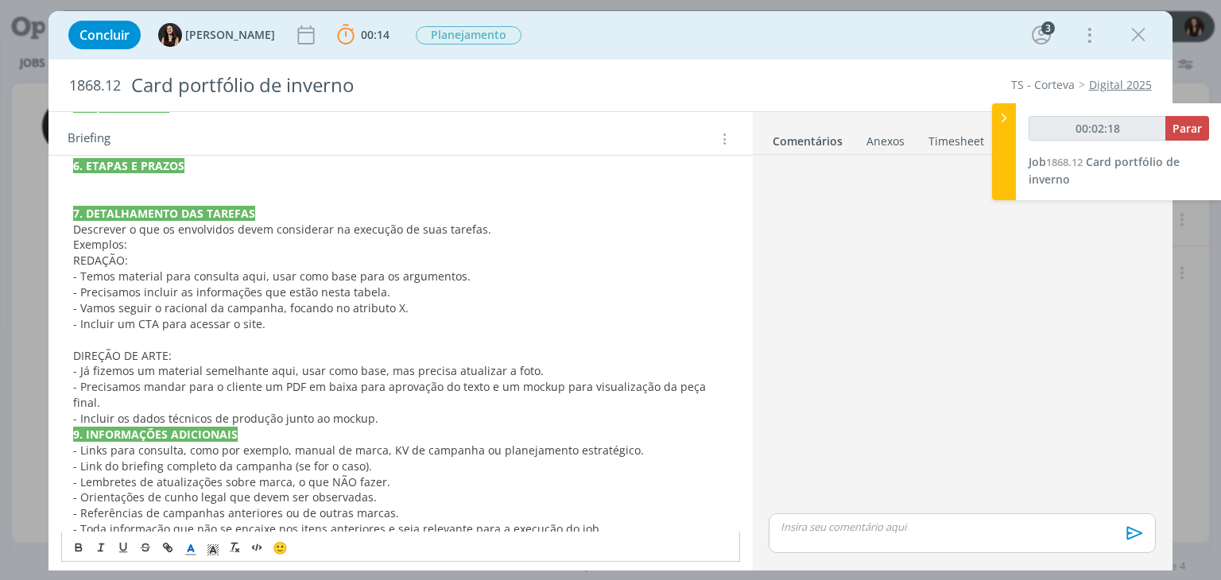
scroll to position [506, 0]
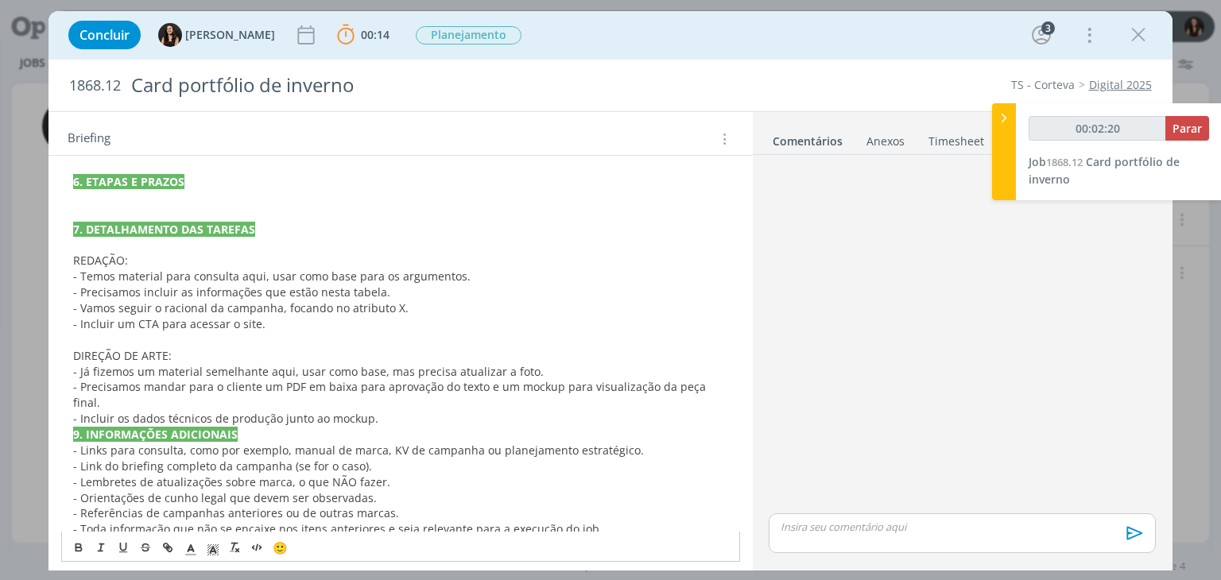
click at [391, 411] on p "- Incluir os dados técnicos de produção junto ao mockup." at bounding box center [400, 419] width 654 height 16
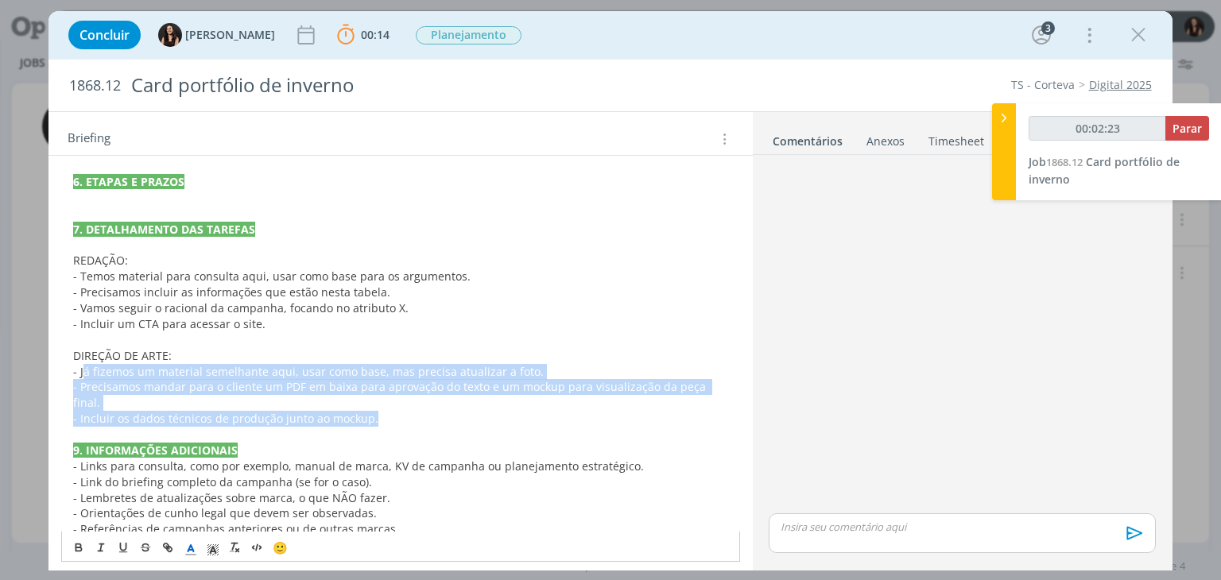
drag, startPoint x: 391, startPoint y: 397, endPoint x: 83, endPoint y: 368, distance: 309.8
click at [83, 368] on div "PASTA DO JOB 1. INTRODUÇÃO (contexto do job + objetivos) 2.PEÇA E FORMATO 3. CA…" at bounding box center [400, 269] width 678 height 580
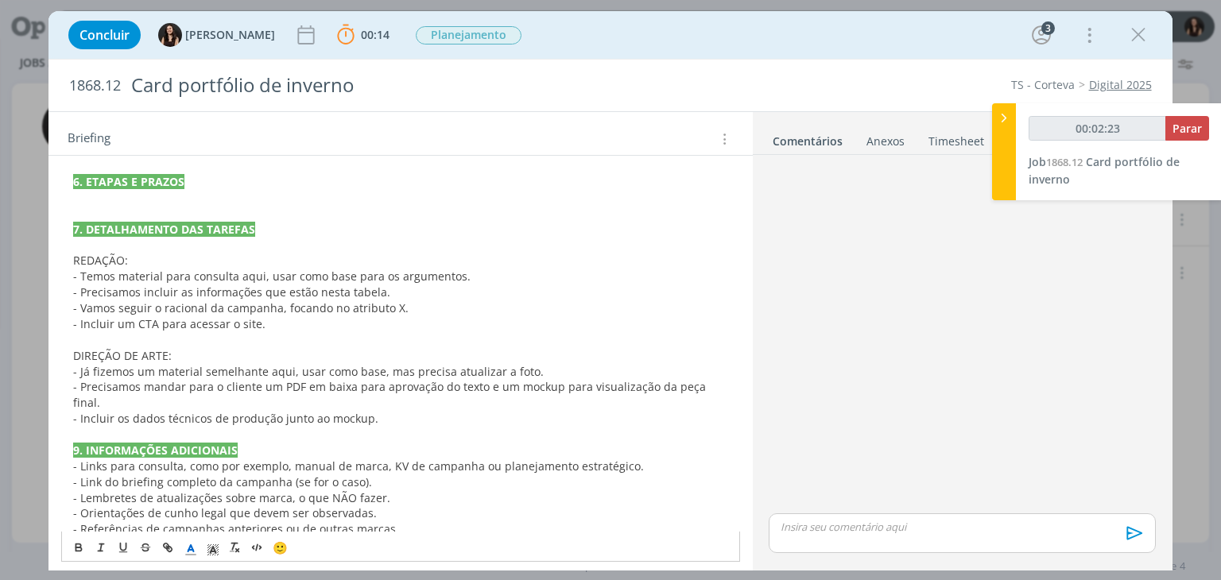
scroll to position [491, 0]
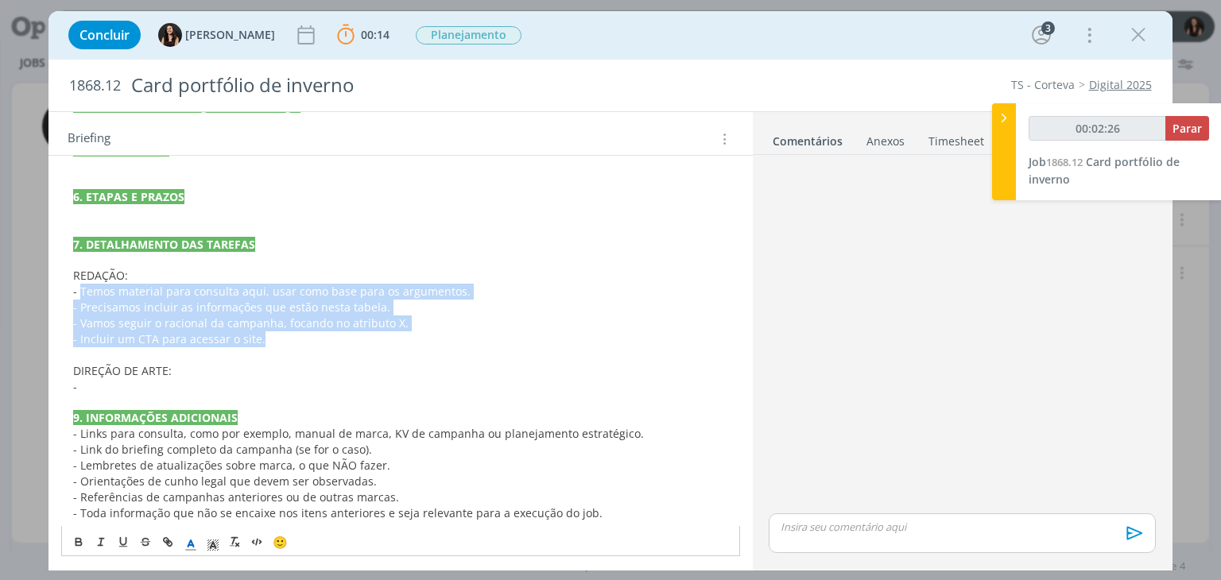
drag, startPoint x: 293, startPoint y: 333, endPoint x: 82, endPoint y: 294, distance: 214.3
click at [82, 294] on div "PASTA DO JOB 1. INTRODUÇÃO (contexto do job + objetivos) 2.PEÇA E FORMATO 3. CA…" at bounding box center [400, 260] width 678 height 533
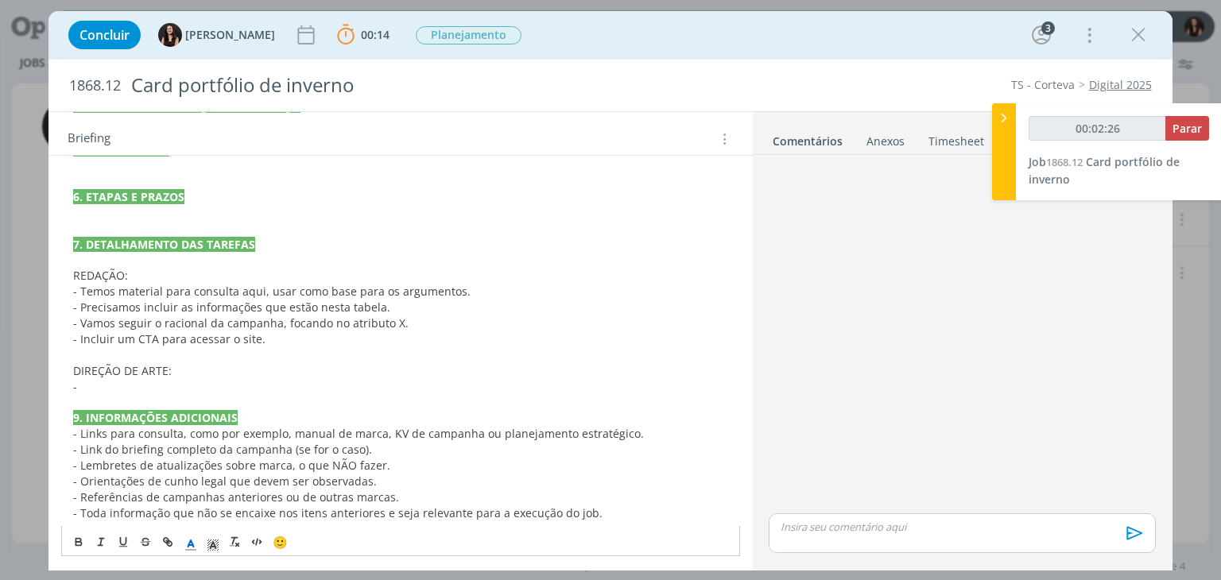
scroll to position [443, 0]
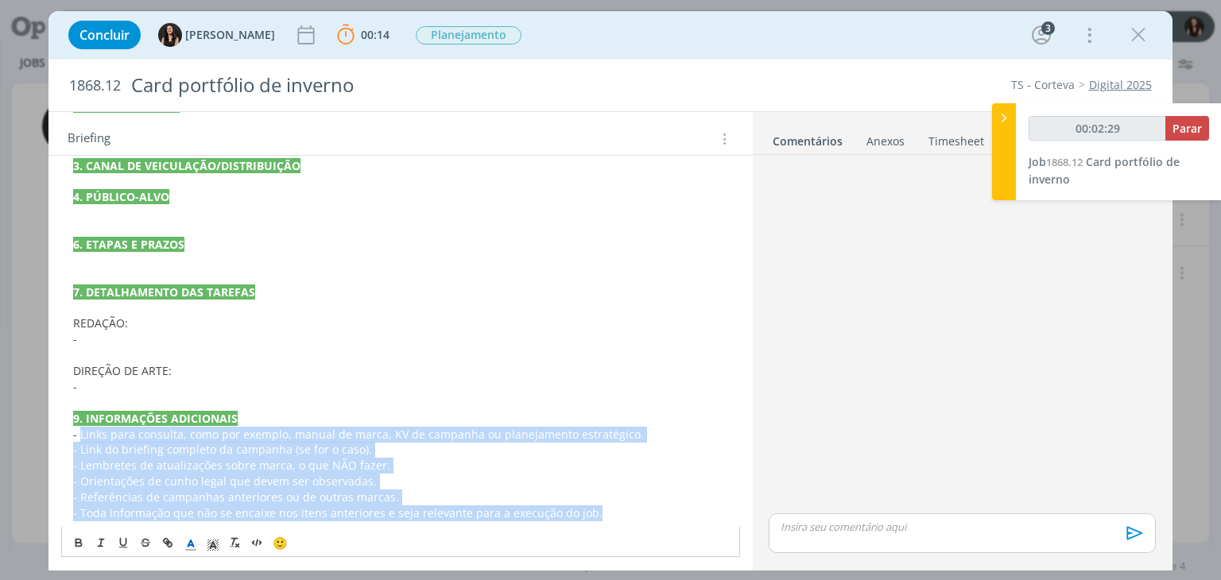
drag, startPoint x: 630, startPoint y: 513, endPoint x: 80, endPoint y: 436, distance: 554.8
click at [80, 436] on div "PASTA DO JOB 1. INTRODUÇÃO (contexto do job + objetivos) 2.PEÇA E FORMATO 3. CA…" at bounding box center [400, 284] width 678 height 485
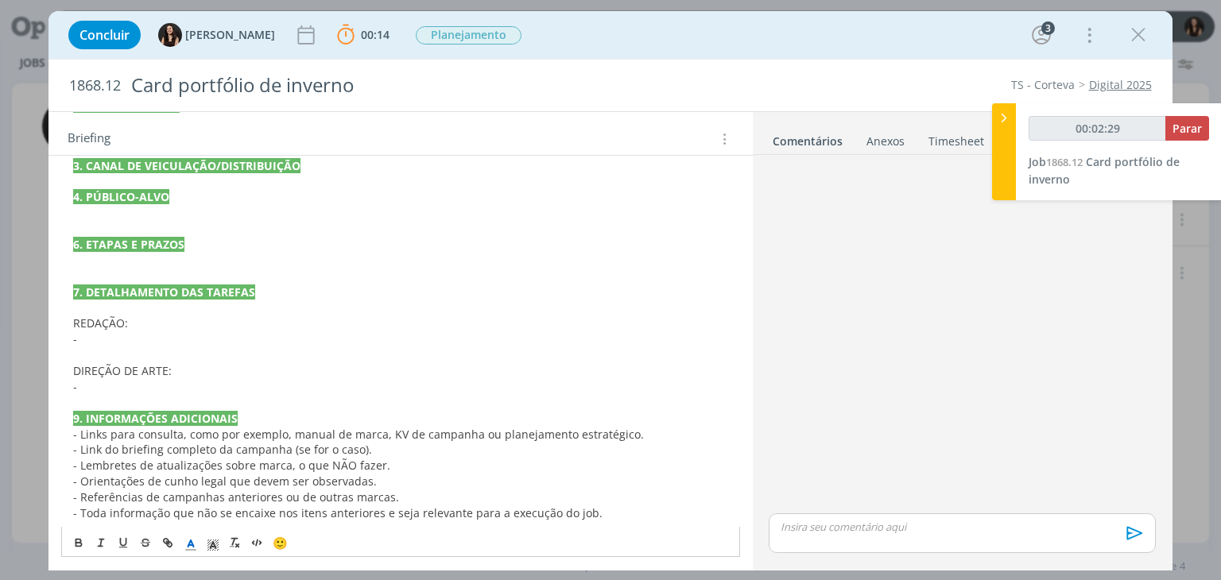
scroll to position [364, 0]
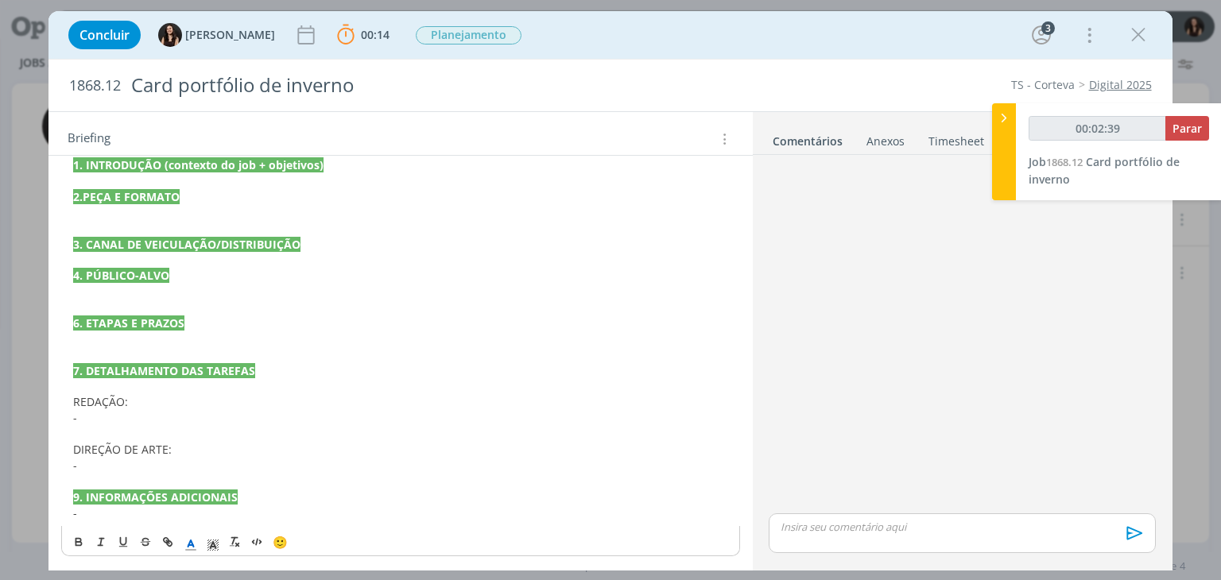
click at [1110, 87] on link "Digital 2025" at bounding box center [1120, 84] width 63 height 15
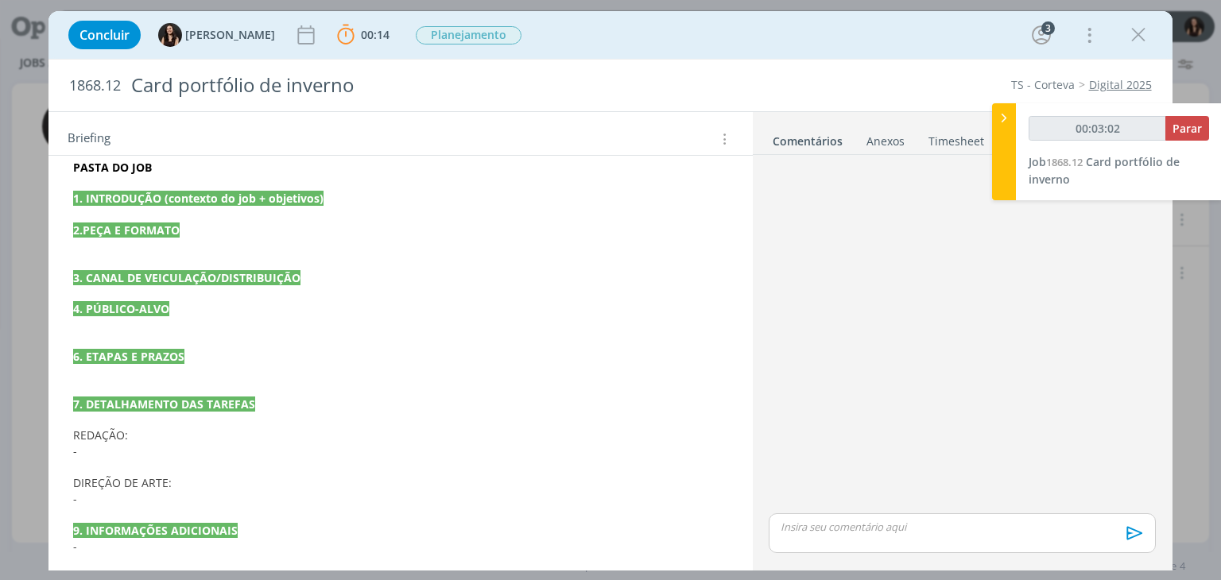
scroll to position [334, 0]
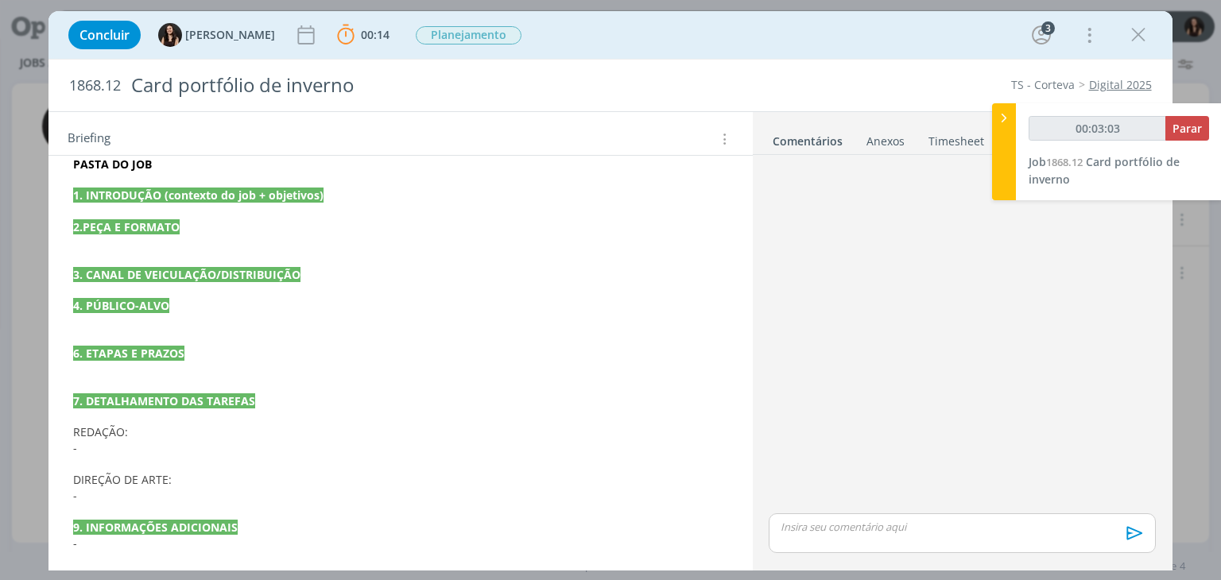
click at [201, 426] on p "REDAÇÃO:" at bounding box center [400, 433] width 654 height 16
click at [197, 455] on p "-" at bounding box center [400, 449] width 653 height 16
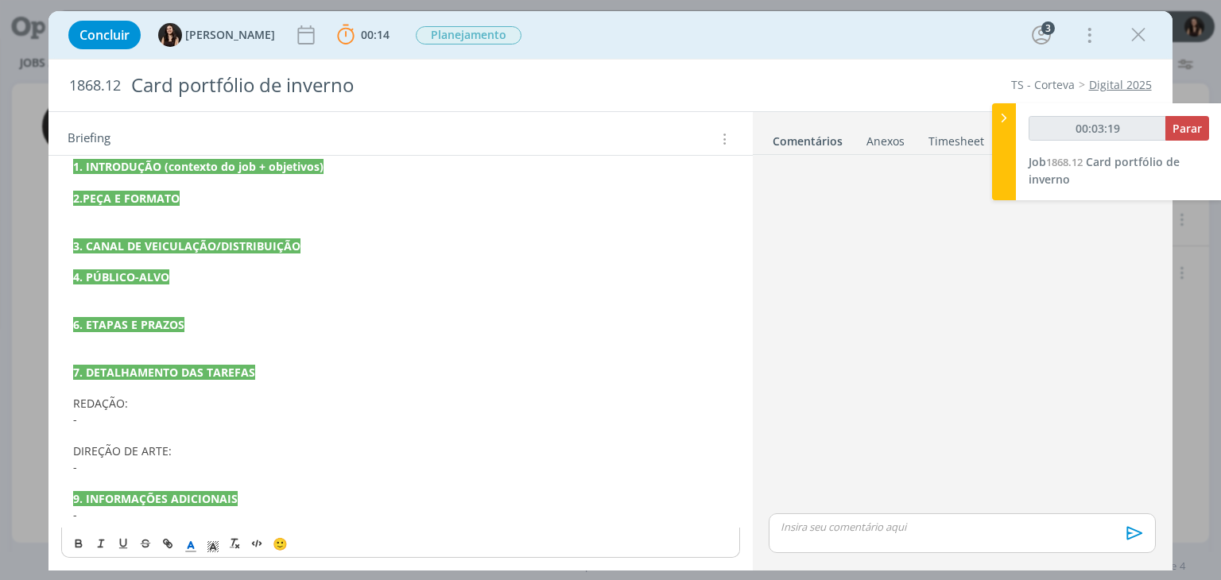
scroll to position [364, 0]
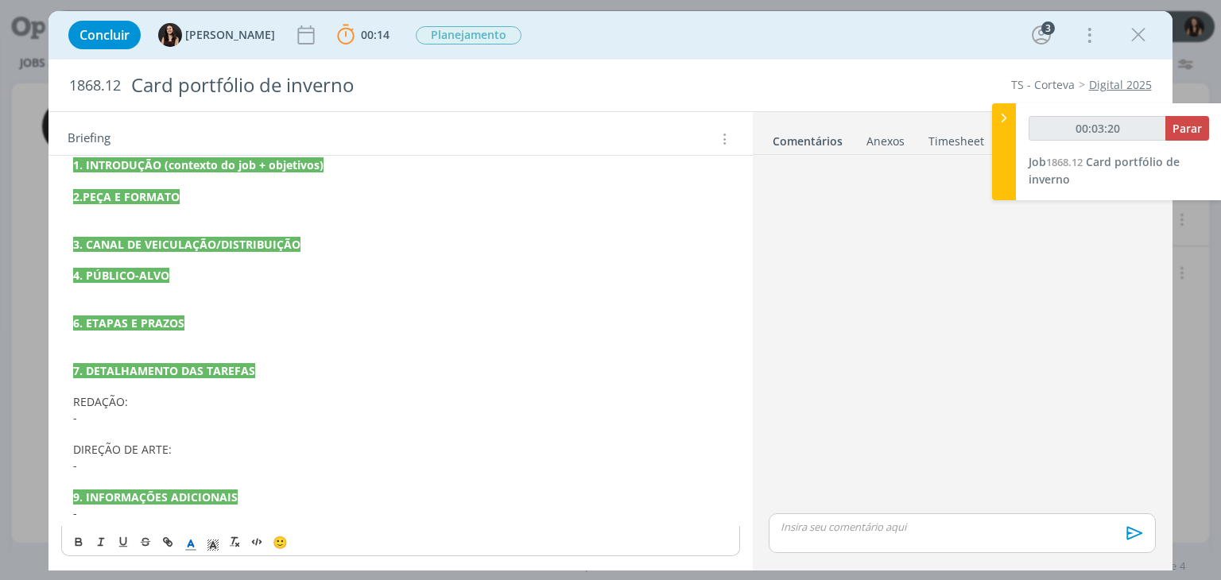
click at [140, 511] on p "-" at bounding box center [400, 514] width 654 height 16
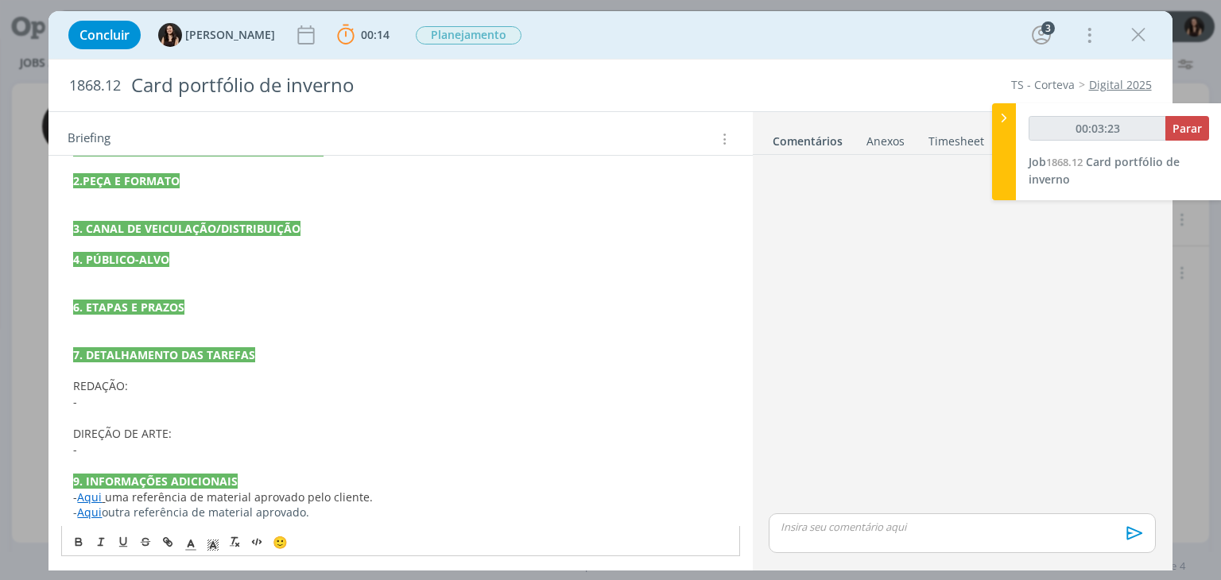
click at [274, 447] on p "-" at bounding box center [400, 450] width 654 height 16
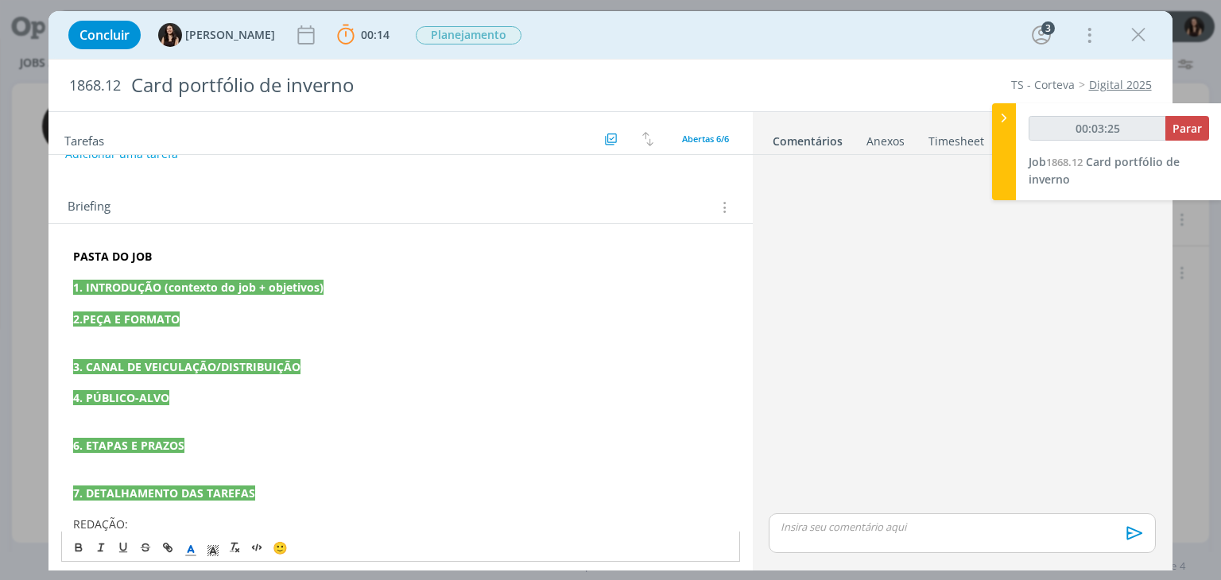
scroll to position [239, 0]
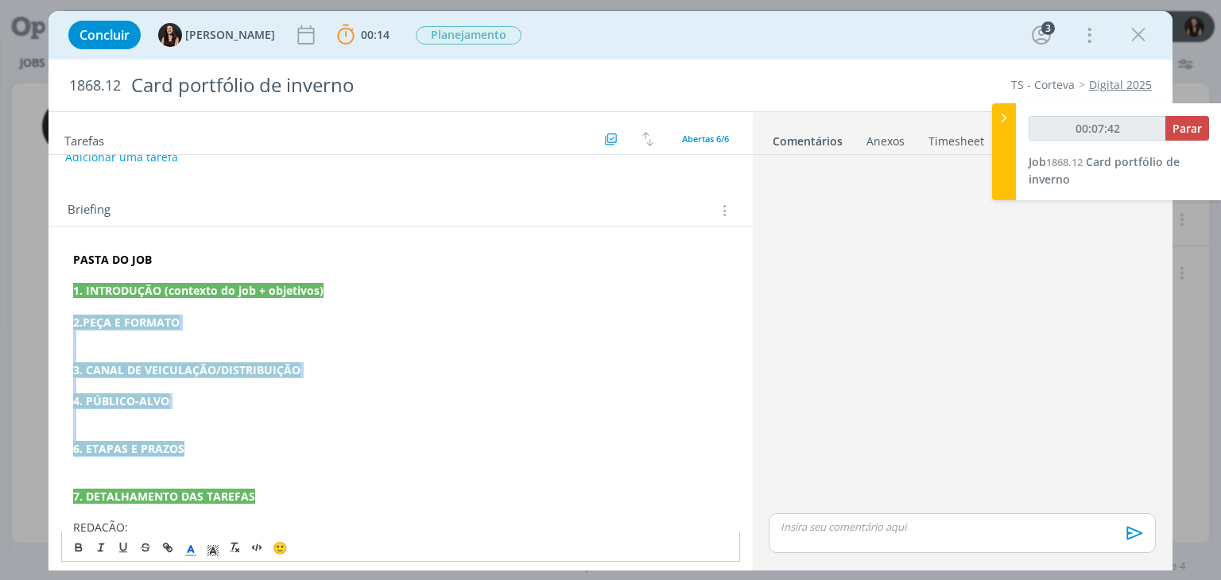
drag, startPoint x: 191, startPoint y: 447, endPoint x: 63, endPoint y: 324, distance: 177.1
click at [63, 324] on div "PASTA DO JOB 1. INTRODUÇÃO (contexto do job + objetivos) 2.PEÇA E FORMATO 3. CA…" at bounding box center [400, 457] width 678 height 422
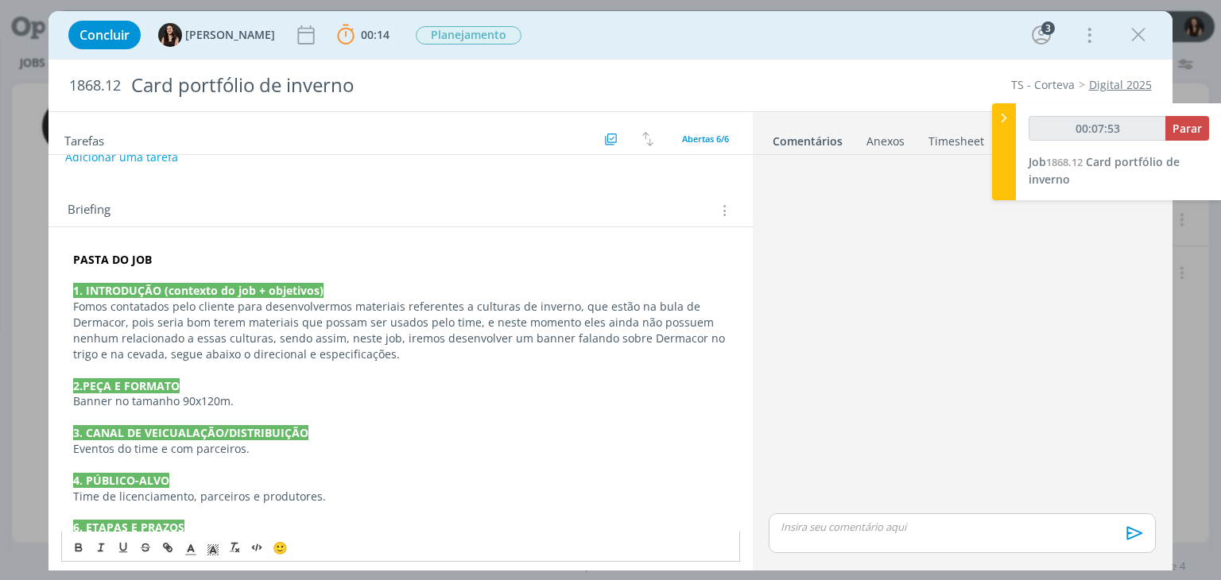
click at [544, 339] on p "Fomos contatados pelo cliente para desenvolvermos materiais referentes a cultur…" at bounding box center [400, 331] width 654 height 64
click at [111, 400] on p "Banner no tamanho 90x120m." at bounding box center [400, 402] width 654 height 16
drag, startPoint x: 227, startPoint y: 399, endPoint x: 66, endPoint y: 397, distance: 160.6
click at [66, 397] on div "PASTA DO JOB 1. INTRODUÇÃO (contexto do job + objetivos) Fomos contatados pelo …" at bounding box center [400, 504] width 678 height 517
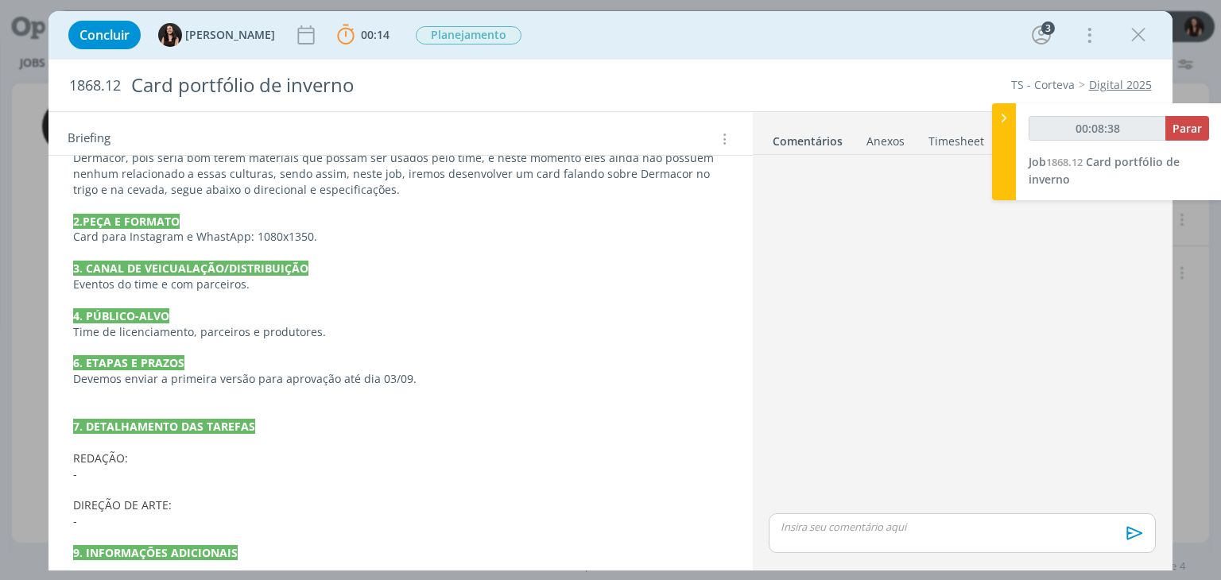
scroll to position [395, 0]
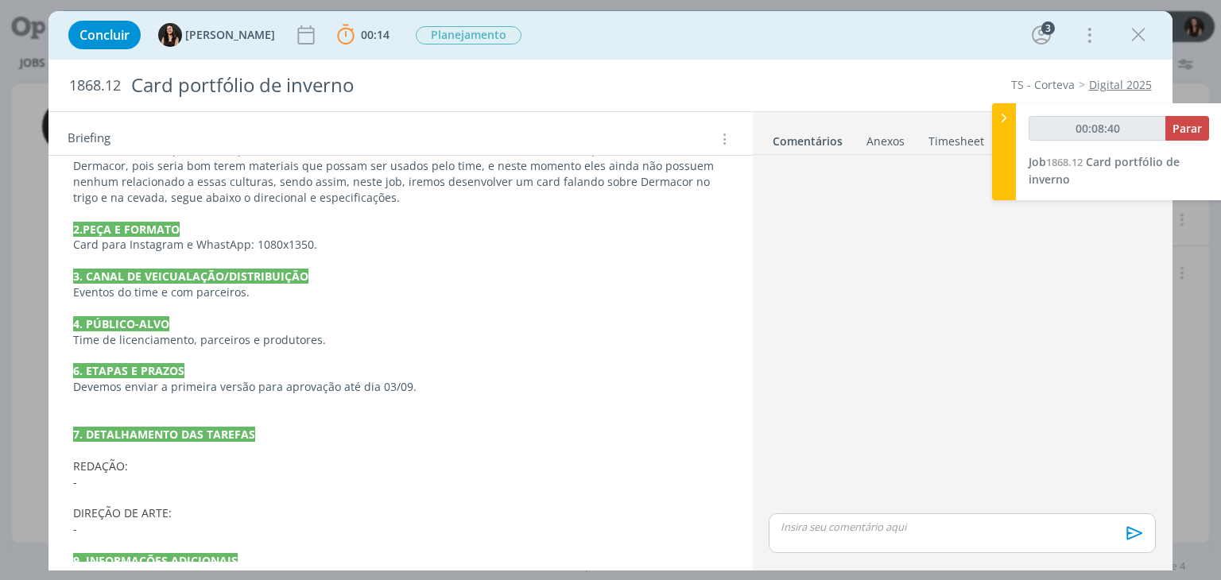
click at [262, 301] on p "dialog" at bounding box center [400, 309] width 654 height 16
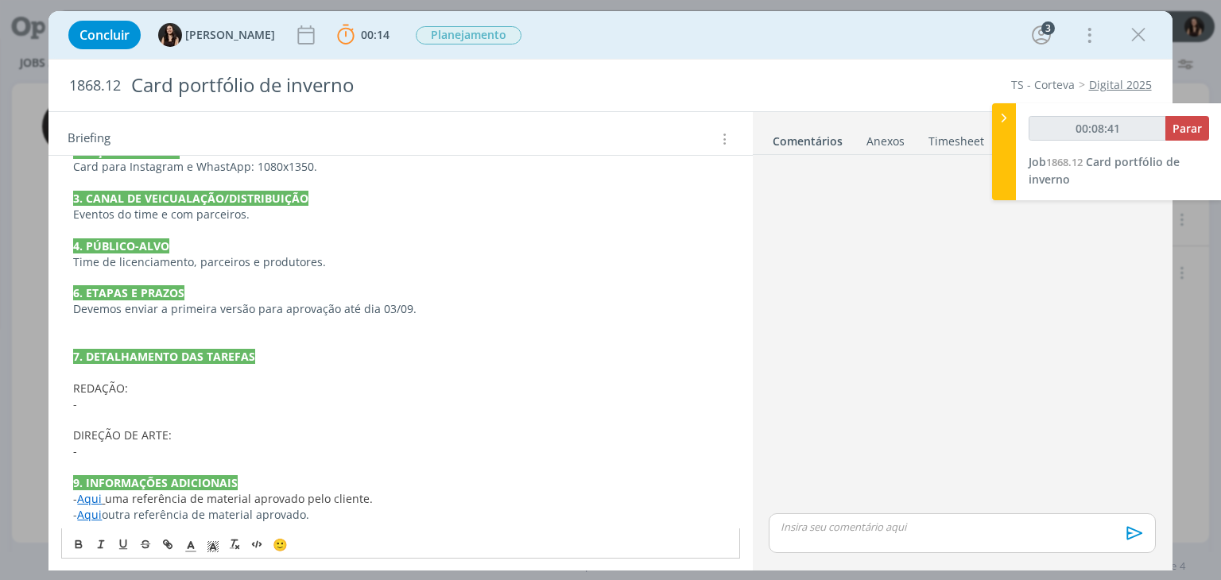
scroll to position [475, 0]
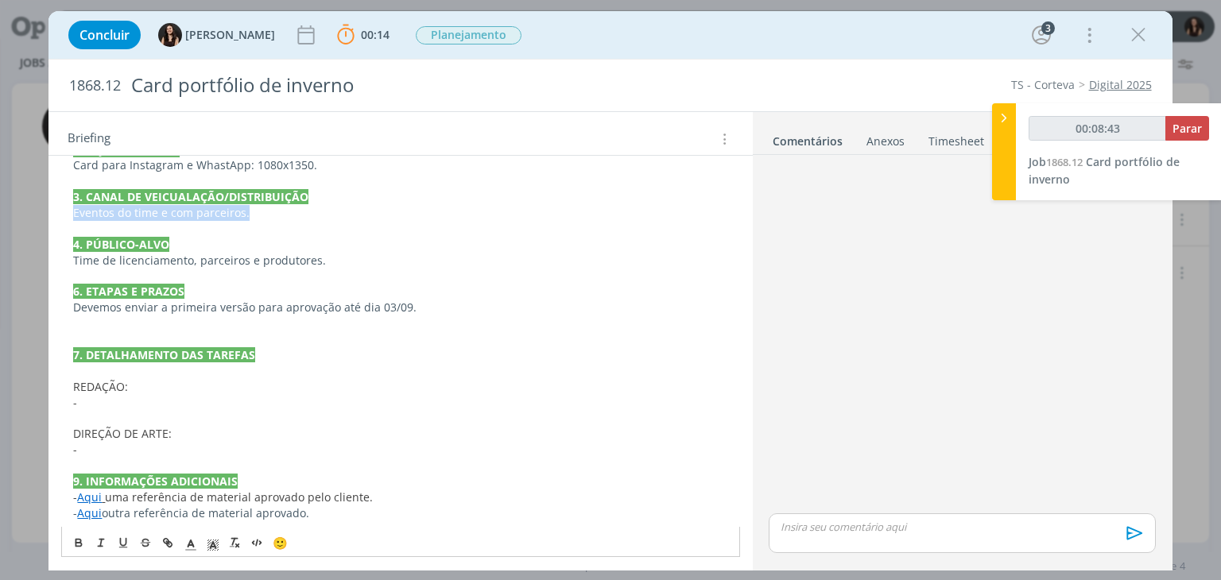
drag, startPoint x: 248, startPoint y: 210, endPoint x: 55, endPoint y: 210, distance: 193.2
click at [55, 210] on div "PASTA DO JOB 1. INTRODUÇÃO (contexto do job + objetivos) Fomos contatados pelo …" at bounding box center [401, 277] width 704 height 572
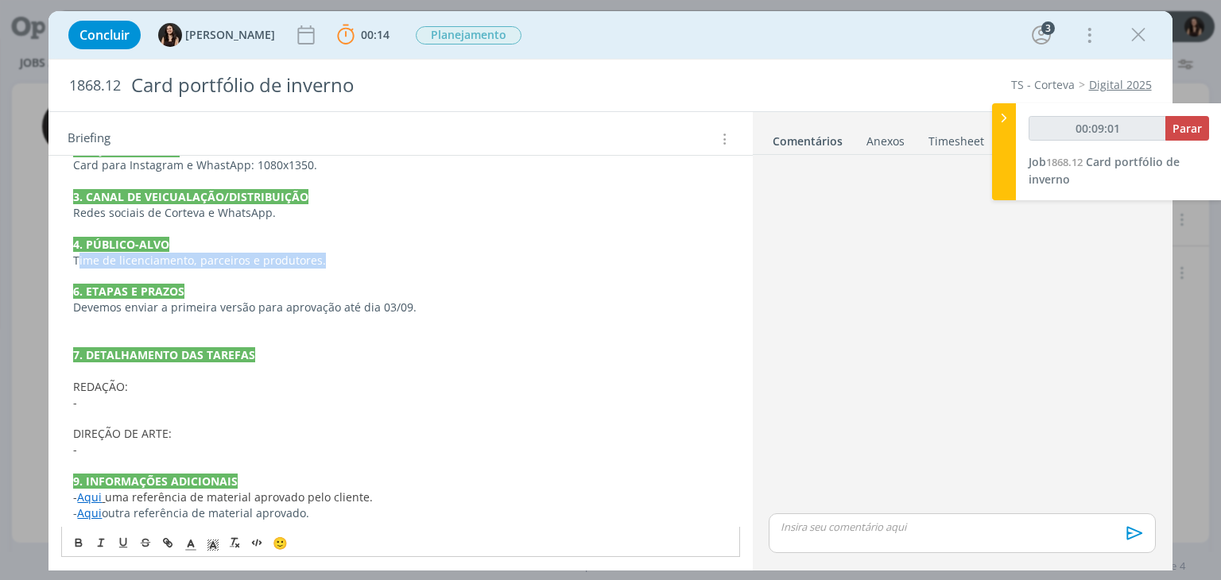
drag, startPoint x: 363, startPoint y: 258, endPoint x: 79, endPoint y: 261, distance: 283.9
click at [79, 261] on p "Time de licenciamento, parceiros e produtores." at bounding box center [400, 261] width 654 height 16
click at [216, 243] on p "4. PÚBLICO-ALVO" at bounding box center [400, 245] width 654 height 16
click at [157, 317] on p "dialog" at bounding box center [400, 324] width 654 height 16
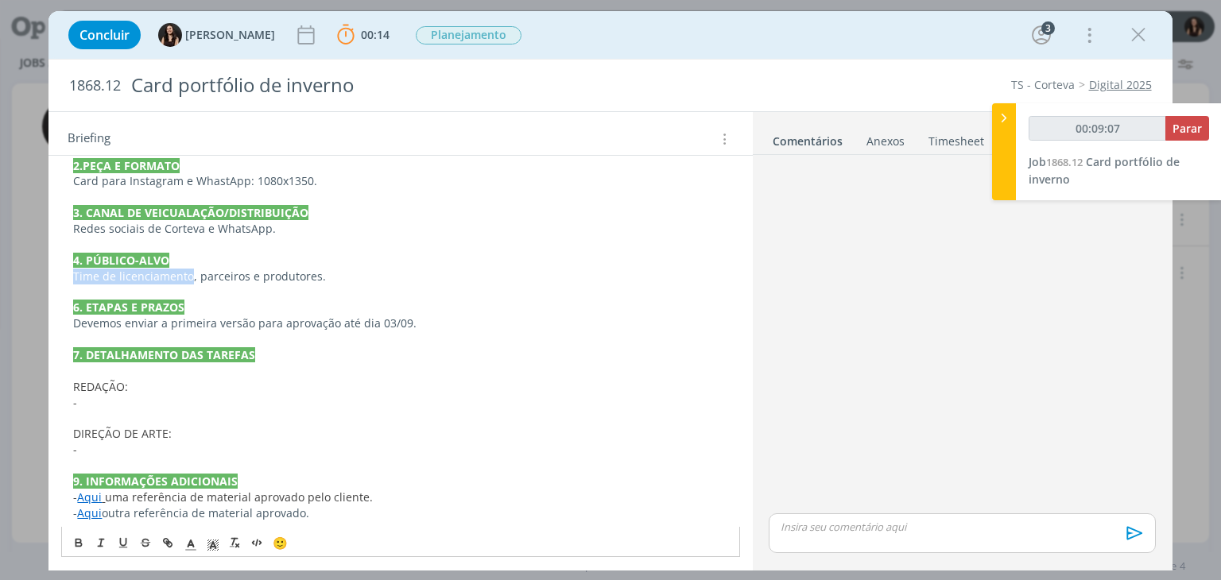
drag, startPoint x: 190, startPoint y: 274, endPoint x: 74, endPoint y: 275, distance: 116.1
click at [74, 275] on p "Time de licenciamento, parceiros e produtores." at bounding box center [400, 277] width 654 height 16
click at [458, 316] on p "Devemos enviar a primeira versão para aprovação até dia 03/09." at bounding box center [400, 324] width 654 height 16
click at [145, 415] on p "dialog" at bounding box center [400, 419] width 654 height 16
click at [150, 399] on p "-" at bounding box center [400, 403] width 654 height 16
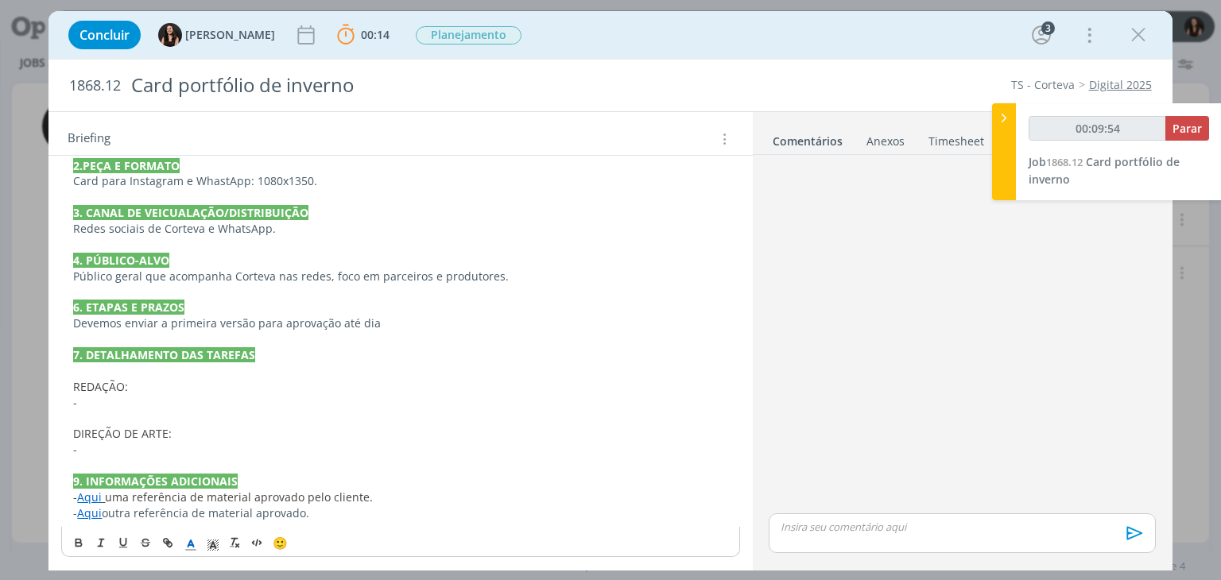
click at [147, 396] on p "-" at bounding box center [400, 403] width 654 height 16
drag, startPoint x: 184, startPoint y: 462, endPoint x: 69, endPoint y: 369, distance: 147.5
click at [69, 369] on div "PASTA DO JOB 1. INTRODUÇÃO (contexto do job + objetivos) Fomos contatados pelo …" at bounding box center [400, 276] width 678 height 501
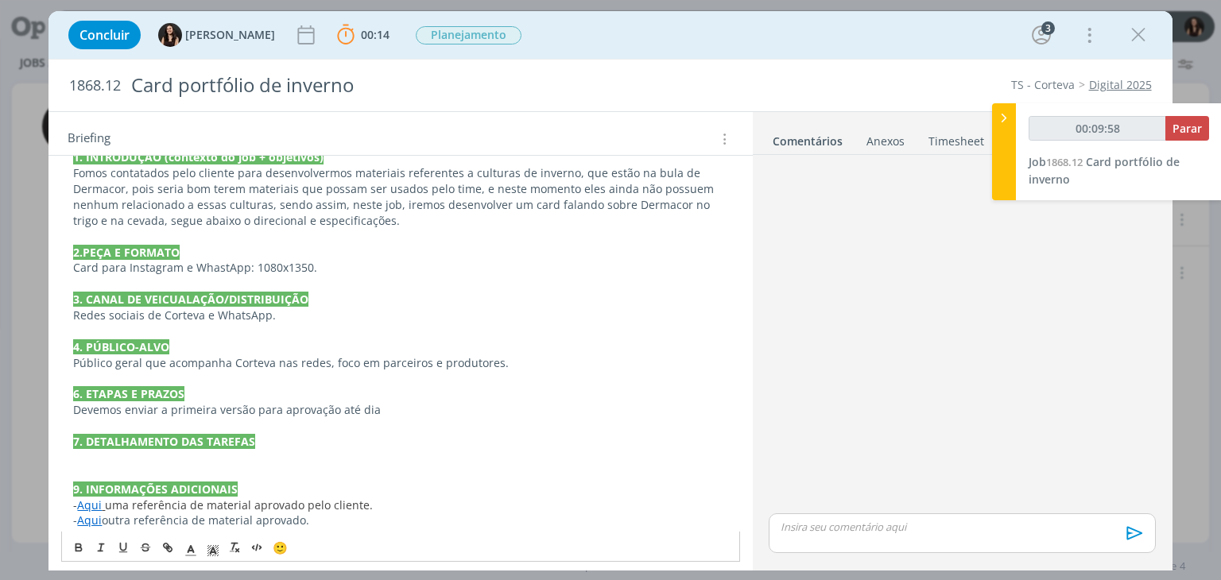
scroll to position [380, 0]
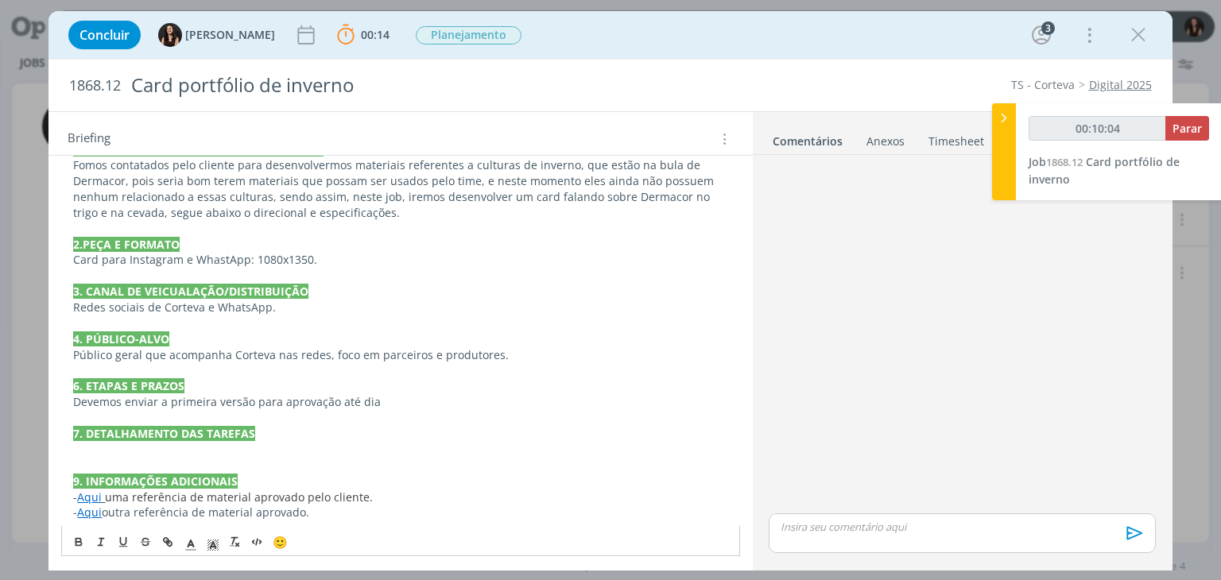
click at [129, 445] on p "dialog" at bounding box center [400, 450] width 654 height 16
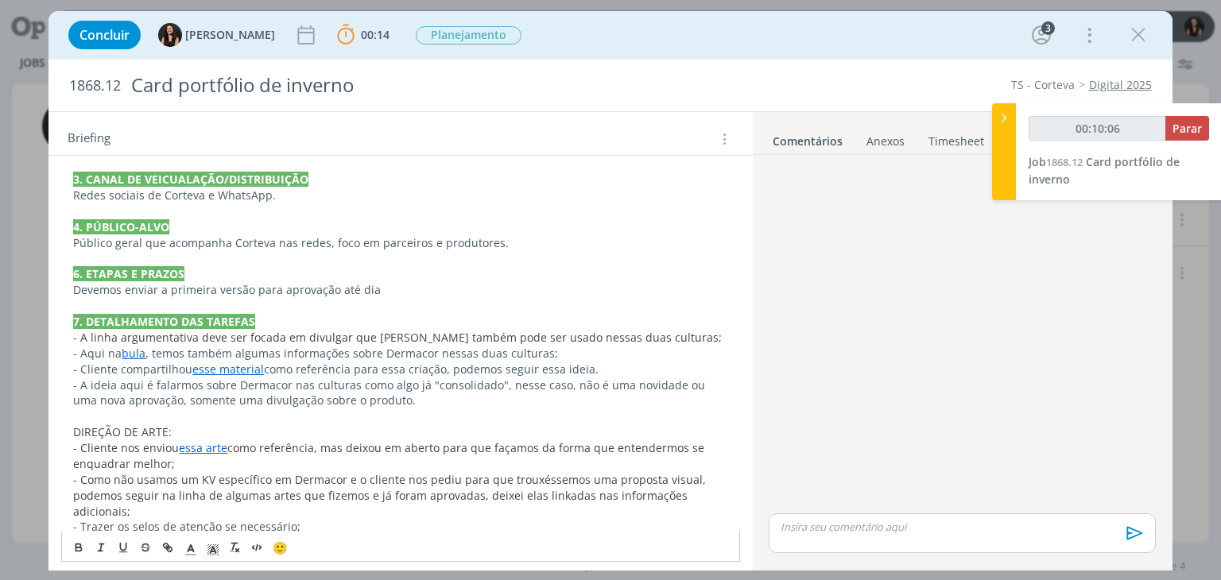
scroll to position [490, 0]
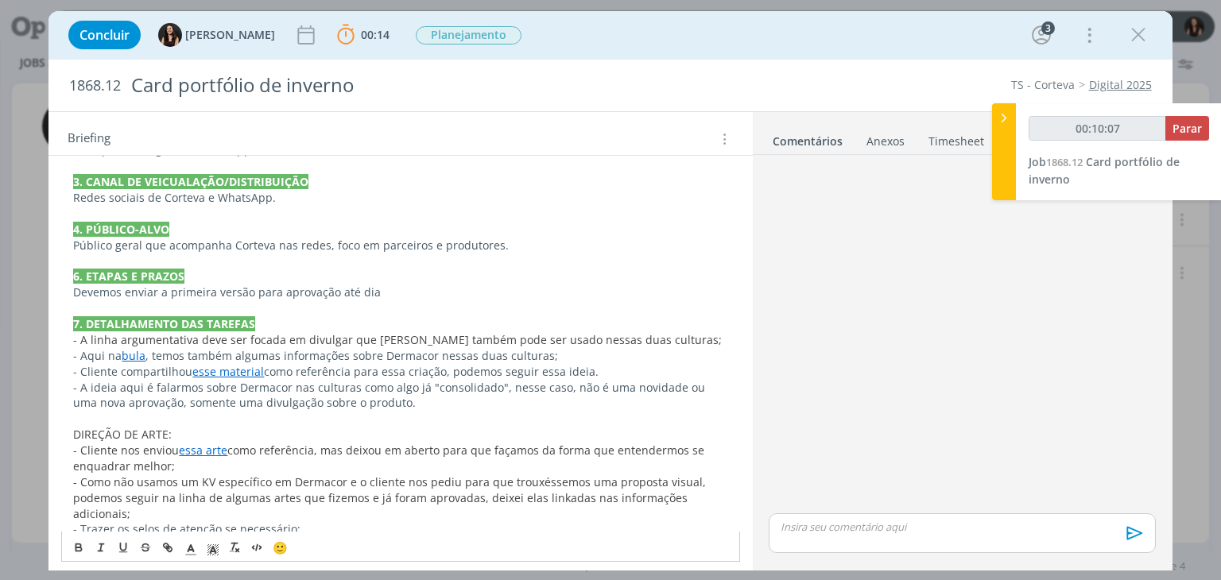
click at [68, 339] on div "PASTA DO JOB 1. INTRODUÇÃO (contexto do job + objetivos) Fomos contatados pelo …" at bounding box center [400, 308] width 678 height 627
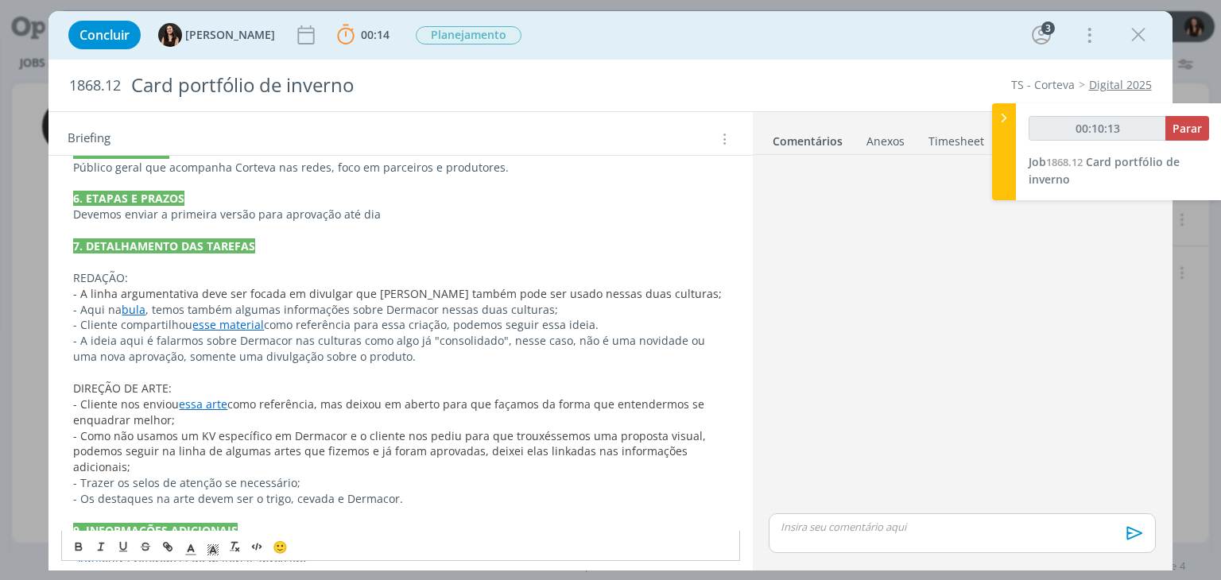
scroll to position [569, 0]
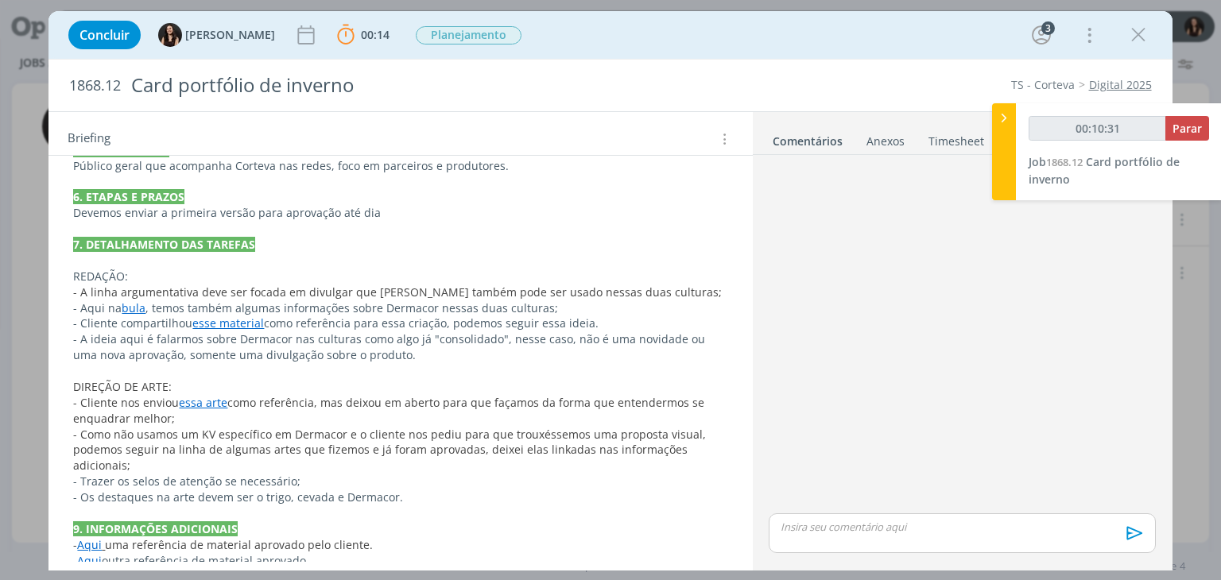
click at [1059, 347] on div "dialog" at bounding box center [961, 335] width 399 height 349
click at [659, 293] on span "- A linha argumentativa deve ser focada em divulgar que [PERSON_NAME] também po…" at bounding box center [397, 292] width 649 height 15
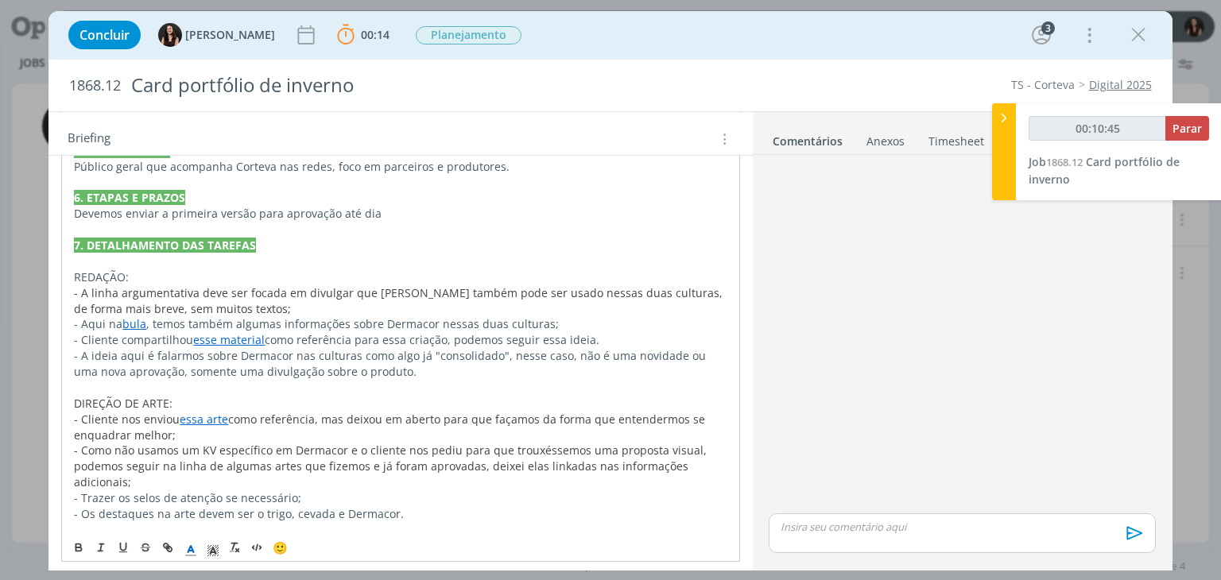
click at [340, 324] on p "- Aqui na bula , temos também algumas informações sobre Dermacor nessas duas cu…" at bounding box center [400, 324] width 653 height 16
click at [539, 319] on p "- Aqui na bula , temos também algumas informações sobre Dermacor nessas duas cu…" at bounding box center [400, 324] width 653 height 16
click at [174, 353] on p "- A ideia aqui é falarmos sobre Dermacor nas culturas como algo já "consolidado…" at bounding box center [400, 364] width 653 height 32
click at [480, 374] on p "- A ideia aqui é falarmos sobre Dermacor nas culturas como algo já "consolidado…" at bounding box center [400, 364] width 653 height 32
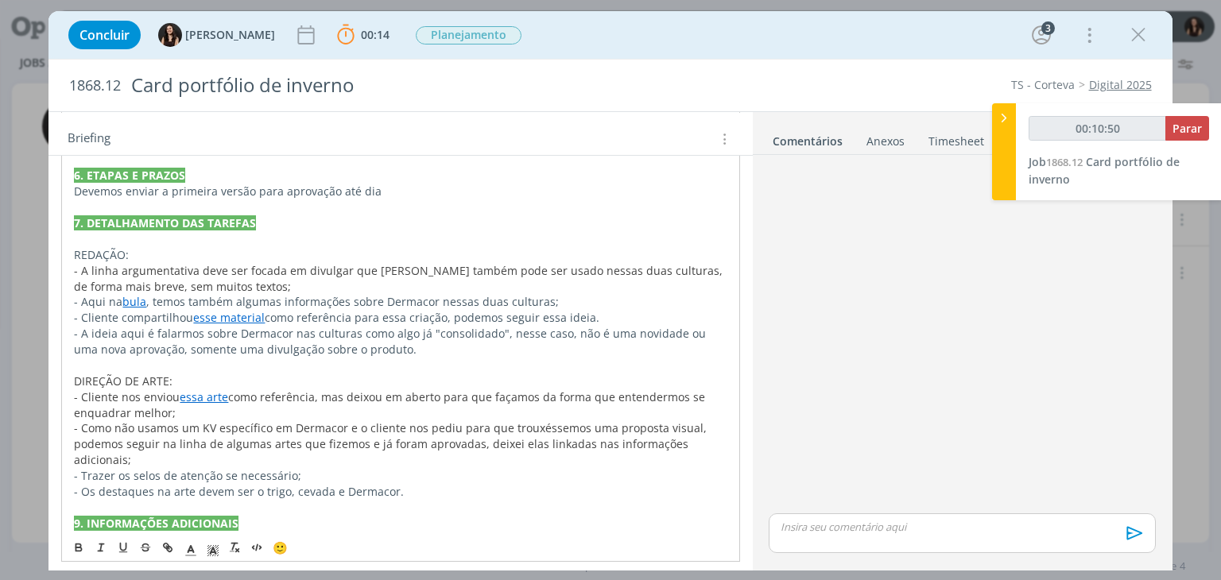
scroll to position [617, 0]
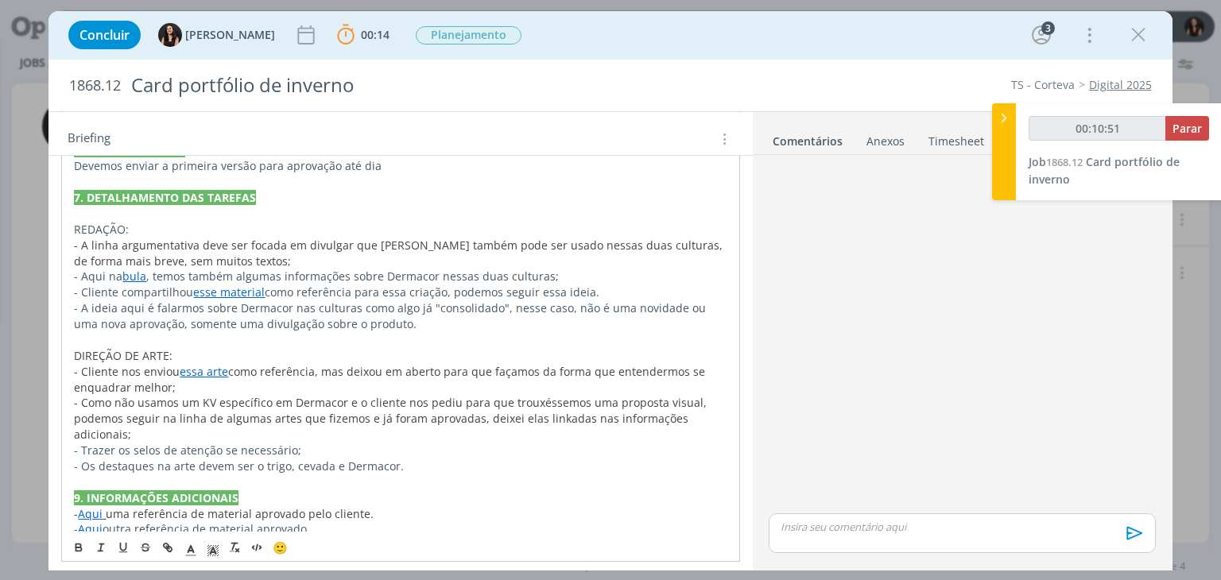
click at [407, 316] on p "- A ideia aqui é falarmos sobre Dermacor nas culturas como algo já "consolidado…" at bounding box center [400, 317] width 653 height 32
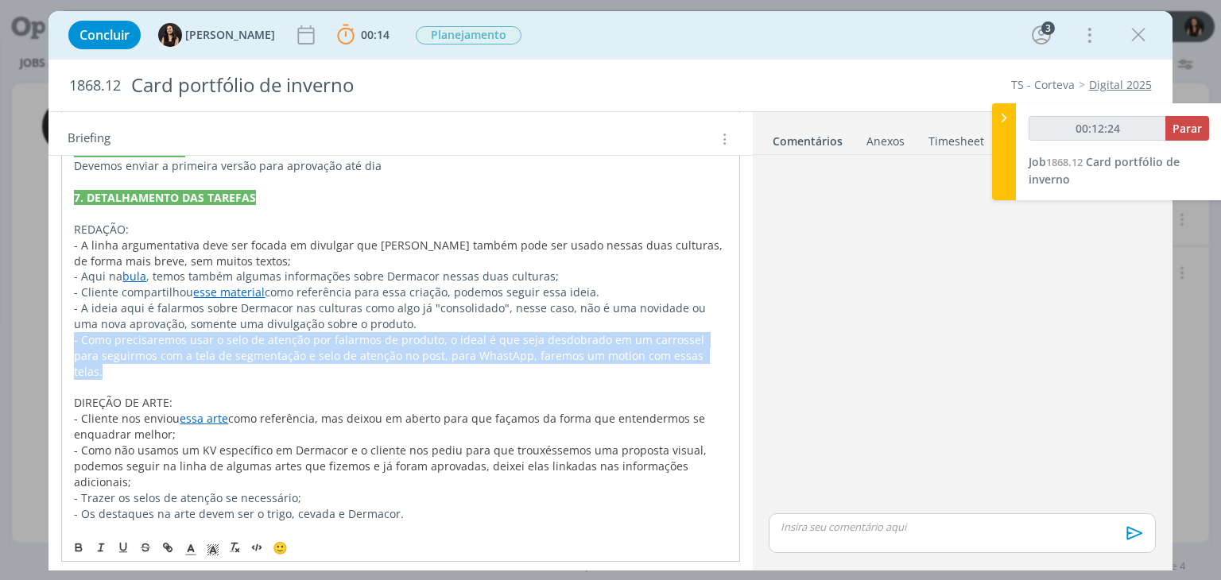
drag, startPoint x: 693, startPoint y: 353, endPoint x: 63, endPoint y: 338, distance: 630.7
click at [63, 338] on div "PASTA DO JOB 1. INTRODUÇÃO (contexto do job + objetivos) Fomos contatados pelo …" at bounding box center [400, 229] width 678 height 723
copy p "- Como precisaremos usar o selo de atenção por falarmos de produto, o ideal é q…"
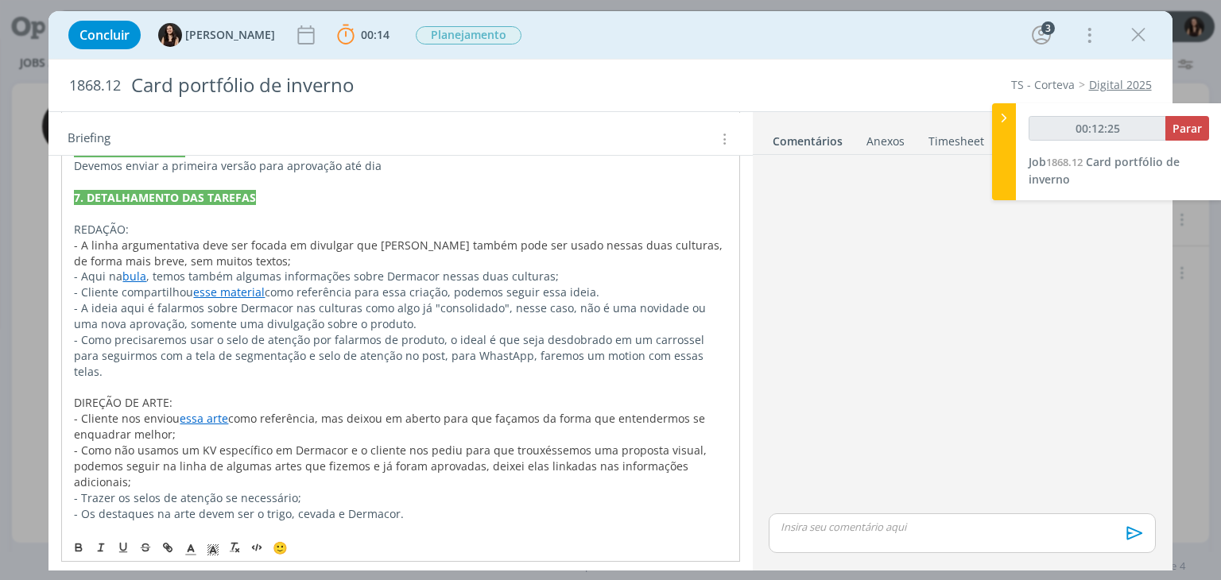
click at [411, 506] on p "- Os destaques na arte devem ser o trigo, cevada e Dermacor." at bounding box center [400, 514] width 653 height 16
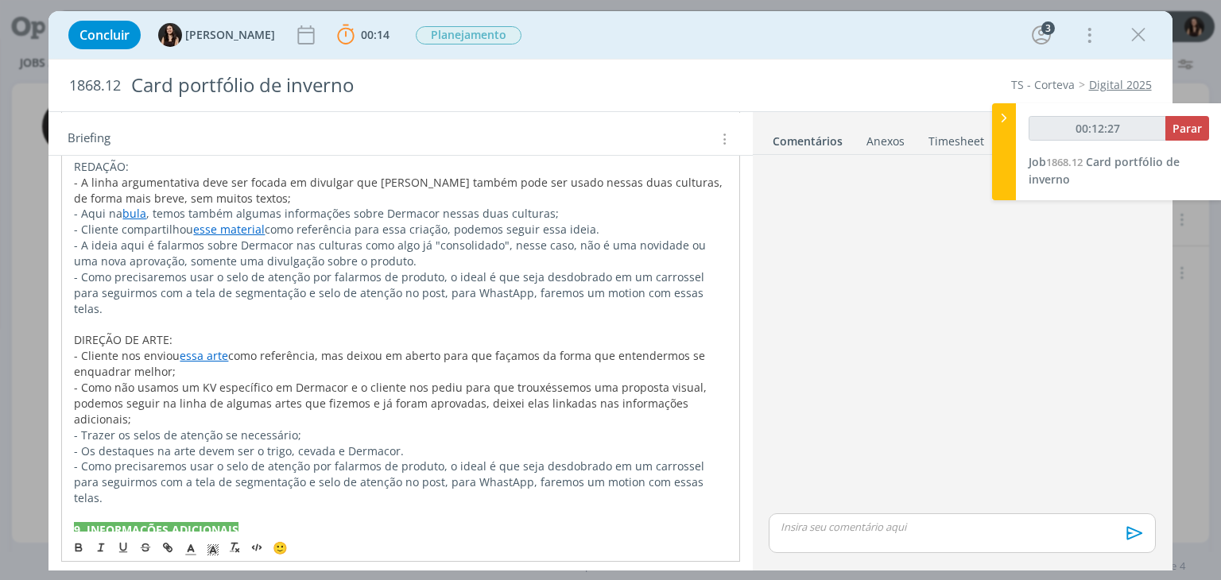
scroll to position [681, 0]
drag, startPoint x: 328, startPoint y: 394, endPoint x: 315, endPoint y: 398, distance: 13.9
click at [321, 427] on p "- Trazer os selos de atenção se necessário;" at bounding box center [400, 435] width 653 height 16
drag, startPoint x: 315, startPoint y: 398, endPoint x: 64, endPoint y: 402, distance: 251.3
click at [64, 402] on div "PASTA DO JOB 1. INTRODUÇÃO (contexto do job + objetivos) Fomos contatados pelo …" at bounding box center [400, 189] width 678 height 770
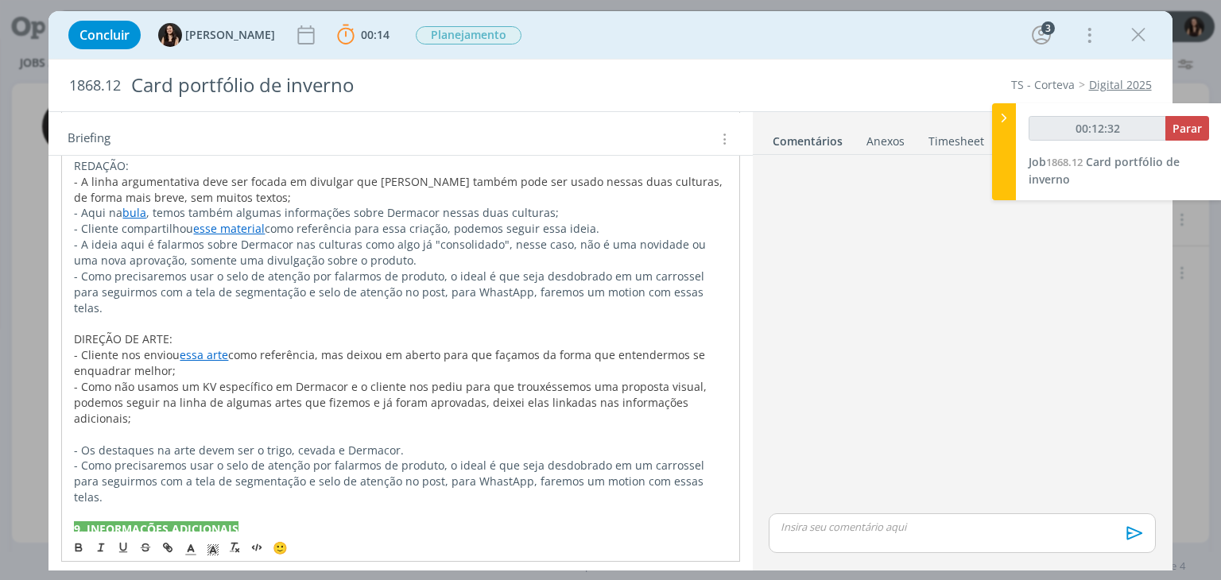
scroll to position [665, 0]
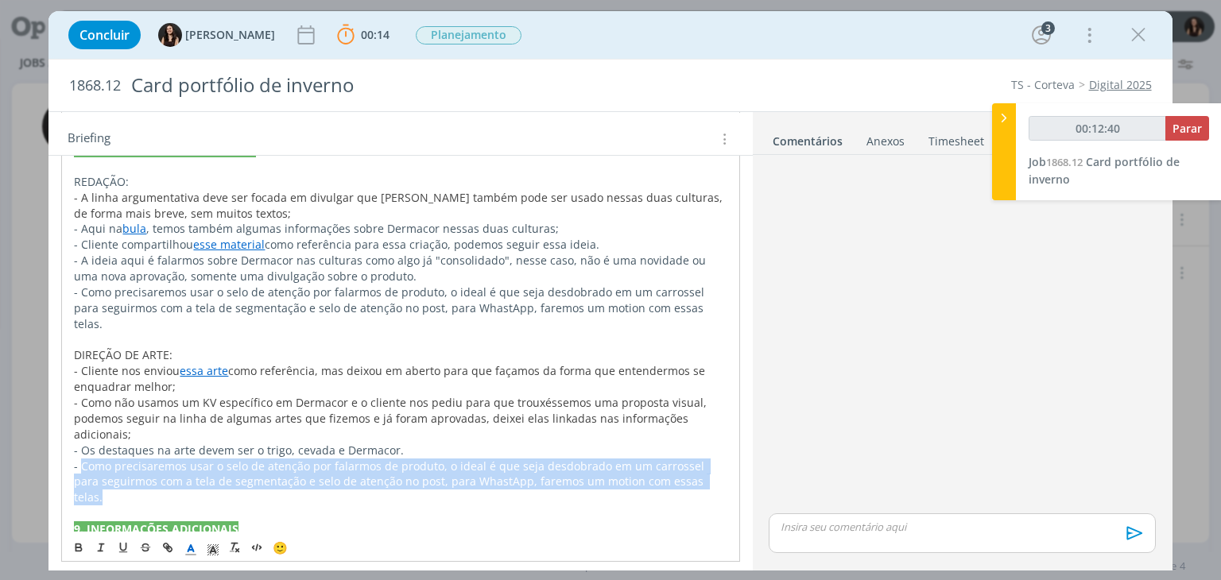
drag, startPoint x: 702, startPoint y: 448, endPoint x: 83, endPoint y: 437, distance: 619.5
click at [83, 459] on p "- Como precisaremos usar o selo de atenção por falarmos de produto, o ideal é q…" at bounding box center [400, 483] width 653 height 48
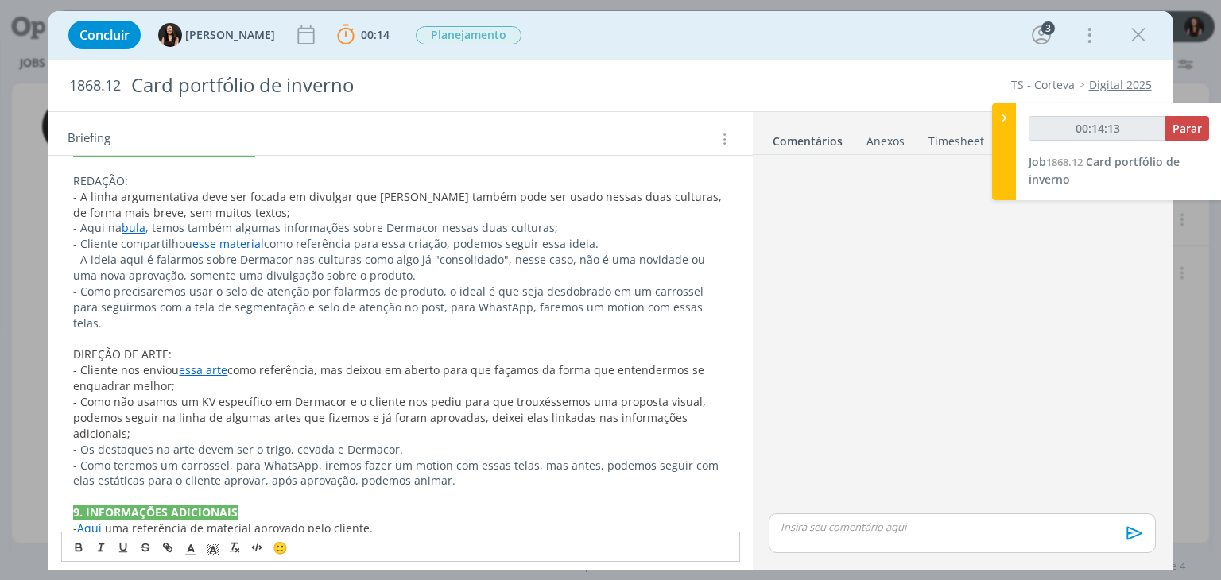
click at [421, 458] on span "- Como teremos um carrossel, para WhatsApp, iremos fazer um motion com essas te…" at bounding box center [397, 473] width 649 height 31
click at [421, 442] on p "- Os destaques na arte devem ser o trigo, cevada e Dermacor." at bounding box center [400, 450] width 654 height 16
click at [455, 458] on p "- Como teremos um carrossel, para WhatsApp, iremos fazer um motion com essas te…" at bounding box center [400, 474] width 654 height 32
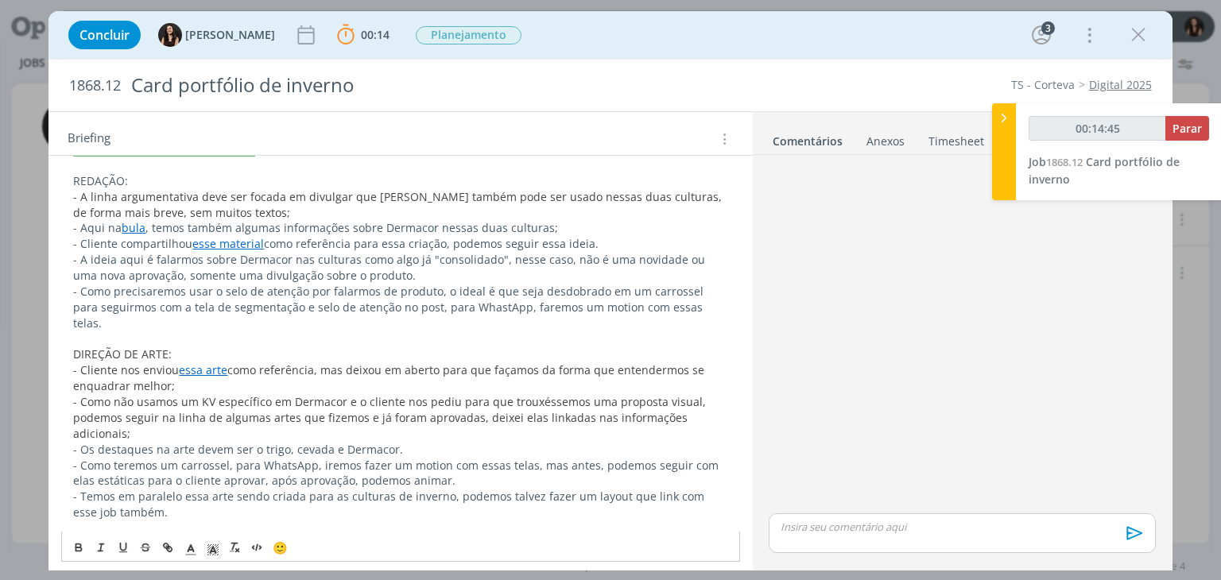
click at [461, 458] on p "- Como teremos um carrossel, para WhatsApp, iremos fazer um motion com essas te…" at bounding box center [400, 474] width 654 height 32
type input "00:14:48"
drag, startPoint x: 183, startPoint y: 468, endPoint x: 227, endPoint y: 466, distance: 44.6
click at [227, 489] on span "- Temos em paralelo essa arte sendo criada para as culturas de inverno, podemos…" at bounding box center [390, 504] width 634 height 31
click at [162, 553] on icon "dialog" at bounding box center [167, 547] width 13 height 13
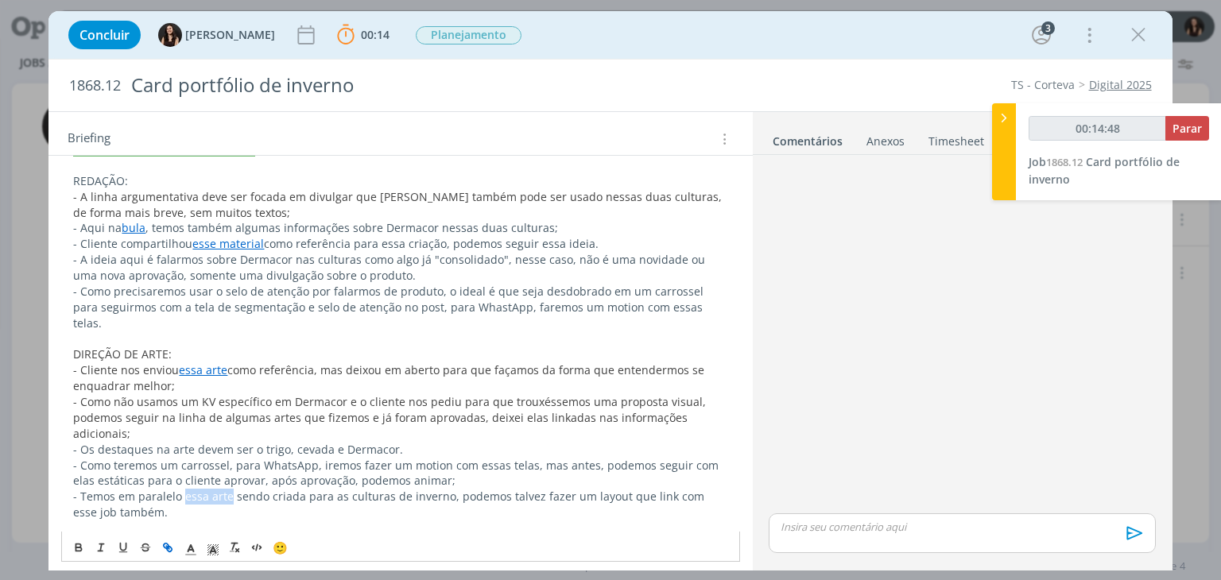
type input "essa arte"
type input "00:14:49"
paste input "https://app4.operand.com.br/jobs/14630"
type input "https://app4.operand.com.br/jobs/14630"
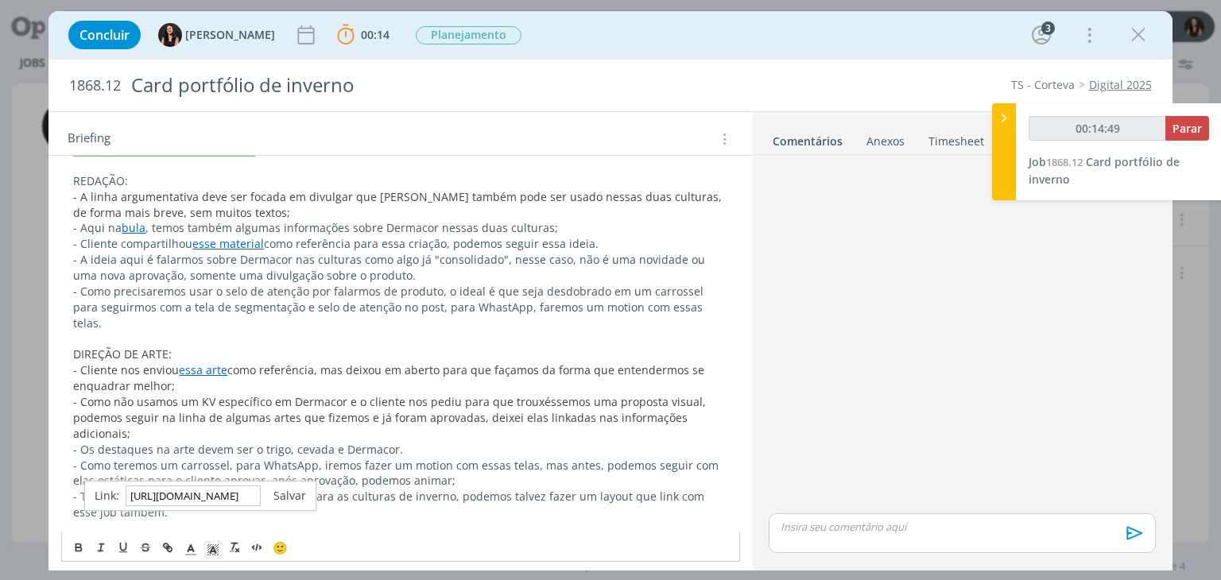
type input "00:14:50"
type input "https://app4.operand.com.br/jobs/14630"
click at [277, 491] on link "dialog" at bounding box center [283, 495] width 45 height 15
click at [278, 489] on p "- Temos em paralelo essa arte sendo criada para as culturas de inverno, podemos…" at bounding box center [400, 505] width 654 height 32
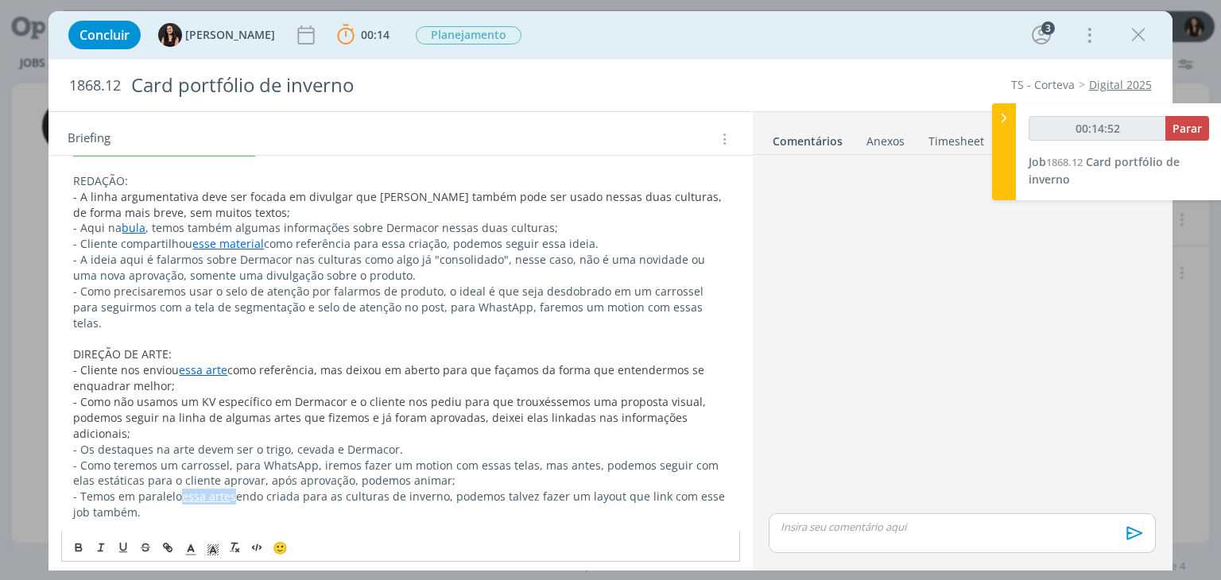
drag, startPoint x: 231, startPoint y: 464, endPoint x: 184, endPoint y: 463, distance: 46.1
click at [184, 489] on p "- Temos em paralelo essa arte sendo criada para as culturas de inverno, podemos…" at bounding box center [400, 505] width 654 height 32
type input "00:14:53"
click at [168, 549] on icon "dialog" at bounding box center [170, 549] width 5 height 5
type input "essa arte"
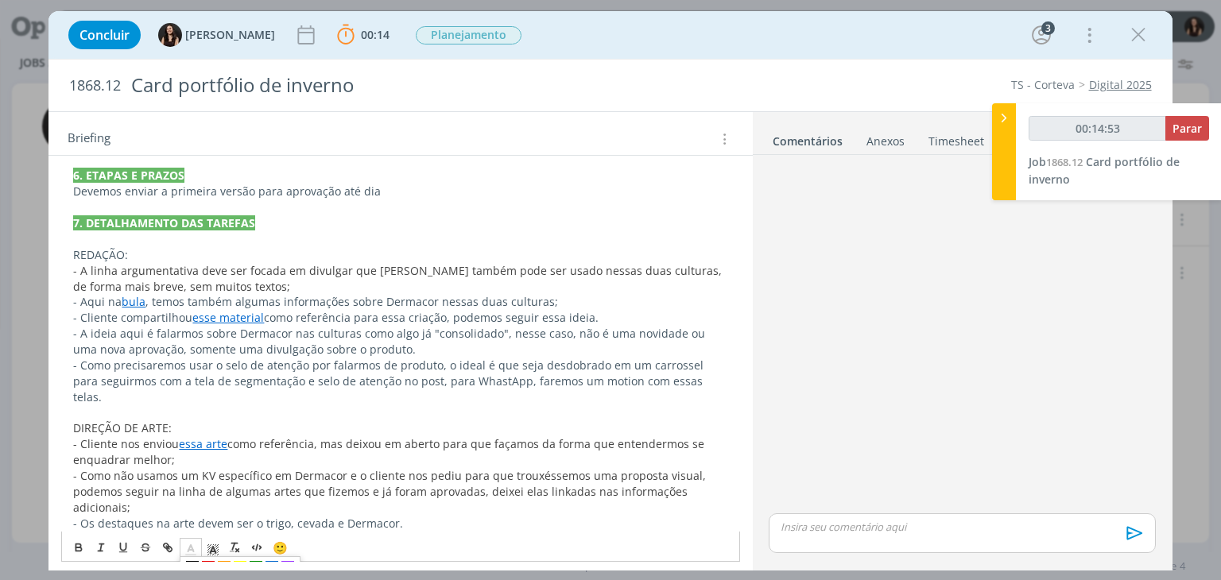
click at [196, 546] on icon "dialog" at bounding box center [191, 550] width 14 height 14
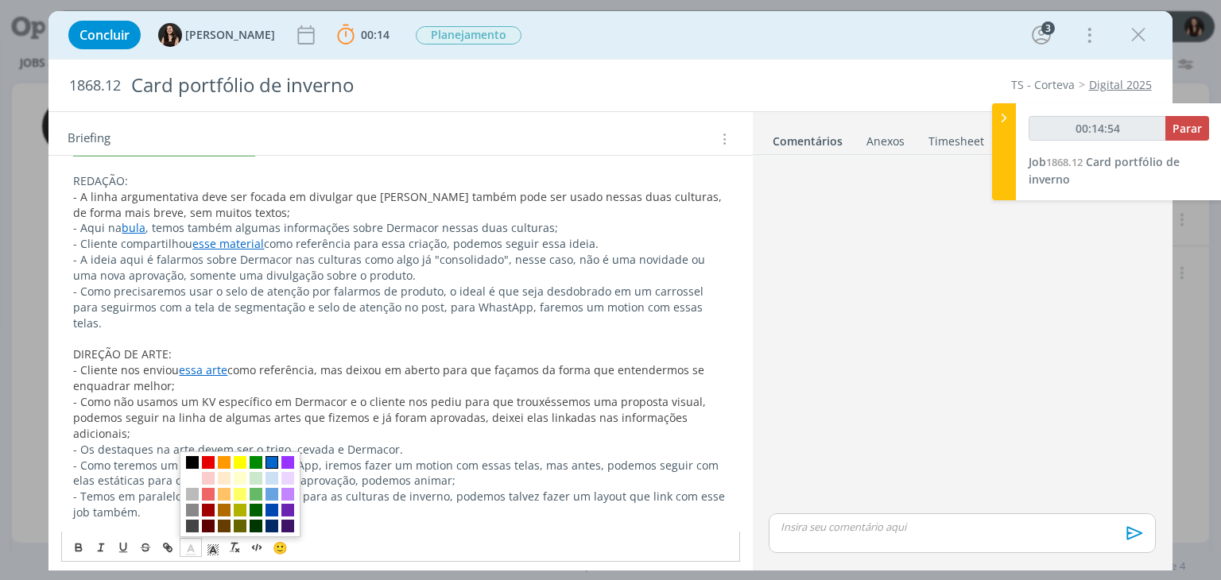
click at [271, 462] on span "dialog" at bounding box center [272, 462] width 13 height 13
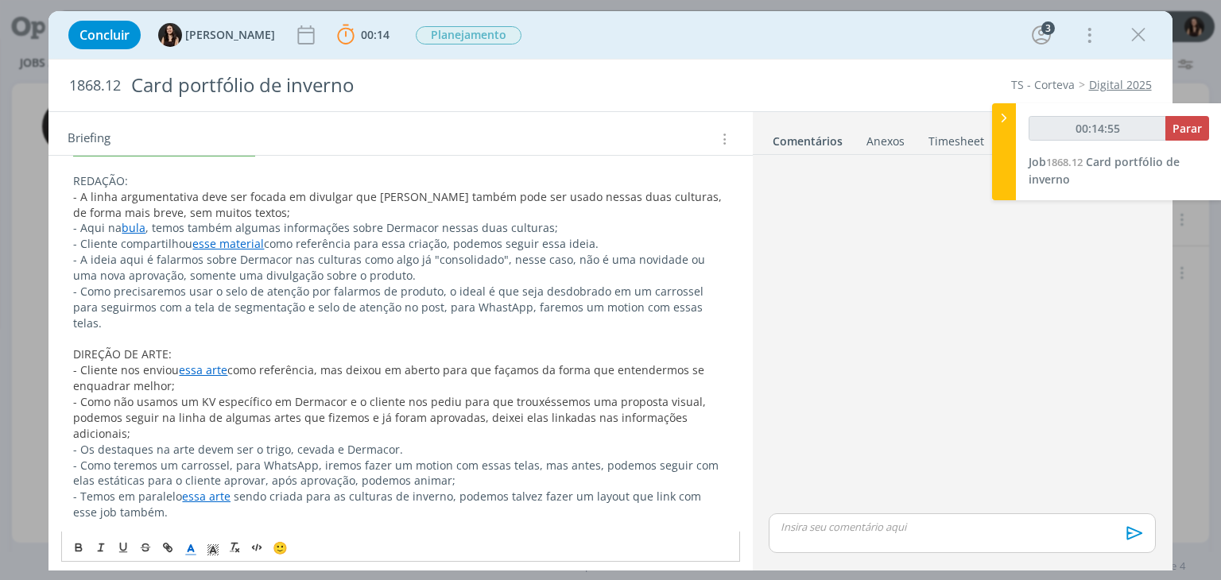
click at [260, 458] on span "- Como teremos um carrossel, para WhatsApp, iremos fazer um motion com essas te…" at bounding box center [397, 473] width 649 height 31
click at [193, 489] on link "essa arte" at bounding box center [206, 496] width 49 height 15
click at [195, 487] on link "https://app4.operand.com.br/jobs/14630" at bounding box center [177, 496] width 120 height 21
click at [322, 458] on span "- Como teremos um carrossel, para WhatsApp, iremos fazer um motion com essas te…" at bounding box center [397, 473] width 649 height 31
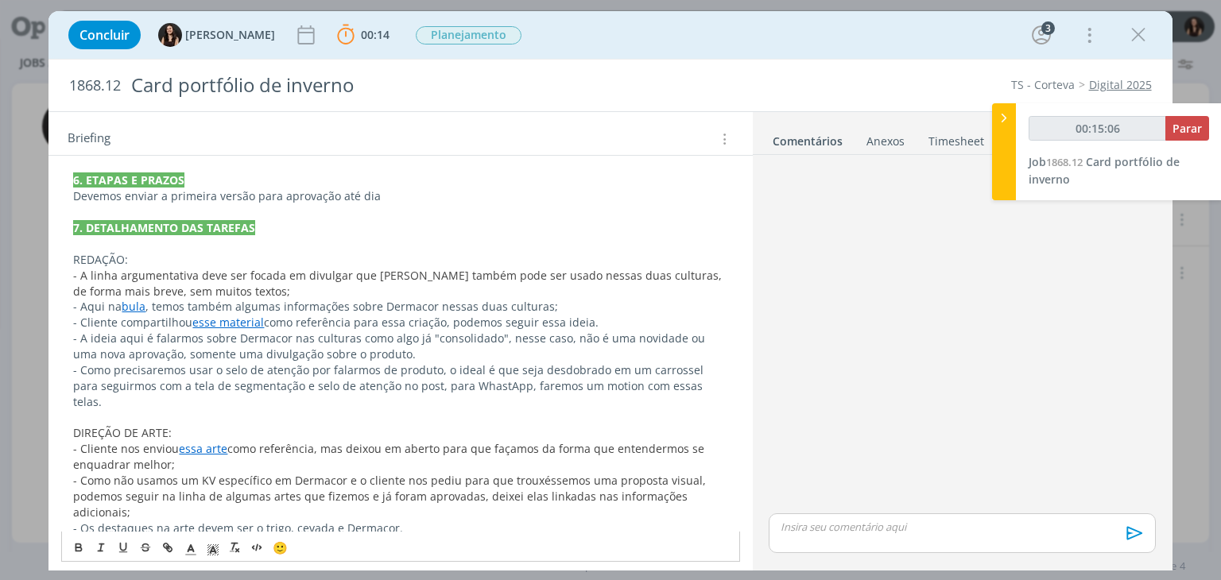
scroll to position [585, 0]
click at [130, 310] on link "bula" at bounding box center [134, 307] width 24 height 15
click at [226, 297] on span "- A linha argumentativa deve ser focada em divulgar que Dermacor também pode se…" at bounding box center [399, 284] width 652 height 31
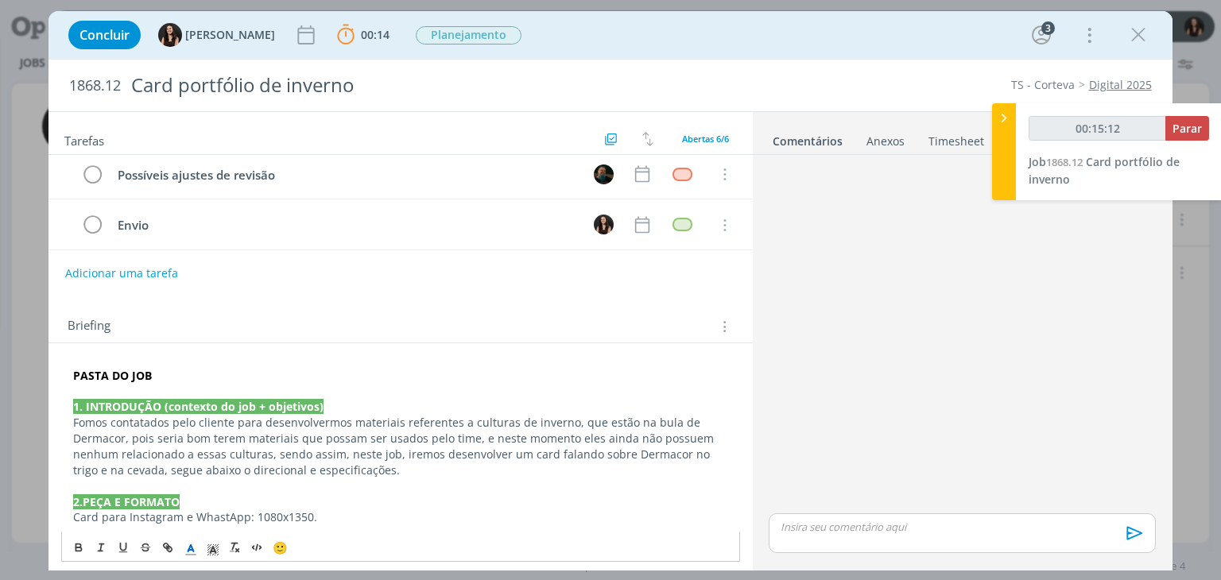
scroll to position [108, 0]
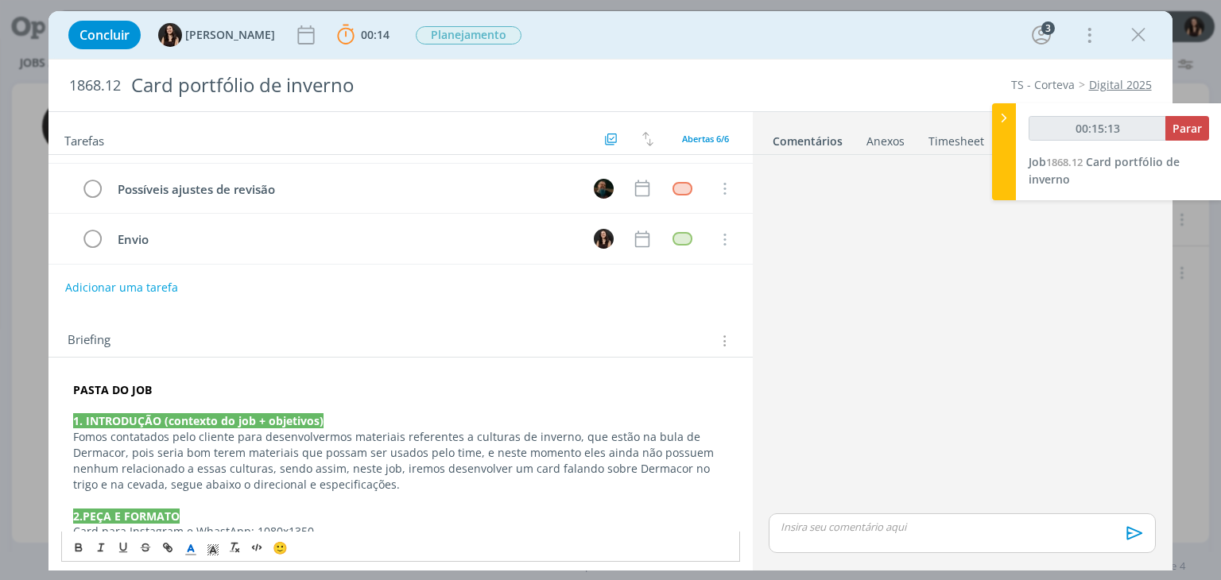
click at [118, 384] on strong "PASTA DO JOB" at bounding box center [112, 389] width 79 height 15
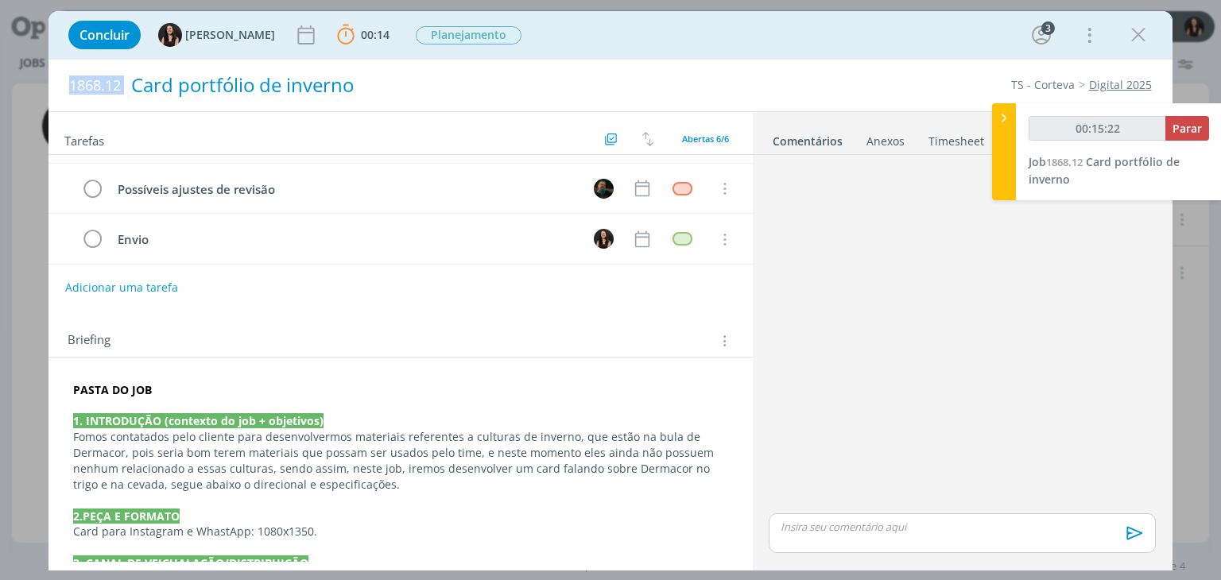
drag, startPoint x: 64, startPoint y: 77, endPoint x: 128, endPoint y: 83, distance: 64.7
click at [128, 83] on div "1868.12 Card portfólio de inverno" at bounding box center [381, 86] width 641 height 52
copy span "1868.12"
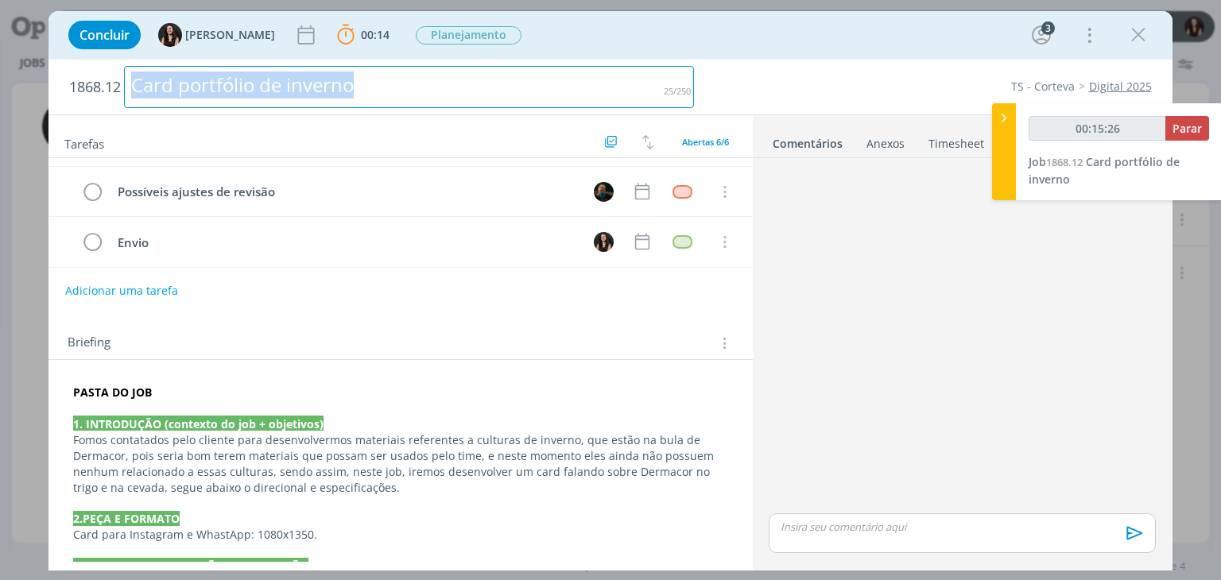
drag, startPoint x: 399, startPoint y: 91, endPoint x: 115, endPoint y: 93, distance: 283.9
click at [115, 93] on h2 "1868.12 Card portfólio de inverno" at bounding box center [381, 87] width 625 height 55
copy div "Card portfólio de inverno"
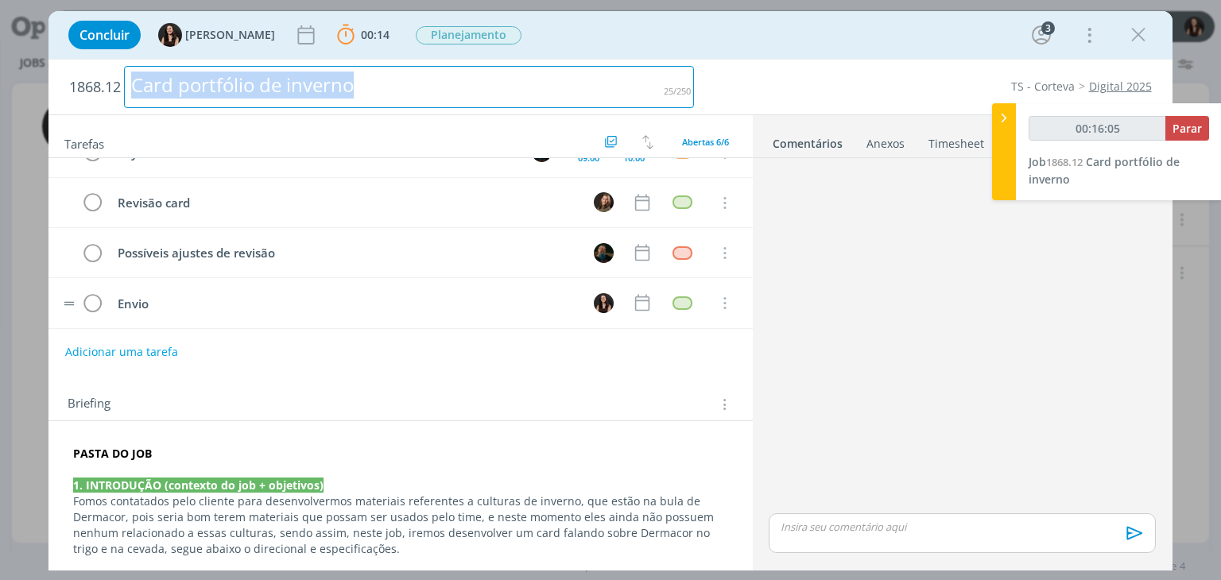
scroll to position [33, 0]
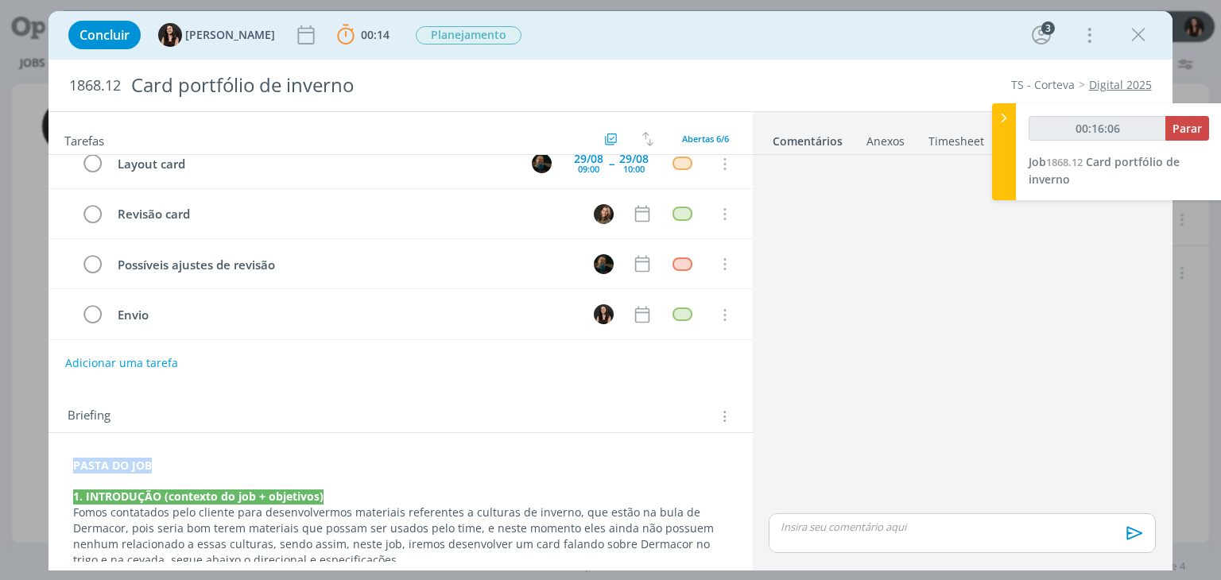
drag, startPoint x: 166, startPoint y: 468, endPoint x: 73, endPoint y: 458, distance: 93.5
click at [73, 459] on p "PASTA DO JOB" at bounding box center [400, 466] width 654 height 16
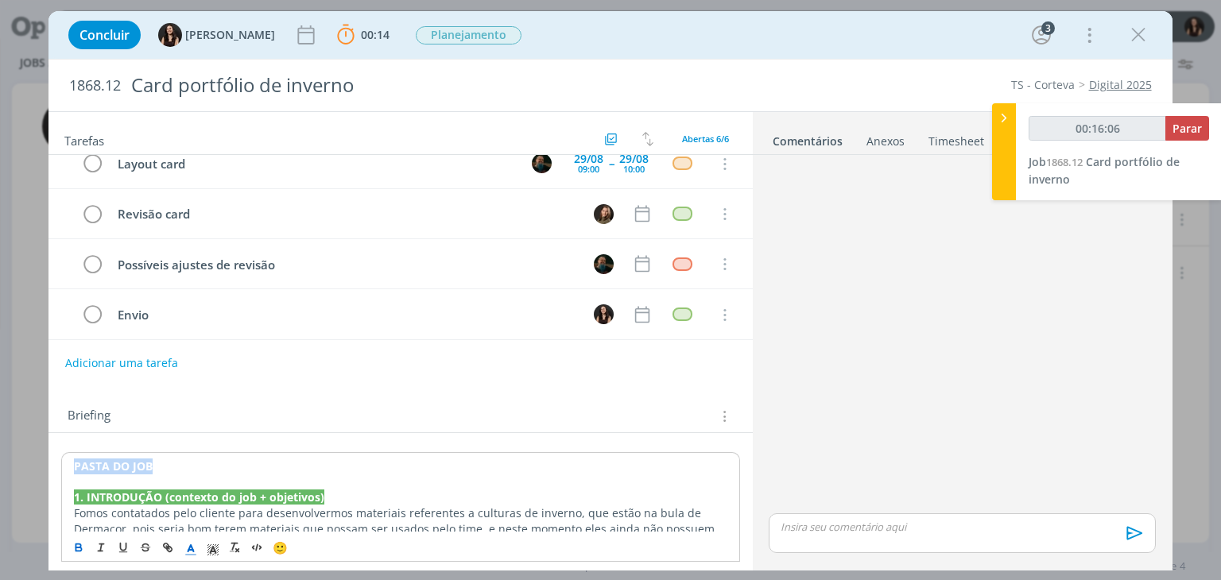
type input "00:16:07"
click at [157, 541] on button "dialog" at bounding box center [168, 547] width 22 height 19
type input "PASTA DO JOB"
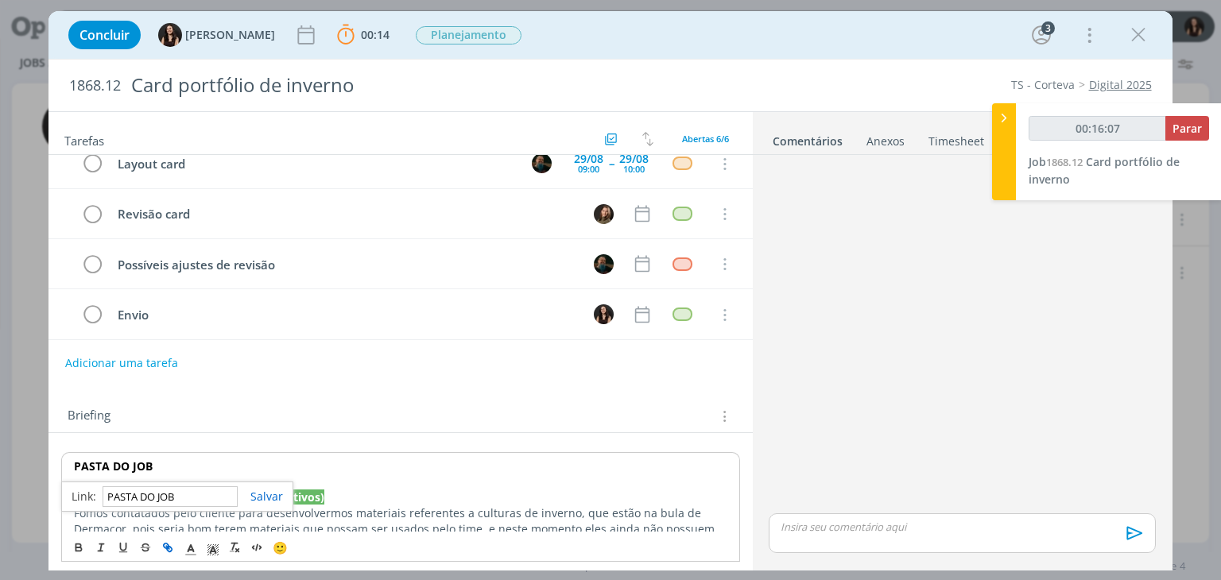
type input "00:16:08"
paste input "https://sobeae.sharepoint.com/:f:/s/SOBEAE/EtnnX3-6E9dErr3rxPmVF1EByTzHRRxRFT06…"
type input "https://sobeae.sharepoint.com/:f:/s/SOBEAE/EtnnX3-6E9dErr3rxPmVF1EByTzHRRxRFT06…"
type input "00:16:09"
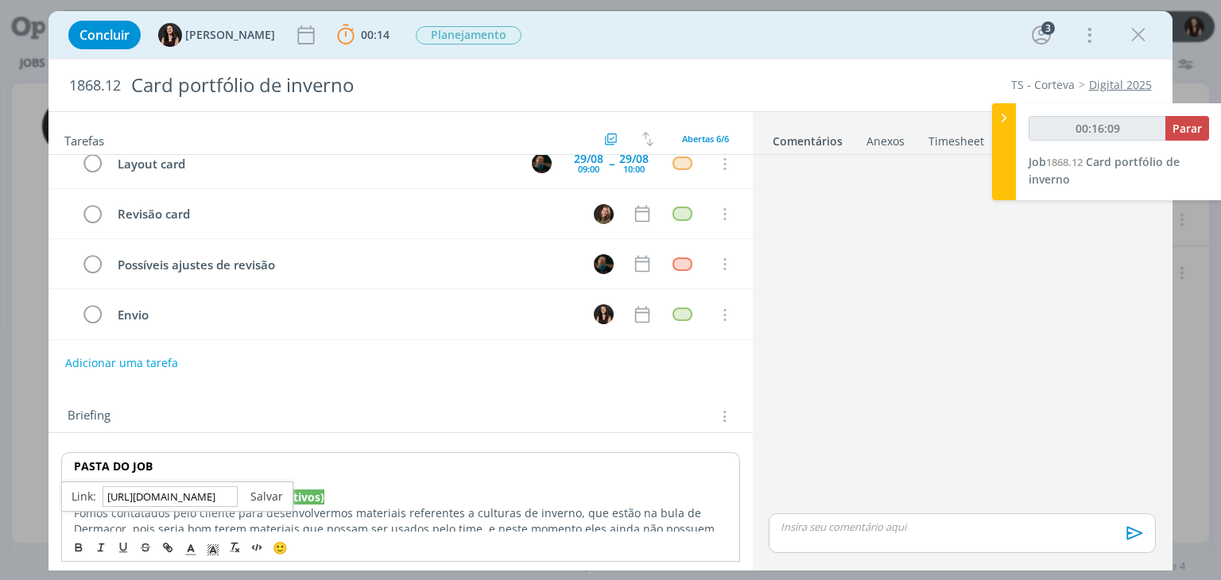
type input "https://sobeae.sharepoint.com/:f:/s/SOBEAE/EtnnX3-6E9dErr3rxPmVF1EByTzHRRxRFT06…"
click at [270, 497] on link "dialog" at bounding box center [260, 496] width 45 height 15
click at [259, 467] on p "PASTA DO JOB" at bounding box center [400, 467] width 653 height 16
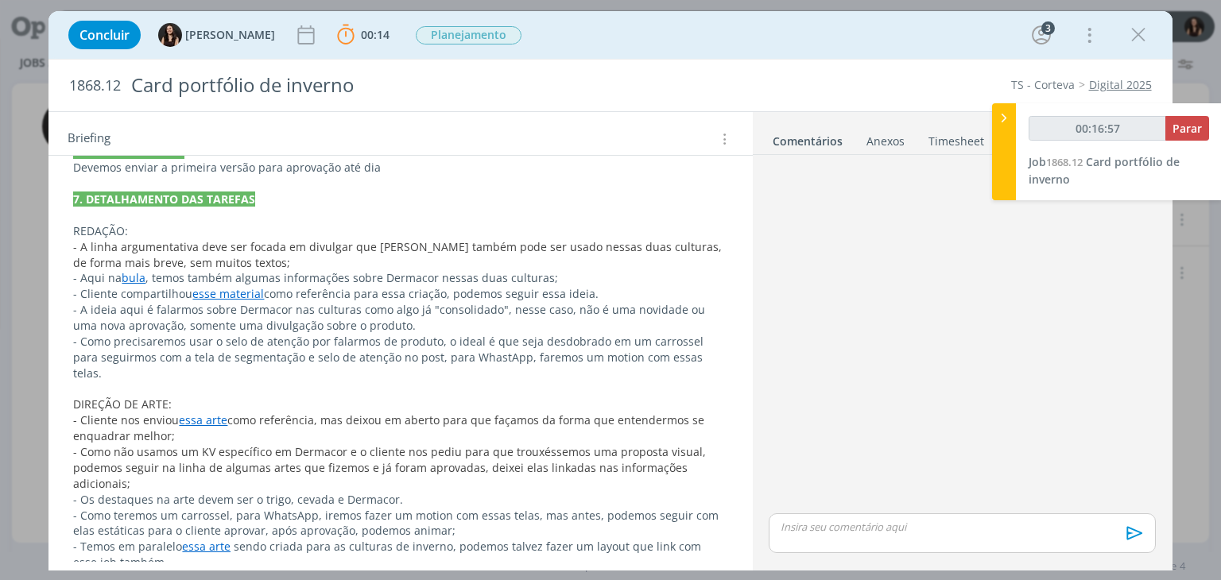
scroll to position [669, 0]
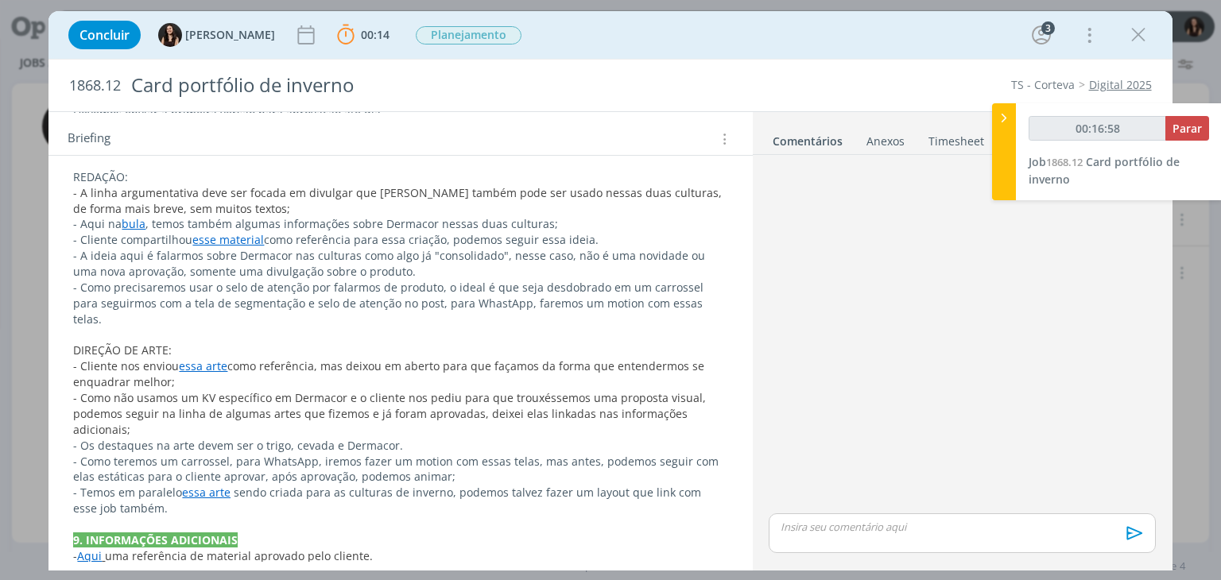
click at [130, 223] on link "bula" at bounding box center [134, 223] width 24 height 15
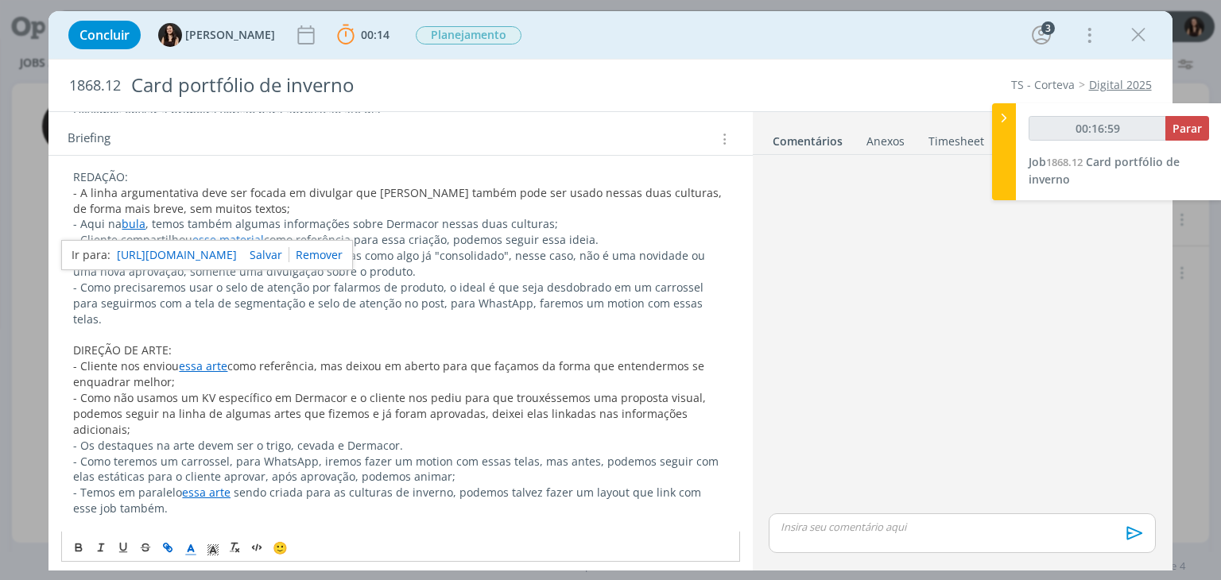
drag, startPoint x: 359, startPoint y: 258, endPoint x: 328, endPoint y: 257, distance: 31.0
click at [343, 258] on link "dialog" at bounding box center [315, 254] width 53 height 15
click at [137, 220] on span "bula" at bounding box center [134, 223] width 24 height 15
type input "00:17:01"
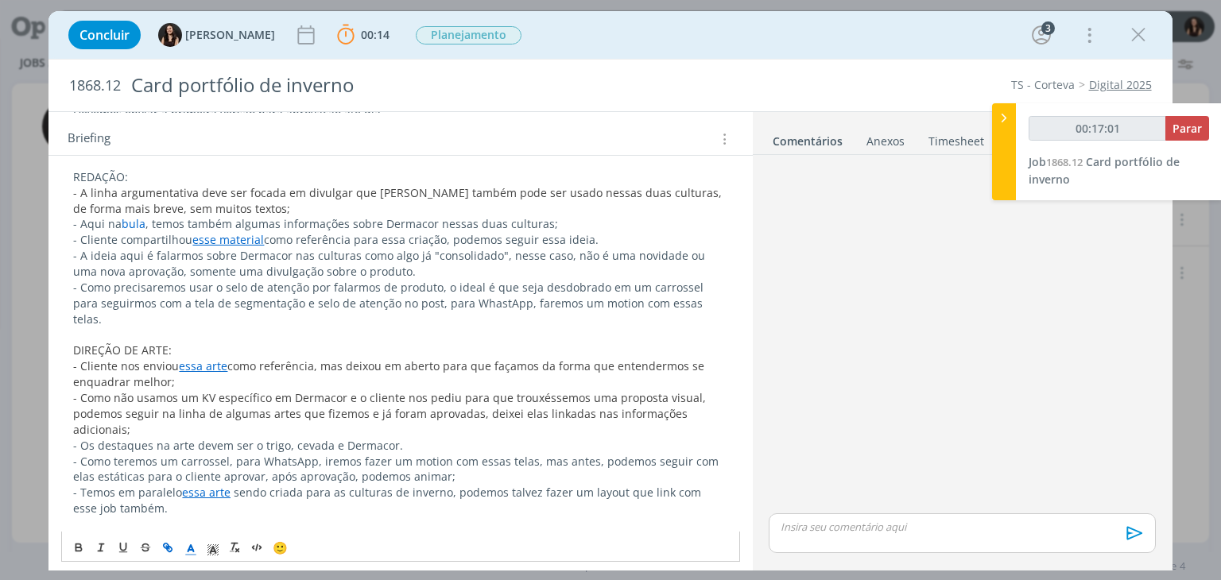
click at [169, 547] on icon "dialog" at bounding box center [170, 549] width 5 height 5
paste input "https://sobeae.sharepoint.com/:b:/s/SOBEAE/EVNSqW7sP4lApLzKyqEKSJoBLVUg0dYuDd8P…"
type input "https://sobeae.sharepoint.com/:b:/s/SOBEAE/EVNSqW7sP4lApLzKyqEKSJoBLVUg0dYuDd8P…"
type input "00:17:02"
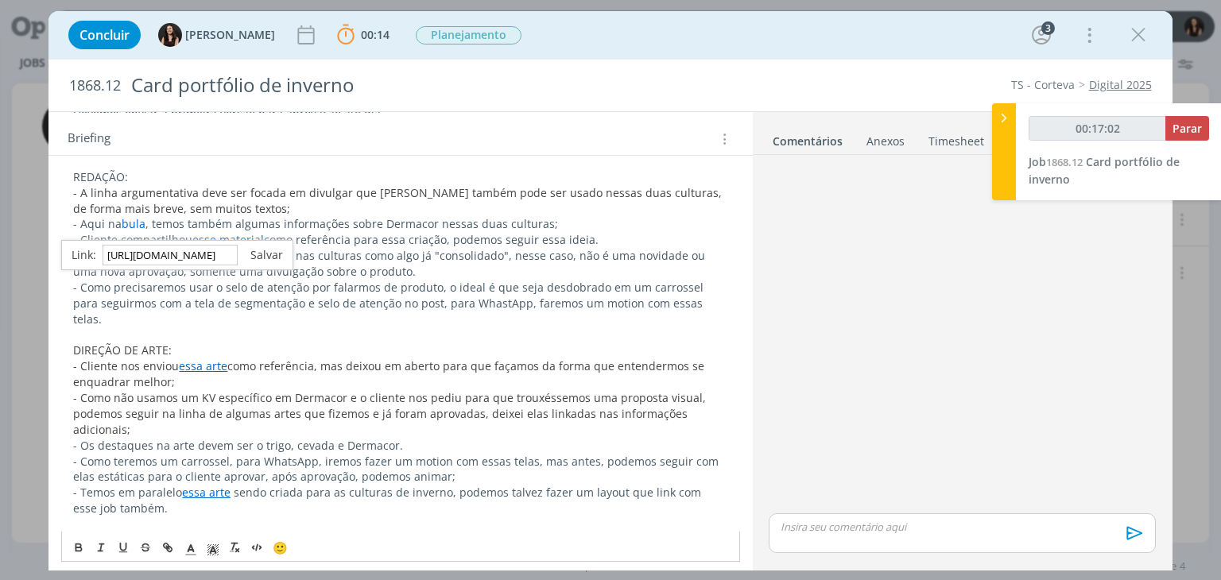
type input "https://sobeae.sharepoint.com/:b:/s/SOBEAE/EVNSqW7sP4lApLzKyqEKSJoBLVUg0dYuDd8P…"
click at [267, 248] on link "dialog" at bounding box center [260, 254] width 45 height 15
click at [241, 237] on link "esse material" at bounding box center [228, 239] width 72 height 15
click at [344, 264] on link "dialog" at bounding box center [317, 269] width 53 height 15
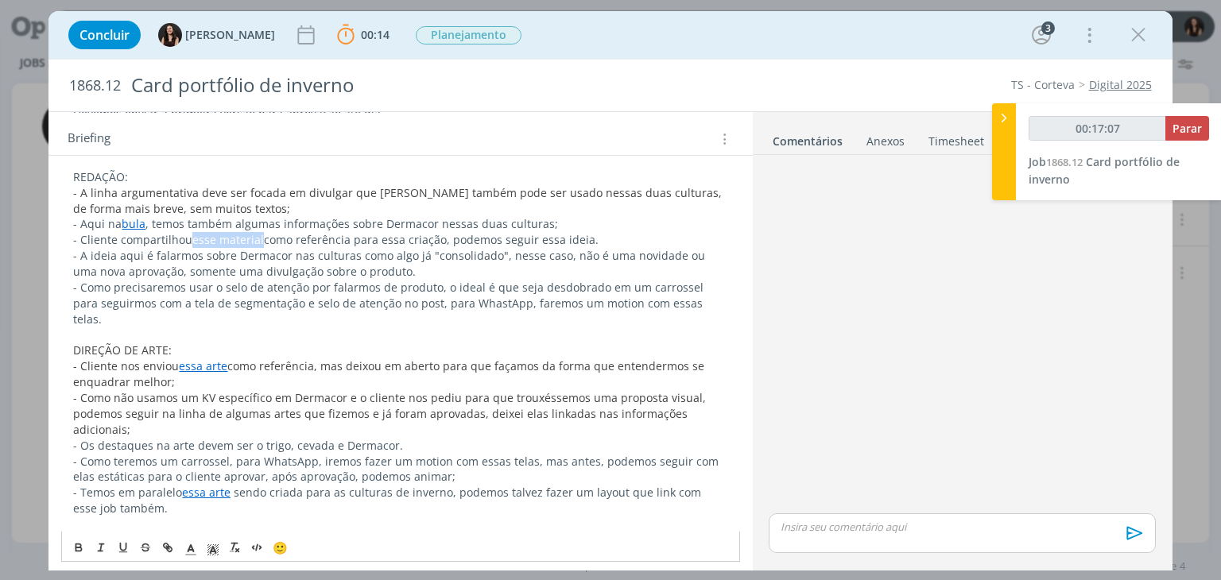
drag, startPoint x: 261, startPoint y: 236, endPoint x: 193, endPoint y: 231, distance: 67.8
click at [193, 232] on p "- Cliente compartilhou esse material como referência para essa criação, podemos…" at bounding box center [400, 240] width 654 height 16
click at [257, 236] on span "esse material" at bounding box center [228, 239] width 72 height 15
drag, startPoint x: 261, startPoint y: 238, endPoint x: 194, endPoint y: 234, distance: 66.9
click at [194, 234] on p "- Cliente compartilhou esse material como referência para essa criação, podemos…" at bounding box center [400, 240] width 654 height 16
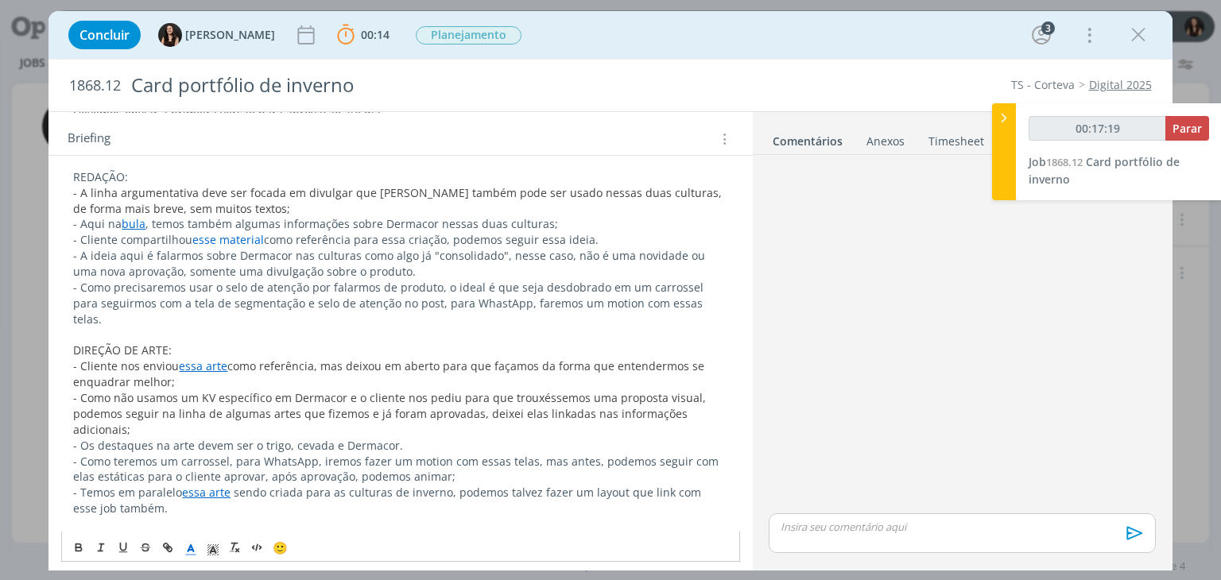
click at [189, 232] on p "- Cliente compartilhou esse material como referência para essa criação, podemos…" at bounding box center [400, 240] width 654 height 16
click at [196, 238] on span "esse material" at bounding box center [228, 239] width 72 height 15
drag, startPoint x: 192, startPoint y: 238, endPoint x: 260, endPoint y: 242, distance: 67.7
click at [260, 242] on span "esse material" at bounding box center [228, 239] width 72 height 15
type input "00:17:21"
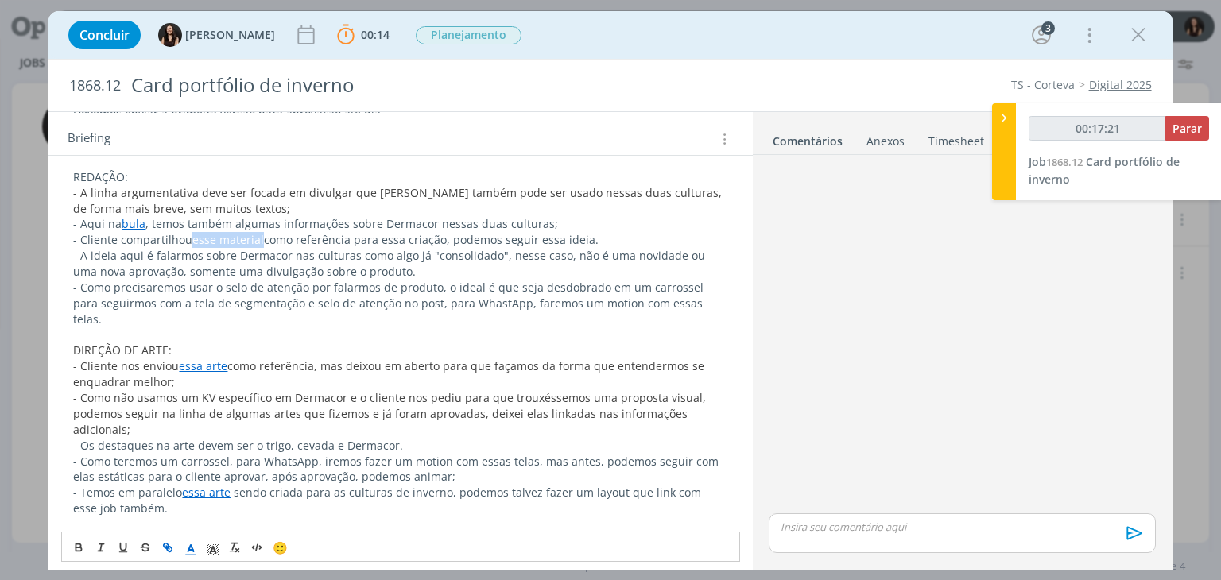
click at [172, 545] on icon "dialog" at bounding box center [167, 547] width 13 height 13
type input "esse material"
type input "00:17:22"
paste input "https://sobeae.sharepoint.com/:i:/s/SOBEAE/ESh-o9iwRblMnoLSxUgHPfUBVm4CMZ_viDXM…"
type input "https://sobeae.sharepoint.com/:i:/s/SOBEAE/ESh-o9iwRblMnoLSxUgHPfUBVm4CMZ_viDXM…"
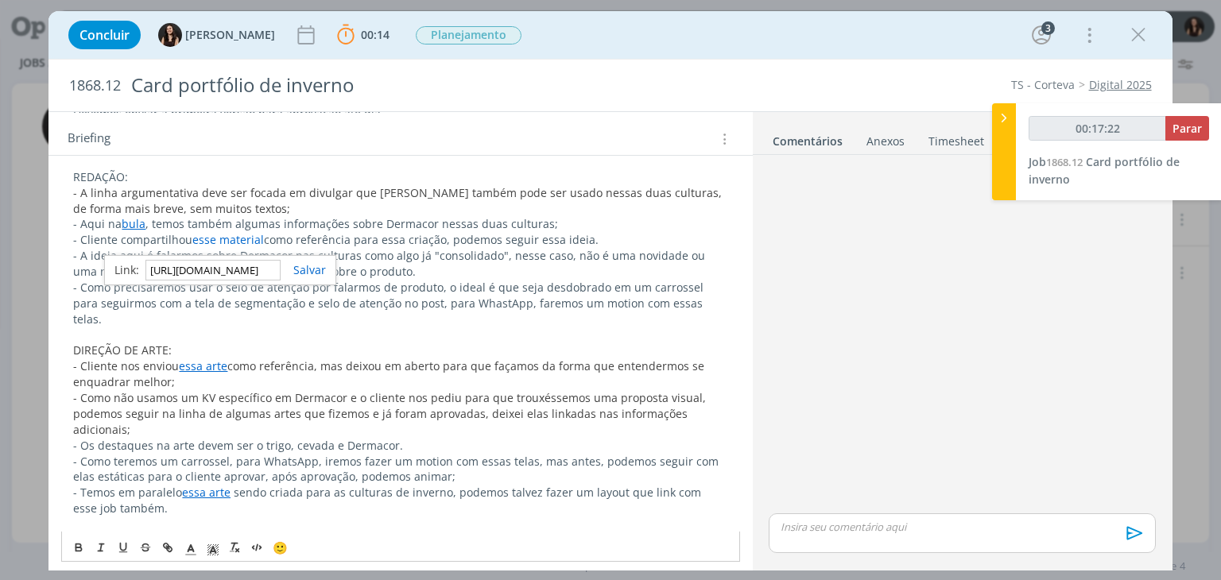
scroll to position [0, 418]
type input "00:17:23"
type input "https://sobeae.sharepoint.com/:i:/s/SOBEAE/ESh-o9iwRblMnoLSxUgHPfUBVm4CMZ_viDXM…"
click at [297, 271] on link "dialog" at bounding box center [303, 269] width 45 height 15
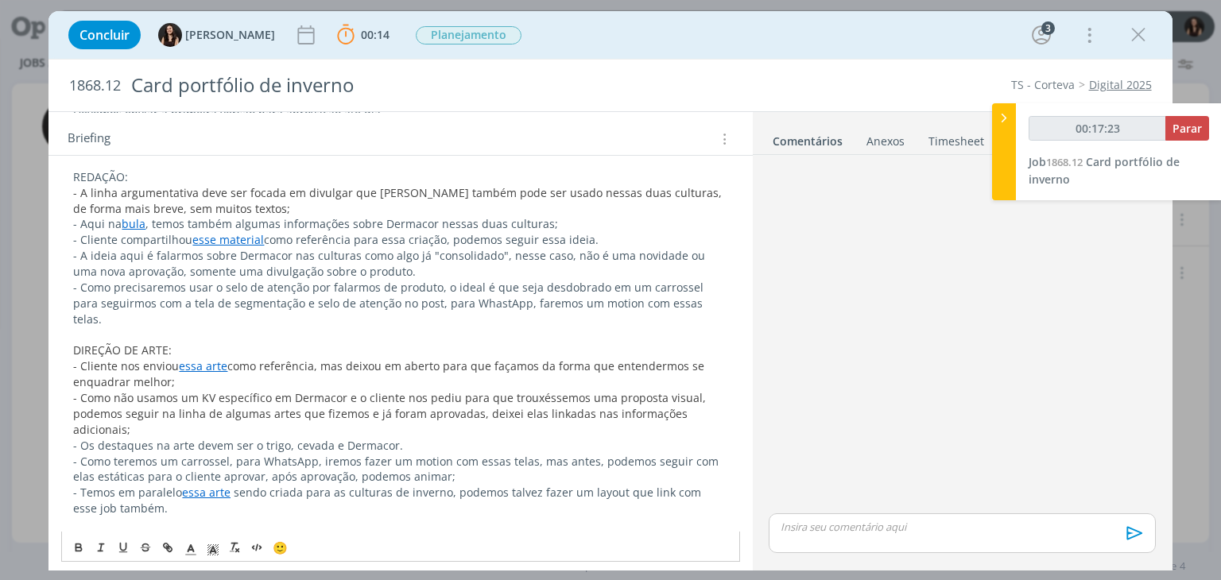
click at [274, 296] on p "- Como precisaremos usar o selo de atenção por falarmos de produto, o ideal é q…" at bounding box center [400, 304] width 654 height 48
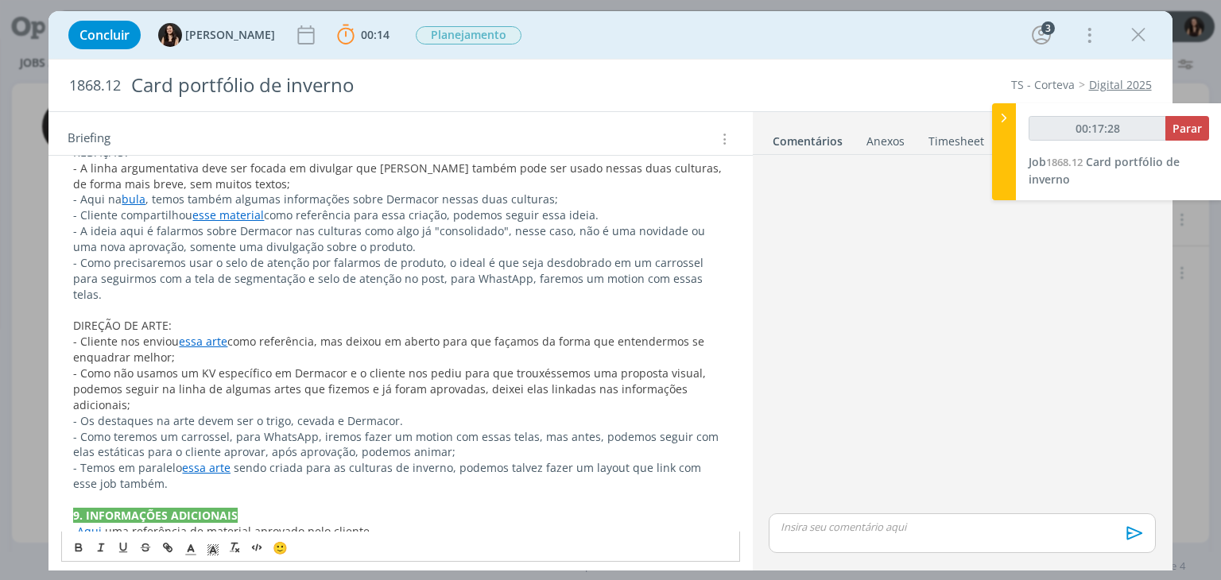
scroll to position [696, 0]
click at [184, 332] on link "essa arte" at bounding box center [203, 339] width 49 height 15
drag, startPoint x: 358, startPoint y: 351, endPoint x: 343, endPoint y: 348, distance: 14.5
click at [343, 351] on link "dialog" at bounding box center [315, 354] width 53 height 15
drag, startPoint x: 223, startPoint y: 324, endPoint x: 179, endPoint y: 319, distance: 44.9
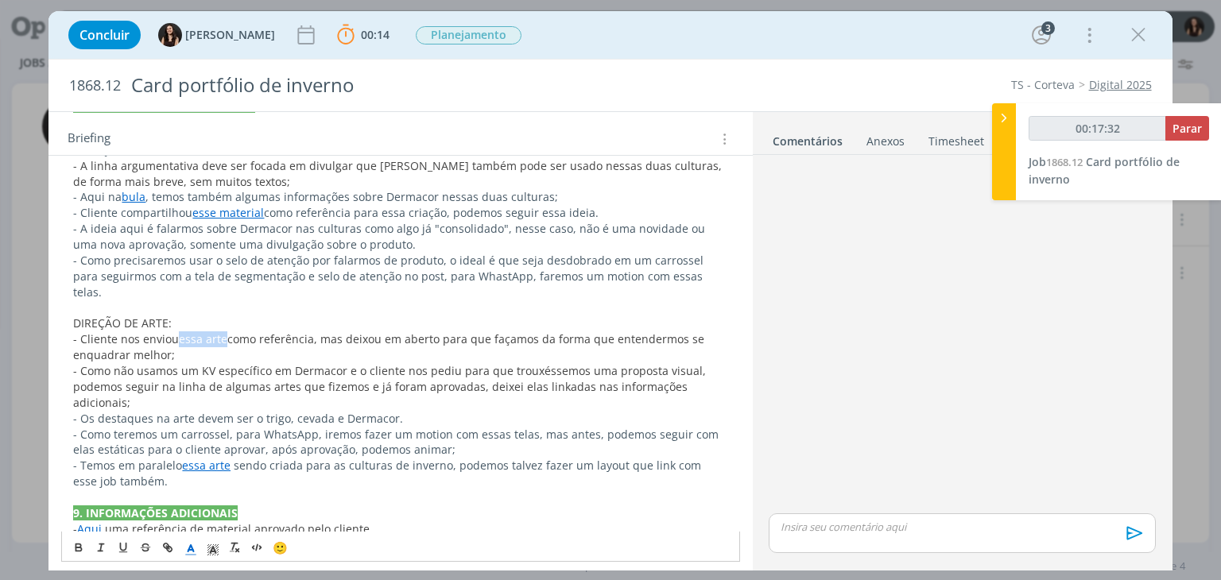
click at [179, 332] on span "essa arte" at bounding box center [203, 339] width 49 height 15
type input "00:17:33"
click at [169, 547] on icon "dialog" at bounding box center [170, 549] width 5 height 5
type input "essa arte"
type input "00:17:34"
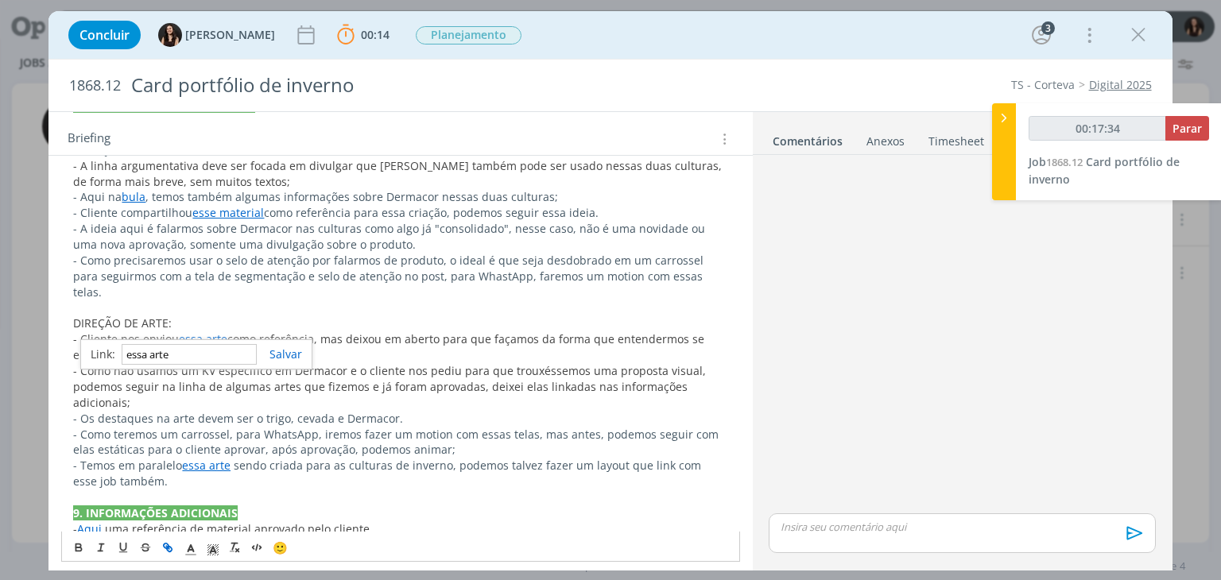
paste input "https://sobeae.sharepoint.com/:i:/s/SOBEAE/ESh-o9iwRblMnoLSxUgHPfUBVm4CMZ_viDXM…"
type input "https://sobeae.sharepoint.com/:i:/s/SOBEAE/ESh-o9iwRblMnoLSxUgHPfUBVm4CMZ_viDXM…"
click at [277, 353] on link "dialog" at bounding box center [279, 354] width 45 height 15
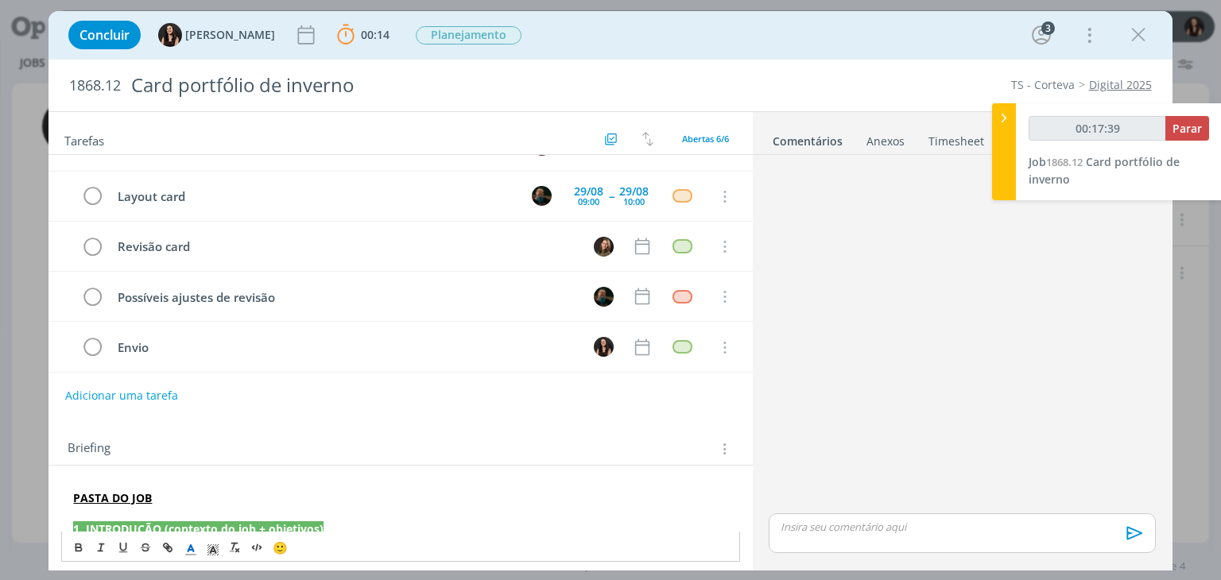
scroll to position [0, 0]
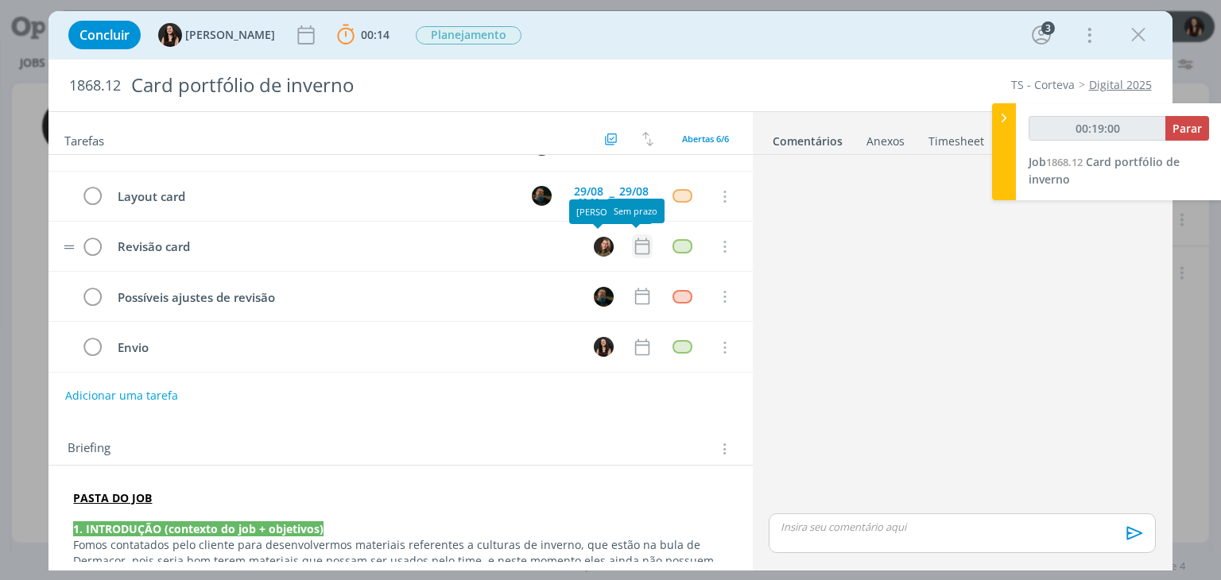
click at [633, 247] on icon "dialog" at bounding box center [642, 246] width 21 height 21
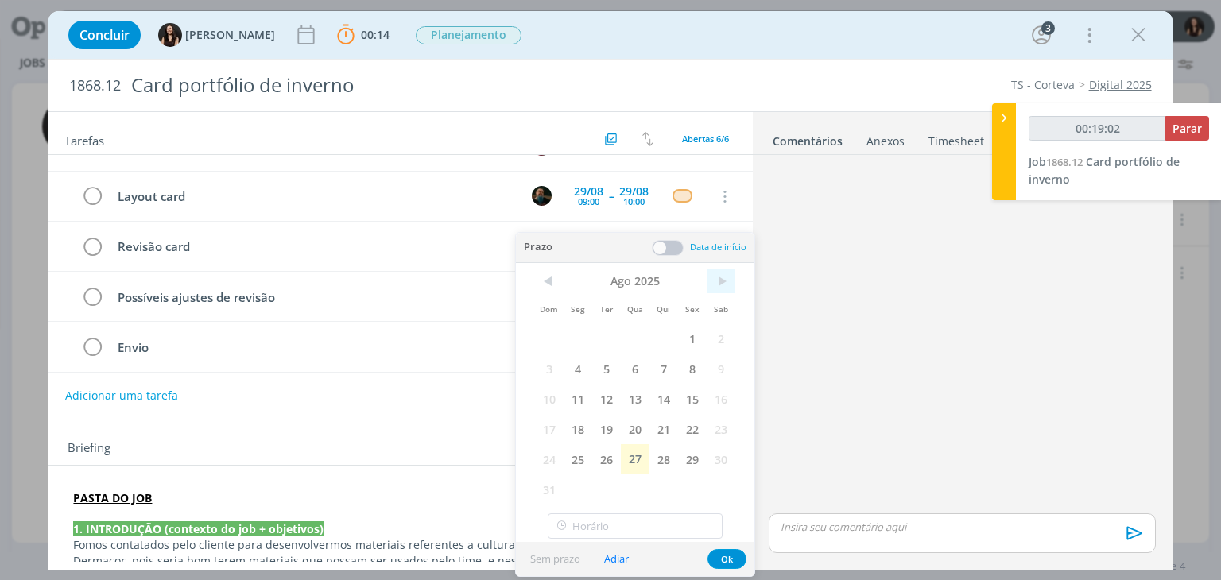
click at [716, 283] on span ">" at bounding box center [721, 282] width 29 height 24
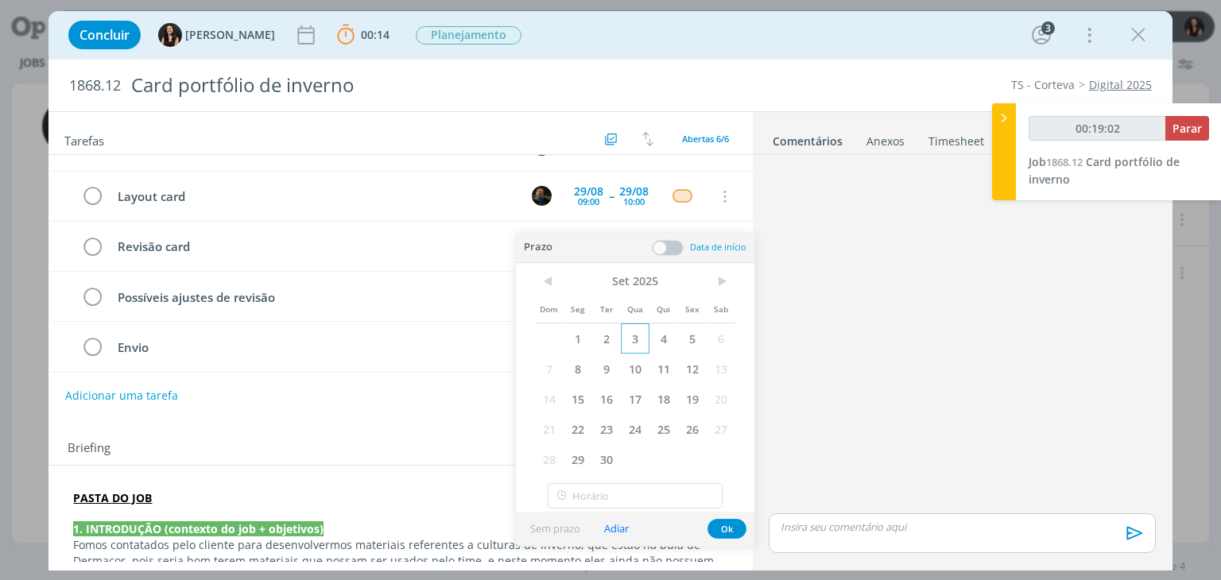
click at [642, 338] on span "3" at bounding box center [635, 339] width 29 height 30
click at [662, 244] on span at bounding box center [668, 248] width 32 height 16
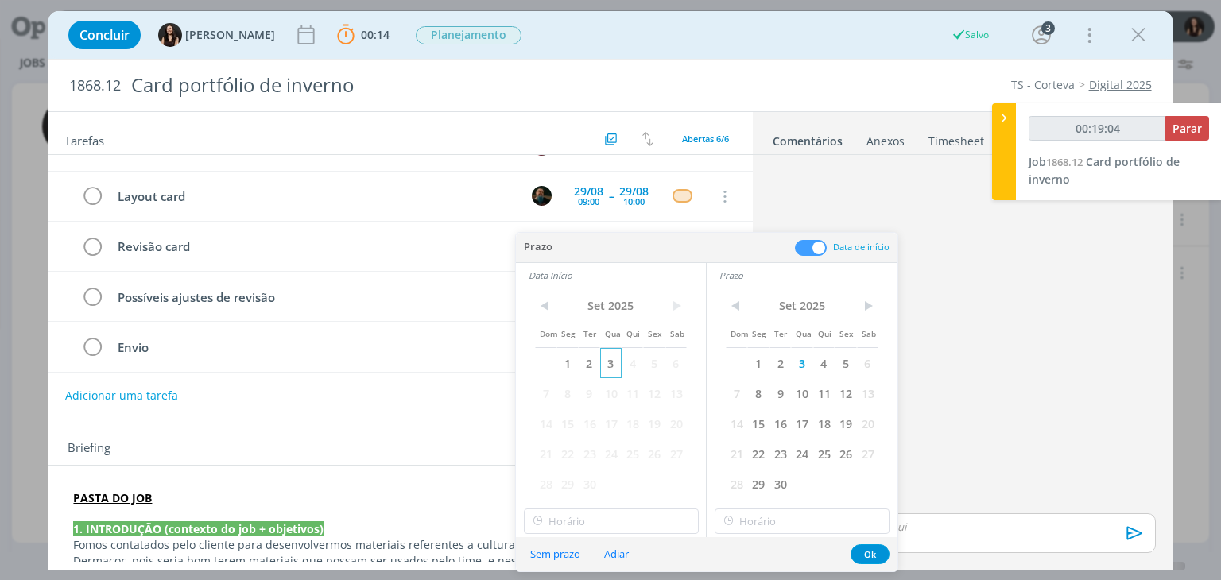
click at [609, 363] on span "3" at bounding box center [610, 363] width 21 height 30
type input "00:19:05"
type input "17:00"
click at [587, 520] on input "17:00" at bounding box center [611, 521] width 175 height 25
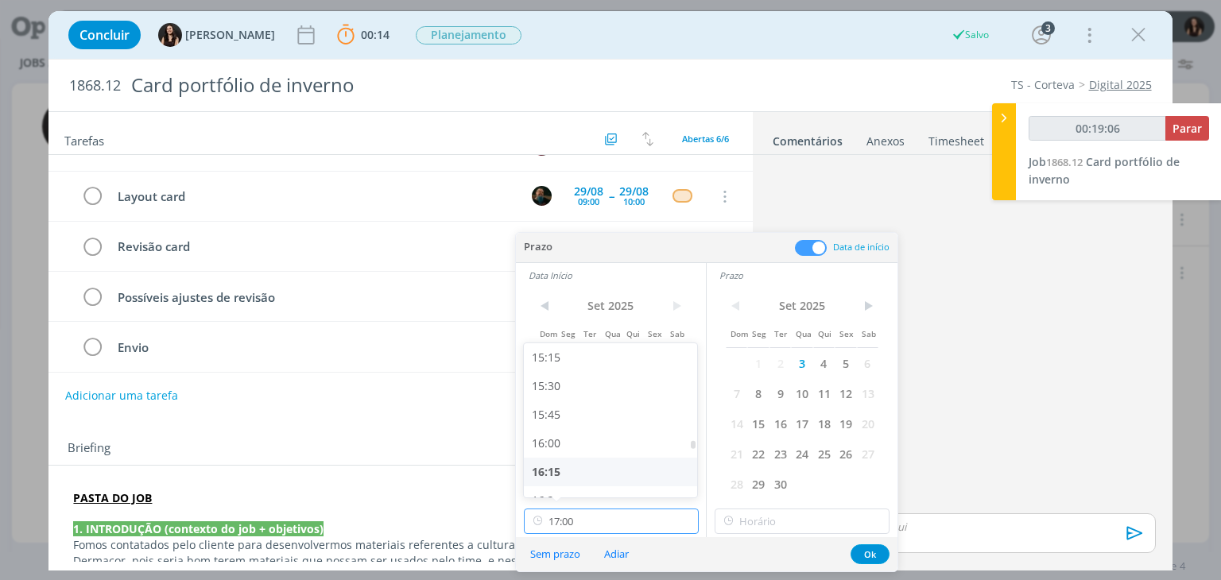
type input "00:19:07"
click at [582, 403] on div "15:00" at bounding box center [613, 408] width 178 height 29
type input "15:00"
type input "00:19:08"
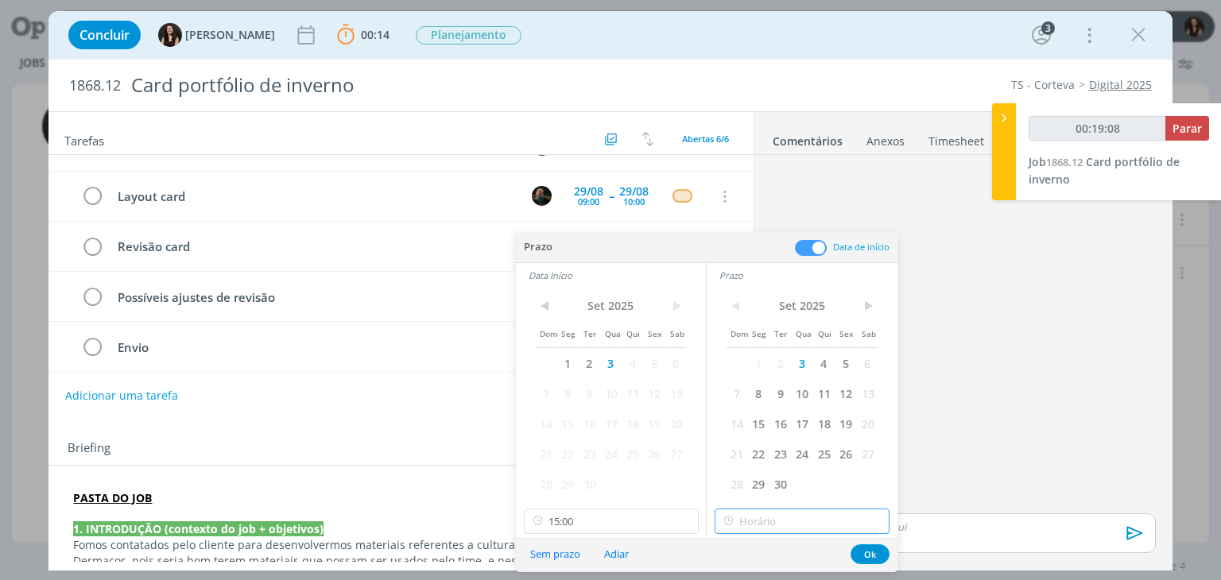
type input "17:00"
click at [789, 514] on input "17:00" at bounding box center [802, 521] width 175 height 25
type input "00:19:10"
click at [784, 458] on div "15:30" at bounding box center [805, 466] width 178 height 29
type input "15:30"
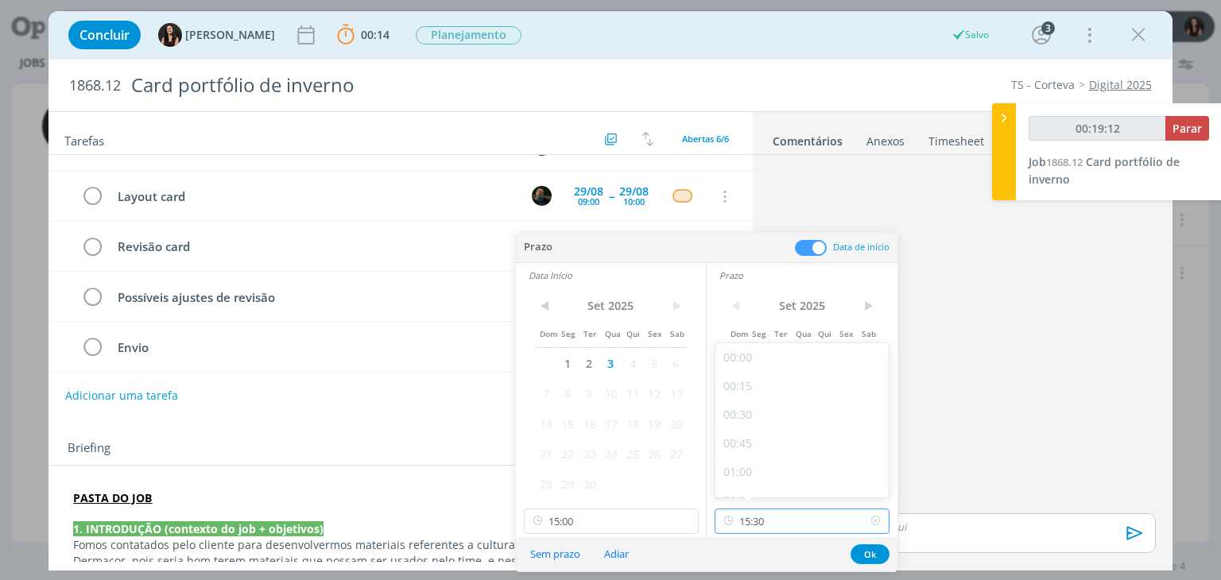
click at [787, 522] on input "15:30" at bounding box center [802, 521] width 175 height 25
type input "00:19:13"
click at [755, 452] on div "16:00" at bounding box center [805, 456] width 178 height 29
type input "16:00"
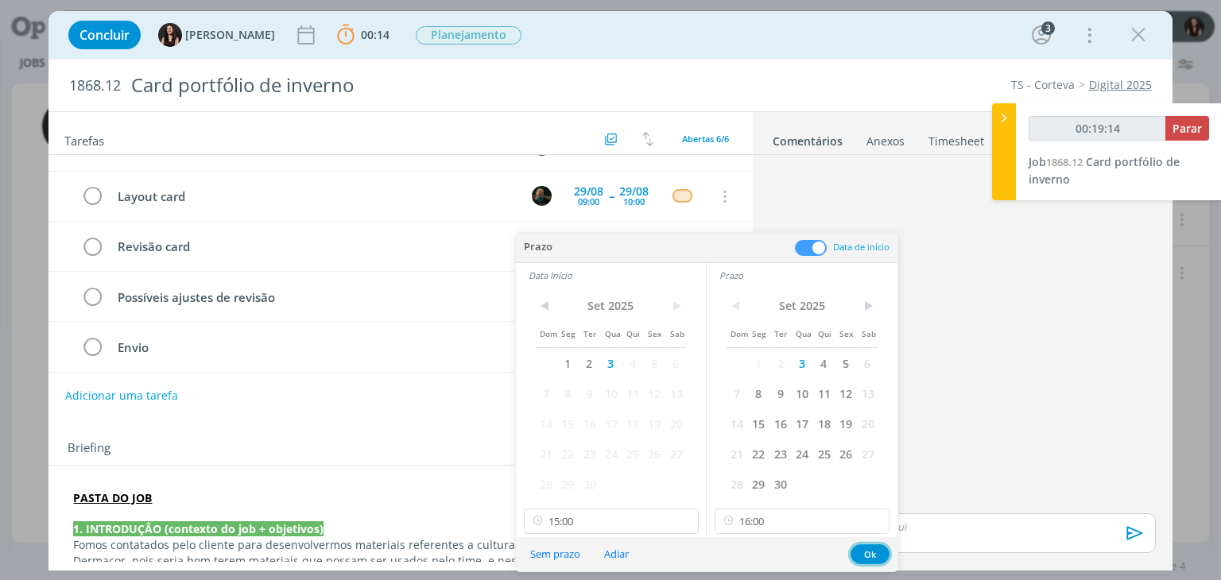
click at [873, 557] on button "Ok" at bounding box center [870, 555] width 39 height 20
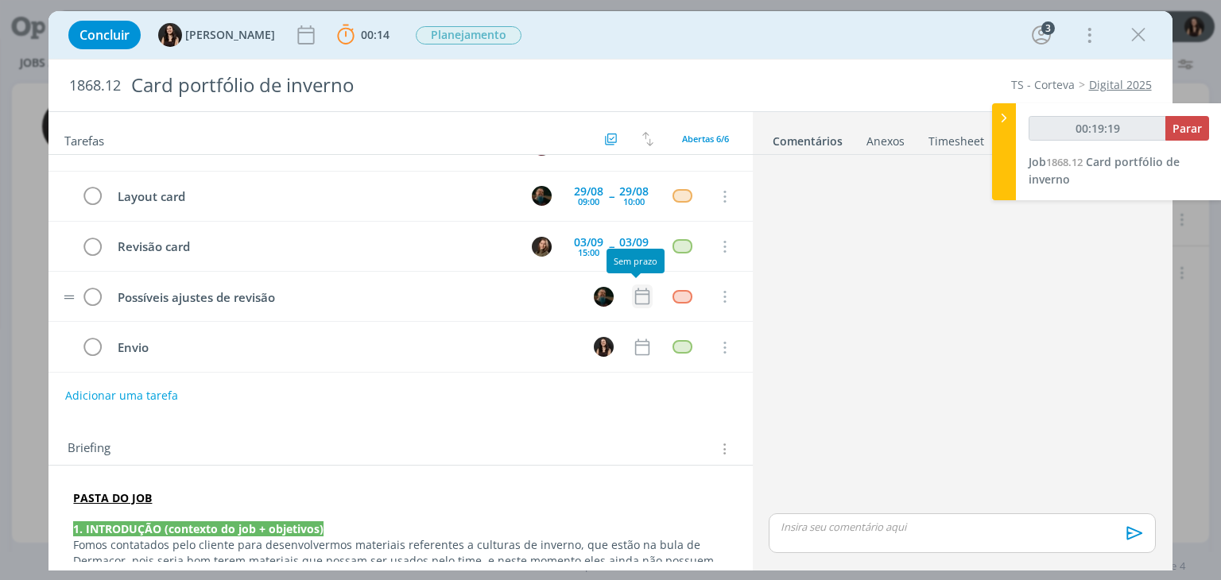
click at [632, 293] on icon "dialog" at bounding box center [642, 296] width 21 height 21
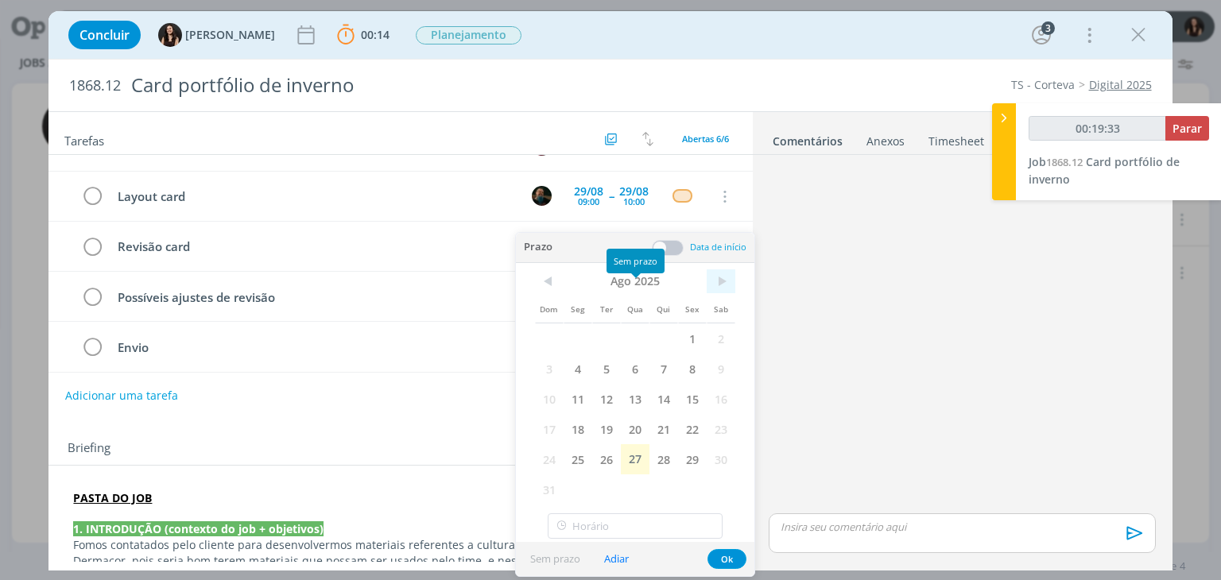
click at [719, 280] on span ">" at bounding box center [721, 282] width 29 height 24
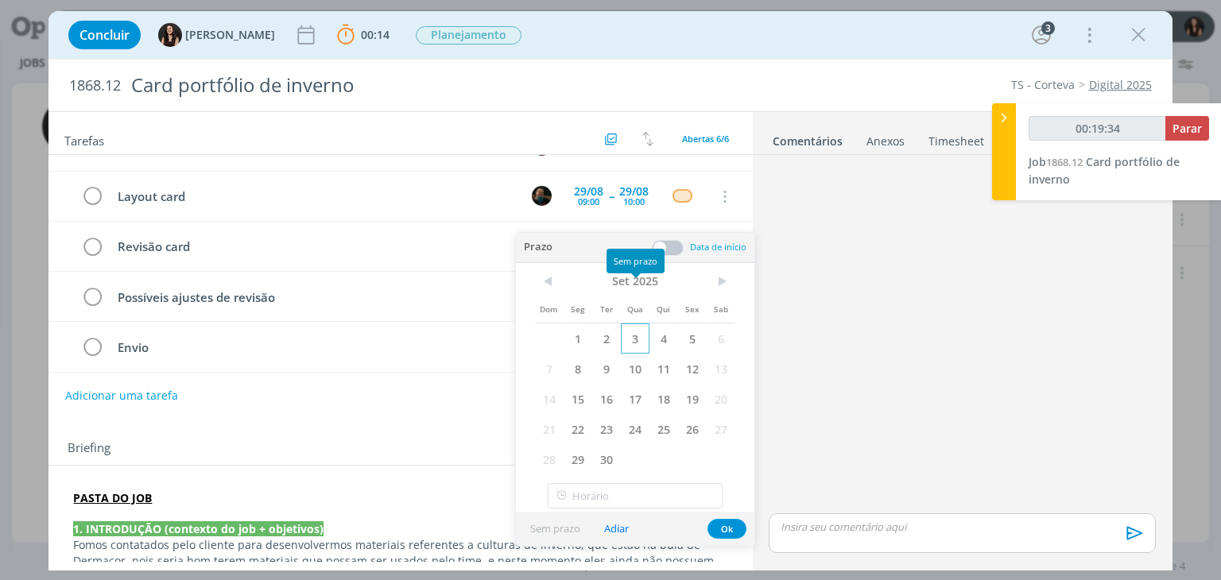
click at [641, 336] on span "3" at bounding box center [635, 339] width 29 height 30
click at [669, 246] on span at bounding box center [668, 248] width 32 height 16
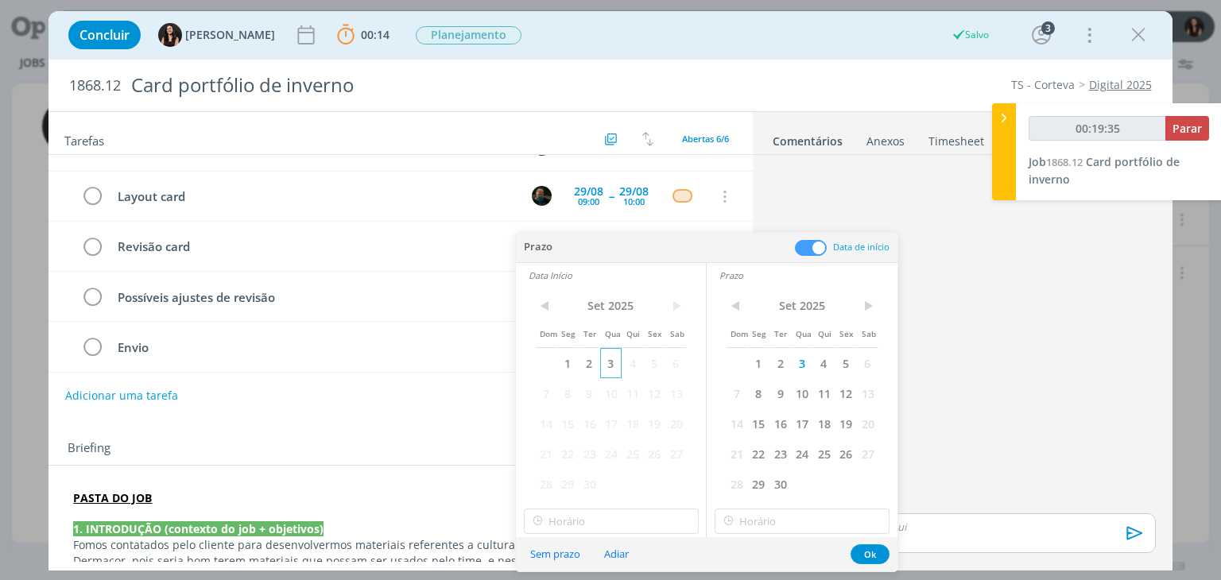
click at [609, 367] on span "3" at bounding box center [610, 363] width 21 height 30
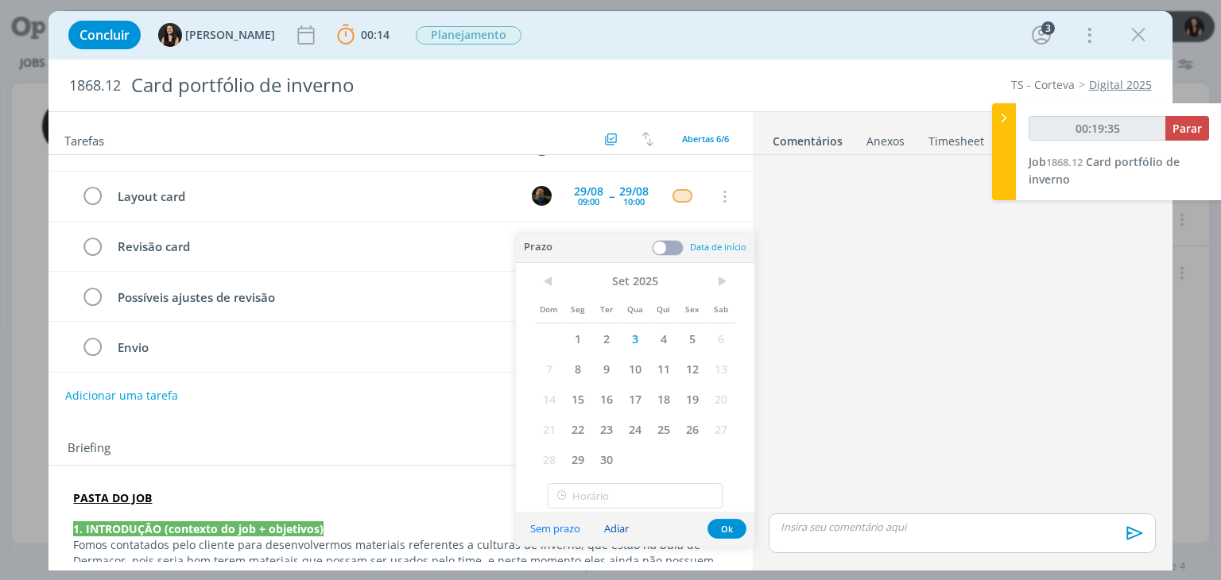
type input "00:19:36"
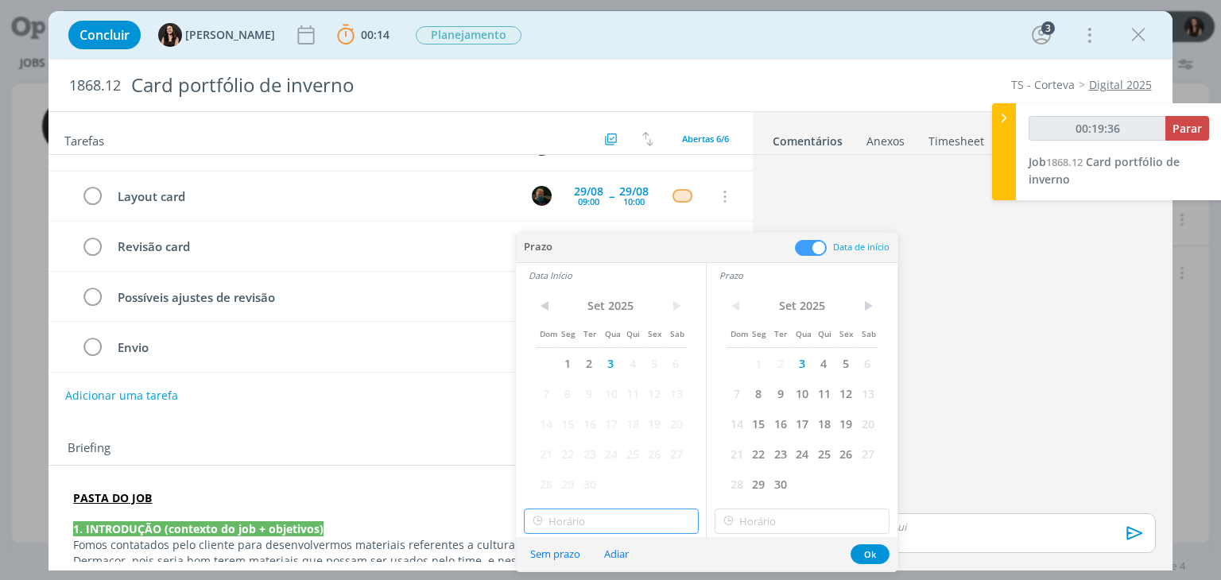
type input "17:00"
click at [595, 522] on input "17:00" at bounding box center [611, 521] width 175 height 25
type input "00:19:39"
click at [556, 369] on div "16:00" at bounding box center [613, 364] width 178 height 29
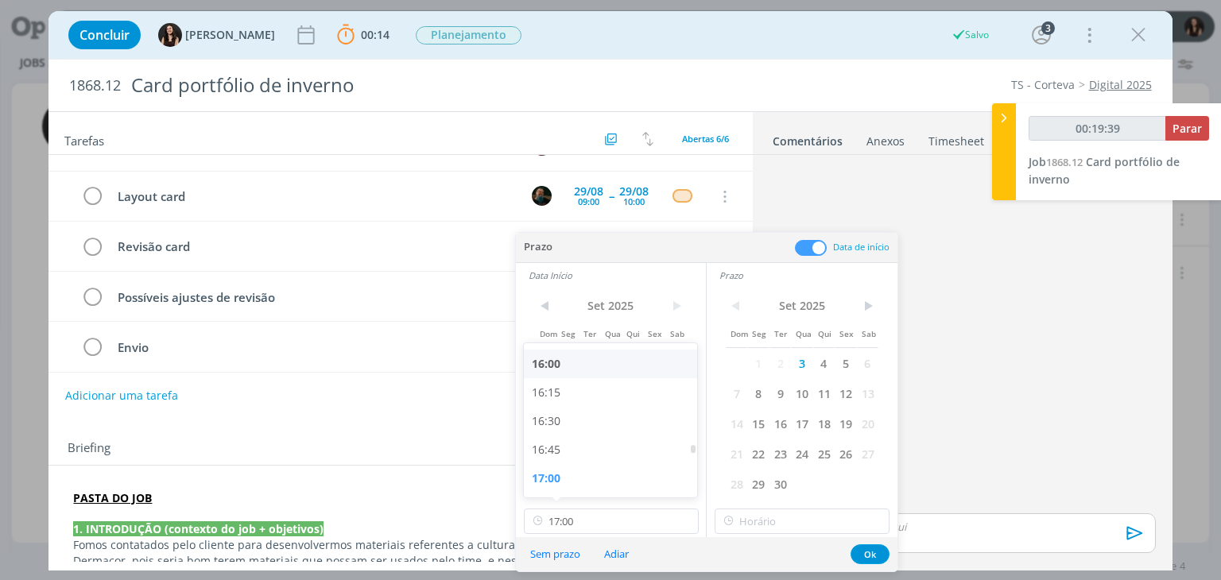
type input "16:00"
type input "17:00"
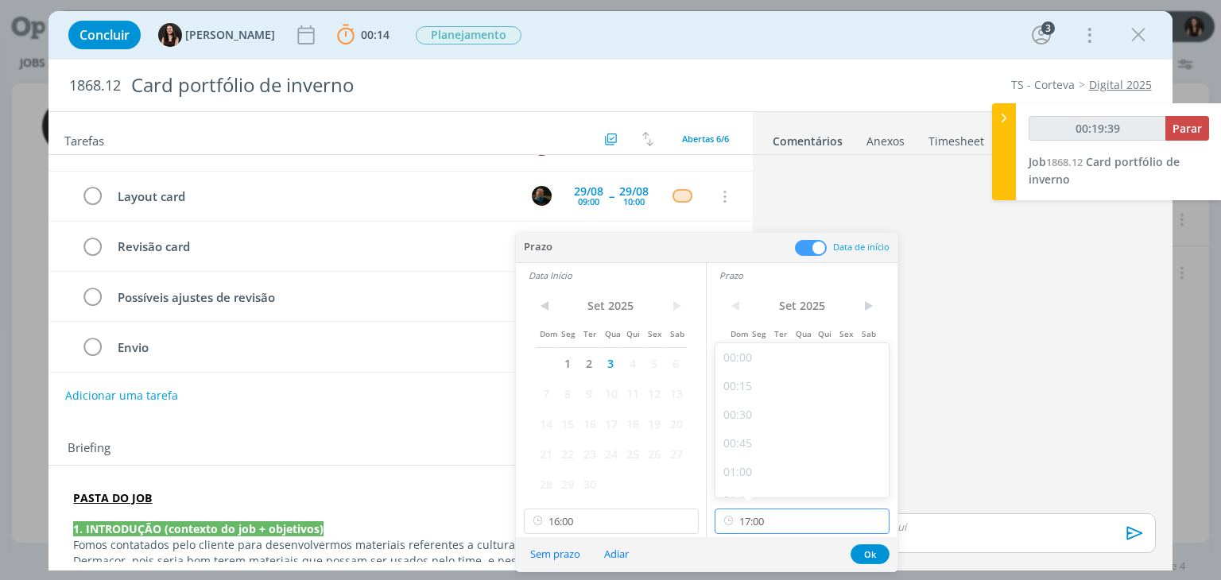
click at [766, 516] on input "17:00" at bounding box center [802, 521] width 175 height 25
type input "00:19:40"
click at [769, 419] on div "16:30" at bounding box center [805, 421] width 178 height 29
type input "16:30"
type input "00:19:41"
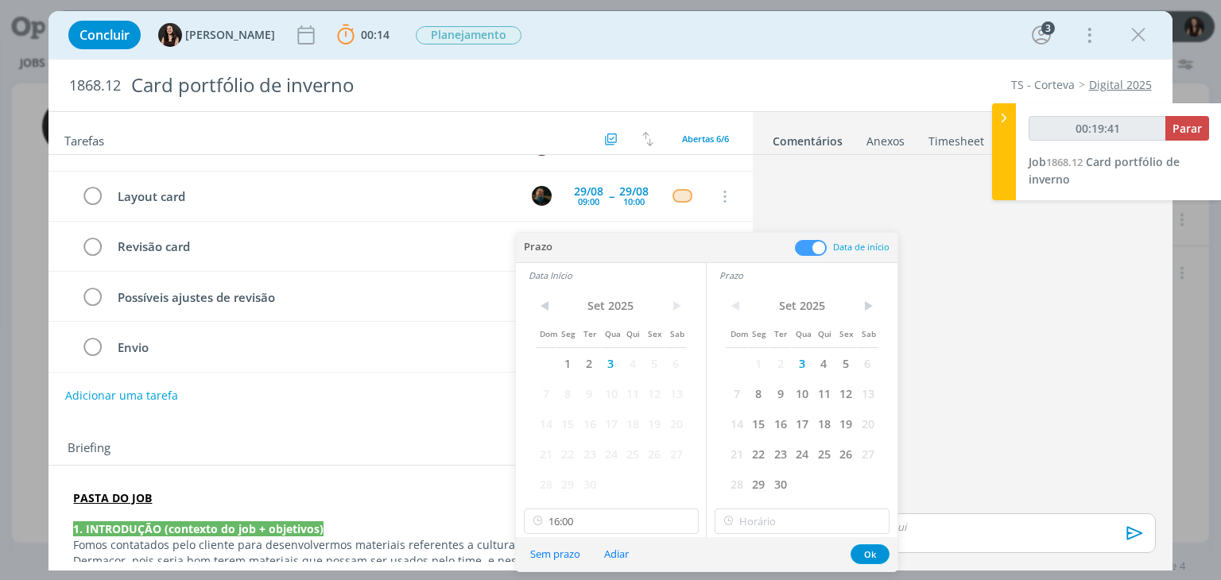
type input "16:30"
click at [862, 548] on button "Ok" at bounding box center [870, 555] width 39 height 20
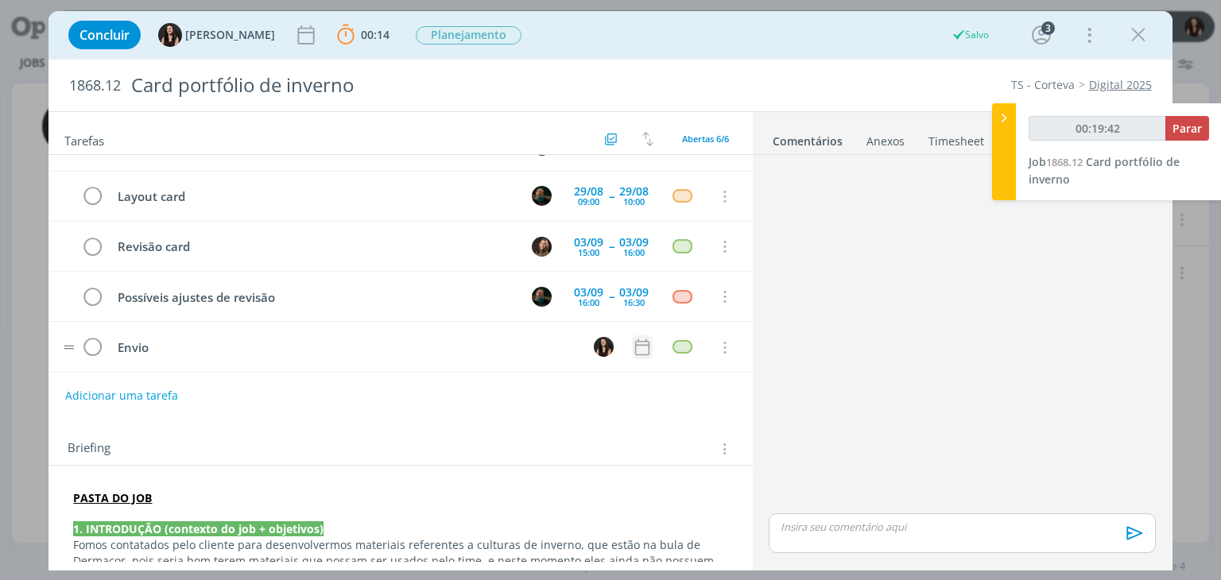
click at [634, 341] on icon "dialog" at bounding box center [641, 347] width 14 height 17
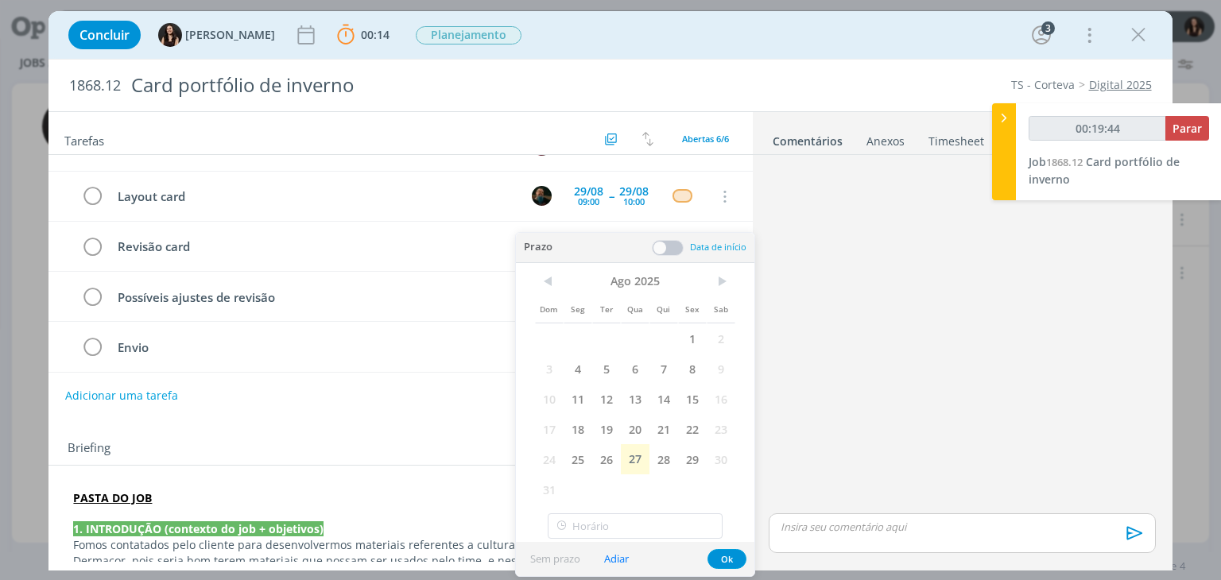
click at [423, 382] on div "Adicionar uma tarefa" at bounding box center [401, 396] width 704 height 29
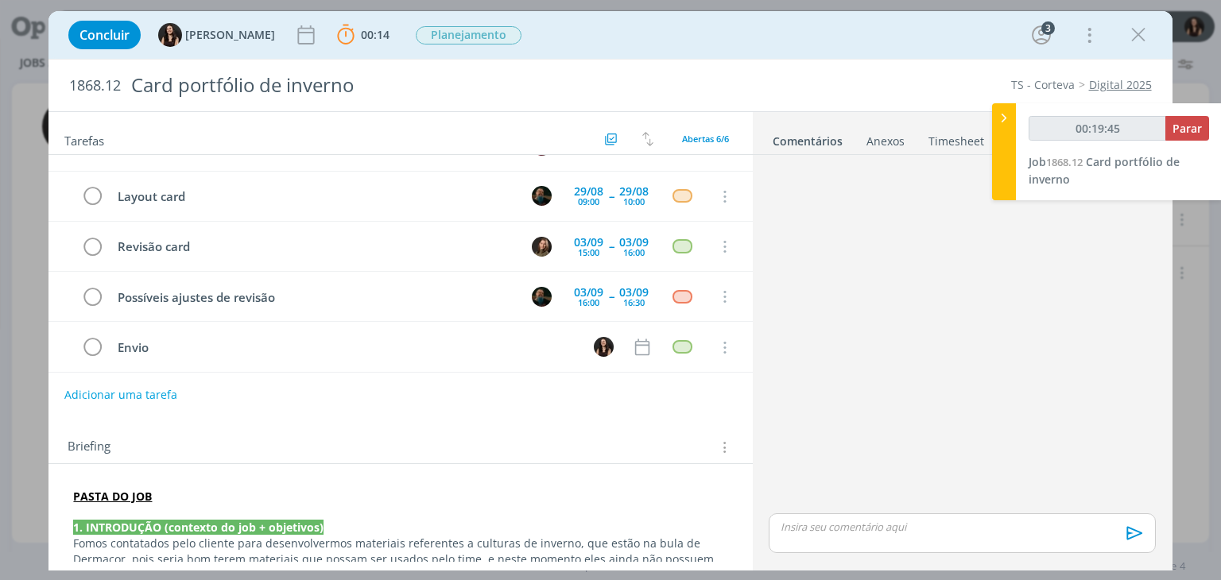
click at [154, 395] on button "Adicionar uma tarefa" at bounding box center [120, 395] width 113 height 27
type input "00:19:46"
type input "Revis"
type input "00:19:47"
type input "Revisão fina"
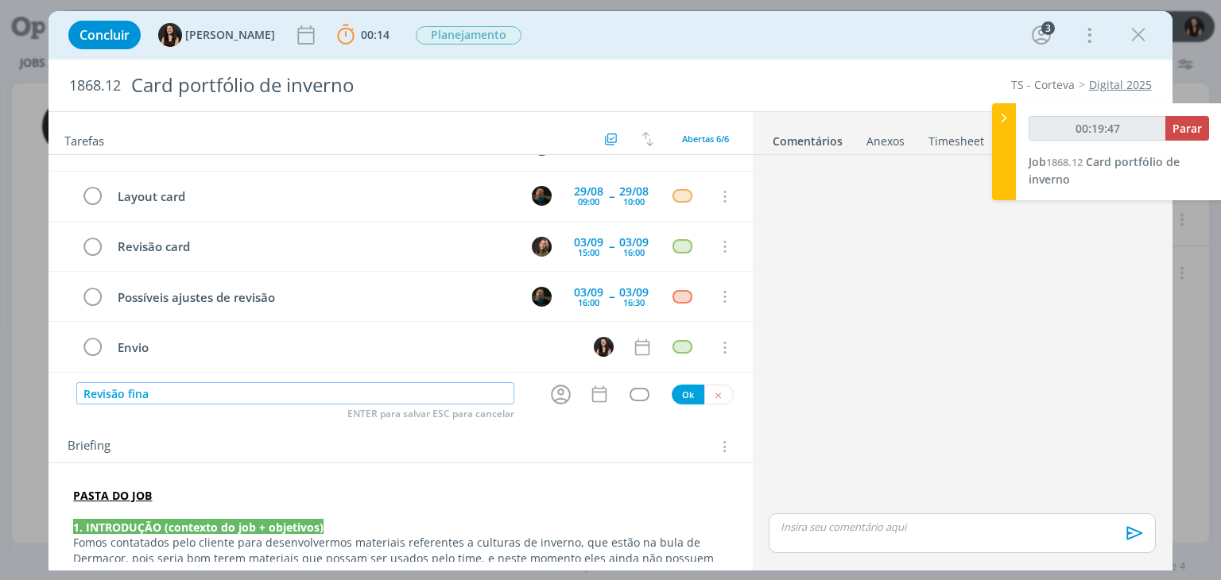
type input "00:19:48"
type input "Revisão final"
type input "00:19:50"
type input "Revisão final - aju"
type input "00:19:51"
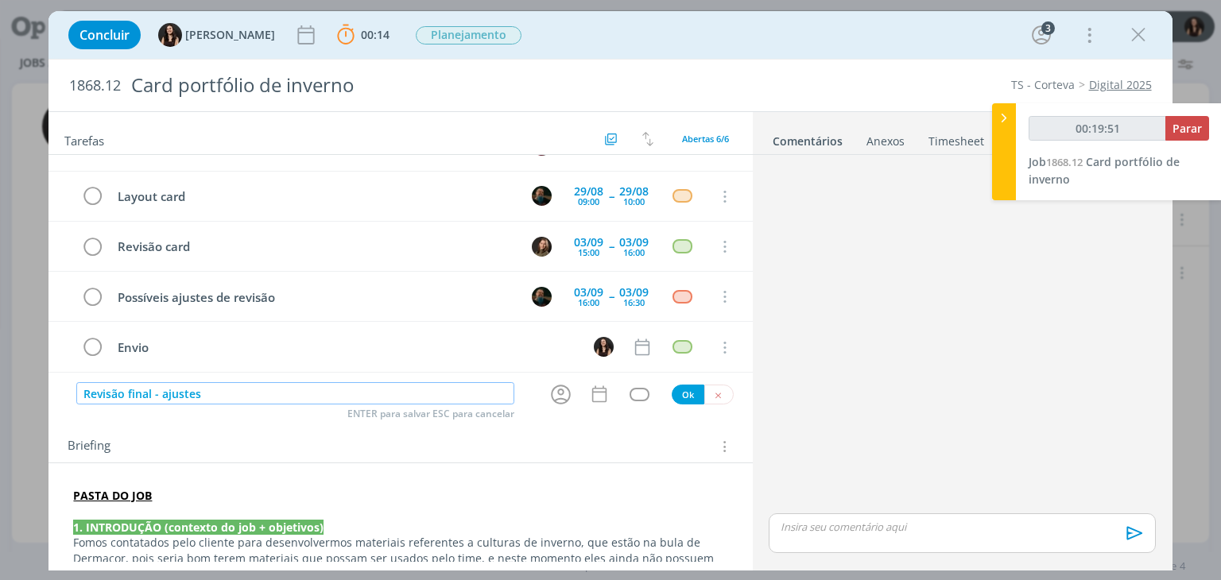
type input "Revisão final - ajustes"
type input "00:19:52"
type input "Revisão final - ajustes feitos"
type input "00:19:54"
click at [559, 395] on icon "dialog" at bounding box center [561, 394] width 25 height 25
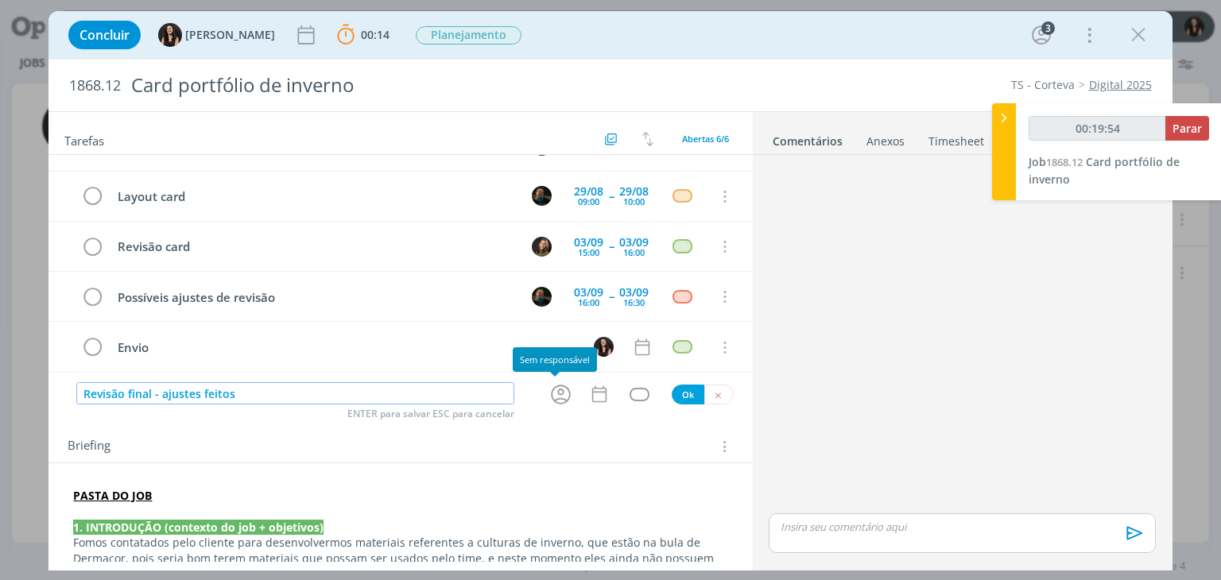
type input "Revisão final - ajustes feitos"
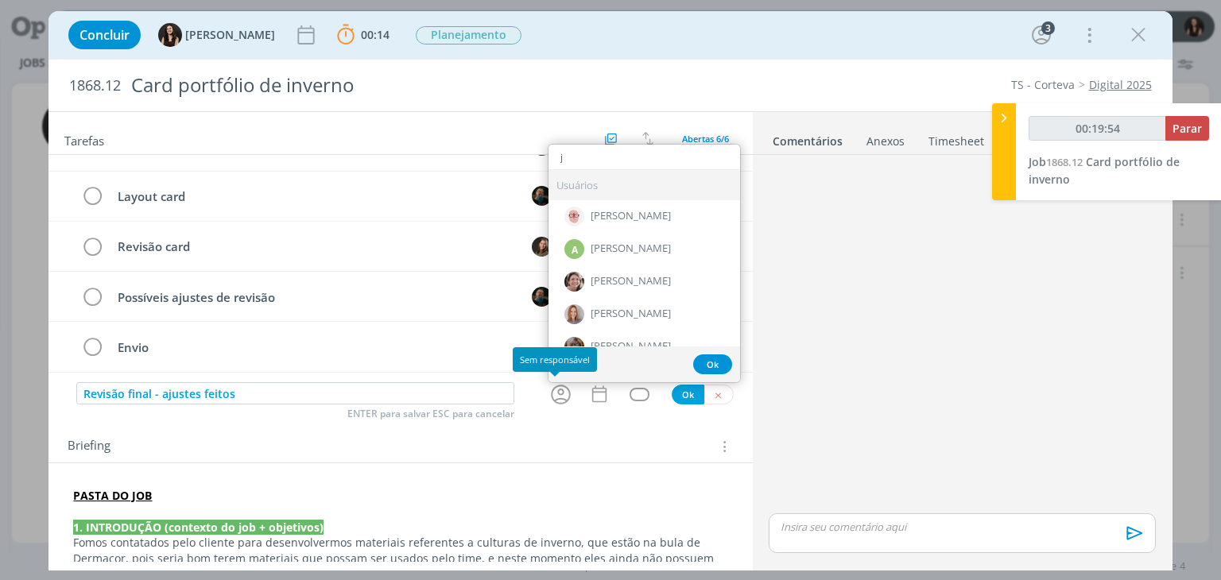
type input "ju"
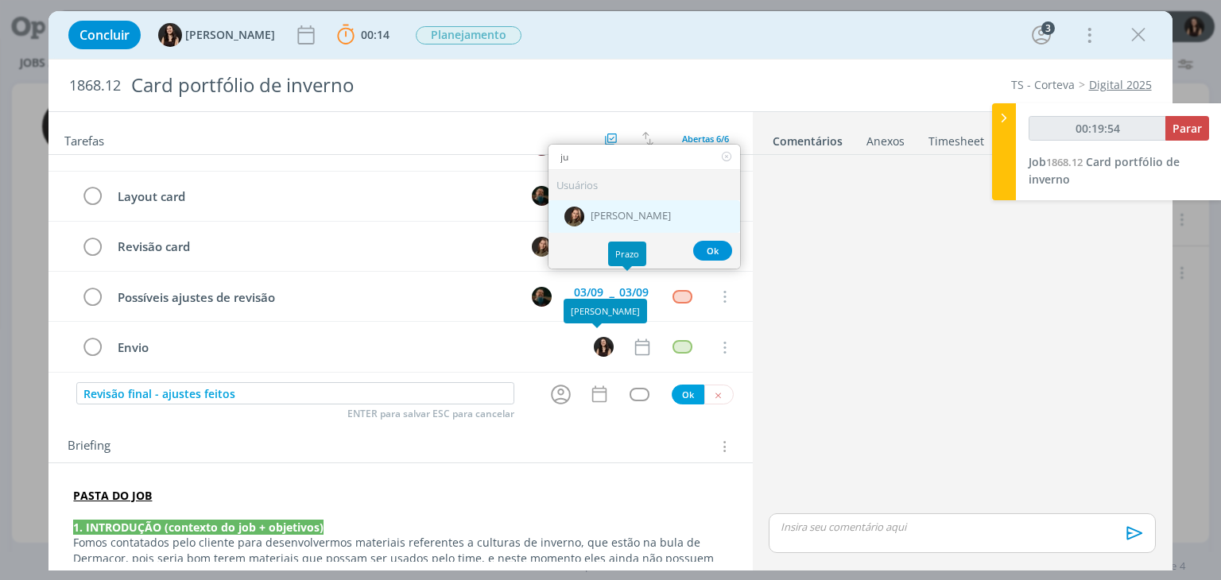
type input "00:19:55"
type input "ju"
click at [608, 200] on div "[PERSON_NAME]" at bounding box center [645, 216] width 192 height 33
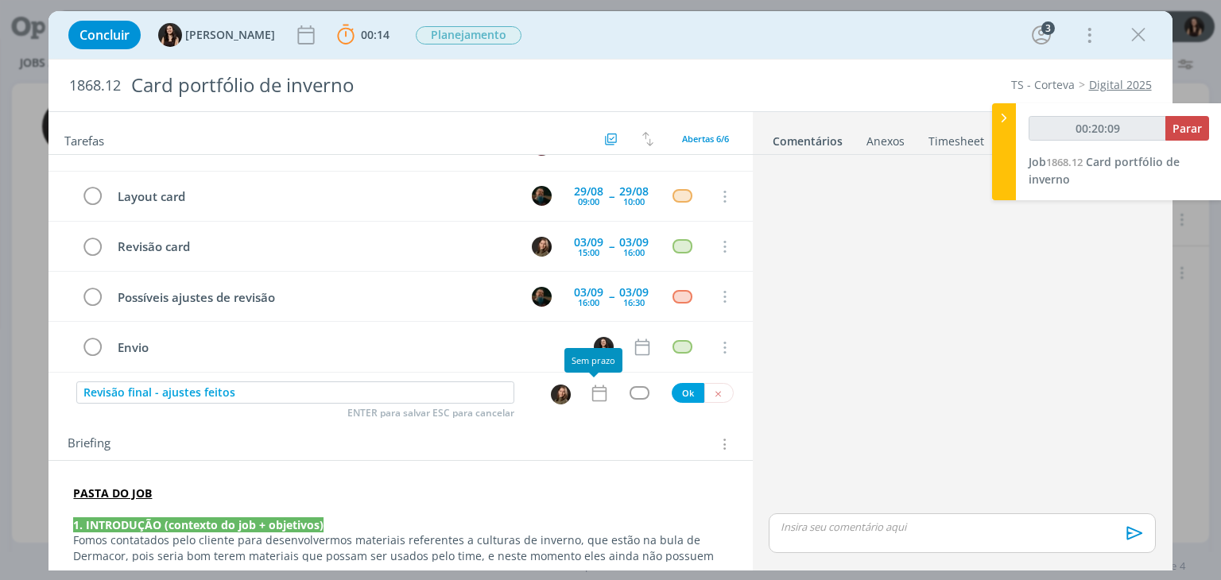
click at [590, 392] on icon "dialog" at bounding box center [599, 393] width 21 height 21
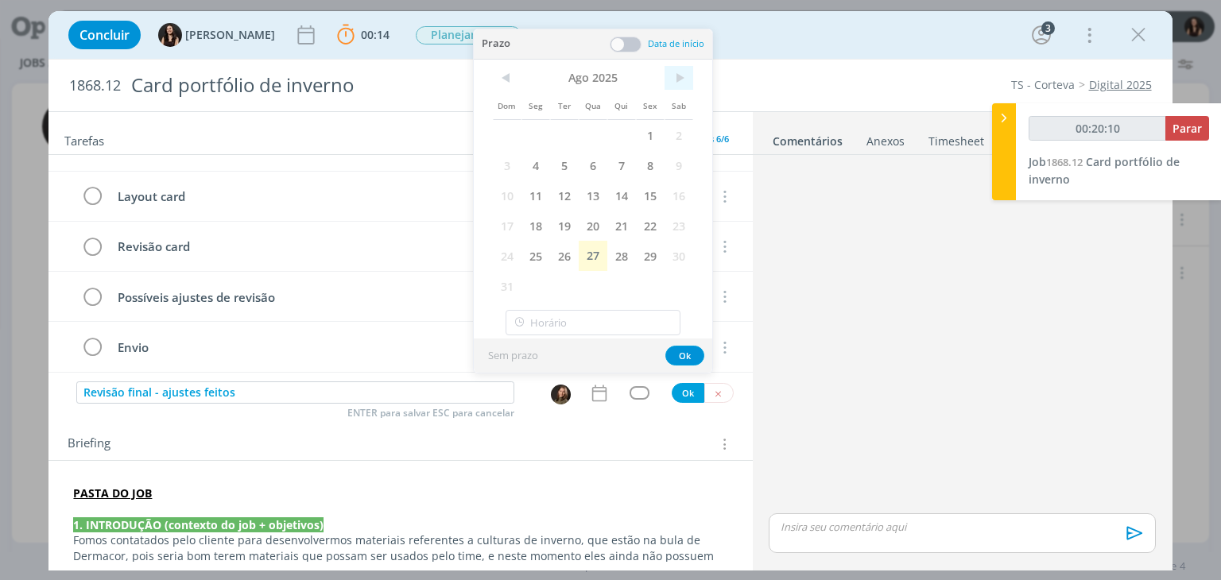
click at [681, 74] on span ">" at bounding box center [679, 78] width 29 height 24
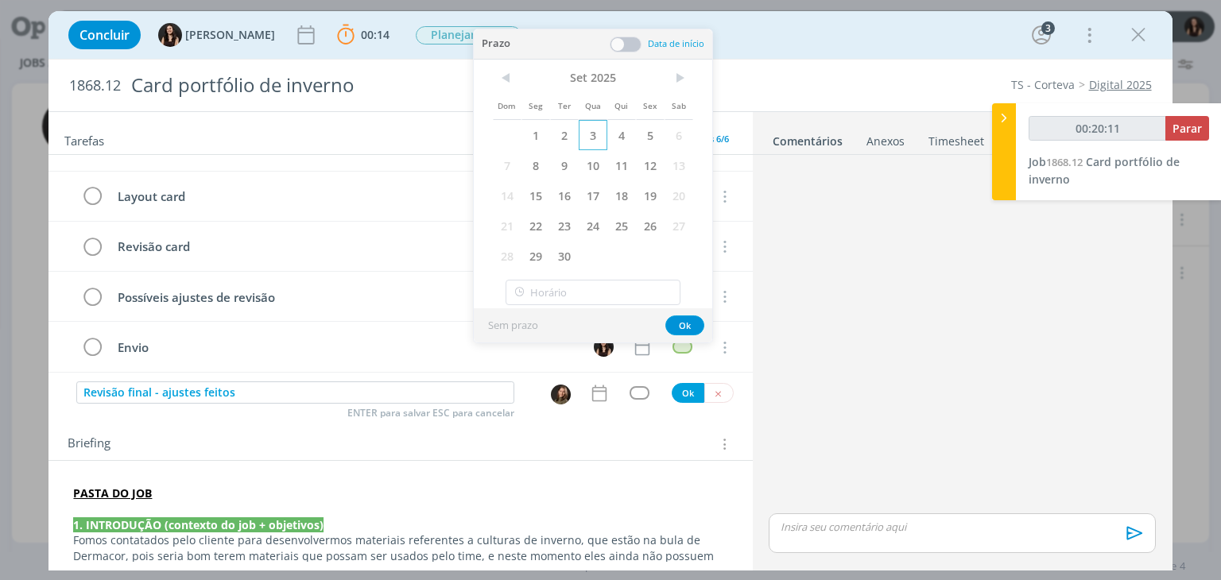
click at [593, 129] on span "3" at bounding box center [593, 135] width 29 height 30
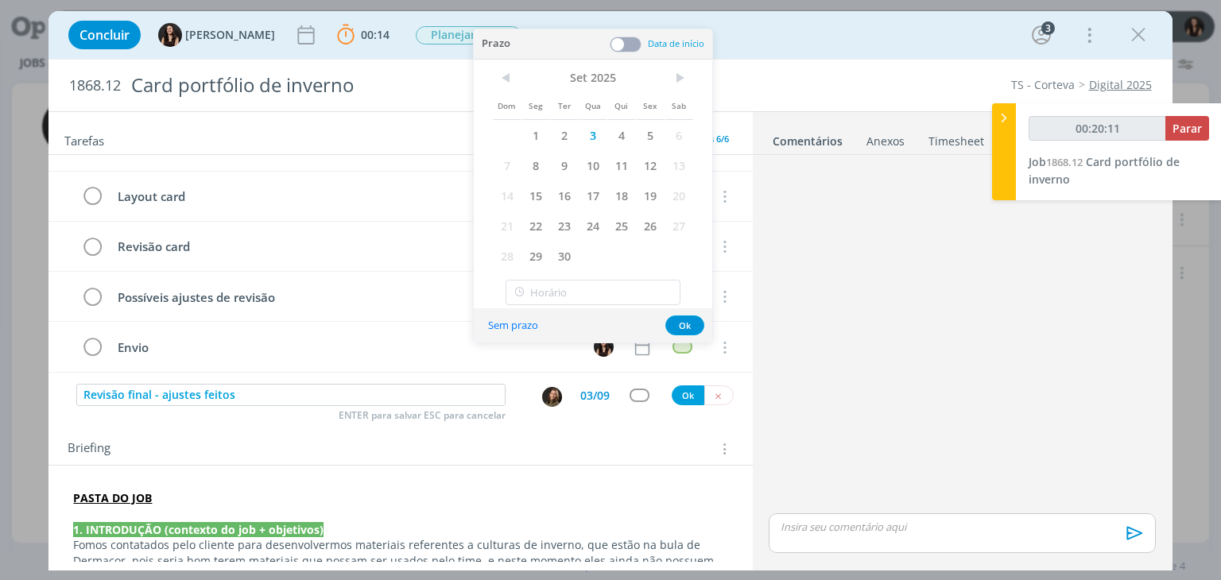
click at [619, 52] on div "Prazo Data de início" at bounding box center [593, 44] width 239 height 30
click at [627, 41] on span at bounding box center [626, 45] width 32 height 16
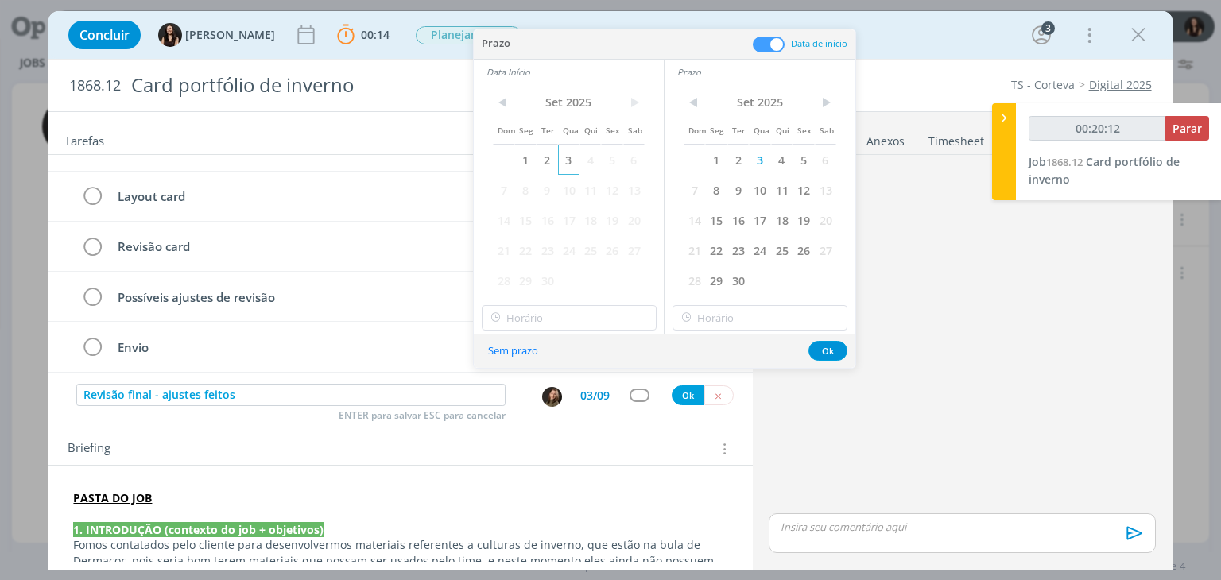
click at [571, 159] on span "3" at bounding box center [568, 160] width 21 height 30
type input "00:20:13"
type input "17:00"
click at [545, 321] on input "17:00" at bounding box center [569, 317] width 175 height 25
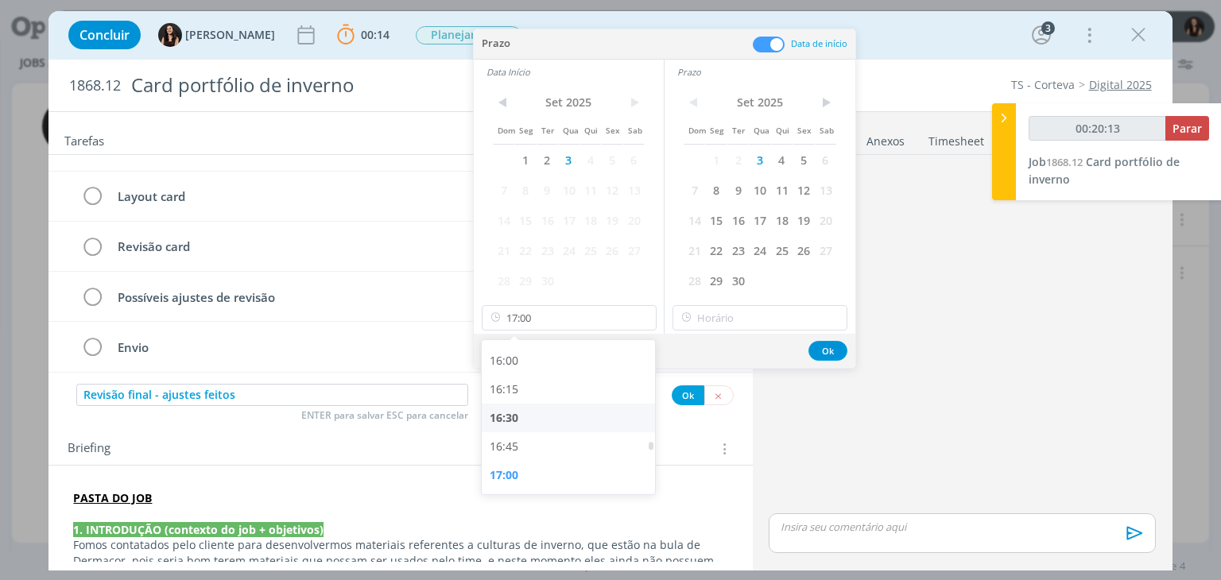
click at [530, 410] on div "16:30" at bounding box center [571, 418] width 178 height 29
type input "00:20:14"
type input "16:30"
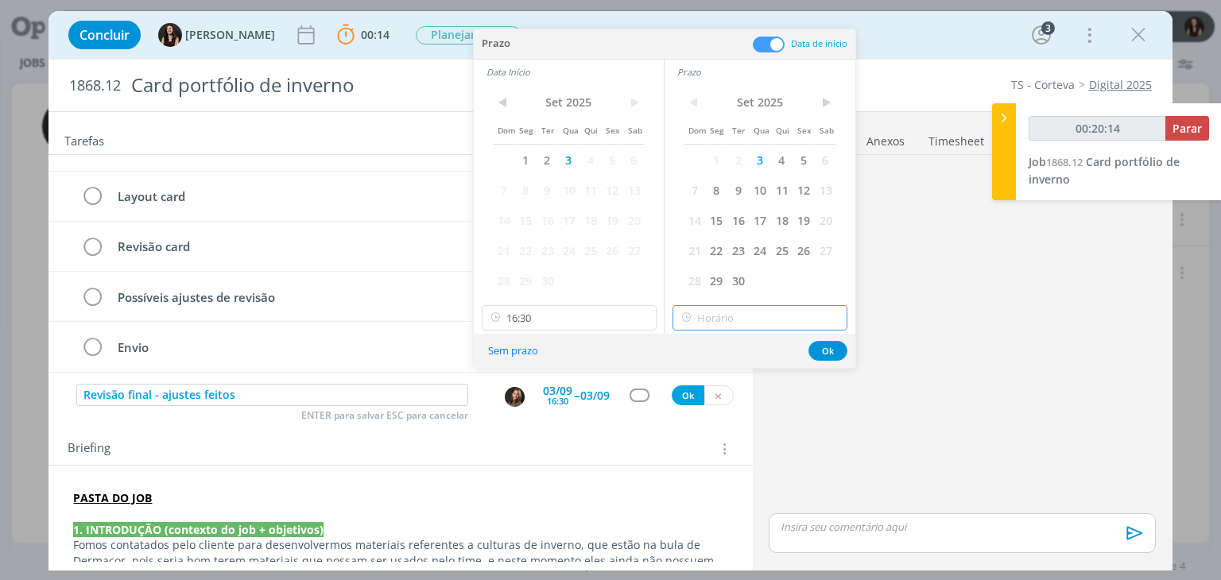
type input "17:00"
click at [708, 319] on input "17:00" at bounding box center [760, 317] width 175 height 25
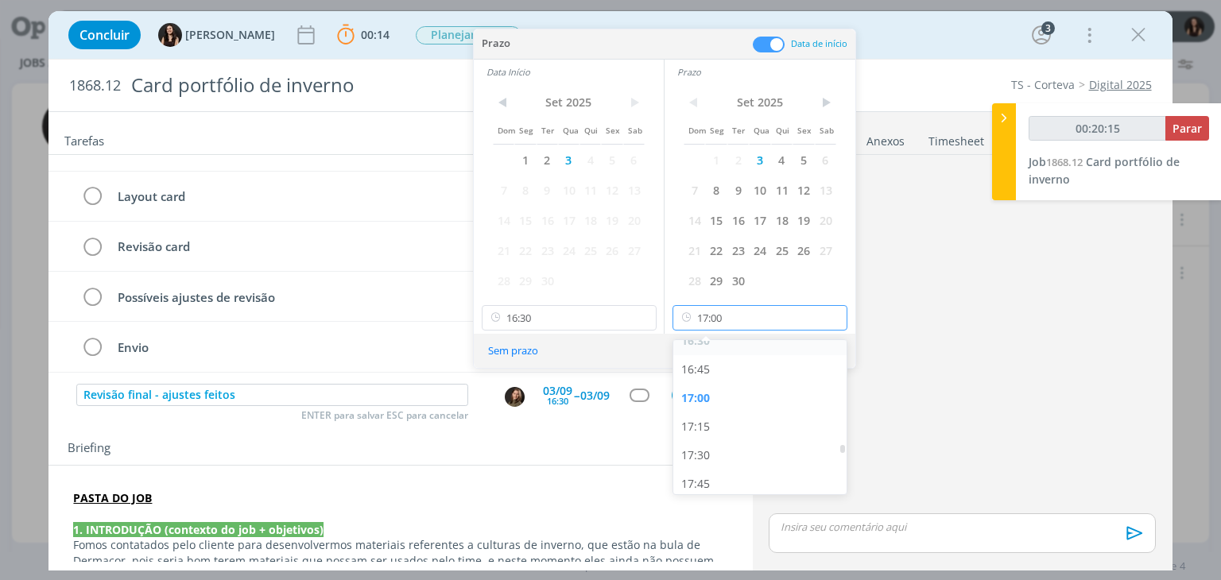
scroll to position [1905, 0]
click at [704, 401] on div "17:00" at bounding box center [762, 396] width 178 height 29
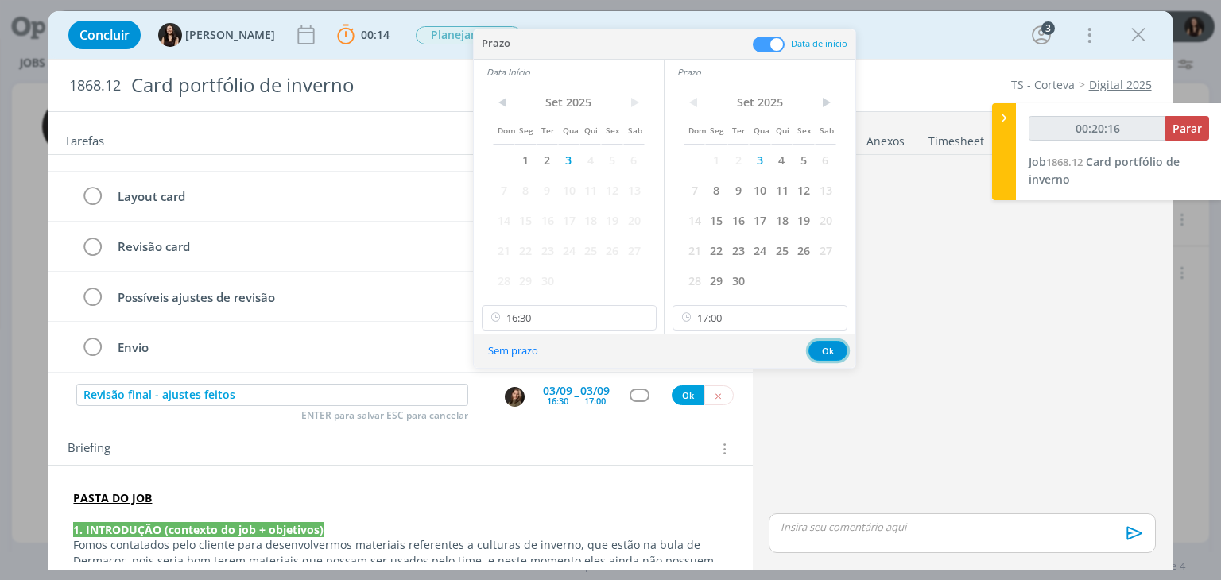
drag, startPoint x: 833, startPoint y: 351, endPoint x: 770, endPoint y: 355, distance: 63.0
click at [833, 351] on button "Ok" at bounding box center [828, 351] width 39 height 20
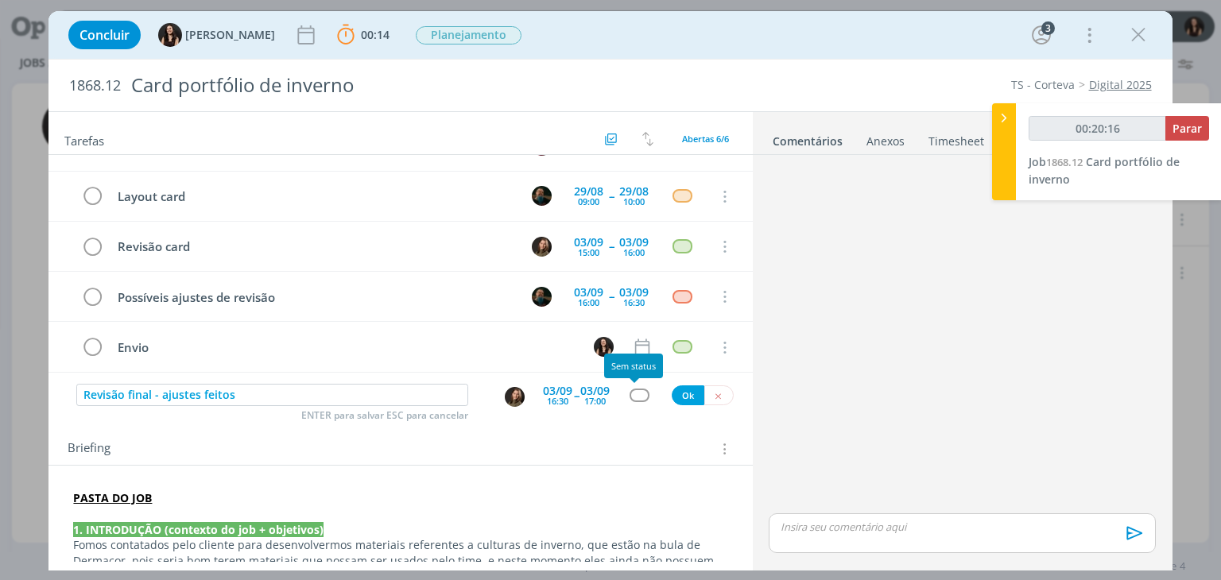
click at [632, 393] on div "dialog" at bounding box center [640, 396] width 20 height 14
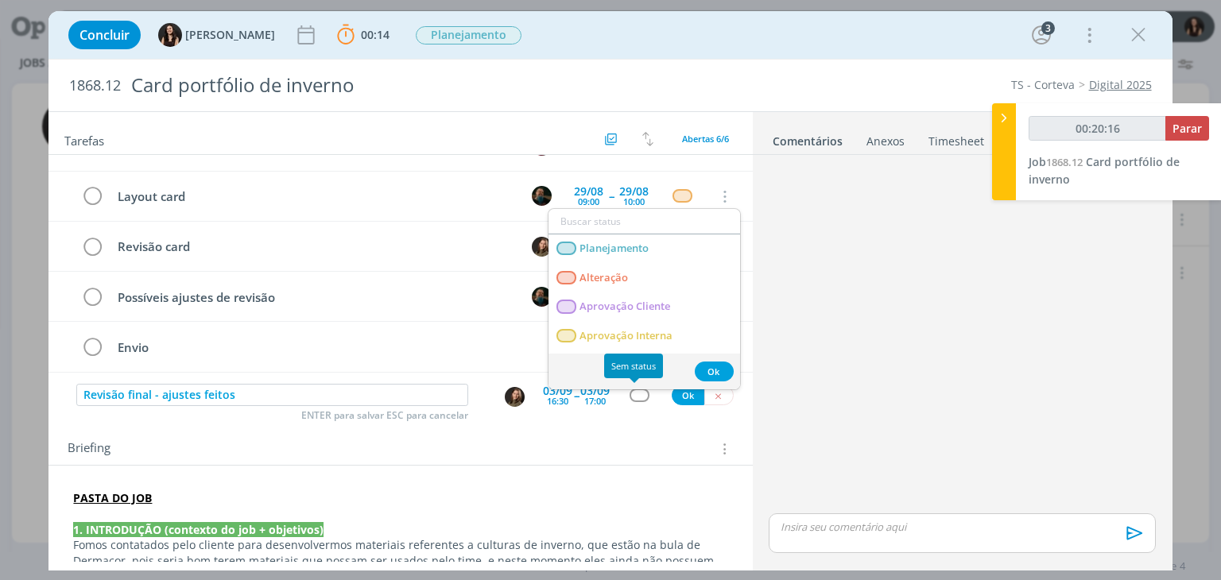
type input "00:20:17"
type input "rev"
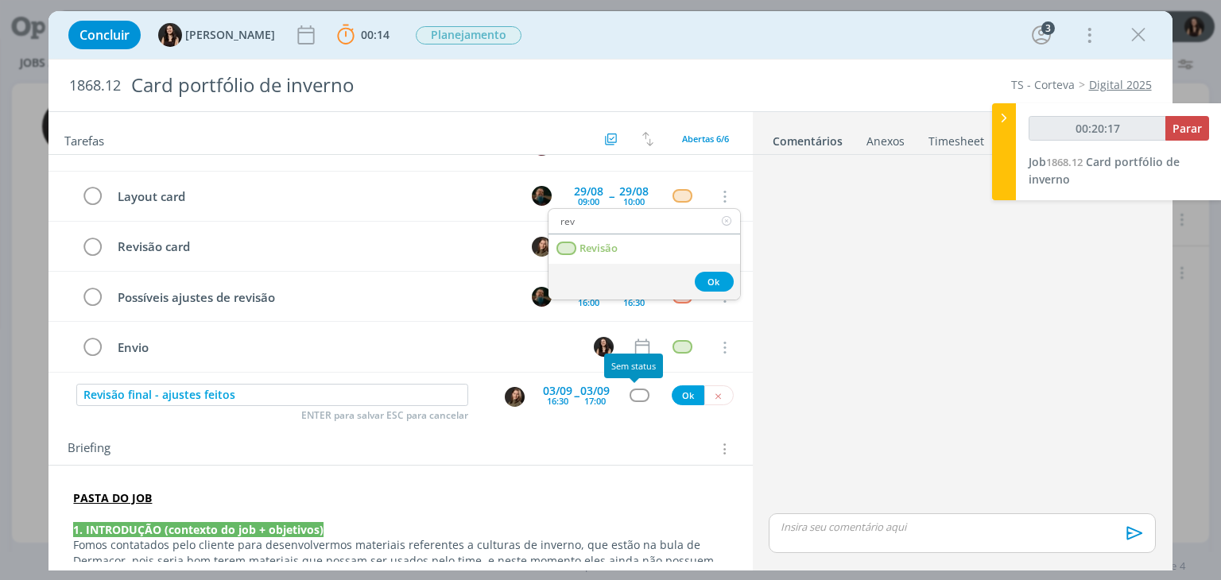
type input "00:20:18"
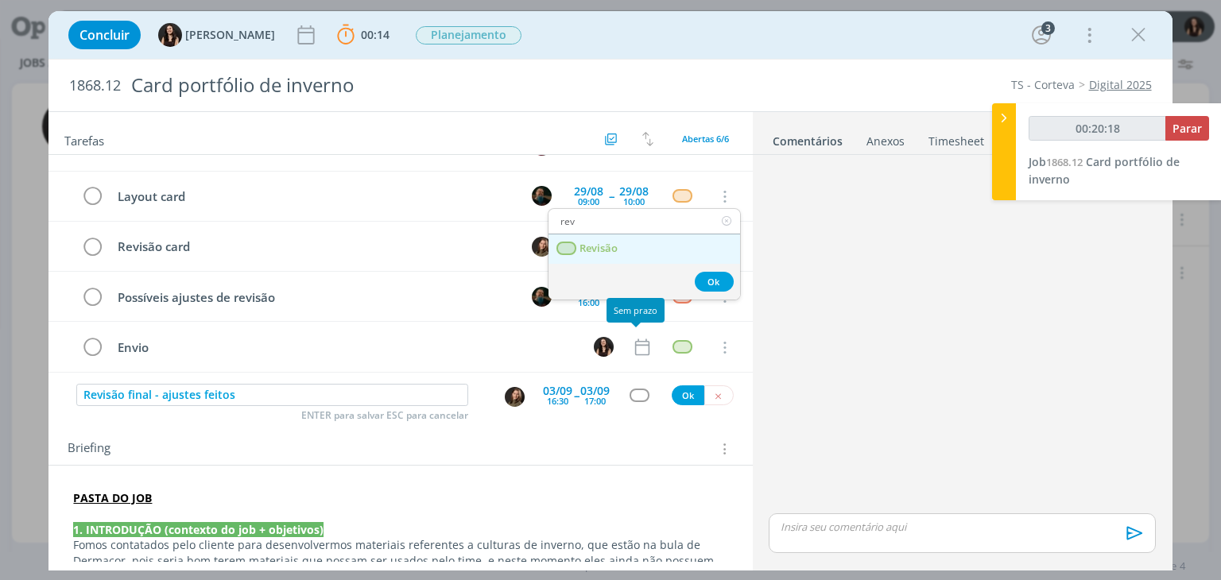
type input "rev"
click at [627, 246] on link "Revisão" at bounding box center [645, 249] width 192 height 29
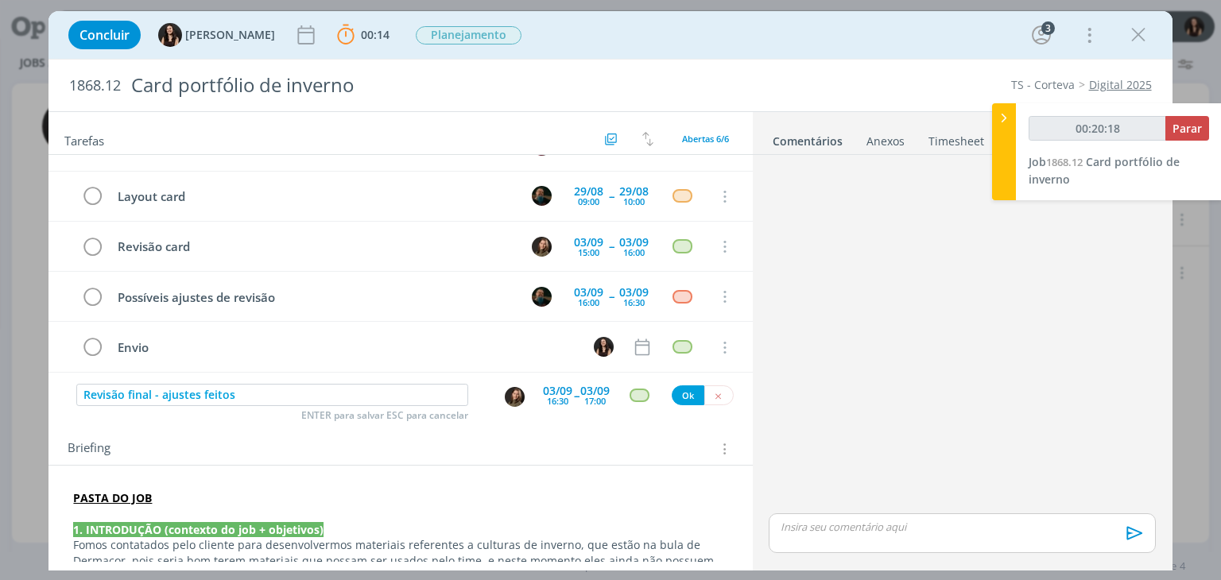
type input "00:20:19"
click at [673, 394] on button "Ok" at bounding box center [688, 396] width 33 height 20
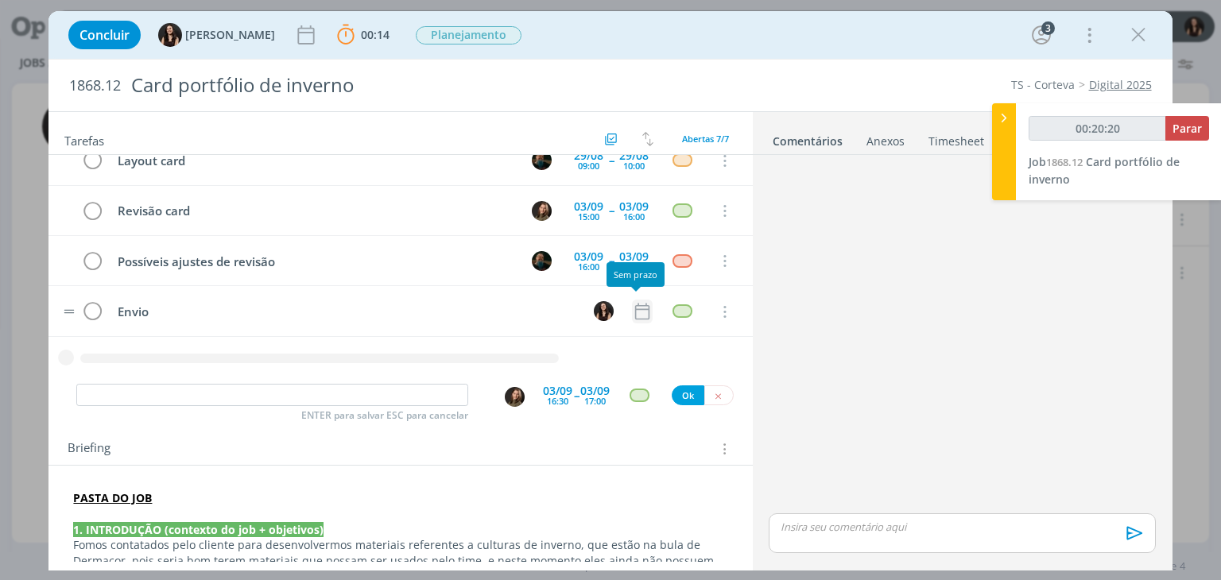
click at [632, 308] on icon "dialog" at bounding box center [642, 311] width 21 height 21
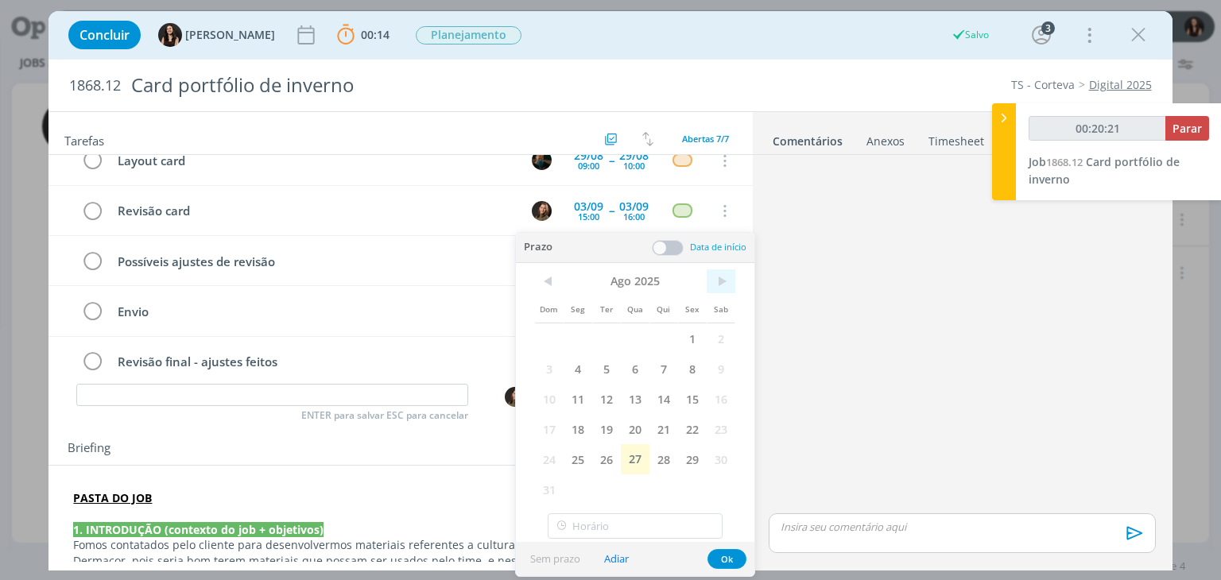
click at [716, 278] on span ">" at bounding box center [721, 282] width 29 height 24
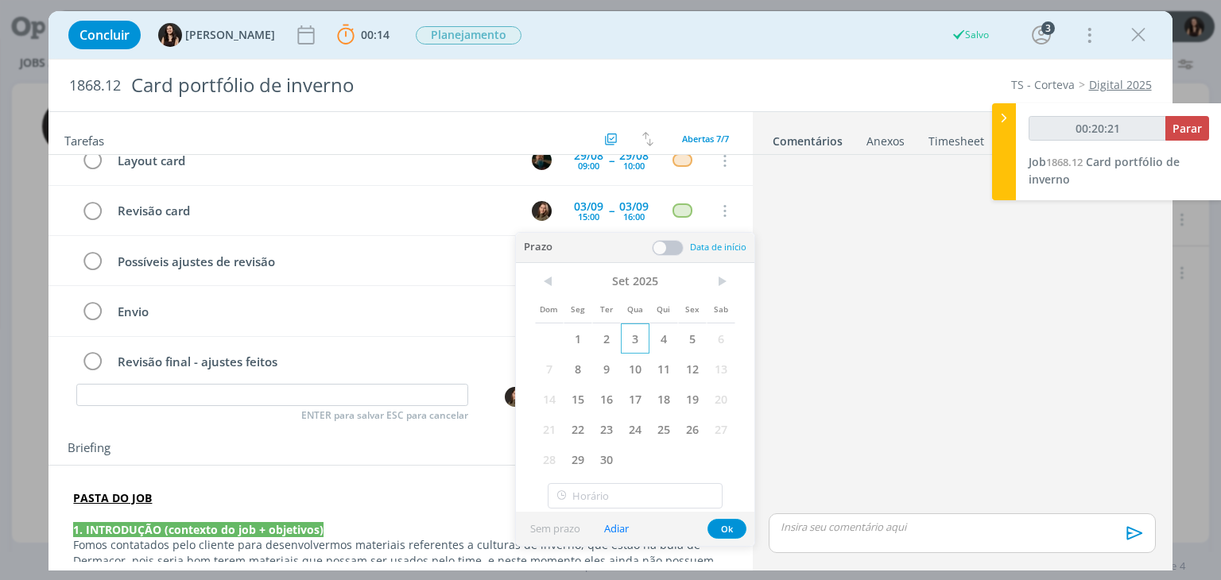
click at [642, 336] on span "3" at bounding box center [635, 339] width 29 height 30
click at [724, 520] on button "Ok" at bounding box center [727, 529] width 39 height 20
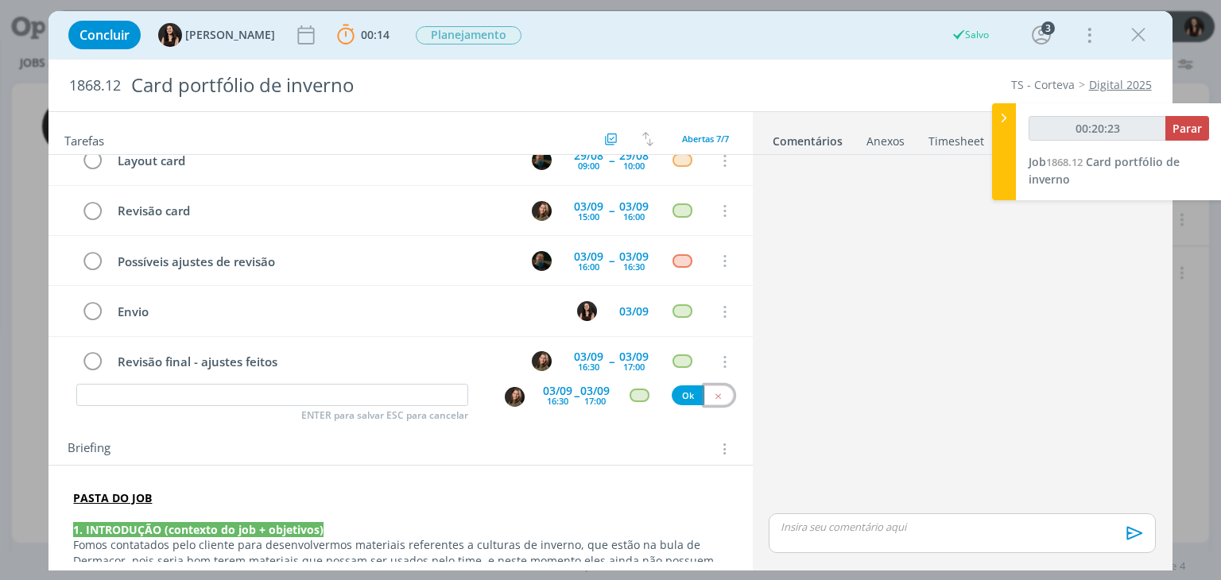
click at [724, 396] on button "dialog" at bounding box center [718, 396] width 29 height 20
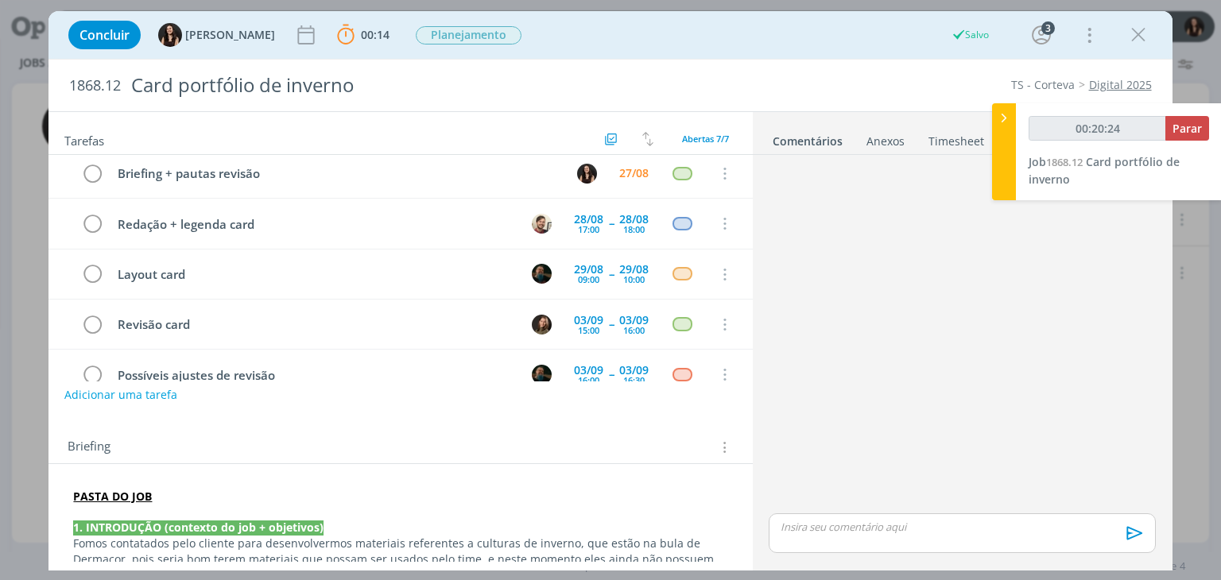
scroll to position [0, 0]
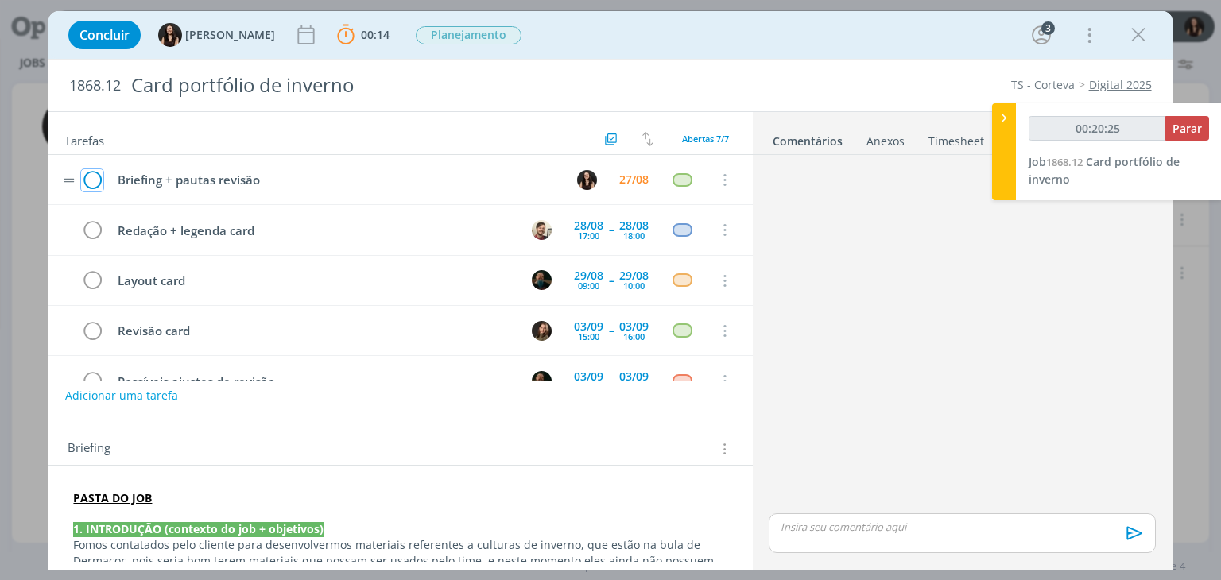
click at [87, 177] on icon "dialog" at bounding box center [92, 181] width 22 height 24
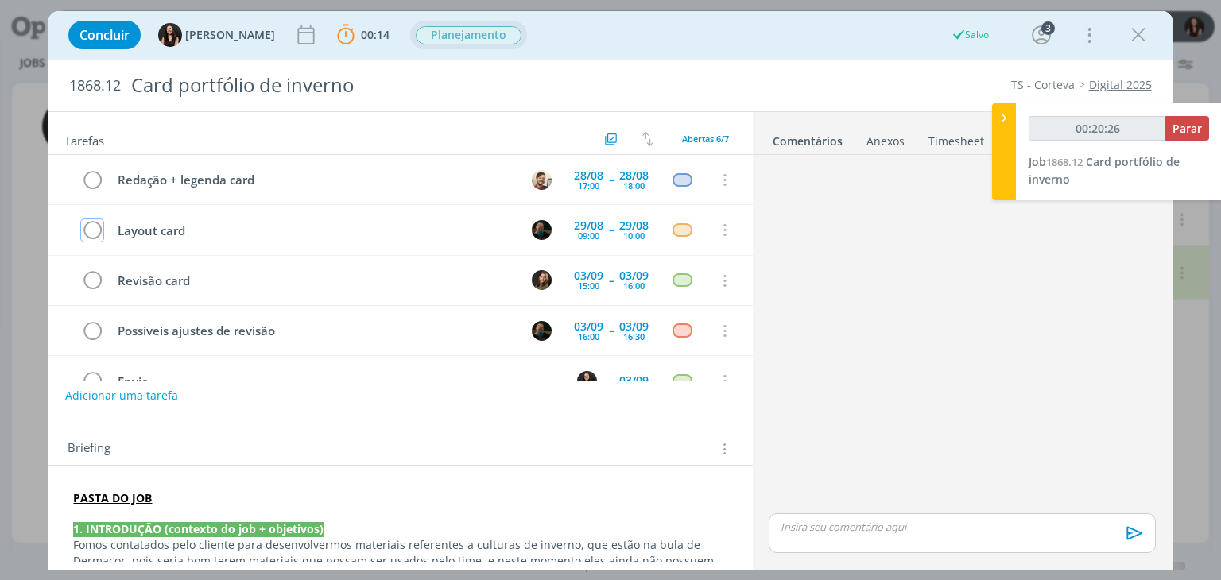
type input "00:20:27"
click at [423, 33] on span "Planejamento" at bounding box center [469, 35] width 106 height 18
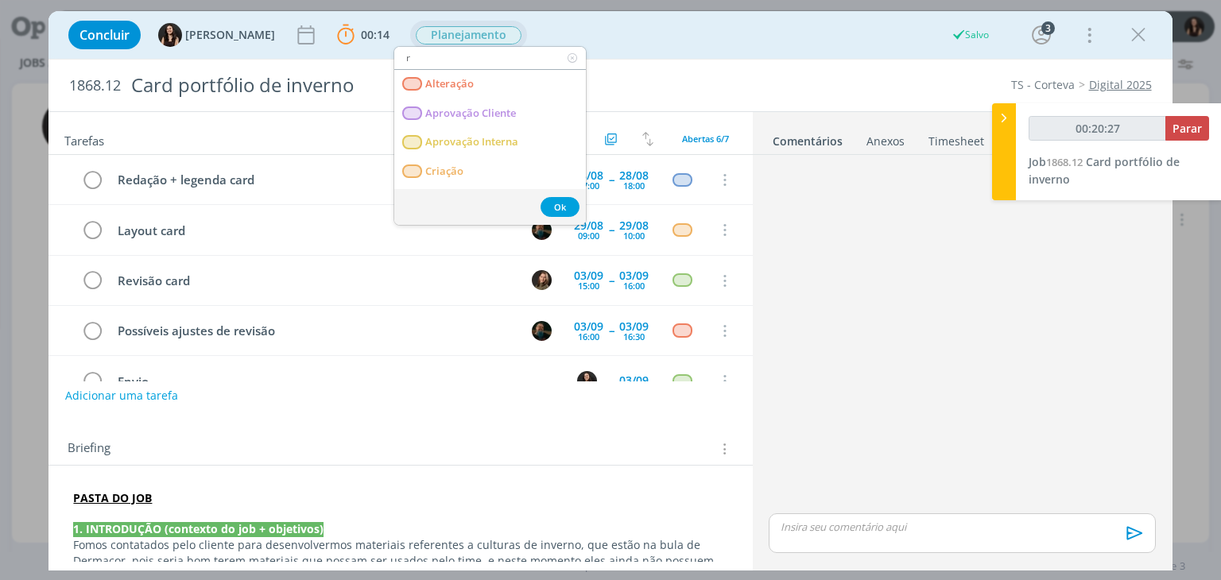
type input "re"
type input "00:20:28"
type input "re"
click at [456, 111] on span "Redação" at bounding box center [447, 113] width 42 height 13
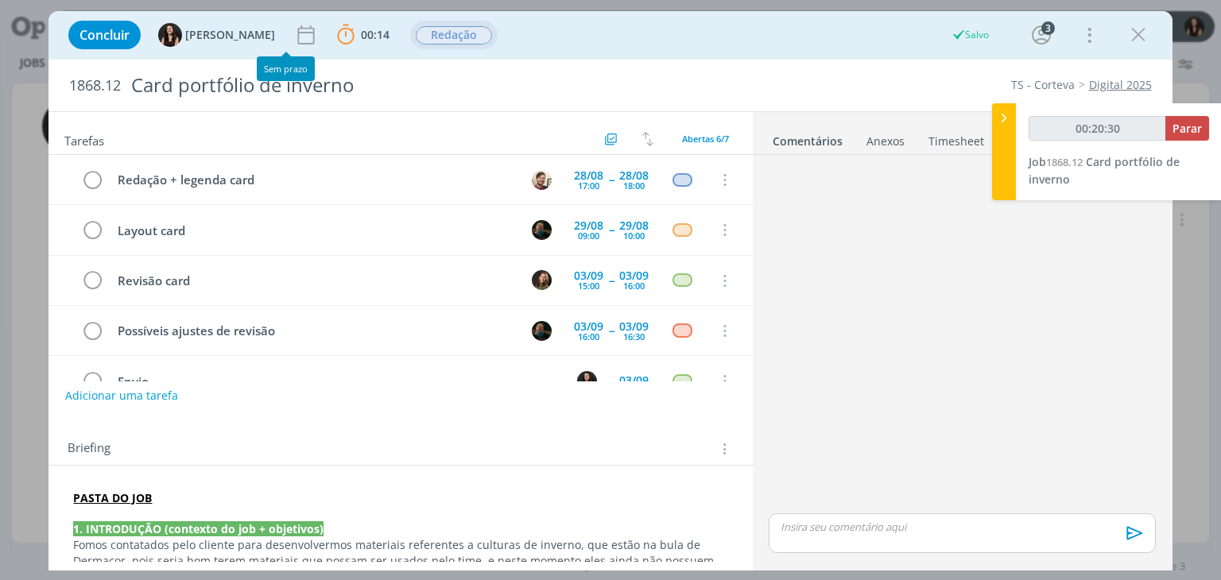
click at [281, 17] on div "Concluir Isabelle Silva 00:14 Parar Apontar Data * 27/08/2025 Horas * 00:00 Tar…" at bounding box center [610, 35] width 1100 height 38
click at [298, 29] on icon "dialog" at bounding box center [306, 34] width 17 height 19
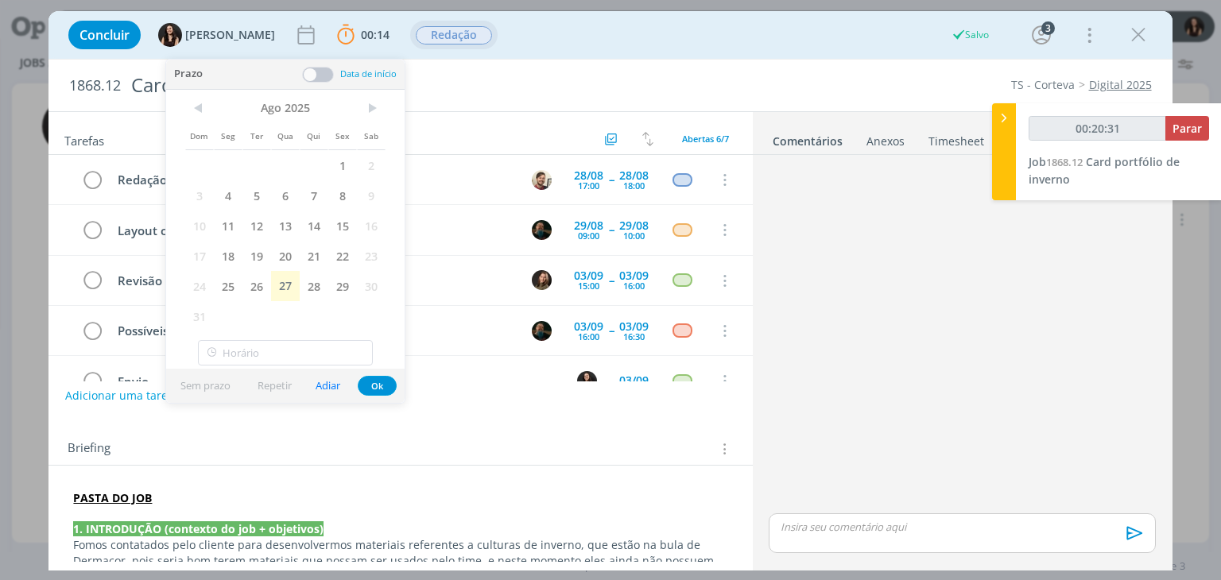
drag, startPoint x: 366, startPoint y: 105, endPoint x: 324, endPoint y: 127, distance: 47.7
click at [367, 105] on span ">" at bounding box center [371, 108] width 29 height 24
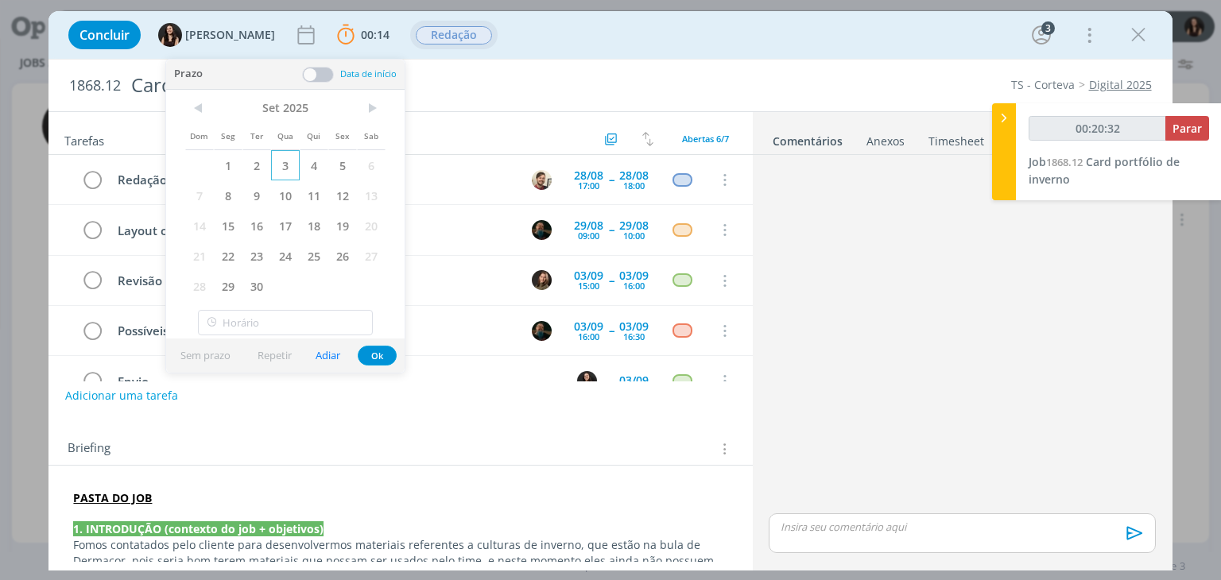
click at [288, 168] on span "3" at bounding box center [285, 165] width 29 height 30
click at [377, 357] on button "Ok" at bounding box center [377, 356] width 39 height 20
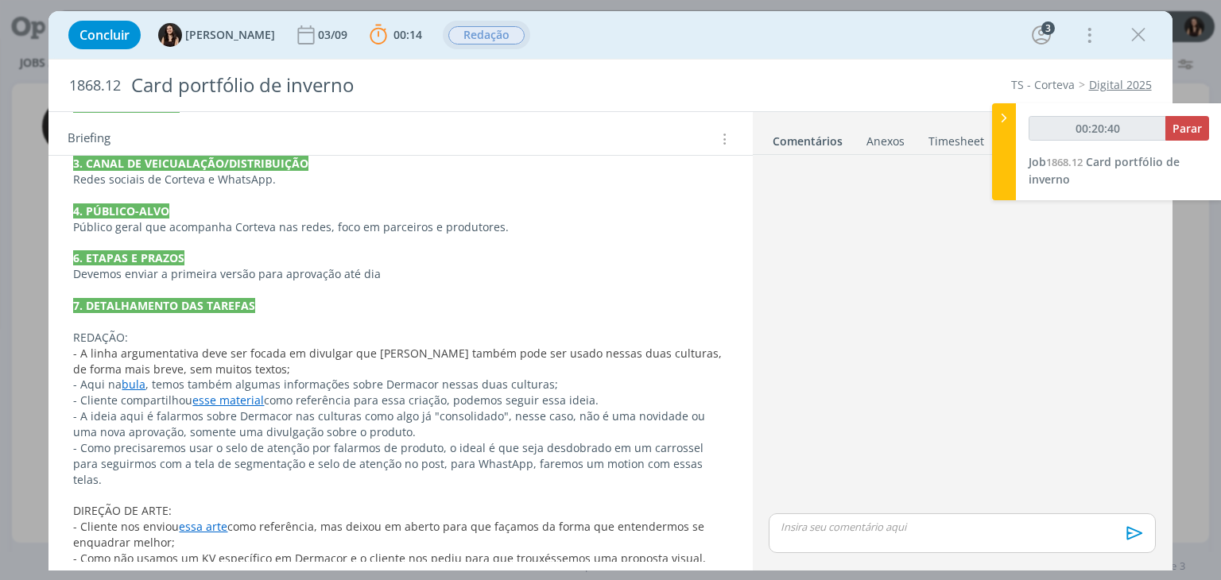
scroll to position [506, 0]
click at [415, 276] on p "Devemos enviar a primeira versão para aprovação até dia" at bounding box center [400, 276] width 654 height 16
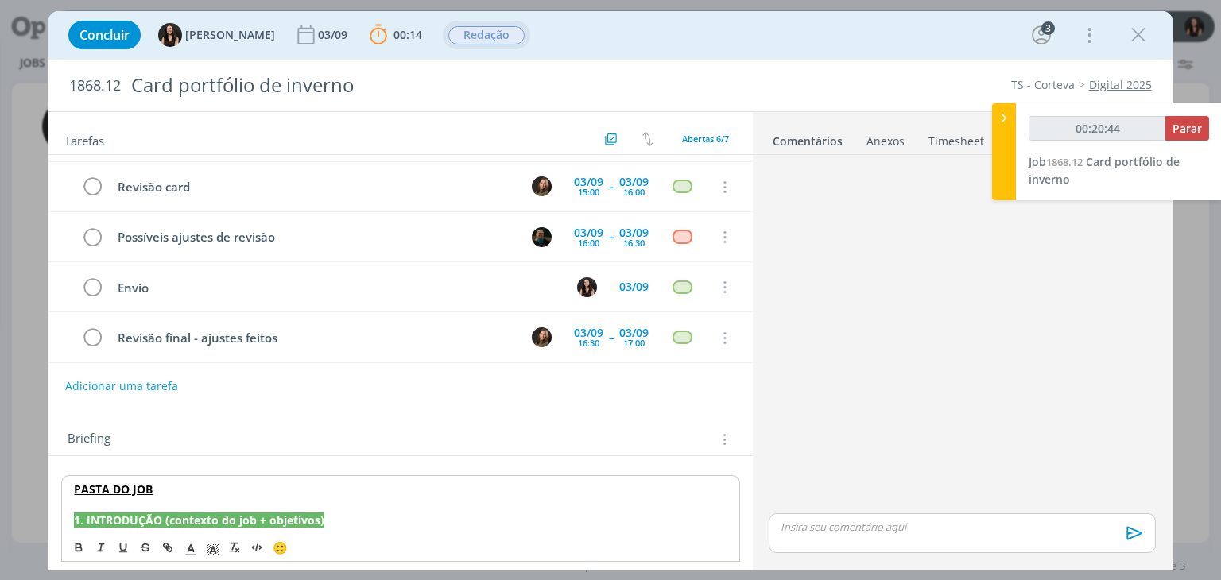
scroll to position [0, 0]
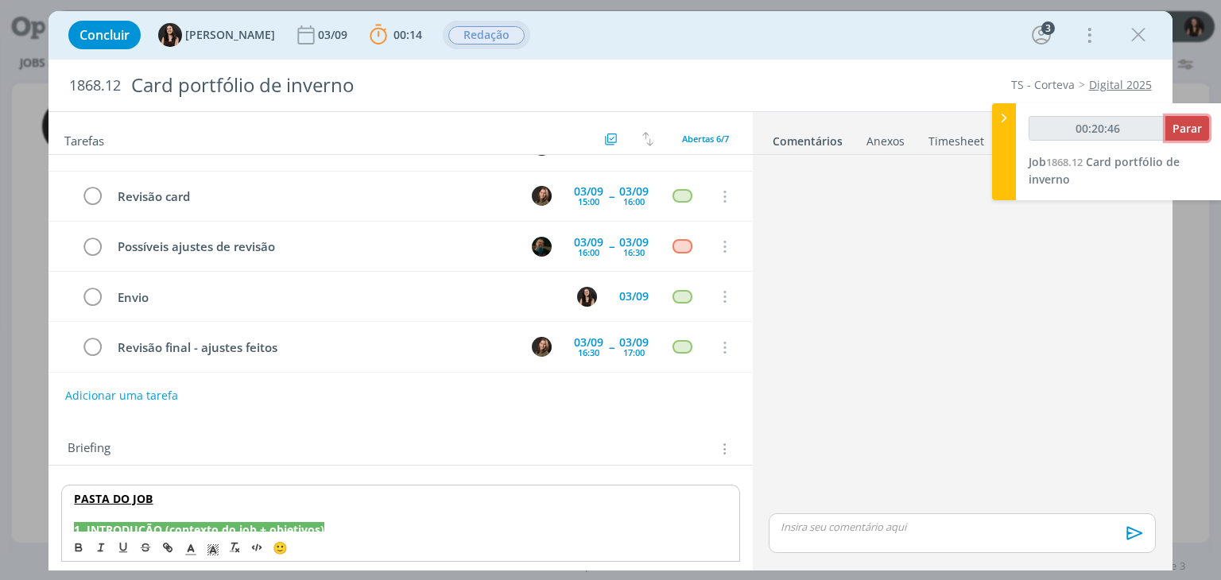
click at [1186, 122] on span "Parar" at bounding box center [1187, 128] width 29 height 15
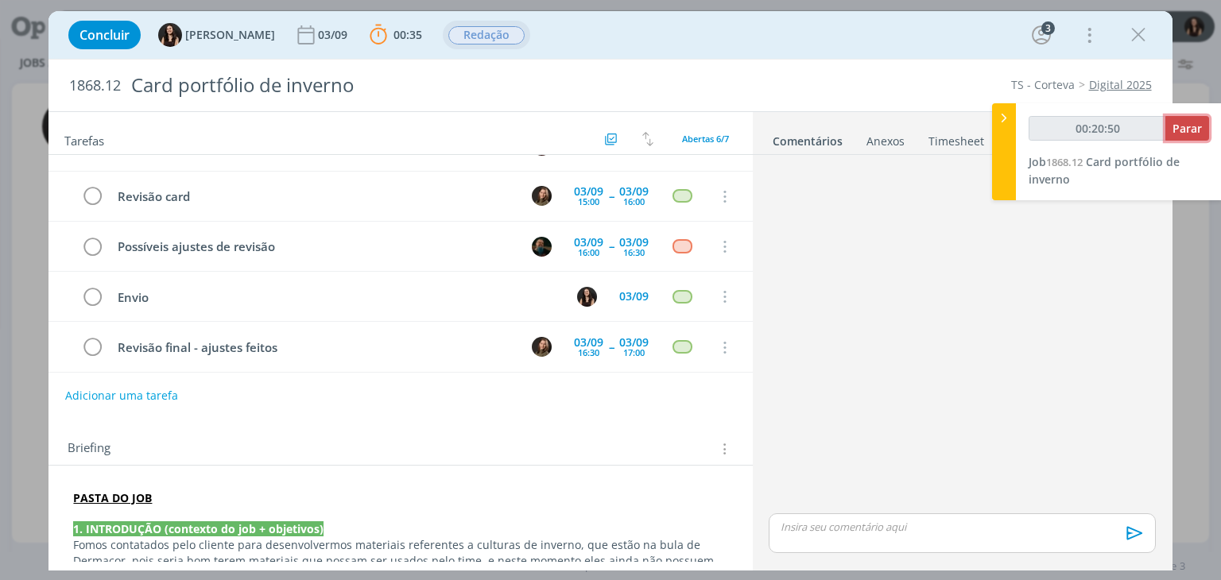
click at [1184, 131] on span "Parar" at bounding box center [1187, 128] width 29 height 15
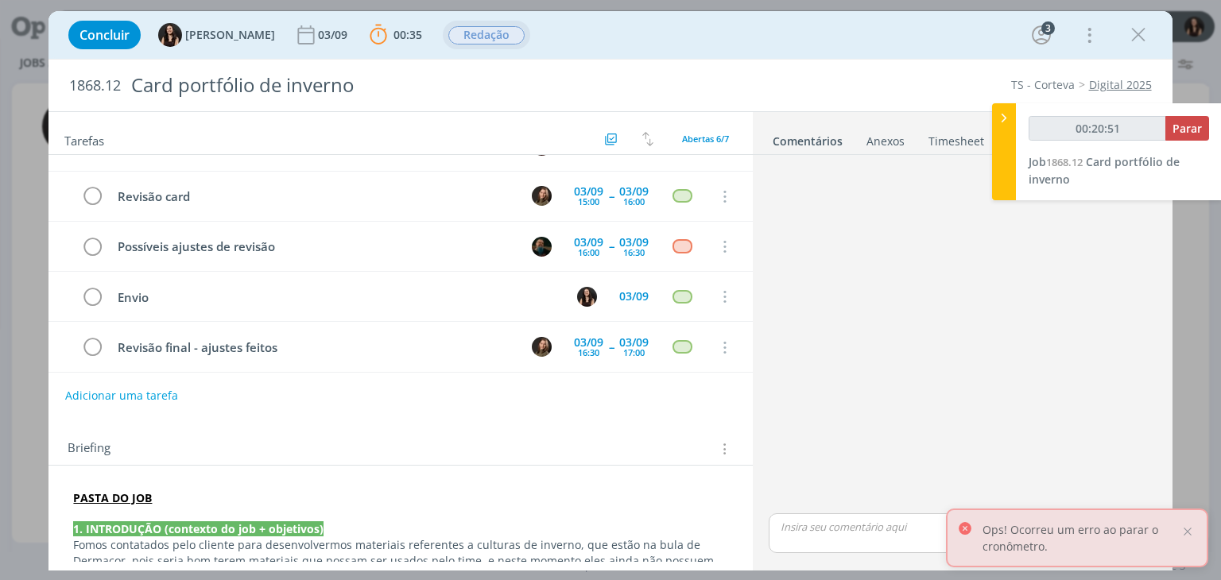
type input "00:21:00"
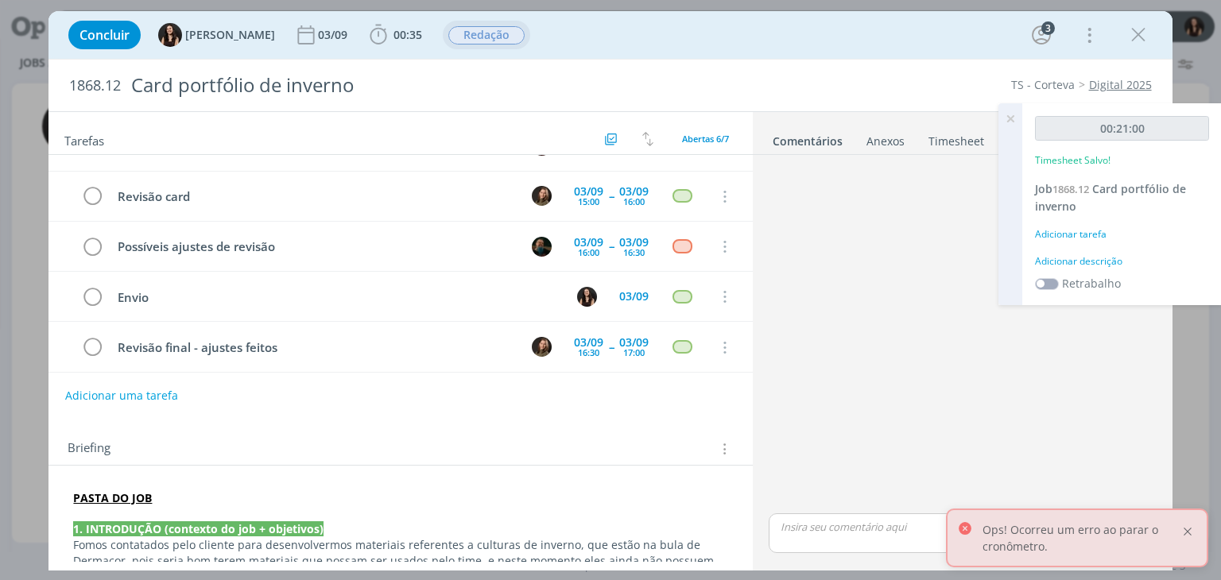
click at [1185, 530] on div at bounding box center [1188, 532] width 14 height 14
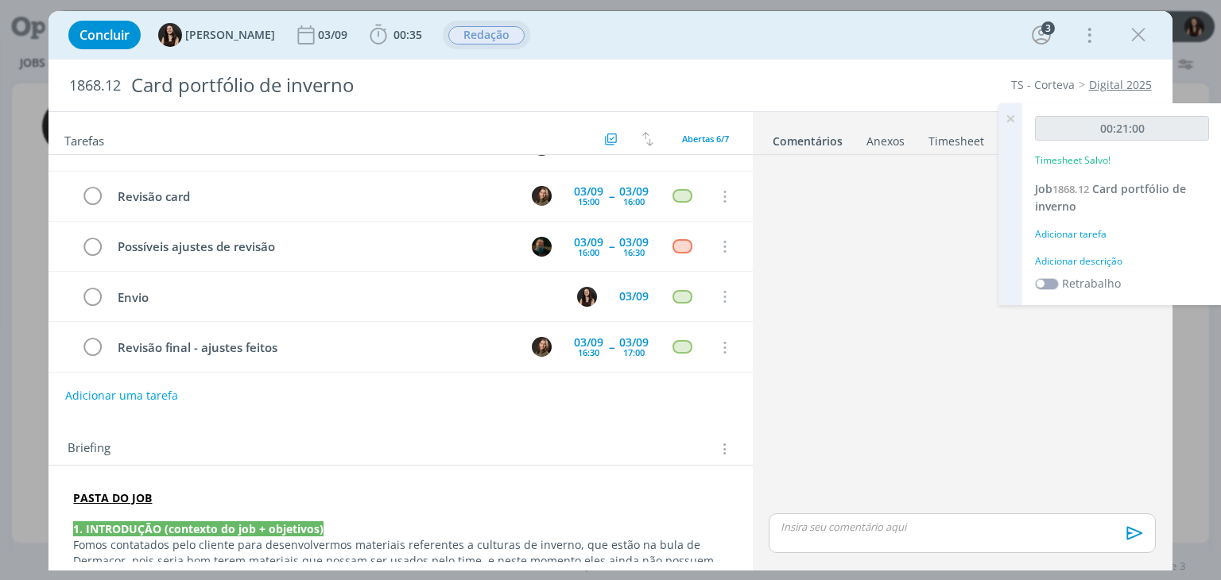
click at [1080, 262] on div "Adicionar descrição" at bounding box center [1122, 261] width 174 height 14
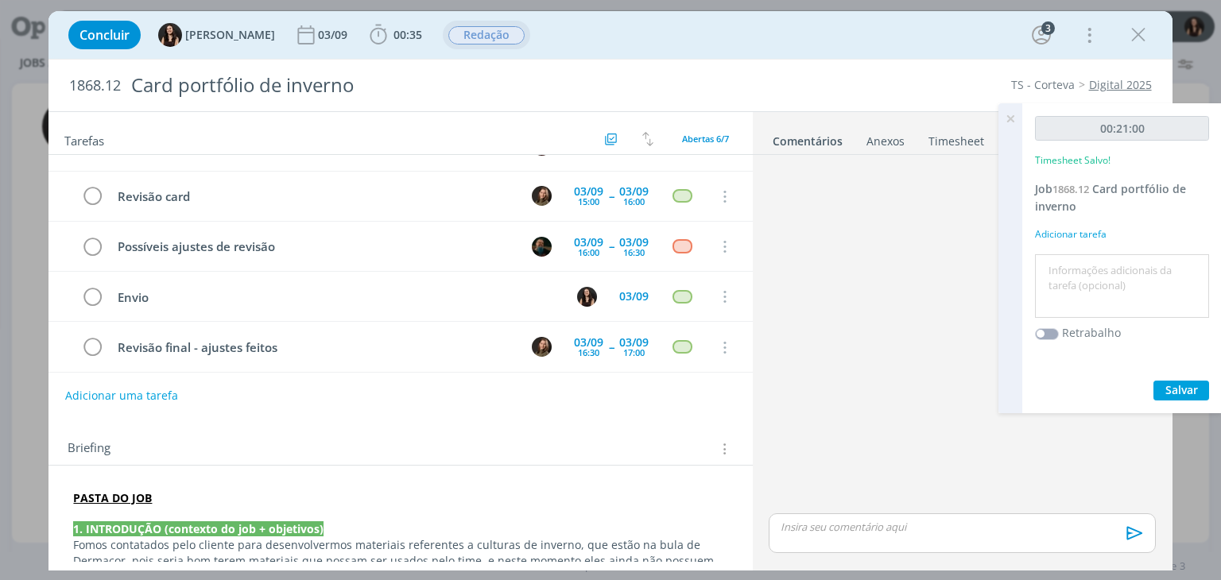
click at [1075, 274] on textarea at bounding box center [1122, 286] width 166 height 56
type textarea "Briefing e pautas"
click at [1174, 397] on button "Salvar" at bounding box center [1182, 391] width 56 height 20
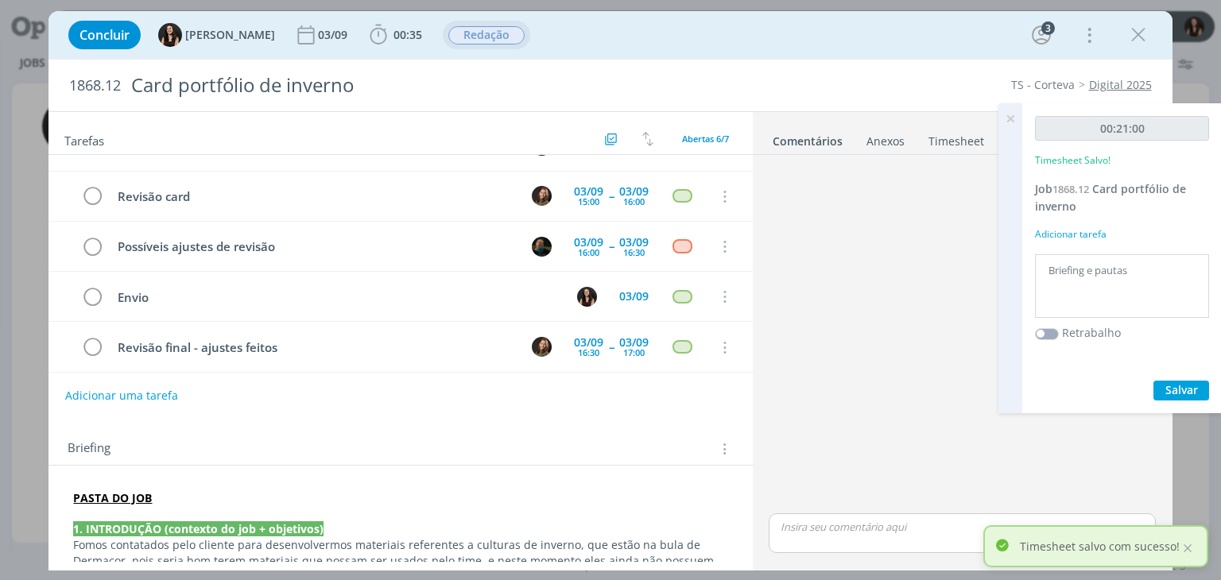
click at [1011, 115] on icon at bounding box center [1010, 118] width 29 height 31
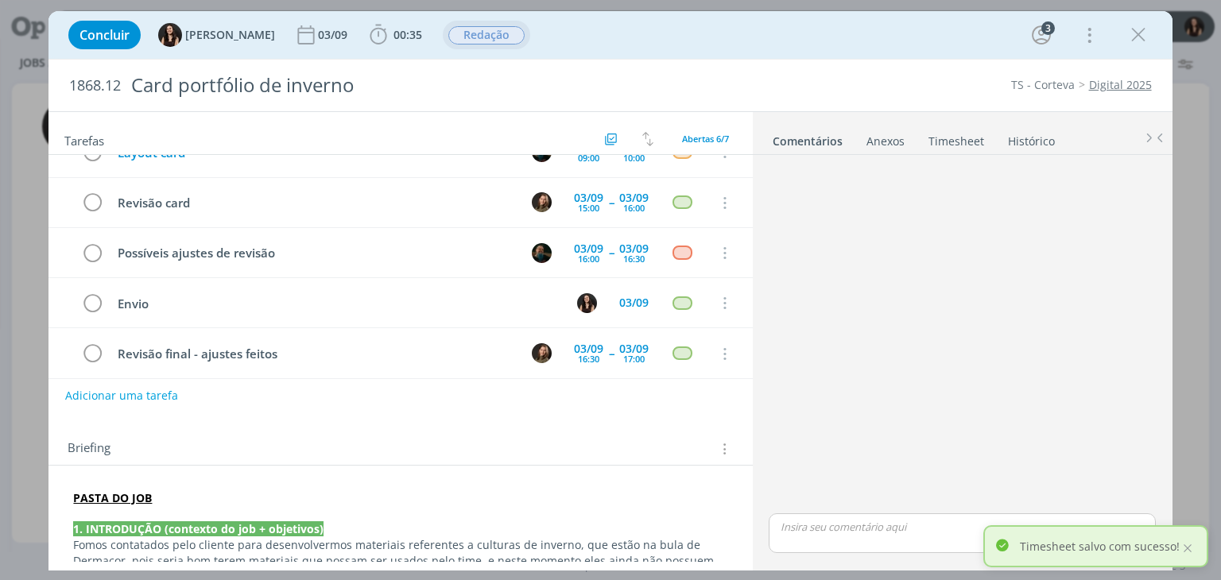
scroll to position [84, 0]
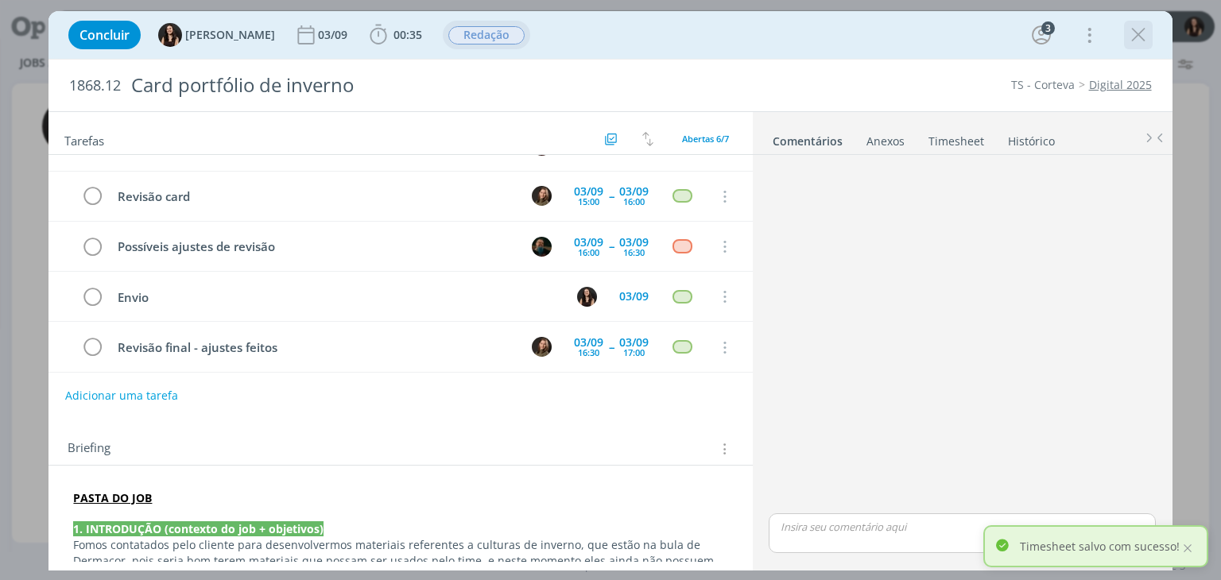
click at [1130, 33] on icon "dialog" at bounding box center [1139, 35] width 24 height 24
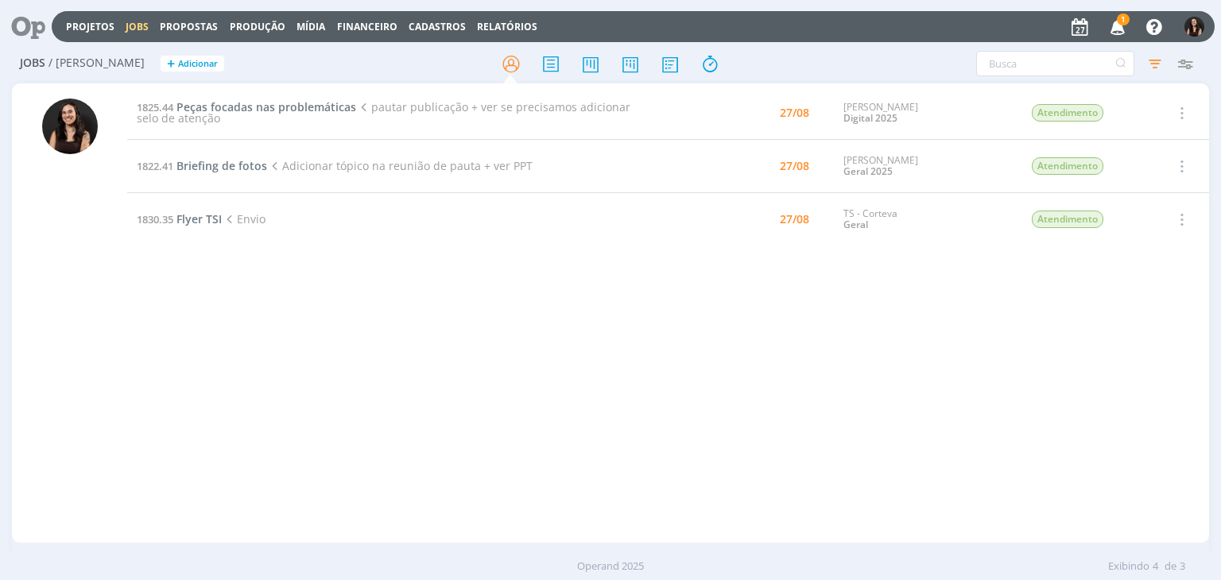
click at [22, 10] on div at bounding box center [22, 27] width 33 height 35
click at [35, 16] on icon at bounding box center [22, 26] width 33 height 31
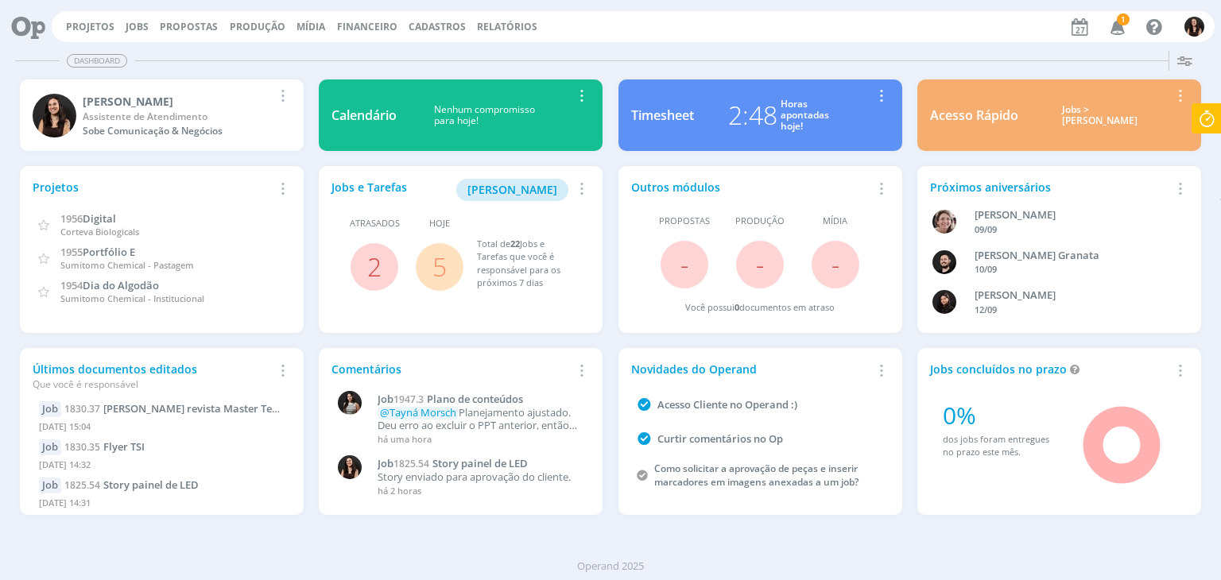
click at [1116, 26] on icon "button" at bounding box center [1118, 26] width 28 height 27
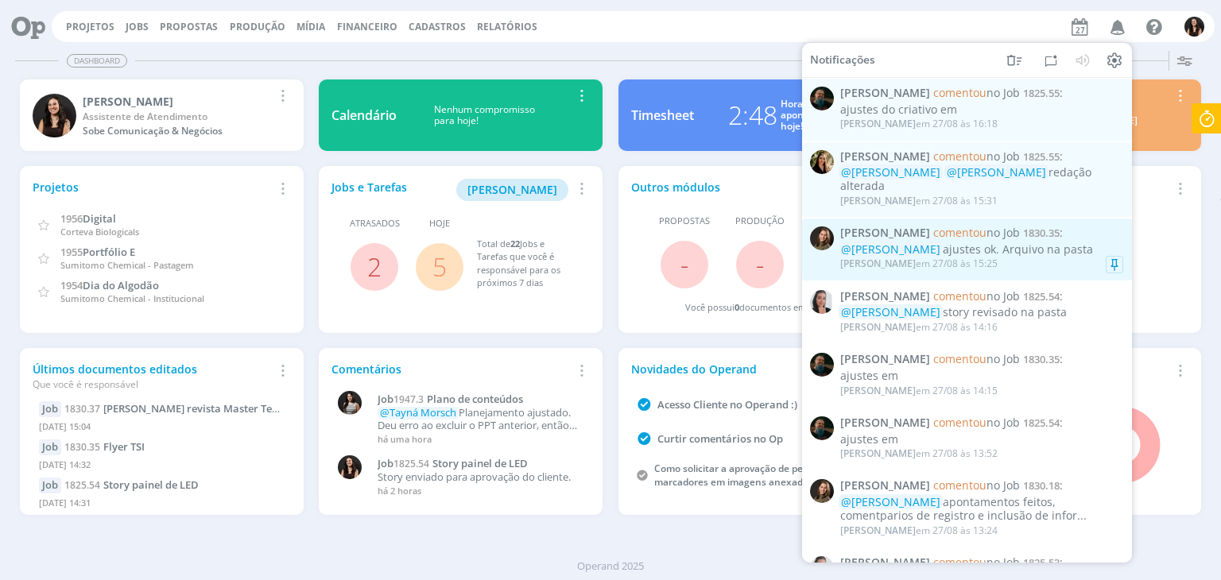
click at [1069, 228] on div "[PERSON_NAME] comentou no Job 1830.35 : @[PERSON_NAME] ajustes ok. Arquivo na p…" at bounding box center [981, 250] width 283 height 46
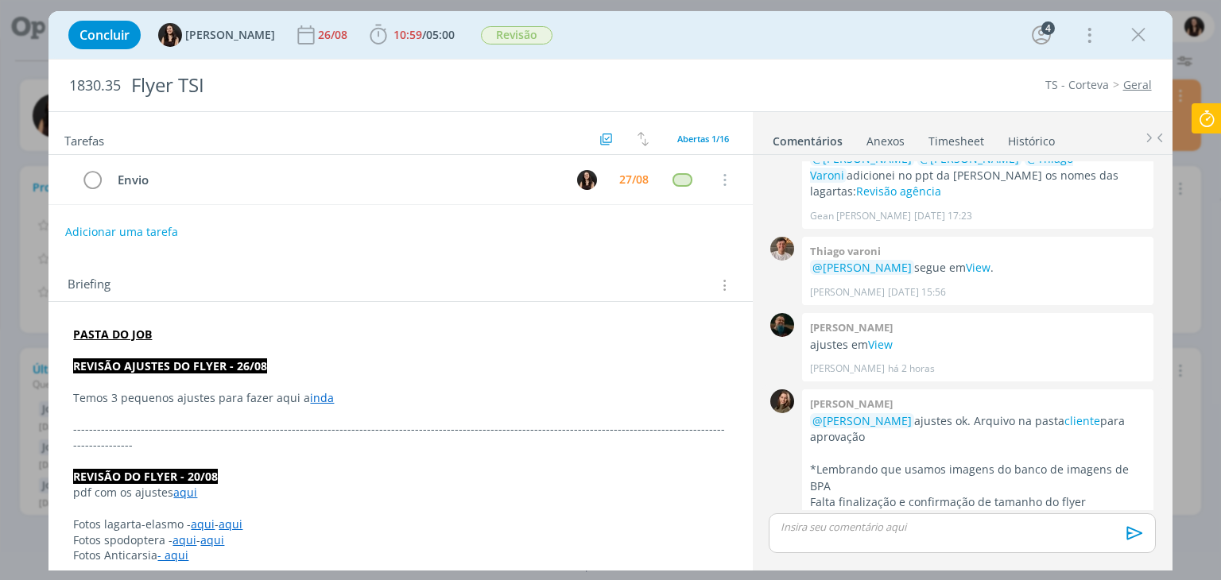
scroll to position [728, 0]
click at [1142, 34] on icon "dialog" at bounding box center [1139, 35] width 24 height 24
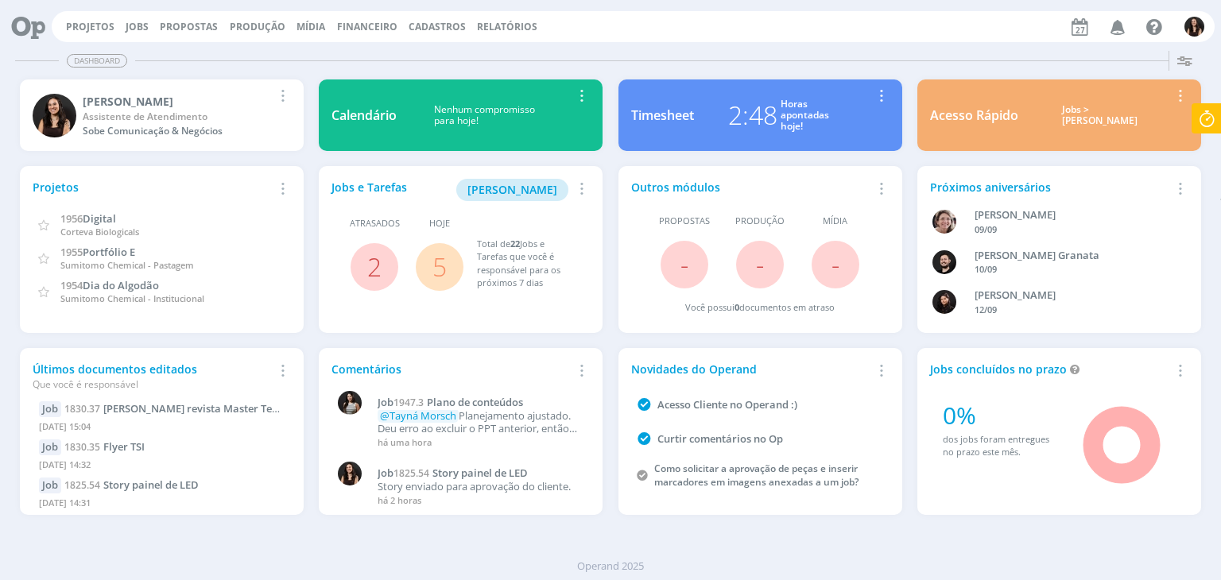
click at [1121, 31] on icon "button" at bounding box center [1118, 26] width 28 height 27
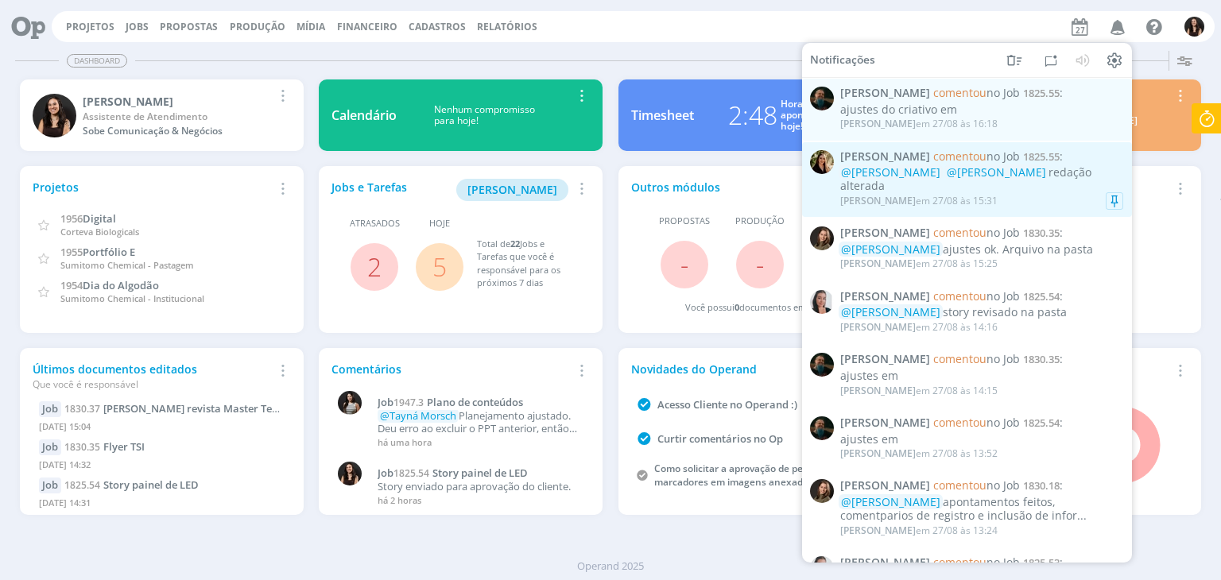
click at [1050, 180] on div "@[PERSON_NAME] @[PERSON_NAME] redação alterada" at bounding box center [981, 179] width 283 height 27
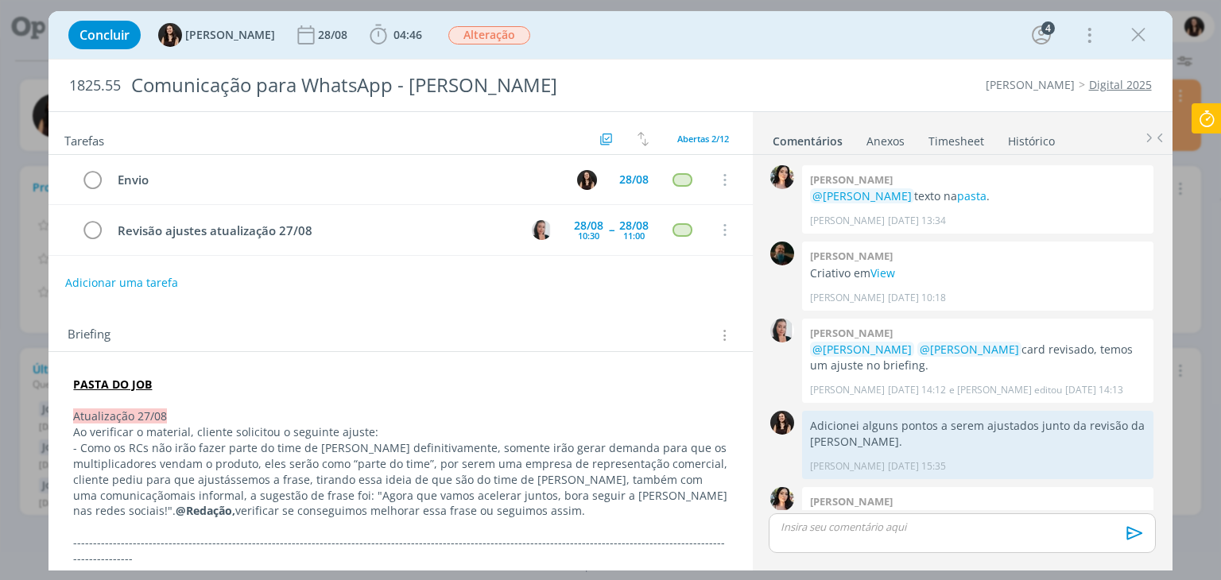
scroll to position [555, 0]
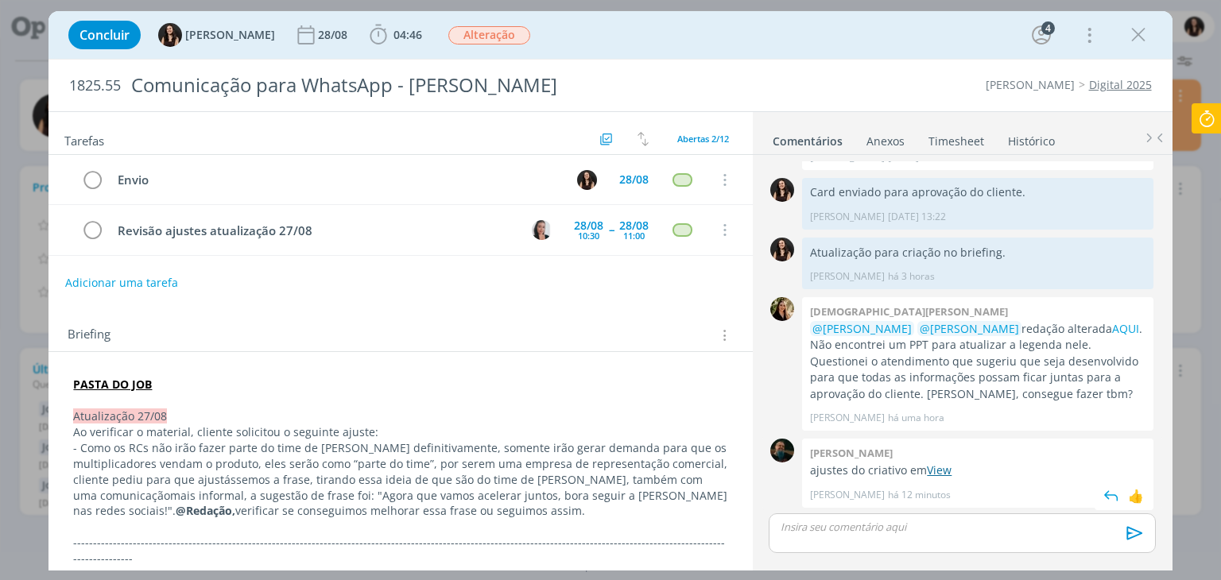
click at [937, 468] on link "View" at bounding box center [939, 470] width 25 height 15
click at [941, 473] on link "View" at bounding box center [939, 470] width 25 height 15
click at [1135, 25] on icon "dialog" at bounding box center [1139, 35] width 24 height 24
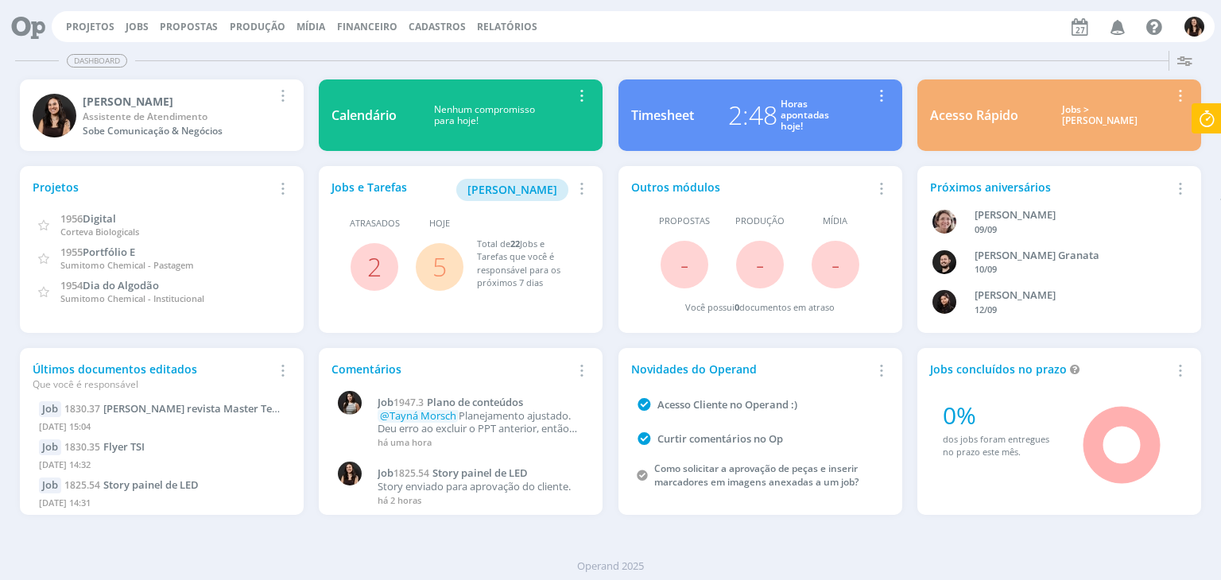
click at [445, 261] on link "5" at bounding box center [440, 267] width 14 height 34
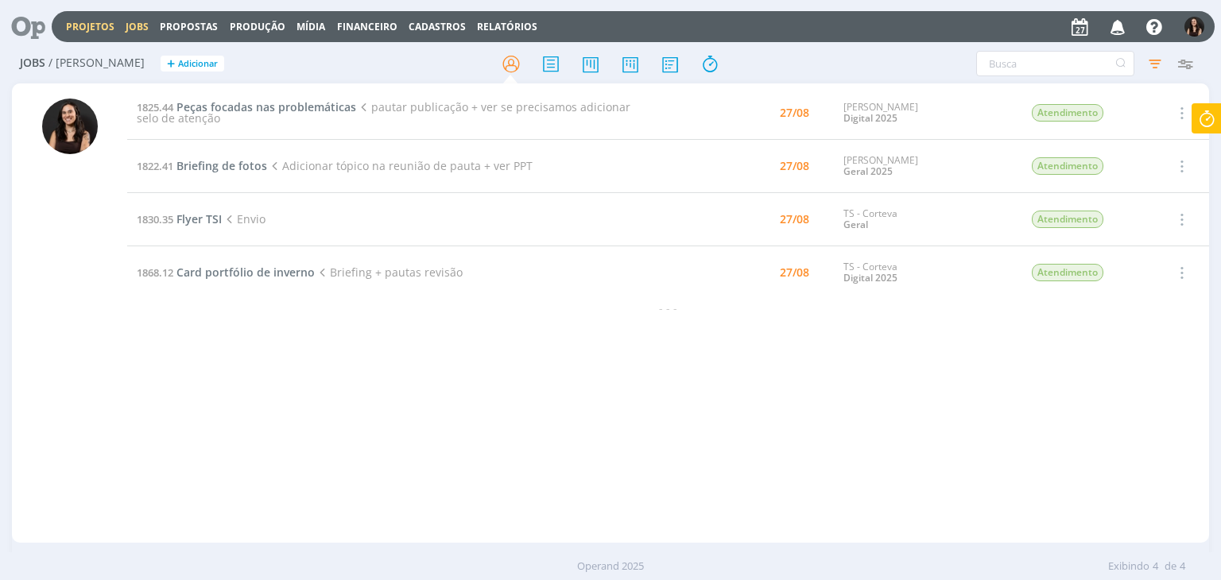
click at [72, 23] on link "Projetos" at bounding box center [90, 27] width 49 height 14
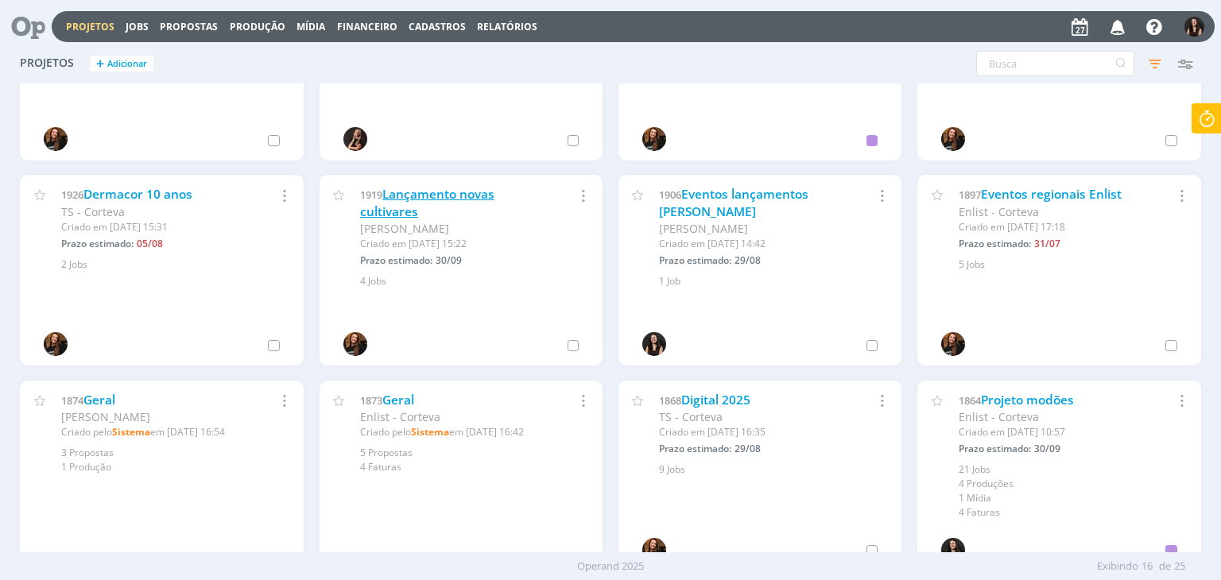
scroll to position [359, 0]
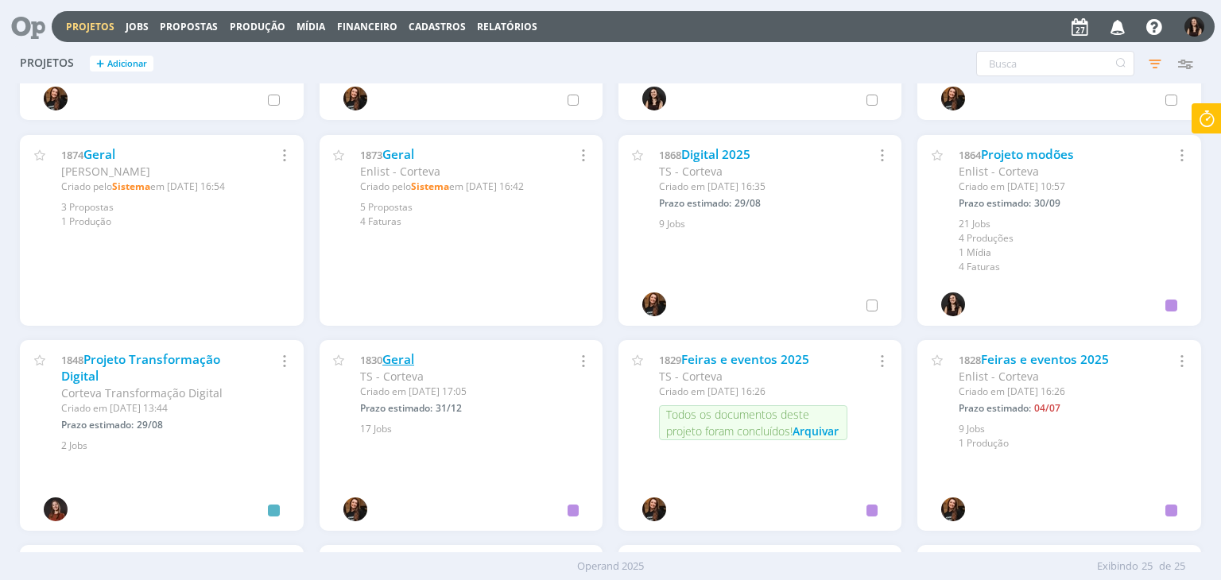
click at [390, 365] on link "Geral" at bounding box center [398, 359] width 32 height 17
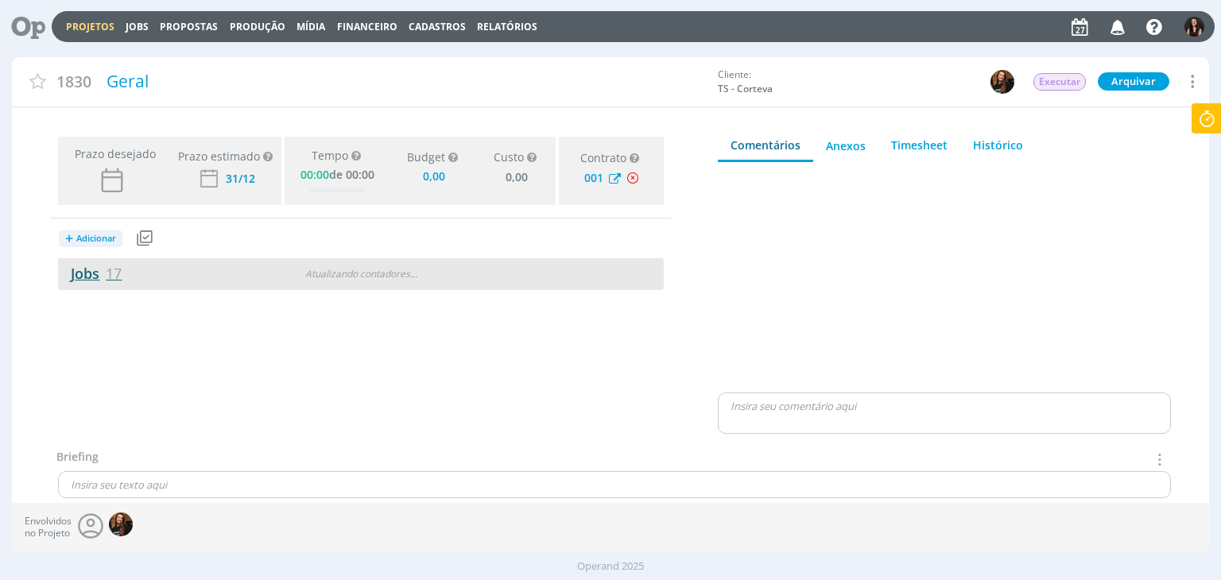
click at [73, 265] on link "Jobs 17" at bounding box center [90, 273] width 64 height 19
type input "0,00"
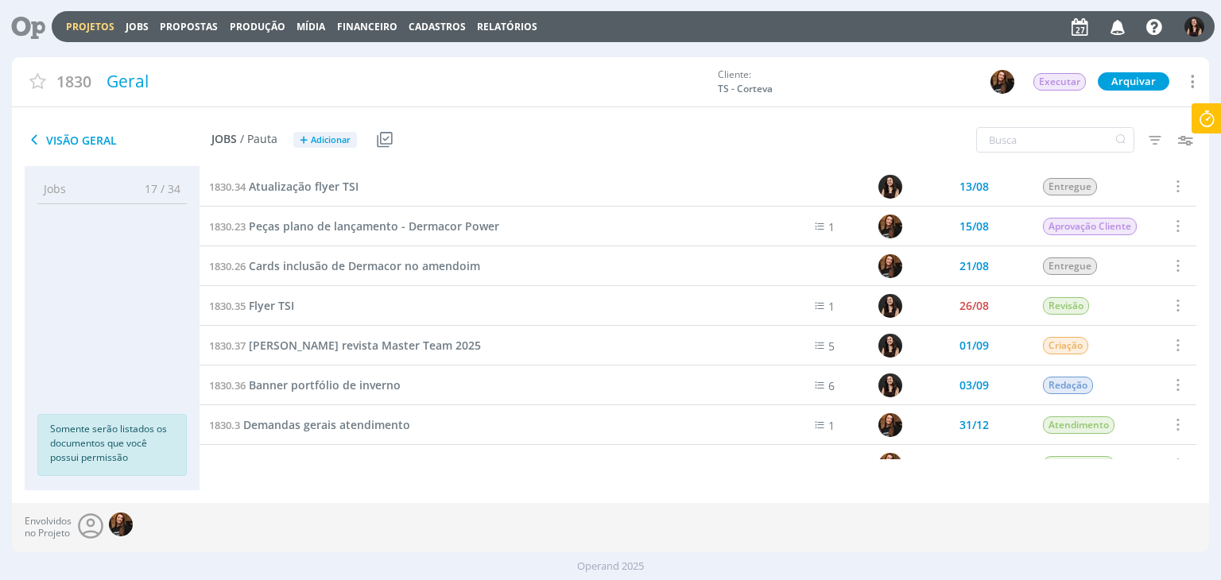
scroll to position [383, 0]
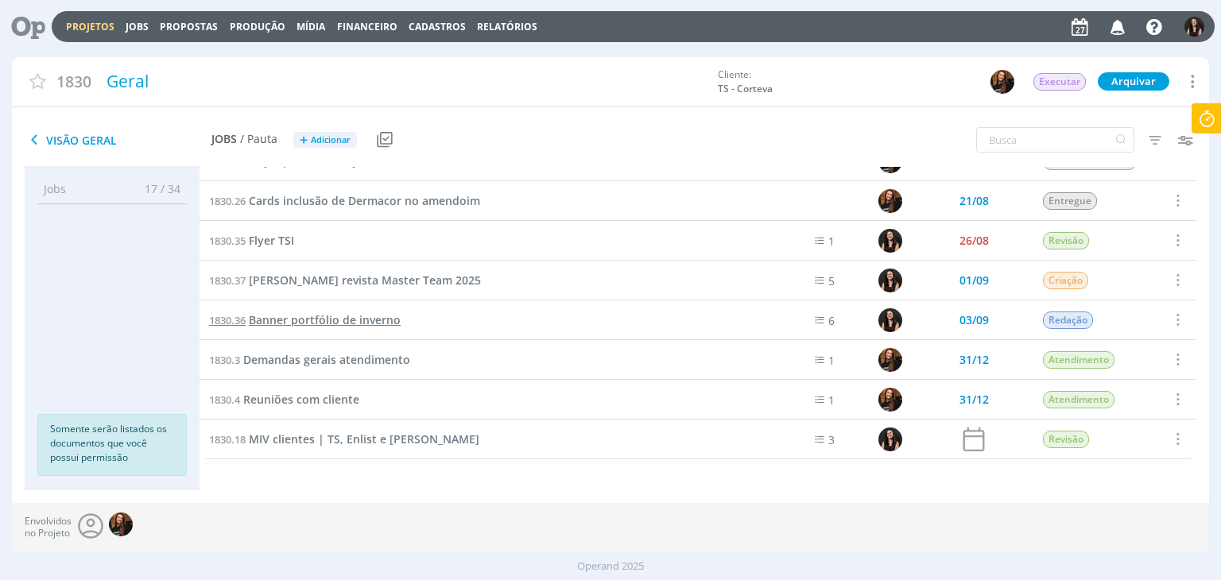
click at [373, 322] on span "Banner portfólio de inverno" at bounding box center [325, 319] width 152 height 15
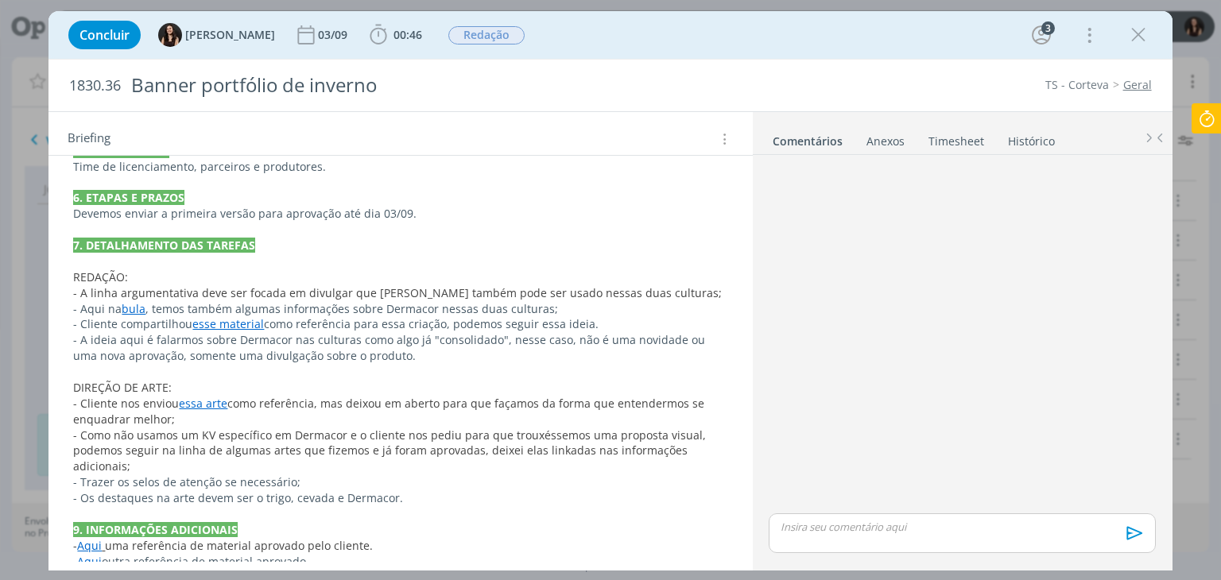
scroll to position [571, 0]
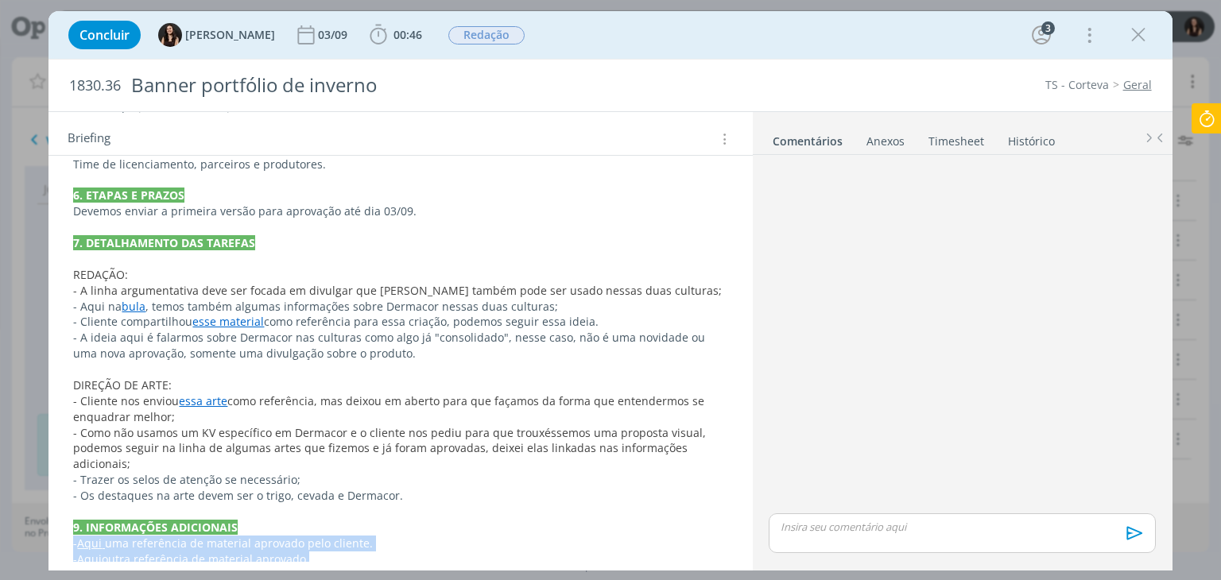
drag, startPoint x: 334, startPoint y: 548, endPoint x: 72, endPoint y: 522, distance: 263.6
click at [72, 522] on div "PASTA DO JOB 1. INTRODUÇÃO (contexto do job + objetivos) Fomos contatados pelo …" at bounding box center [400, 243] width 678 height 659
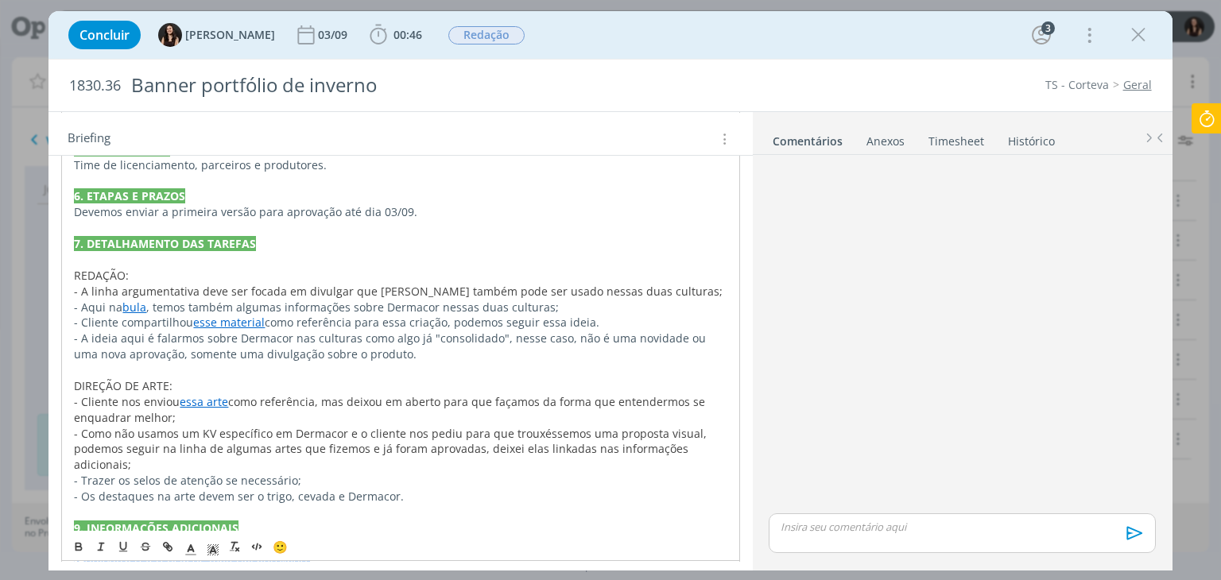
copy div "- Aqui uma referência de material aprovado pelo cliente. - Aqui outra referênci…"
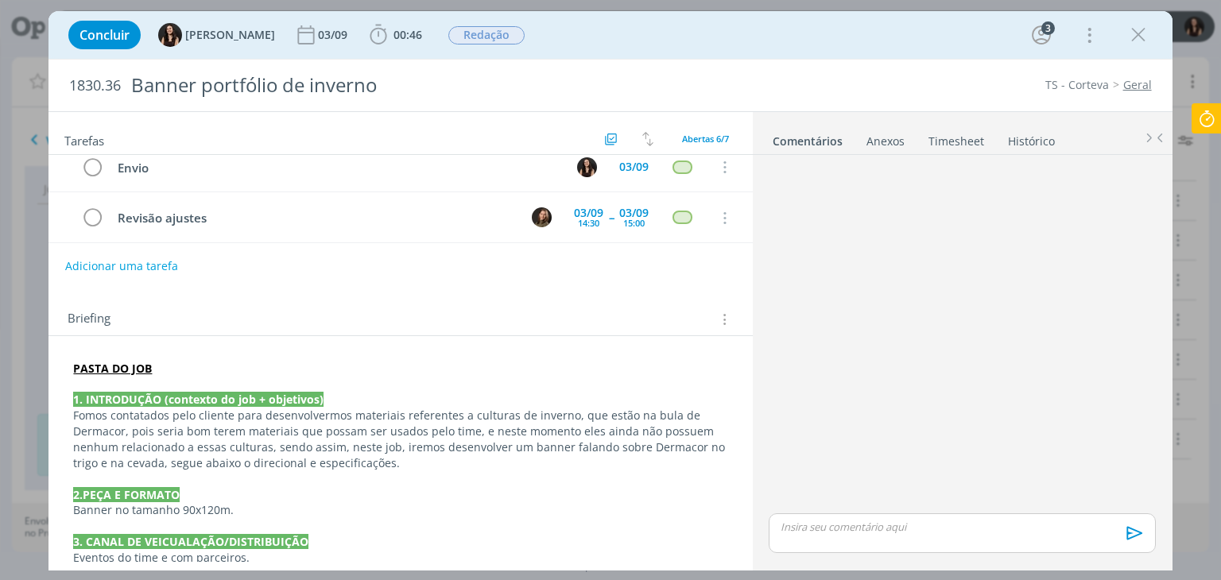
scroll to position [173, 0]
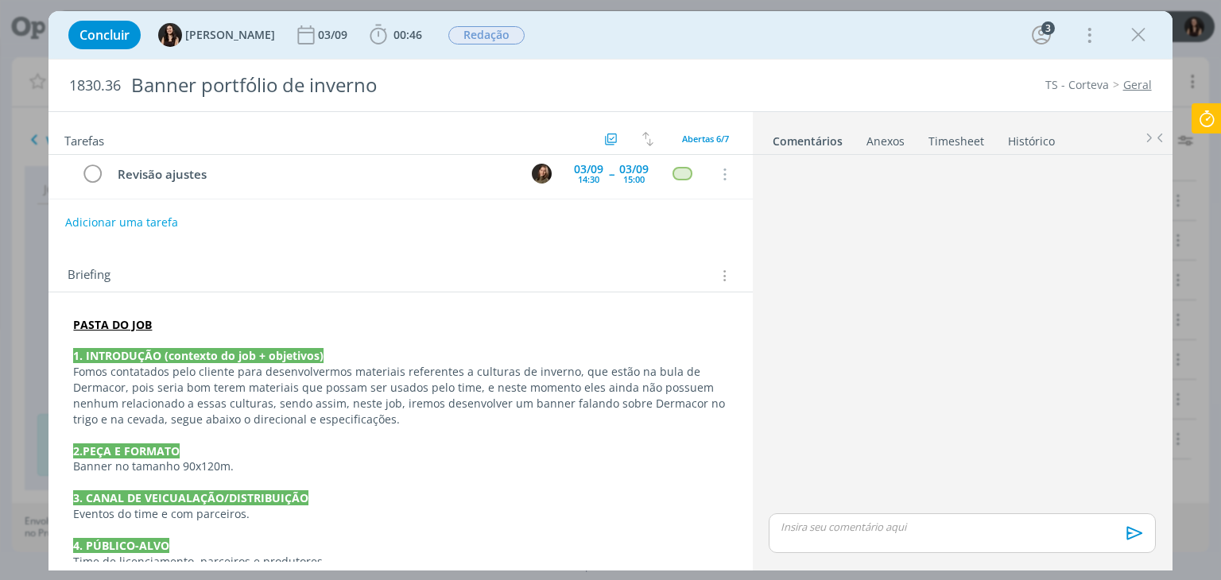
click at [1213, 109] on icon at bounding box center [1207, 118] width 29 height 31
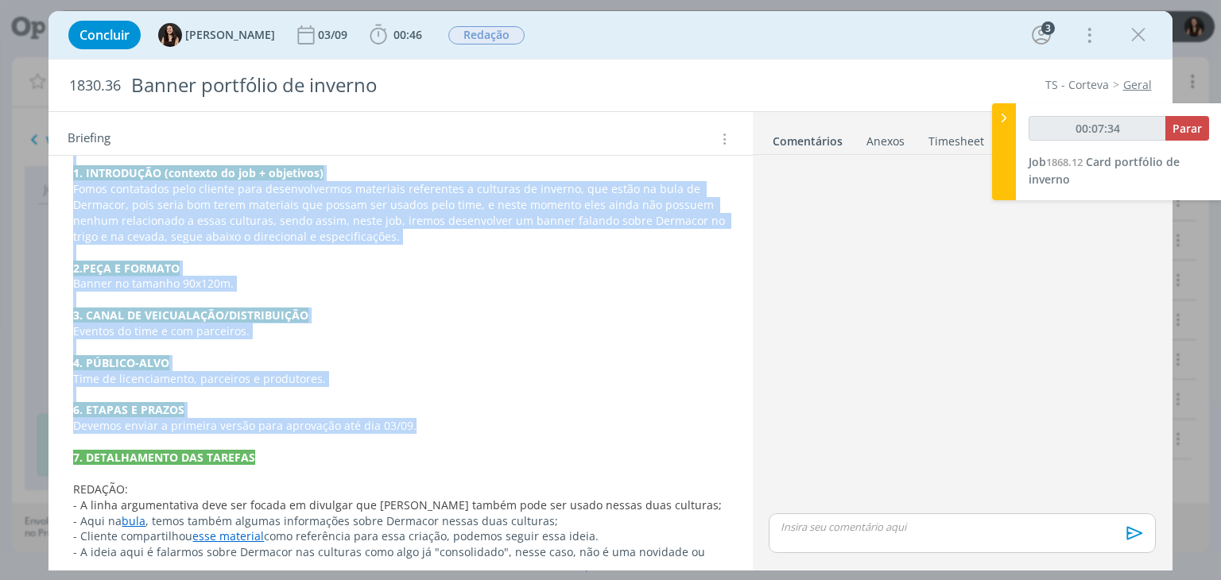
scroll to position [340, 0]
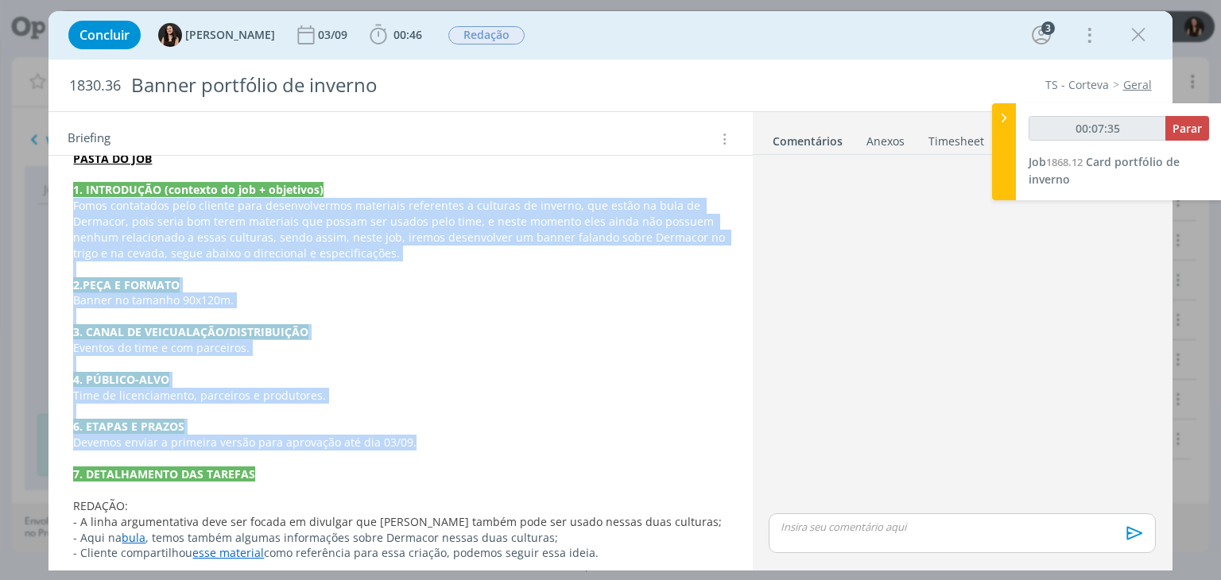
drag, startPoint x: 417, startPoint y: 290, endPoint x: 71, endPoint y: 200, distance: 358.1
click at [71, 200] on div "PASTA DO JOB 1. INTRODUÇÃO (contexto do job + objetivos) Fomos contatados pelo …" at bounding box center [400, 475] width 678 height 659
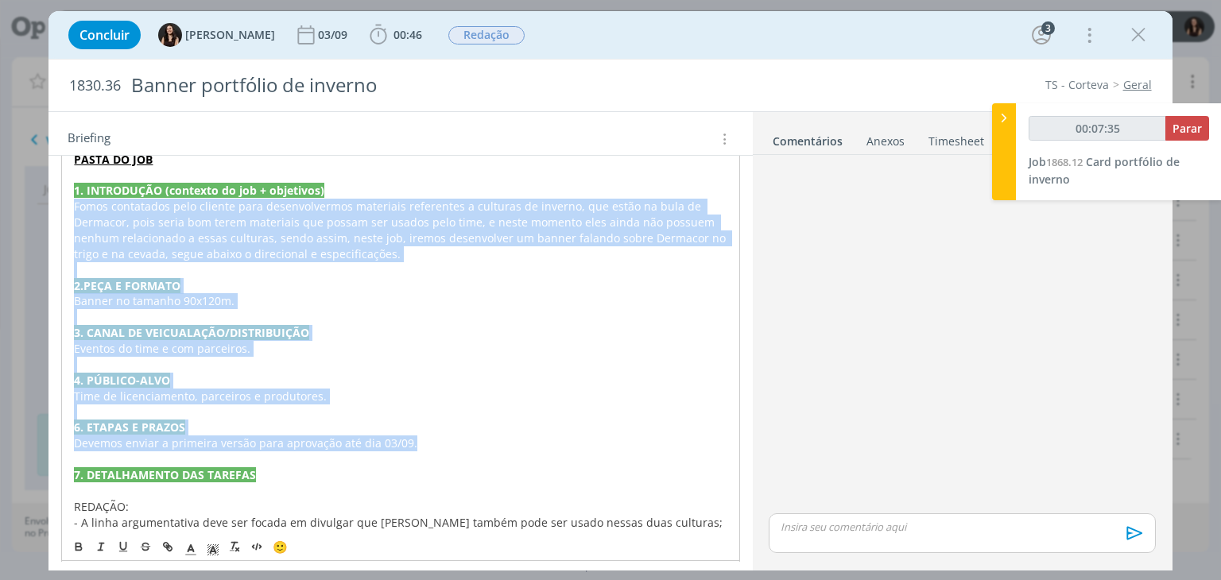
copy div "Fomos contatados pelo cliente para desenvolvermos materiais referentes a cultur…"
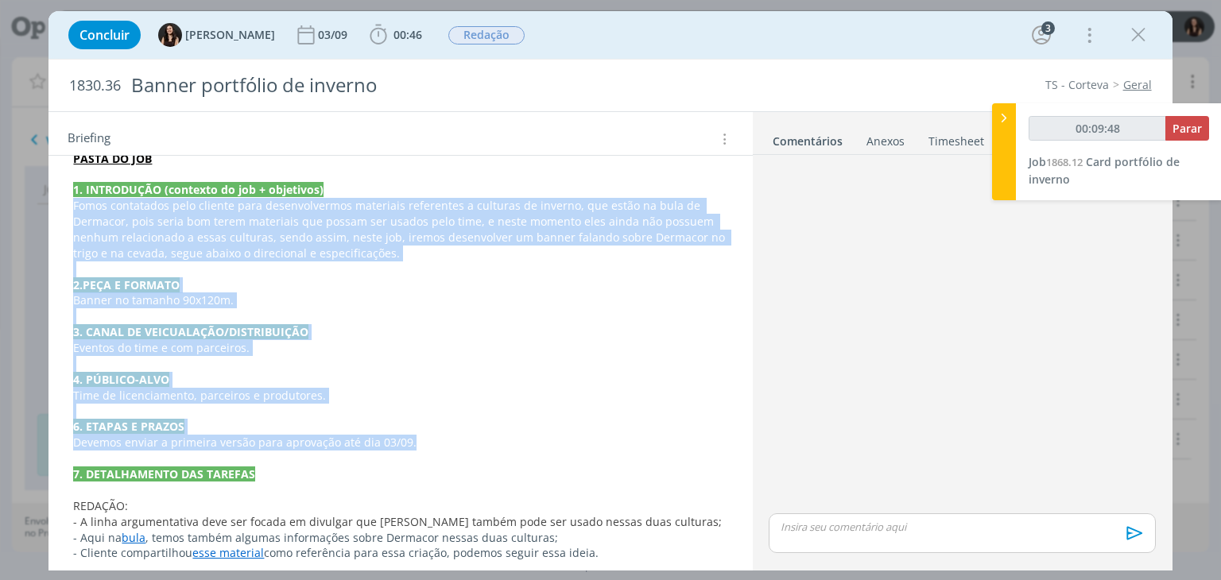
click at [318, 258] on p "Fomos contatados pelo cliente para desenvolvermos materiais referentes a cultur…" at bounding box center [400, 230] width 654 height 64
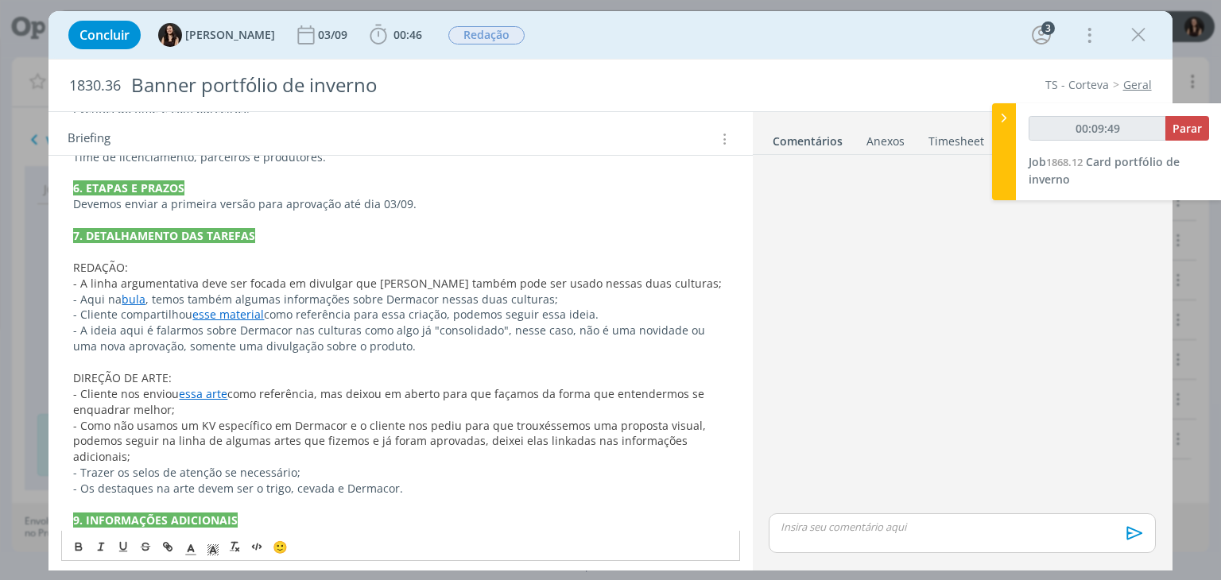
click at [318, 260] on p "REDAÇÃO:" at bounding box center [400, 268] width 654 height 16
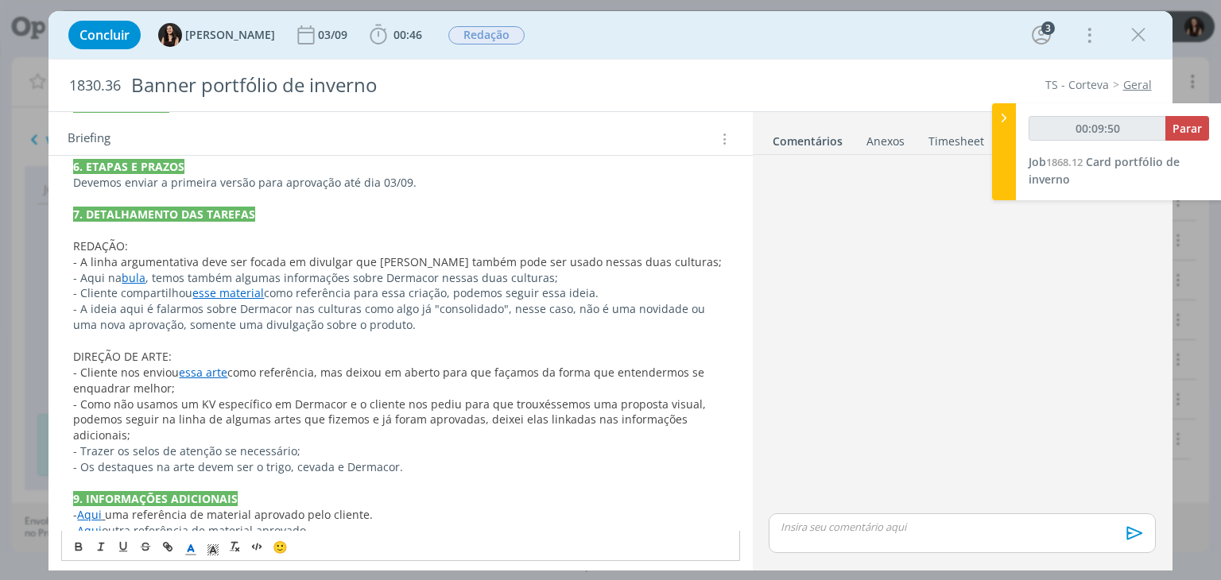
scroll to position [601, 0]
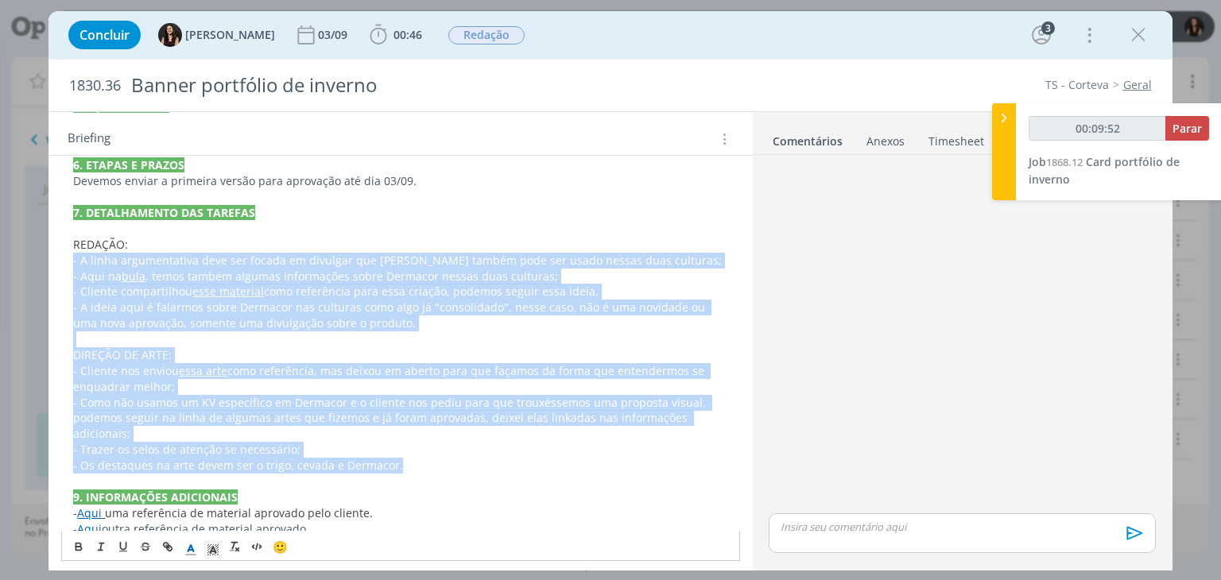
drag, startPoint x: 72, startPoint y: 255, endPoint x: 407, endPoint y: 455, distance: 389.7
click at [407, 455] on div "PASTA DO JOB 1. INTRODUÇÃO (contexto do job + objetivos) Fomos contatados pelo …" at bounding box center [400, 213] width 678 height 659
copy div "- A linha argumentativa deve ser focada em divulgar que [PERSON_NAME] também po…"
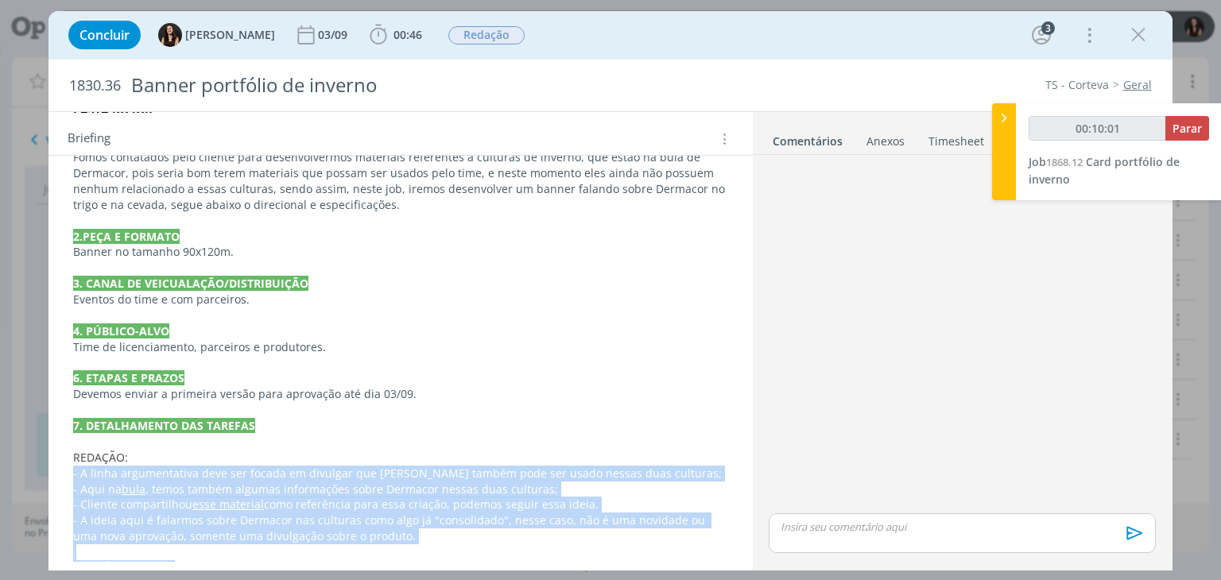
scroll to position [363, 0]
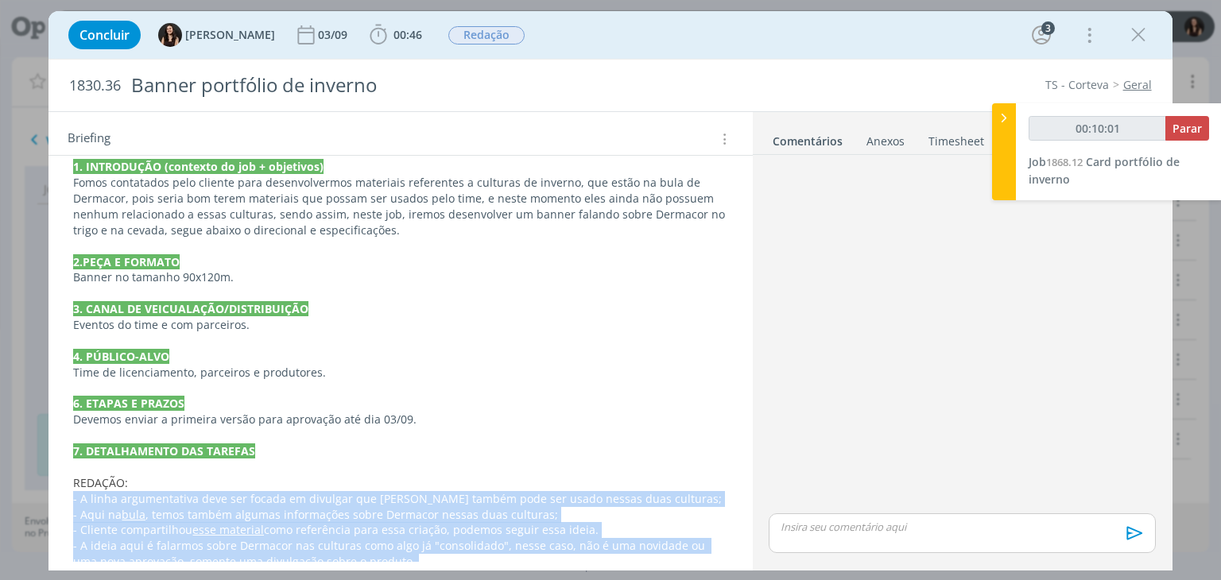
type input "00:10:02"
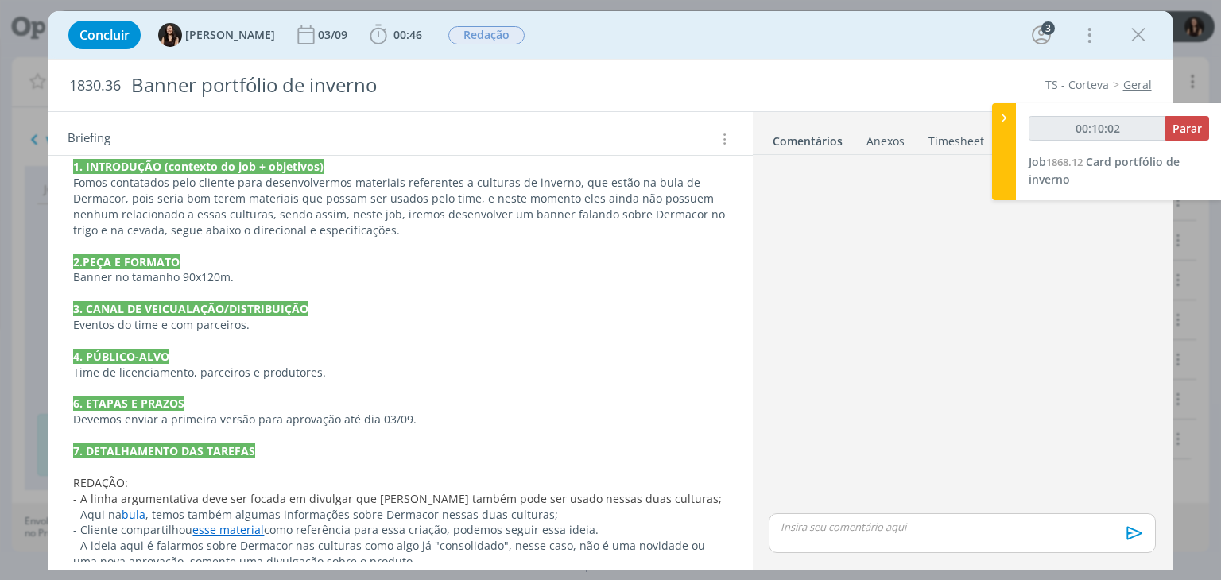
click at [183, 306] on strong "3. CANAL DE VEICUALAÇÃO/DISTRIBUIÇÃO" at bounding box center [190, 308] width 235 height 15
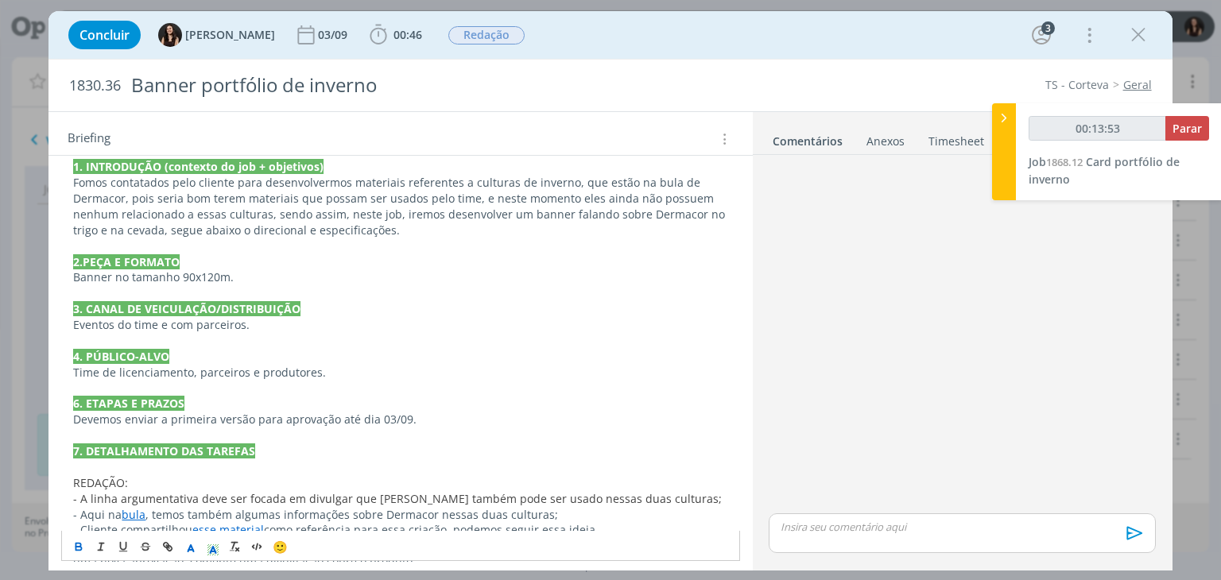
click at [1140, 39] on icon "dialog" at bounding box center [1139, 35] width 24 height 24
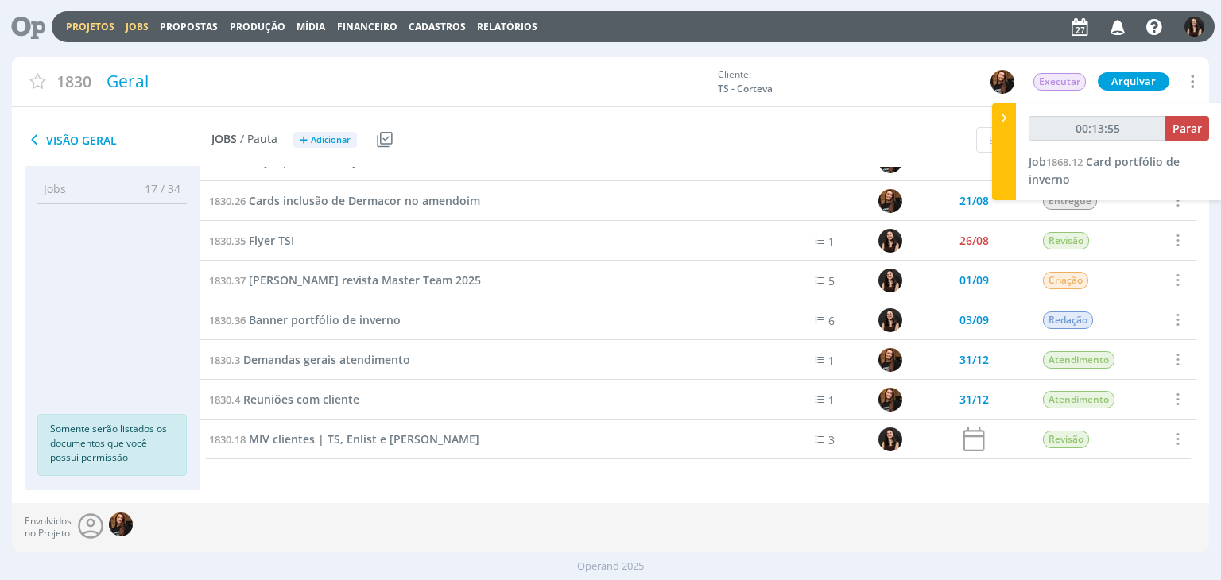
click at [126, 32] on link "Jobs" at bounding box center [137, 27] width 23 height 14
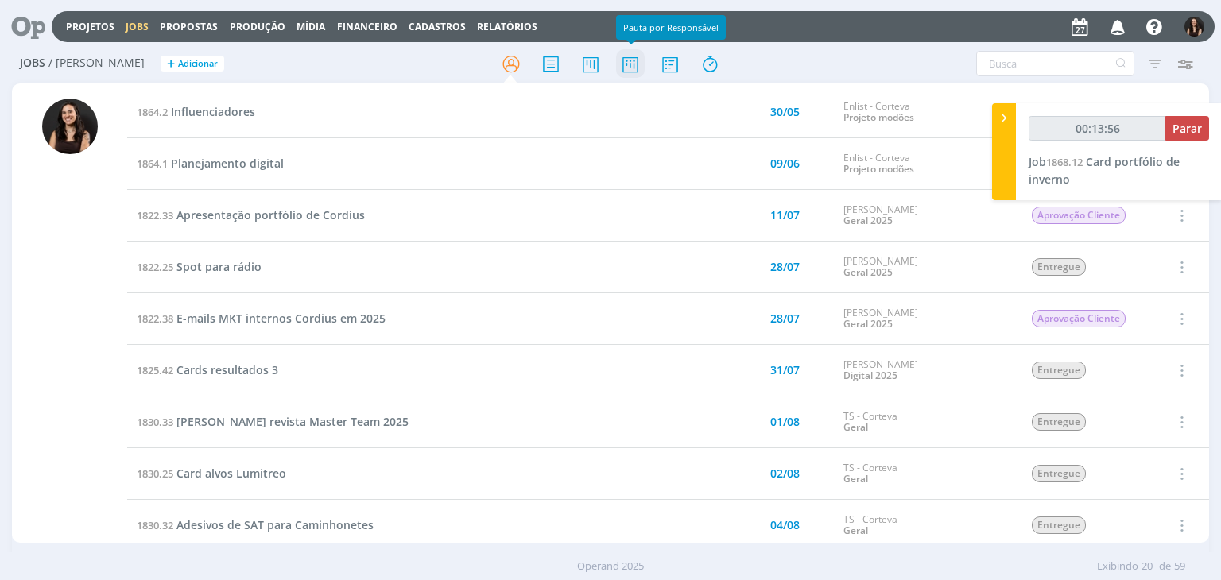
click at [635, 68] on icon at bounding box center [630, 64] width 29 height 31
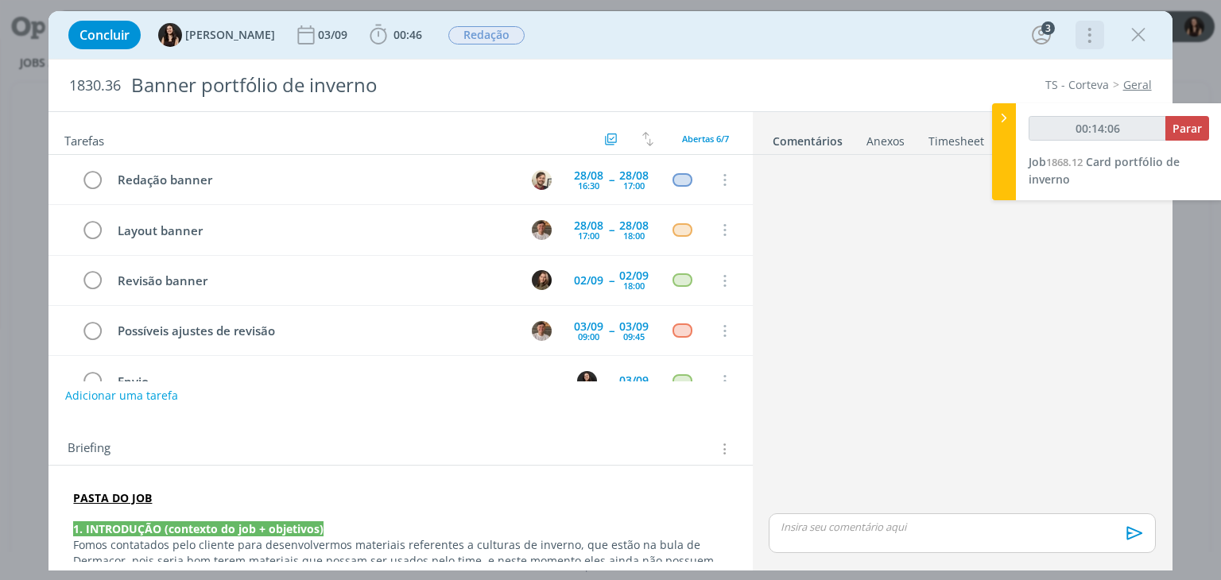
click at [1090, 32] on icon "dialog" at bounding box center [1088, 34] width 22 height 25
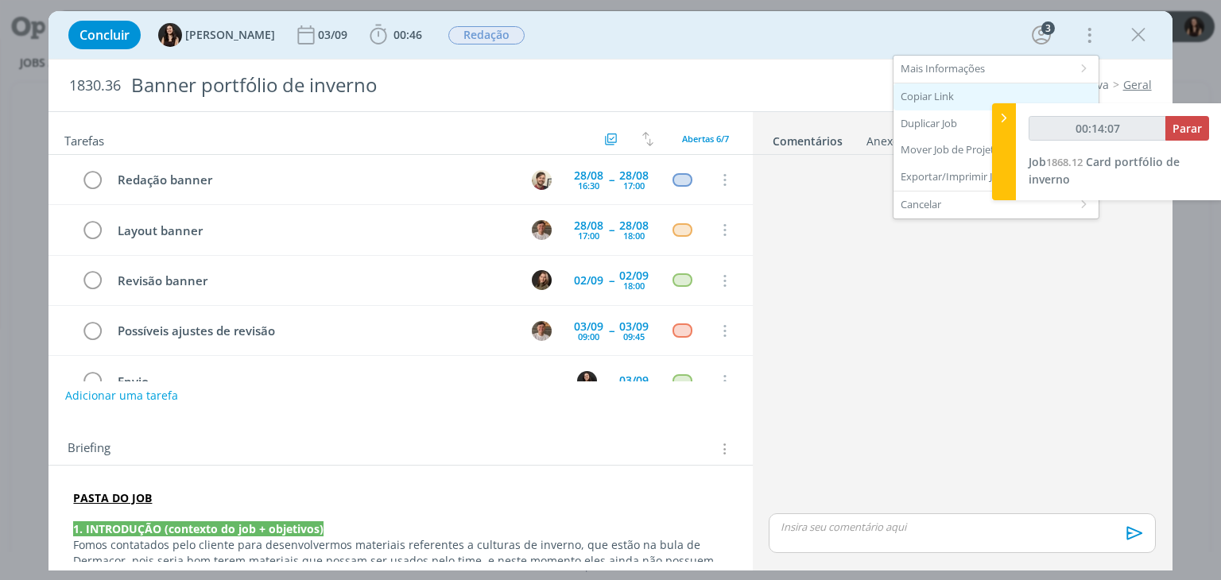
click at [910, 94] on div "Copiar Link" at bounding box center [996, 96] width 205 height 27
drag, startPoint x: 1139, startPoint y: 45, endPoint x: 1042, endPoint y: 148, distance: 142.3
click at [1139, 45] on icon "dialog" at bounding box center [1139, 35] width 24 height 24
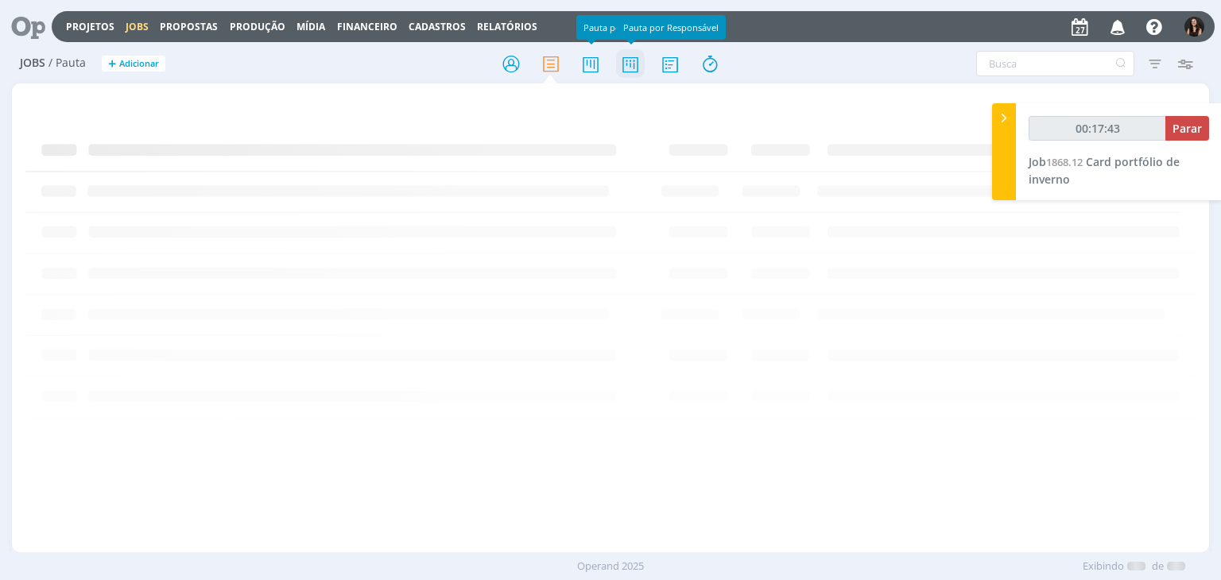
click at [626, 64] on icon at bounding box center [630, 64] width 29 height 31
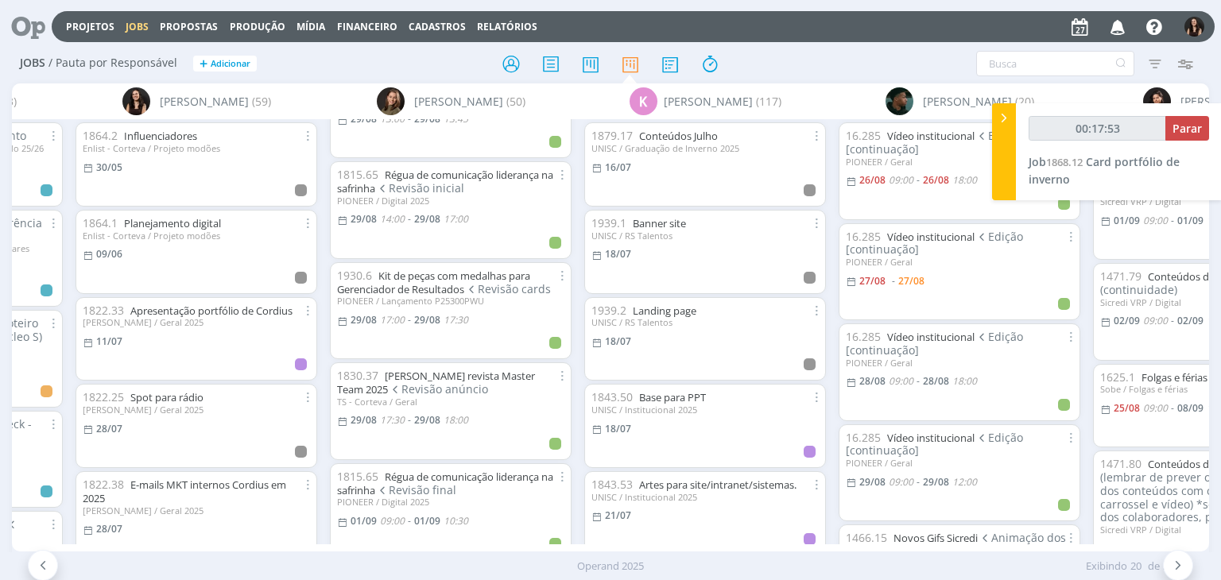
scroll to position [1352, 0]
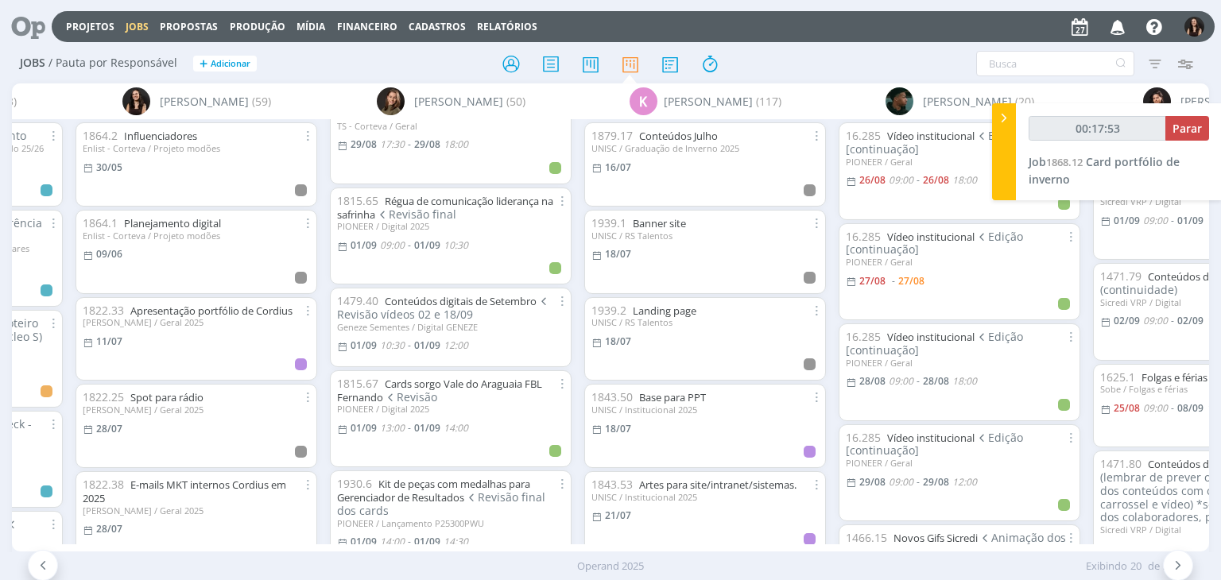
type input "00:17:54"
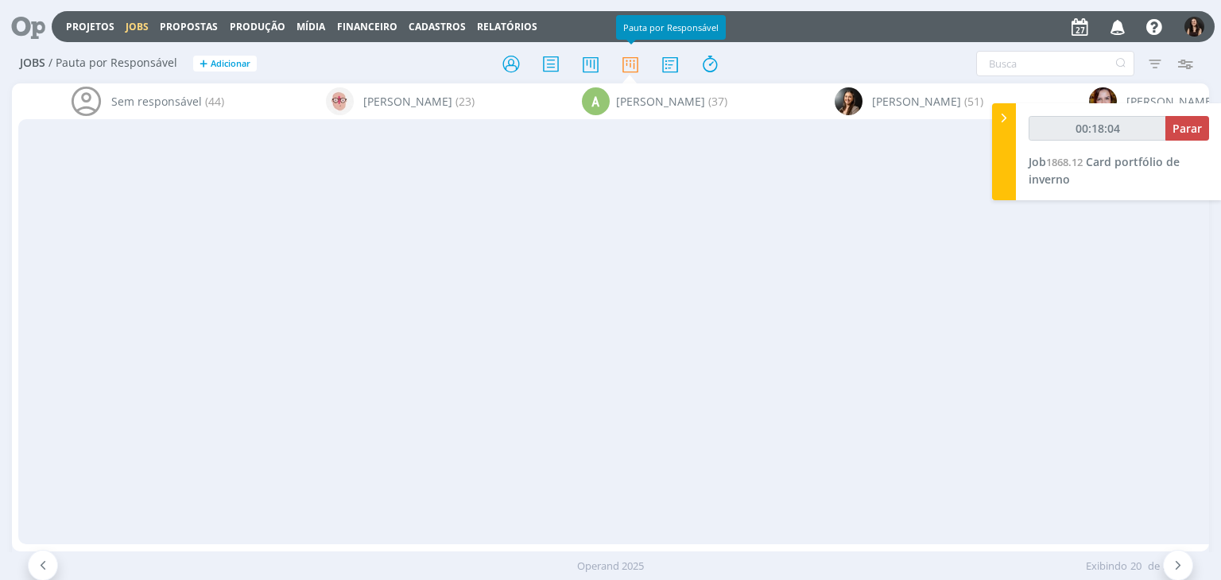
scroll to position [2703, 0]
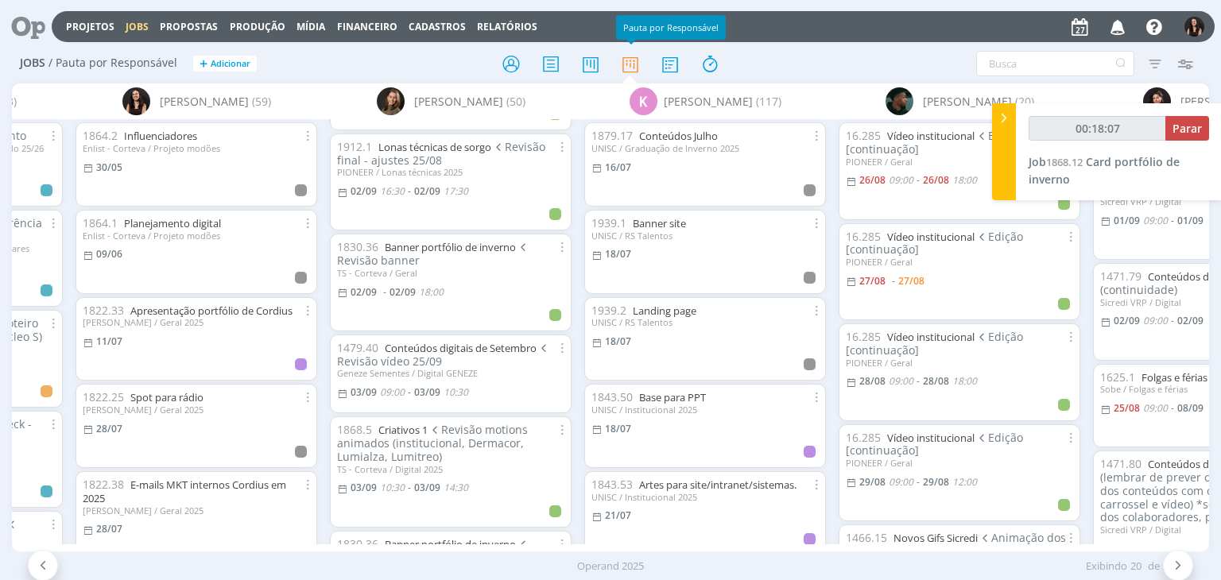
type input "00:18:08"
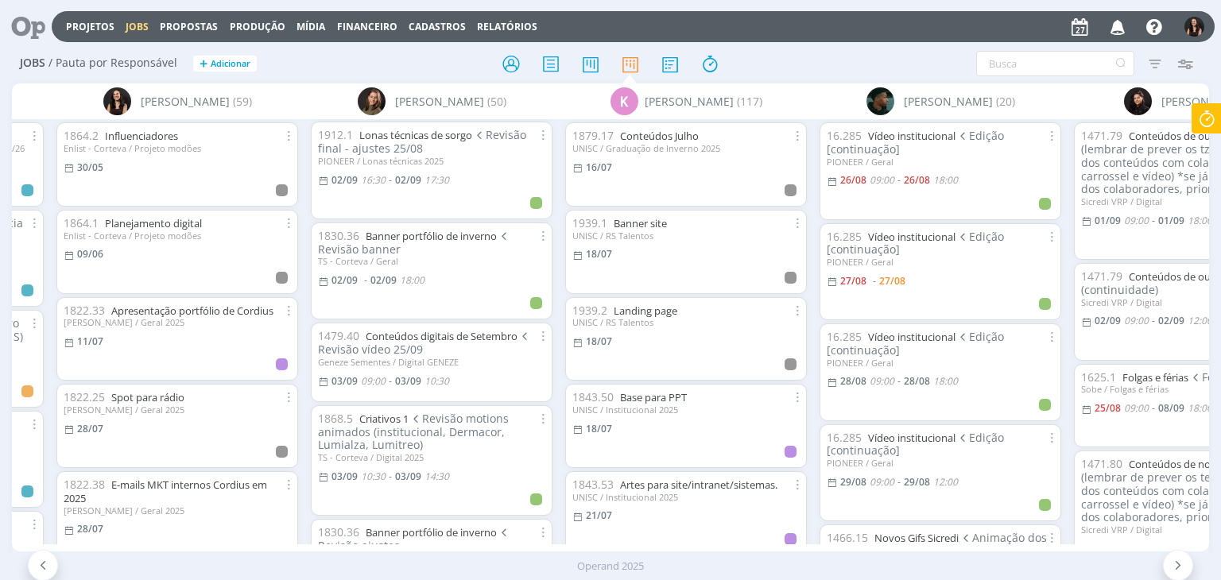
scroll to position [2615, 0]
click at [461, 228] on link "Banner portfólio de inverno" at bounding box center [431, 235] width 131 height 14
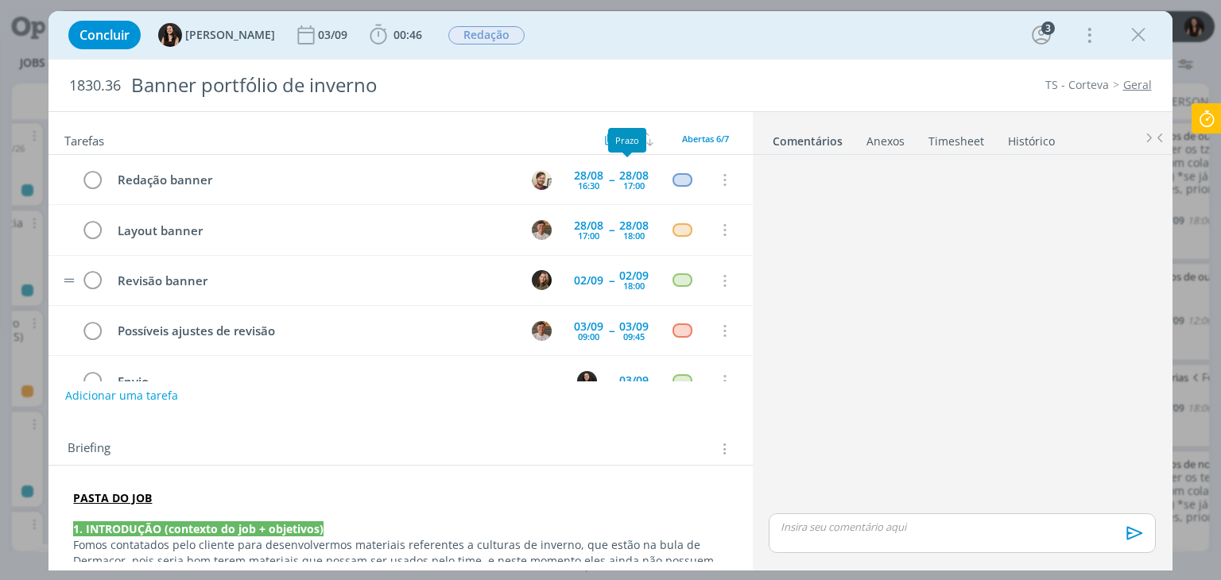
scroll to position [49, 0]
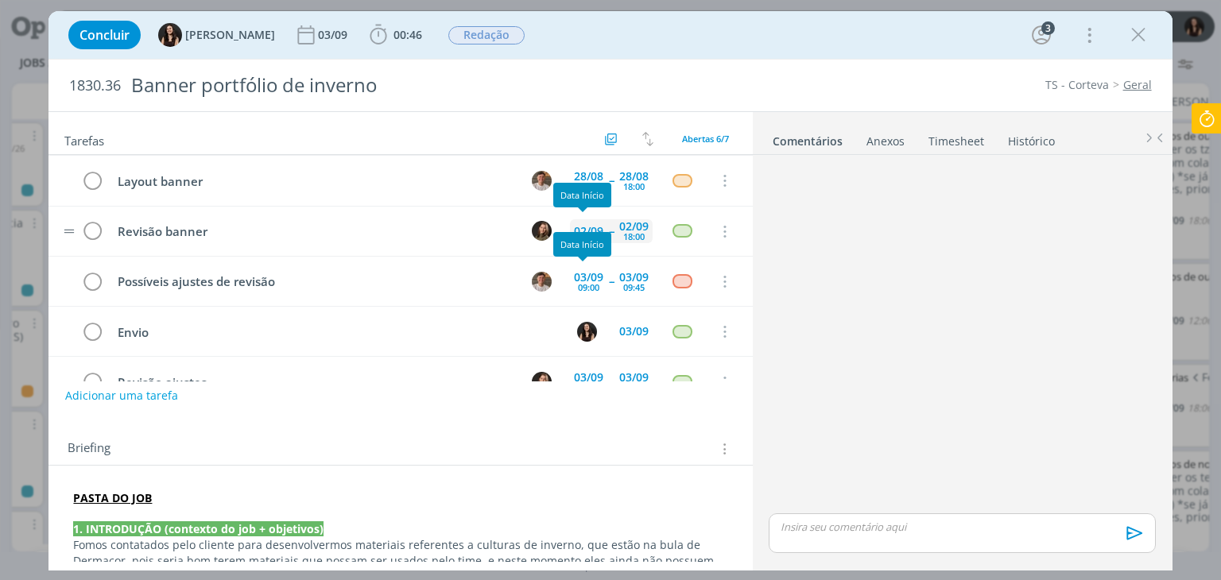
click at [582, 226] on div "02/09" at bounding box center [588, 231] width 29 height 11
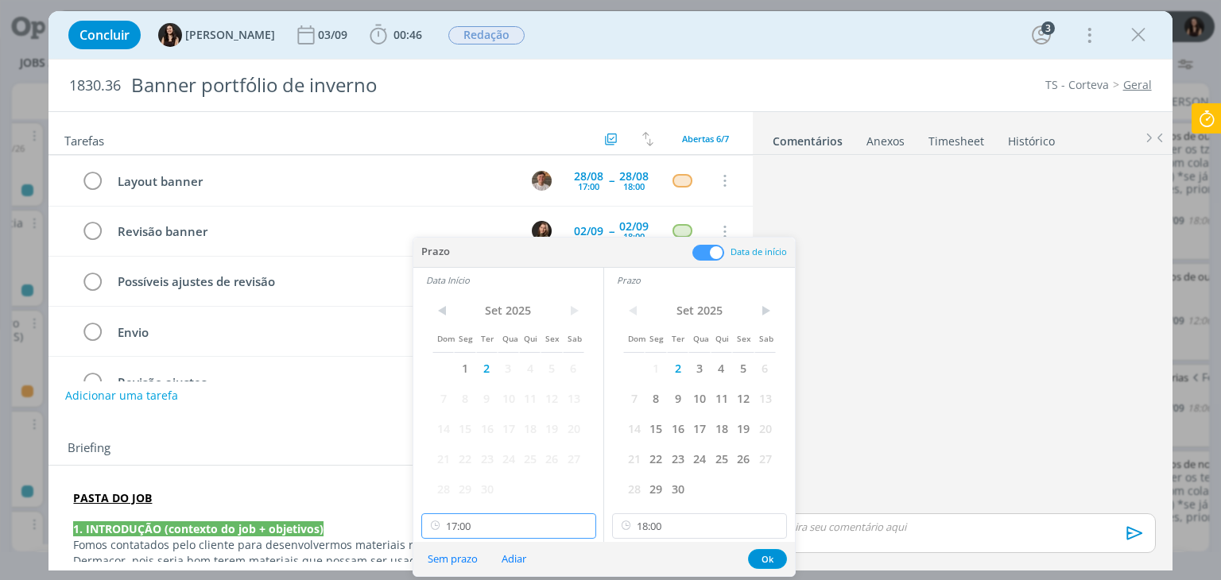
click at [479, 535] on input "17:00" at bounding box center [508, 526] width 175 height 25
click at [468, 452] on div "17:30" at bounding box center [510, 461] width 178 height 29
type input "17:30"
click at [760, 561] on button "Ok" at bounding box center [767, 559] width 39 height 20
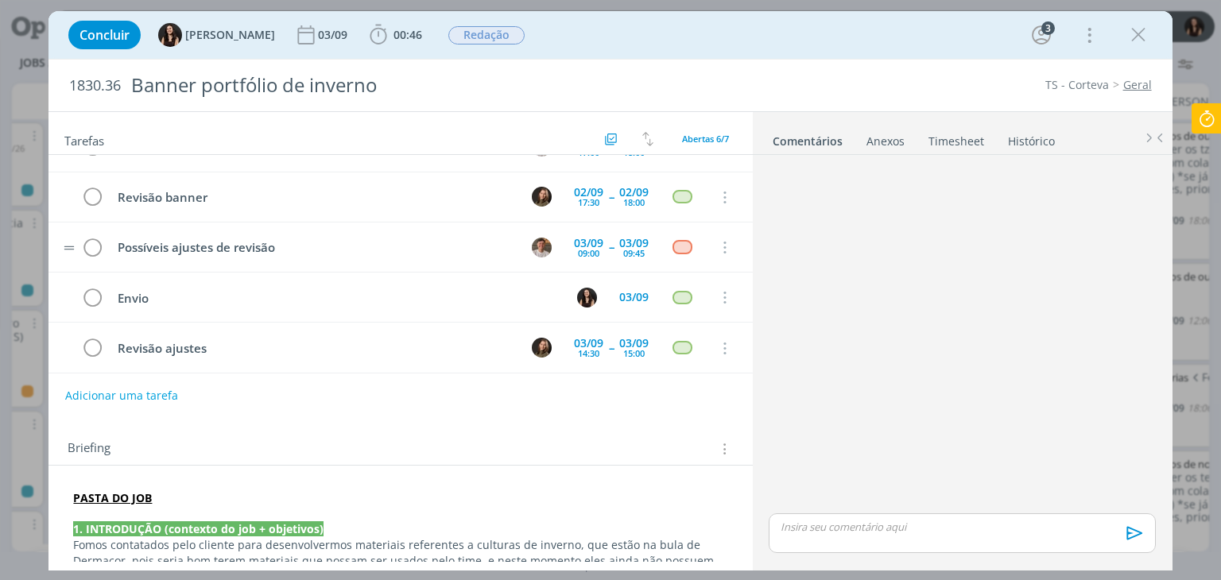
scroll to position [84, 0]
click at [1143, 33] on icon "dialog" at bounding box center [1139, 35] width 24 height 24
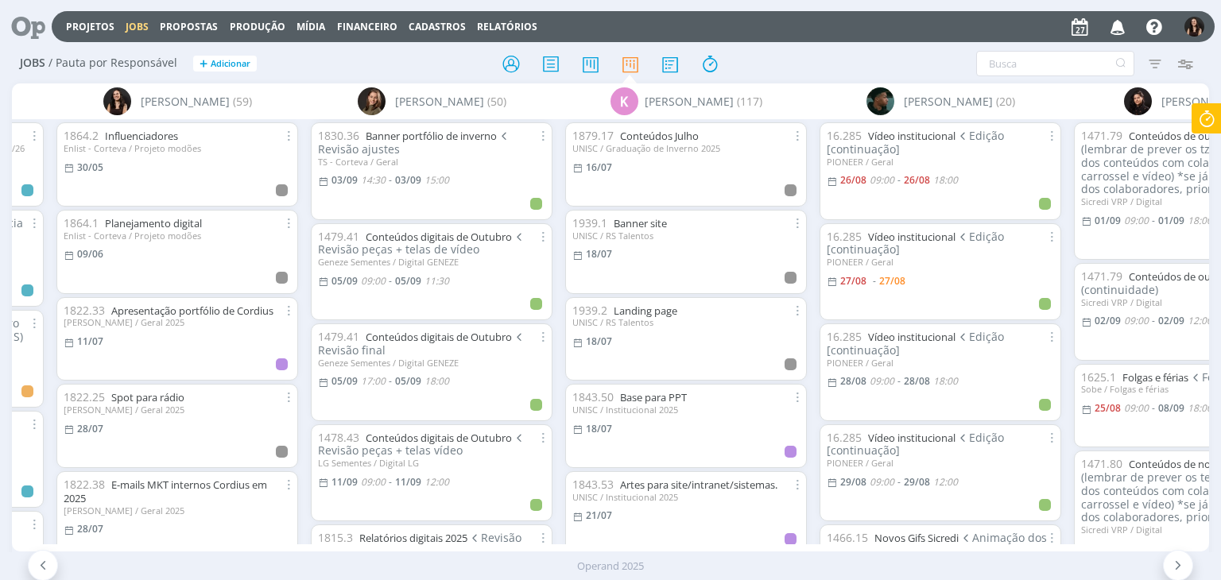
scroll to position [3013, 0]
drag, startPoint x: 642, startPoint y: 539, endPoint x: 614, endPoint y: 544, distance: 28.2
click at [598, 538] on div "Sem responsável (44) Alessandro Mença (23) A Alexandre Assumpção (37) Beatriz L…" at bounding box center [610, 317] width 1197 height 468
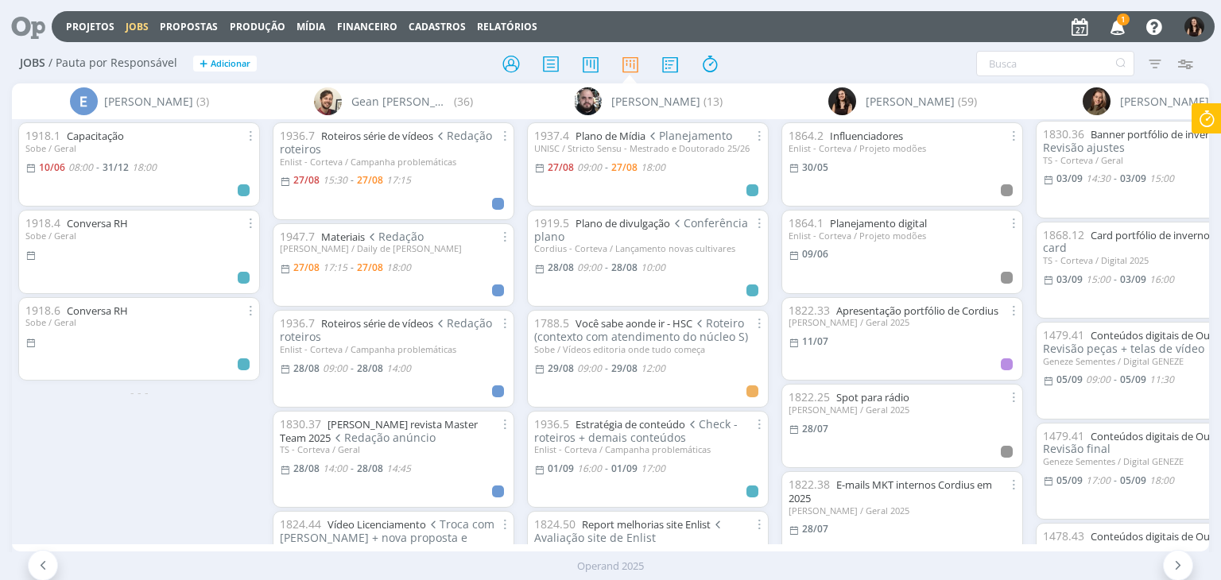
scroll to position [0, 3531]
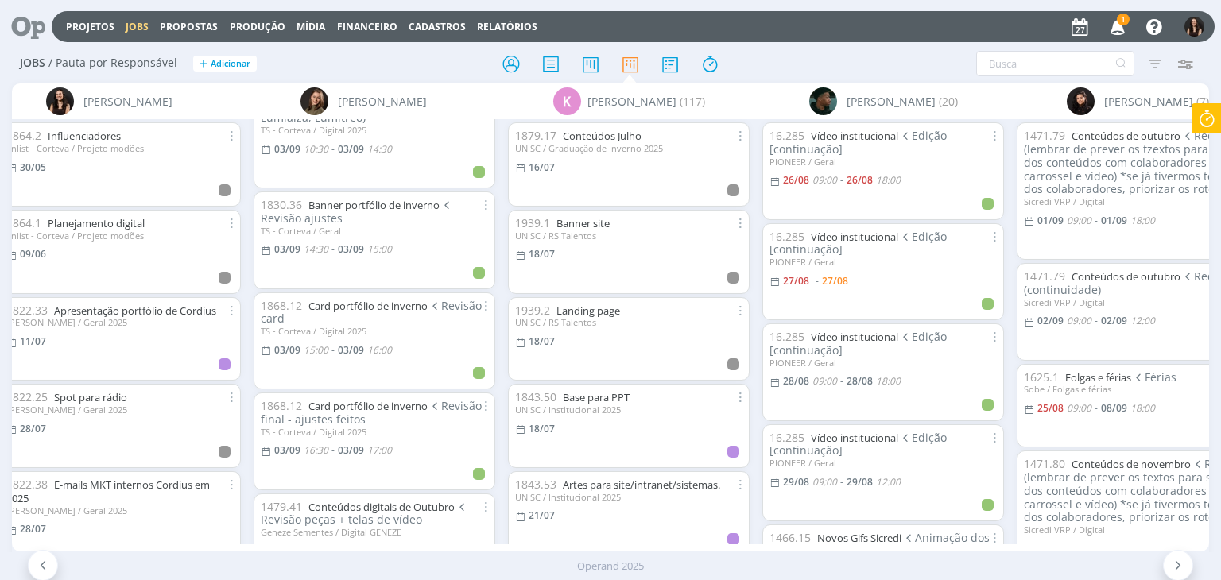
scroll to position [3042, 0]
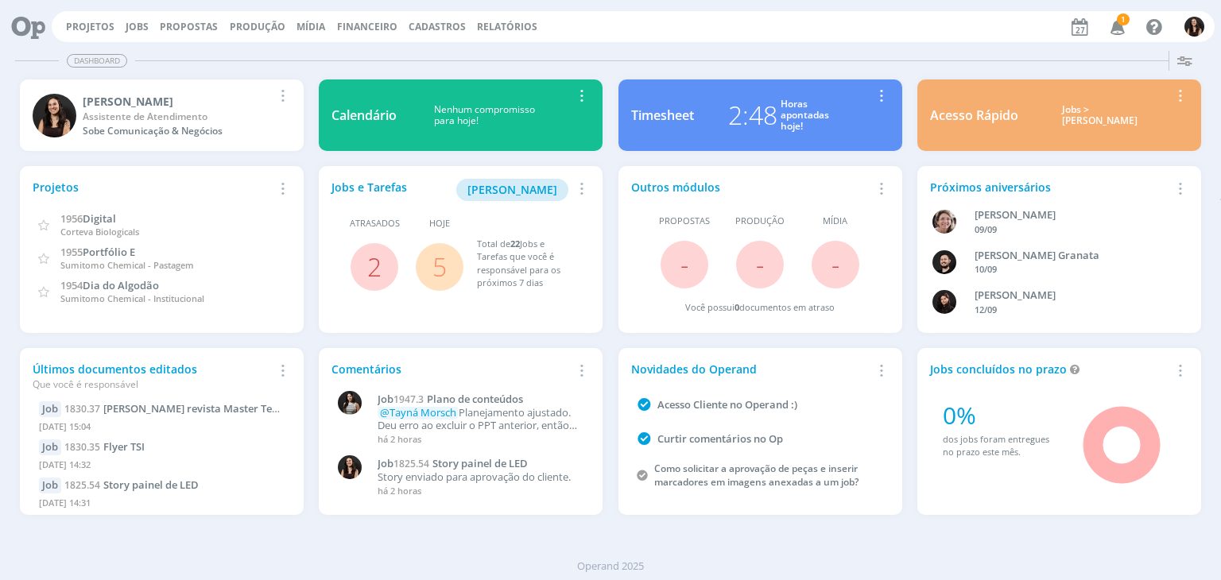
click at [1114, 20] on icon "button" at bounding box center [1118, 26] width 28 height 27
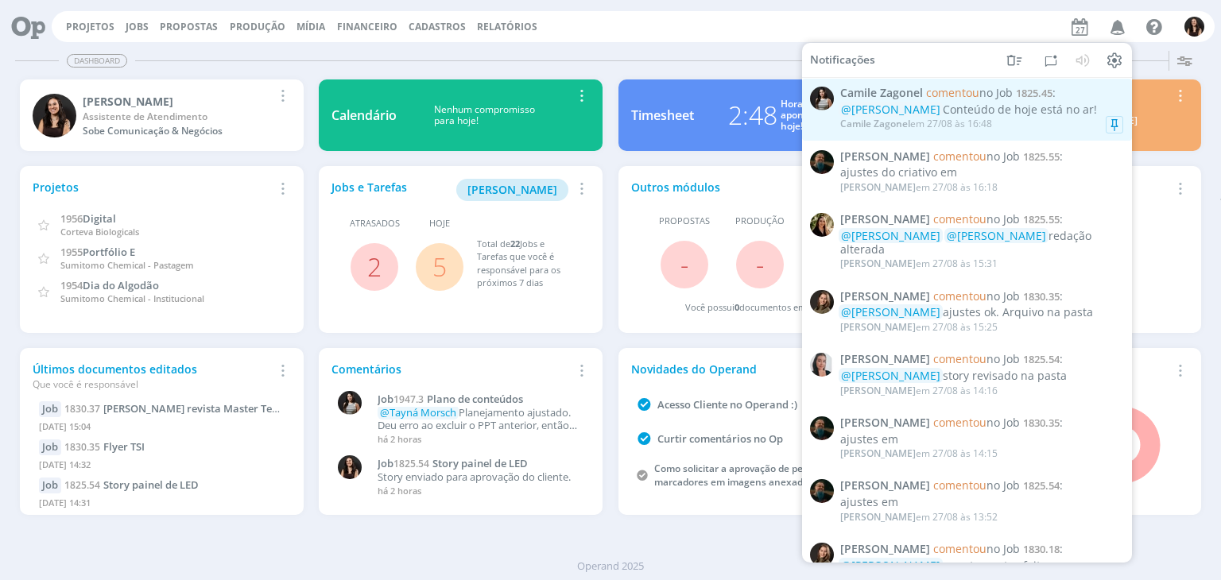
click at [1024, 130] on div "[PERSON_NAME] em [DATE] 16:48" at bounding box center [981, 124] width 283 height 16
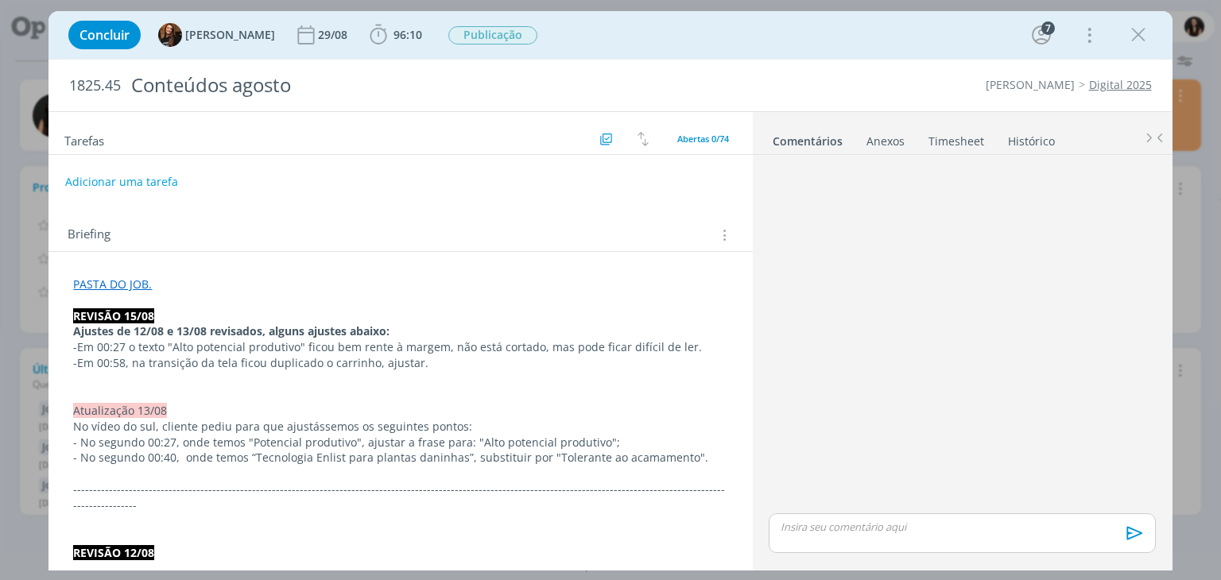
scroll to position [1344, 0]
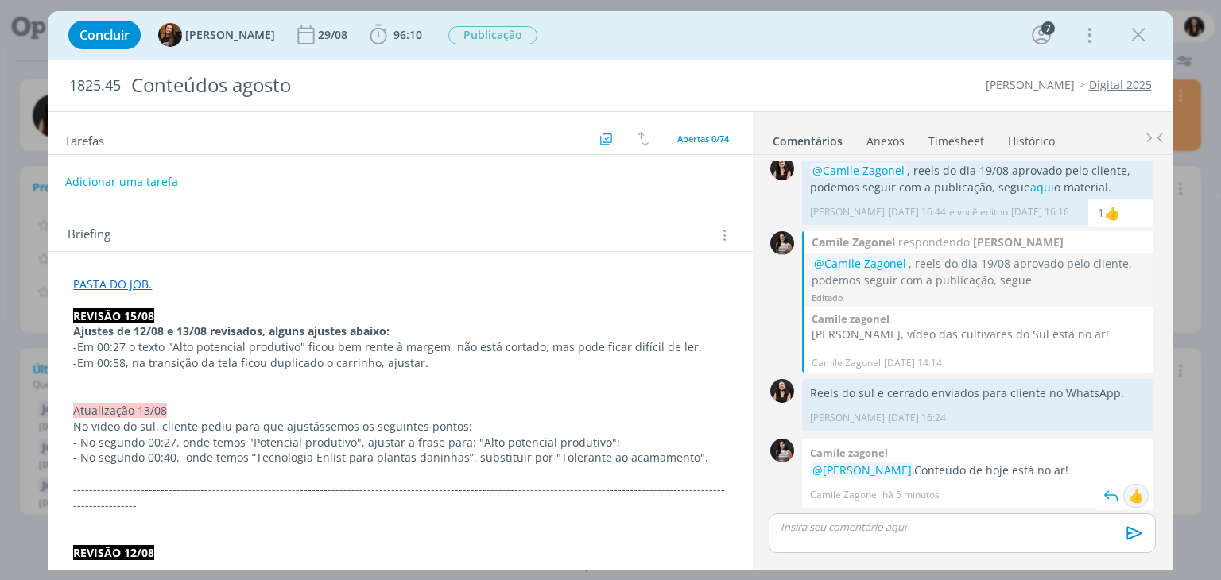
click at [1128, 489] on div "👍" at bounding box center [1136, 496] width 16 height 19
click at [495, 38] on span "Publicação" at bounding box center [492, 35] width 89 height 18
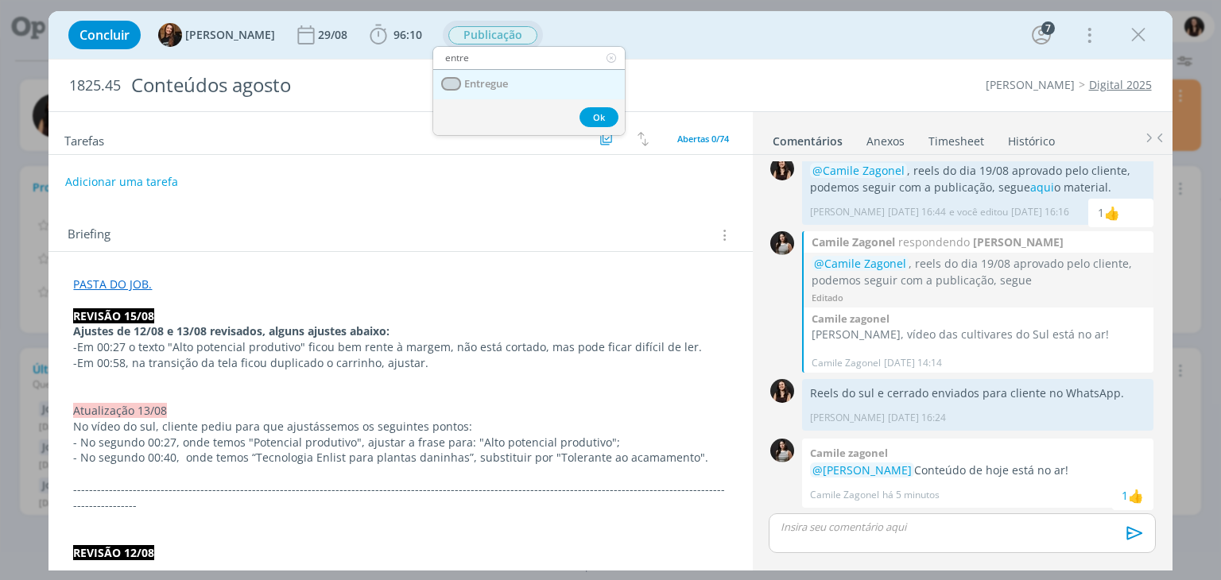
type input "entre"
click at [531, 72] on link "Entregue" at bounding box center [529, 84] width 192 height 29
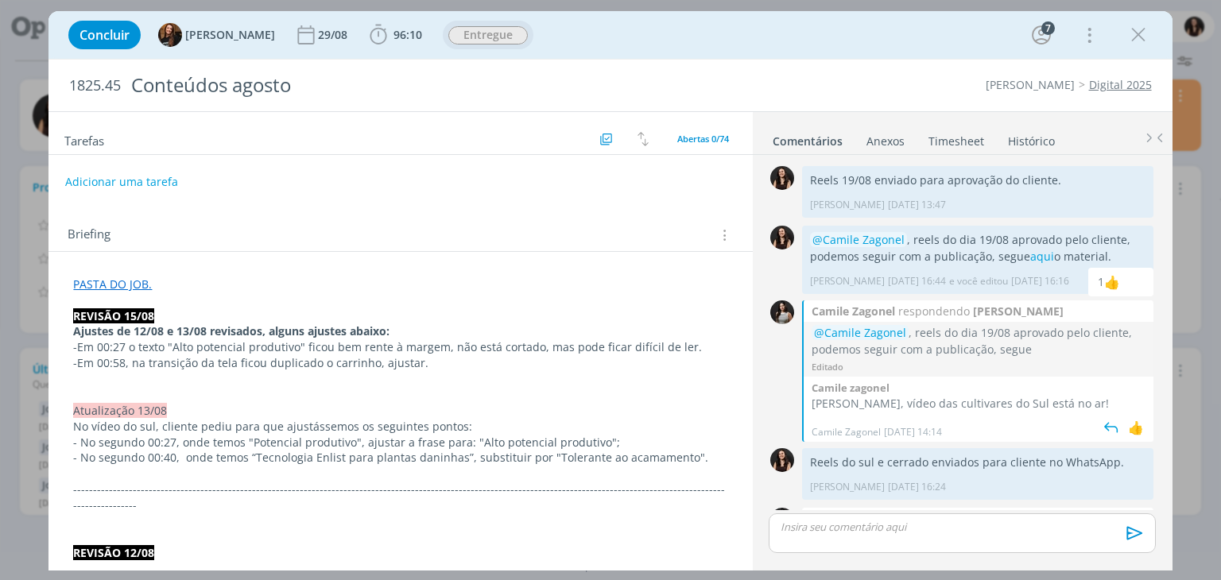
scroll to position [1344, 0]
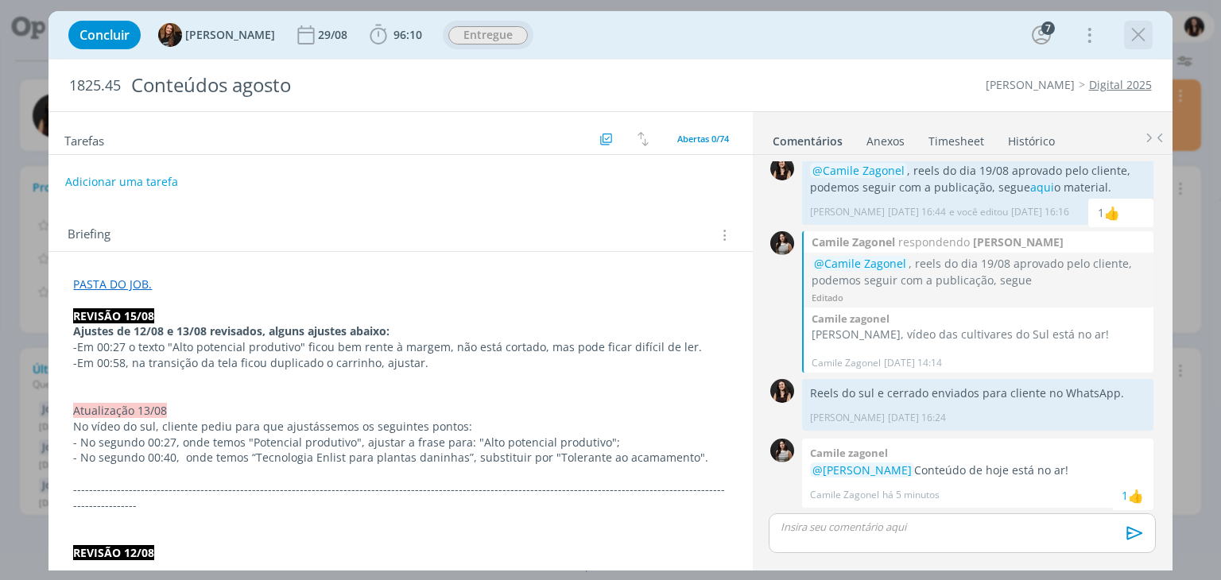
click at [1142, 33] on icon "dialog" at bounding box center [1139, 35] width 24 height 24
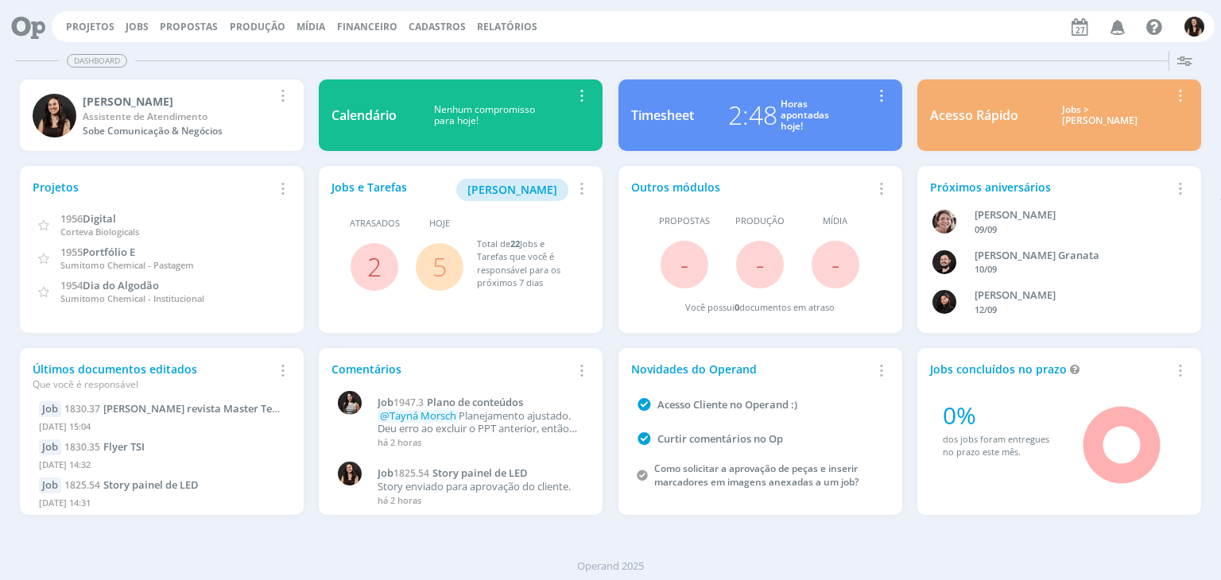
click at [436, 271] on link "5" at bounding box center [440, 267] width 14 height 34
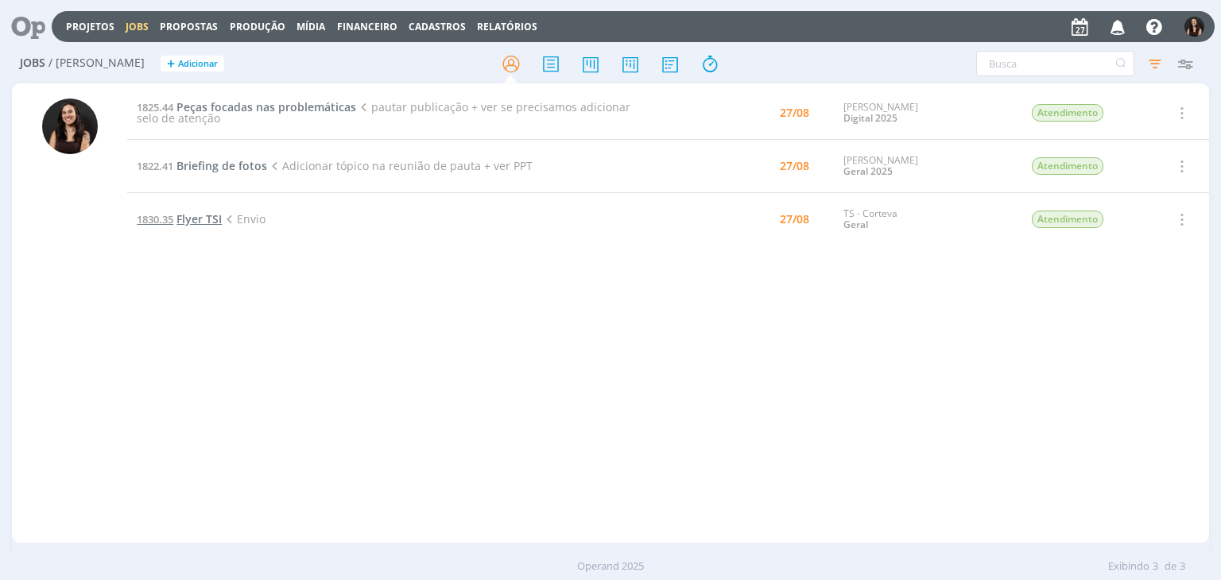
click at [210, 214] on span "Flyer TSI" at bounding box center [199, 218] width 45 height 15
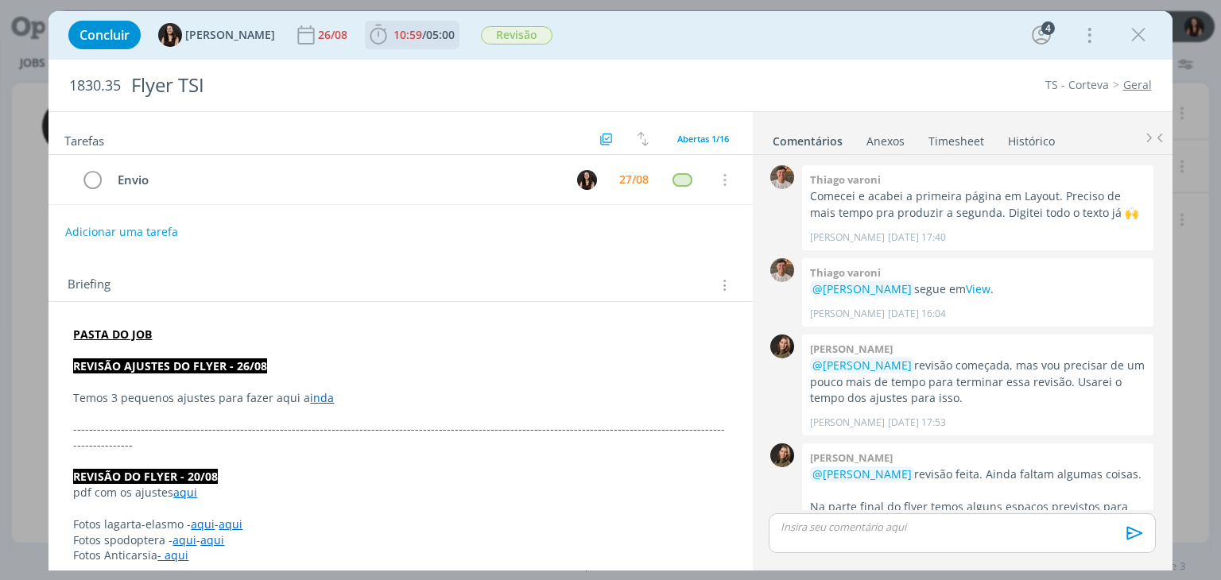
scroll to position [728, 0]
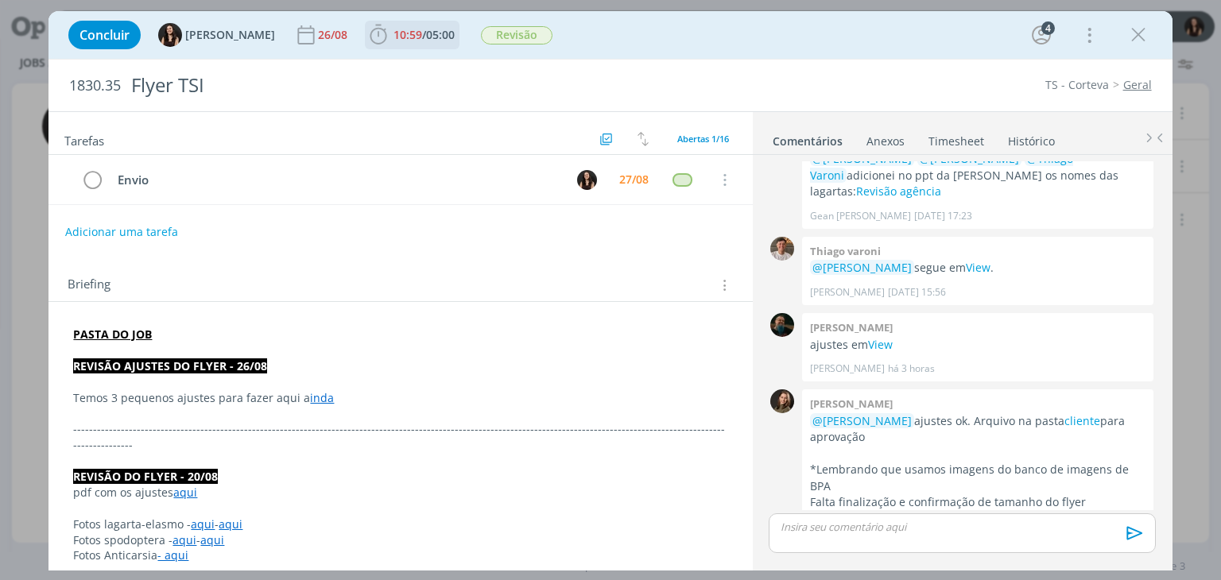
click at [422, 33] on span "/" at bounding box center [424, 34] width 4 height 15
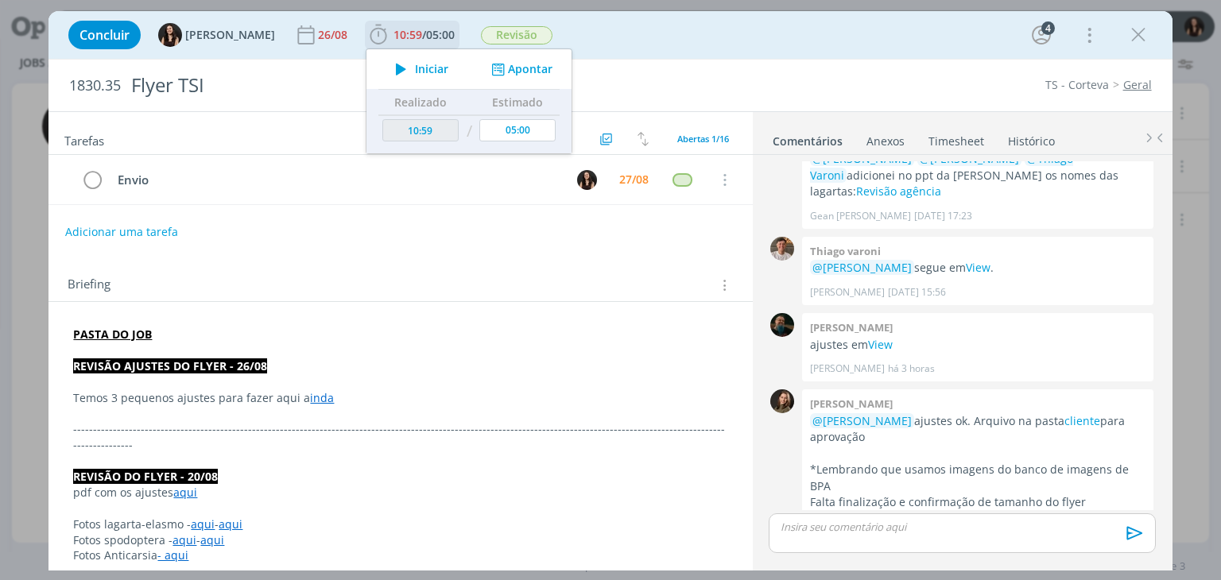
click at [420, 66] on span "Iniciar" at bounding box center [431, 69] width 33 height 11
click at [1065, 413] on link "cliente" at bounding box center [1083, 420] width 36 height 15
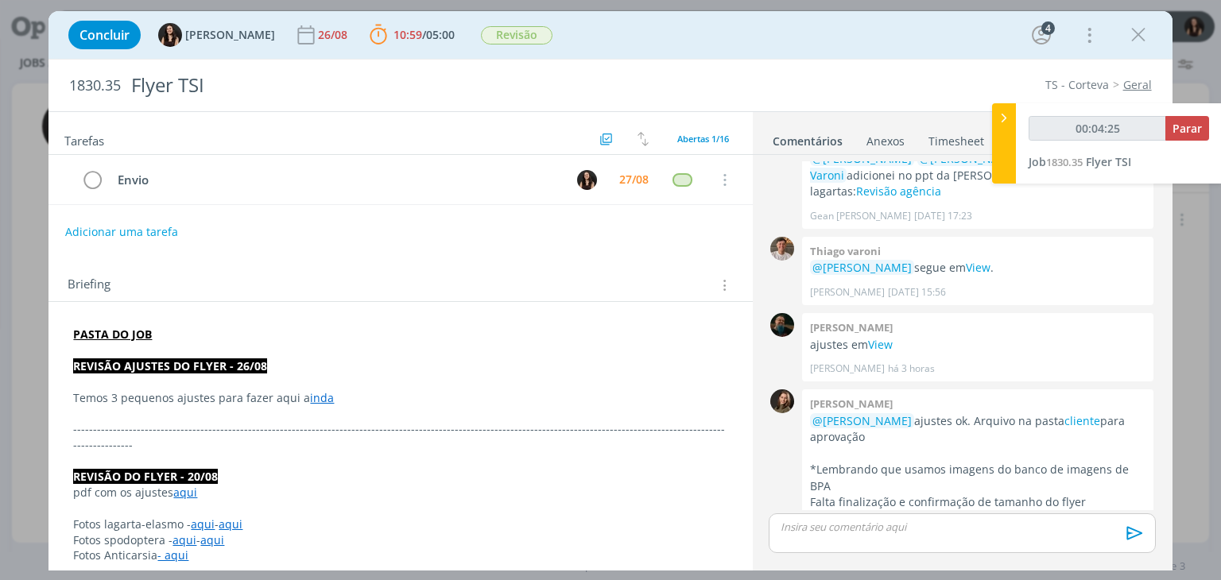
type input "00:04:26"
click at [1188, 123] on span "Parar" at bounding box center [1187, 128] width 29 height 15
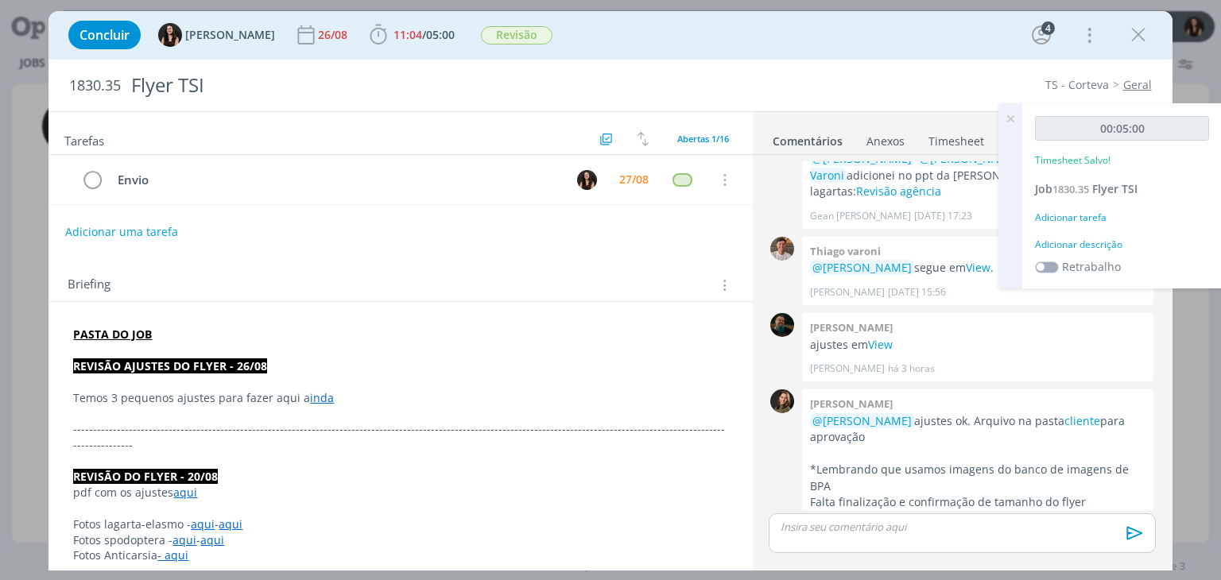
click at [1081, 244] on div "Adicionar descrição" at bounding box center [1122, 245] width 174 height 14
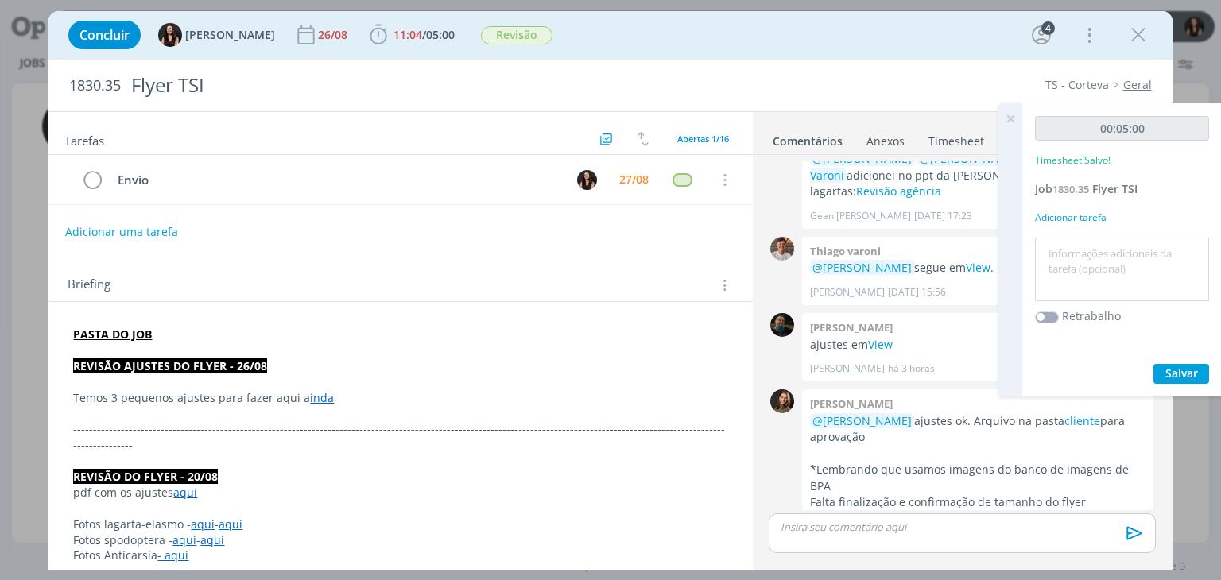
click at [1085, 258] on textarea at bounding box center [1122, 270] width 166 height 56
type textarea "Envio para cliente"
click at [1178, 362] on div "00:05:00 Timesheet Salvo! Job 1830.35 Flyer TSI Adicionar tarefa Envio para cli…" at bounding box center [1122, 249] width 200 height 293
click at [1181, 369] on span "Salvar" at bounding box center [1182, 373] width 33 height 15
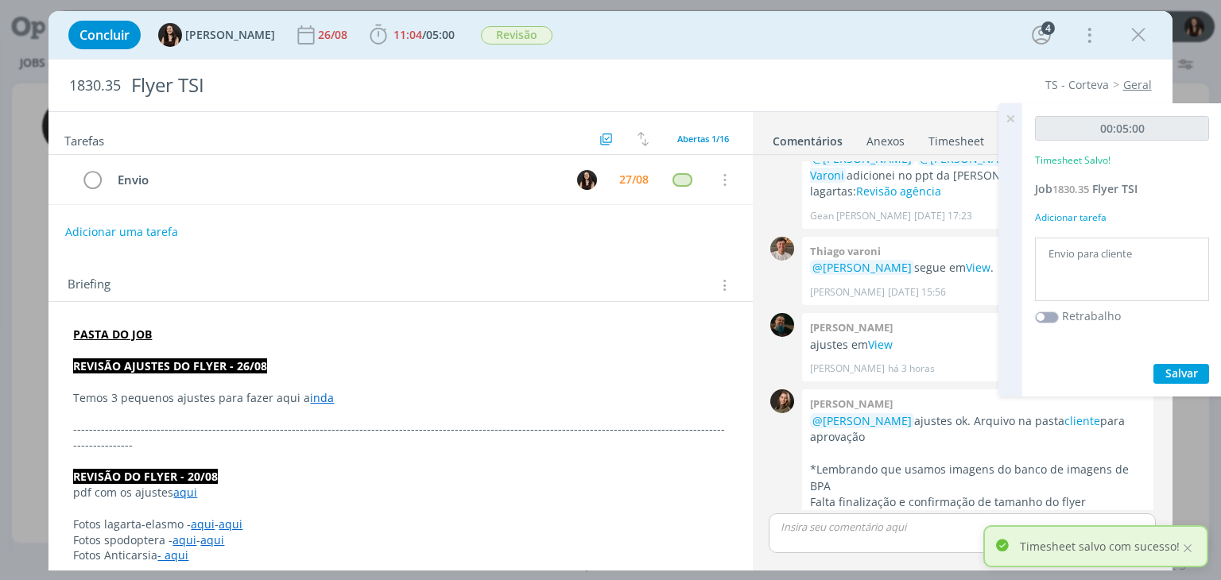
click at [1005, 118] on icon at bounding box center [1010, 118] width 29 height 31
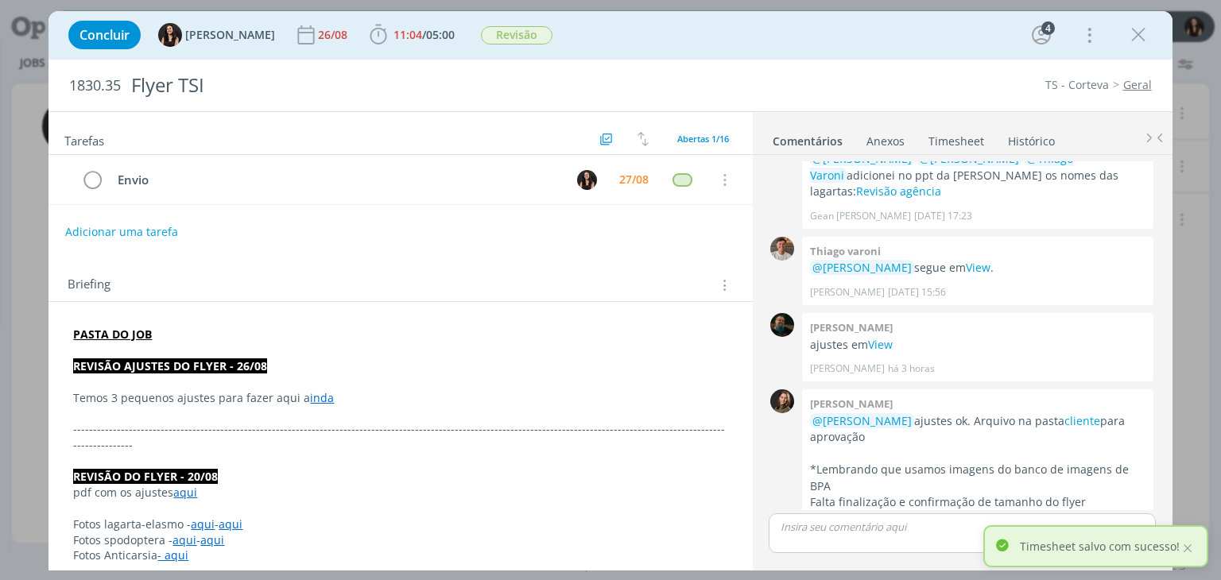
click at [861, 526] on p "dialog" at bounding box center [962, 527] width 361 height 14
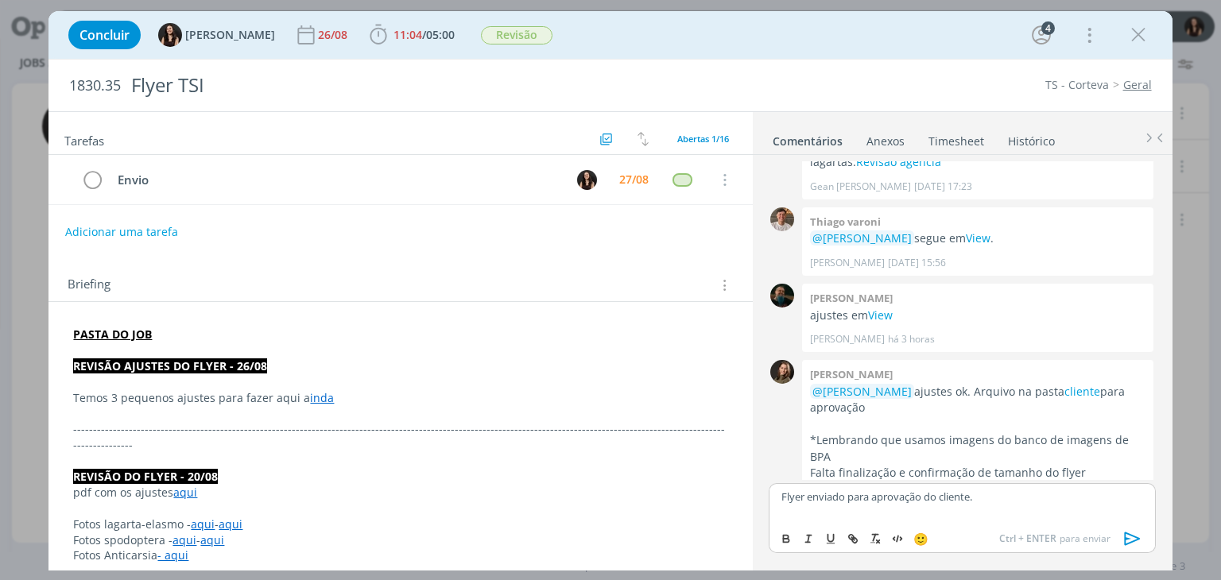
click at [1126, 537] on icon "dialog" at bounding box center [1132, 540] width 16 height 14
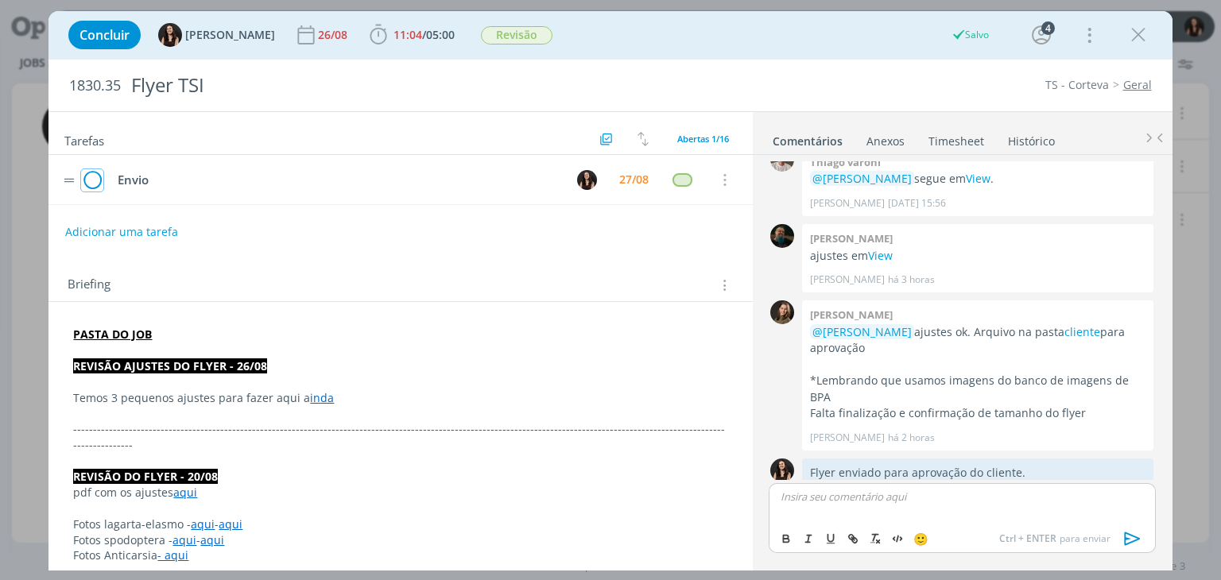
click at [91, 182] on icon "dialog" at bounding box center [92, 181] width 22 height 24
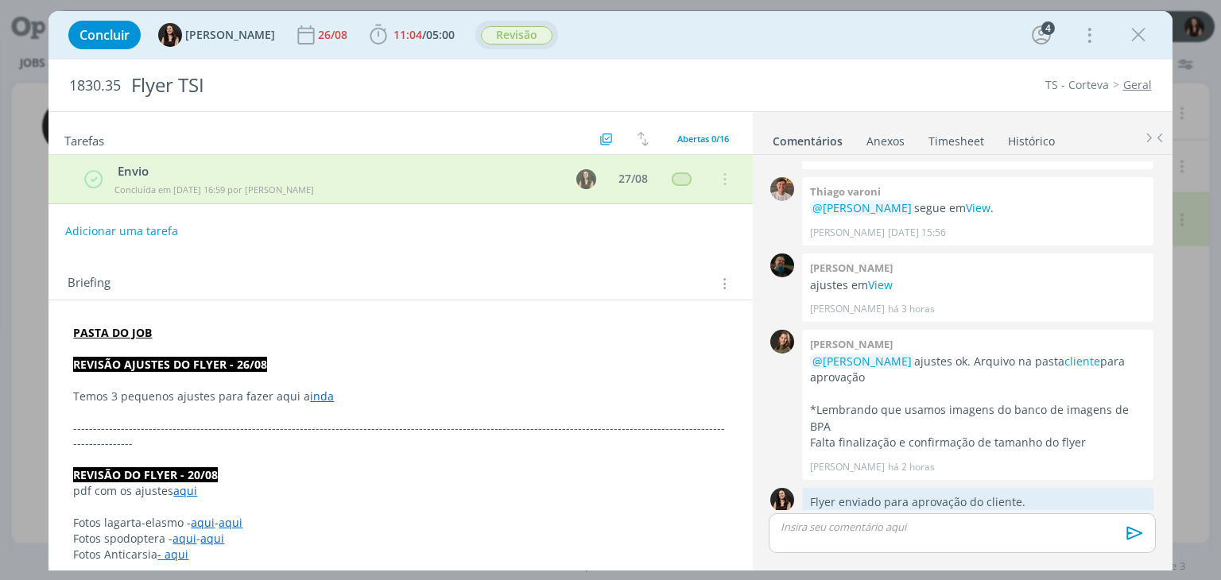
click at [487, 41] on span "Revisão" at bounding box center [517, 35] width 72 height 18
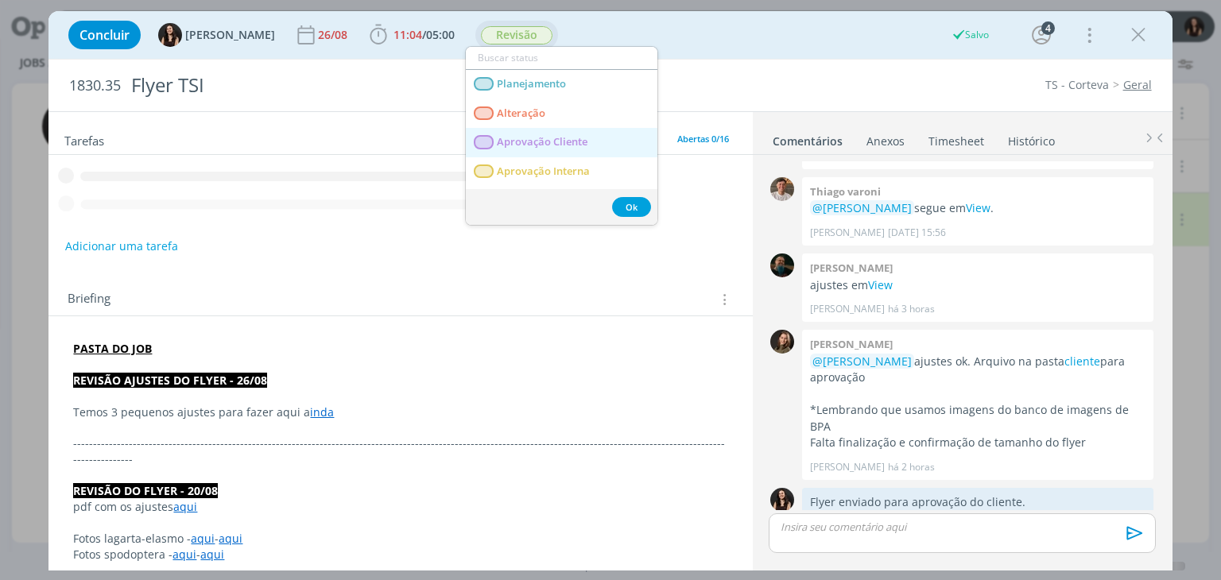
click at [496, 144] on Cliente "Aprovação Cliente" at bounding box center [562, 142] width 192 height 29
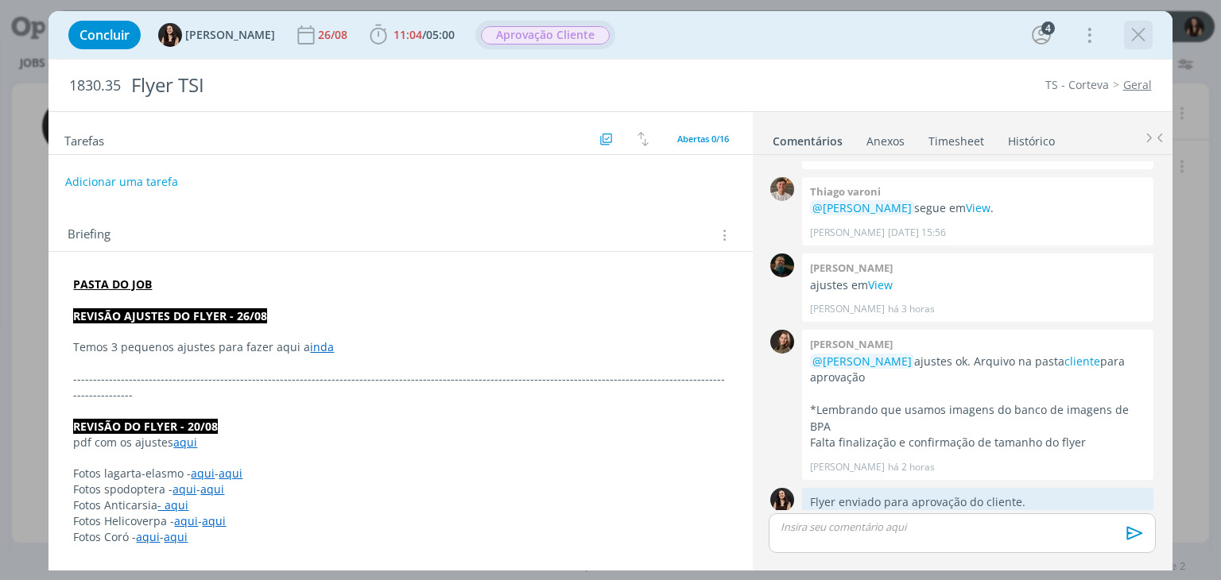
click at [1131, 37] on icon "dialog" at bounding box center [1139, 35] width 24 height 24
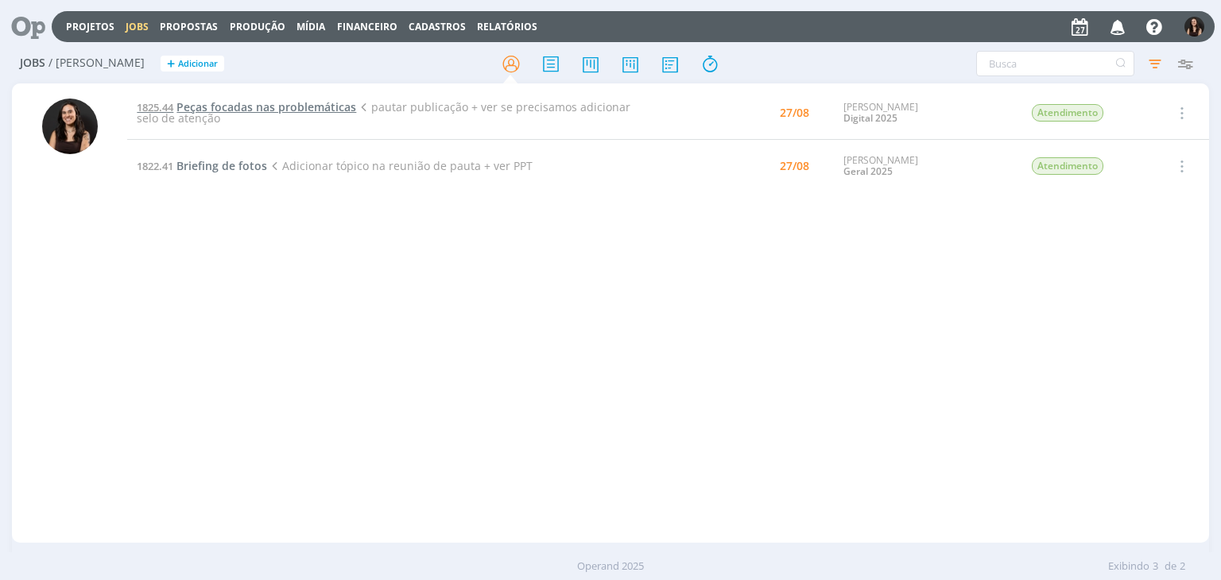
click at [235, 104] on span "Peças focadas nas problemáticas" at bounding box center [267, 106] width 180 height 15
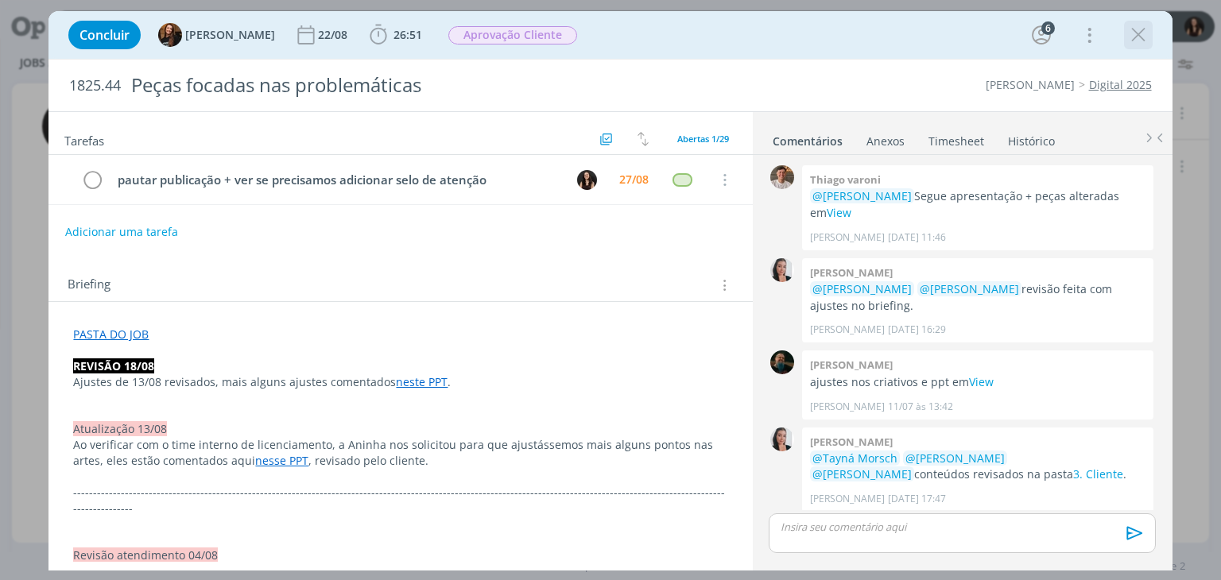
scroll to position [1485, 0]
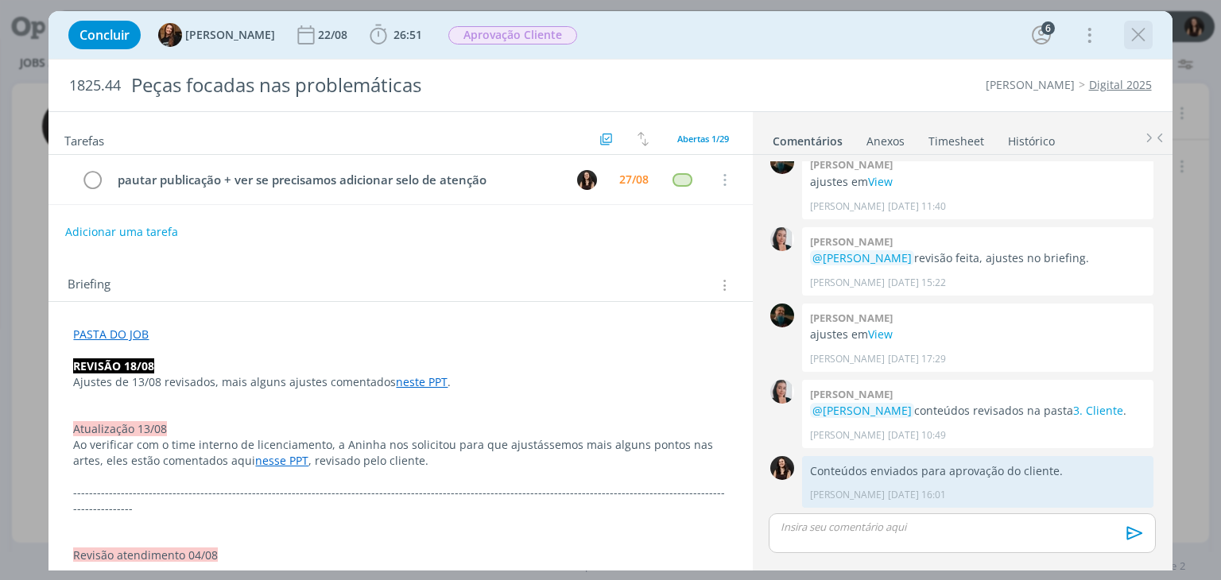
click at [1138, 30] on icon "dialog" at bounding box center [1139, 35] width 24 height 24
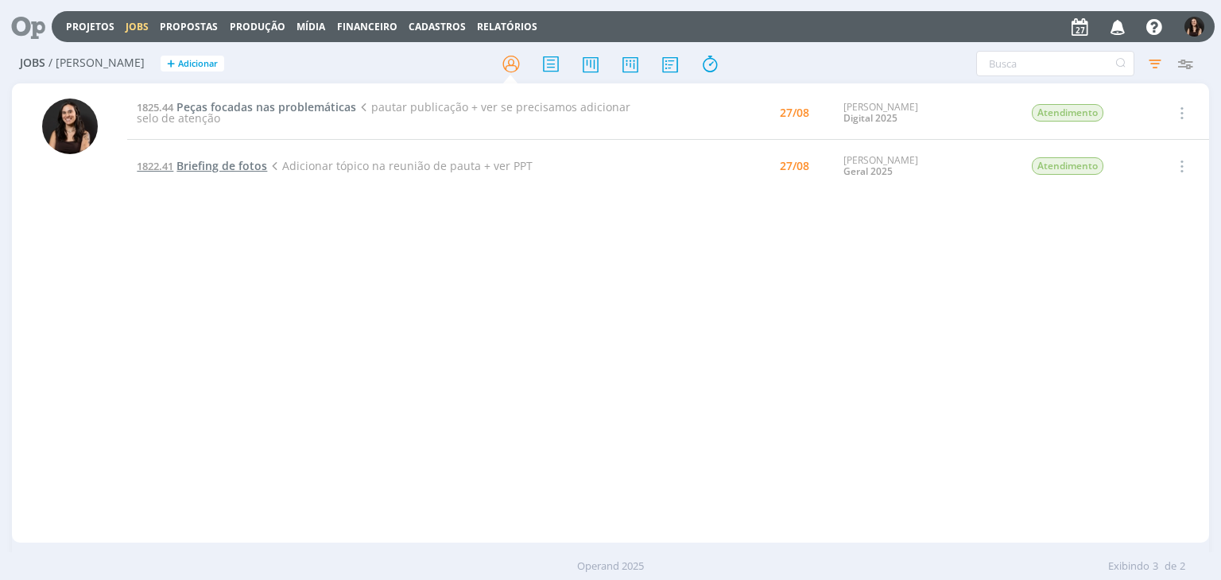
click at [183, 173] on span "Briefing de fotos" at bounding box center [222, 165] width 91 height 15
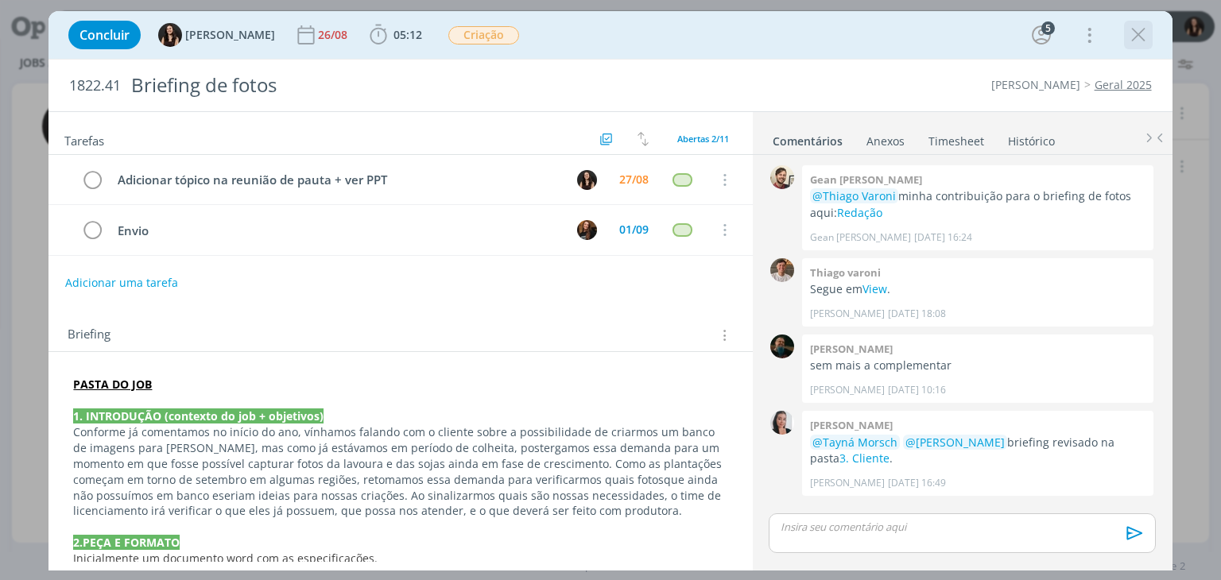
click at [1137, 33] on icon "dialog" at bounding box center [1139, 35] width 24 height 24
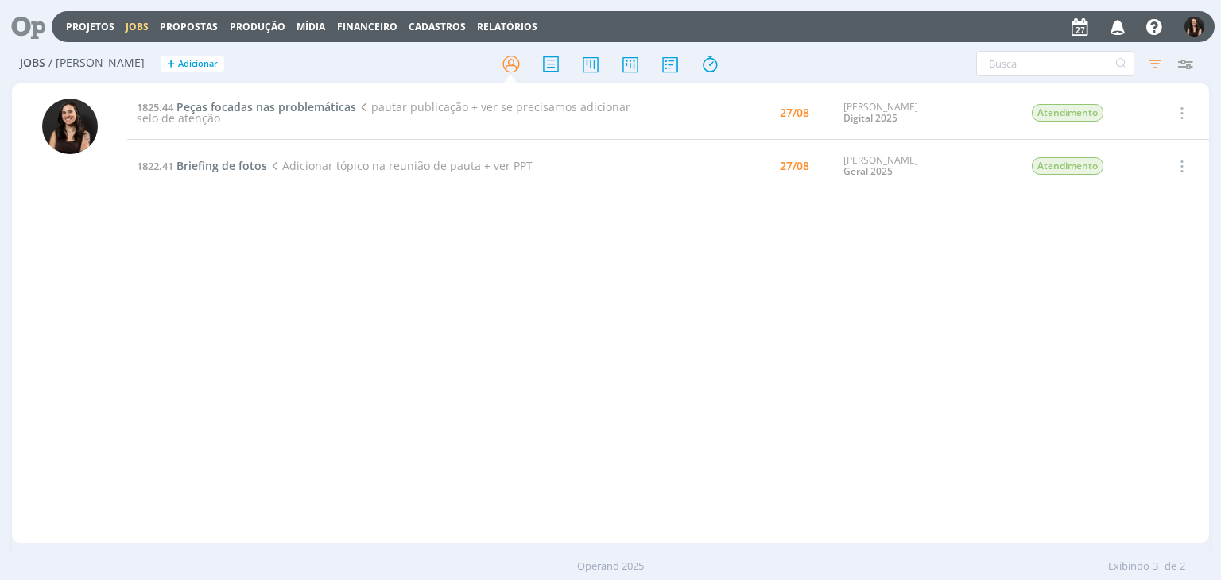
click at [457, 303] on div "1825.44 Peças focadas nas problemáticas pautar publicação + ver se precisamos a…" at bounding box center [667, 313] width 1081 height 453
click at [223, 107] on span "Peças focadas nas problemáticas" at bounding box center [267, 106] width 180 height 15
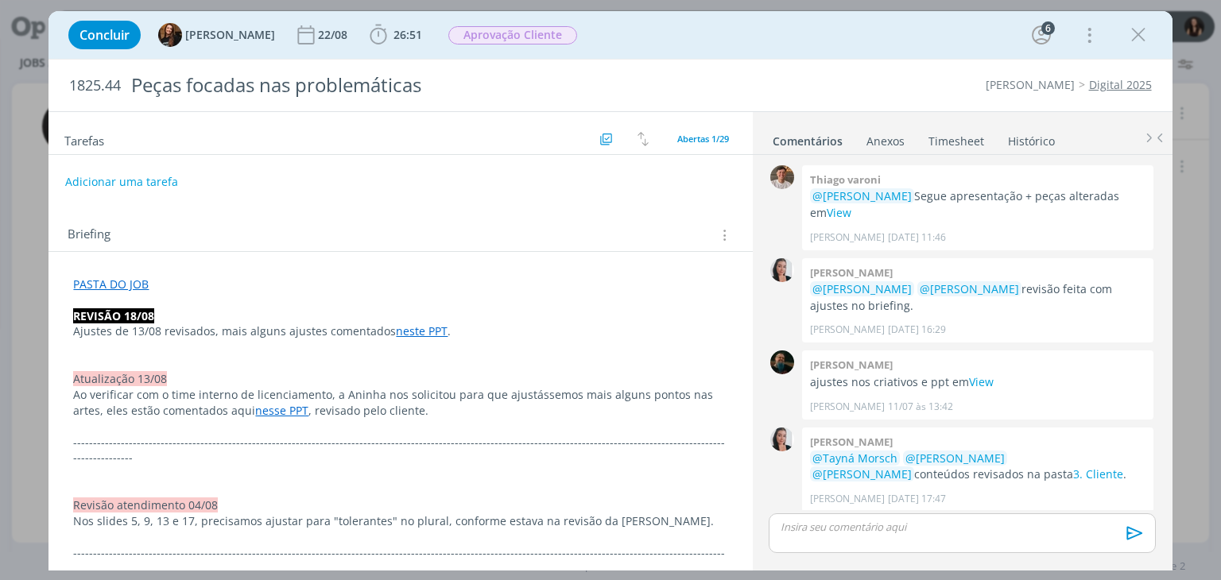
scroll to position [1485, 0]
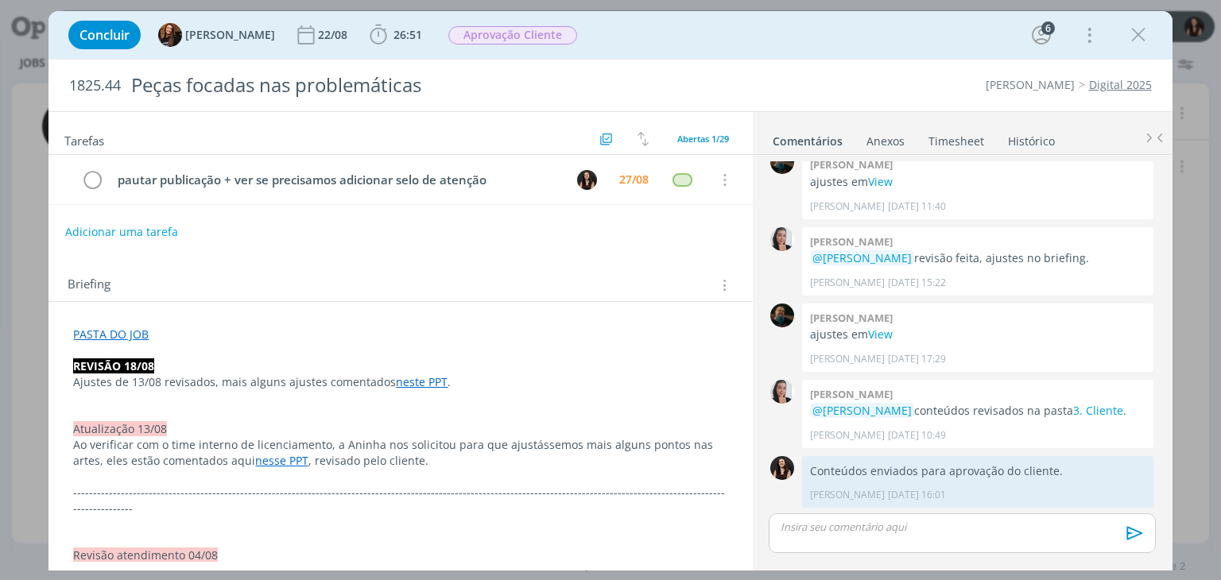
click at [581, 241] on div "Adicionar uma tarefa" at bounding box center [401, 232] width 704 height 29
click at [1143, 33] on icon "dialog" at bounding box center [1139, 35] width 24 height 24
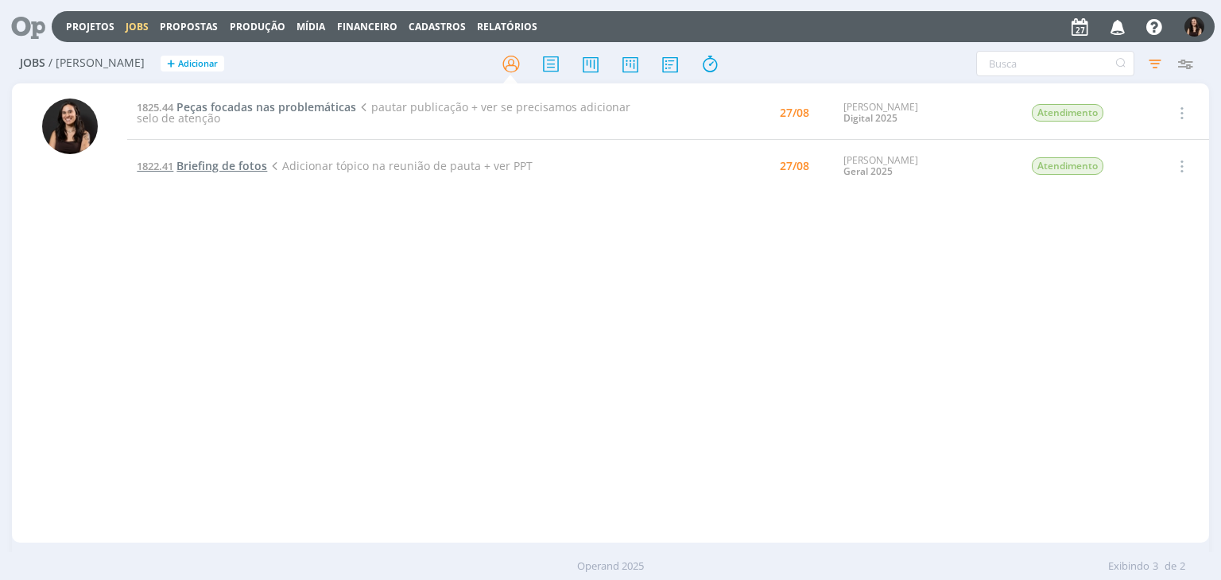
click at [222, 161] on span "Briefing de fotos" at bounding box center [222, 165] width 91 height 15
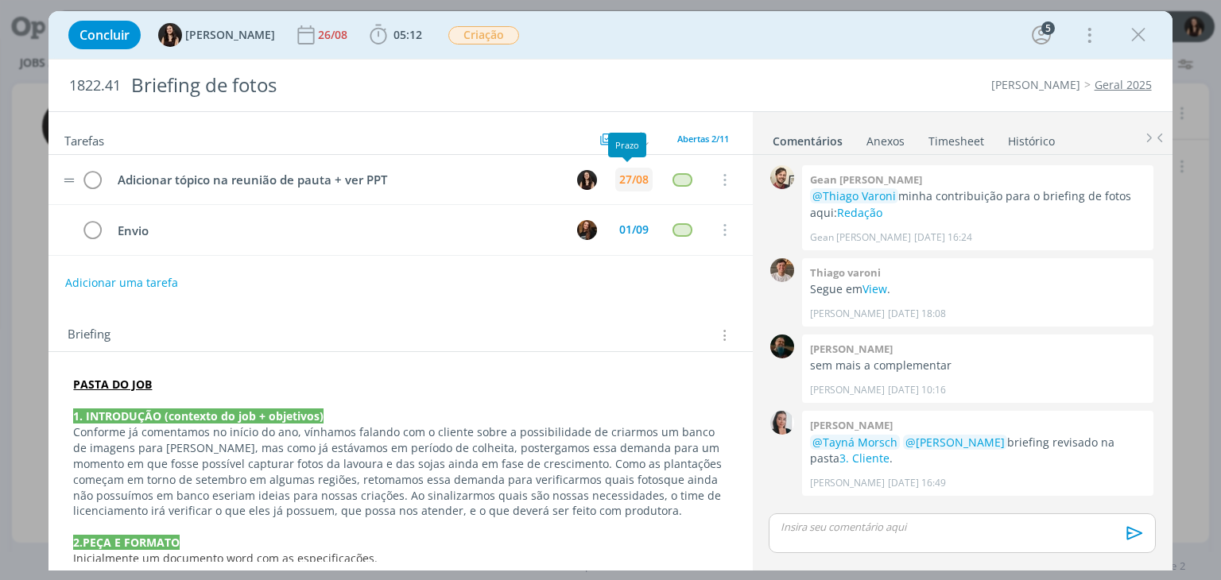
click at [630, 179] on div "27/08" at bounding box center [633, 179] width 29 height 11
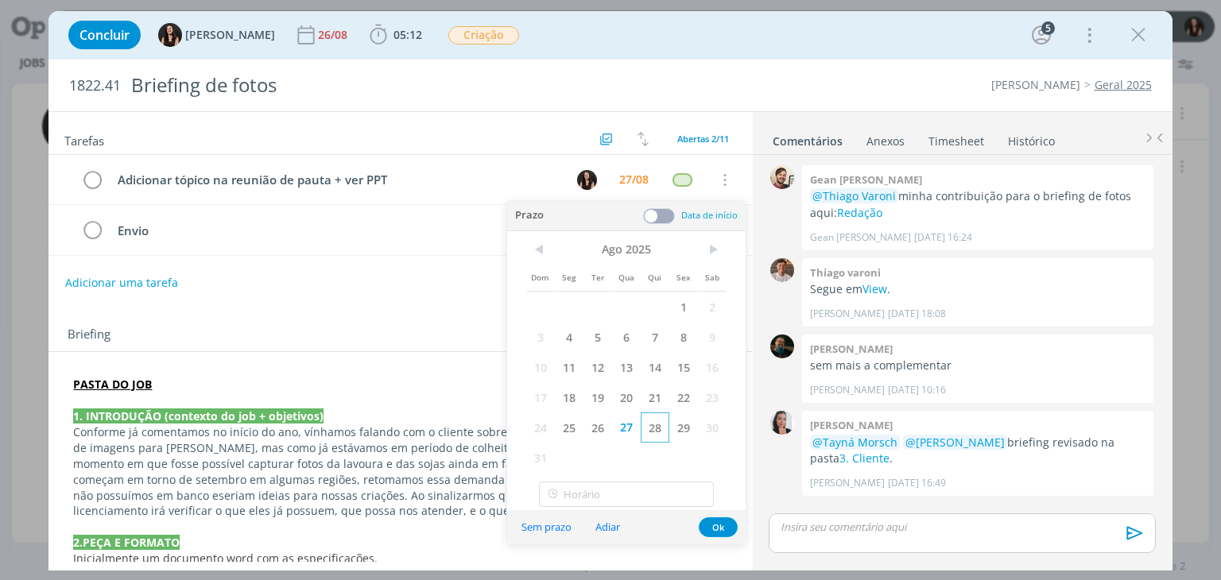
click at [652, 432] on span "28" at bounding box center [655, 428] width 29 height 30
click at [706, 522] on button "Ok" at bounding box center [718, 528] width 39 height 20
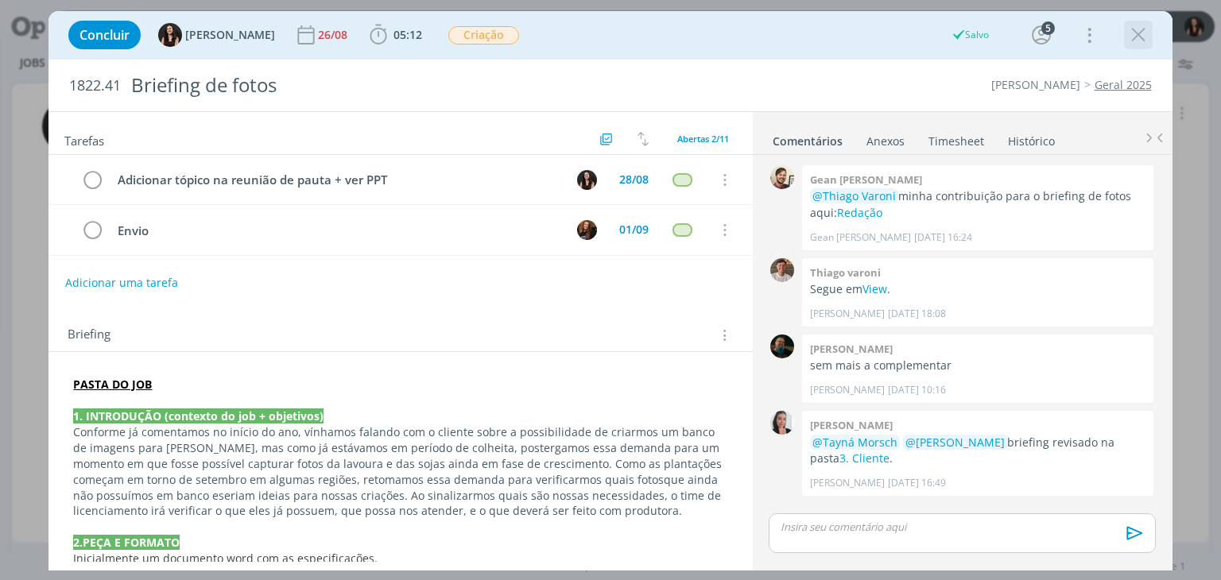
click at [1143, 39] on icon "dialog" at bounding box center [1139, 35] width 24 height 24
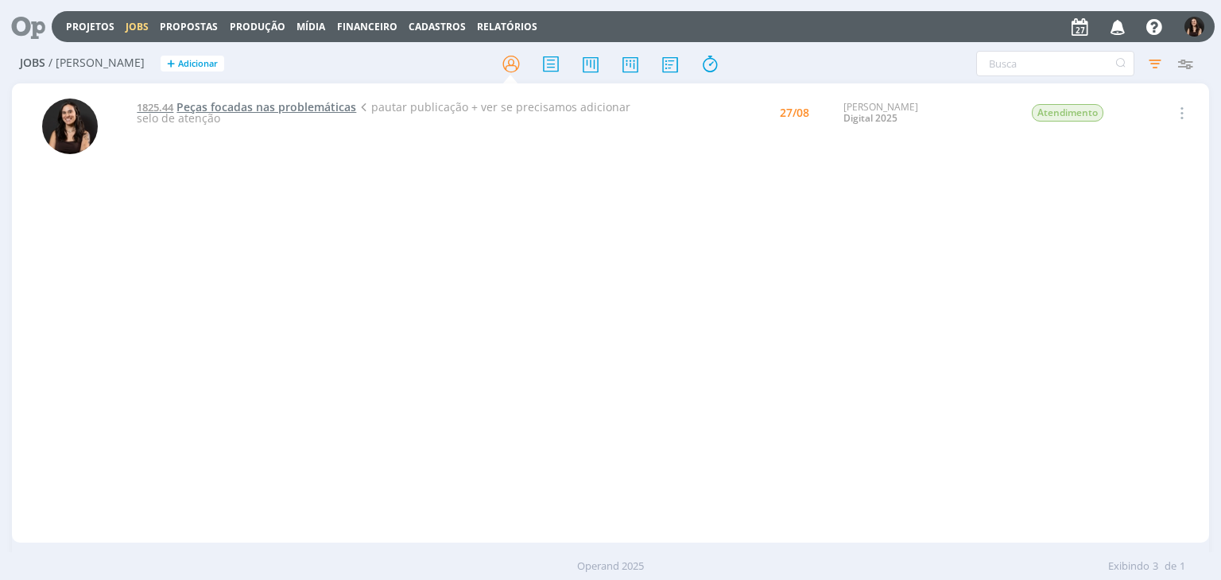
click at [232, 105] on span "Peças focadas nas problemáticas" at bounding box center [267, 106] width 180 height 15
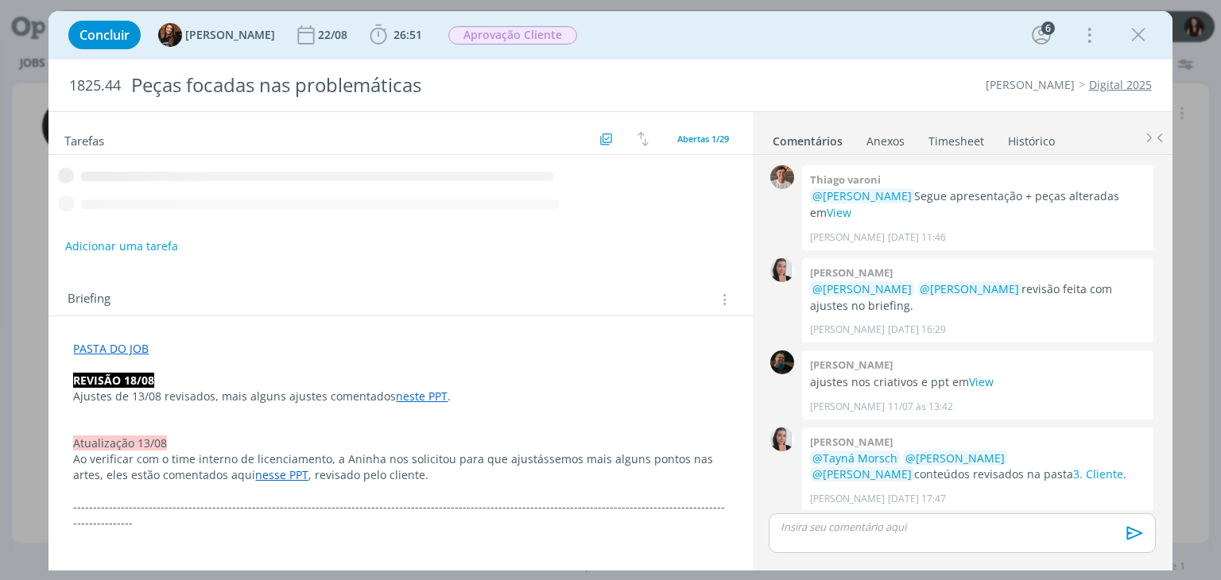
scroll to position [1485, 0]
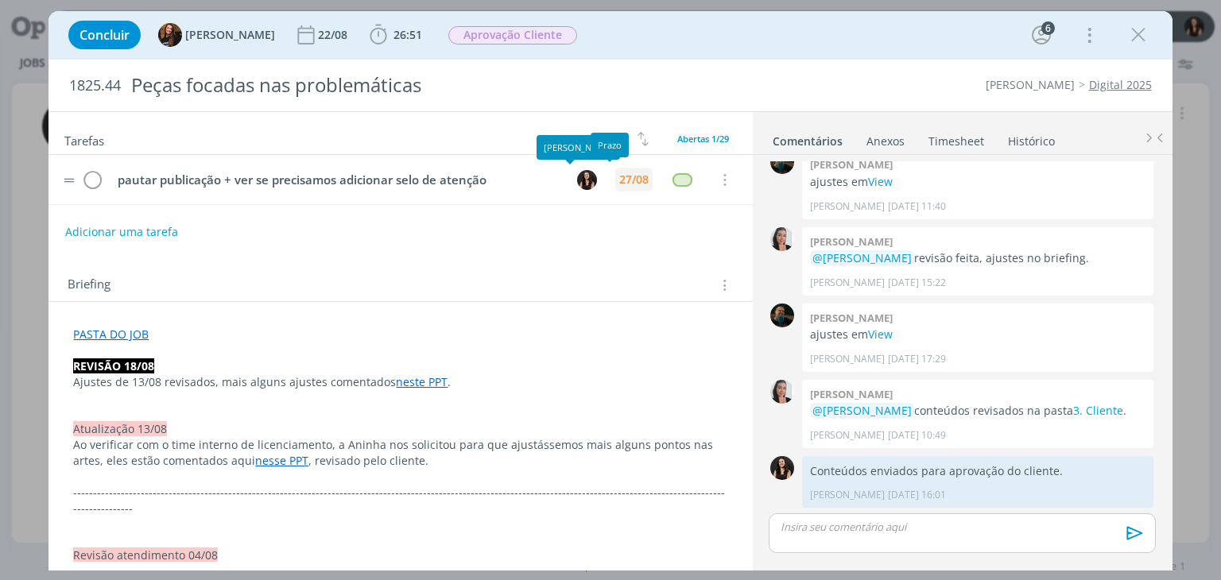
click at [619, 176] on div "27/08" at bounding box center [633, 179] width 29 height 11
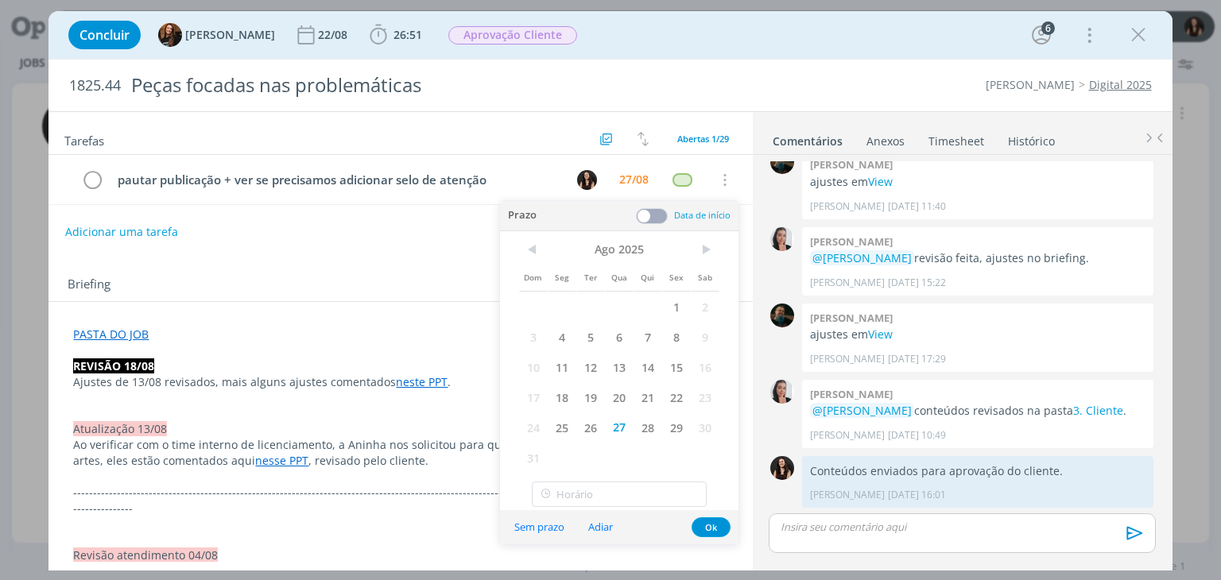
click at [426, 270] on div "Briefing Briefings Predefinidos Versões do Briefing Ver Briefing do Projeto" at bounding box center [401, 280] width 704 height 43
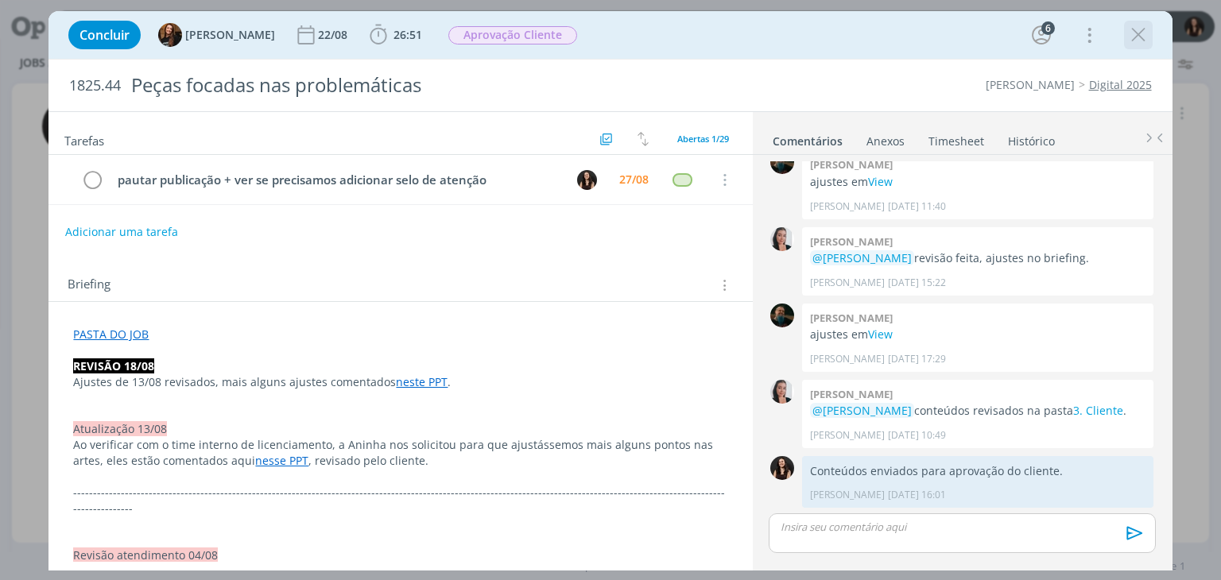
click at [1132, 23] on icon "dialog" at bounding box center [1139, 35] width 24 height 24
